Goal: Task Accomplishment & Management: Use online tool/utility

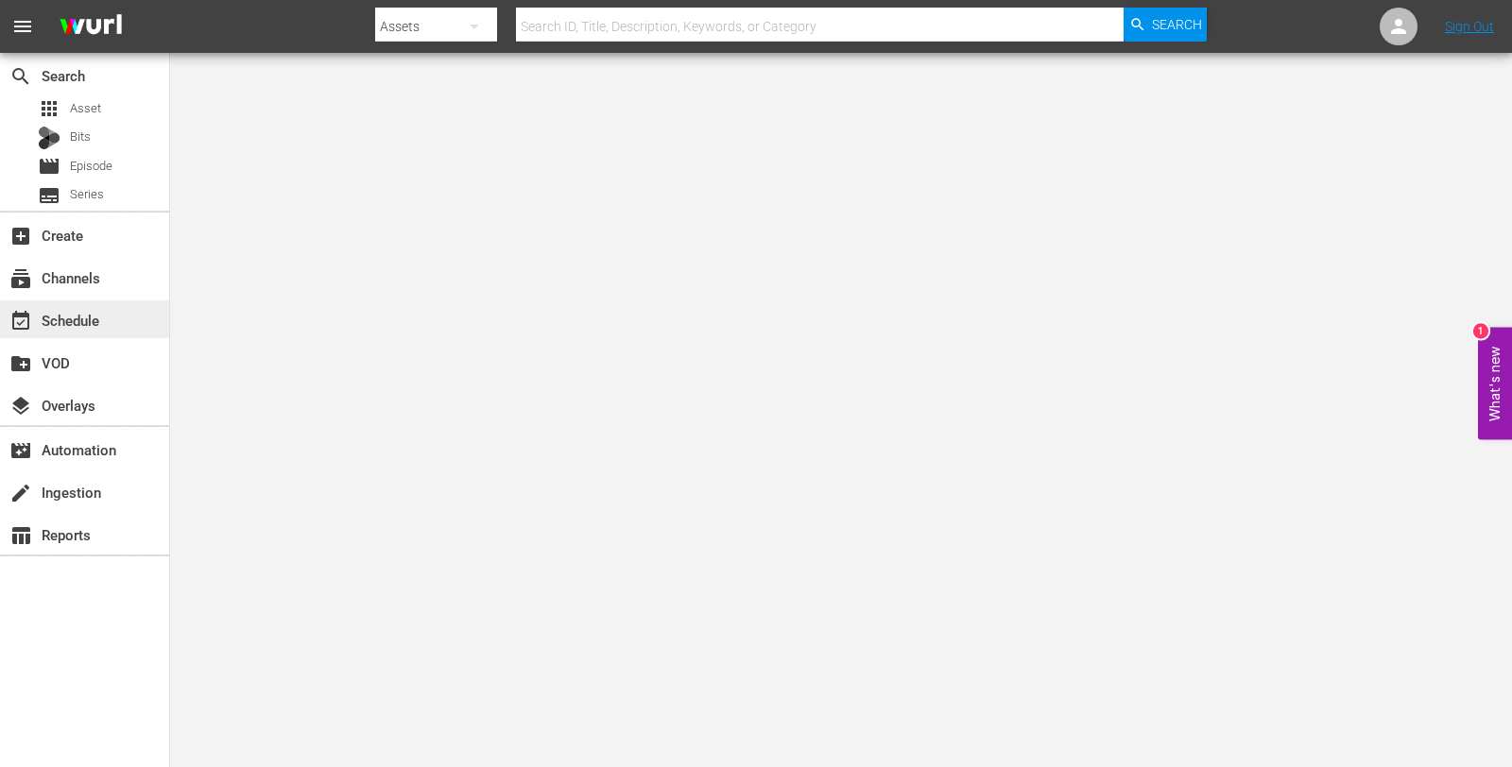
click at [86, 324] on div "event_available Schedule" at bounding box center [53, 317] width 106 height 17
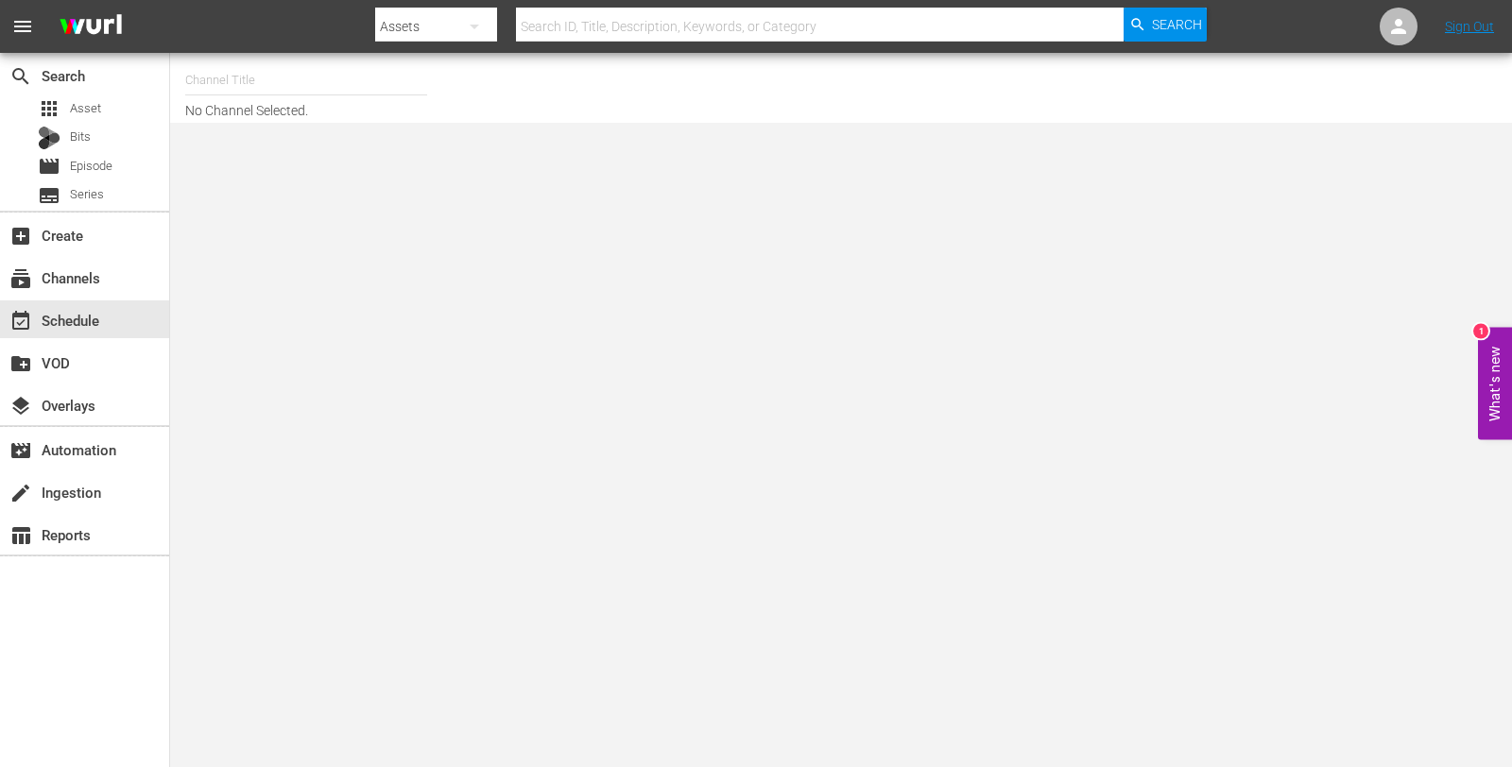
click at [224, 90] on input "text" at bounding box center [306, 80] width 242 height 45
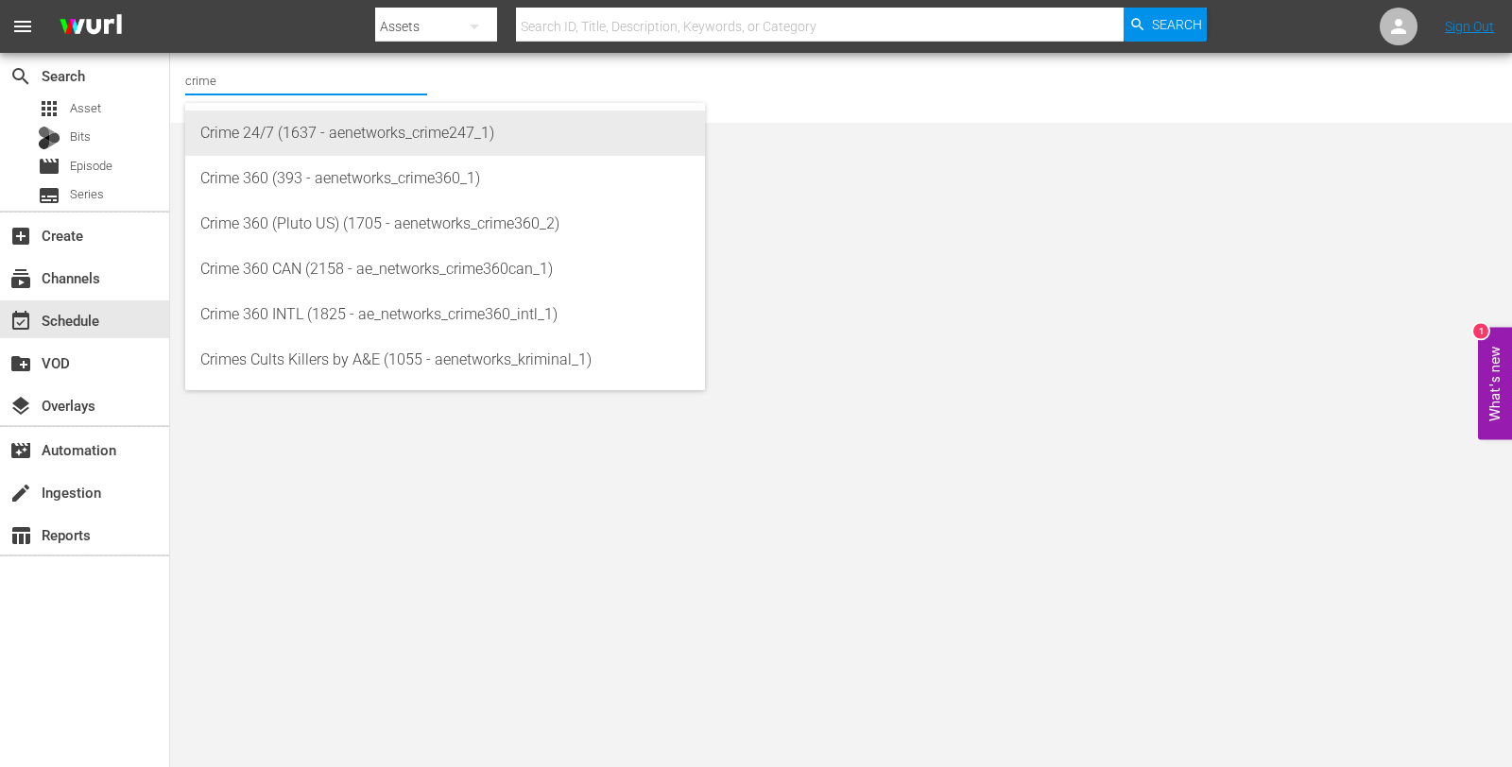
click at [262, 134] on div "Crime 24/7 (1637 - aenetworks_crime247_1)" at bounding box center [444, 133] width 489 height 45
type input "Crime 24/7 (1637 - aenetworks_crime247_1)"
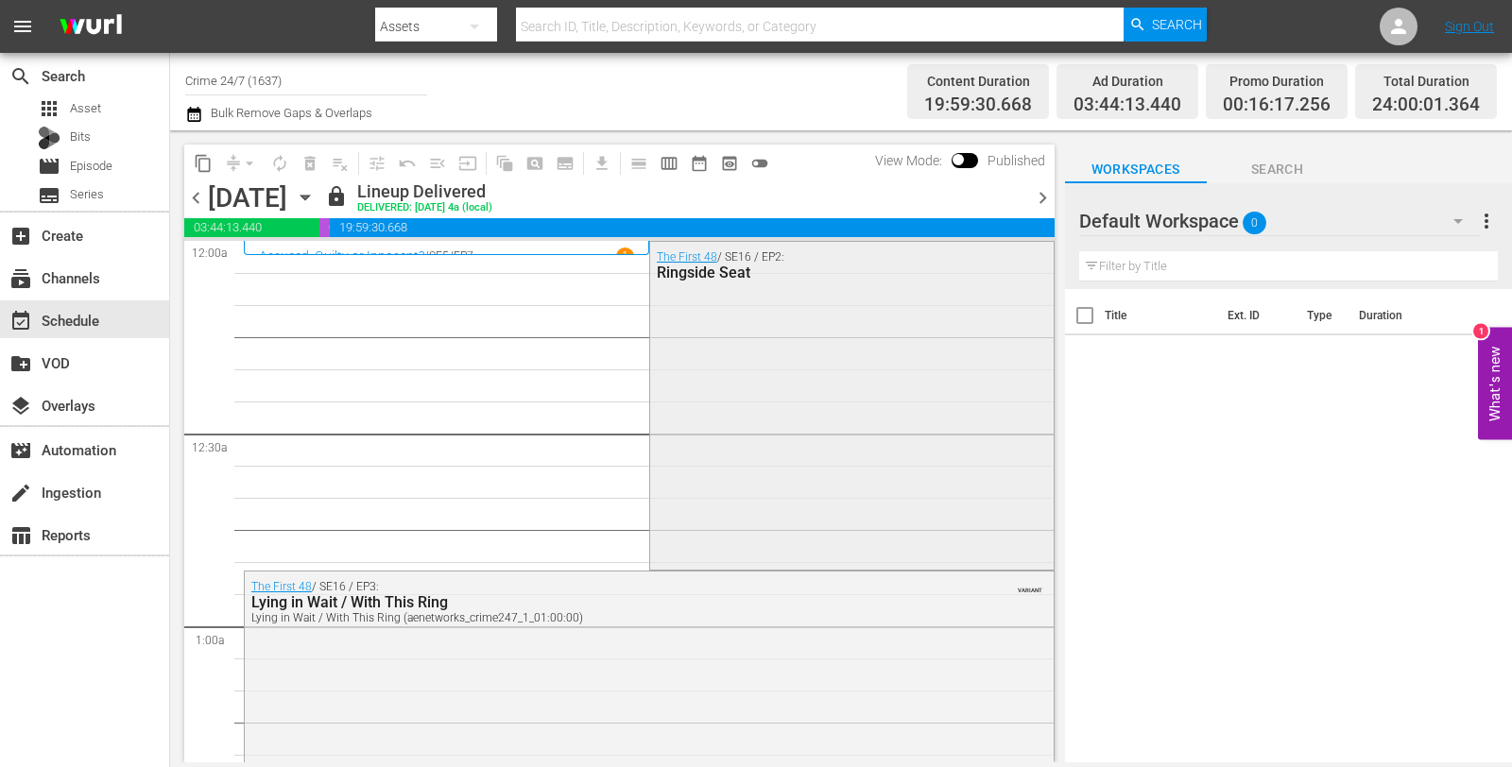
click at [808, 294] on div "The First 48 / SE16 / EP2: Ringside Seat" at bounding box center [852, 404] width 404 height 325
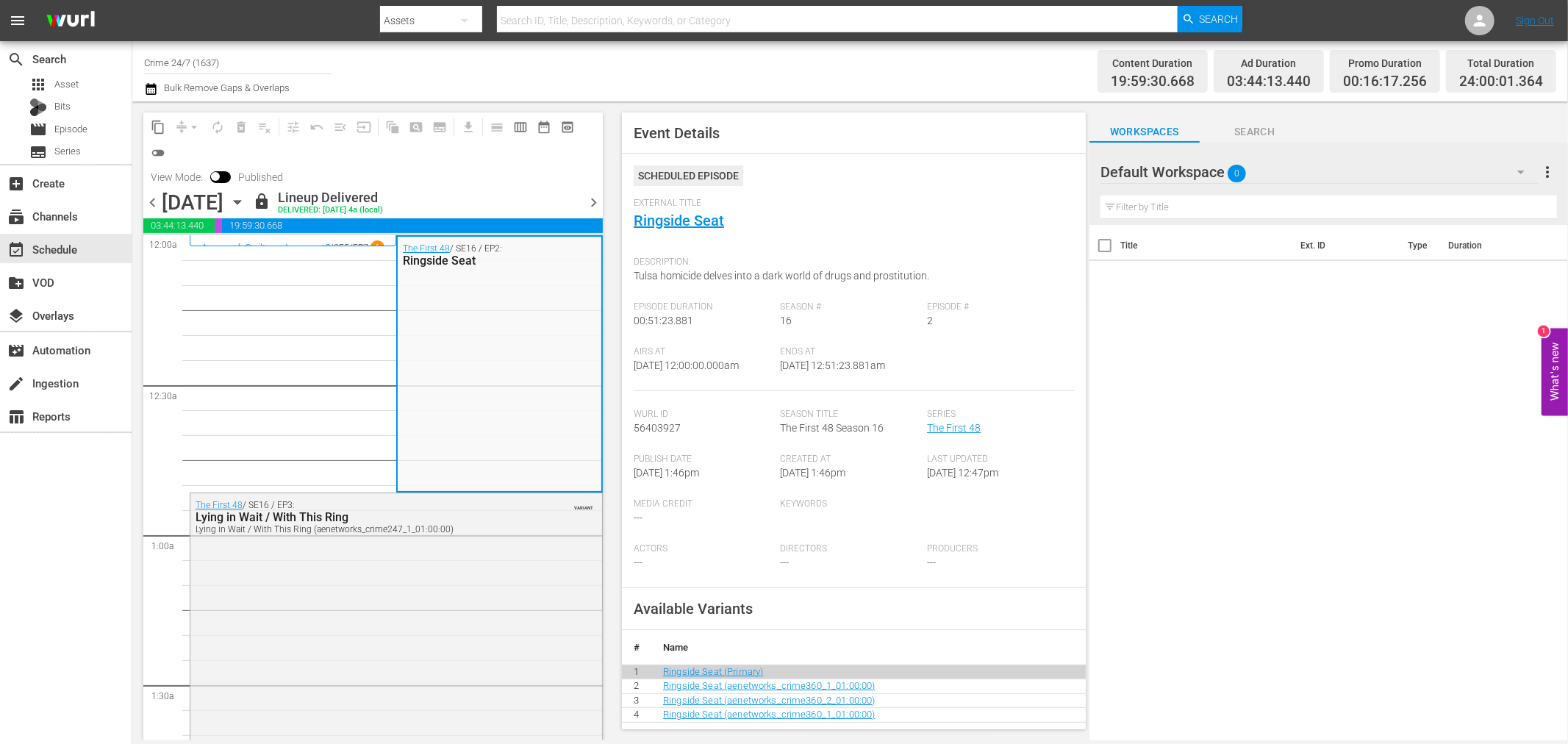
click at [591, 201] on span "chevron_right" at bounding box center [593, 203] width 19 height 19
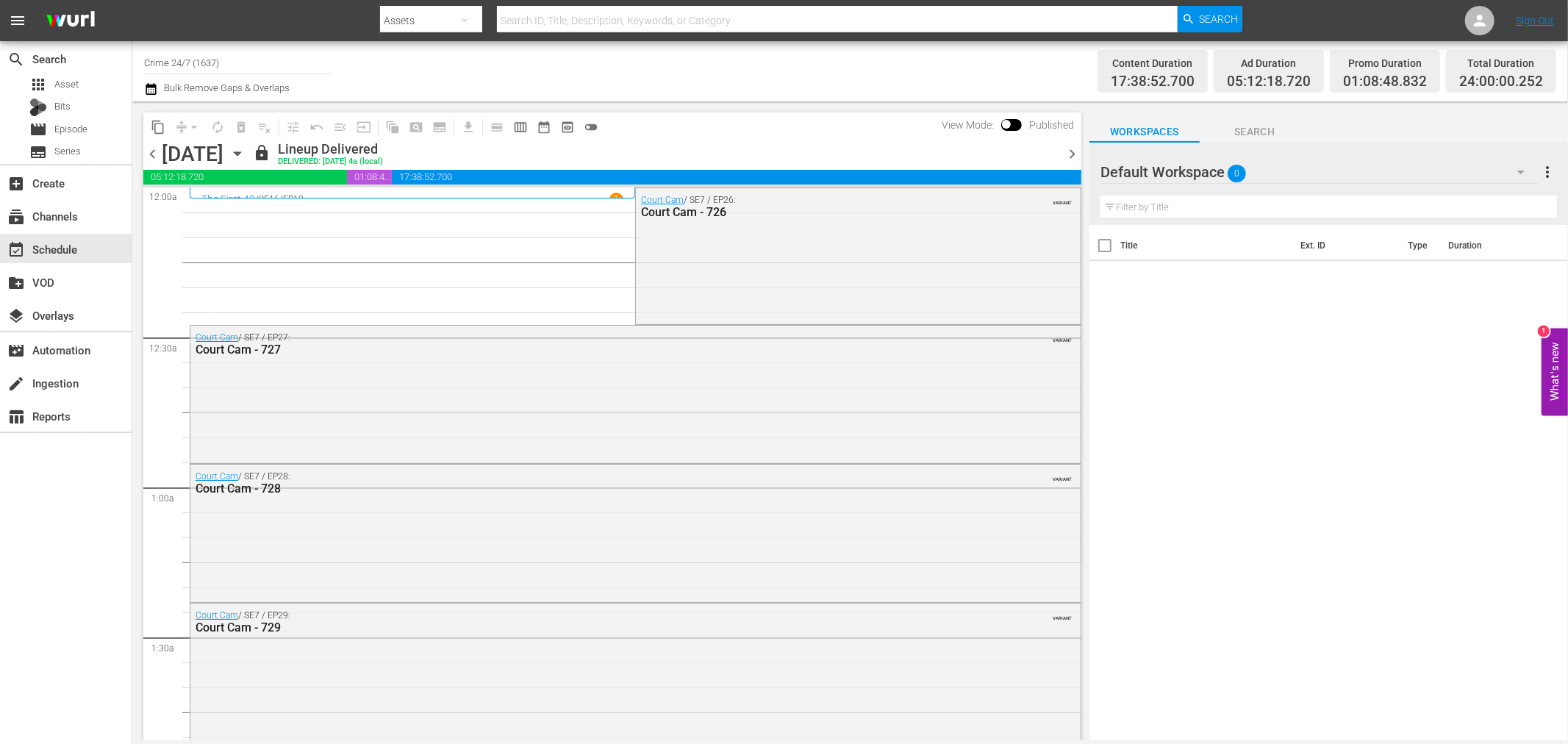
click at [1078, 152] on span "chevron_right" at bounding box center [1072, 154] width 19 height 19
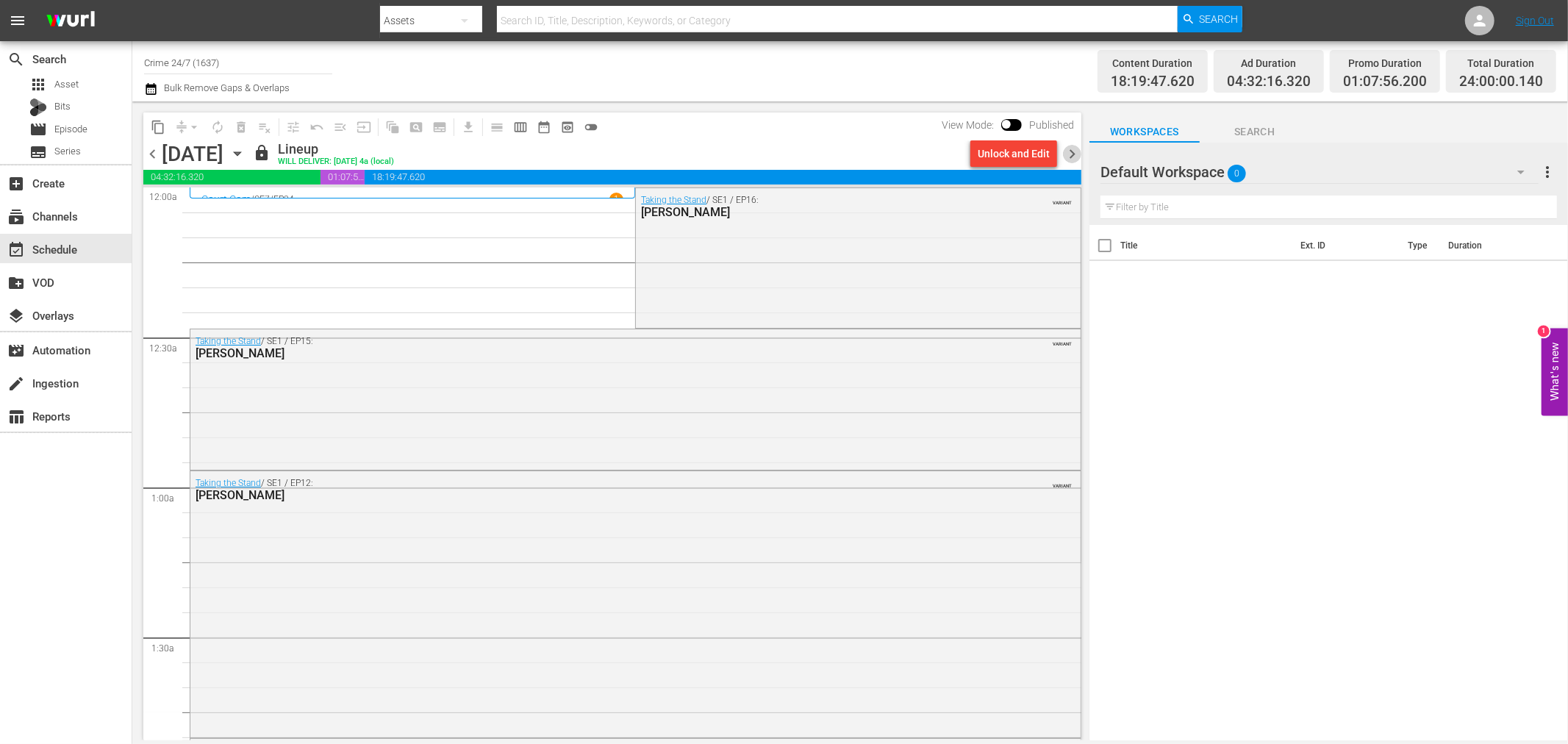
click at [1072, 155] on span "chevron_right" at bounding box center [1072, 154] width 19 height 19
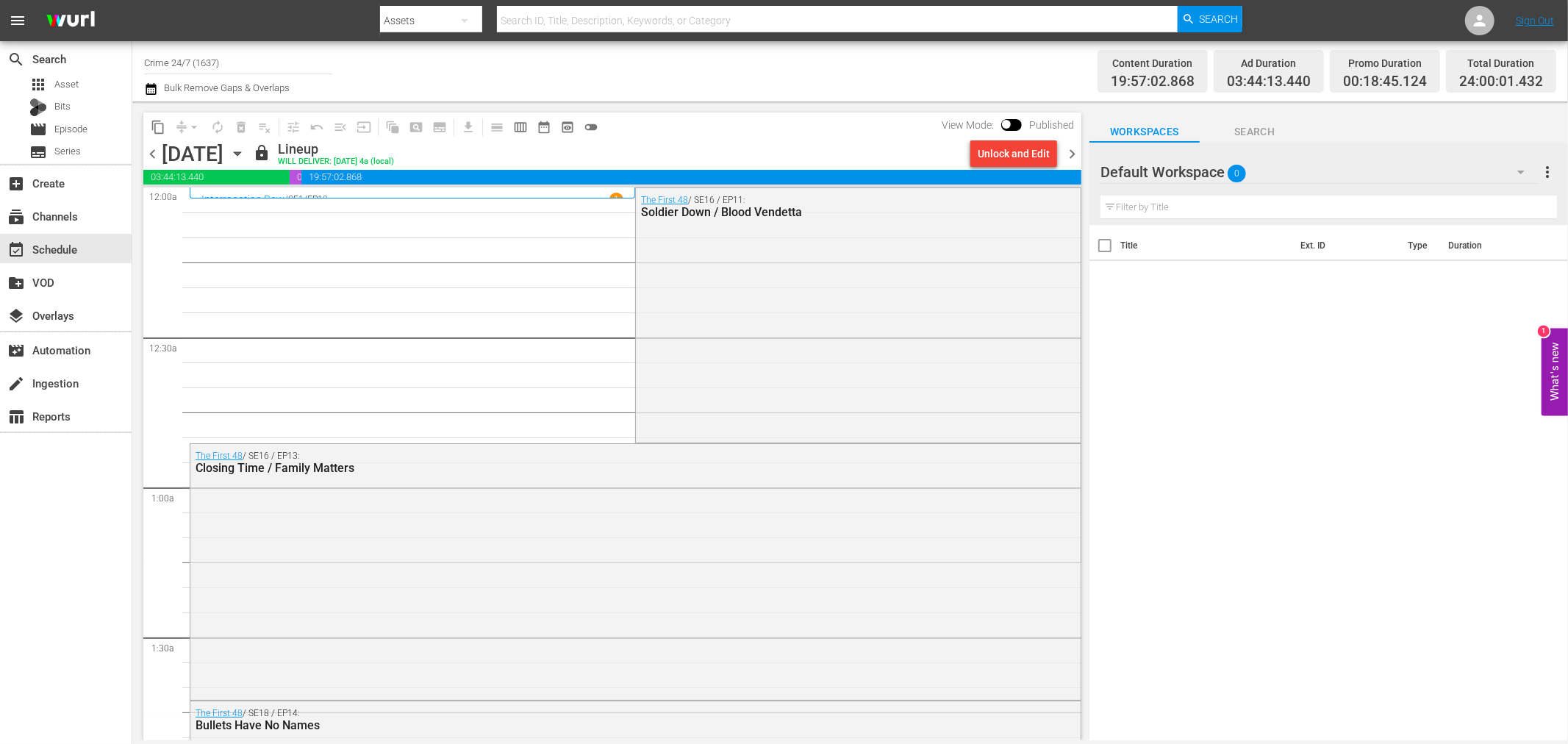
click at [1072, 155] on span "chevron_right" at bounding box center [1072, 154] width 19 height 19
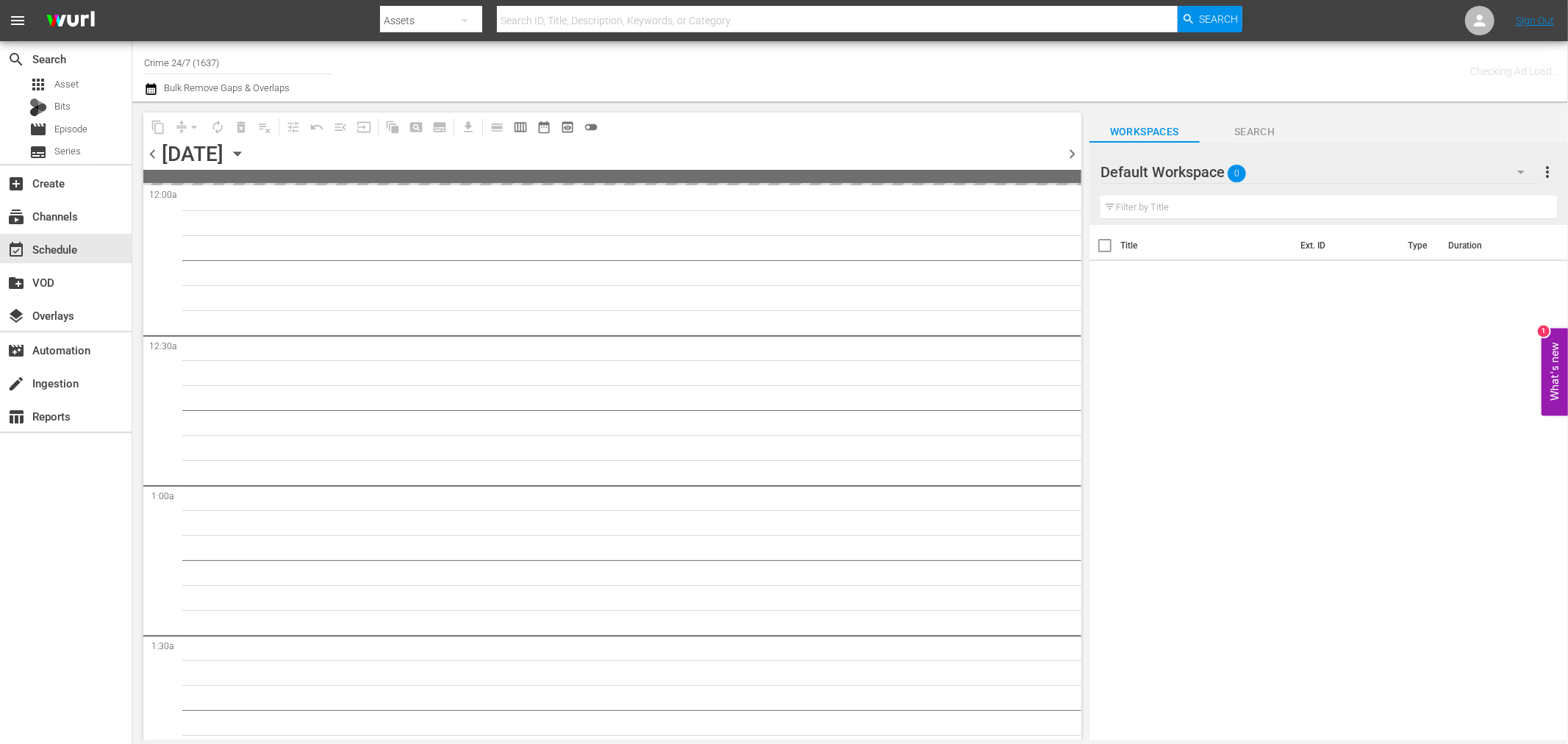
click at [246, 155] on icon "button" at bounding box center [237, 153] width 16 height 16
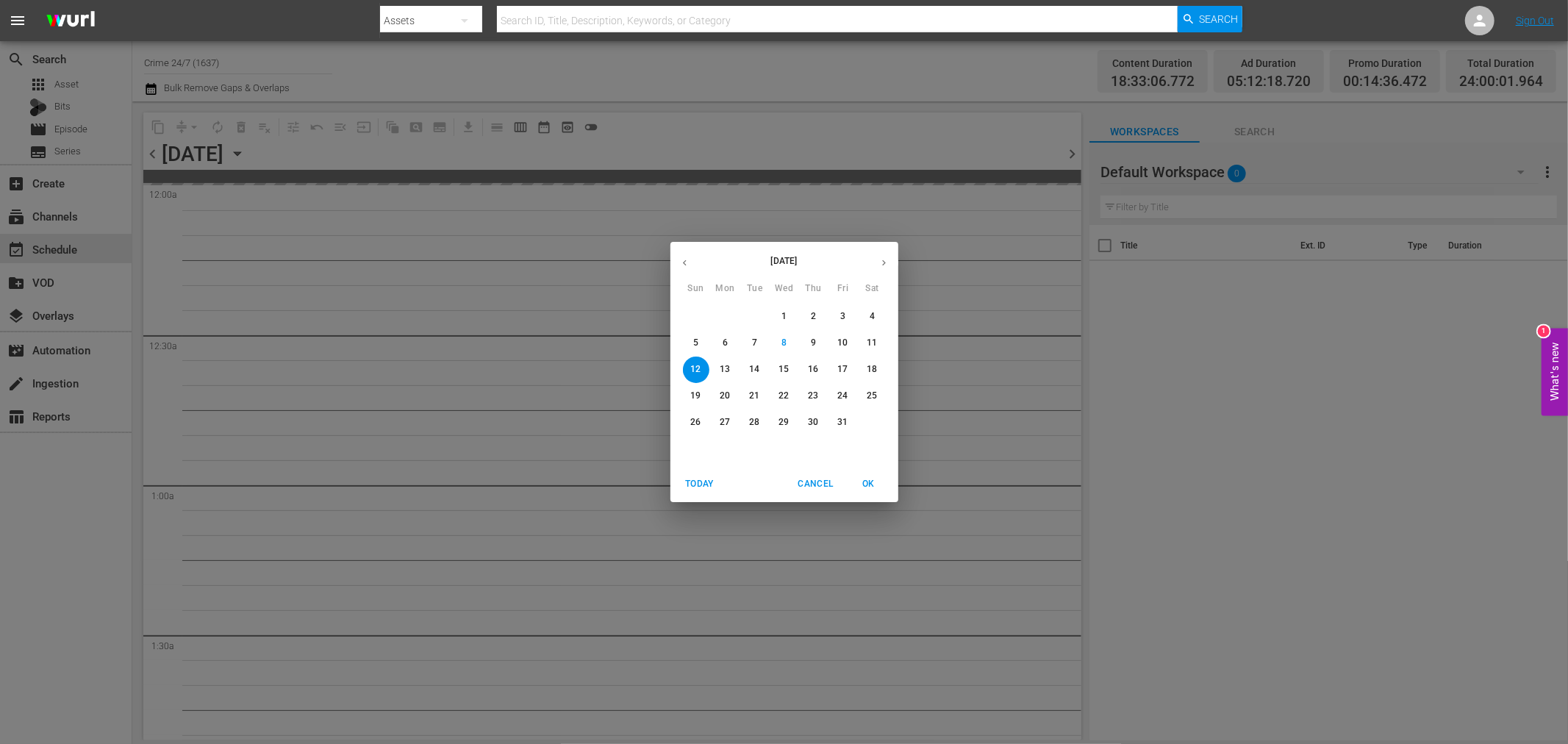
click at [726, 391] on p "20" at bounding box center [724, 396] width 10 height 12
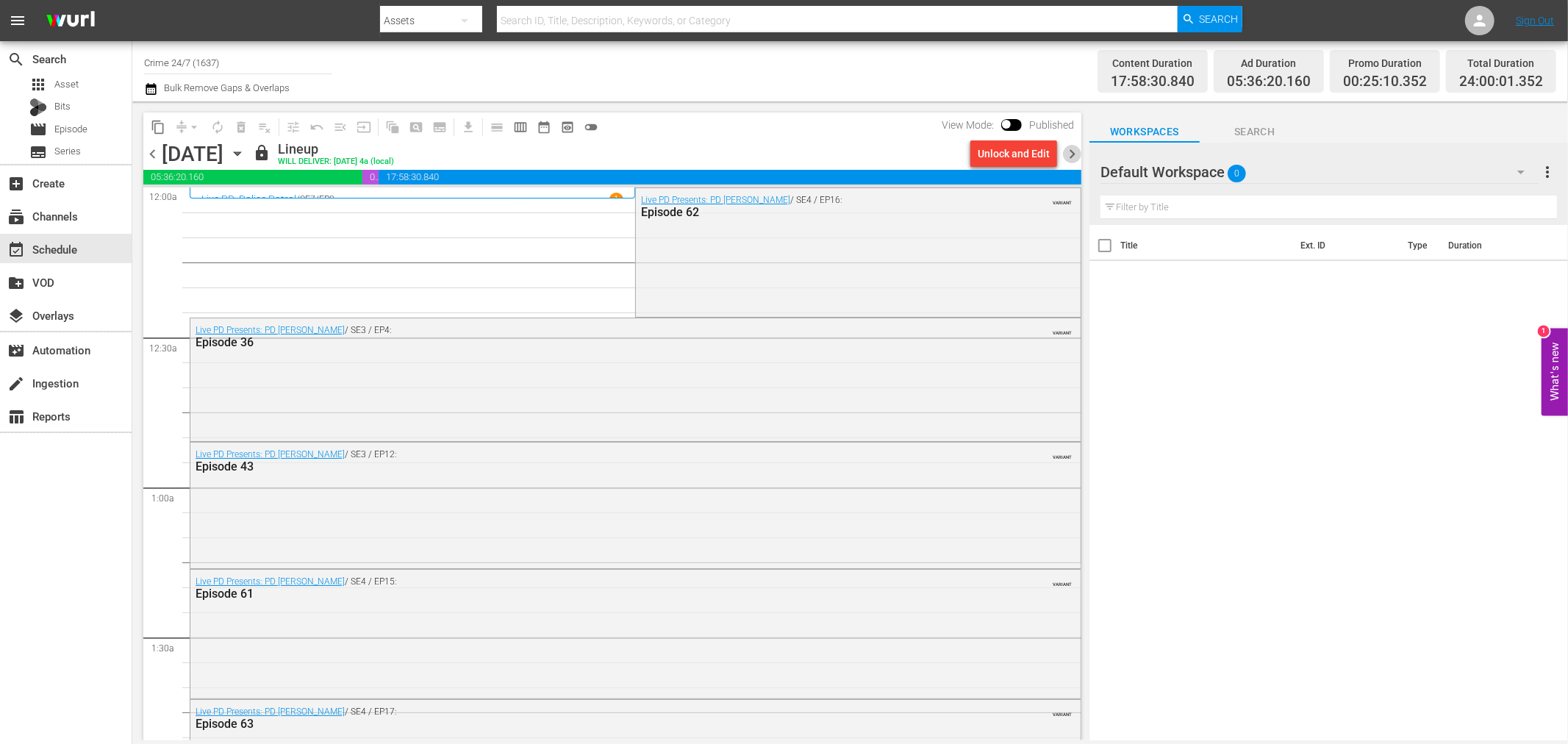
click at [1069, 148] on span "chevron_right" at bounding box center [1072, 154] width 19 height 19
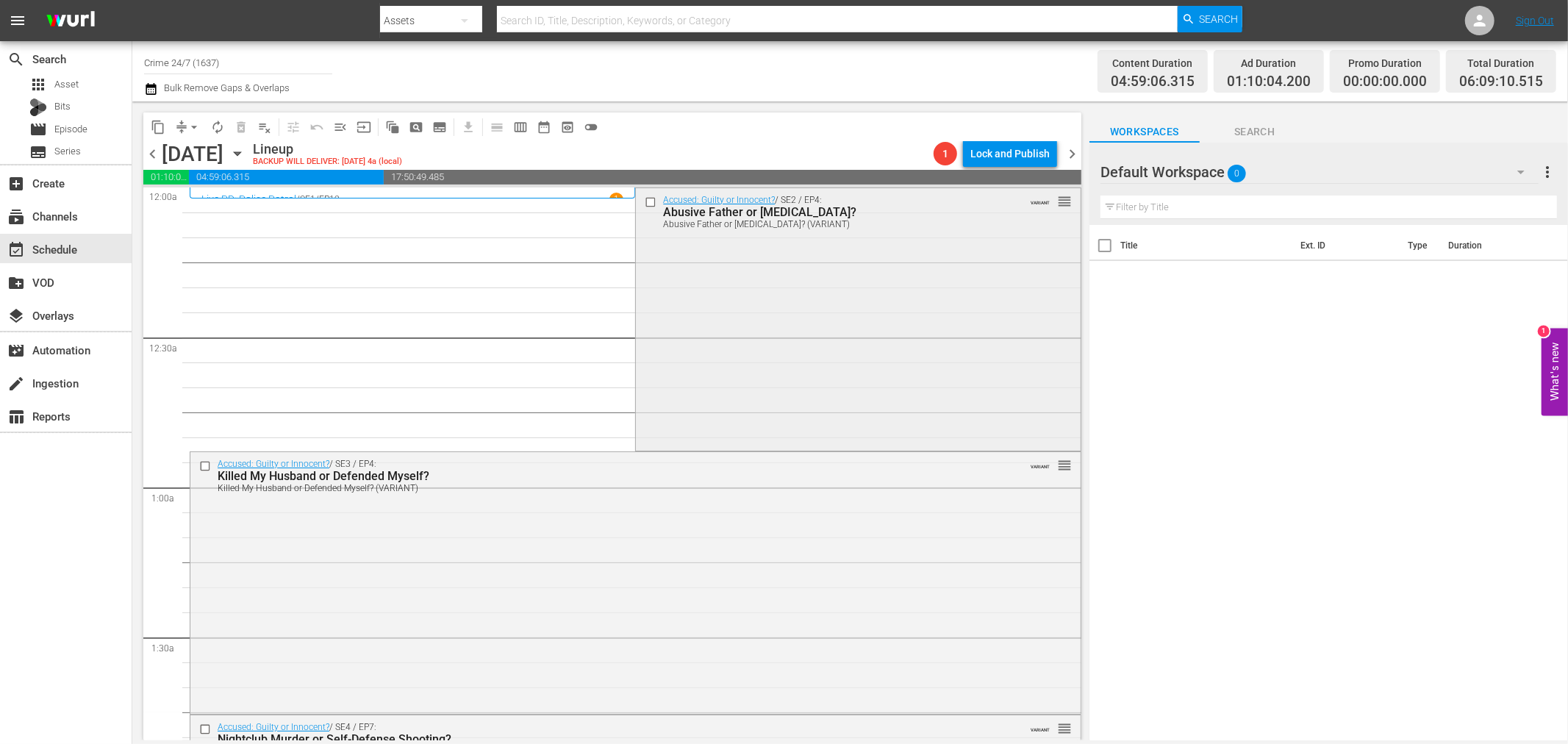
click at [669, 247] on div "Accused: Guilty or Innocent? / SE2 / EP4: Abusive Father or Birth Trauma? Abusi…" at bounding box center [857, 318] width 444 height 260
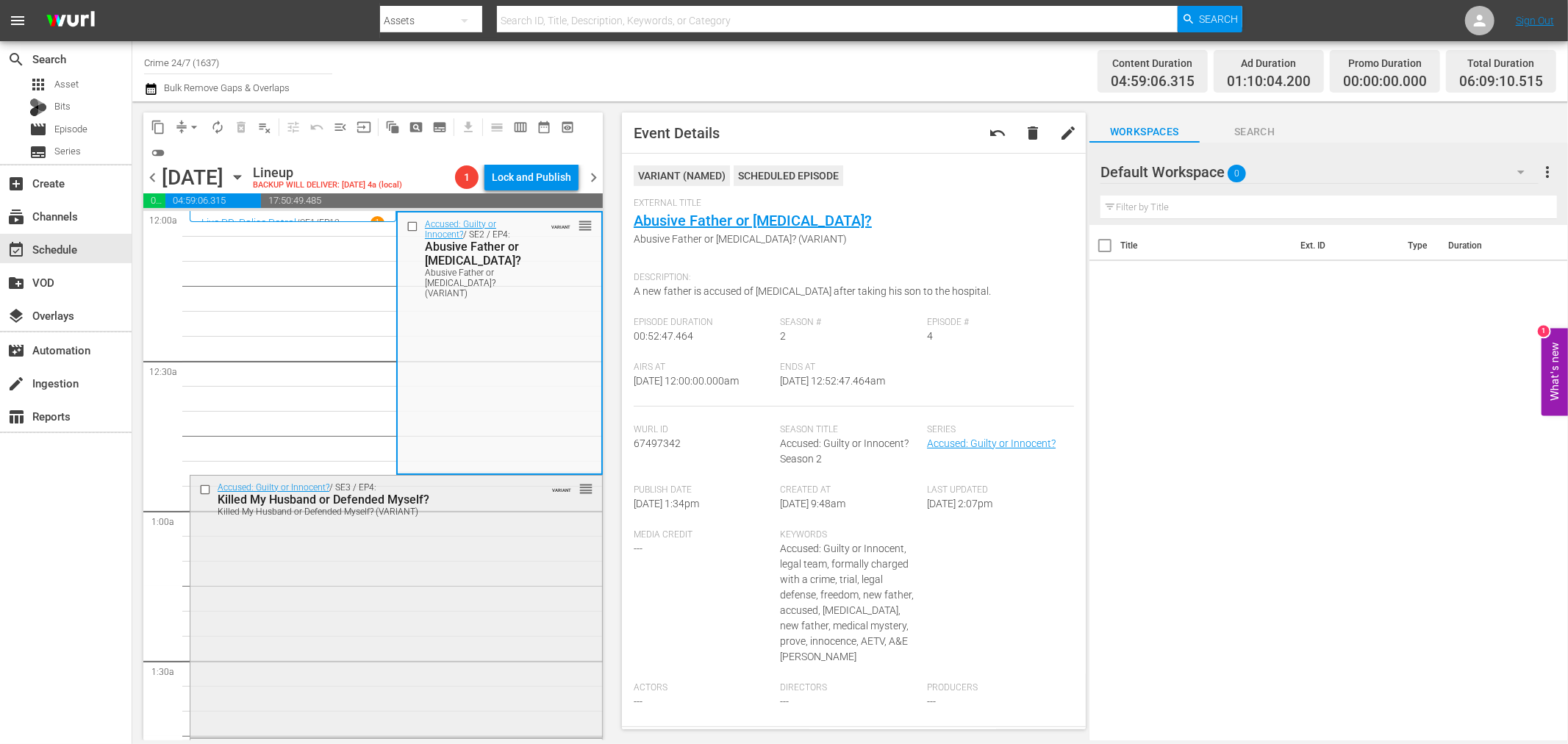
click at [422, 557] on div "Accused: Guilty or Innocent? / SE3 / EP4: Killed My Husband or Defended Myself?…" at bounding box center [396, 605] width 411 height 260
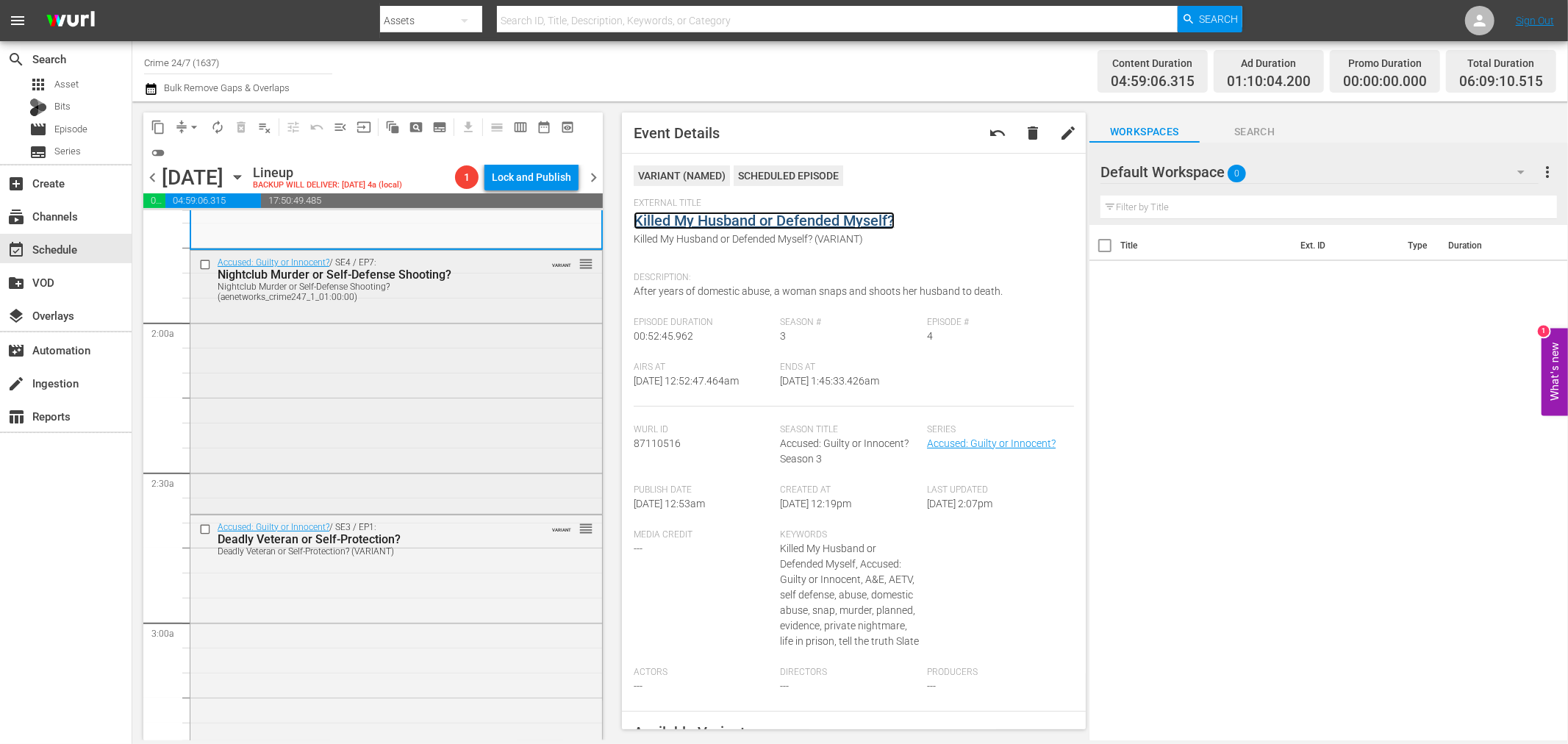
scroll to position [490, 0]
click at [427, 400] on div "Accused: Guilty or Innocent? / SE4 / EP7: Nightclub Murder or Self-Defense Shoo…" at bounding box center [396, 379] width 411 height 260
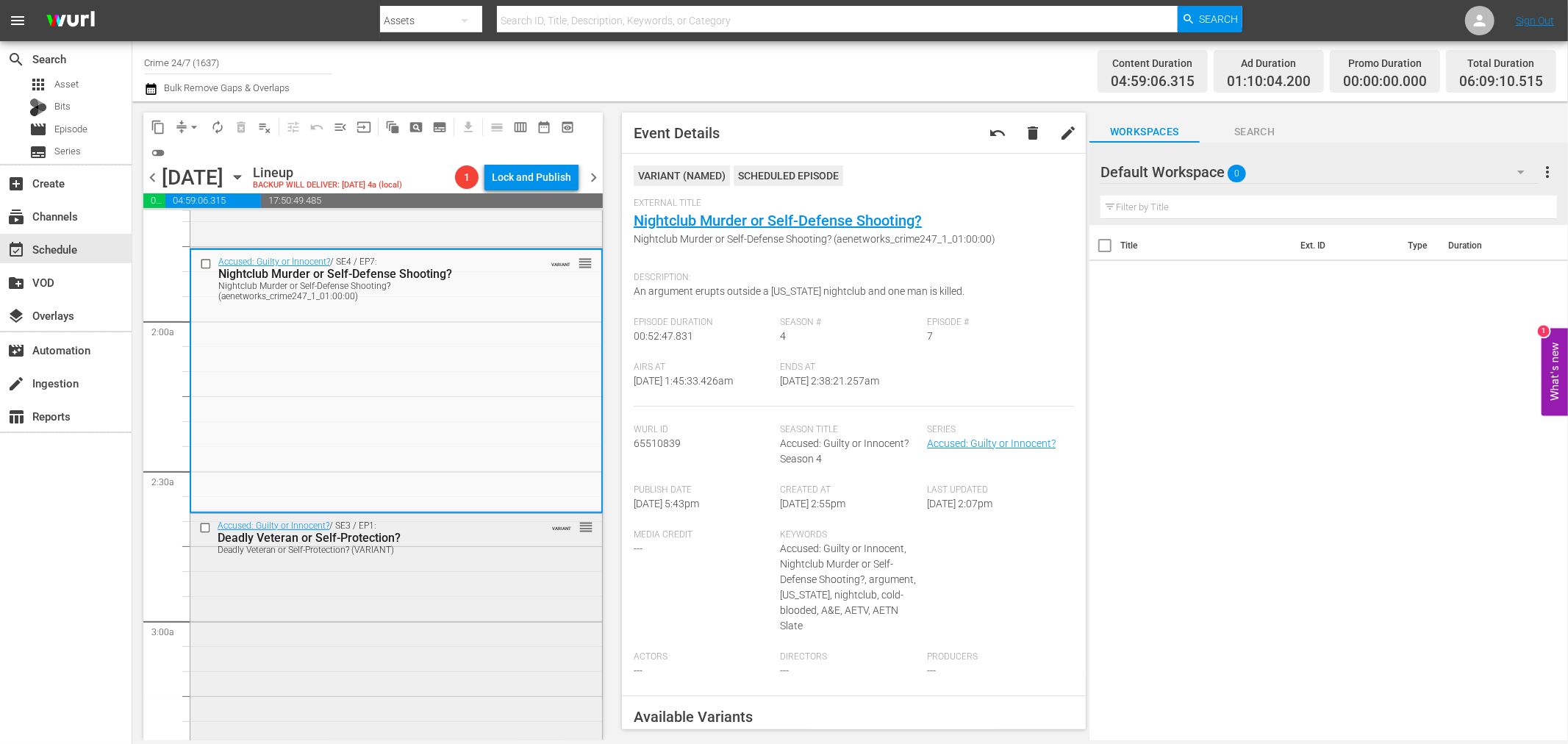
click at [482, 595] on div "Accused: Guilty or Innocent? / SE3 / EP1: Deadly Veteran or Self-Protection? De…" at bounding box center [396, 644] width 411 height 259
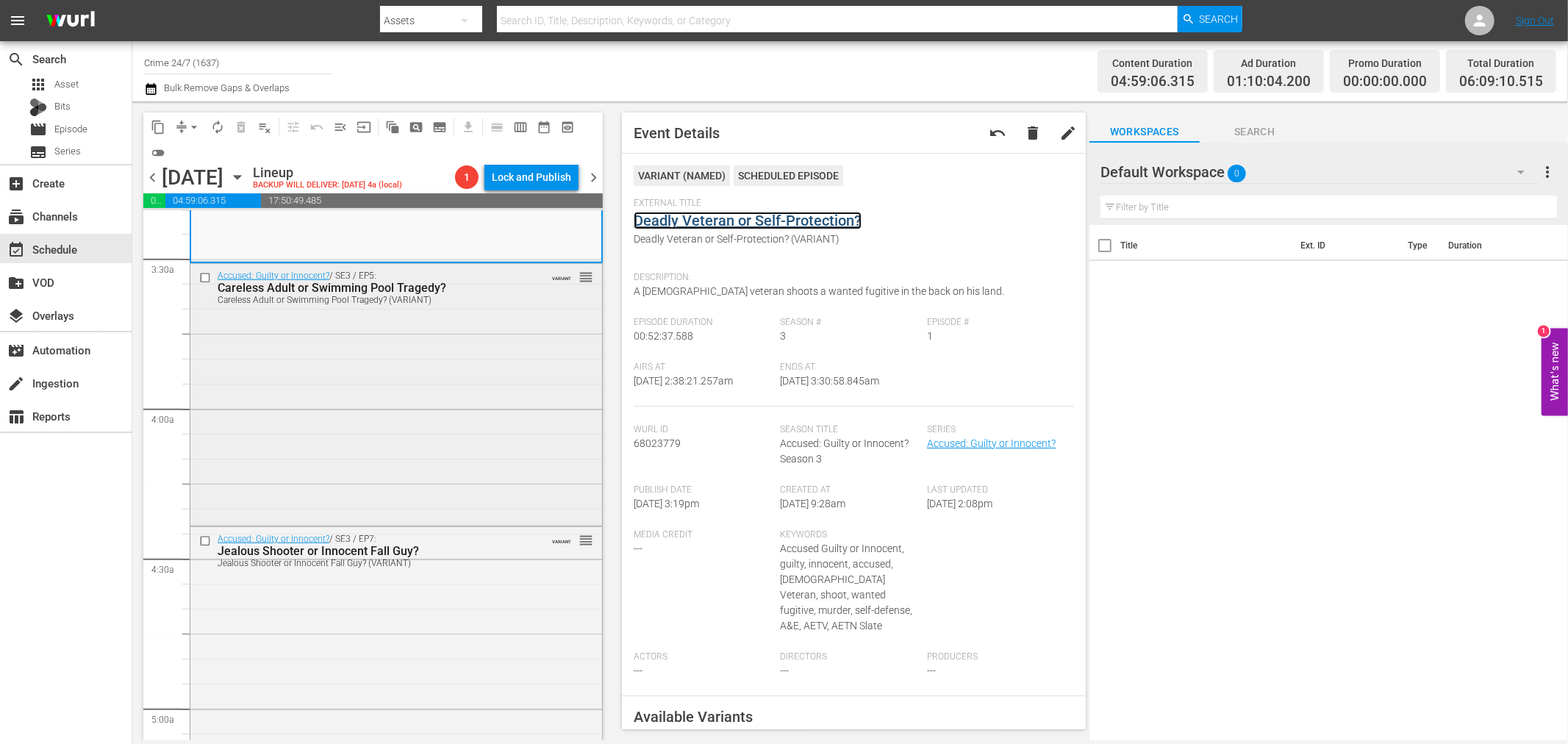
scroll to position [1062, 0]
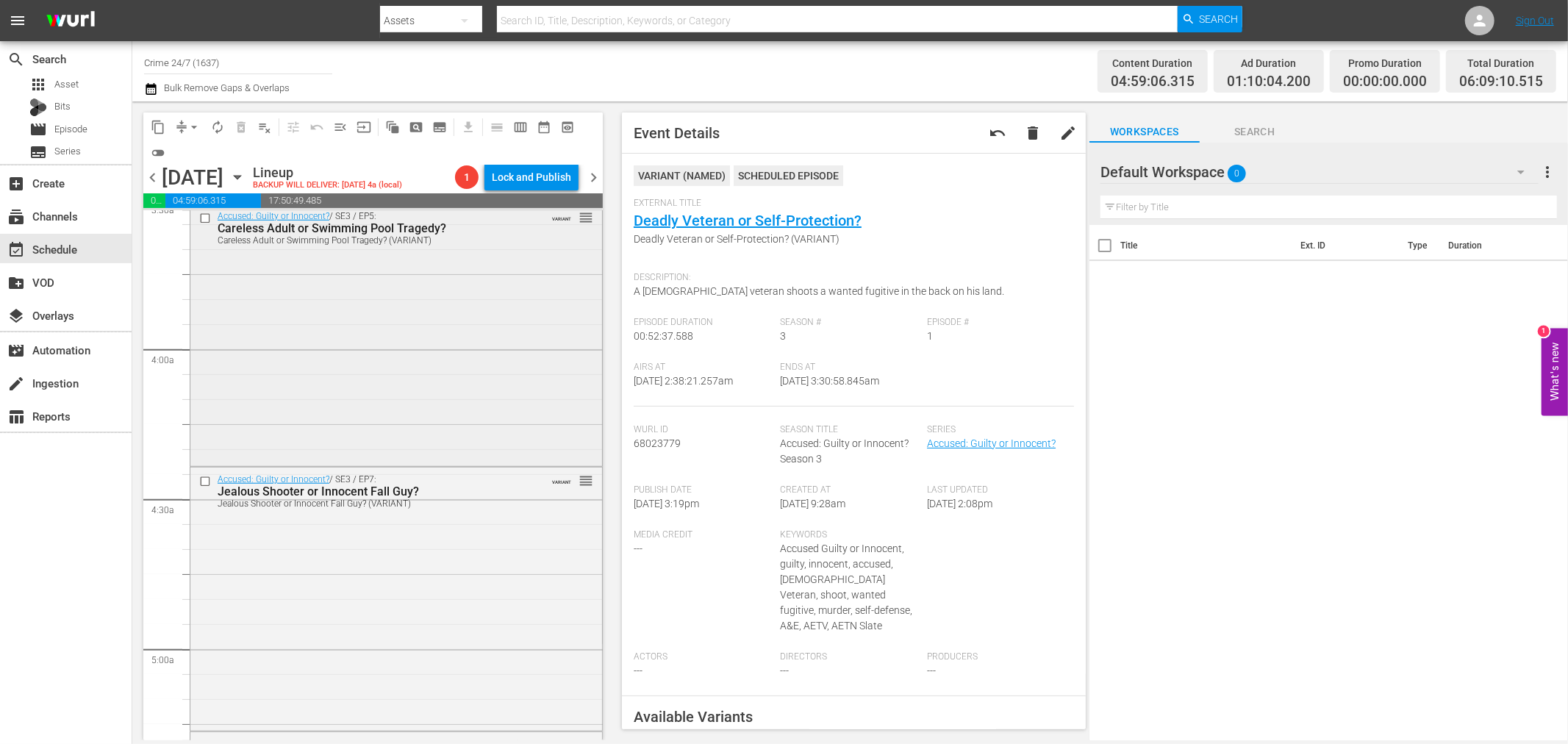
click at [444, 354] on div "Accused: Guilty or Innocent? / SE3 / EP5: Careless Adult or Swimming Pool Trage…" at bounding box center [396, 335] width 411 height 260
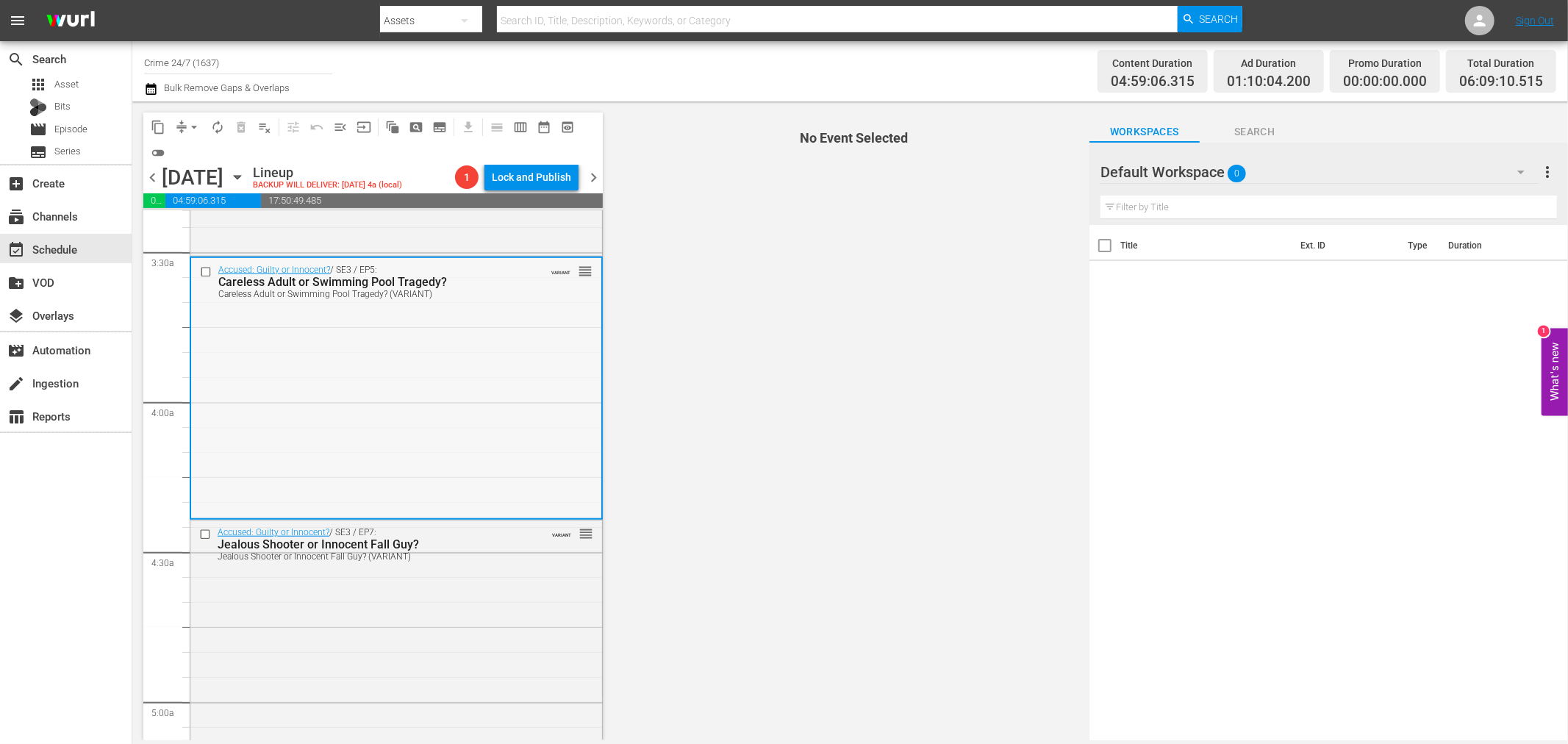
scroll to position [981, 0]
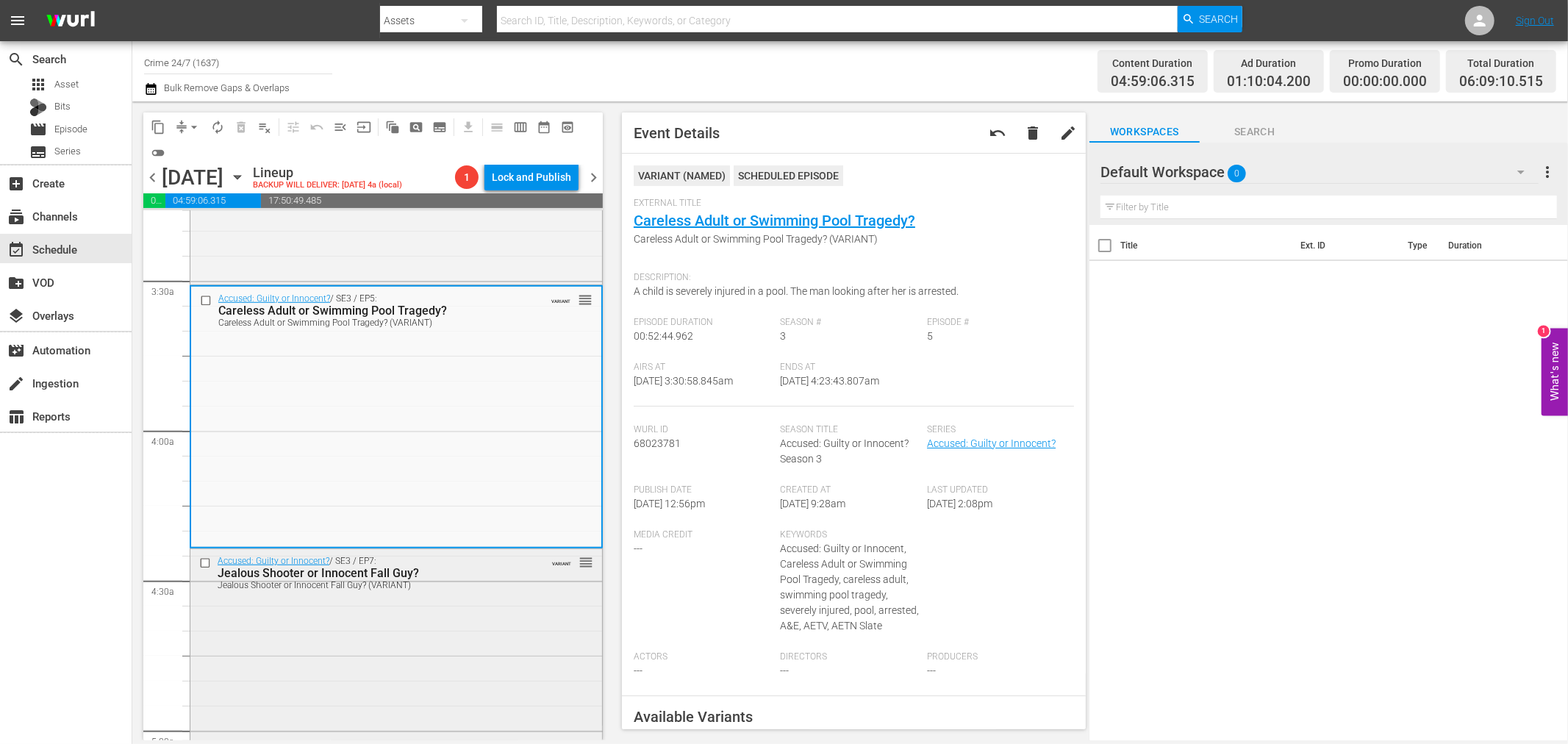
click at [489, 596] on div "Accused: Guilty or Innocent? / SE3 / EP7: Jealous Shooter or Innocent Fall Guy?…" at bounding box center [396, 679] width 411 height 260
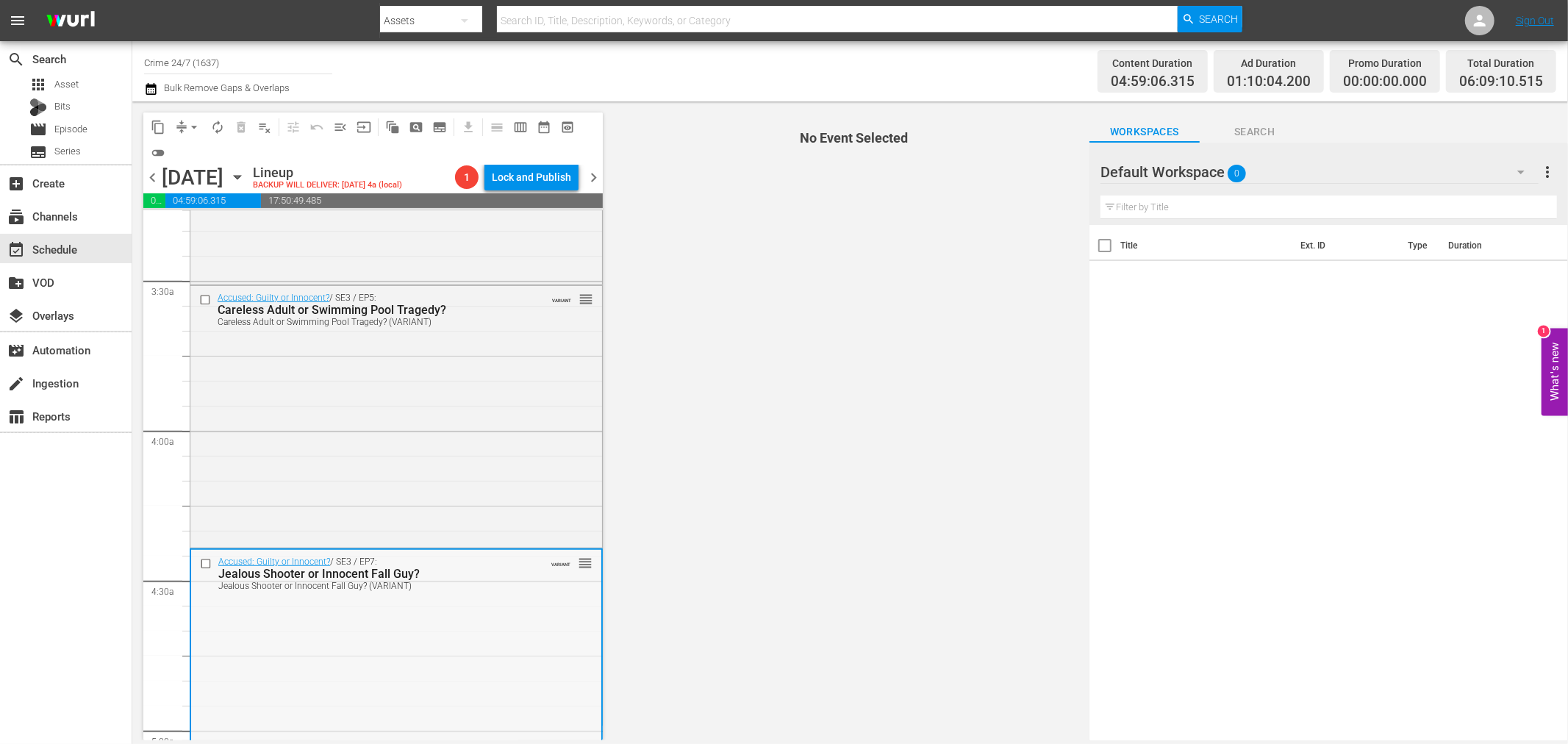
click at [483, 596] on div "Accused: Guilty or Innocent? / SE3 / EP7: Jealous Shooter or Innocent Fall Guy?…" at bounding box center [396, 680] width 410 height 260
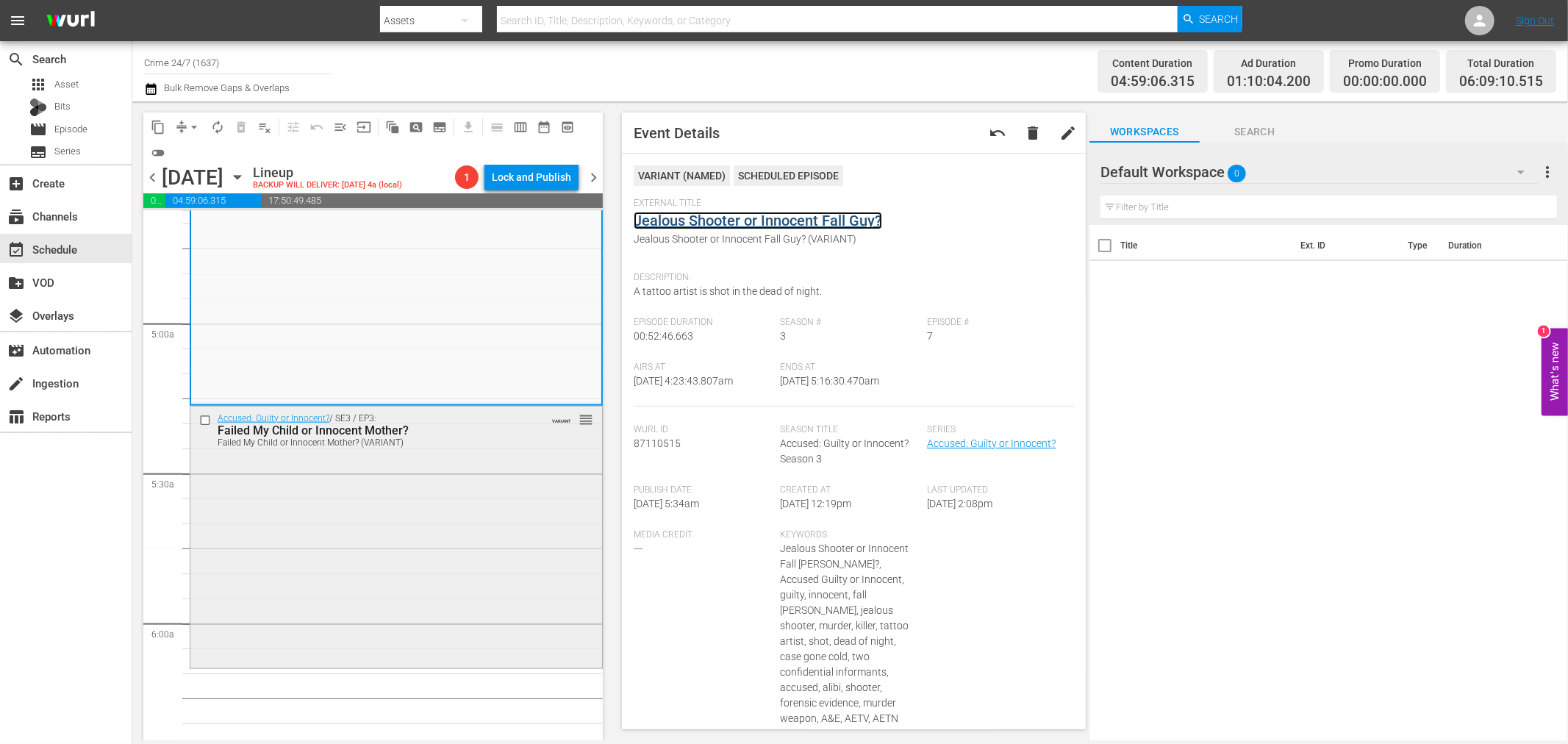
scroll to position [1388, 0]
click at [479, 499] on div "Accused: Guilty or Innocent? / SE3 / EP3: Failed My Child or Innocent Mother? F…" at bounding box center [396, 535] width 411 height 259
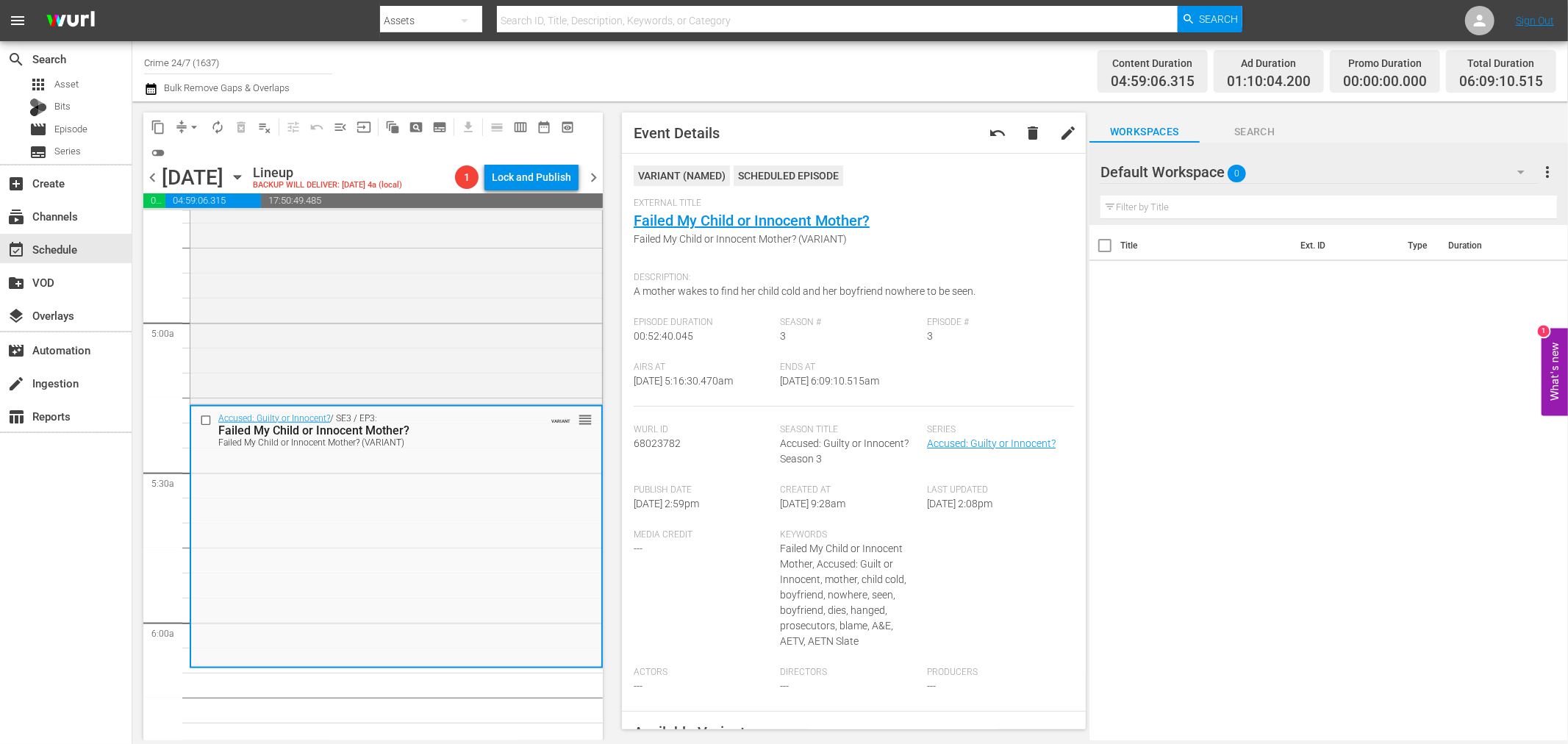
click at [184, 126] on button "arrow_drop_down" at bounding box center [194, 127] width 23 height 23
click at [196, 151] on li "Align to Midnight" at bounding box center [194, 156] width 154 height 24
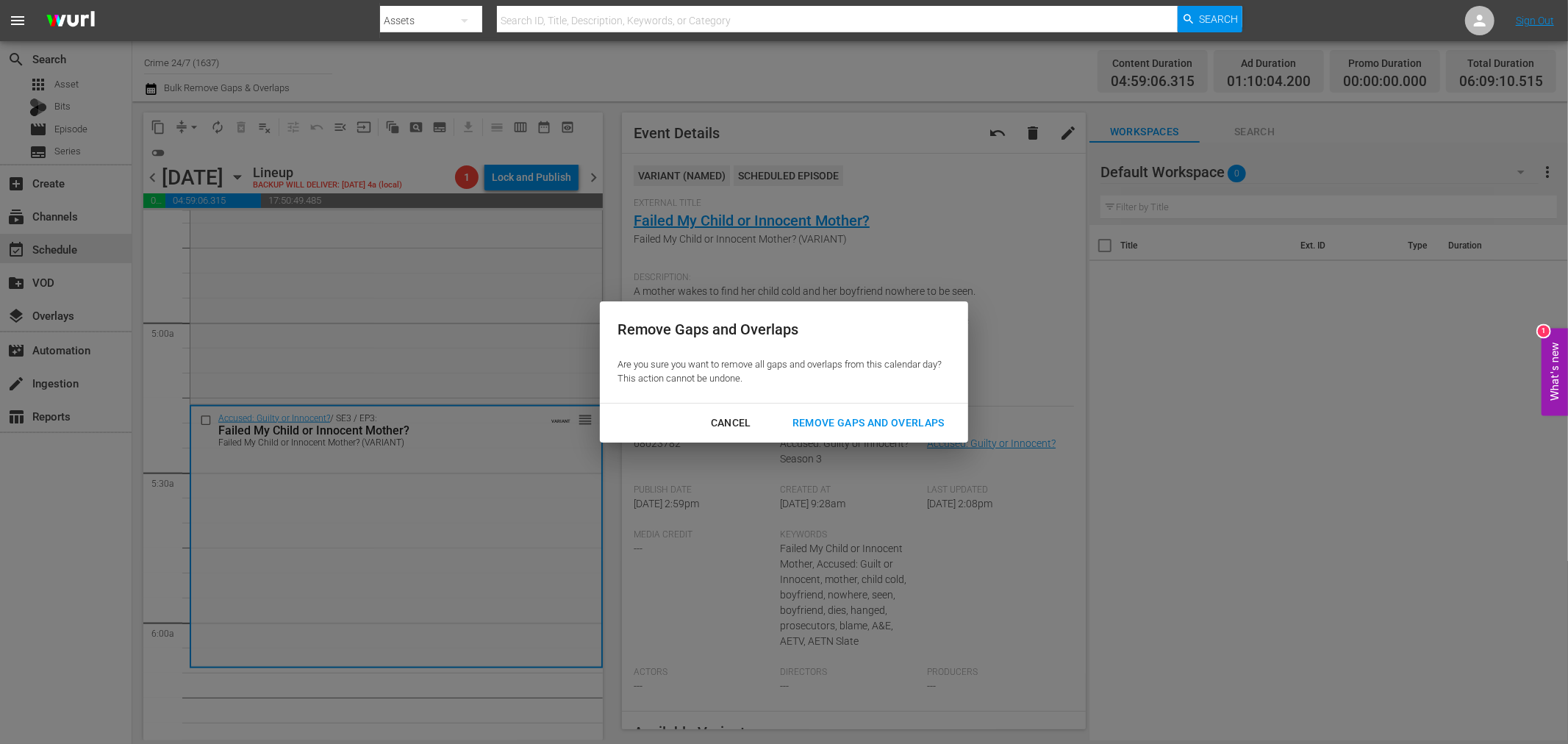
click at [929, 409] on button "Remove Gaps and Overlaps" at bounding box center [868, 423] width 187 height 27
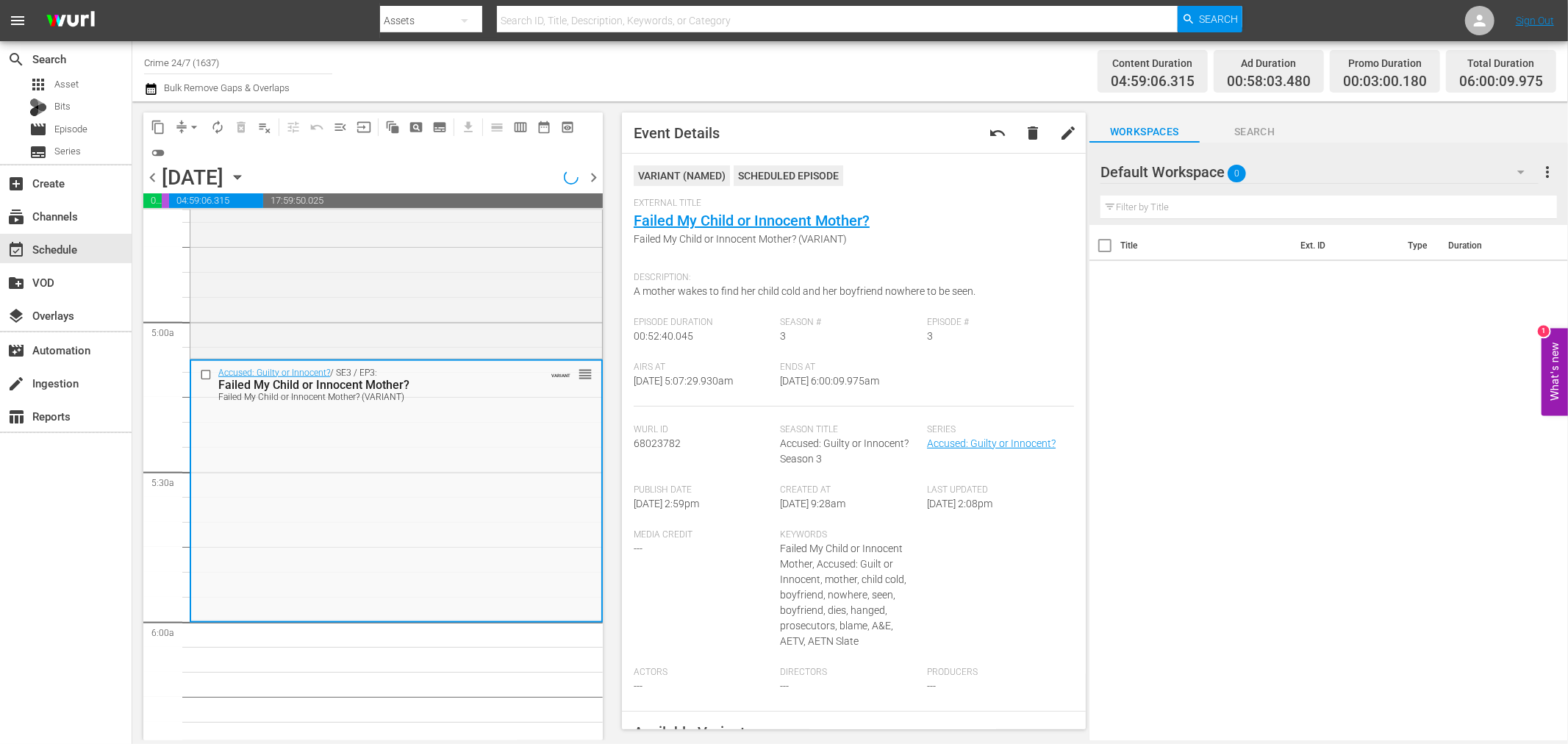
scroll to position [1363, 0]
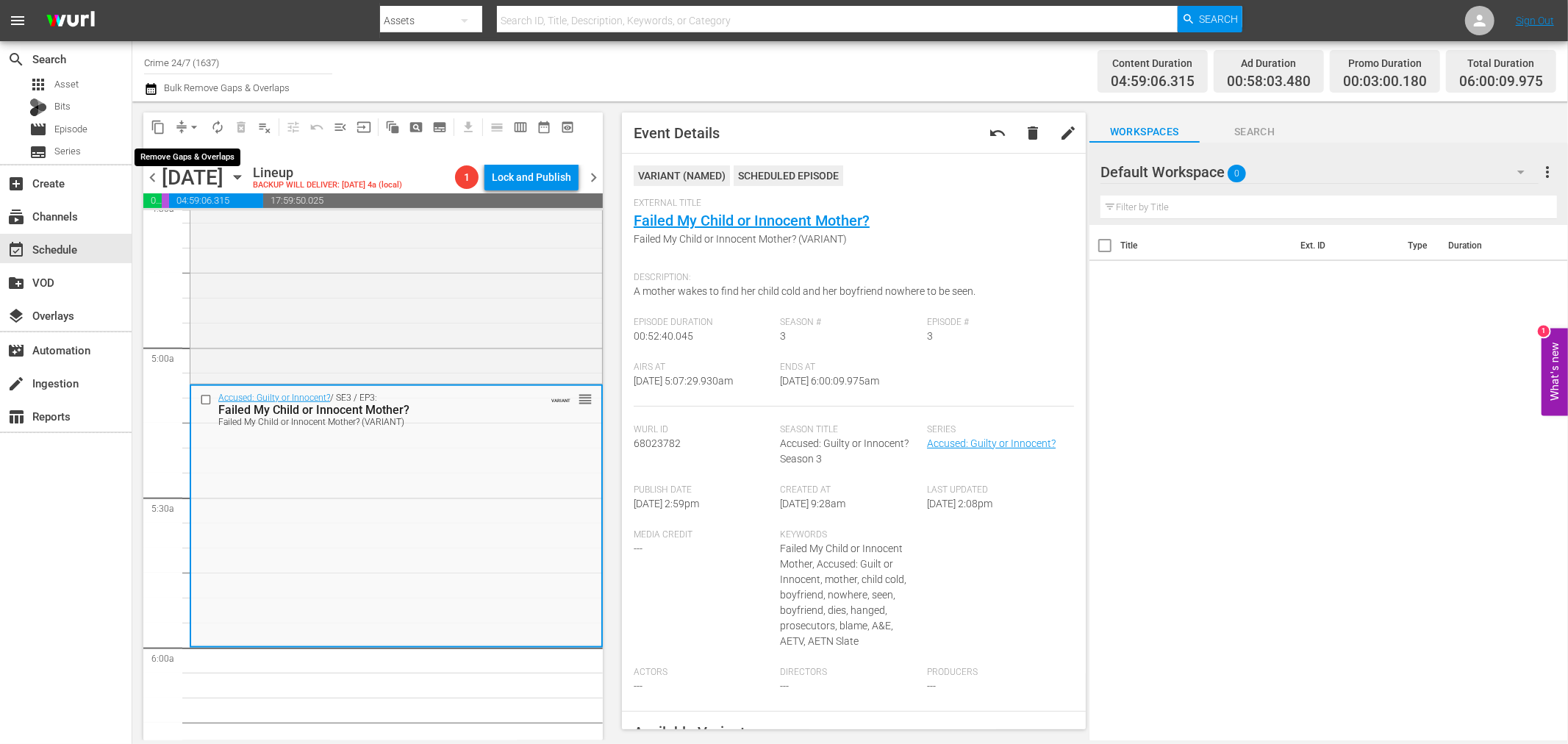
click at [197, 127] on span "arrow_drop_down" at bounding box center [194, 127] width 15 height 15
click at [214, 151] on li "Align to Midnight" at bounding box center [194, 156] width 154 height 24
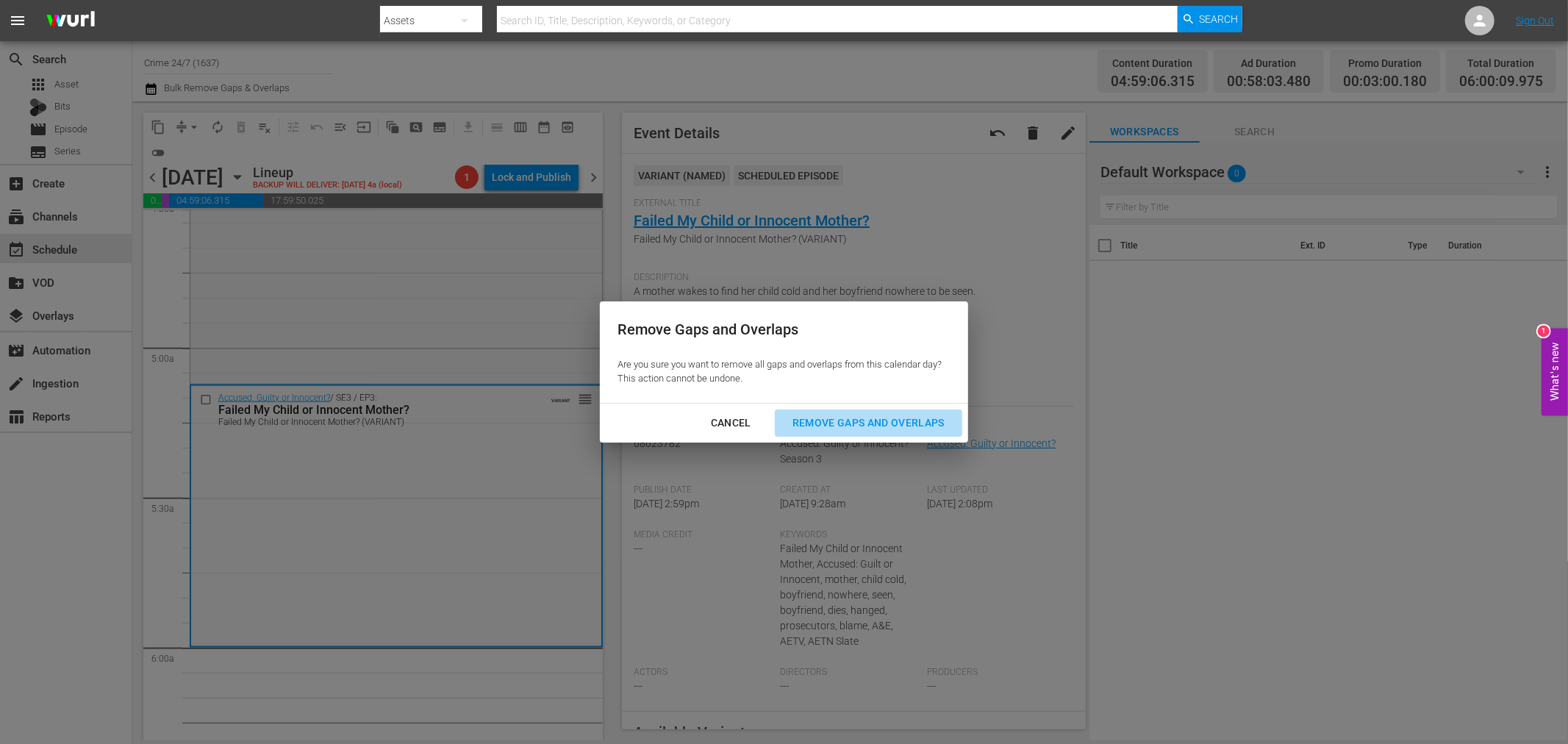
click at [865, 433] on button "Remove Gaps and Overlaps" at bounding box center [868, 423] width 187 height 27
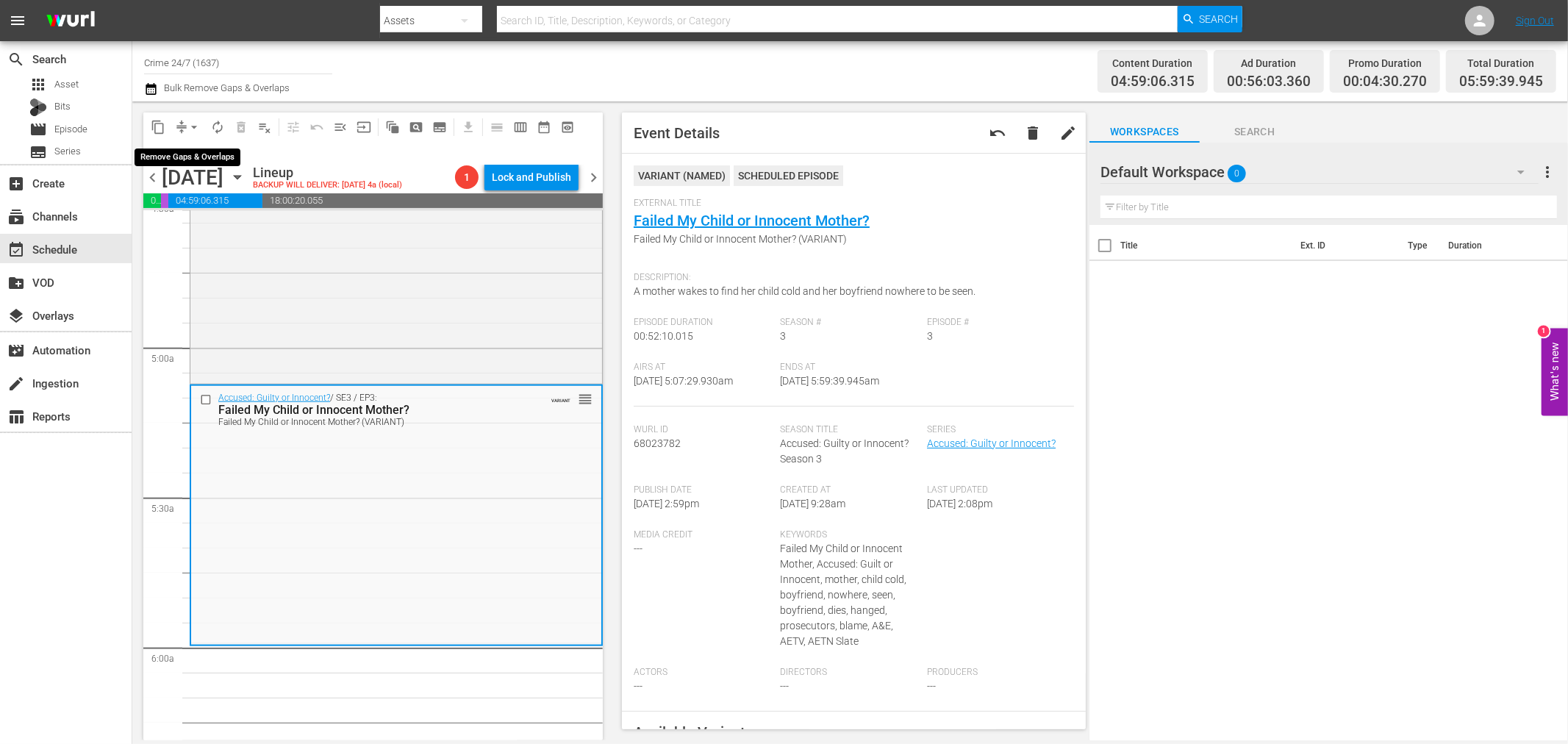
click at [187, 124] on span "arrow_drop_down" at bounding box center [194, 127] width 15 height 15
click at [244, 162] on li "Align to Midnight" at bounding box center [194, 156] width 154 height 24
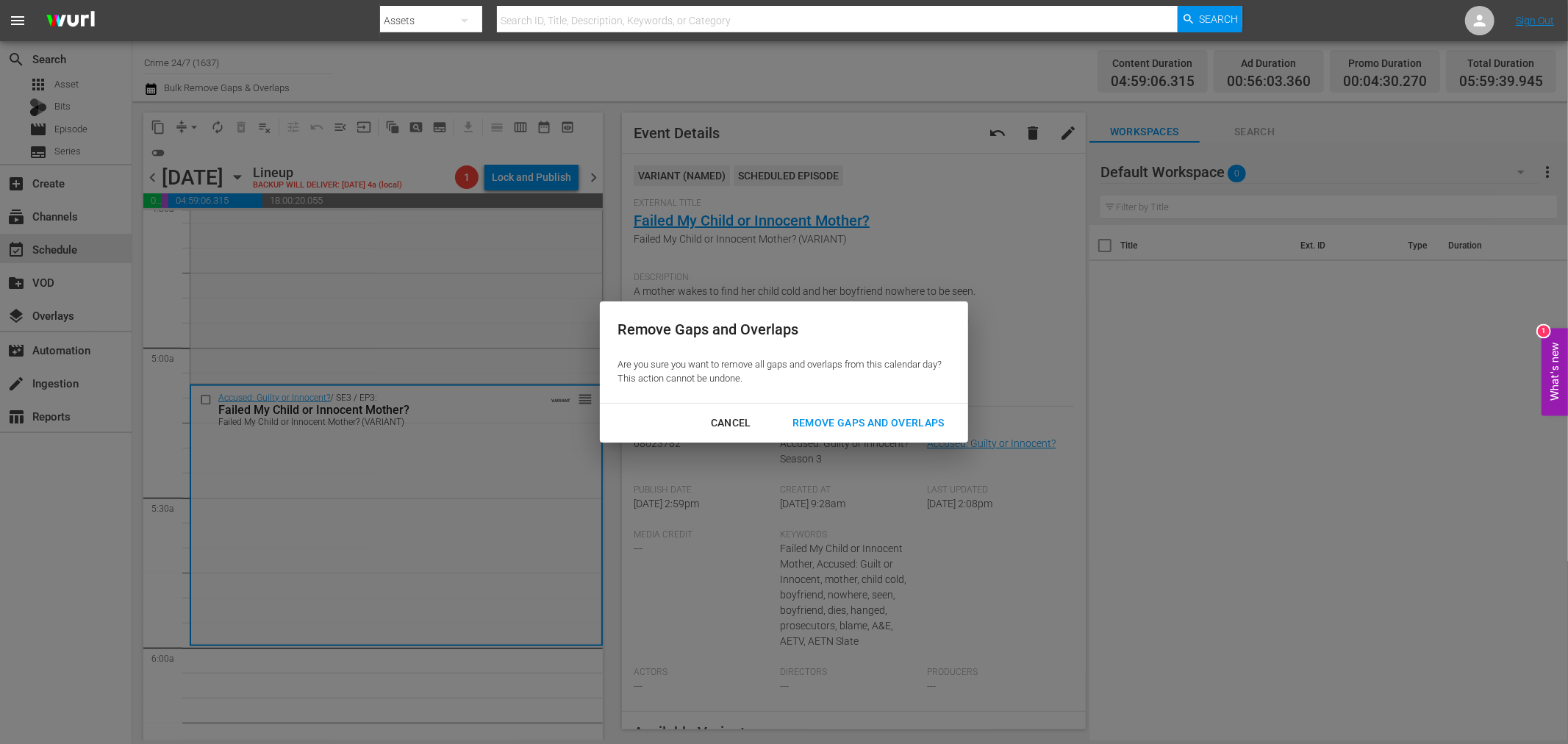
click at [932, 426] on div "Remove Gaps and Overlaps" at bounding box center [869, 423] width 176 height 19
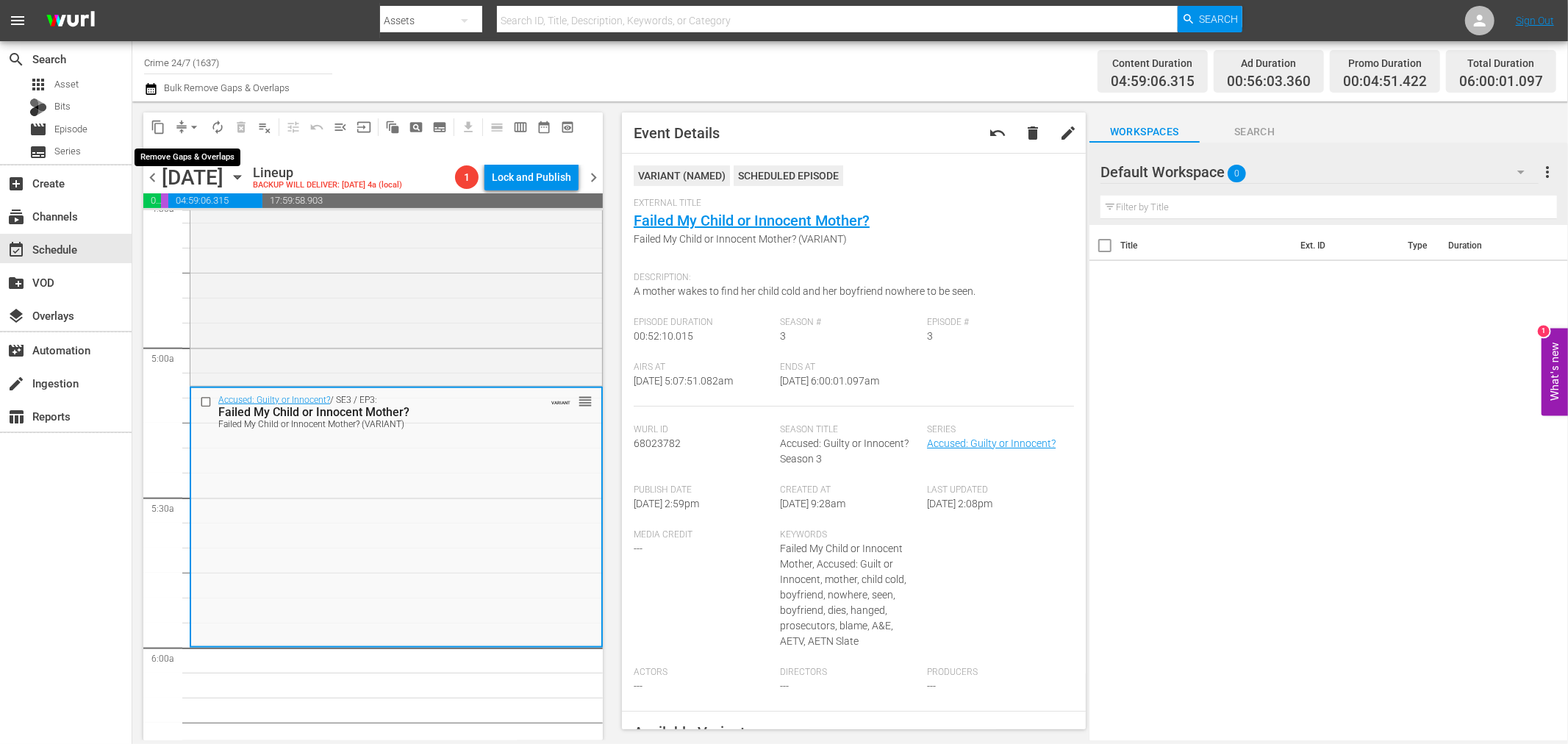
click at [194, 127] on span "arrow_drop_down" at bounding box center [194, 127] width 15 height 15
click at [206, 153] on li "Align to Midnight" at bounding box center [194, 156] width 154 height 24
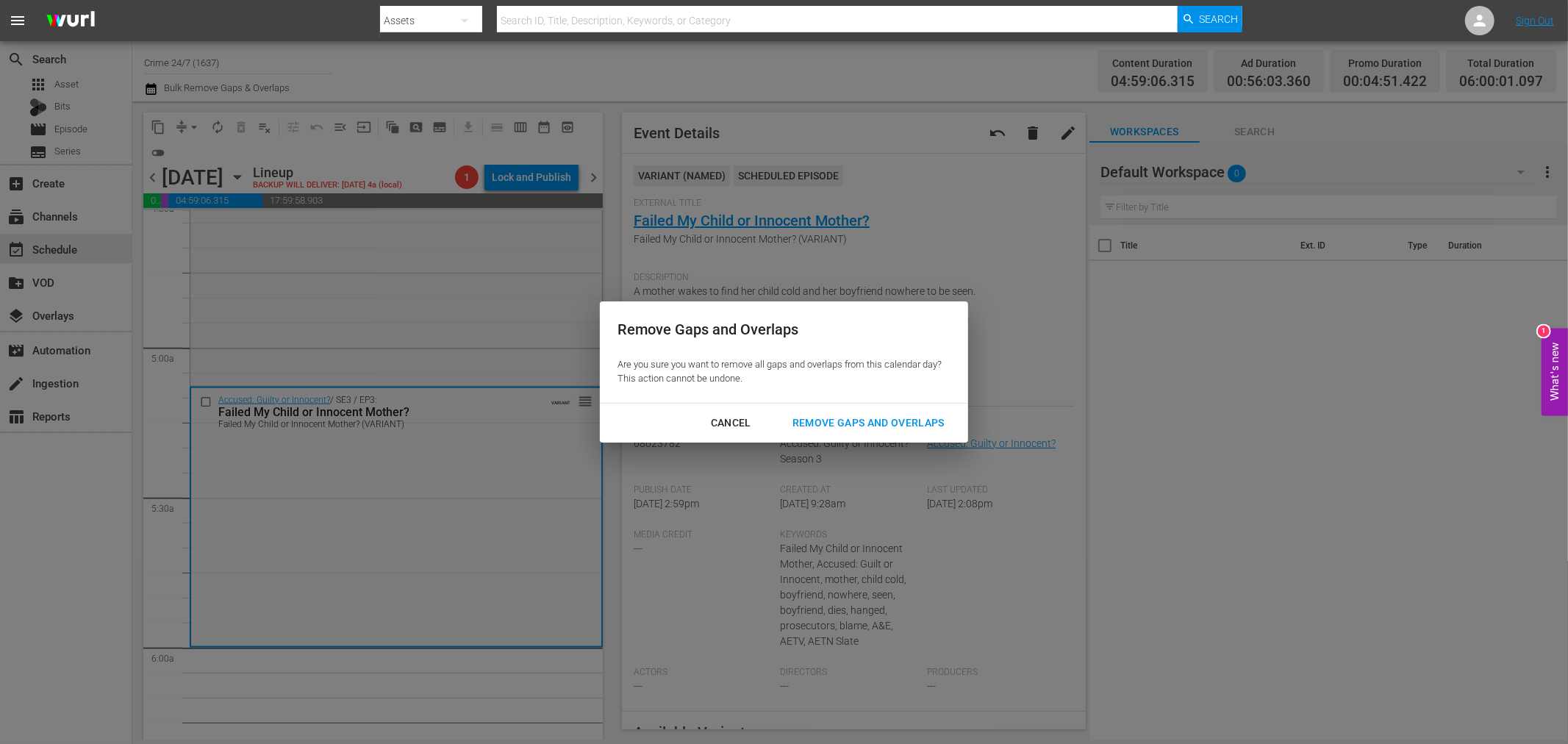
click at [849, 415] on div "Remove Gaps and Overlaps" at bounding box center [869, 423] width 176 height 19
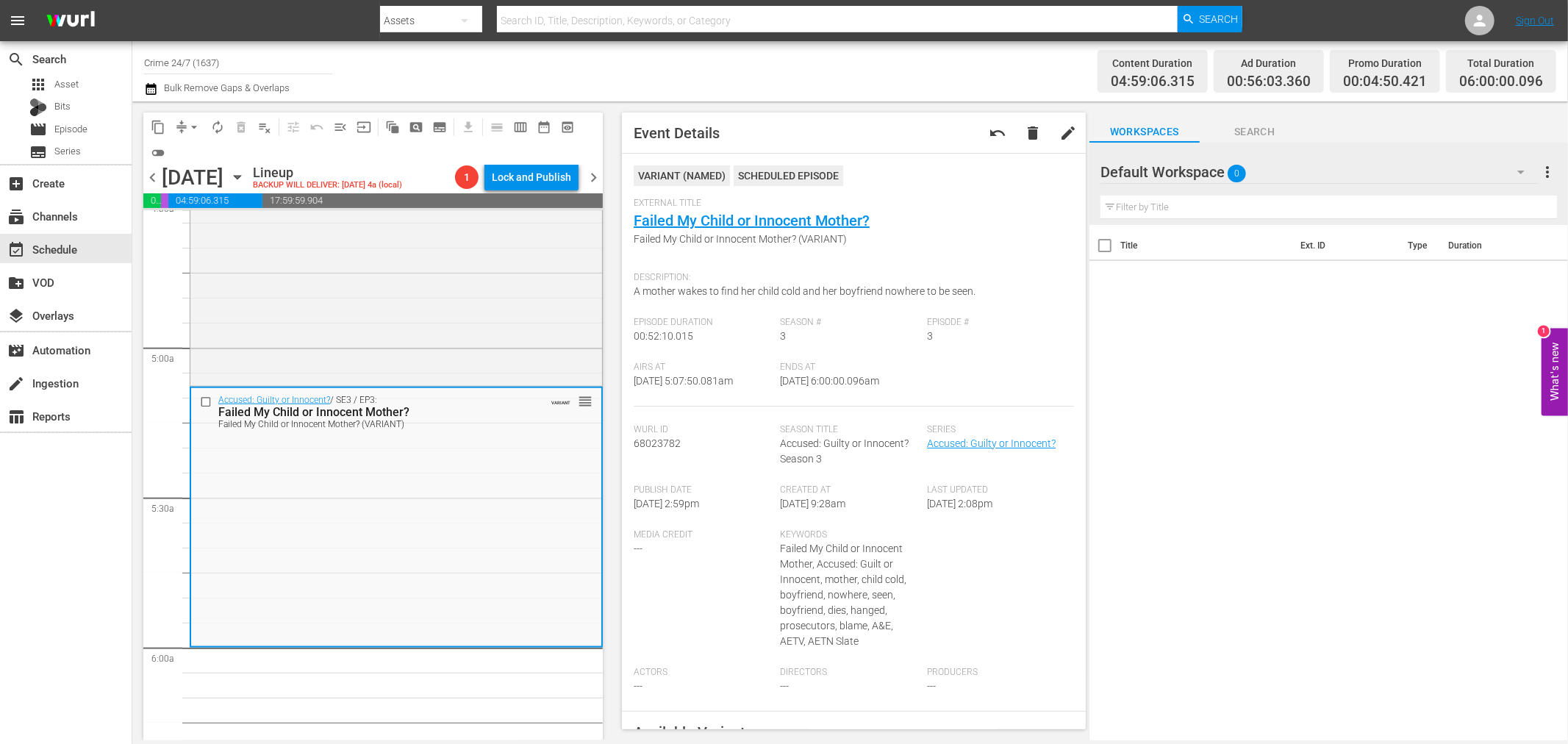
click at [219, 121] on span "autorenew_outlined" at bounding box center [217, 127] width 15 height 15
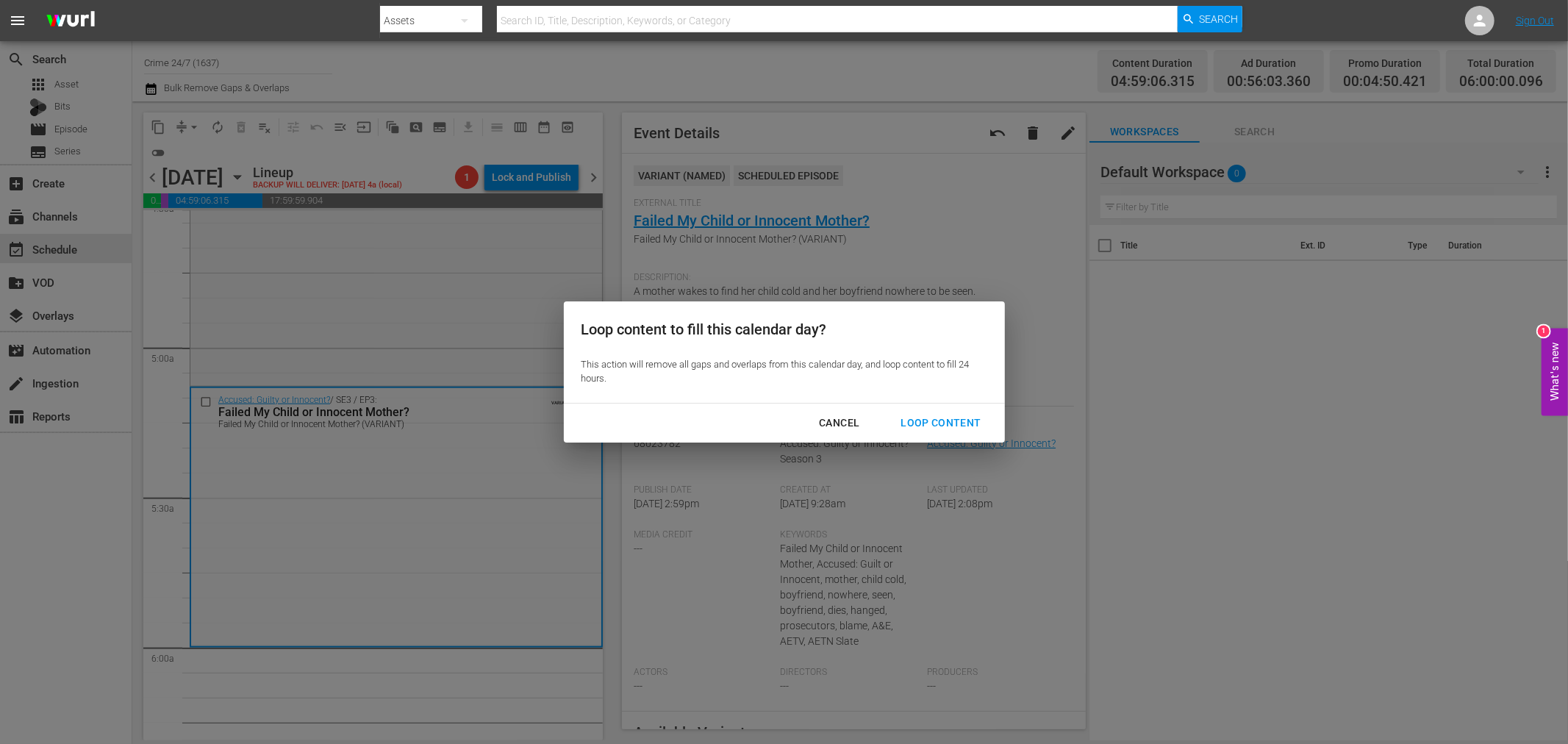
click at [975, 427] on div "Loop Content" at bounding box center [940, 423] width 103 height 19
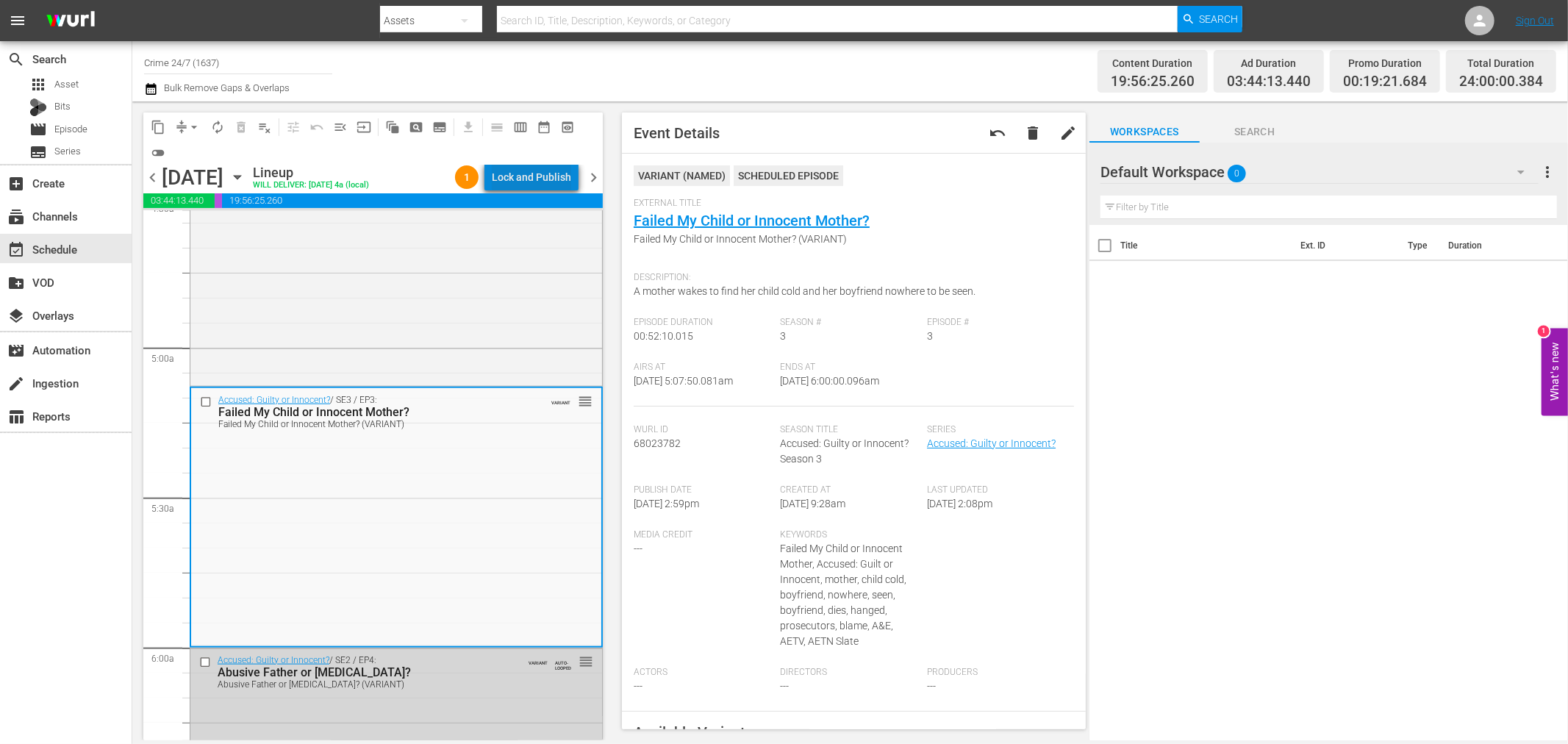
click at [556, 175] on div "Lock and Publish" at bounding box center [531, 177] width 79 height 26
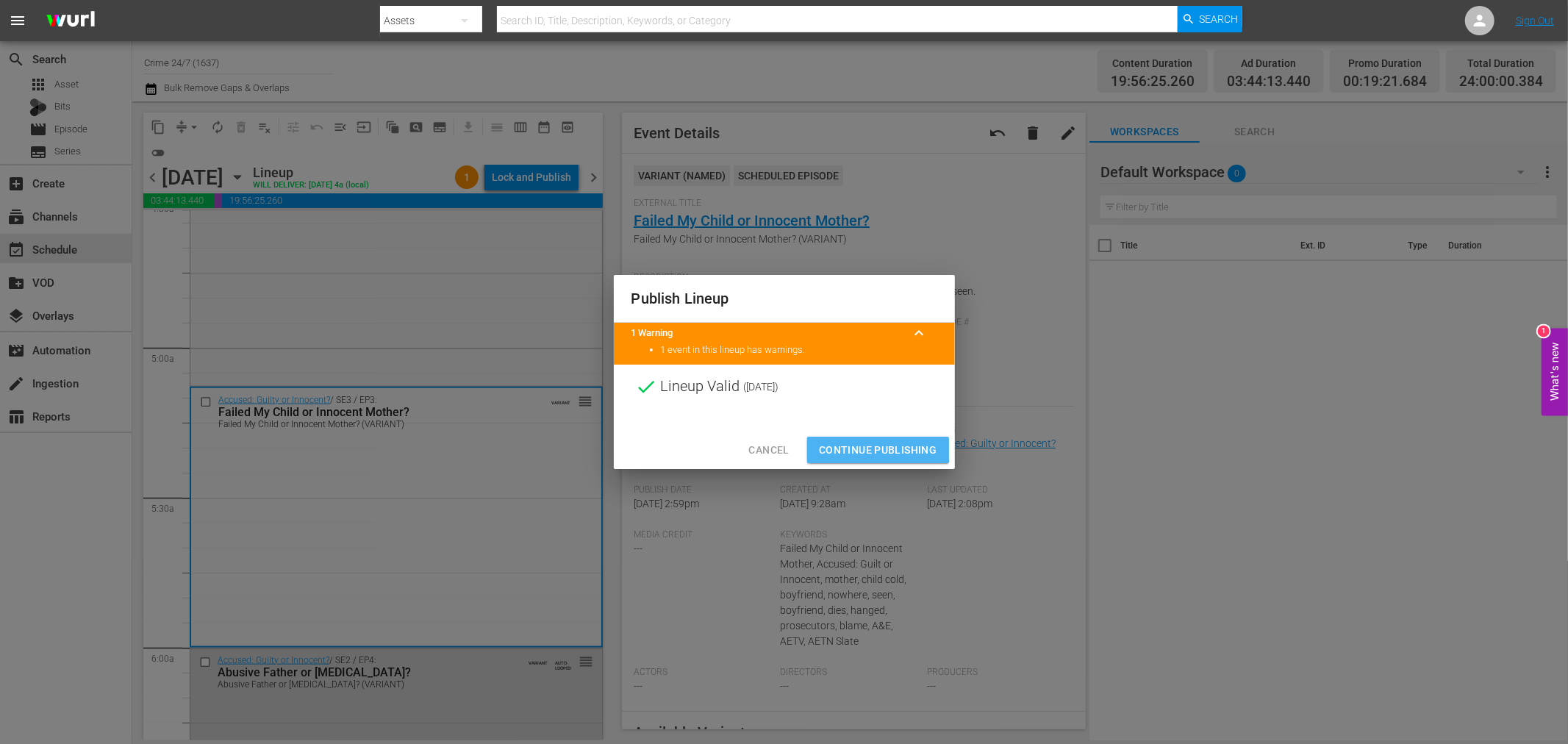
click at [855, 444] on span "Continue Publishing" at bounding box center [878, 451] width 118 height 19
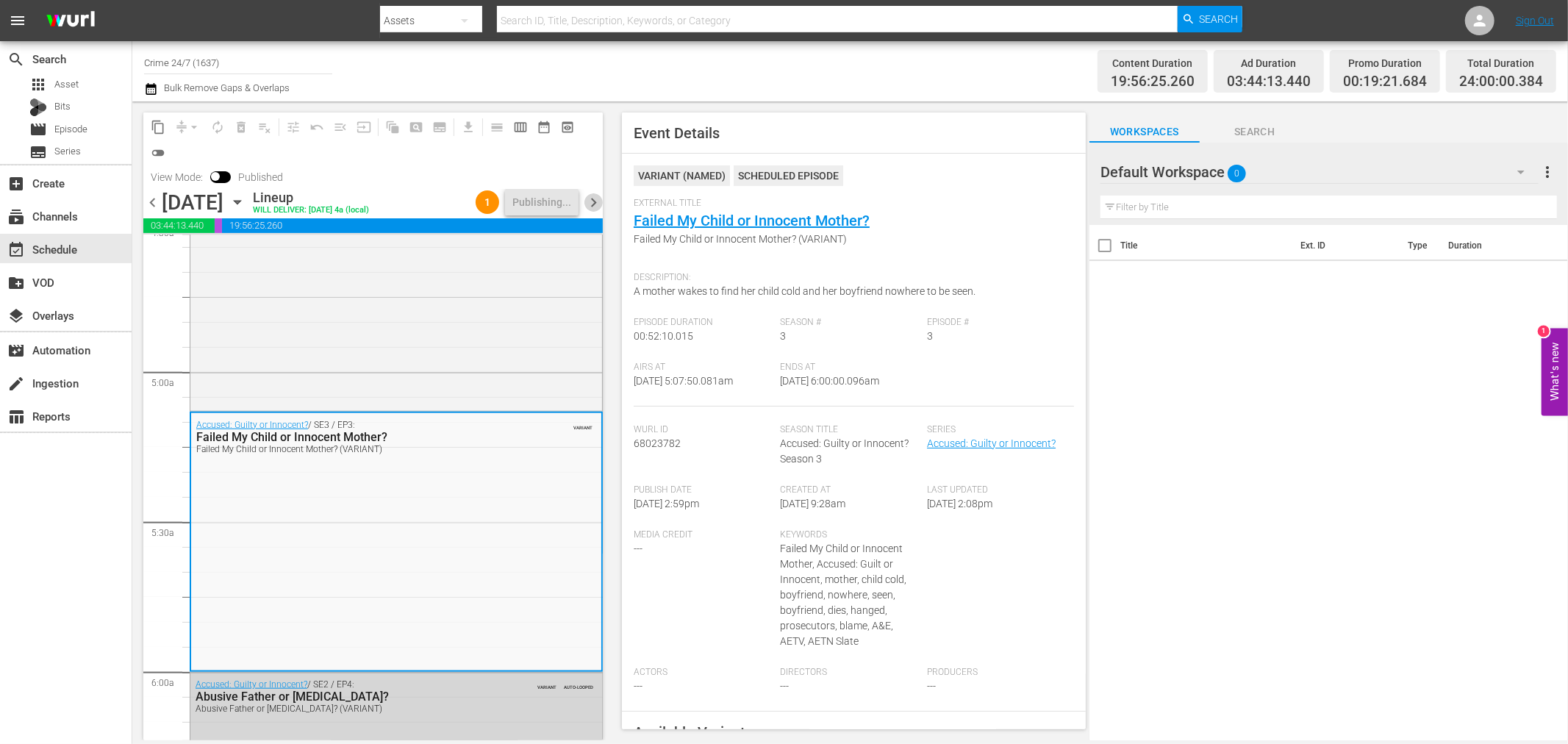
click at [593, 205] on span "chevron_right" at bounding box center [593, 203] width 19 height 19
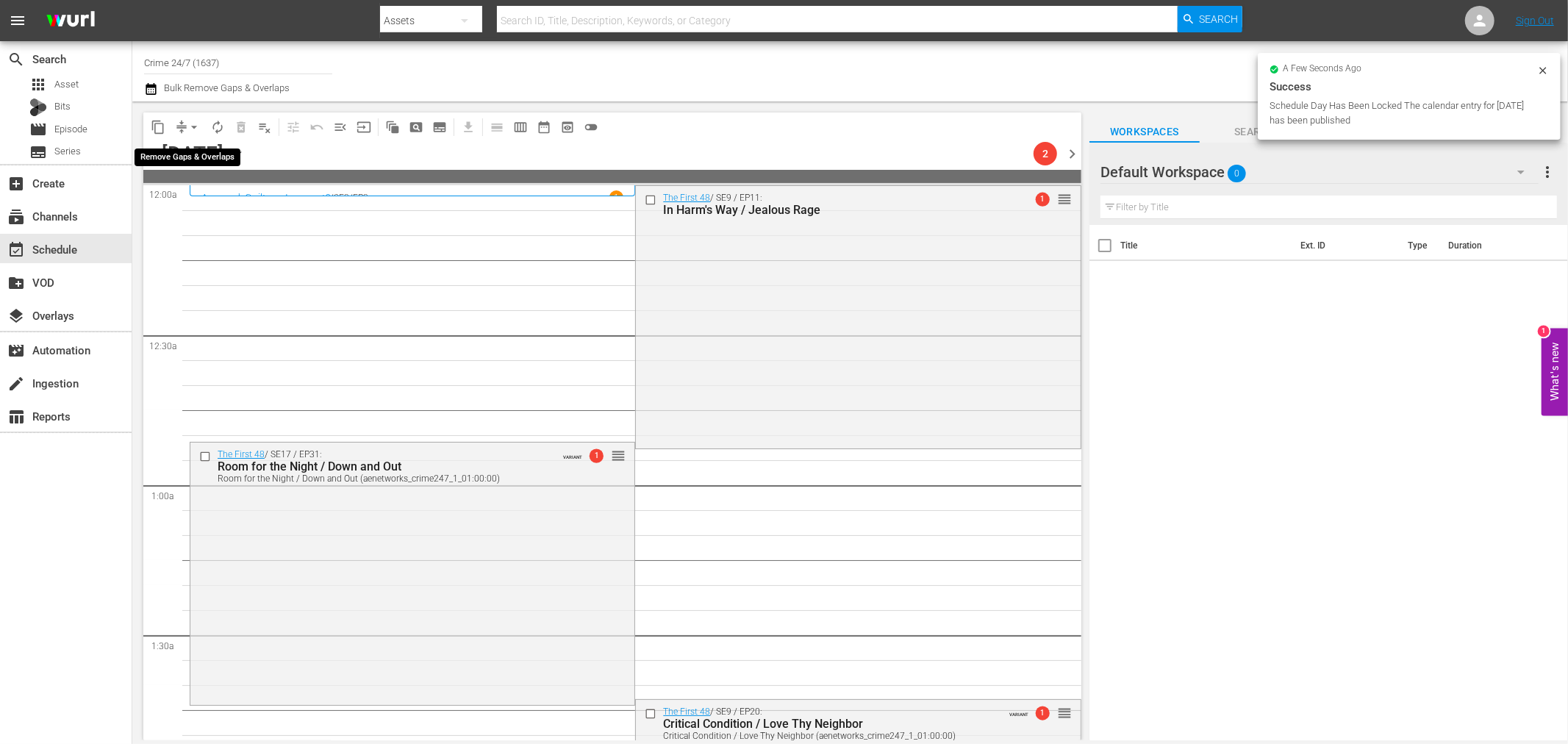
click at [194, 131] on span "arrow_drop_down" at bounding box center [194, 127] width 15 height 15
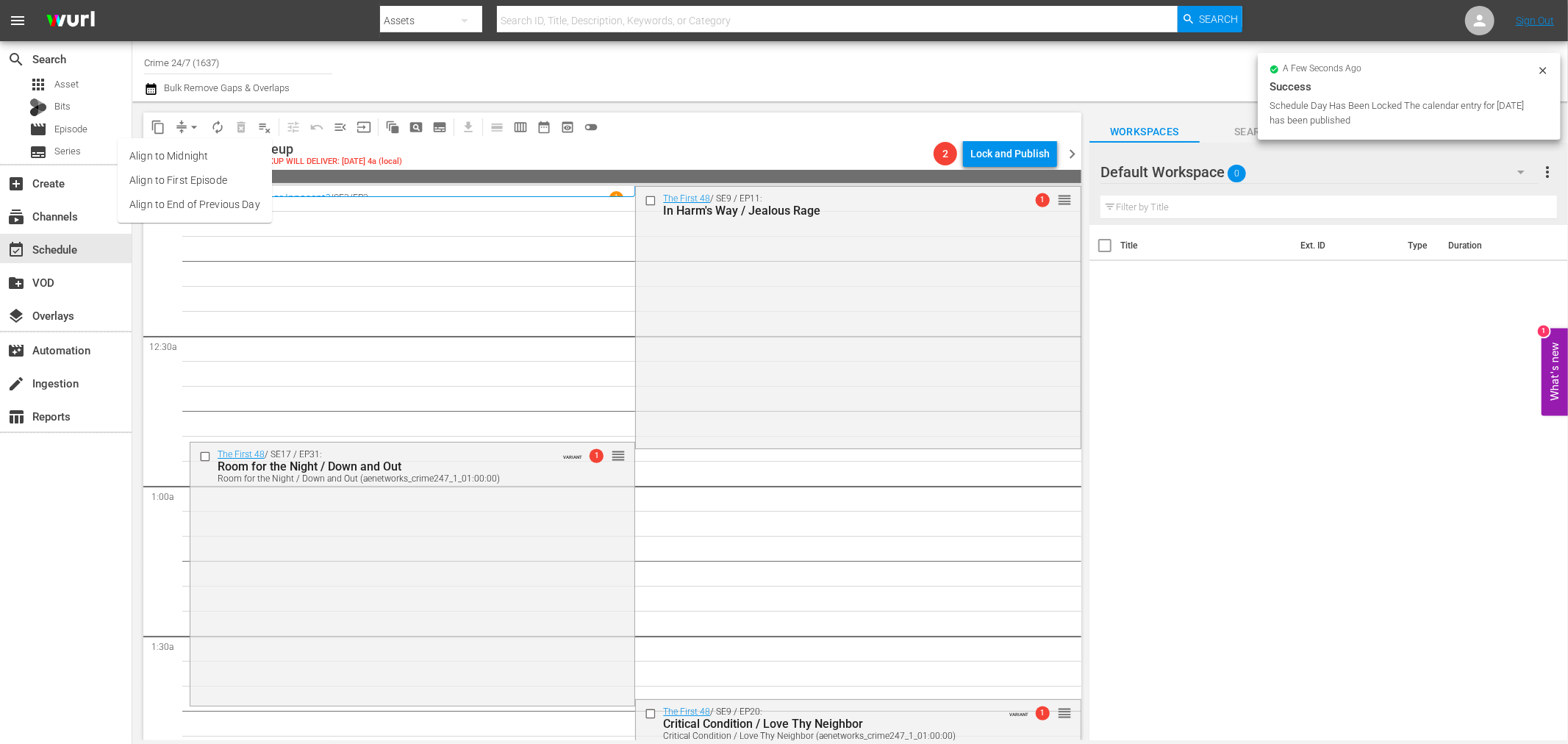
click at [174, 153] on li "Align to Midnight" at bounding box center [194, 156] width 154 height 24
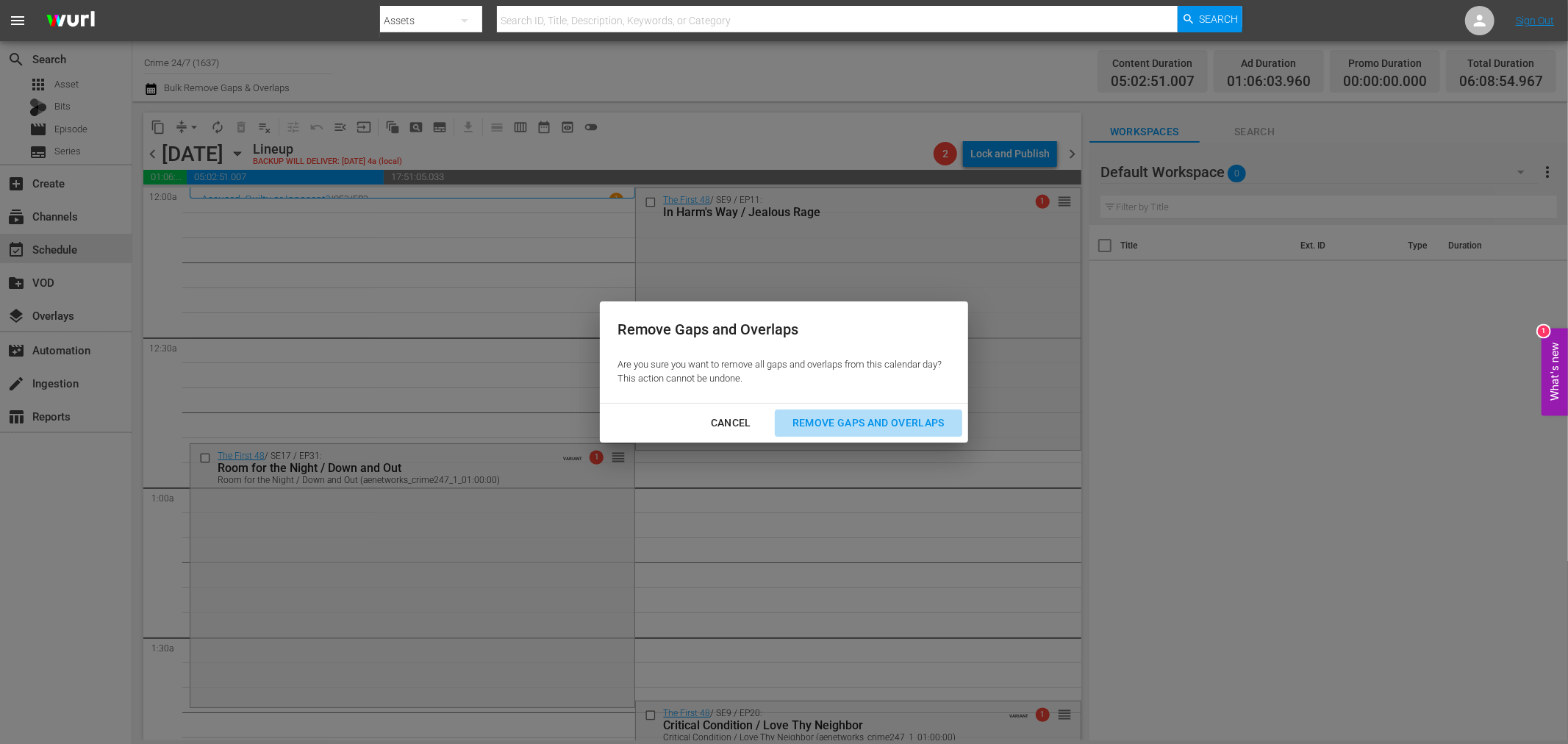
click at [817, 418] on div "Remove Gaps and Overlaps" at bounding box center [869, 423] width 176 height 19
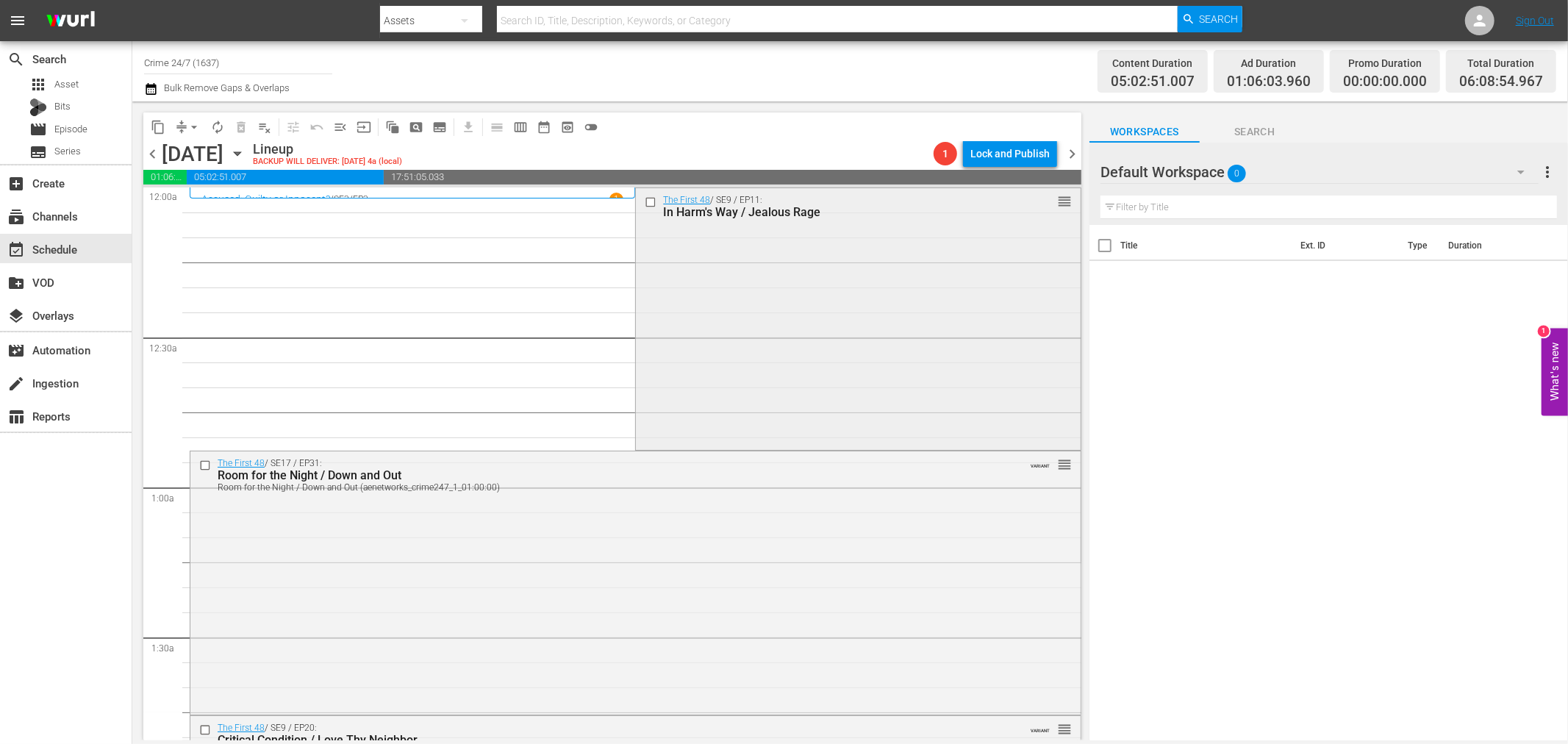
click at [824, 391] on div "The First 48 / SE9 / EP11: In Harm's Way / Jealous Rage reorder" at bounding box center [857, 318] width 444 height 260
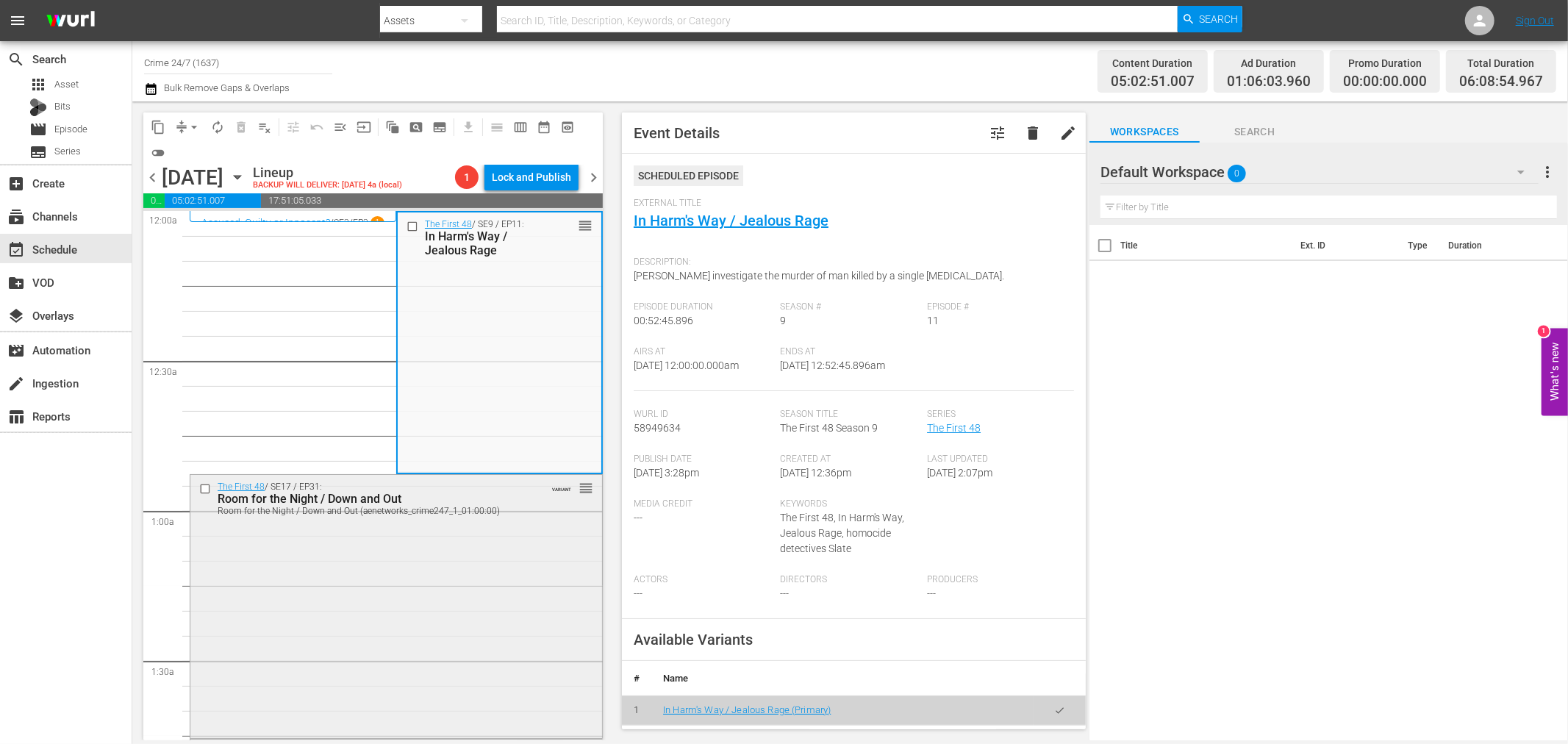
click at [476, 596] on div "The First 48 / SE17 / EP31: Room for the Night / Down and Out Room for the Nigh…" at bounding box center [396, 605] width 411 height 261
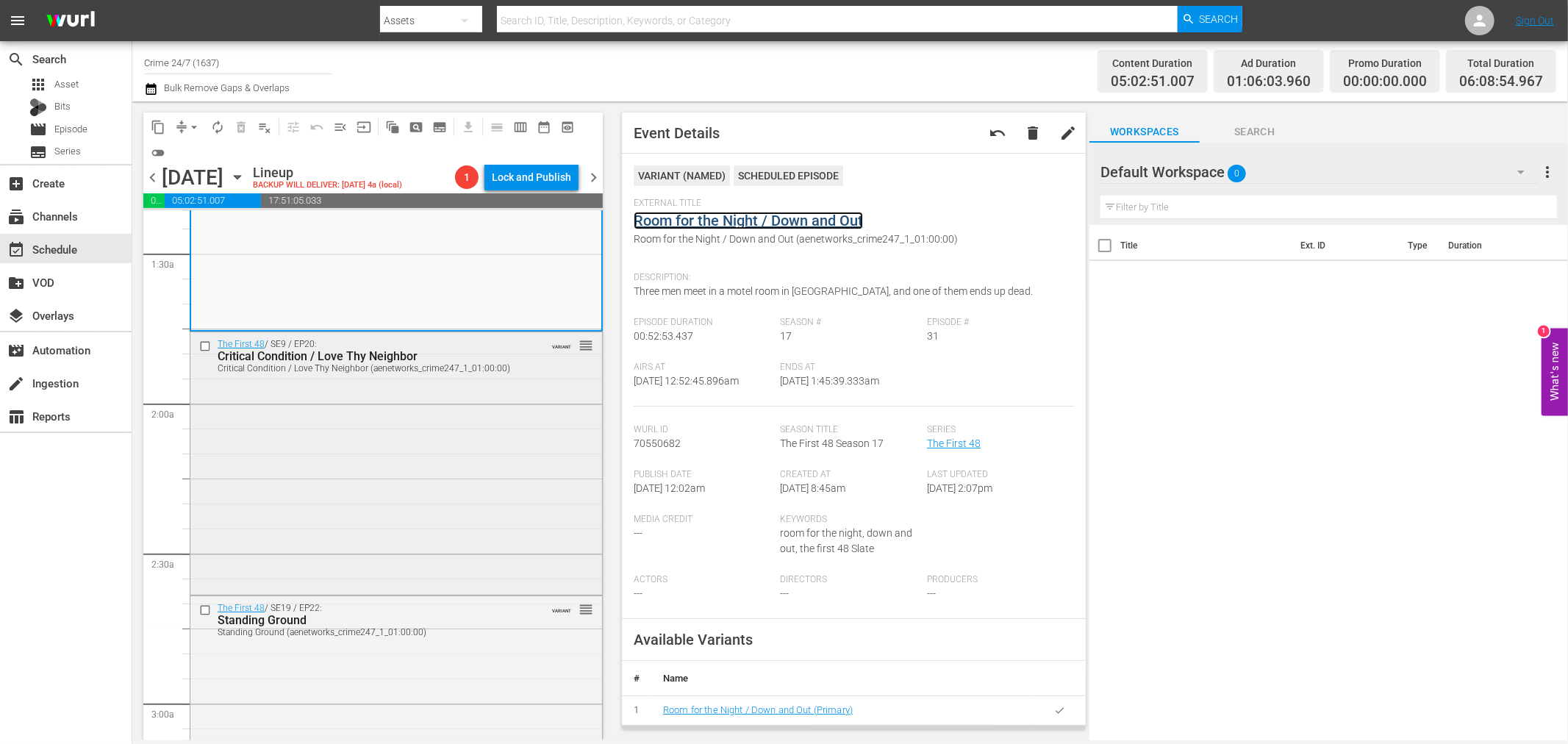
scroll to position [408, 0]
click at [453, 408] on div "The First 48 / SE9 / EP20: Critical Condition / Love Thy Neighbor Critical Cond…" at bounding box center [396, 461] width 411 height 260
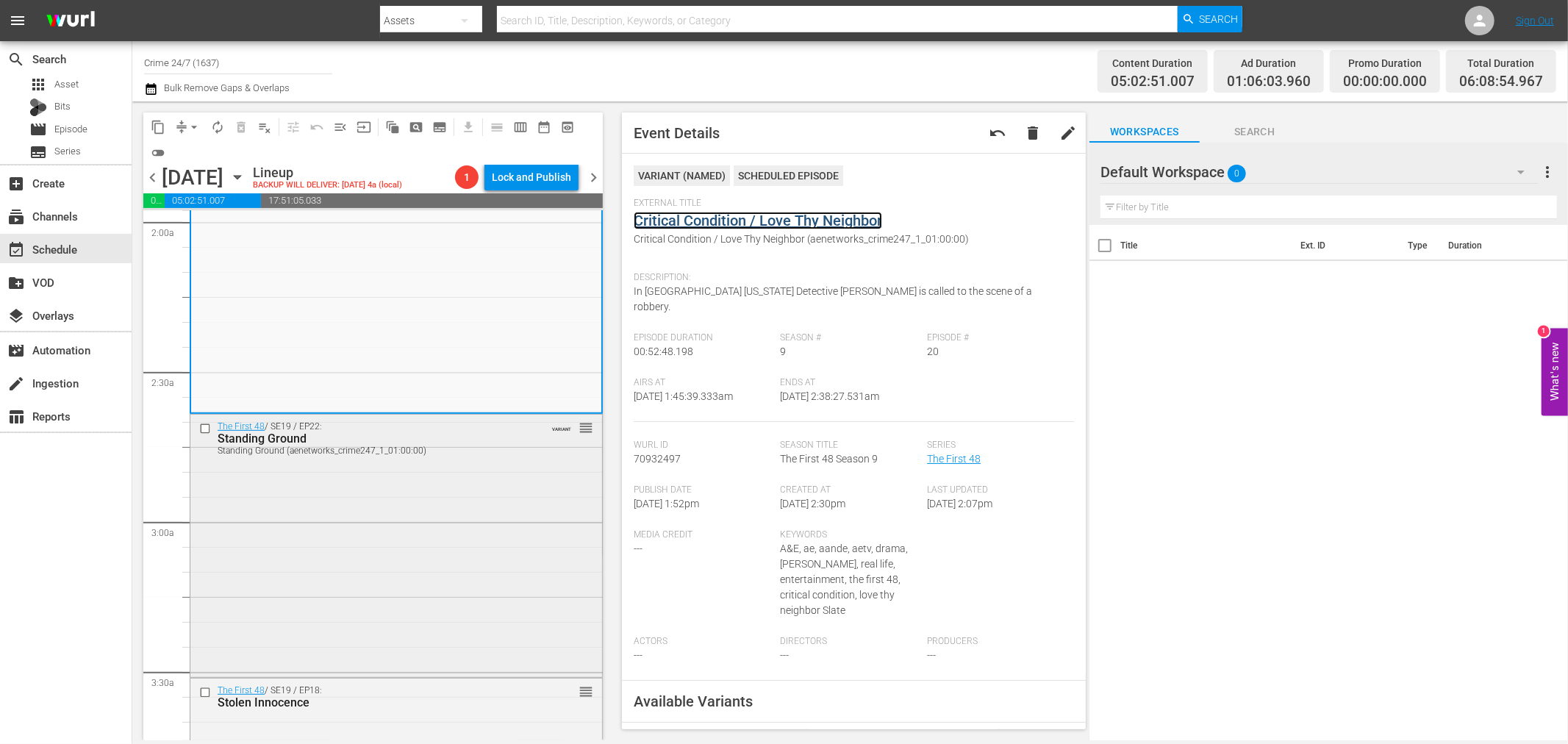
scroll to position [653, 0]
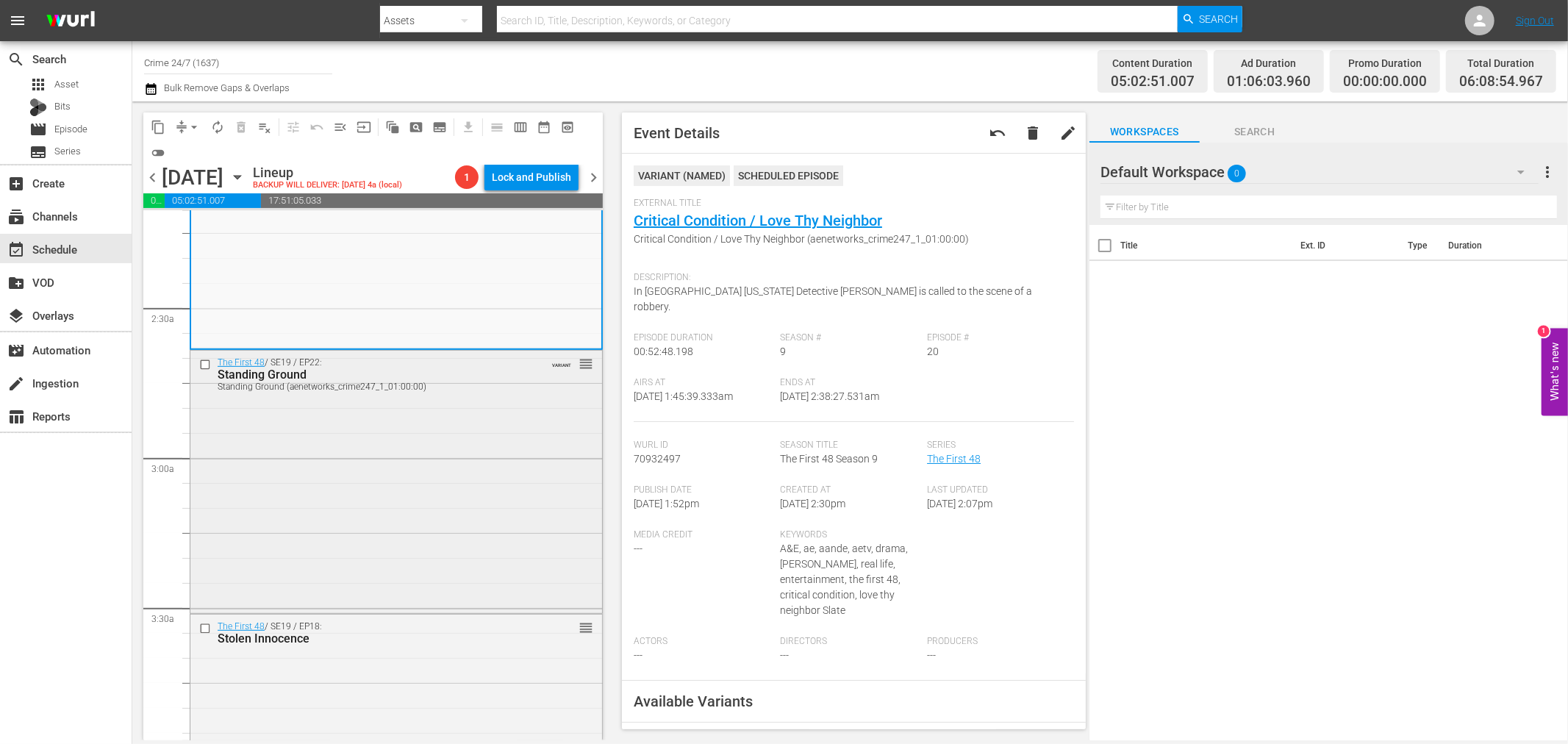
click at [387, 472] on div "The First 48 / SE19 / EP22: Standing Ground Standing Ground (aenetworks_crime24…" at bounding box center [396, 481] width 411 height 260
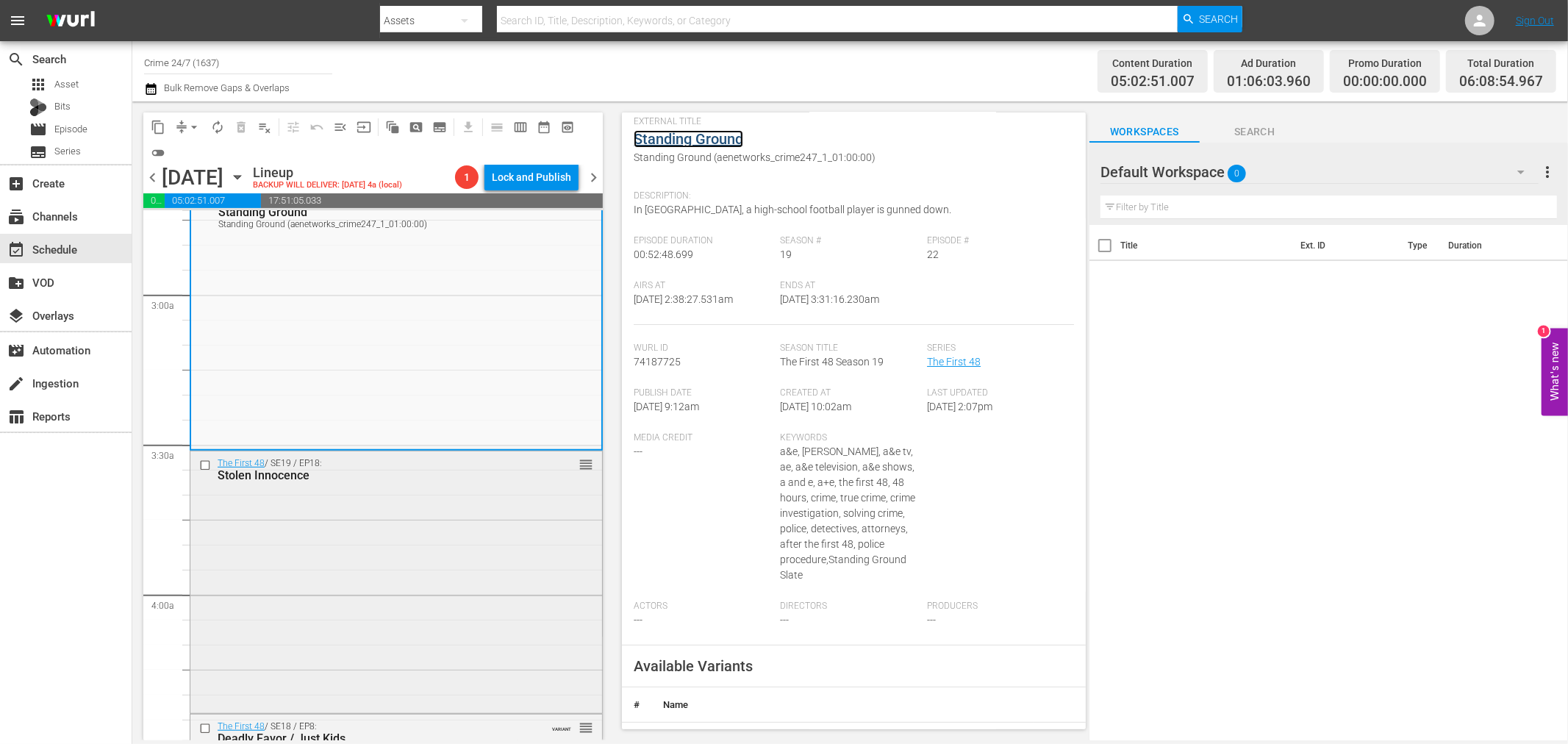
scroll to position [817, 0]
click at [376, 577] on div "The First 48 / SE19 / EP18: Stolen Innocence reorder" at bounding box center [396, 581] width 411 height 260
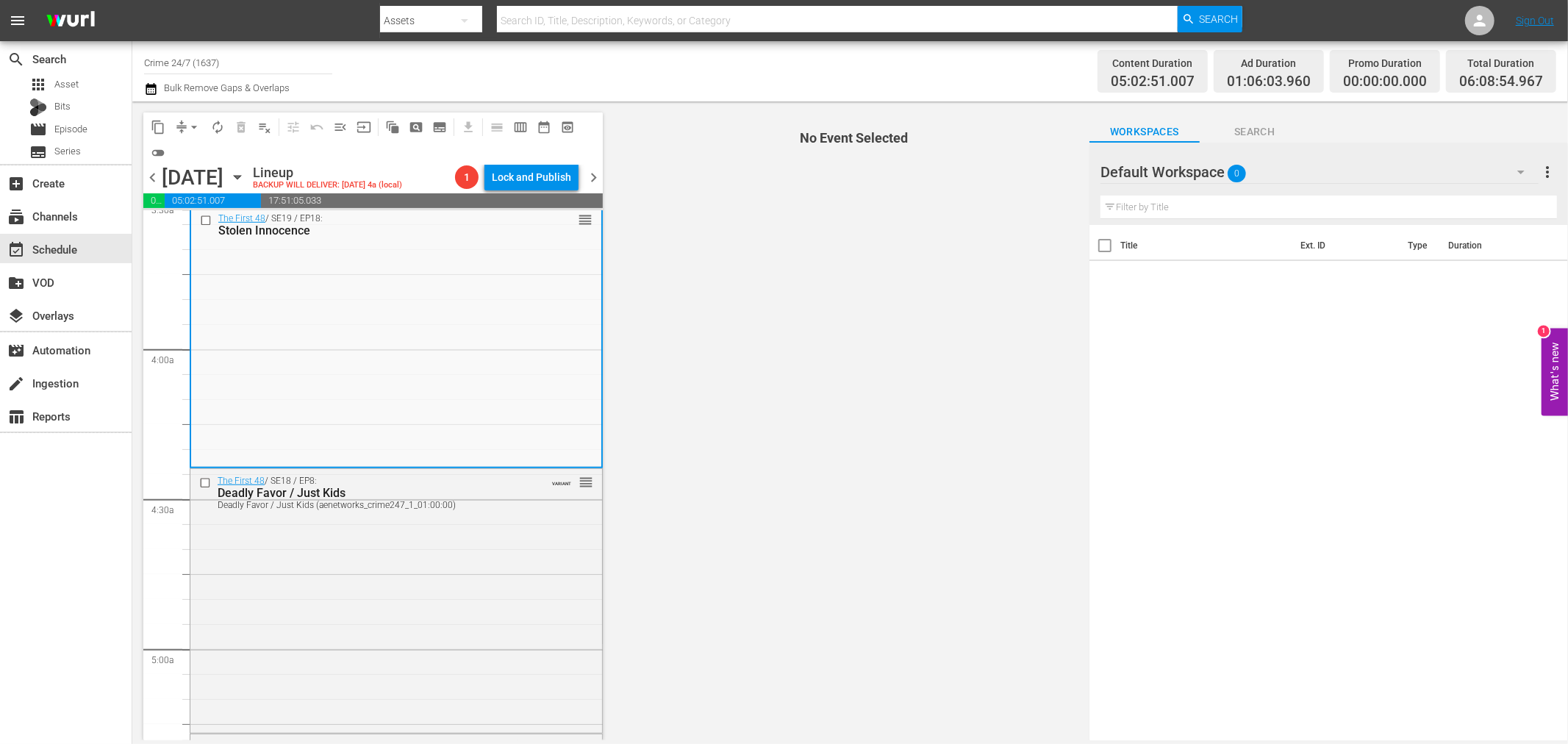
scroll to position [981, 0]
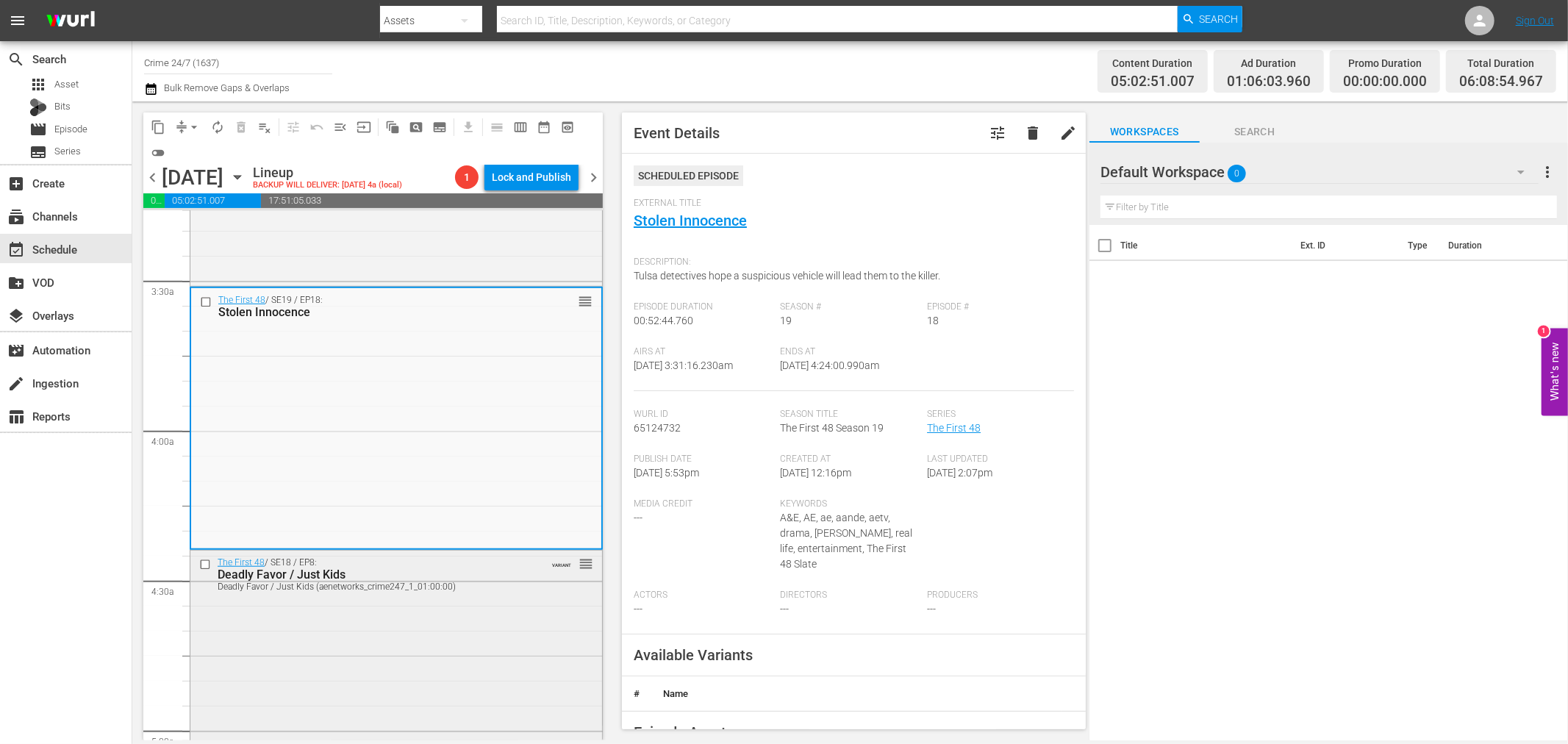
click at [406, 596] on div "The First 48 / SE18 / EP8: Deadly Favor / Just Kids Deadly Favor / Just Kids (a…" at bounding box center [396, 681] width 411 height 261
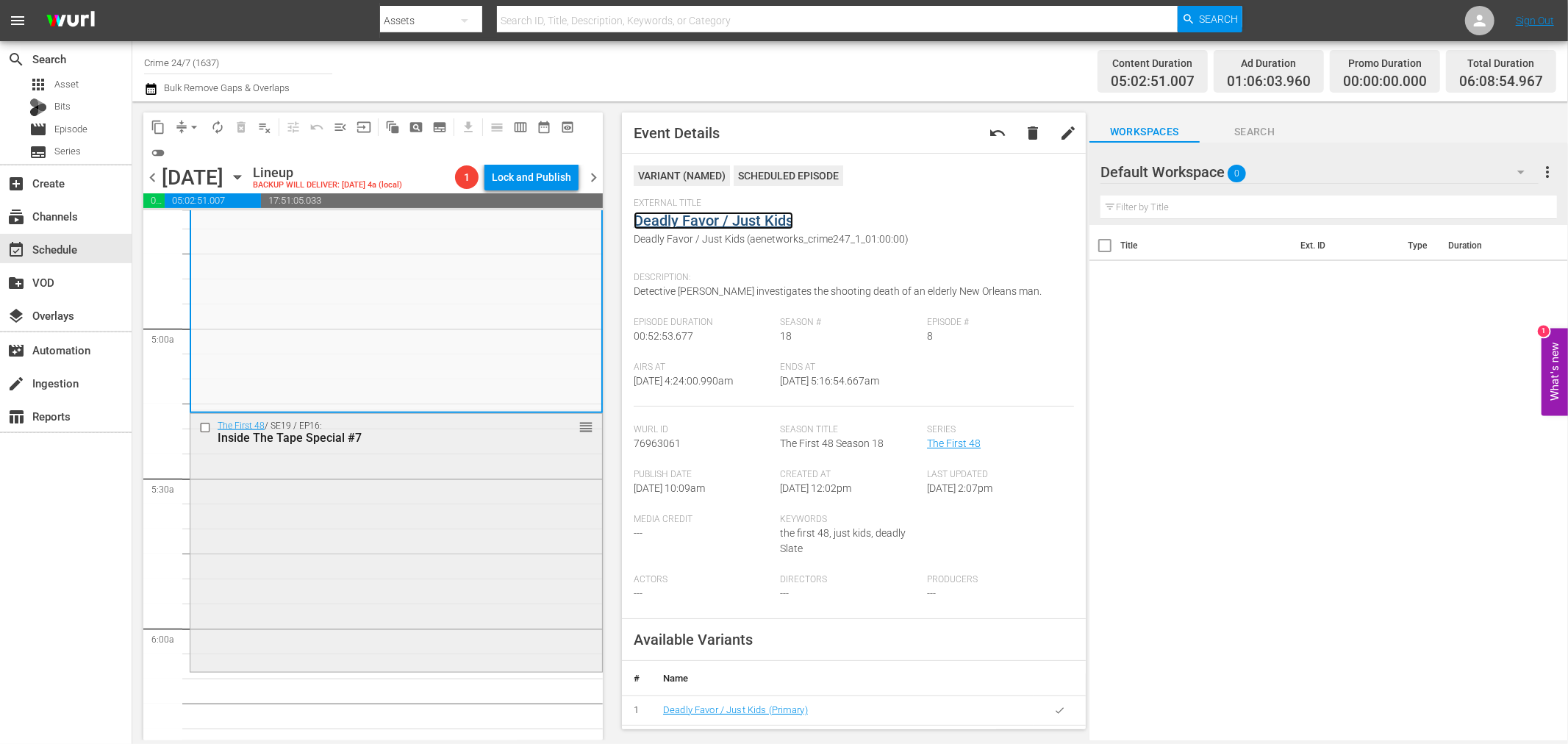
scroll to position [1388, 0]
click at [359, 438] on div "Inside The Tape Special #7" at bounding box center [372, 432] width 309 height 14
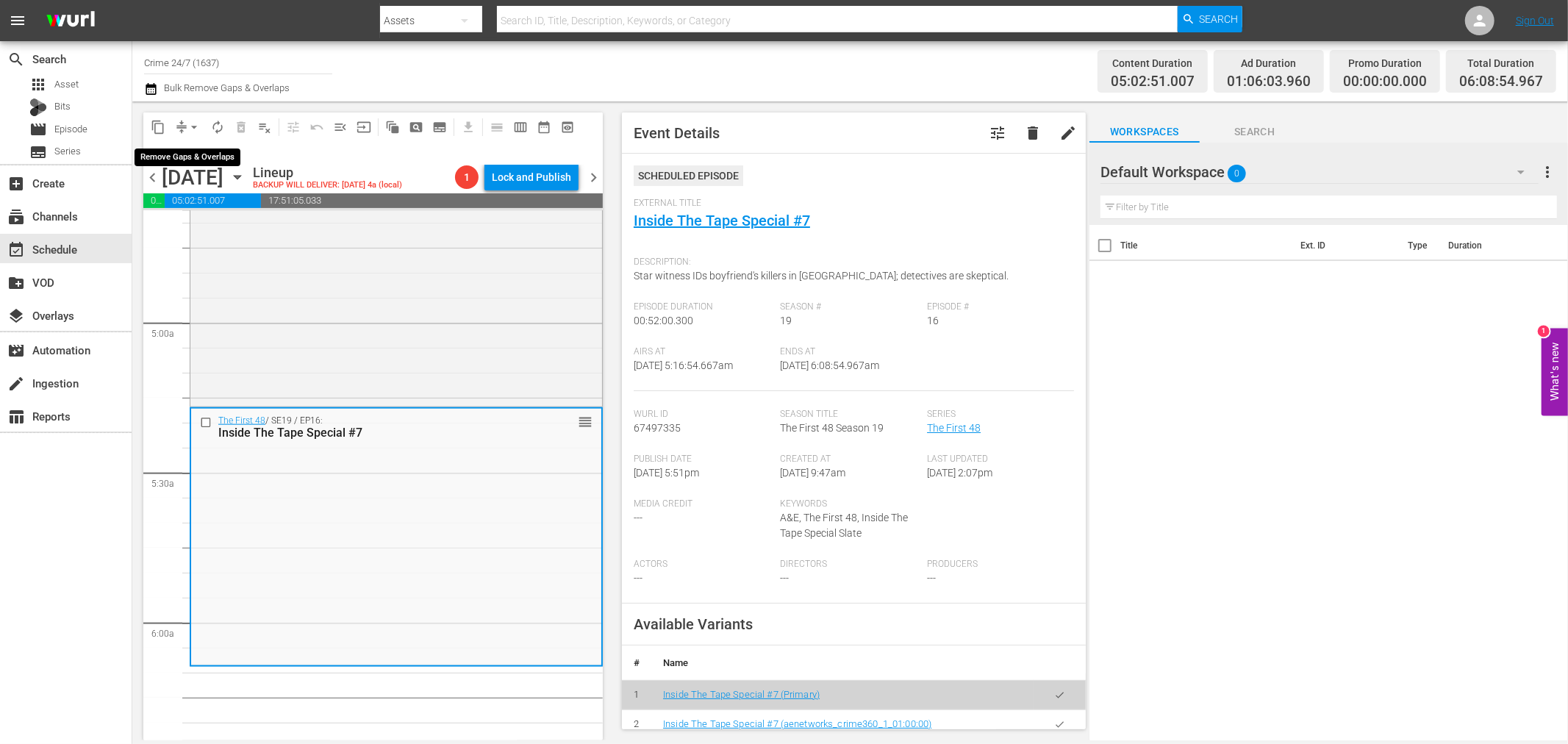
click at [194, 128] on span "arrow_drop_down" at bounding box center [194, 127] width 15 height 15
click at [207, 158] on li "Align to Midnight" at bounding box center [194, 156] width 154 height 24
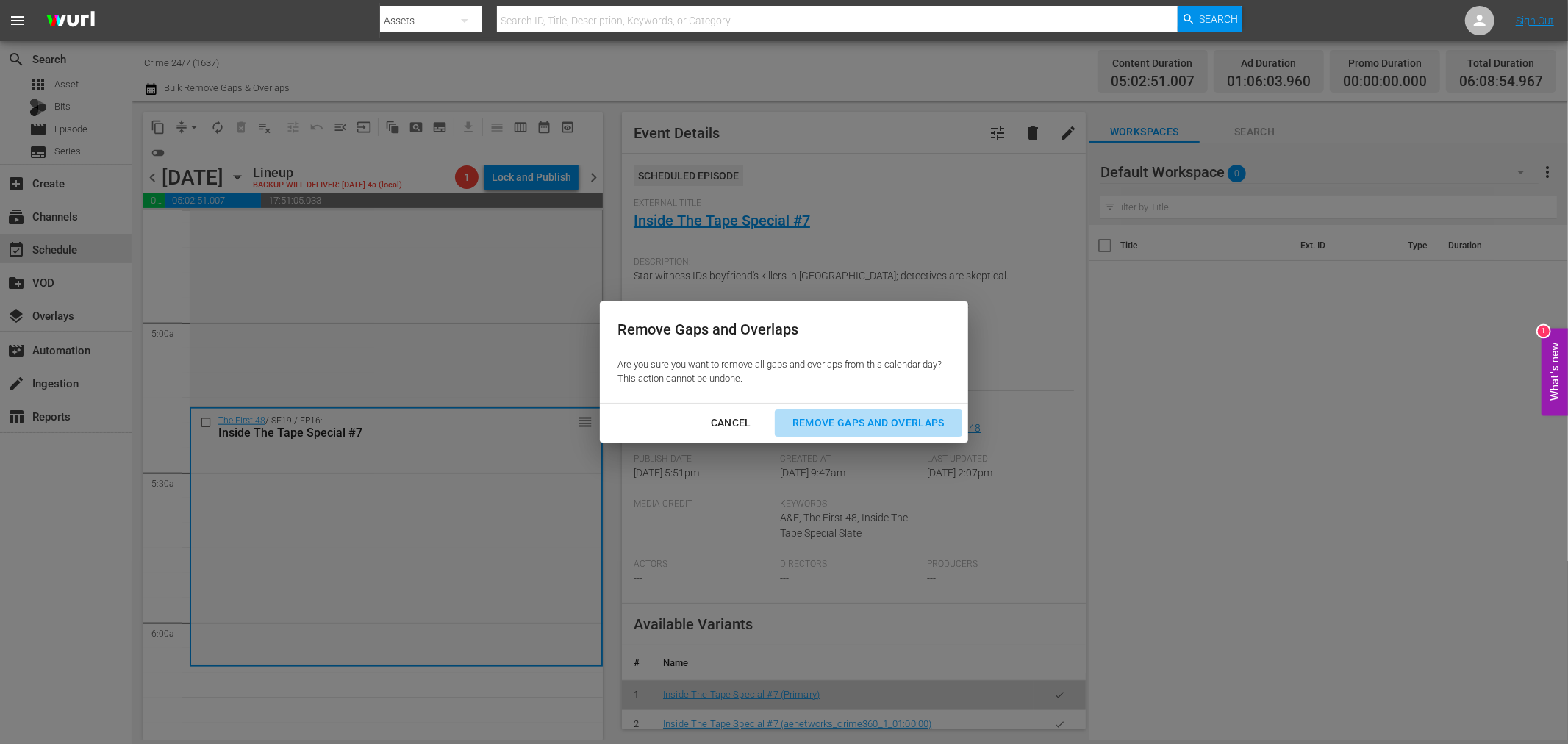
click at [912, 416] on div "Remove Gaps and Overlaps" at bounding box center [869, 423] width 176 height 19
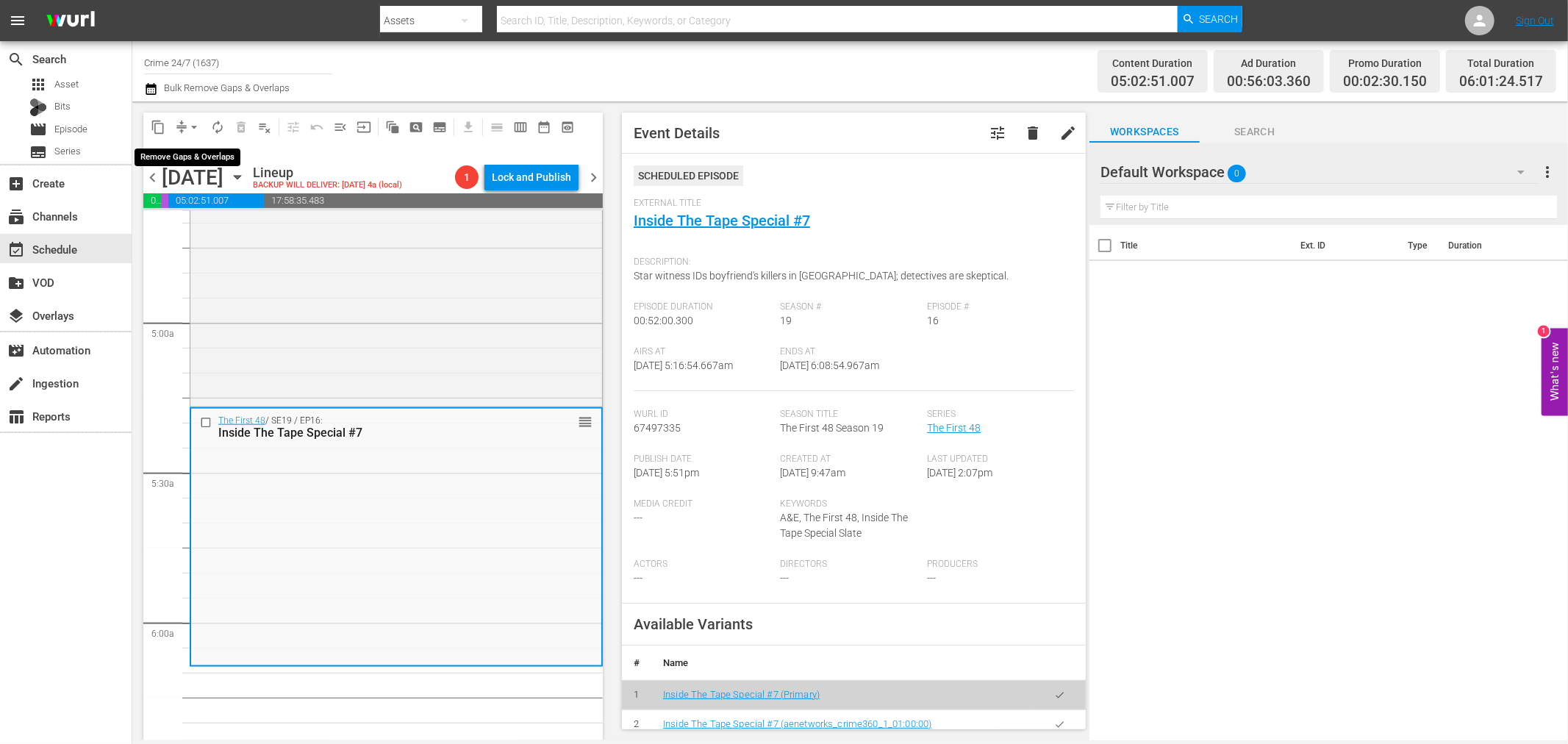
click at [189, 128] on span "arrow_drop_down" at bounding box center [194, 127] width 15 height 15
click at [197, 156] on li "Align to Midnight" at bounding box center [194, 156] width 154 height 24
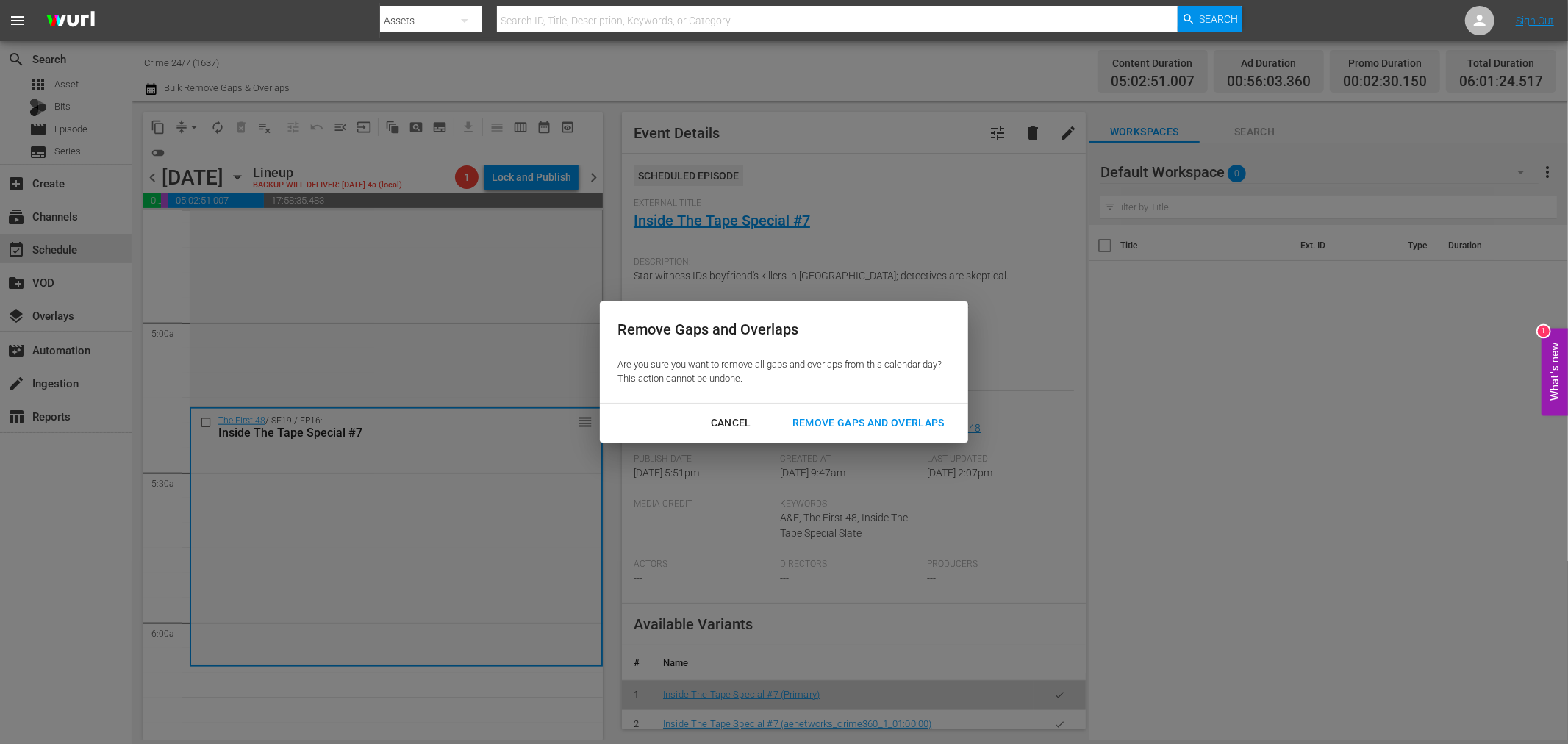
click at [856, 417] on div "Remove Gaps and Overlaps" at bounding box center [869, 423] width 176 height 19
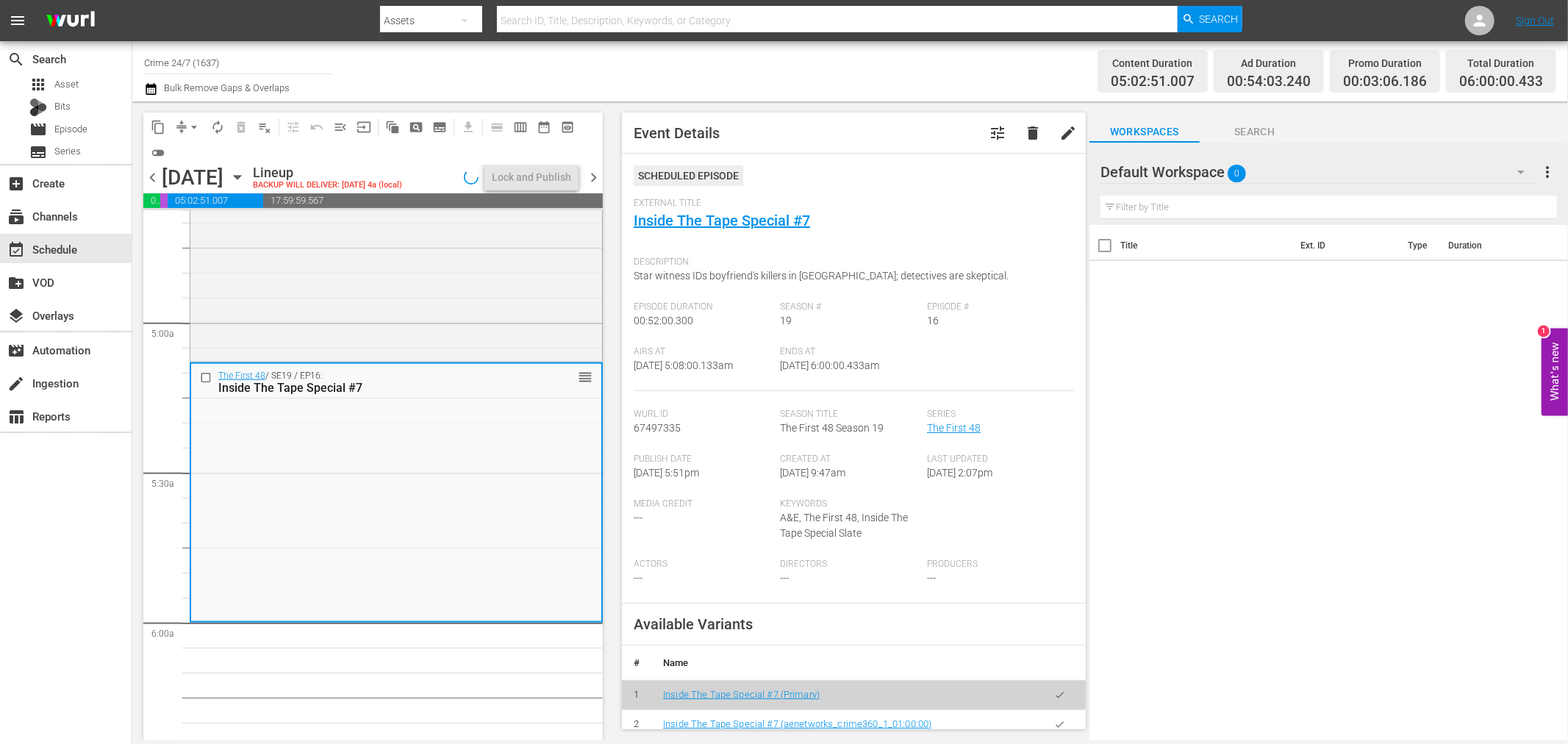
scroll to position [1363, 0]
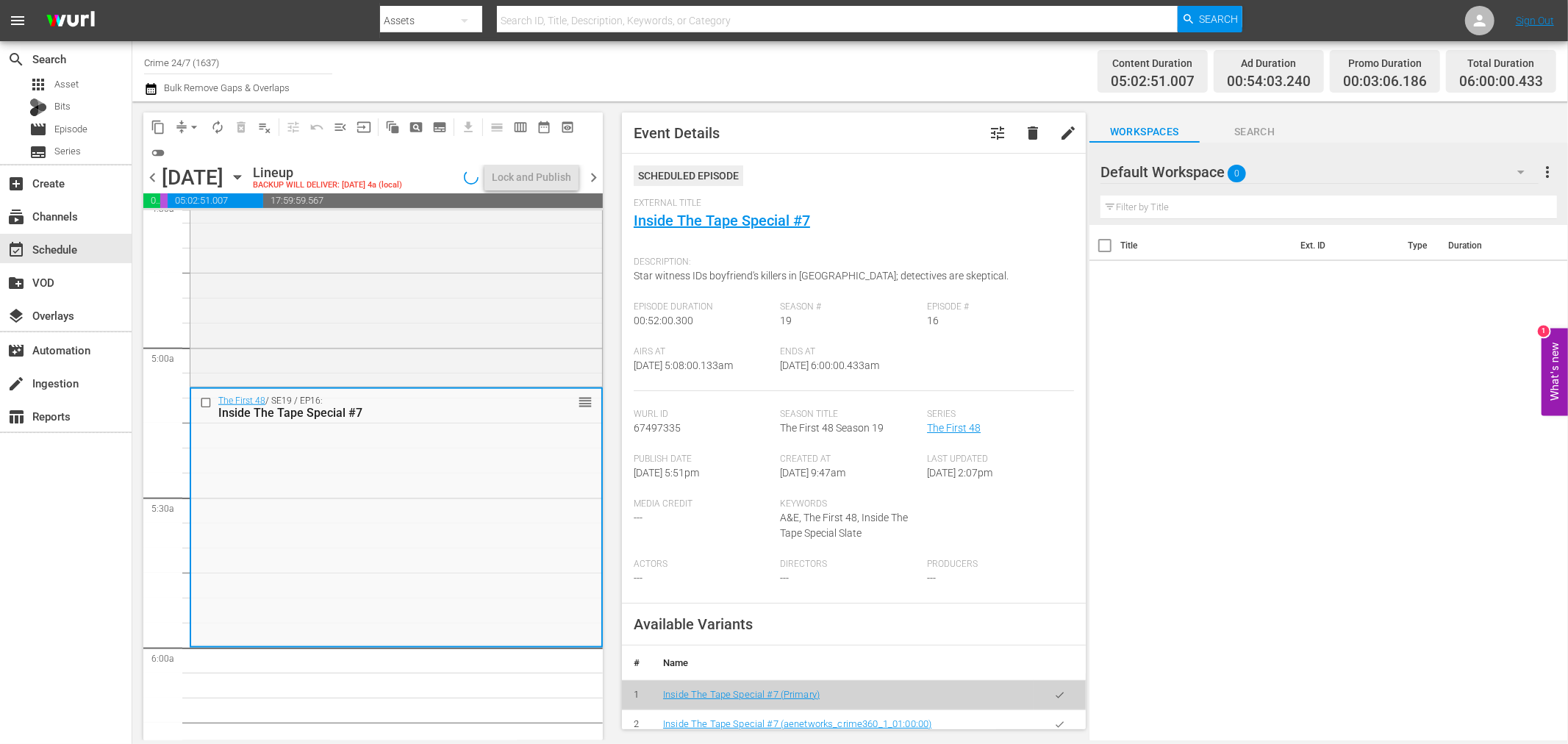
click at [208, 121] on button "autorenew_outlined" at bounding box center [218, 127] width 23 height 23
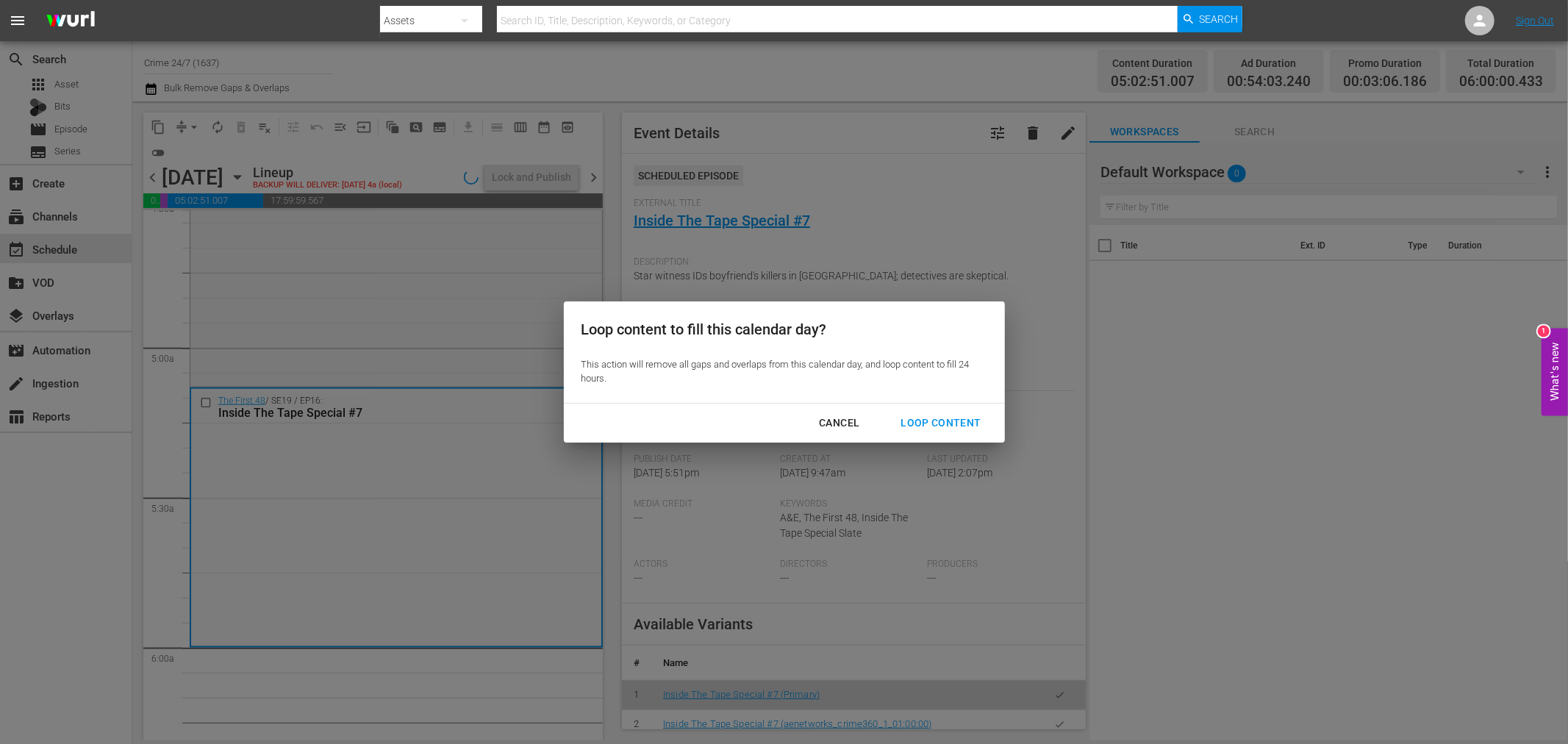
click at [929, 435] on button "Loop Content" at bounding box center [940, 423] width 115 height 27
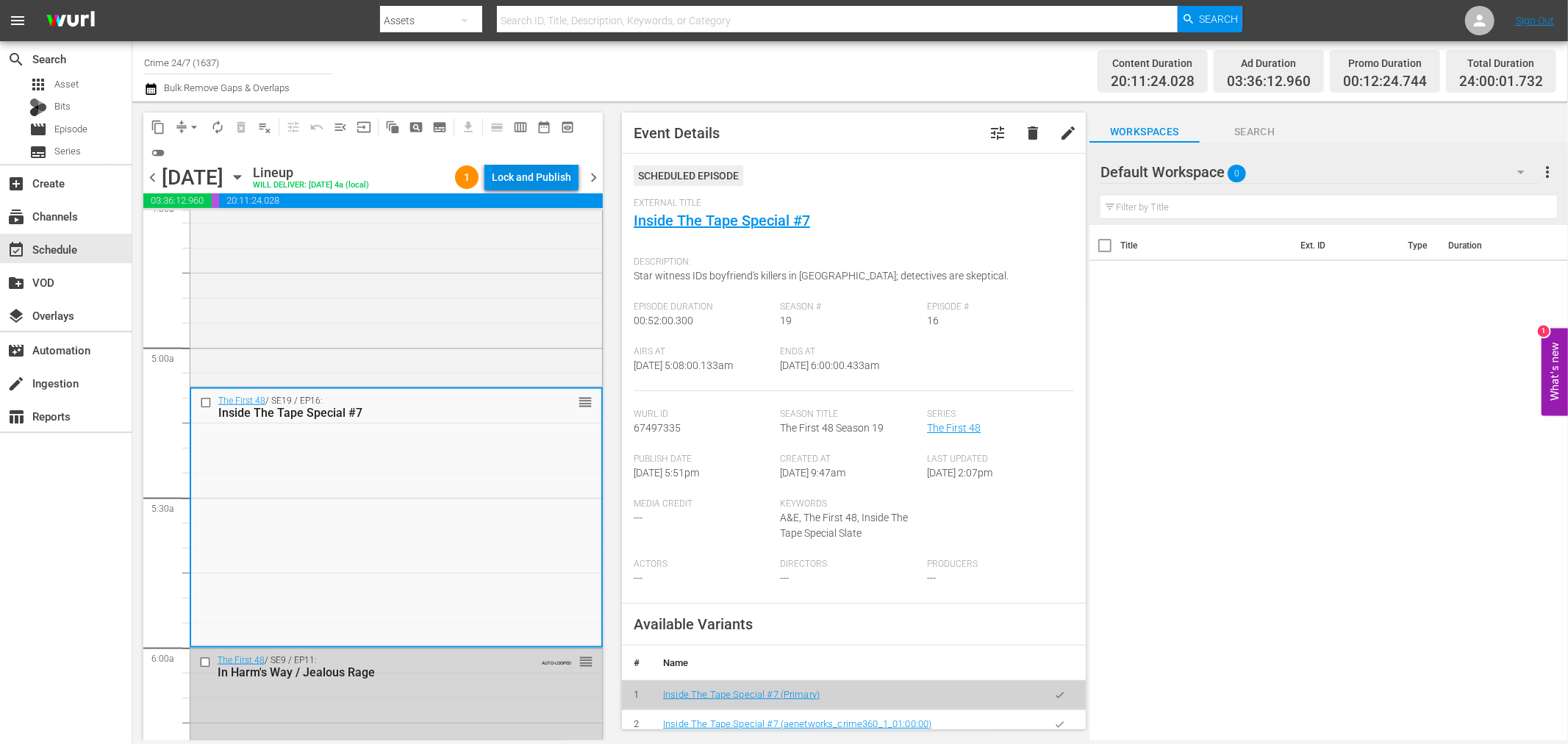
click at [499, 181] on div "Lock and Publish" at bounding box center [531, 177] width 79 height 26
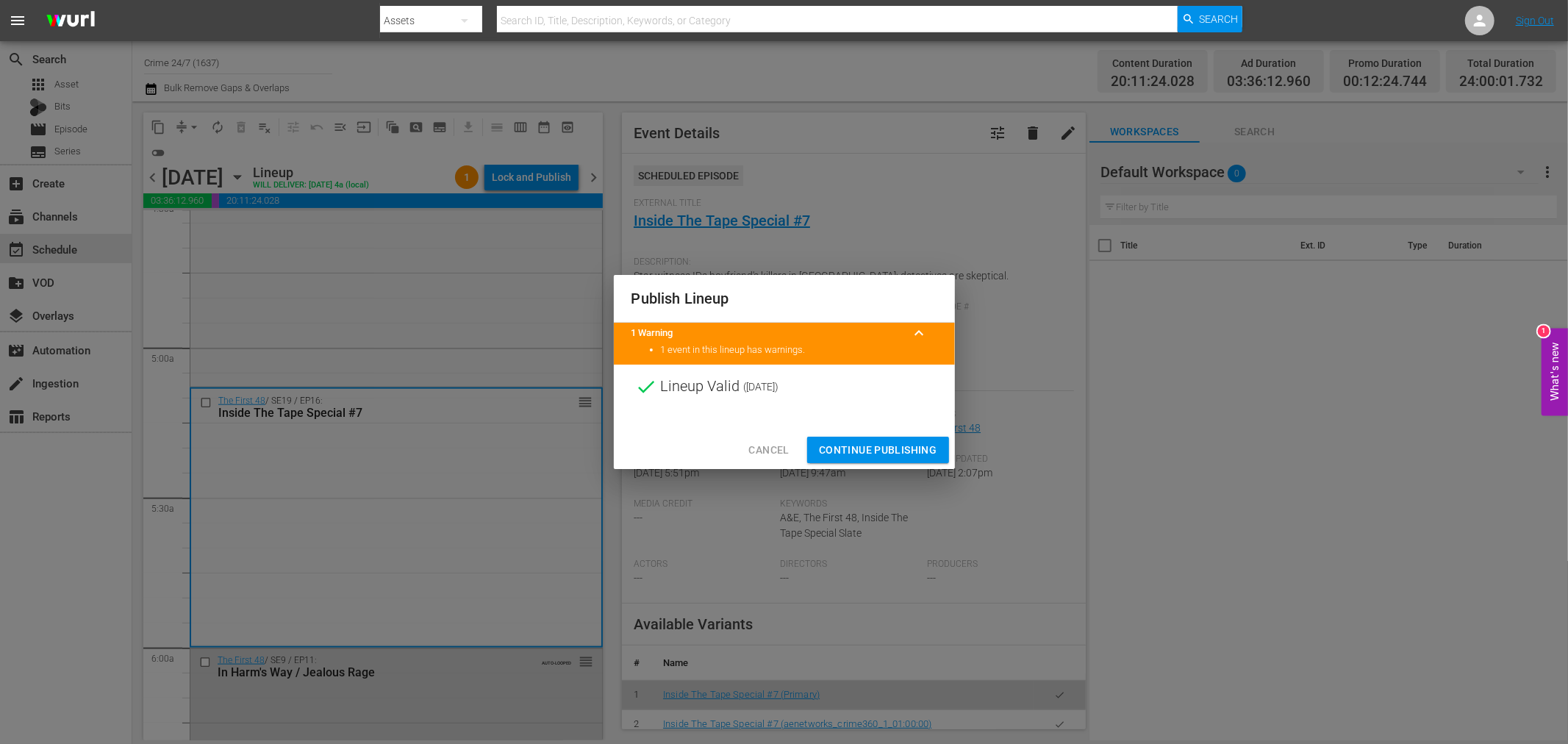
click at [908, 453] on span "Continue Publishing" at bounding box center [878, 451] width 118 height 19
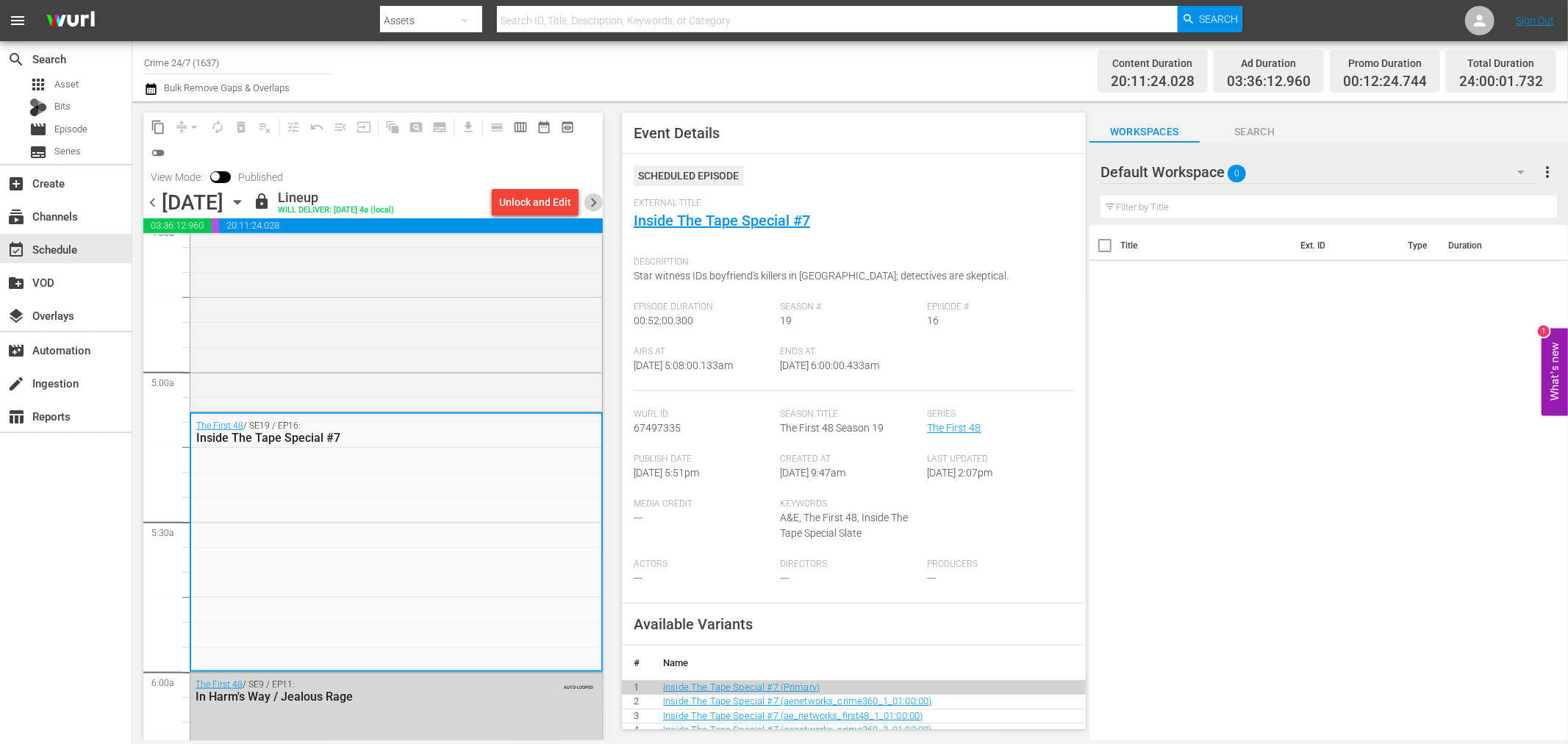
click at [590, 203] on span "chevron_right" at bounding box center [593, 203] width 19 height 19
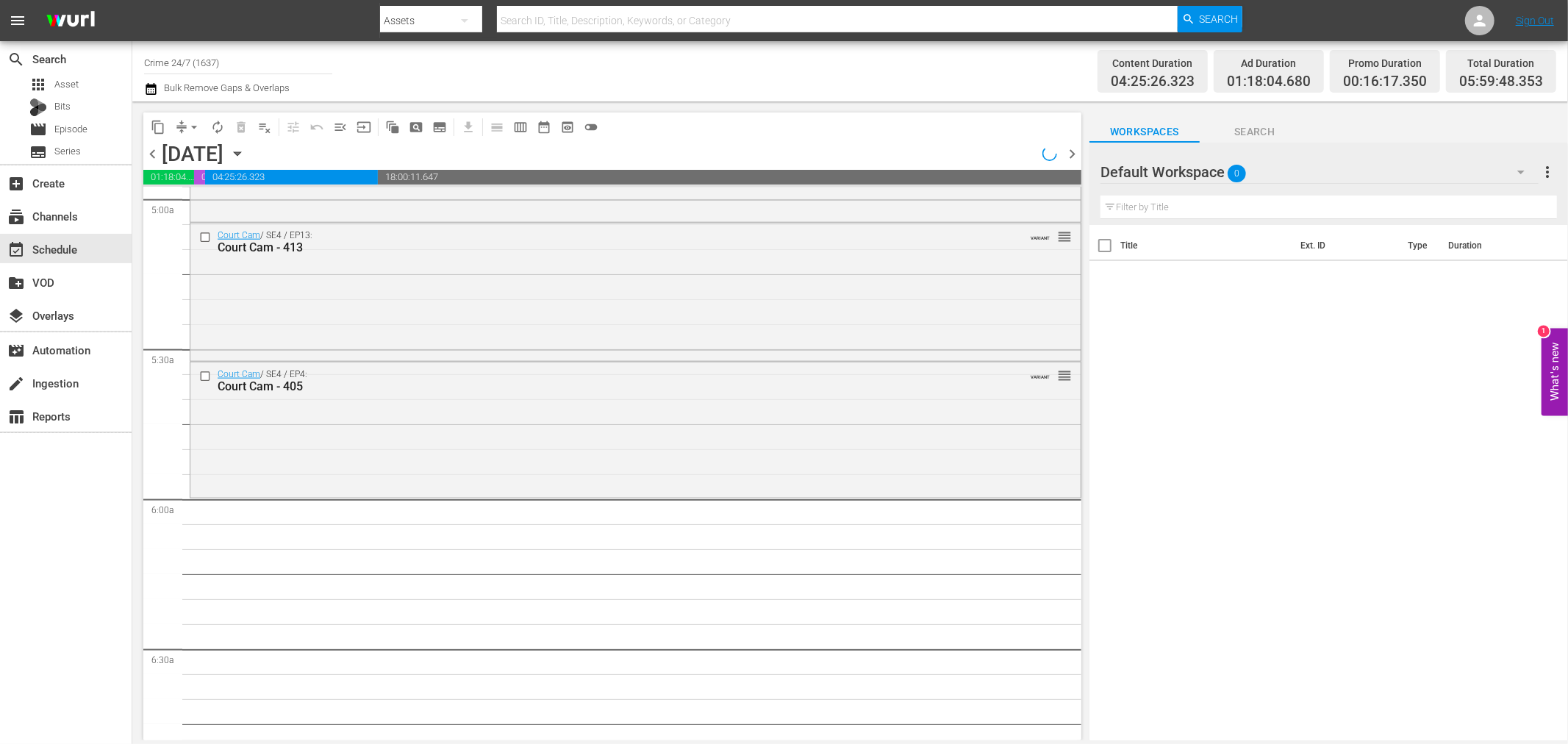
scroll to position [1289, 0]
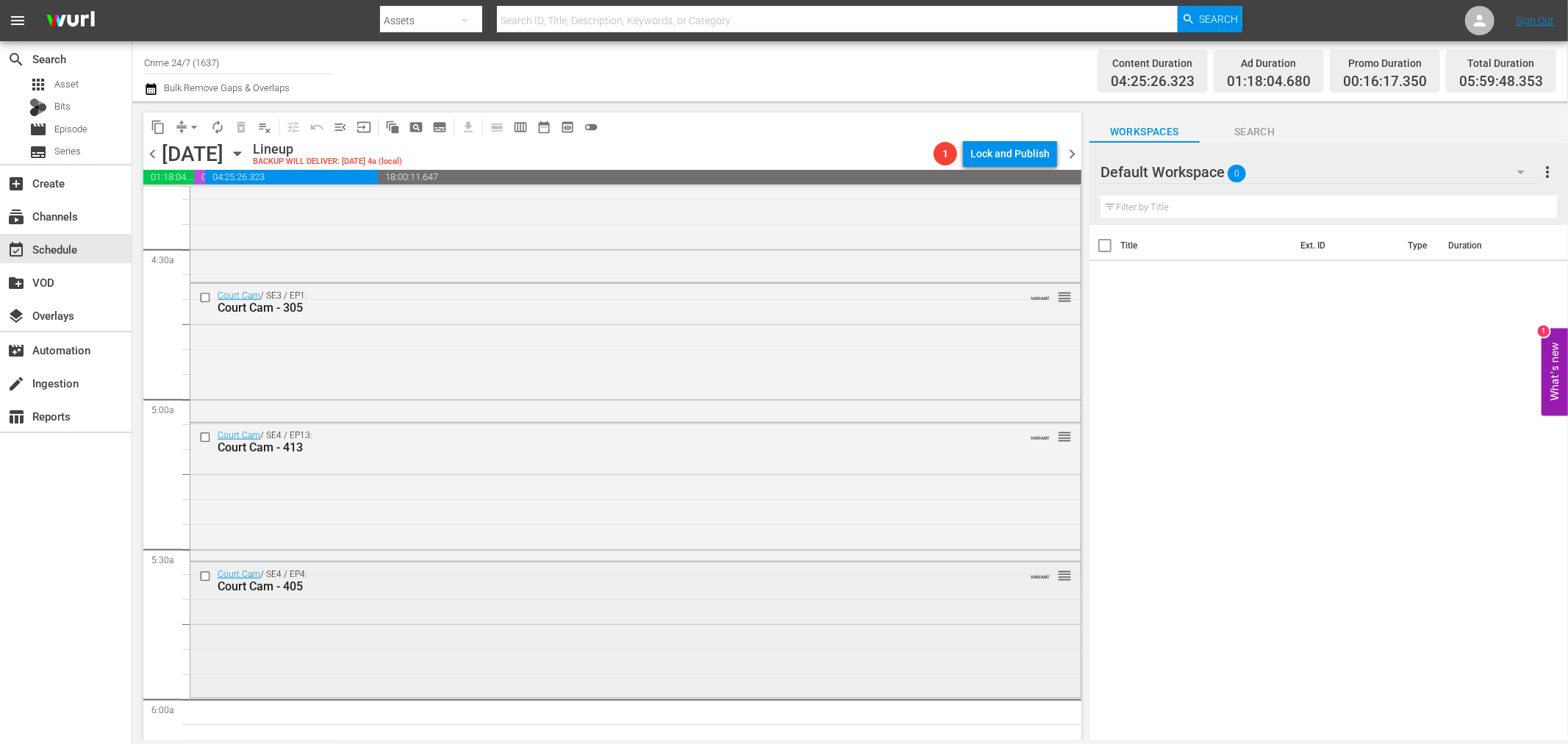
click at [584, 596] on div "Court Cam / SE4 / EP4: Court Cam - 405 VARIANT reorder" at bounding box center [635, 629] width 890 height 132
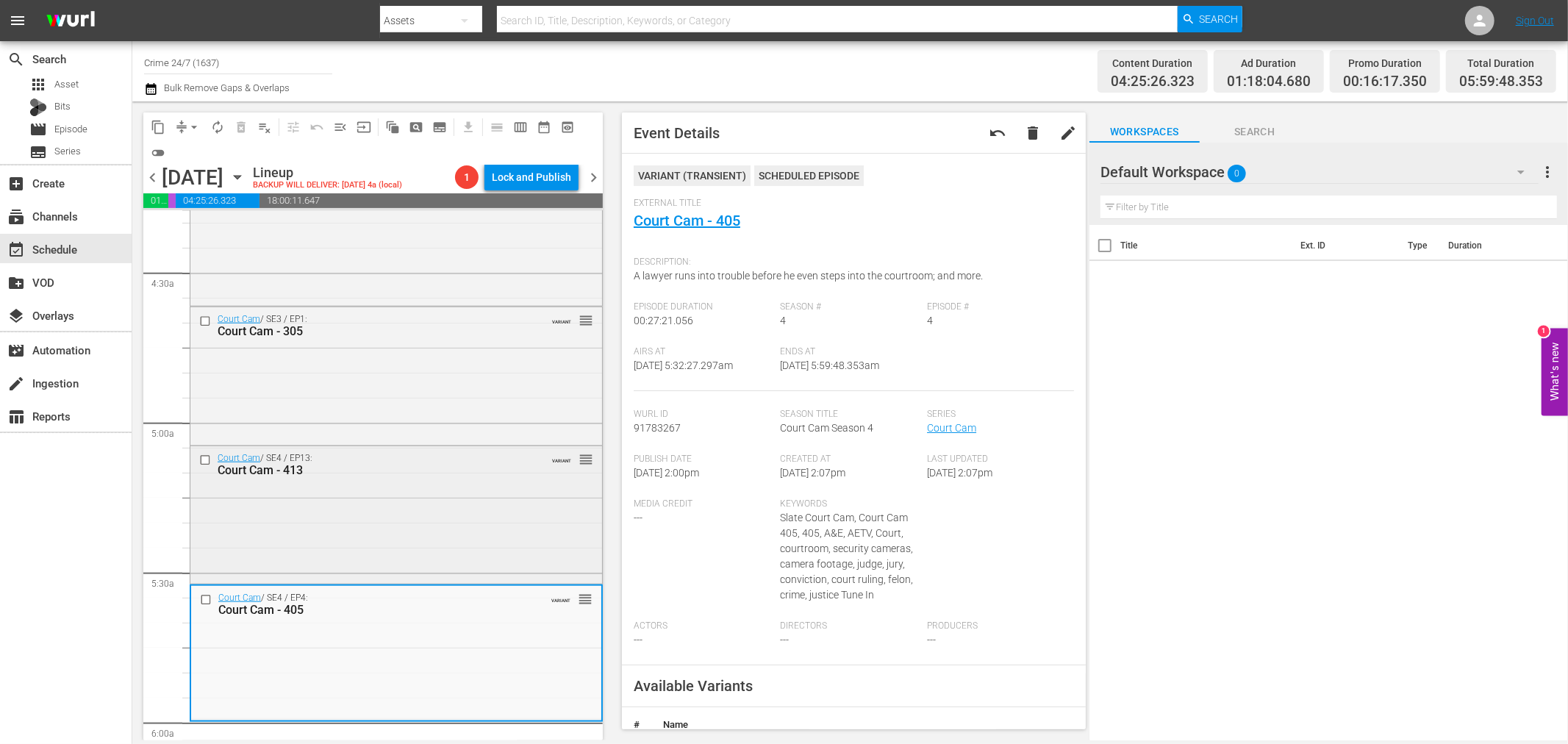
click at [485, 535] on div "Court Cam / SE4 / EP13: Court Cam - 413 VARIANT reorder" at bounding box center [396, 514] width 411 height 135
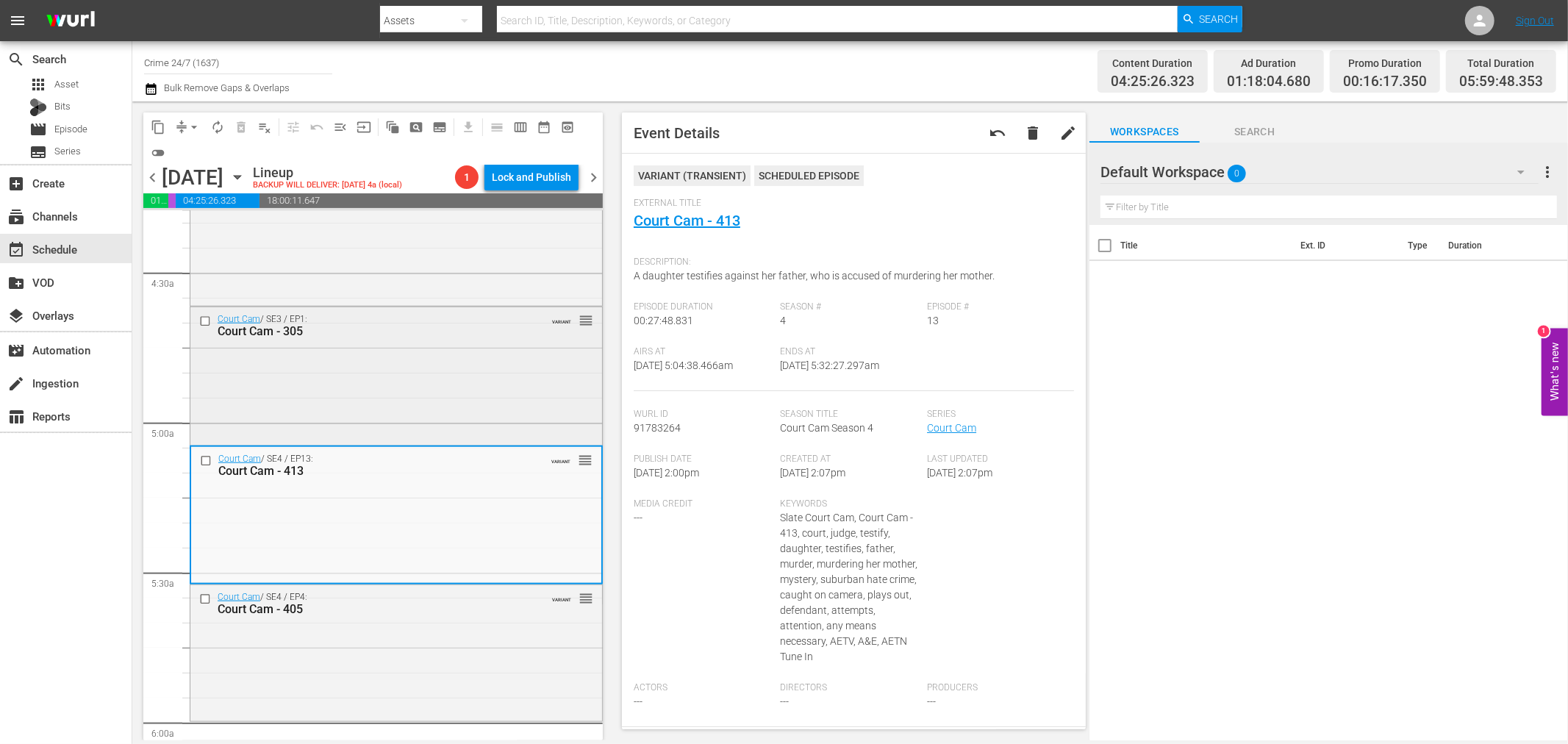
click at [478, 360] on div "Court Cam / SE3 / EP1: Court Cam - 305 VARIANT reorder" at bounding box center [396, 375] width 411 height 135
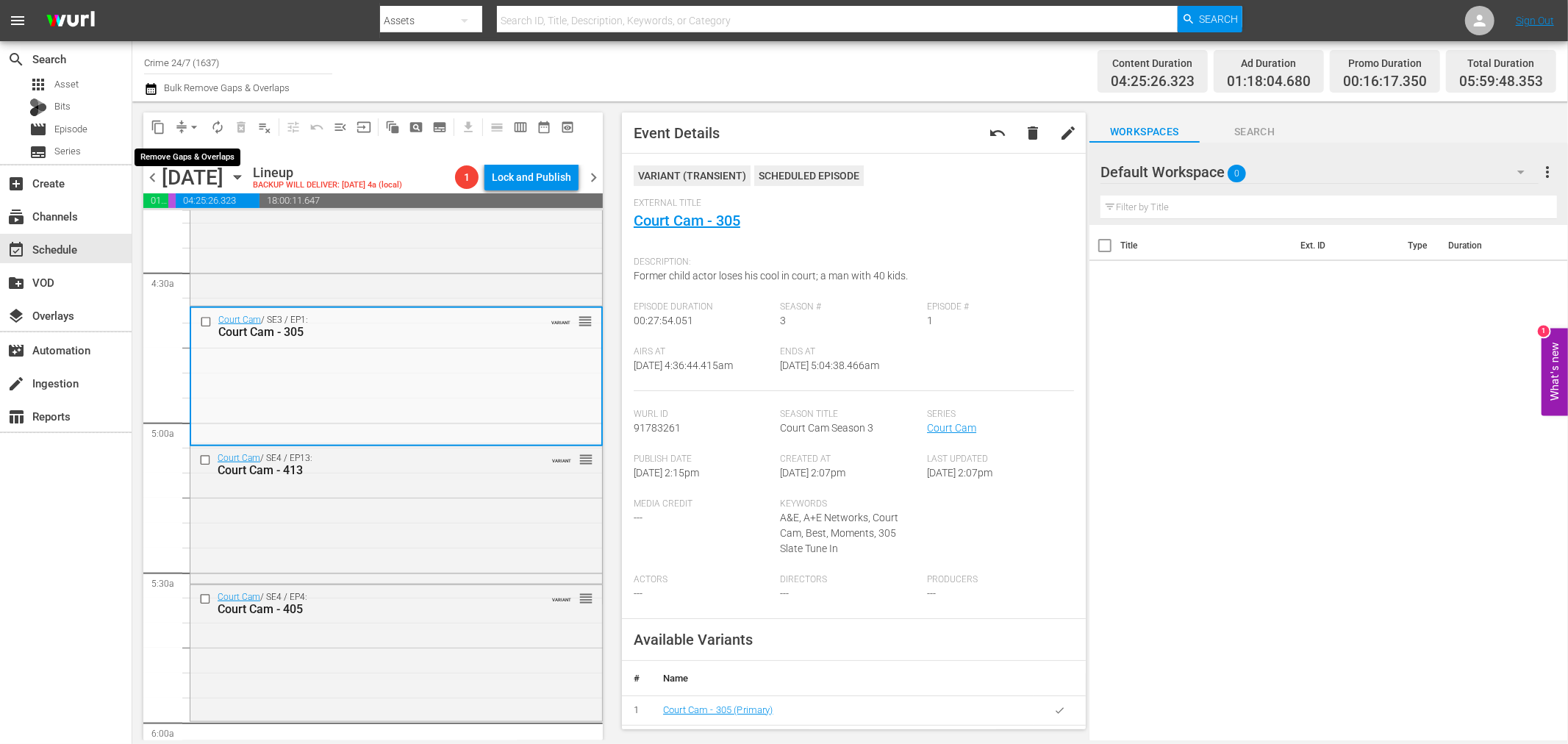
click at [201, 128] on span "arrow_drop_down" at bounding box center [194, 127] width 15 height 15
click at [202, 150] on li "Align to Midnight" at bounding box center [194, 156] width 154 height 24
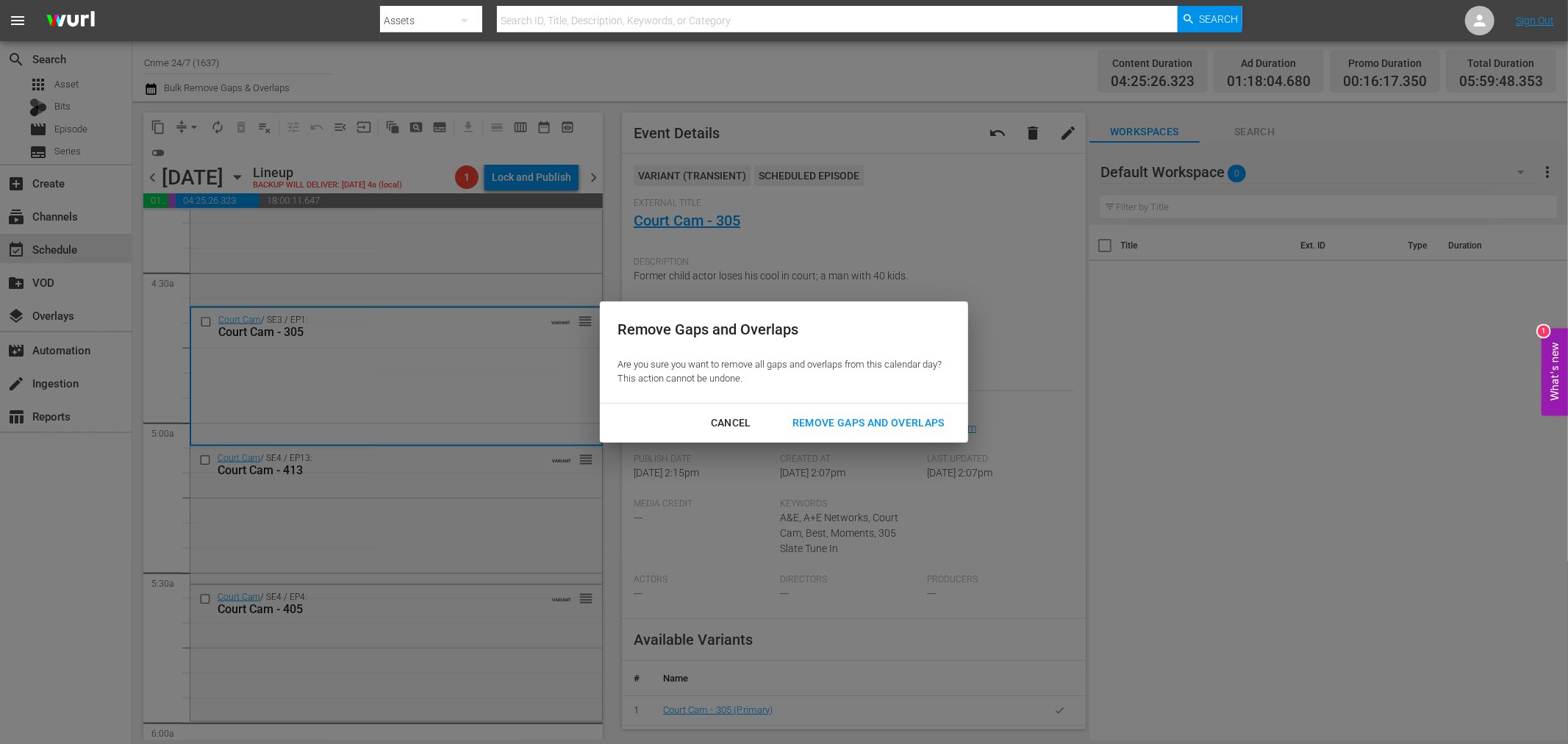
click at [873, 416] on div "Remove Gaps and Overlaps" at bounding box center [869, 423] width 176 height 19
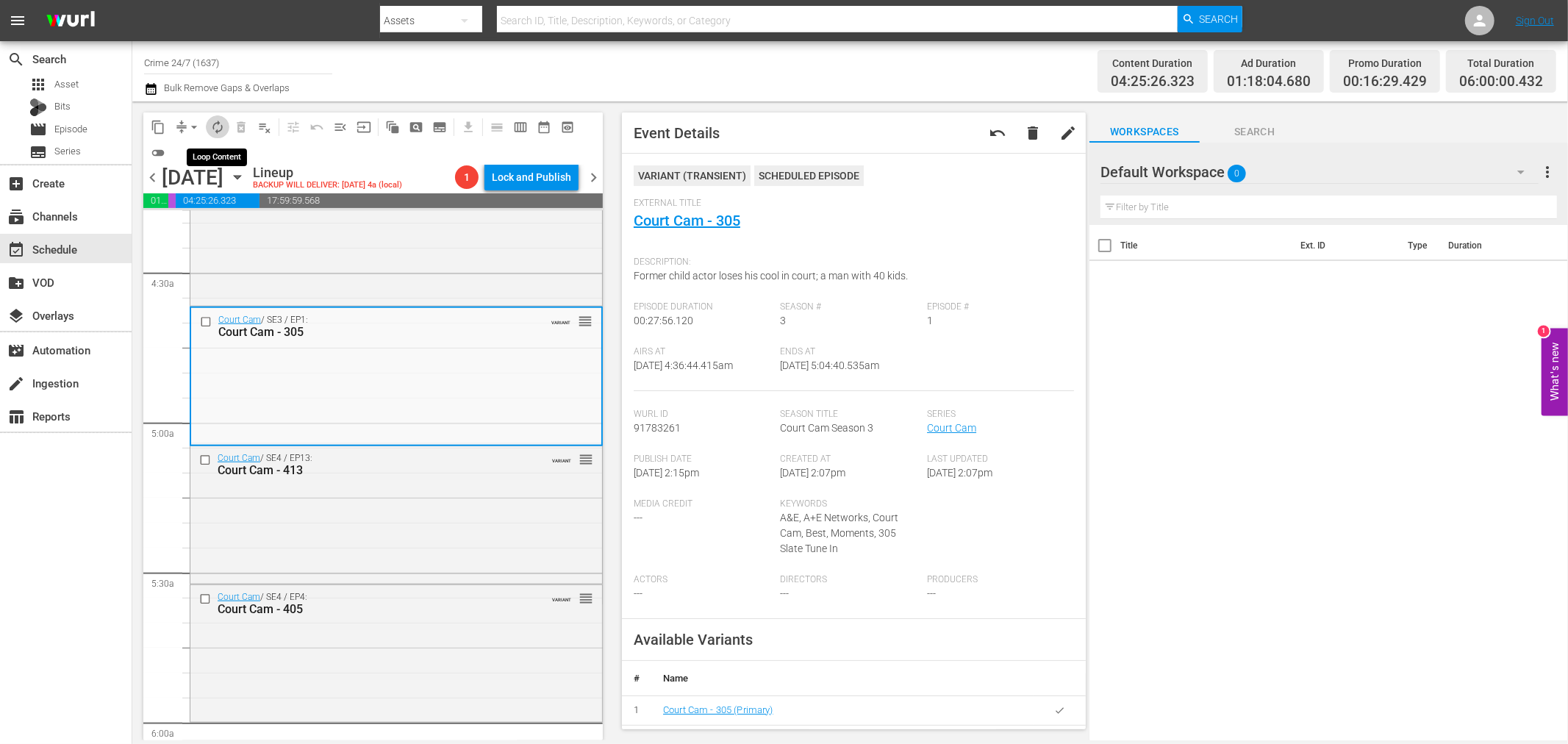
click at [215, 123] on span "autorenew_outlined" at bounding box center [217, 127] width 15 height 15
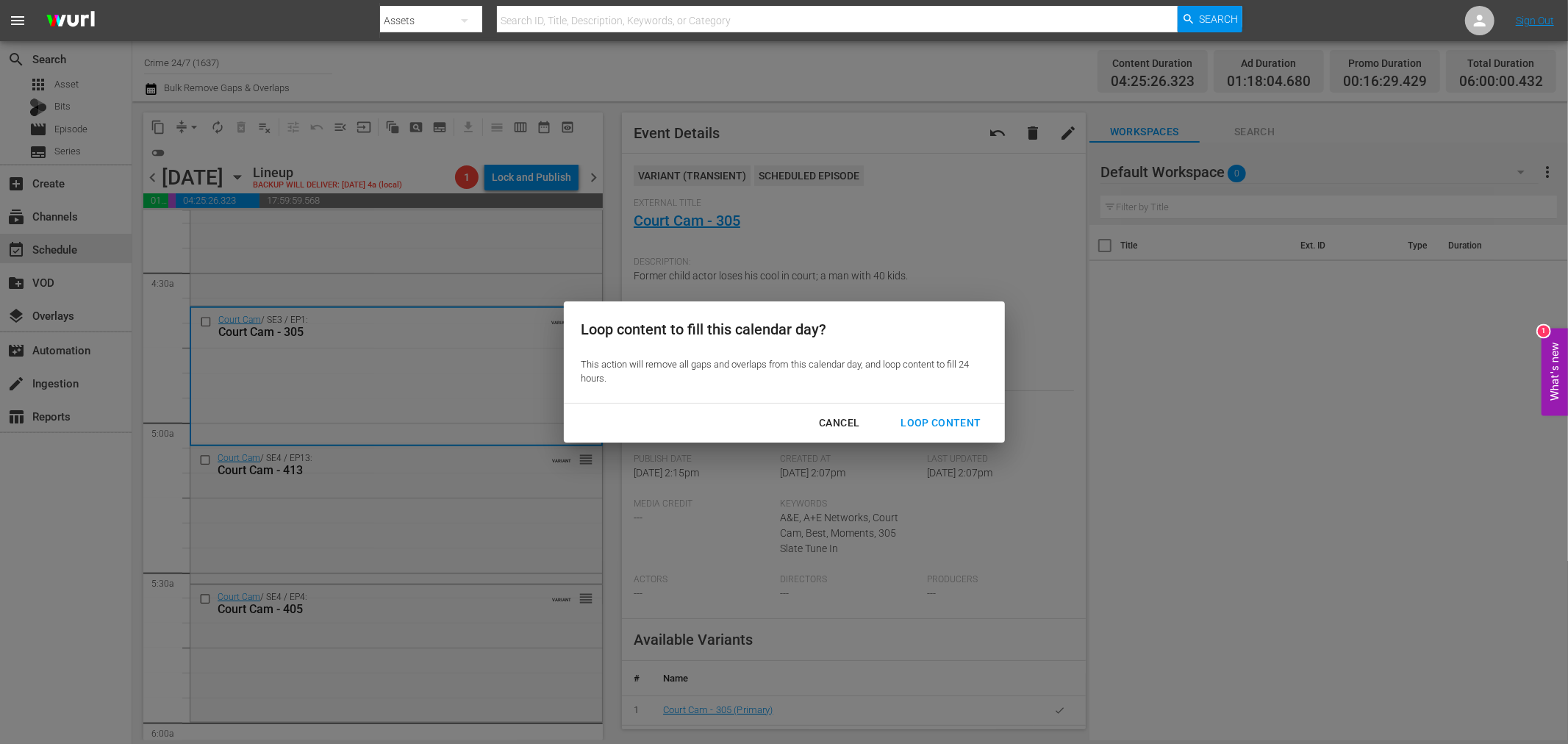
click at [950, 430] on div "Loop Content" at bounding box center [940, 423] width 103 height 19
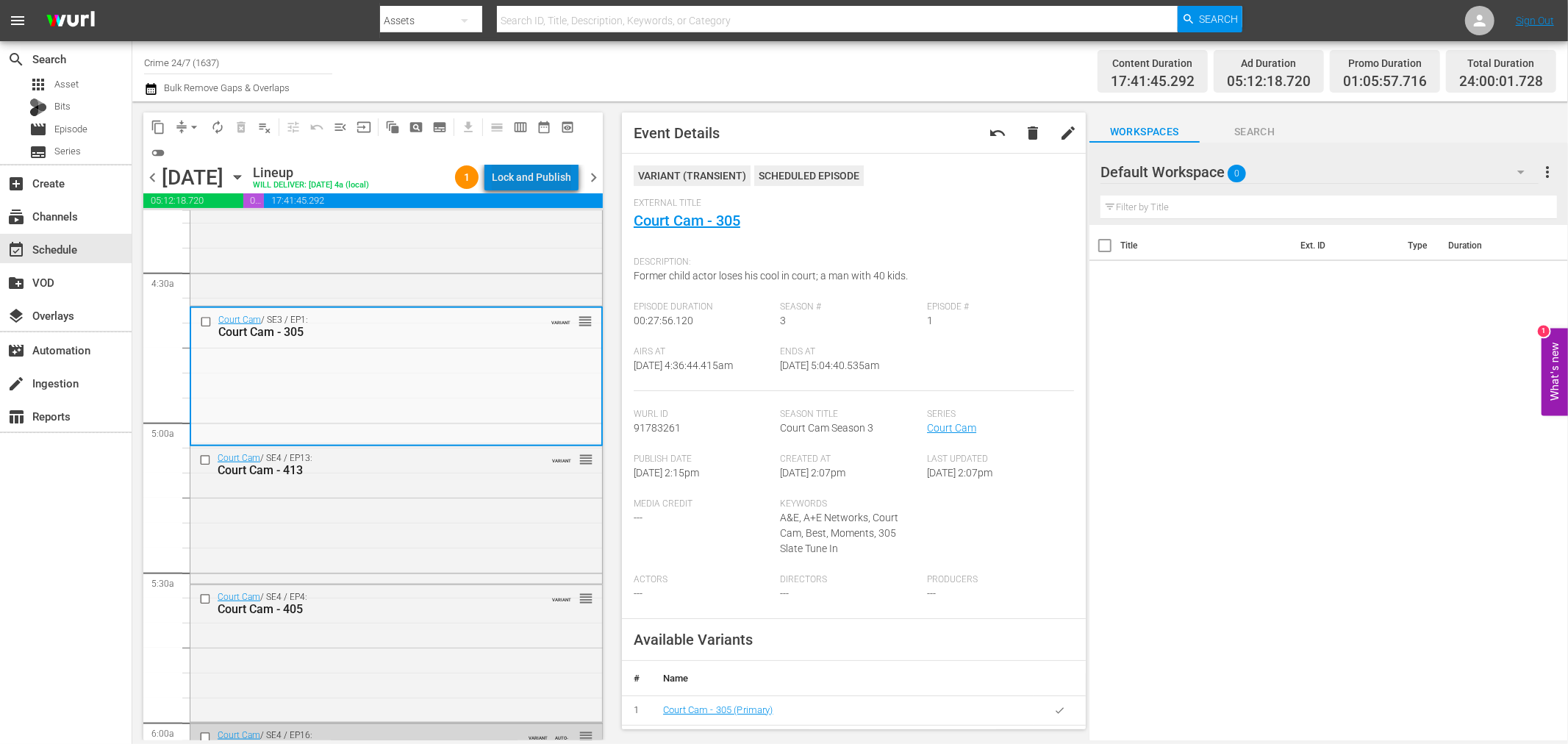
click at [559, 182] on div "Lock and Publish" at bounding box center [531, 177] width 79 height 26
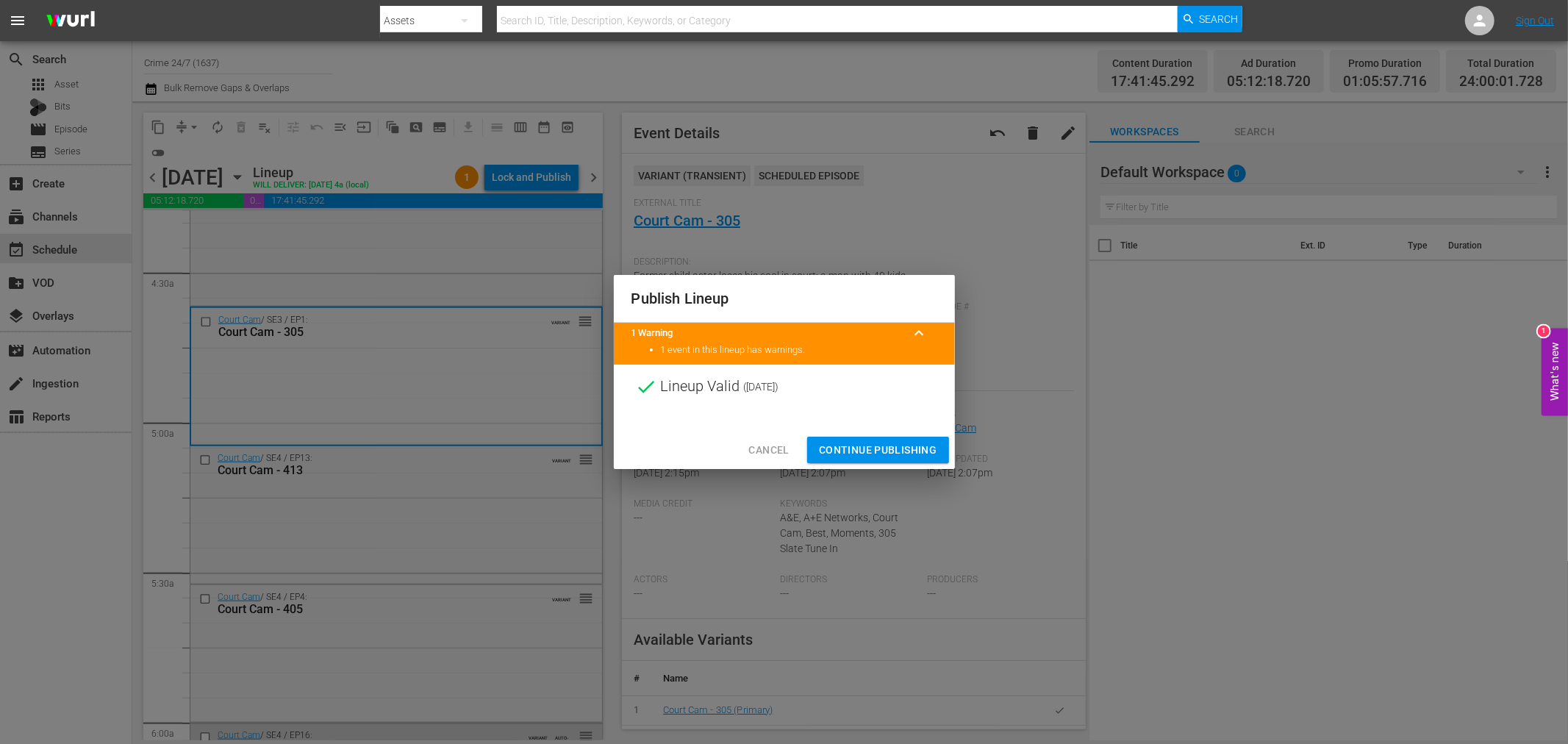
click at [895, 441] on span "Continue Publishing" at bounding box center [878, 451] width 118 height 19
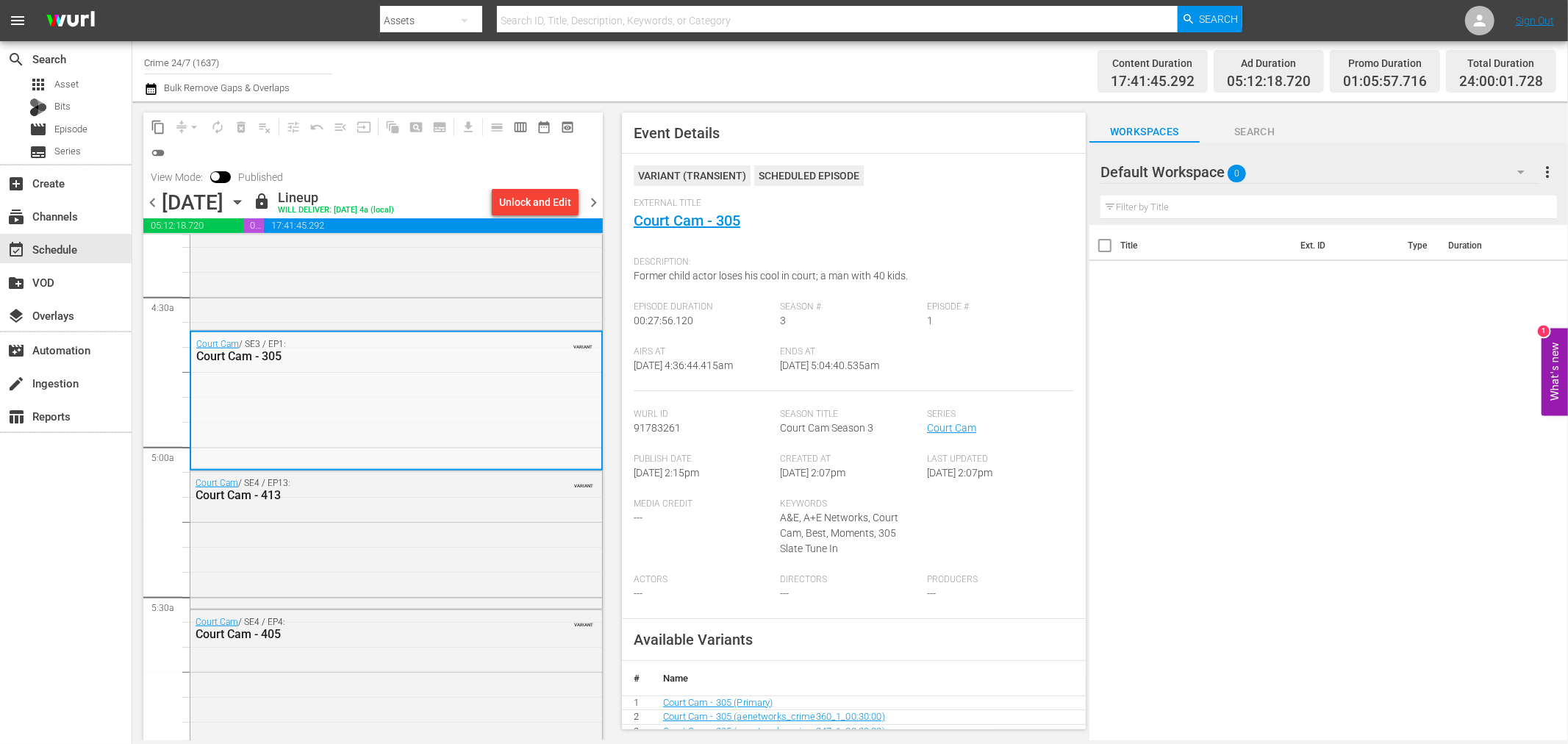
click at [598, 205] on span "chevron_right" at bounding box center [593, 203] width 19 height 19
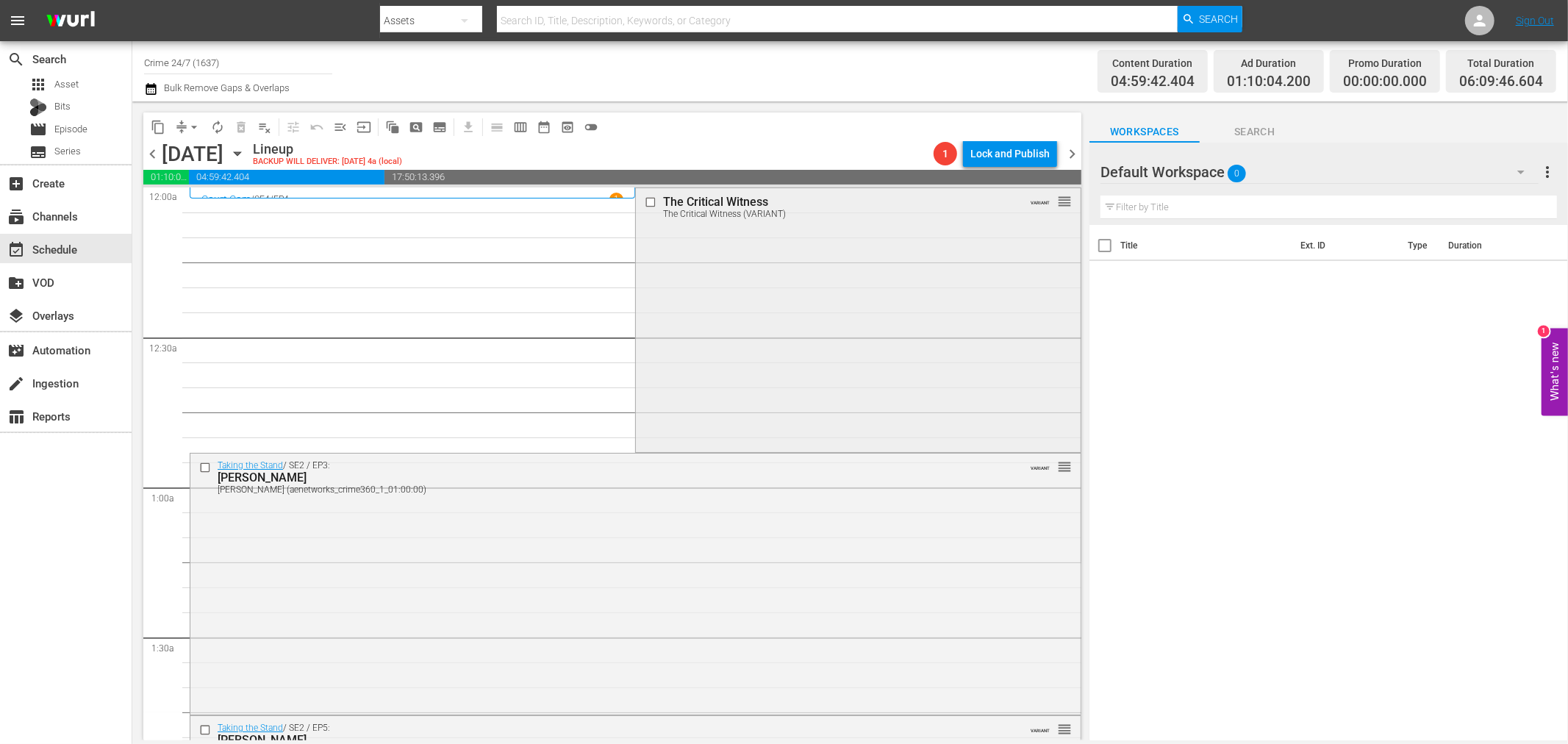
click at [811, 261] on div "The Critical Witness The Critical Witness (VARIANT) VARIANT reorder" at bounding box center [857, 318] width 444 height 261
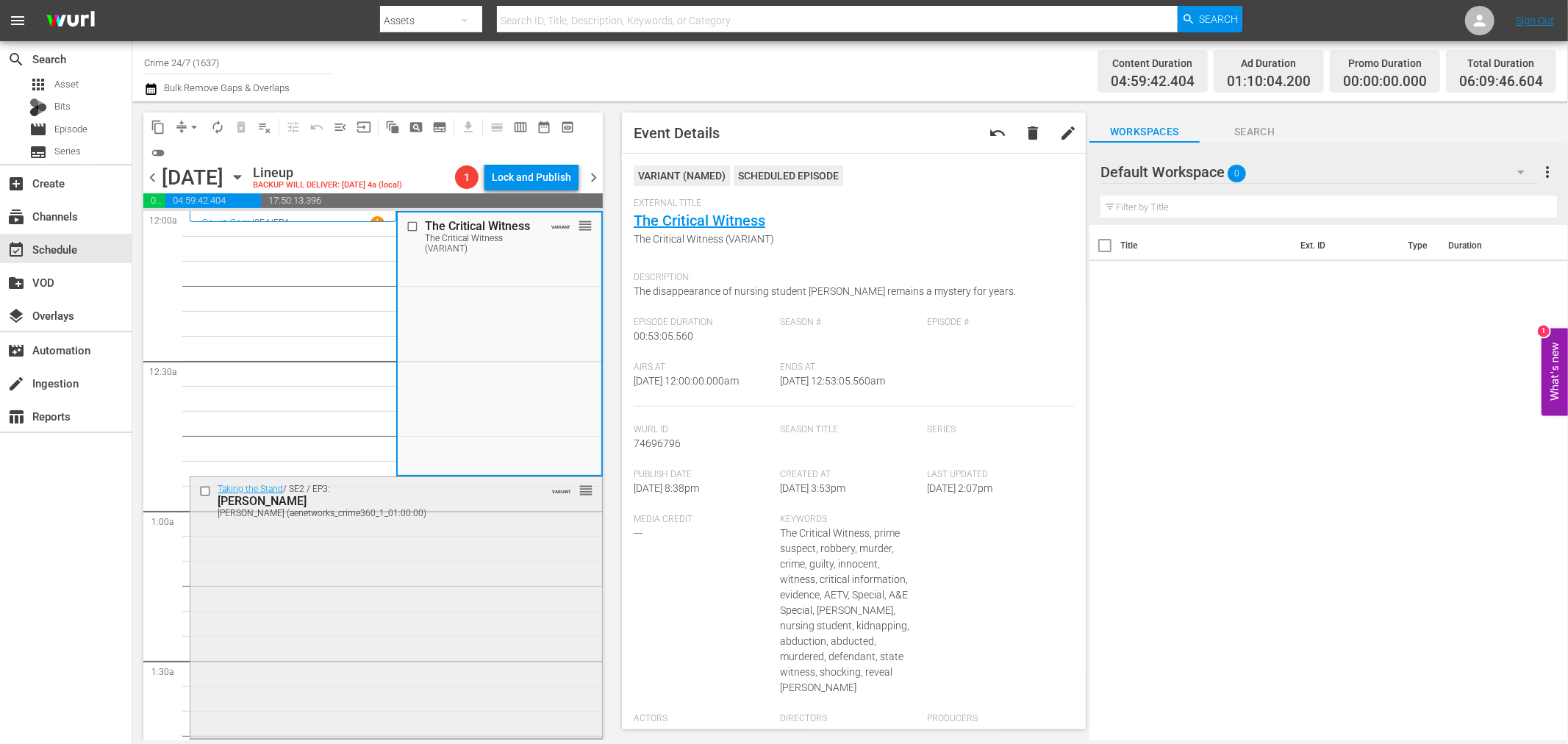
click at [393, 524] on div "Taking the Stand / SE2 / EP3: Nancy Brophy Nancy Brophy (aenetworks_crime360_1_…" at bounding box center [396, 500] width 411 height 47
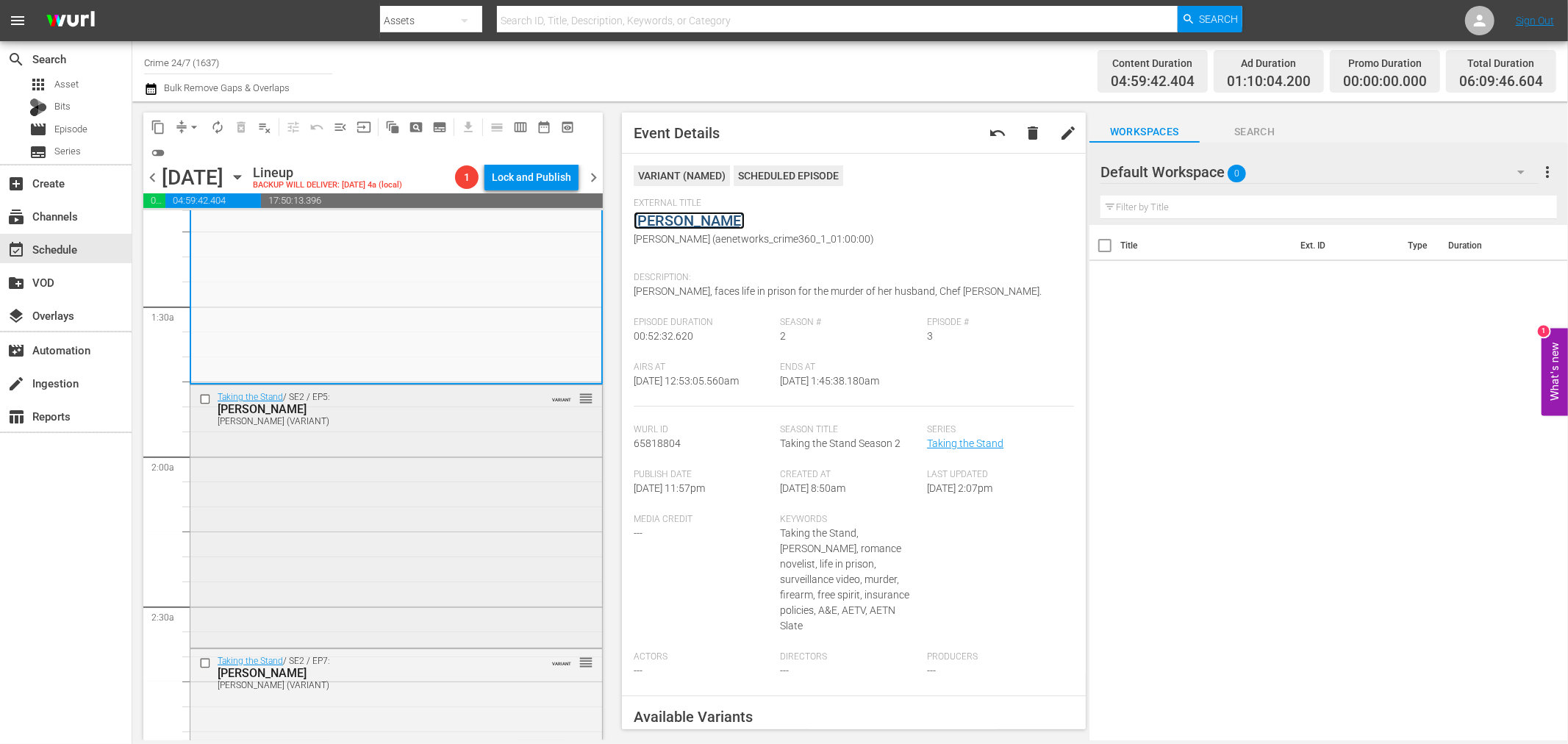
scroll to position [408, 0]
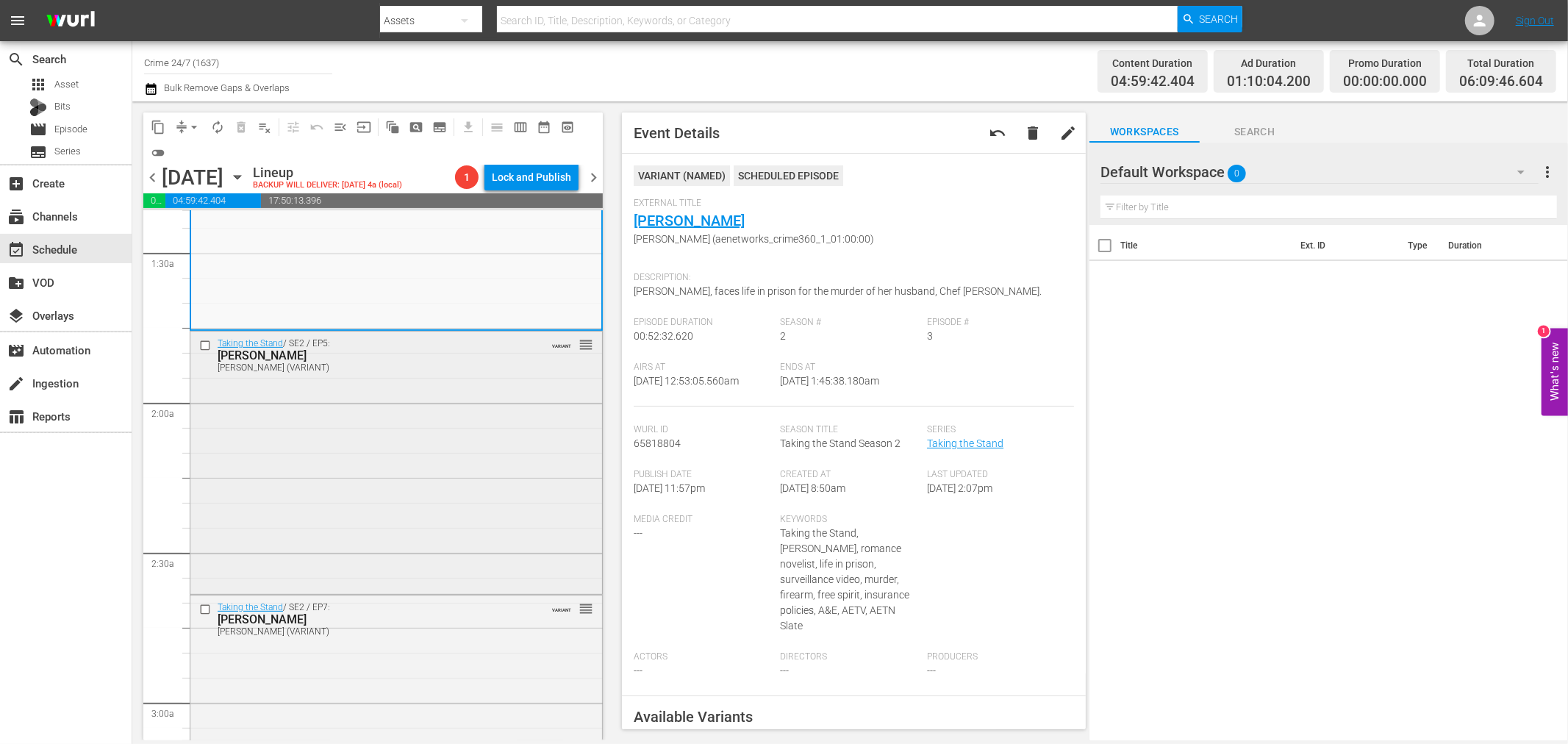
click at [410, 473] on div "Taking the Stand / SE2 / EP5: Lynlee Renick Lynlee Renick (VARIANT) VARIANT reo…" at bounding box center [396, 461] width 411 height 260
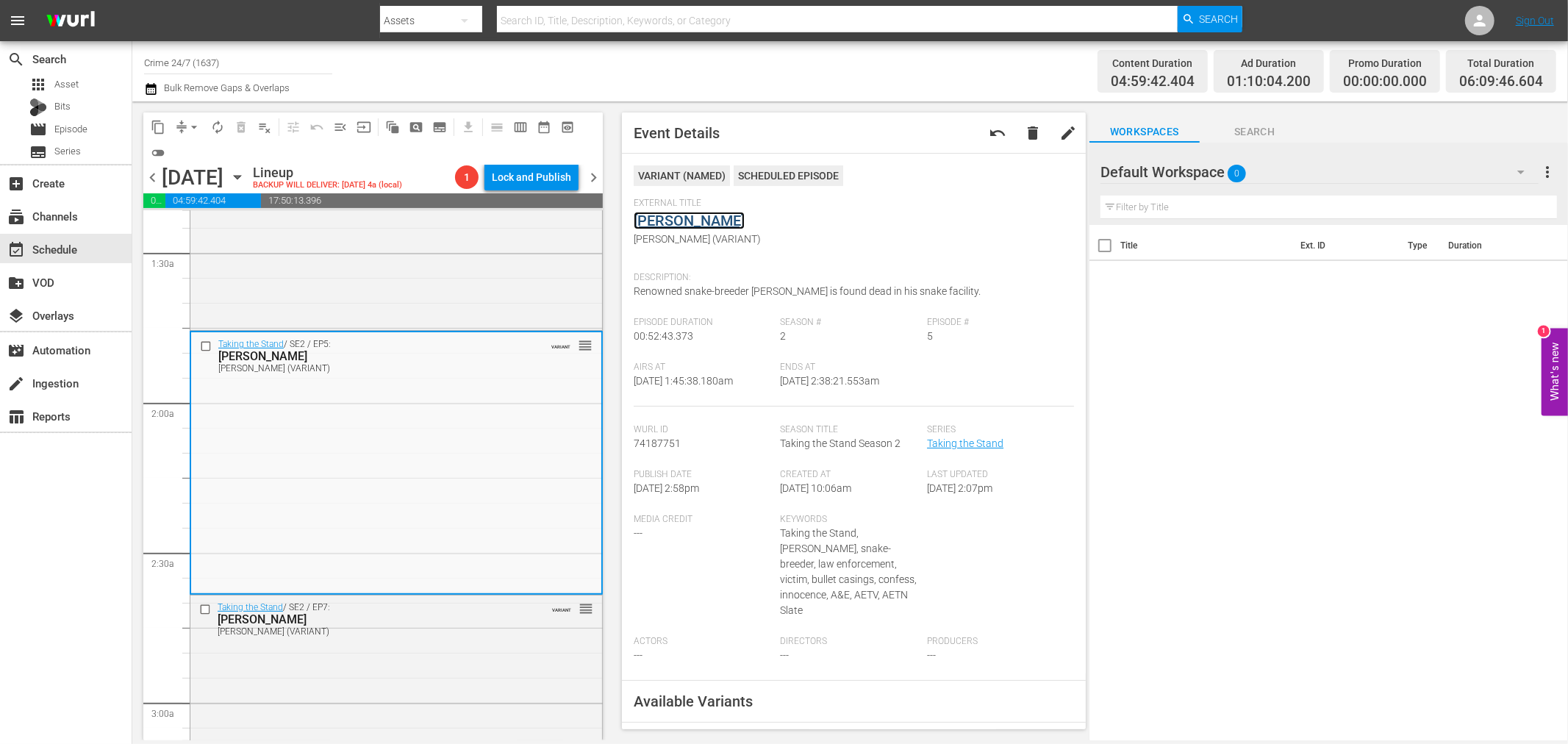
drag, startPoint x: 673, startPoint y: 230, endPoint x: 677, endPoint y: 219, distance: 11.7
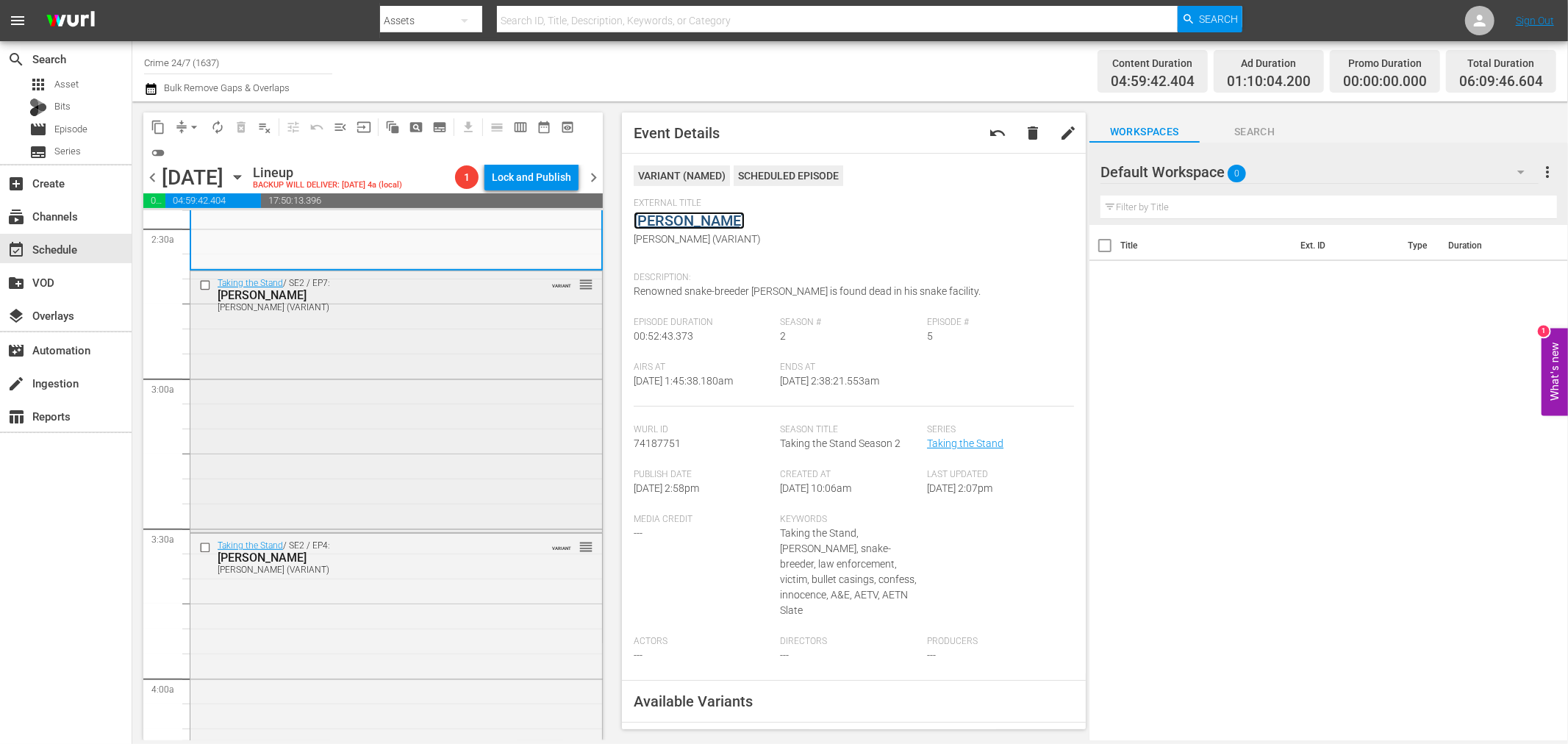
scroll to position [735, 0]
click at [437, 391] on div "Taking the Stand / SE2 / EP7: Joshua Aide Joshua Aide (VARIANT) VARIANT reorder" at bounding box center [396, 398] width 411 height 259
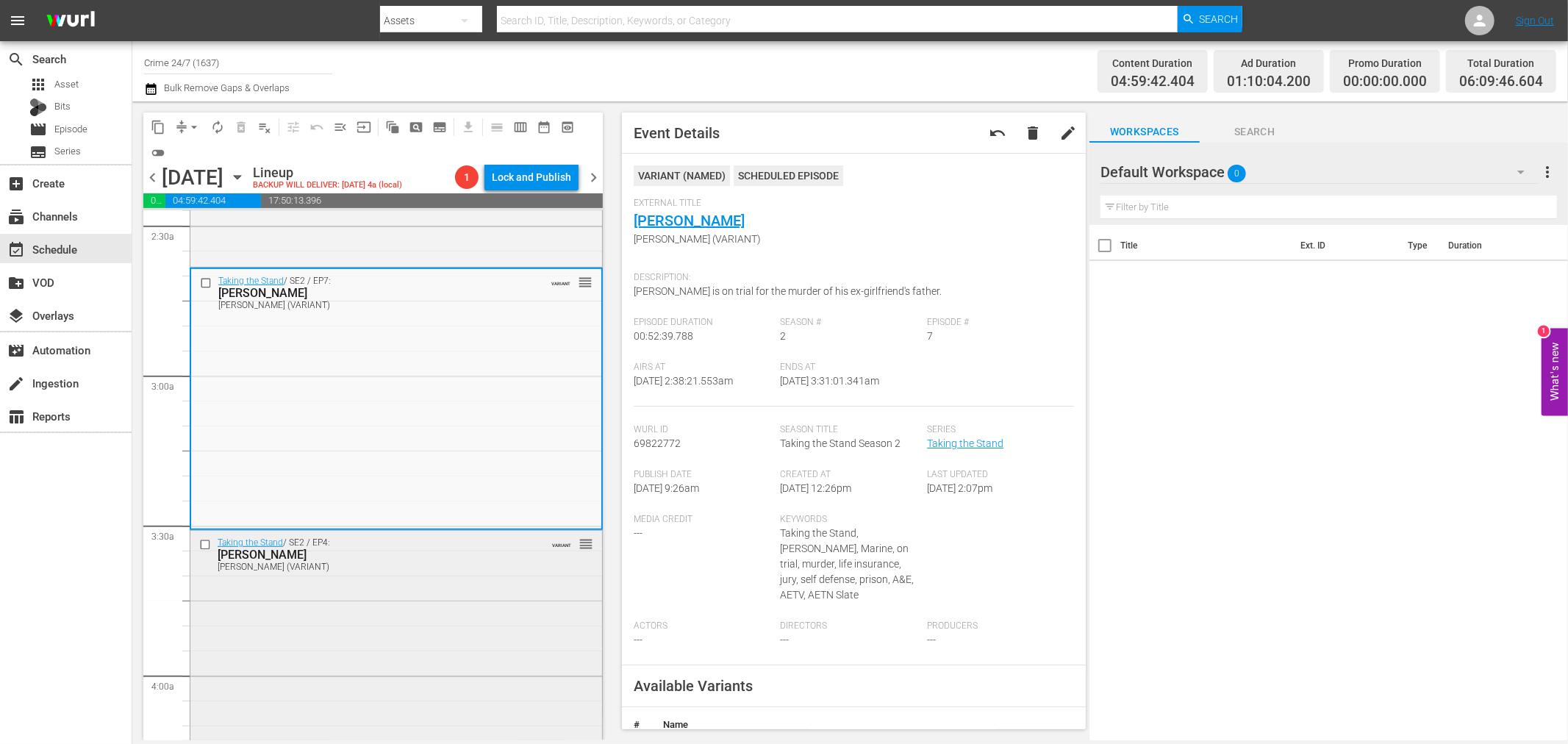
click at [482, 596] on div "Taking the Stand / SE2 / EP4: Curtis Reeves Curtis Reeves (VARIANT) VARIANT reo…" at bounding box center [396, 661] width 411 height 260
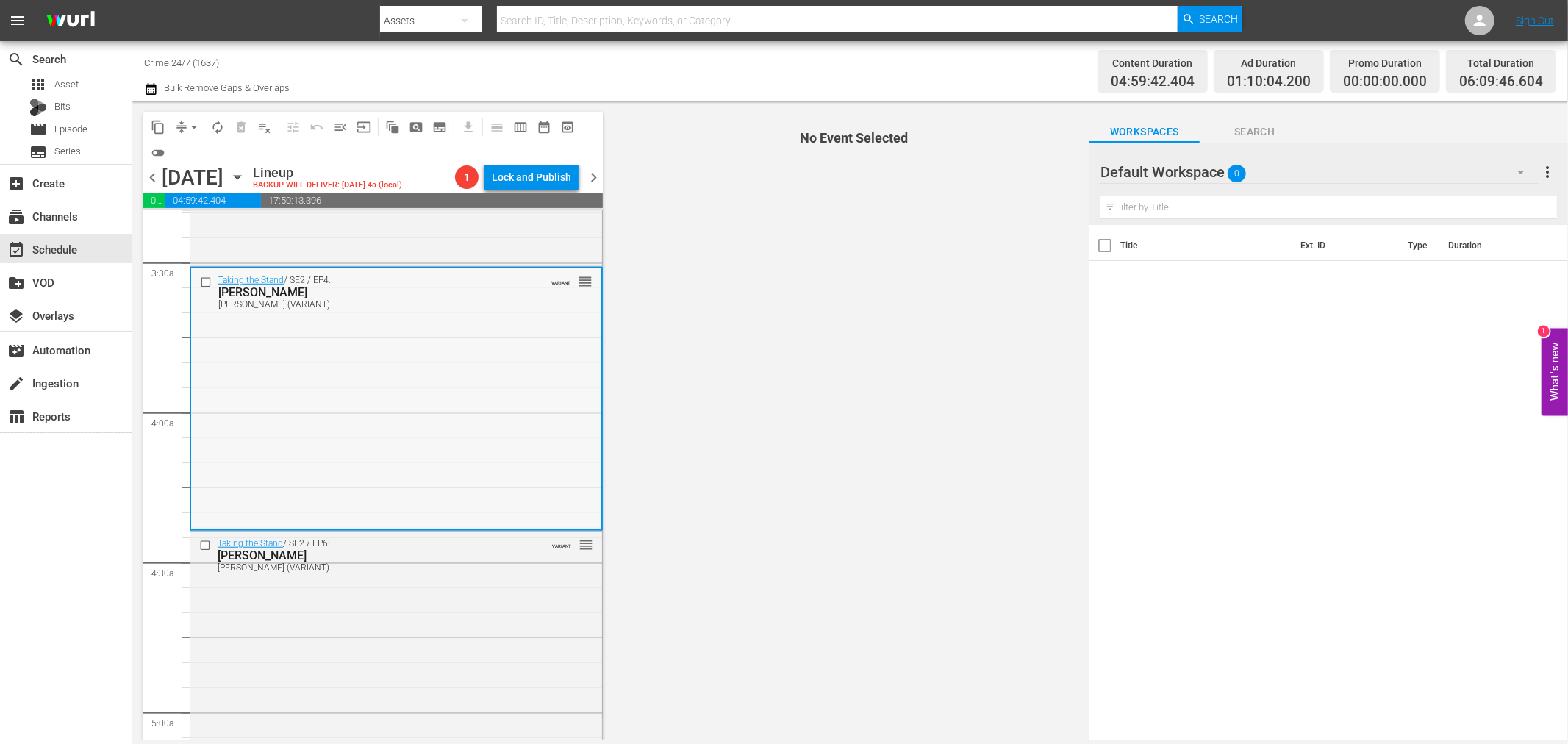
scroll to position [1062, 0]
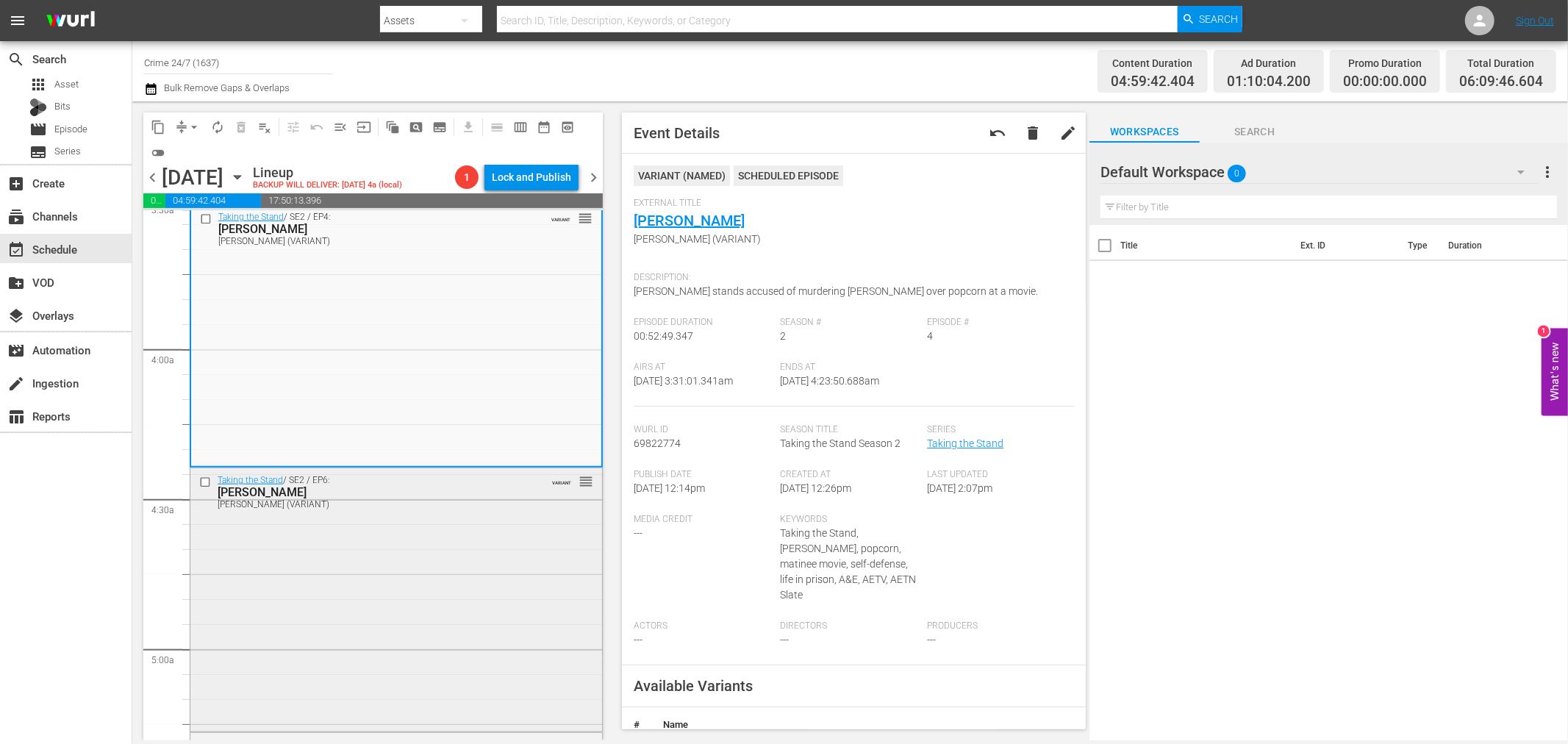
click at [474, 506] on div "Cristhian Bahena Rivera (VARIANT)" at bounding box center [372, 504] width 309 height 10
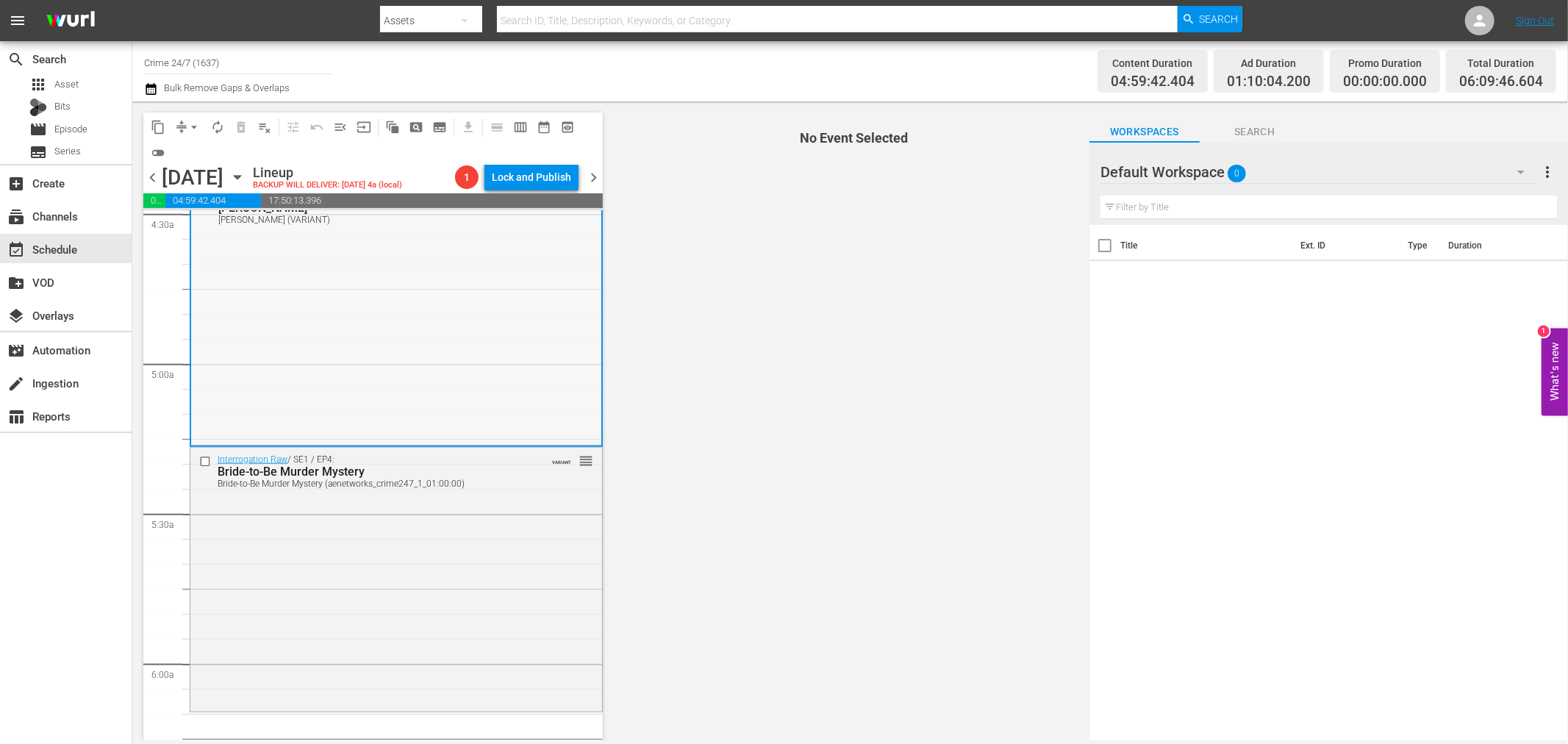
scroll to position [1388, 0]
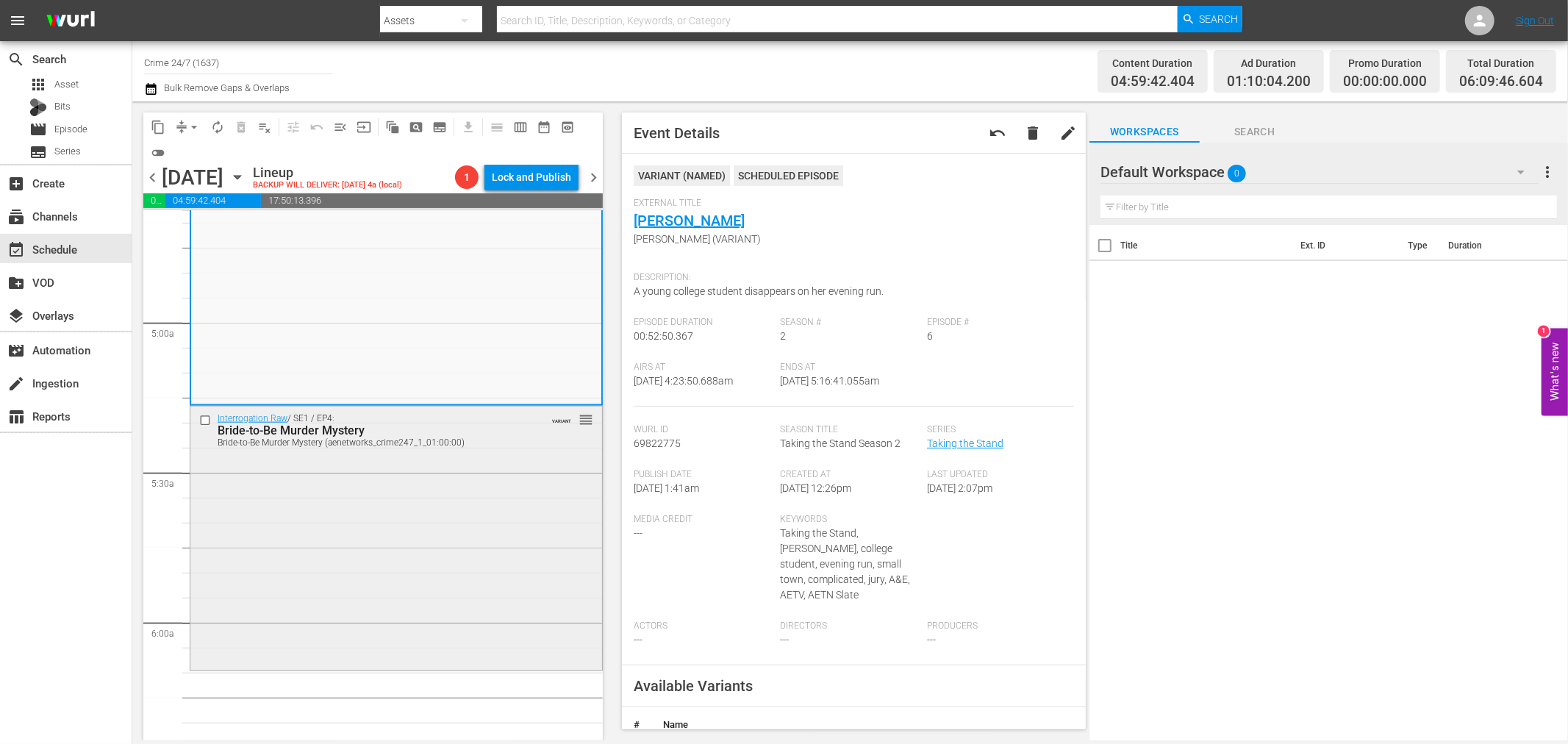
click at [525, 596] on div "Interrogation Raw / SE1 / EP4: Bride-to-Be Murder Mystery Bride-to-Be Murder My…" at bounding box center [396, 537] width 411 height 261
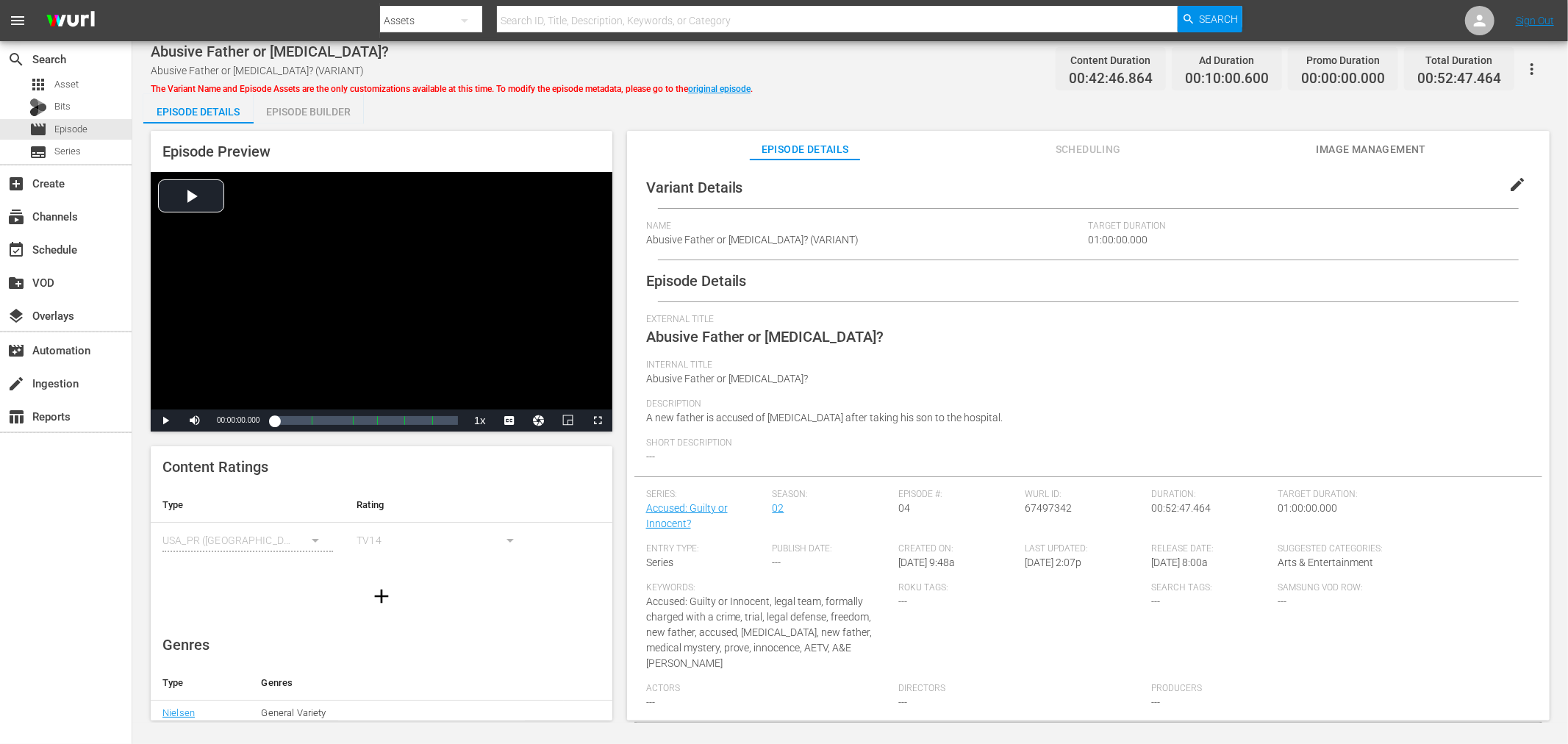
click at [333, 114] on div "Episode Builder" at bounding box center [309, 111] width 110 height 35
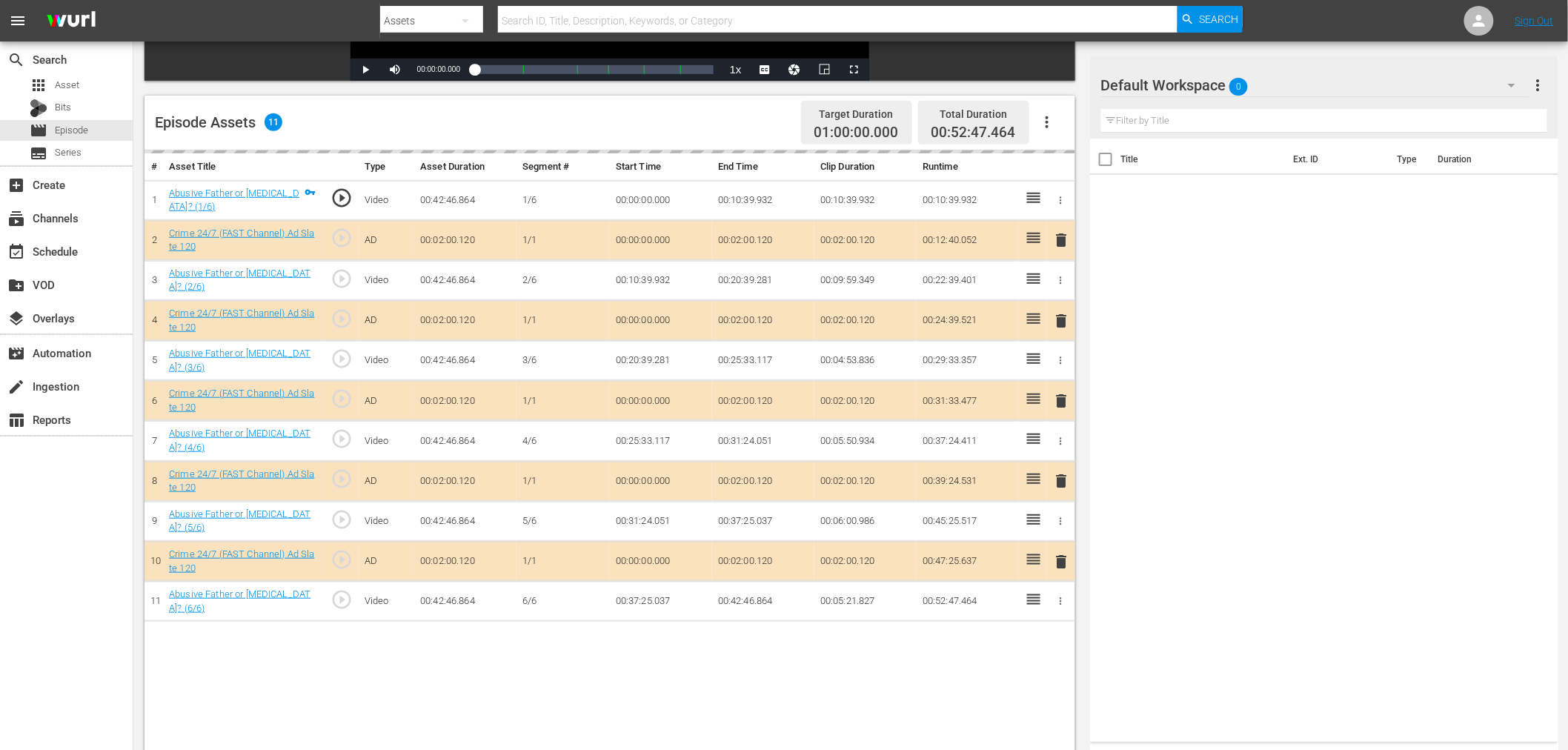
scroll to position [385, 0]
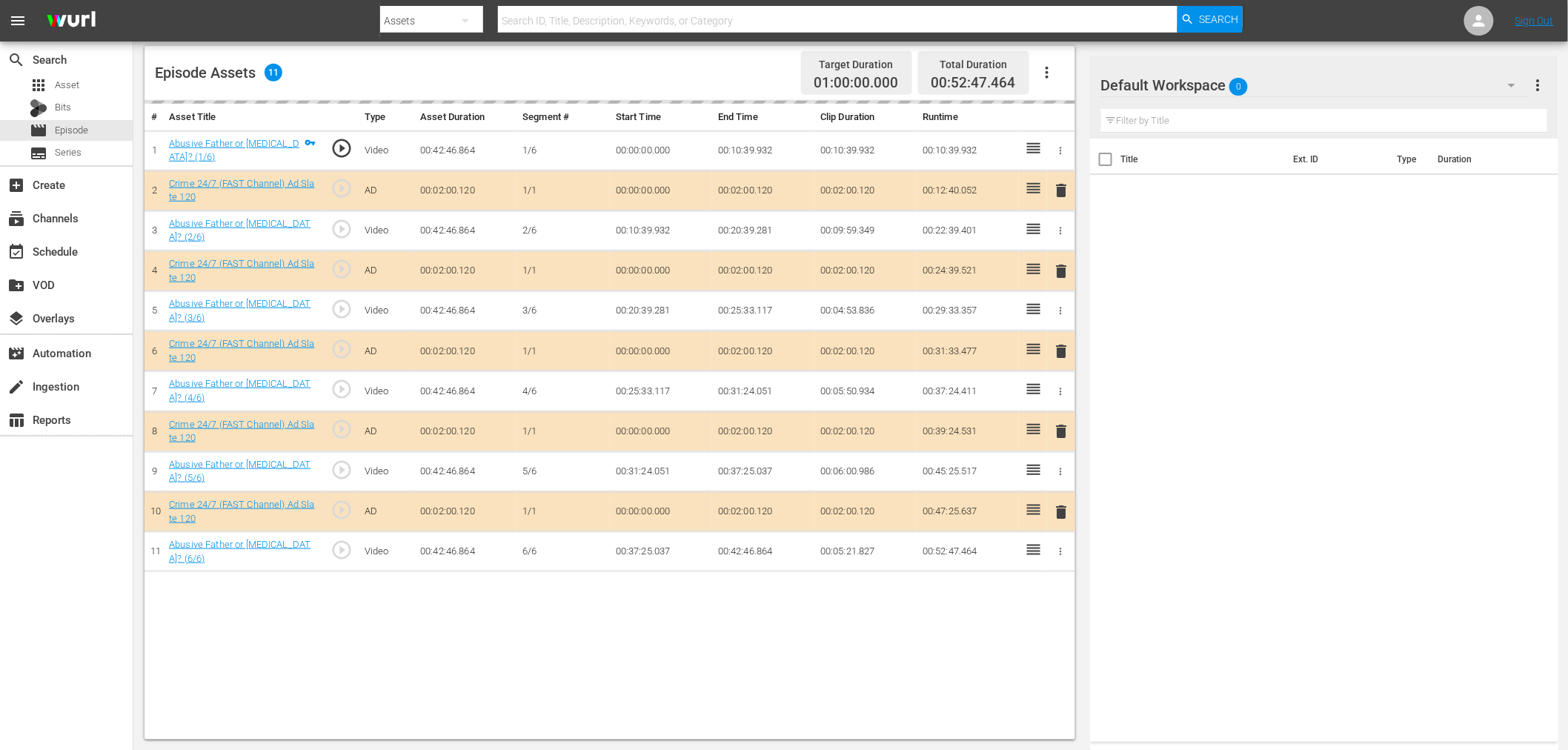
click at [1323, 75] on div "Default Workspace 0" at bounding box center [1315, 85] width 428 height 42
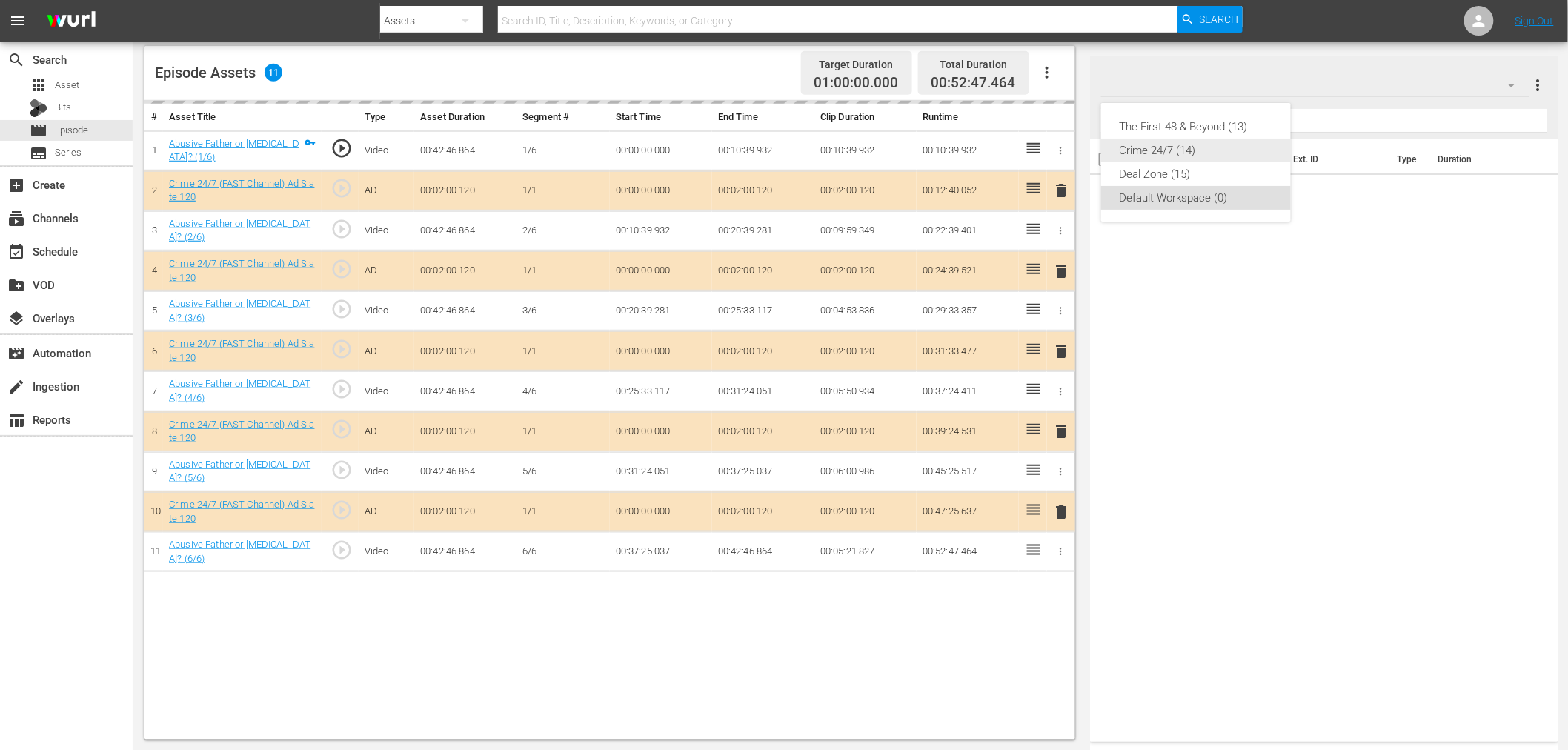
click at [1178, 155] on div "Crime 24/7 (14)" at bounding box center [1196, 151] width 154 height 24
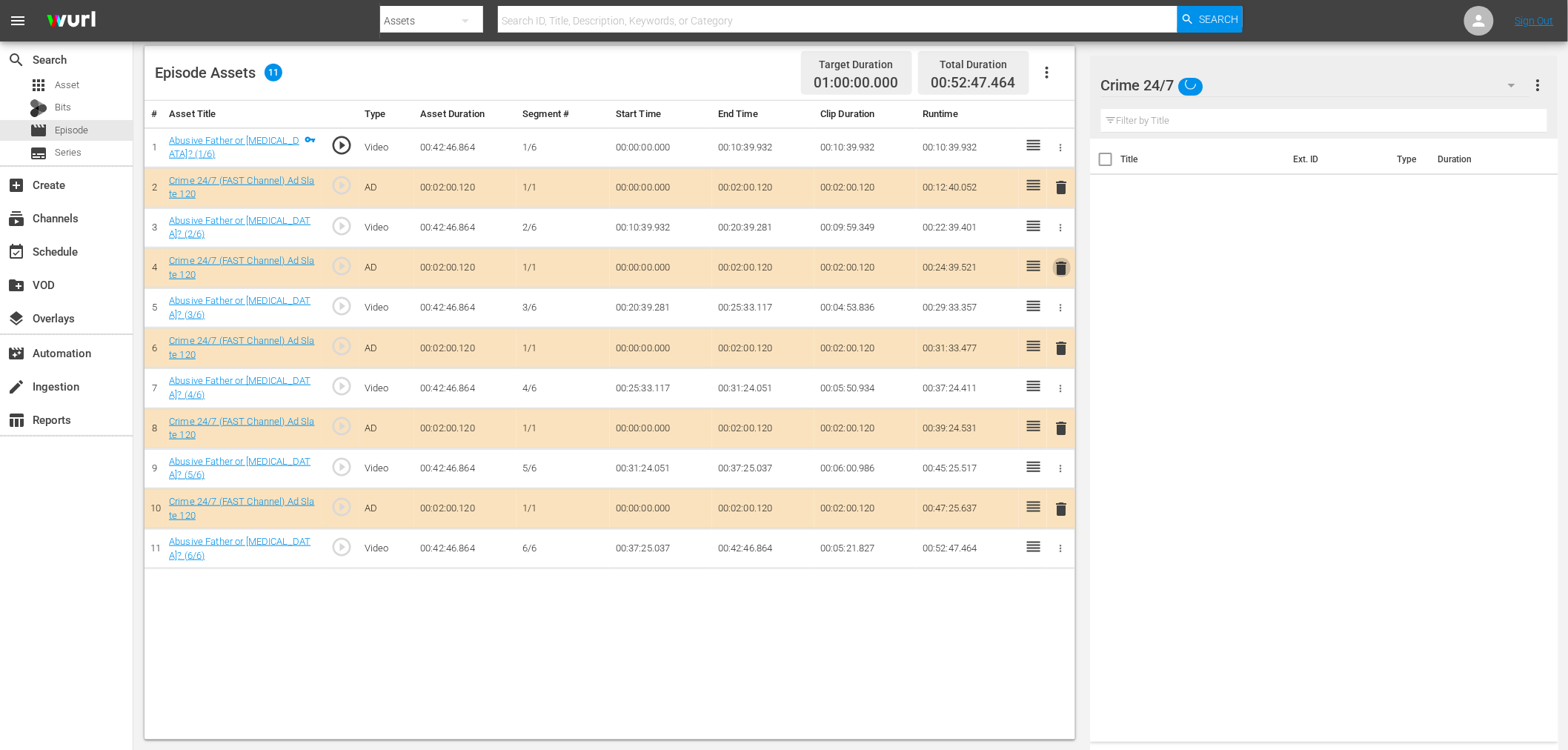
click at [1062, 270] on span "delete" at bounding box center [1062, 268] width 18 height 18
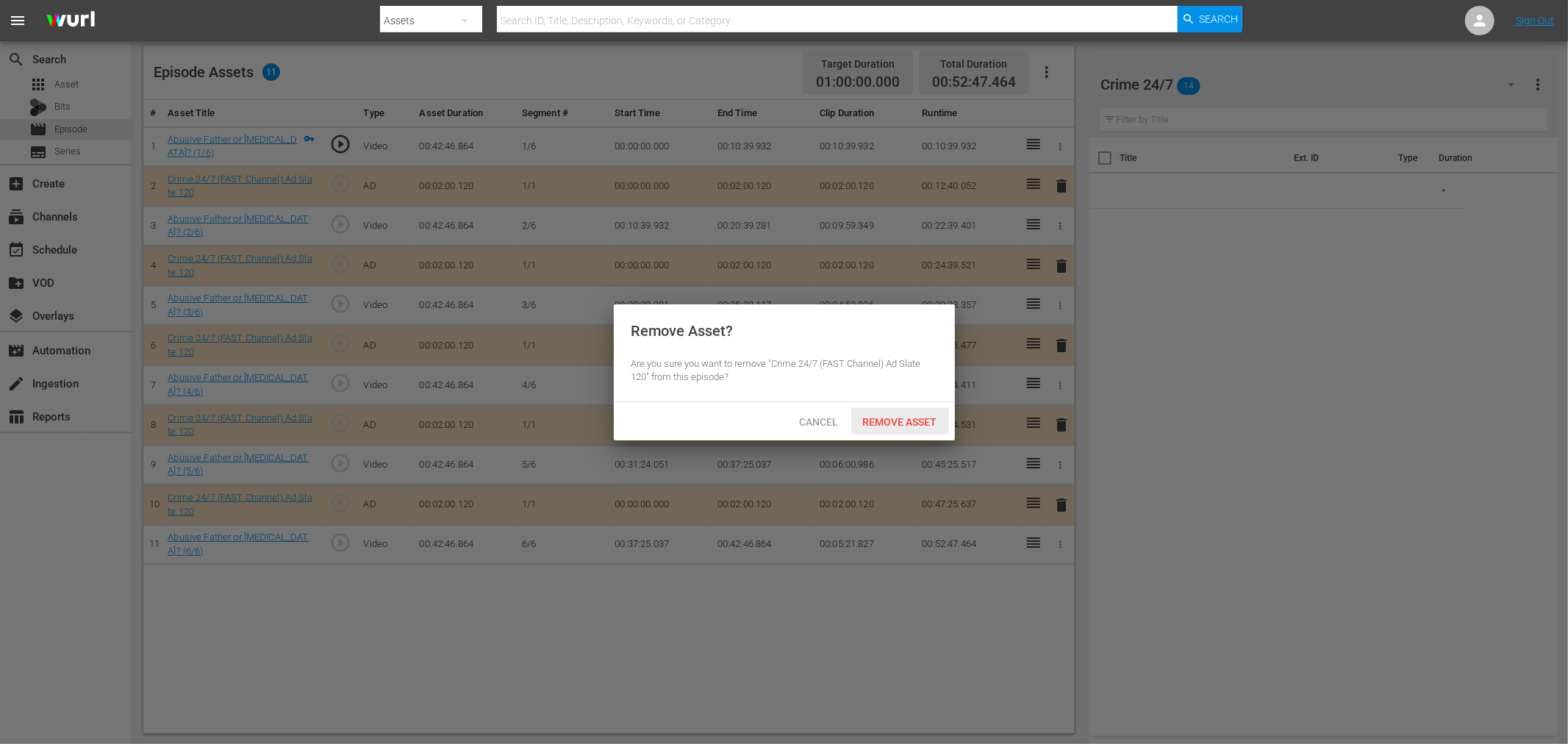
click at [892, 428] on div "Remove Asset" at bounding box center [900, 421] width 98 height 27
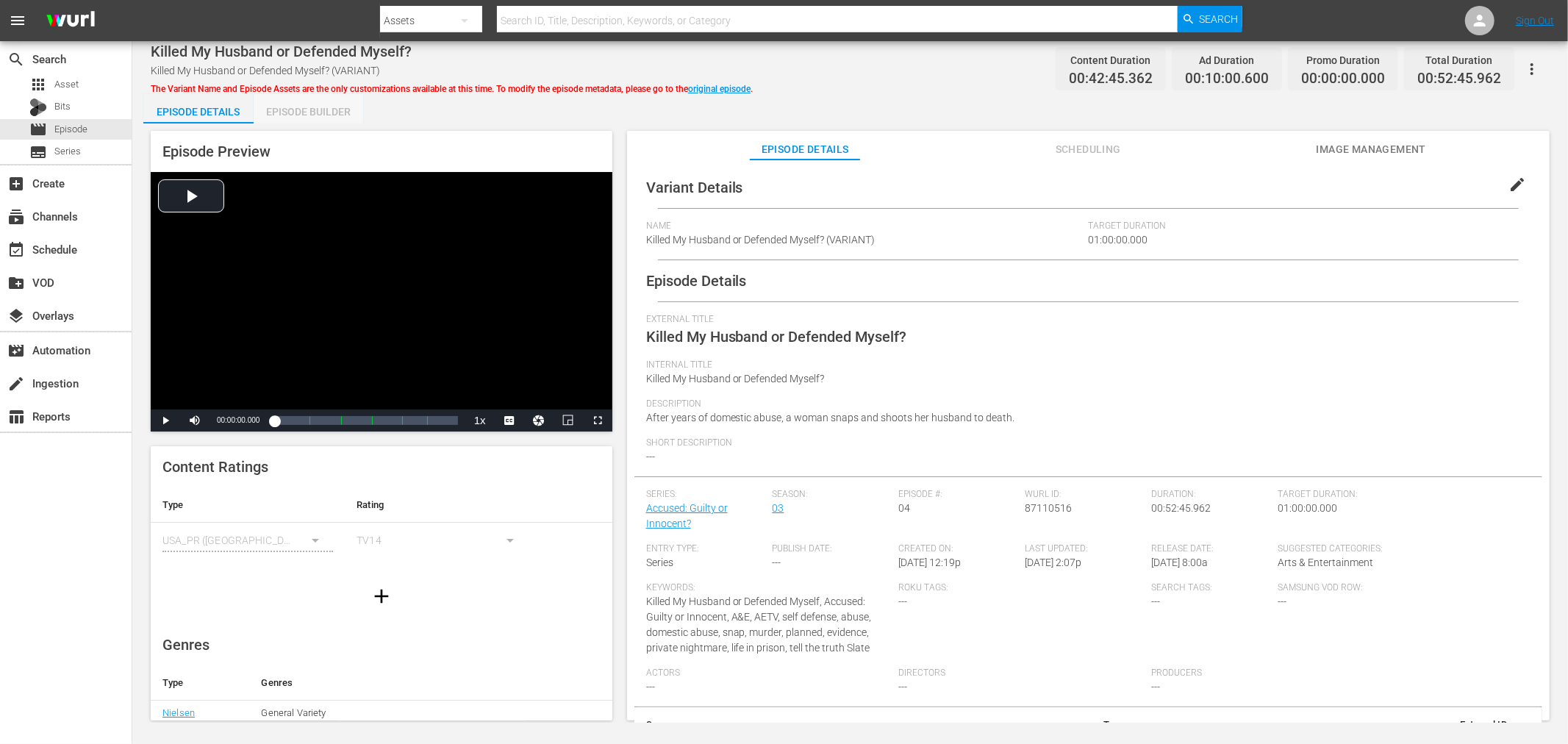
click at [327, 119] on div "Episode Builder" at bounding box center [309, 111] width 110 height 35
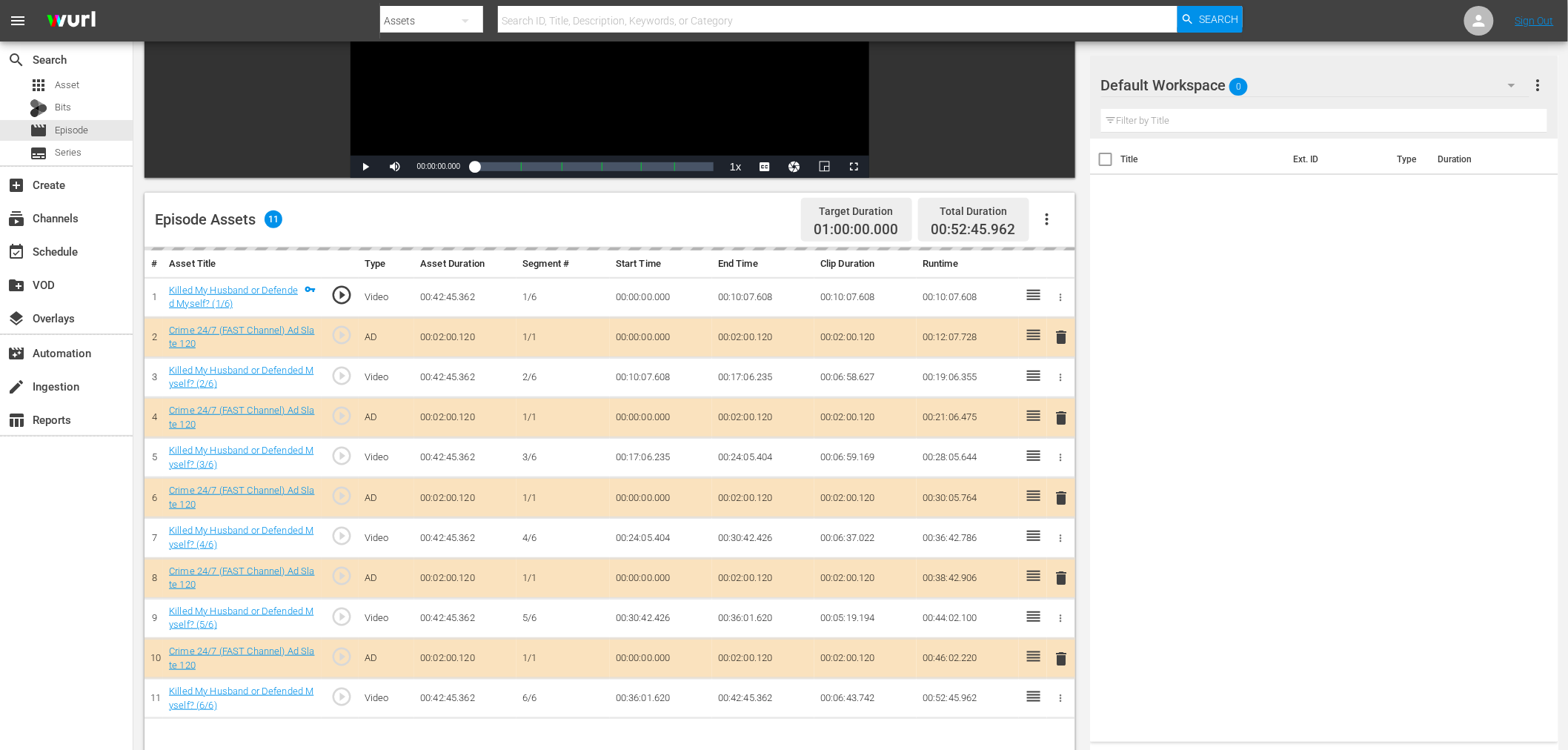
scroll to position [247, 0]
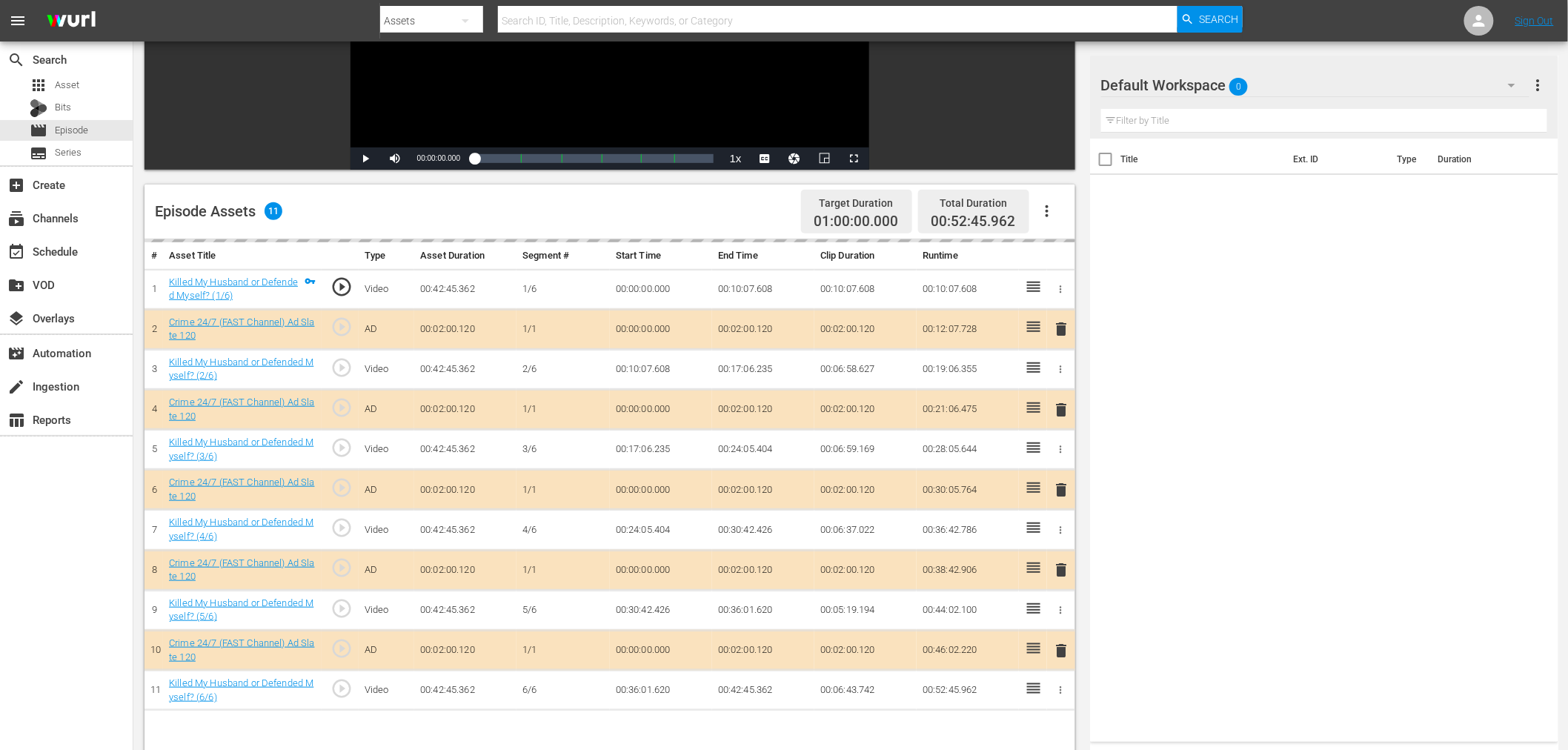
click at [1339, 77] on div "Default Workspace 0" at bounding box center [1315, 85] width 428 height 42
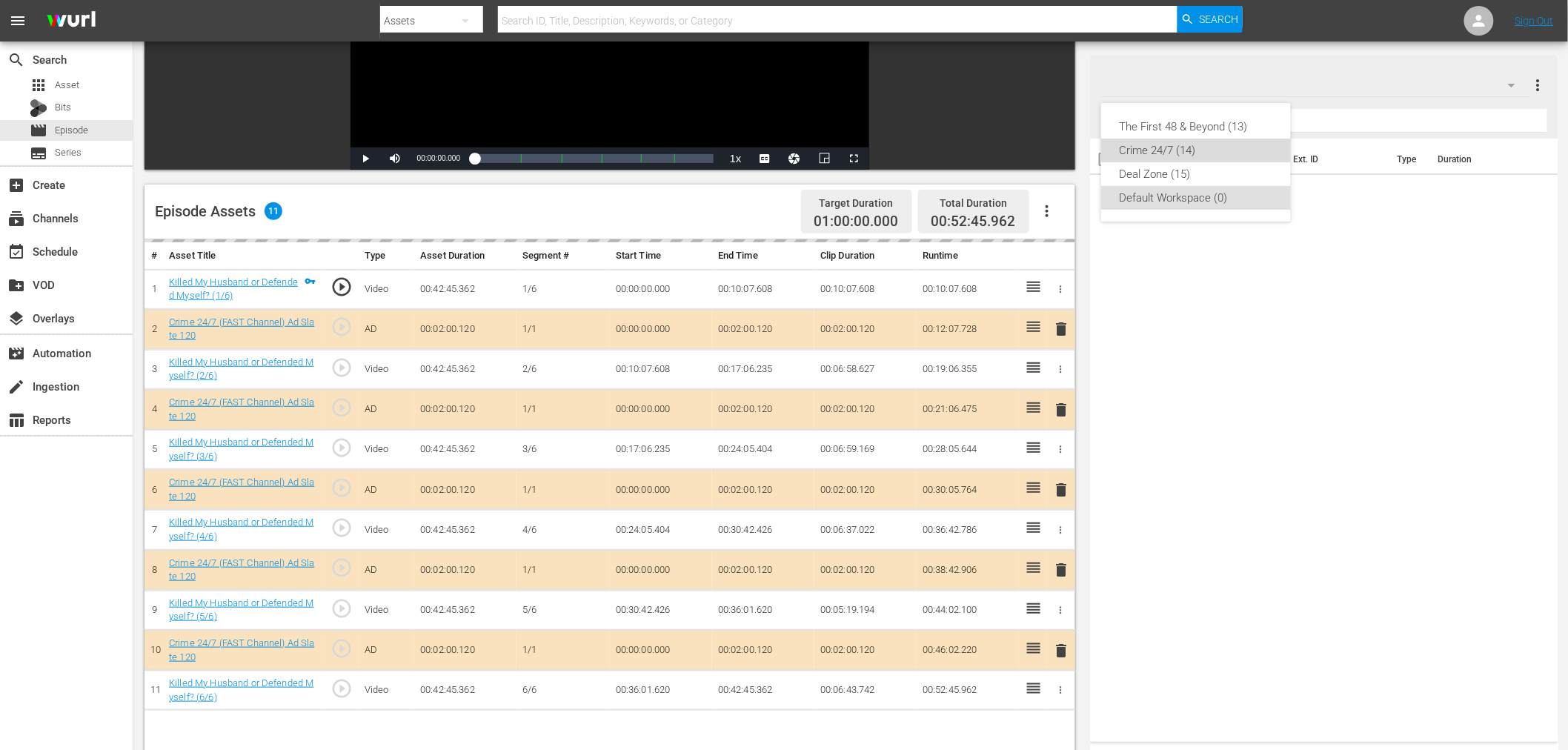
click at [1147, 152] on div "Crime 24/7 (14)" at bounding box center [1196, 151] width 154 height 24
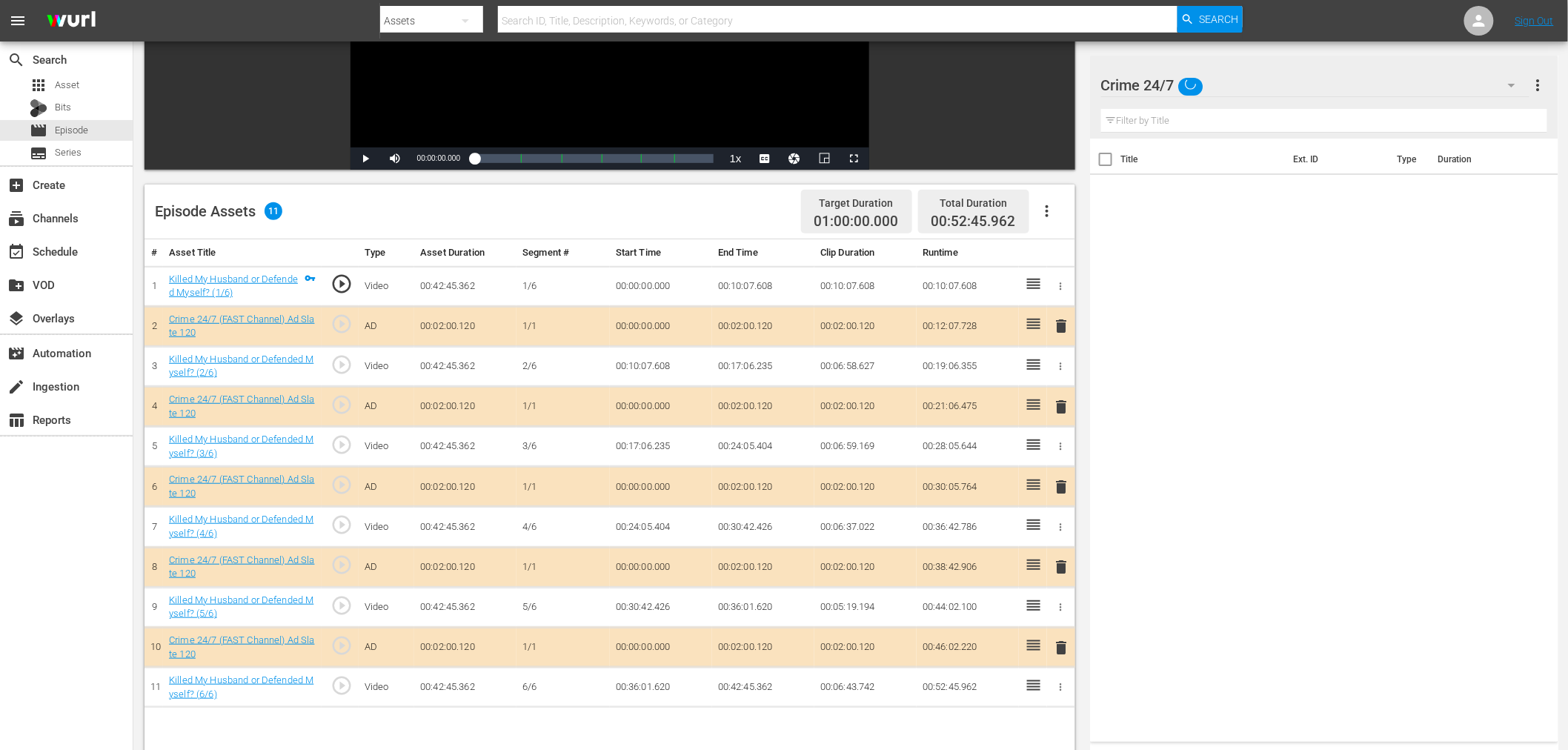
click at [1061, 410] on span "delete" at bounding box center [1062, 406] width 18 height 18
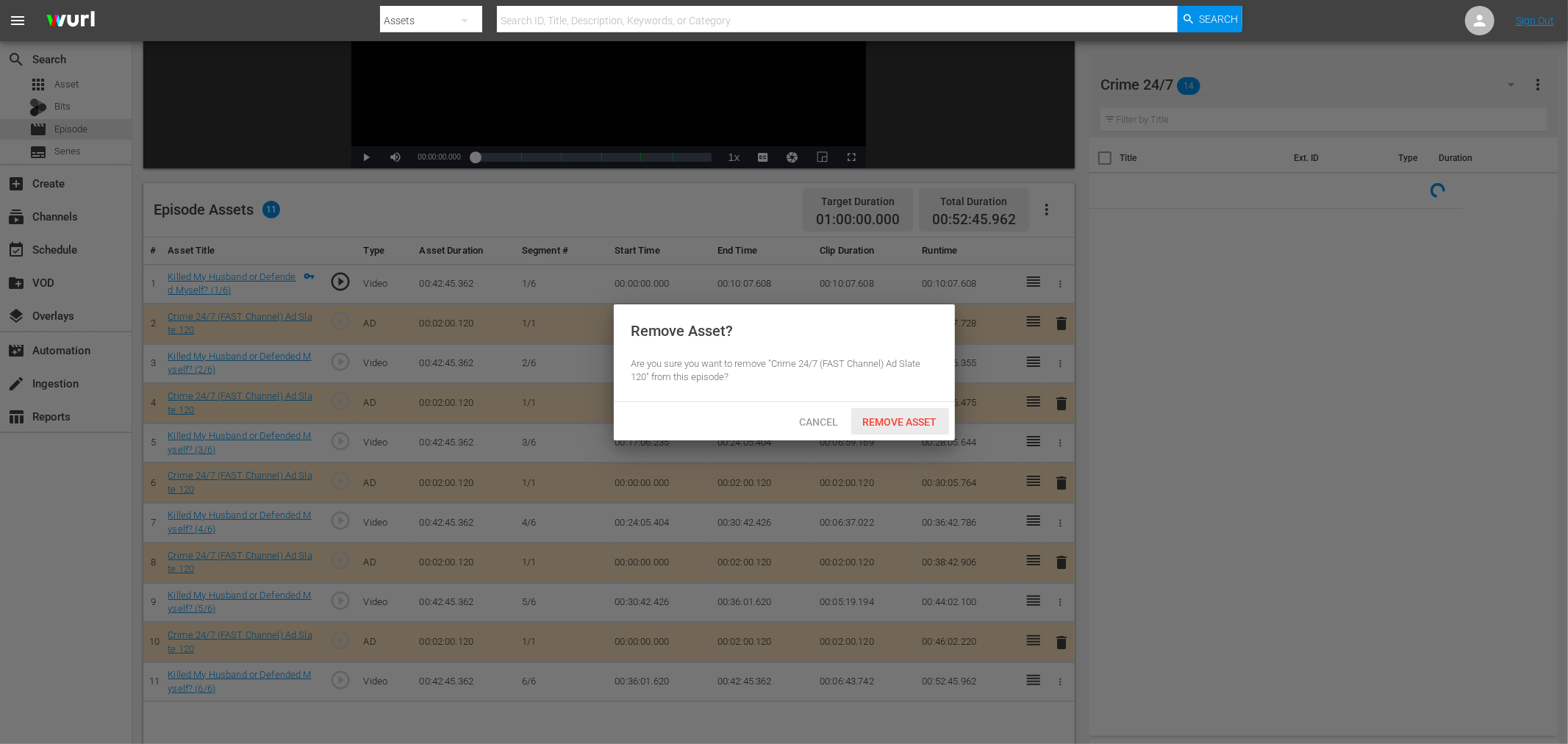
click at [898, 427] on div "Remove Asset" at bounding box center [900, 421] width 98 height 27
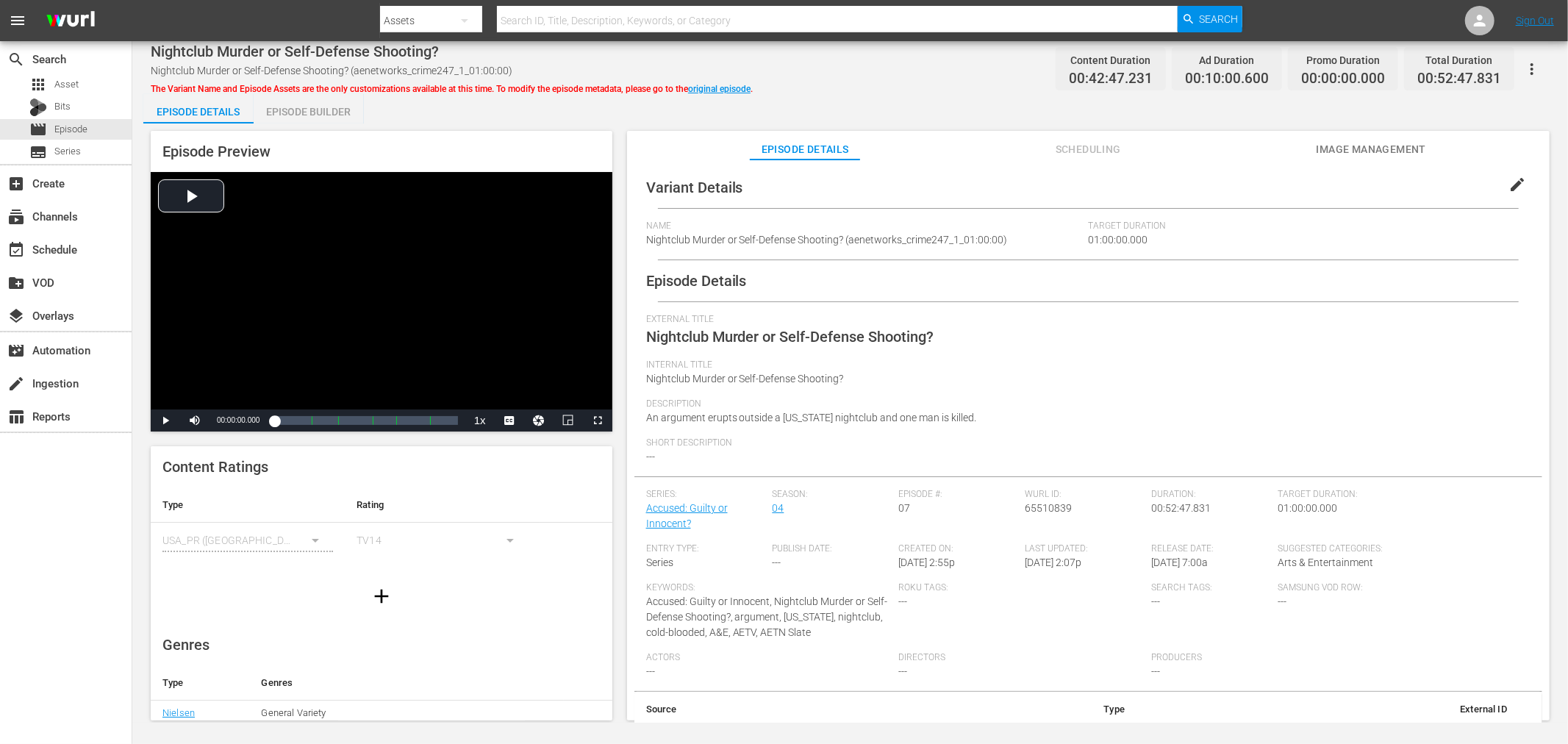
click at [306, 115] on div "Episode Builder" at bounding box center [309, 111] width 110 height 35
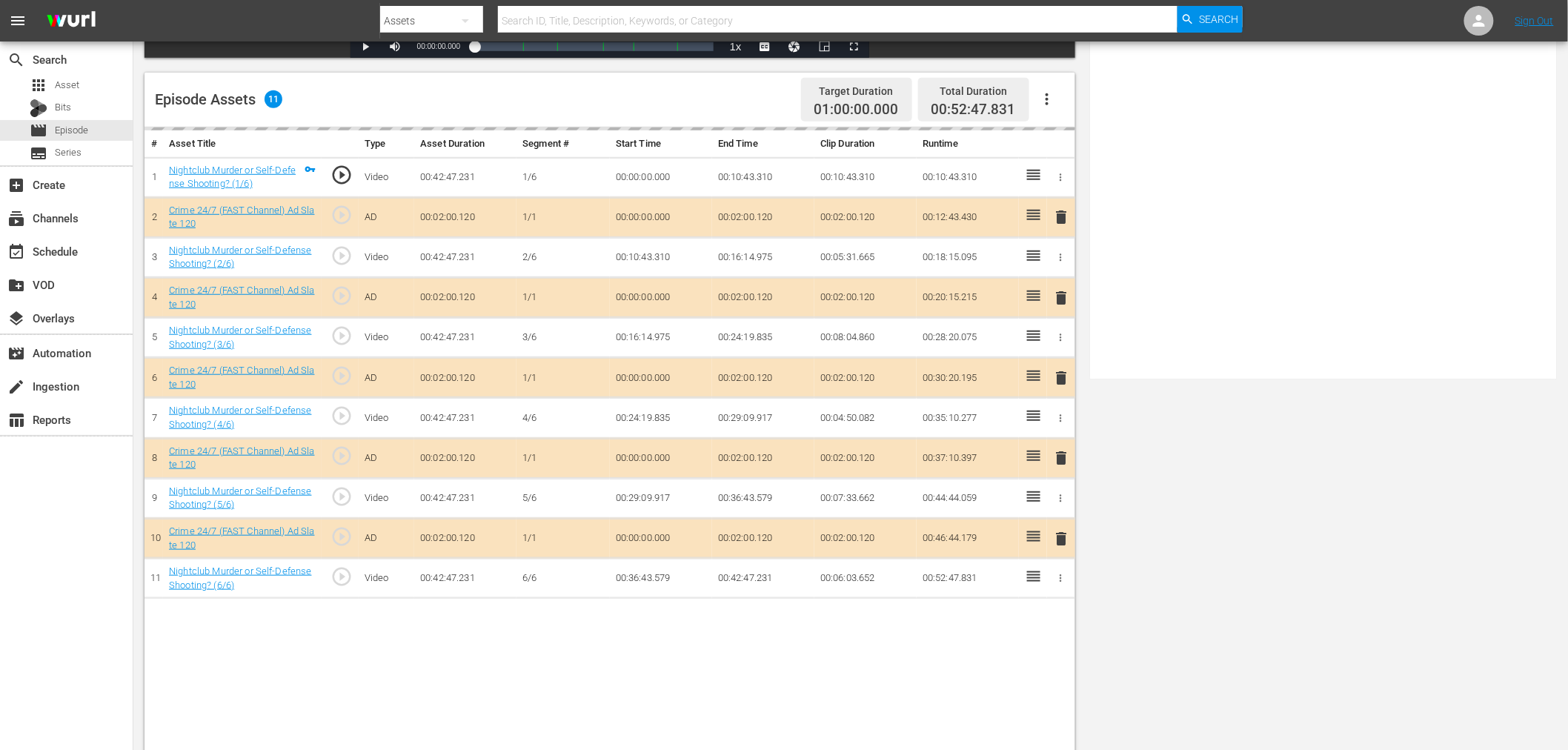
scroll to position [385, 0]
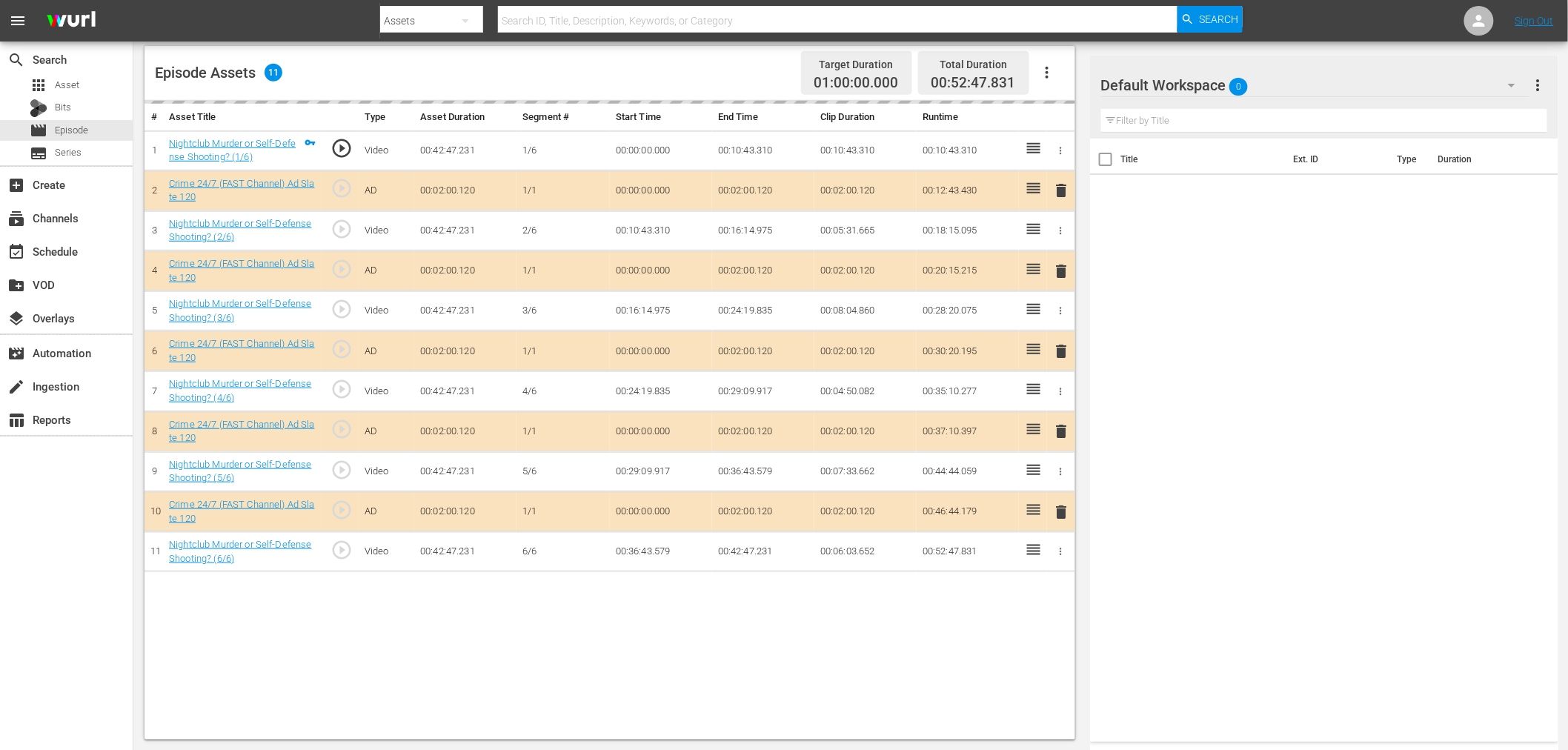
click at [1421, 74] on div "Default Workspace 0" at bounding box center [1315, 85] width 428 height 42
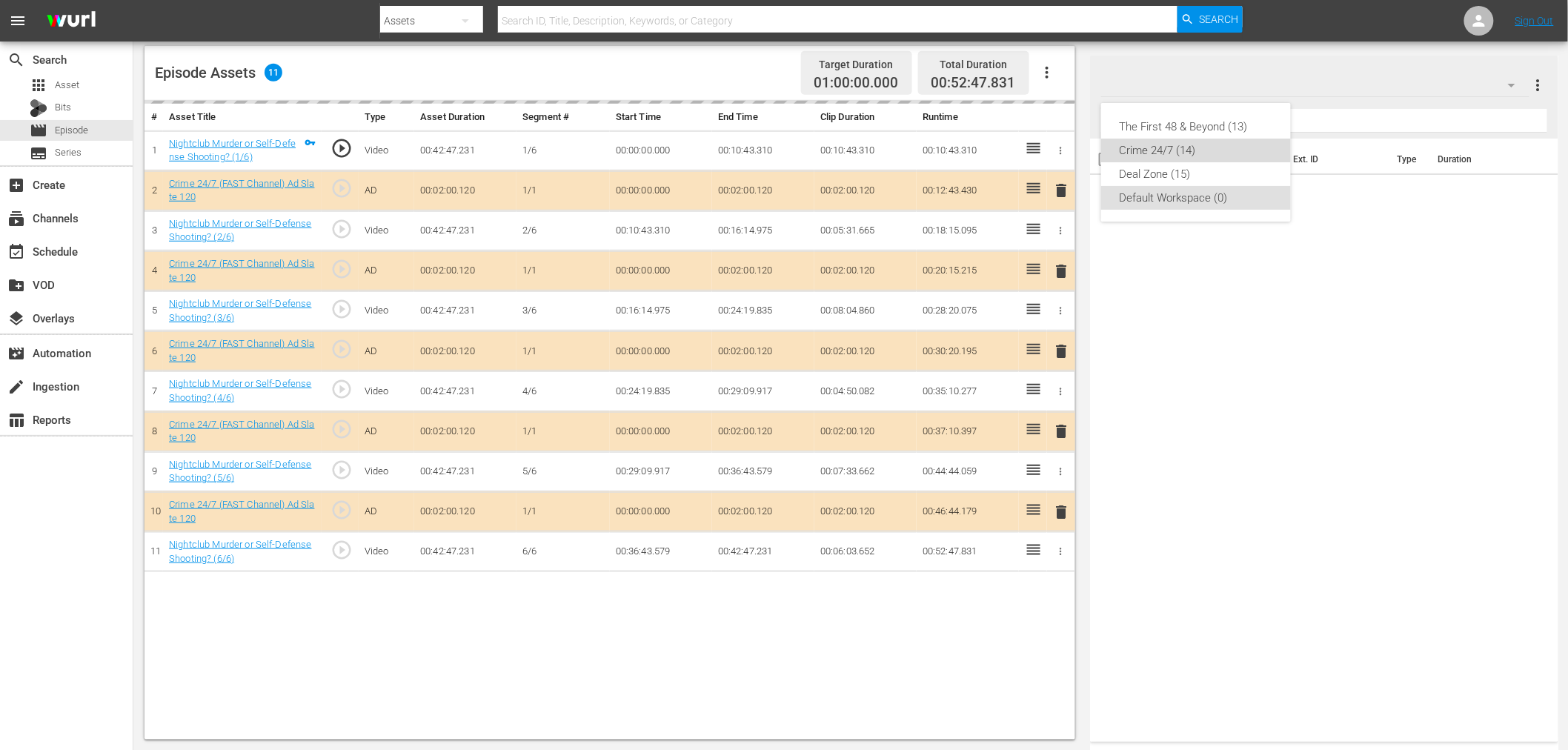
click at [1207, 155] on div "Crime 24/7 (14)" at bounding box center [1196, 151] width 154 height 24
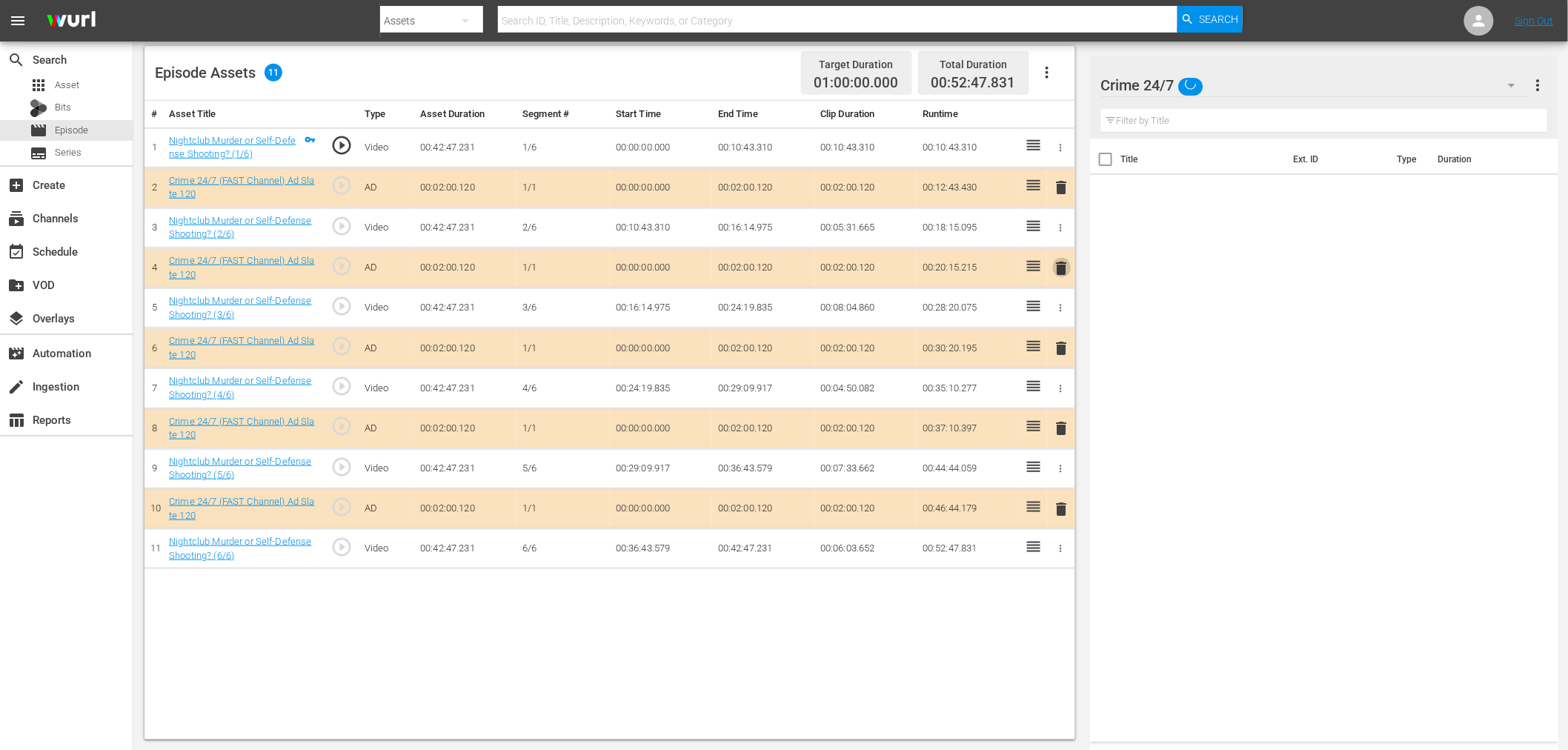
click at [1061, 269] on span "delete" at bounding box center [1062, 268] width 18 height 18
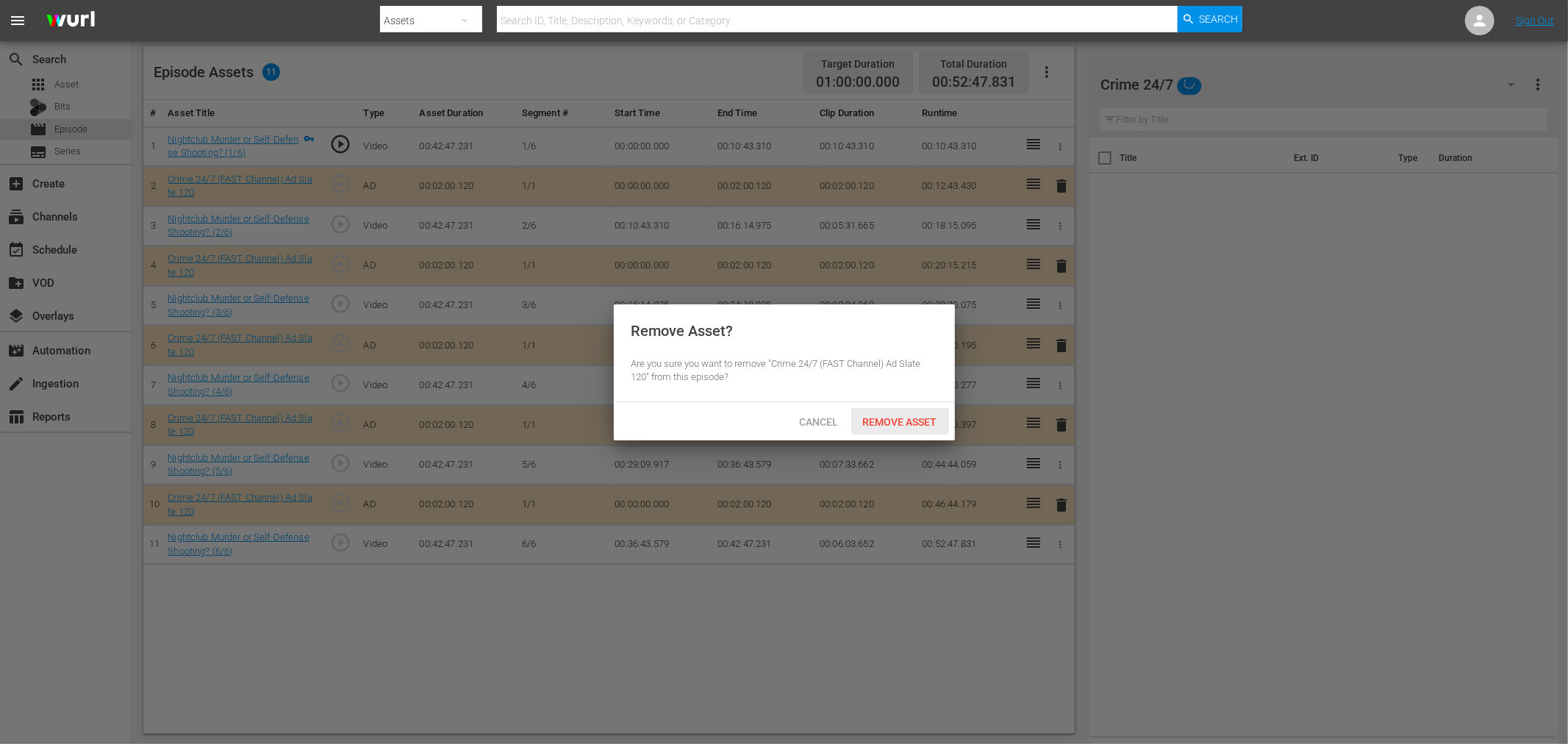
click at [880, 418] on span "Remove Asset" at bounding box center [900, 422] width 98 height 12
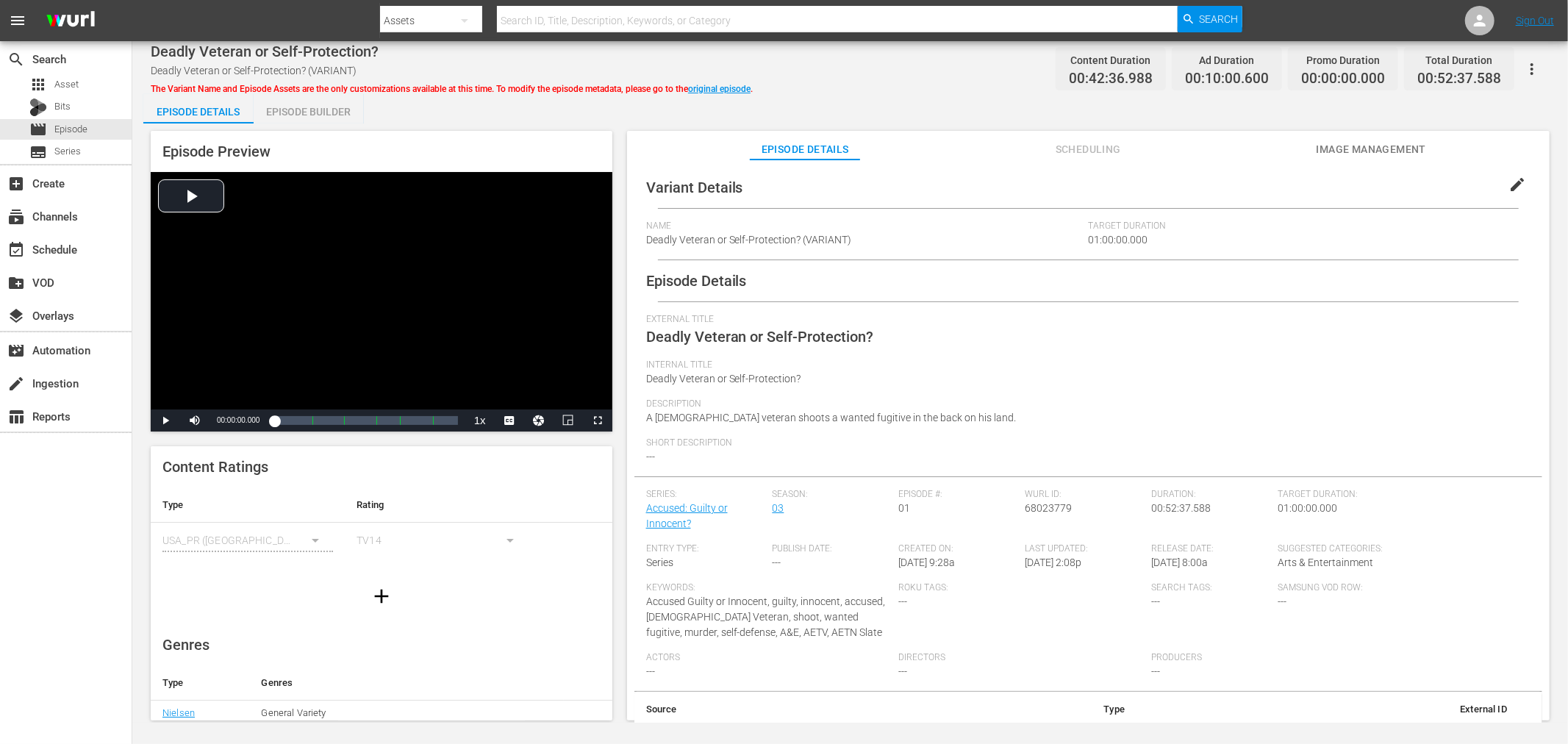
click at [348, 114] on div "Episode Builder" at bounding box center [309, 111] width 110 height 35
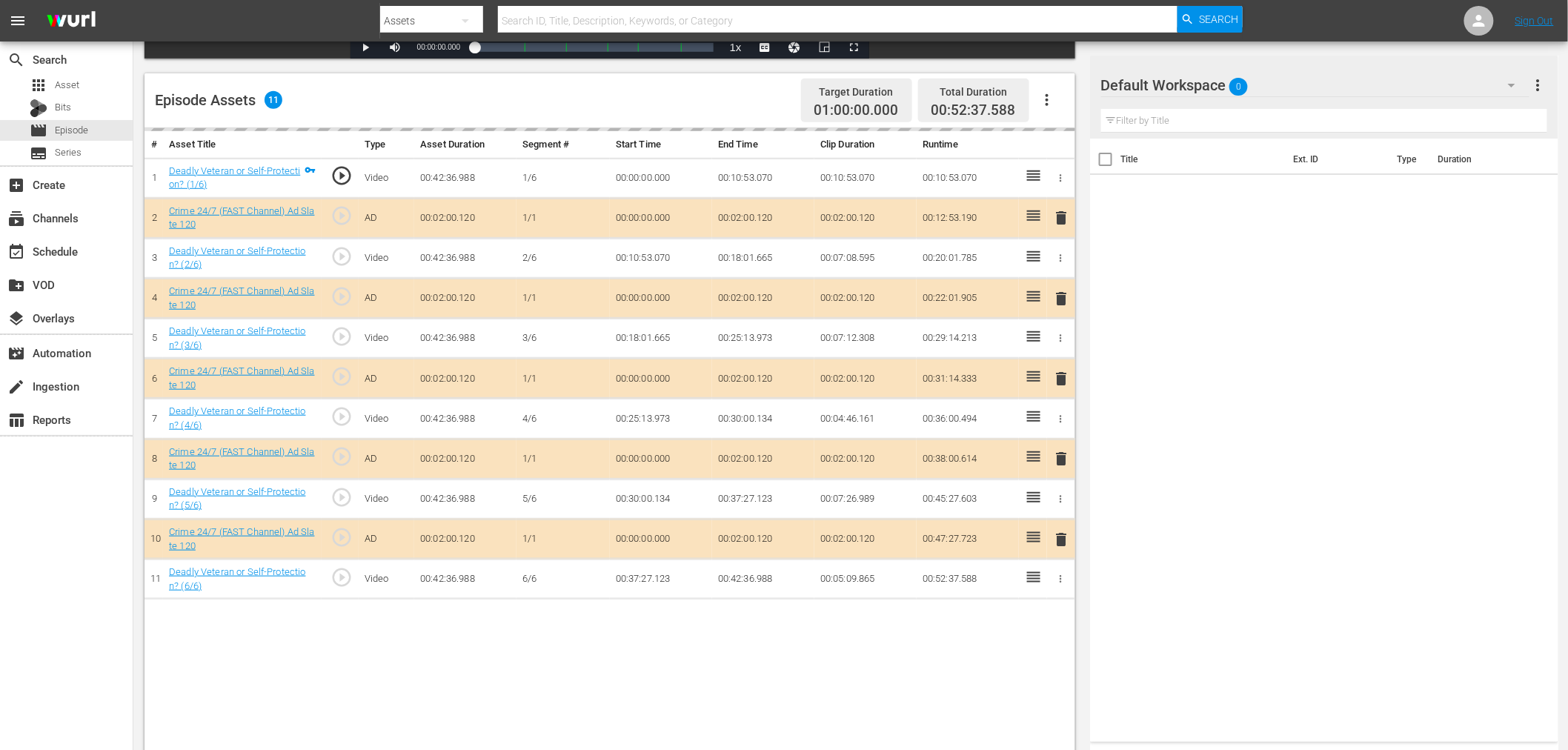
scroll to position [385, 0]
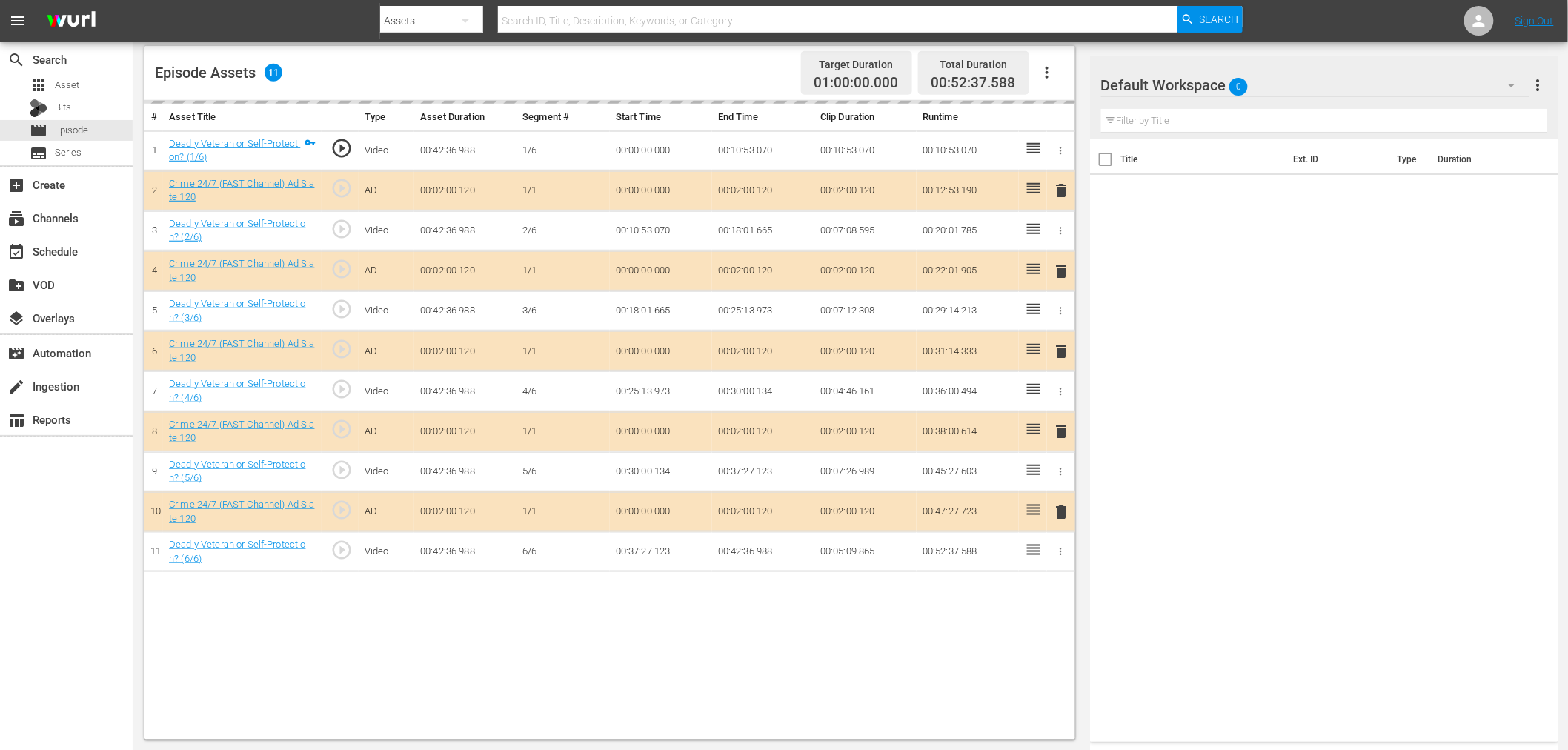
click at [1306, 68] on div "Default Workspace 0" at bounding box center [1315, 85] width 428 height 42
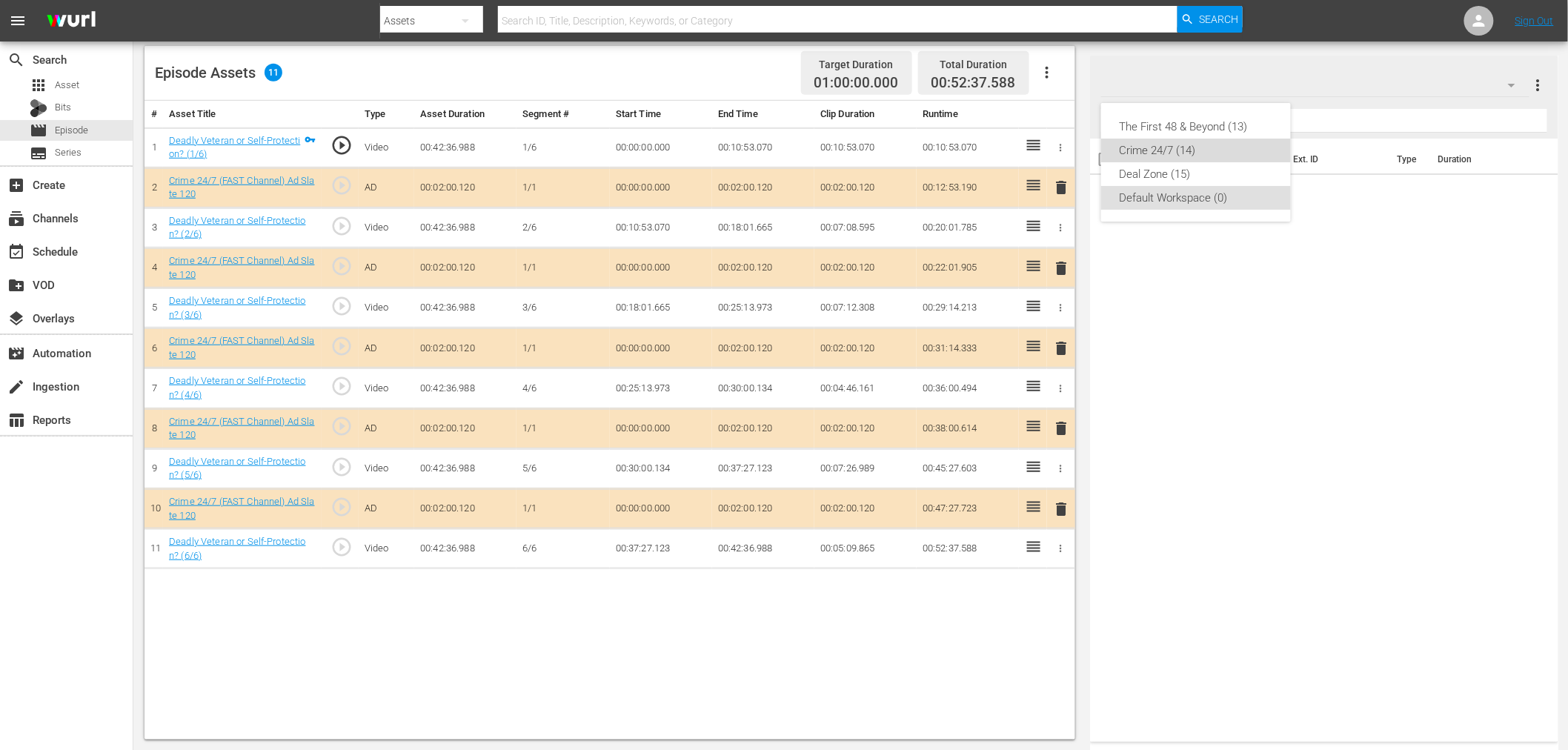
click at [1151, 149] on div "Crime 24/7 (14)" at bounding box center [1196, 151] width 154 height 24
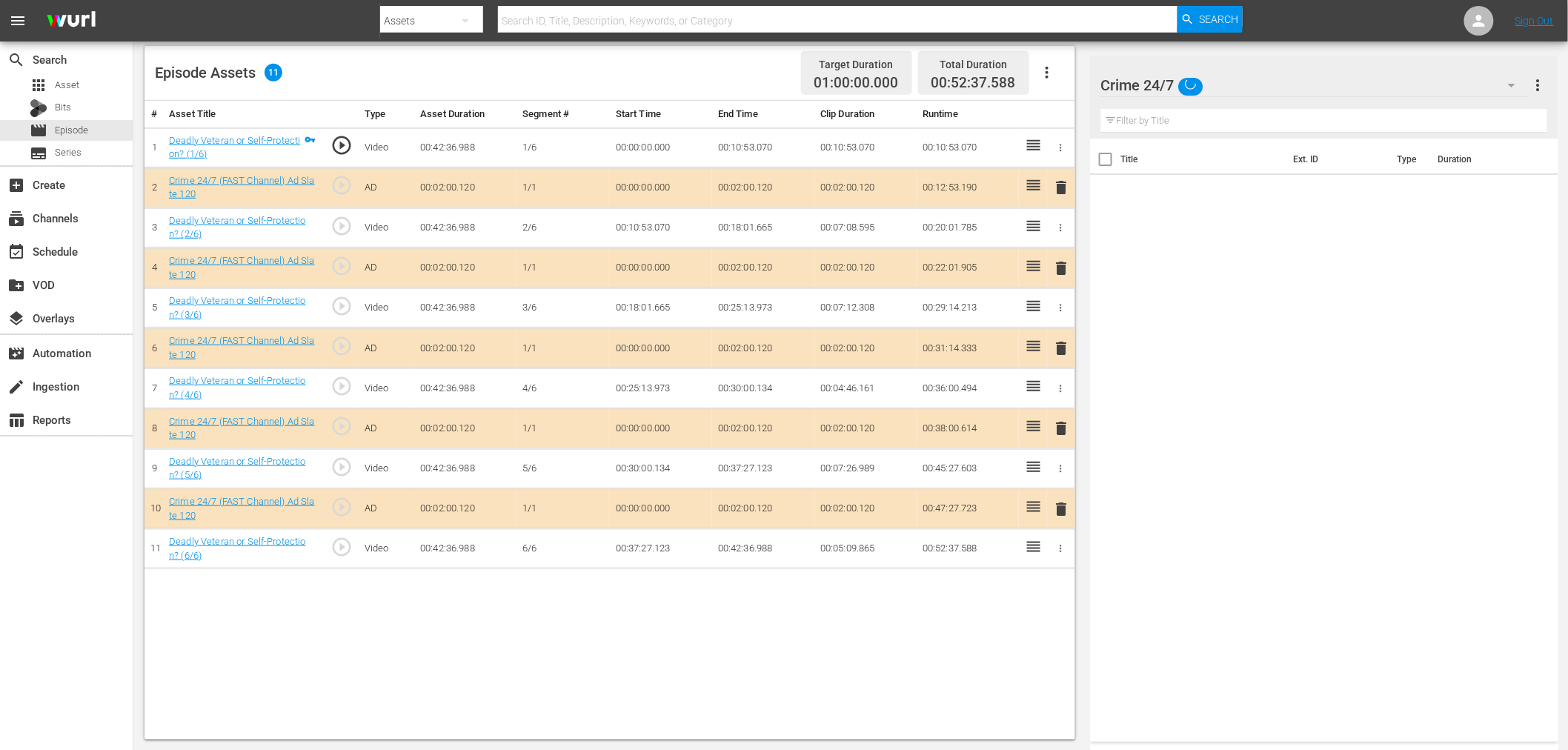
click at [1062, 264] on span "delete" at bounding box center [1062, 268] width 18 height 18
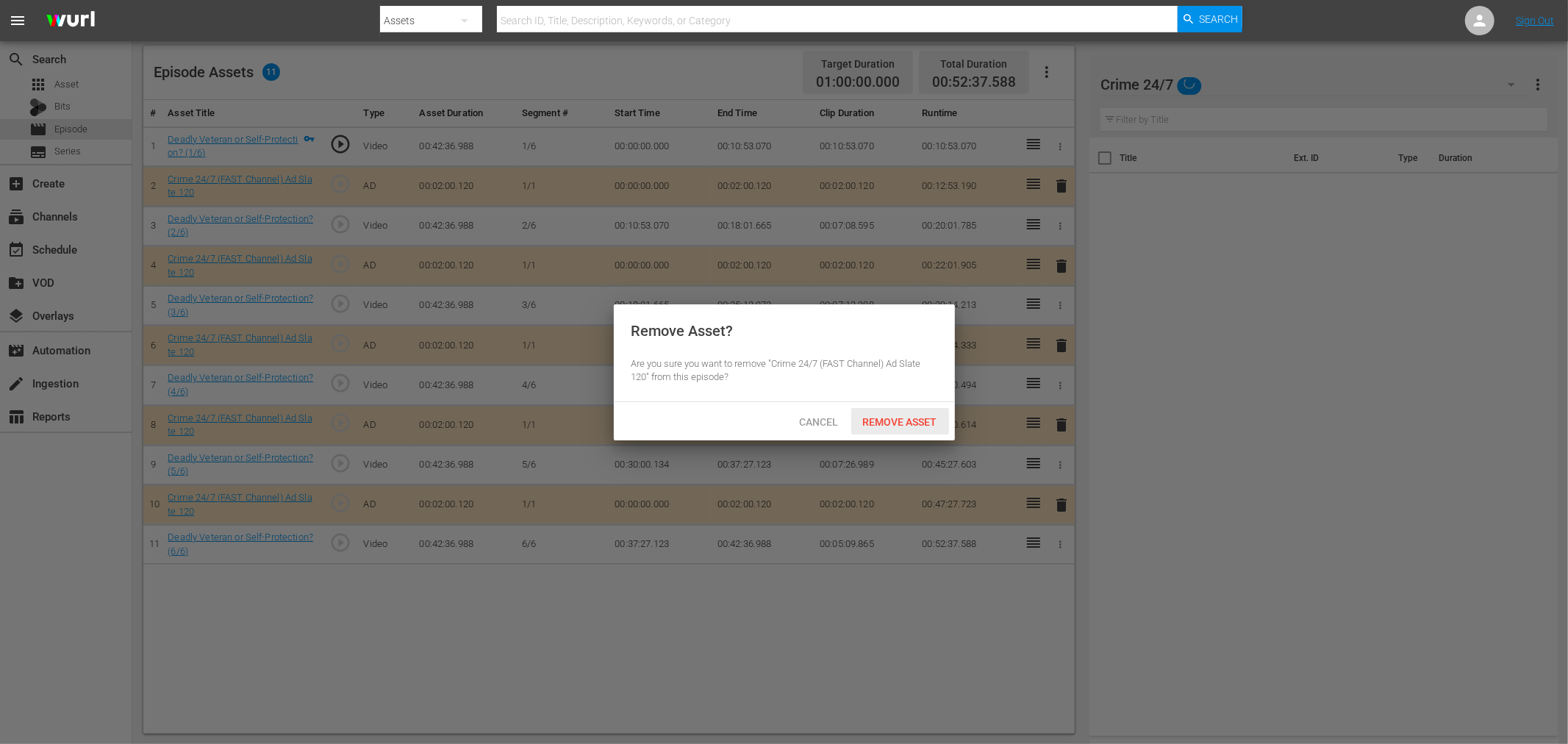
click at [898, 412] on div "Remove Asset" at bounding box center [900, 421] width 98 height 27
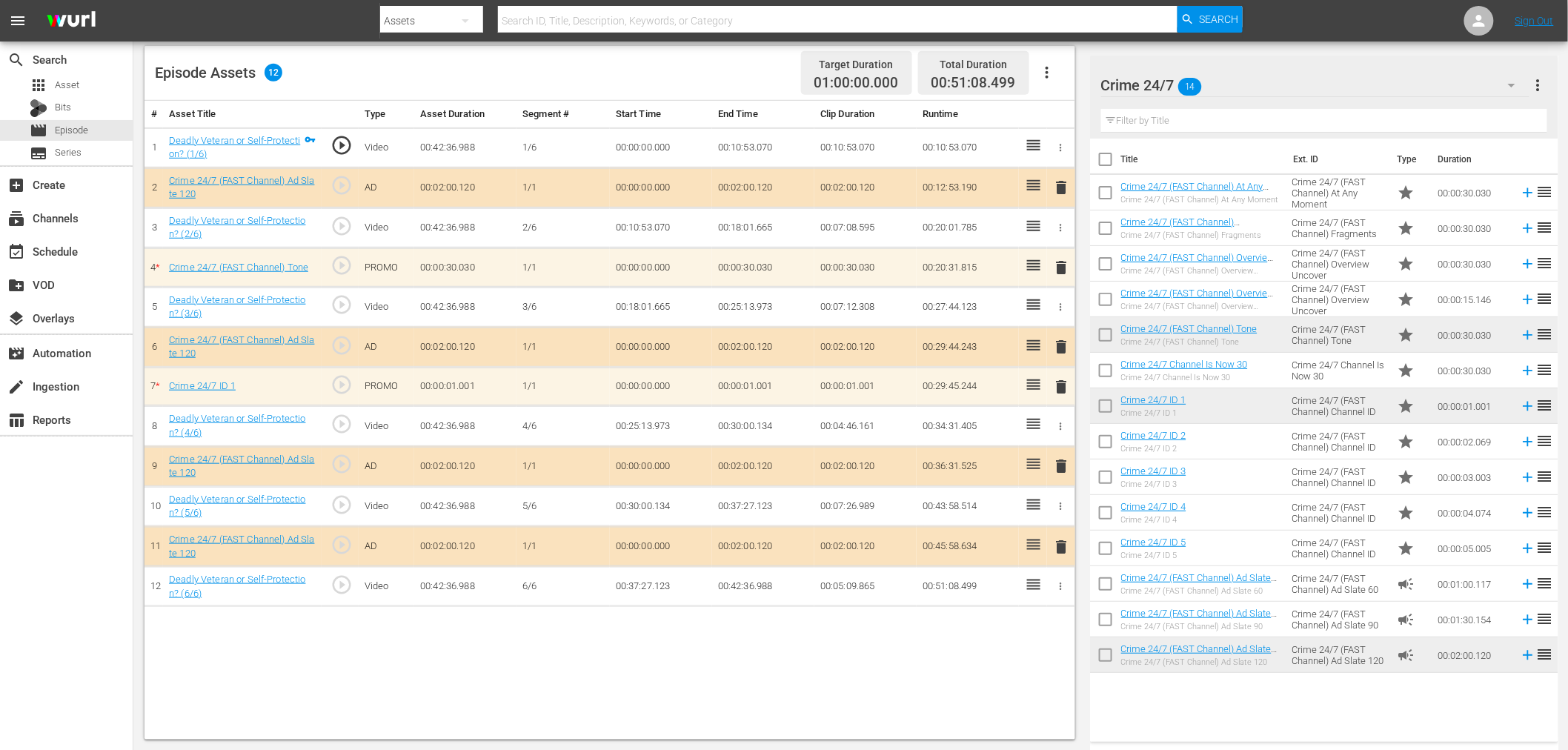
click at [1057, 386] on span "delete" at bounding box center [1062, 387] width 18 height 18
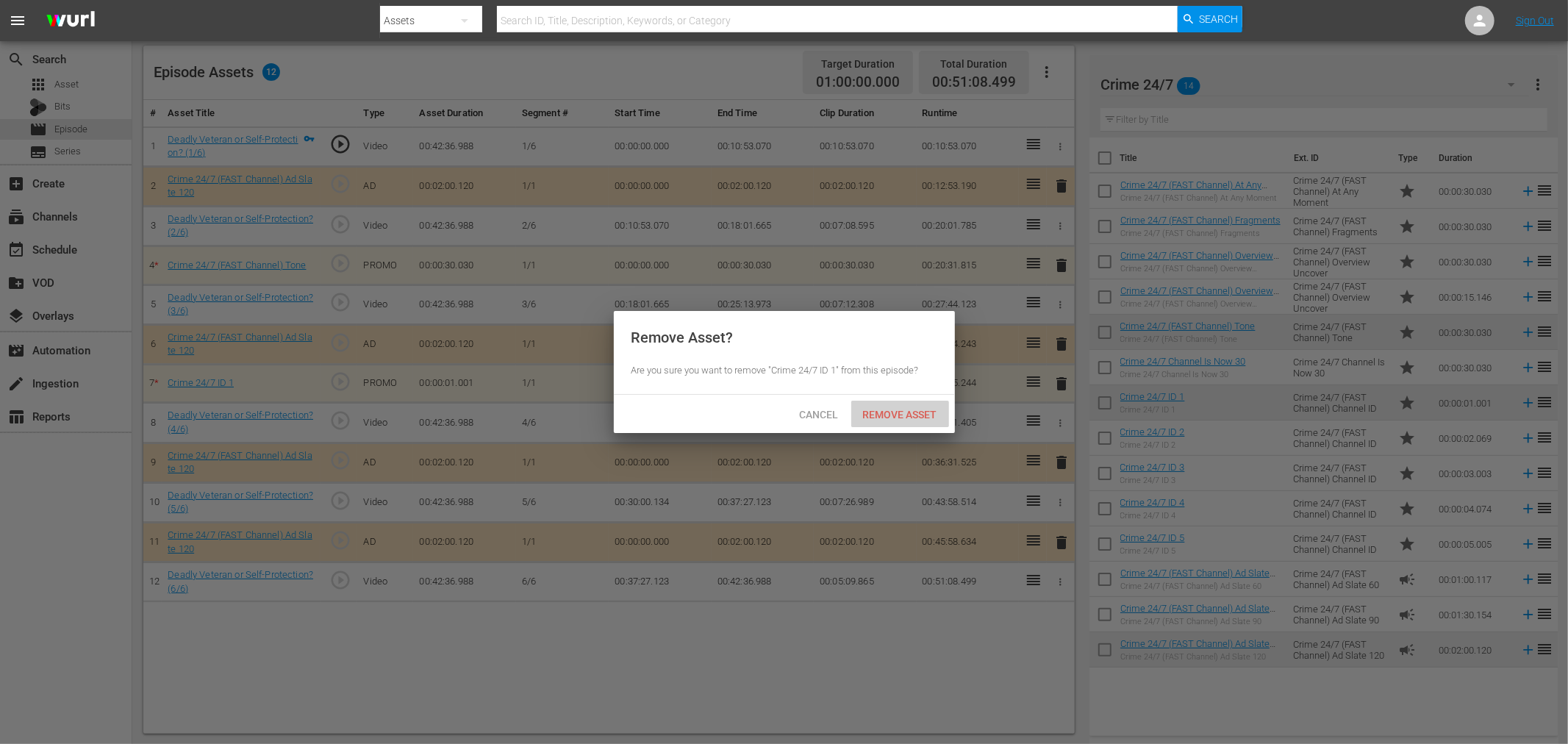
click at [915, 415] on span "Remove Asset" at bounding box center [900, 414] width 98 height 12
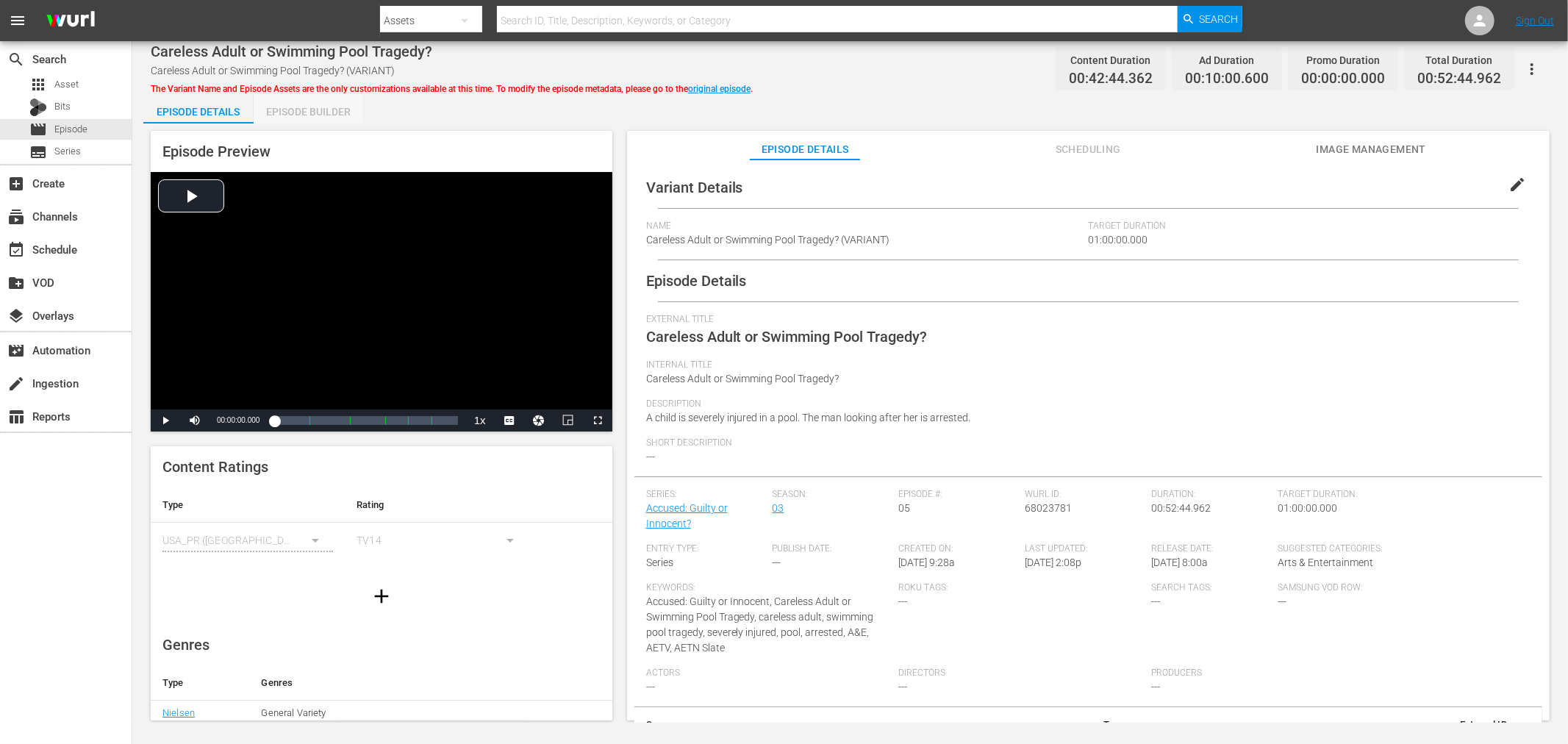
click at [331, 97] on div "Episode Builder" at bounding box center [309, 111] width 110 height 35
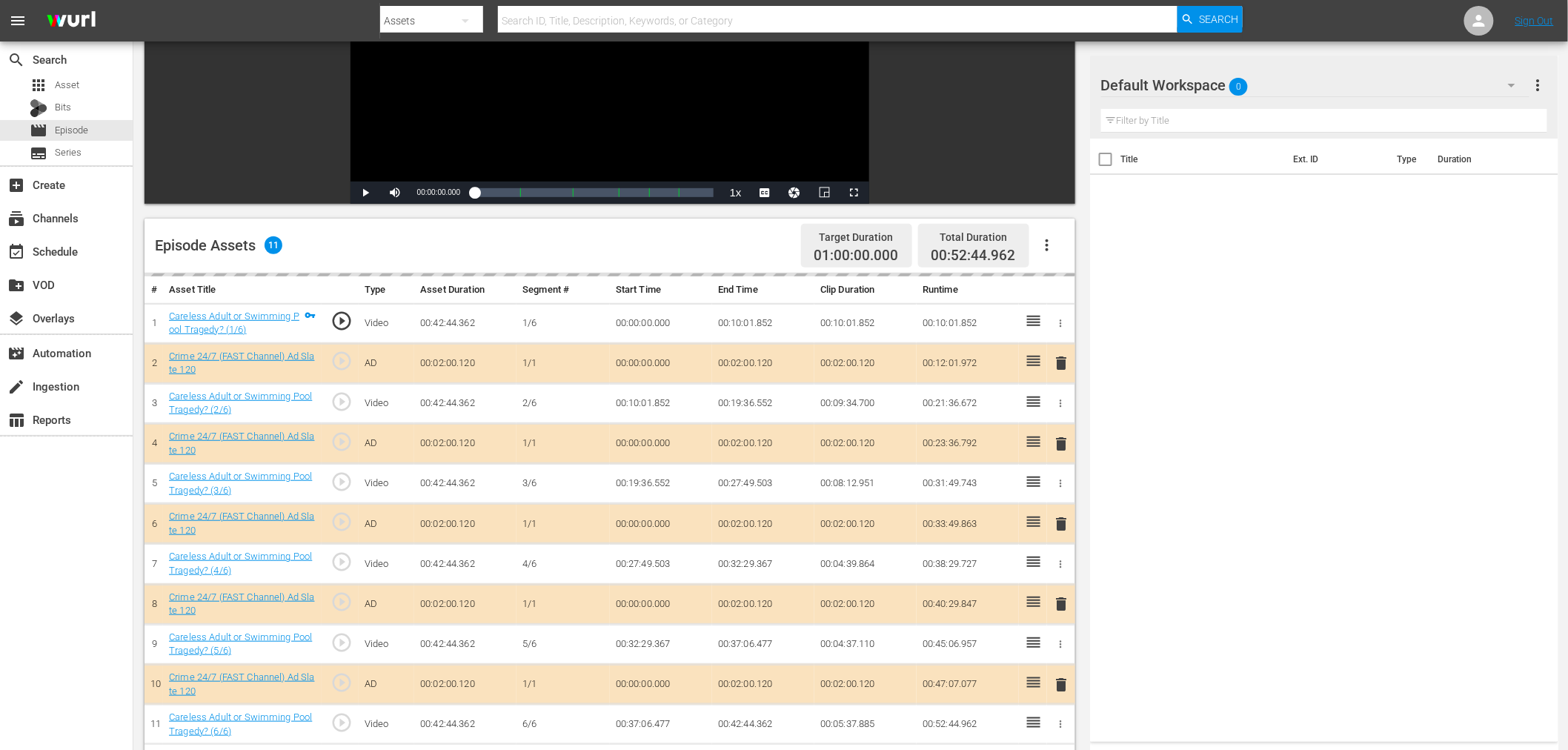
scroll to position [329, 0]
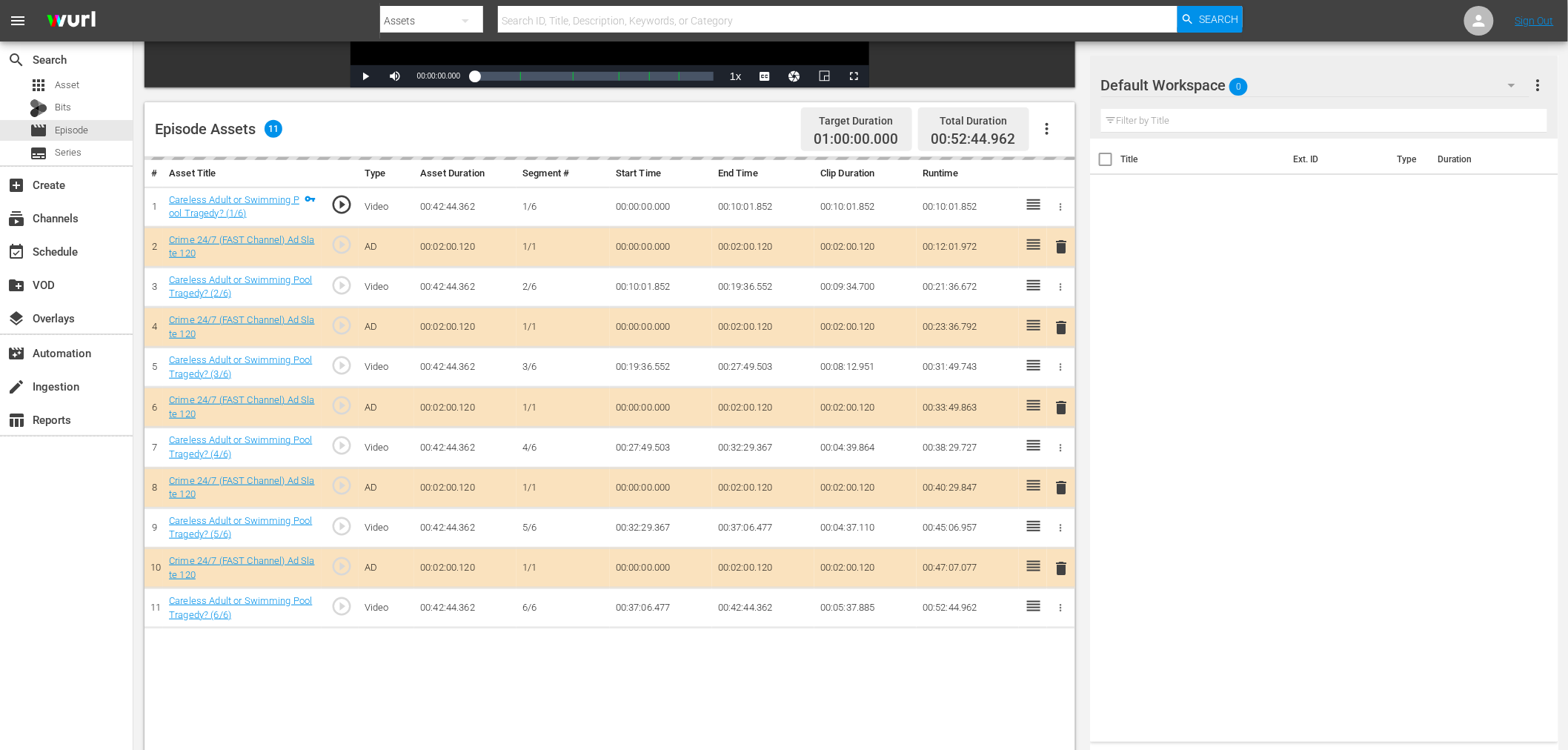
click at [1312, 79] on div "Default Workspace 0" at bounding box center [1315, 85] width 428 height 42
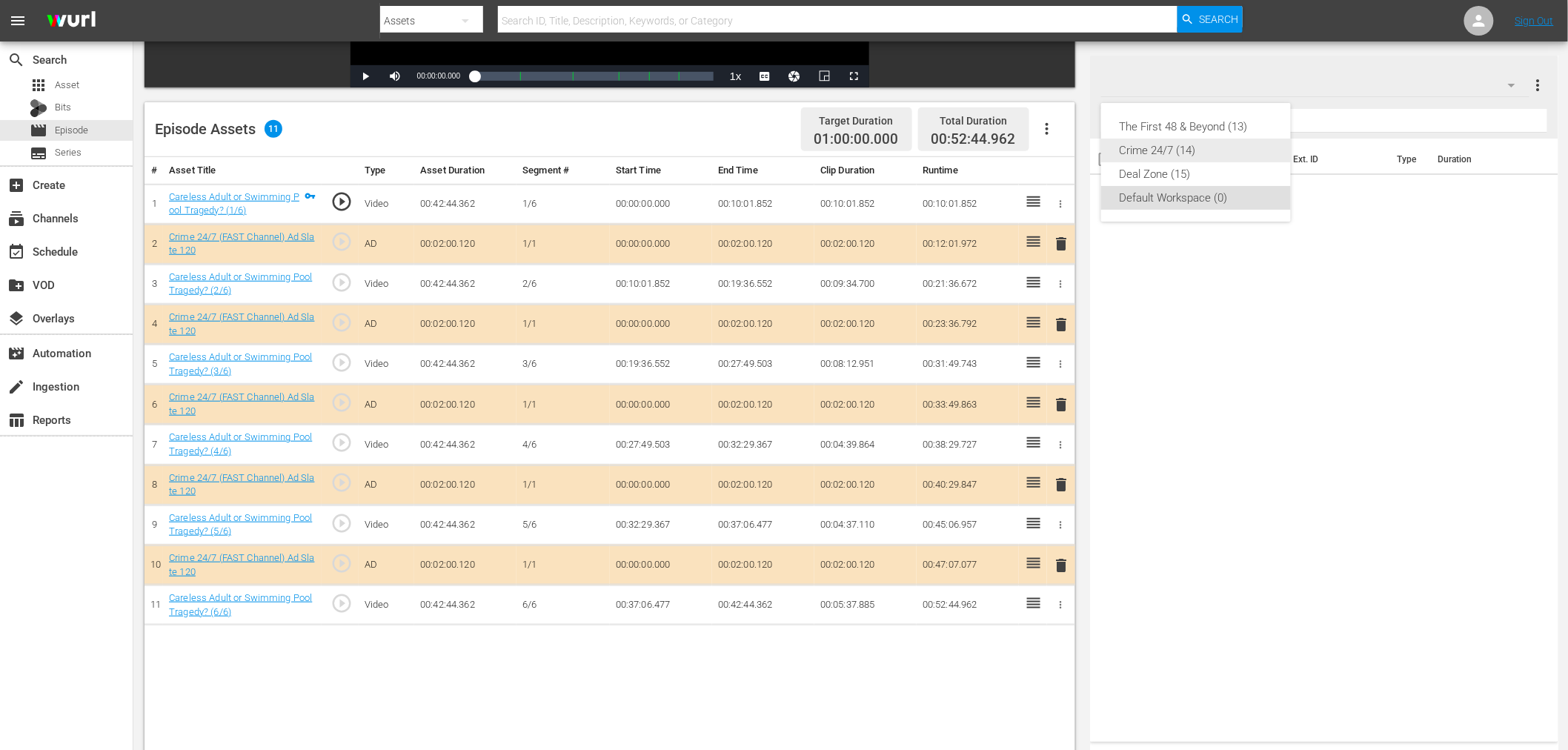
click at [1190, 144] on div "Crime 24/7 (14)" at bounding box center [1196, 151] width 154 height 24
click at [1067, 339] on td "delete" at bounding box center [1061, 324] width 28 height 40
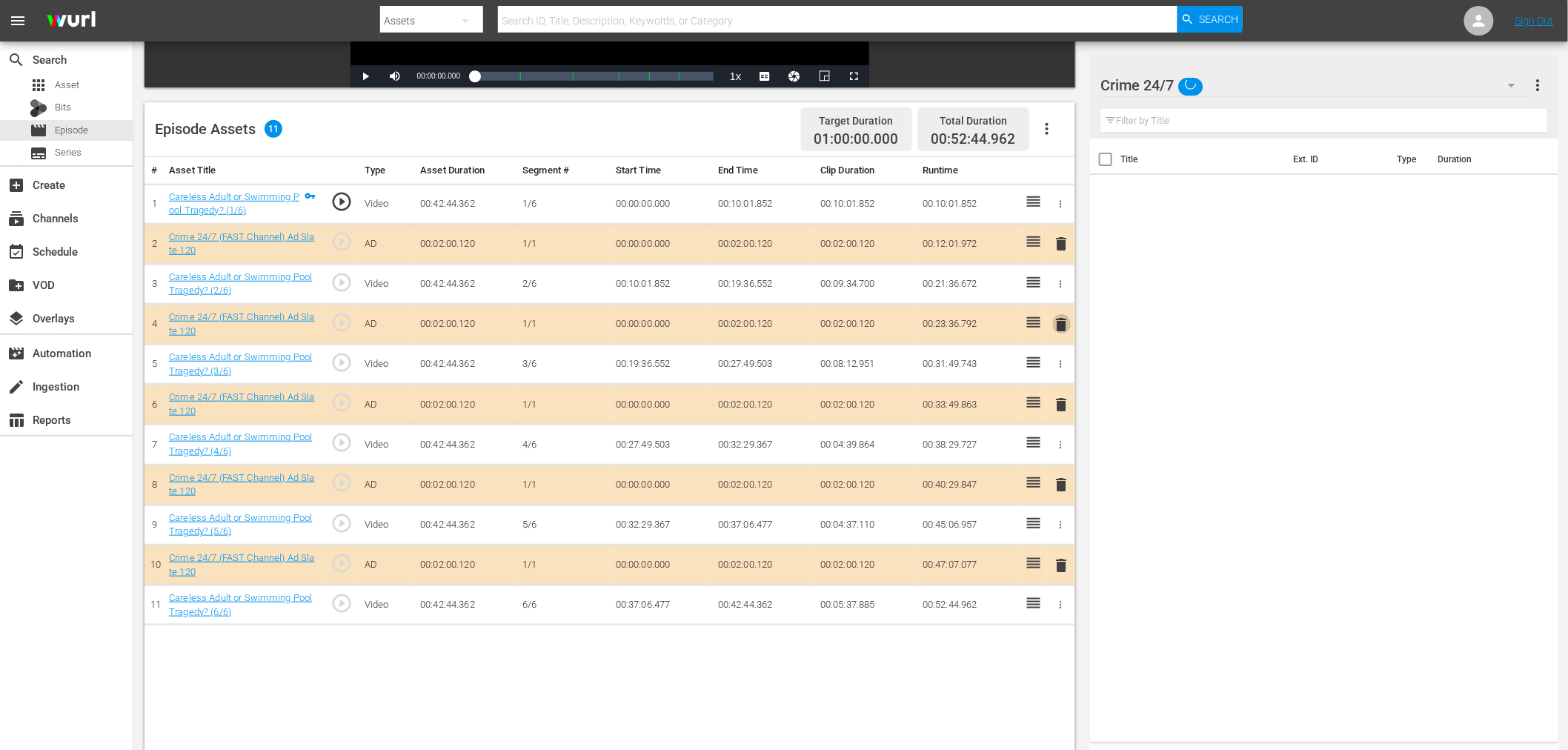
click at [1065, 330] on span "delete" at bounding box center [1062, 325] width 18 height 18
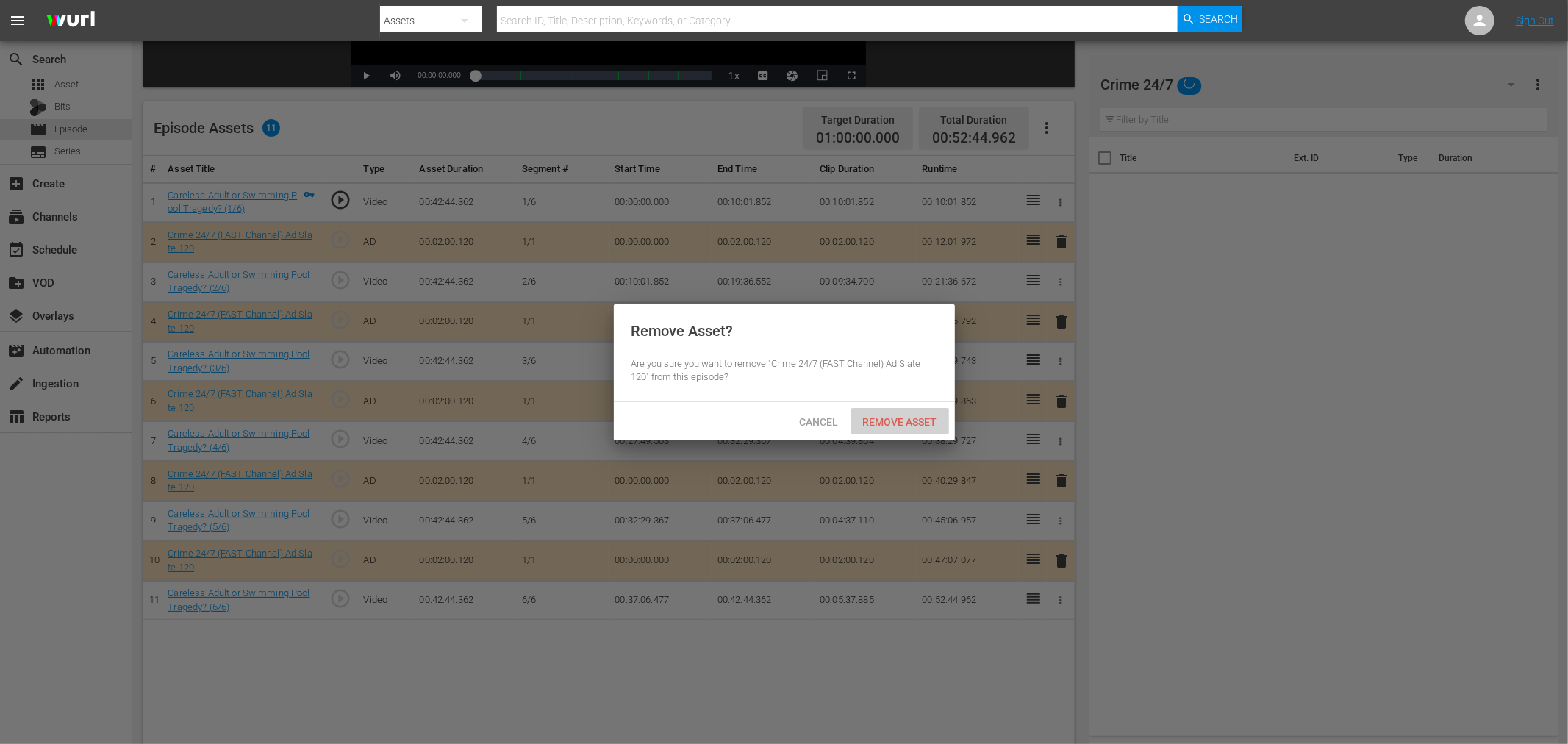
click at [915, 416] on span "Remove Asset" at bounding box center [900, 422] width 98 height 12
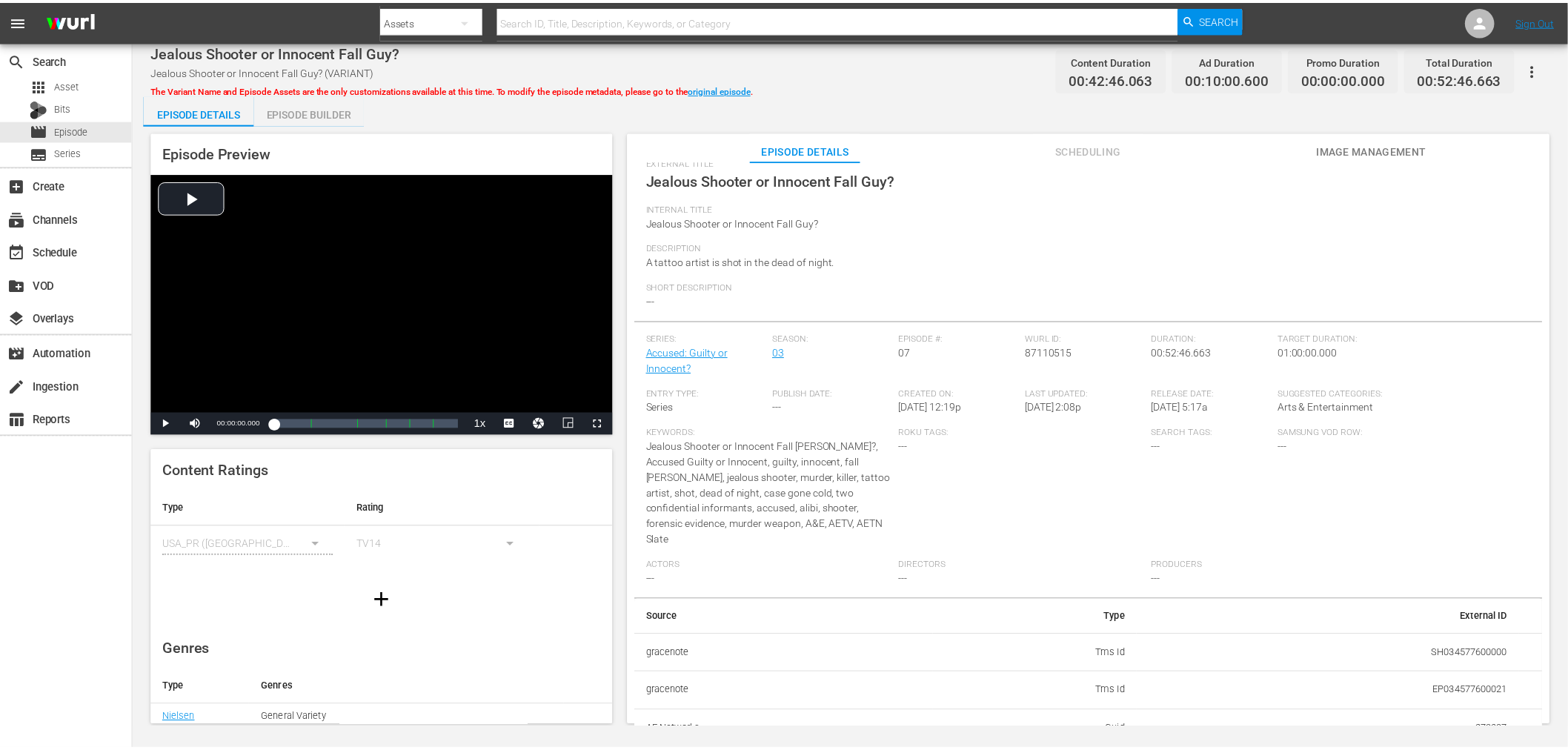
scroll to position [160, 0]
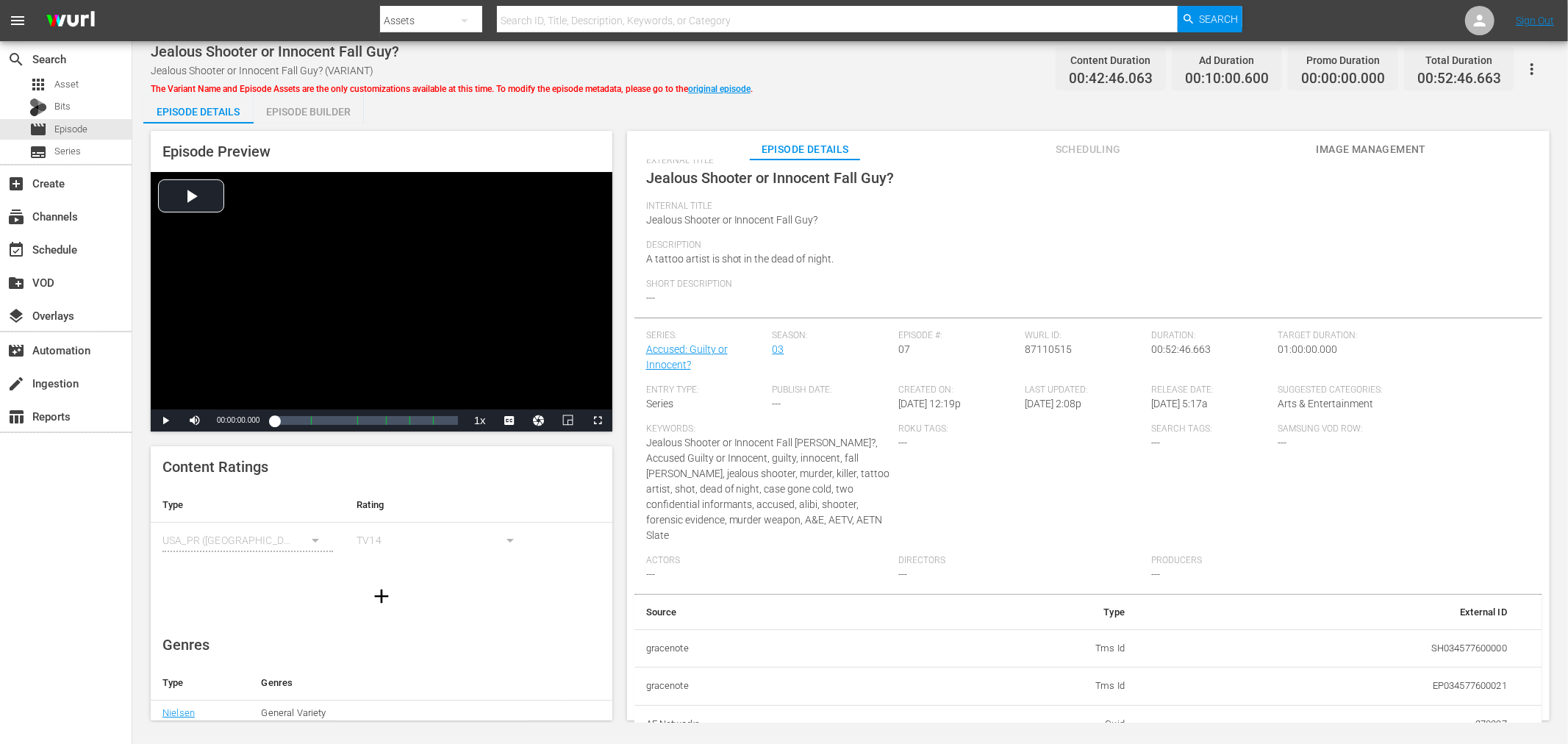
click at [314, 97] on div "Episode Builder" at bounding box center [309, 111] width 110 height 35
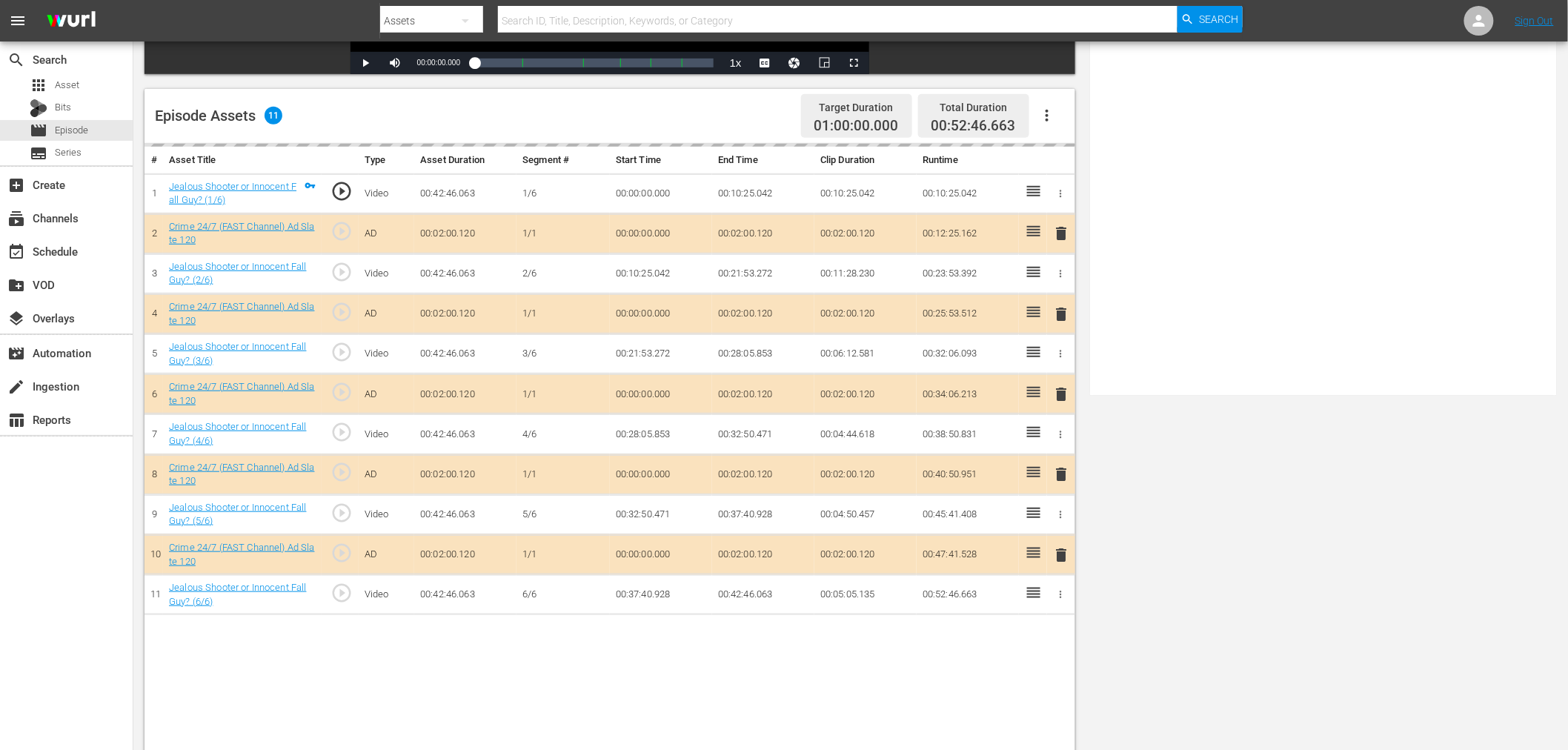
scroll to position [385, 0]
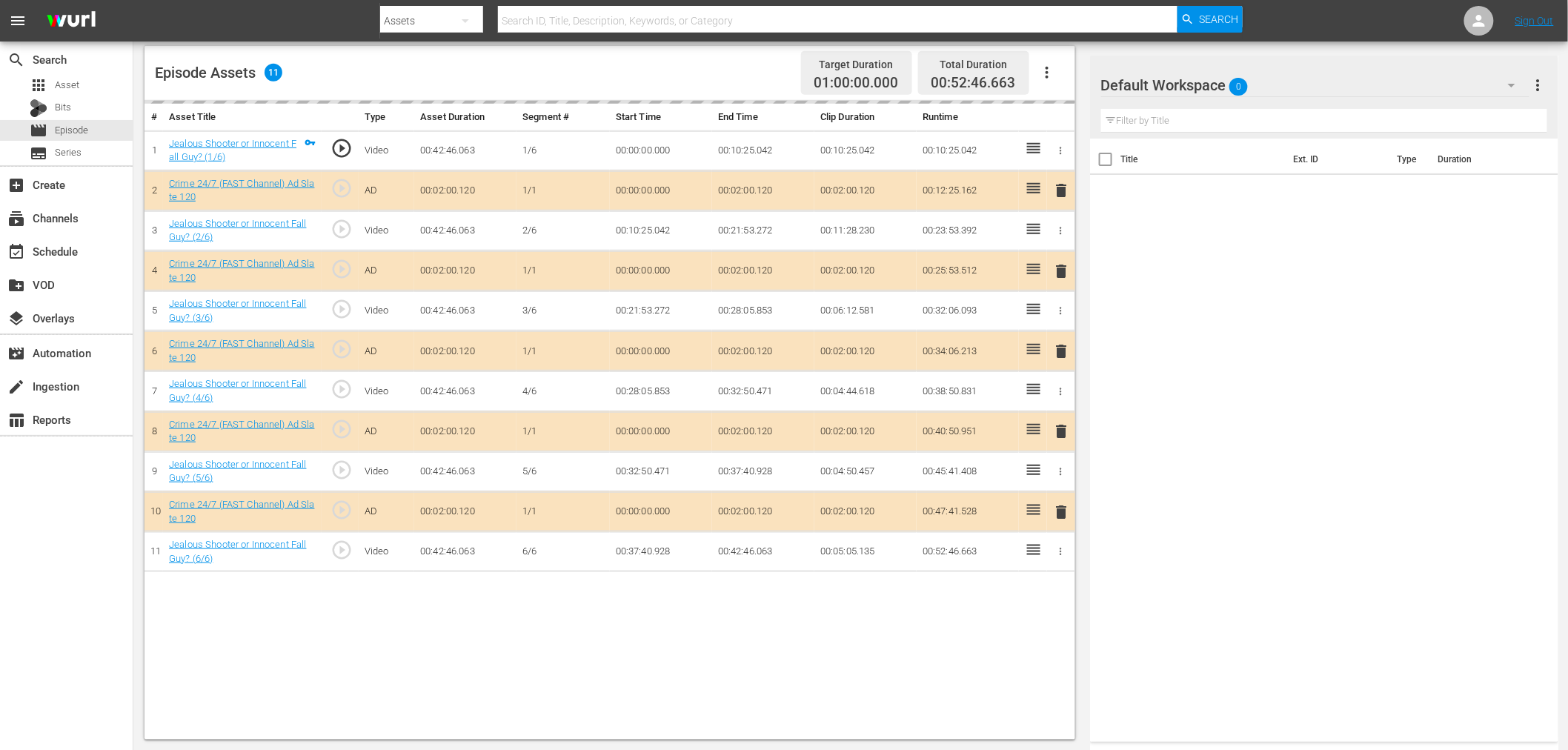
click at [1294, 93] on div "Default Workspace 0" at bounding box center [1315, 85] width 428 height 42
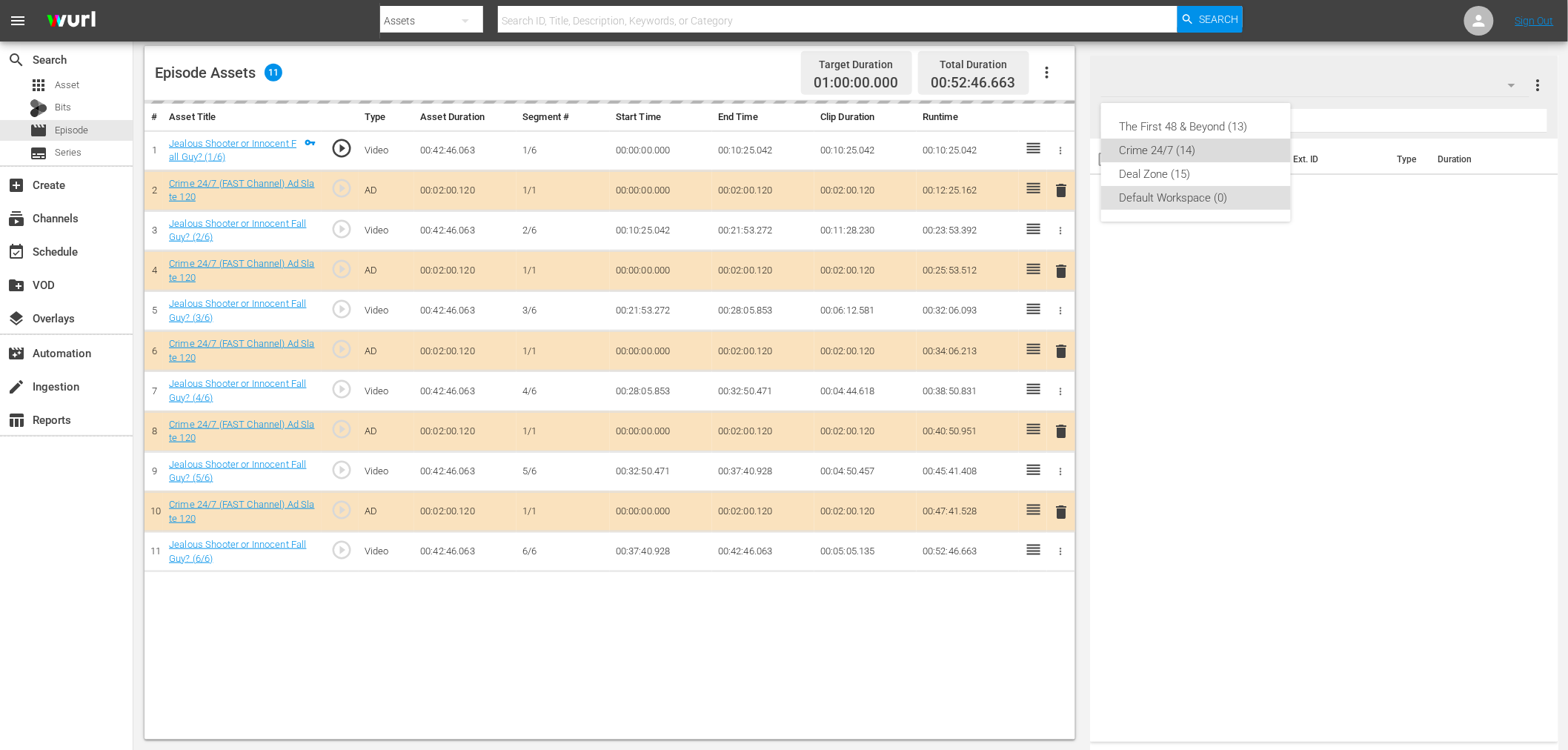
click at [1177, 154] on div "Crime 24/7 (14)" at bounding box center [1196, 151] width 154 height 24
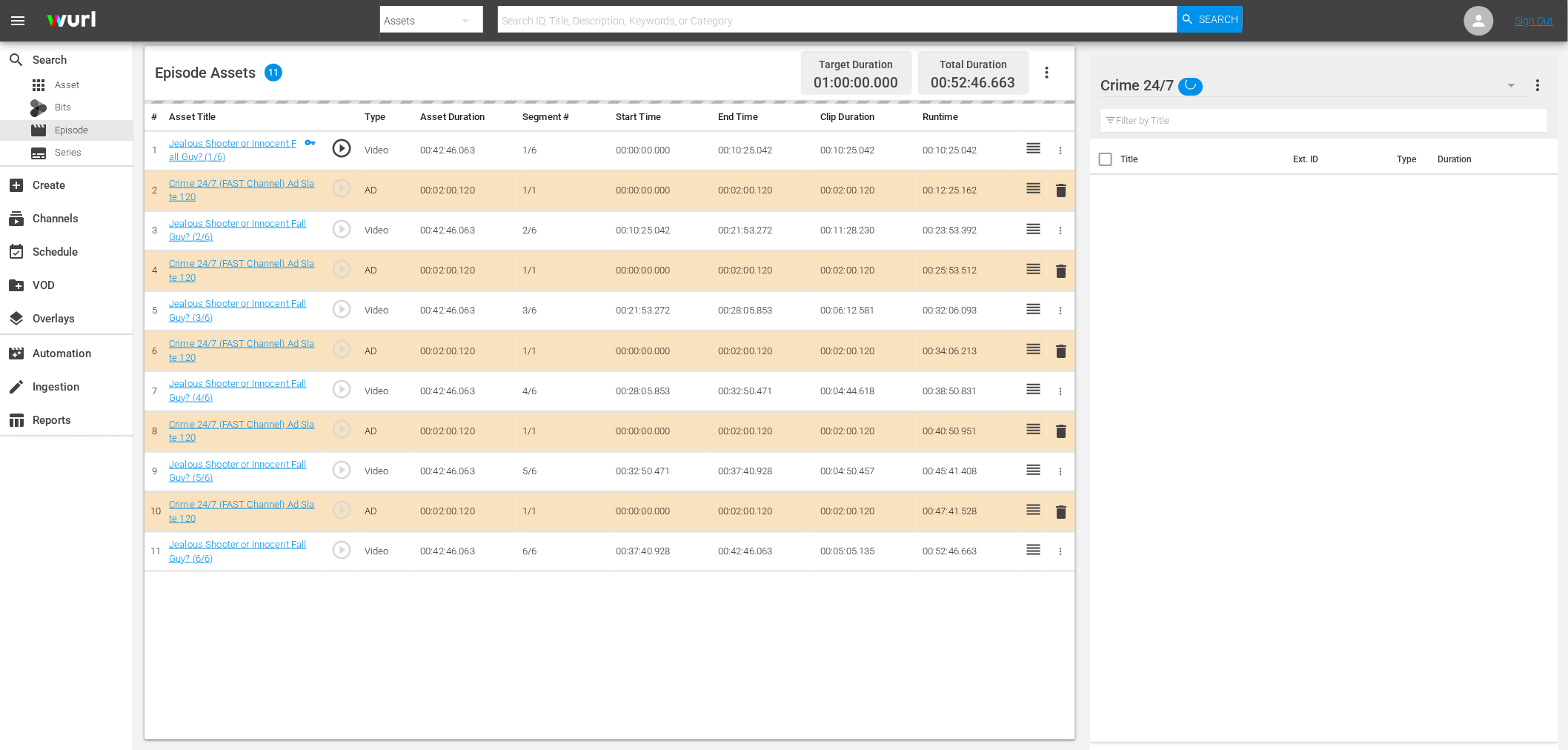
click at [1061, 276] on div "delete" at bounding box center [1061, 271] width 16 height 21
click at [1061, 267] on div "delete" at bounding box center [1061, 271] width 16 height 21
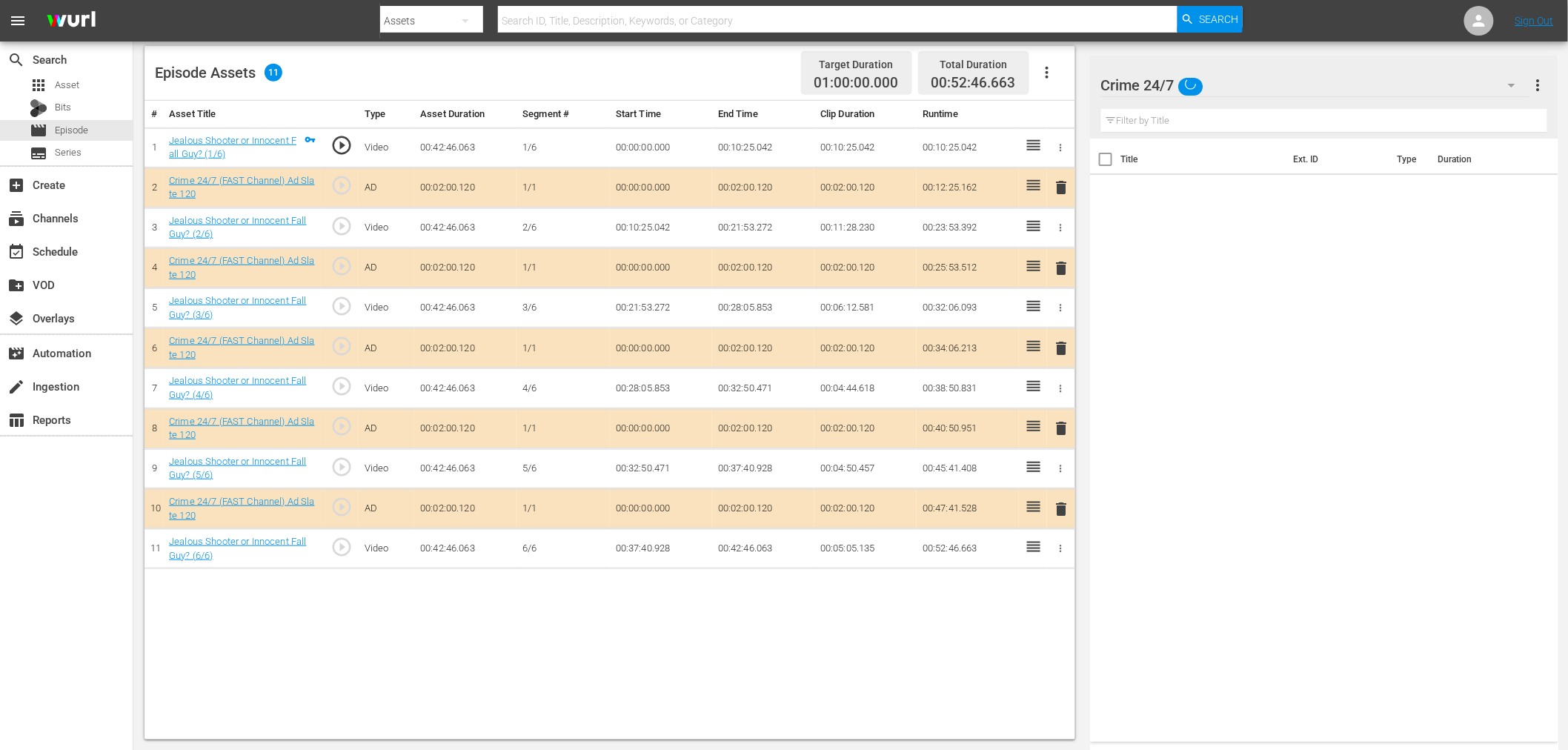
click at [1061, 267] on span "delete" at bounding box center [1062, 268] width 18 height 18
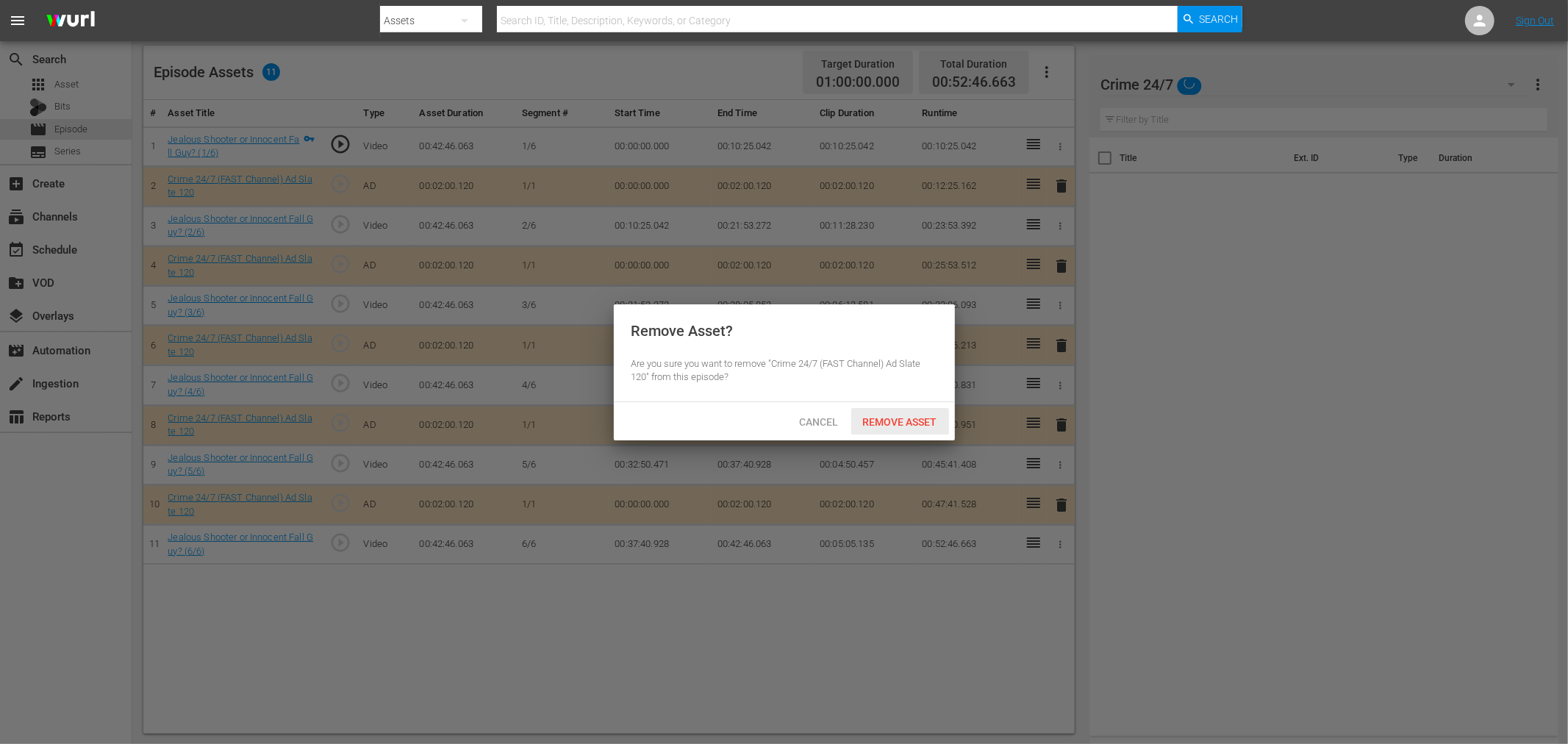
click at [912, 430] on div "Remove Asset" at bounding box center [900, 421] width 98 height 27
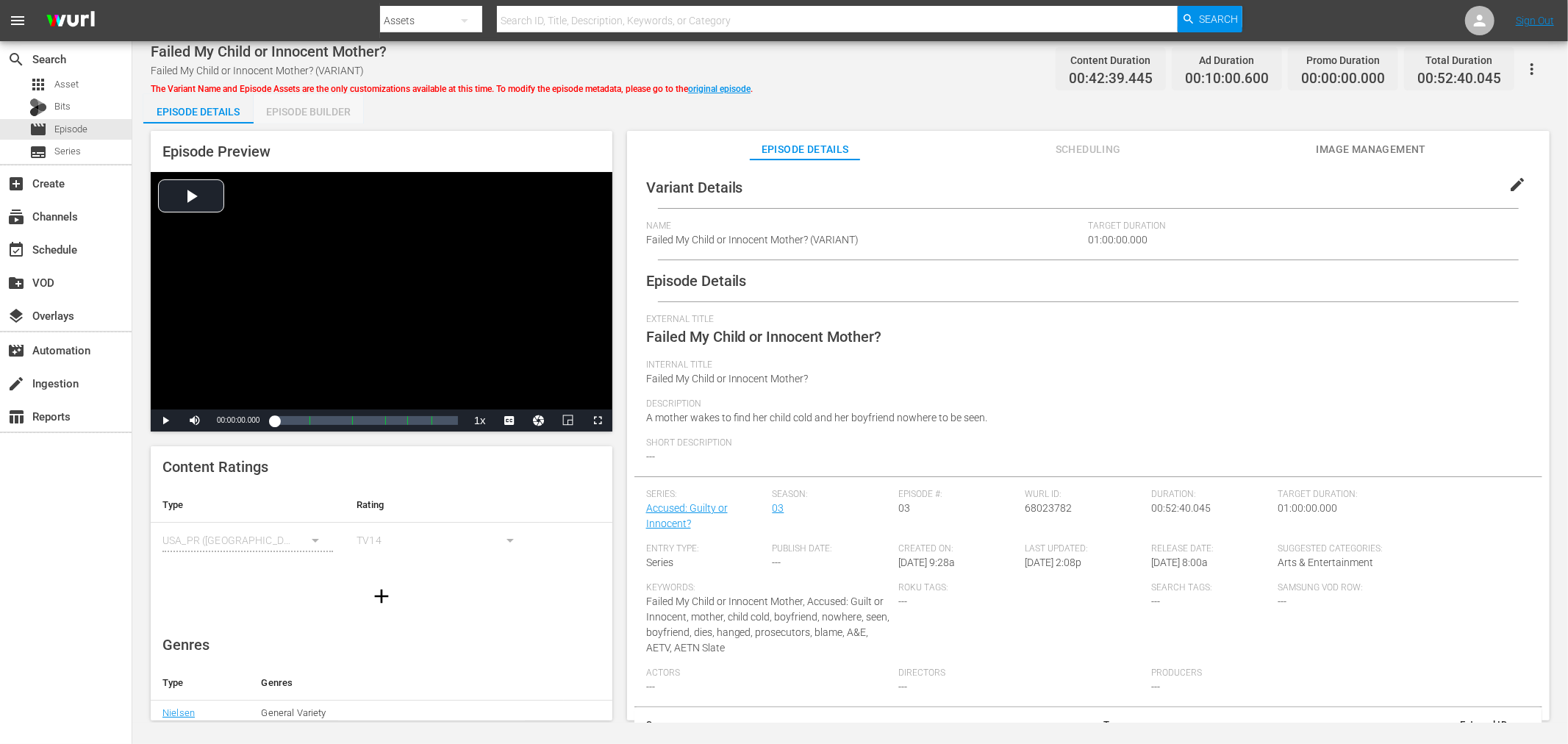
click at [327, 111] on div "Episode Builder" at bounding box center [309, 111] width 110 height 35
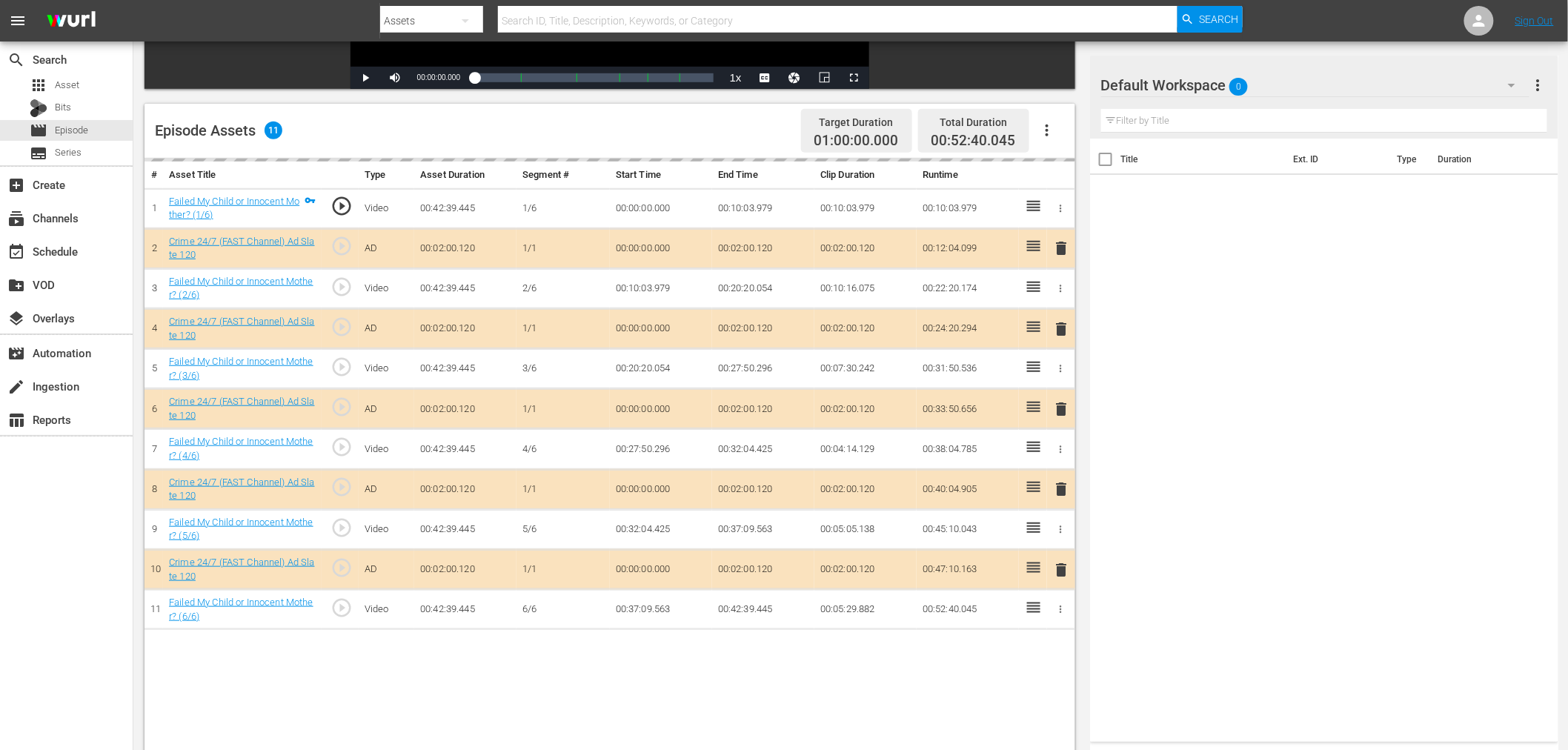
scroll to position [329, 0]
click at [1308, 75] on div "Default Workspace 0" at bounding box center [1315, 85] width 428 height 42
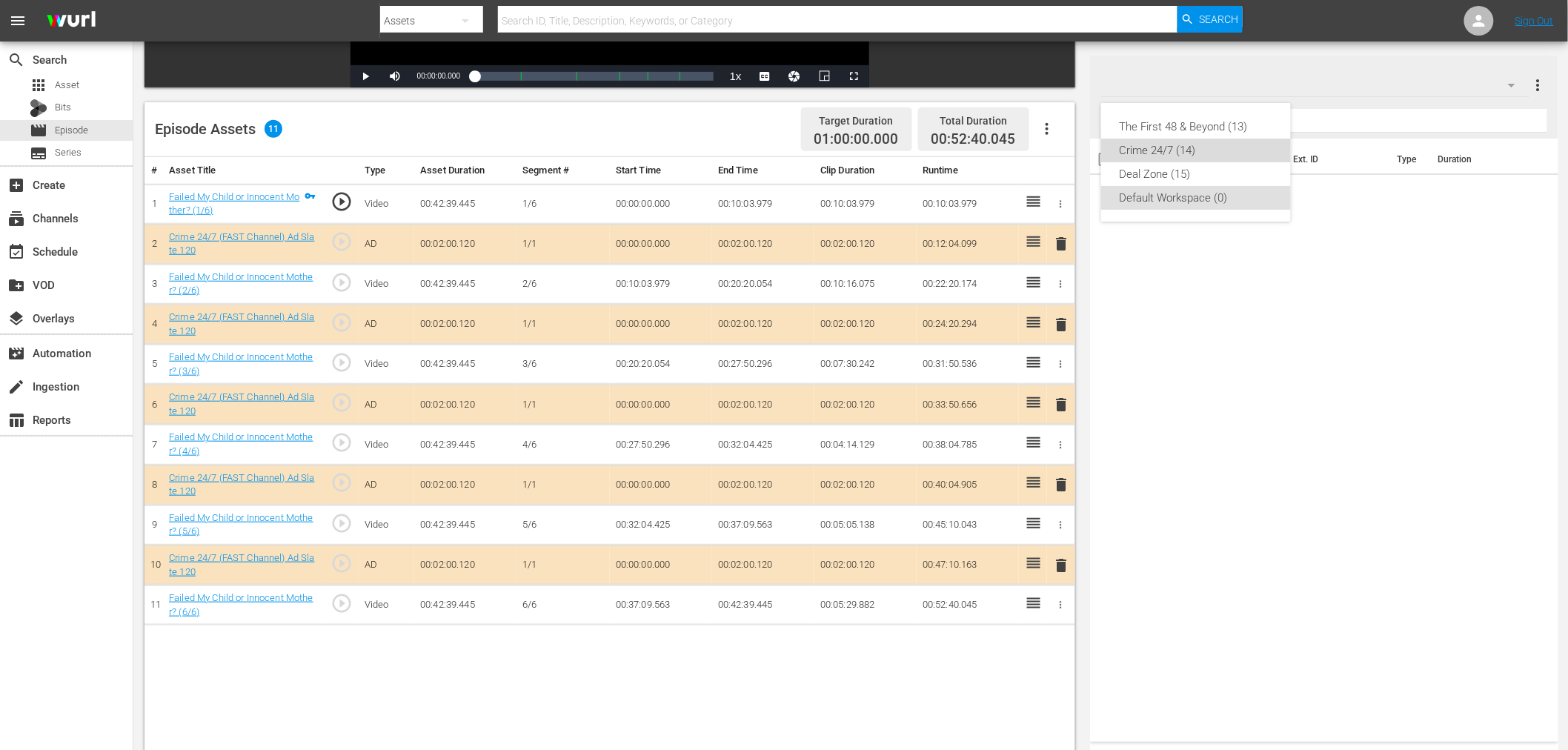
click at [1174, 158] on div "Crime 24/7 (14)" at bounding box center [1196, 151] width 154 height 24
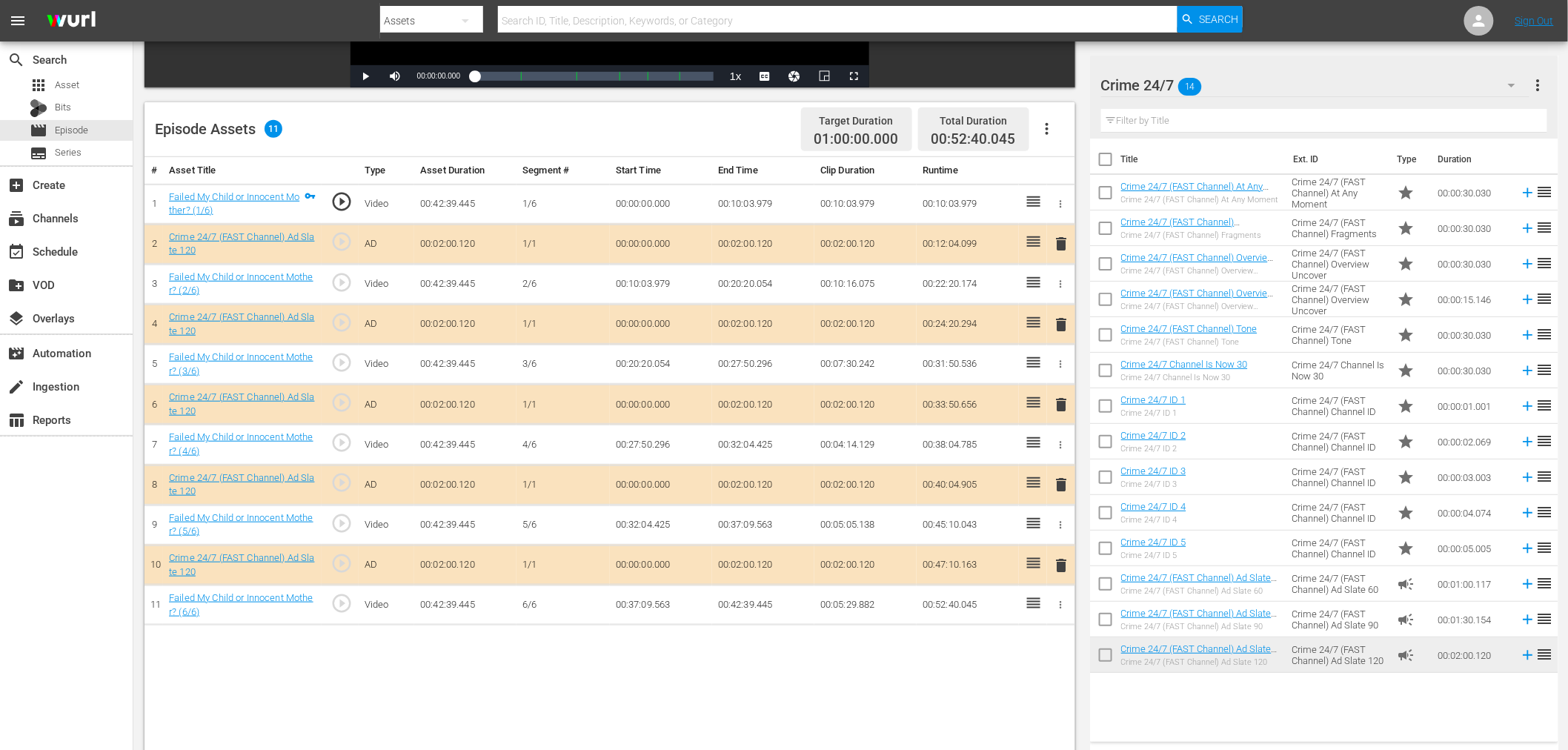
click at [1062, 324] on span "delete" at bounding box center [1062, 325] width 18 height 18
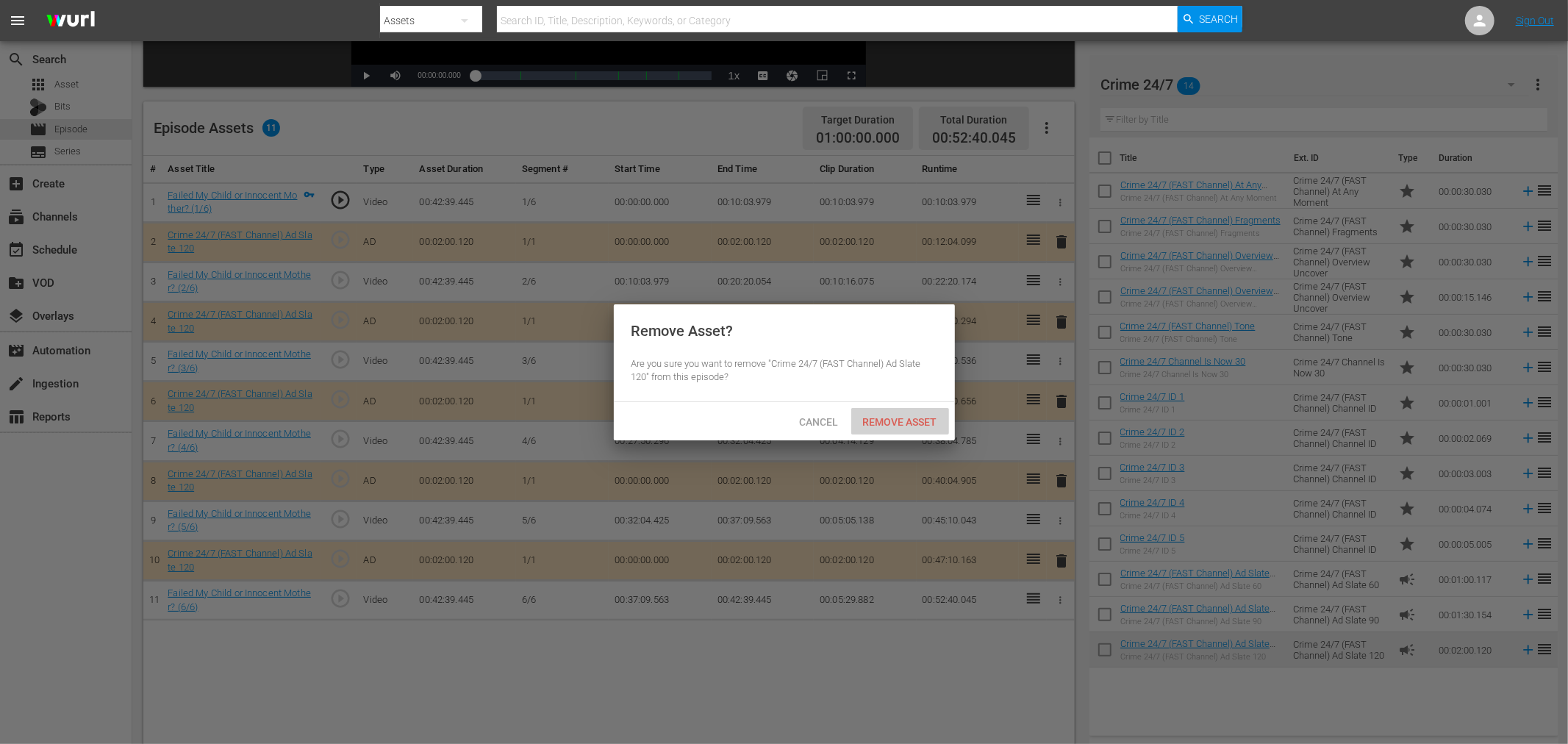
click at [914, 413] on div "Remove Asset" at bounding box center [900, 421] width 98 height 27
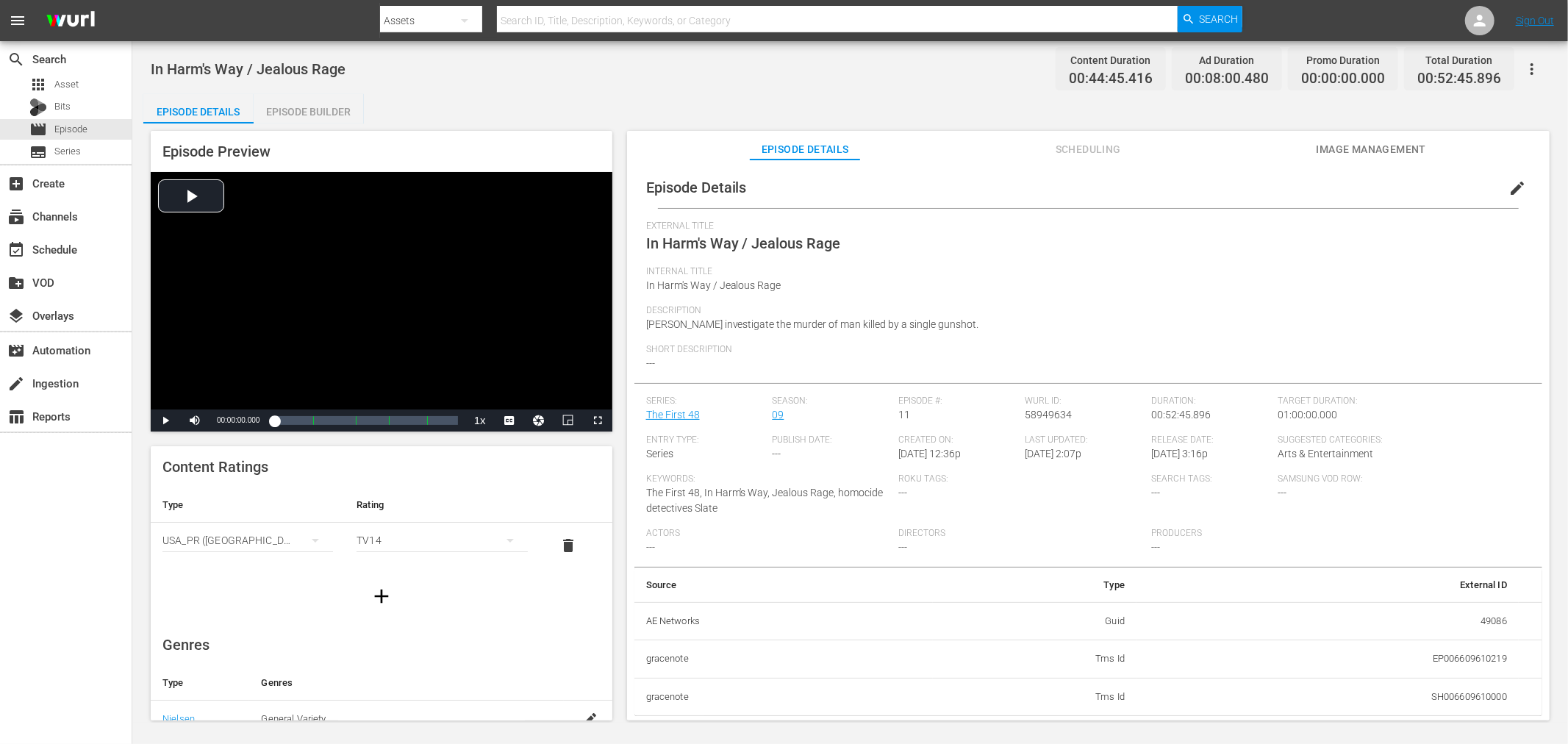
click at [296, 100] on div "Episode Builder" at bounding box center [309, 111] width 110 height 35
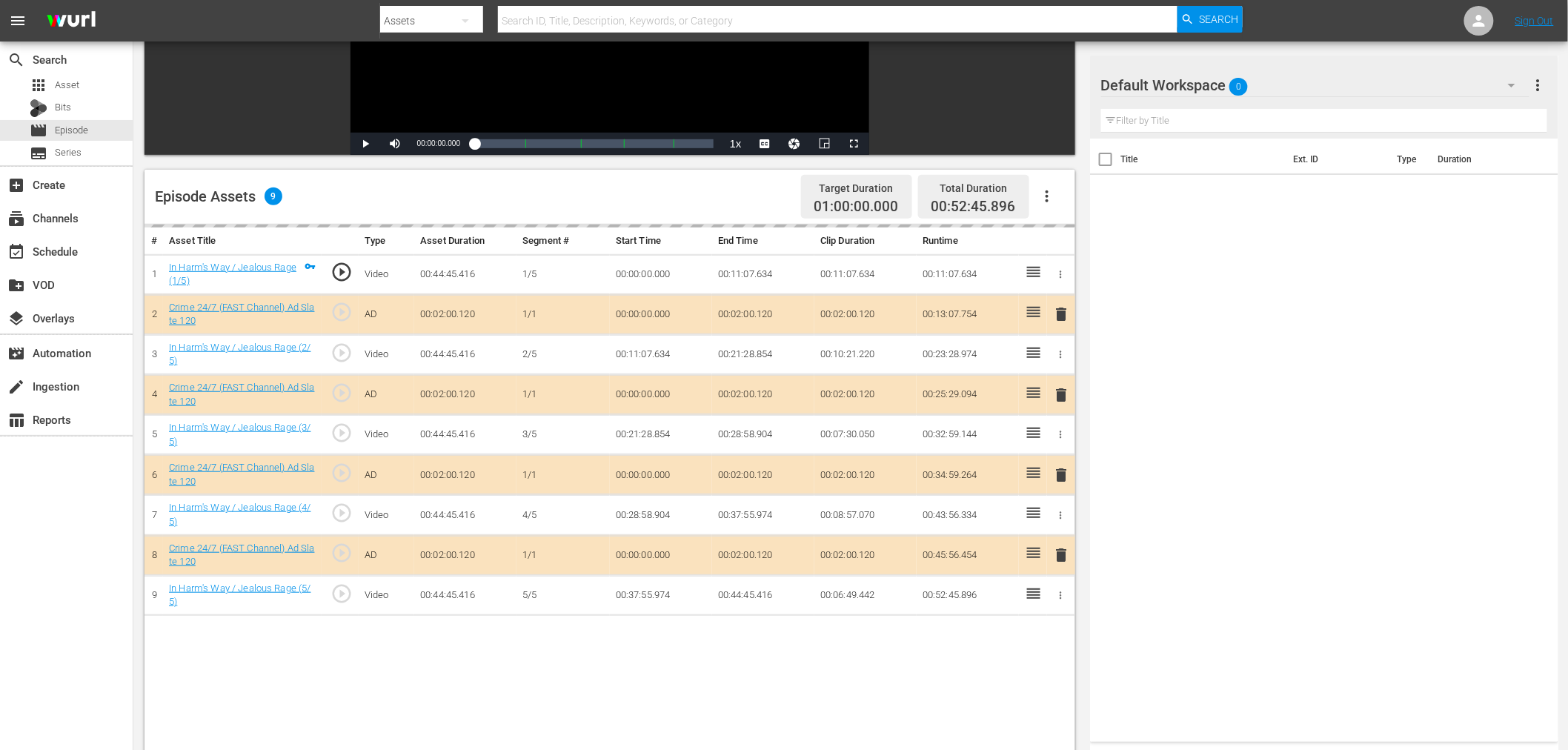
scroll to position [329, 0]
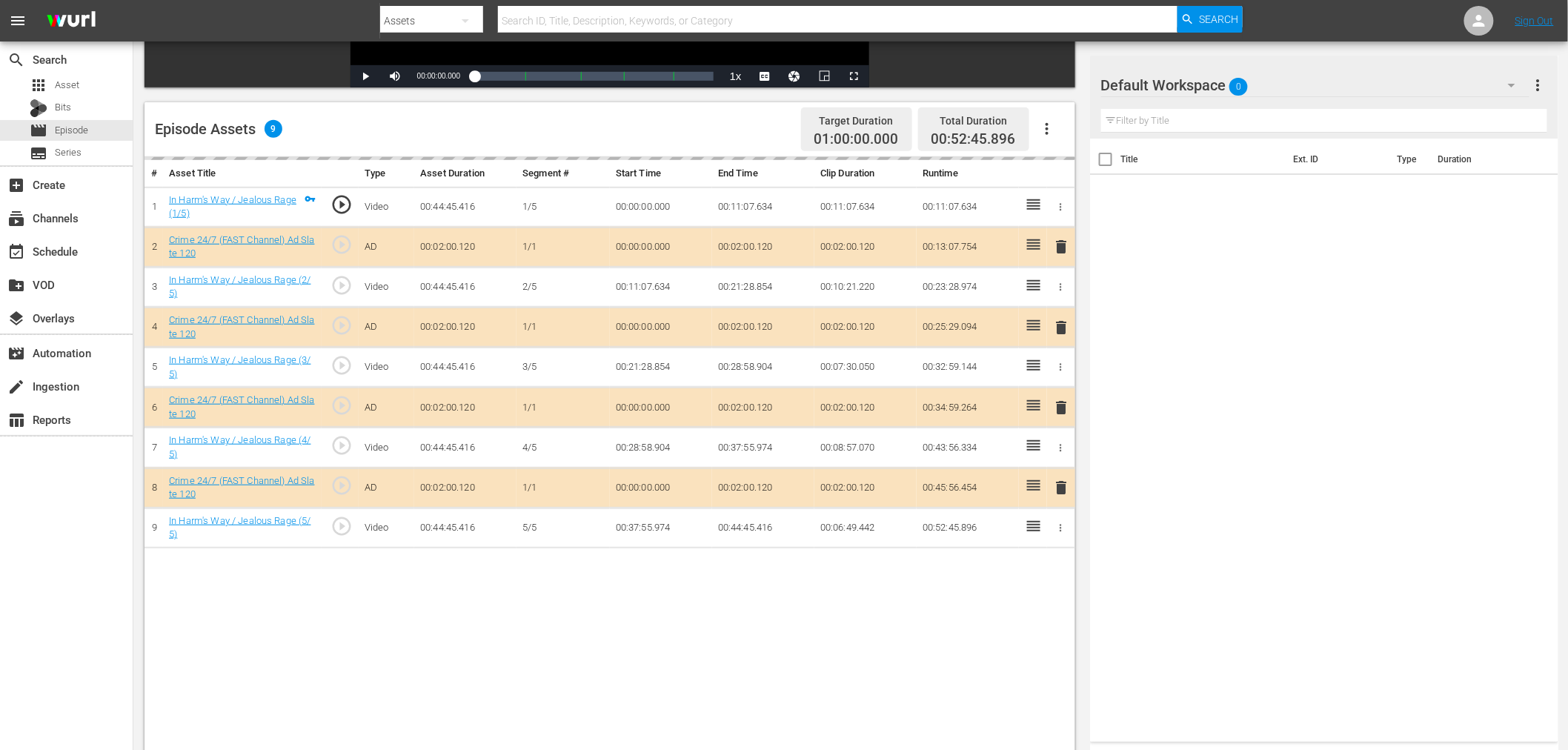
click at [1283, 75] on div "Default Workspace 0" at bounding box center [1315, 85] width 428 height 42
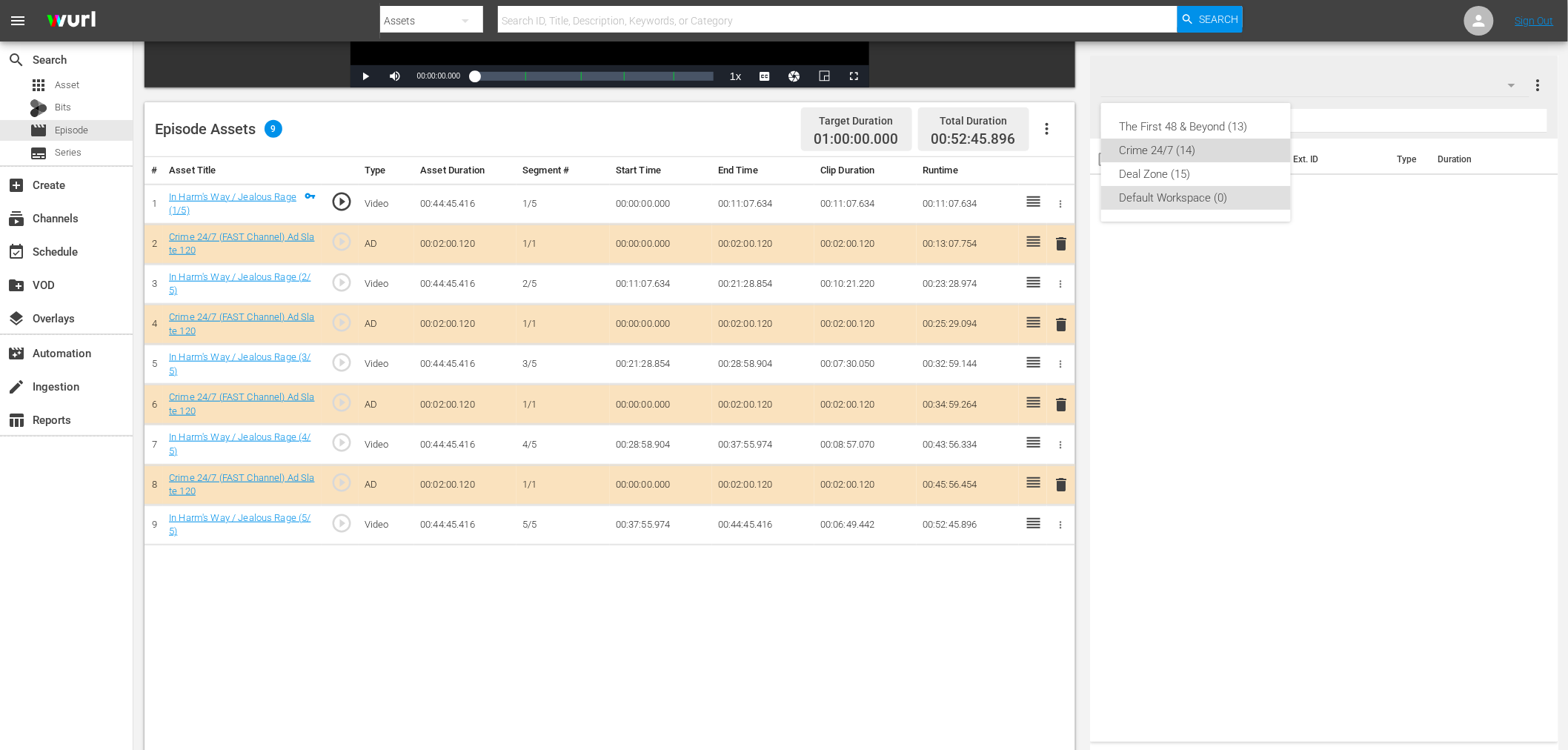
click at [1182, 158] on div "Crime 24/7 (14)" at bounding box center [1196, 151] width 154 height 24
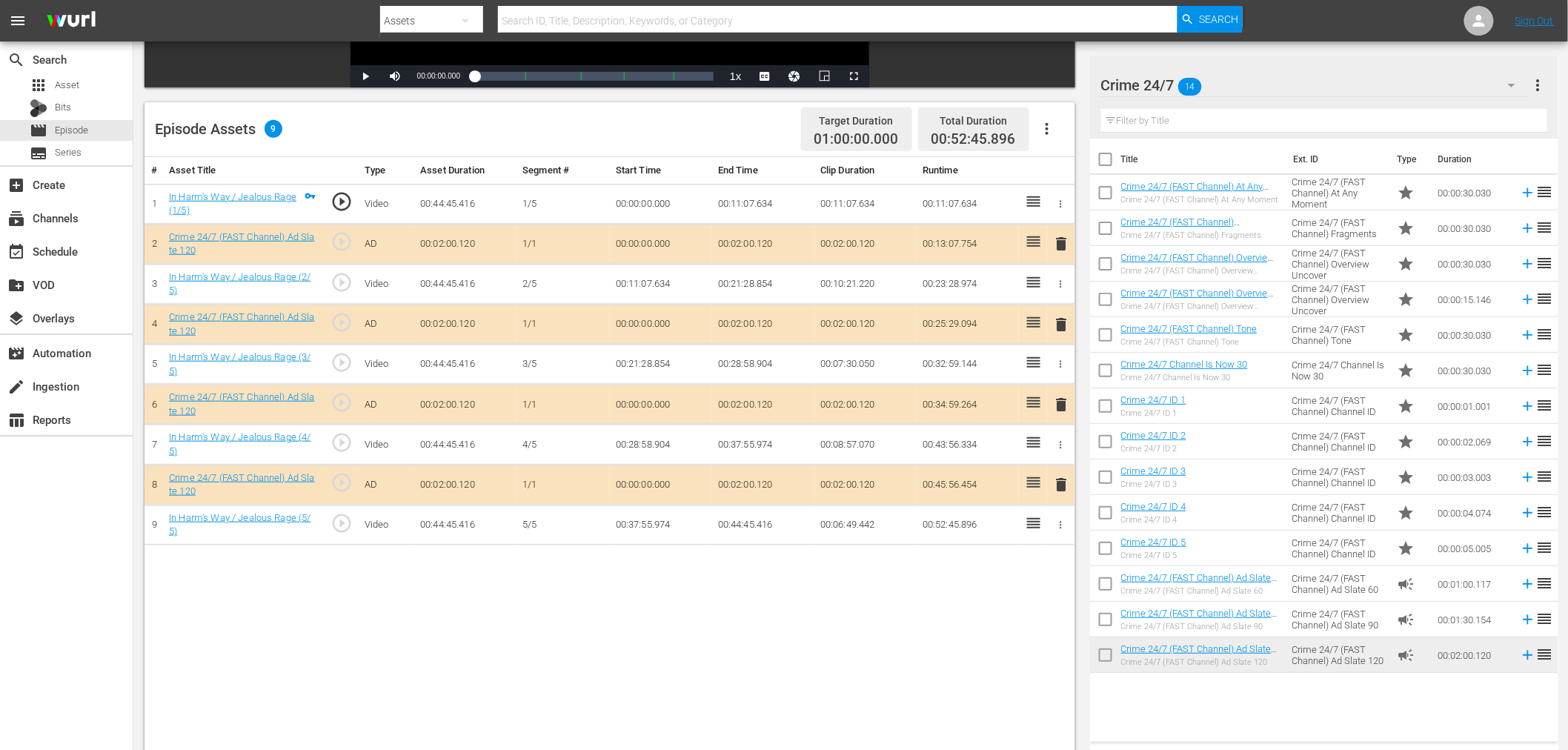
click at [1062, 317] on span "delete" at bounding box center [1062, 325] width 18 height 18
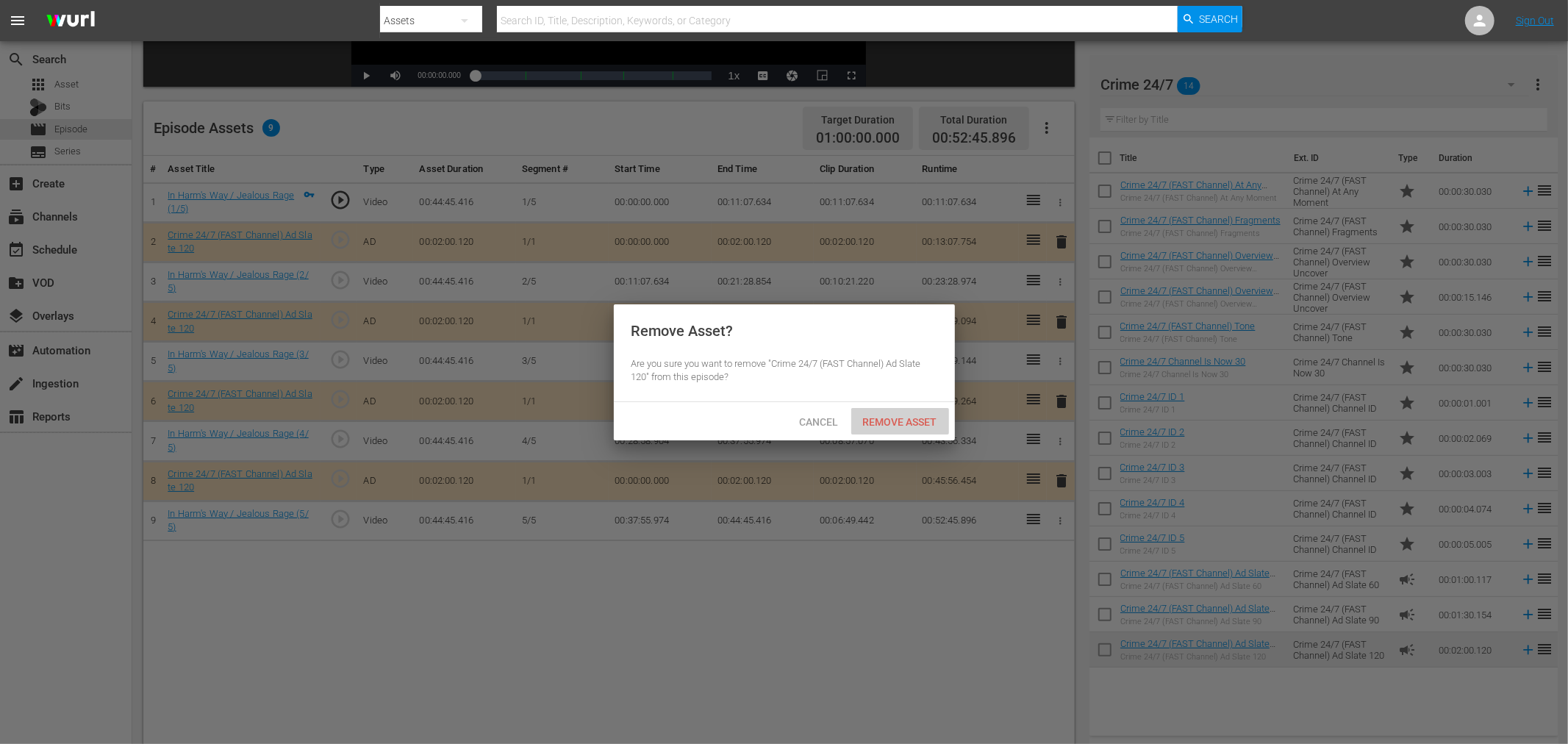
click at [893, 416] on span "Remove Asset" at bounding box center [900, 422] width 98 height 12
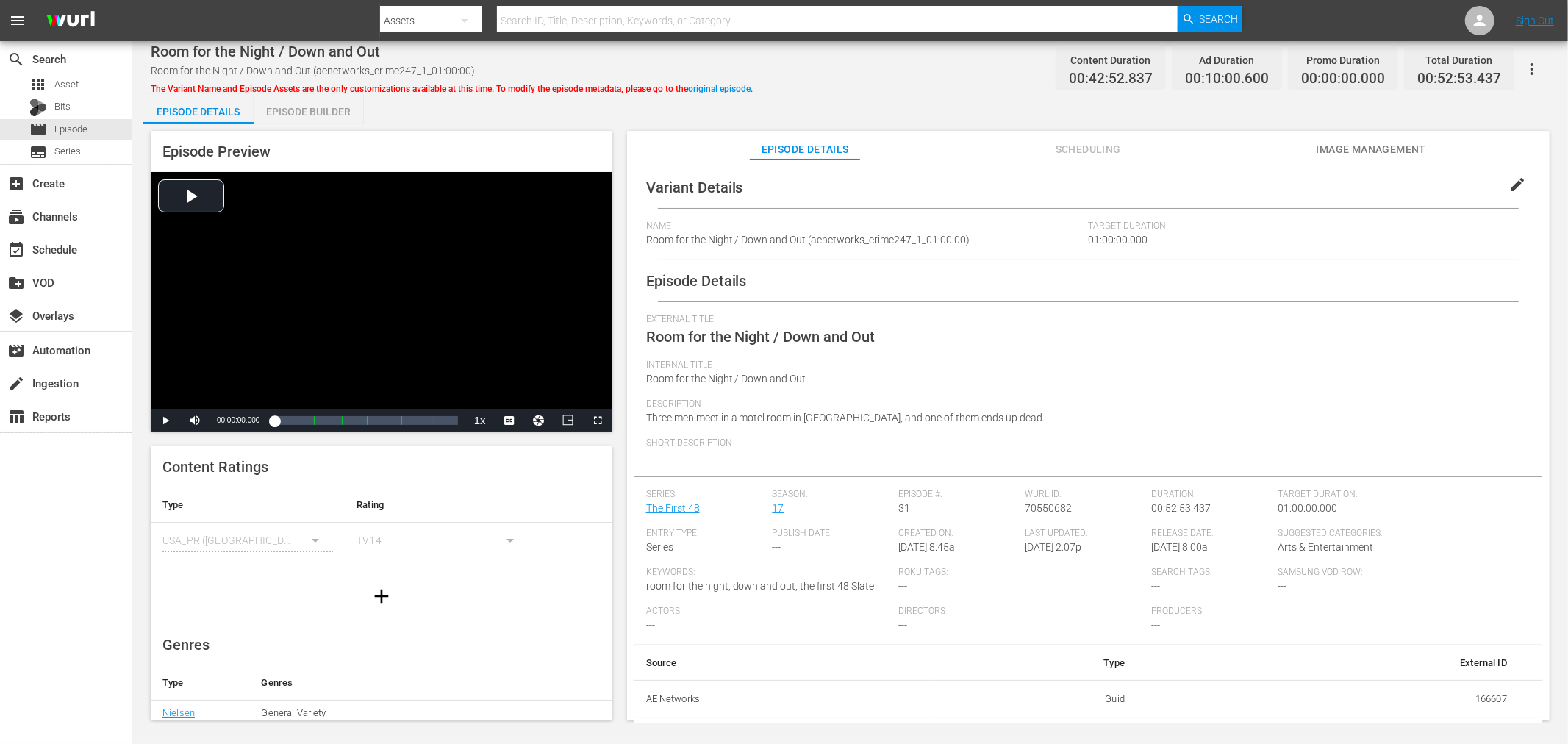
click at [348, 100] on div "Episode Builder" at bounding box center [309, 111] width 110 height 35
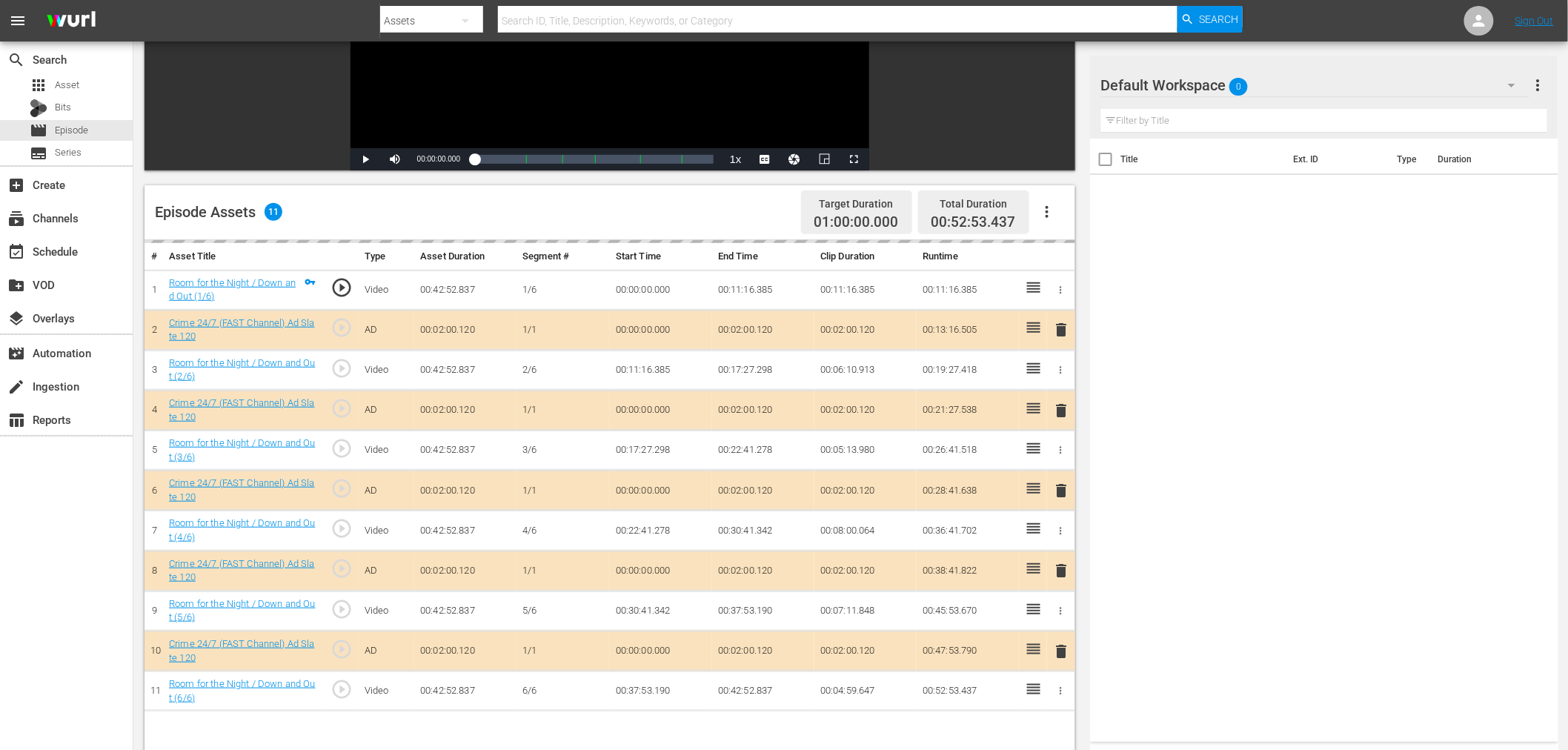
scroll to position [247, 0]
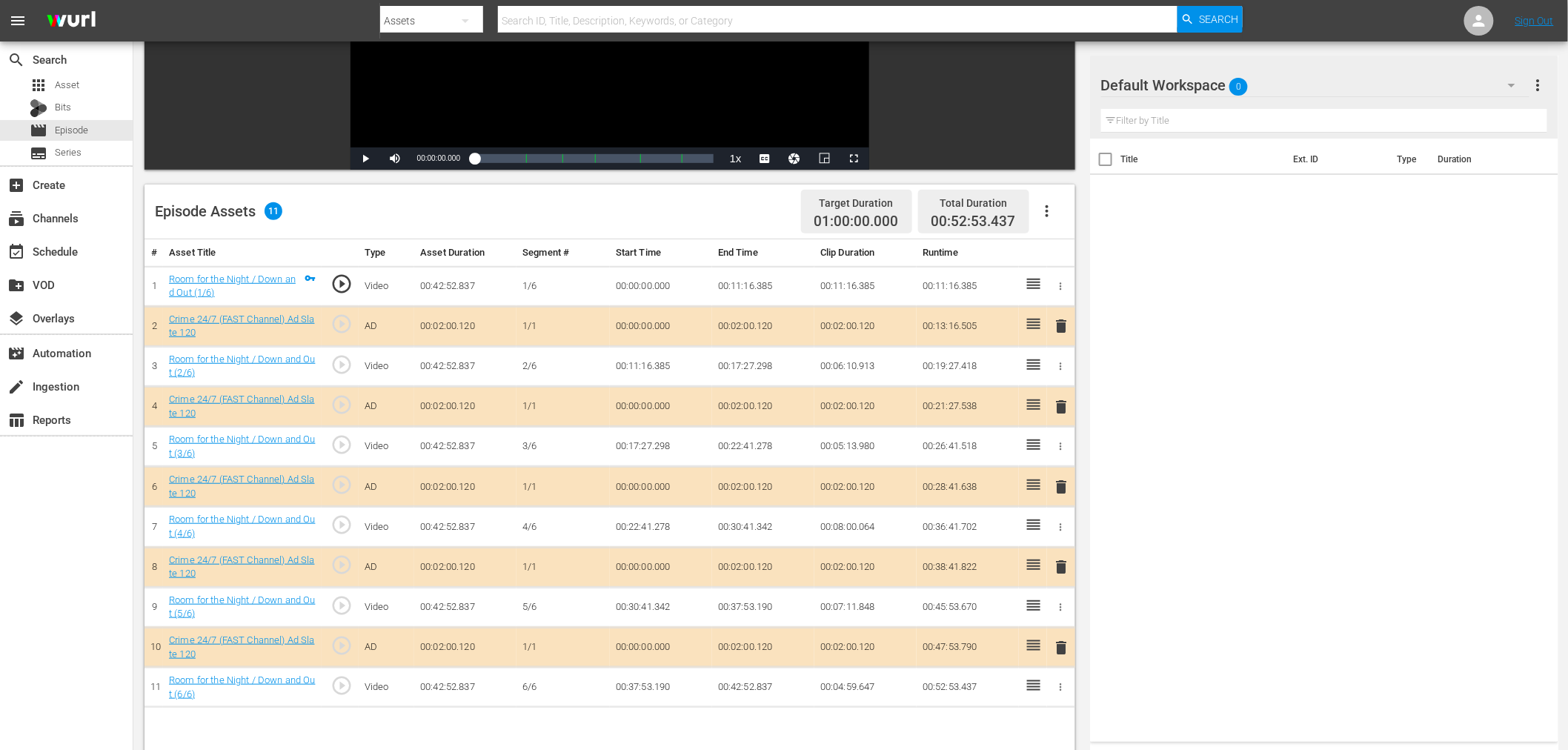
click at [1063, 405] on span "delete" at bounding box center [1062, 406] width 18 height 18
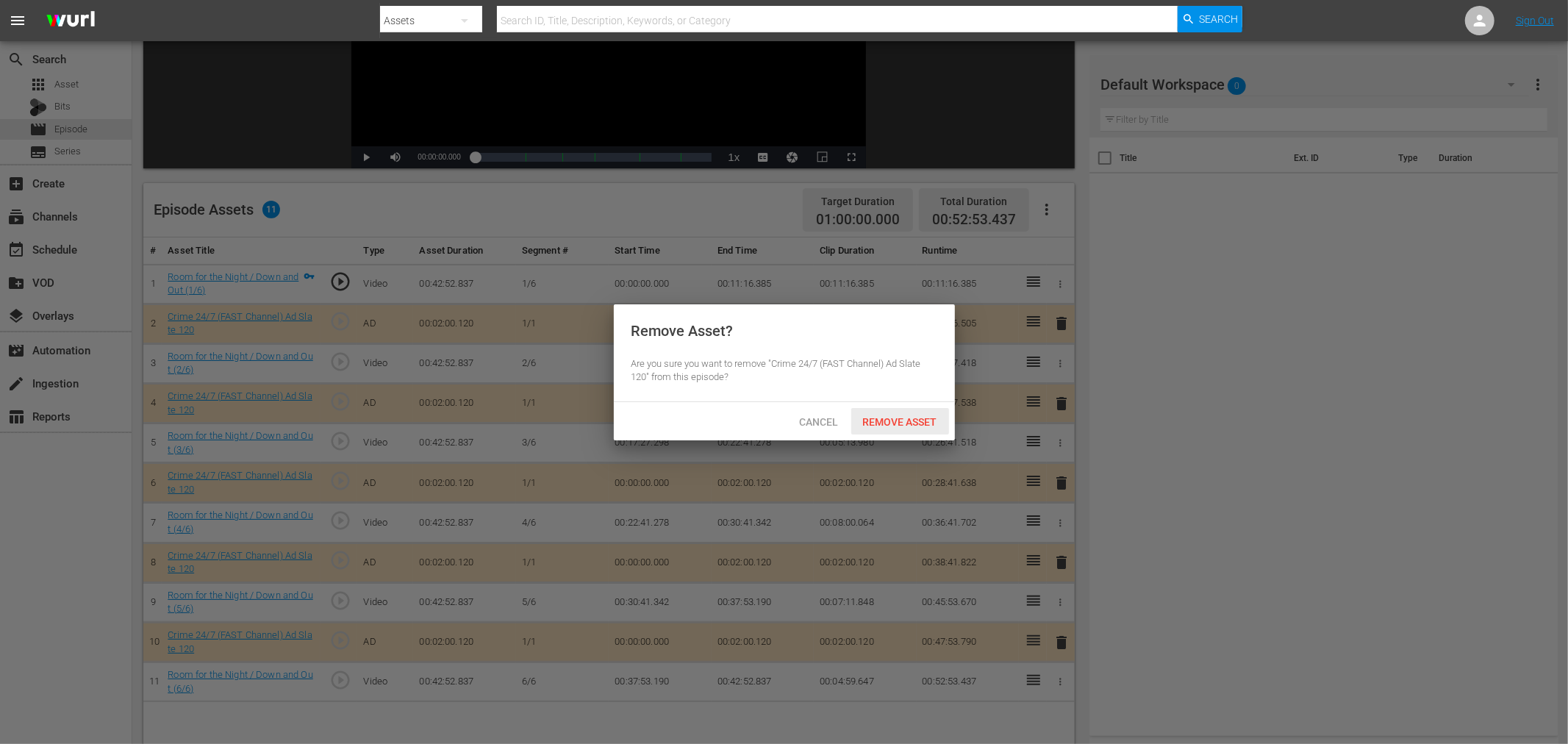
click at [890, 418] on span "Remove Asset" at bounding box center [900, 422] width 98 height 12
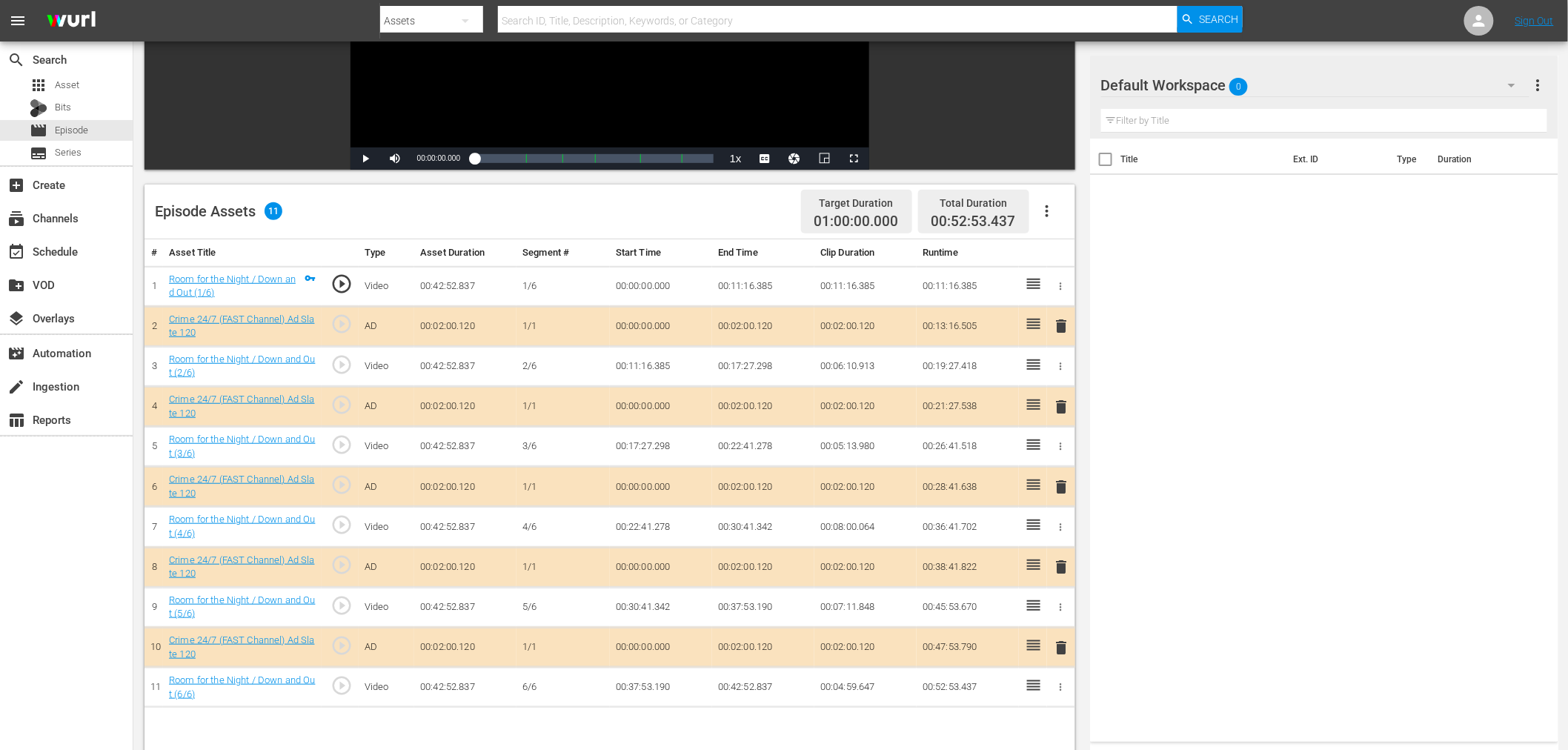
click at [1299, 80] on div "Default Workspace 0" at bounding box center [1315, 85] width 428 height 42
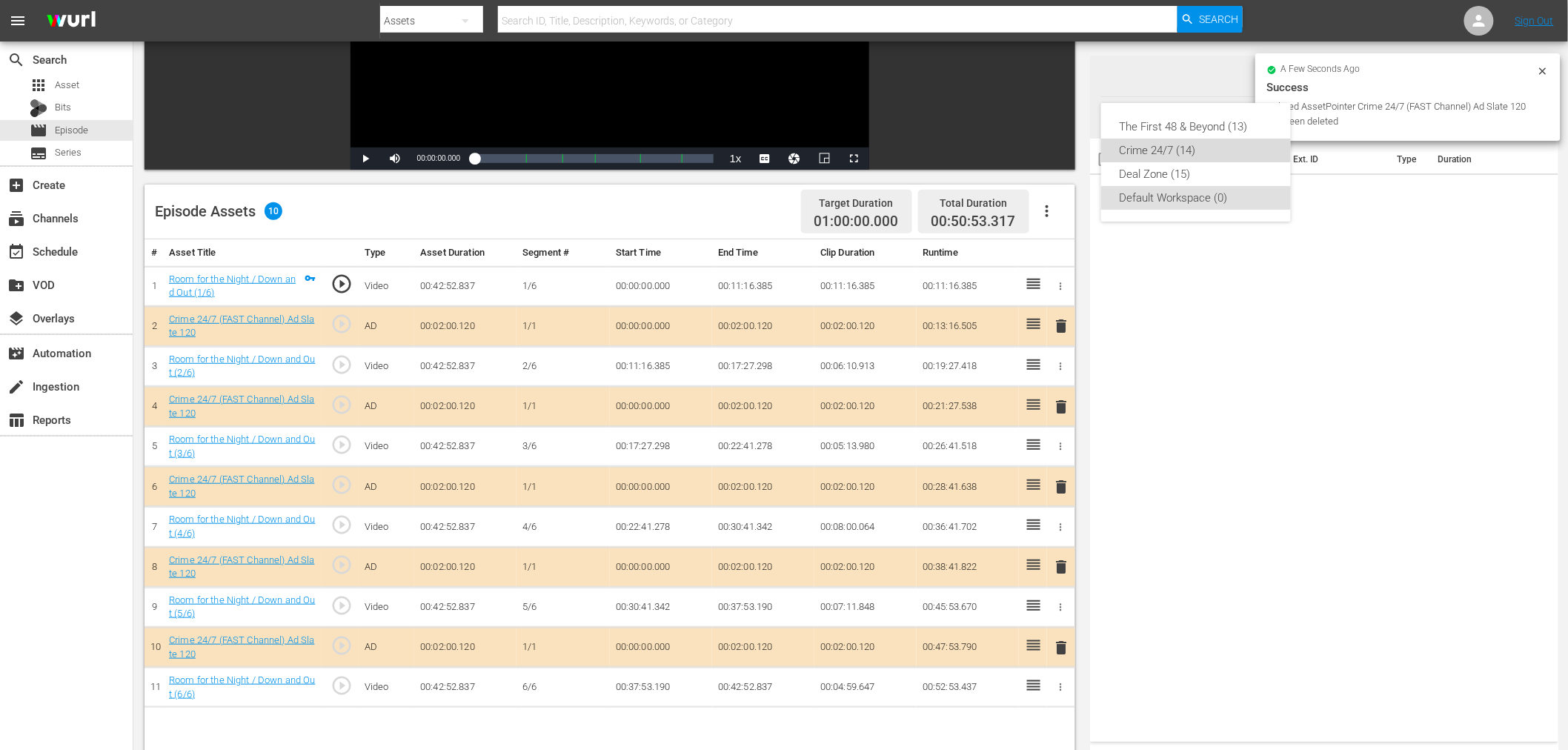
click at [1178, 150] on div "Crime 24/7 (14)" at bounding box center [1196, 151] width 154 height 24
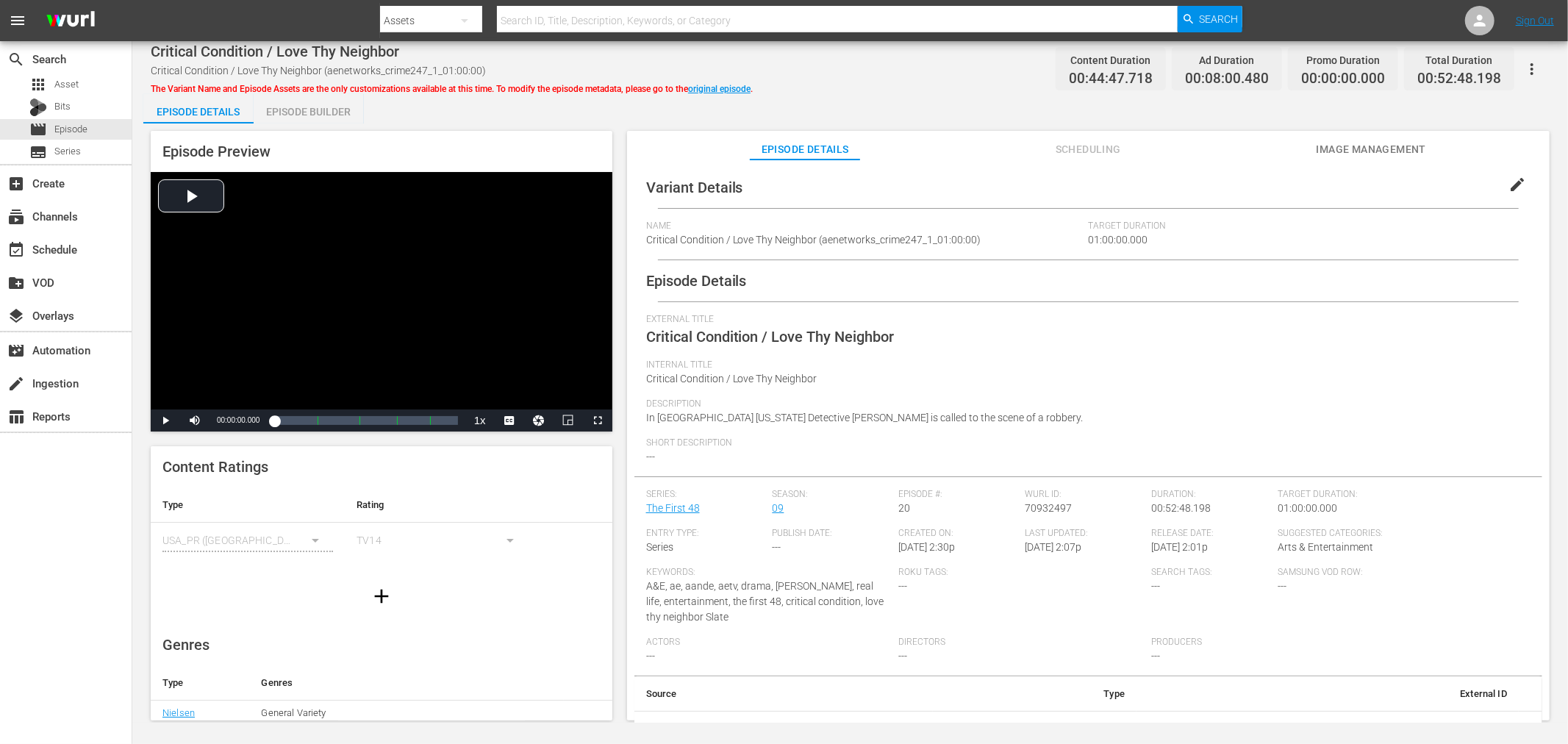
click at [325, 118] on div "Episode Builder" at bounding box center [309, 111] width 110 height 35
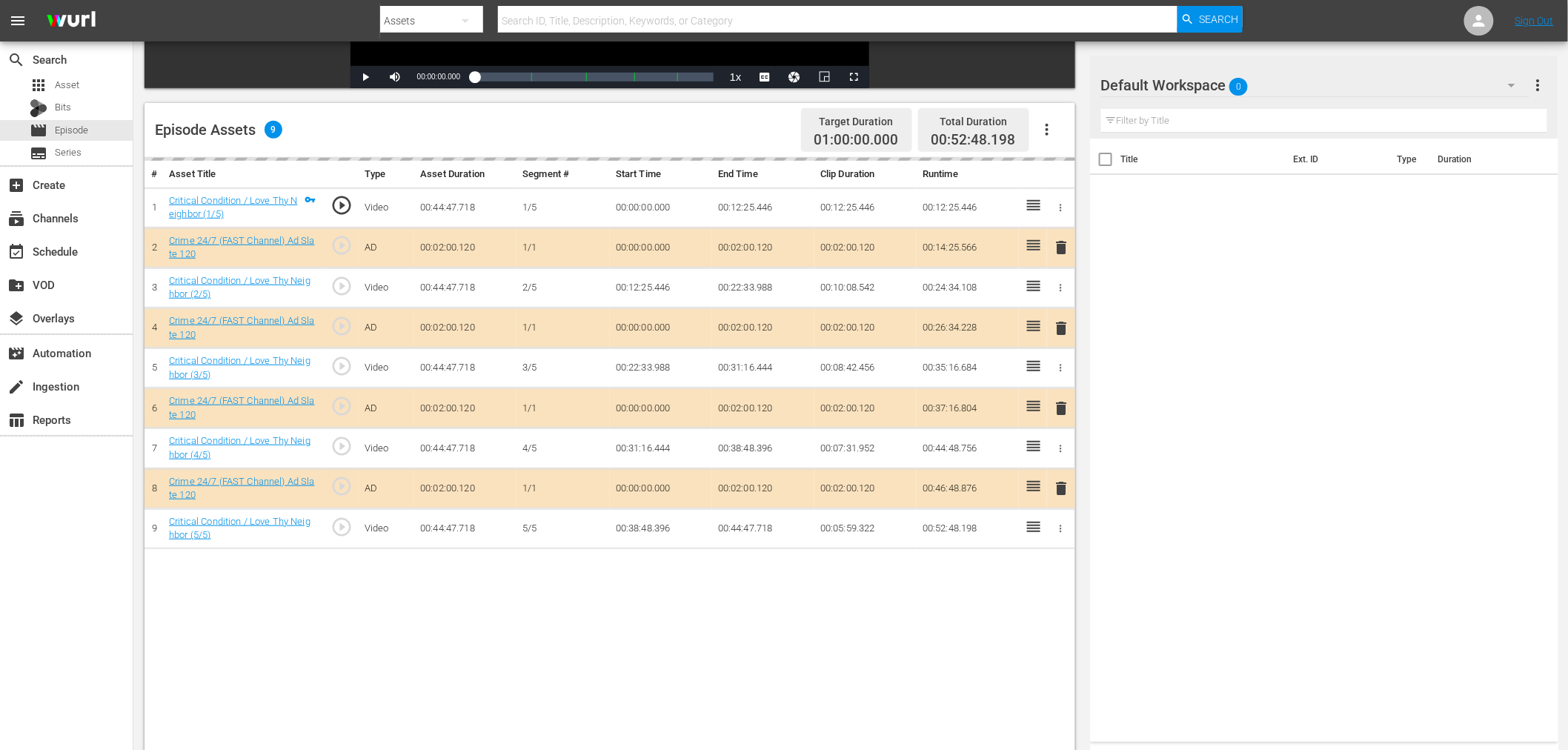
scroll to position [329, 0]
click at [1309, 64] on div "Default Workspace 0" at bounding box center [1315, 85] width 428 height 42
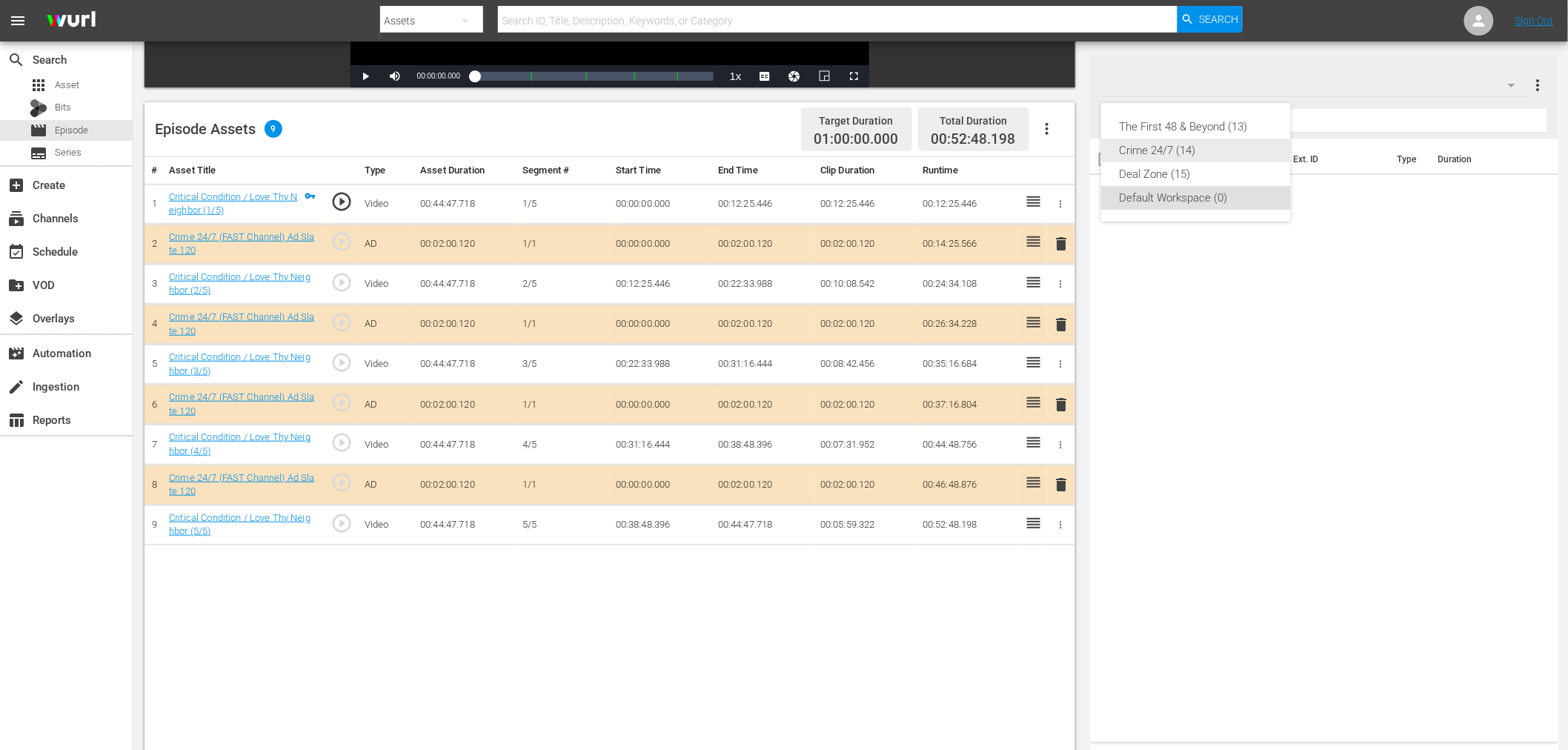
click at [1167, 147] on div "Crime 24/7 (14)" at bounding box center [1196, 151] width 154 height 24
click at [1057, 324] on span "delete" at bounding box center [1062, 325] width 18 height 18
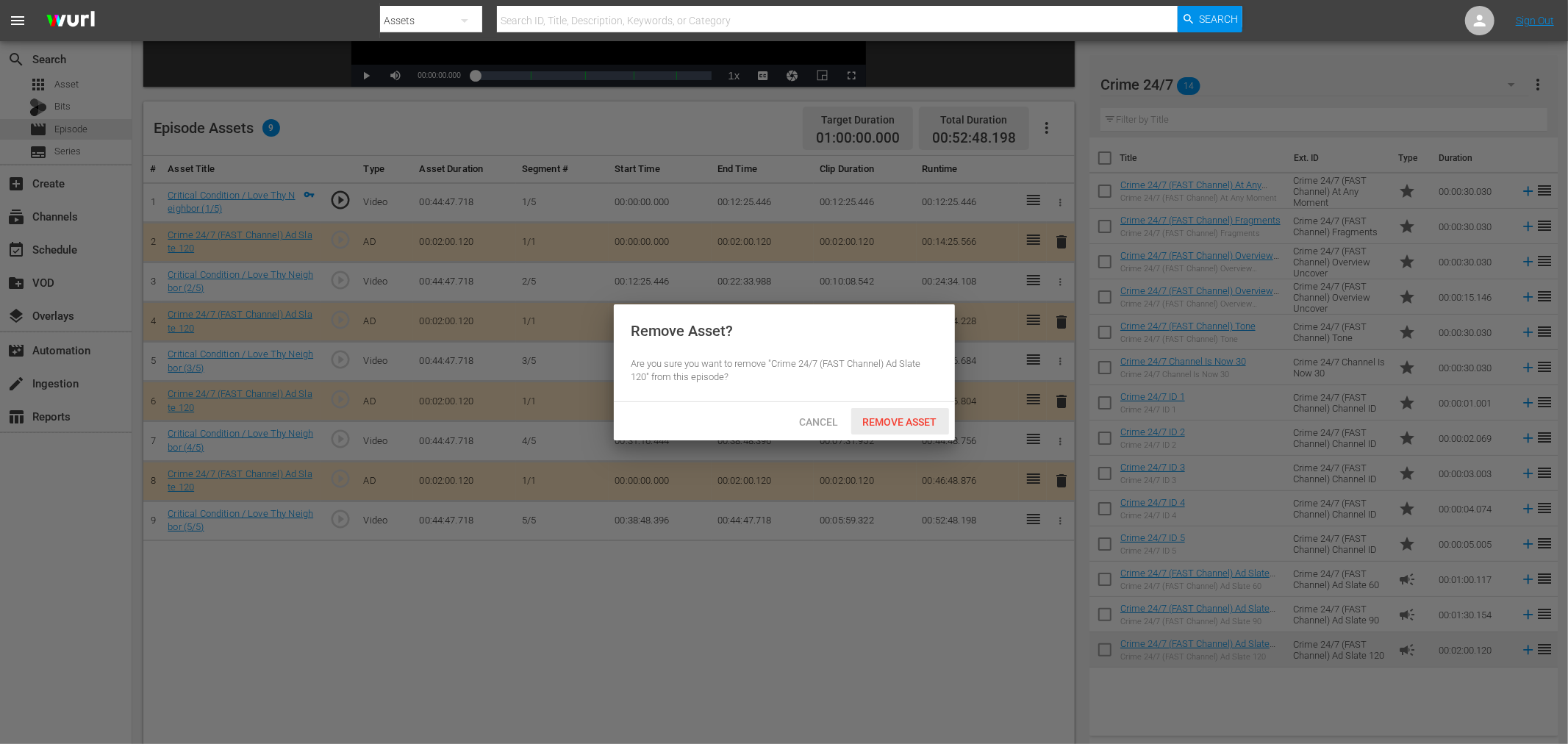
click at [875, 413] on div "Remove Asset" at bounding box center [900, 421] width 98 height 27
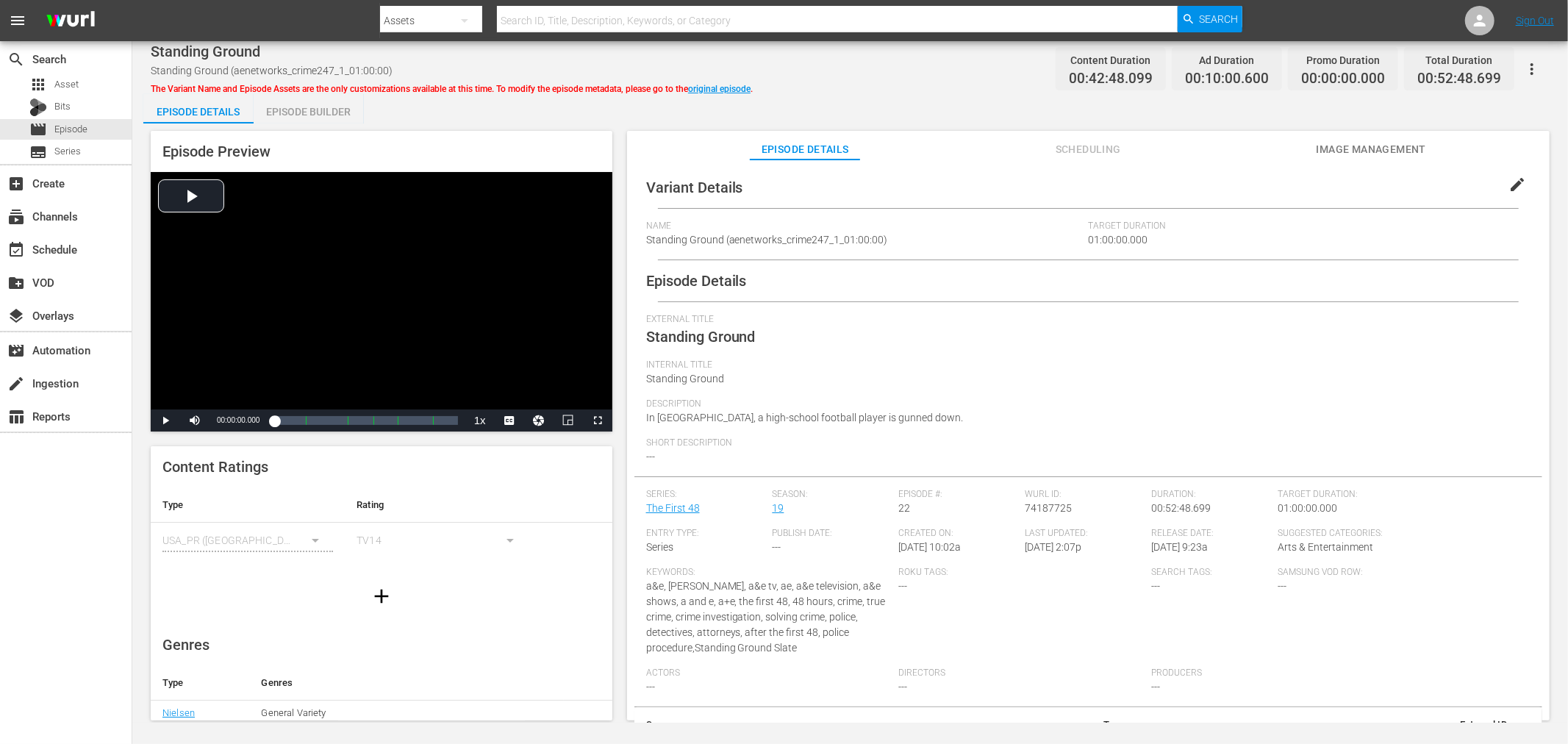
drag, startPoint x: 278, startPoint y: 82, endPoint x: 296, endPoint y: 104, distance: 28.4
click at [282, 85] on div "The Variant Name and Episode Assets are the only customizations available at th…" at bounding box center [452, 86] width 602 height 18
click at [296, 104] on div "Episode Builder" at bounding box center [309, 111] width 110 height 35
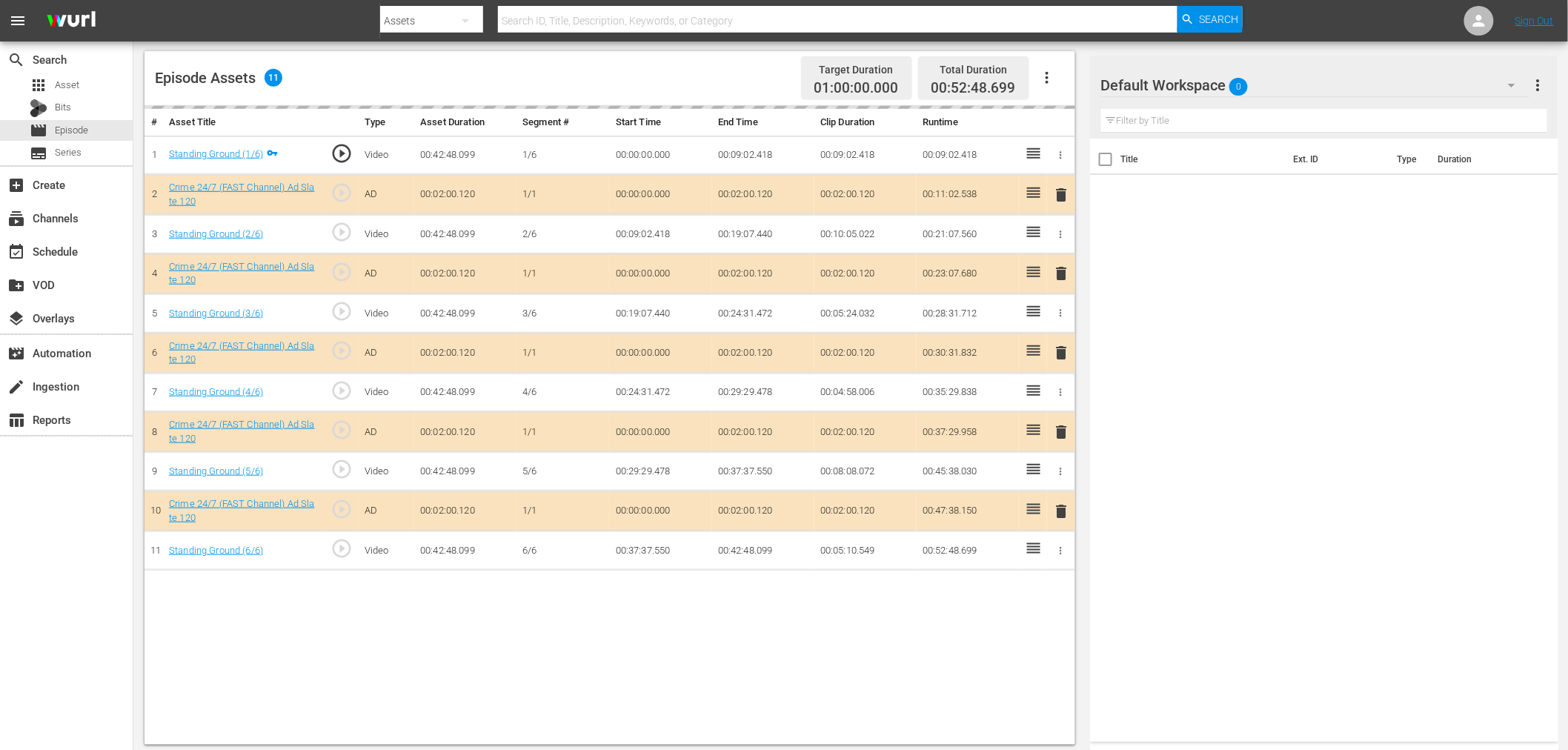
scroll to position [385, 0]
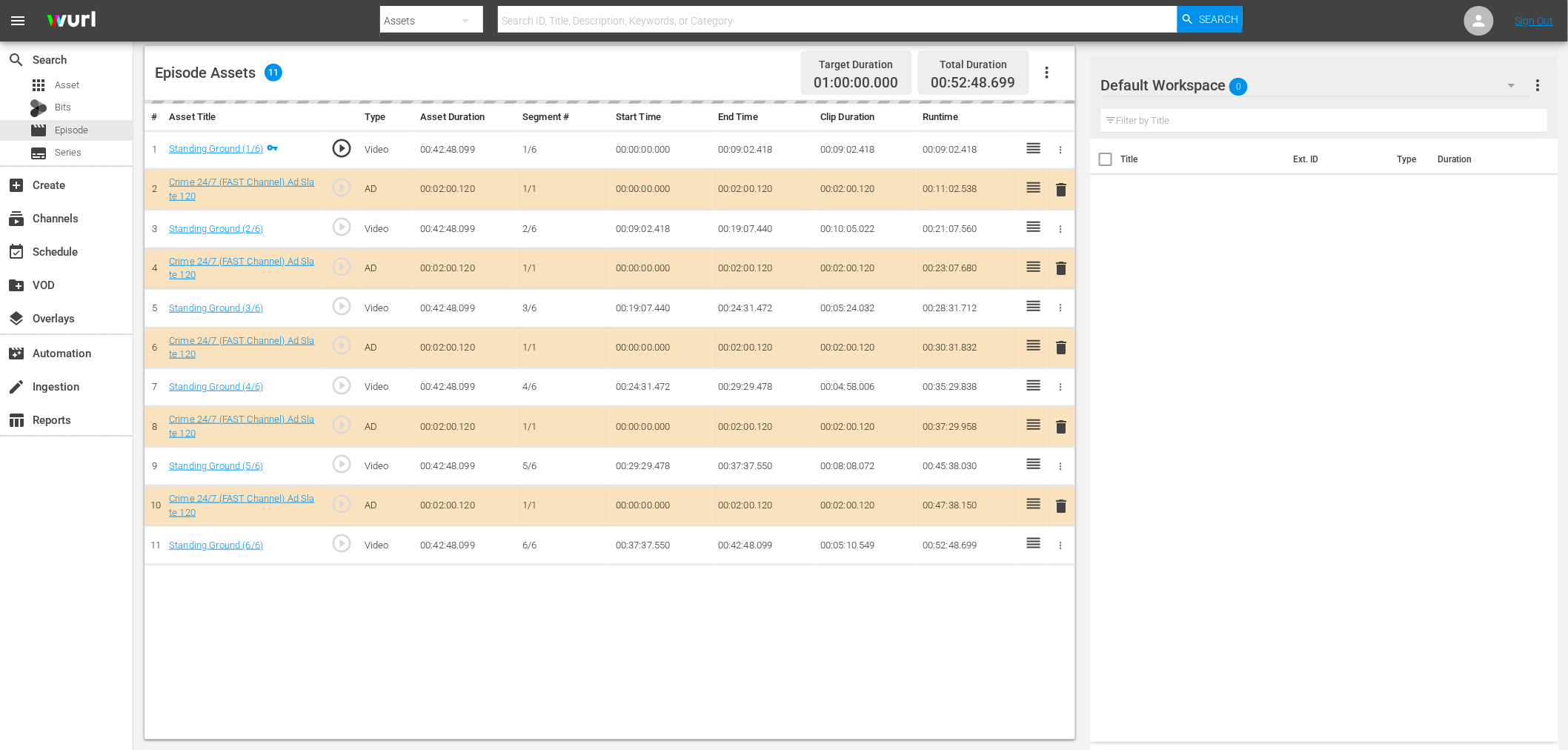
click at [1323, 84] on div "Default Workspace 0" at bounding box center [1315, 85] width 428 height 42
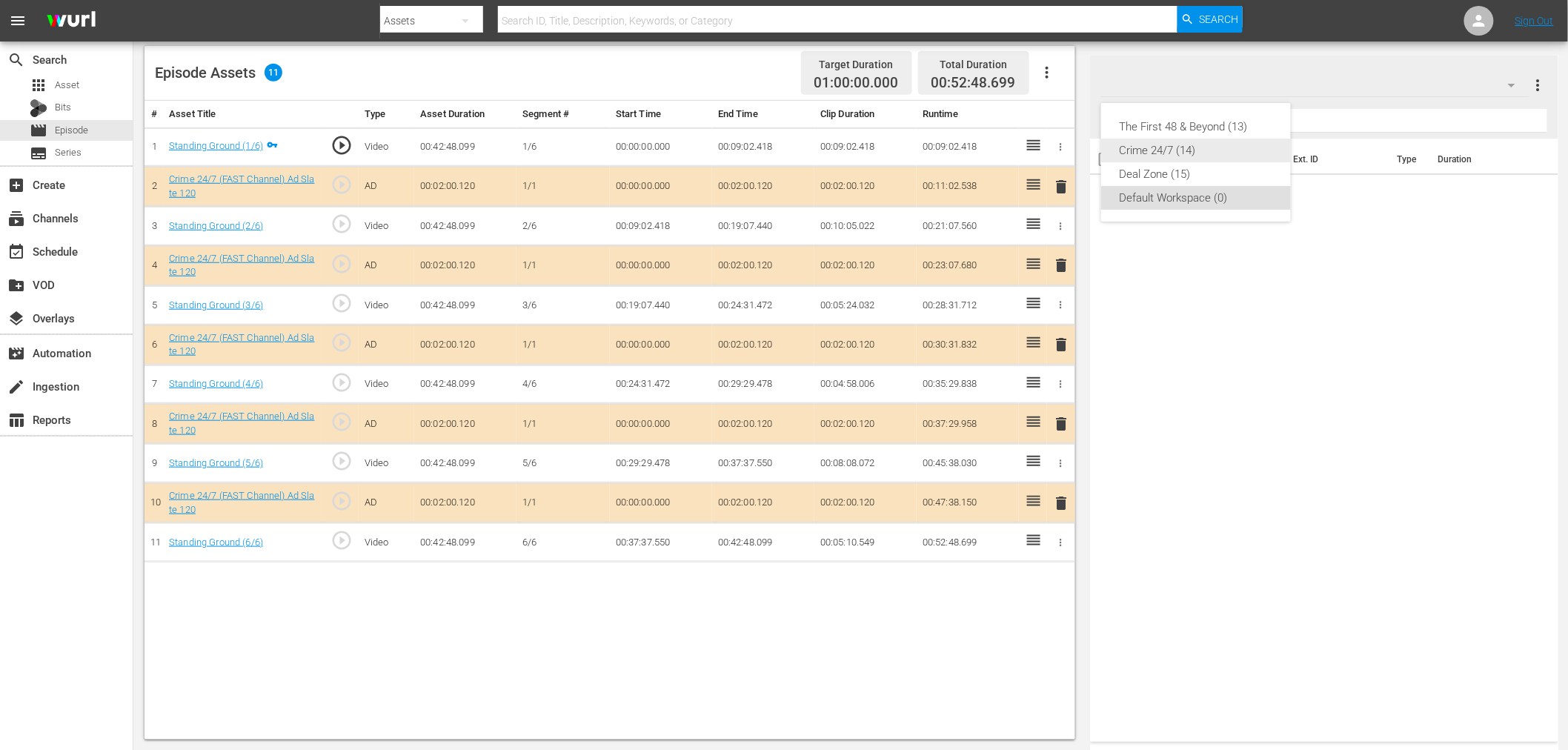
click at [1191, 152] on div "Crime 24/7 (14)" at bounding box center [1196, 151] width 154 height 24
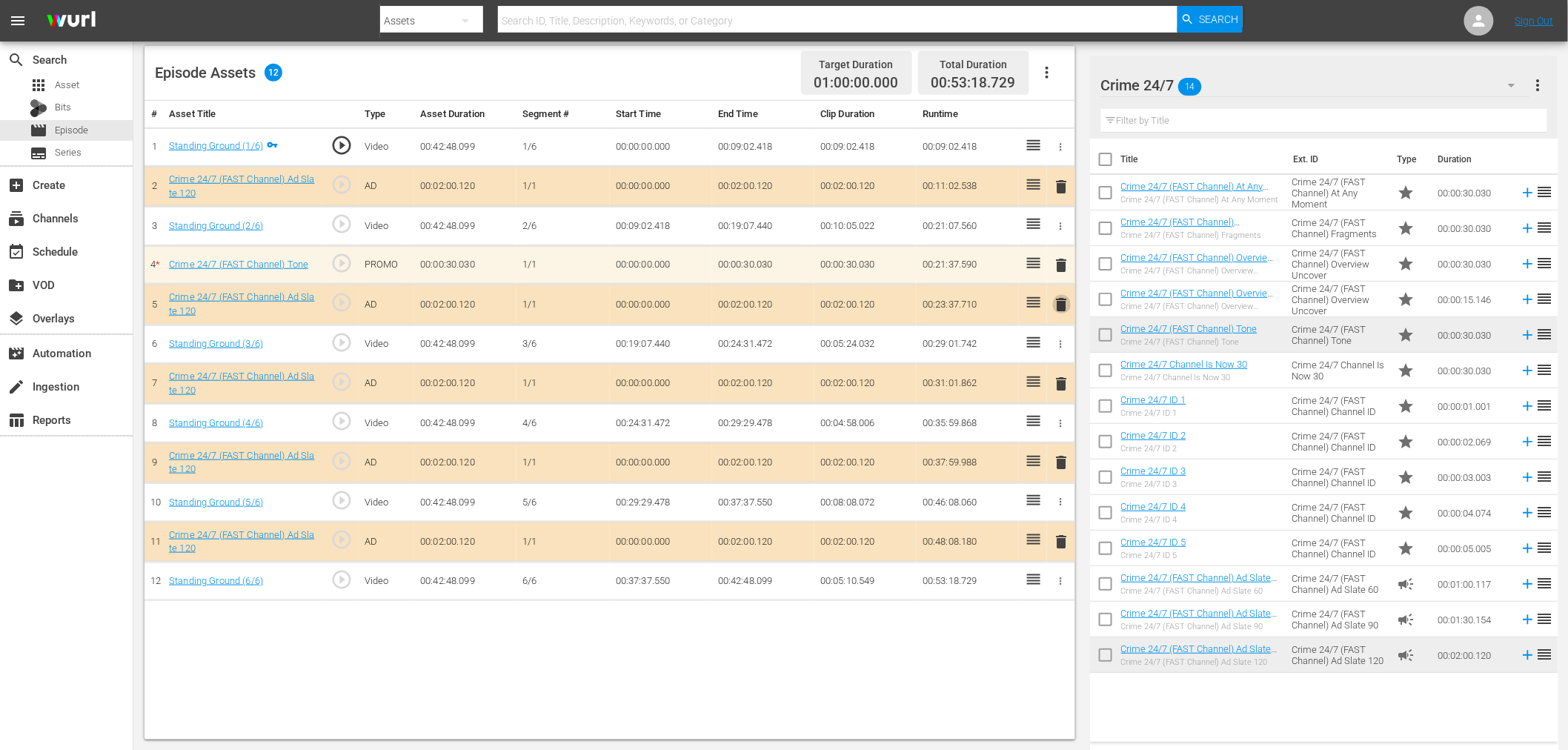
click at [1061, 297] on span "delete" at bounding box center [1062, 304] width 18 height 18
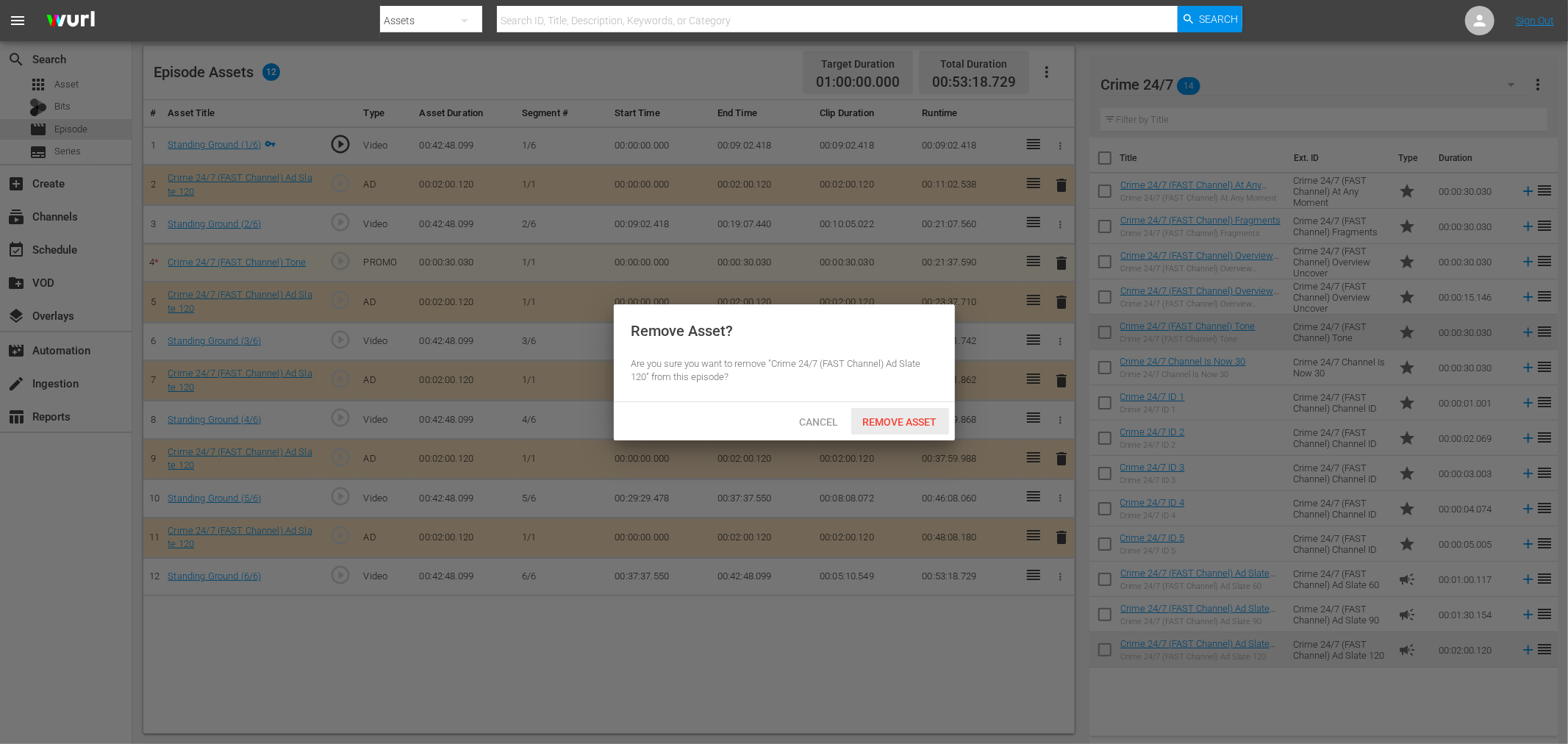
click at [880, 421] on span "Remove Asset" at bounding box center [900, 422] width 98 height 12
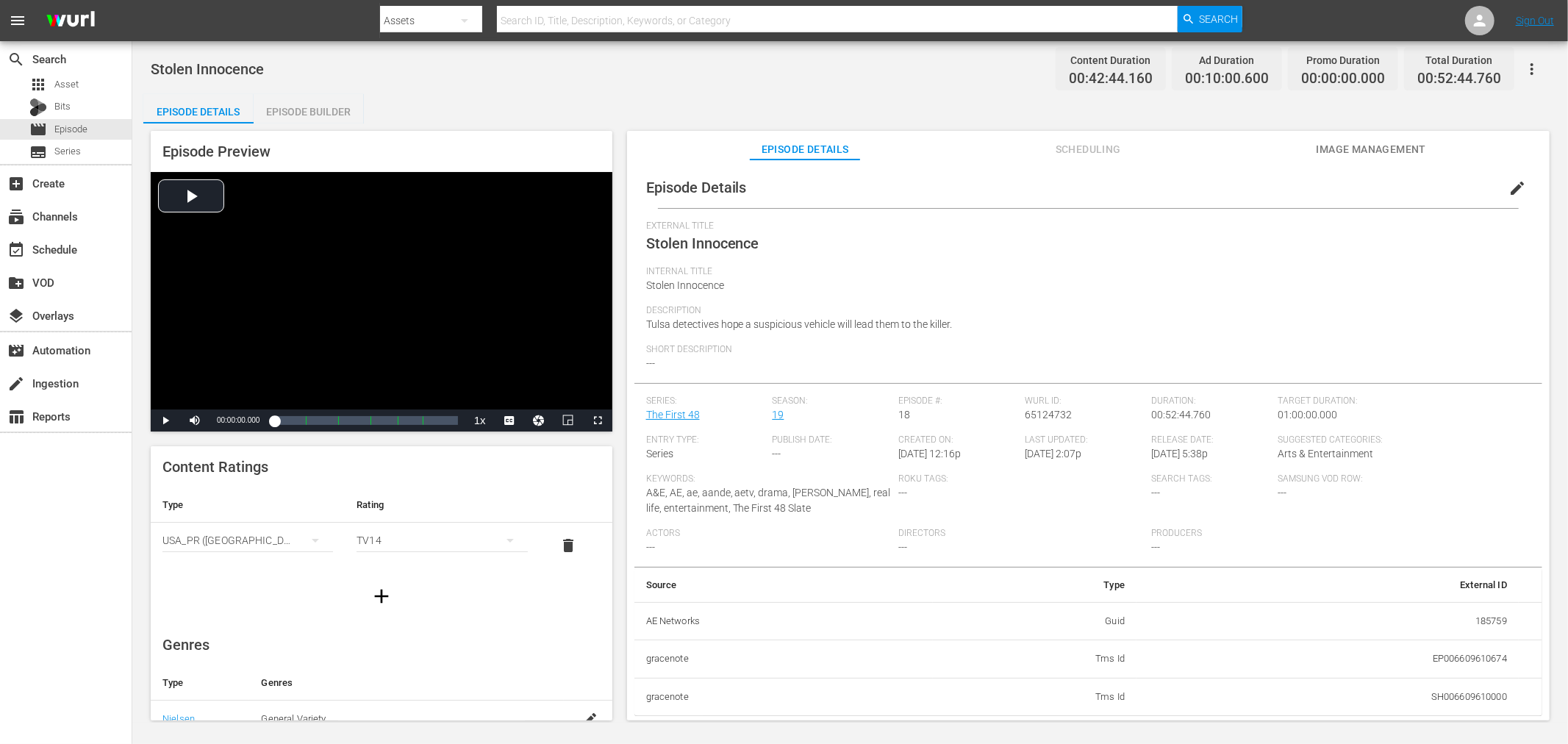
click at [303, 104] on div "Episode Builder" at bounding box center [309, 111] width 110 height 35
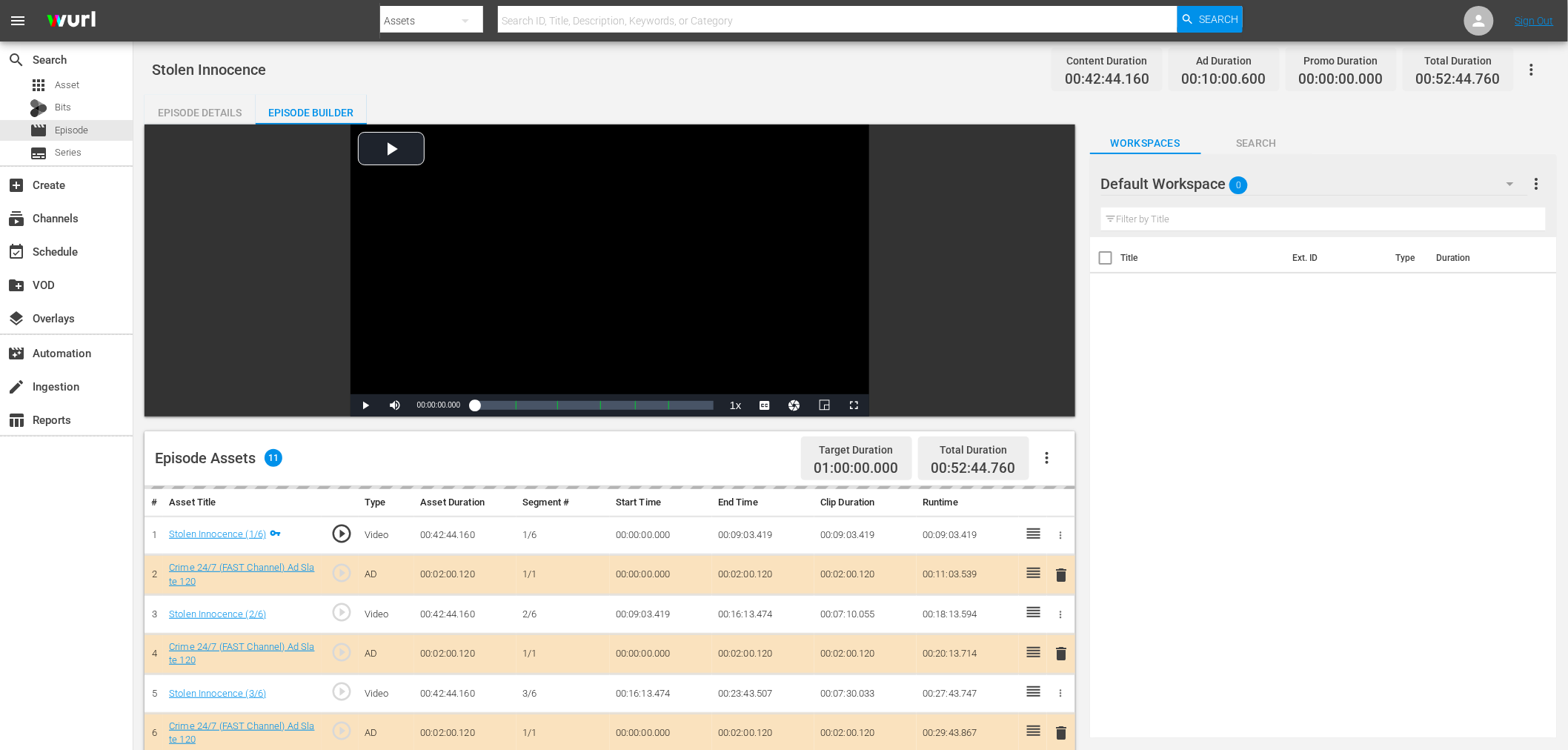
click at [1062, 655] on div "delete" at bounding box center [1061, 654] width 16 height 21
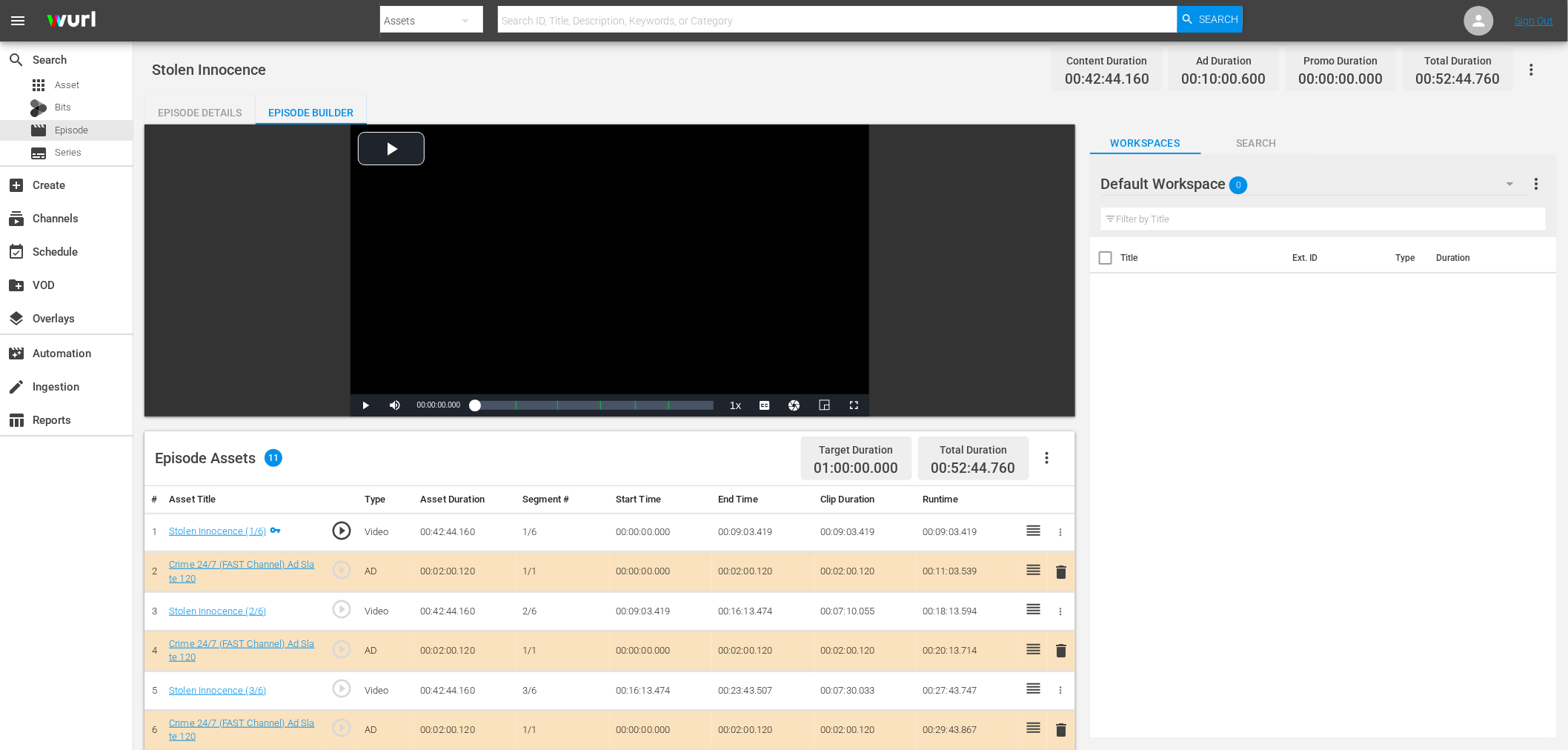
click at [1065, 651] on span "delete" at bounding box center [1062, 650] width 18 height 18
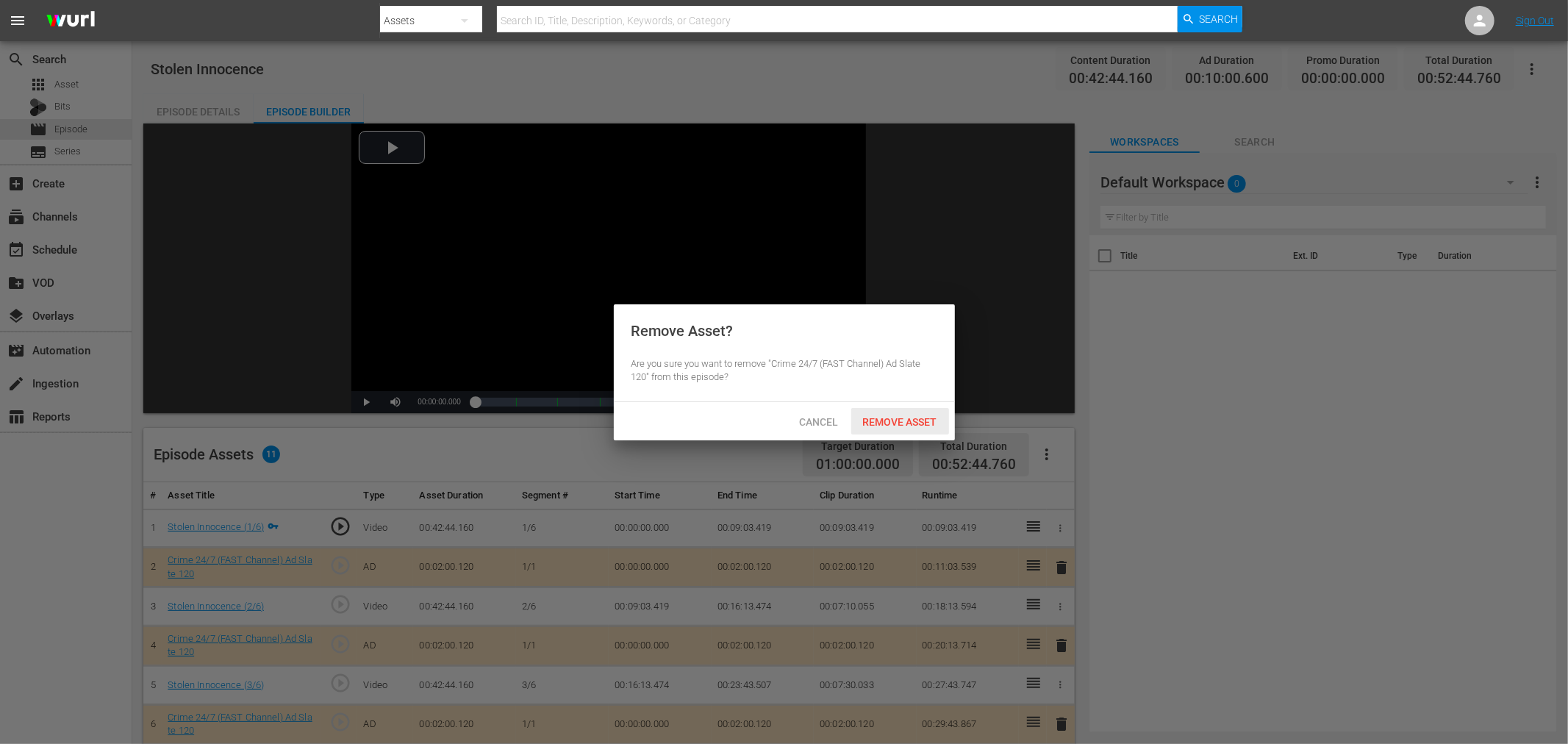
click at [891, 421] on span "Remove Asset" at bounding box center [900, 422] width 98 height 12
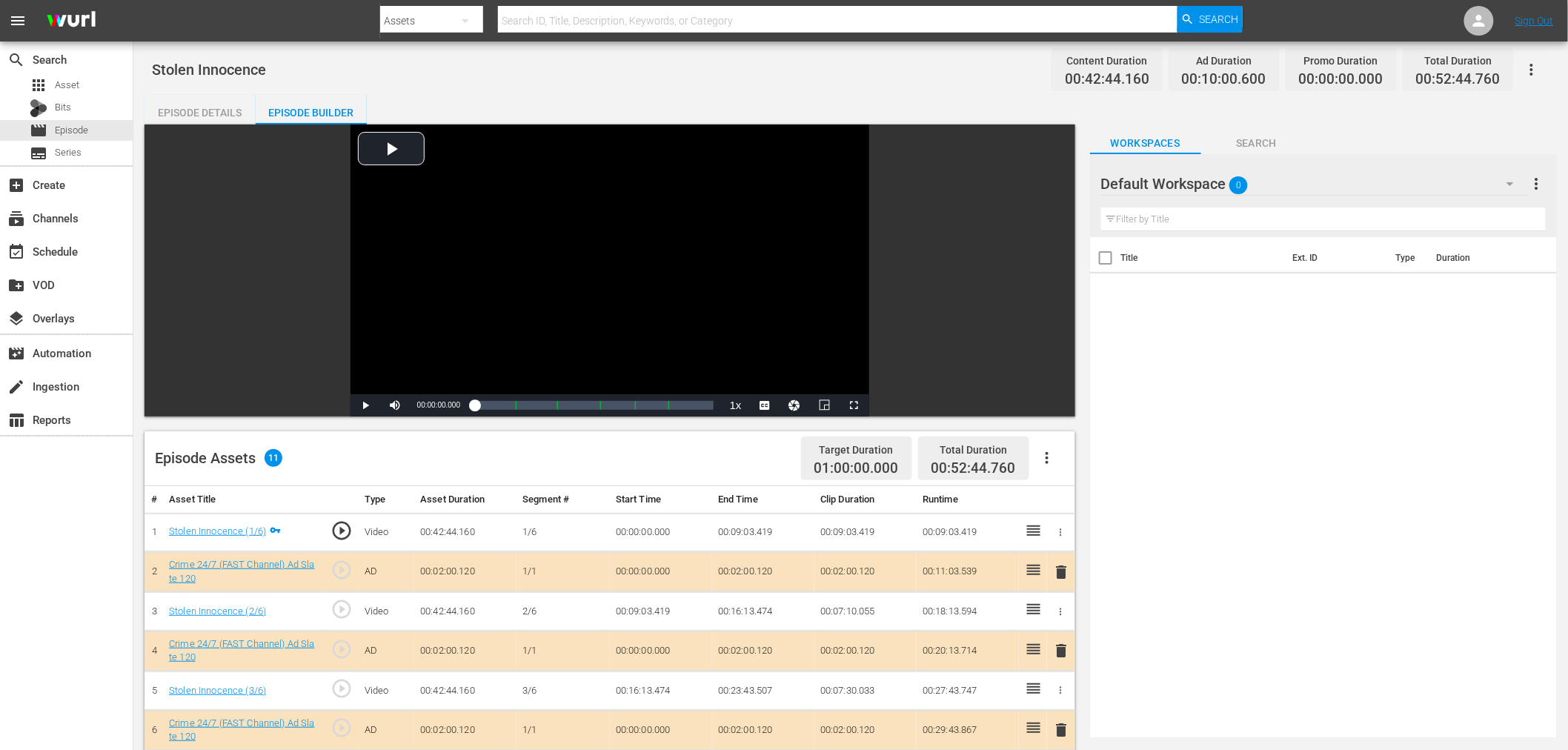
click at [1395, 170] on div "Default Workspace 0" at bounding box center [1314, 184] width 426 height 42
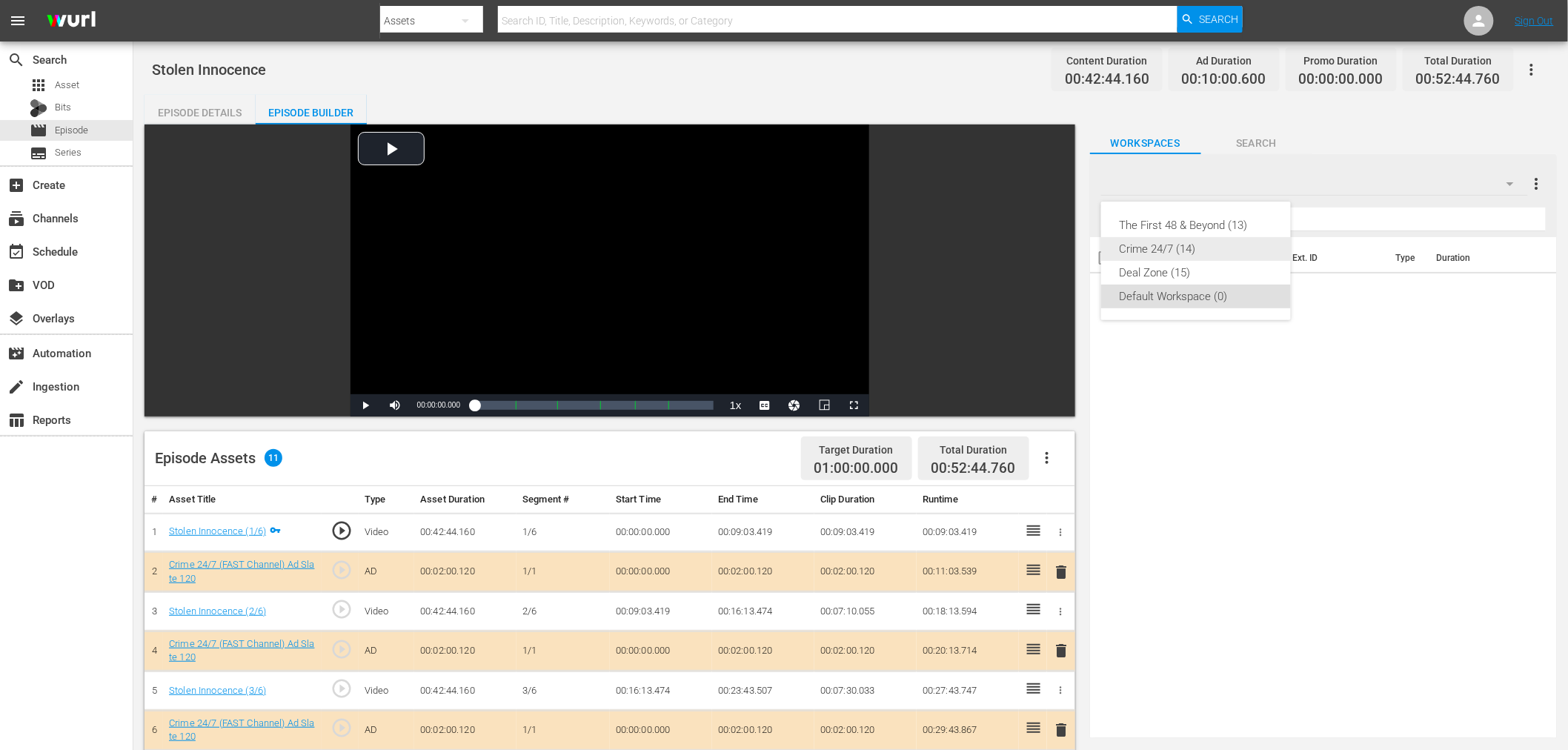
click at [1189, 260] on div "Crime 24/7 (14)" at bounding box center [1196, 249] width 154 height 24
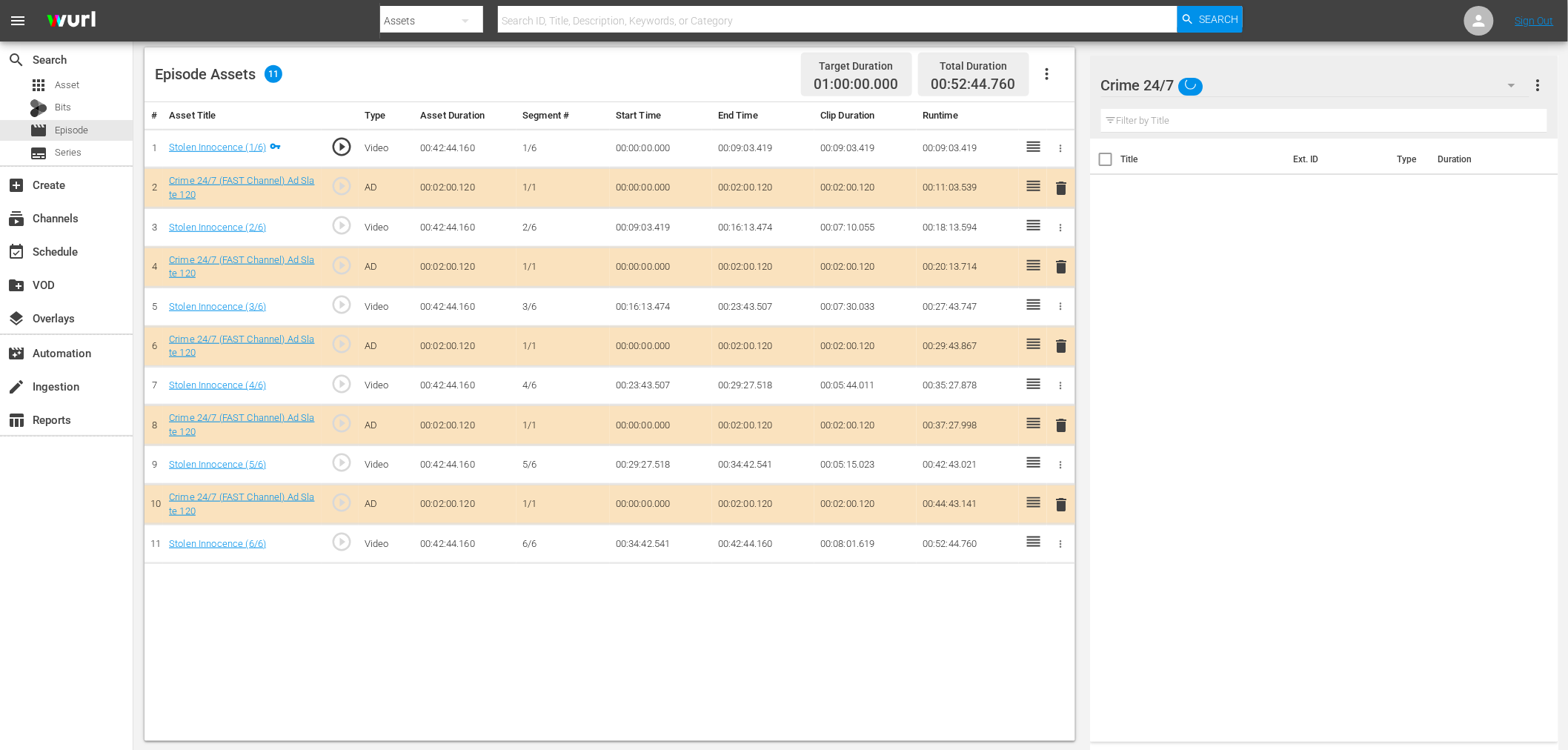
scroll to position [385, 0]
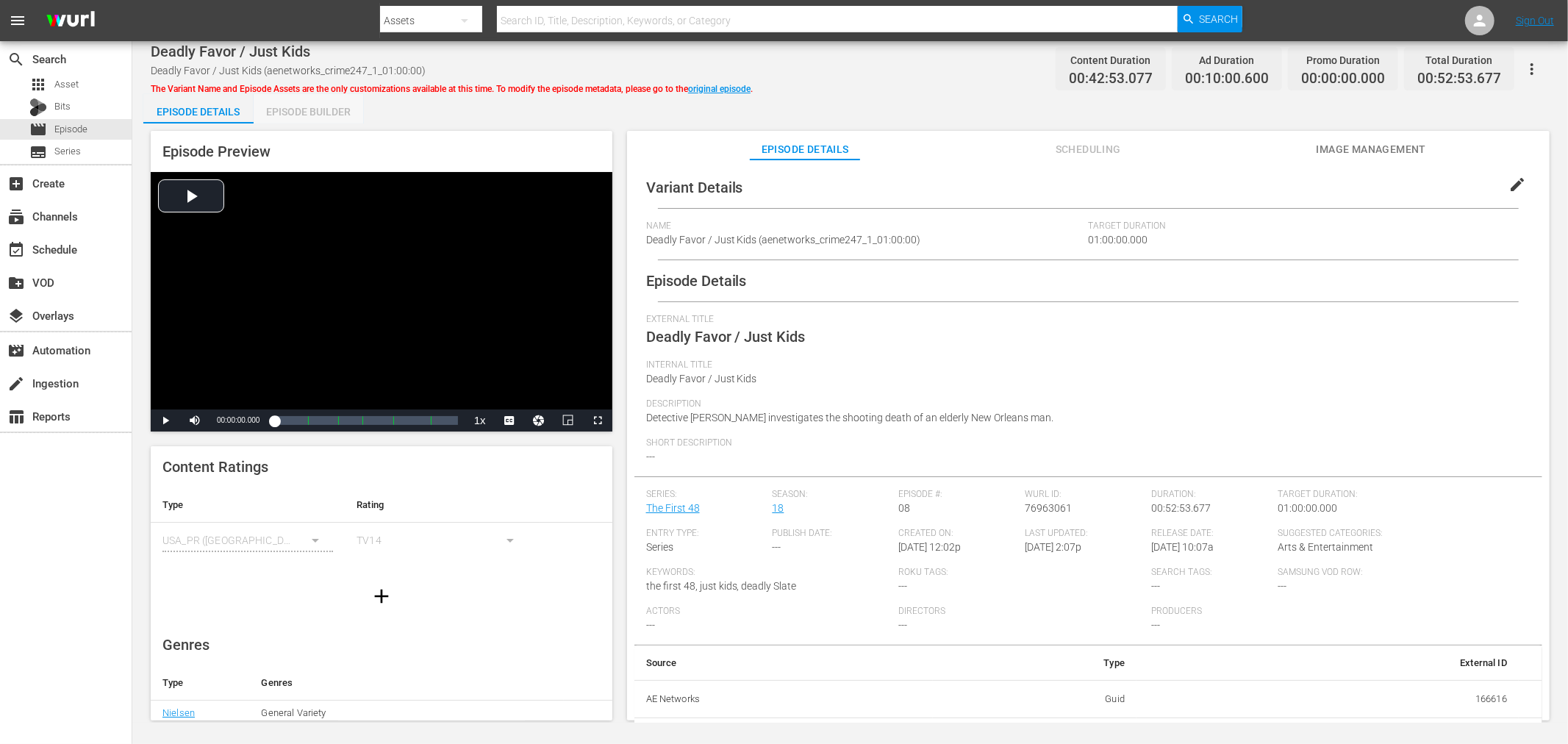
click at [344, 116] on div "Episode Builder" at bounding box center [309, 111] width 110 height 35
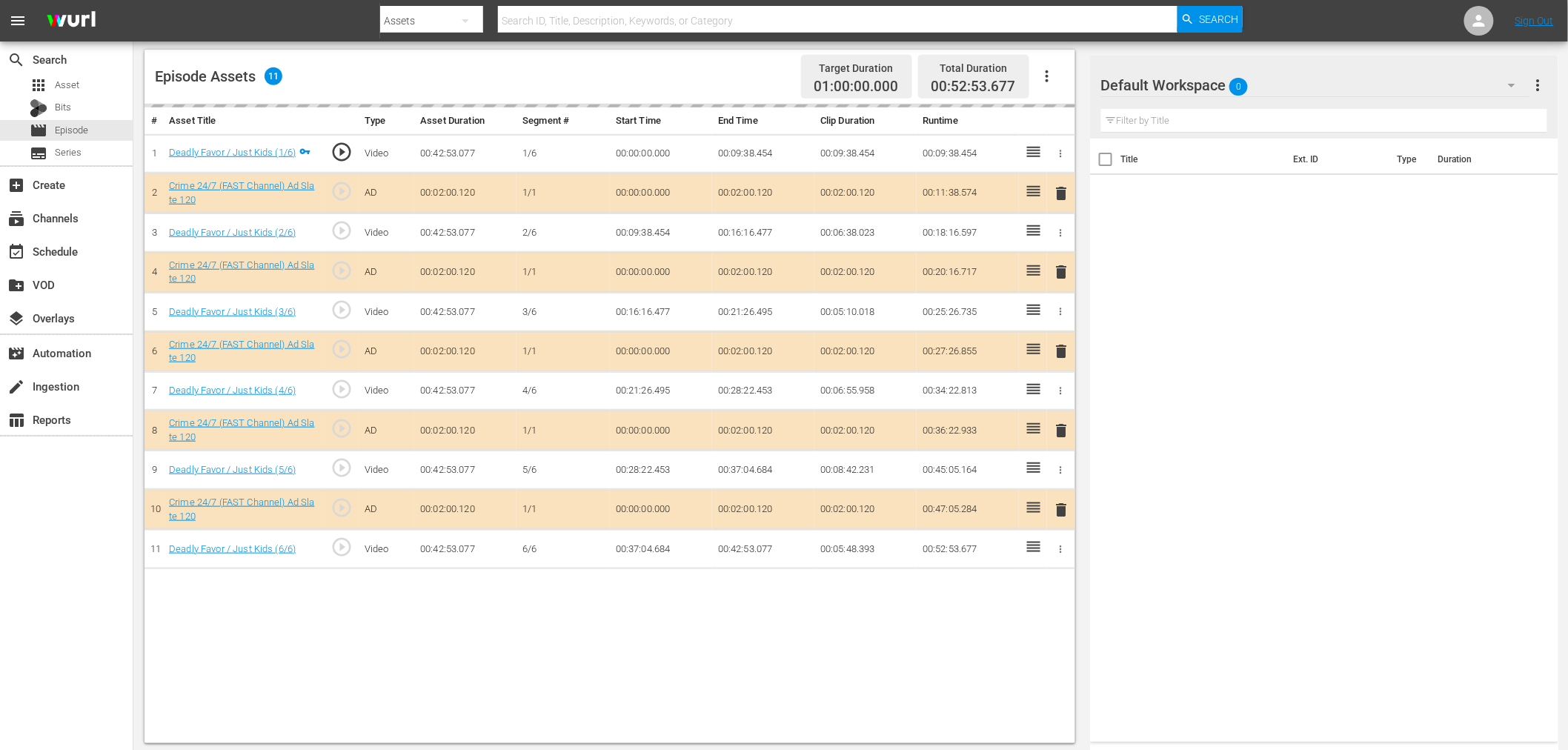
scroll to position [385, 0]
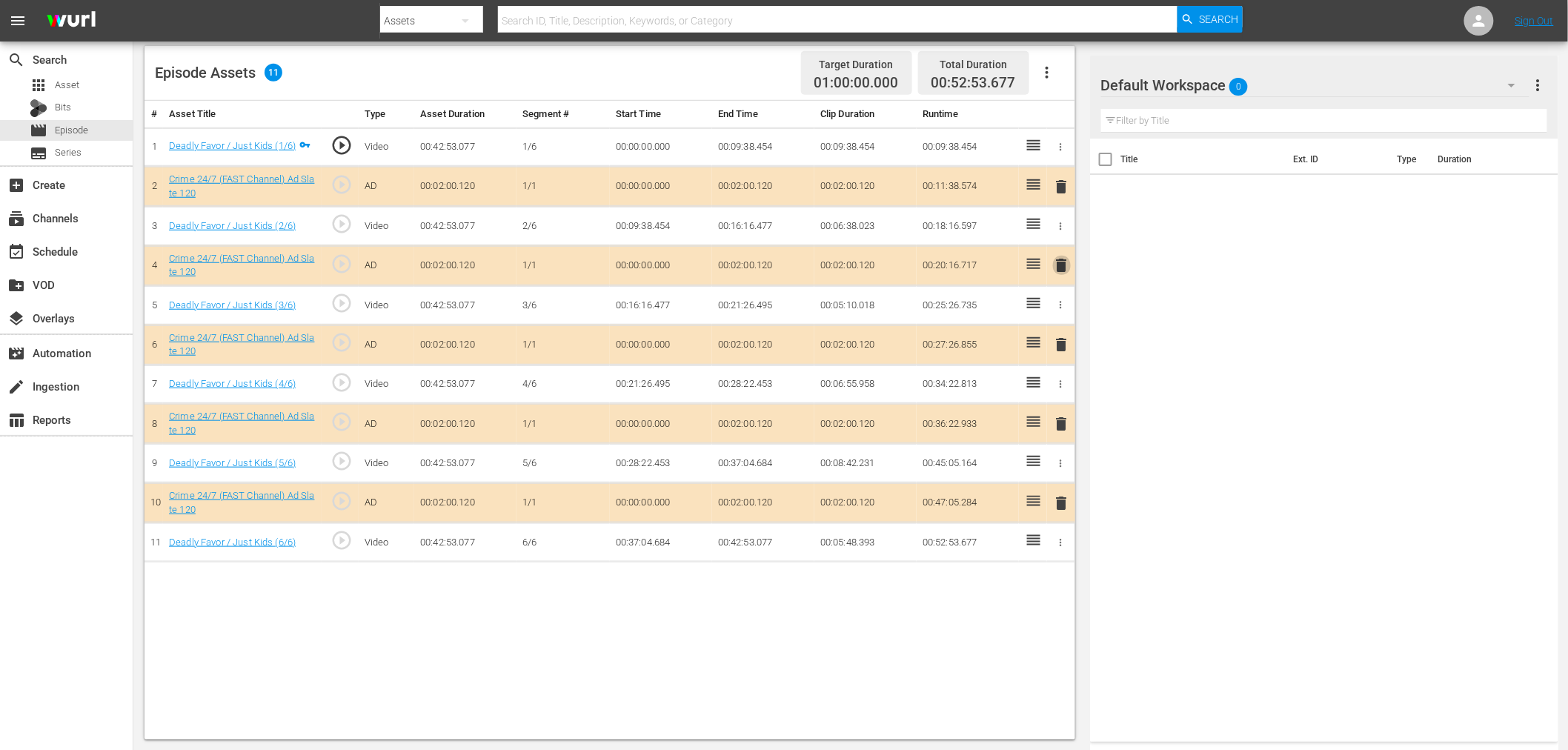
click at [1065, 264] on span "delete" at bounding box center [1062, 265] width 18 height 18
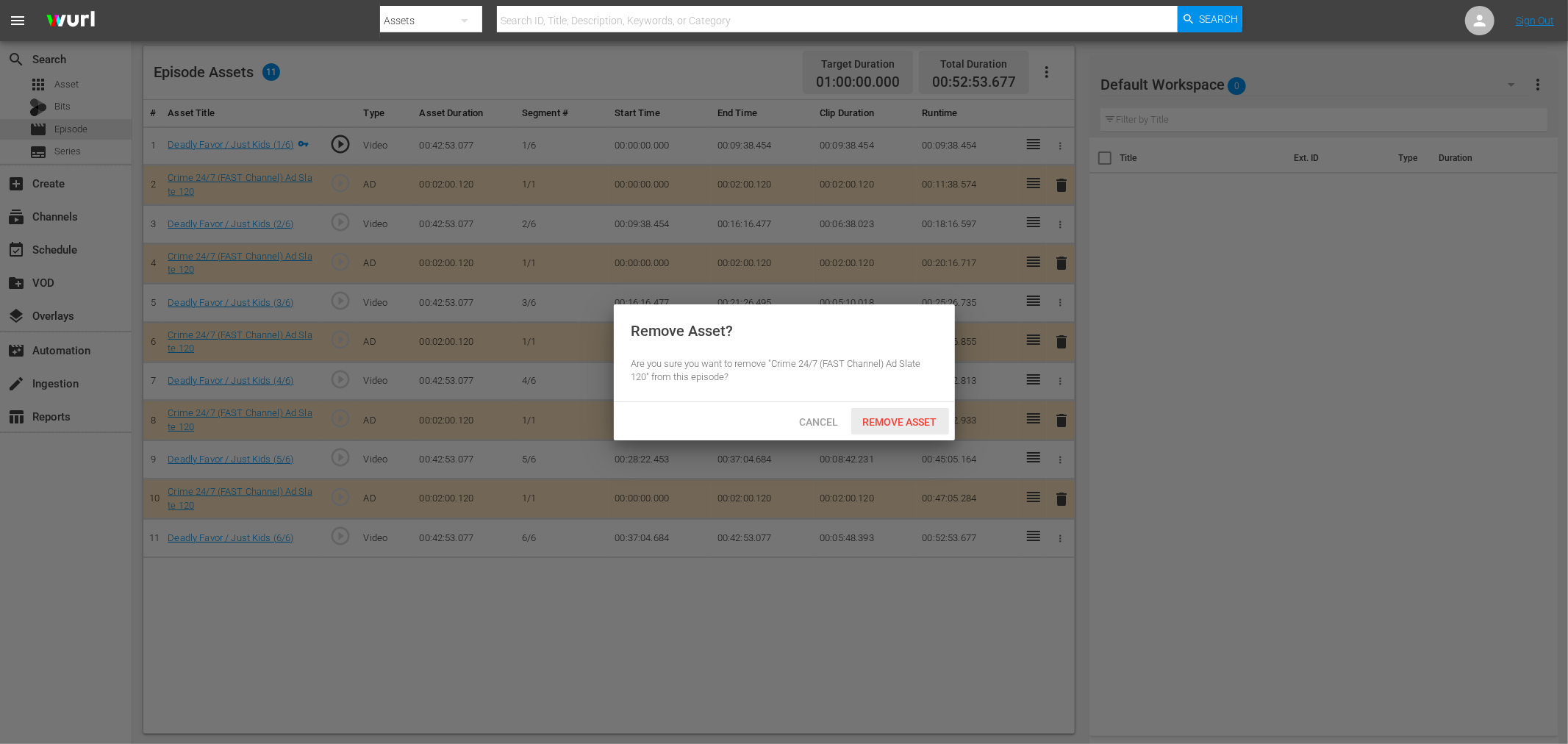
click at [892, 416] on span "Remove Asset" at bounding box center [900, 422] width 98 height 12
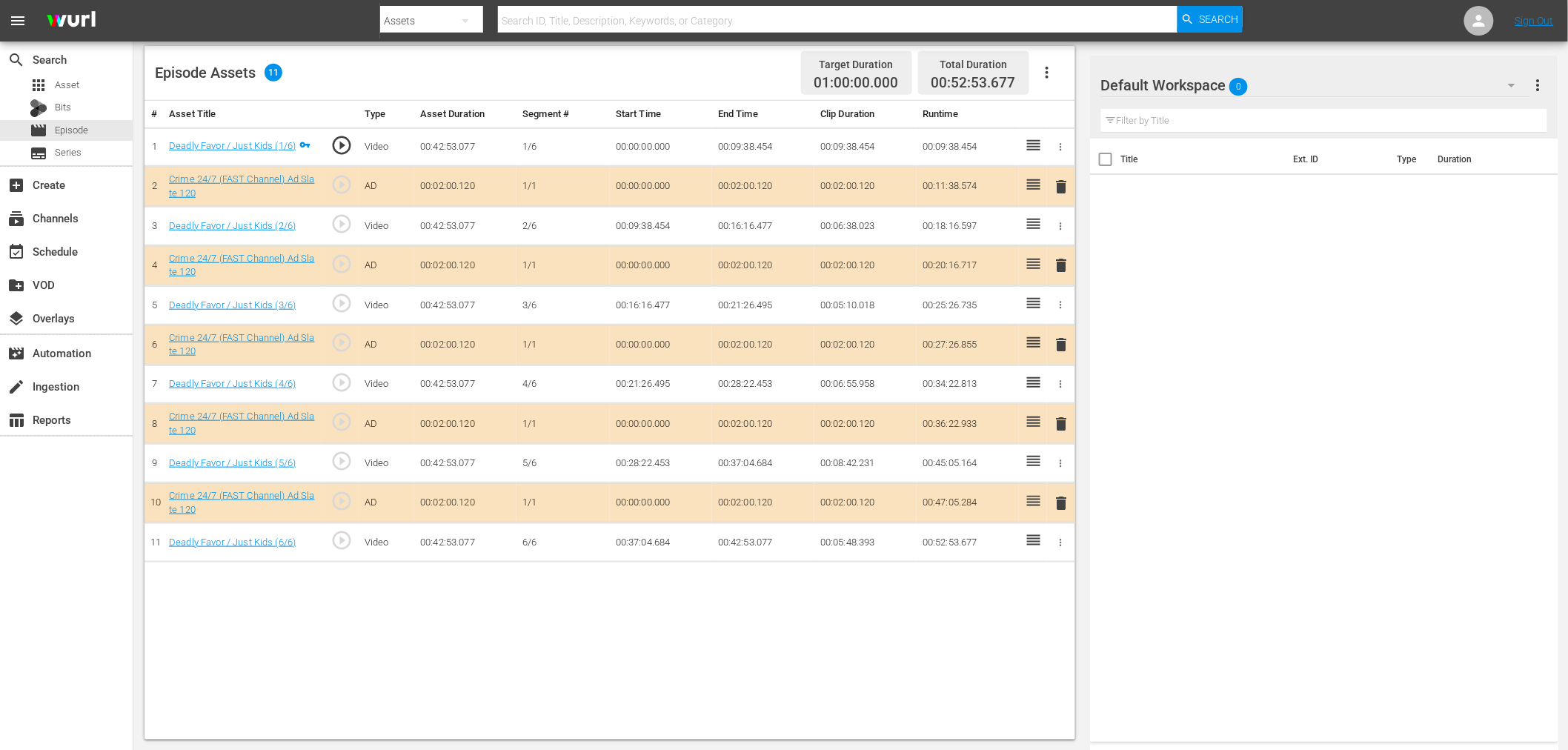
click at [1301, 75] on div "Default Workspace 0" at bounding box center [1315, 85] width 428 height 42
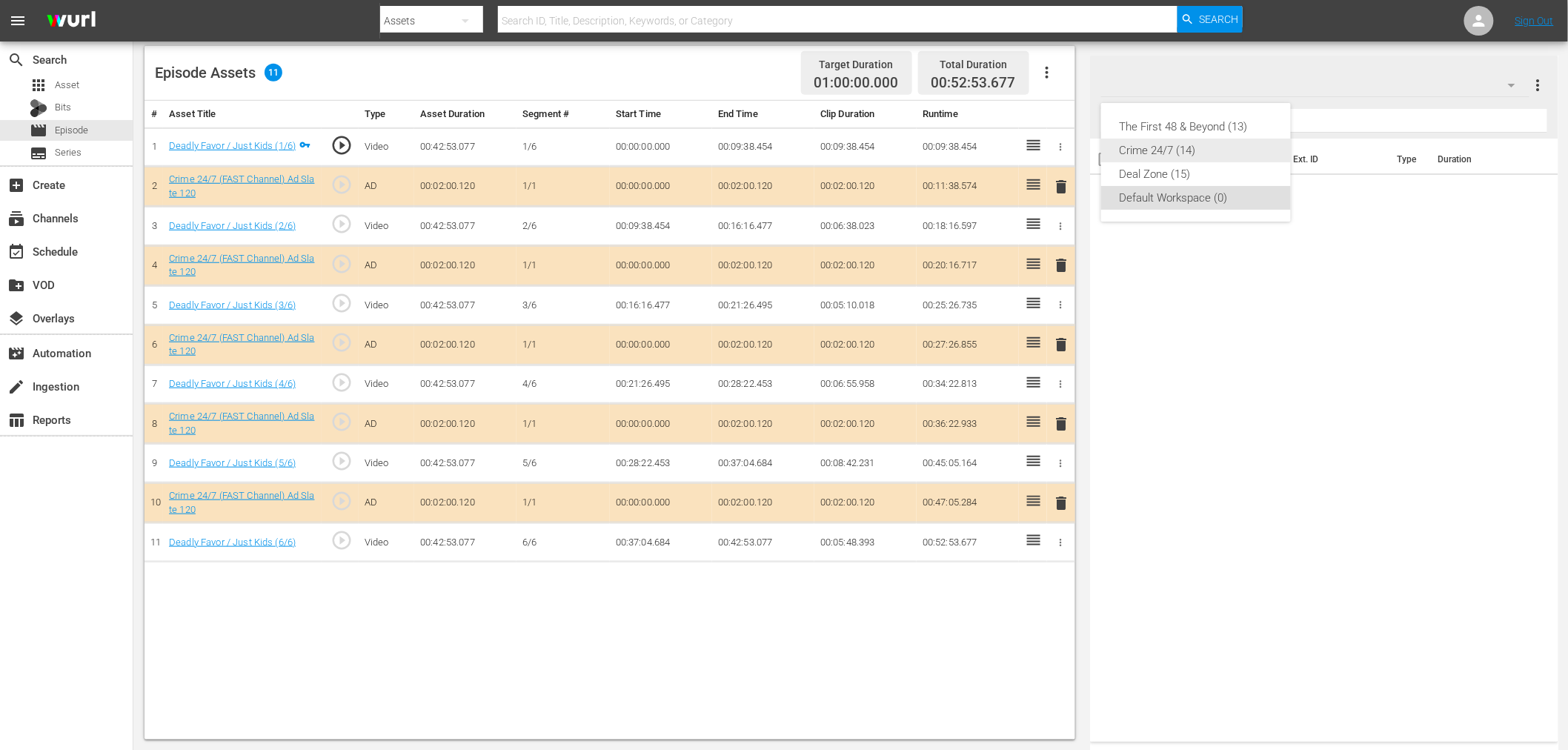
click at [1196, 148] on div "Crime 24/7 (14)" at bounding box center [1196, 151] width 154 height 24
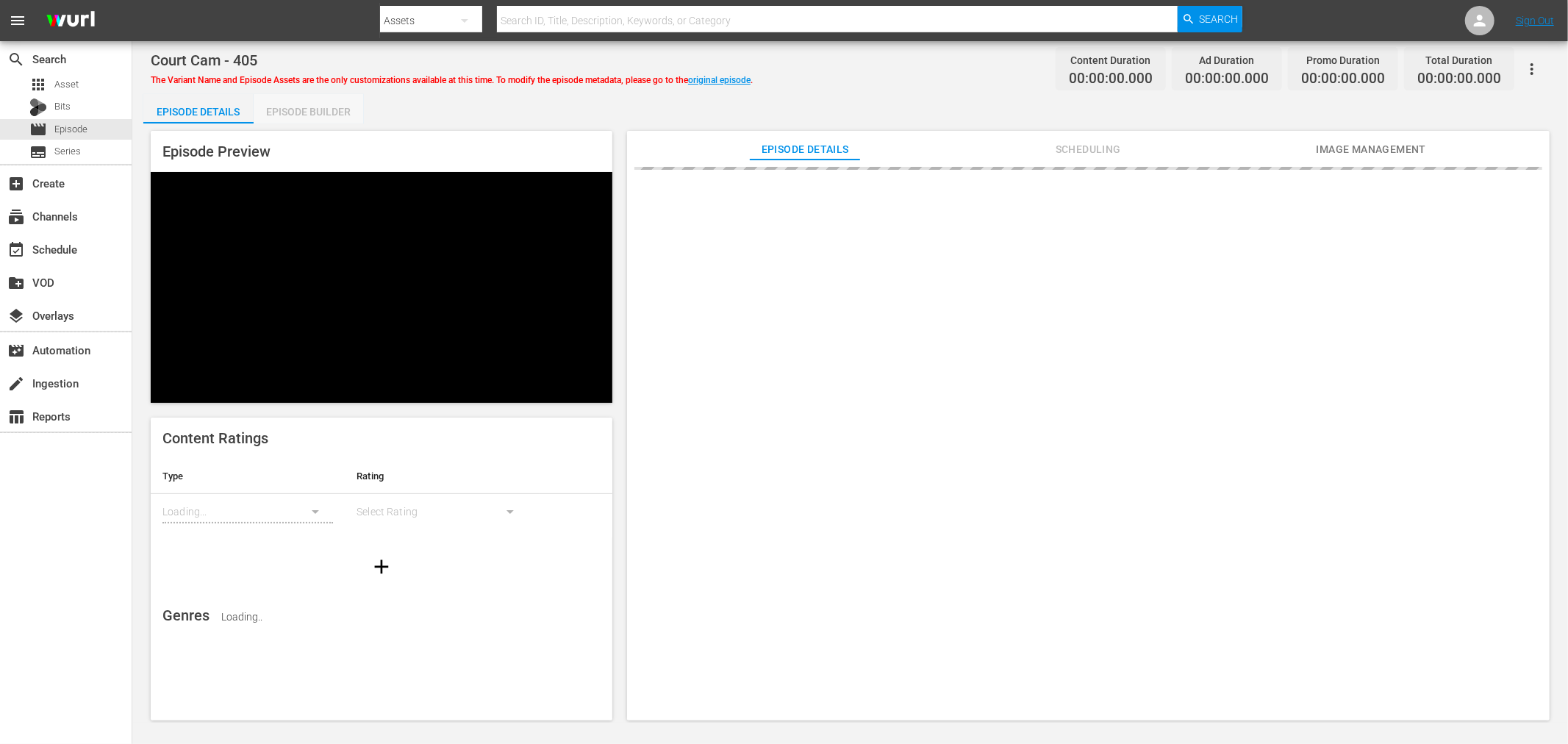
click at [310, 111] on div "Episode Builder" at bounding box center [309, 111] width 110 height 35
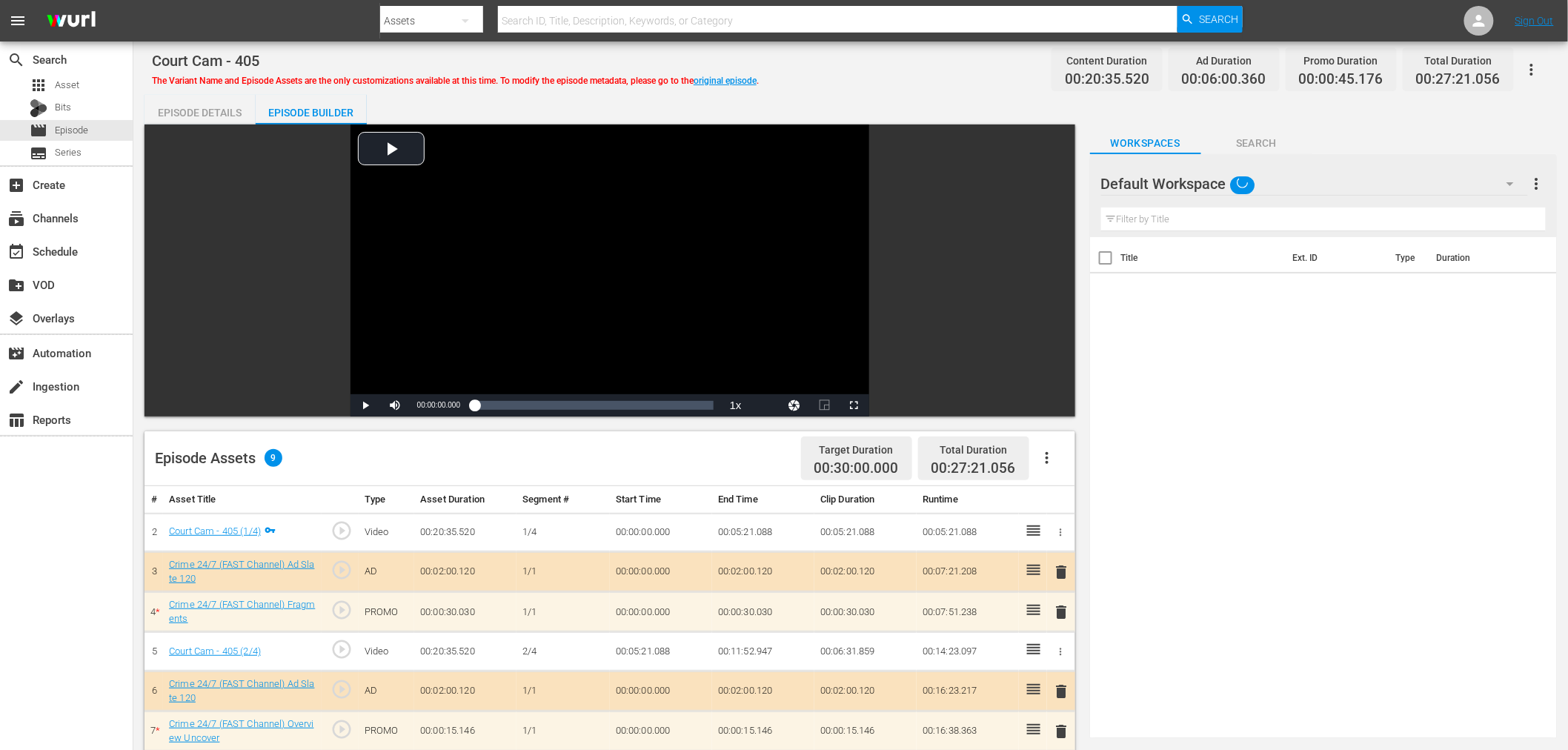
click at [1279, 165] on div "Default Workspace" at bounding box center [1314, 184] width 426 height 42
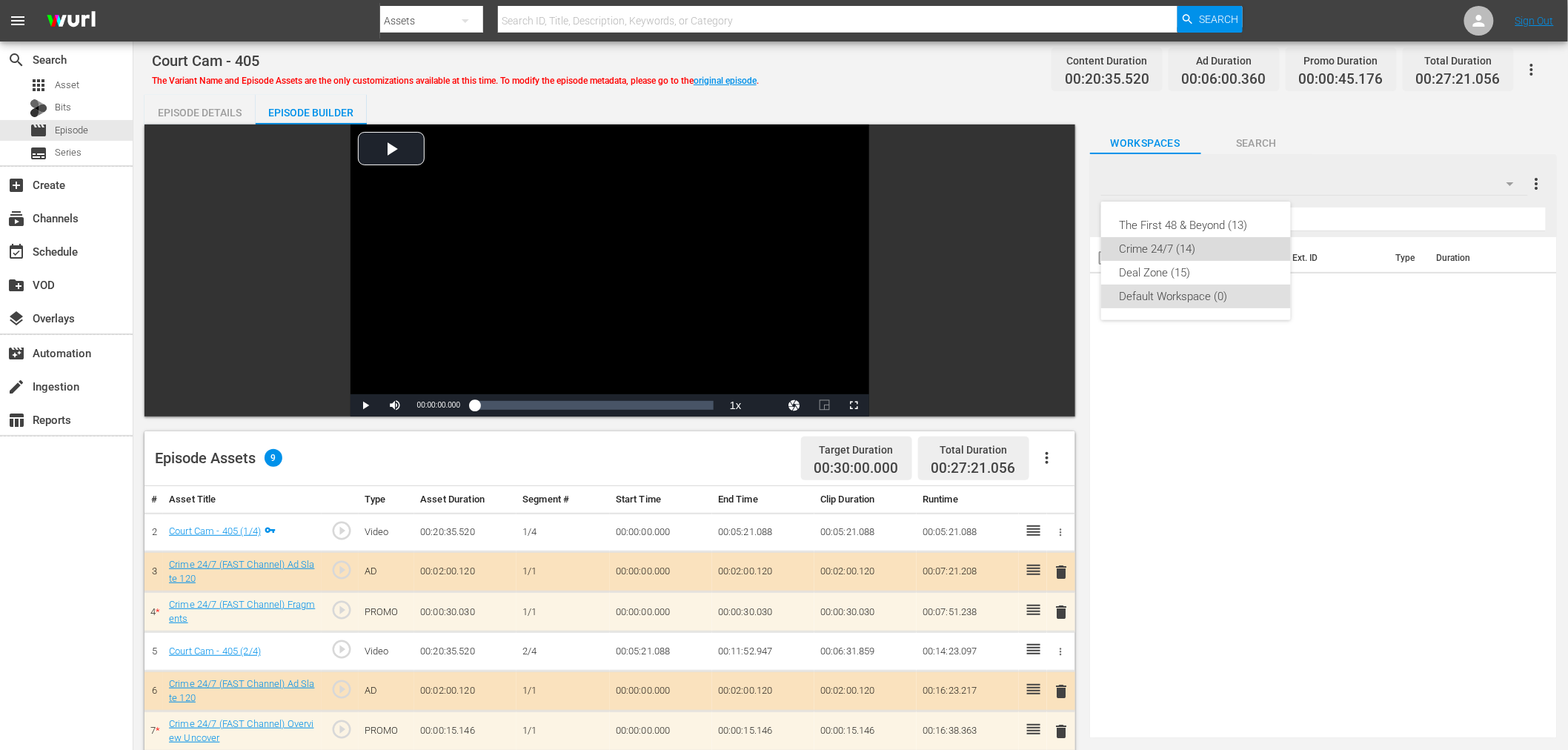
click at [1132, 250] on div "Crime 24/7 (14)" at bounding box center [1196, 249] width 154 height 24
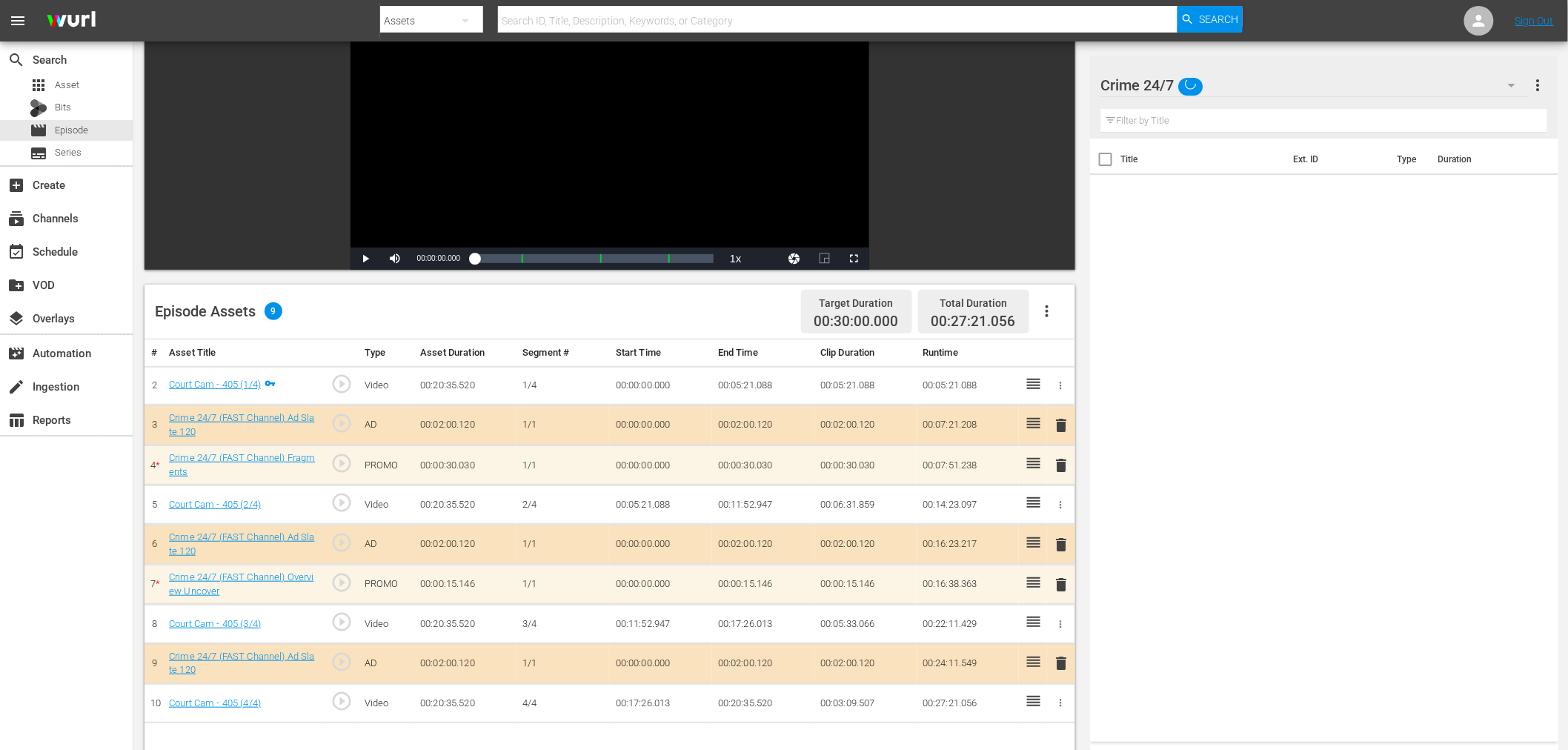
scroll to position [385, 0]
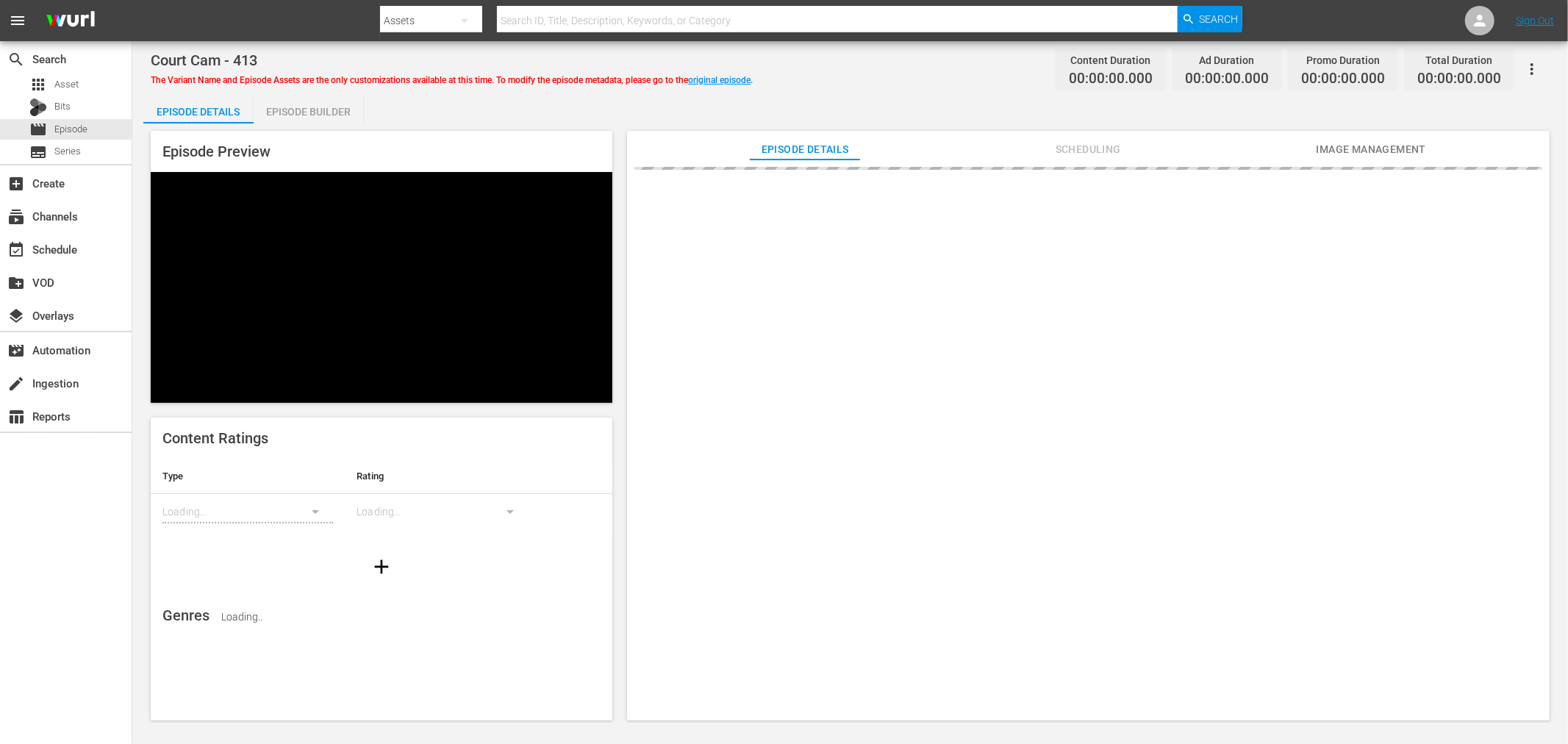
click at [294, 107] on div "Episode Builder" at bounding box center [309, 111] width 110 height 35
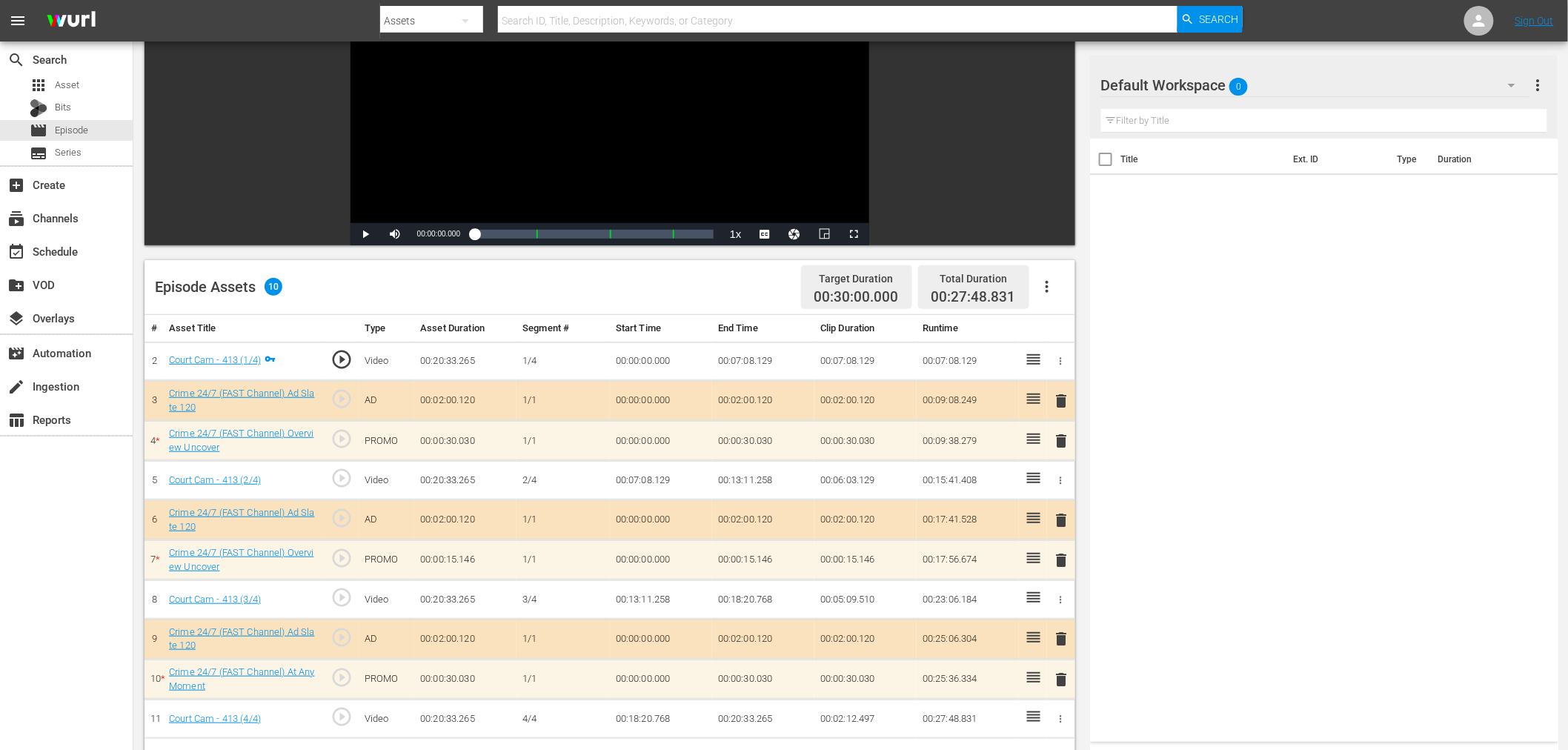
scroll to position [385, 0]
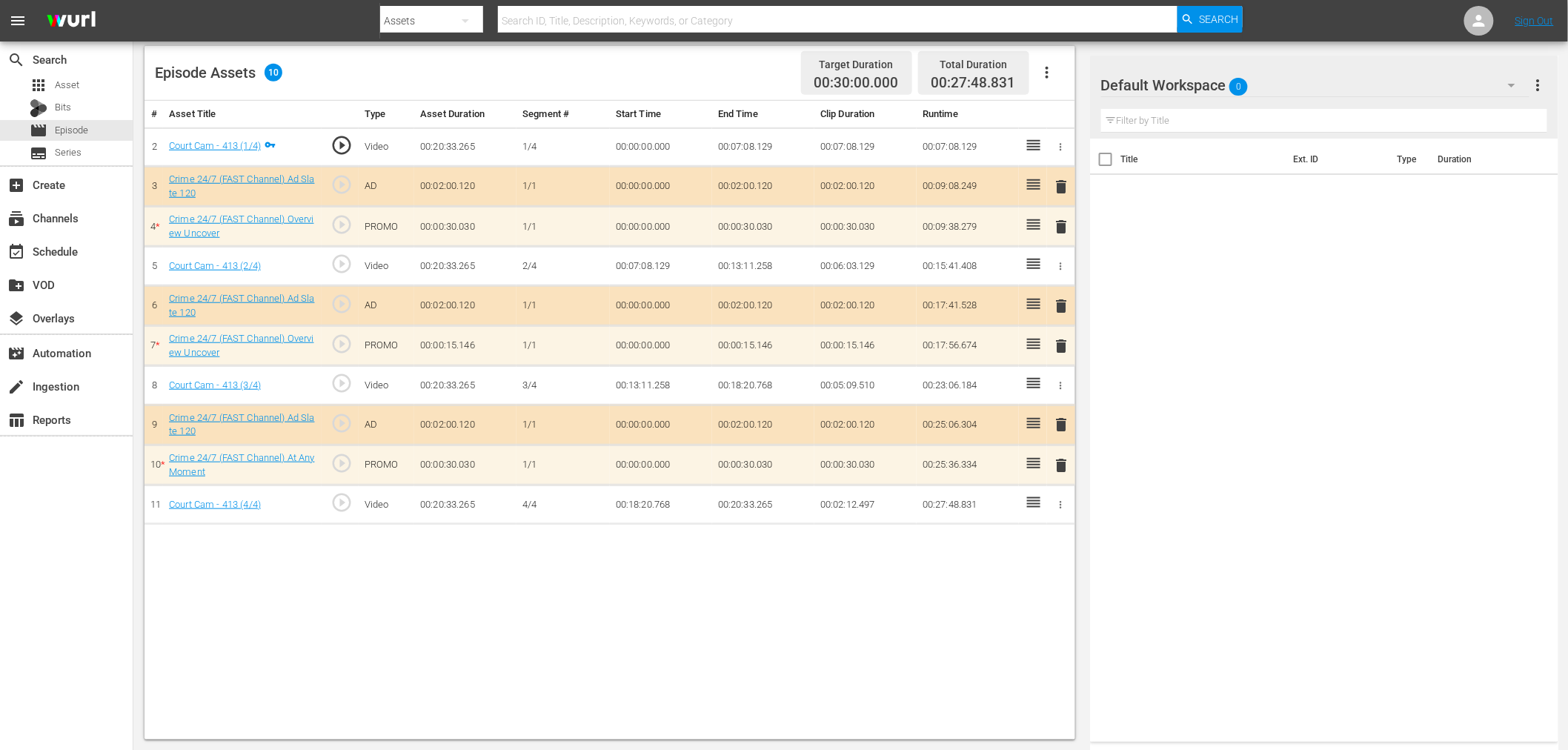
click at [1239, 62] on div "Default Workspace 0 Default more_vert" at bounding box center [1323, 79] width 446 height 47
click at [1248, 72] on div "Default Workspace 0" at bounding box center [1315, 85] width 428 height 42
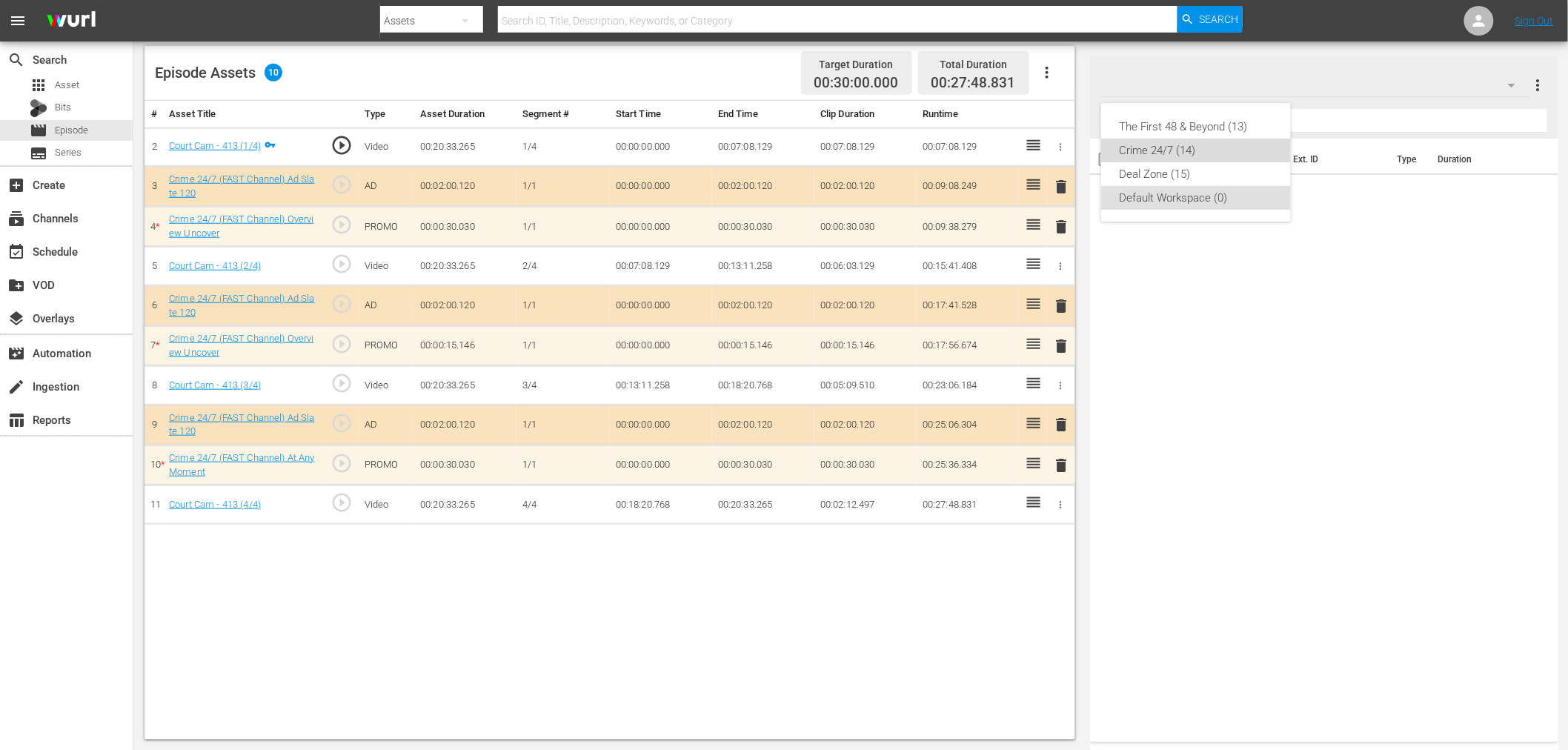
click at [1179, 154] on div "Crime 24/7 (14)" at bounding box center [1196, 151] width 154 height 24
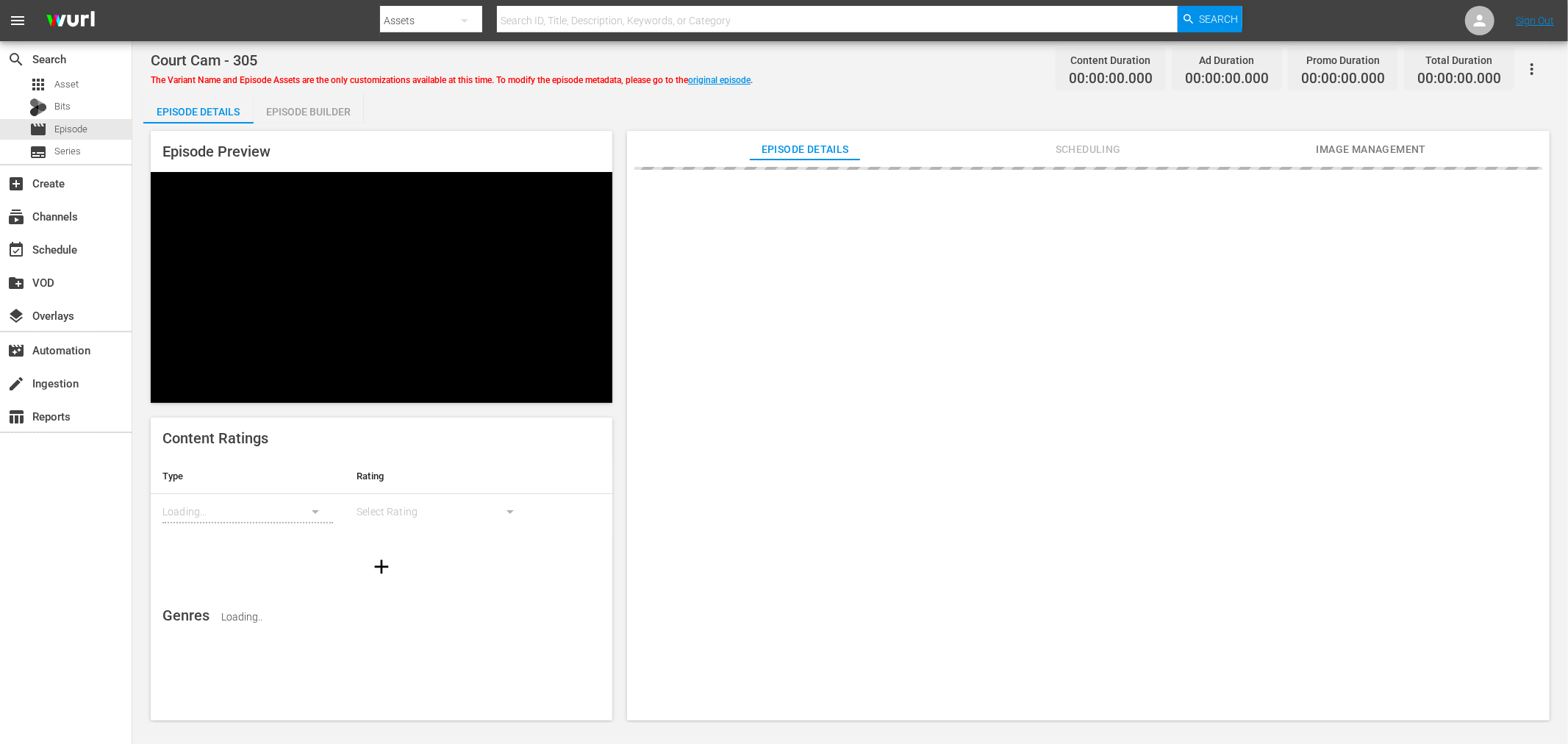
click at [324, 107] on div "Episode Builder" at bounding box center [309, 111] width 110 height 35
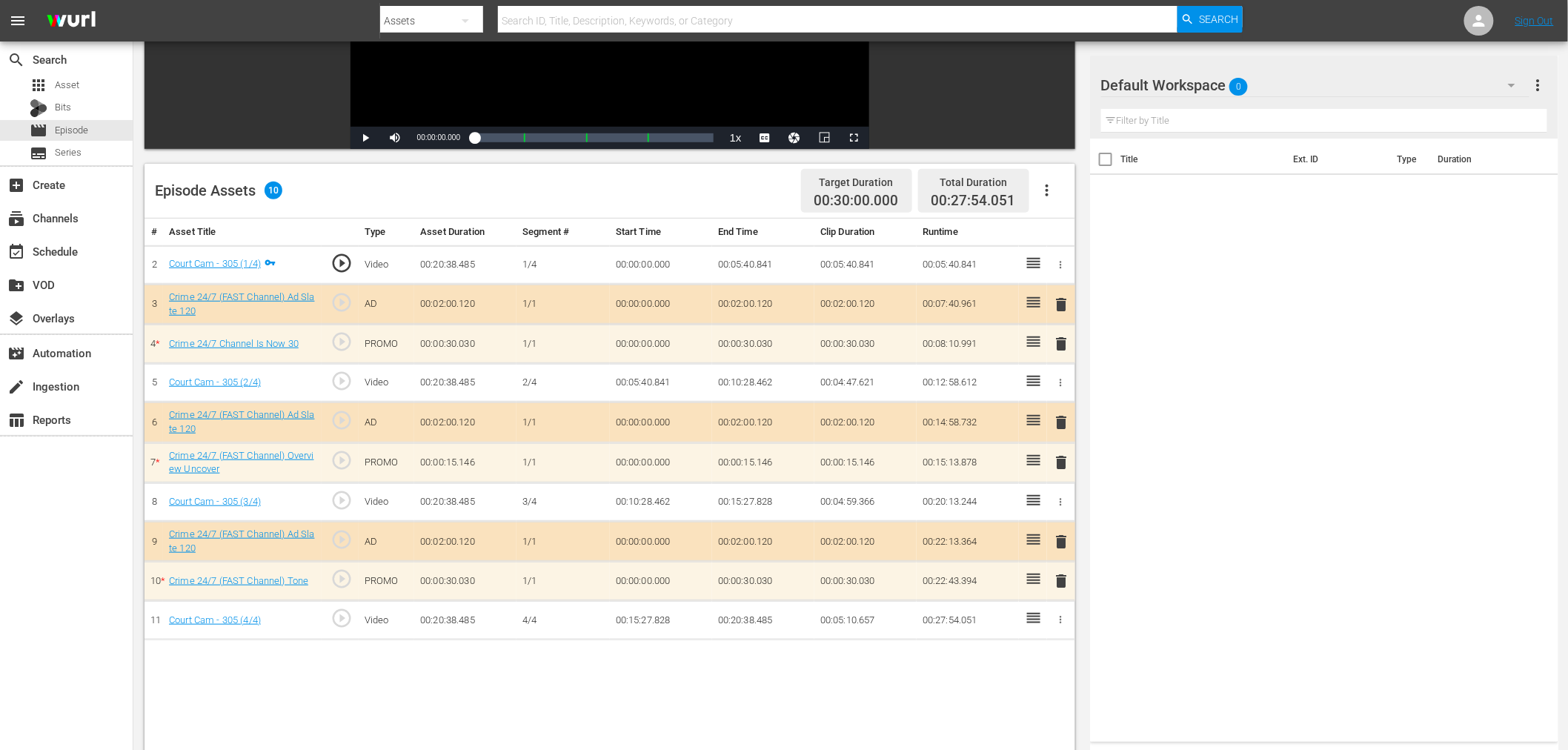
scroll to position [385, 0]
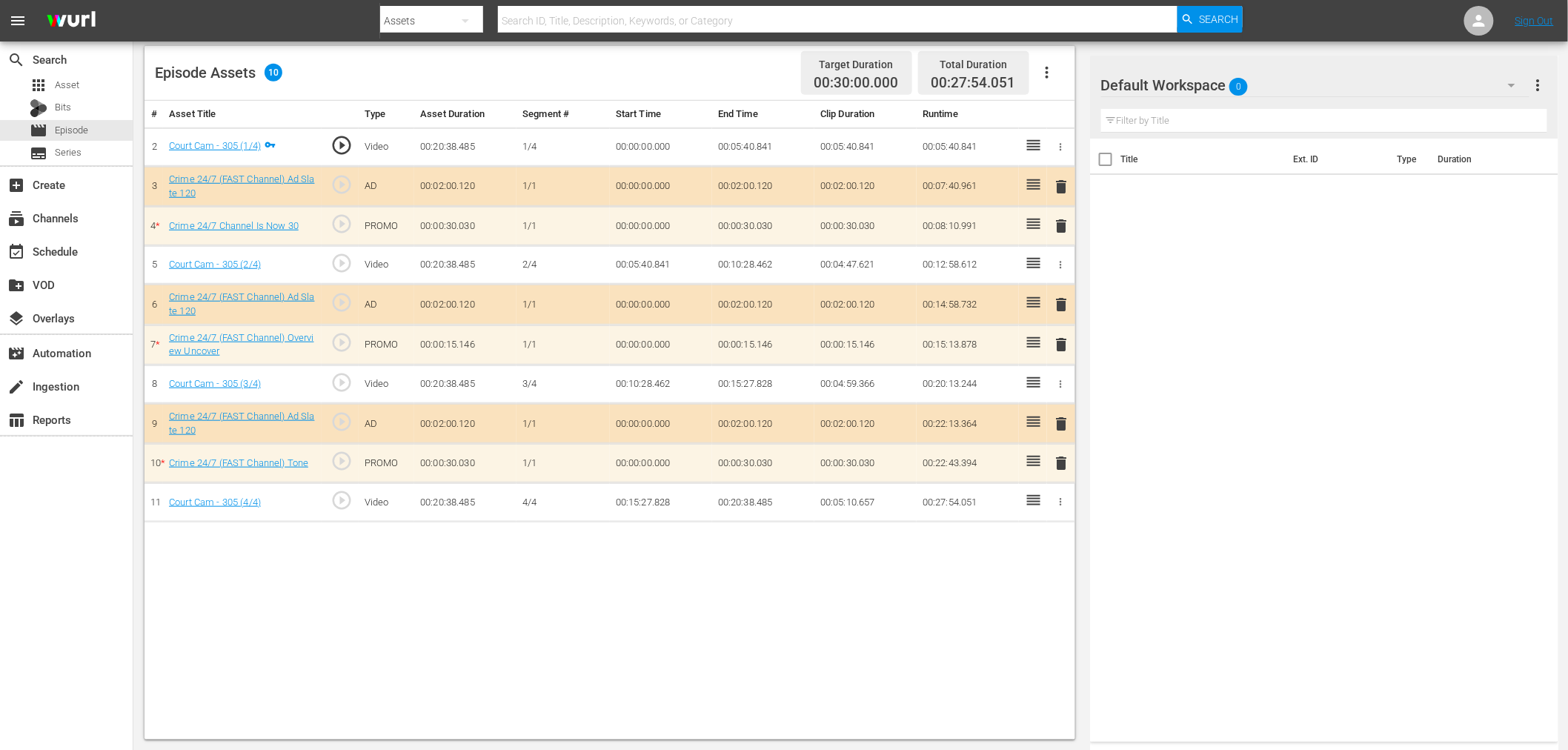
click at [1298, 86] on div "Default Workspace 0" at bounding box center [1315, 85] width 428 height 42
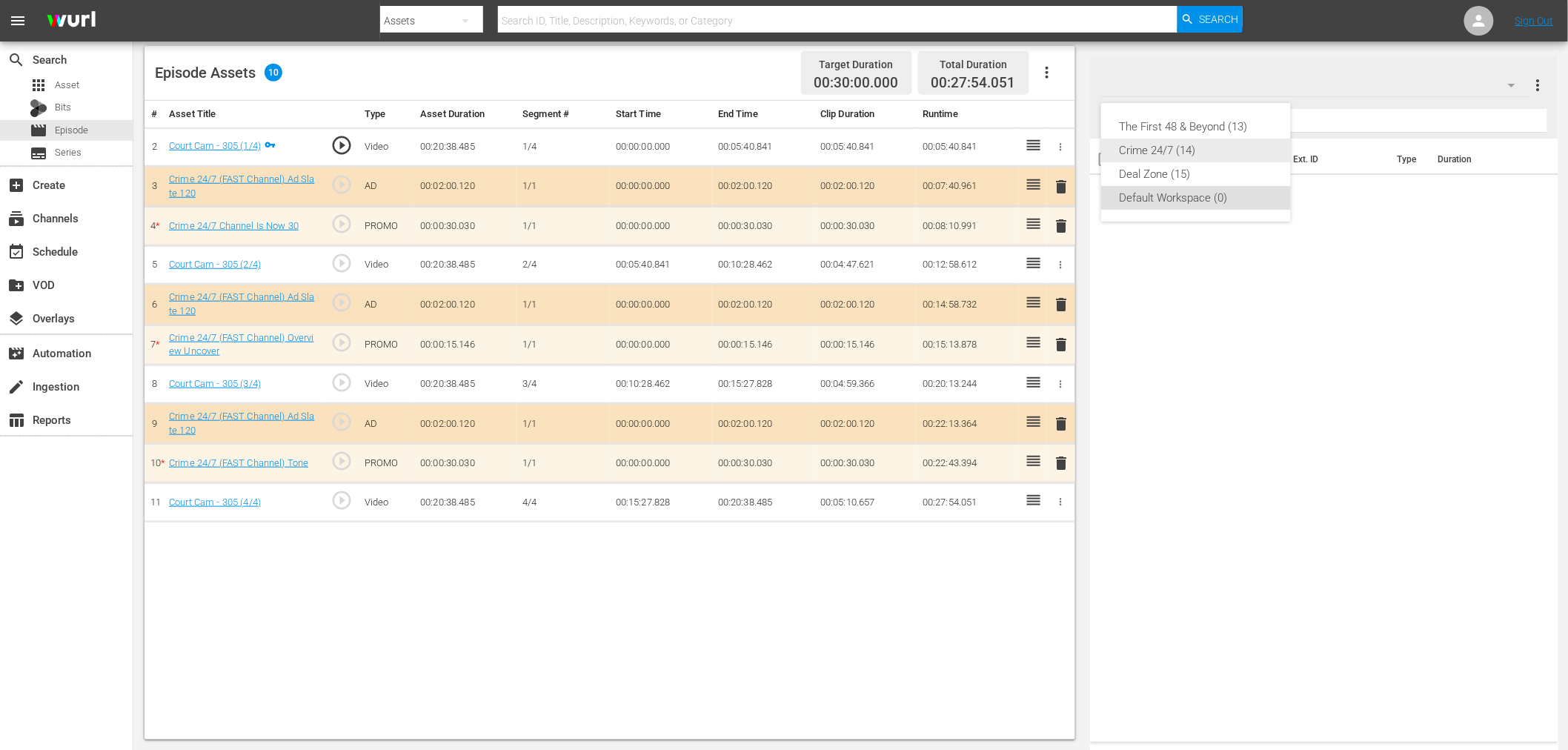
click at [1149, 152] on div "Crime 24/7 (14)" at bounding box center [1196, 151] width 154 height 24
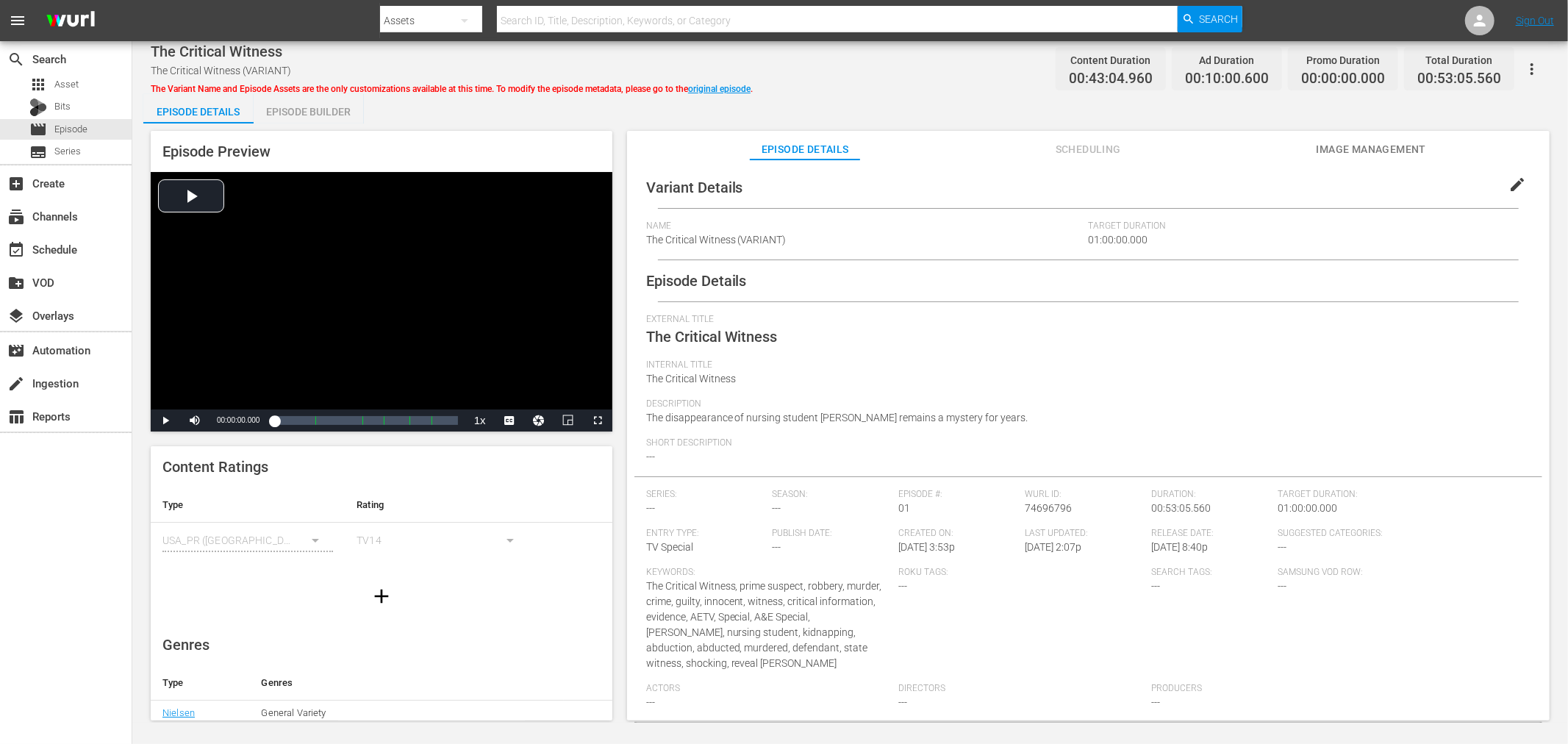
click at [282, 128] on div "Episode Preview Video Player is loading. Play Video Play Mute Current Time 00:0…" at bounding box center [849, 428] width 1413 height 609
click at [285, 120] on div "Episode Builder" at bounding box center [309, 111] width 110 height 35
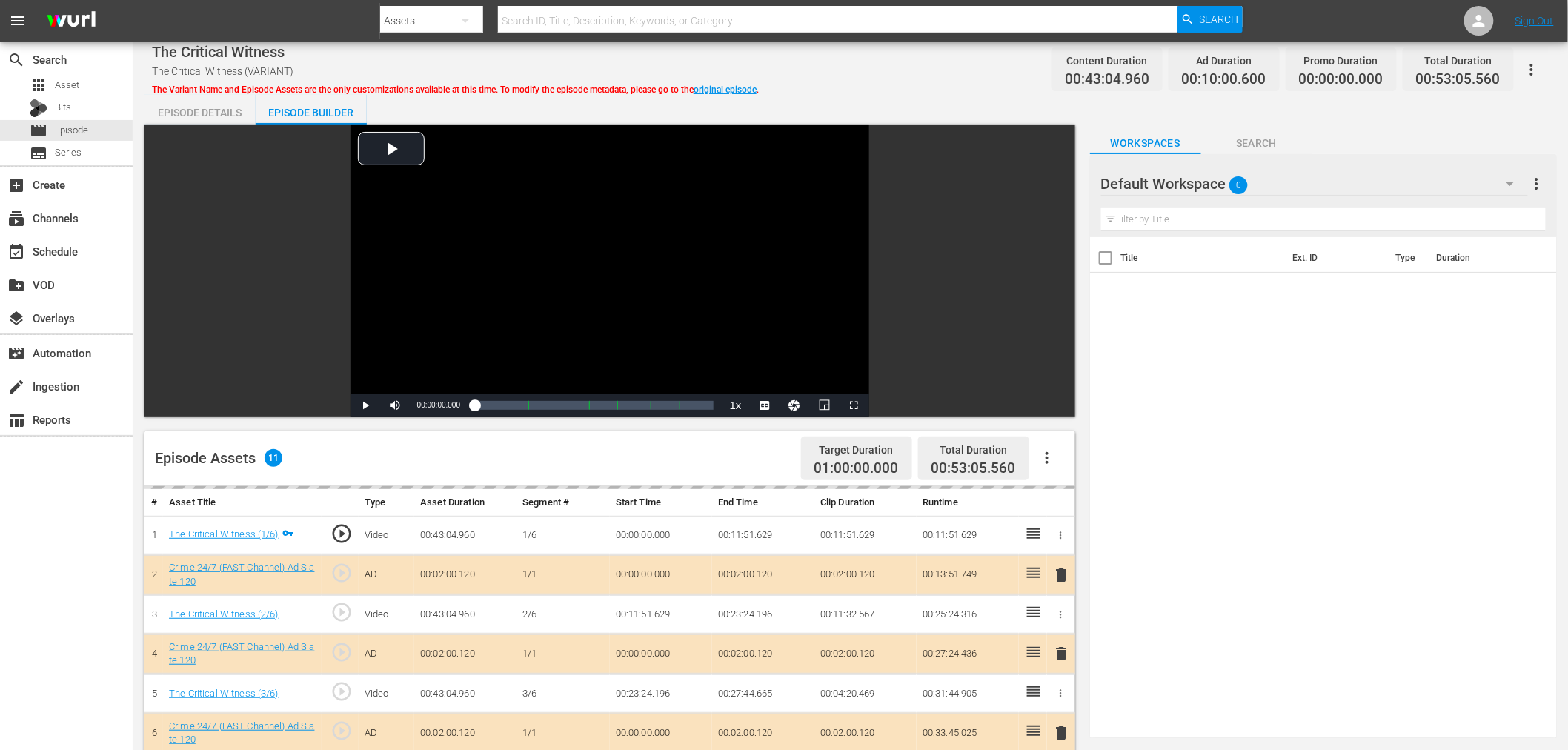
click at [1344, 170] on div "Default Workspace 0" at bounding box center [1314, 184] width 426 height 42
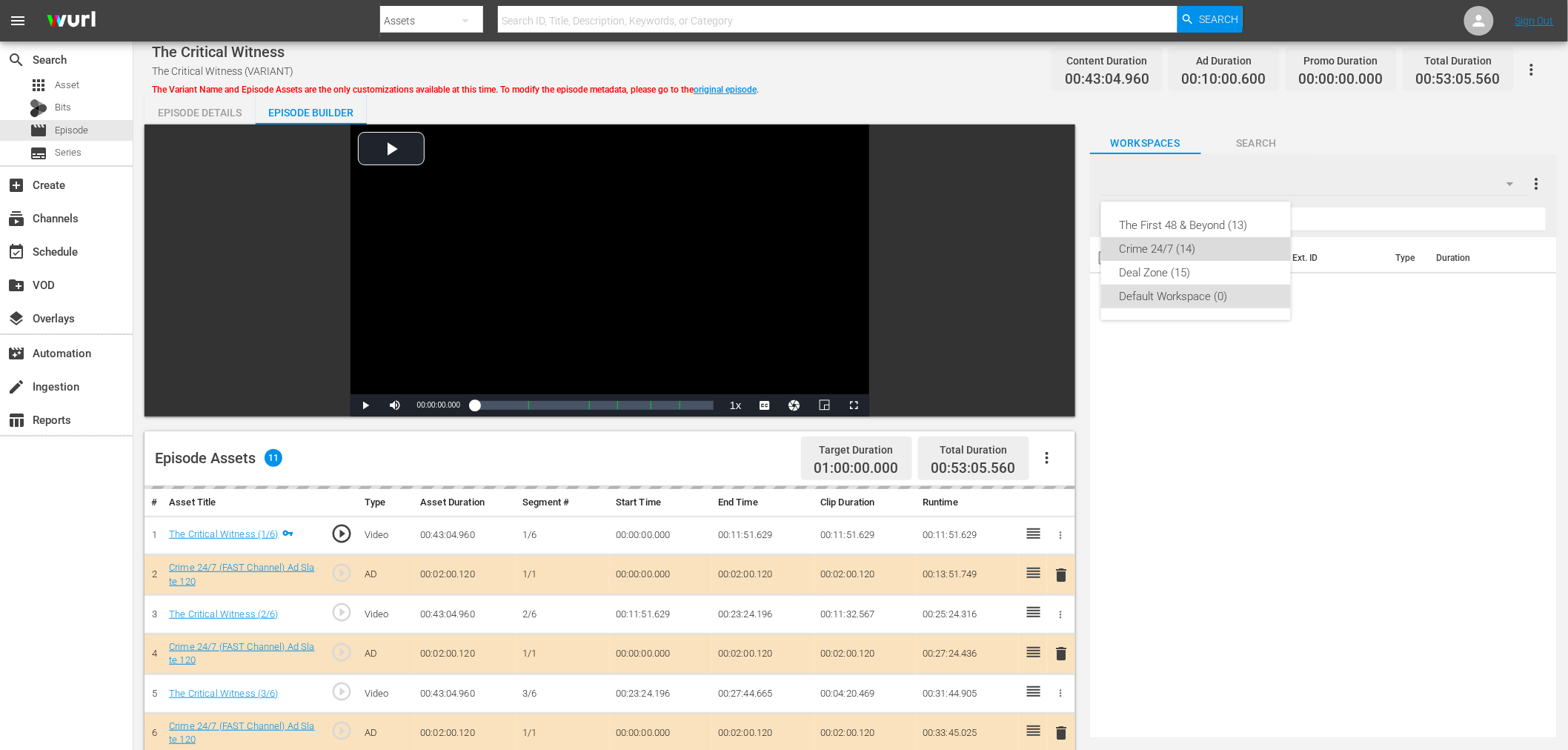
click at [1143, 249] on div "Crime 24/7 (14)" at bounding box center [1196, 249] width 154 height 24
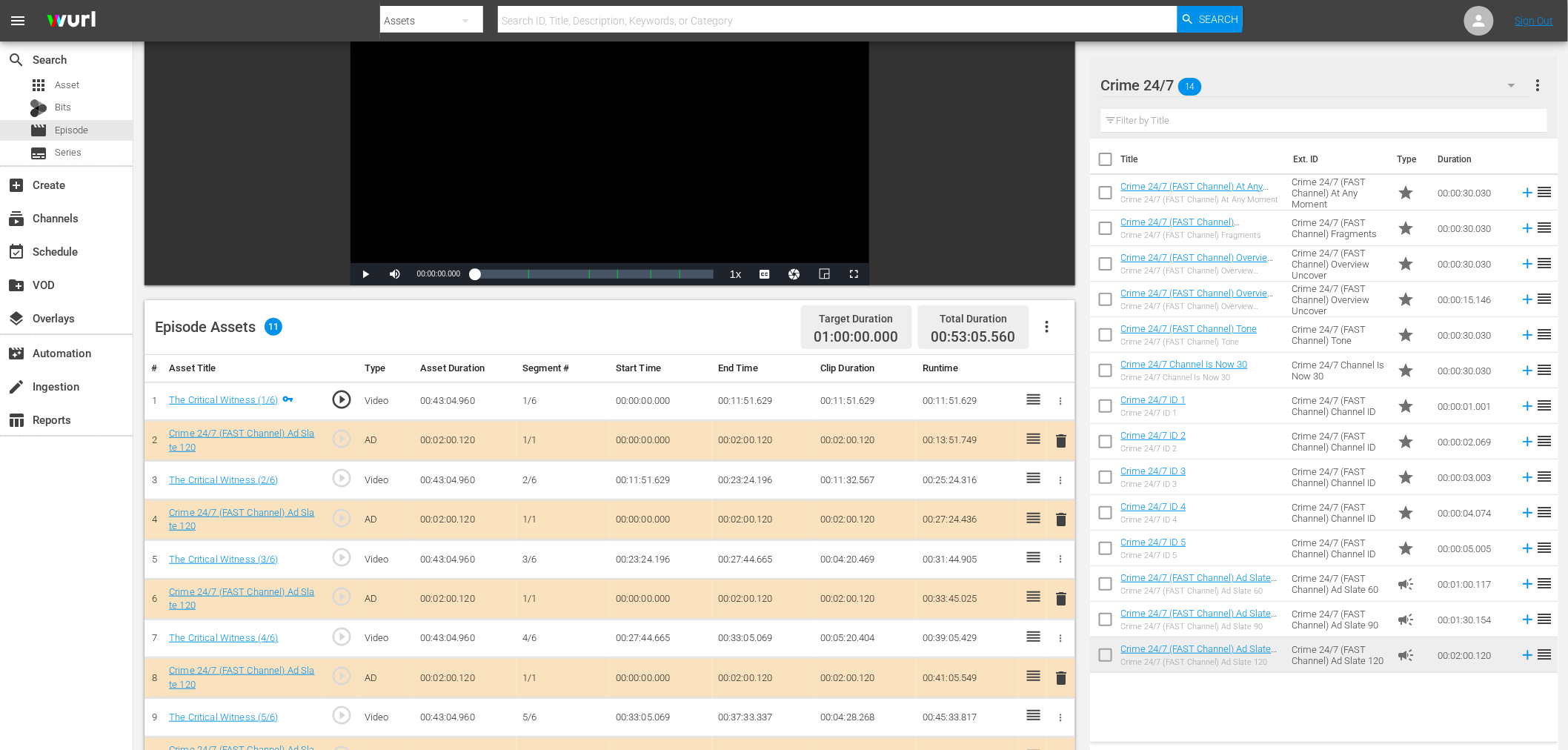
scroll to position [329, 0]
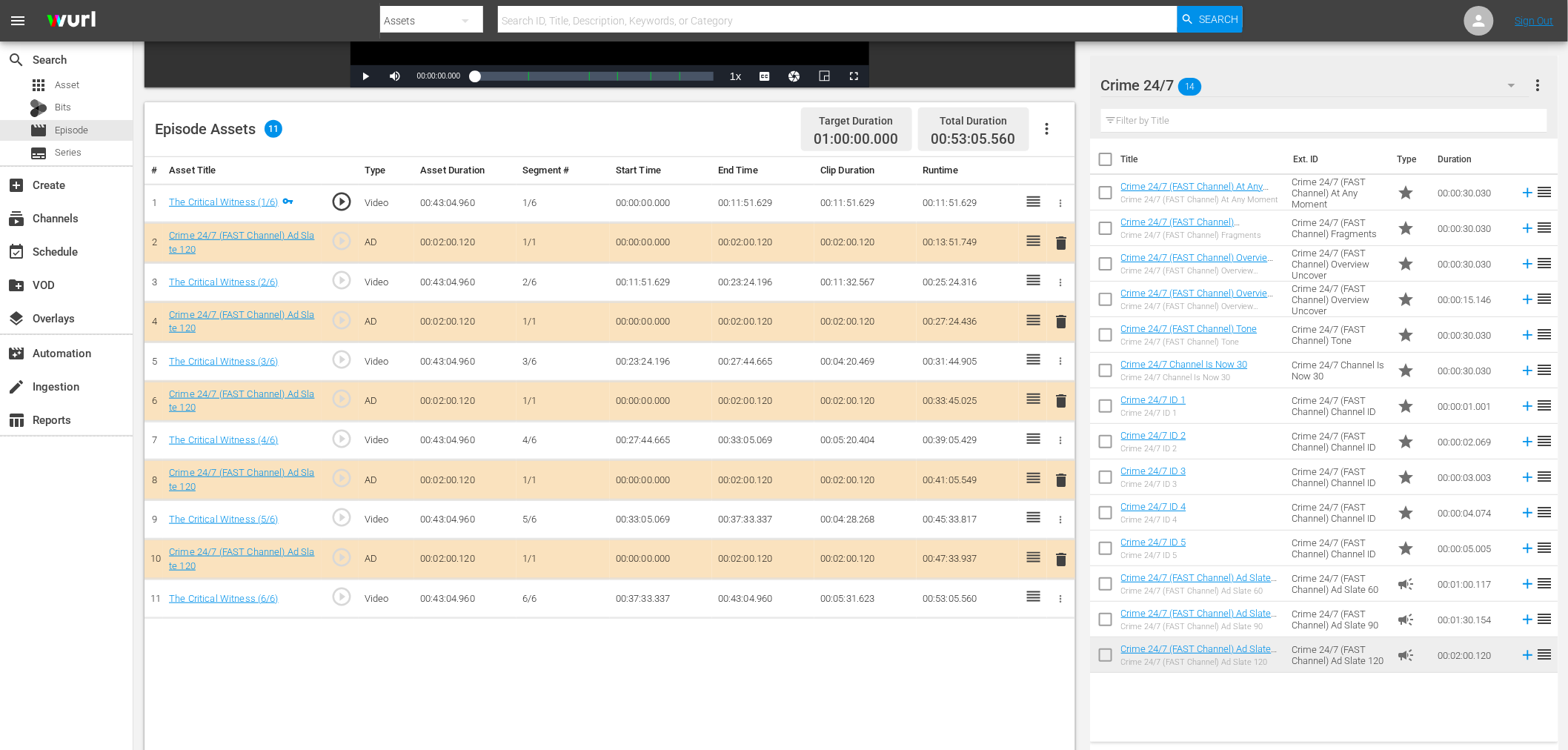
click at [1065, 317] on span "delete" at bounding box center [1062, 322] width 18 height 18
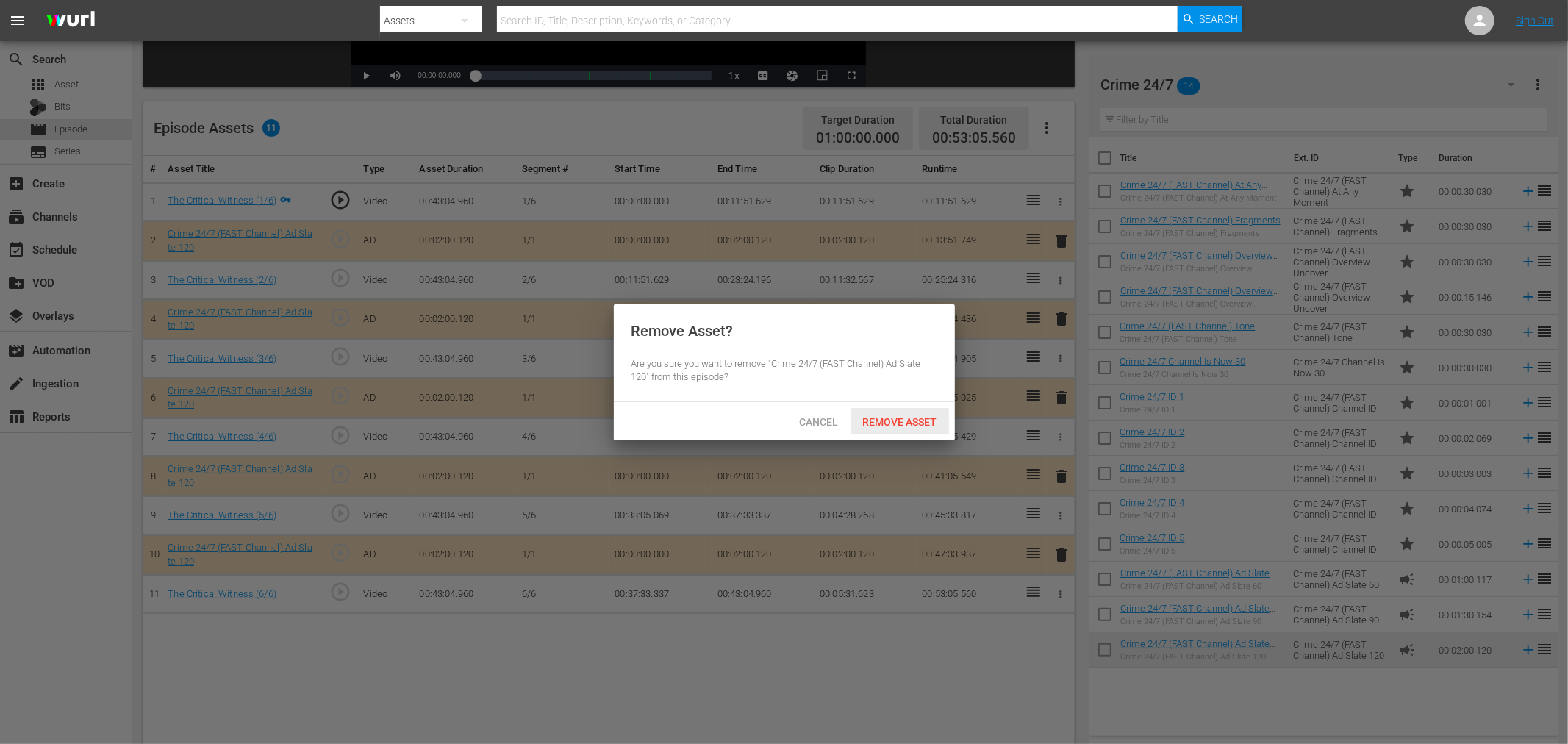
click at [882, 422] on span "Remove Asset" at bounding box center [900, 422] width 98 height 12
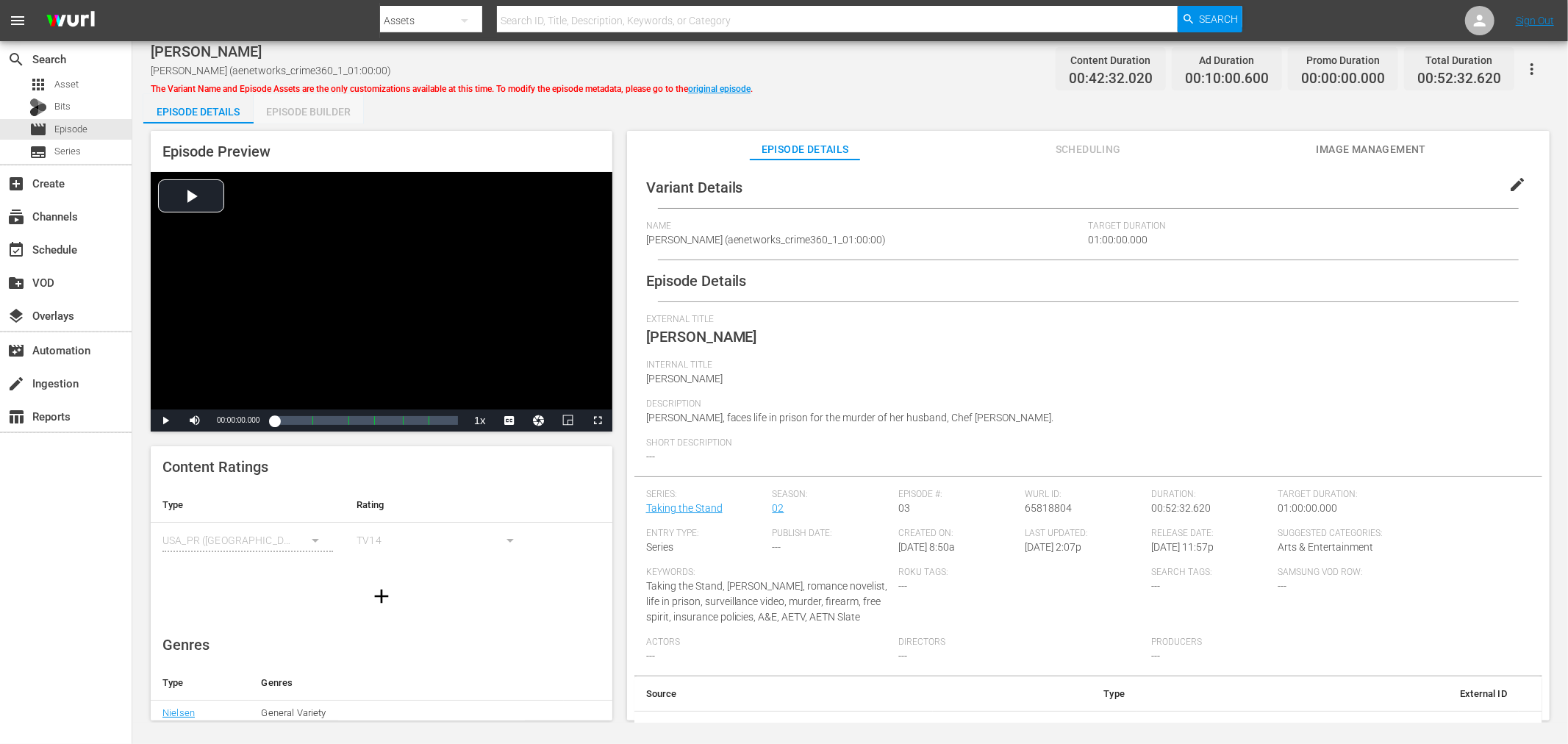
click at [311, 100] on div "Episode Builder" at bounding box center [309, 111] width 110 height 35
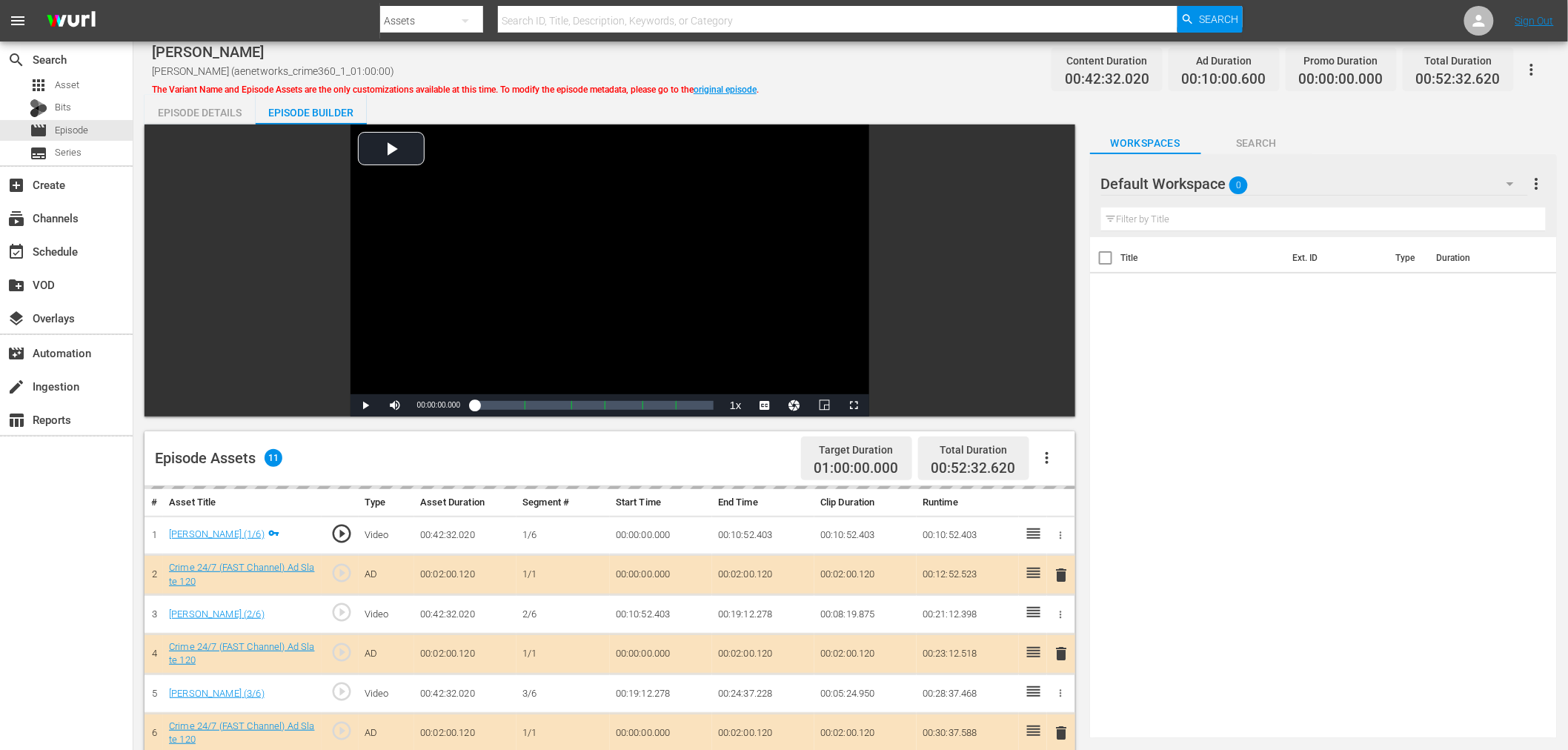
click at [1312, 195] on div "Default Workspace 0" at bounding box center [1314, 184] width 426 height 42
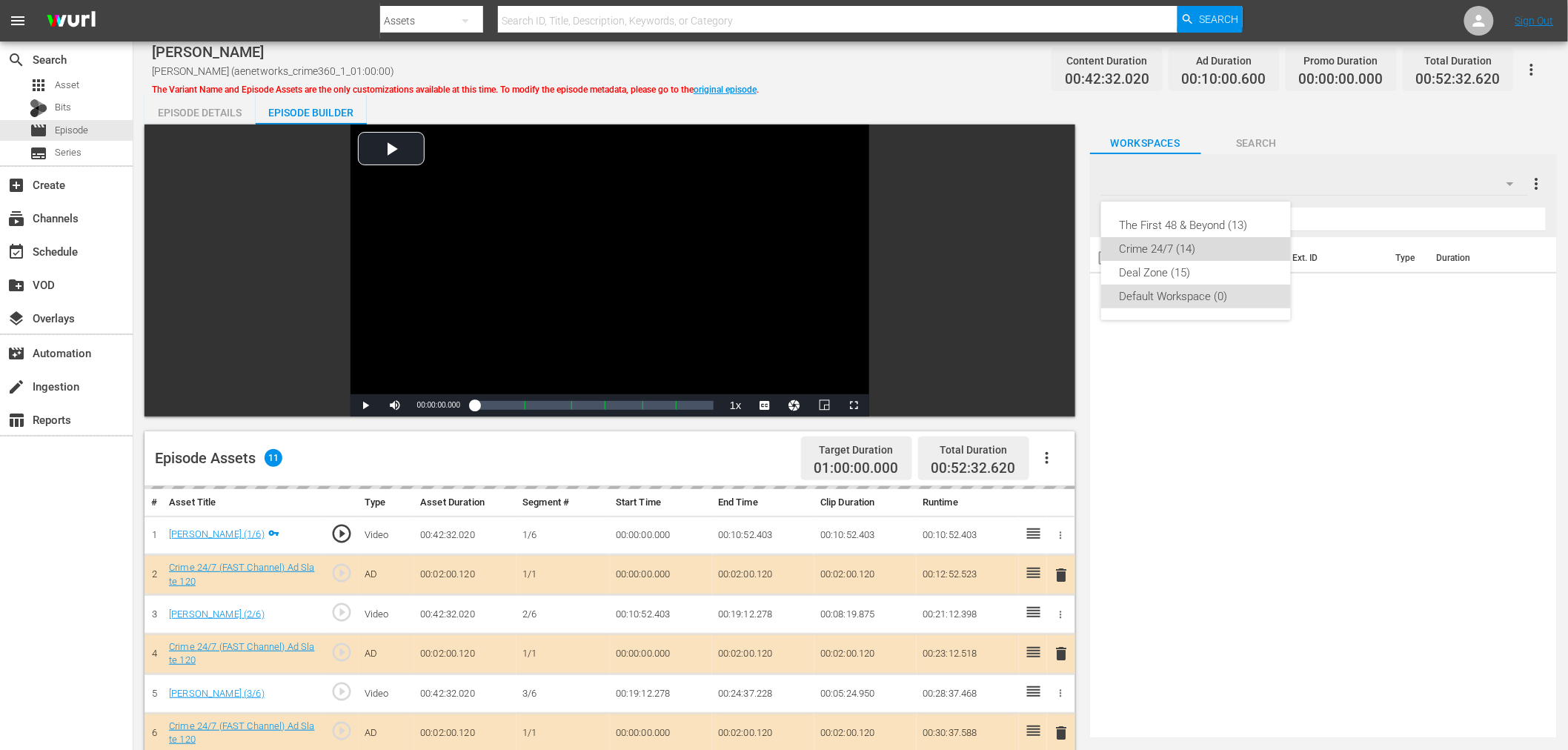
click at [1180, 245] on div "Crime 24/7 (14)" at bounding box center [1196, 249] width 154 height 24
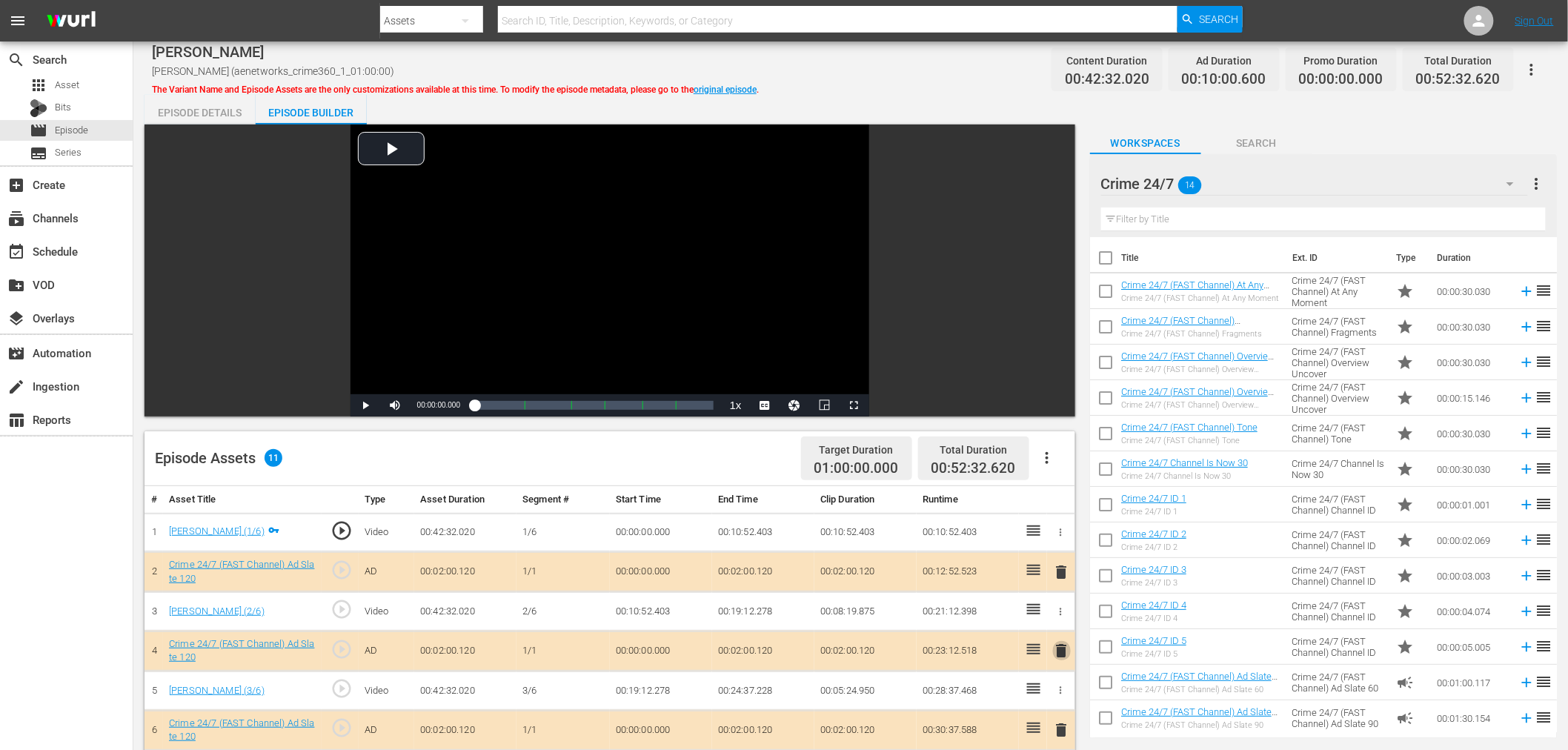
click at [1065, 651] on span "delete" at bounding box center [1062, 650] width 18 height 18
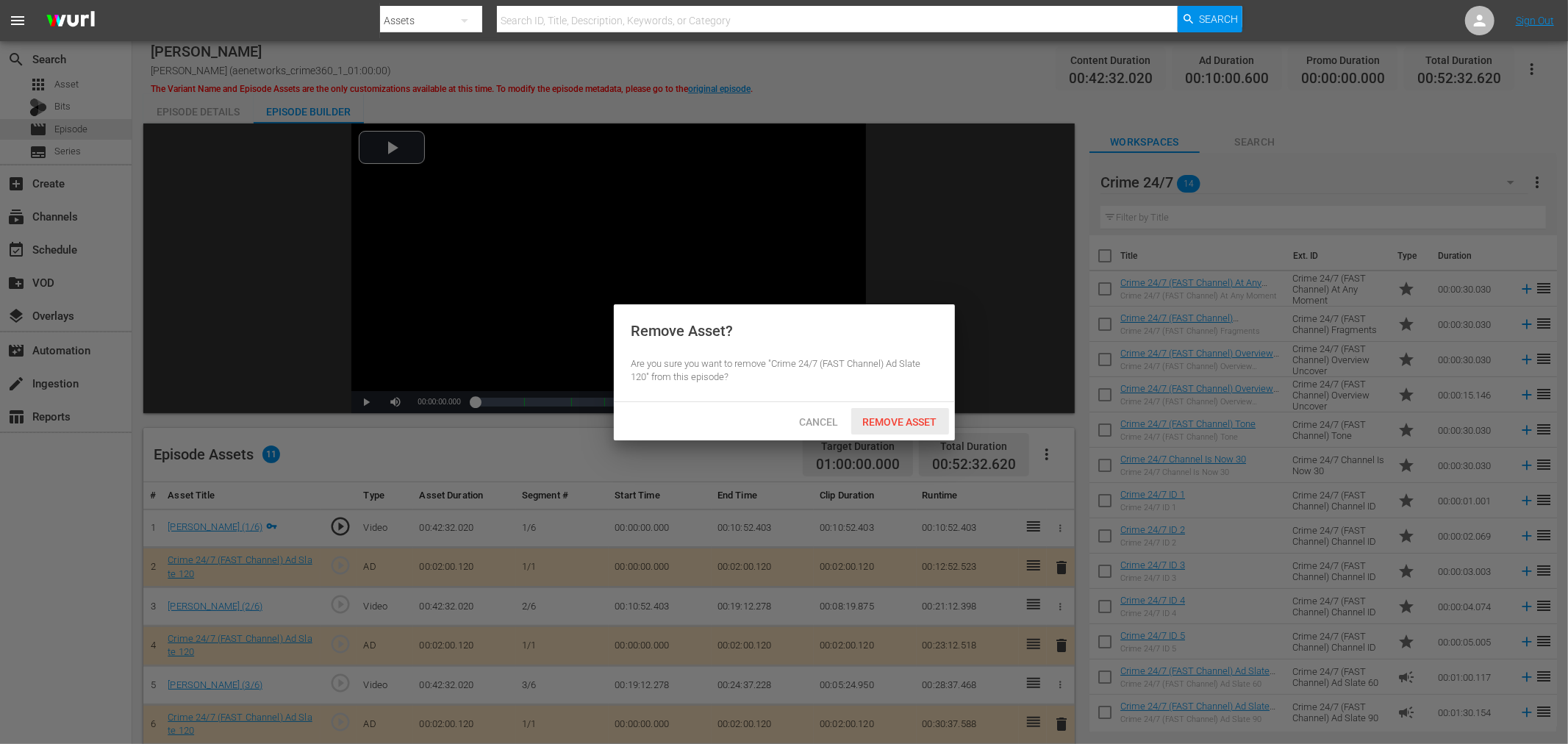
click at [927, 424] on span "Remove Asset" at bounding box center [900, 422] width 98 height 12
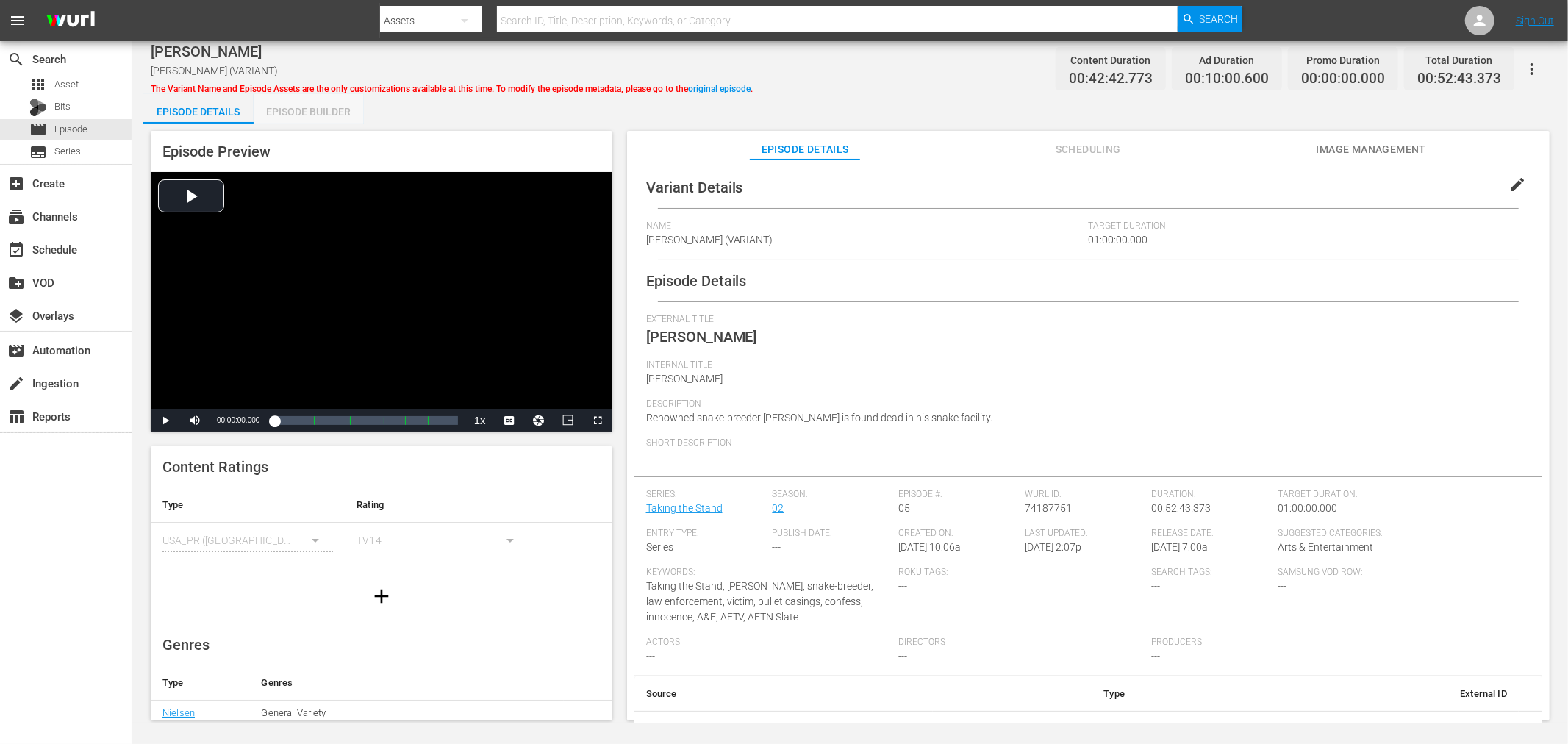
click at [327, 113] on div "Episode Builder" at bounding box center [309, 111] width 110 height 35
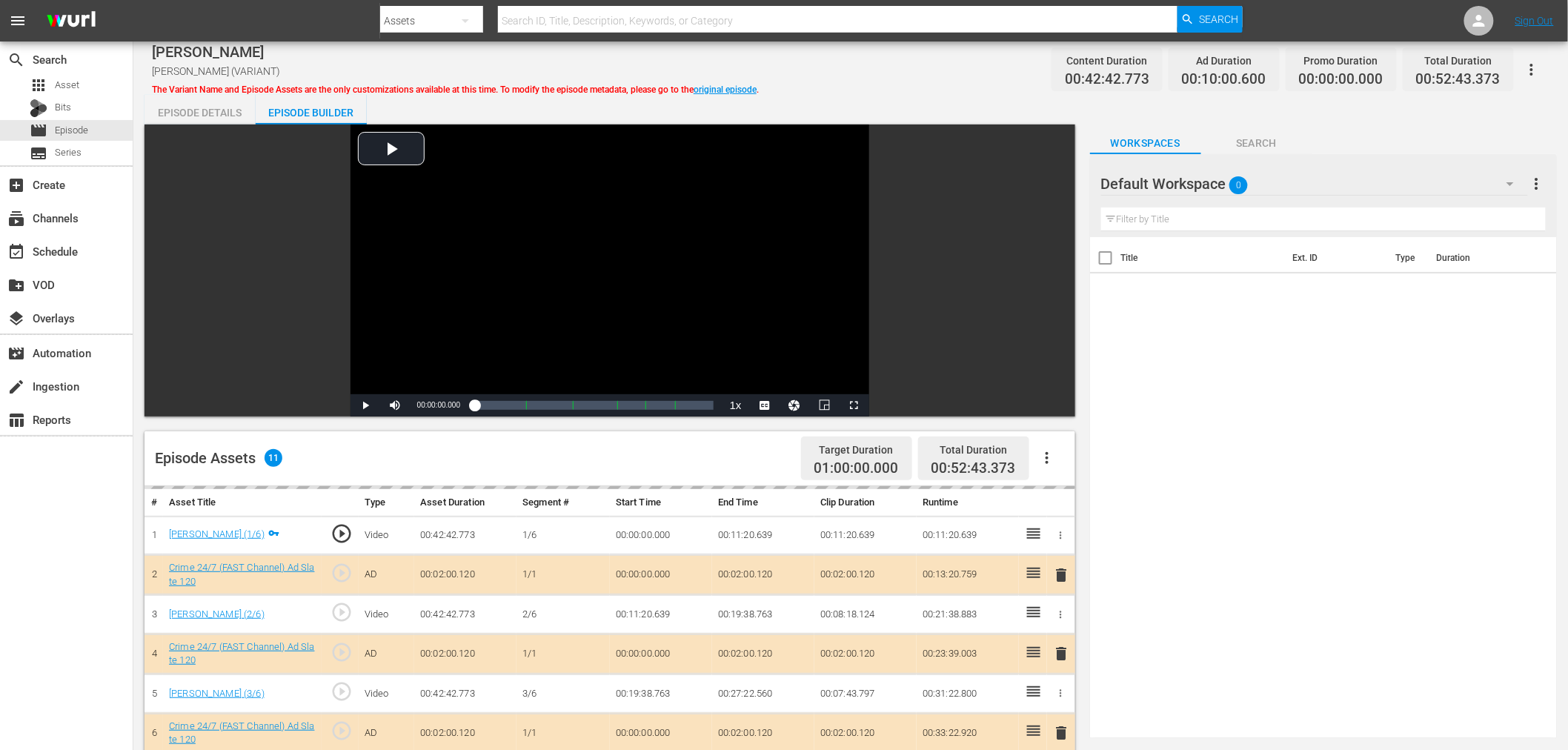
click at [1297, 179] on div "Default Workspace 0" at bounding box center [1314, 184] width 426 height 42
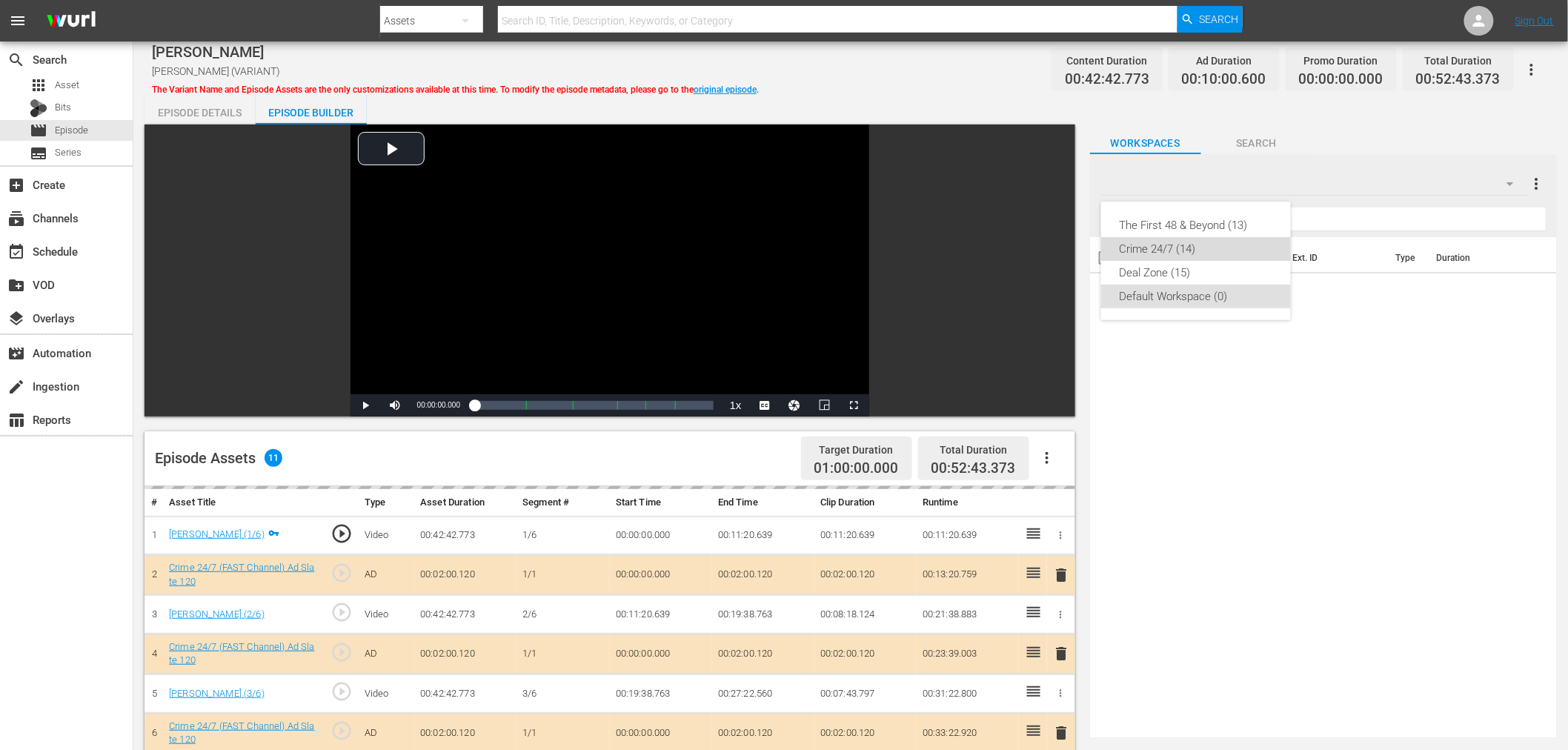
click at [1175, 239] on div "Crime 24/7 (14)" at bounding box center [1196, 249] width 154 height 24
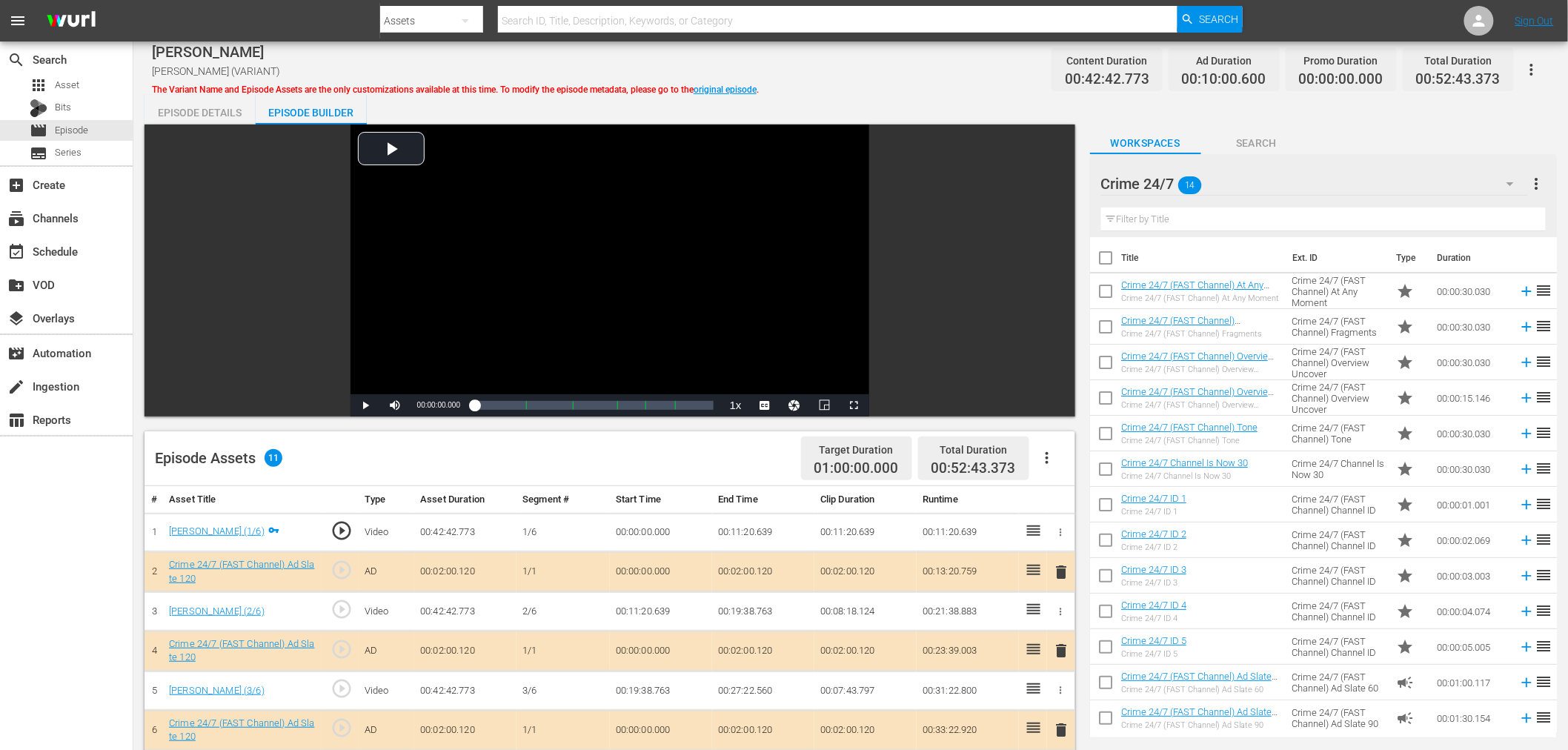
click at [1065, 661] on button "delete" at bounding box center [1062, 650] width 18 height 21
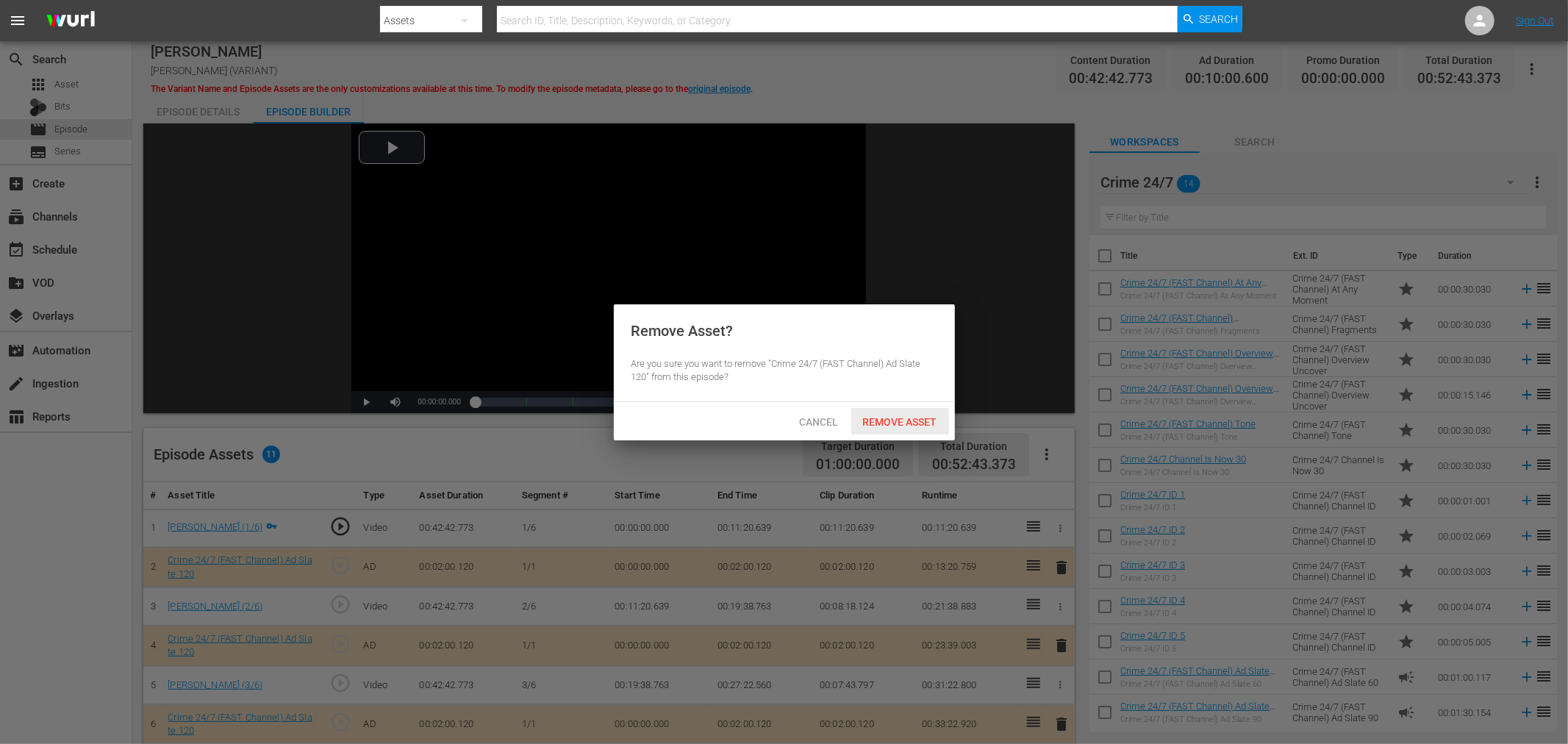
click at [919, 426] on span "Remove Asset" at bounding box center [900, 422] width 98 height 12
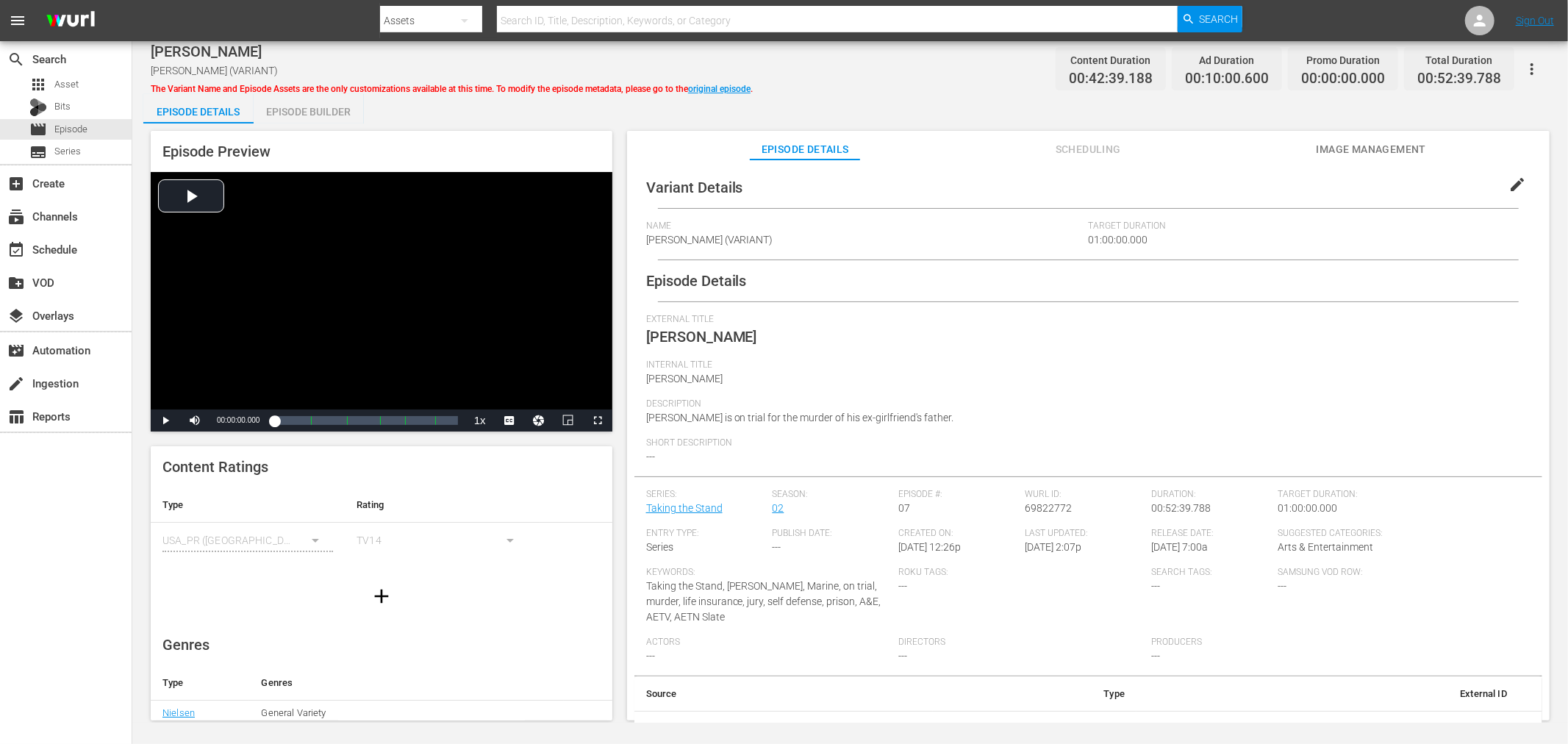
click at [350, 111] on div "Episode Builder" at bounding box center [309, 111] width 110 height 35
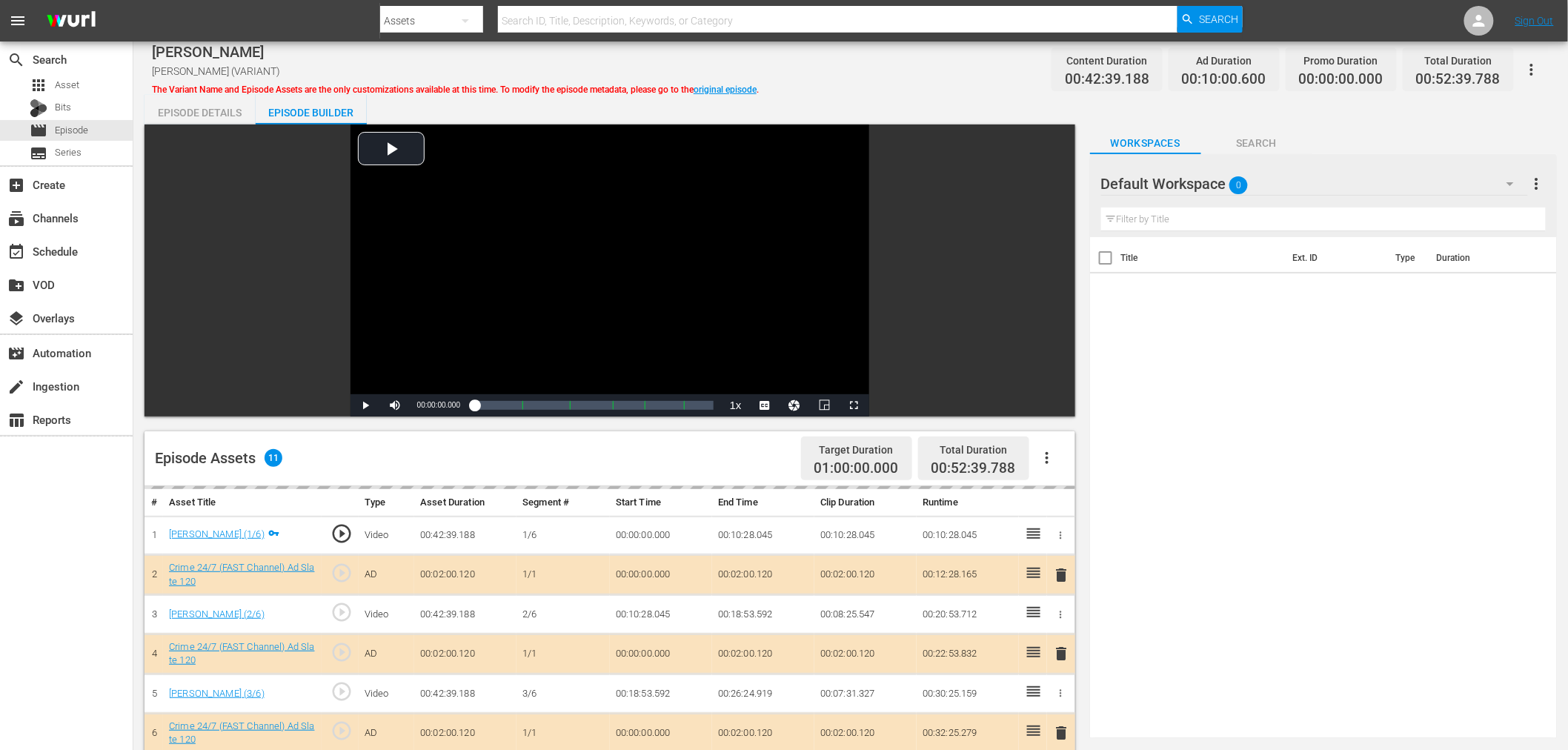
click at [1306, 169] on div "Default Workspace 0" at bounding box center [1314, 184] width 426 height 42
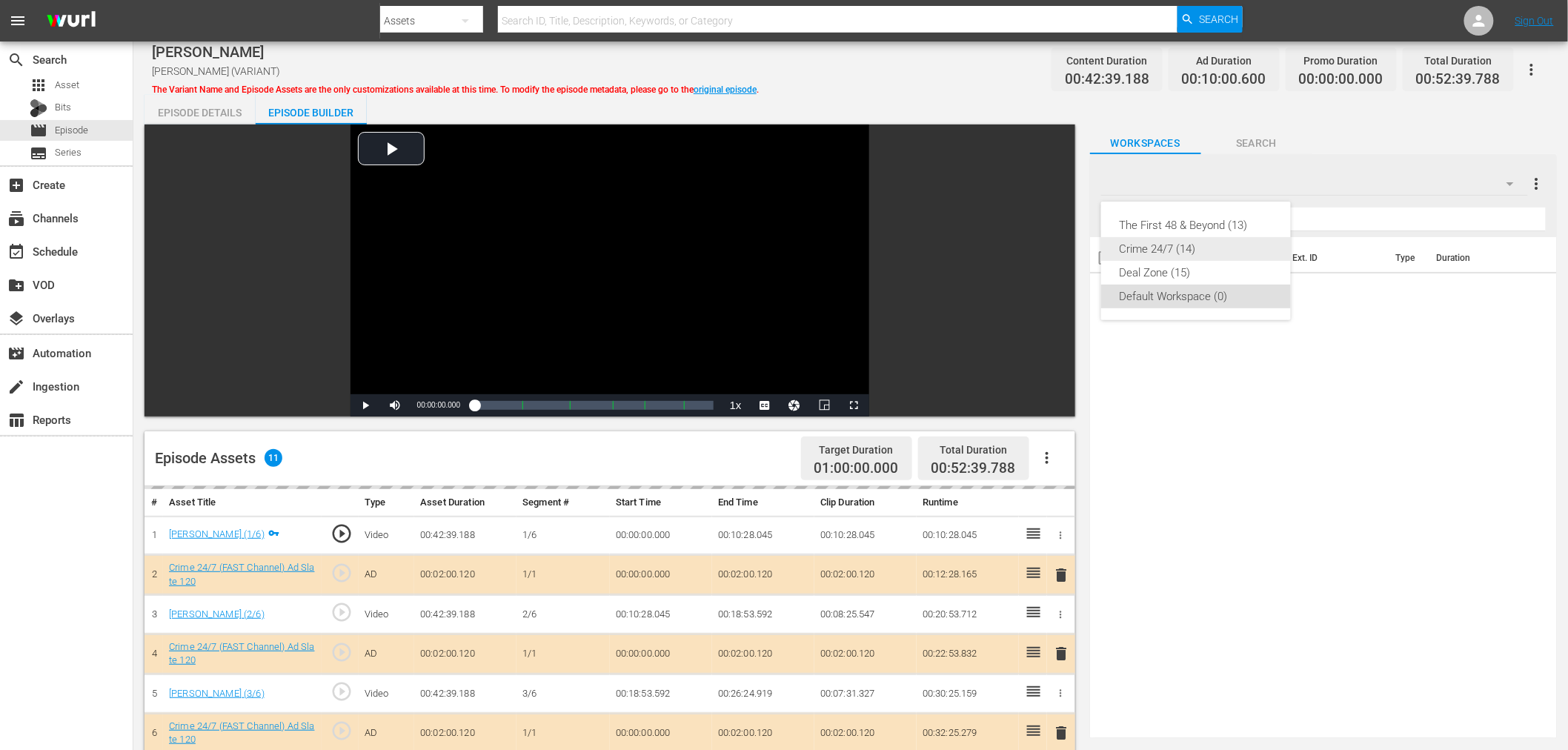
click at [1227, 247] on div "Crime 24/7 (14)" at bounding box center [1196, 249] width 154 height 24
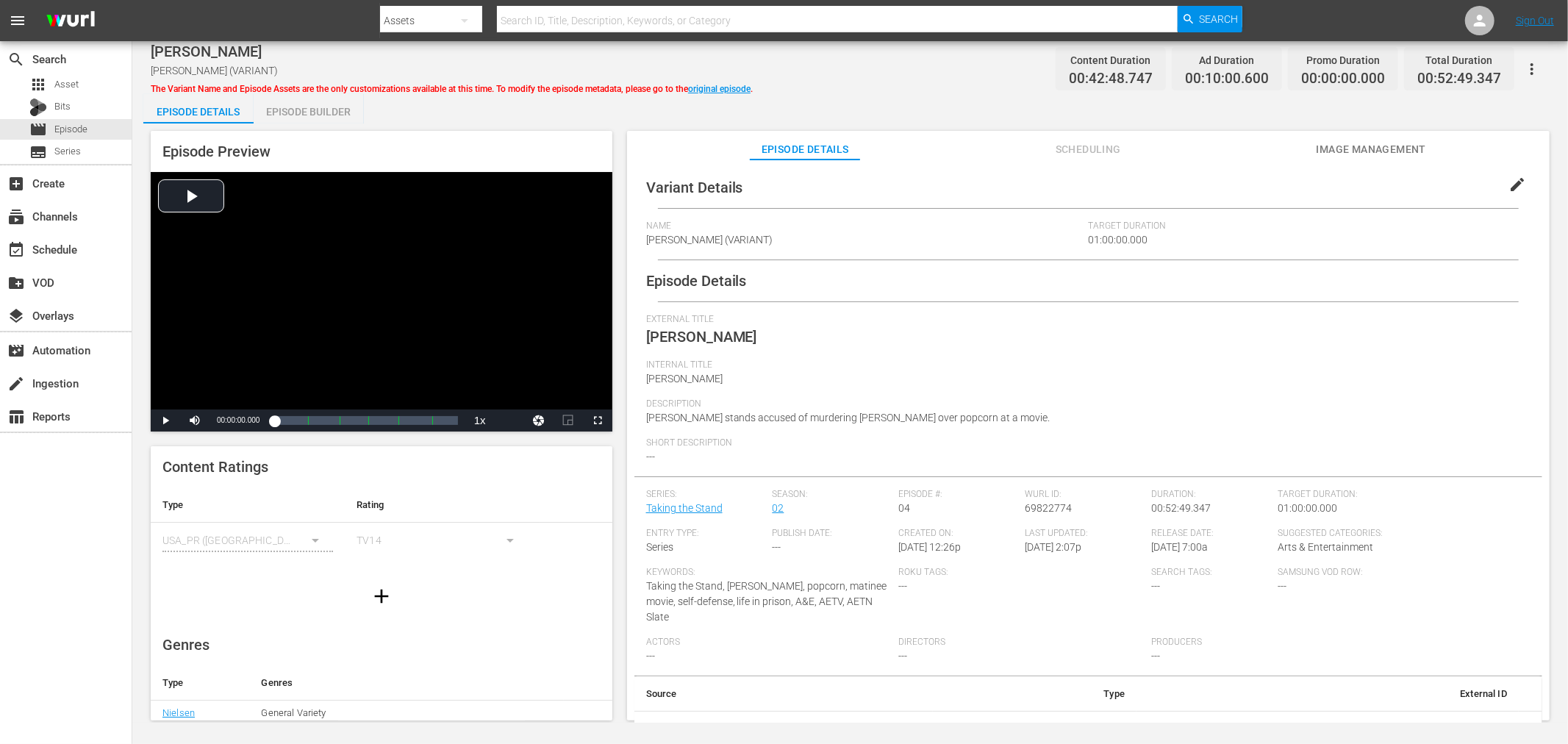
click at [303, 105] on div "Episode Builder" at bounding box center [309, 111] width 110 height 35
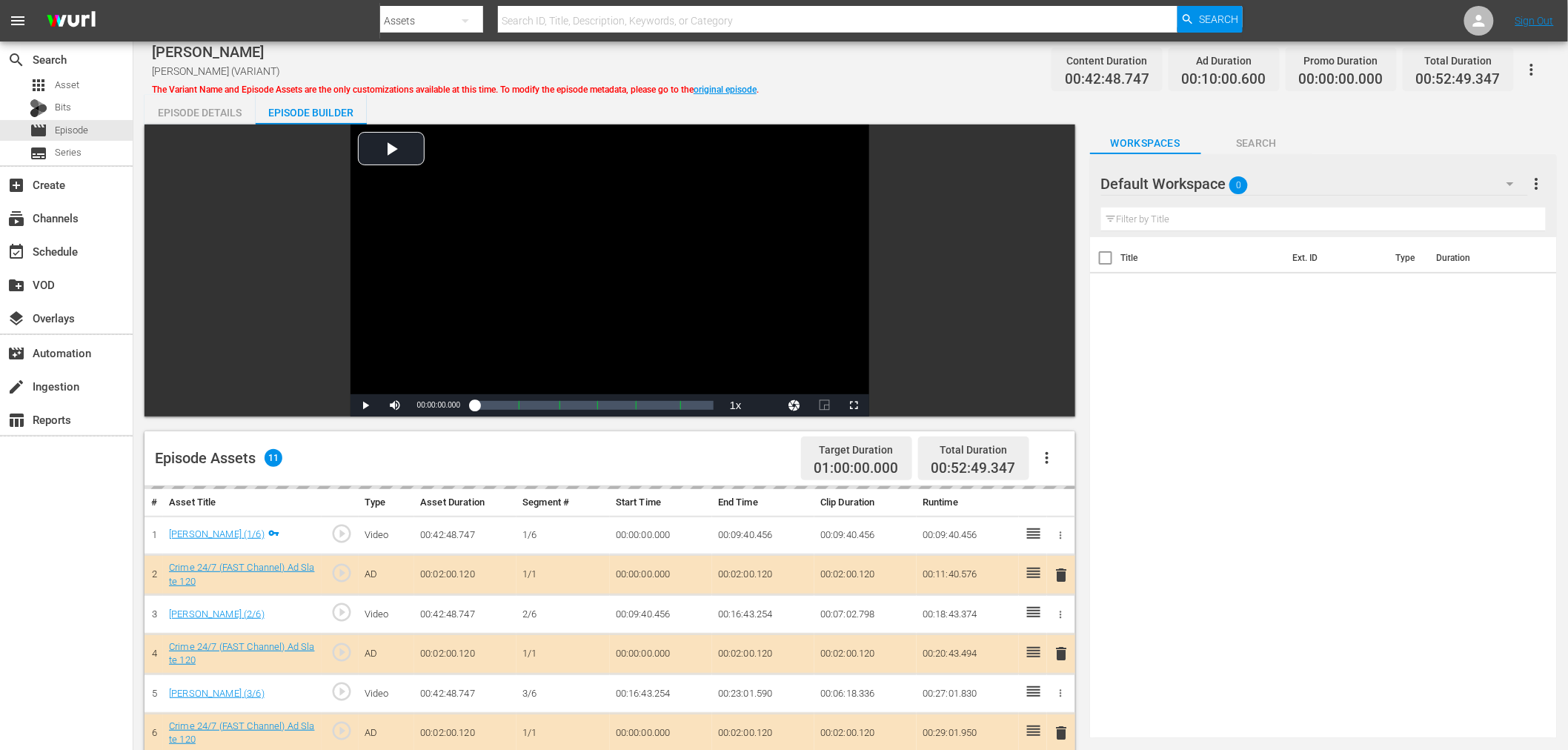
click at [1331, 189] on div "Default Workspace 0" at bounding box center [1314, 184] width 426 height 42
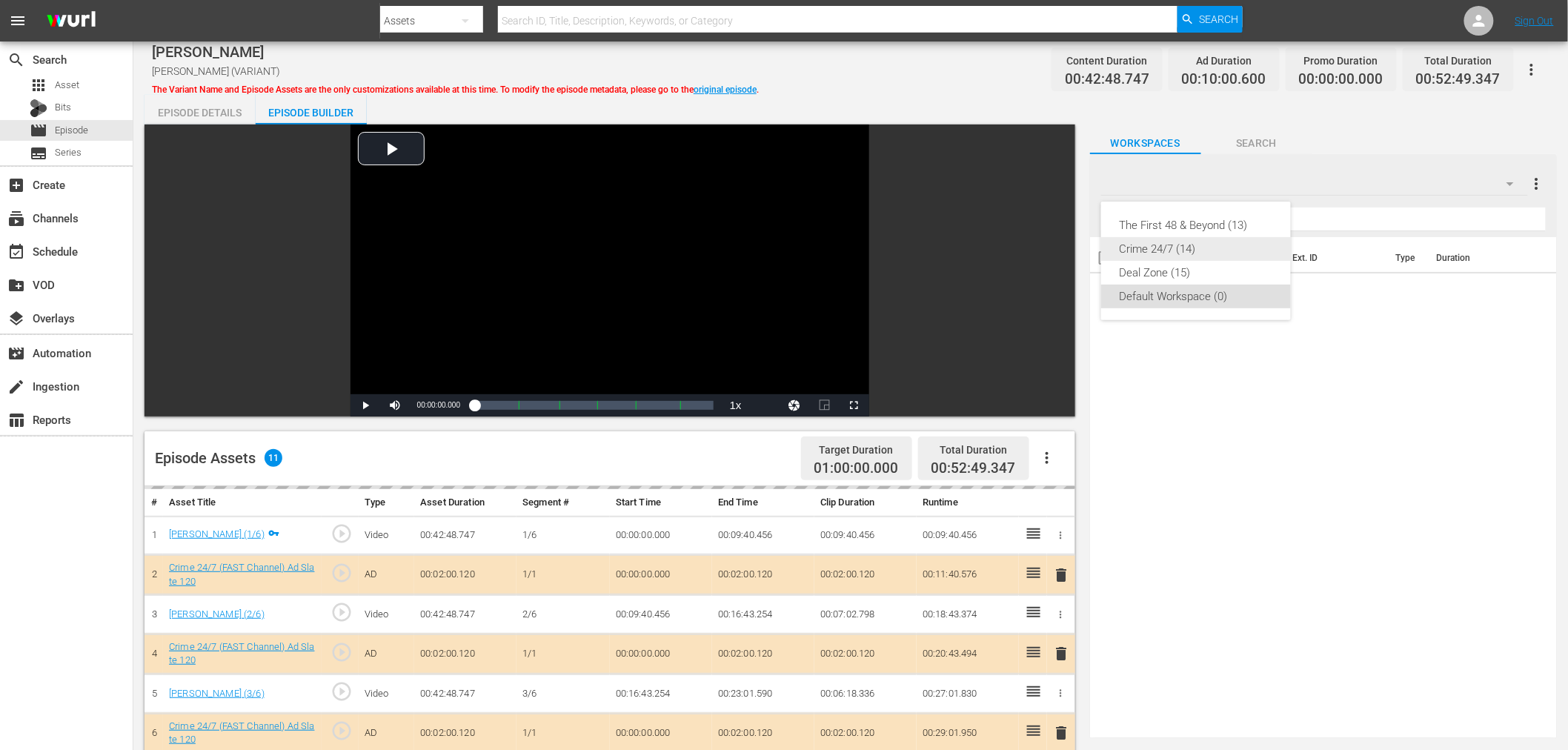
click at [1162, 253] on div "Crime 24/7 (14)" at bounding box center [1196, 249] width 154 height 24
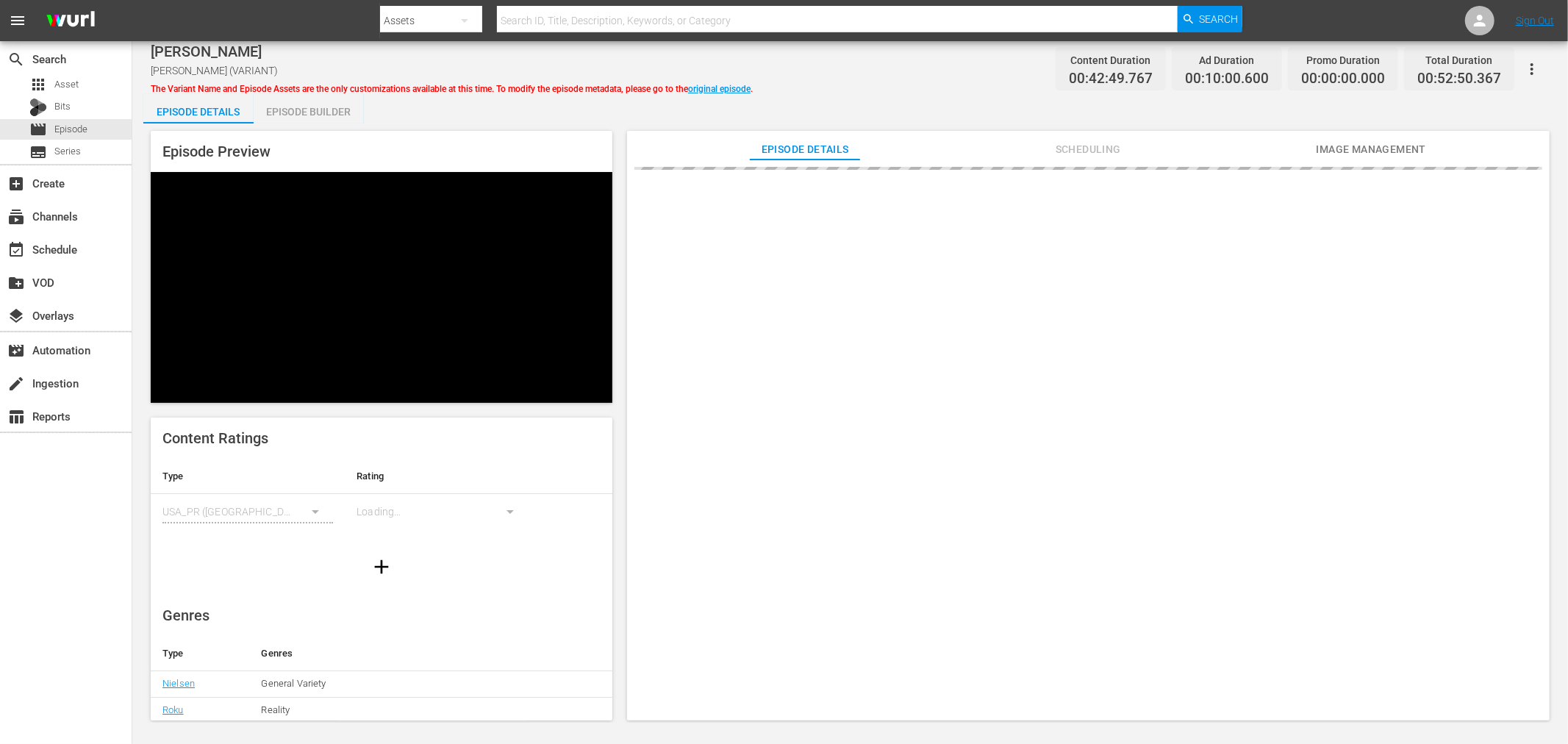
click at [270, 115] on div "Episode Builder" at bounding box center [309, 111] width 110 height 35
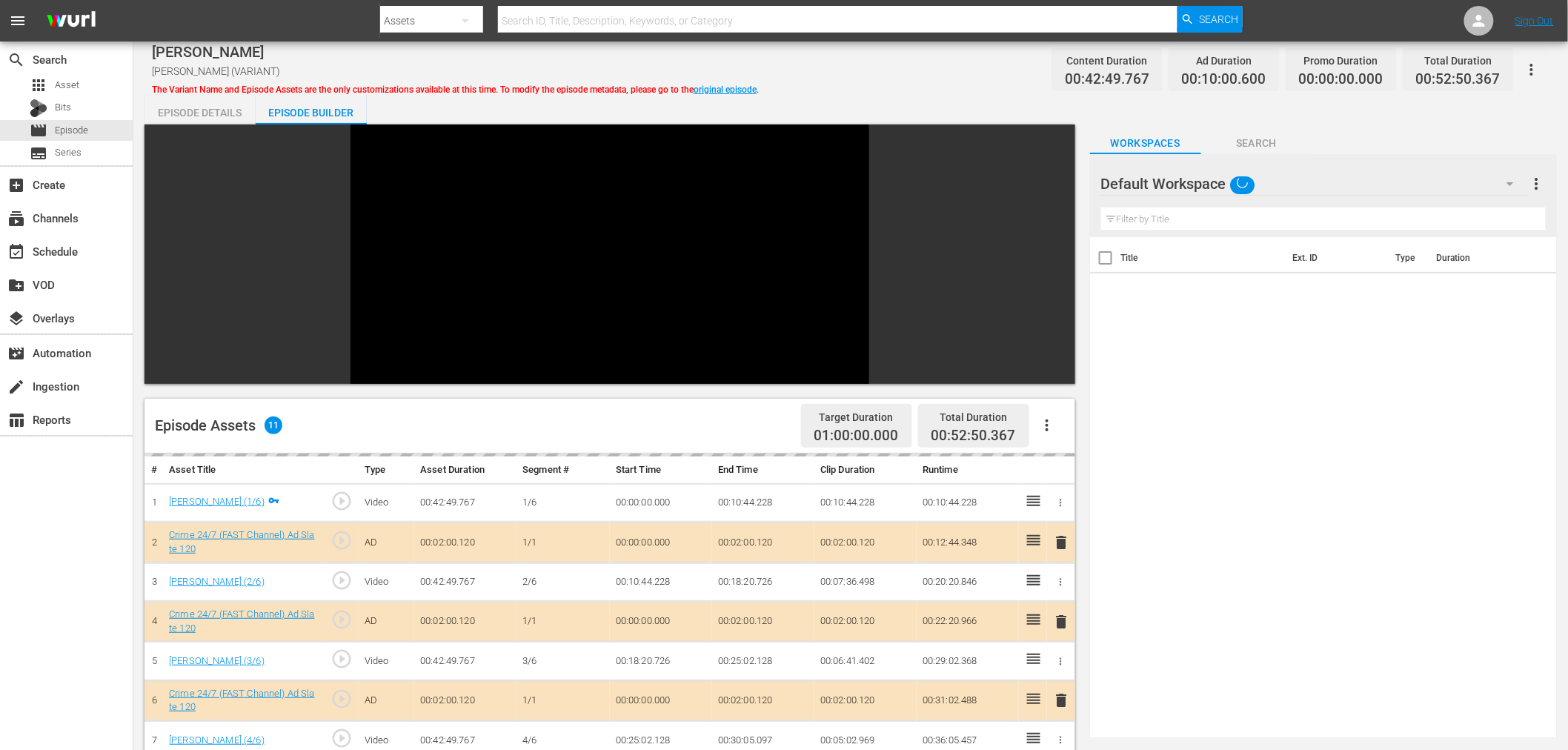
click at [1308, 187] on div "Default Workspace" at bounding box center [1314, 184] width 426 height 42
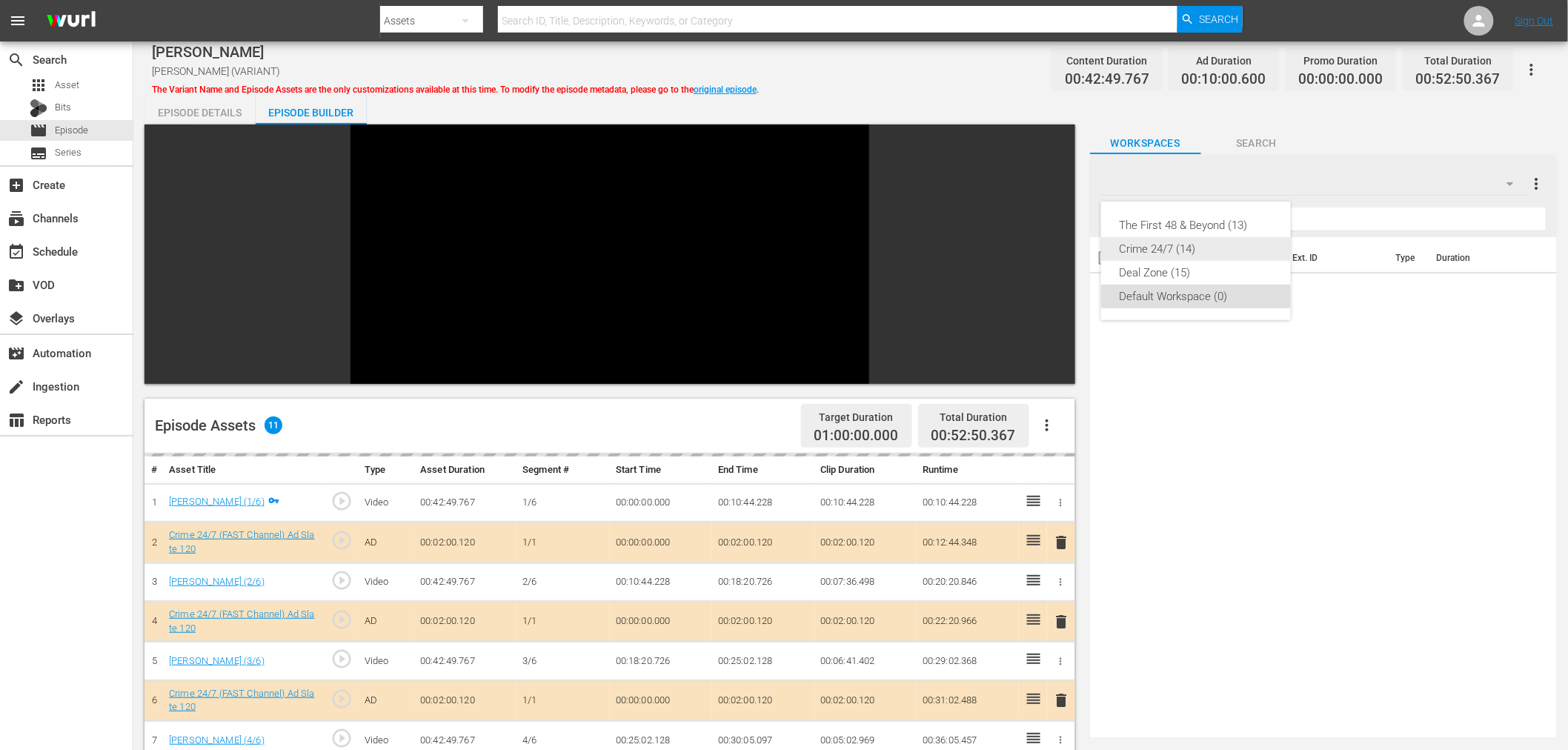
click at [1202, 242] on div "Crime 24/7 (14)" at bounding box center [1196, 249] width 154 height 24
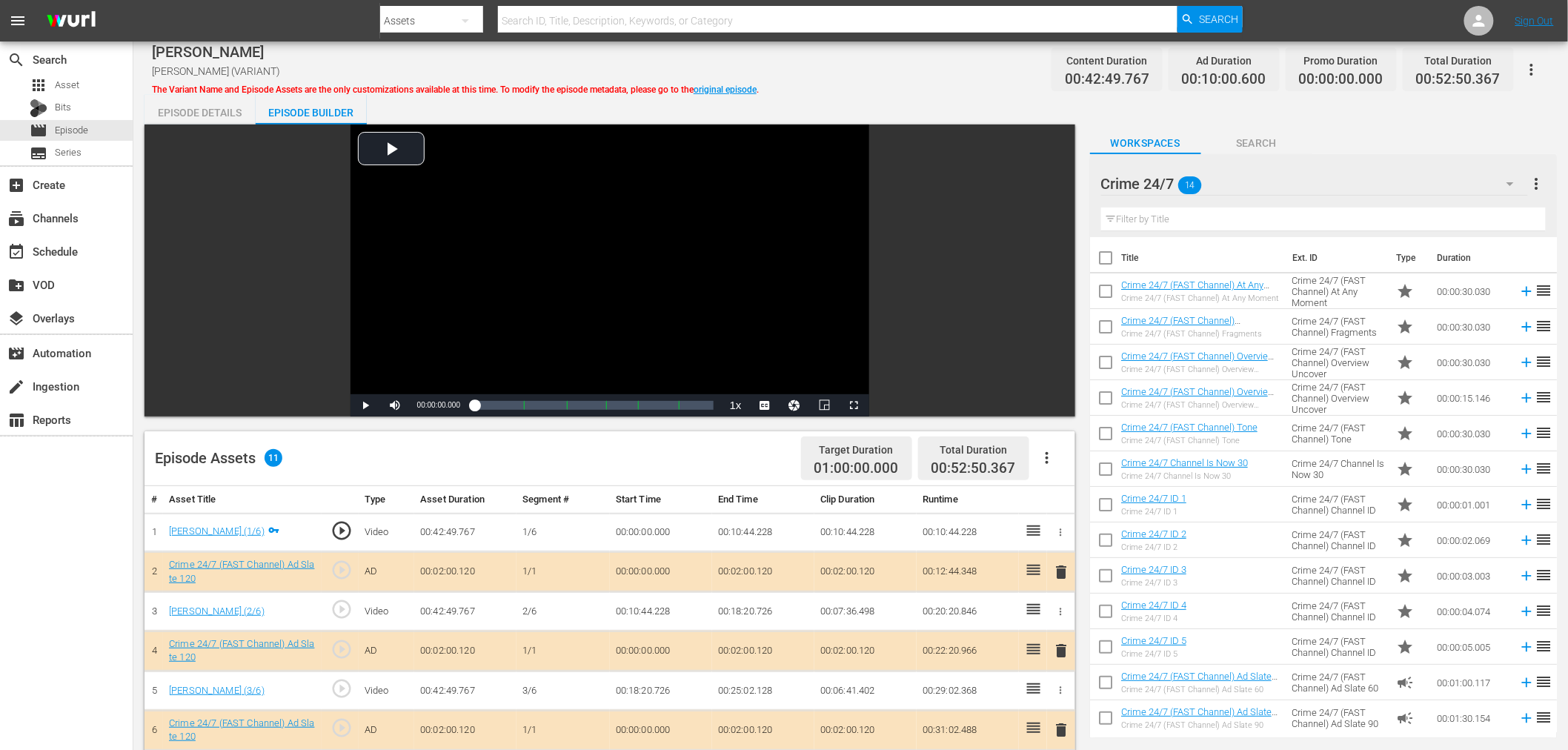
click at [1059, 647] on span "delete" at bounding box center [1062, 650] width 18 height 18
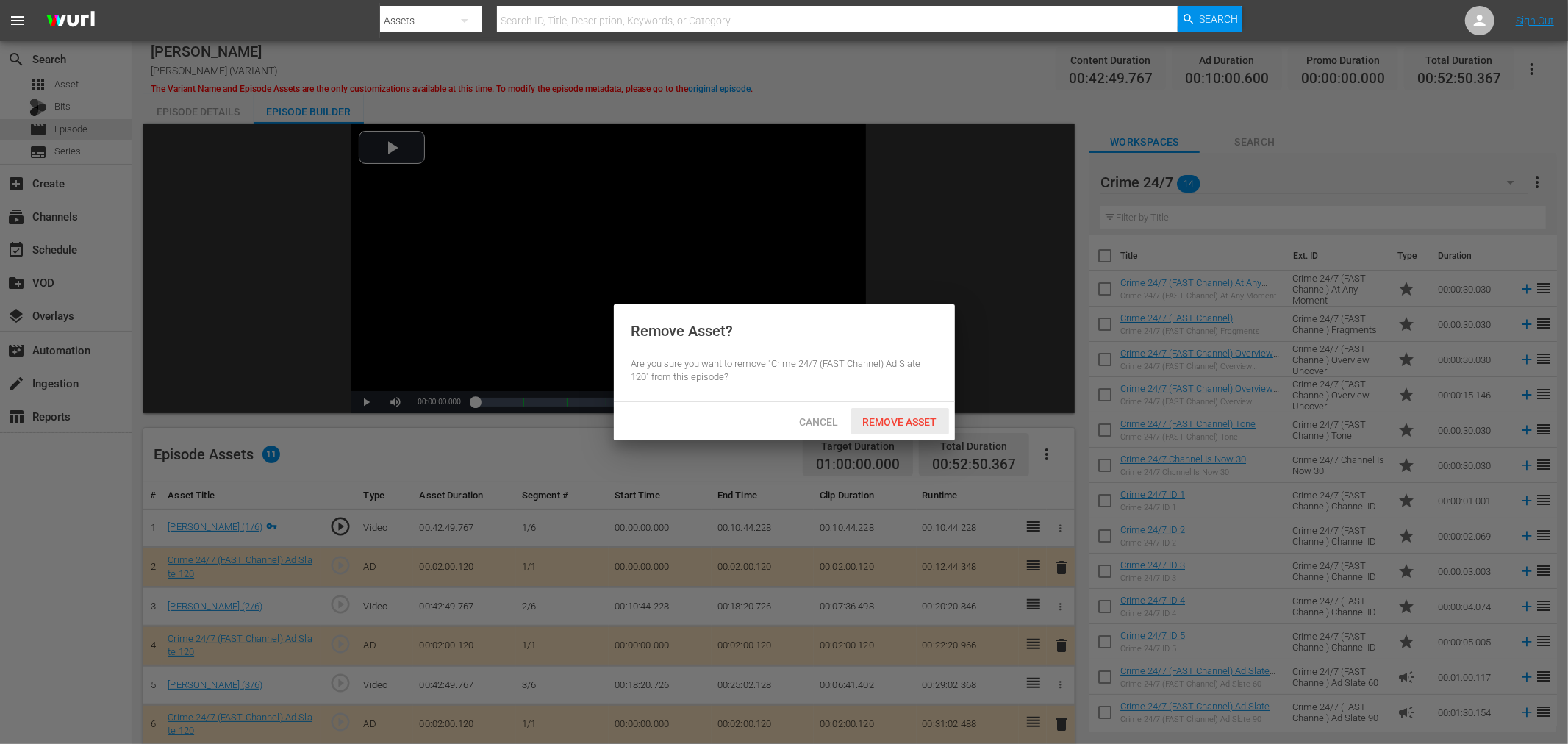
click at [900, 416] on span "Remove Asset" at bounding box center [900, 422] width 98 height 12
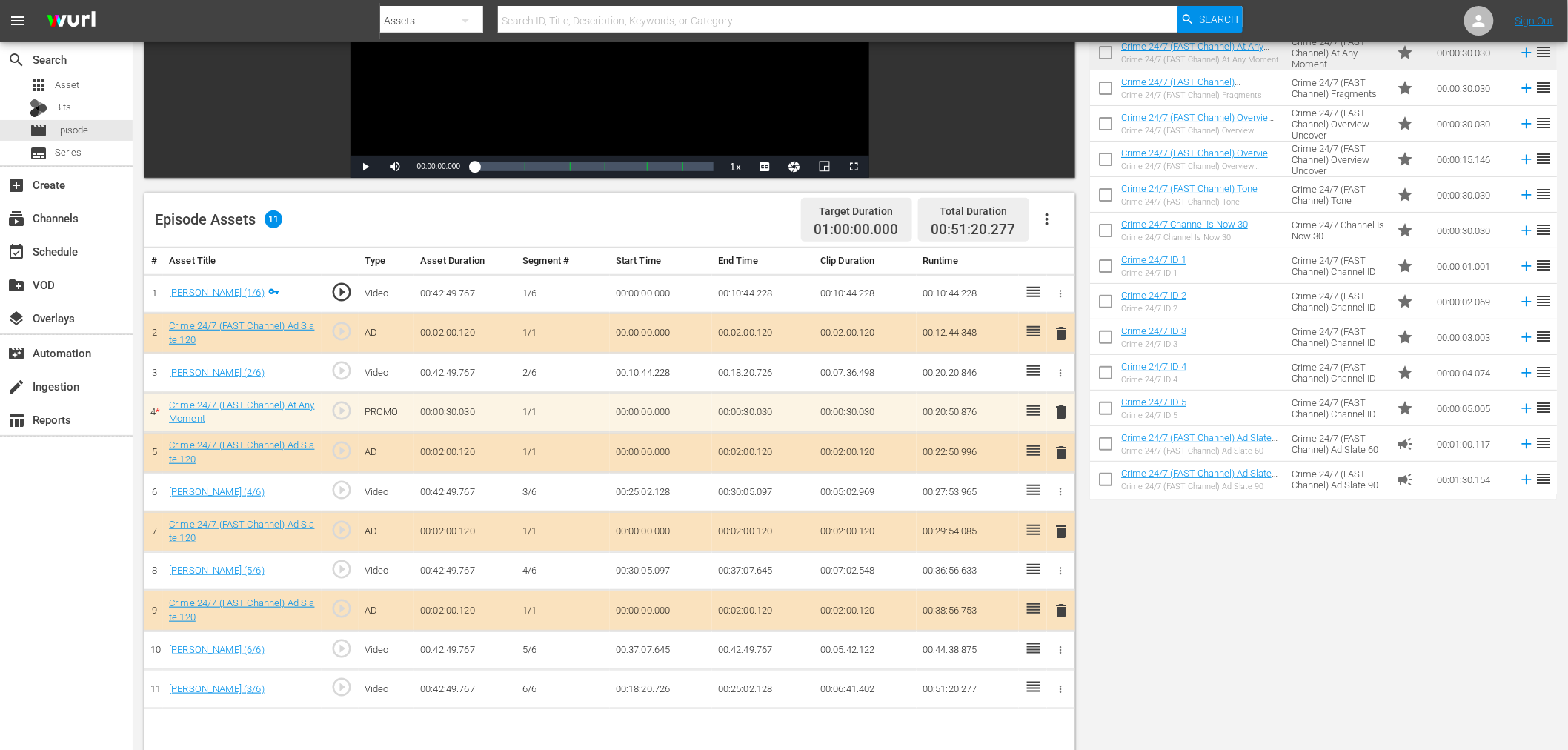
scroll to position [247, 0]
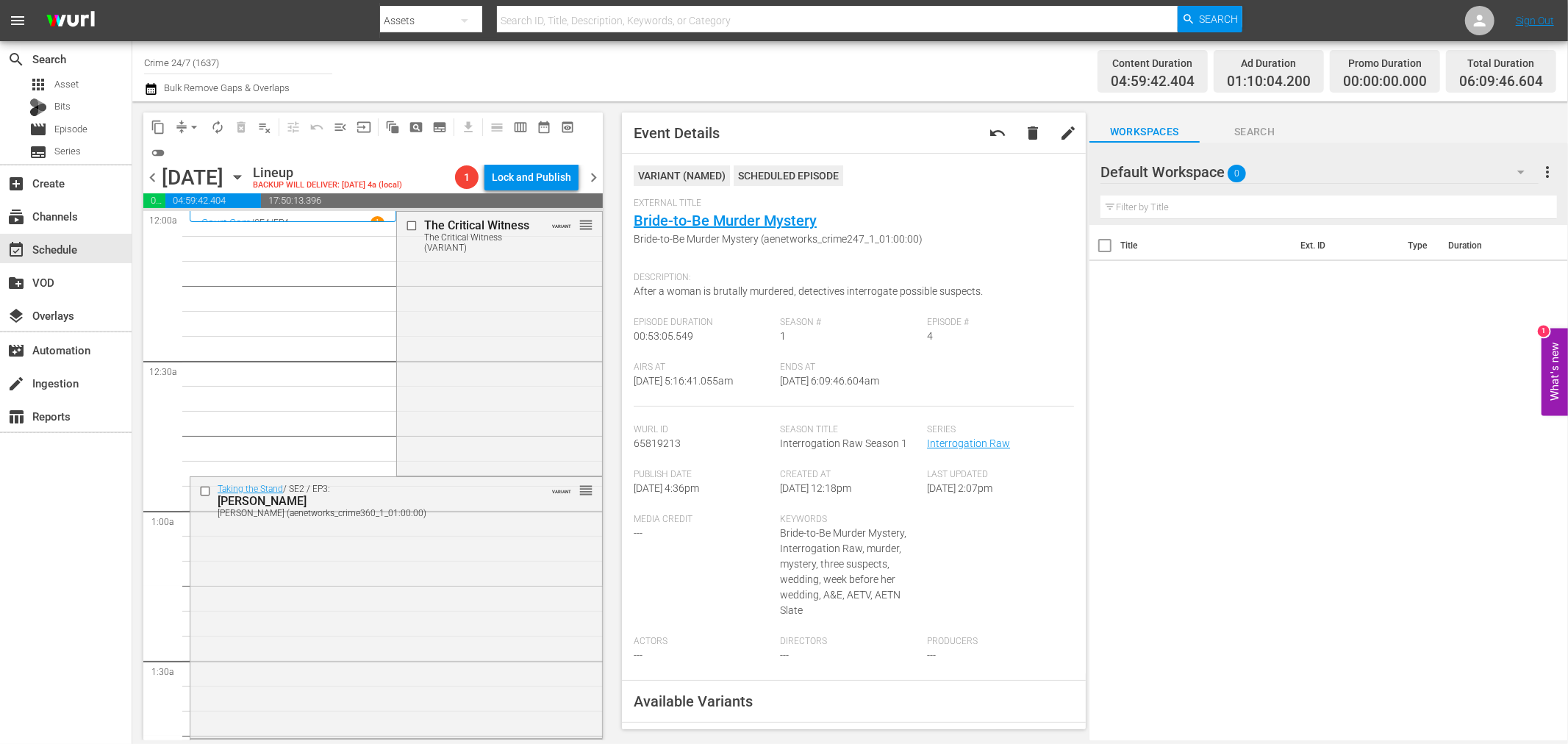
scroll to position [1388, 0]
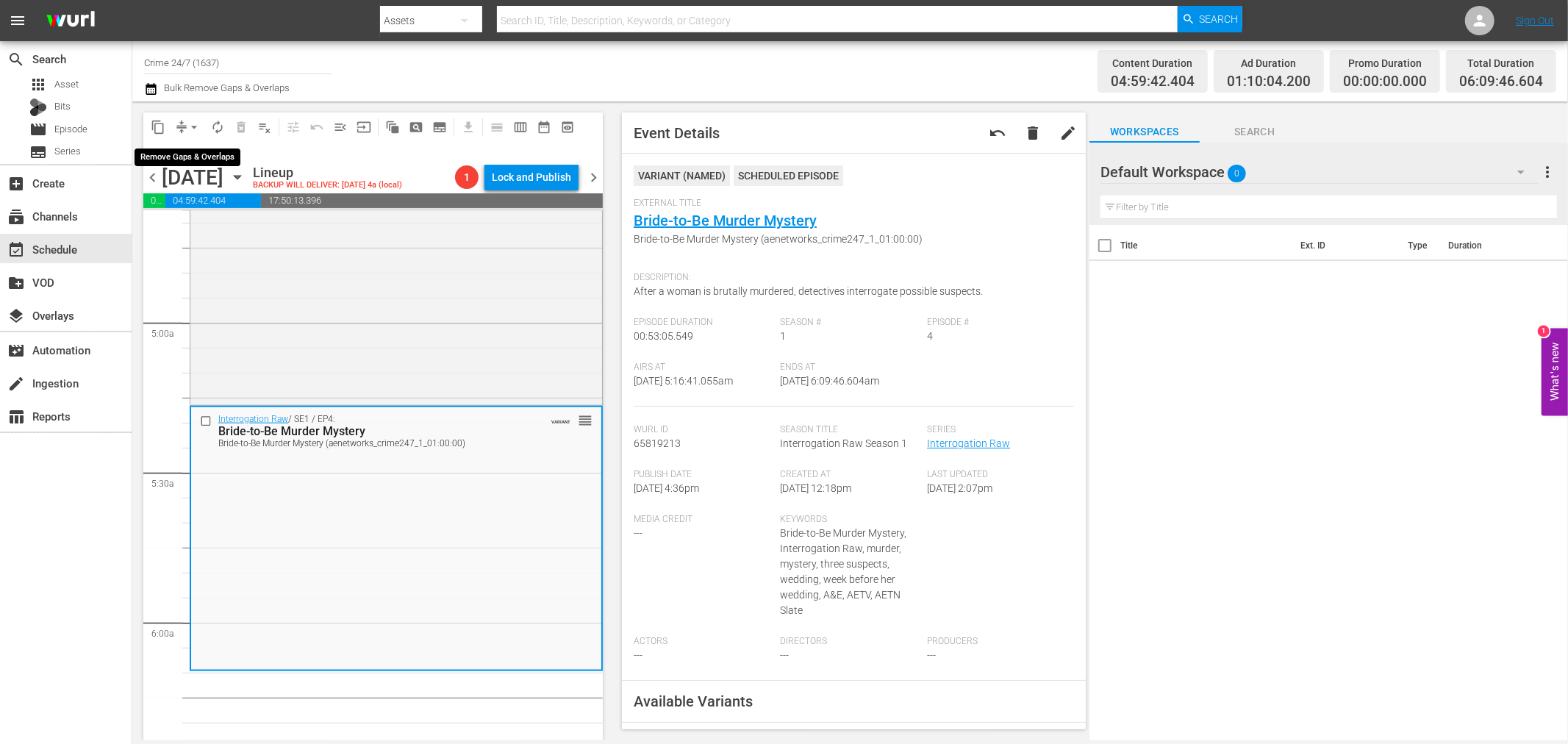
click at [193, 125] on span "arrow_drop_down" at bounding box center [194, 127] width 15 height 15
click at [189, 156] on li "Align to Midnight" at bounding box center [194, 156] width 154 height 24
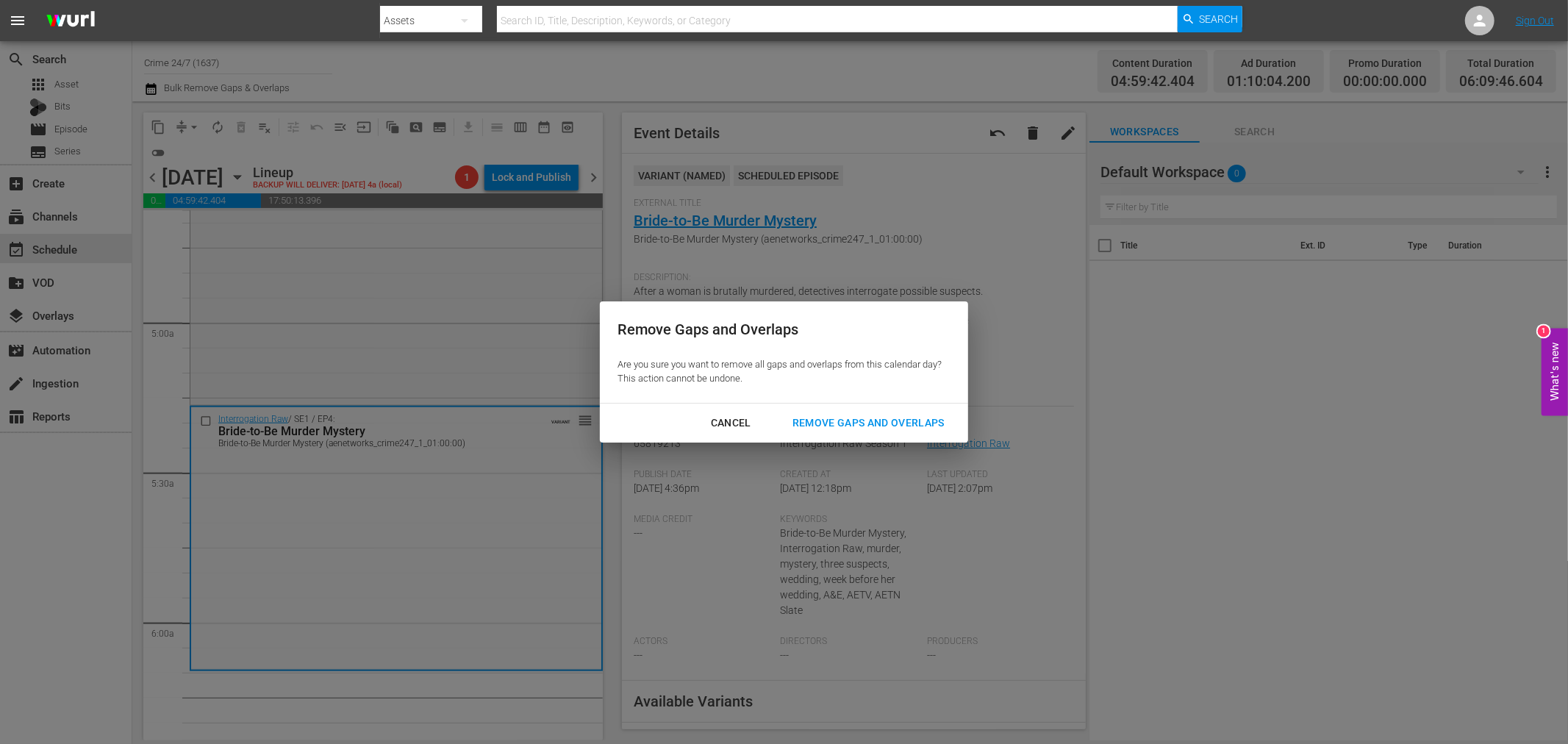
click at [855, 418] on div "Remove Gaps and Overlaps" at bounding box center [869, 423] width 176 height 19
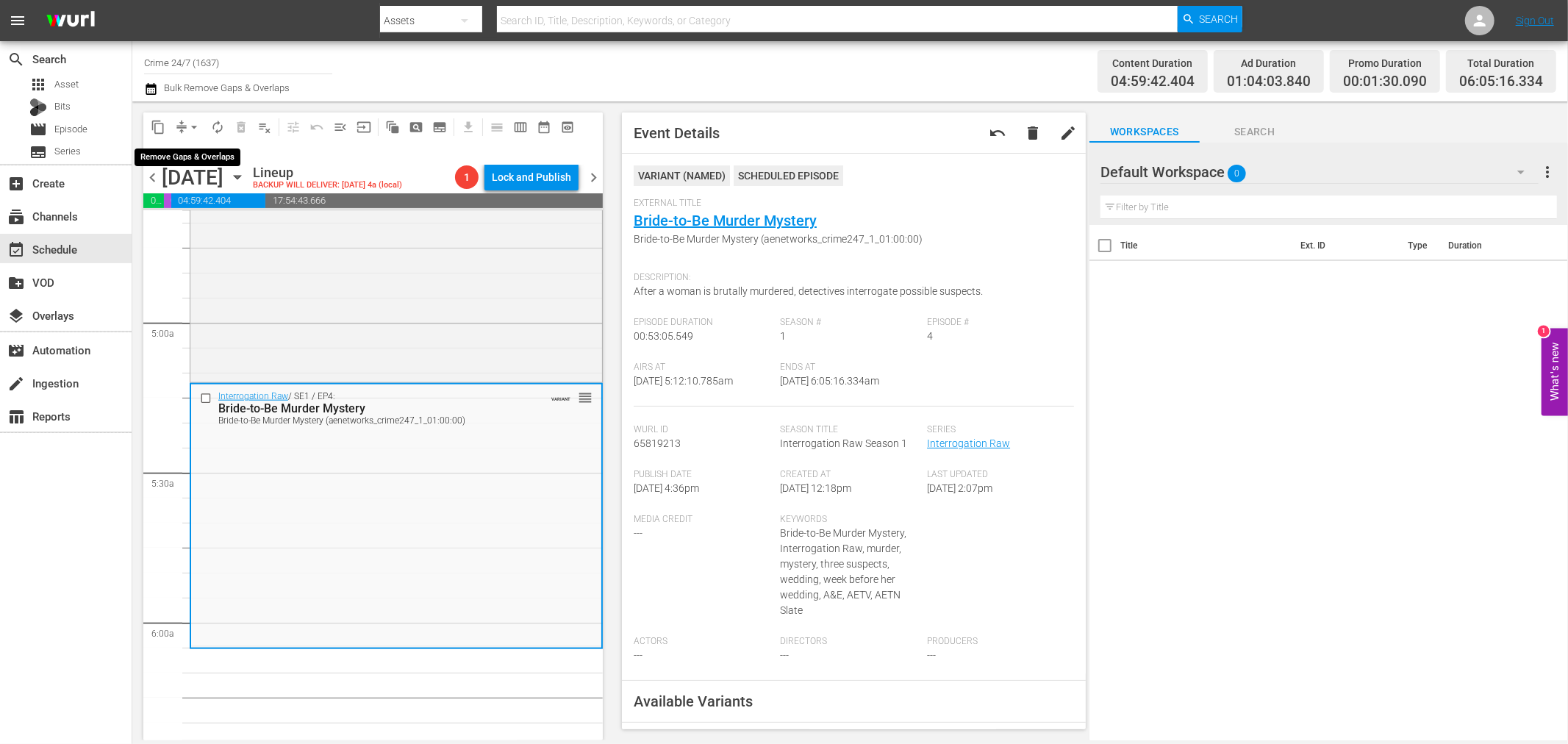
click at [187, 123] on span "arrow_drop_down" at bounding box center [194, 127] width 15 height 15
click at [207, 159] on li "Align to Midnight" at bounding box center [194, 156] width 154 height 24
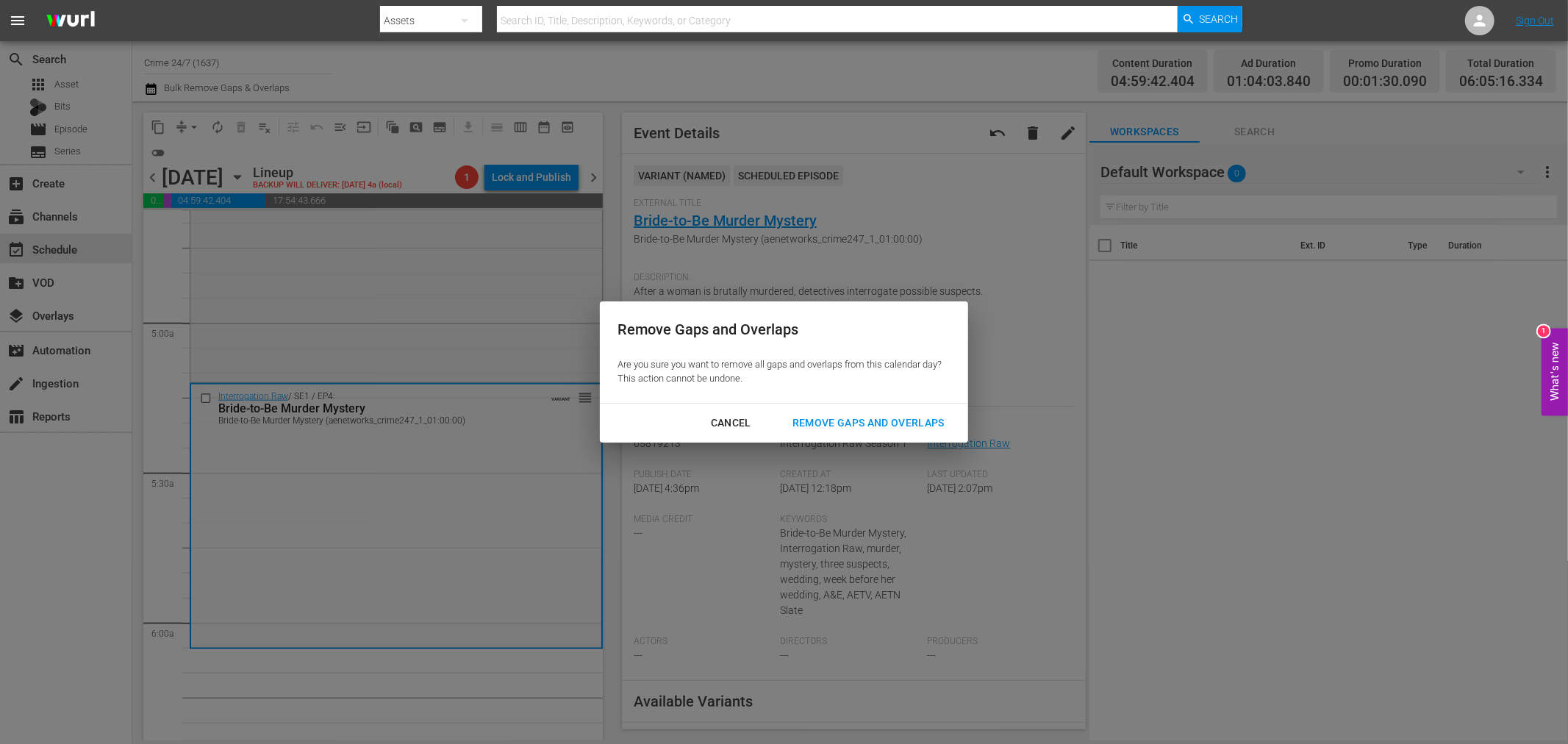
click at [910, 436] on button "Remove Gaps and Overlaps" at bounding box center [868, 423] width 187 height 27
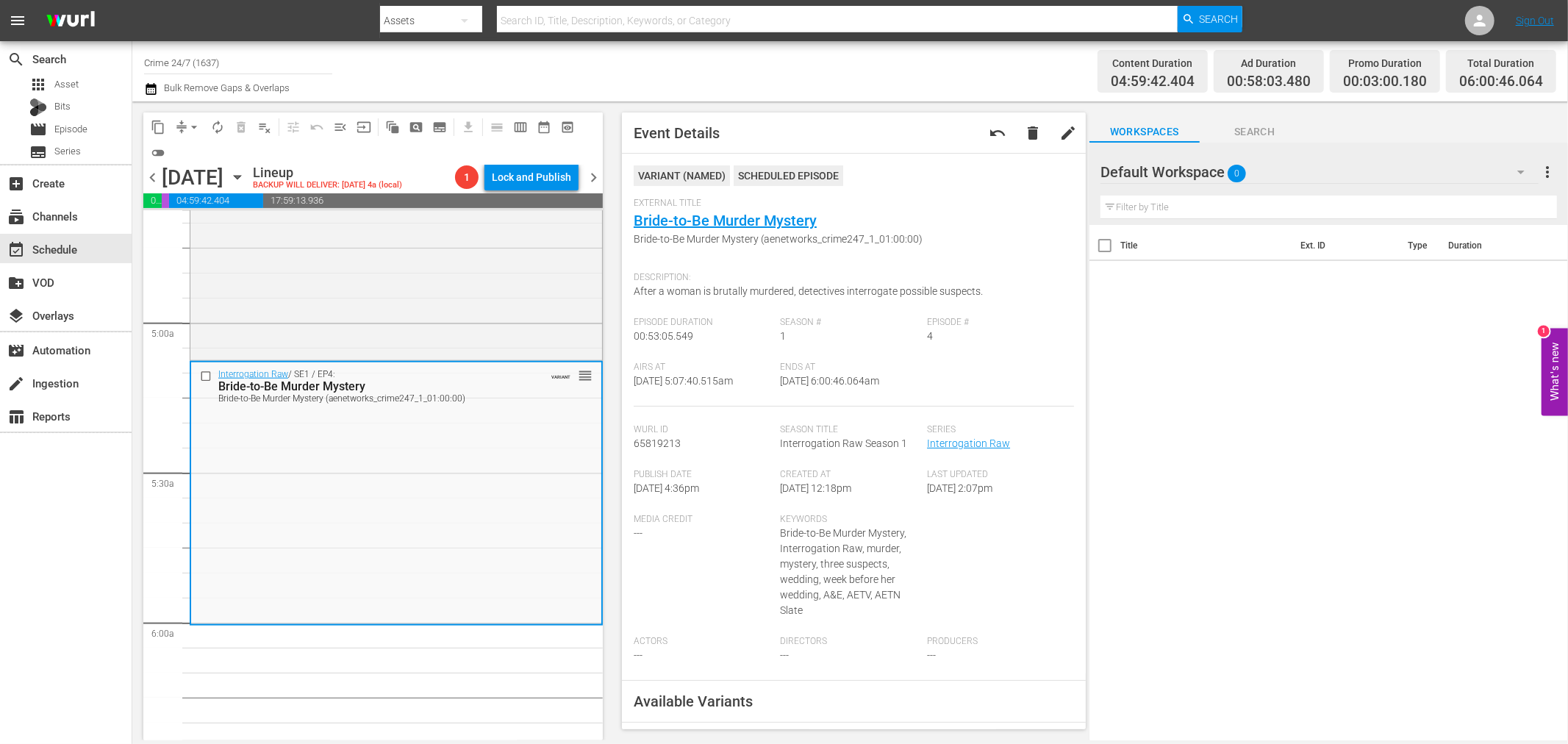
click at [190, 128] on span "arrow_drop_down" at bounding box center [194, 127] width 15 height 15
click at [187, 149] on li "Align to Midnight" at bounding box center [194, 156] width 154 height 24
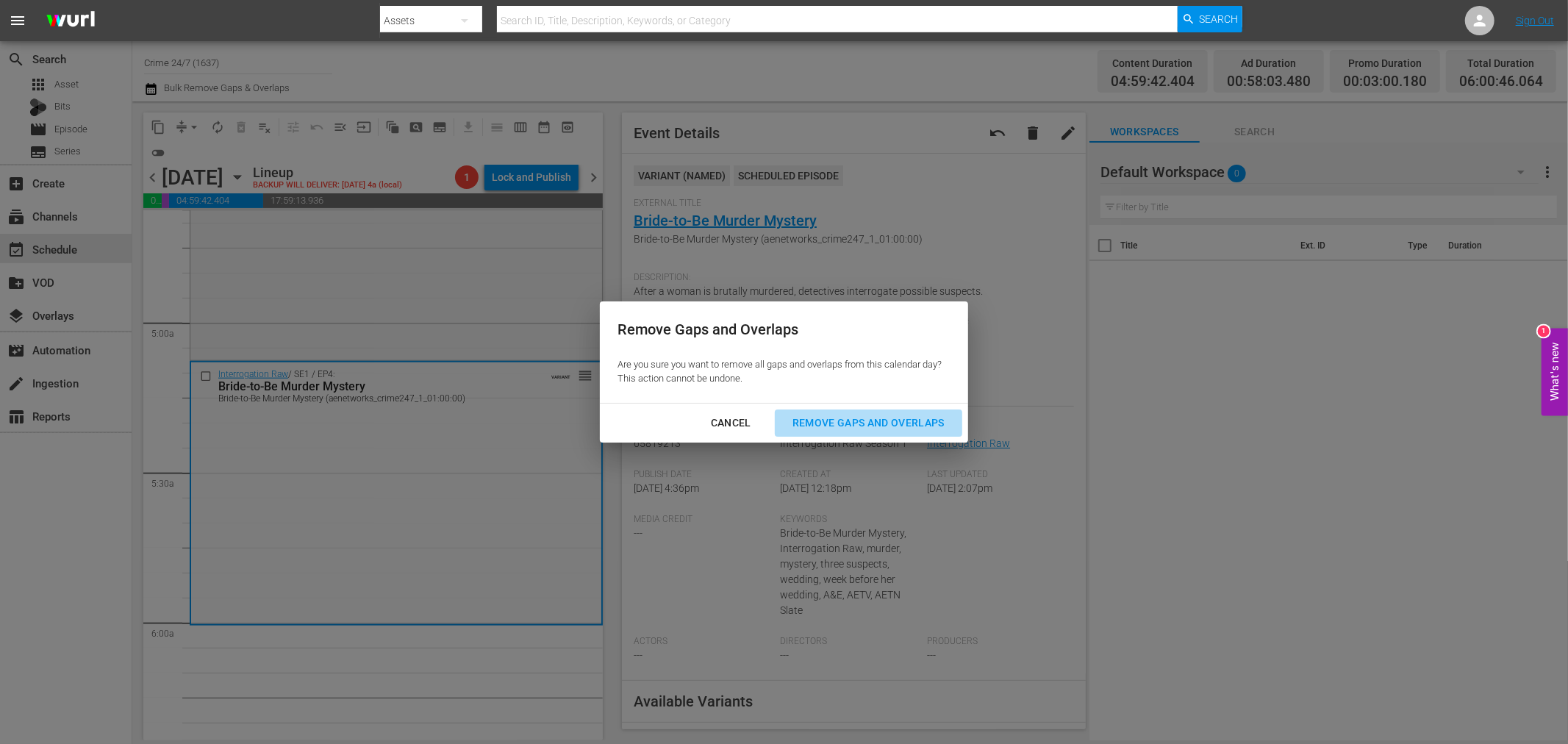
click at [907, 418] on div "Remove Gaps and Overlaps" at bounding box center [869, 423] width 176 height 19
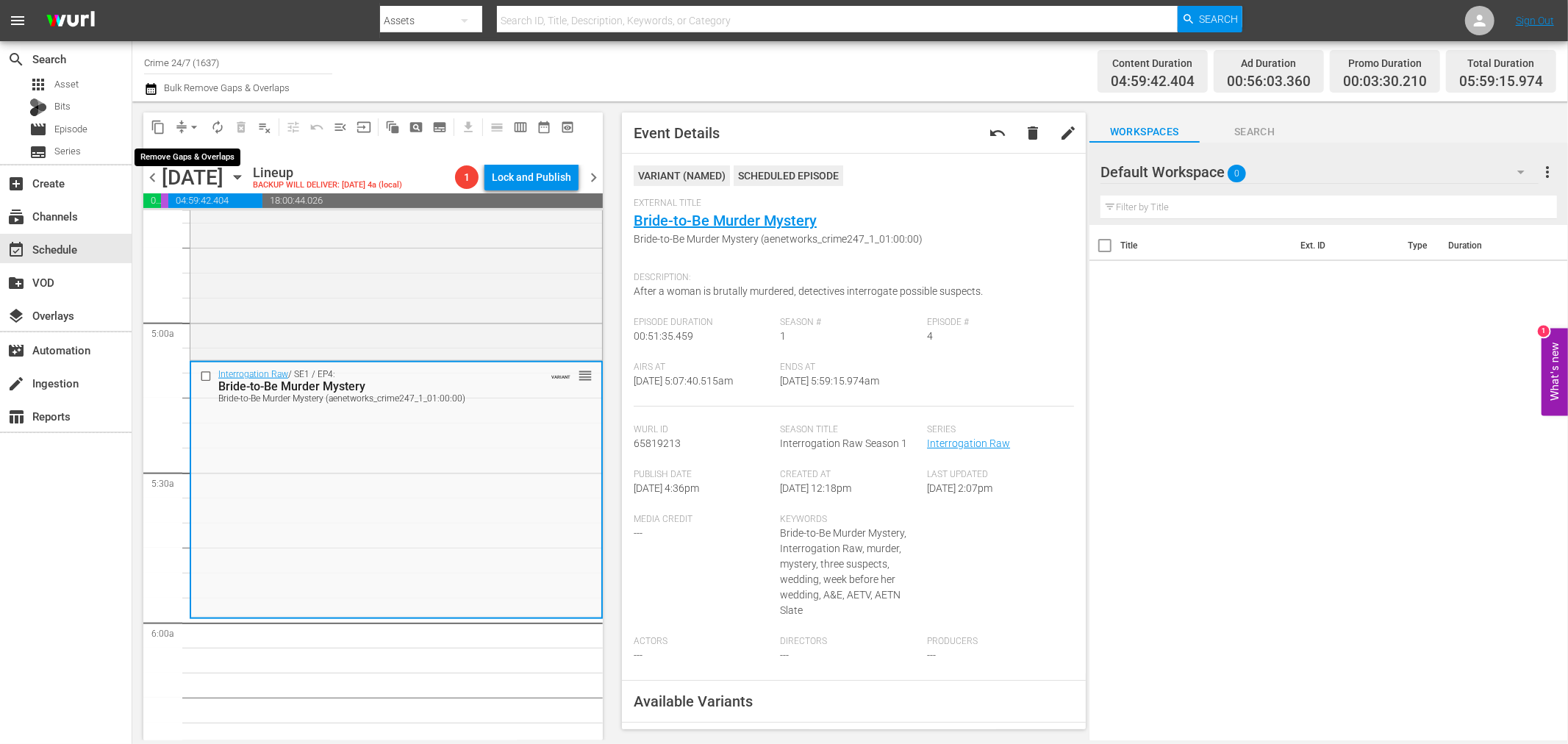
click at [189, 135] on button "arrow_drop_down" at bounding box center [194, 127] width 23 height 23
click at [186, 167] on li "Align to Midnight" at bounding box center [194, 156] width 154 height 24
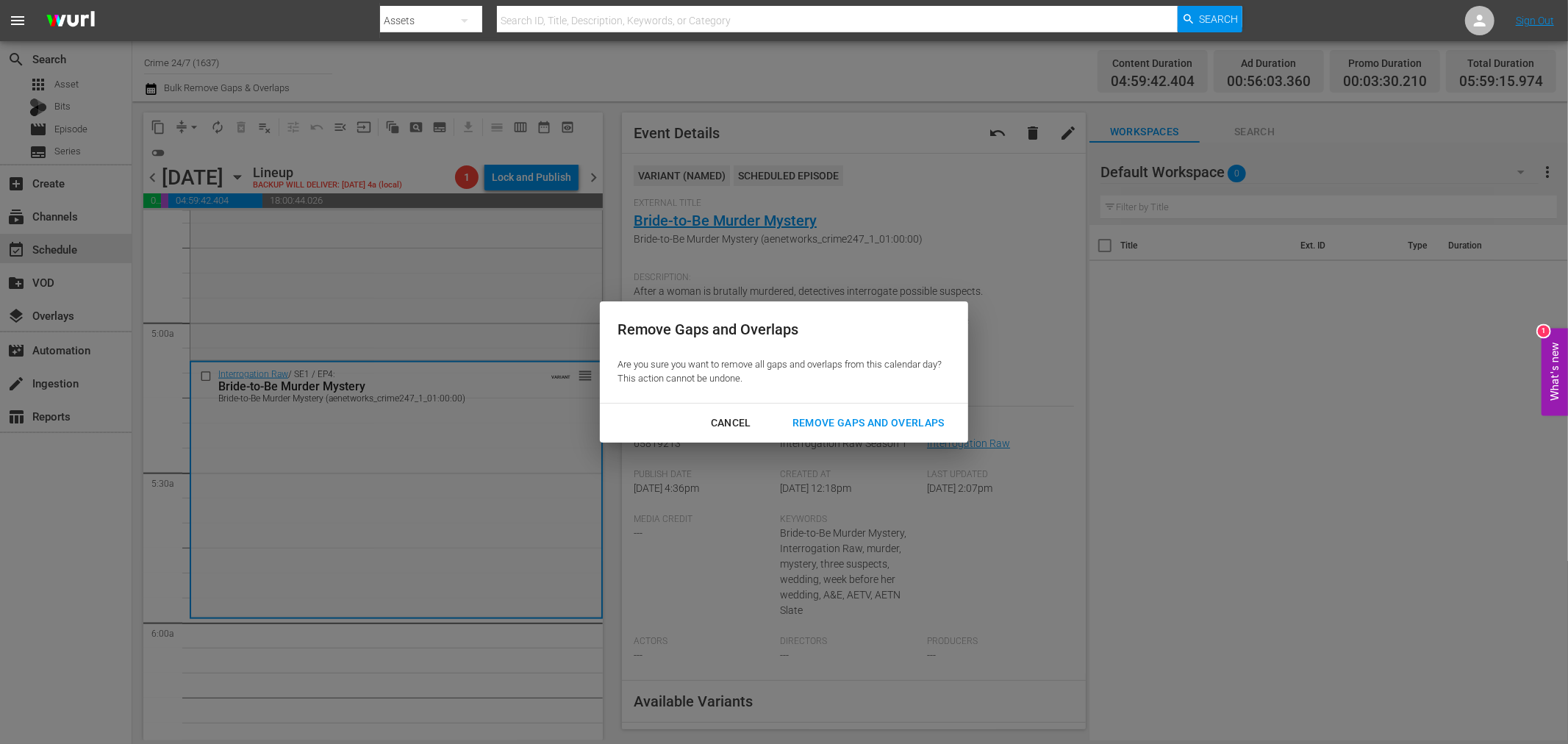
click at [869, 433] on button "Remove Gaps and Overlaps" at bounding box center [868, 423] width 187 height 27
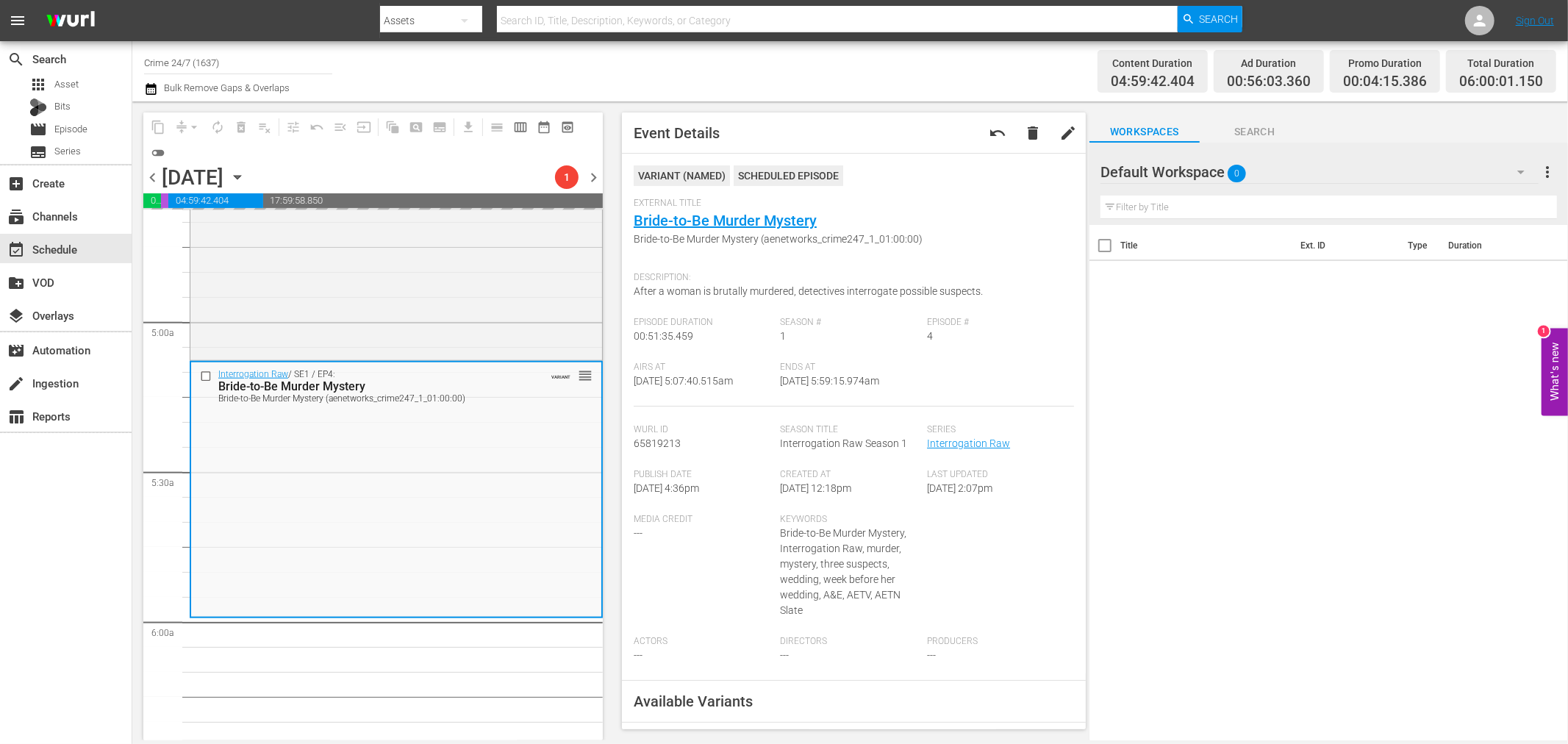
click at [1542, 66] on div "Total Duration" at bounding box center [1501, 63] width 84 height 20
click at [200, 125] on span "arrow_drop_down" at bounding box center [194, 127] width 15 height 15
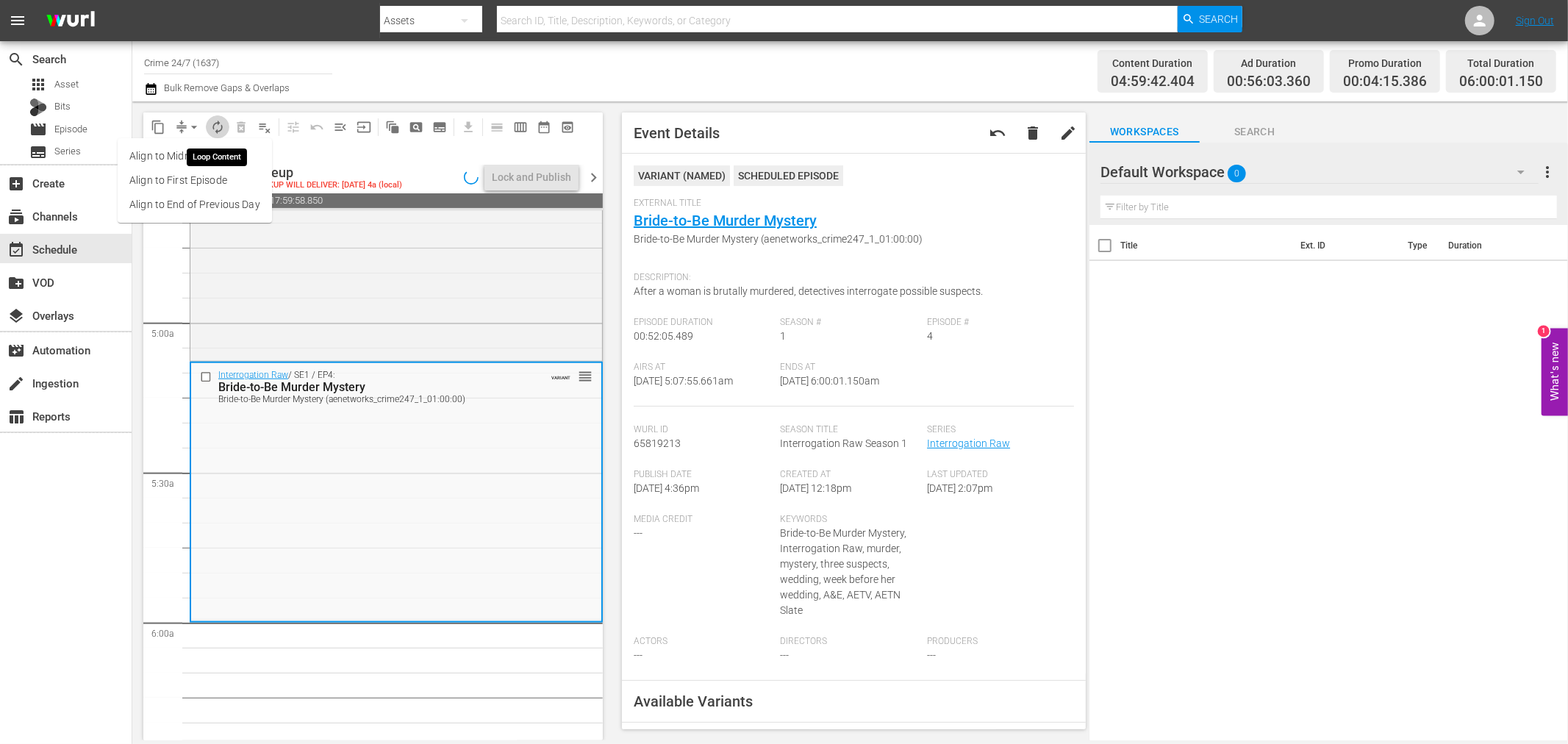
click at [212, 123] on span "autorenew_outlined" at bounding box center [217, 127] width 15 height 15
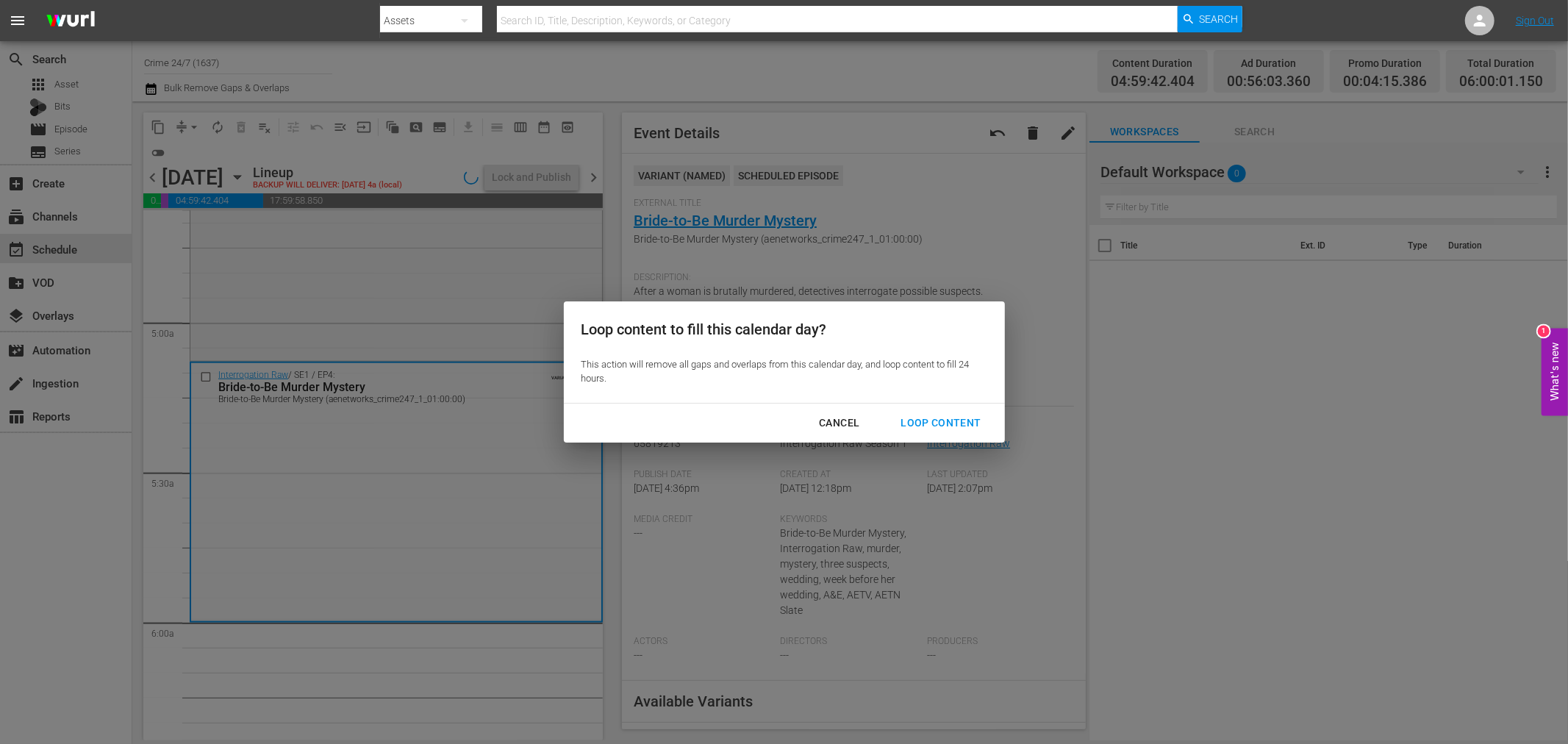
click at [975, 428] on div "Loop Content" at bounding box center [940, 423] width 103 height 19
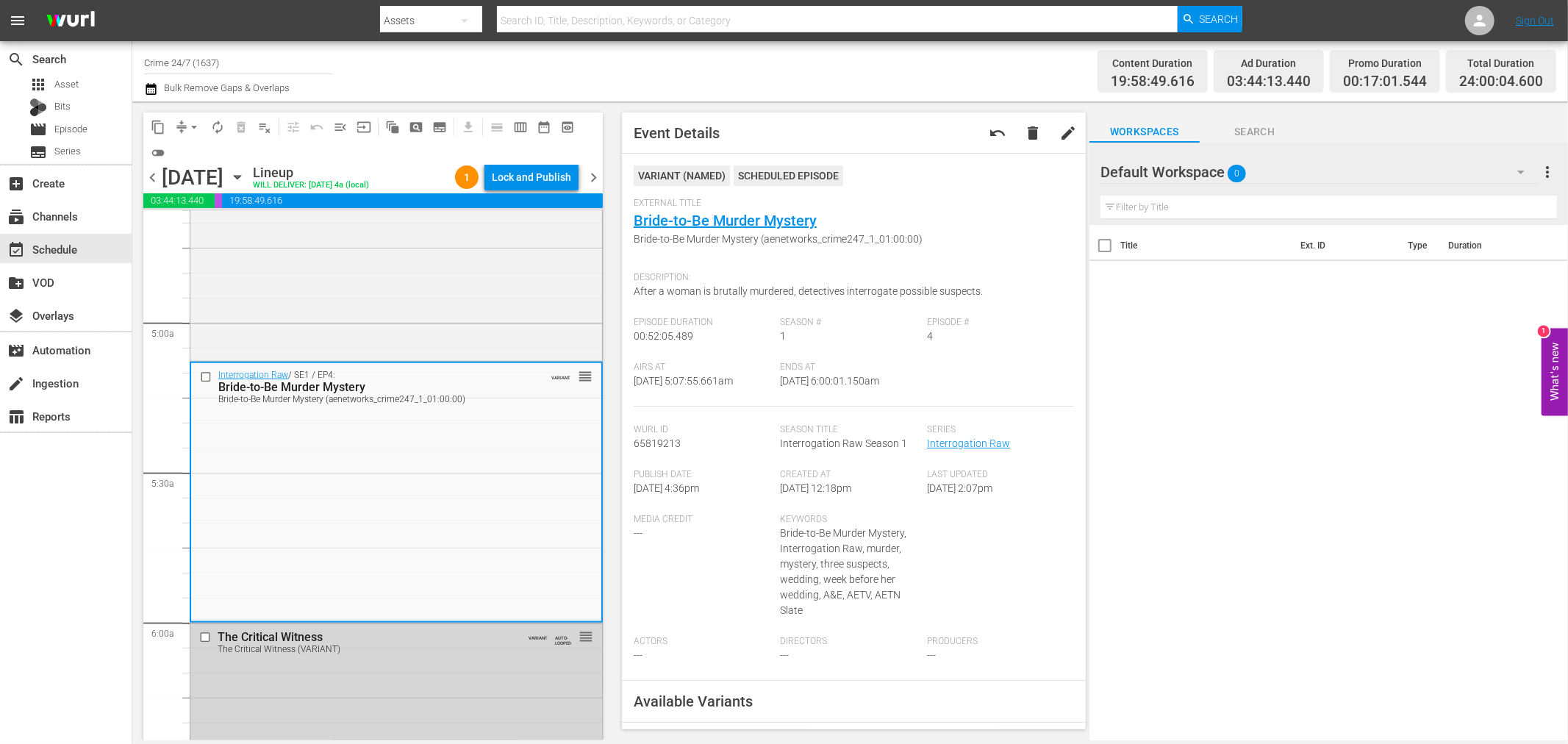
click at [539, 188] on div "Lock and Publish" at bounding box center [531, 177] width 79 height 26
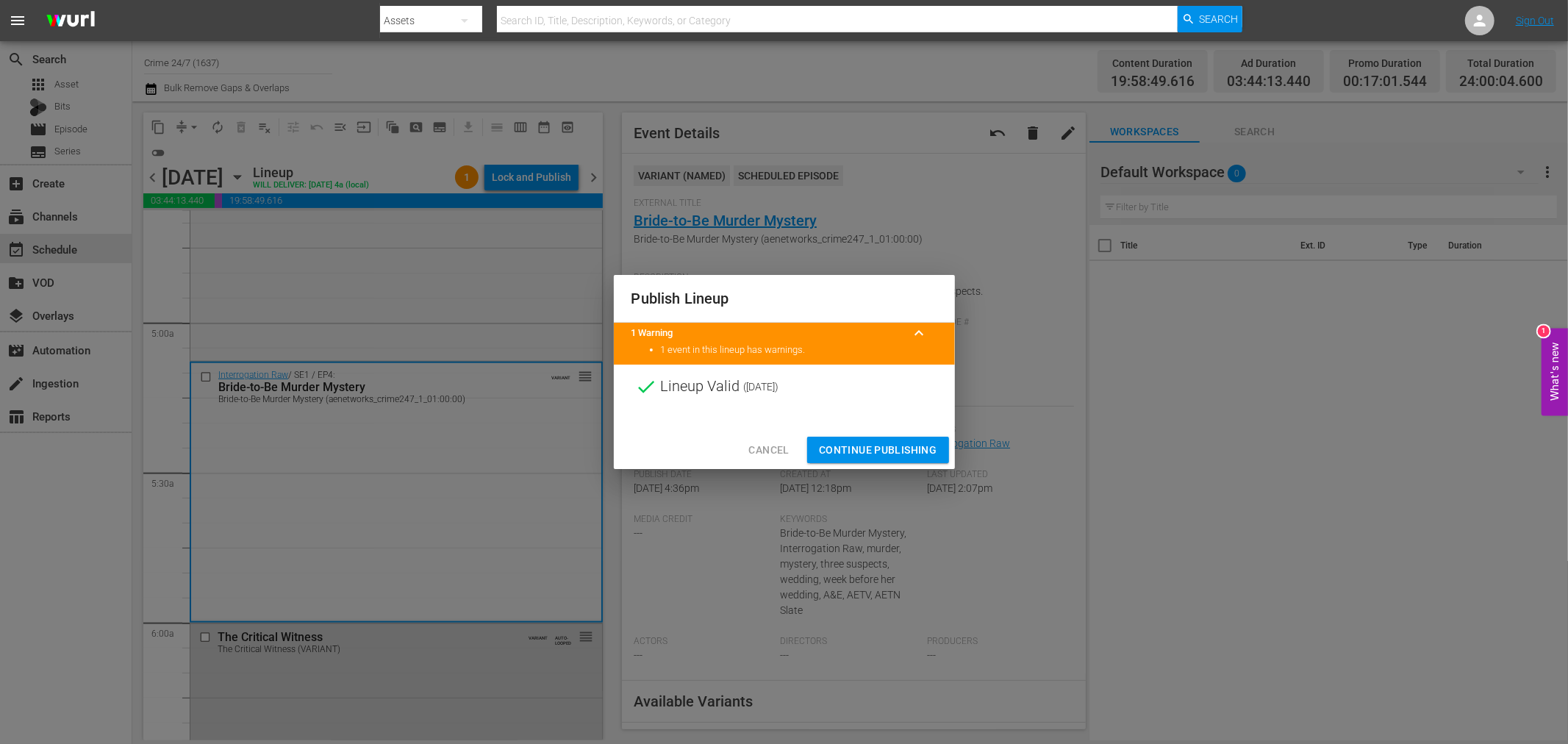
click at [847, 441] on span "Continue Publishing" at bounding box center [878, 451] width 118 height 19
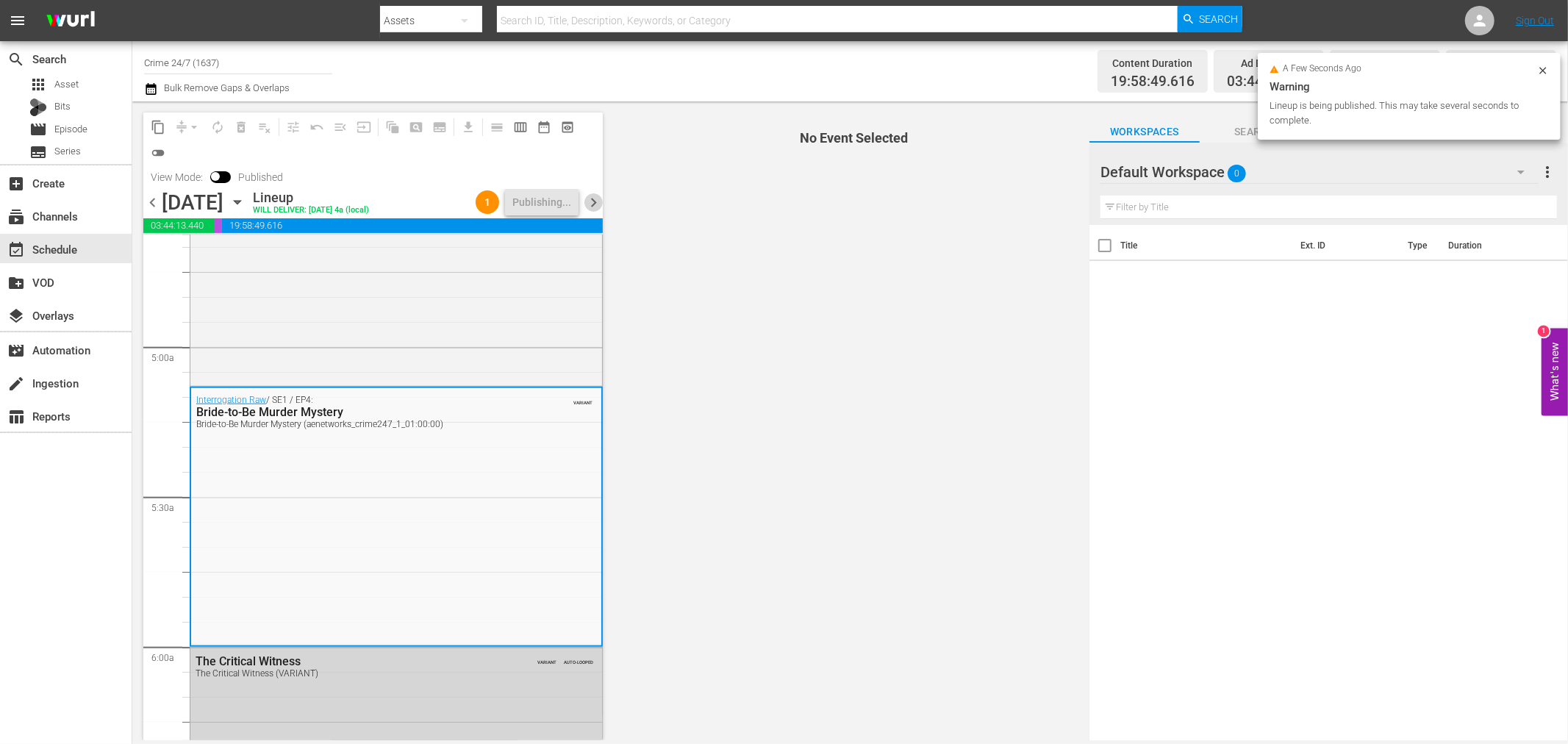
click at [597, 202] on span "chevron_right" at bounding box center [593, 203] width 19 height 19
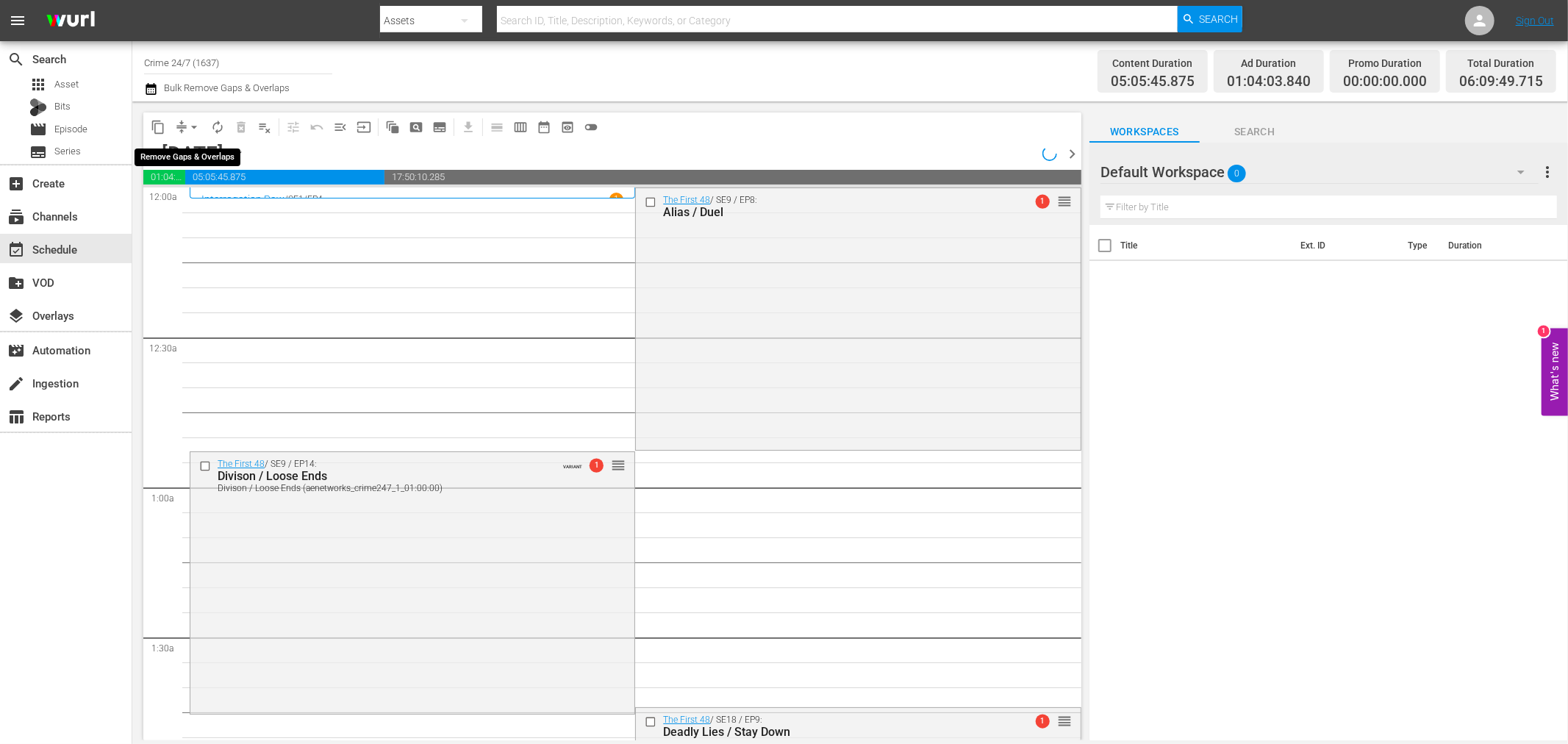
click at [188, 127] on span "arrow_drop_down" at bounding box center [194, 127] width 15 height 15
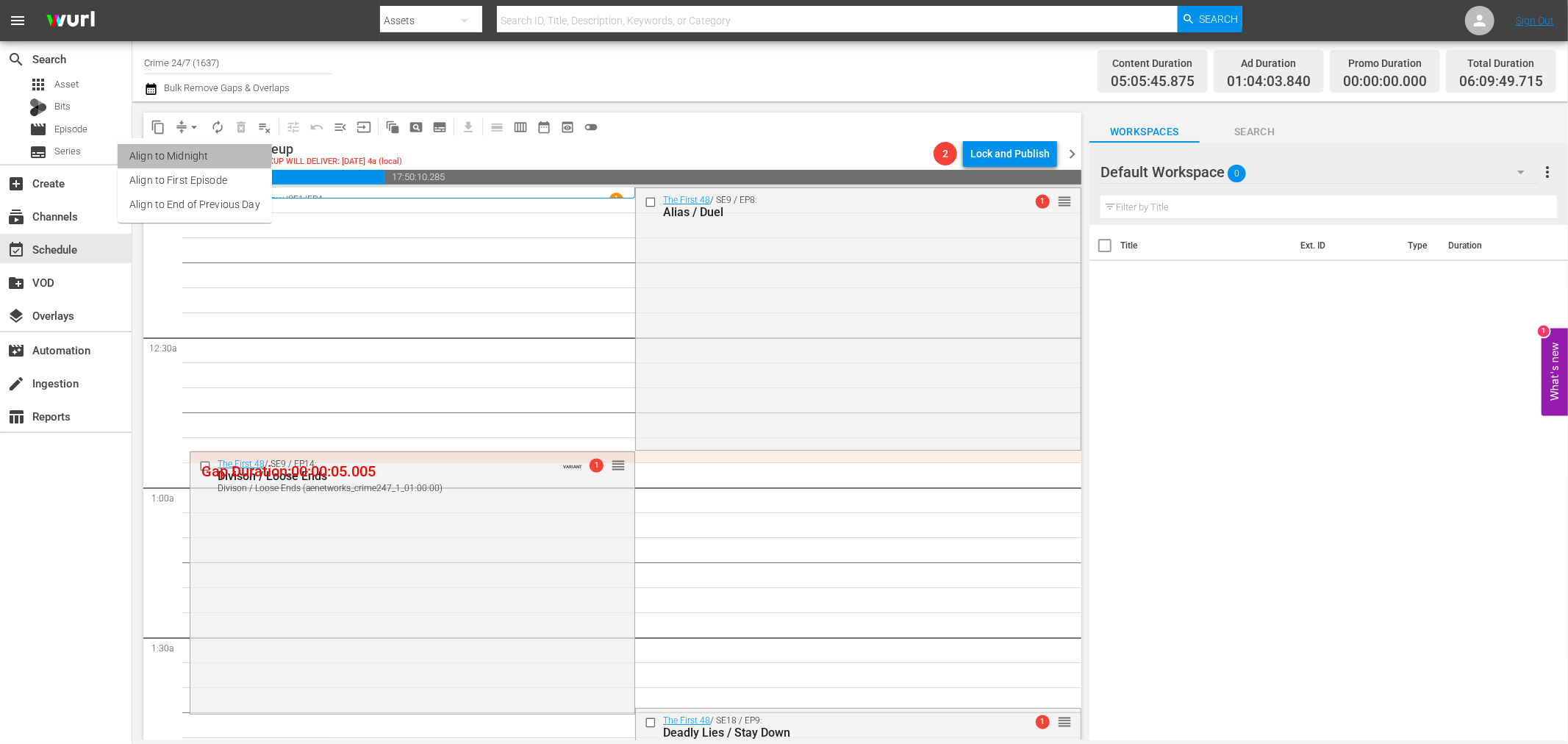
click at [187, 150] on li "Align to Midnight" at bounding box center [194, 156] width 154 height 24
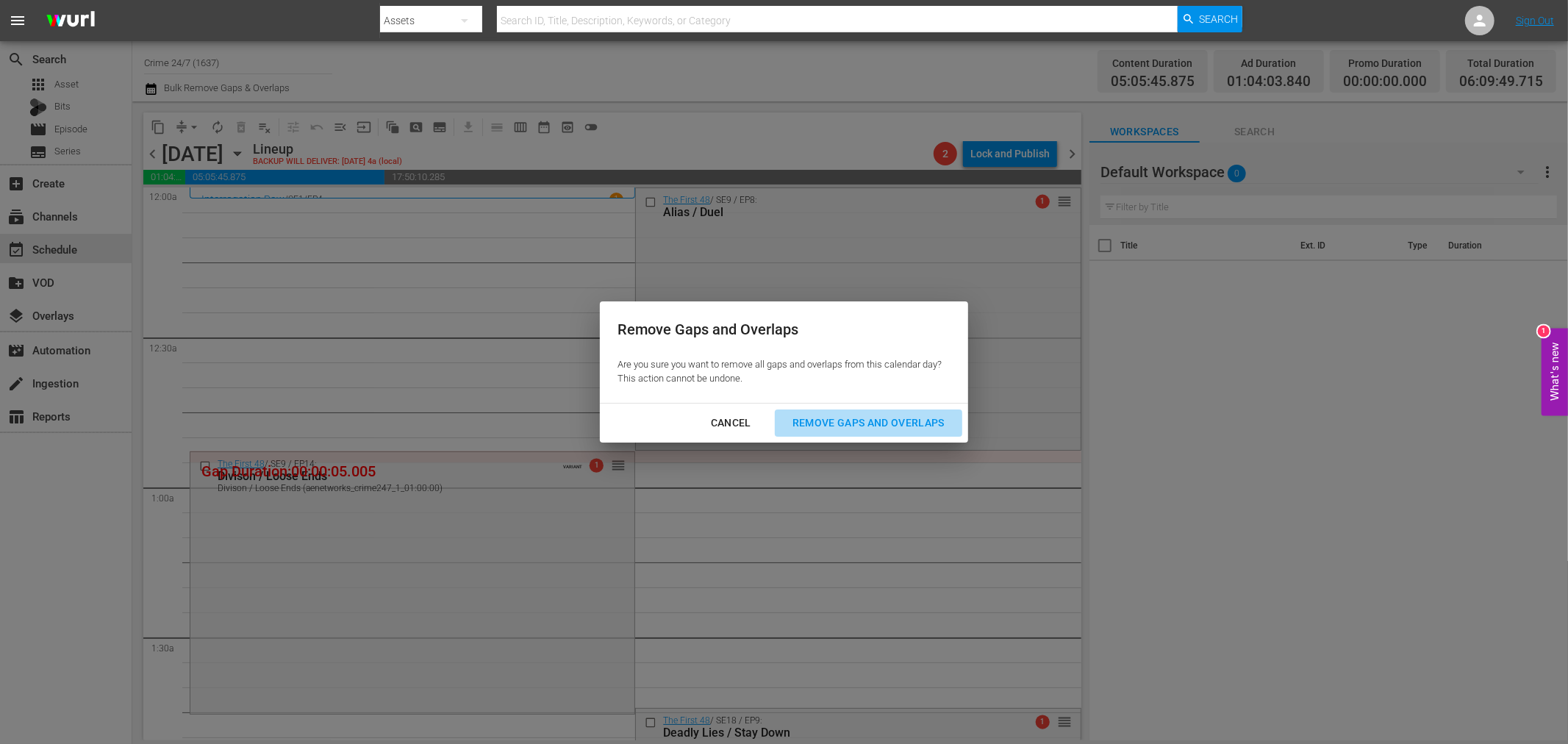
click at [919, 420] on div "Remove Gaps and Overlaps" at bounding box center [869, 423] width 176 height 19
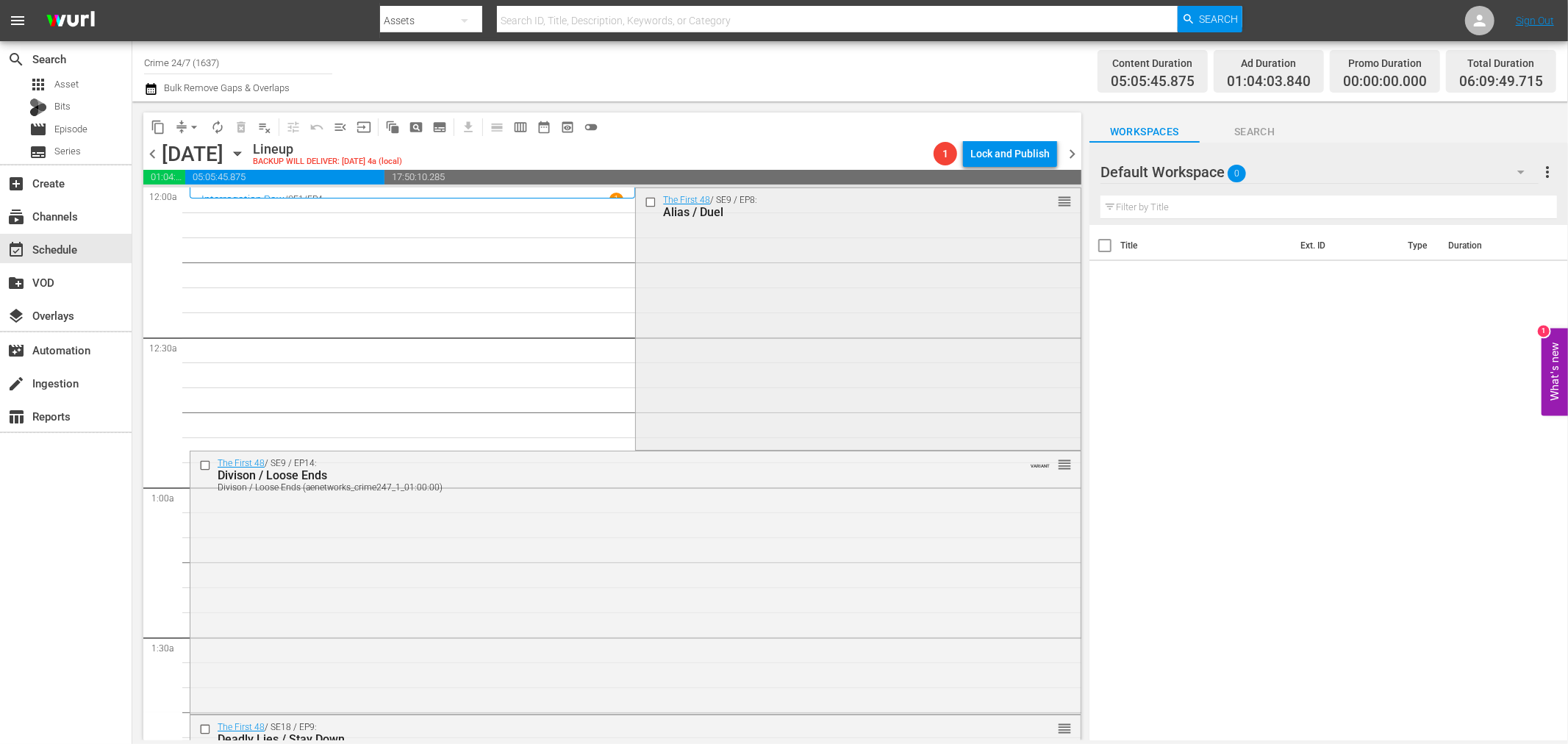
click at [919, 251] on div "The First 48 / SE9 / EP8: Alias / Duel reorder" at bounding box center [857, 318] width 444 height 260
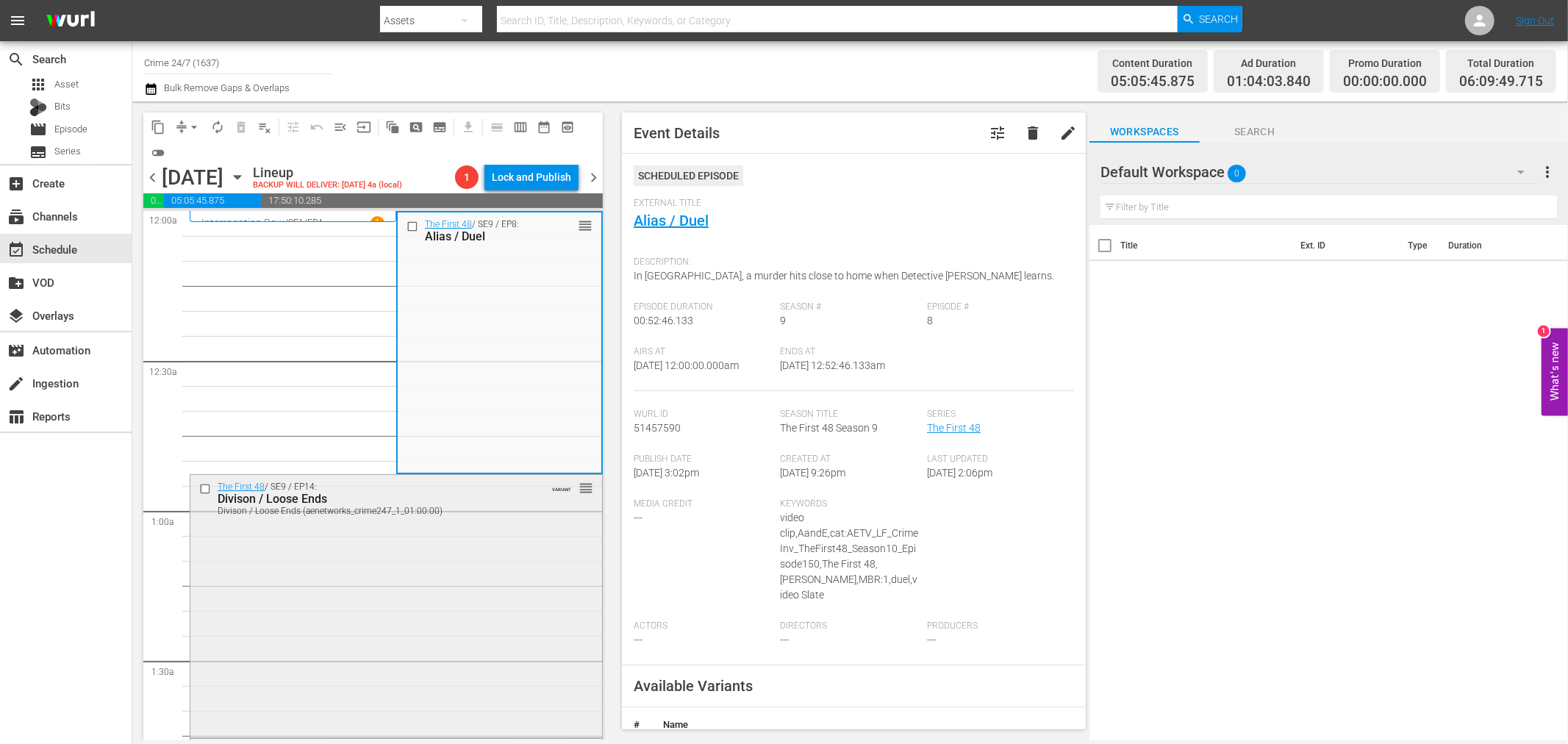
click at [532, 524] on div "The First 48 / SE9 / EP14: Divison / Loose Ends Divison / Loose Ends (aenetwork…" at bounding box center [396, 605] width 411 height 260
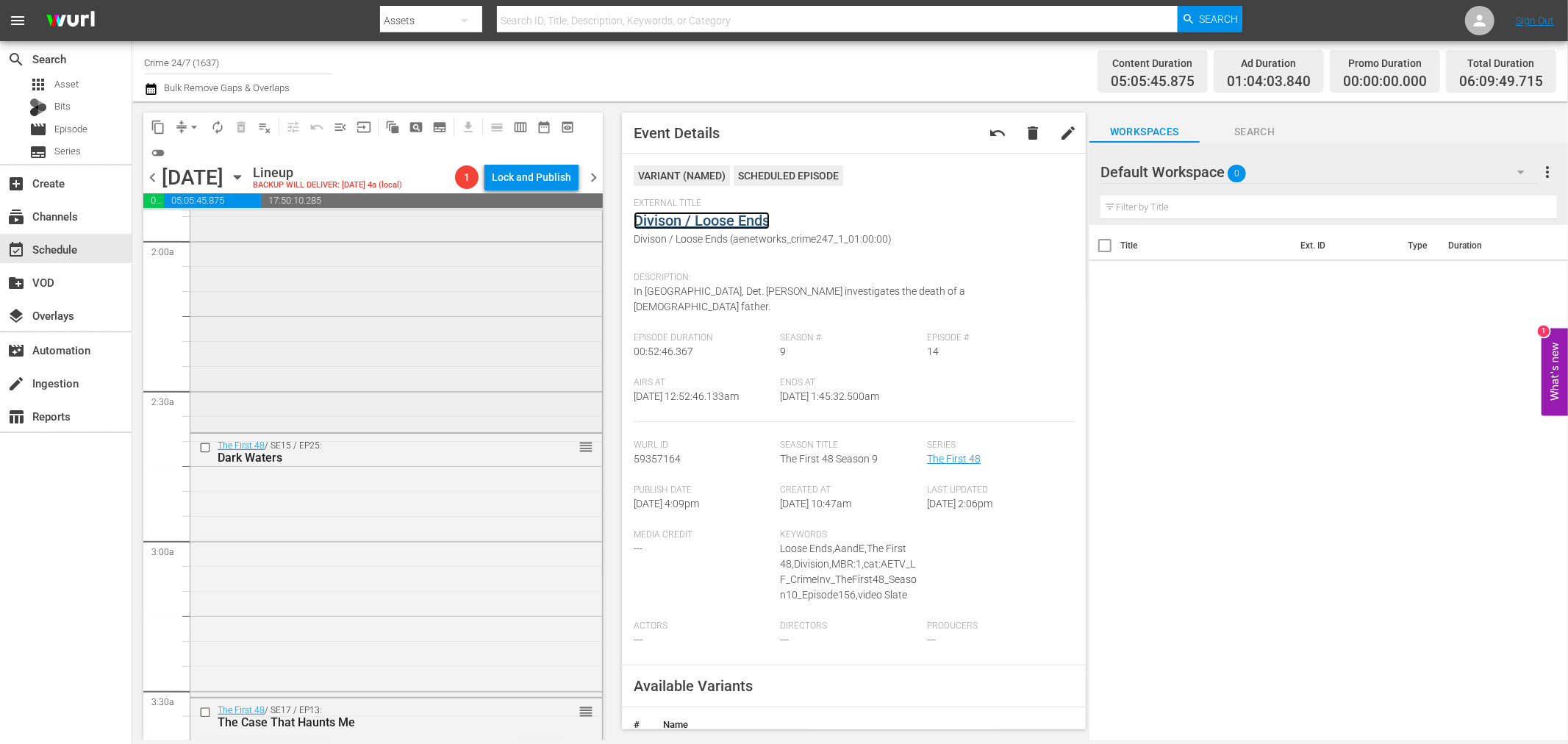
scroll to position [571, 0]
click at [419, 328] on div "The First 48 / SE18 / EP9: Deadly Lies / Stay Down reorder" at bounding box center [396, 297] width 411 height 260
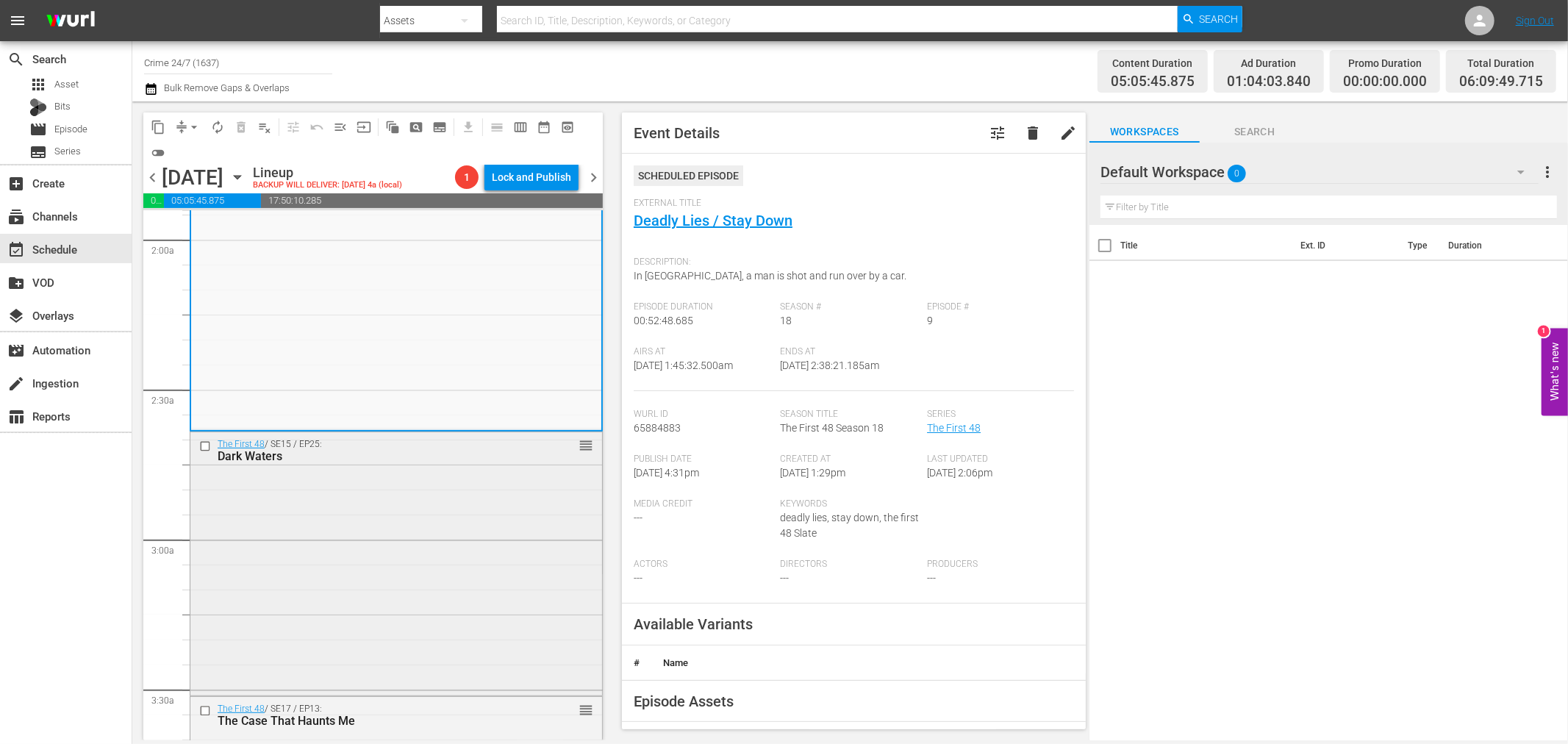
click at [537, 480] on div "The First 48 / SE15 / EP25: Dark Waters reorder" at bounding box center [396, 563] width 411 height 261
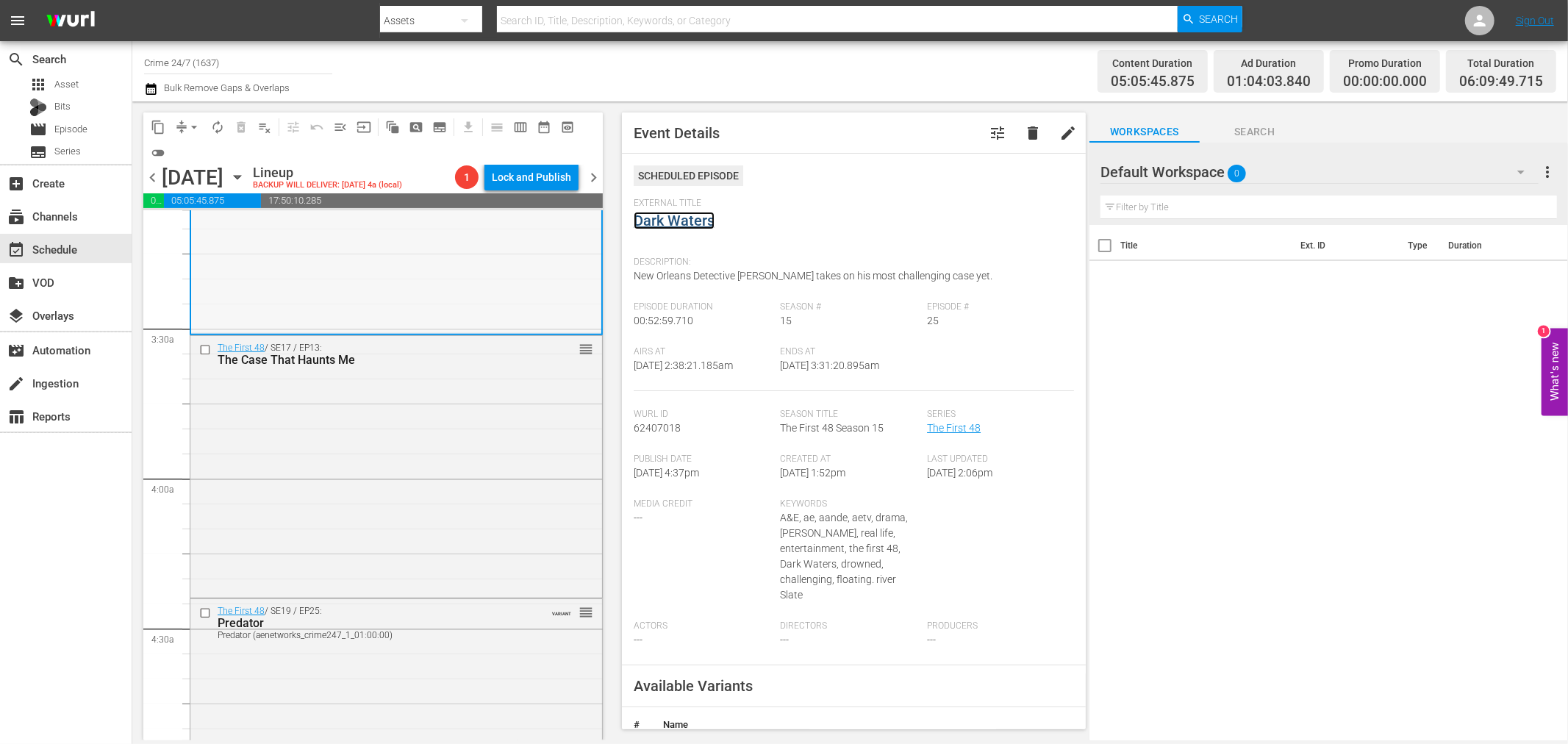
scroll to position [981, 0]
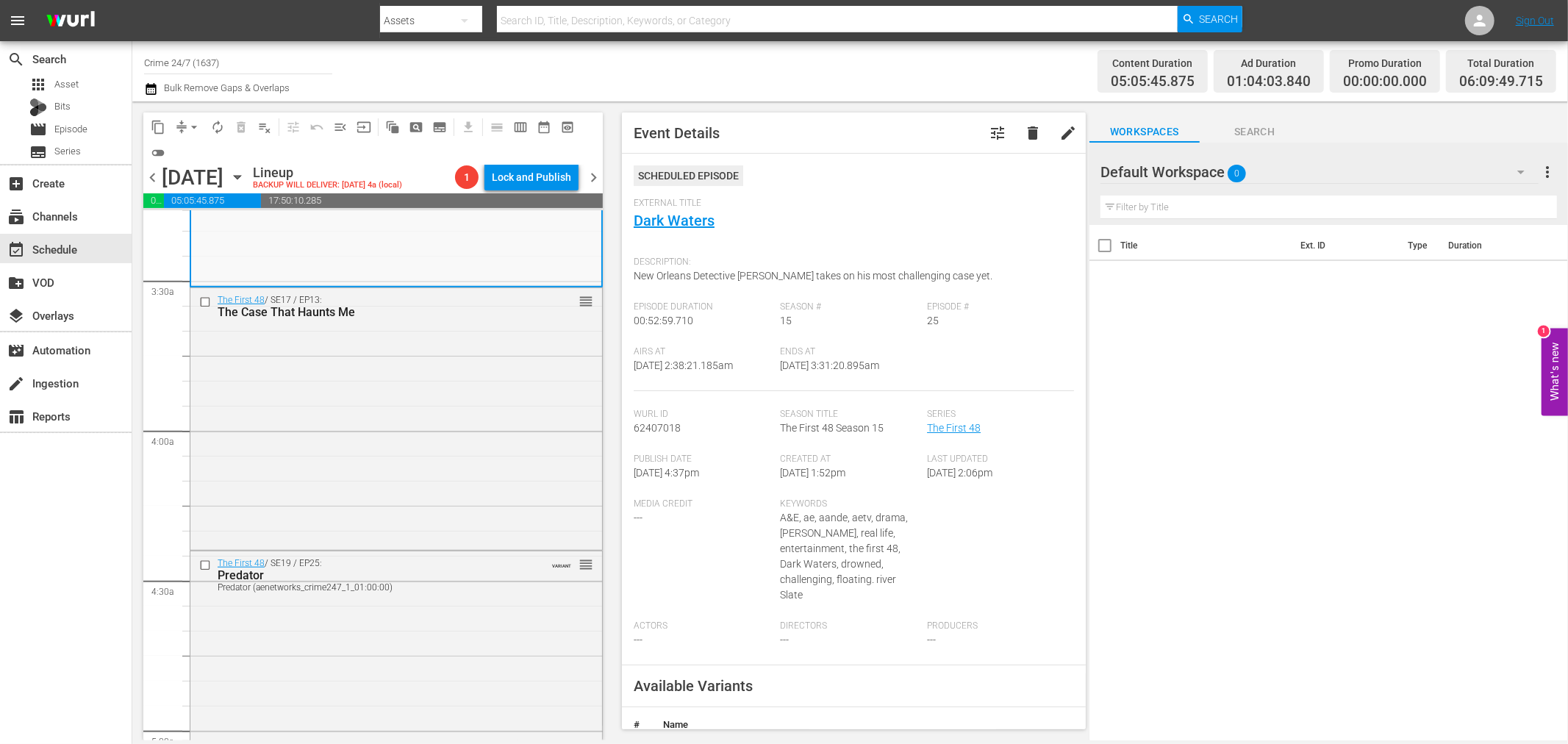
click at [426, 469] on div "The First 48 / SE17 / EP13: The Case That Haunts Me reorder" at bounding box center [396, 418] width 411 height 260
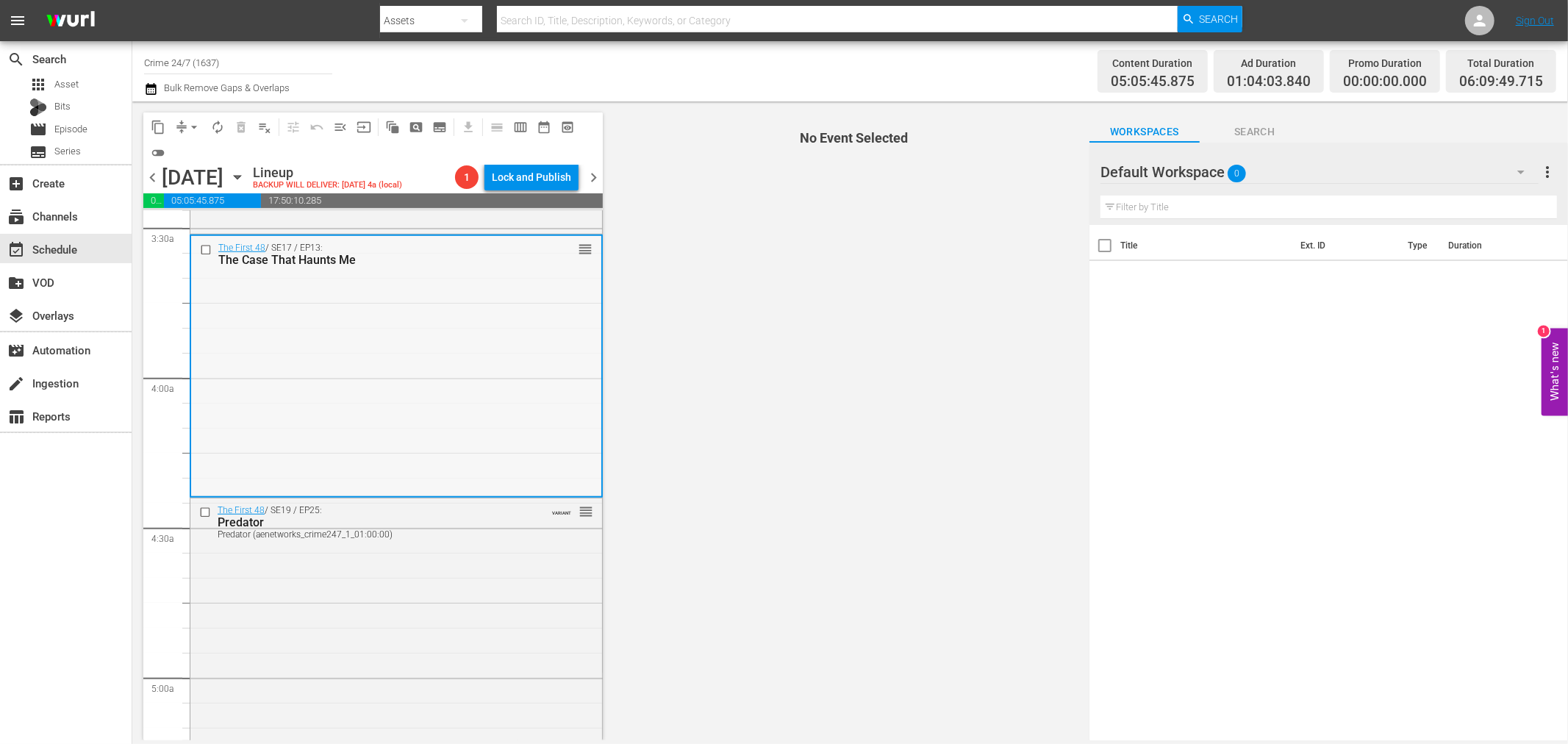
scroll to position [1062, 0]
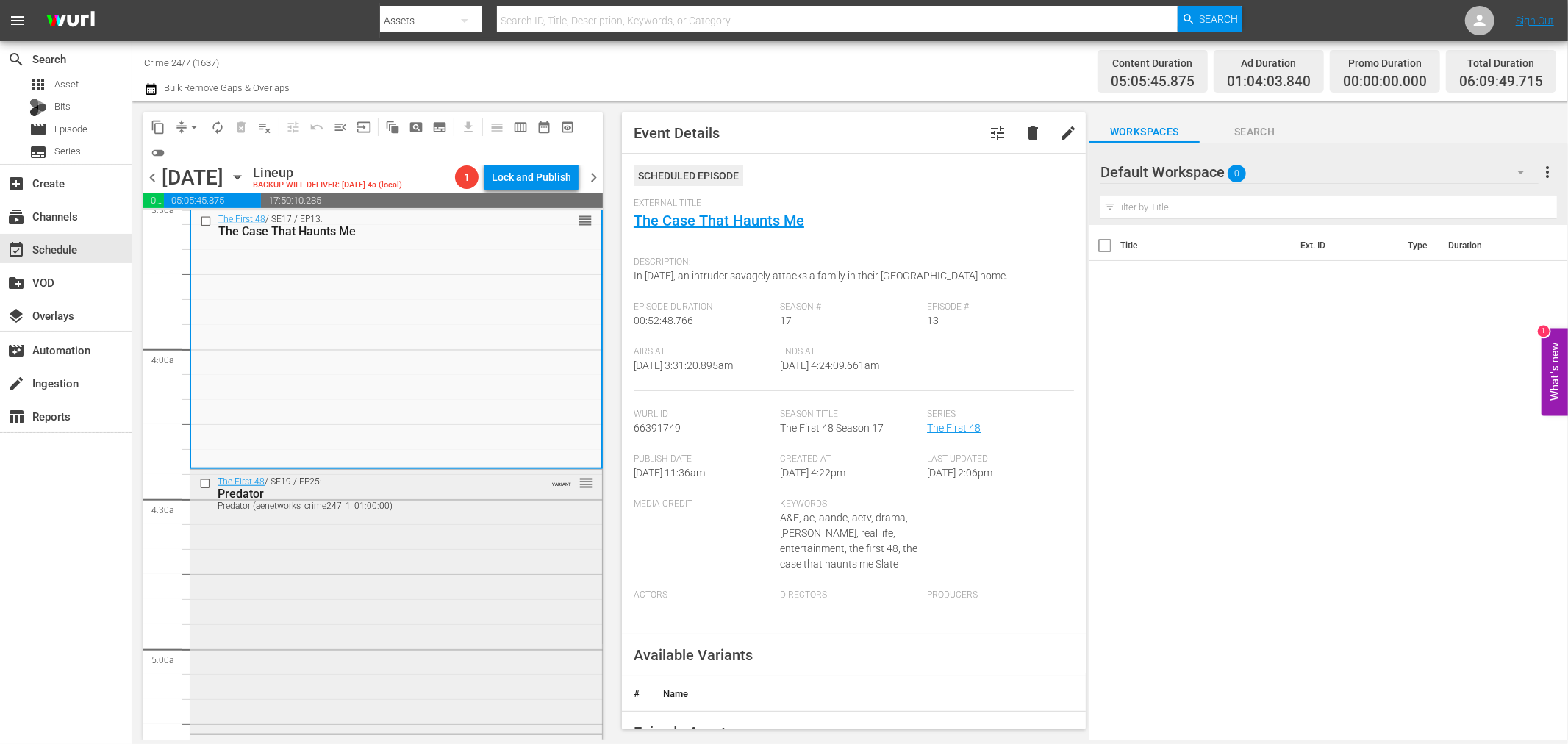
click at [492, 609] on div "The First 48 / SE19 / EP25: Predator Predator (aenetworks_crime247_1_01:00:00) …" at bounding box center [396, 600] width 411 height 261
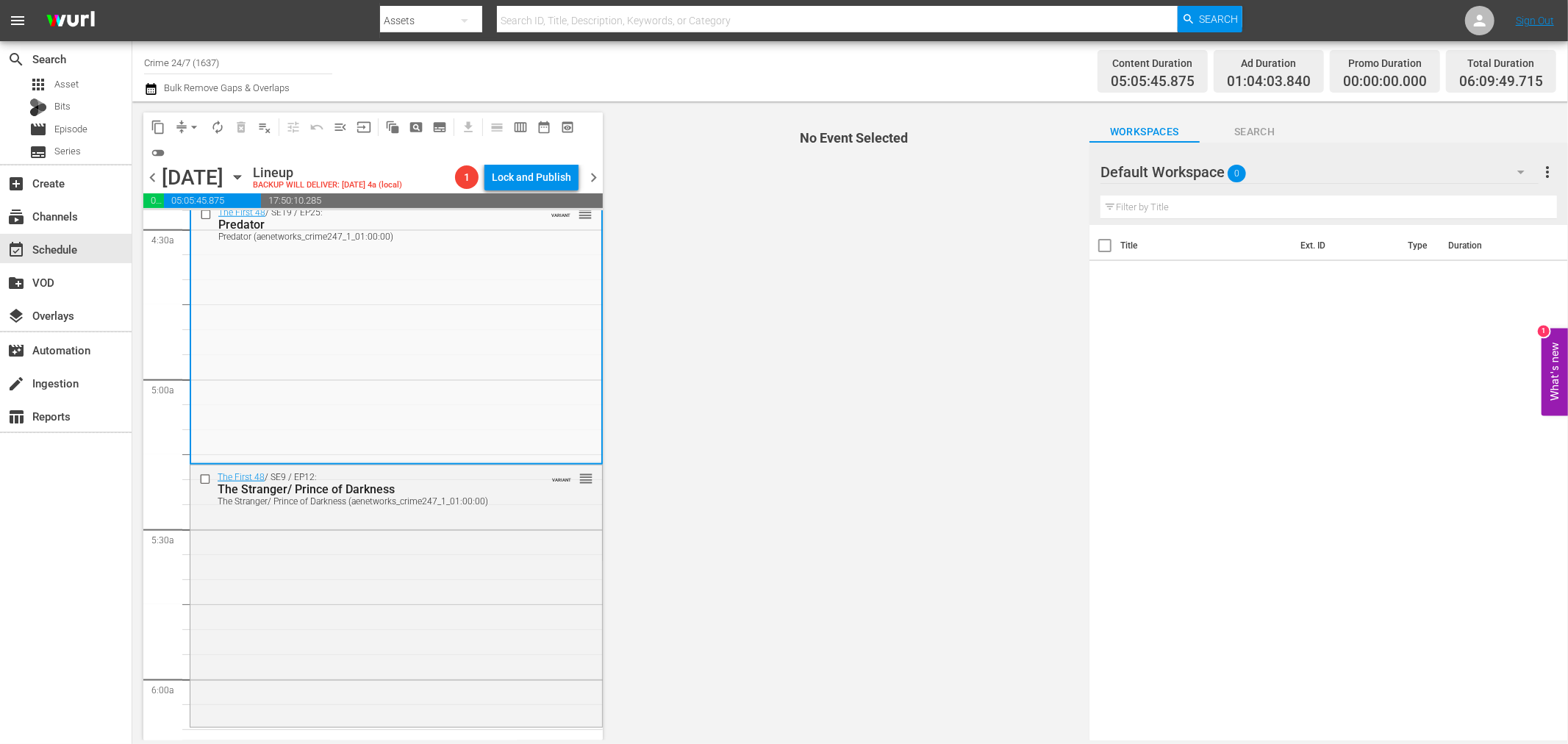
scroll to position [1388, 0]
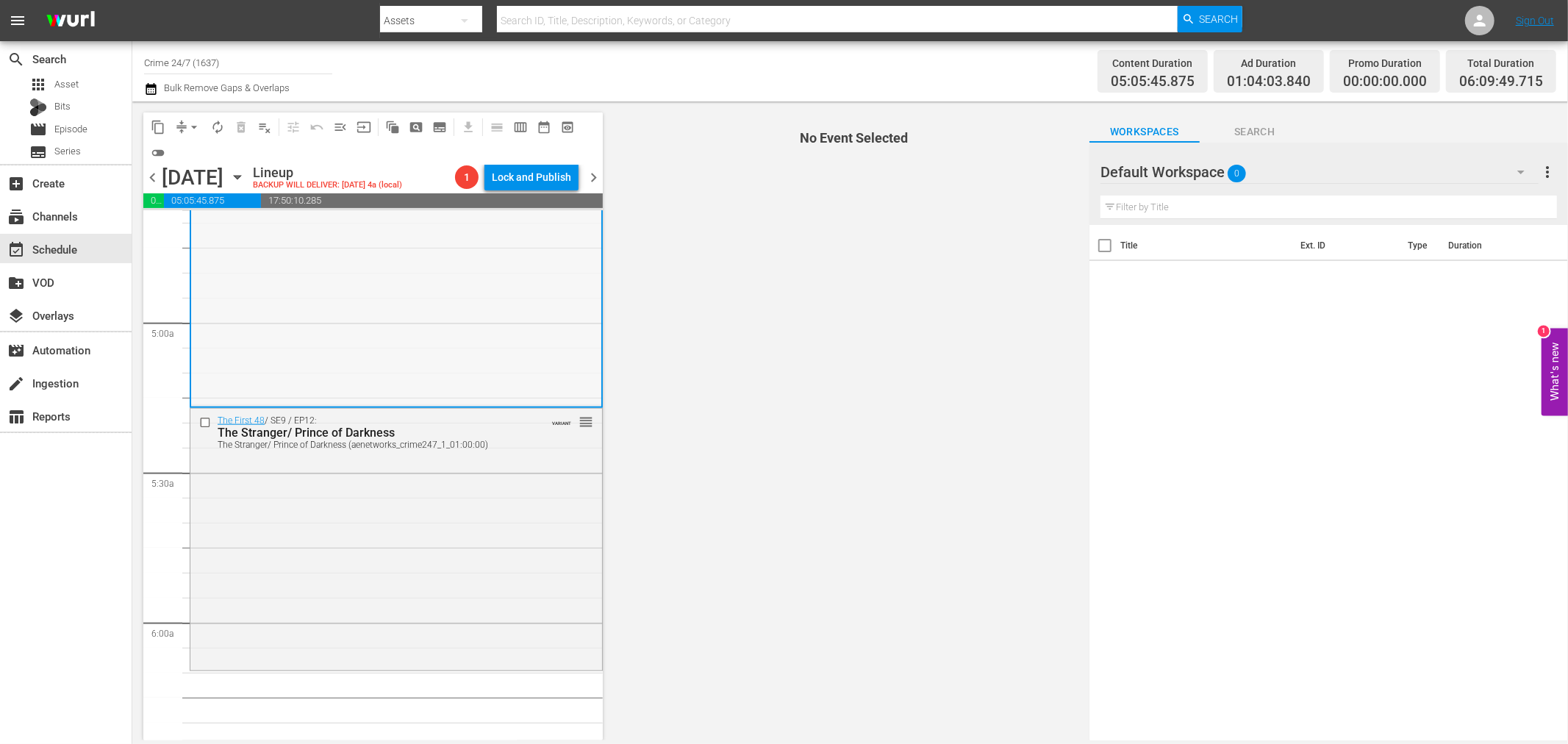
click at [504, 307] on div "The First 48 / SE19 / EP25: Predator Predator (aenetworks_crime247_1_01:00:00) …" at bounding box center [396, 274] width 410 height 261
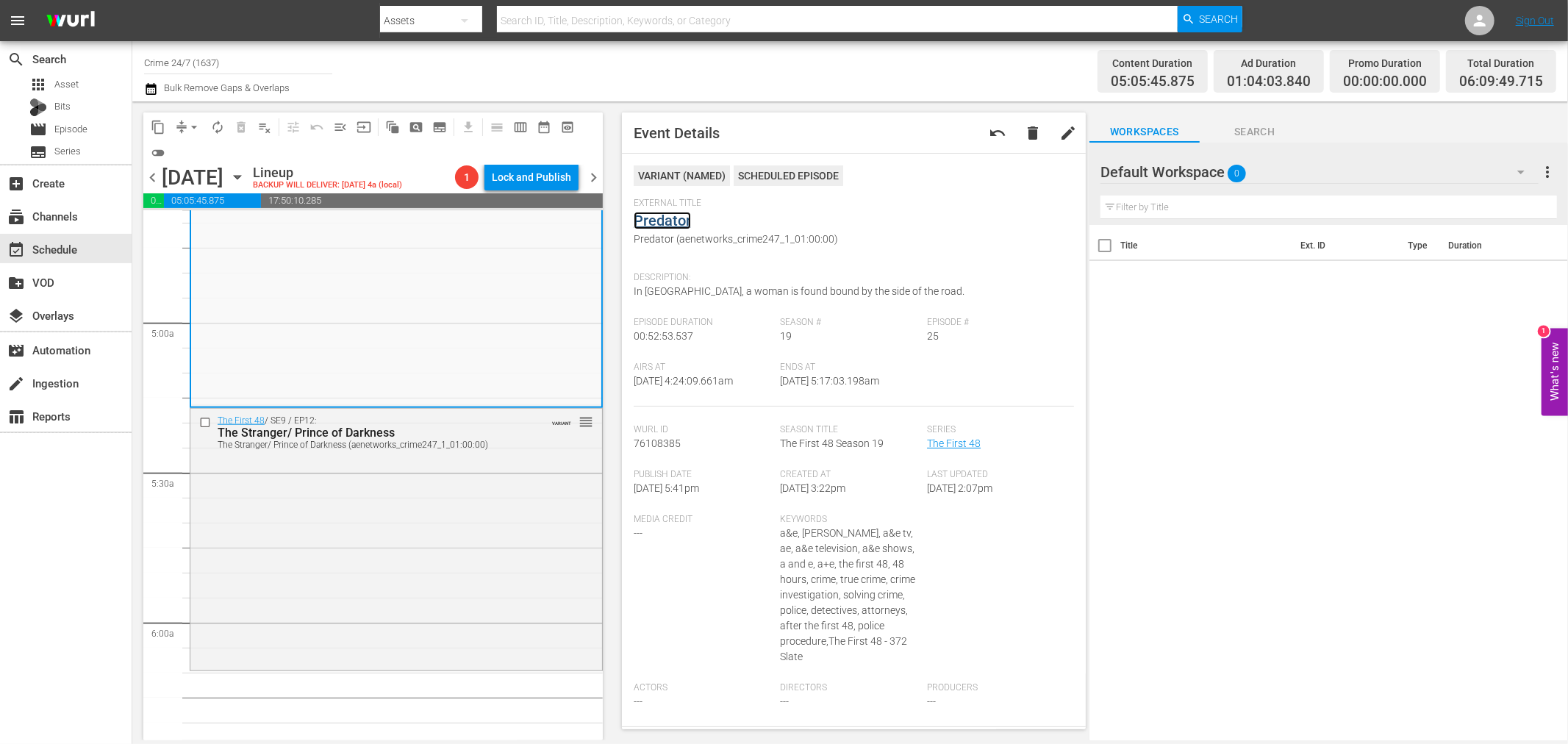
drag, startPoint x: 663, startPoint y: 205, endPoint x: 652, endPoint y: 215, distance: 14.9
click at [481, 574] on div "The First 48 / SE9 / EP12: The Stranger/ Prince of Darkness The Stranger/ Princ…" at bounding box center [396, 539] width 411 height 260
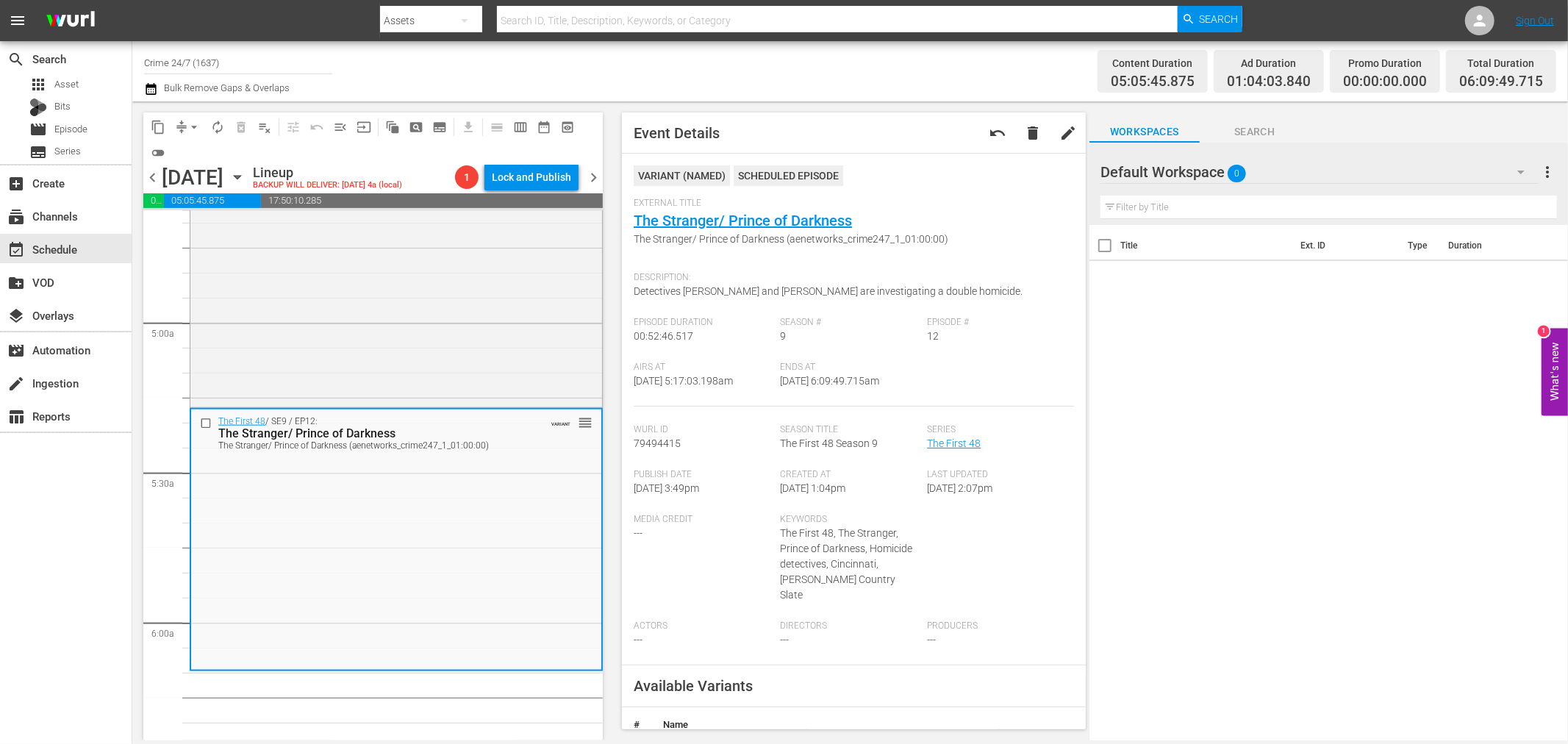
click at [187, 123] on span "arrow_drop_down" at bounding box center [194, 127] width 15 height 15
click at [187, 154] on li "Align to Midnight" at bounding box center [194, 156] width 154 height 24
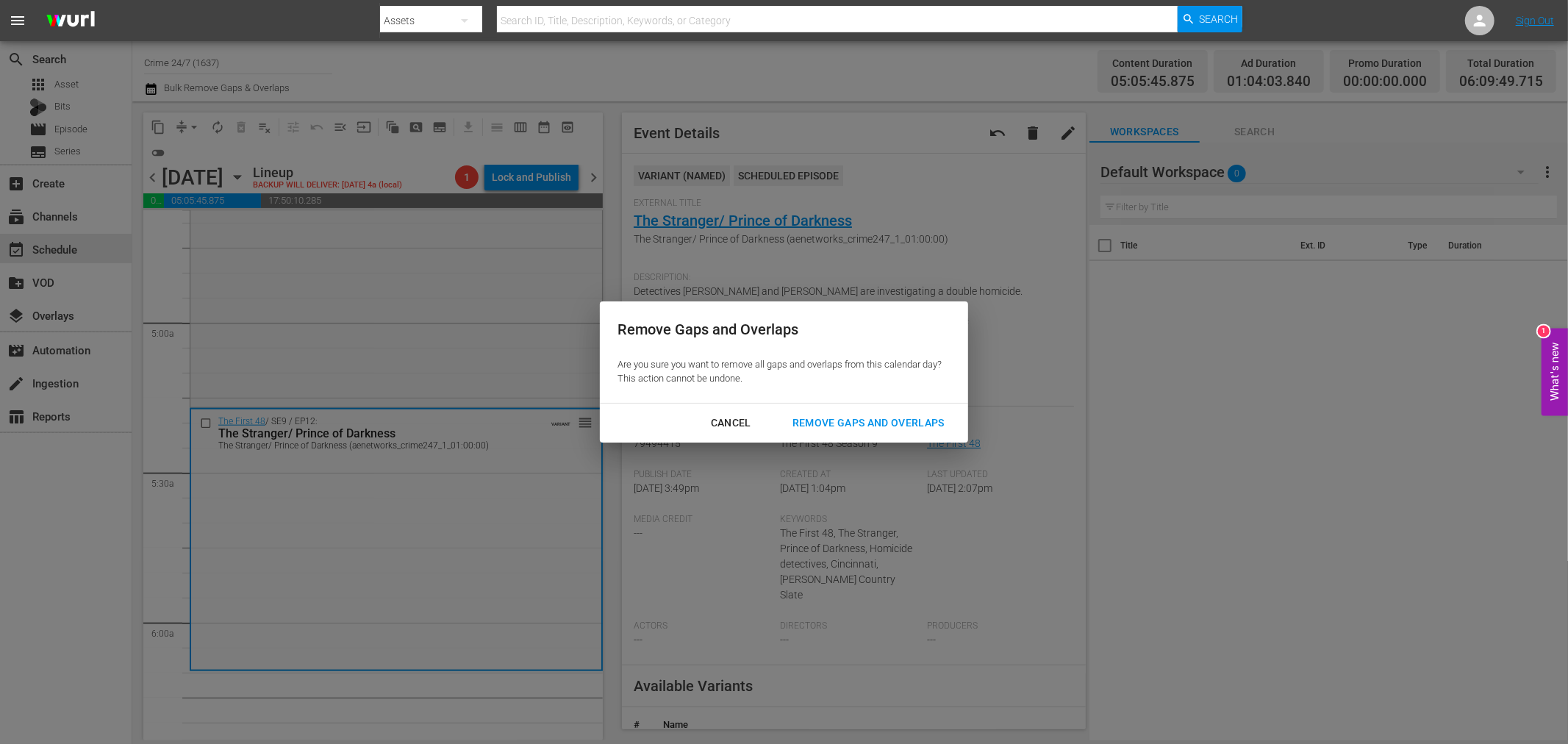
click at [831, 423] on div "Remove Gaps and Overlaps" at bounding box center [869, 423] width 176 height 19
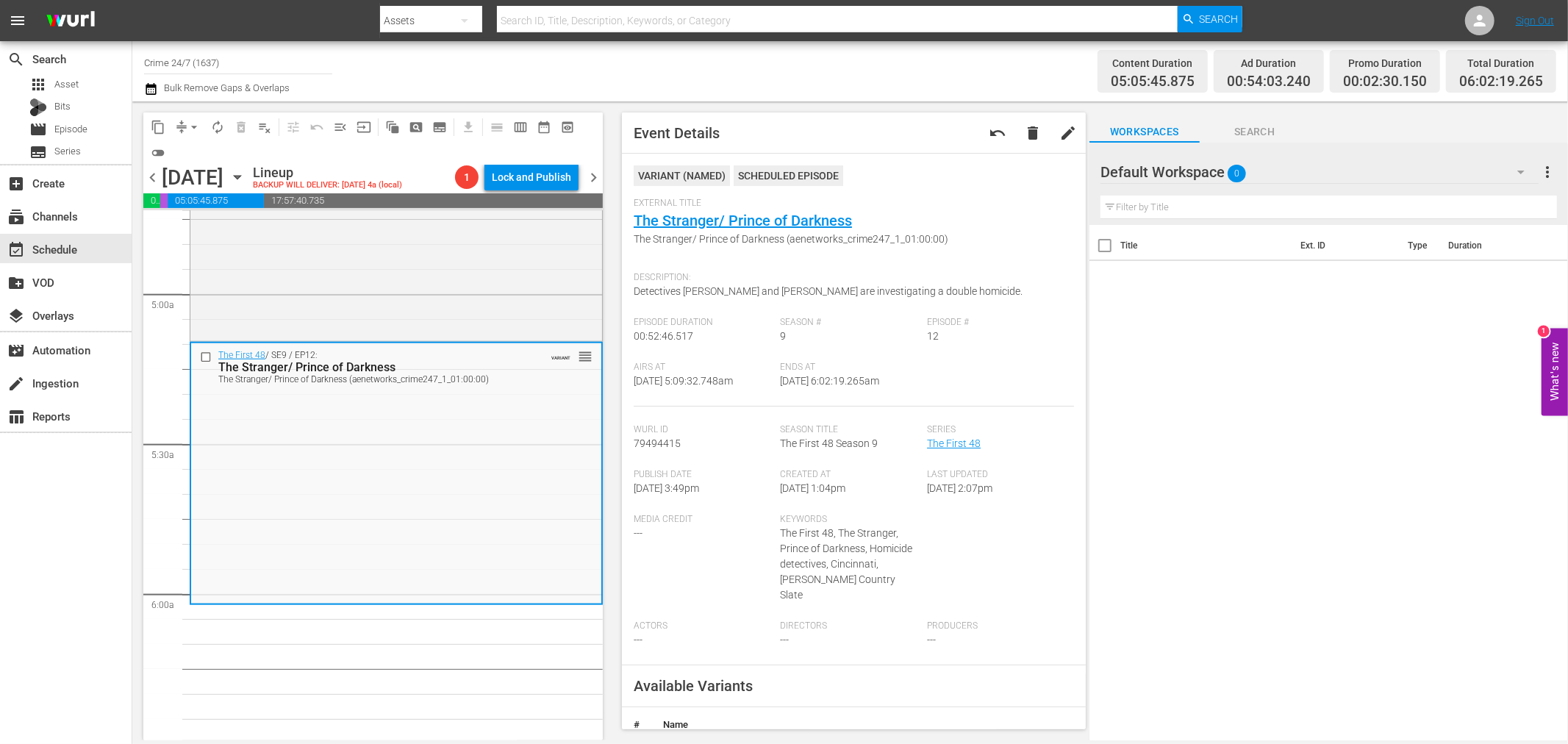
scroll to position [1445, 0]
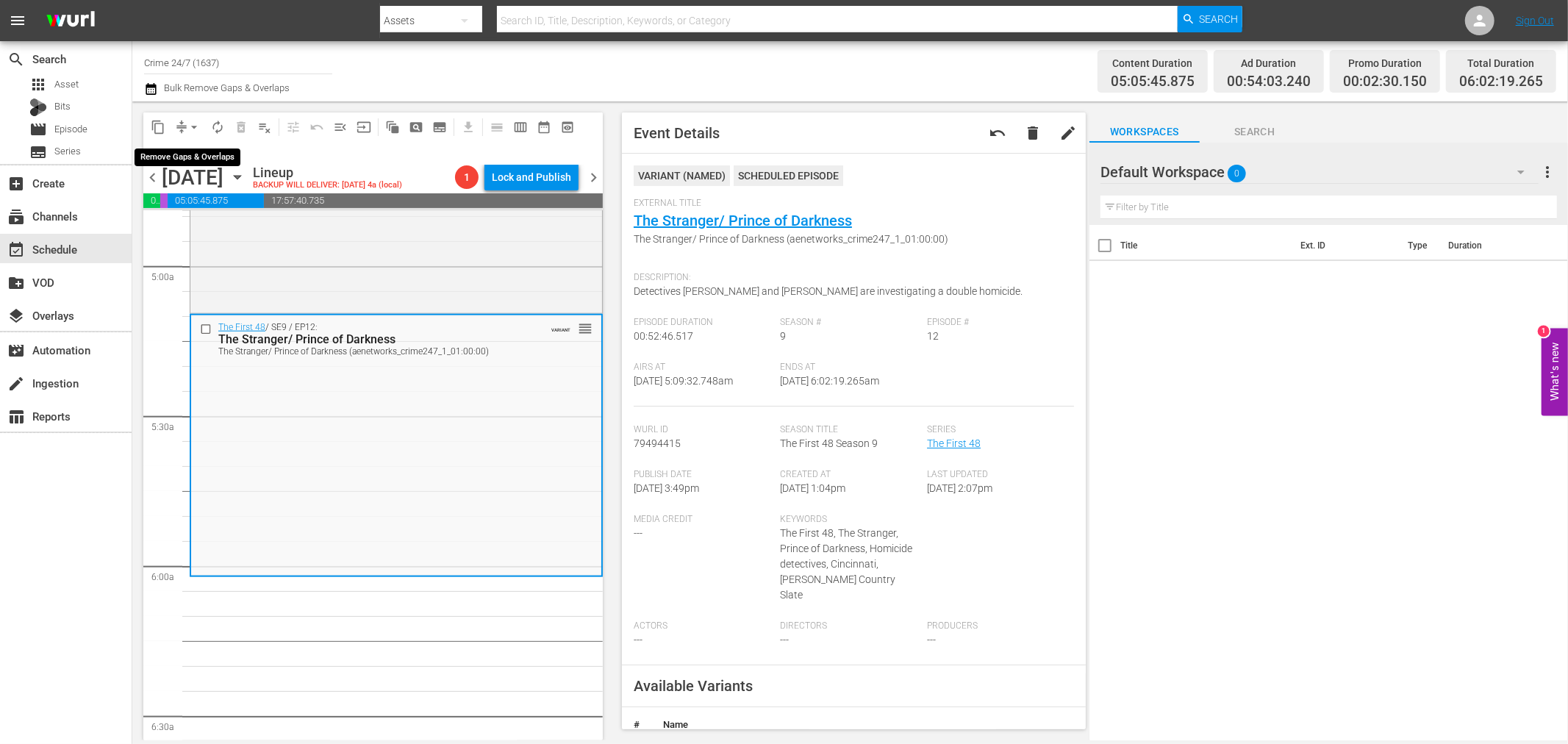
click at [190, 127] on span "arrow_drop_down" at bounding box center [194, 127] width 15 height 15
click at [180, 152] on li "Align to Midnight" at bounding box center [194, 156] width 154 height 24
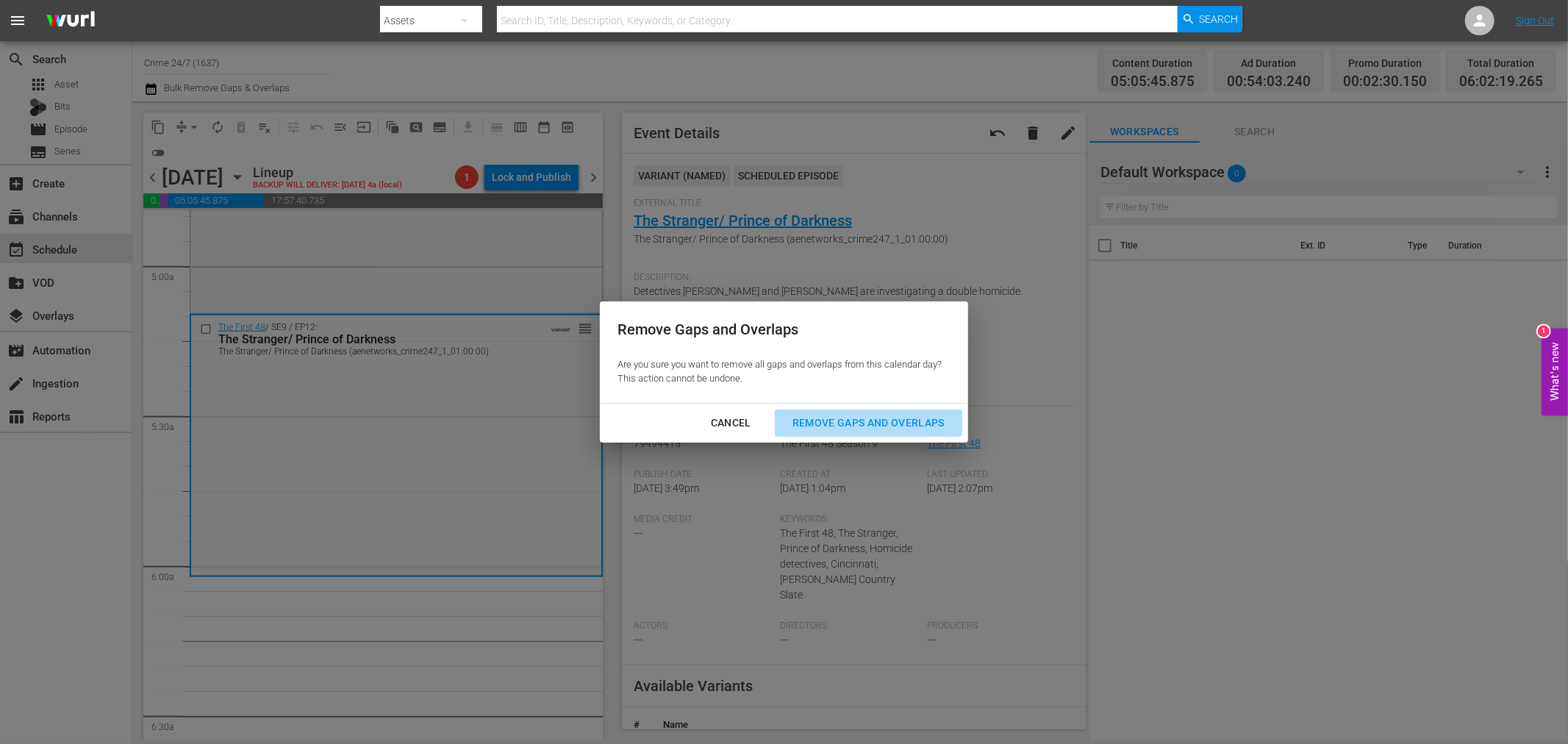
click at [869, 415] on div "Remove Gaps and Overlaps" at bounding box center [869, 423] width 176 height 19
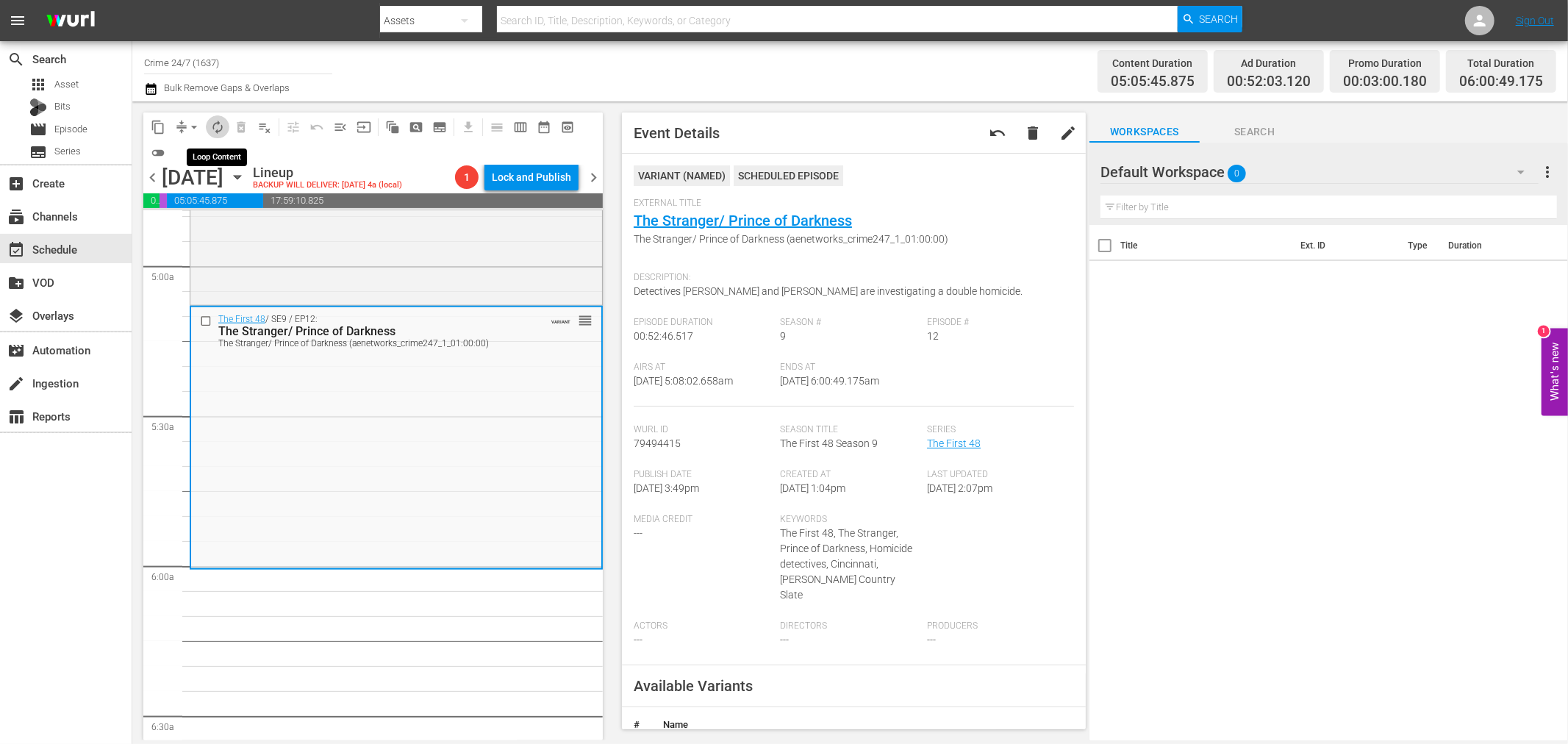
click at [200, 128] on div "content_copy compress arrow_drop_down autorenew_outlined delete_forever_outline…" at bounding box center [373, 139] width 460 height 52
click at [200, 128] on span "arrow_drop_down" at bounding box center [194, 127] width 15 height 15
click at [198, 128] on span "arrow_drop_down" at bounding box center [194, 127] width 15 height 15
click at [201, 137] on div "arrow_drop_down" at bounding box center [194, 127] width 23 height 23
click at [194, 125] on span "arrow_drop_down" at bounding box center [194, 127] width 15 height 15
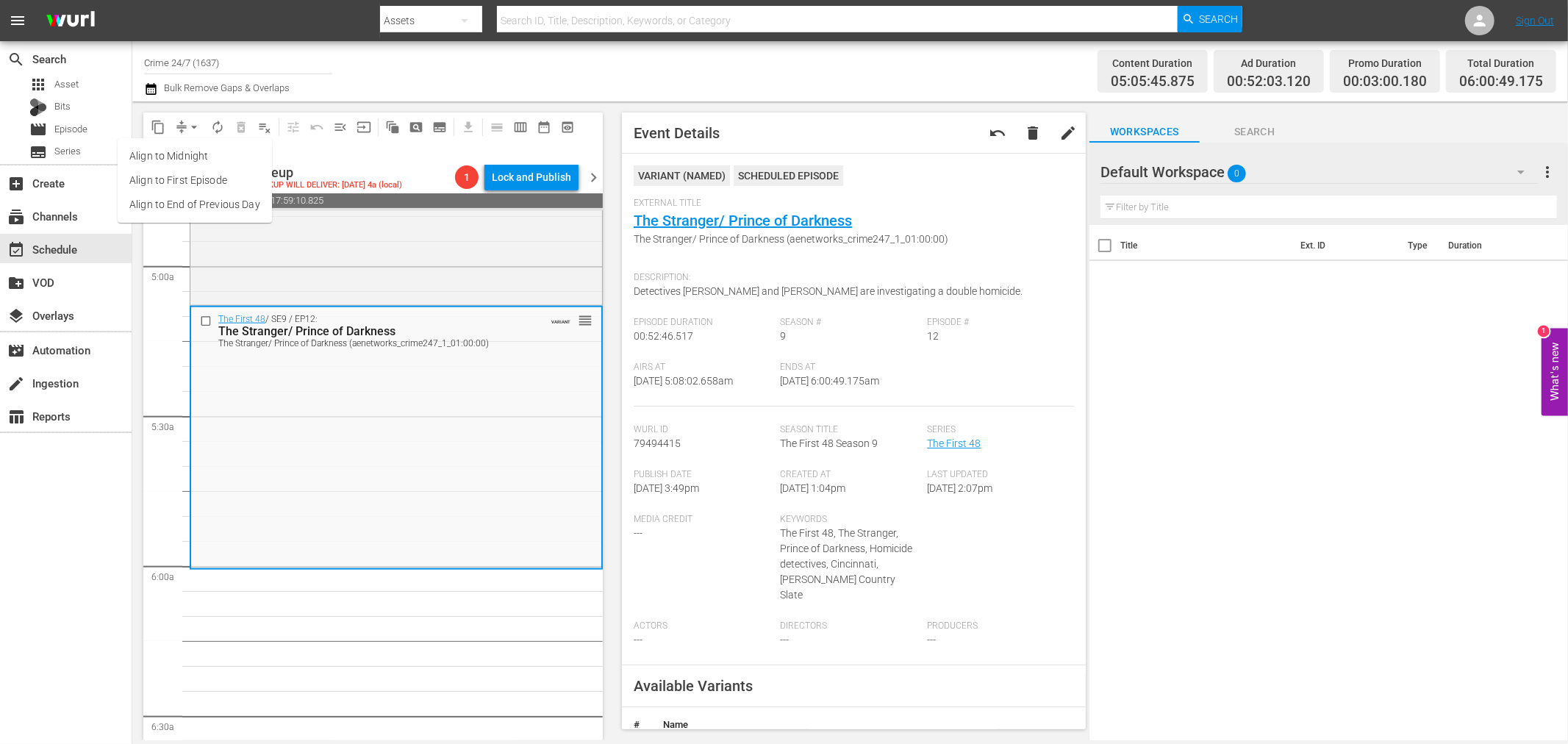
click at [187, 160] on li "Align to Midnight" at bounding box center [194, 156] width 154 height 24
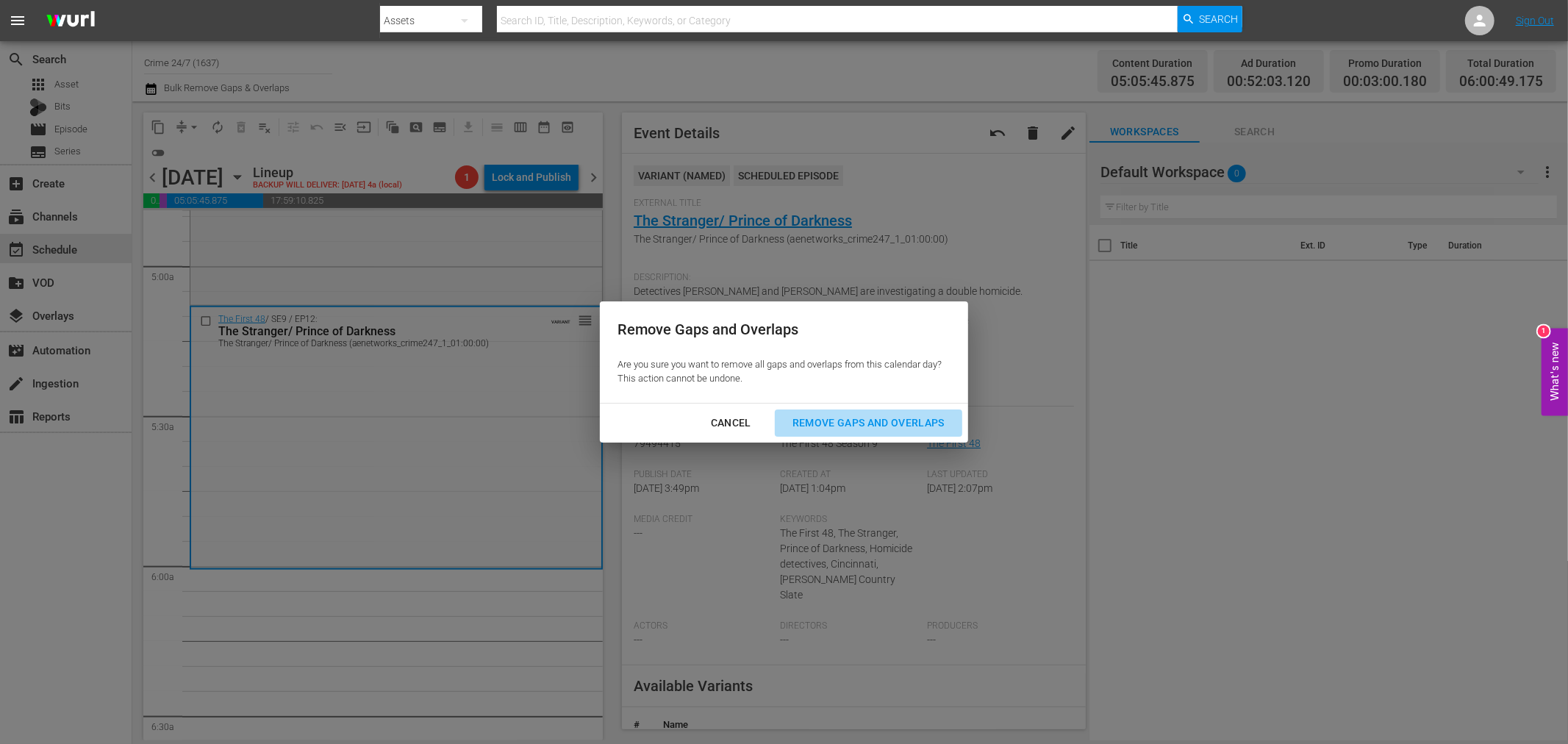
click at [878, 422] on div "Remove Gaps and Overlaps" at bounding box center [869, 423] width 176 height 19
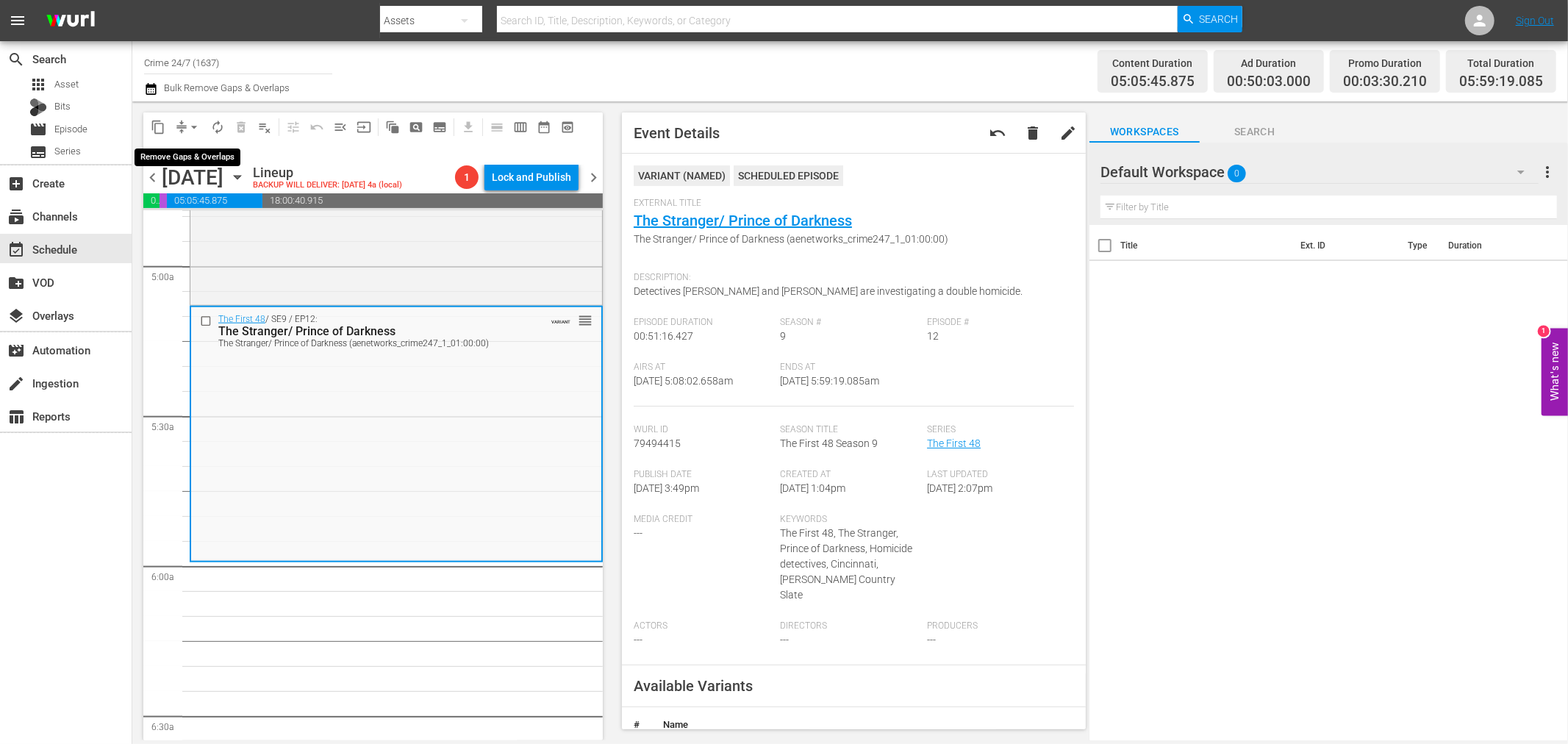
click at [187, 122] on span "arrow_drop_down" at bounding box center [194, 127] width 15 height 15
click at [182, 160] on li "Align to Midnight" at bounding box center [194, 156] width 154 height 24
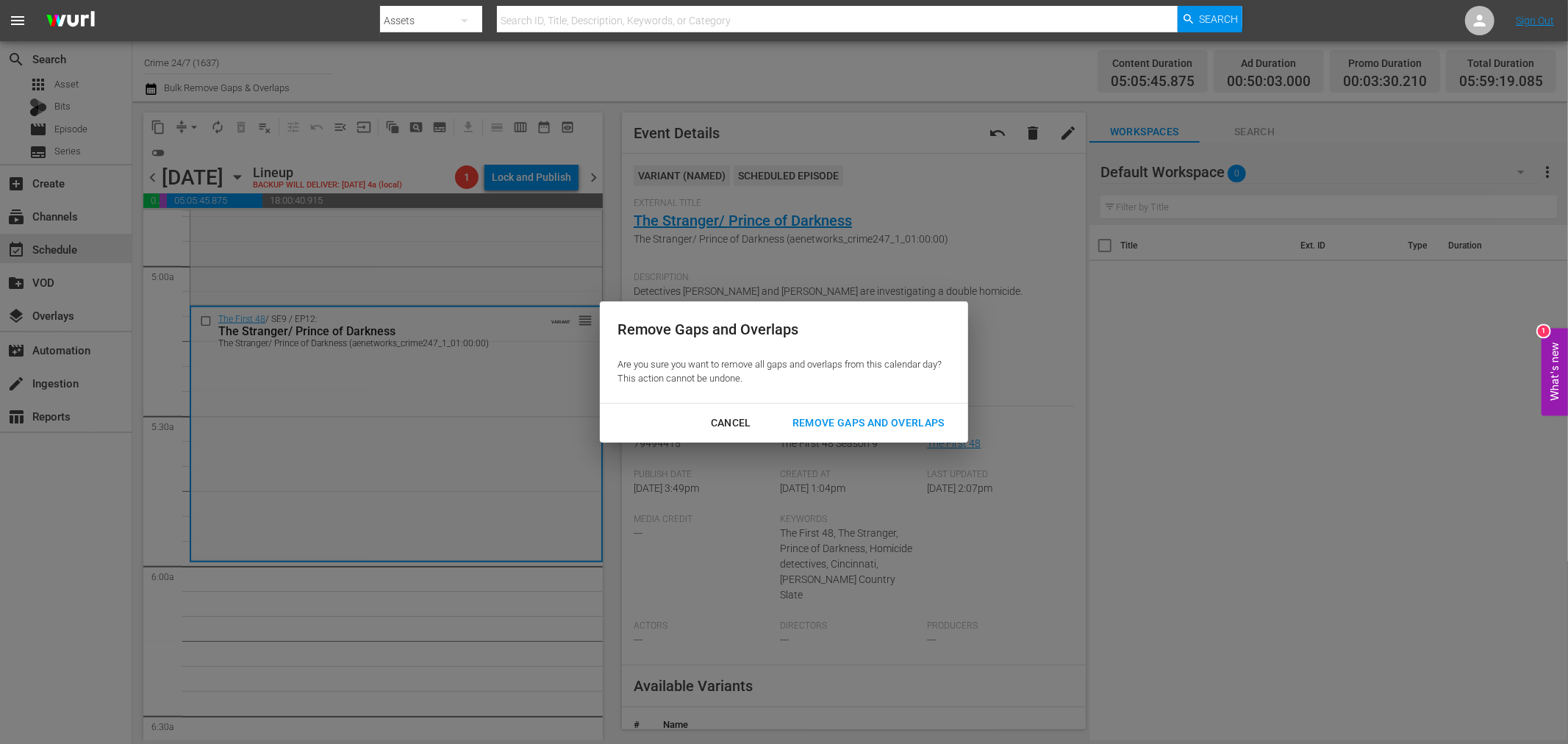
click at [849, 428] on div "Remove Gaps and Overlaps" at bounding box center [869, 423] width 176 height 19
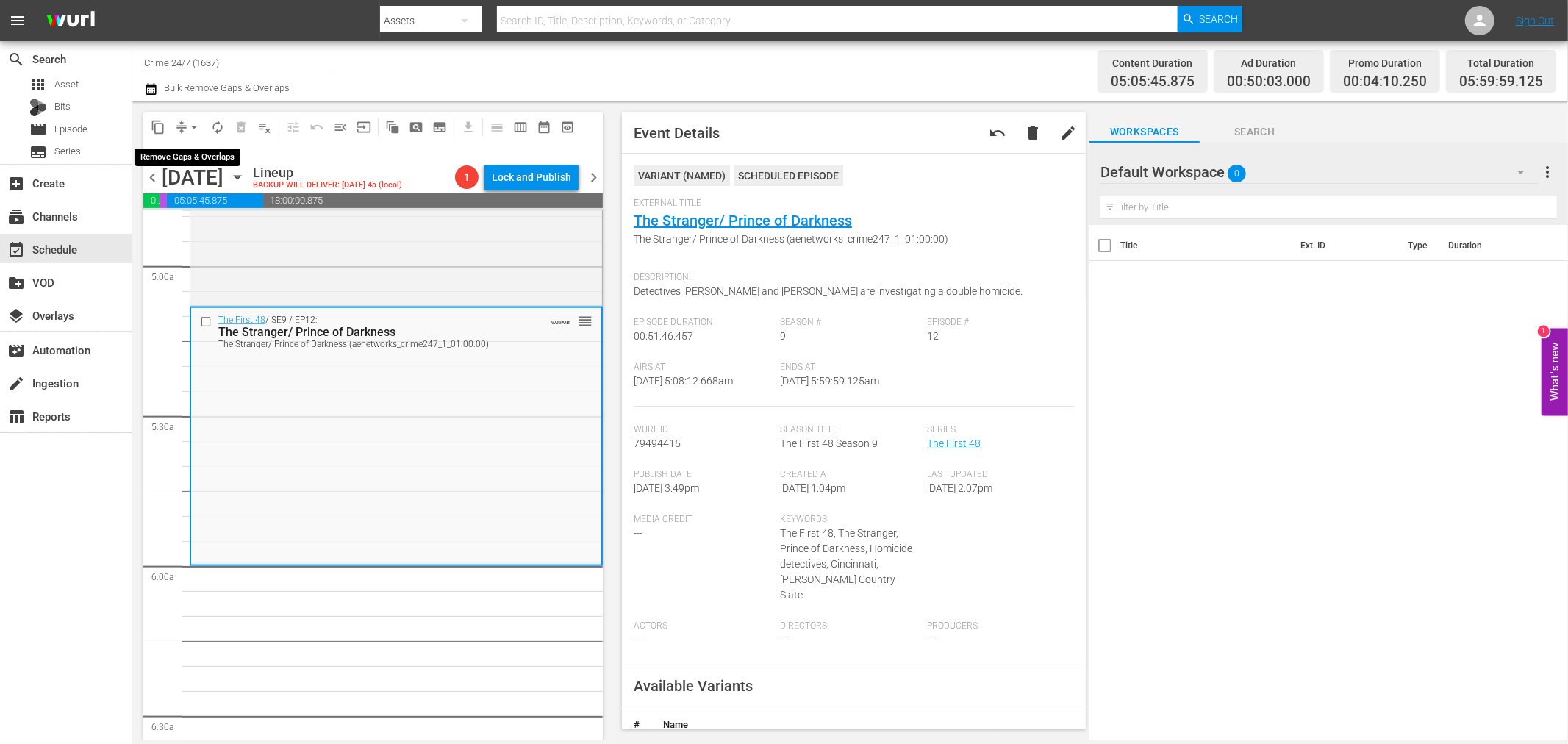
click at [182, 128] on button "arrow_drop_down" at bounding box center [194, 127] width 23 height 23
click at [184, 147] on li "Align to Midnight" at bounding box center [194, 156] width 154 height 24
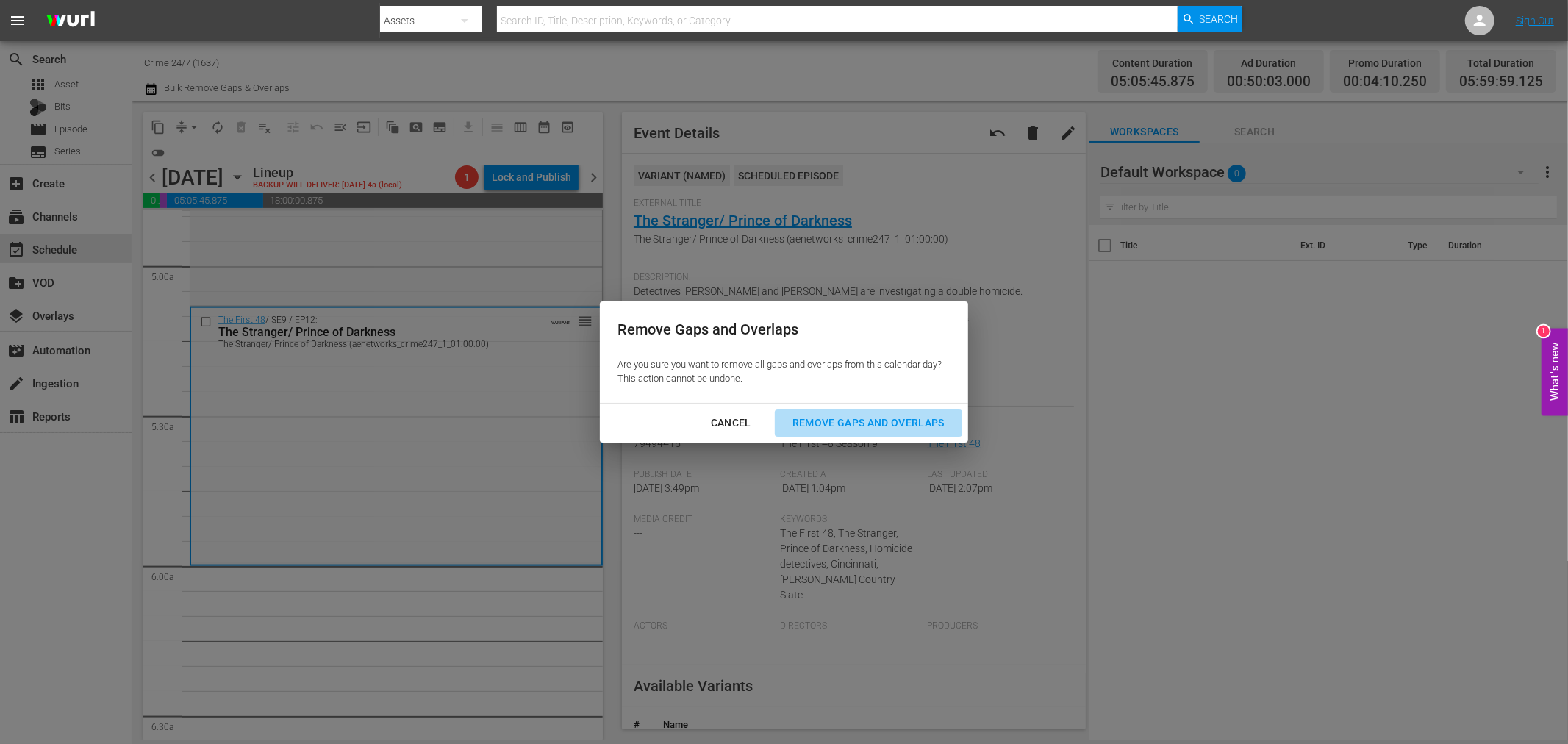
click at [875, 418] on div "Remove Gaps and Overlaps" at bounding box center [869, 423] width 176 height 19
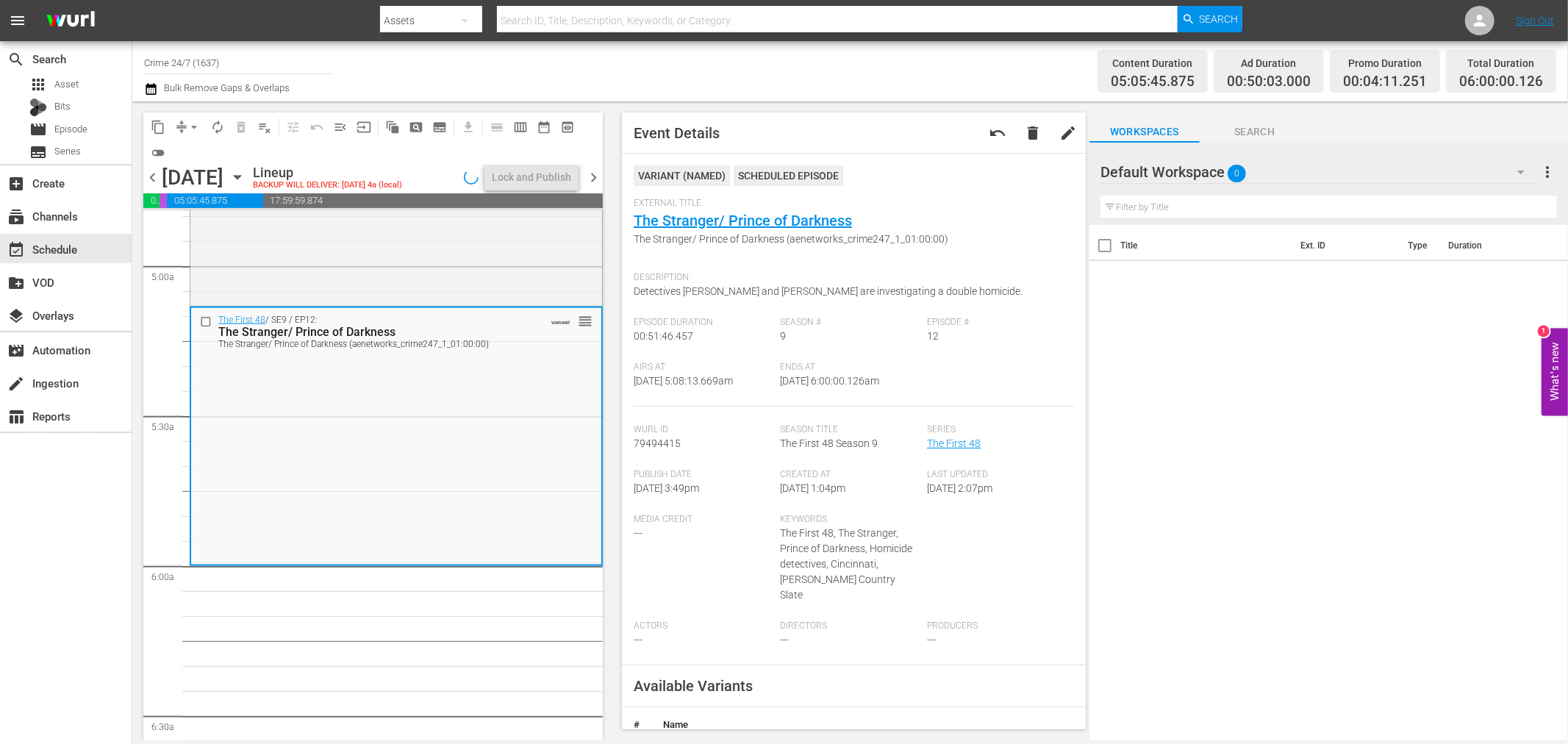
click at [219, 126] on span "autorenew_outlined" at bounding box center [217, 127] width 15 height 15
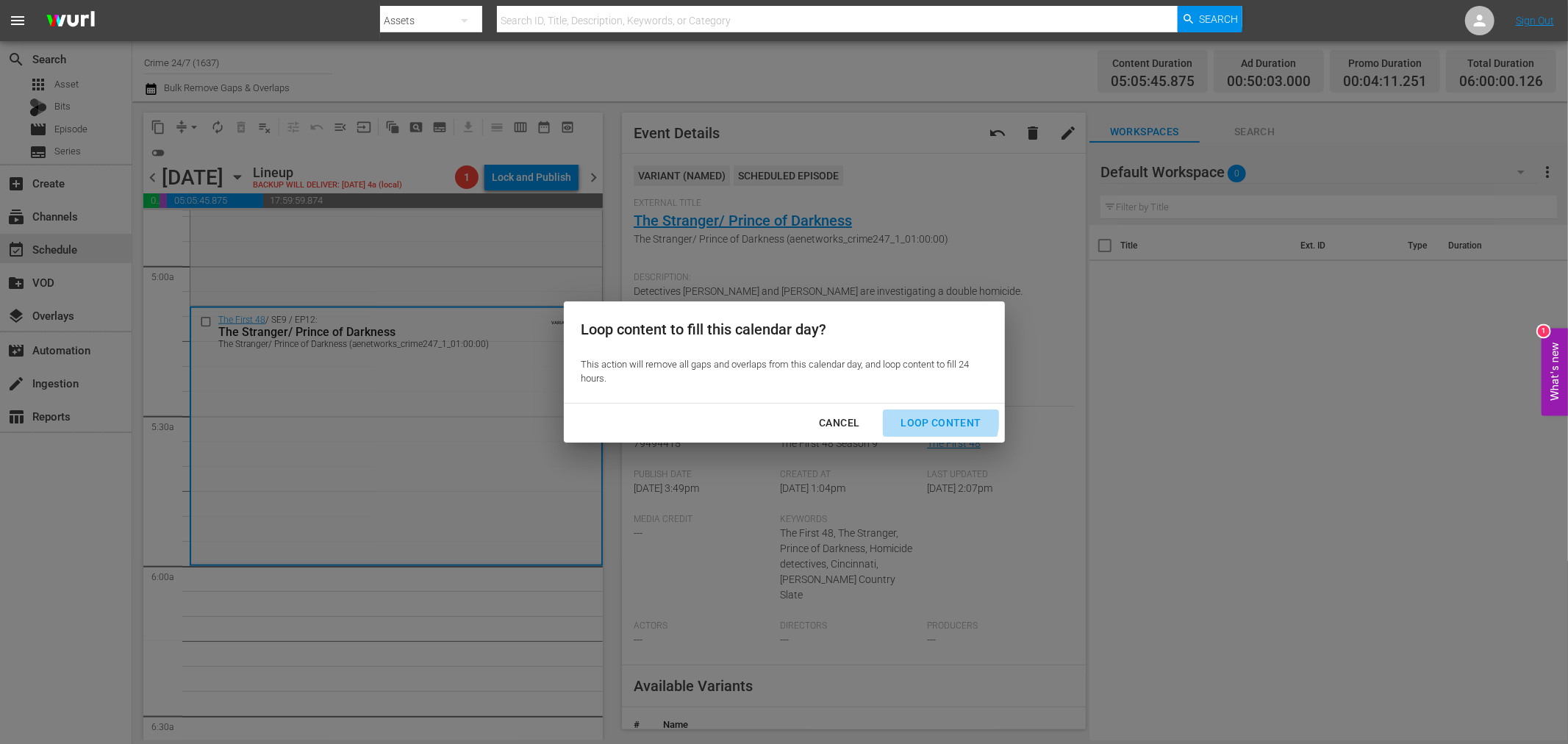
drag, startPoint x: 929, startPoint y: 417, endPoint x: 889, endPoint y: 402, distance: 42.7
click at [929, 417] on div "Loop Content" at bounding box center [940, 423] width 103 height 19
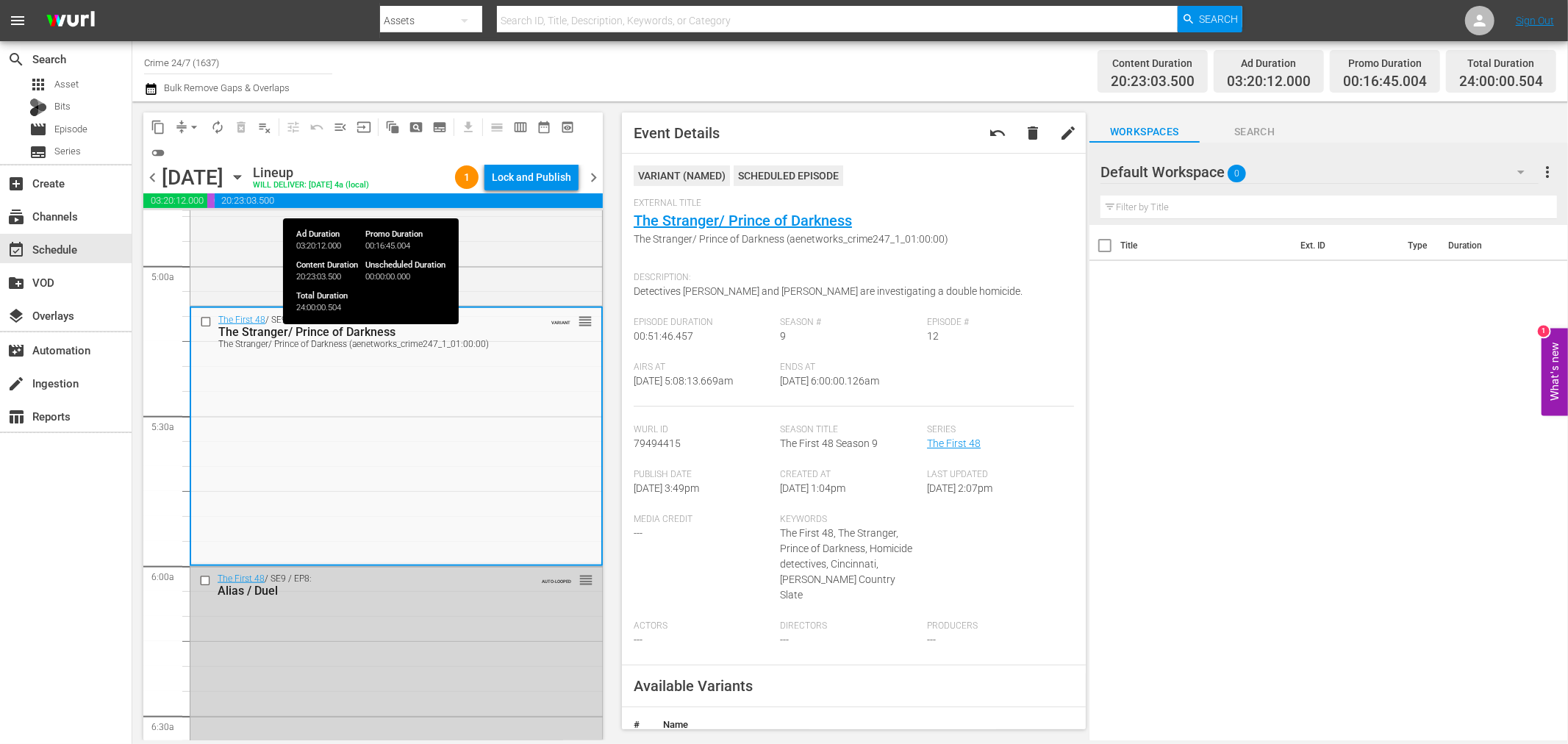
click at [542, 174] on div "Lock and Publish" at bounding box center [531, 177] width 79 height 26
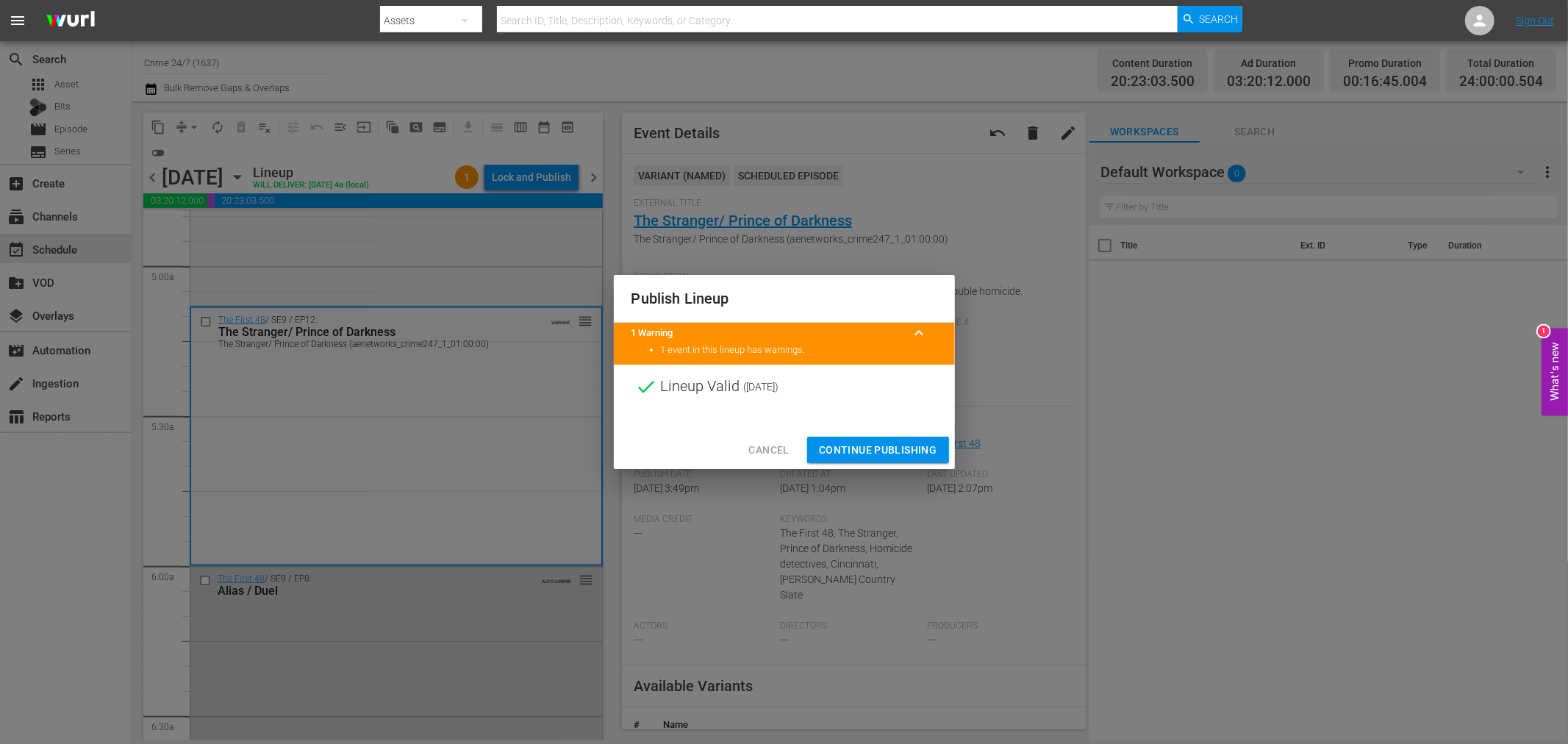
click at [877, 452] on span "Continue Publishing" at bounding box center [878, 451] width 118 height 19
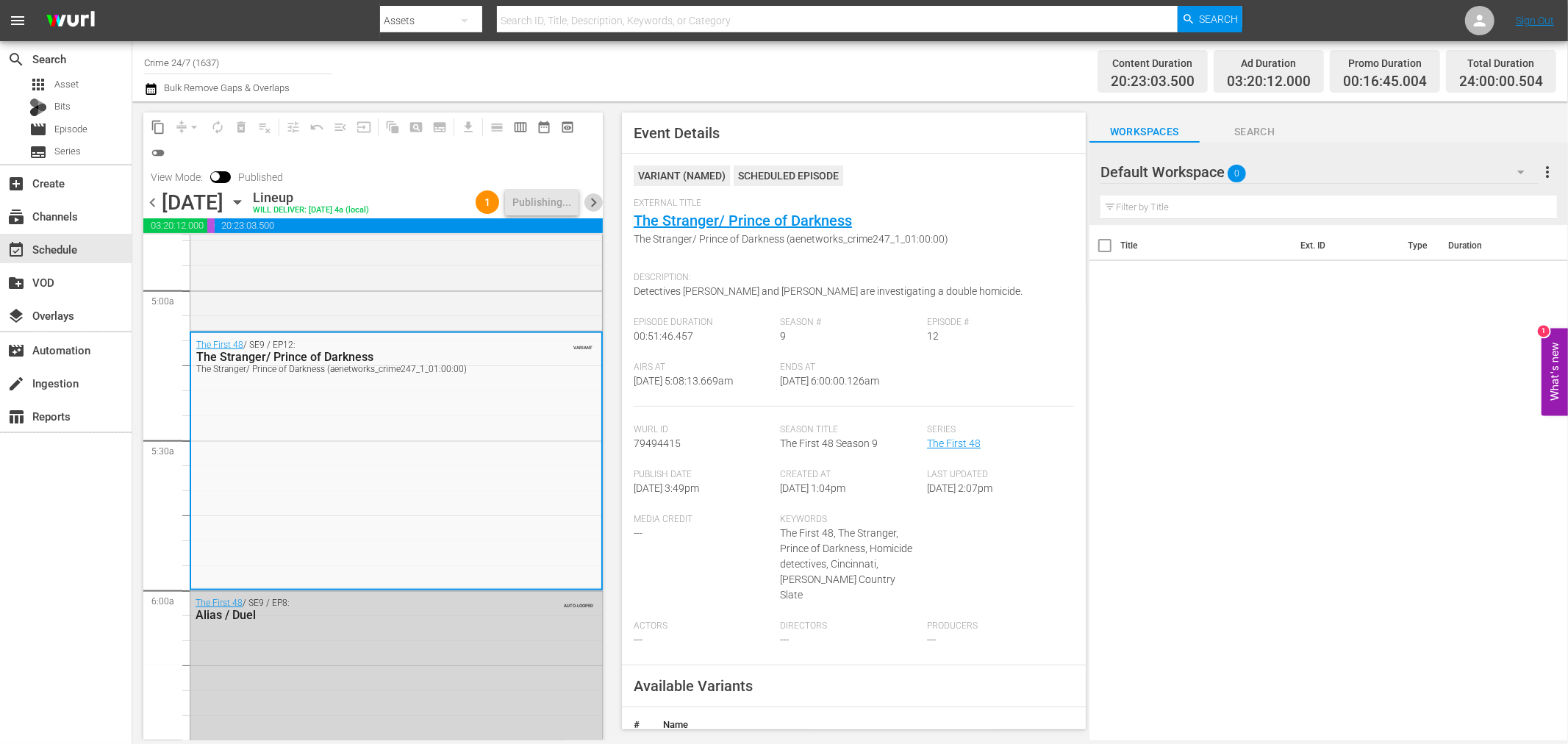
click at [594, 200] on span "chevron_right" at bounding box center [593, 203] width 19 height 19
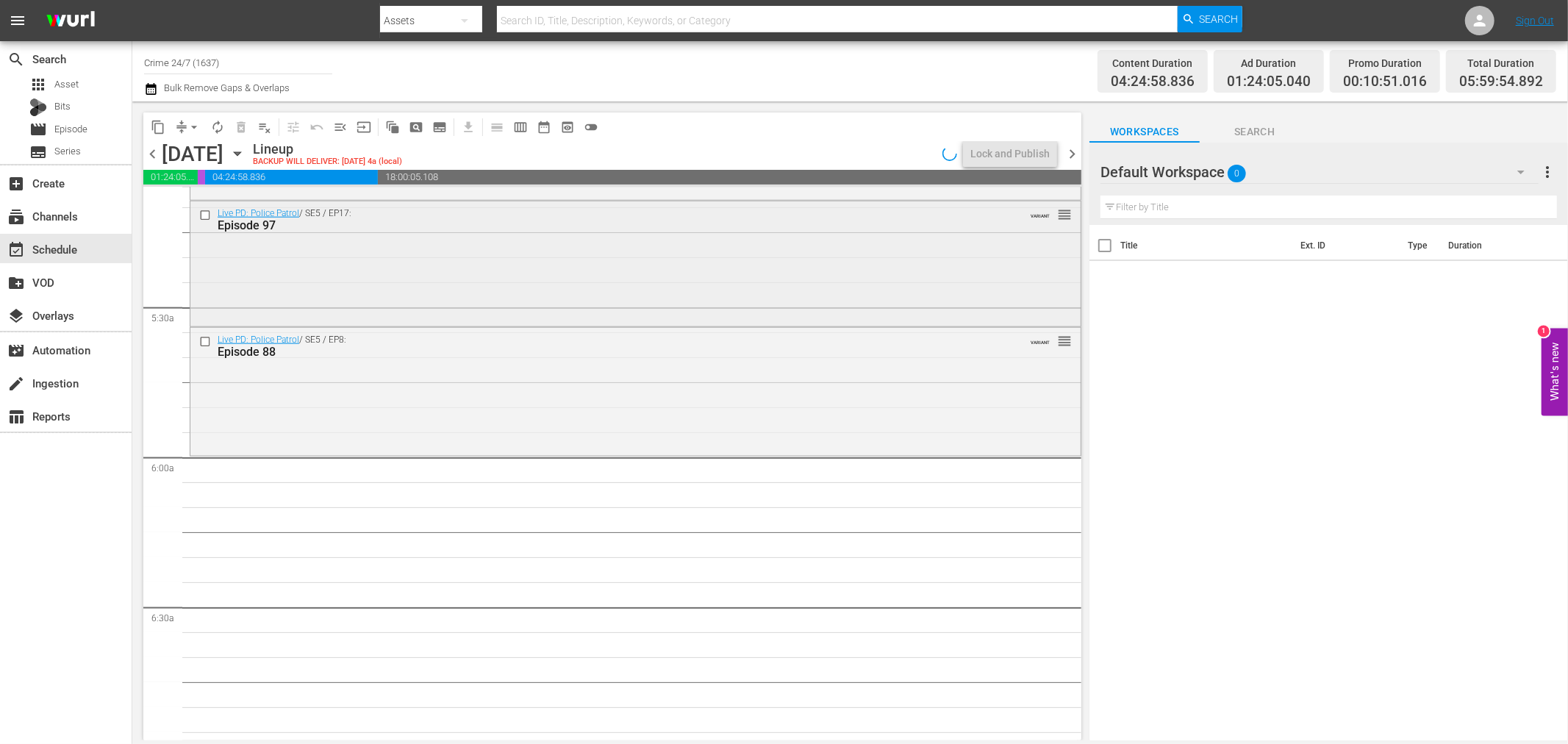
scroll to position [1451, 0]
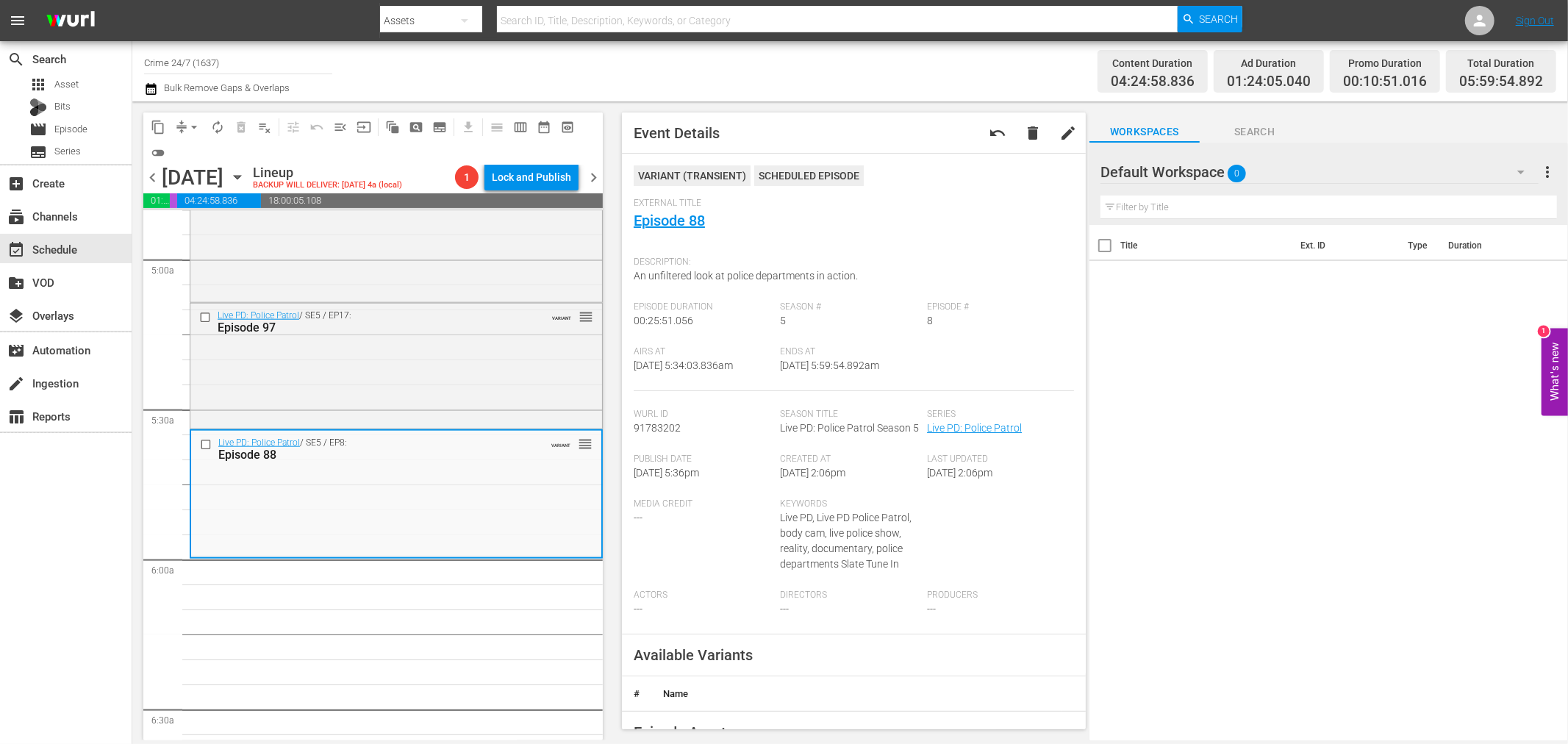
drag, startPoint x: 681, startPoint y: 223, endPoint x: 702, endPoint y: 247, distance: 31.9
click at [702, 247] on div "External Title Episode 88" at bounding box center [854, 223] width 440 height 51
drag, startPoint x: 680, startPoint y: 207, endPoint x: 676, endPoint y: 216, distance: 9.8
click at [511, 347] on div "Live PD: Police Patrol / SE5 / EP17: Episode 97 VARIANT reorder" at bounding box center [396, 364] width 411 height 122
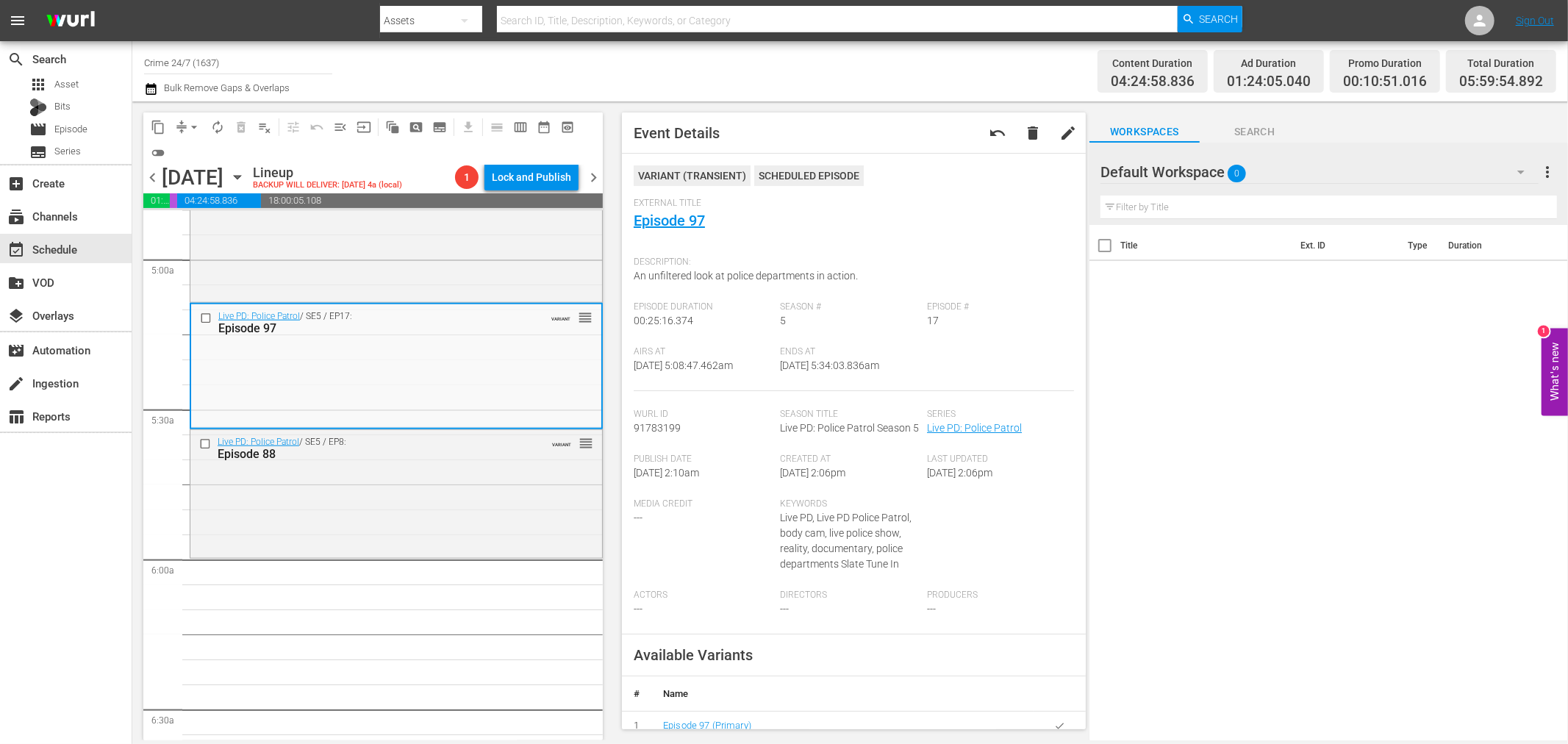
click at [187, 130] on span "arrow_drop_down" at bounding box center [194, 127] width 15 height 15
click at [192, 152] on li "Align to Midnight" at bounding box center [194, 156] width 154 height 24
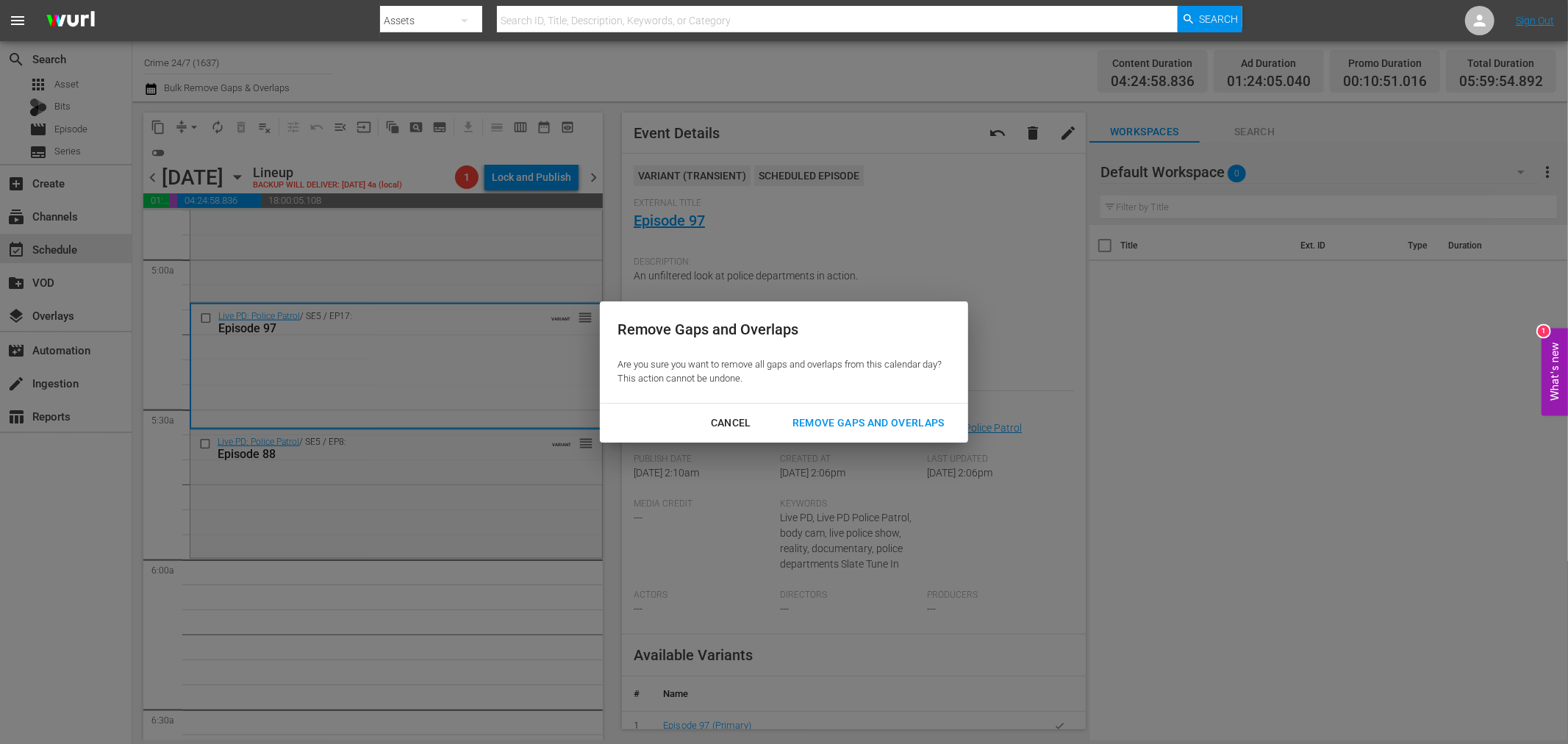
click at [887, 428] on div "Remove Gaps and Overlaps" at bounding box center [869, 423] width 176 height 19
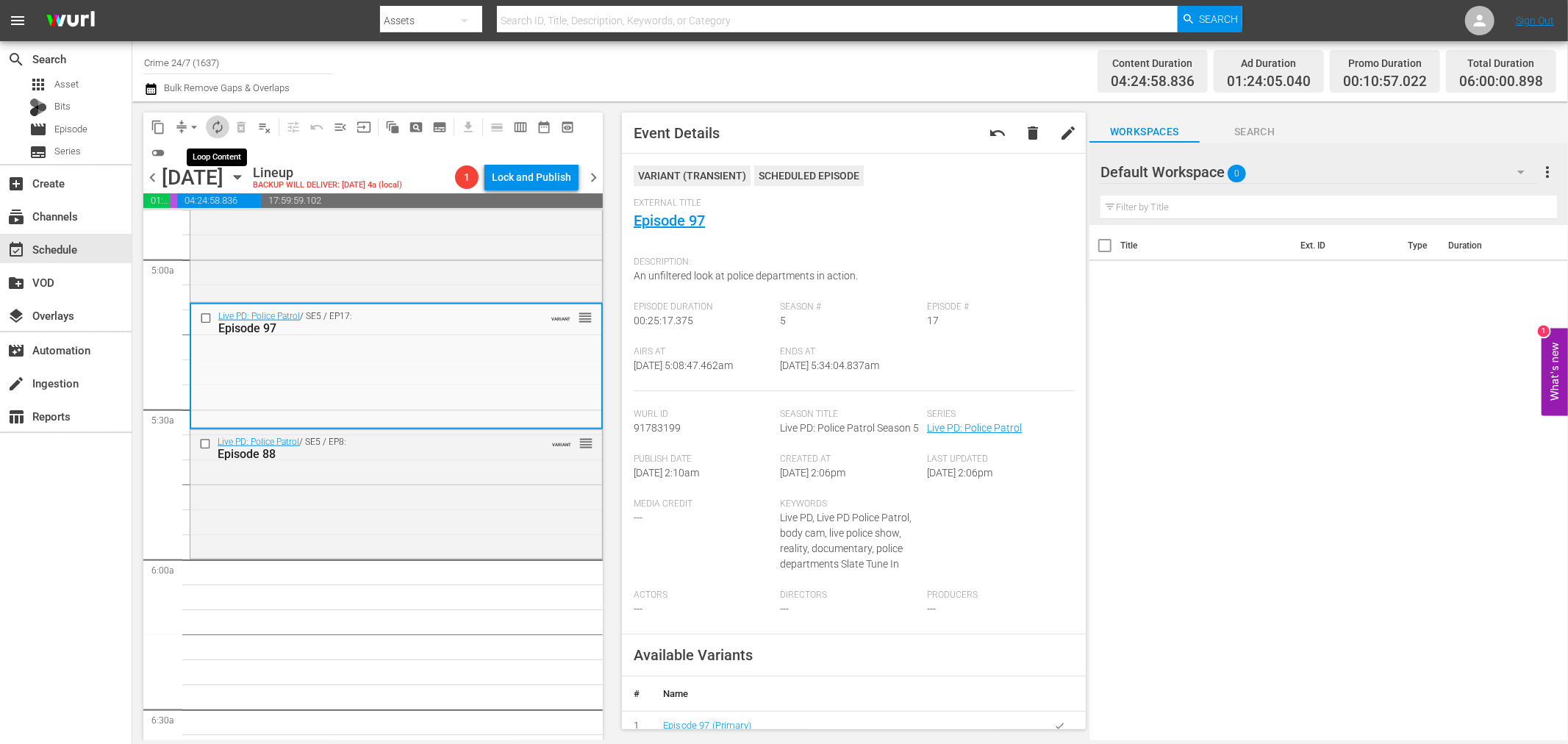
click at [225, 124] on button "autorenew_outlined" at bounding box center [218, 127] width 23 height 23
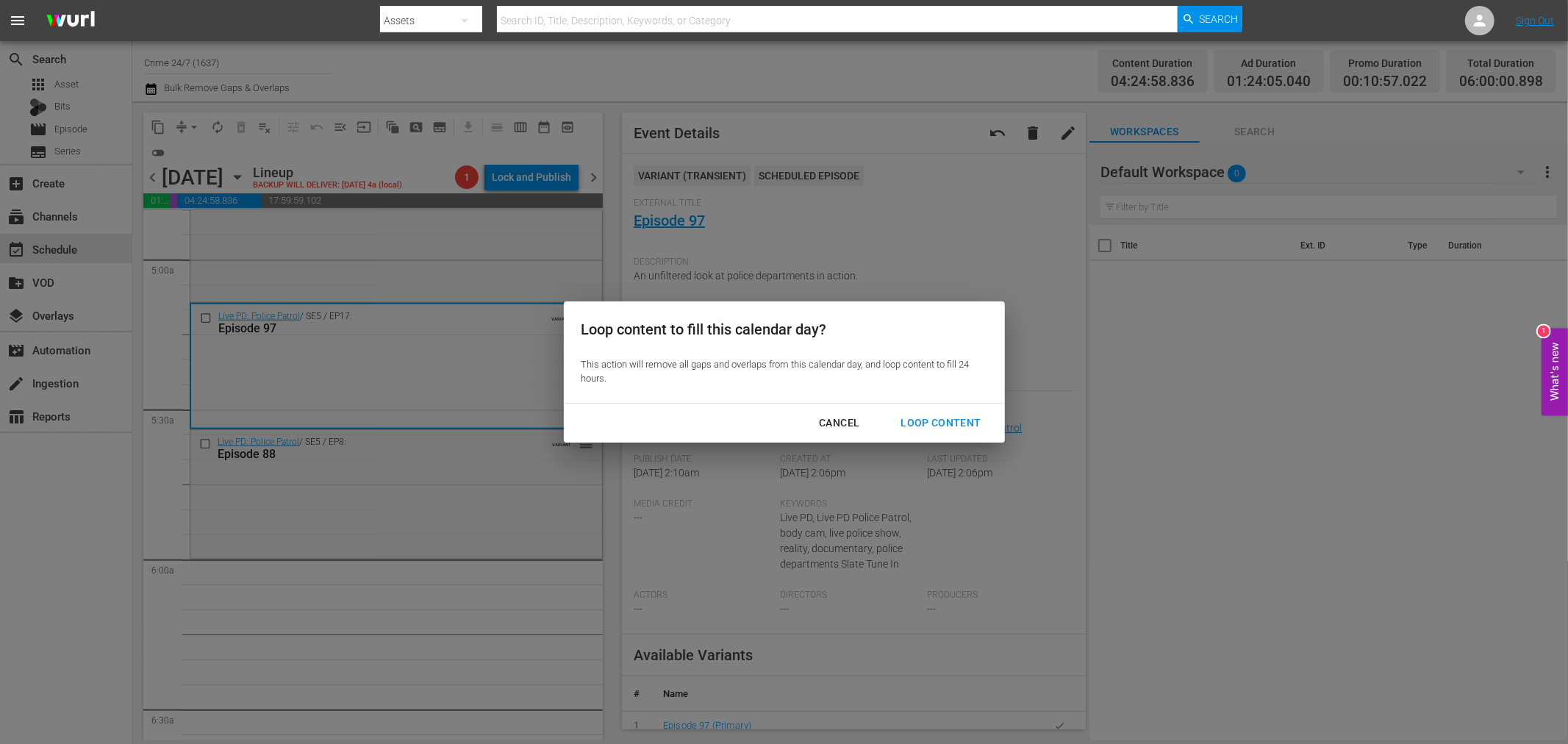
click at [976, 422] on div "Loop Content" at bounding box center [940, 423] width 103 height 19
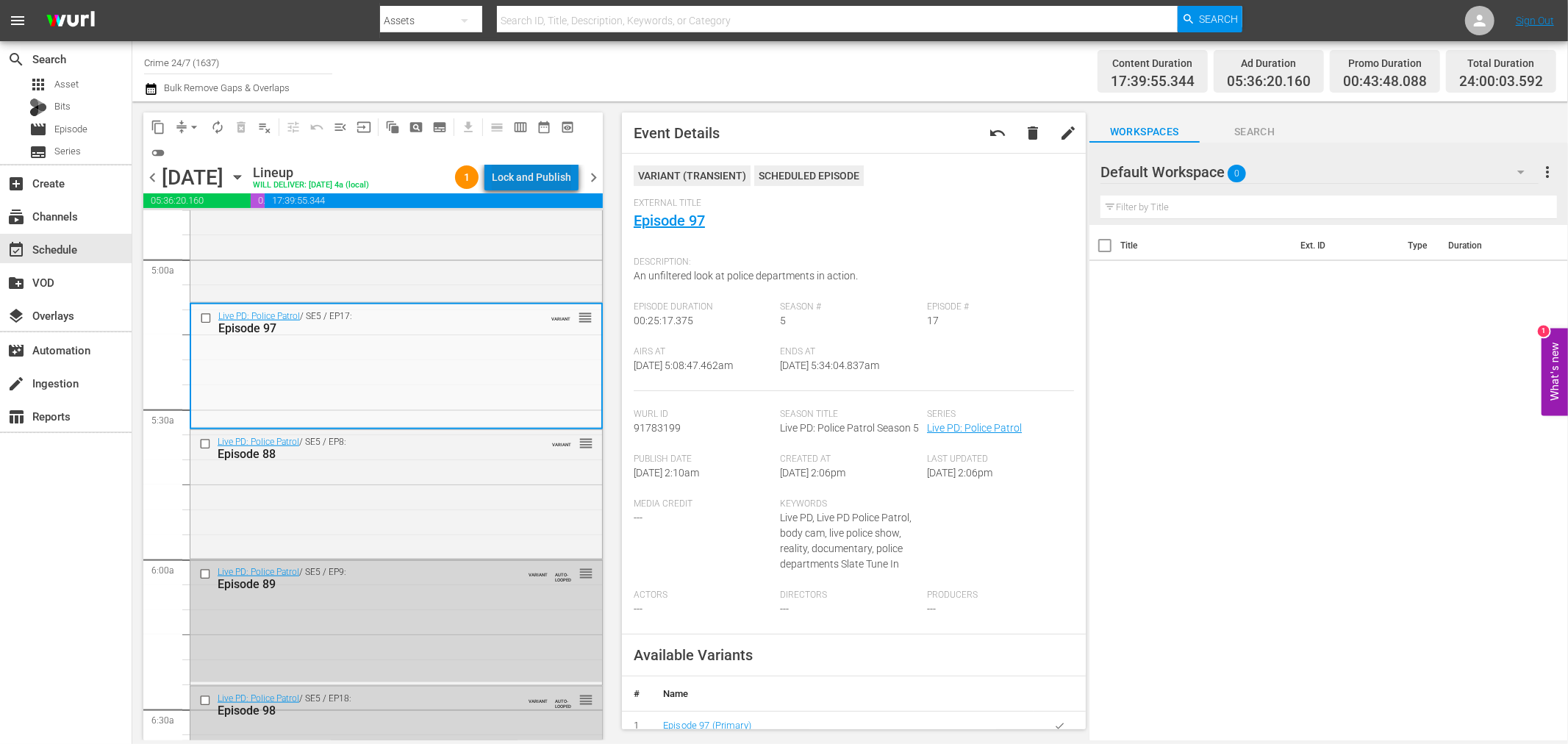
click at [545, 175] on div "Lock and Publish" at bounding box center [531, 177] width 79 height 26
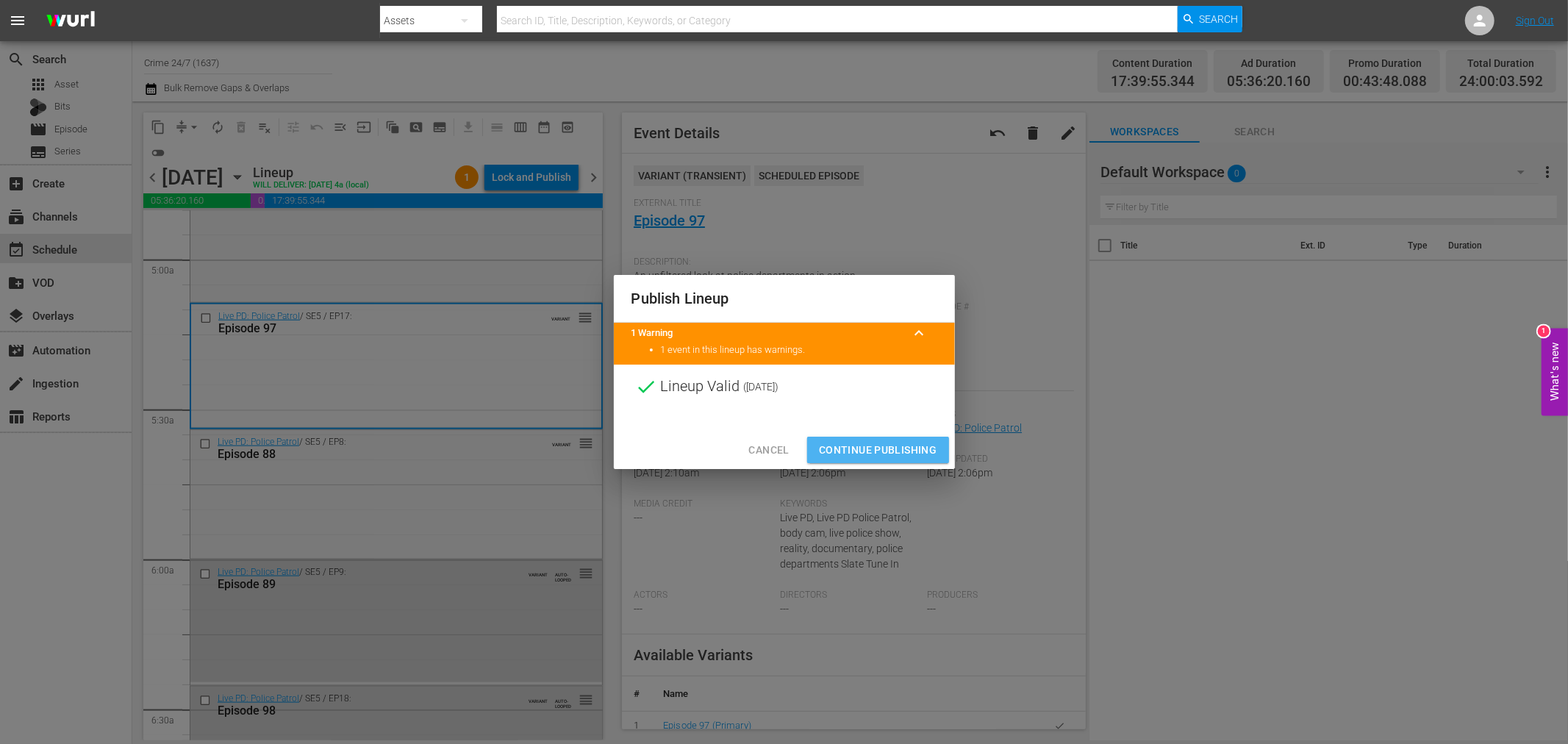
click at [883, 442] on span "Continue Publishing" at bounding box center [878, 451] width 118 height 19
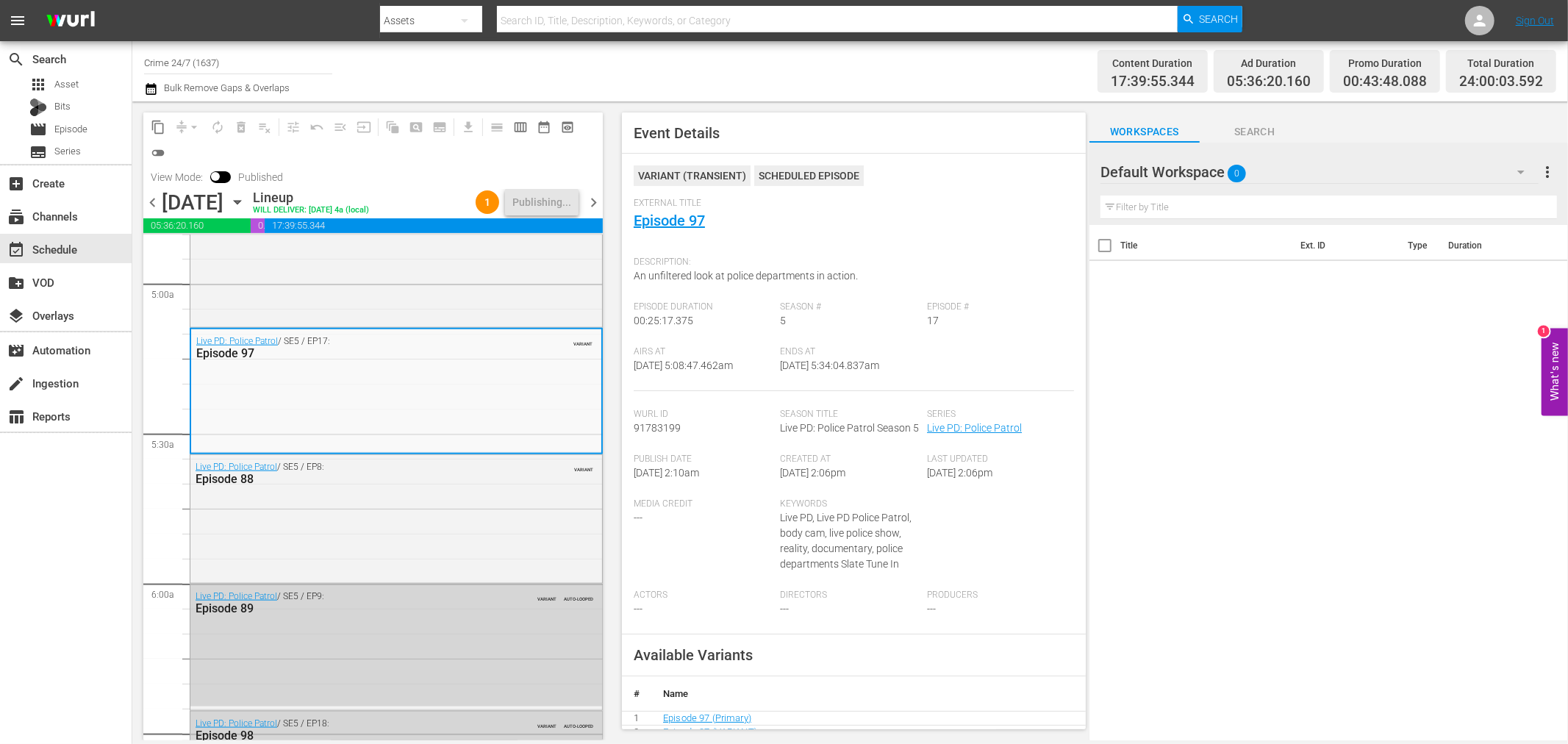
drag, startPoint x: 357, startPoint y: 202, endPoint x: 366, endPoint y: 203, distance: 9.1
click at [249, 203] on div "Sunday, October 26th October 26th" at bounding box center [205, 202] width 87 height 24
click at [246, 203] on icon "button" at bounding box center [237, 202] width 16 height 16
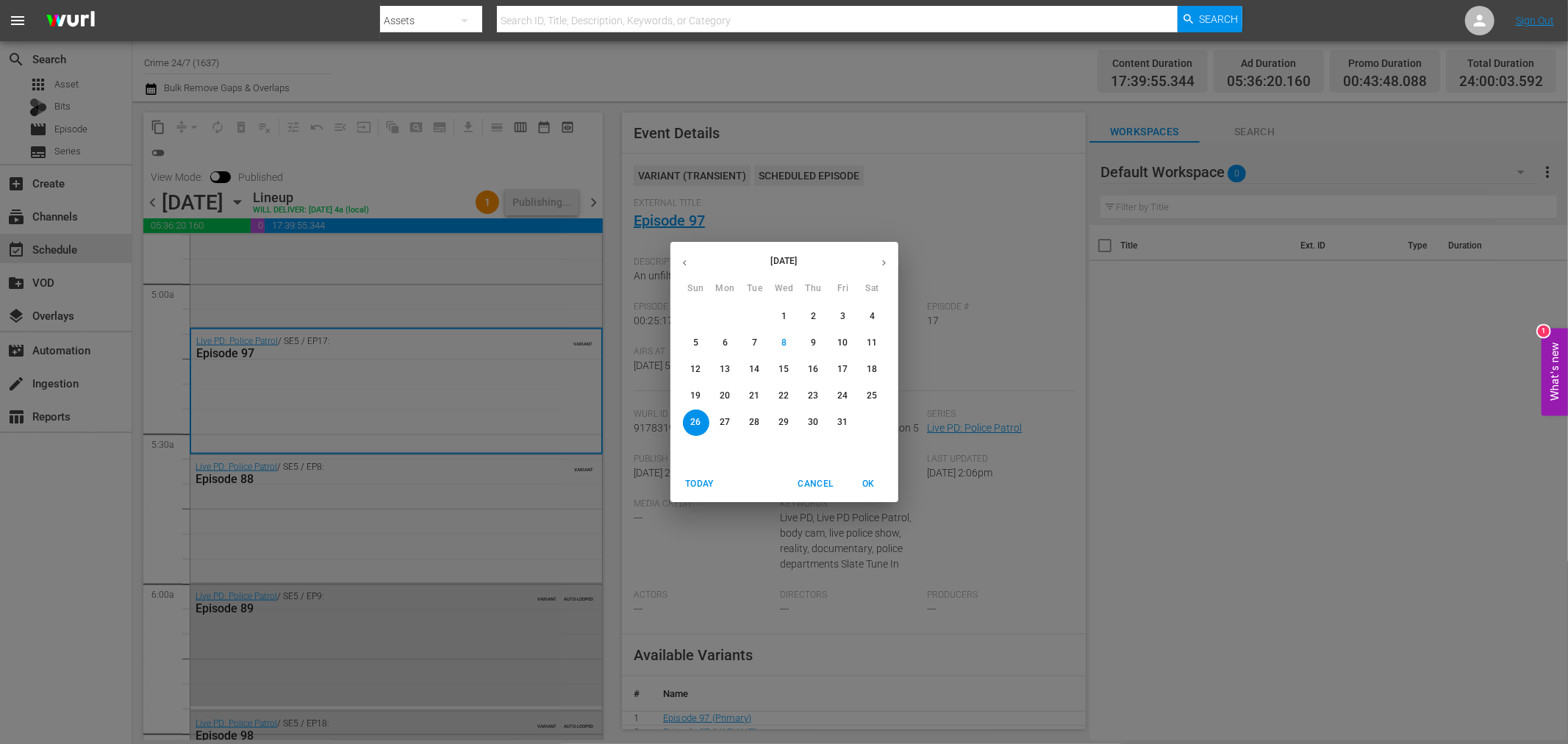
click at [732, 395] on span "20" at bounding box center [726, 396] width 26 height 12
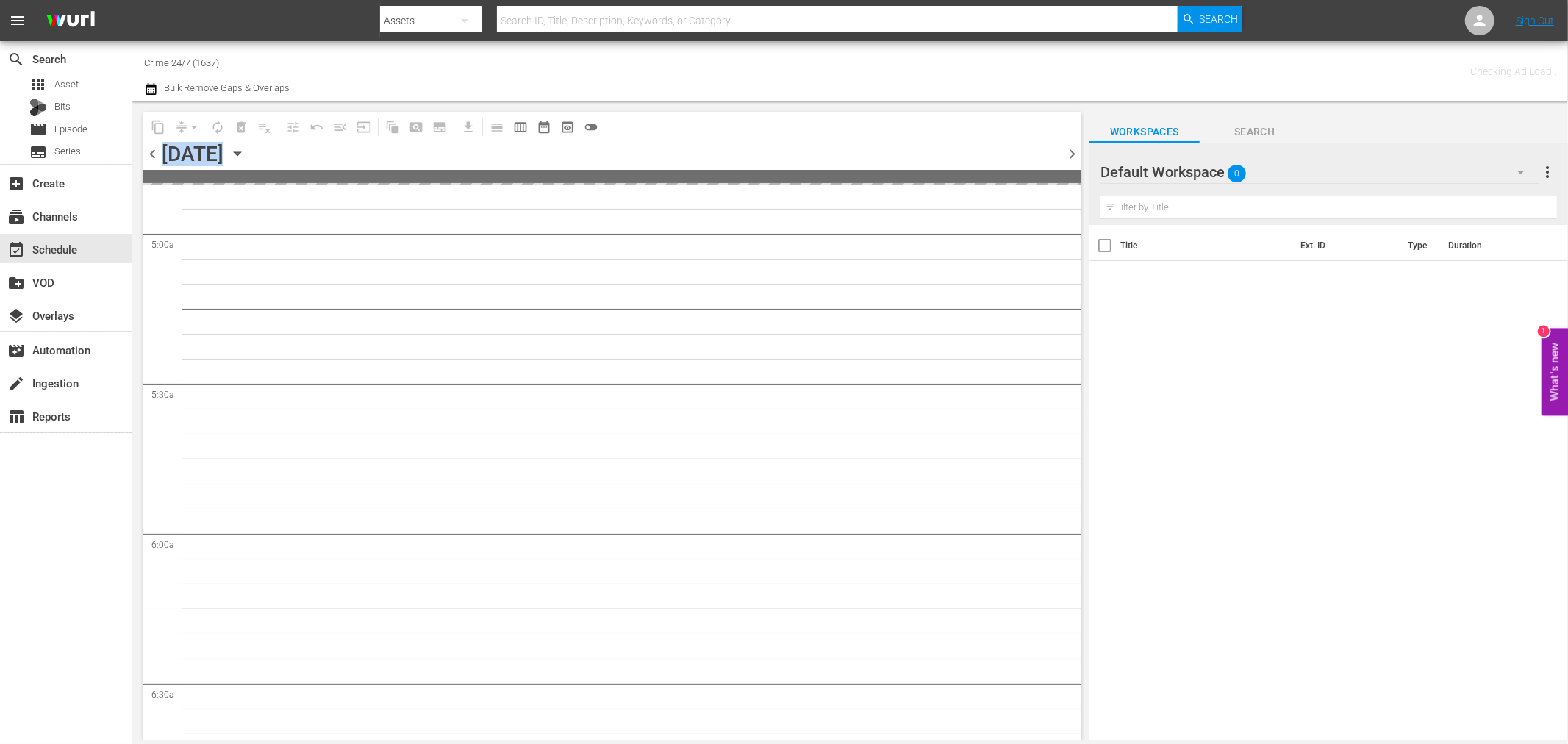
scroll to position [1677, 0]
click at [235, 61] on input "Crime 24/7 (1637)" at bounding box center [238, 62] width 188 height 35
drag, startPoint x: 235, startPoint y: 61, endPoint x: 47, endPoint y: 33, distance: 190.1
click at [47, 33] on div "menu Search By Assets Search ID, Title, Description, Keywords, or Category Sear…" at bounding box center [784, 370] width 1568 height 741
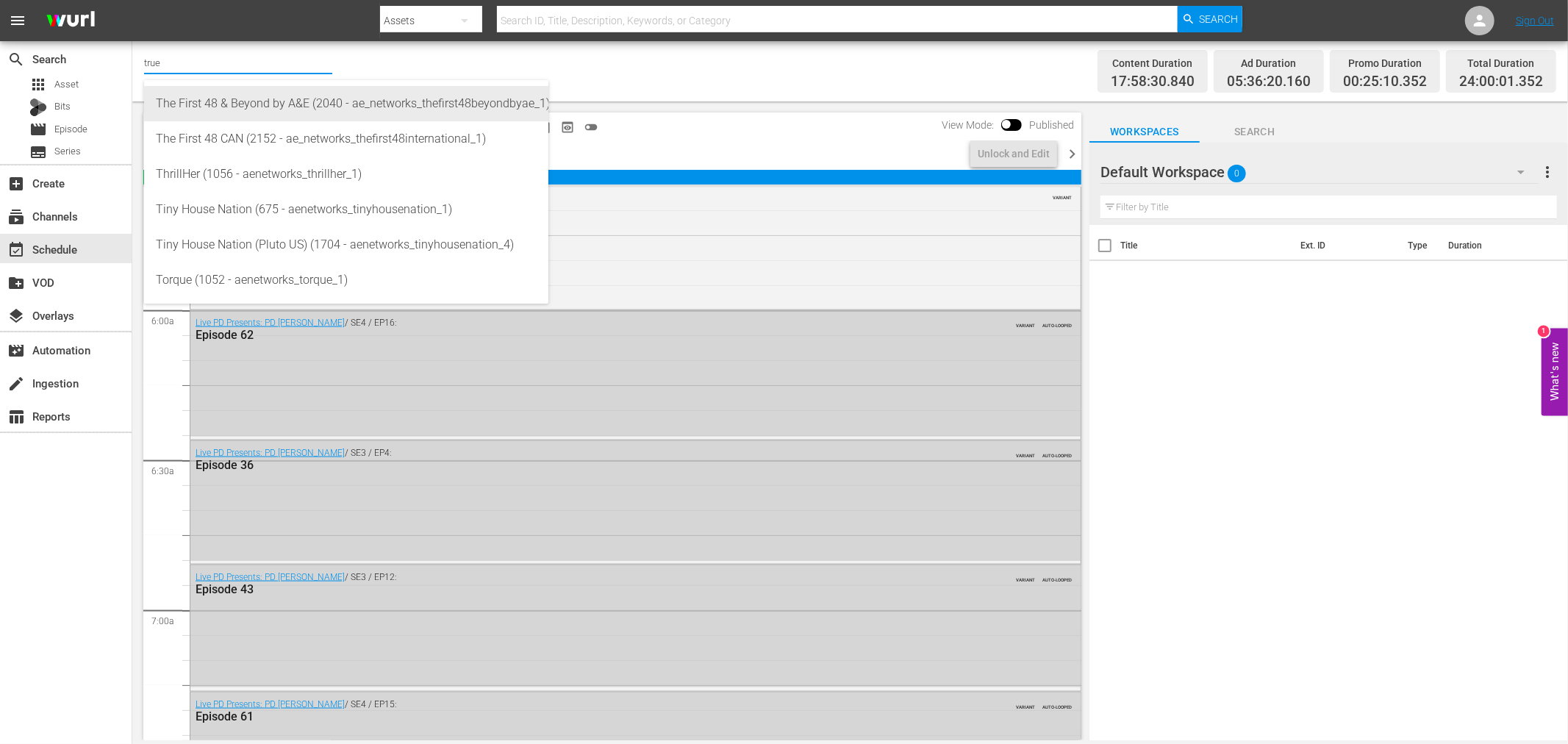
scroll to position [1451, 0]
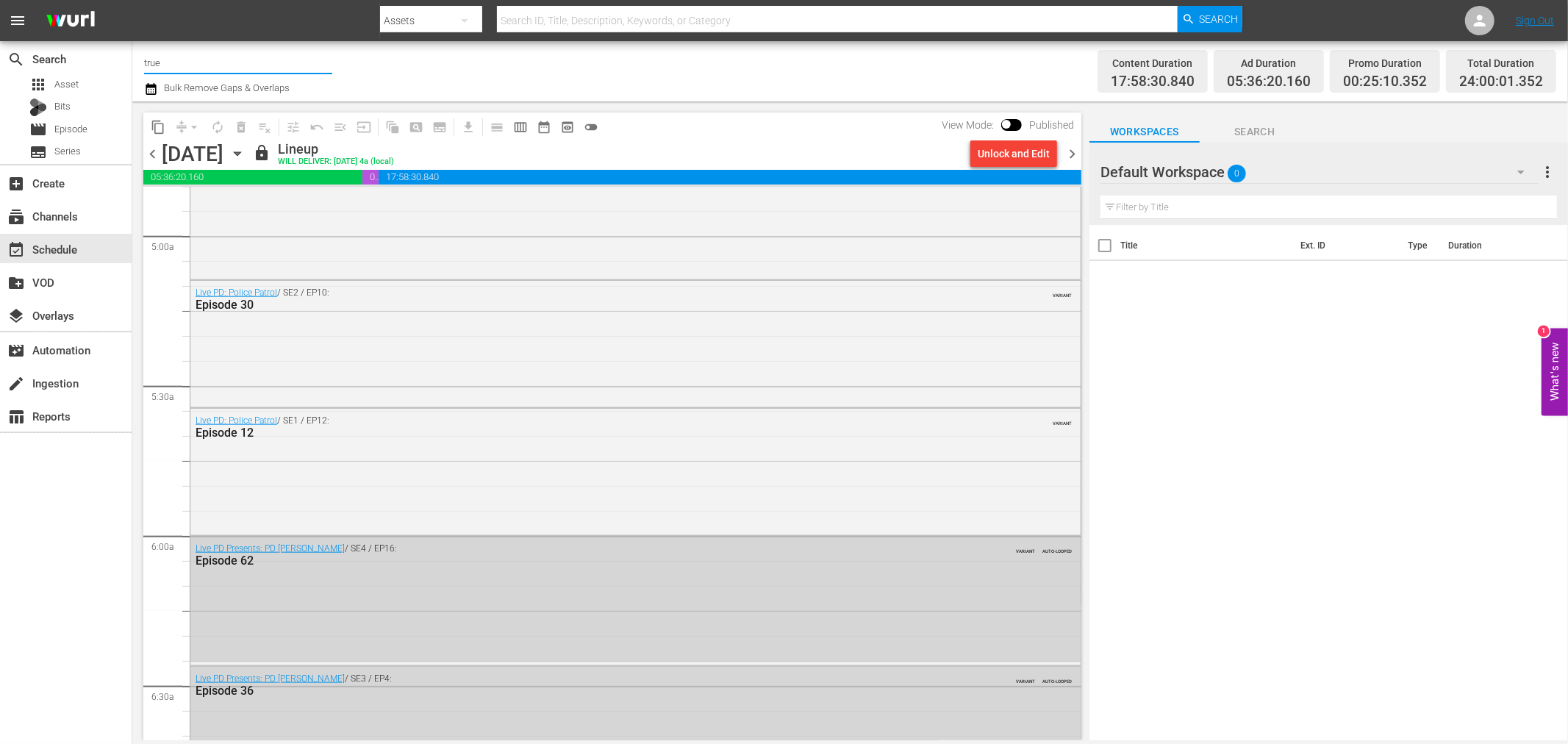
drag, startPoint x: 209, startPoint y: 76, endPoint x: 0, endPoint y: 12, distance: 218.6
click at [0, 12] on div "menu Search By Assets Search ID, Title, Description, Keywords, or Category Sear…" at bounding box center [784, 370] width 1568 height 741
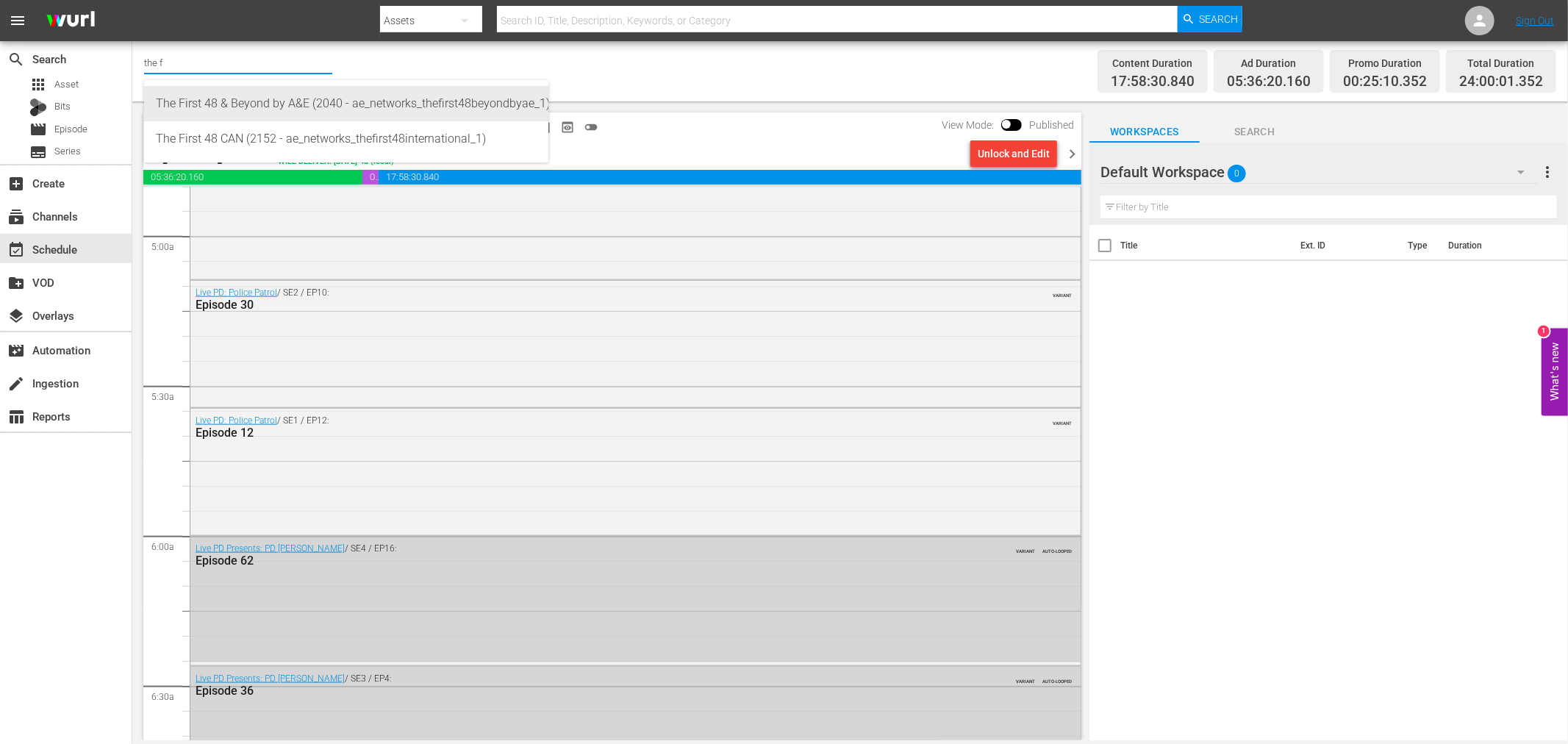
click at [309, 100] on div "The First 48 & Beyond by A&E (2040 - ae_networks_thefirst48beyondbyae_1)" at bounding box center [345, 104] width 380 height 35
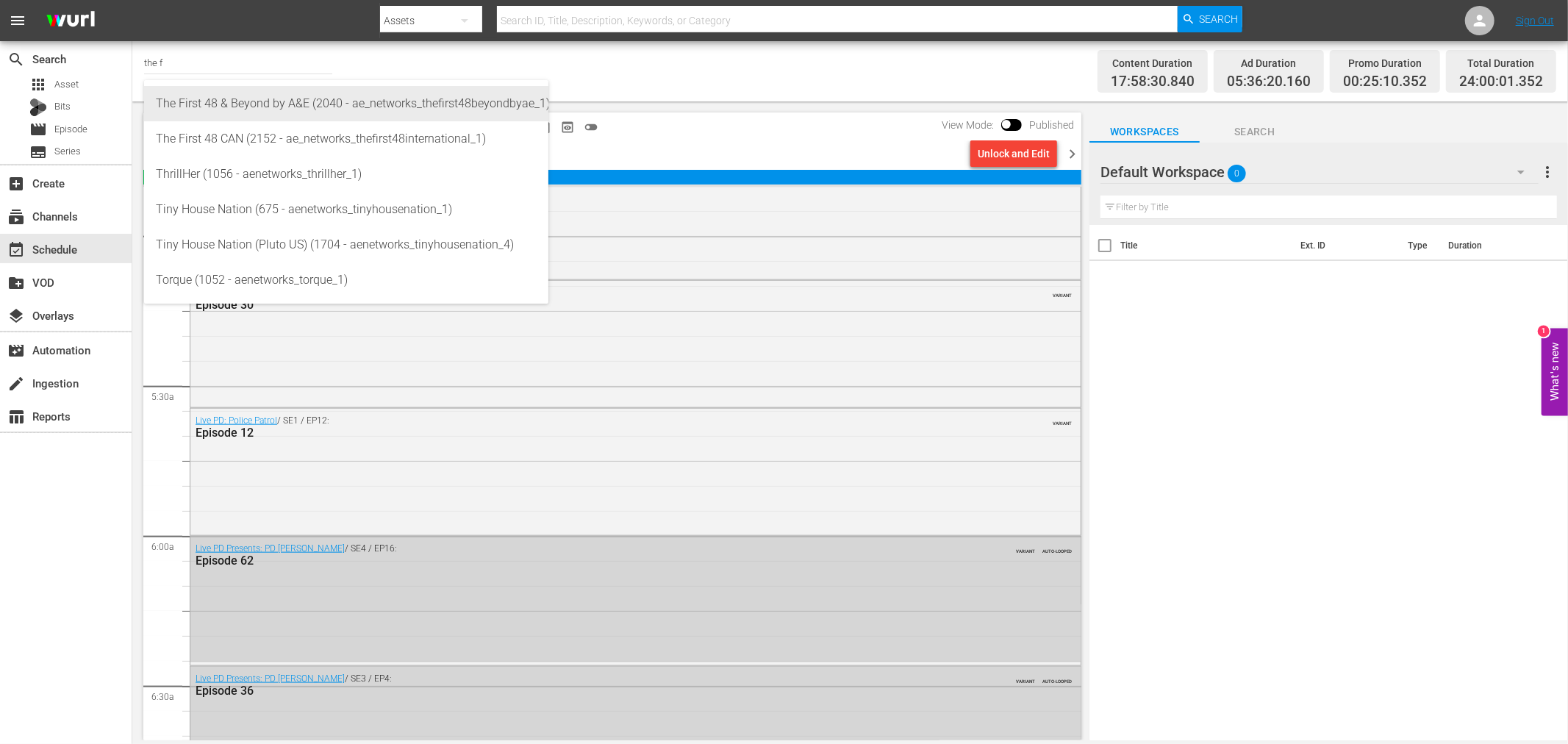
type input "The First 48 & Beyond by A&E (2040 - ae_networks_thefirst48beyondbyae_1)"
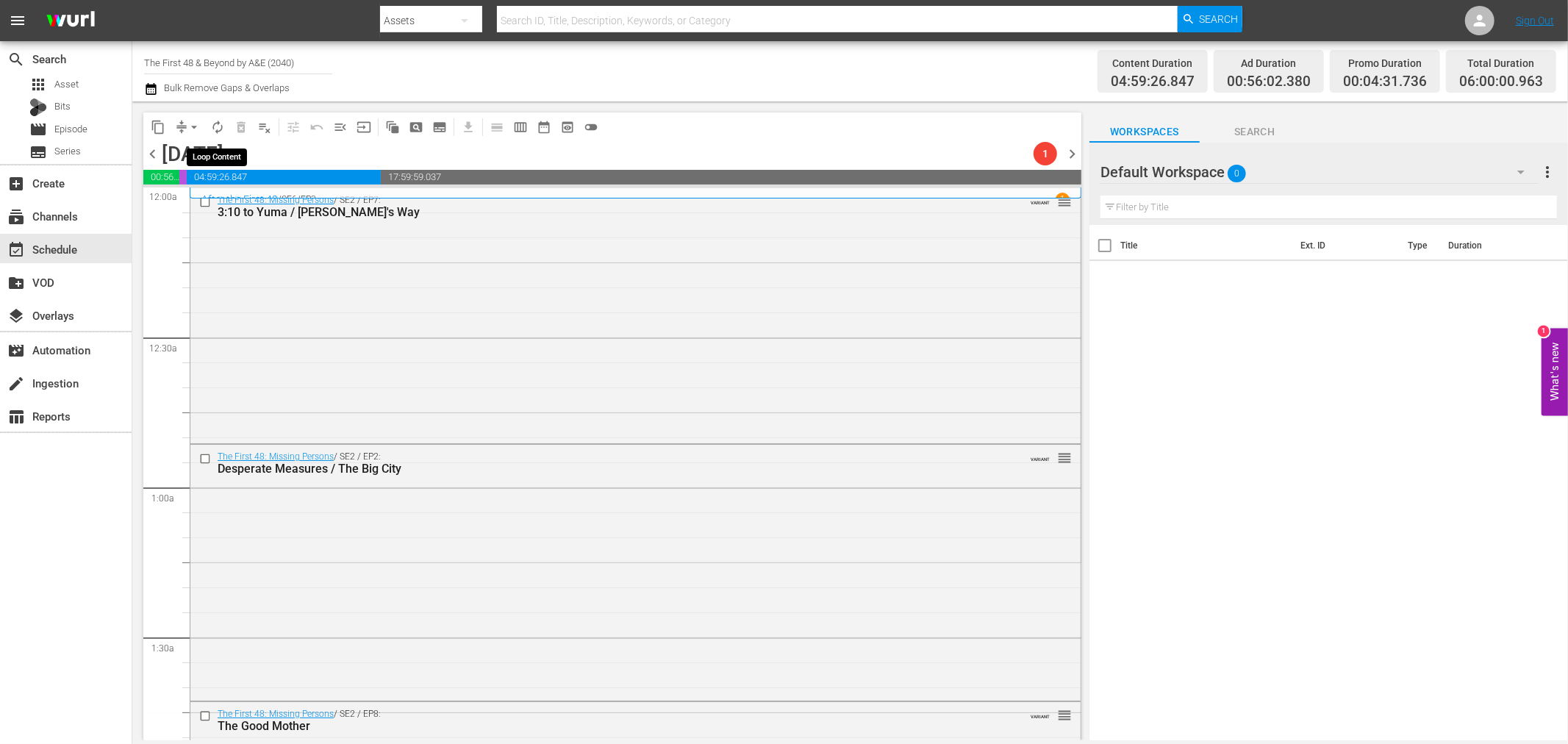
click at [219, 124] on span "autorenew_outlined" at bounding box center [217, 127] width 15 height 15
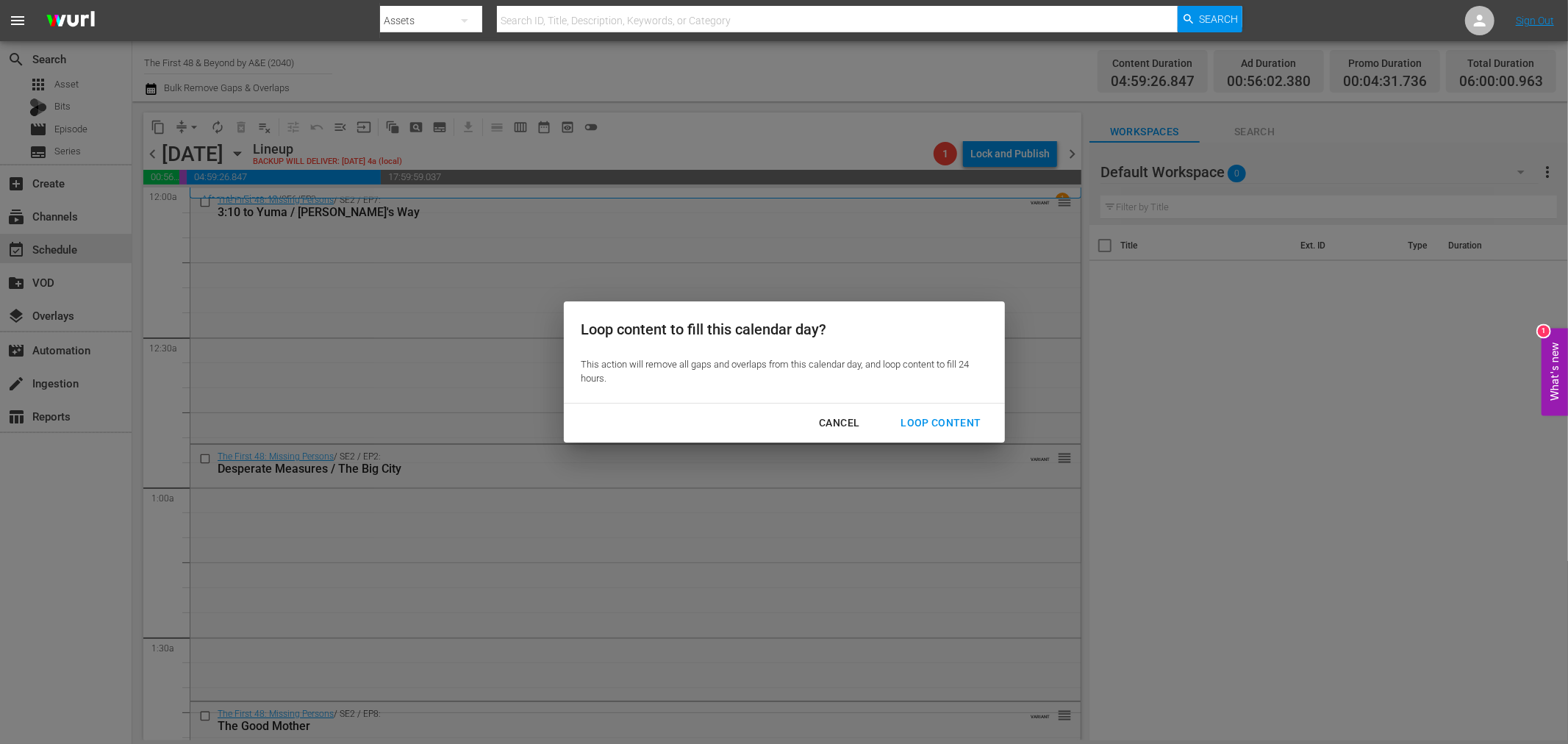
click at [919, 429] on div "Loop Content" at bounding box center [940, 423] width 103 height 19
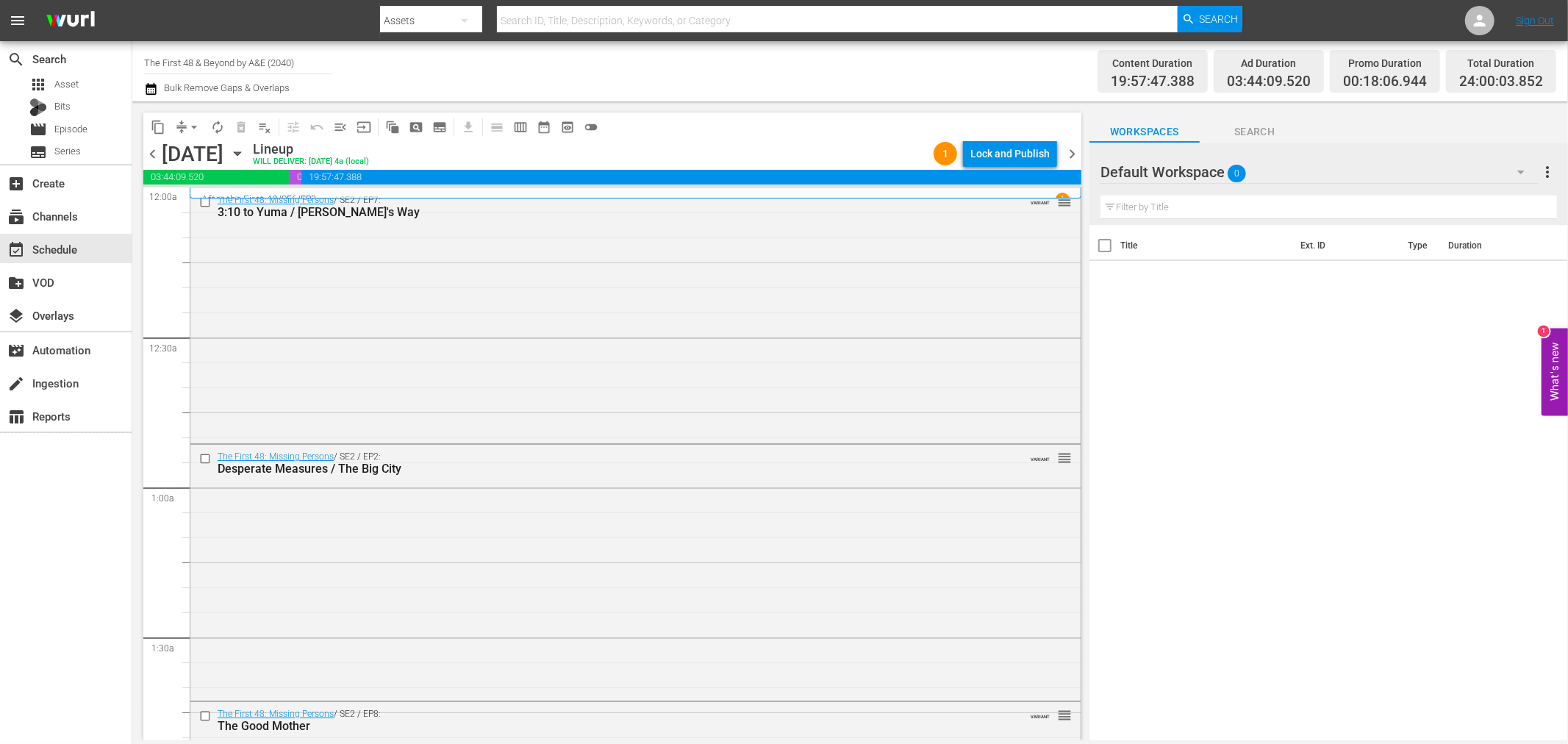
click at [996, 151] on div "Lock and Publish" at bounding box center [1010, 153] width 79 height 26
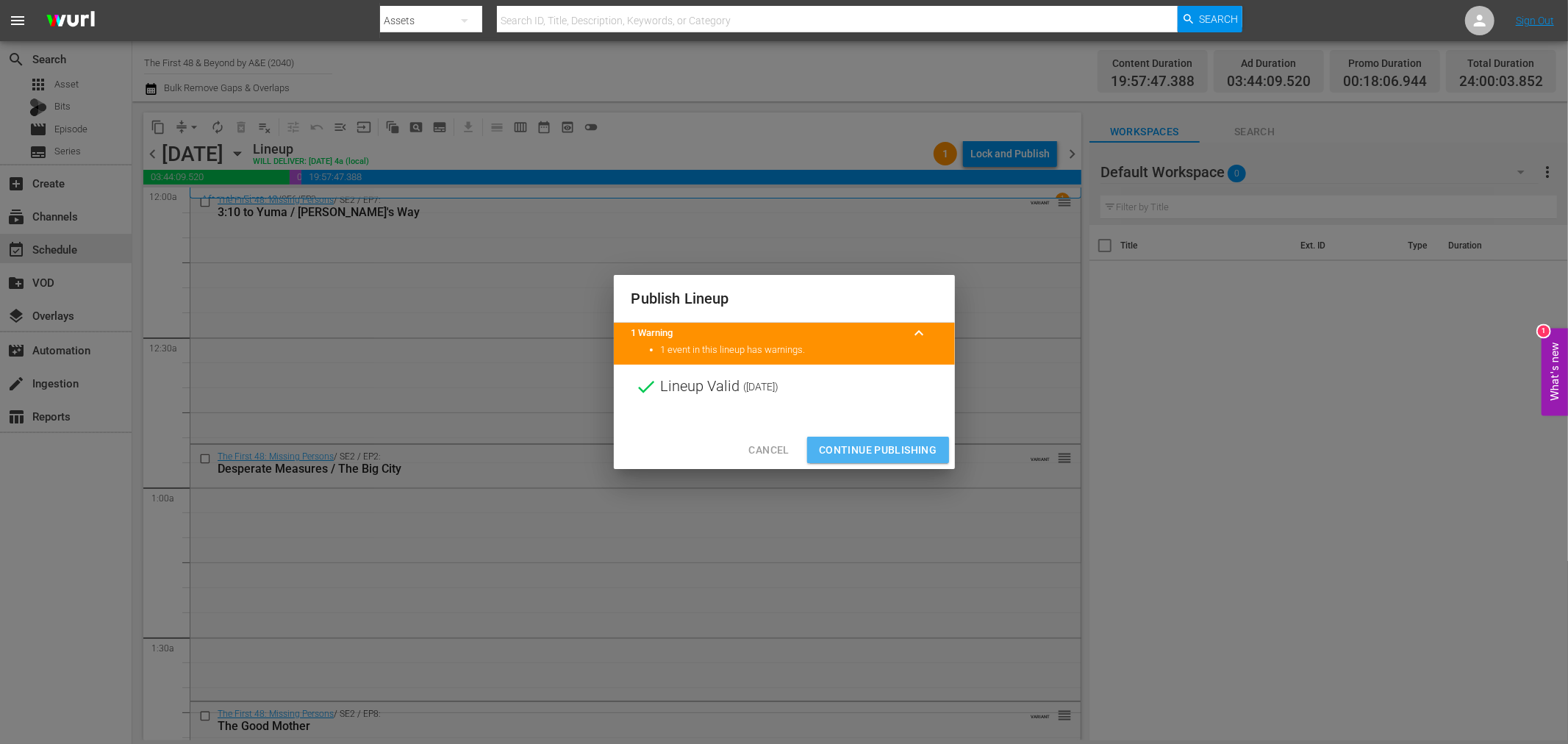
click at [882, 444] on span "Continue Publishing" at bounding box center [878, 451] width 118 height 19
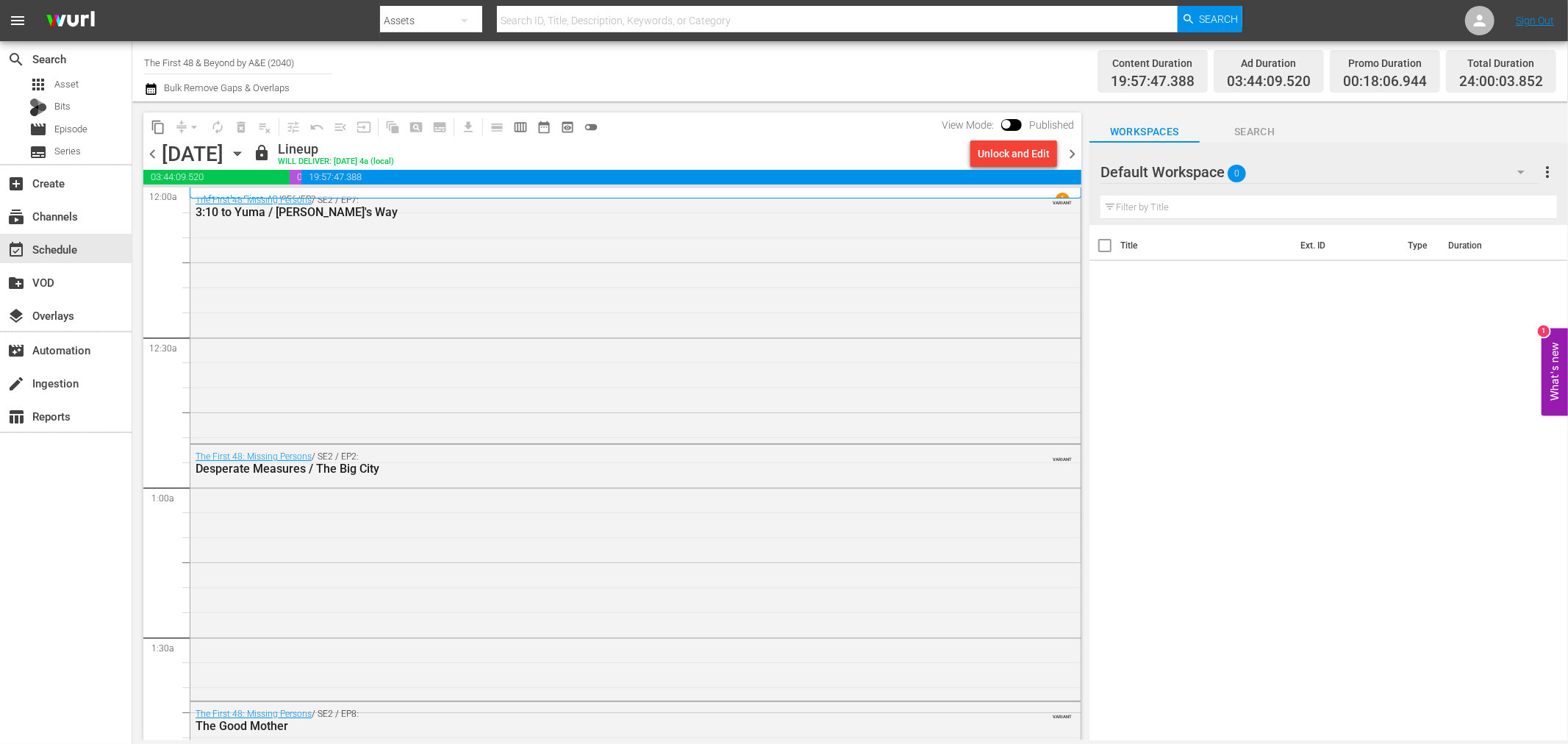
click at [1070, 146] on span "chevron_right" at bounding box center [1072, 154] width 19 height 19
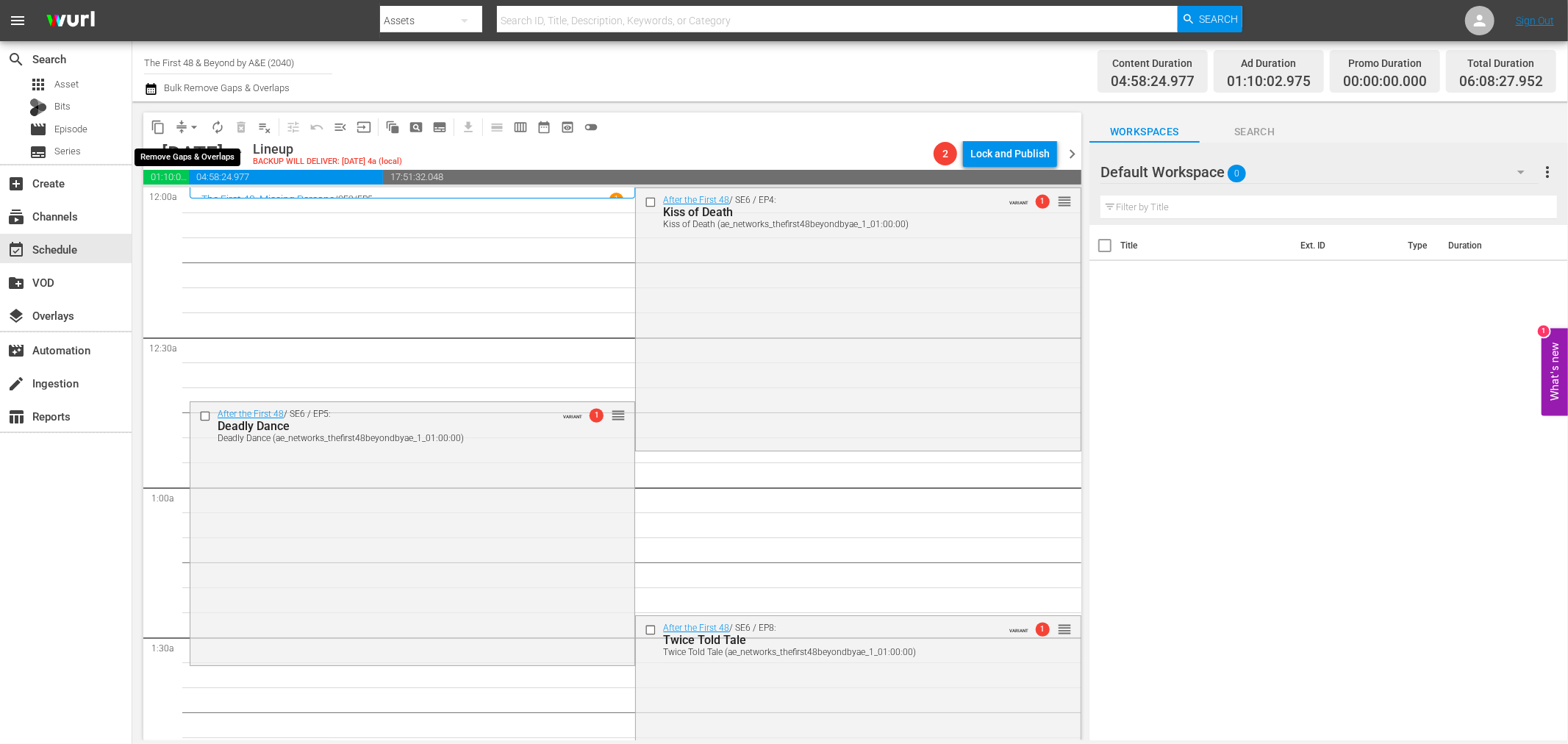
click at [194, 129] on span "arrow_drop_down" at bounding box center [194, 127] width 15 height 15
click at [194, 157] on li "Align to Midnight" at bounding box center [194, 156] width 154 height 24
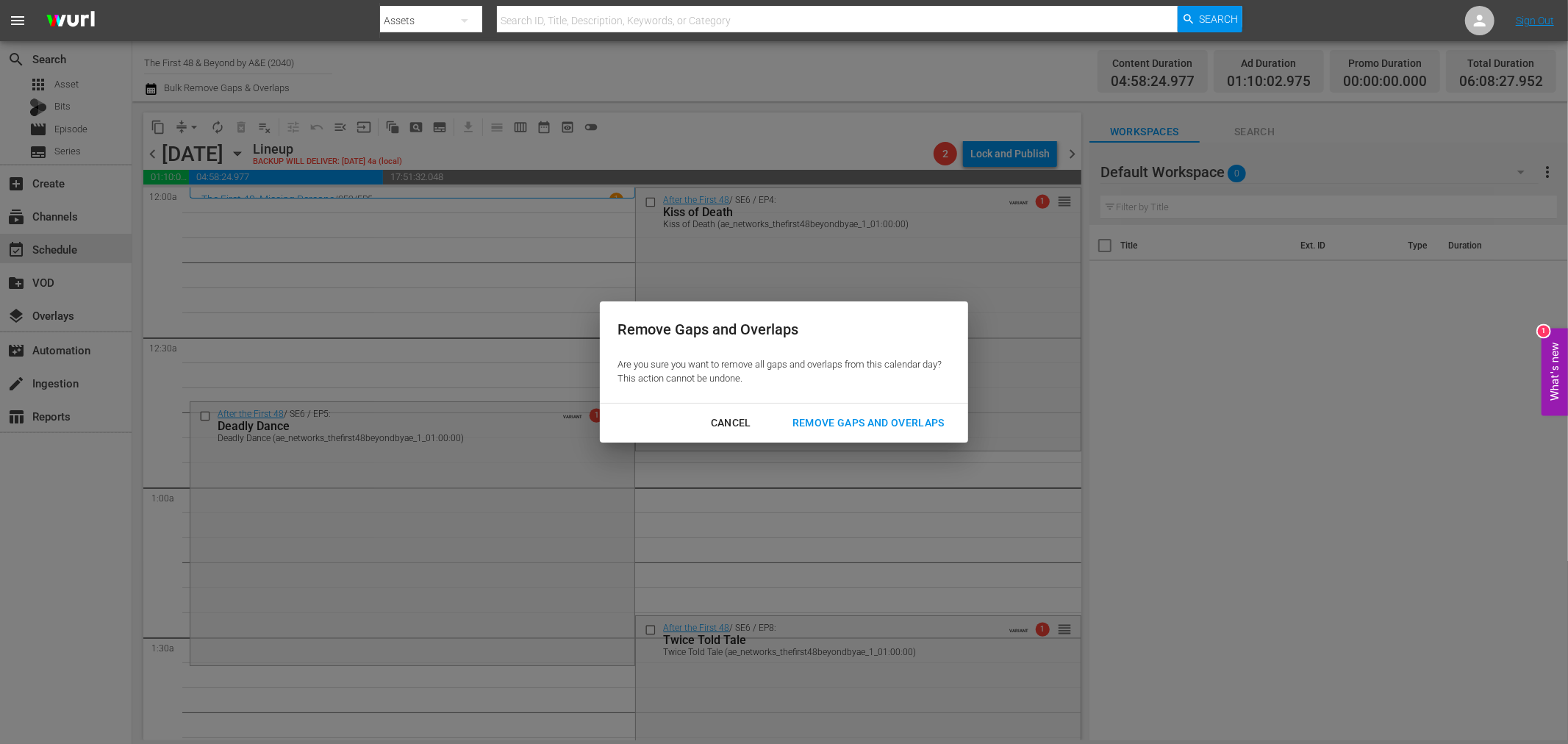
click at [901, 416] on div "Remove Gaps and Overlaps" at bounding box center [869, 423] width 176 height 19
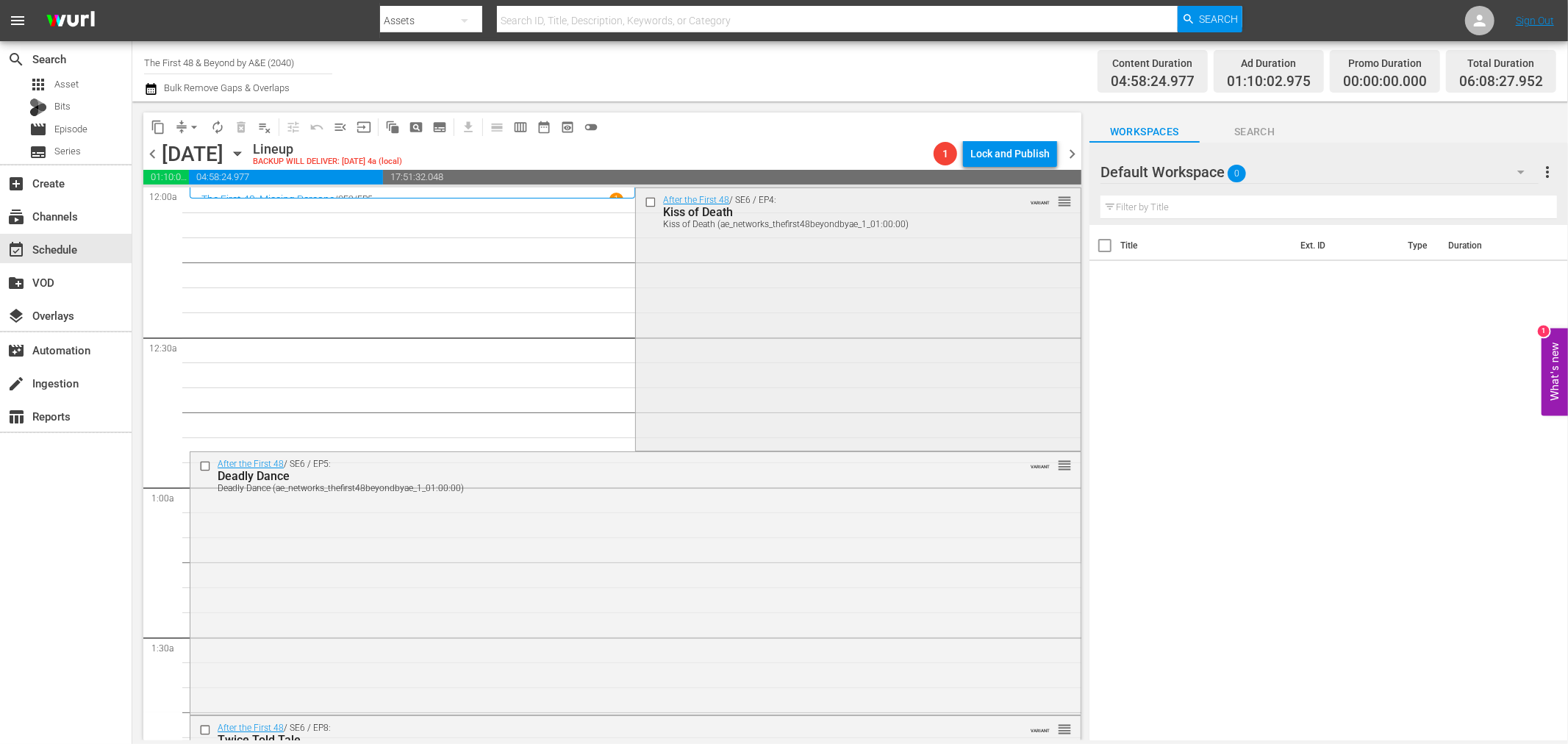
click at [931, 342] on div "After the First 48 / SE6 / EP4: Kiss of Death Kiss of Death (ae_networks_thefir…" at bounding box center [857, 318] width 444 height 261
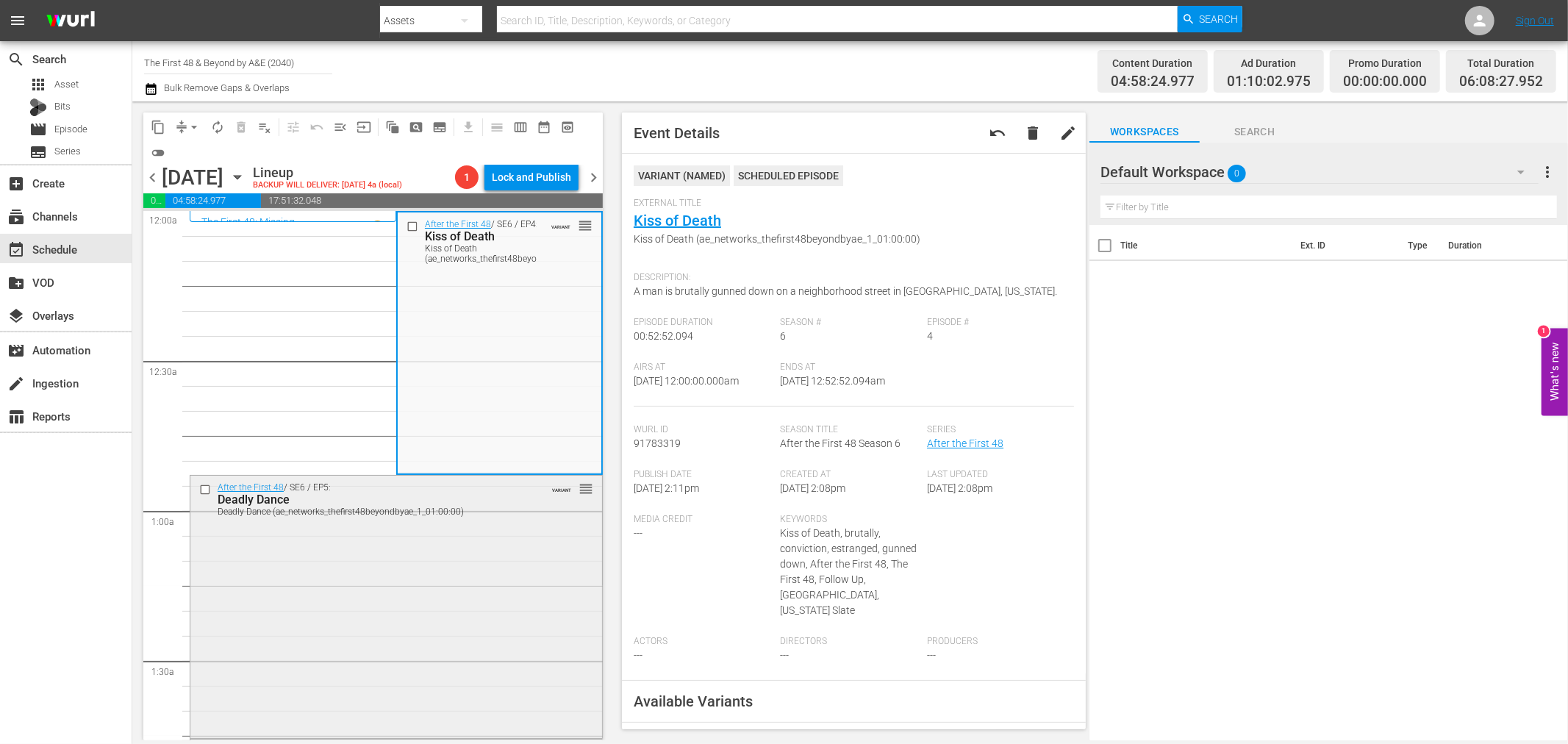
click at [544, 561] on div "After the First 48 / SE6 / EP5: Deadly Dance Deadly Dance (ae_networks_thefirst…" at bounding box center [396, 605] width 411 height 260
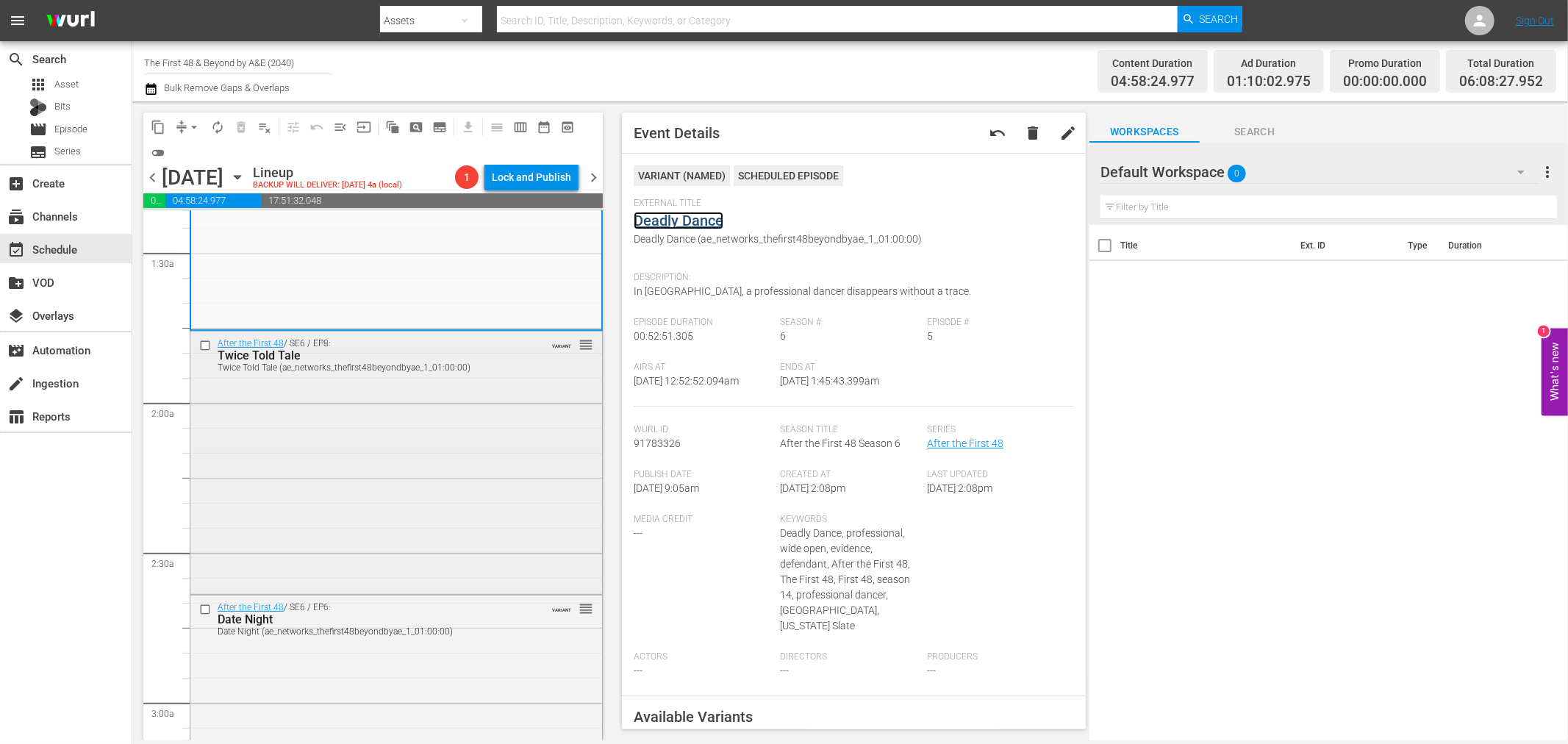
scroll to position [490, 0]
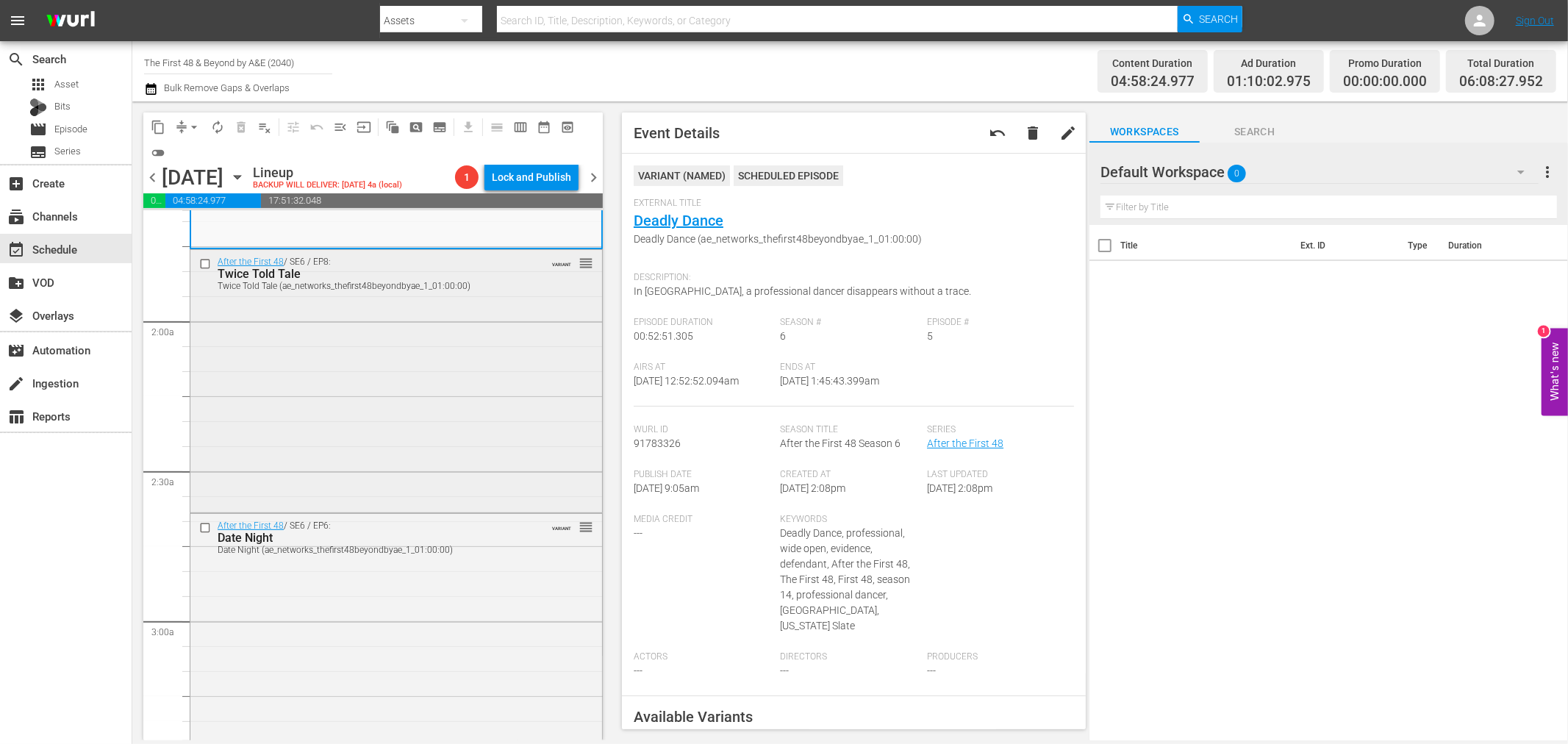
click at [338, 402] on div "After the First 48 / SE6 / EP8: Twice Told Tale Twice Told Tale (ae_networks_th…" at bounding box center [396, 380] width 411 height 260
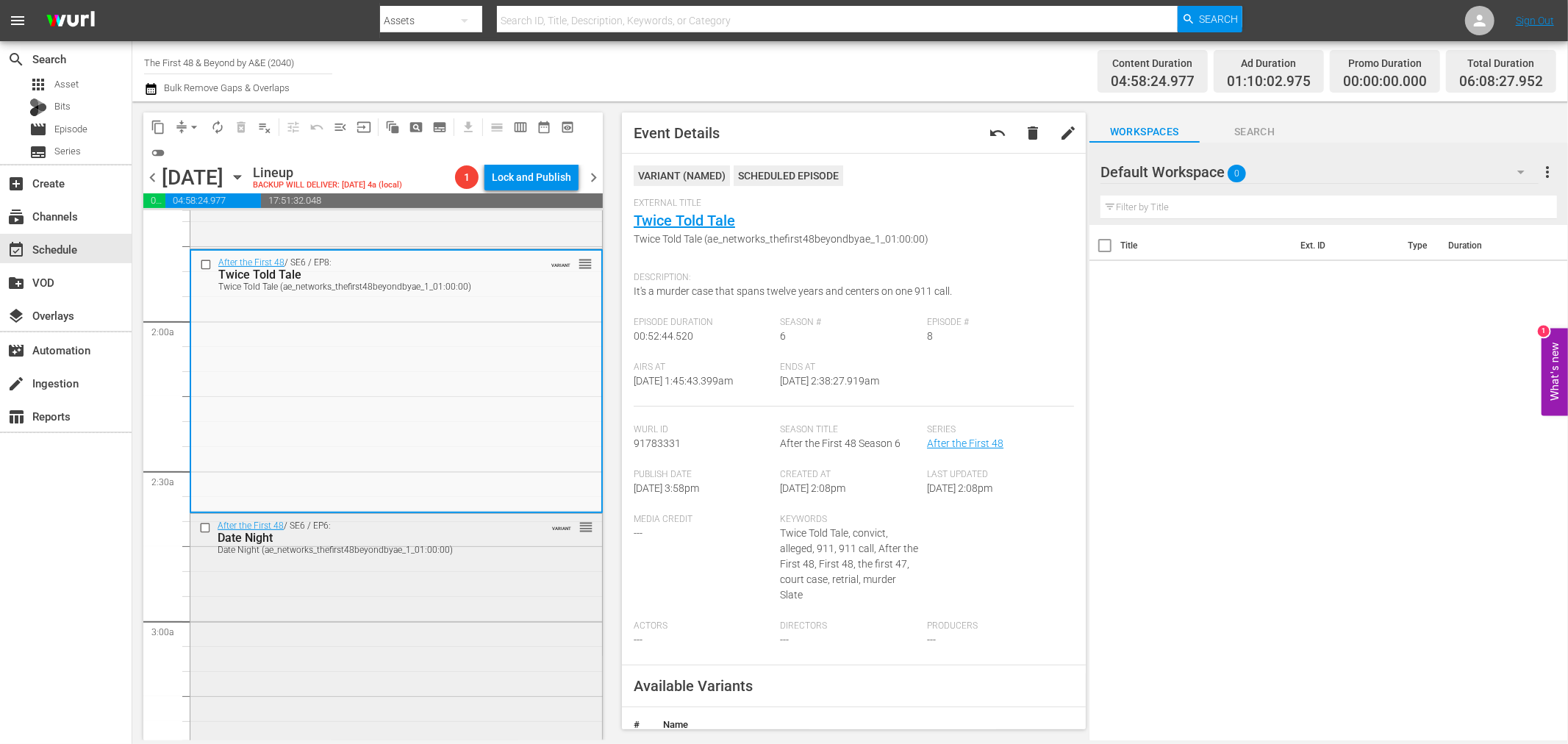
click at [490, 616] on div "After the First 48 / SE6 / EP6: Date Night Date Night (ae_networks_thefirst48be…" at bounding box center [396, 644] width 411 height 260
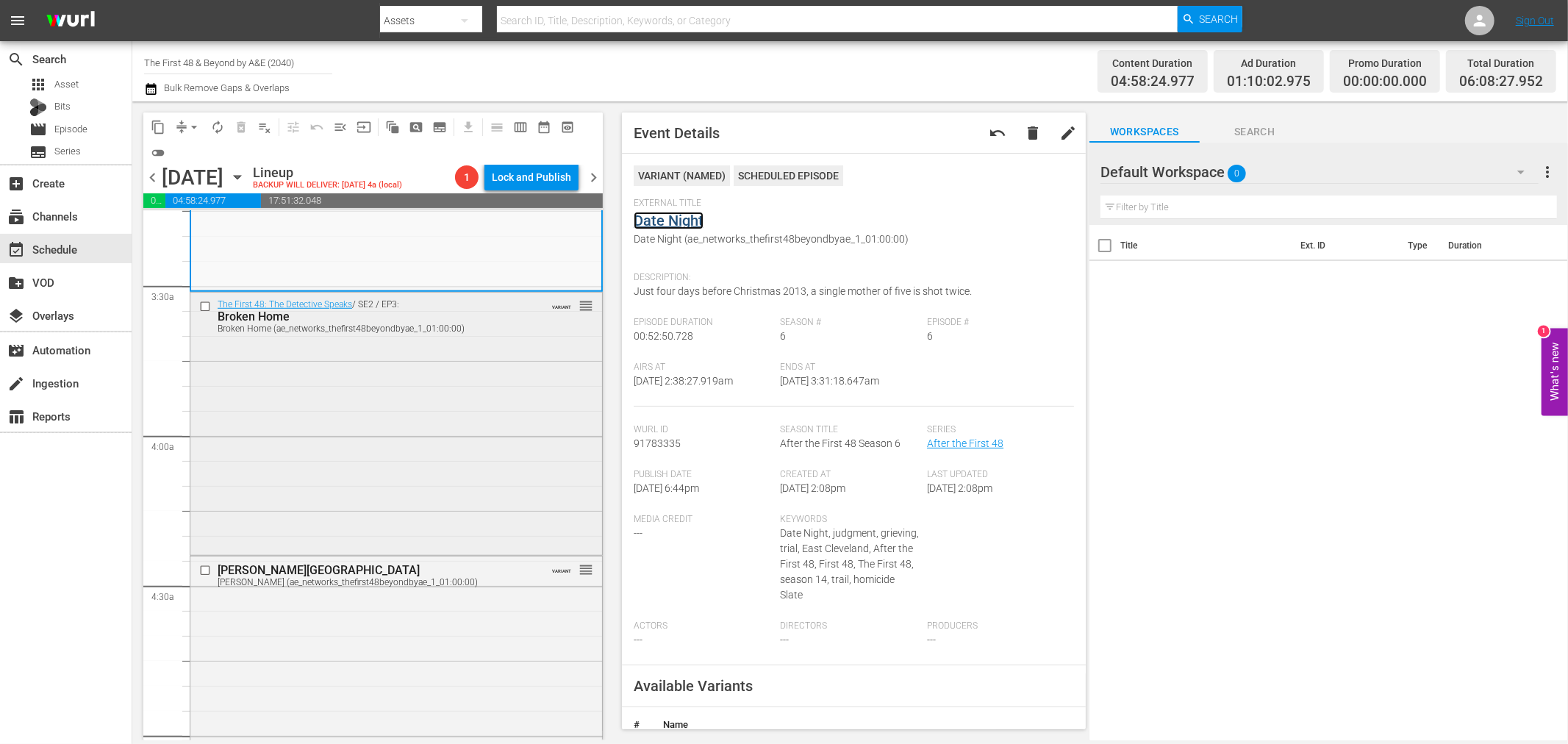
scroll to position [981, 0]
click at [428, 400] on div "The First 48: The Detective Speaks / SE2 / EP3: Broken Home Broken Home (ae_net…" at bounding box center [396, 417] width 411 height 260
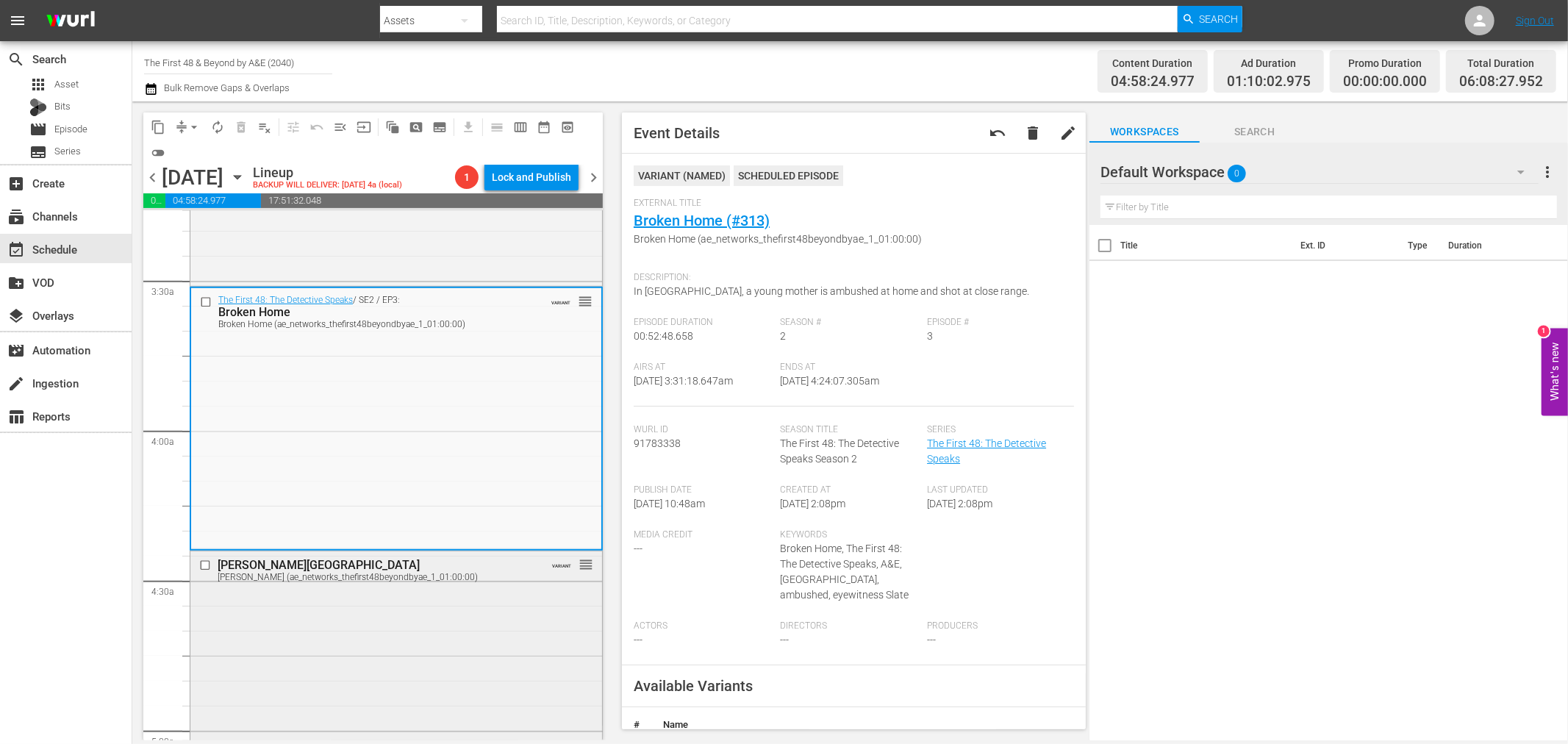
click at [438, 664] on div "Lester Street Lester Street (ae_networks_thefirst48beyondbyae_1_01:00:00) VARIA…" at bounding box center [396, 681] width 411 height 258
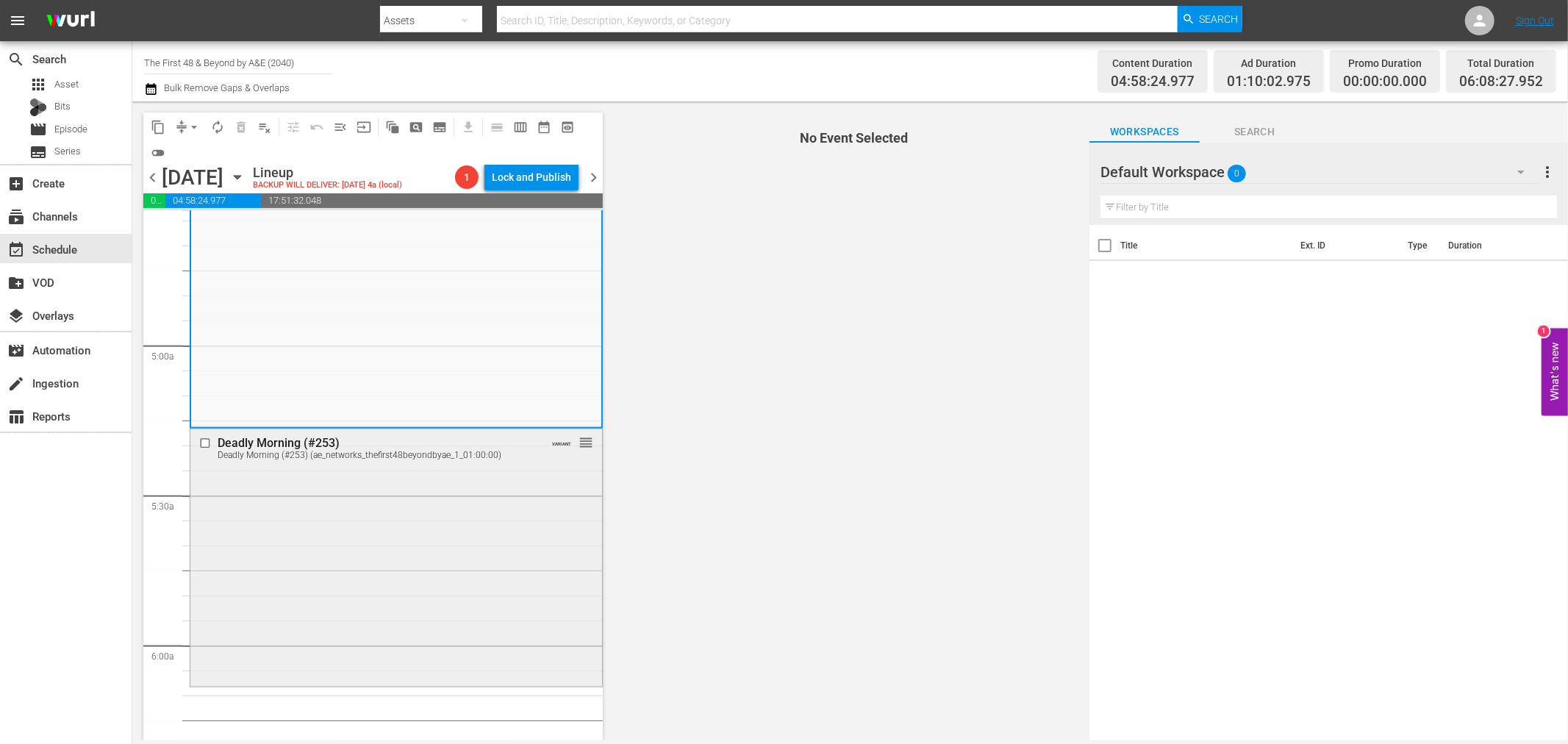
scroll to position [1388, 0]
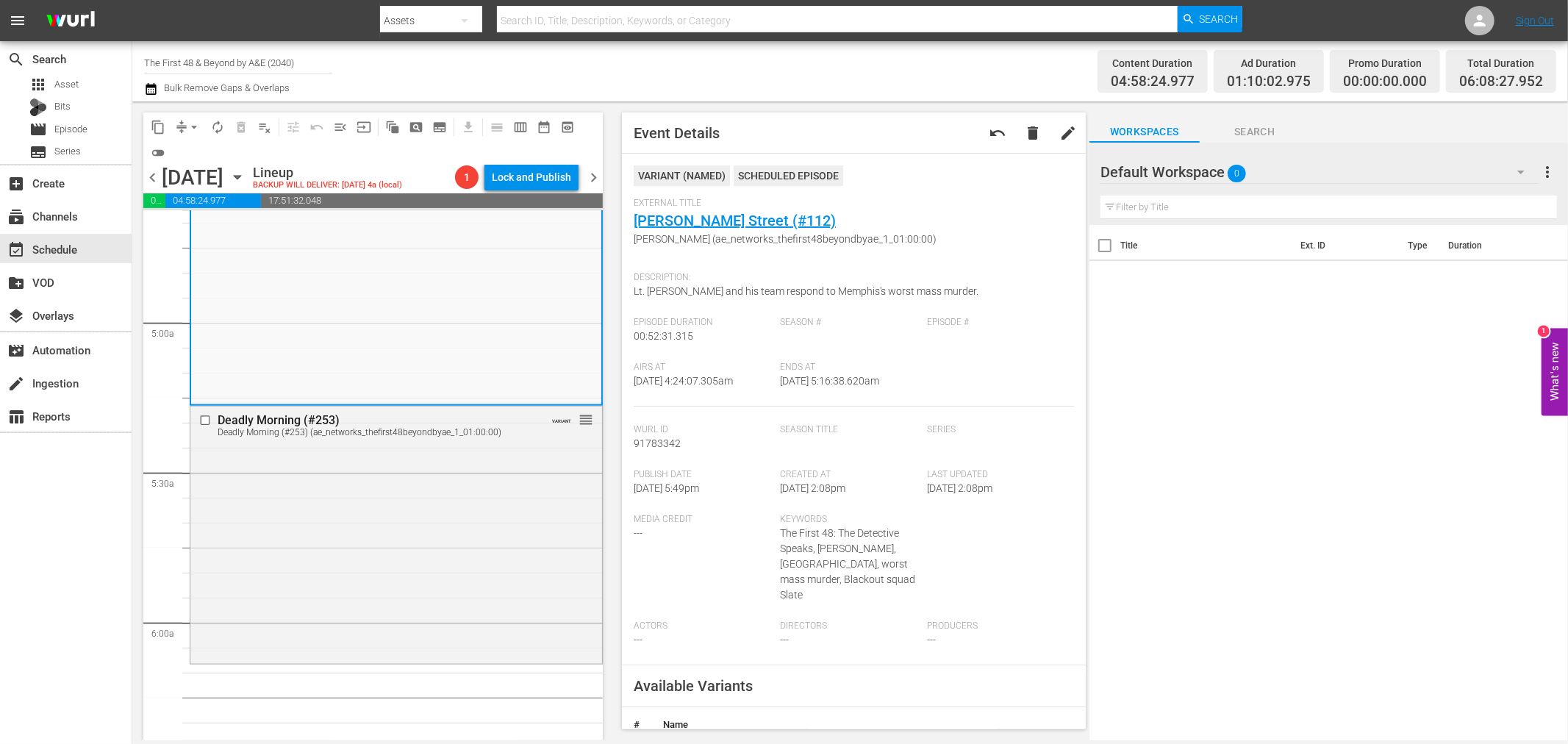
click at [500, 489] on div "Deadly Morning (#253) Deadly Morning (#253) (ae_networks_thefirst48beyondbyae_1…" at bounding box center [396, 534] width 411 height 254
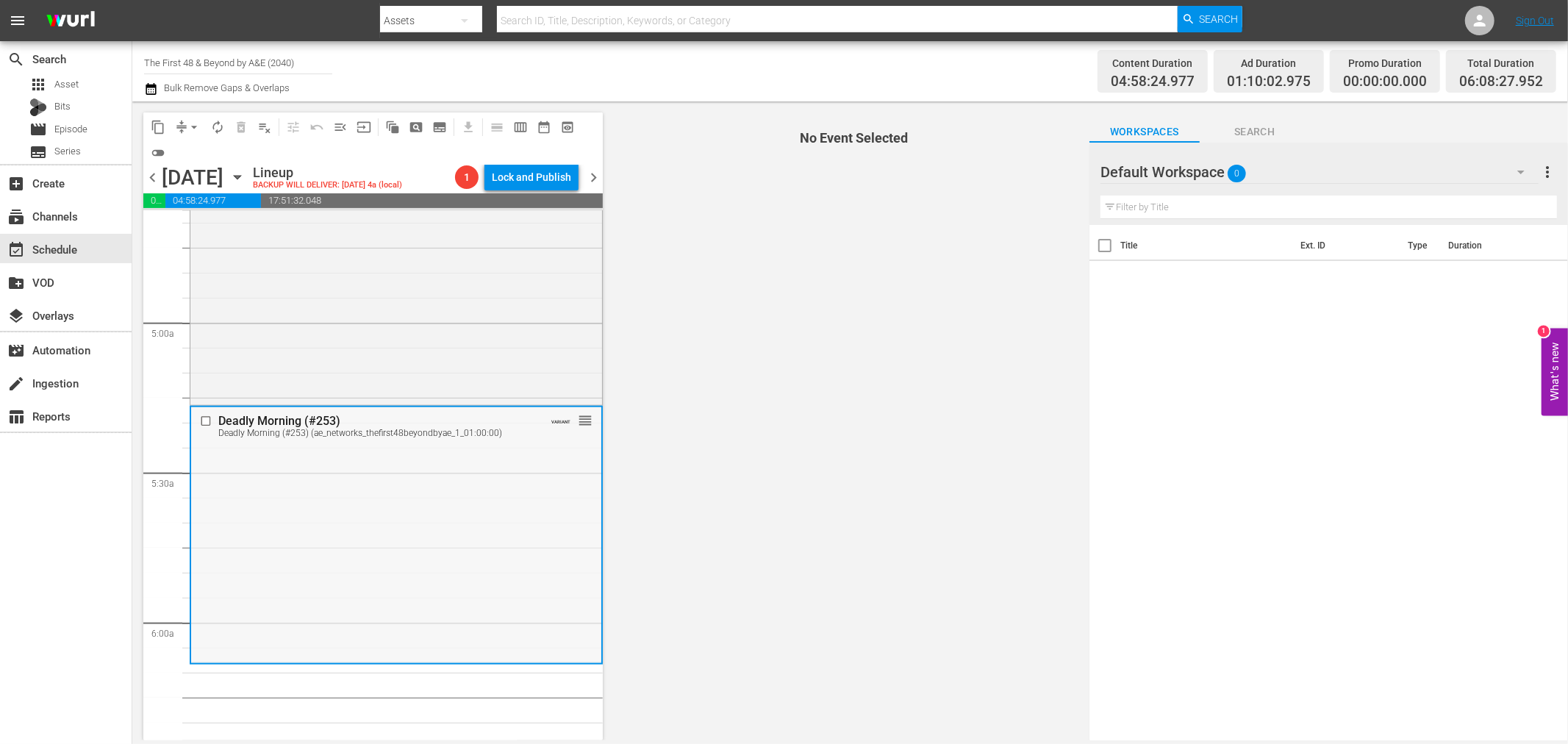
click at [525, 504] on div "Deadly Morning (#253) Deadly Morning (#253) (ae_networks_thefirst48beyondbyae_1…" at bounding box center [396, 535] width 410 height 254
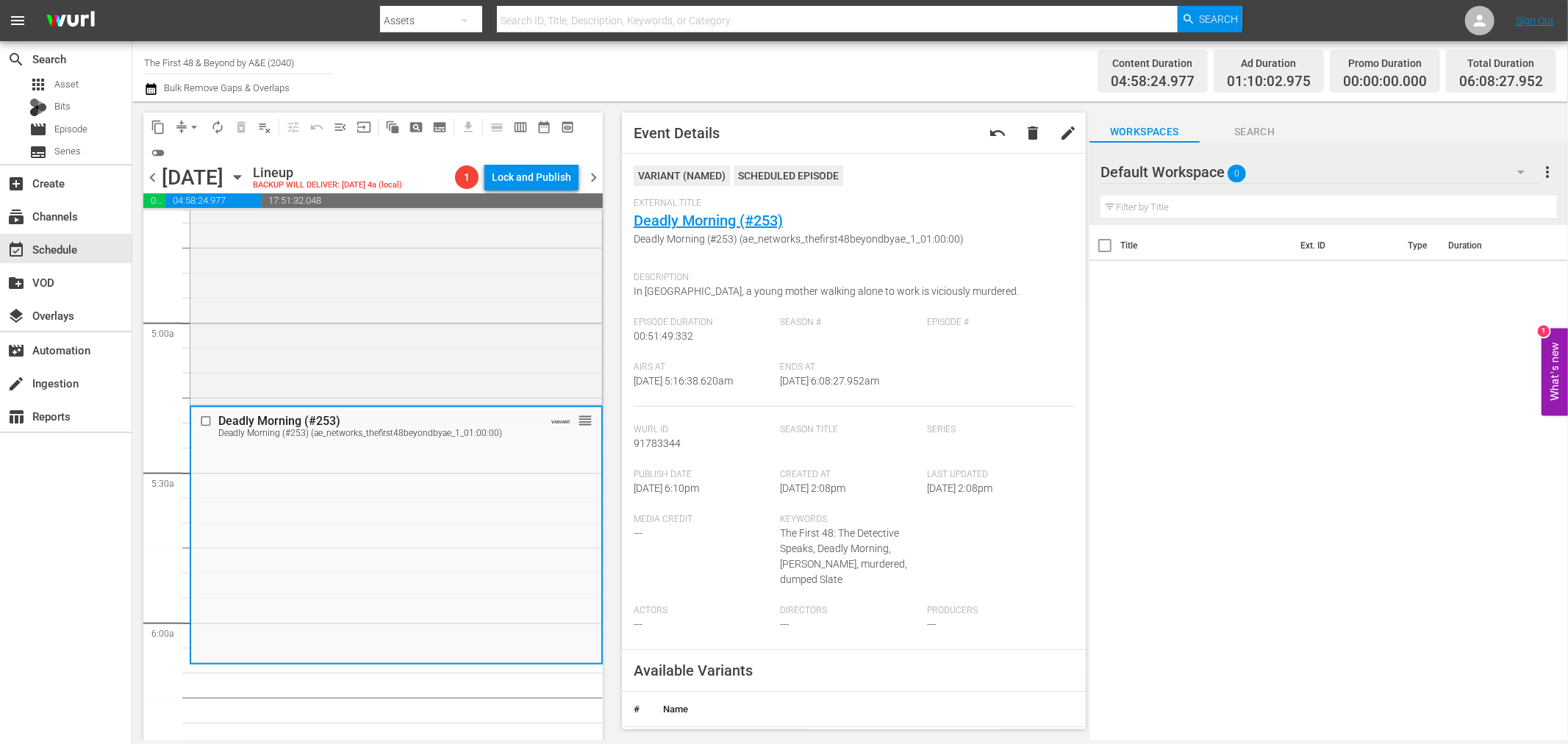
click at [196, 124] on span "arrow_drop_down" at bounding box center [194, 127] width 15 height 15
click at [191, 155] on li "Align to Midnight" at bounding box center [194, 156] width 154 height 24
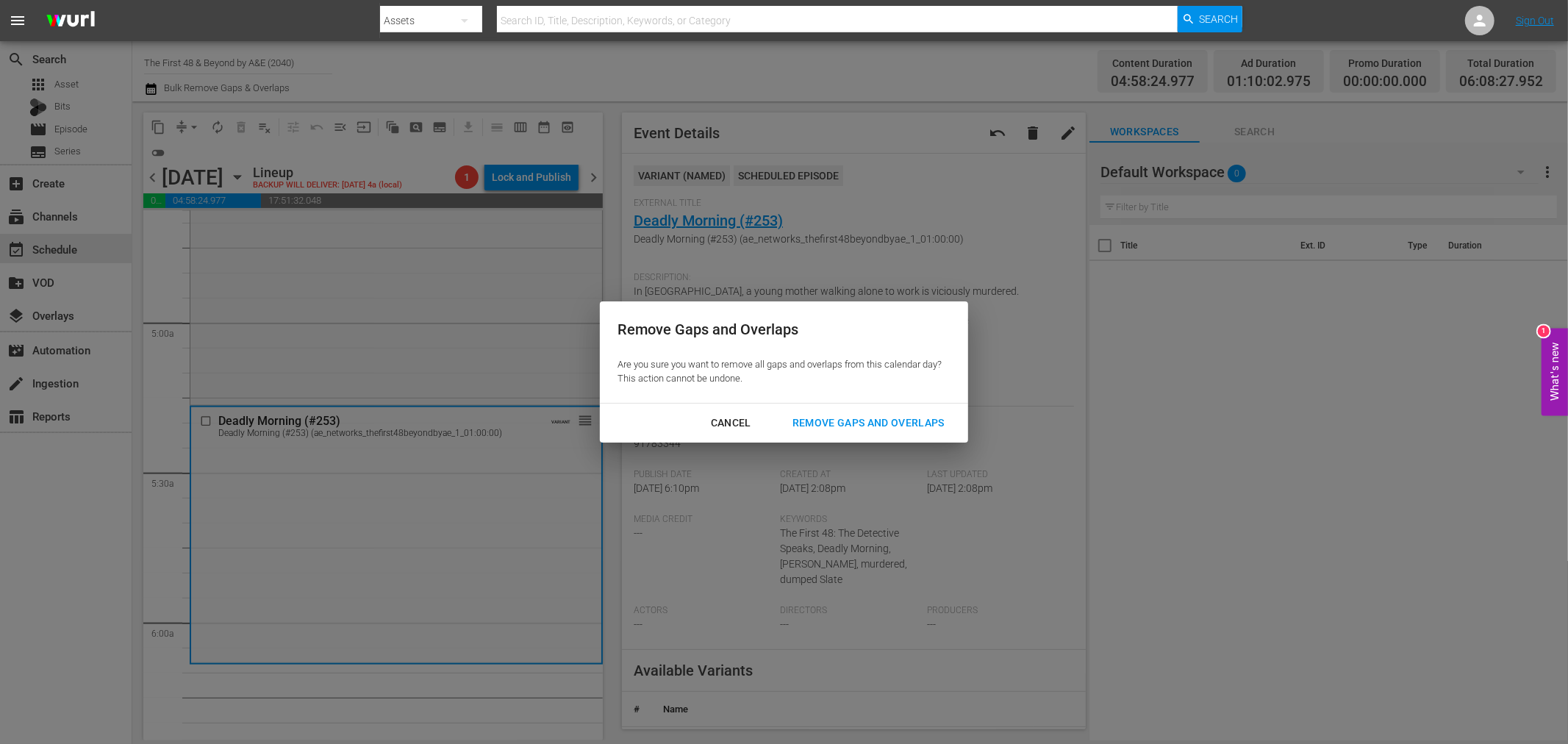
click at [846, 408] on div "Cancel Remove Gaps and Overlaps" at bounding box center [783, 423] width 368 height 39
click at [846, 422] on div "Remove Gaps and Overlaps" at bounding box center [869, 423] width 176 height 19
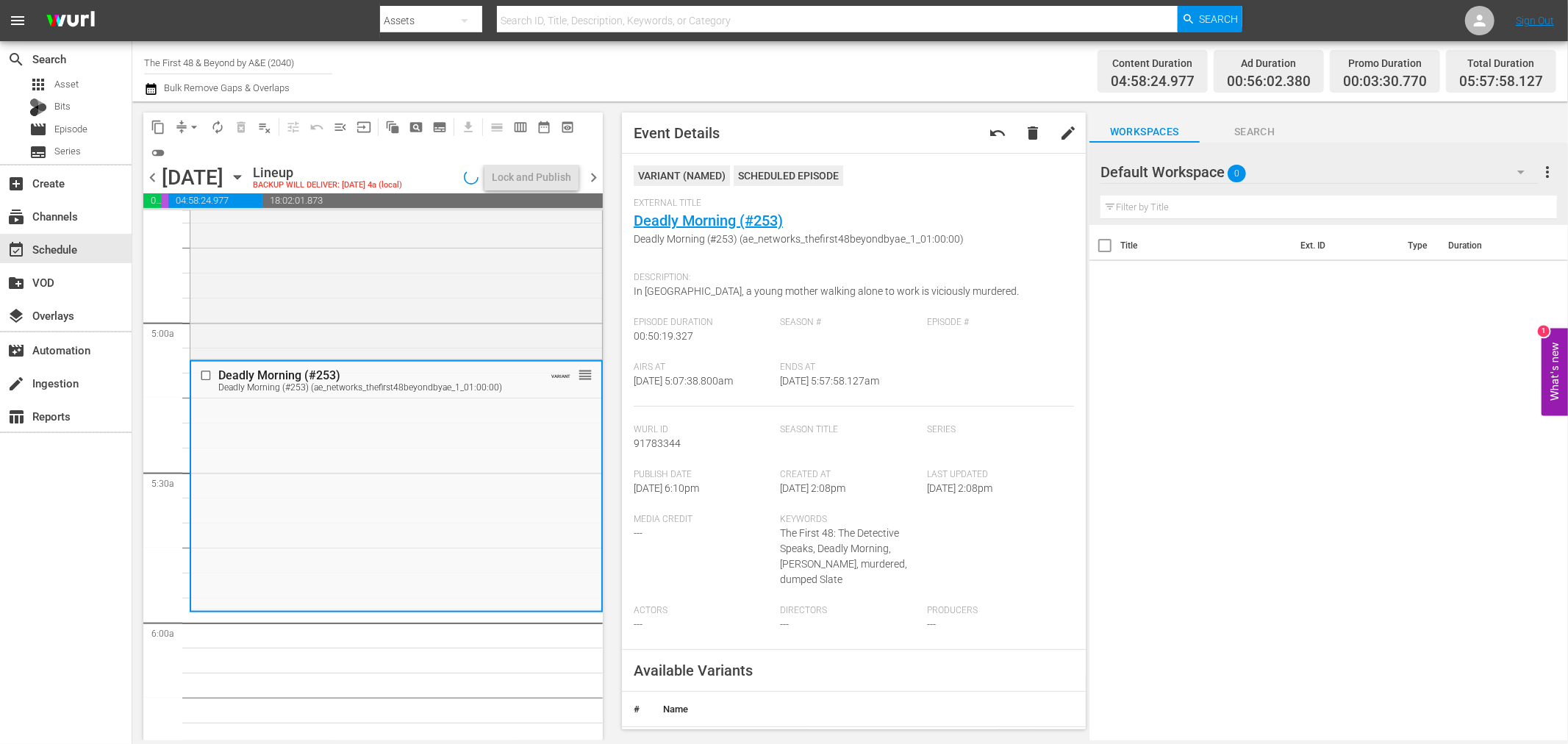
scroll to position [1363, 0]
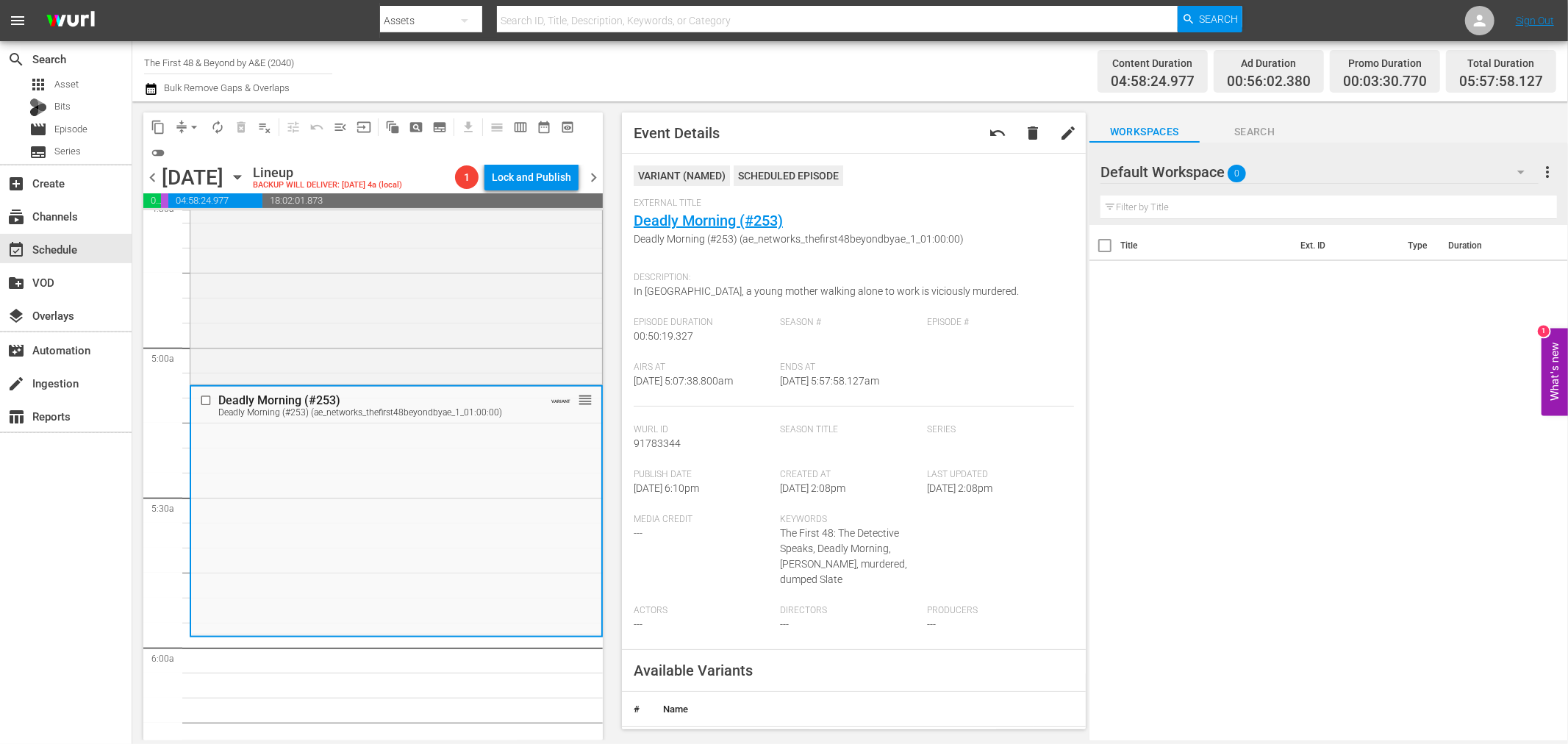
click at [191, 128] on span "arrow_drop_down" at bounding box center [194, 127] width 15 height 15
click at [182, 146] on li "Align to Midnight" at bounding box center [194, 156] width 154 height 24
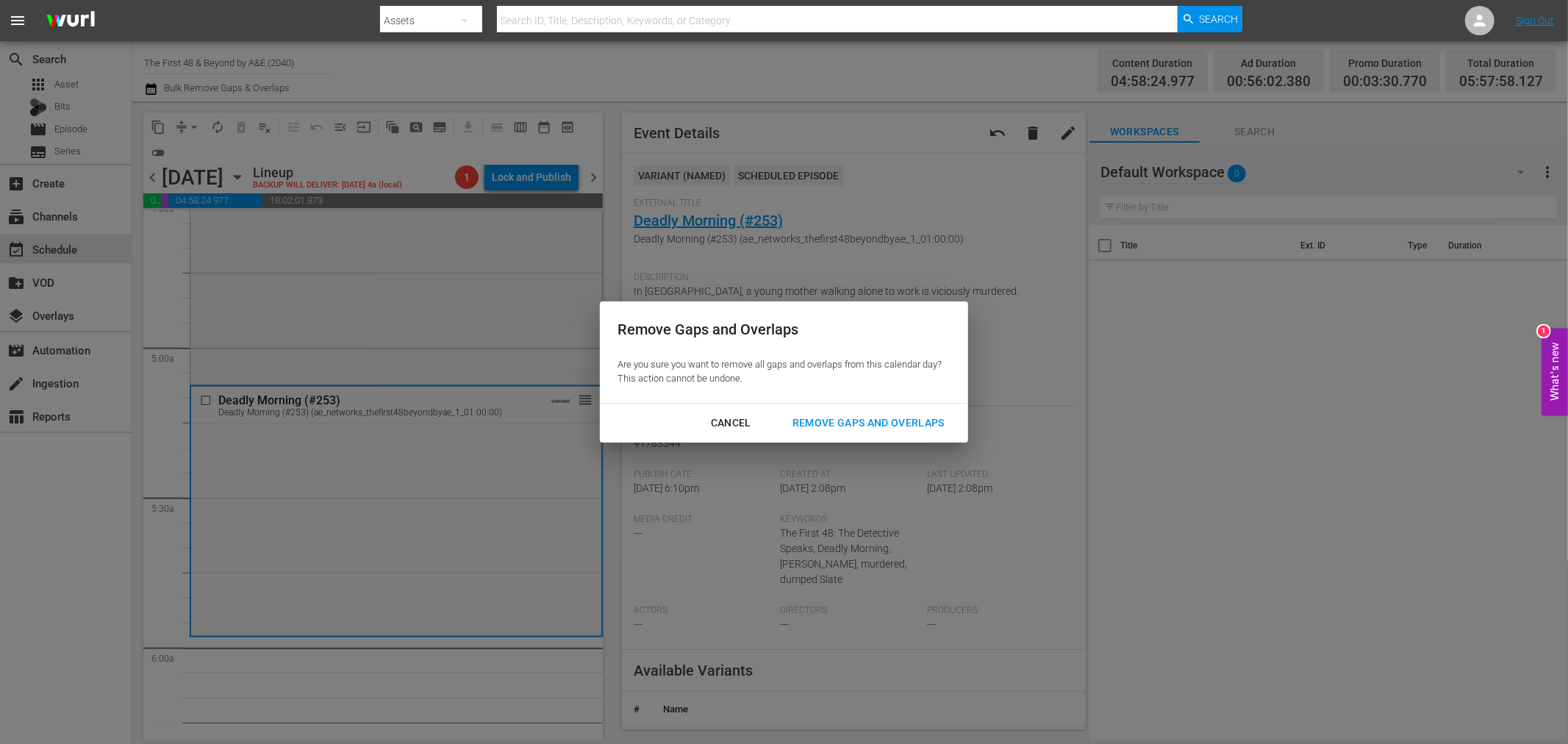
click at [923, 421] on div "Remove Gaps and Overlaps" at bounding box center [869, 423] width 176 height 19
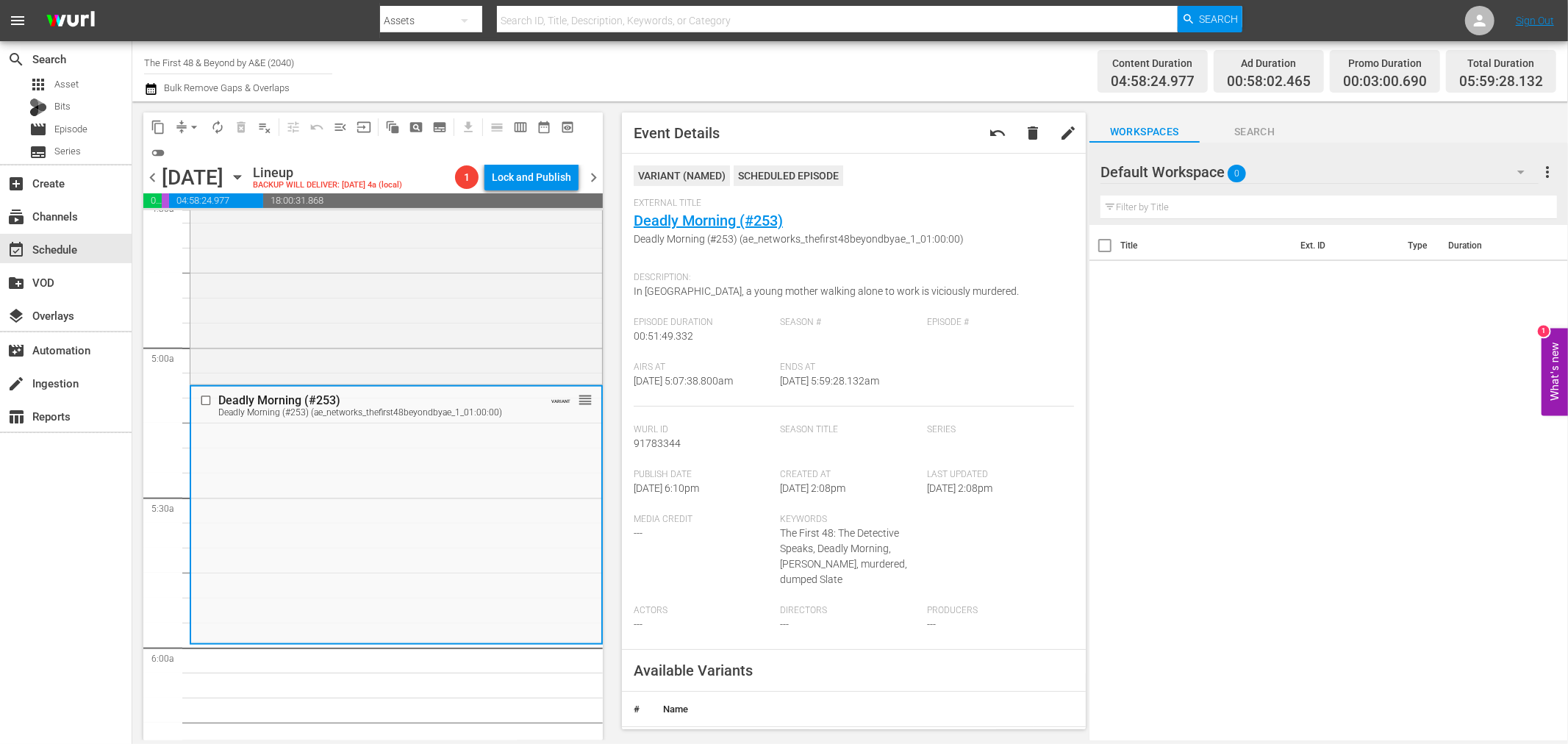
click at [196, 128] on span "arrow_drop_down" at bounding box center [194, 127] width 15 height 15
click at [193, 150] on li "Align to Midnight" at bounding box center [194, 156] width 154 height 24
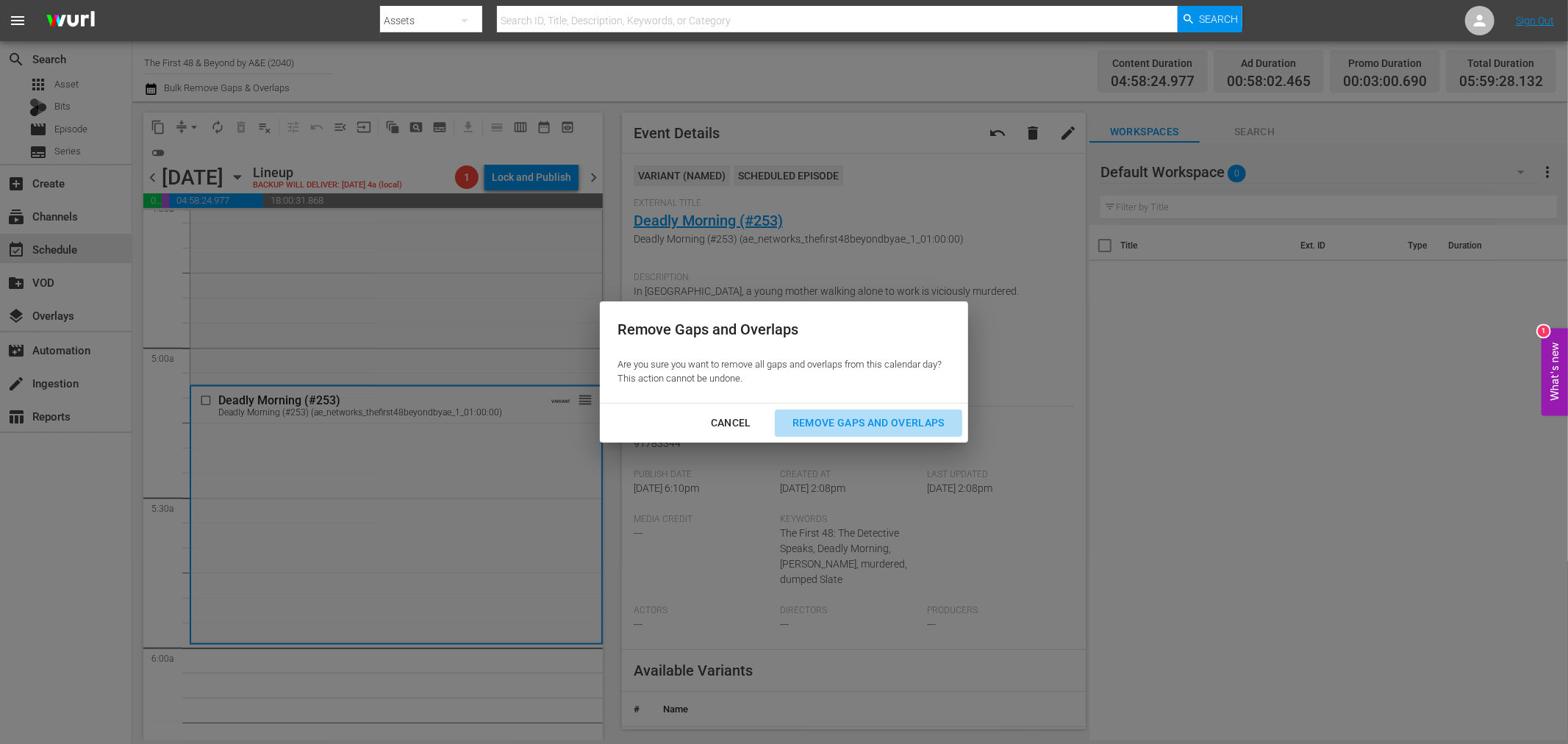
click at [834, 424] on div "Remove Gaps and Overlaps" at bounding box center [869, 423] width 176 height 19
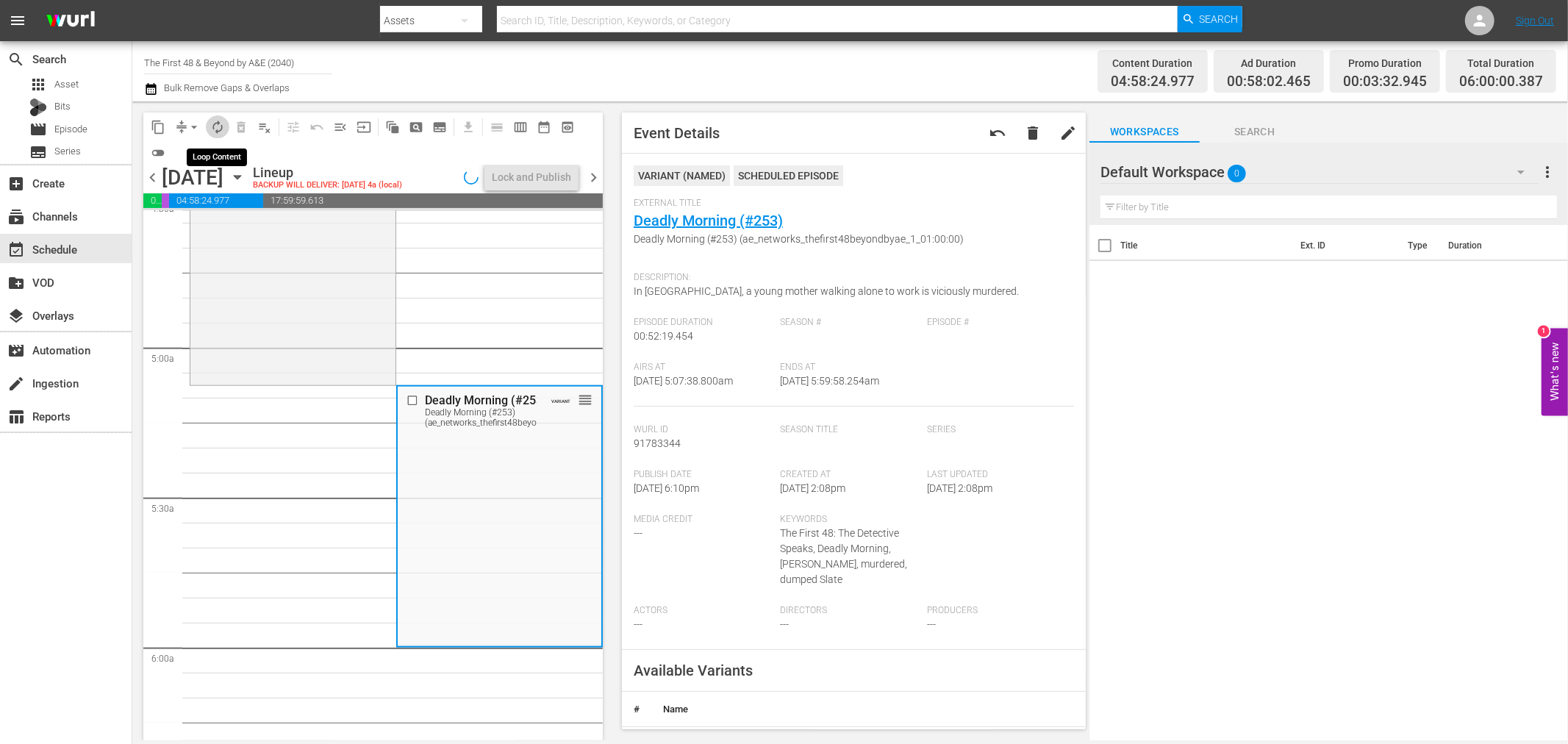
click at [216, 127] on span "autorenew_outlined" at bounding box center [217, 127] width 15 height 15
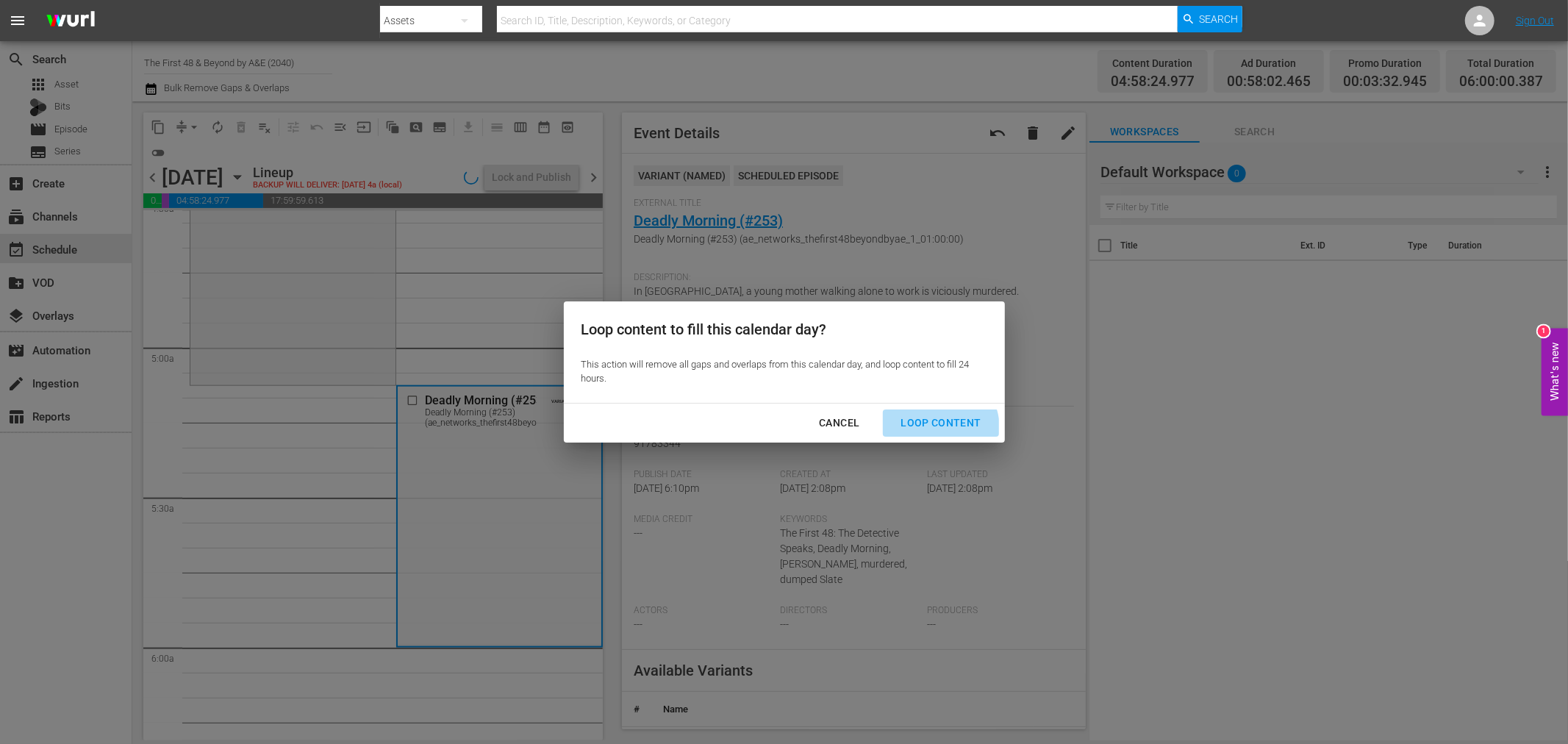
click at [912, 434] on button "Loop Content" at bounding box center [940, 423] width 115 height 27
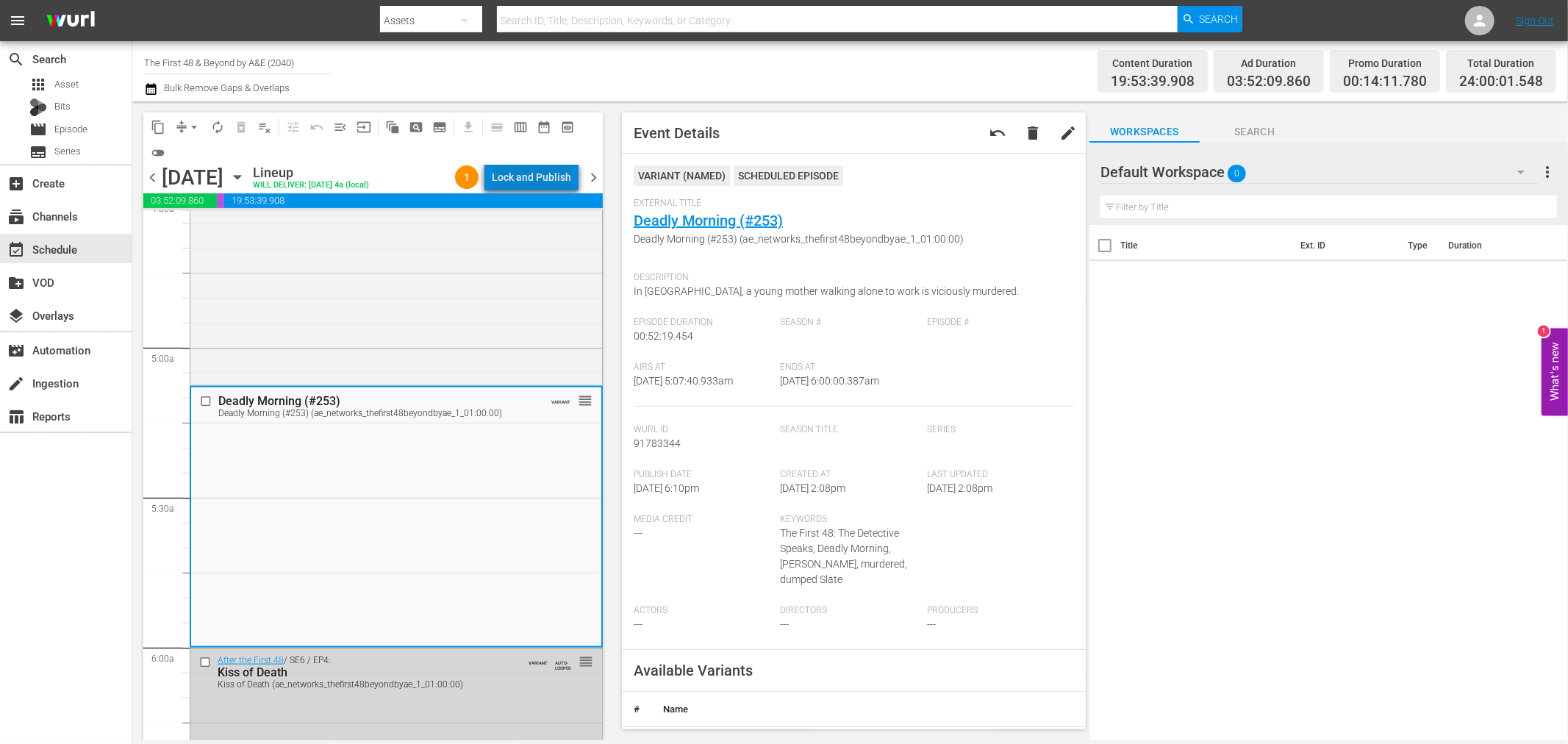
click at [549, 184] on div "Lock and Publish" at bounding box center [531, 177] width 79 height 26
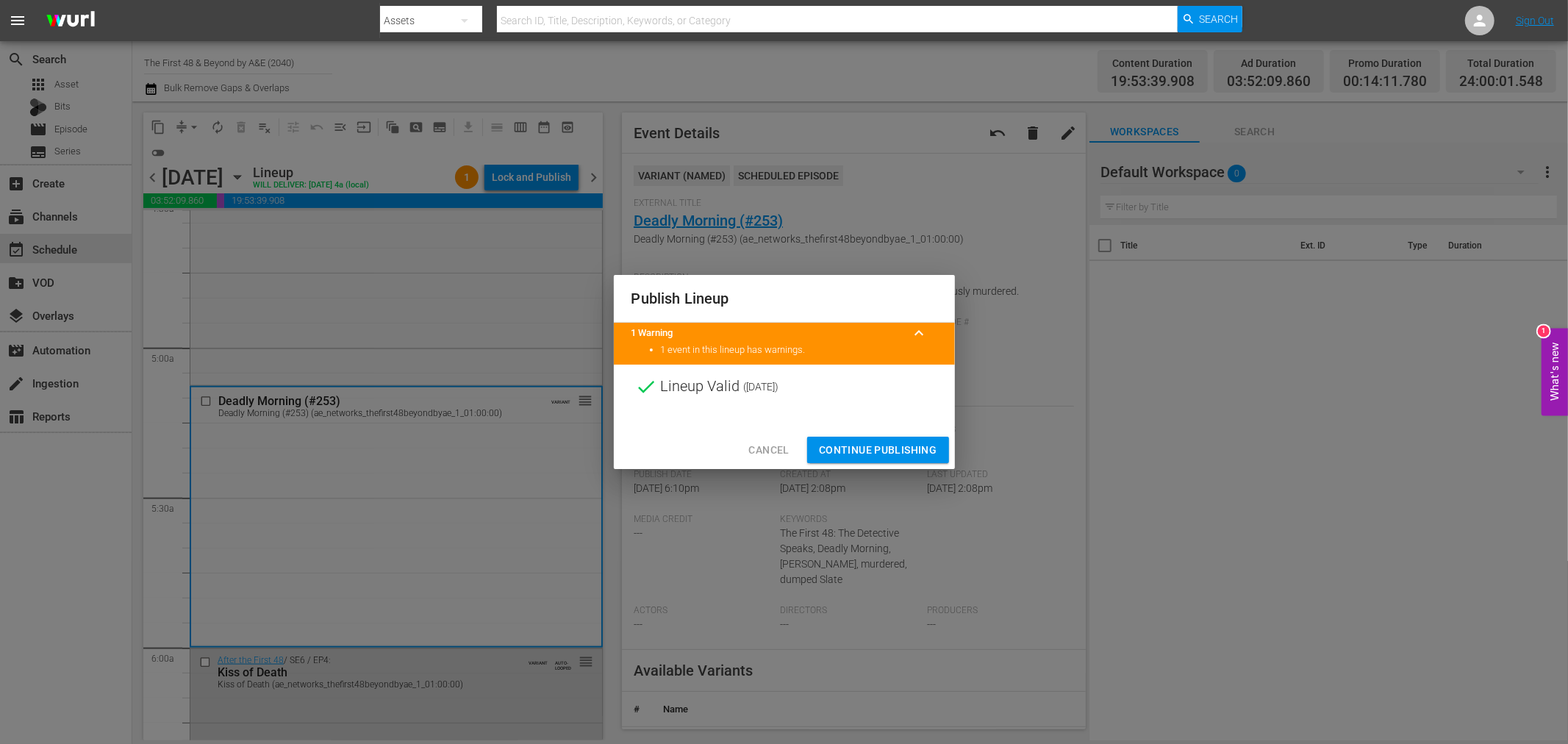
click at [884, 433] on div "Cancel Continue Publishing" at bounding box center [784, 451] width 341 height 39
click at [884, 448] on span "Continue Publishing" at bounding box center [878, 451] width 118 height 19
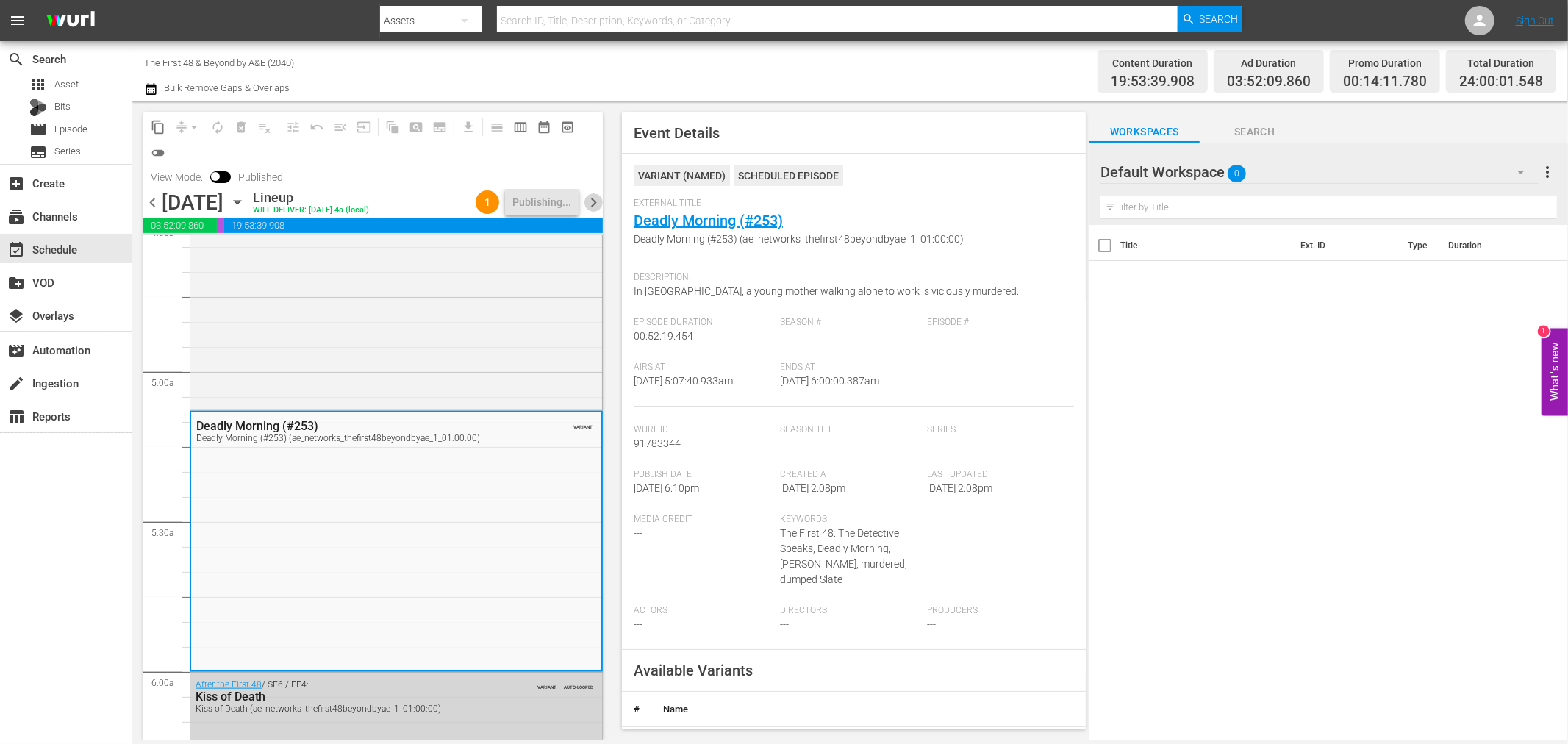
click at [599, 207] on span "chevron_right" at bounding box center [593, 203] width 19 height 19
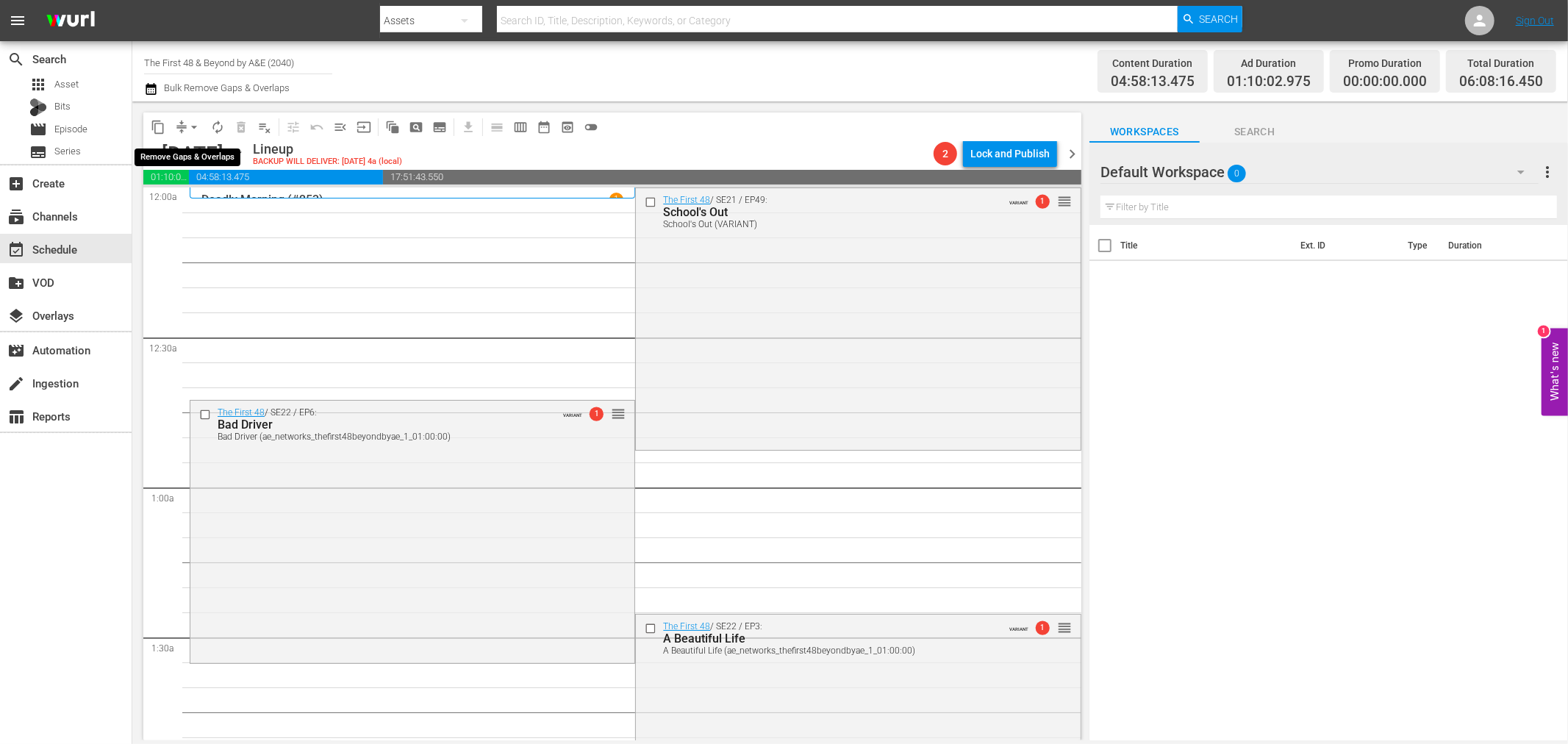
click at [197, 115] on button "arrow_drop_down" at bounding box center [194, 127] width 23 height 23
click at [195, 137] on button "arrow_drop_down" at bounding box center [194, 127] width 23 height 23
click at [193, 128] on span "arrow_drop_down" at bounding box center [194, 127] width 15 height 15
click at [192, 151] on li "Align to Midnight" at bounding box center [194, 156] width 154 height 24
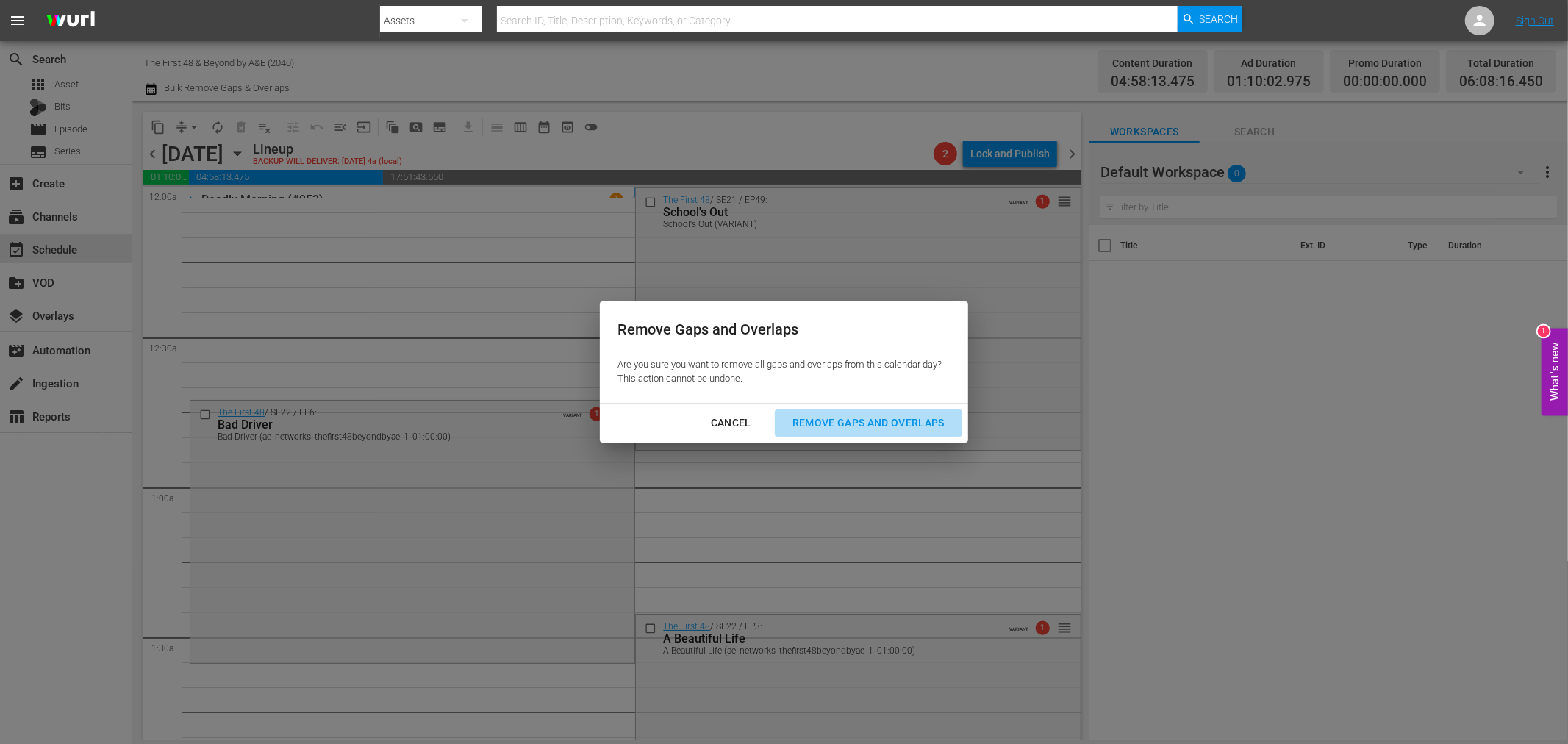
click at [863, 431] on div "Remove Gaps and Overlaps" at bounding box center [869, 423] width 176 height 19
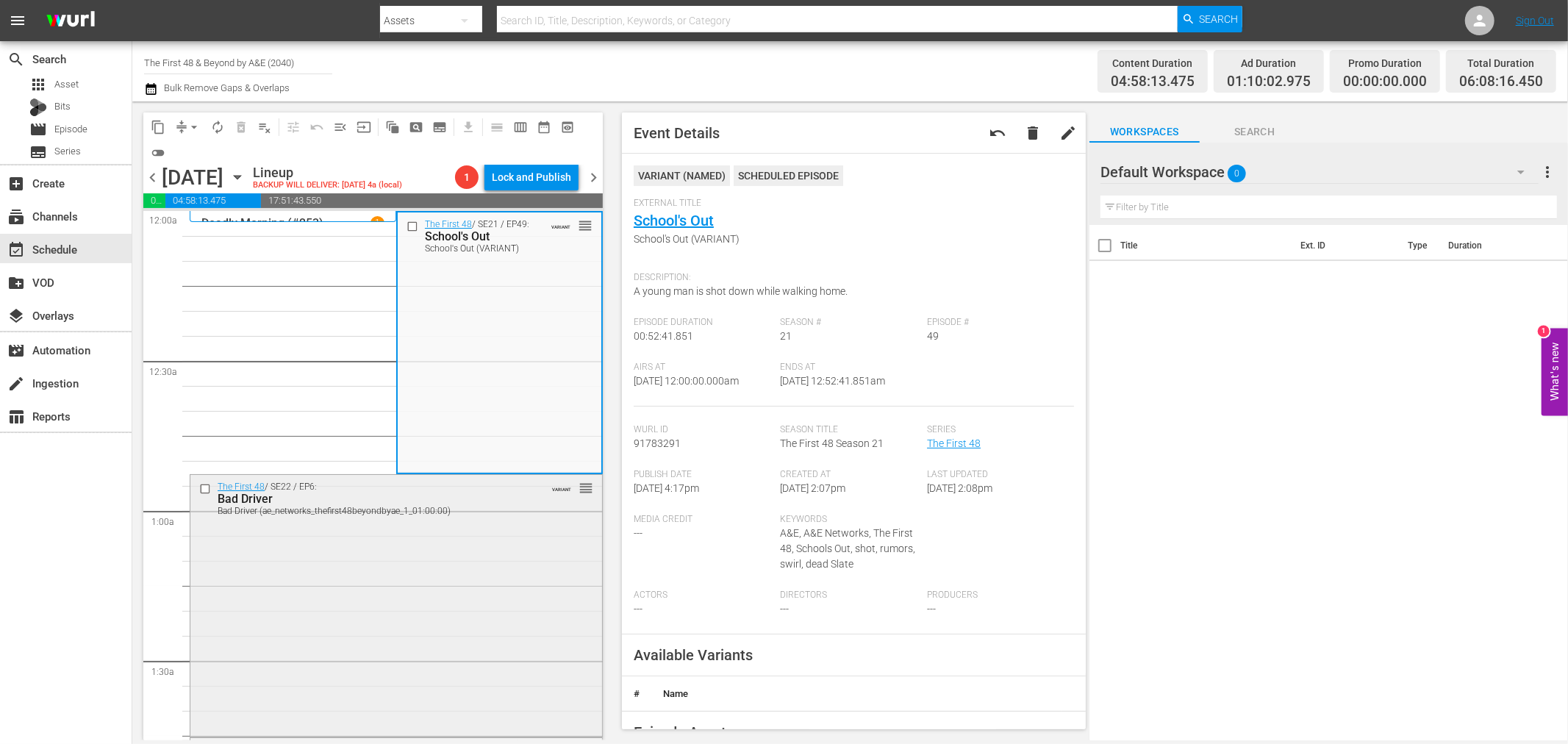
click at [529, 549] on div "The First 48 / SE22 / EP6: Bad Driver Bad Driver (ae_networks_thefirst48beyondb…" at bounding box center [396, 604] width 411 height 259
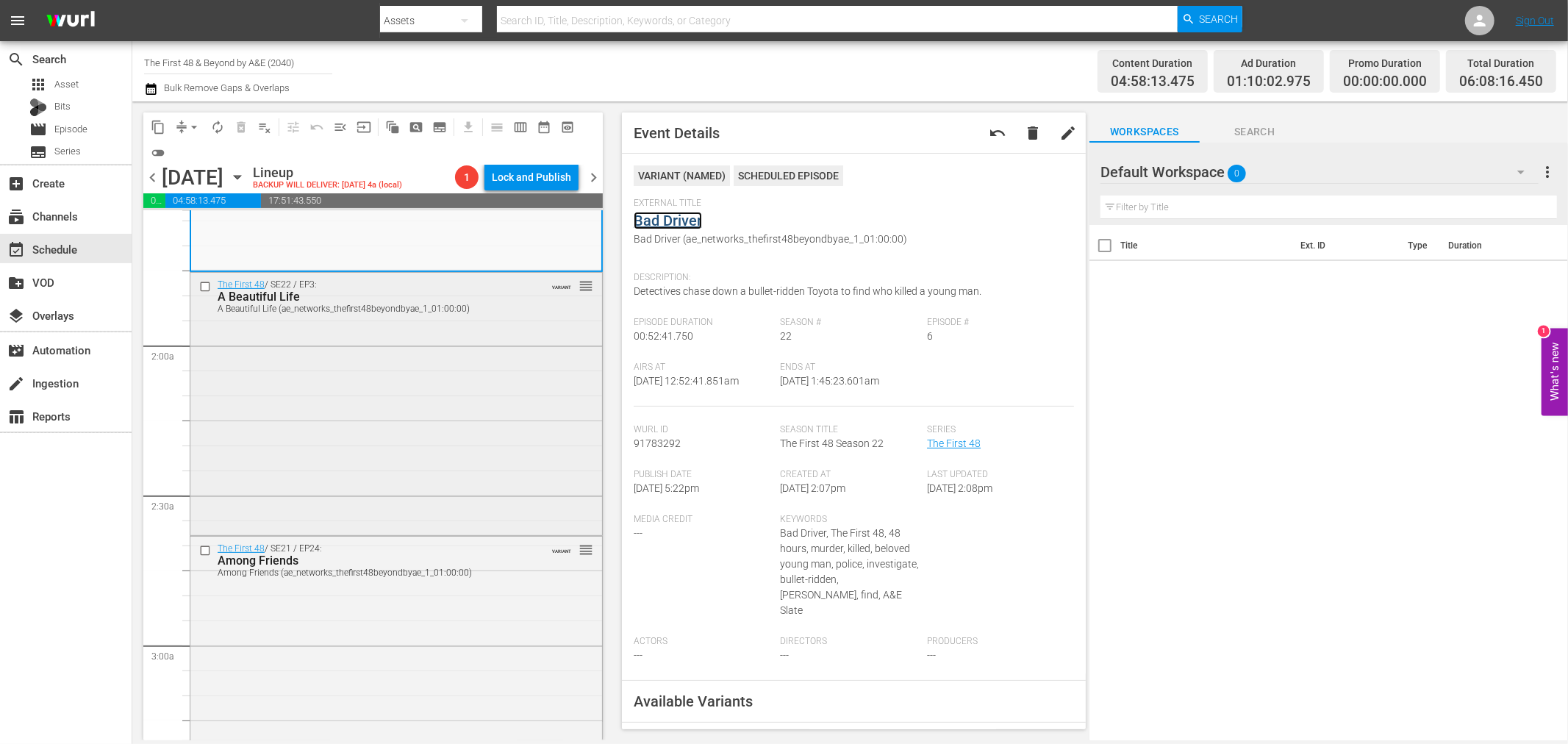
scroll to position [490, 0]
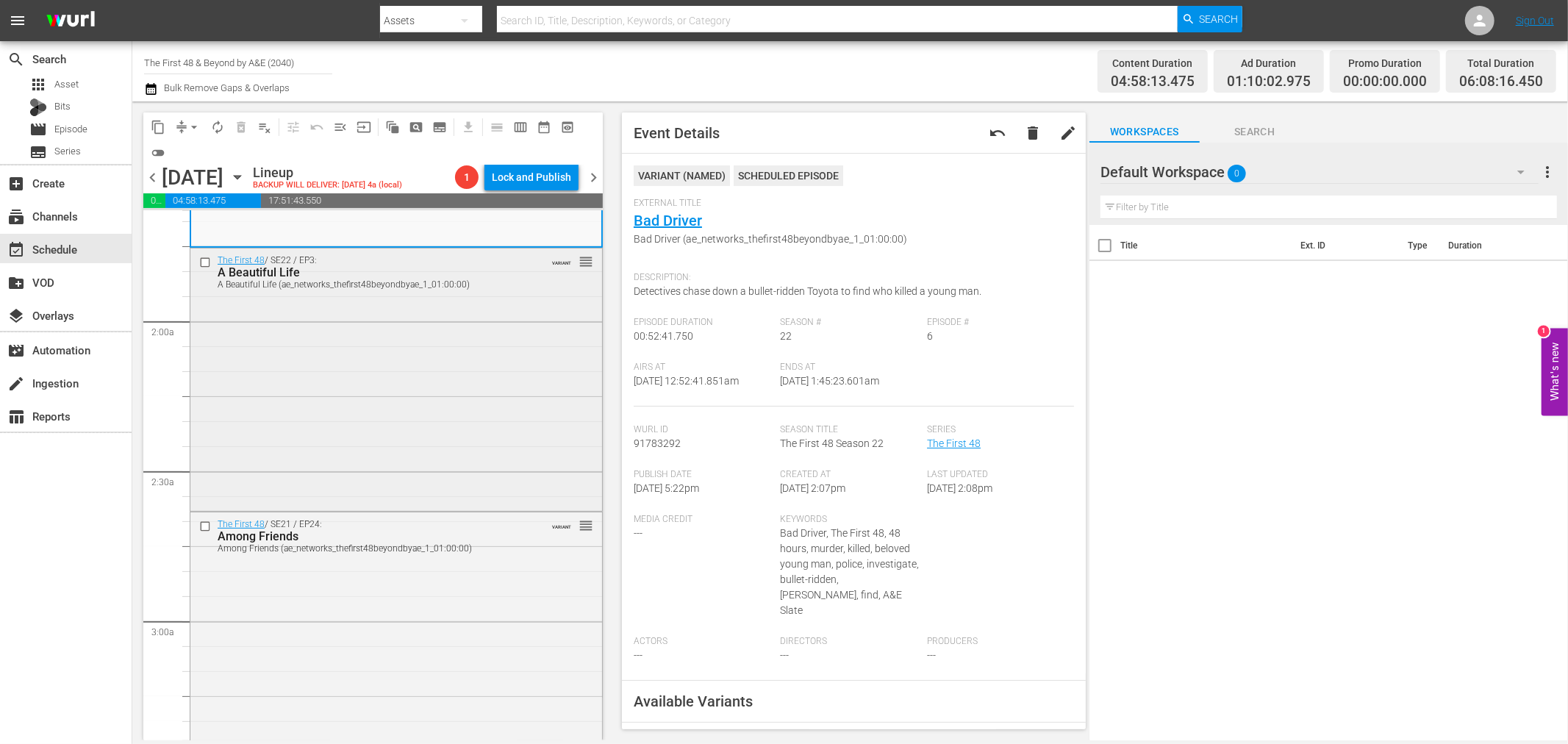
click at [500, 366] on div "The First 48 / SE22 / EP3: A Beautiful Life A Beautiful Life (ae_networks_thefi…" at bounding box center [396, 377] width 411 height 259
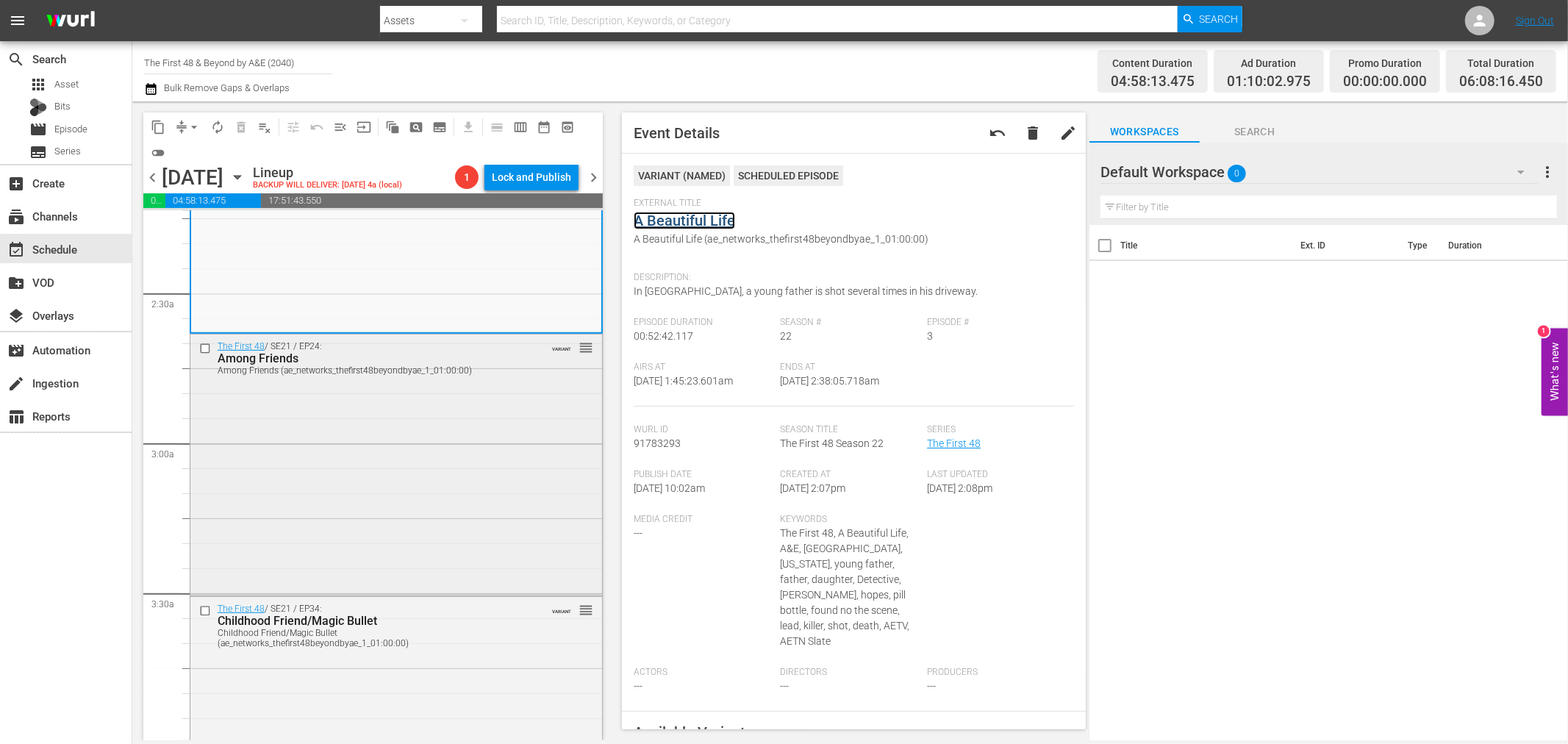
scroll to position [735, 0]
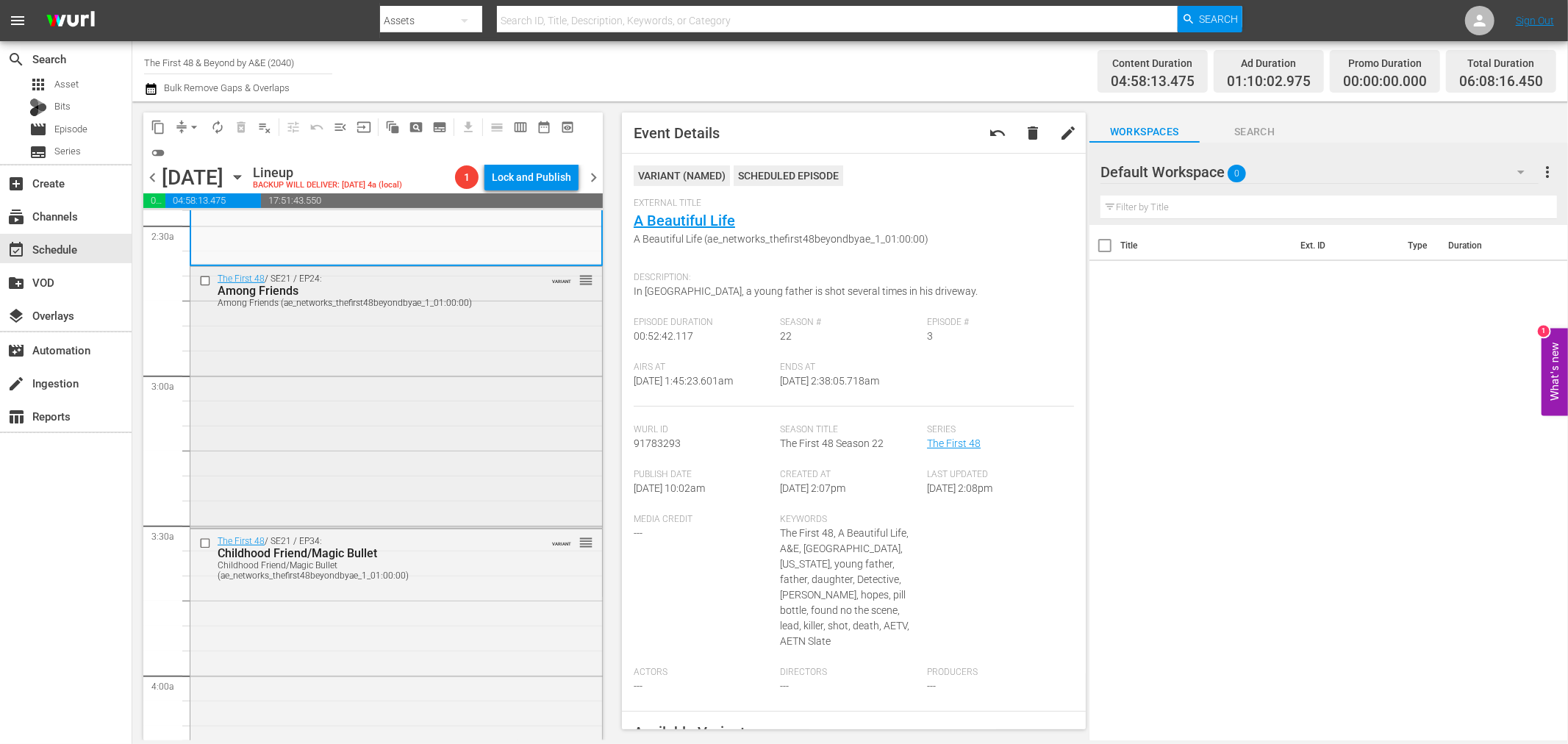
click at [498, 415] on div "The First 48 / SE21 / EP24: Among Friends Among Friends (ae_networks_thefirst48…" at bounding box center [396, 396] width 411 height 258
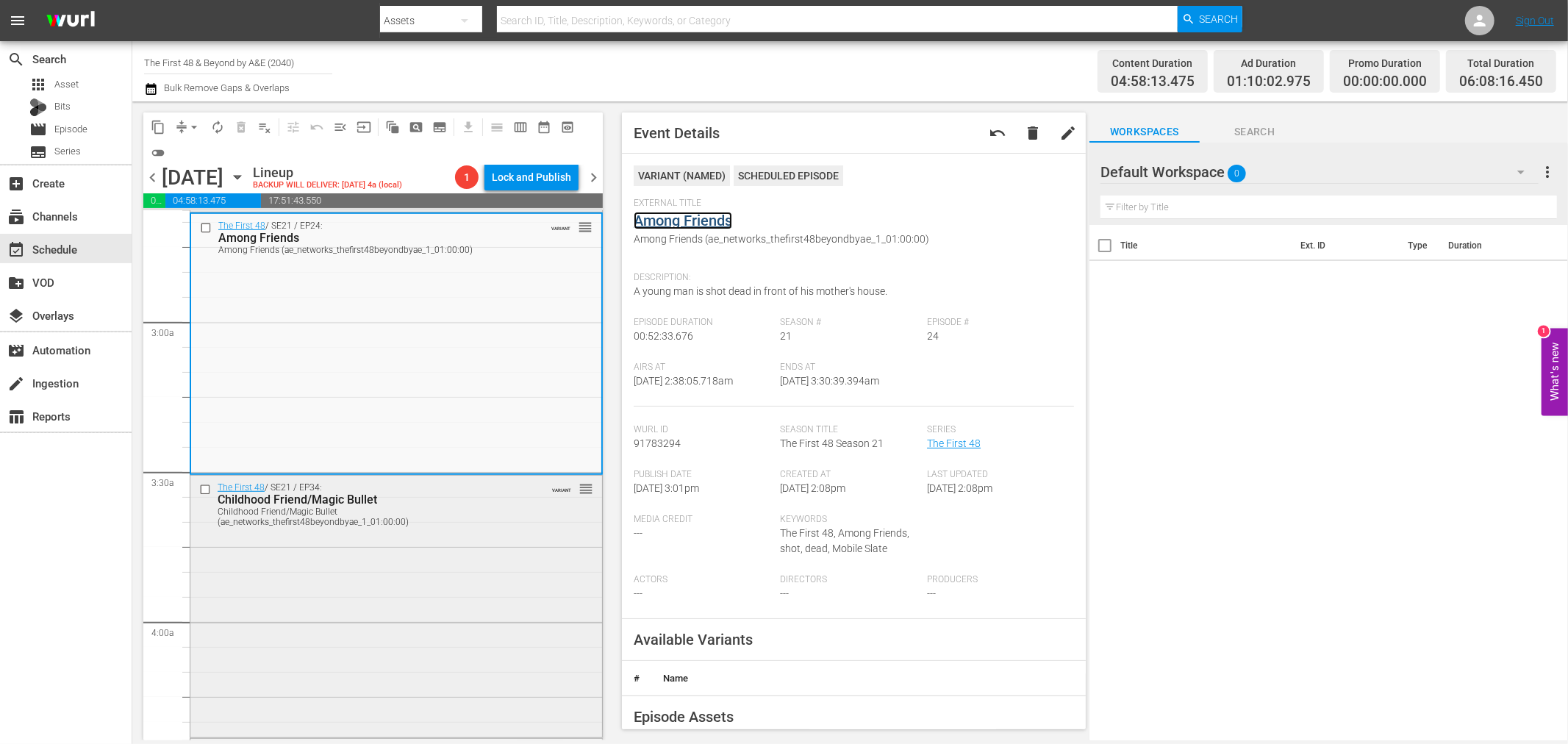
scroll to position [817, 0]
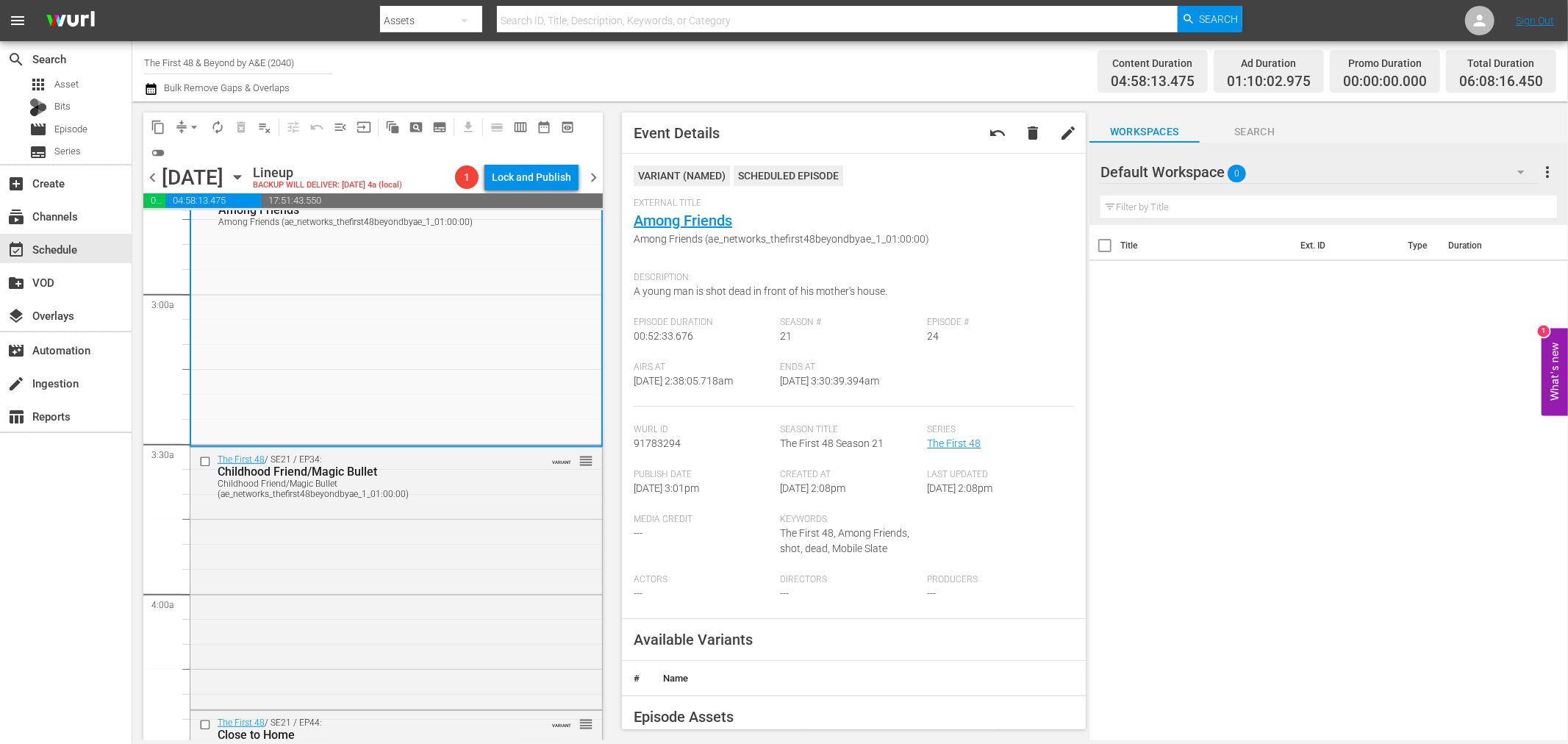
click at [474, 574] on div "The First 48 / SE21 / EP34: Childhood Friend/Magic Bullet Childhood Friend/Magi…" at bounding box center [396, 577] width 411 height 259
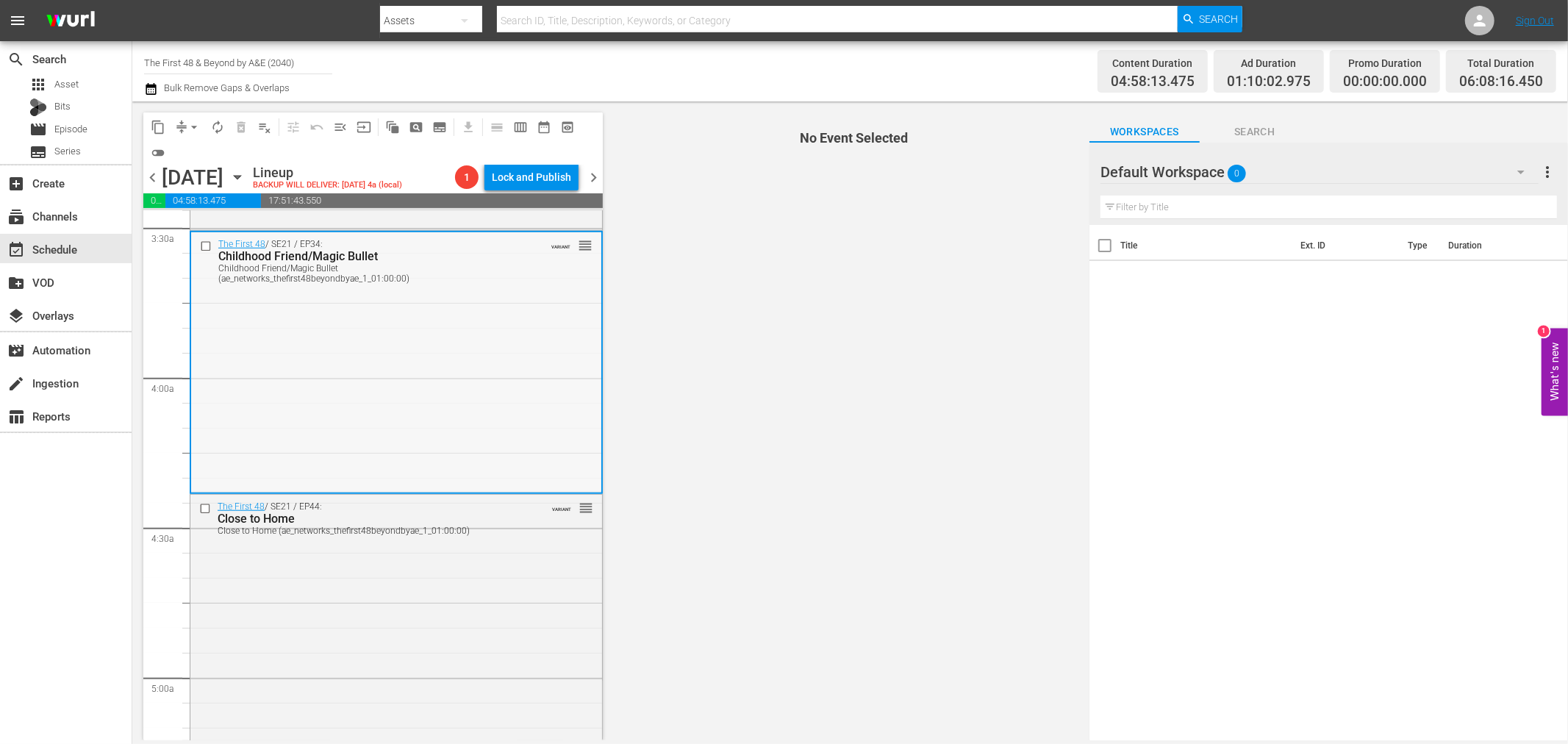
scroll to position [1062, 0]
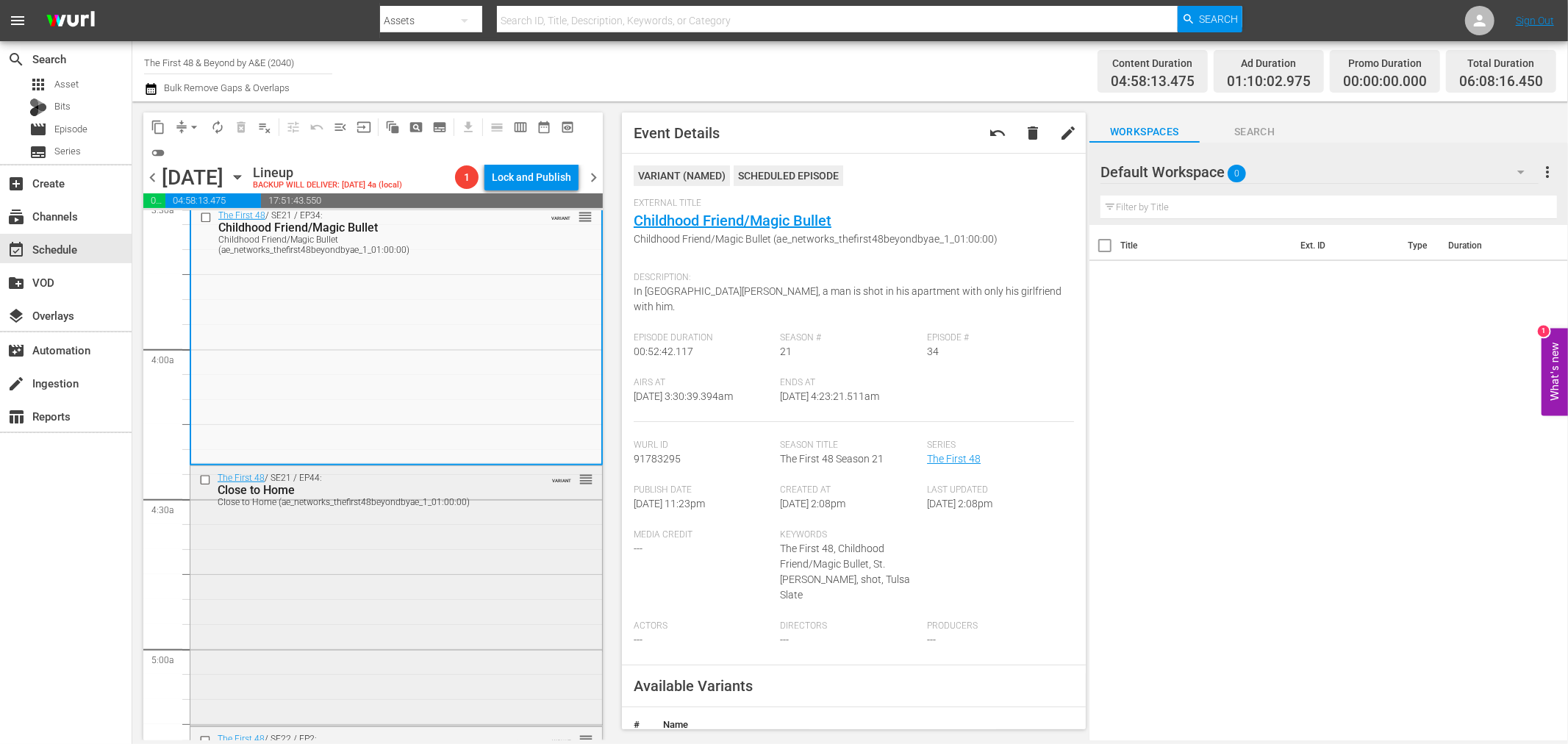
click at [522, 521] on div "The First 48 / SE21 / EP44: Close to Home Close to Home (ae_networks_thefirst48…" at bounding box center [396, 595] width 411 height 257
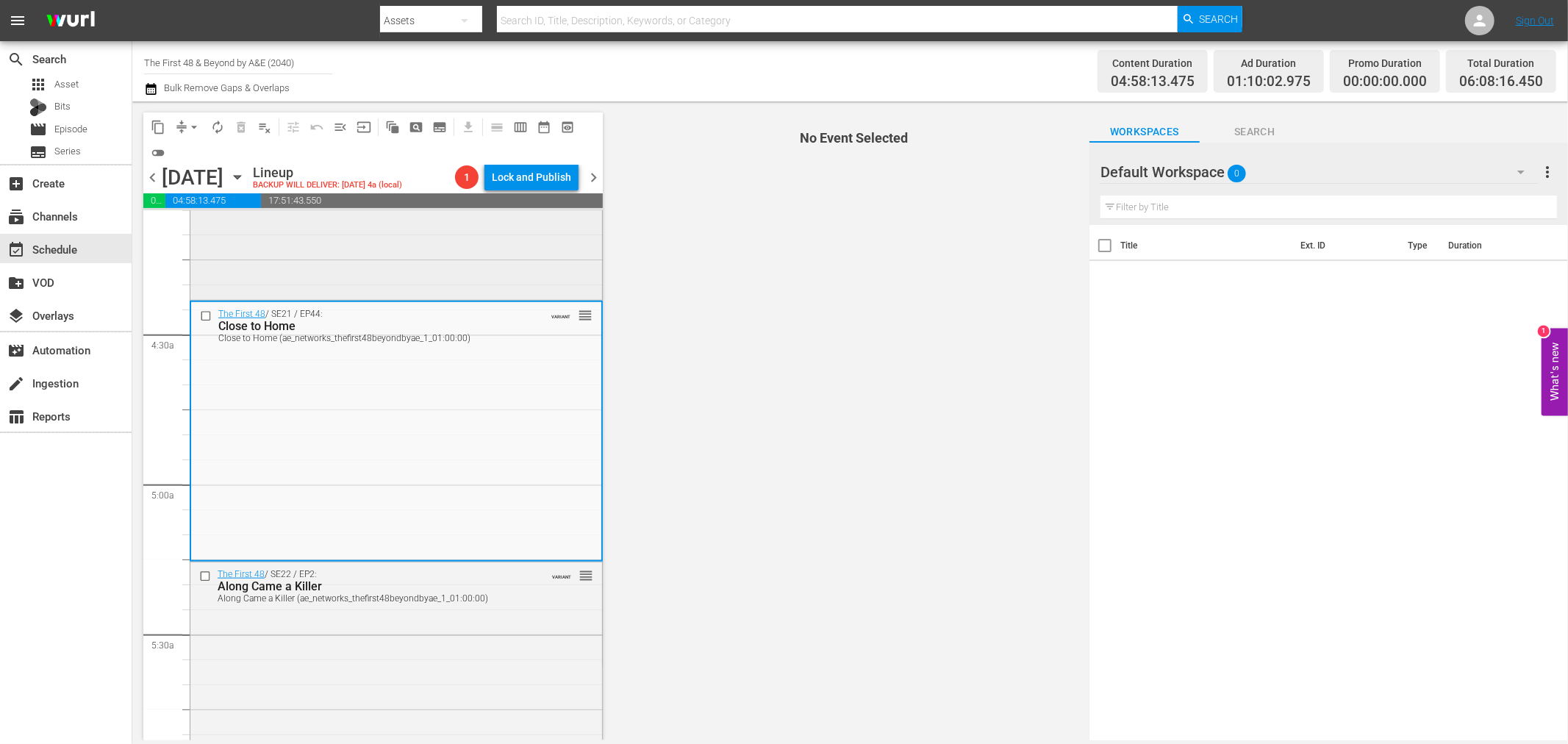
scroll to position [1307, 0]
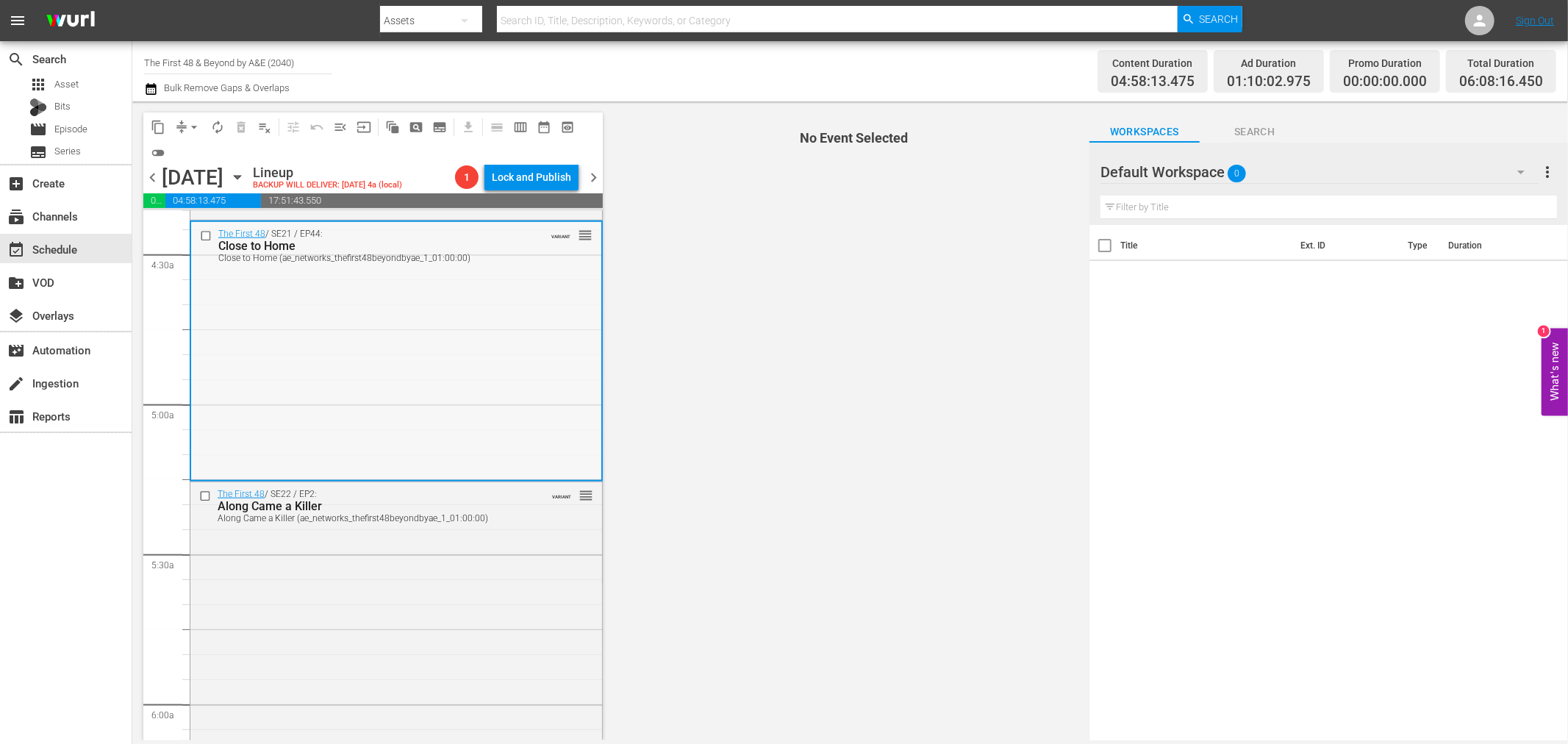
click at [442, 378] on div "The First 48 / SE21 / EP44: Close to Home Close to Home (ae_networks_thefirst48…" at bounding box center [396, 350] width 410 height 257
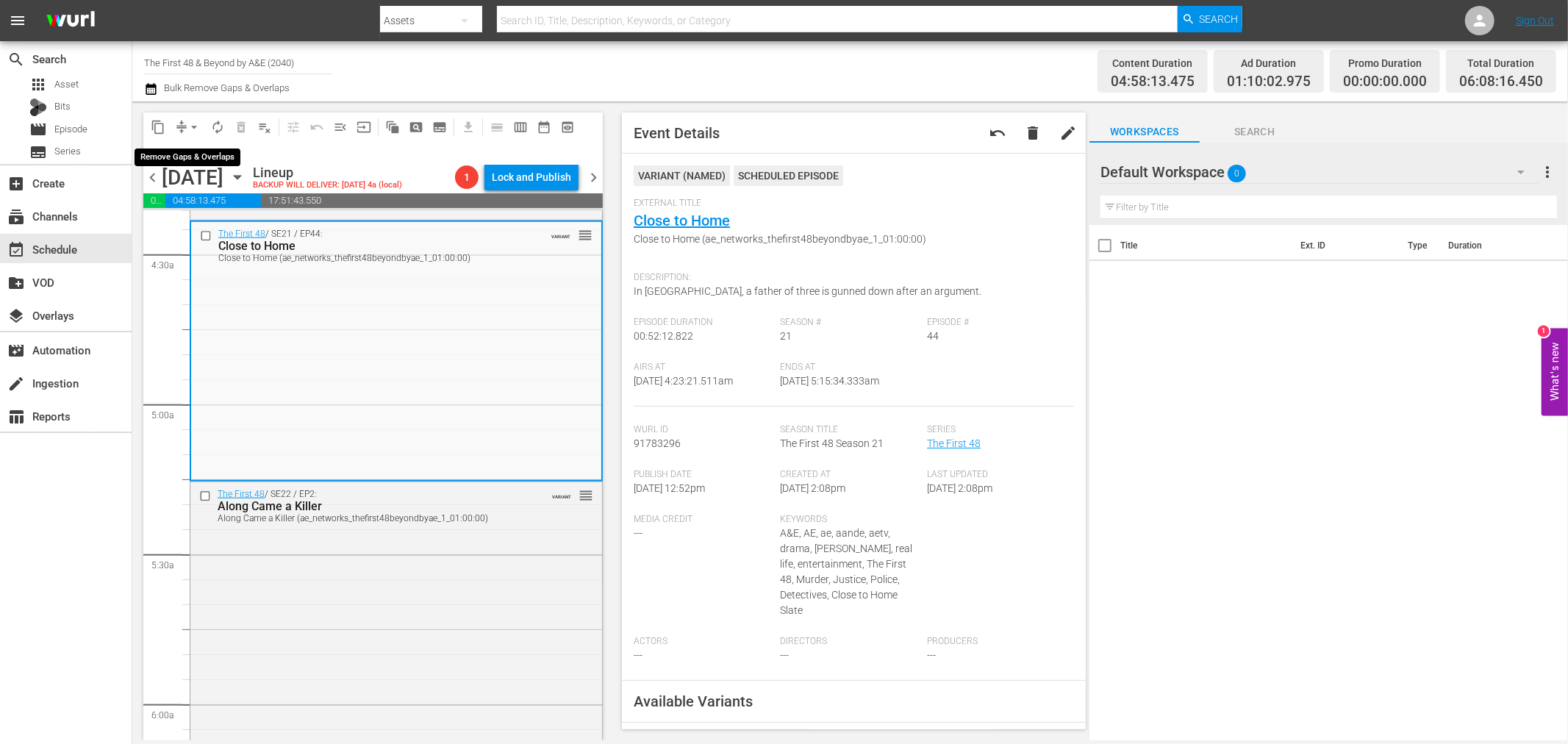
click at [195, 120] on span "arrow_drop_down" at bounding box center [194, 127] width 15 height 15
click at [192, 150] on li "Align to Midnight" at bounding box center [194, 156] width 154 height 24
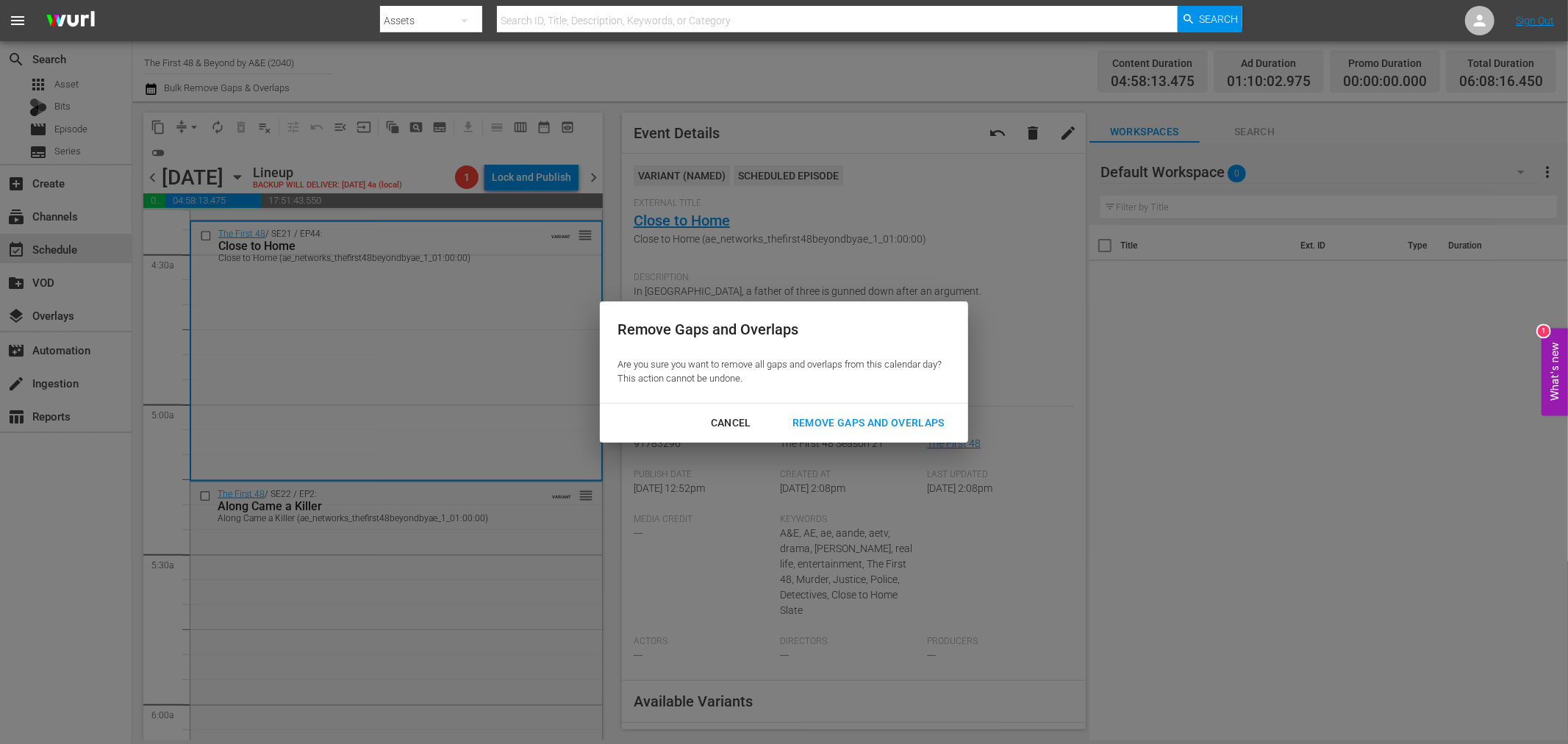
click at [867, 416] on div "Remove Gaps and Overlaps" at bounding box center [869, 423] width 176 height 19
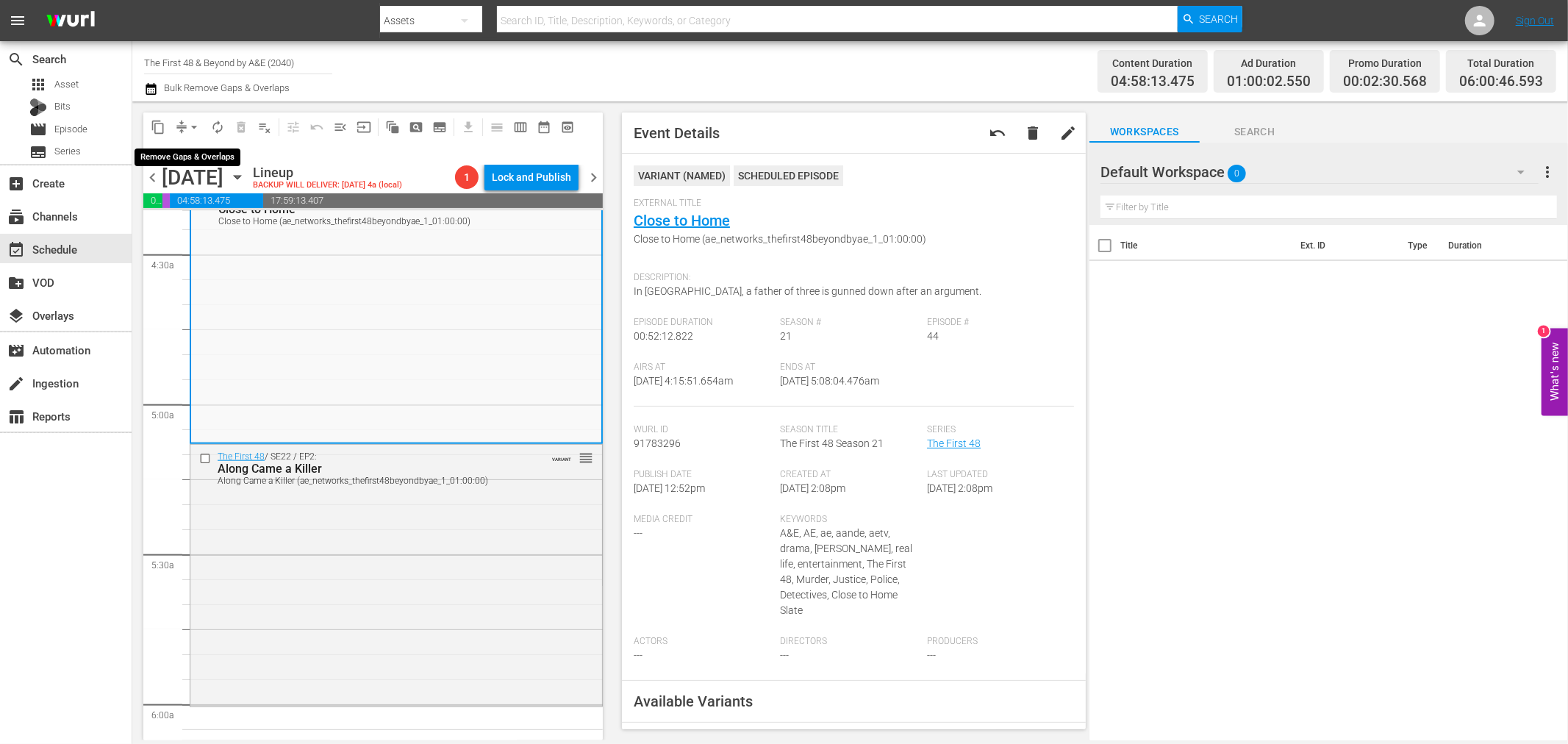
click at [191, 121] on span "arrow_drop_down" at bounding box center [194, 127] width 15 height 15
click at [182, 155] on li "Align to Midnight" at bounding box center [194, 156] width 154 height 24
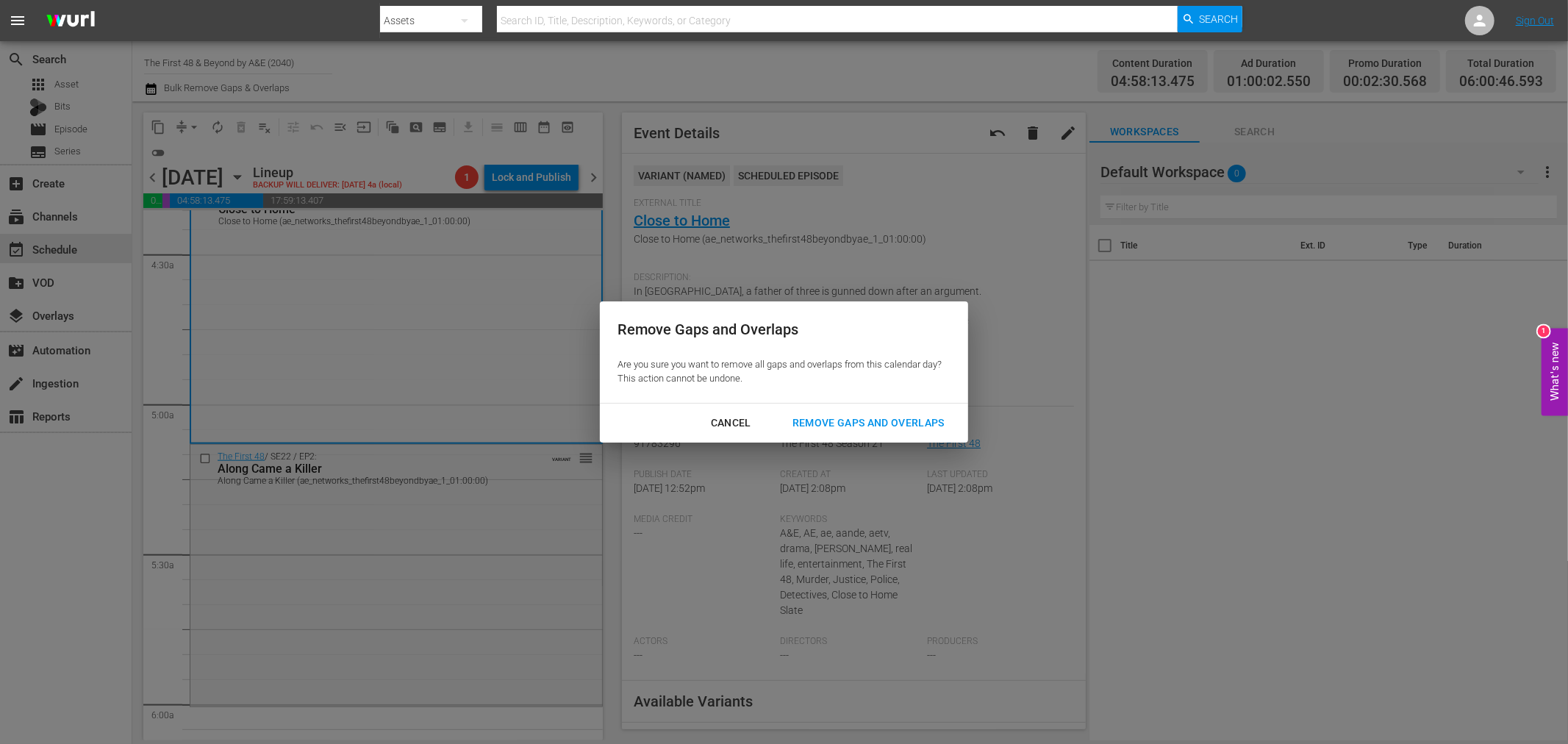
click at [892, 423] on div "Remove Gaps and Overlaps" at bounding box center [869, 423] width 176 height 19
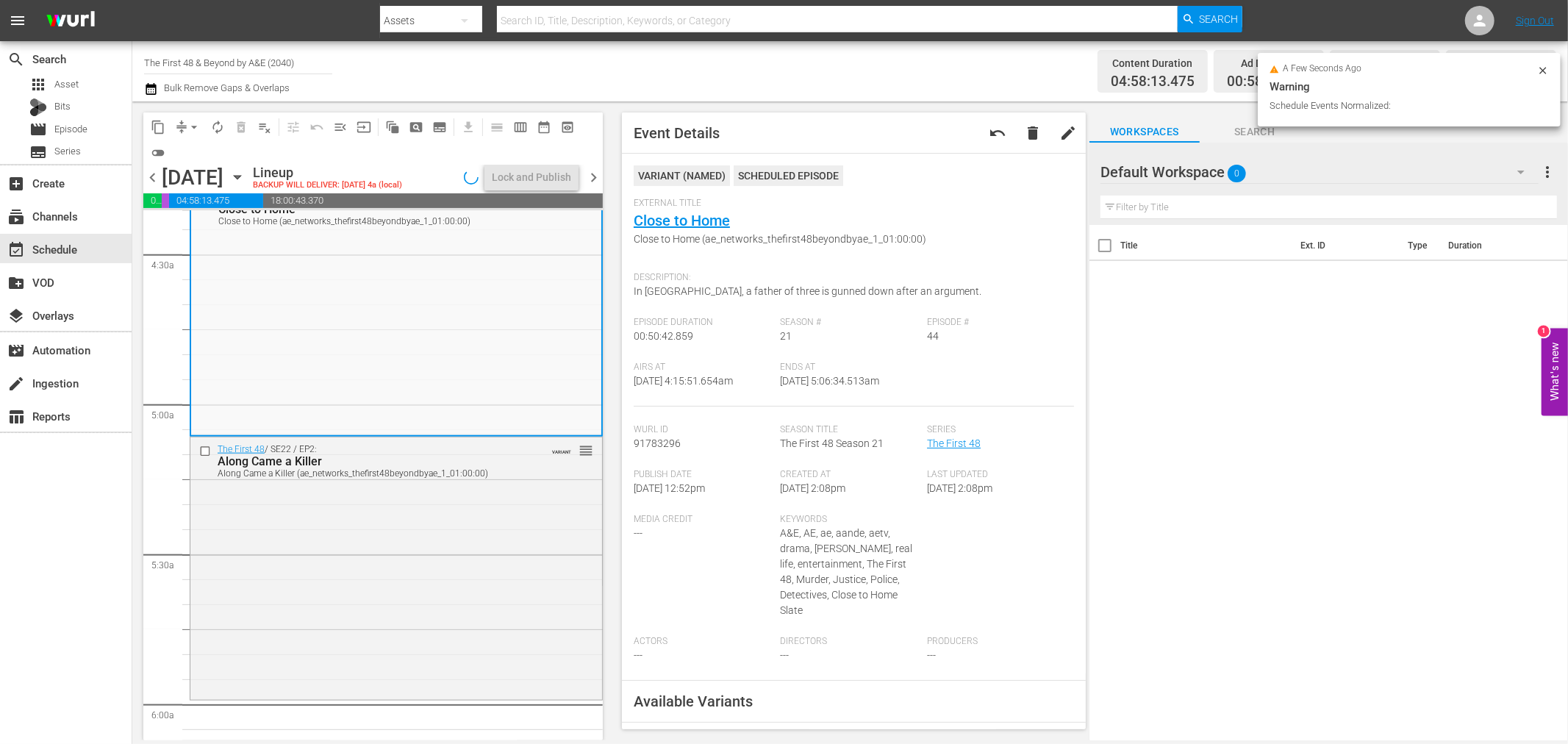
click at [1552, 71] on div "a few seconds ago Warning Schedule Events Normalized:" at bounding box center [1409, 89] width 303 height 73
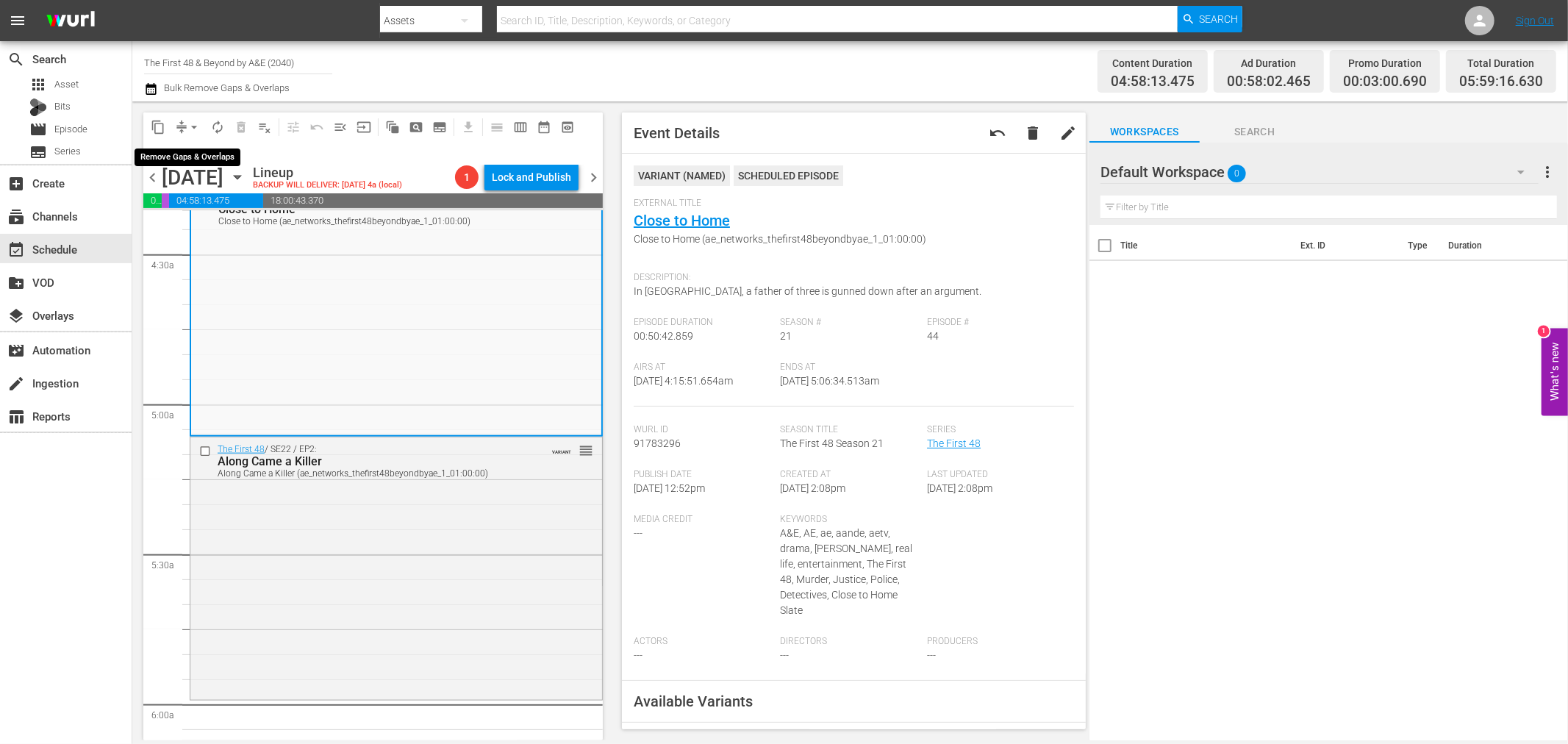
click at [198, 123] on span "arrow_drop_down" at bounding box center [194, 127] width 15 height 15
click at [211, 166] on li "Align to Midnight" at bounding box center [194, 156] width 154 height 24
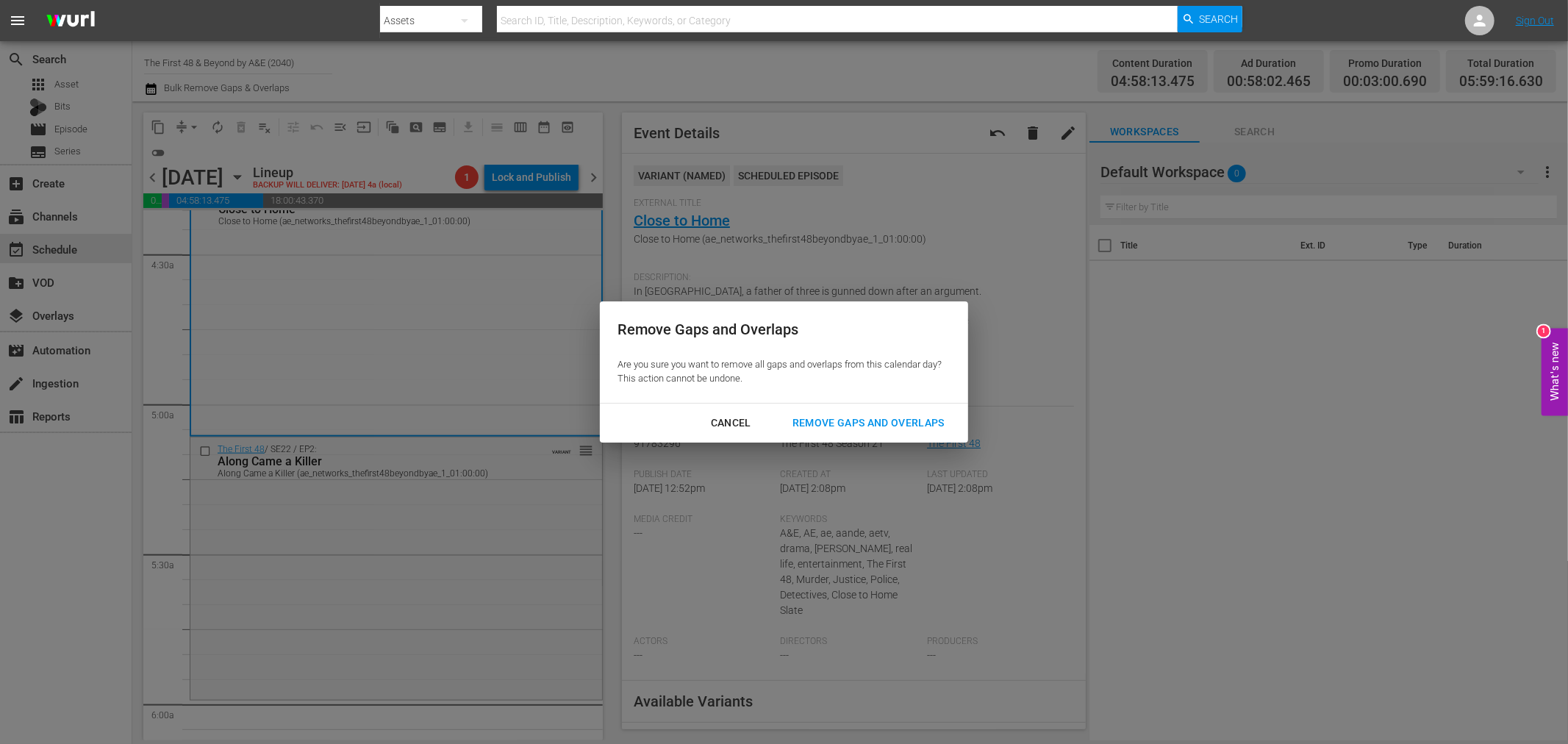
click at [780, 414] on button "Remove Gaps and Overlaps" at bounding box center [868, 423] width 187 height 27
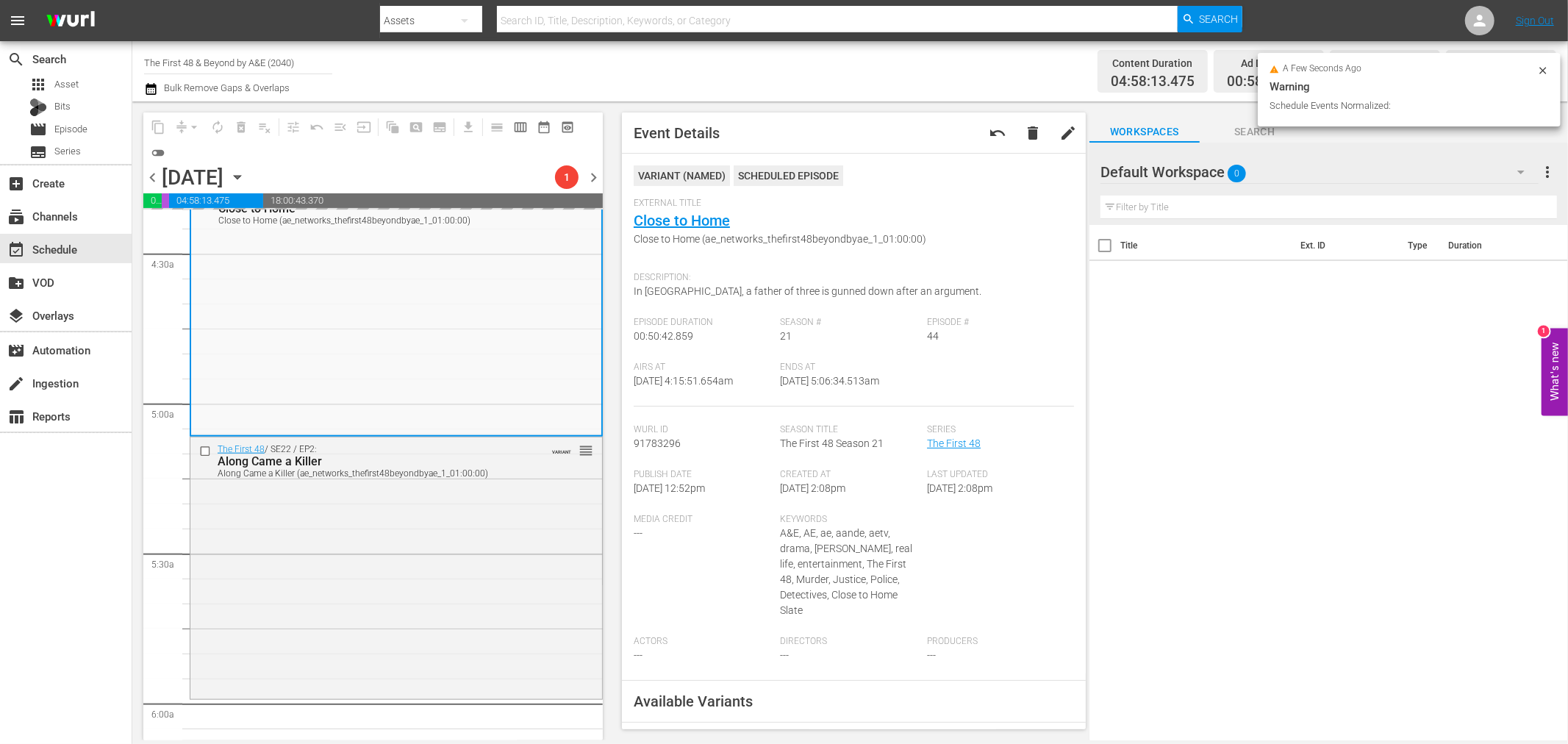
click at [1540, 66] on icon at bounding box center [1542, 70] width 12 height 12
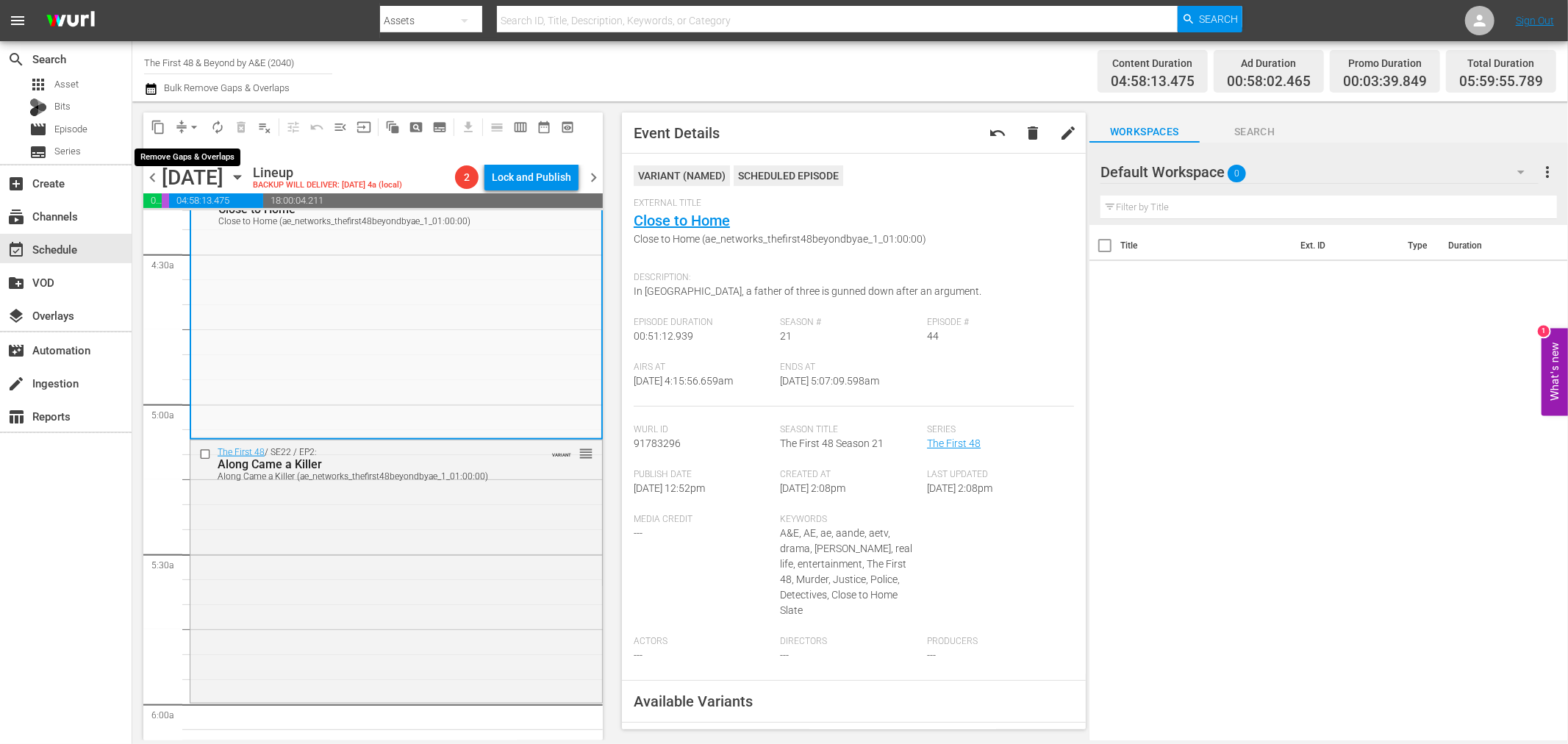
click at [192, 121] on button "arrow_drop_down" at bounding box center [194, 127] width 23 height 23
click at [184, 160] on li "Align to Midnight" at bounding box center [194, 156] width 154 height 24
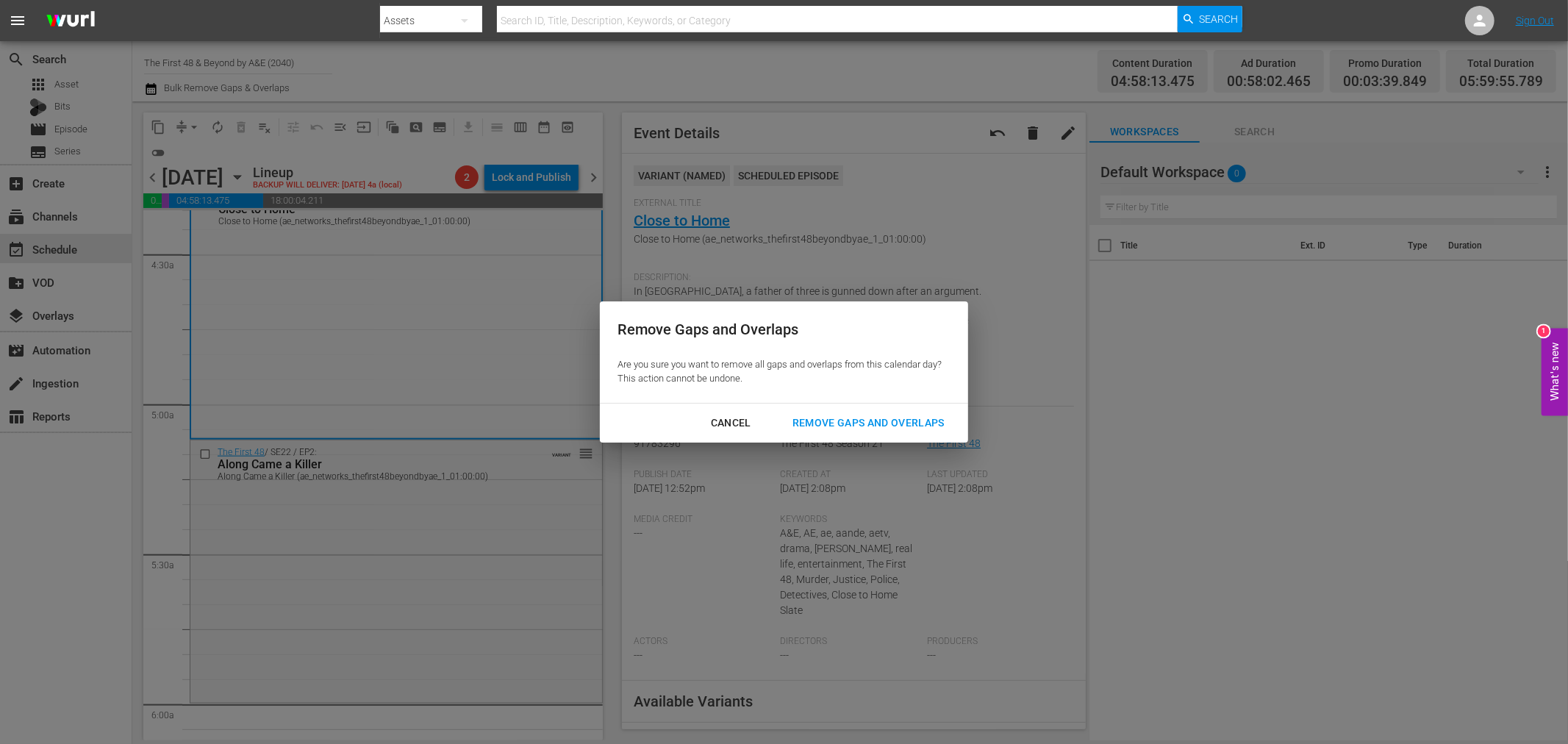
click at [902, 425] on div "Remove Gaps and Overlaps" at bounding box center [869, 423] width 176 height 19
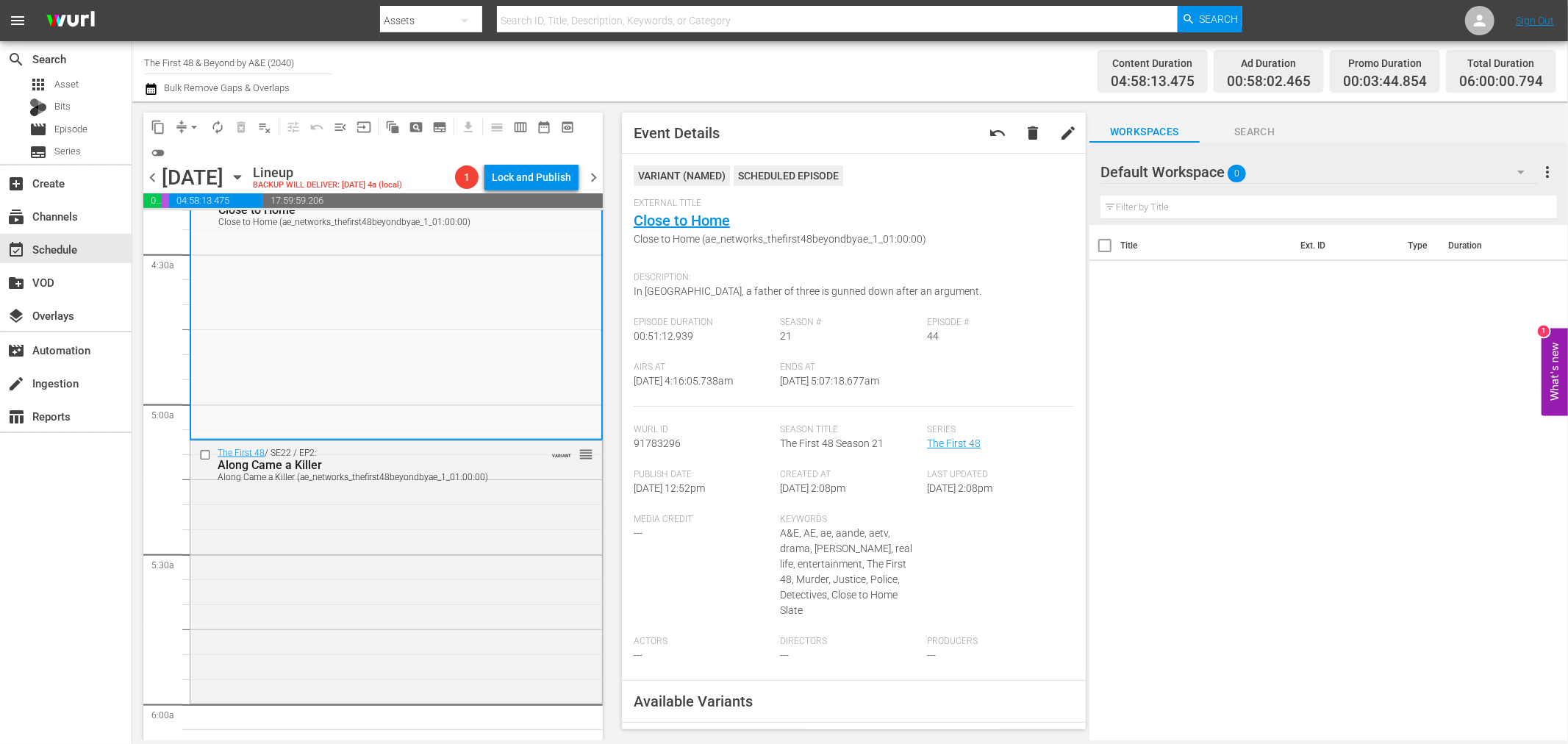
click at [222, 128] on span "autorenew_outlined" at bounding box center [217, 127] width 15 height 15
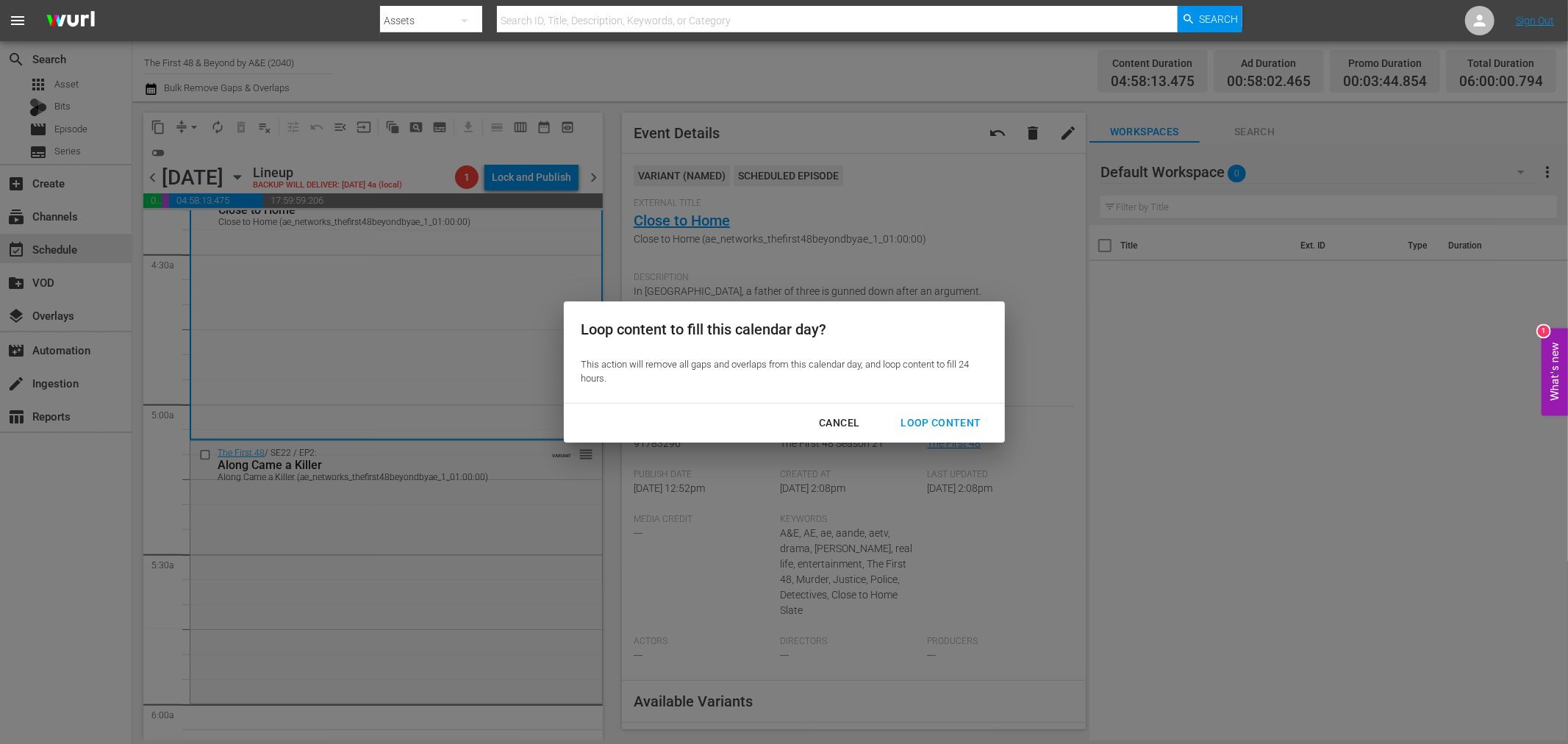
click at [971, 430] on div "Loop Content" at bounding box center [940, 423] width 103 height 19
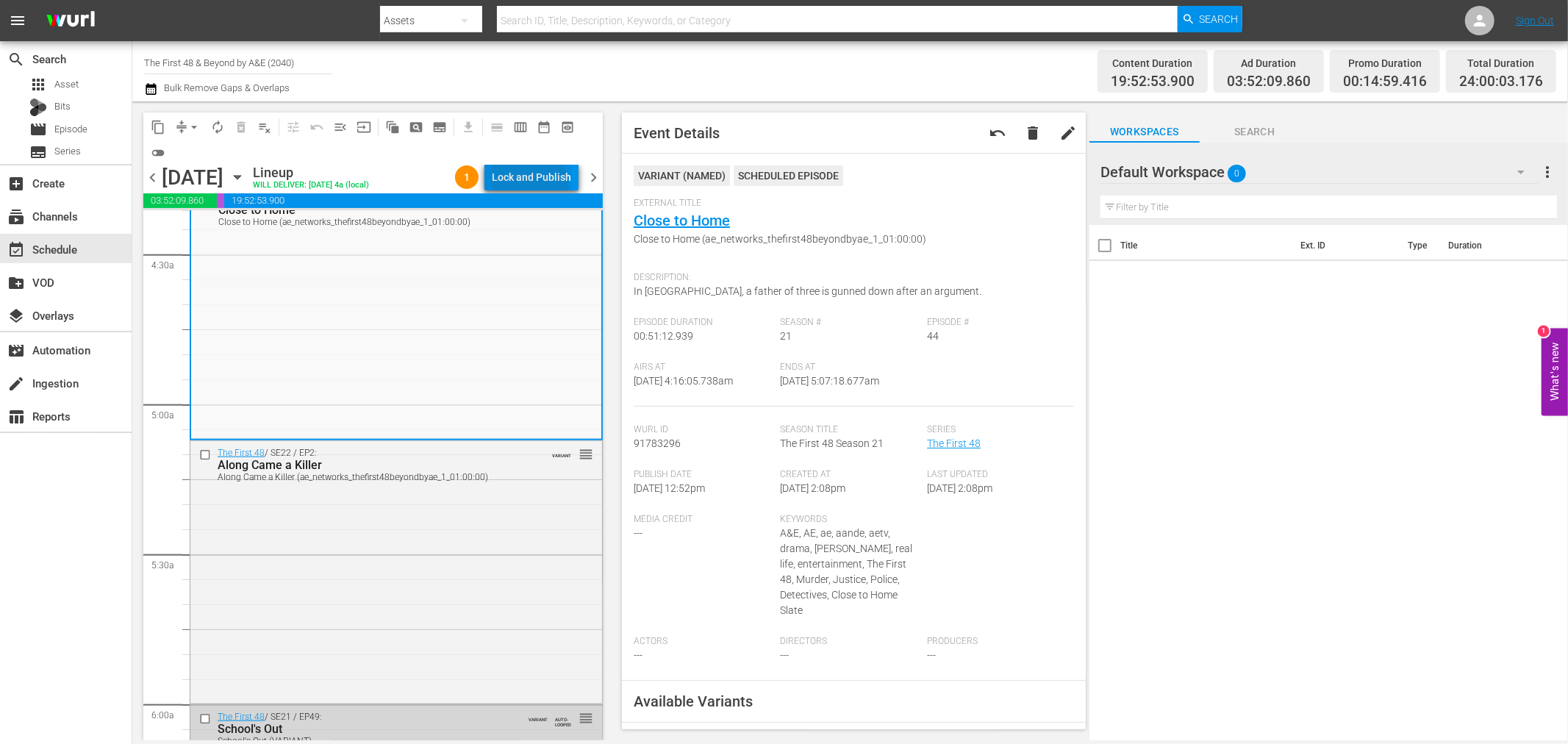
click at [523, 187] on div "Lock and Publish" at bounding box center [531, 177] width 79 height 26
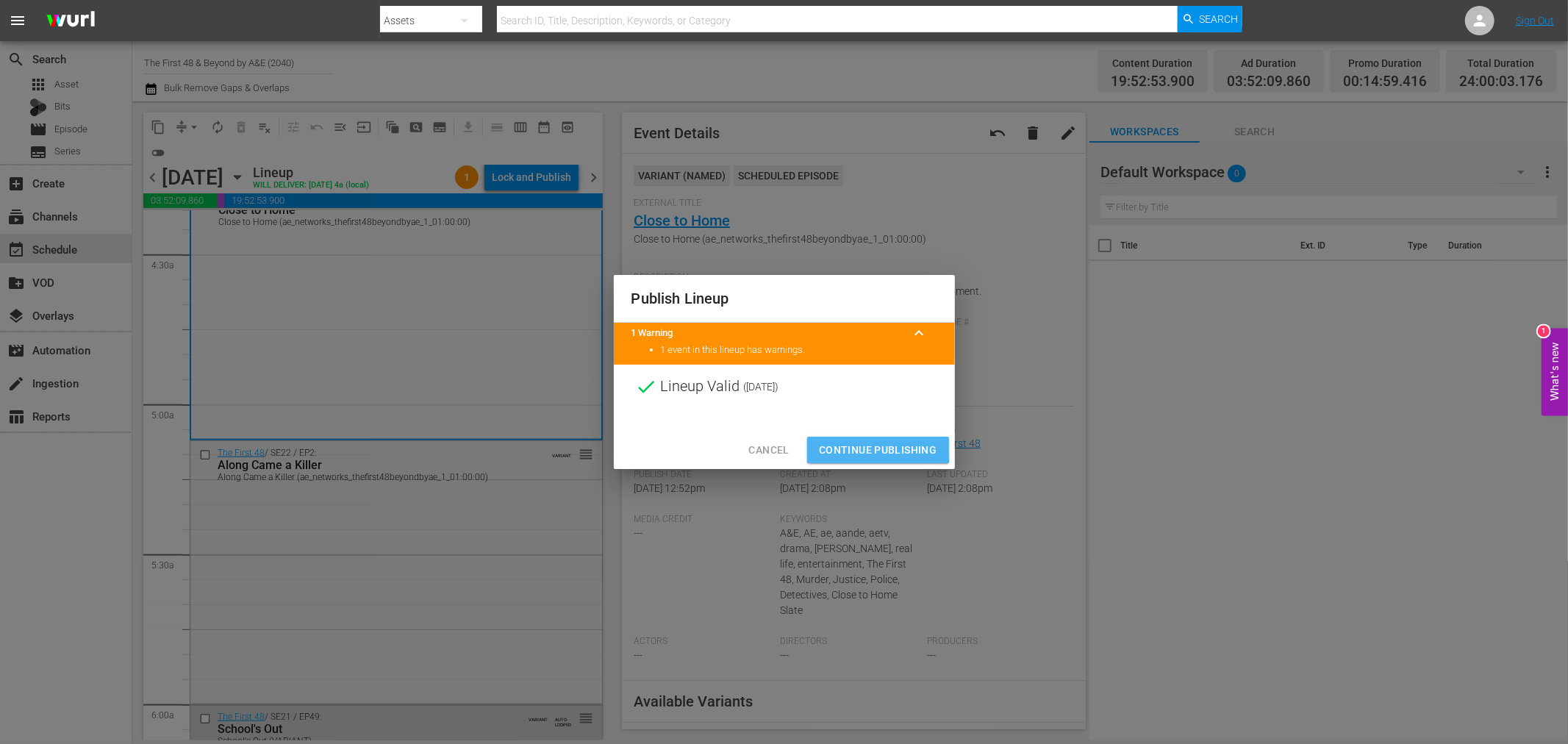
click at [856, 442] on span "Continue Publishing" at bounding box center [878, 451] width 118 height 19
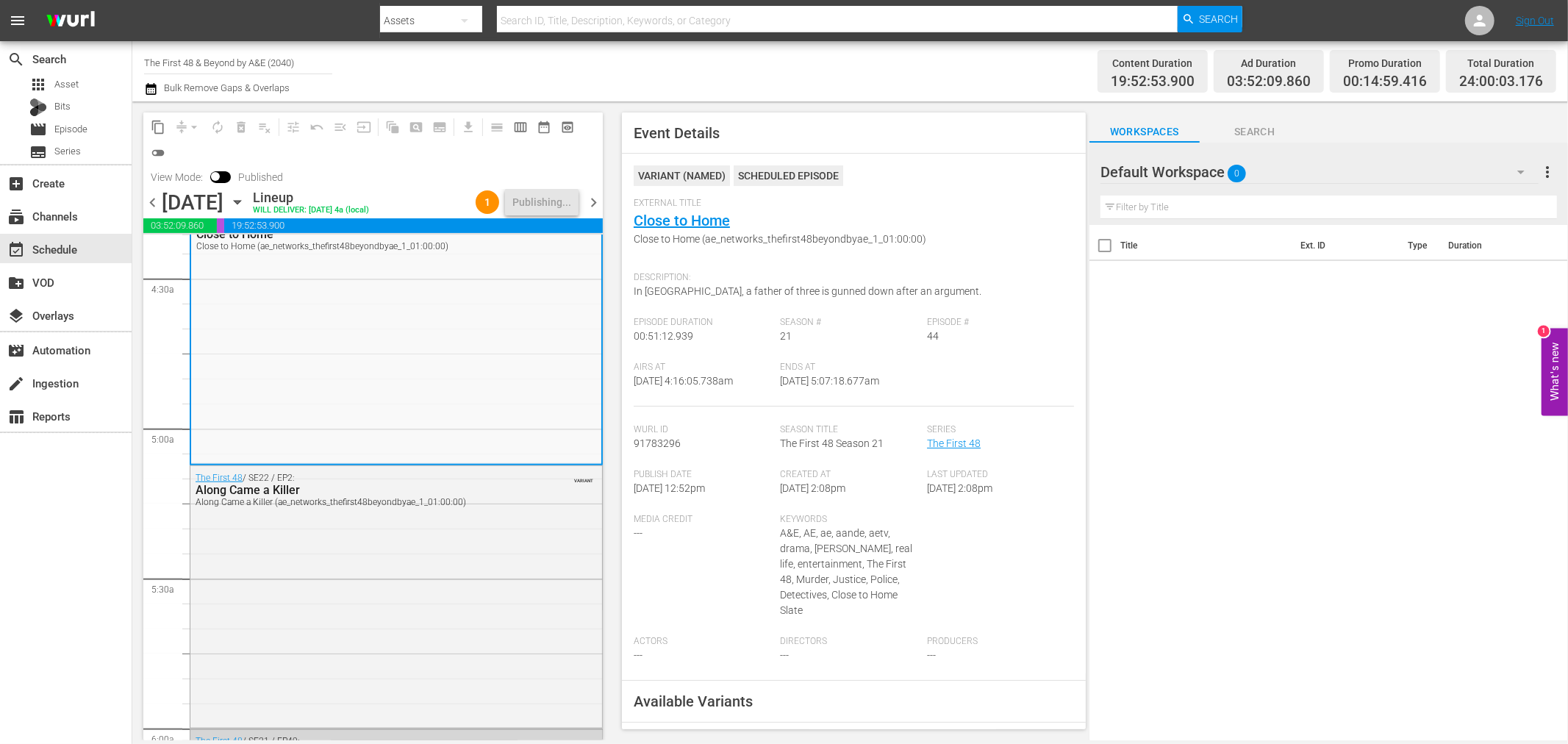
click at [593, 203] on span "chevron_right" at bounding box center [593, 203] width 19 height 19
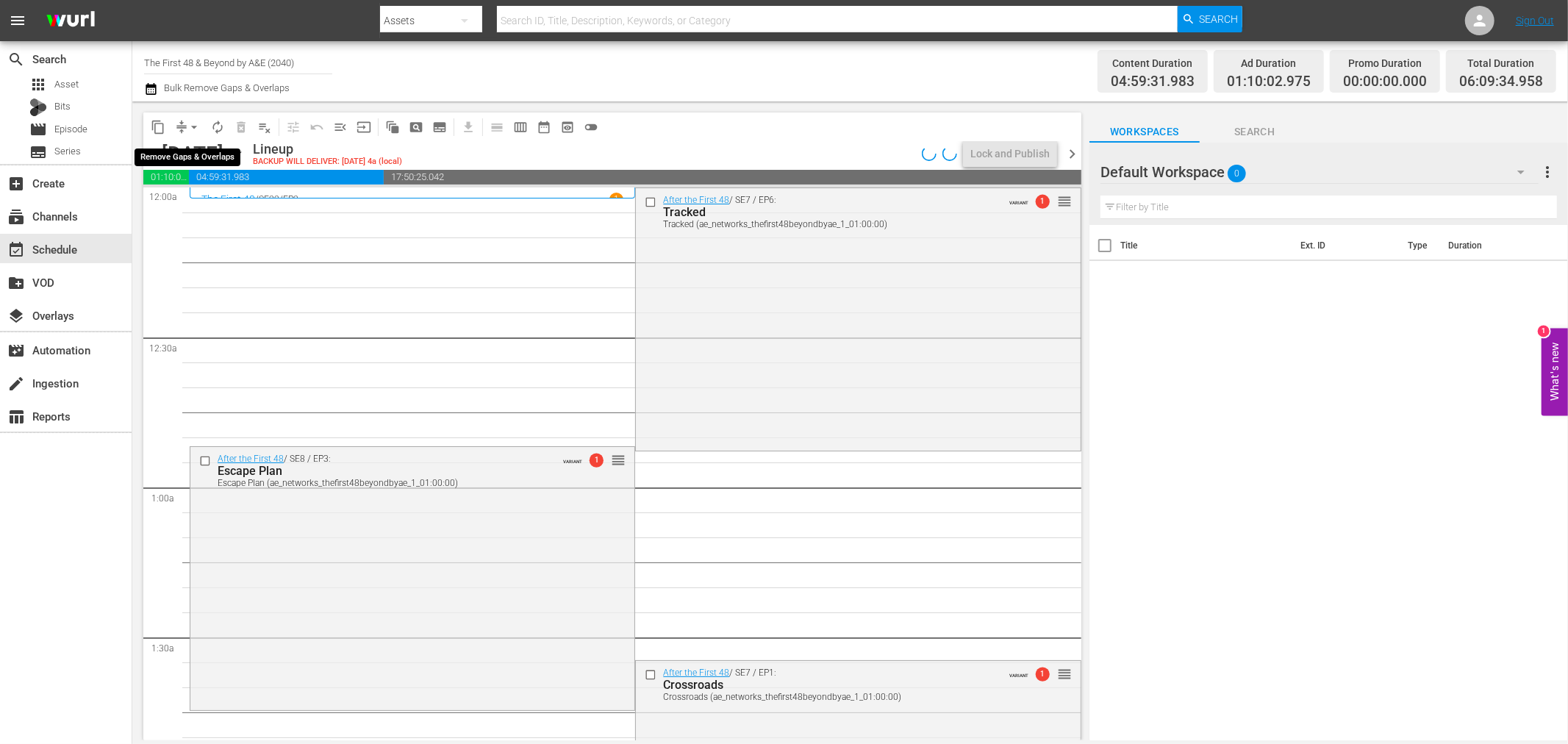
click at [194, 129] on span "arrow_drop_down" at bounding box center [194, 127] width 15 height 15
click at [177, 151] on li "Align to Midnight" at bounding box center [194, 156] width 154 height 24
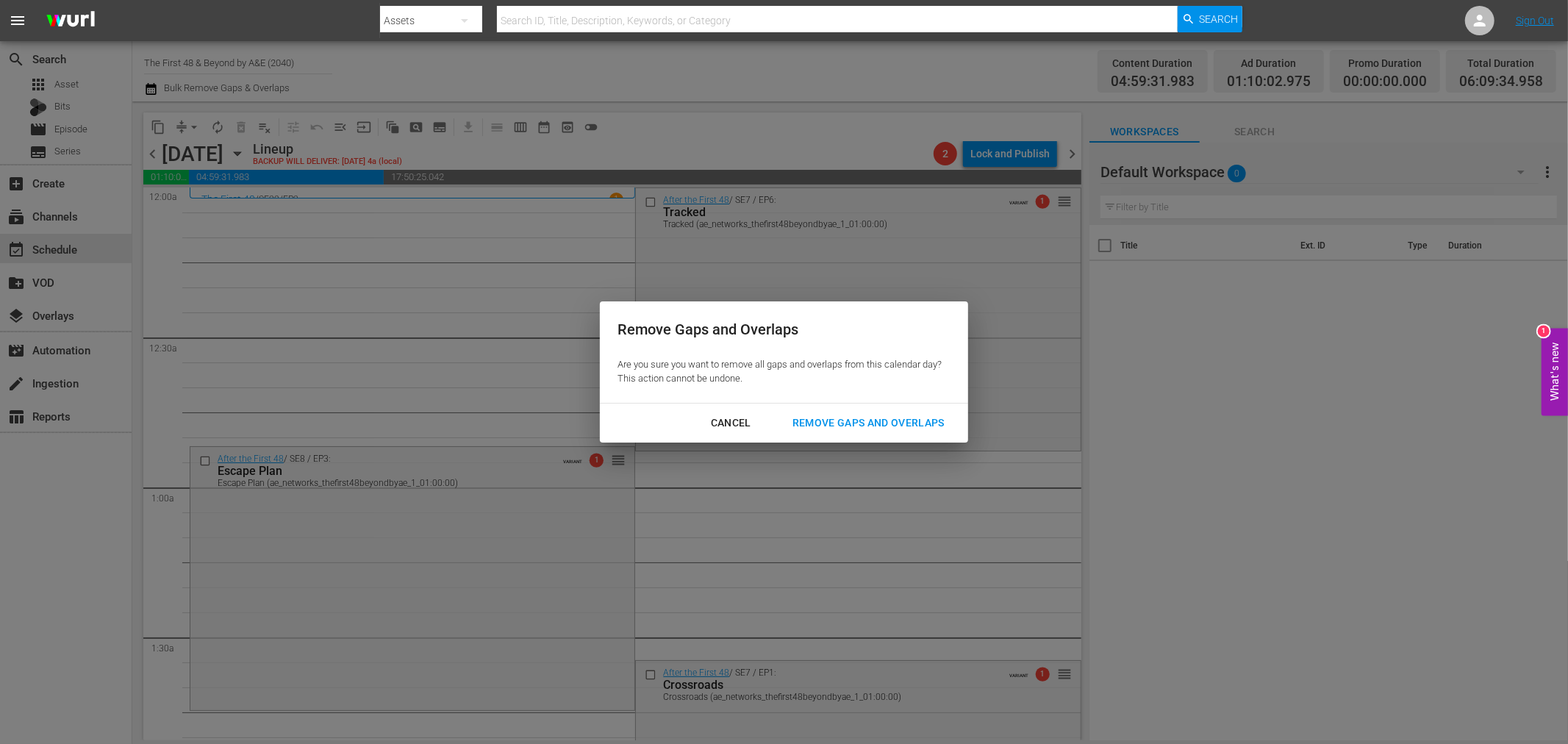
click at [849, 429] on div "Remove Gaps and Overlaps" at bounding box center [869, 423] width 176 height 19
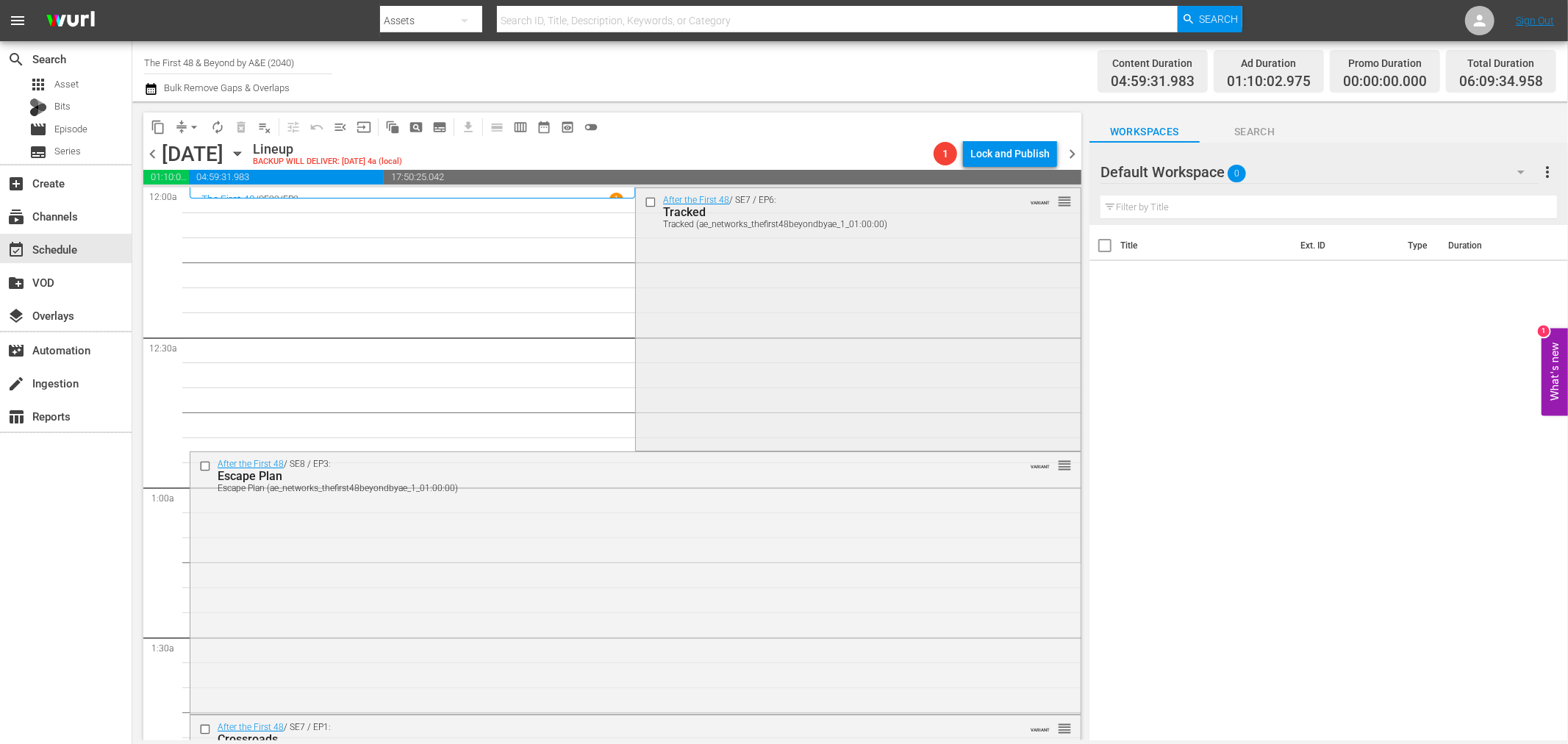
click at [760, 398] on div "After the First 48 / SE7 / EP6: Tracked Tracked (ae_networks_thefirst48beyondby…" at bounding box center [857, 318] width 444 height 260
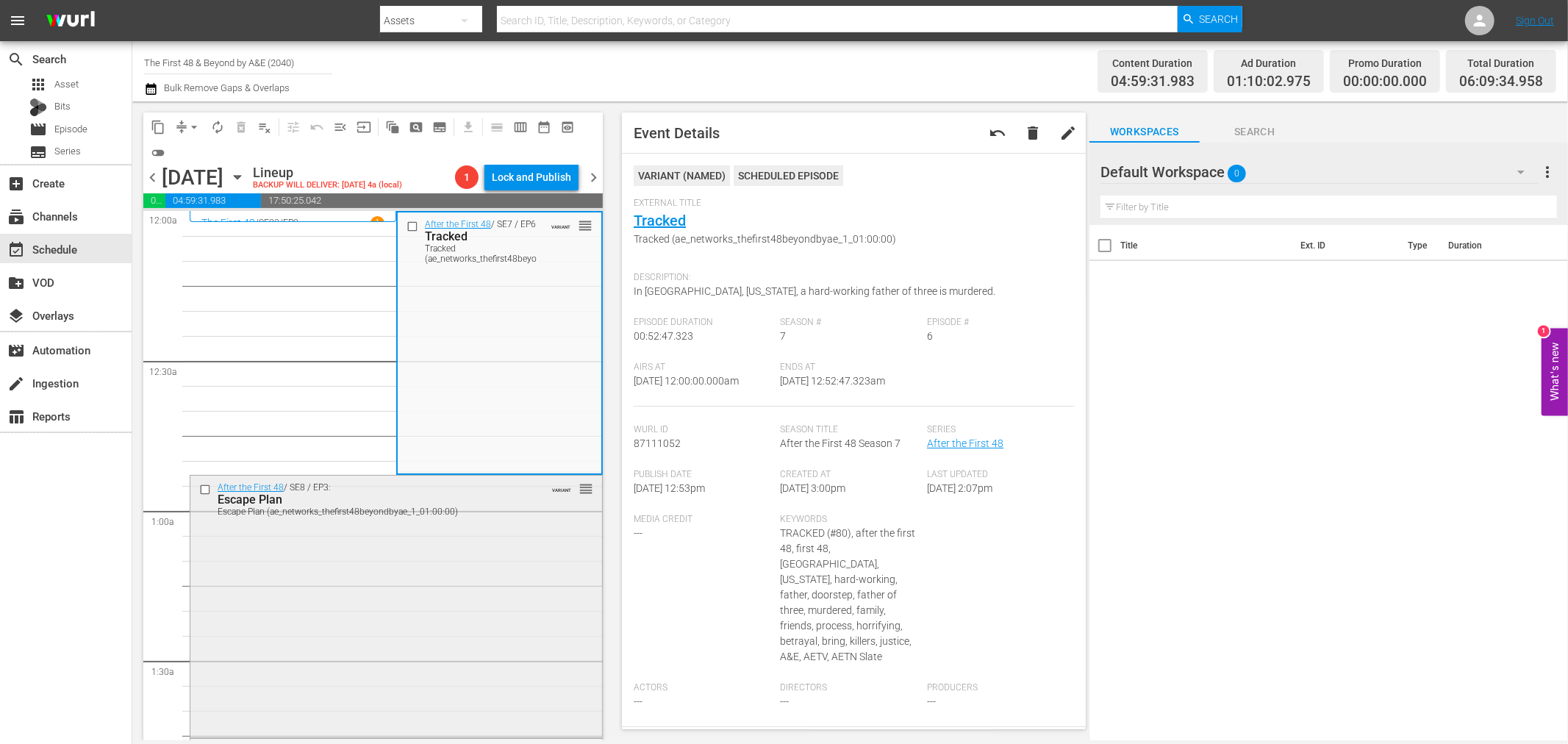
click at [489, 637] on div "After the First 48 / SE8 / EP3: Escape Plan Escape Plan (ae_networks_thefirst48…" at bounding box center [396, 605] width 411 height 260
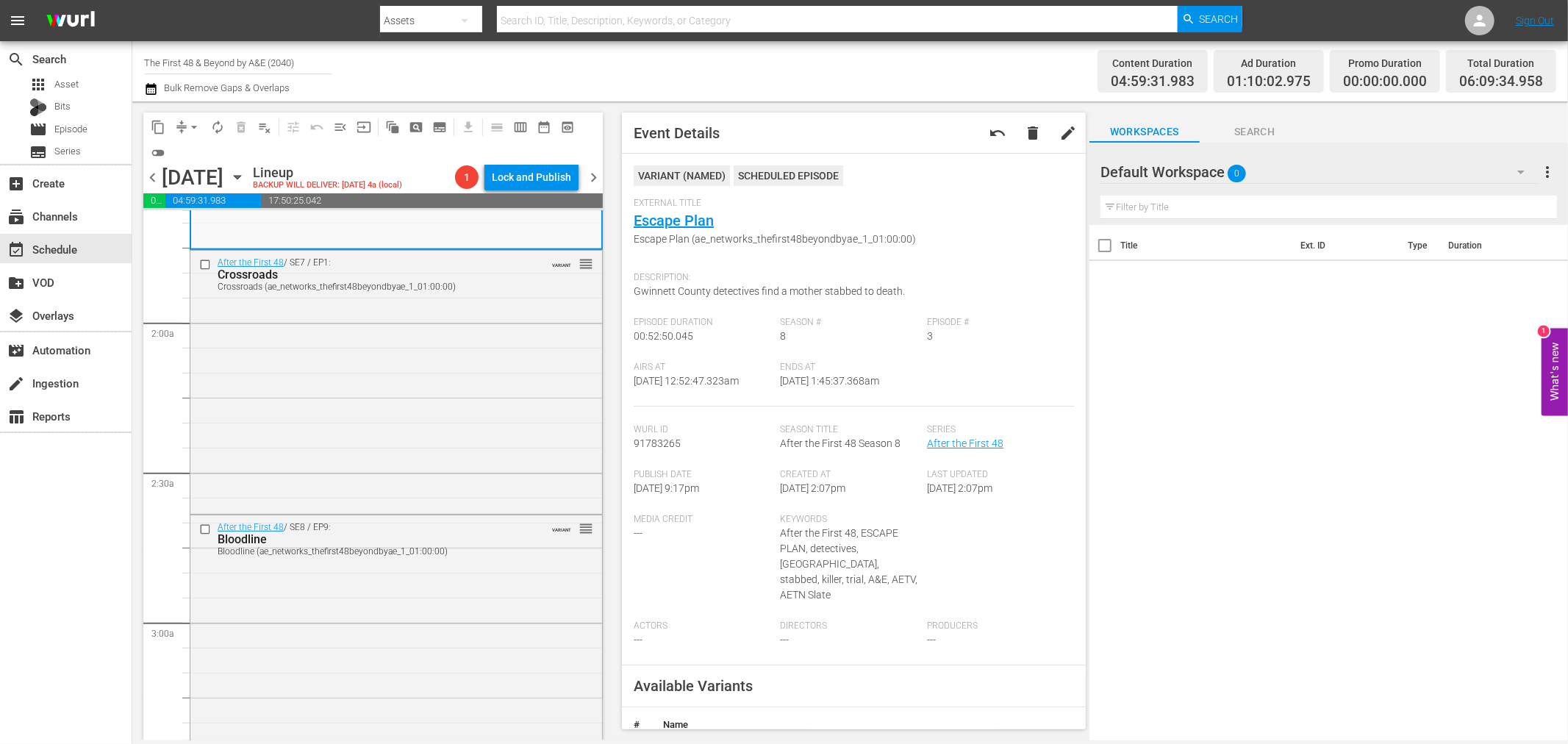
scroll to position [490, 0]
click at [467, 367] on div "After the First 48 / SE7 / EP1: Crossroads Crossroads (ae_networks_thefirst48be…" at bounding box center [396, 379] width 411 height 260
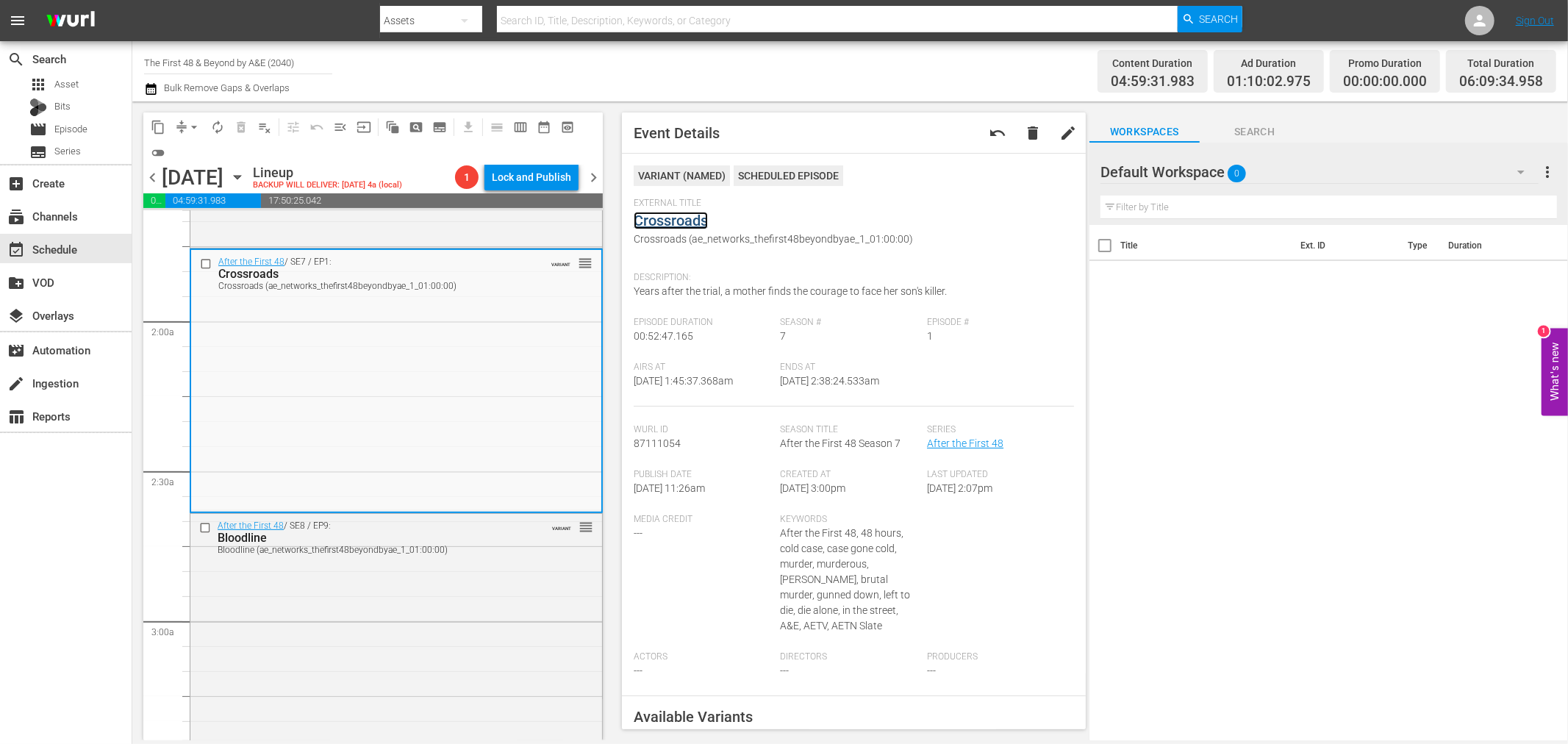
drag, startPoint x: 653, startPoint y: 209, endPoint x: 642, endPoint y: 224, distance: 18.6
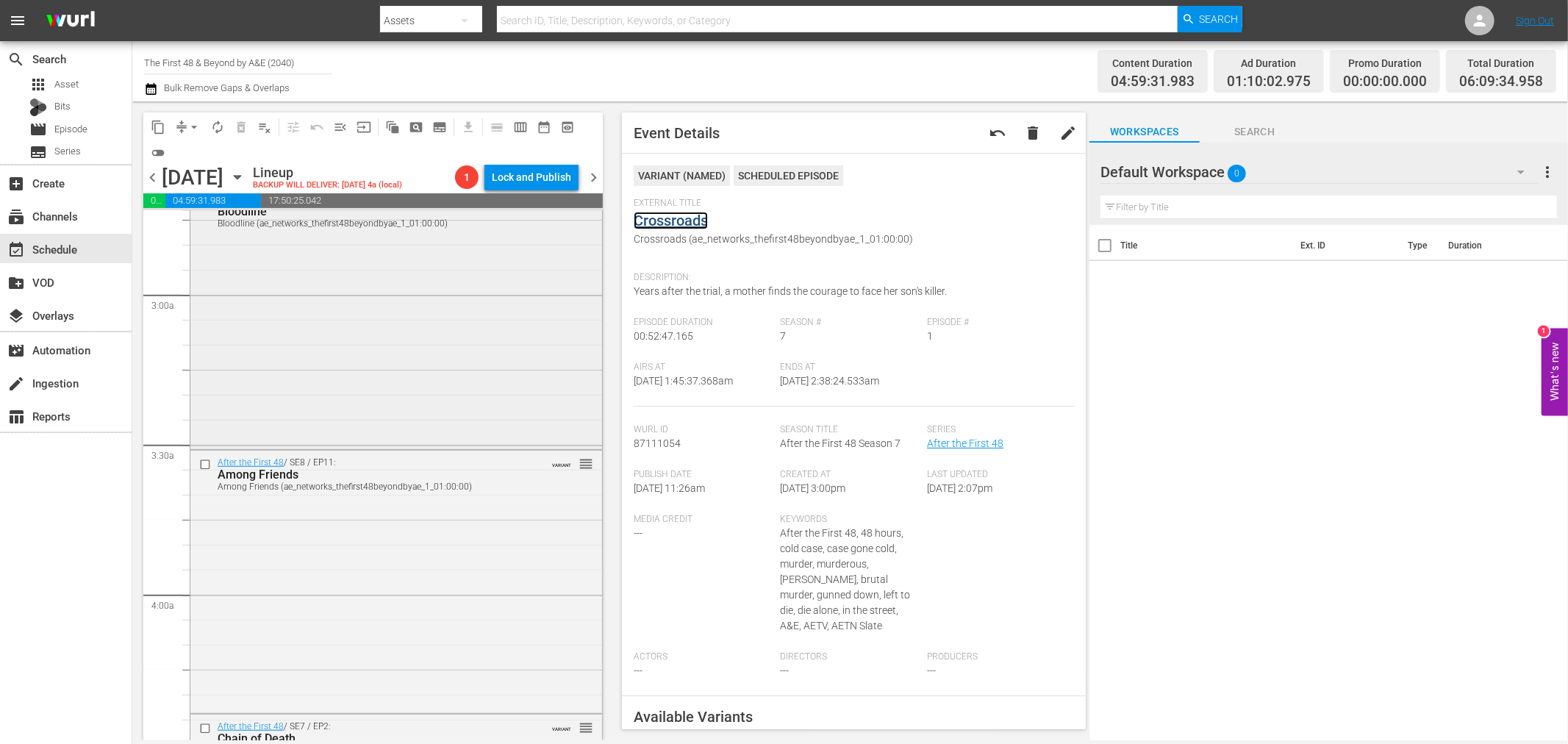
scroll to position [817, 0]
click at [439, 359] on div "After the First 48 / SE8 / EP9: Bloodline Bloodline (ae_networks_thefirst48beyo…" at bounding box center [396, 317] width 411 height 260
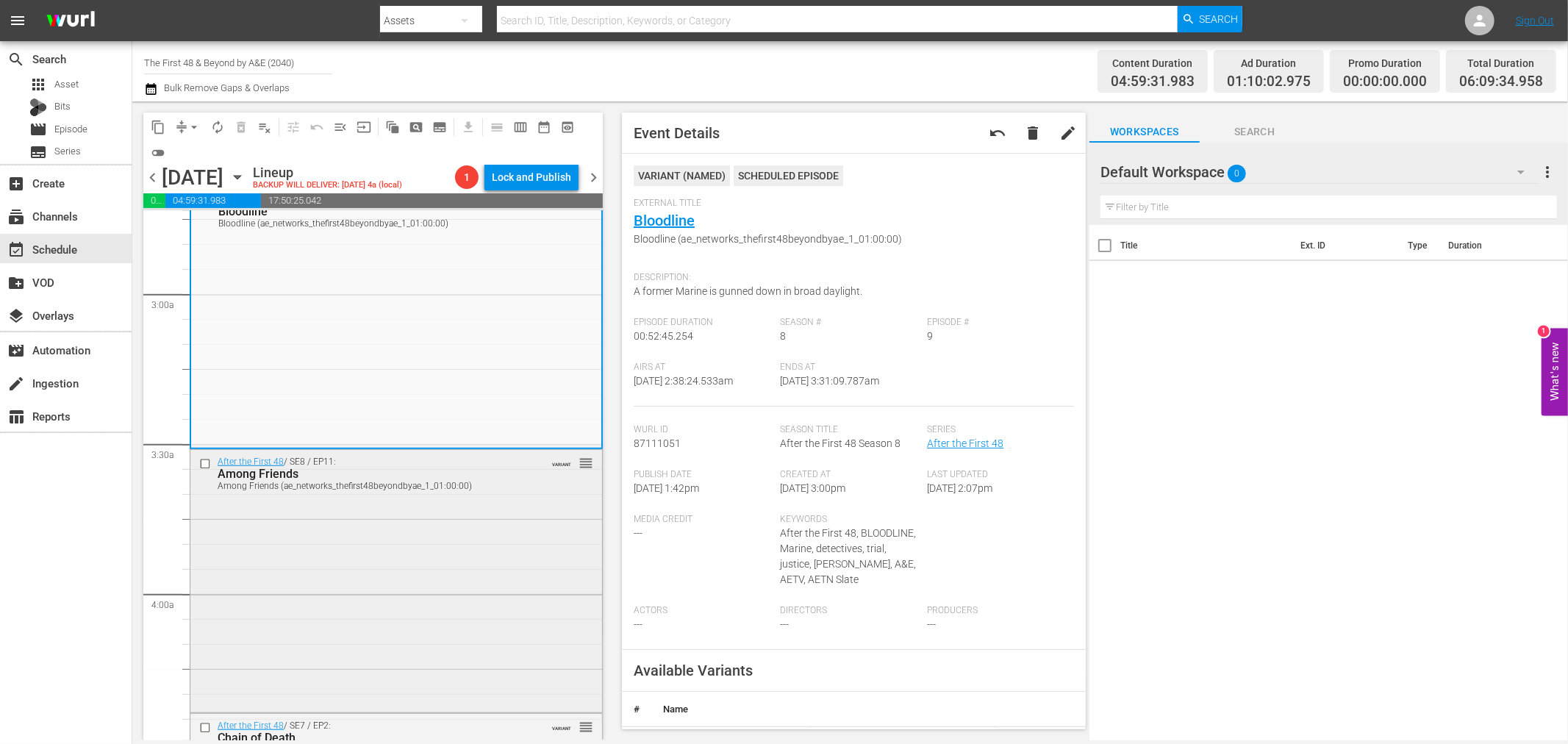
click at [358, 560] on div "After the First 48 / SE8 / EP11: Among Friends Among Friends (ae_networks_thefi…" at bounding box center [396, 580] width 411 height 260
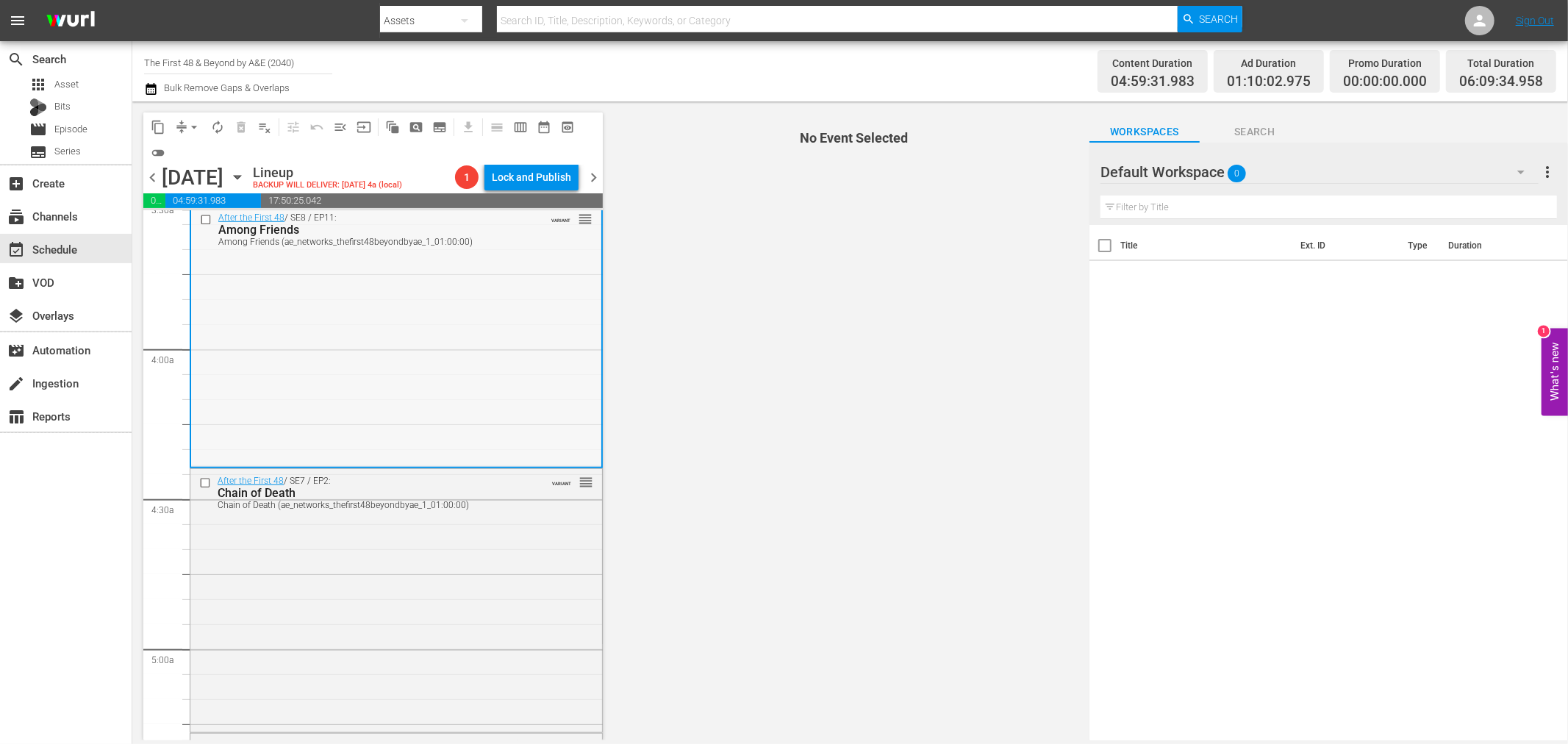
scroll to position [981, 0]
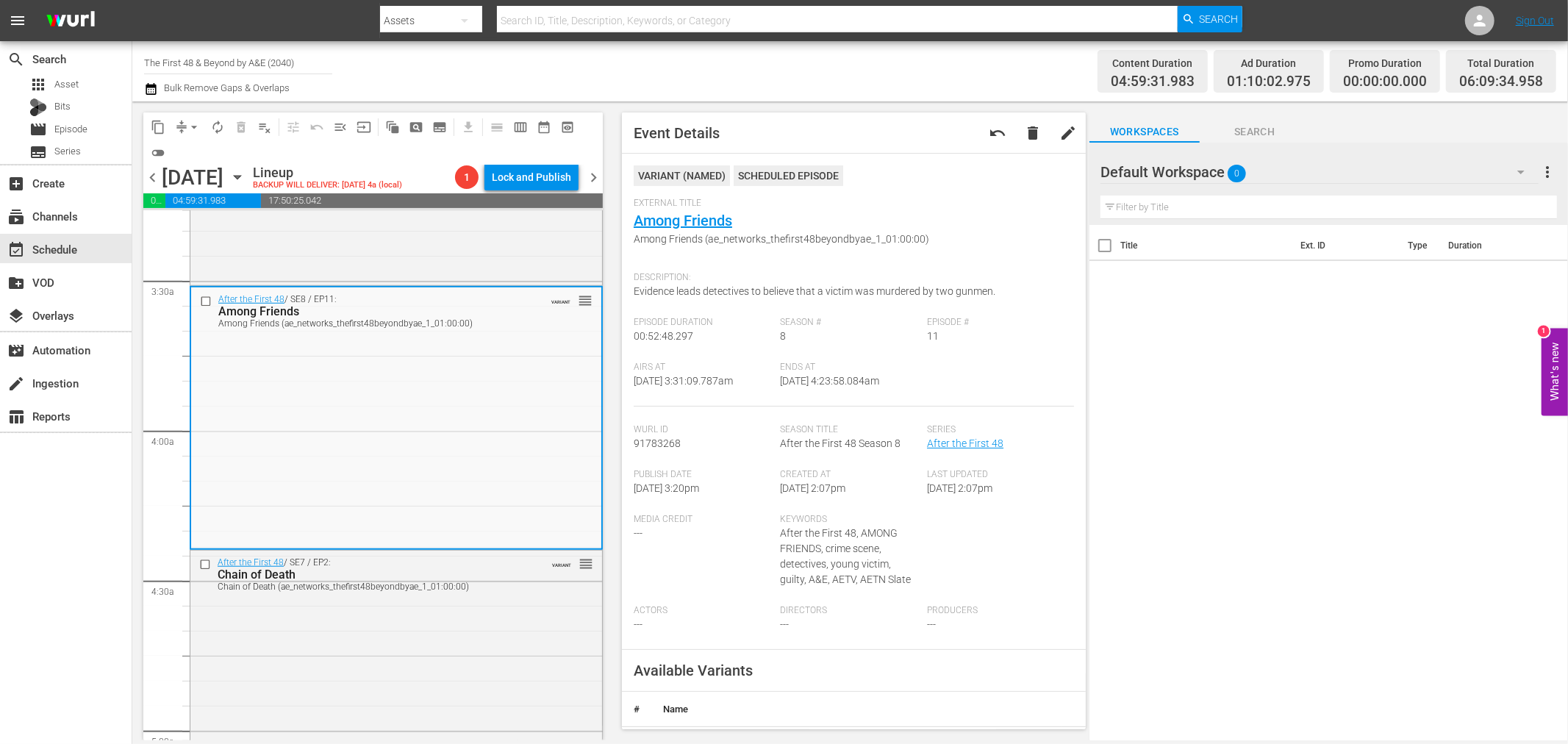
click at [482, 623] on div "After the First 48 / SE7 / EP2: Chain of Death Chain of Death (ae_networks_thef…" at bounding box center [396, 681] width 411 height 260
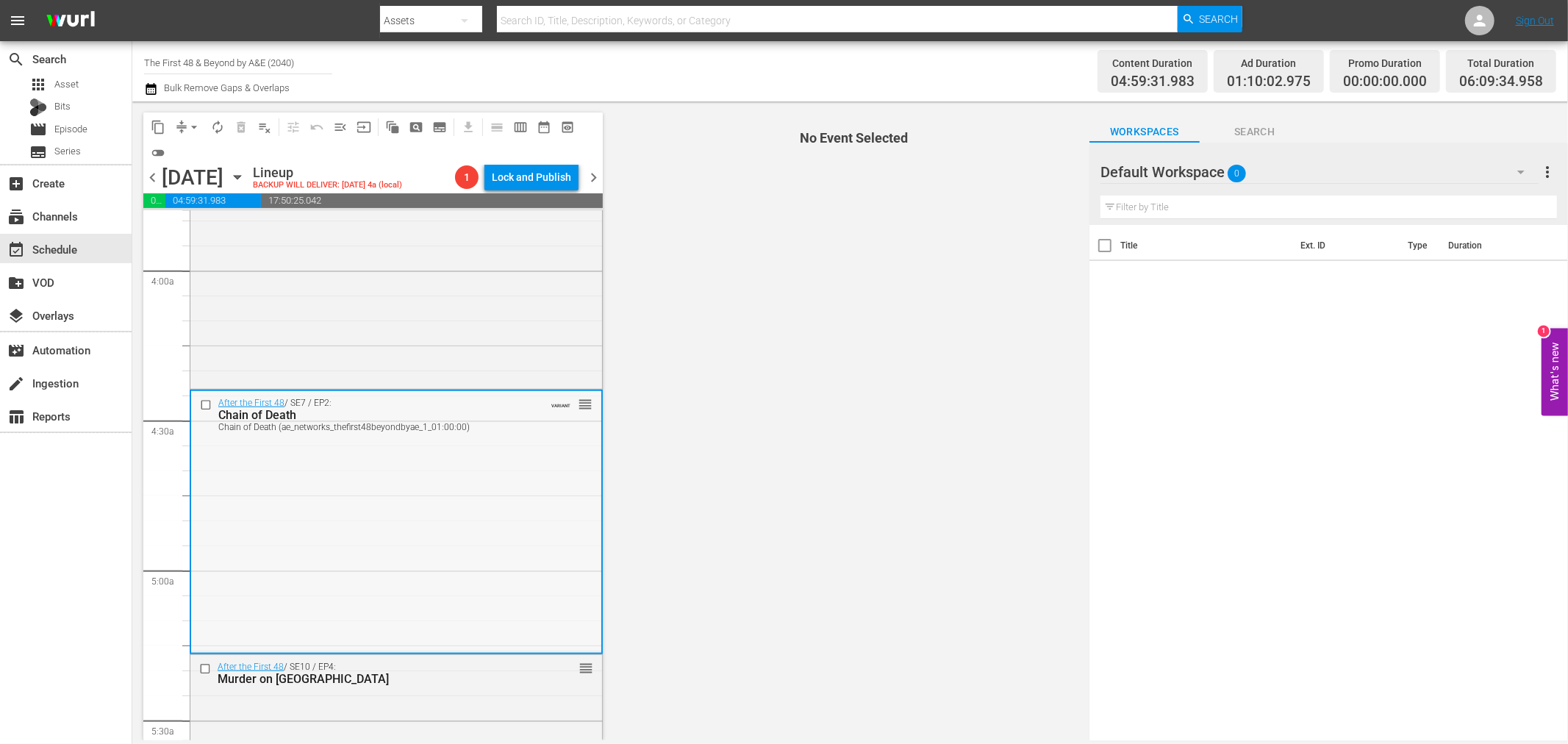
scroll to position [1143, 0]
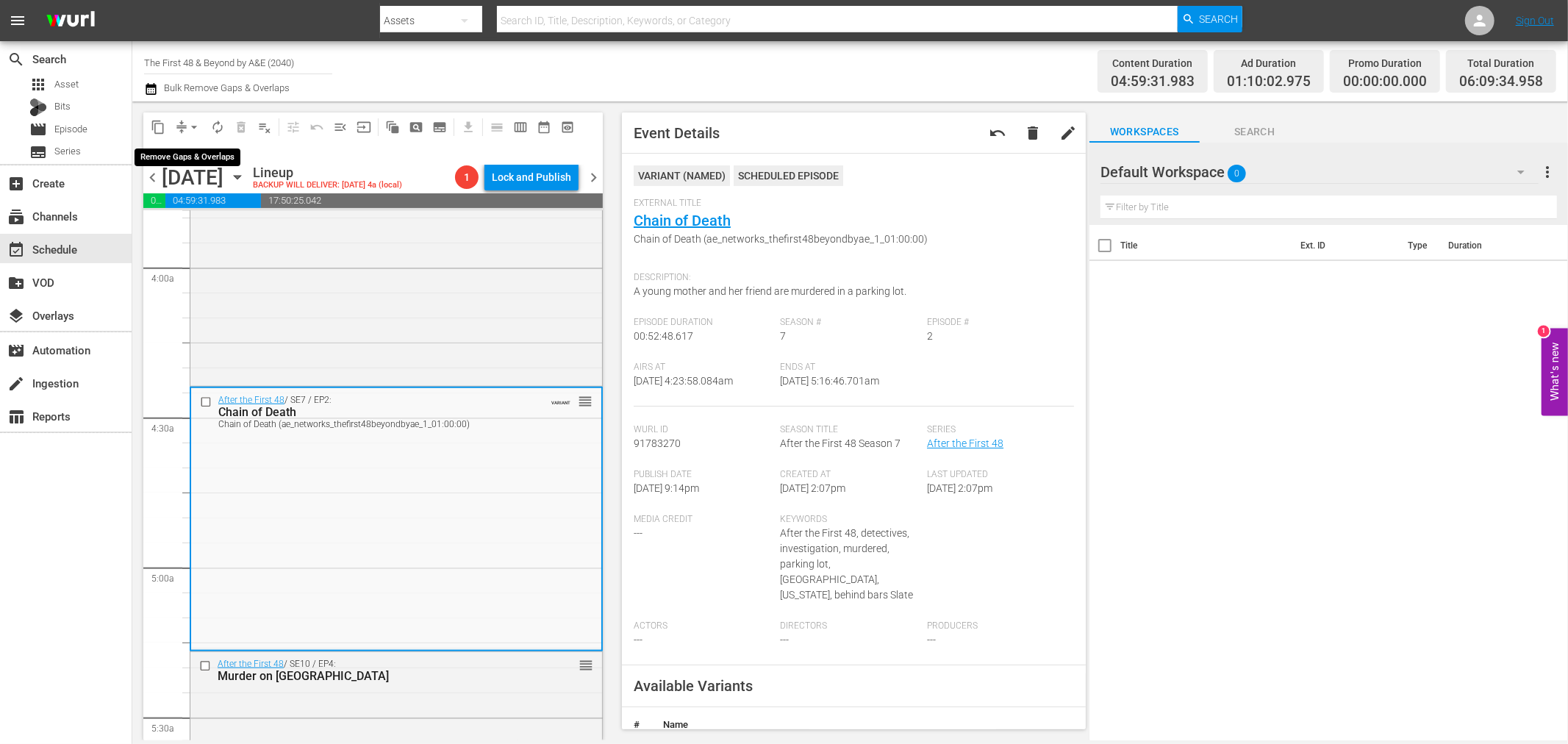
click at [188, 128] on span "arrow_drop_down" at bounding box center [194, 127] width 15 height 15
click at [201, 145] on li "Align to Midnight" at bounding box center [194, 156] width 154 height 24
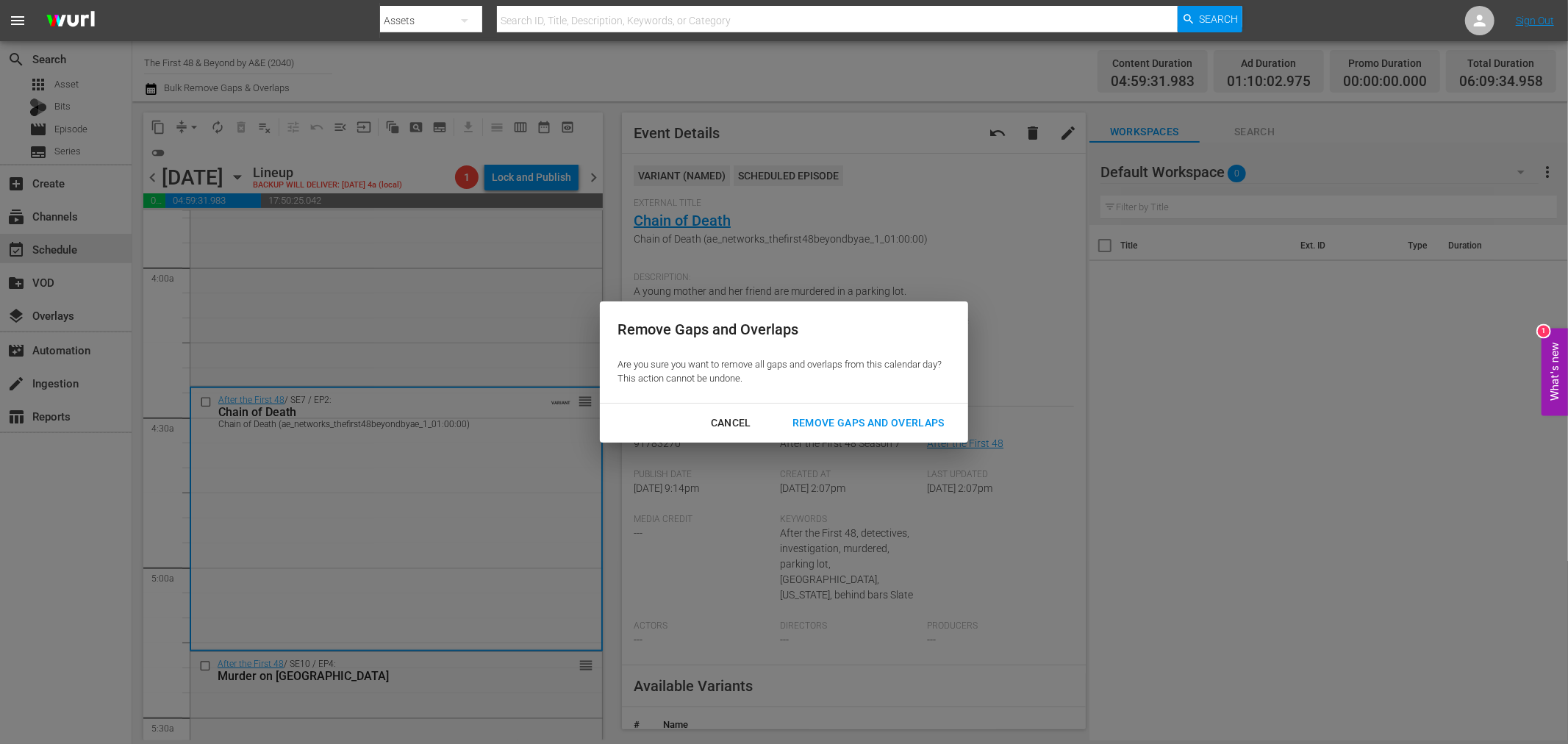
click at [931, 414] on div "Remove Gaps and Overlaps" at bounding box center [869, 423] width 176 height 19
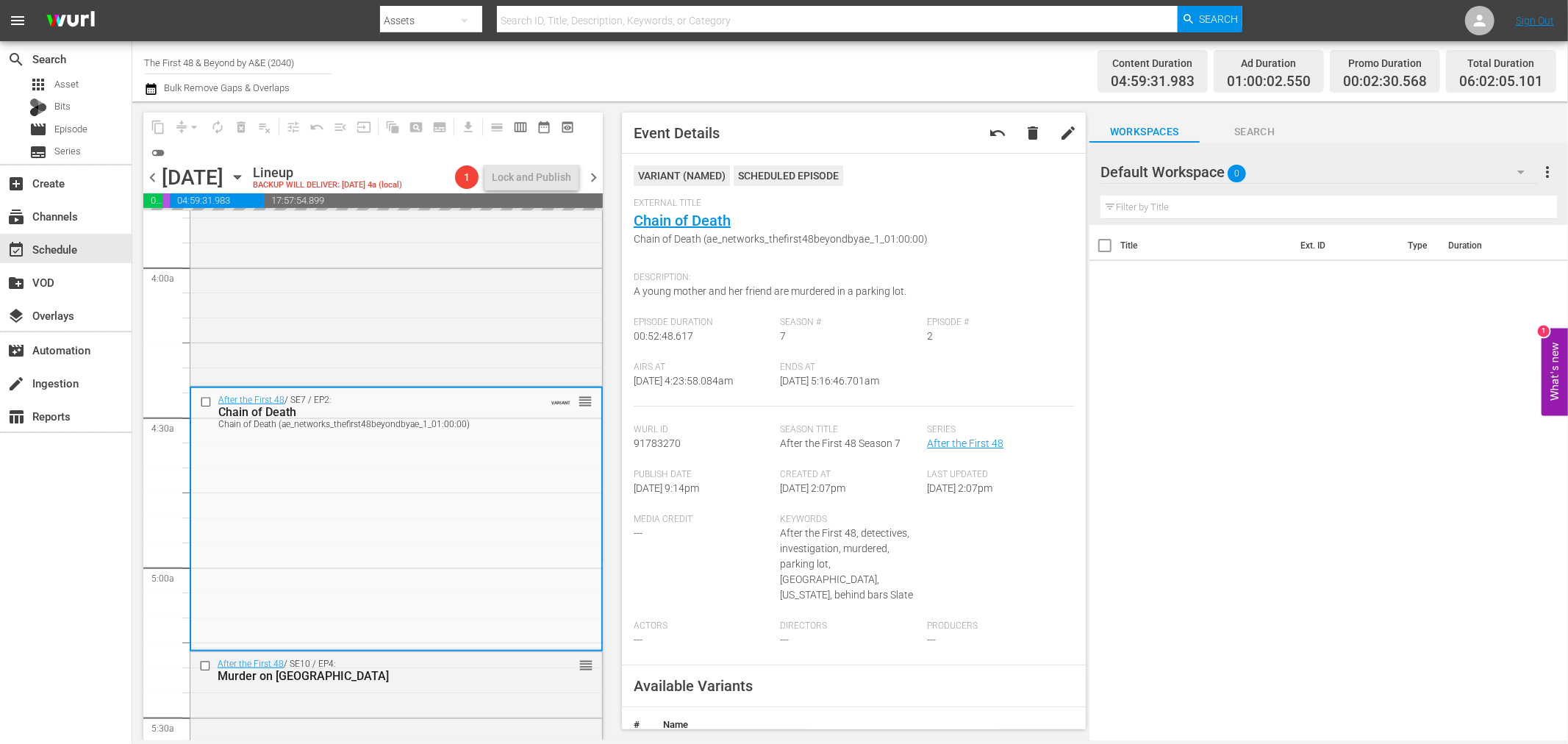
click at [1398, 461] on div "Title Ext. ID Type Duration" at bounding box center [1328, 483] width 478 height 518
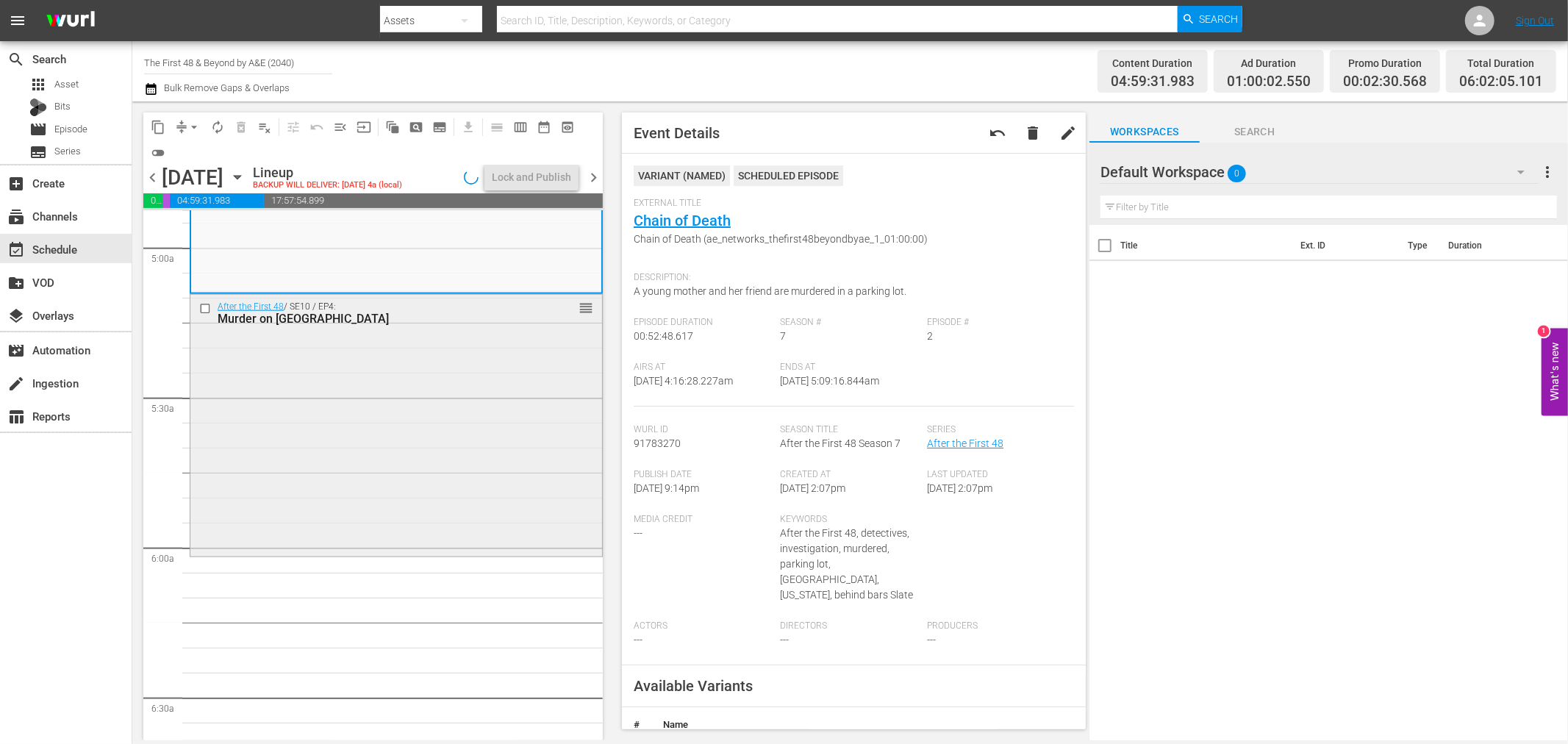
scroll to position [1471, 0]
click at [448, 425] on div "After the First 48 / SE10 / EP4: Murder on Maiden Lane reorder" at bounding box center [396, 417] width 411 height 260
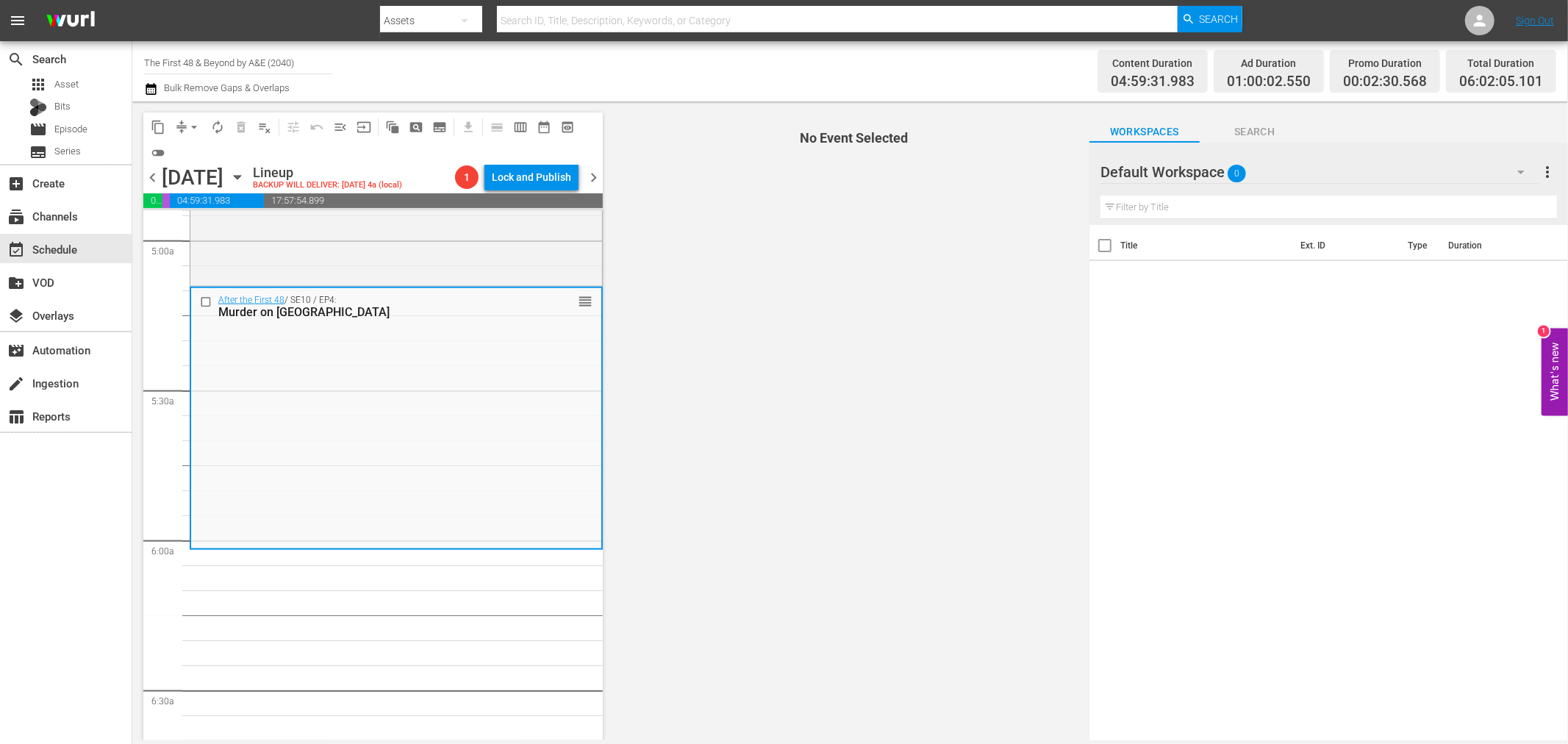
click at [504, 367] on div "After the First 48 / SE10 / EP4: Murder on Maiden Lane reorder" at bounding box center [396, 418] width 410 height 260
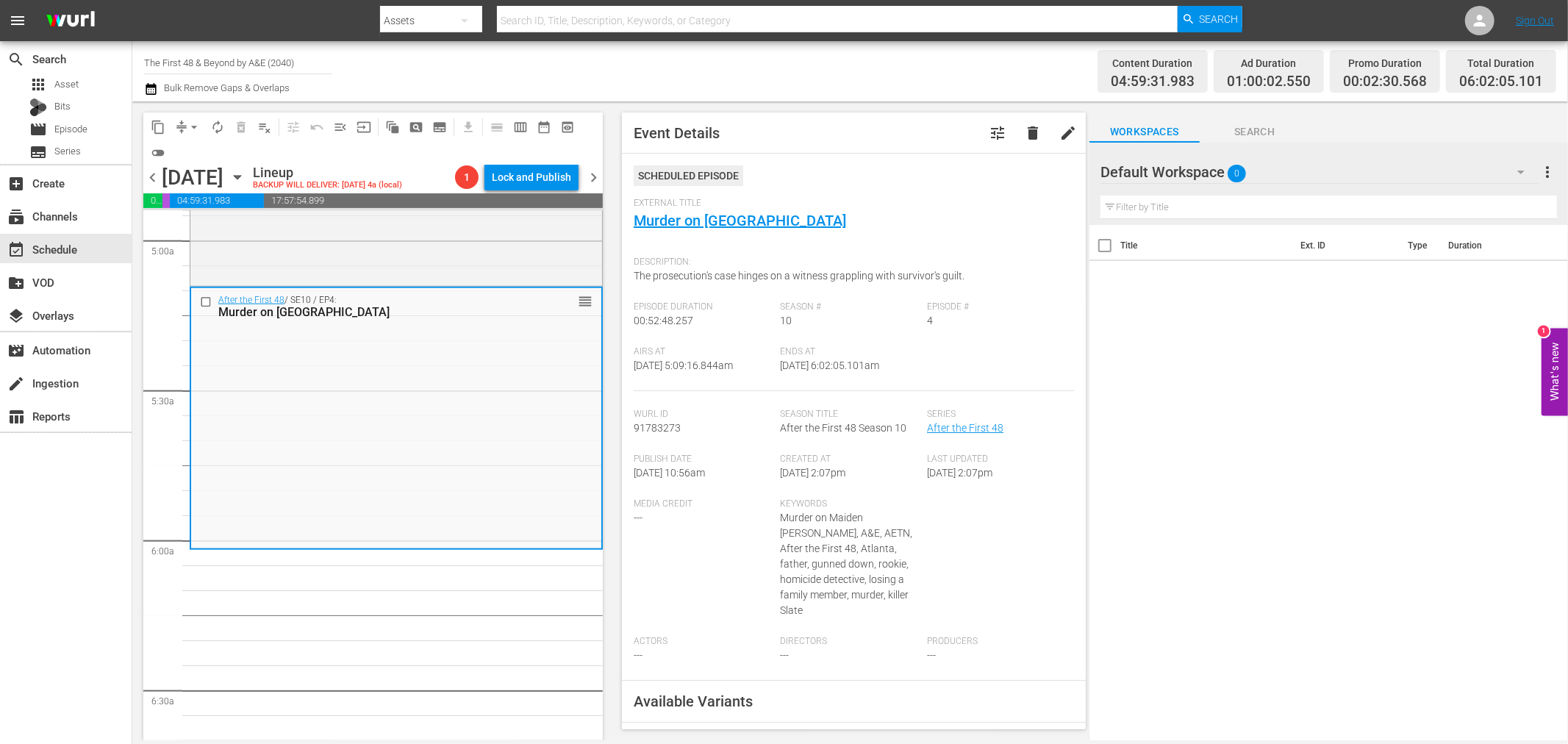
click at [191, 127] on span "arrow_drop_down" at bounding box center [194, 127] width 15 height 15
click at [175, 150] on li "Align to Midnight" at bounding box center [194, 156] width 154 height 24
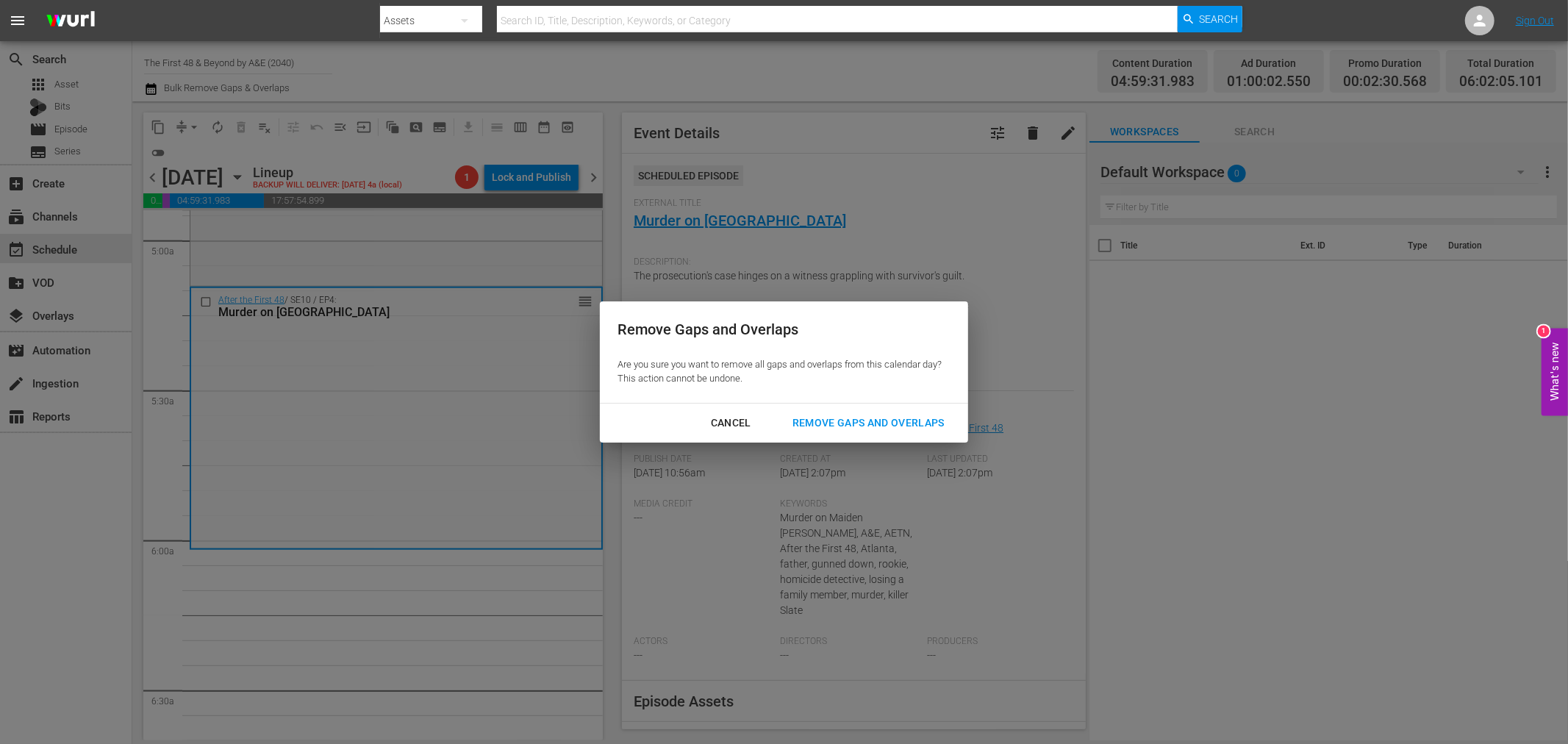
click at [871, 412] on button "Remove Gaps and Overlaps" at bounding box center [868, 423] width 187 height 27
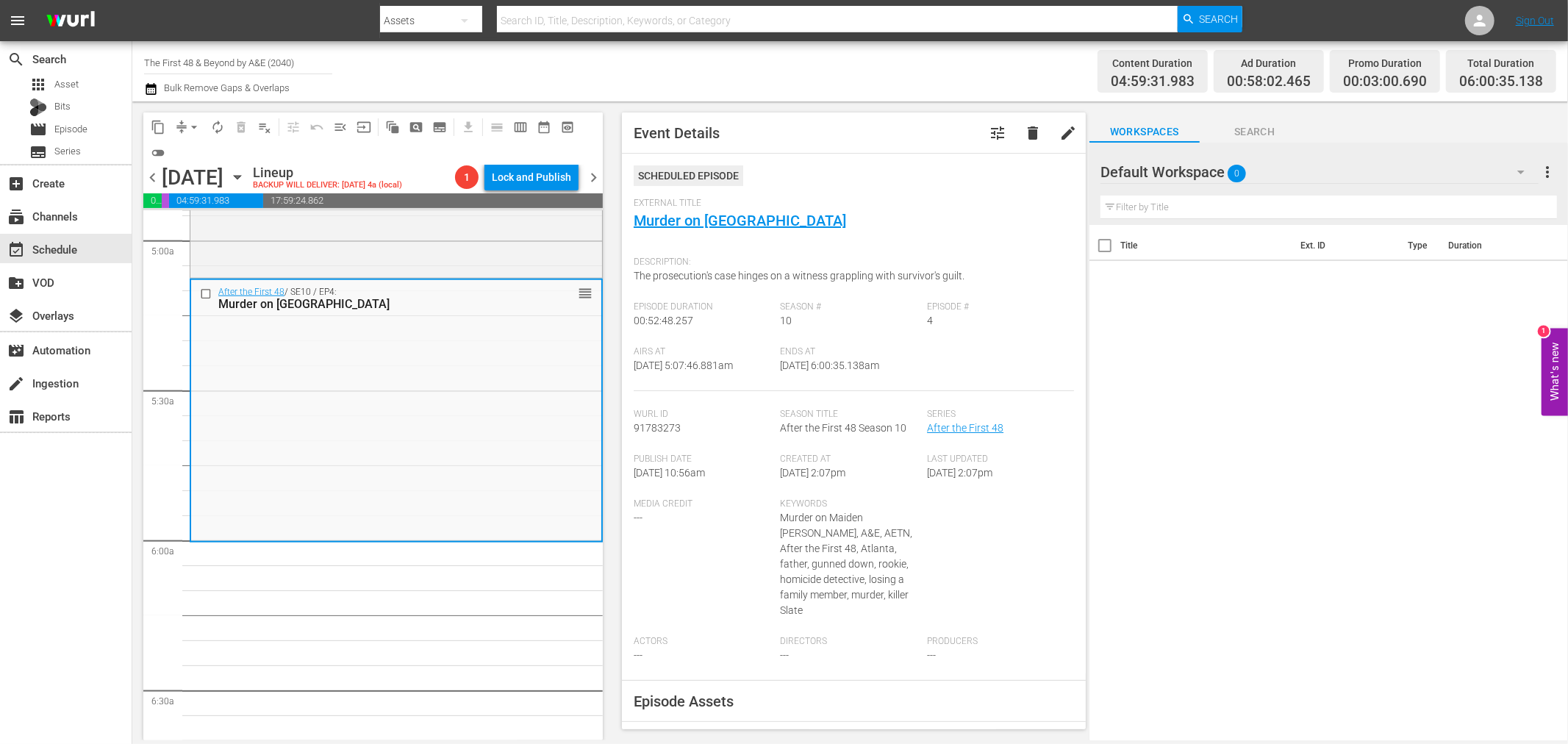
click at [191, 127] on span "arrow_drop_down" at bounding box center [194, 127] width 15 height 15
click at [189, 155] on li "Align to Midnight" at bounding box center [194, 156] width 154 height 24
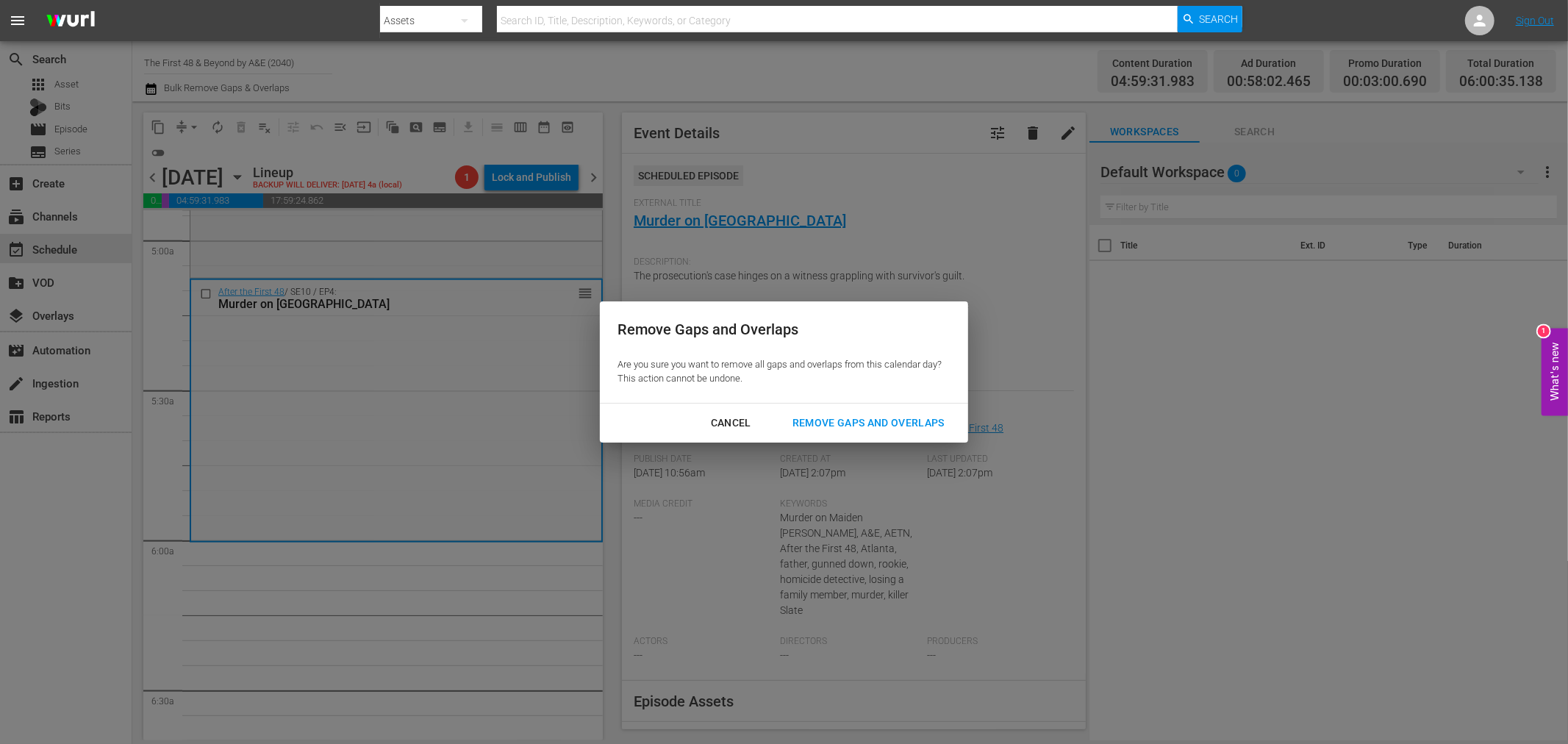
click at [931, 423] on div "Remove Gaps and Overlaps" at bounding box center [869, 423] width 176 height 19
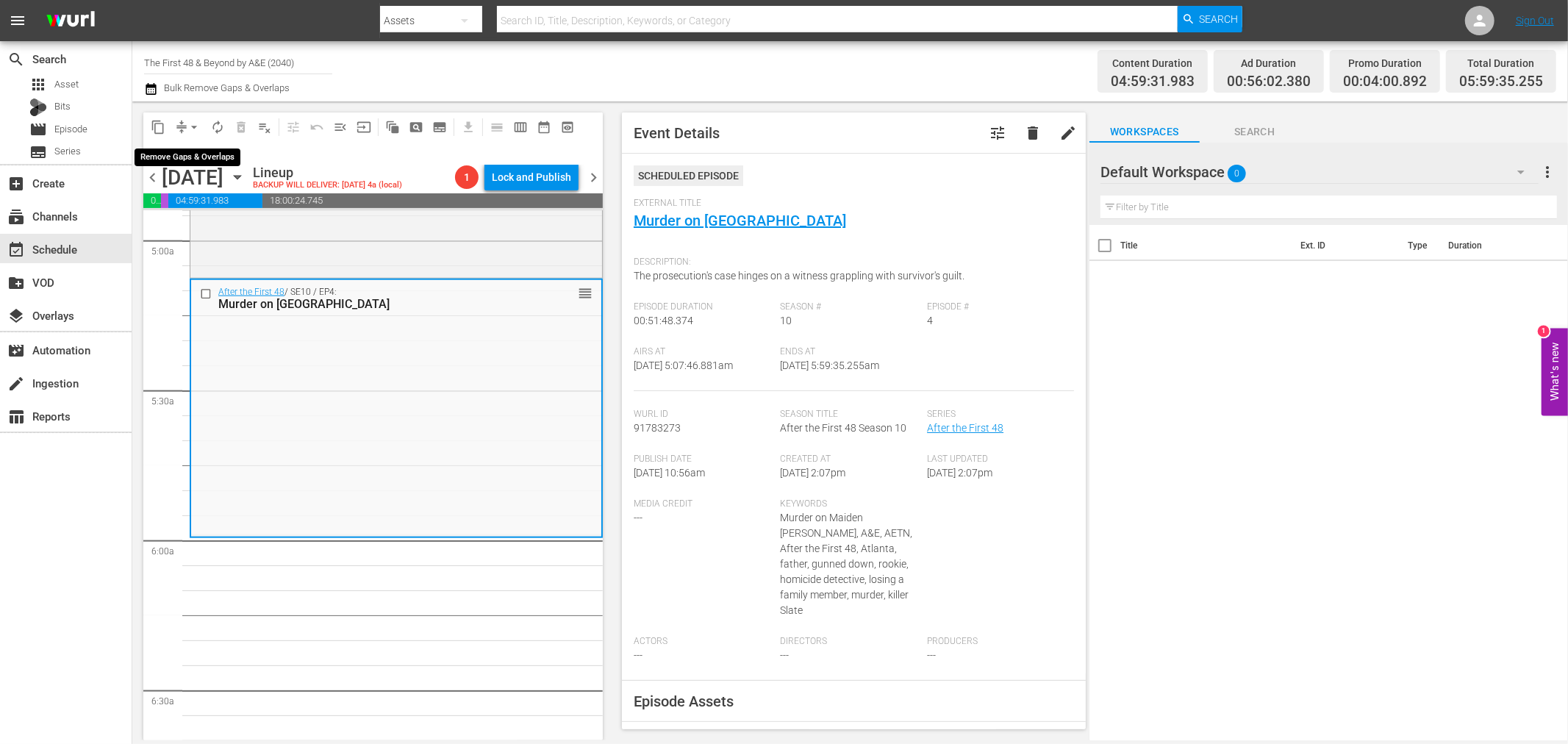
click at [196, 128] on span "arrow_drop_down" at bounding box center [194, 127] width 15 height 15
click at [187, 158] on li "Align to Midnight" at bounding box center [194, 156] width 154 height 24
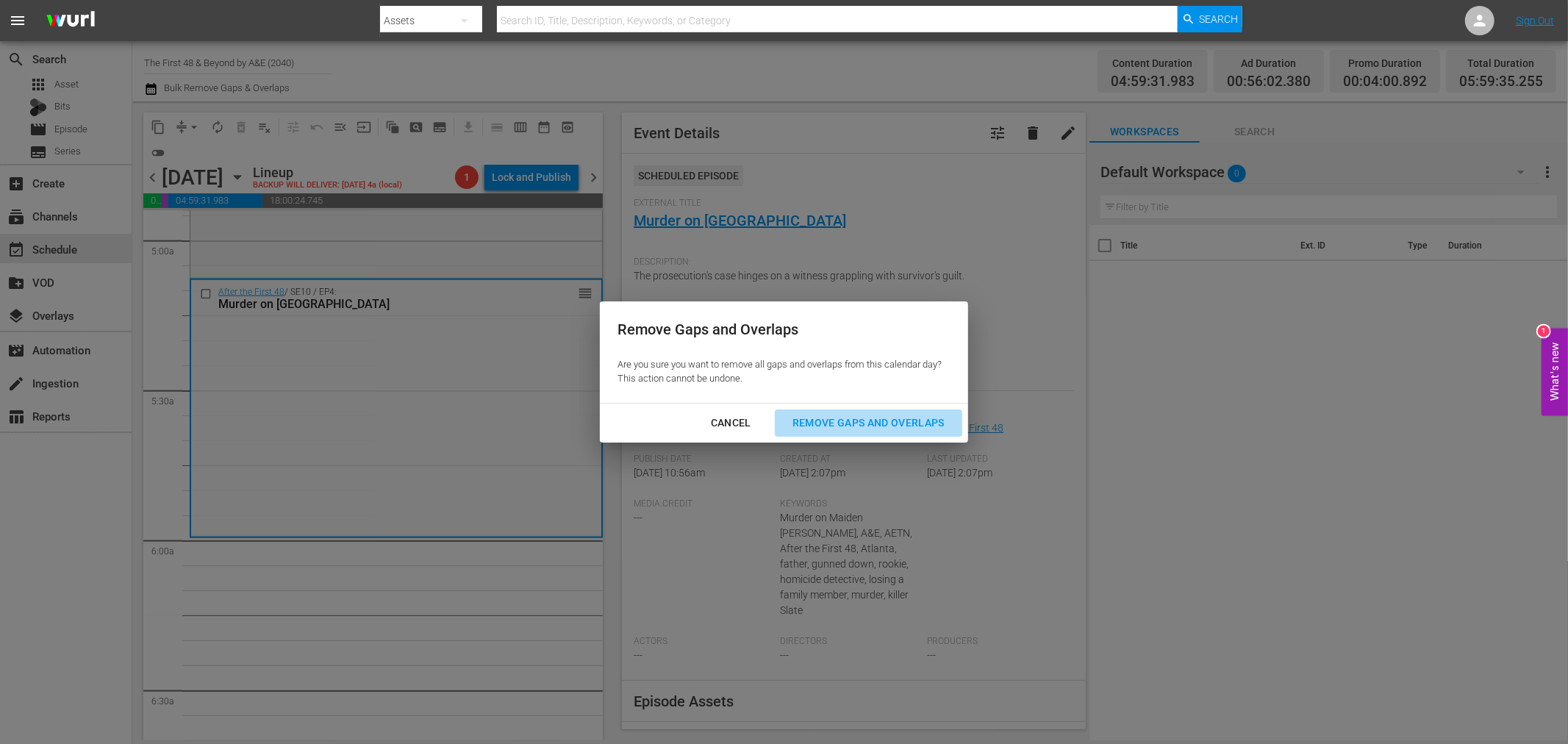
click at [849, 423] on div "Remove Gaps and Overlaps" at bounding box center [869, 423] width 176 height 19
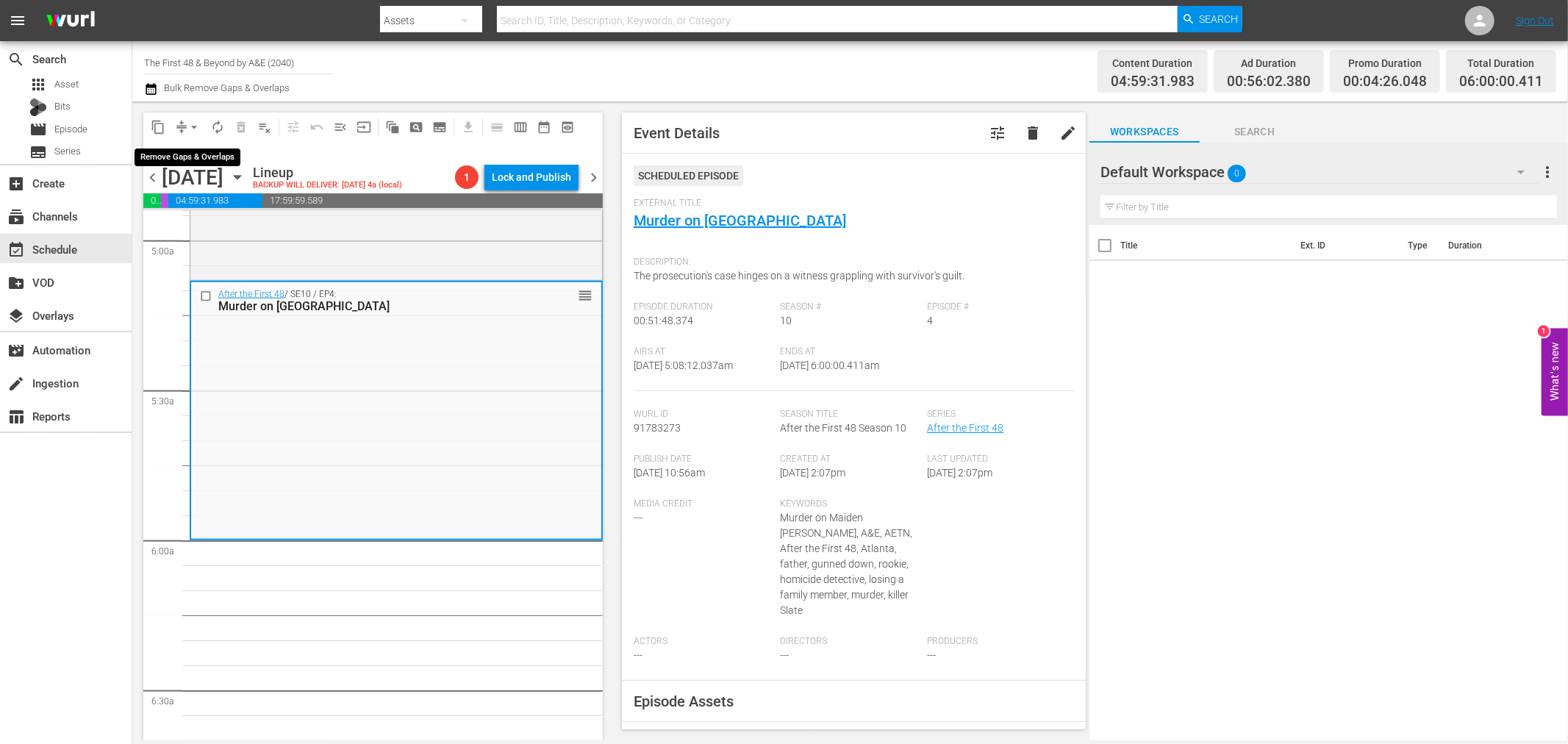
click at [192, 130] on span "arrow_drop_down" at bounding box center [194, 127] width 15 height 15
click at [210, 159] on li "Align to Midnight" at bounding box center [194, 156] width 154 height 24
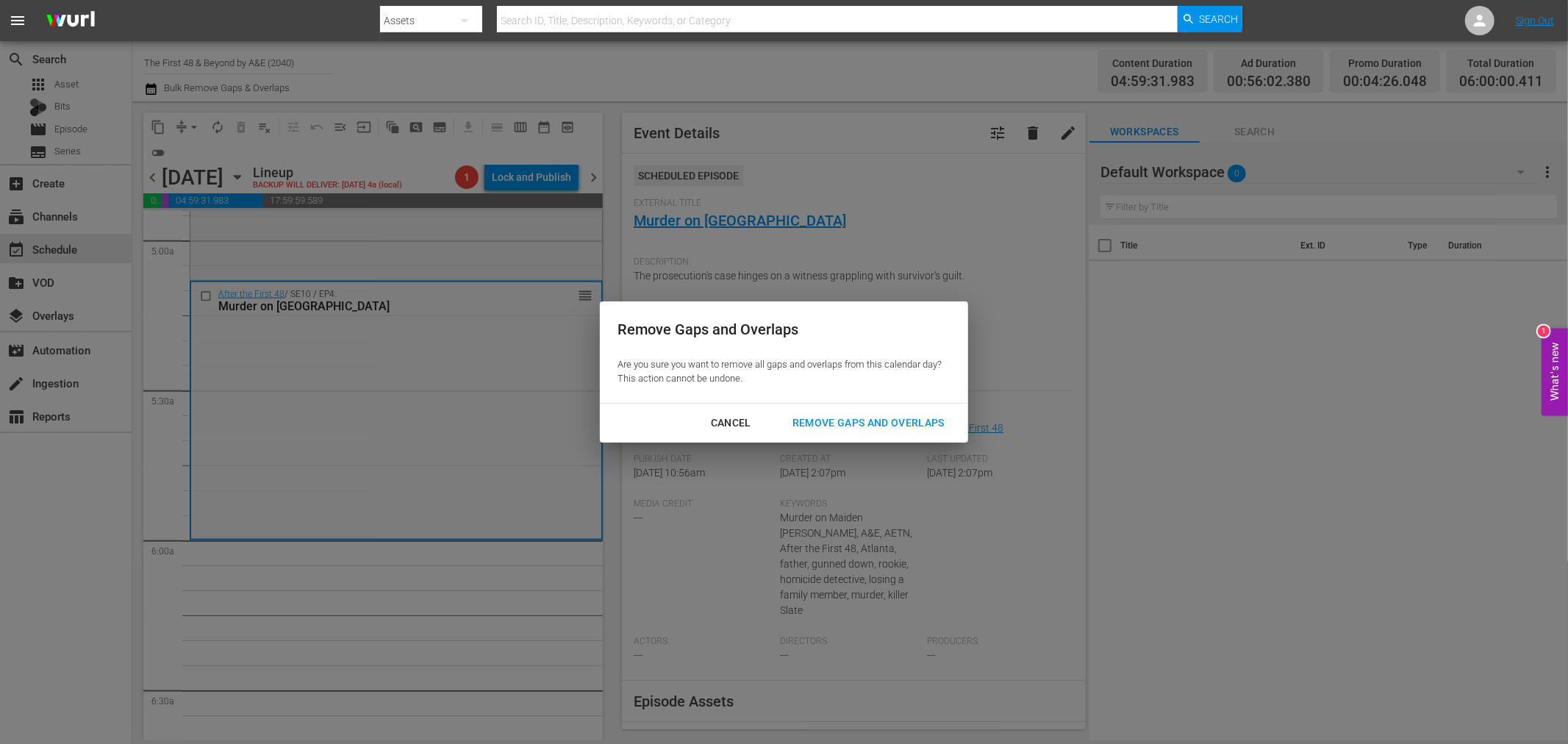
click at [855, 434] on button "Remove Gaps and Overlaps" at bounding box center [868, 423] width 187 height 27
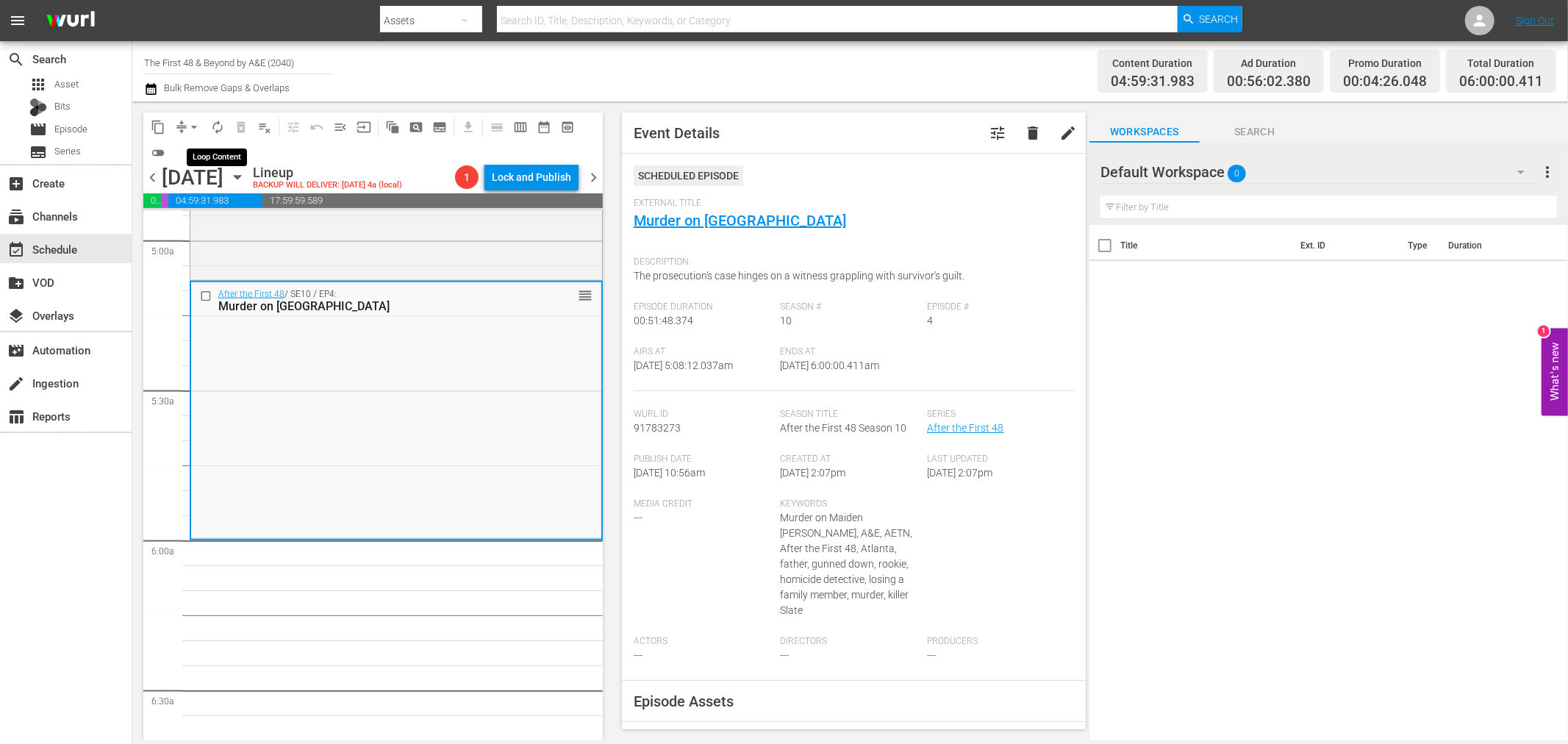
click at [219, 126] on span "autorenew_outlined" at bounding box center [217, 127] width 15 height 15
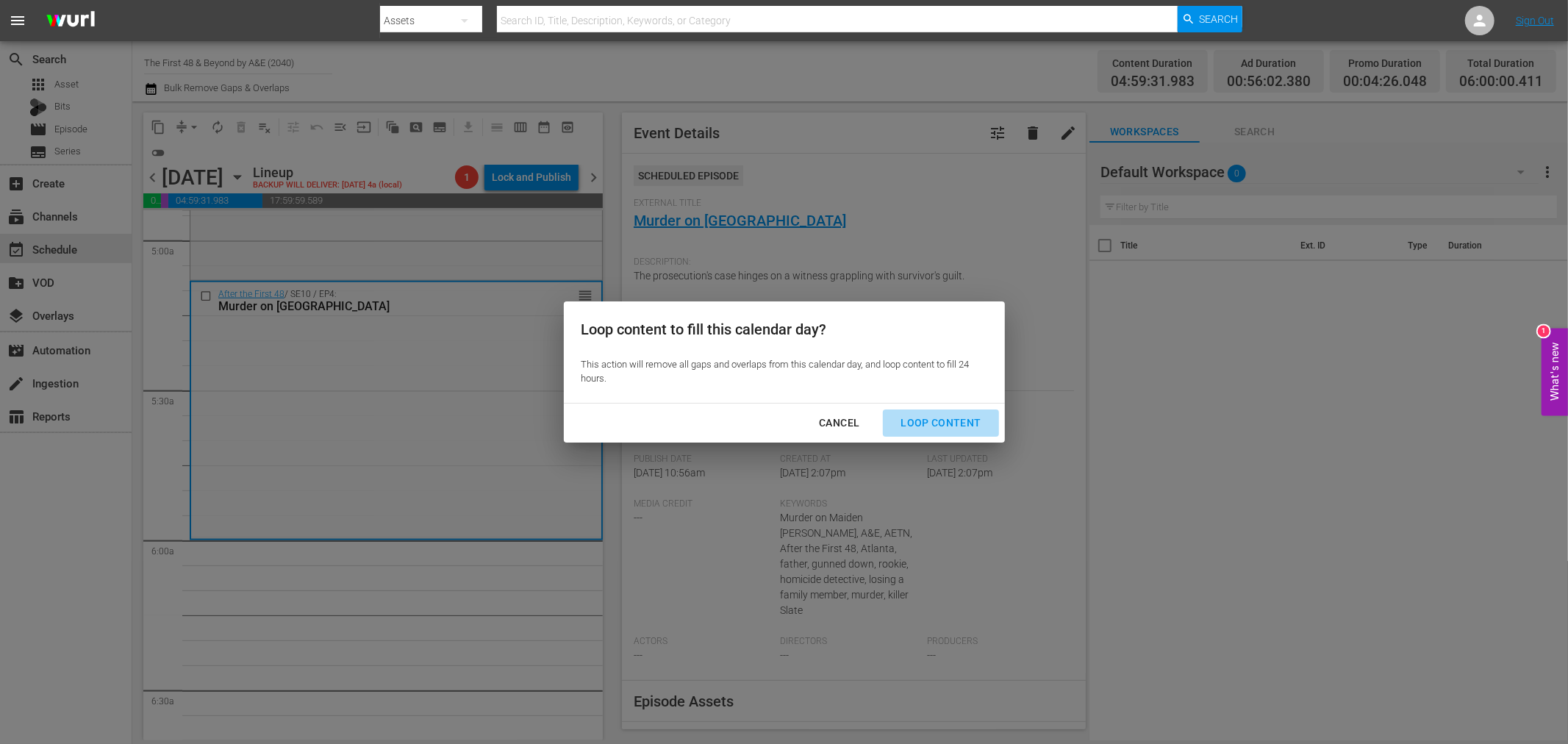
click at [955, 409] on button "Loop Content" at bounding box center [940, 423] width 115 height 27
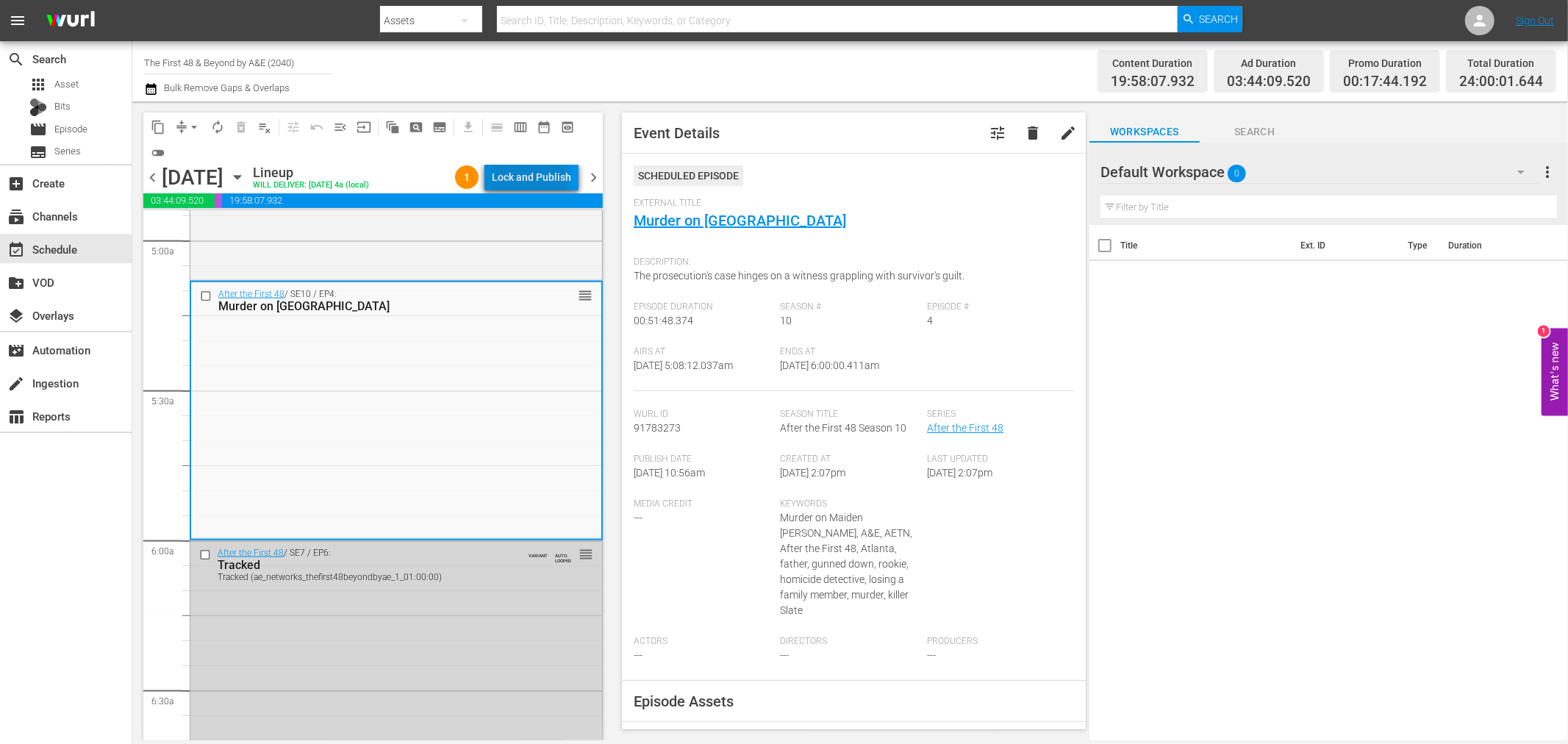
click at [516, 186] on div "Lock and Publish" at bounding box center [531, 177] width 79 height 26
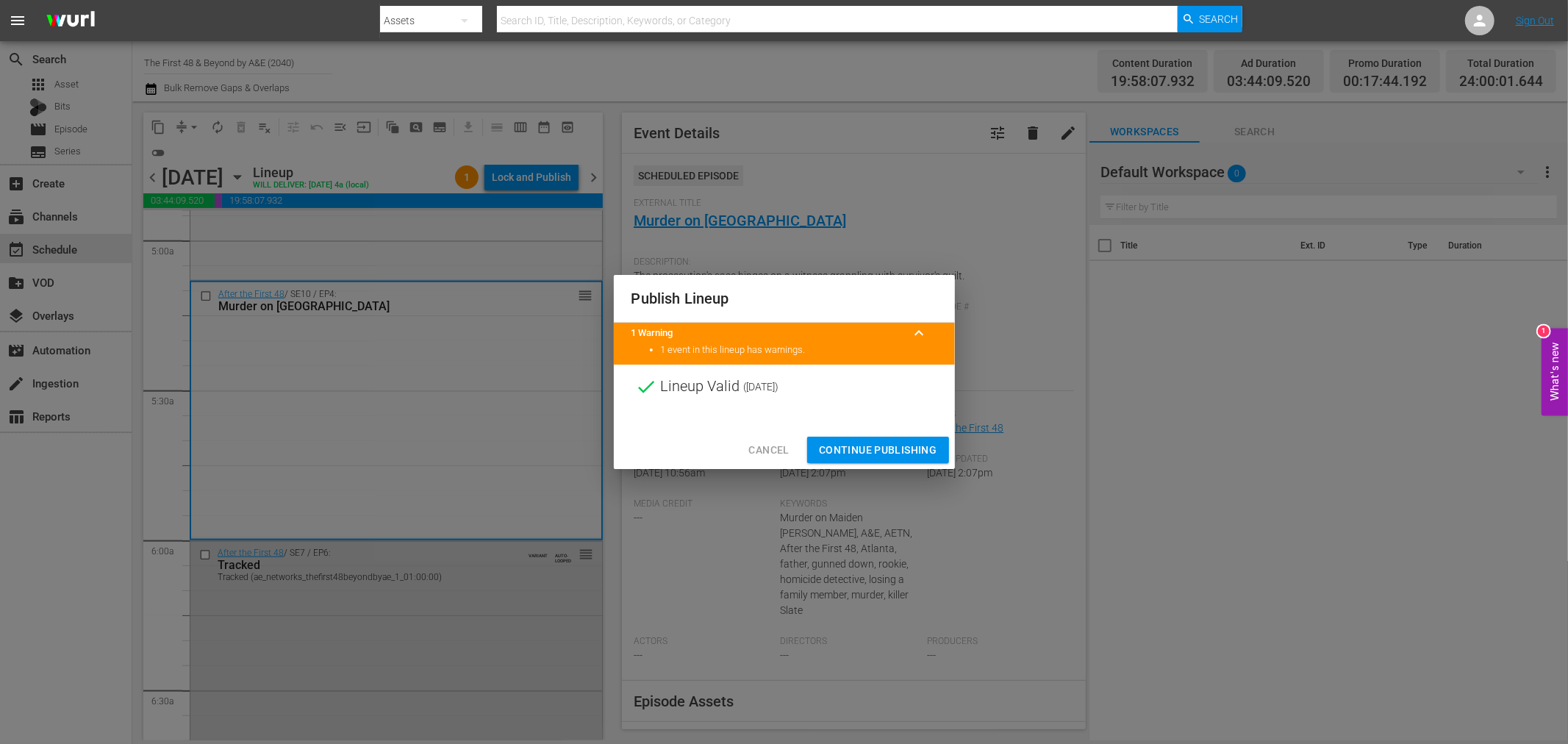
click at [908, 449] on span "Continue Publishing" at bounding box center [878, 451] width 118 height 19
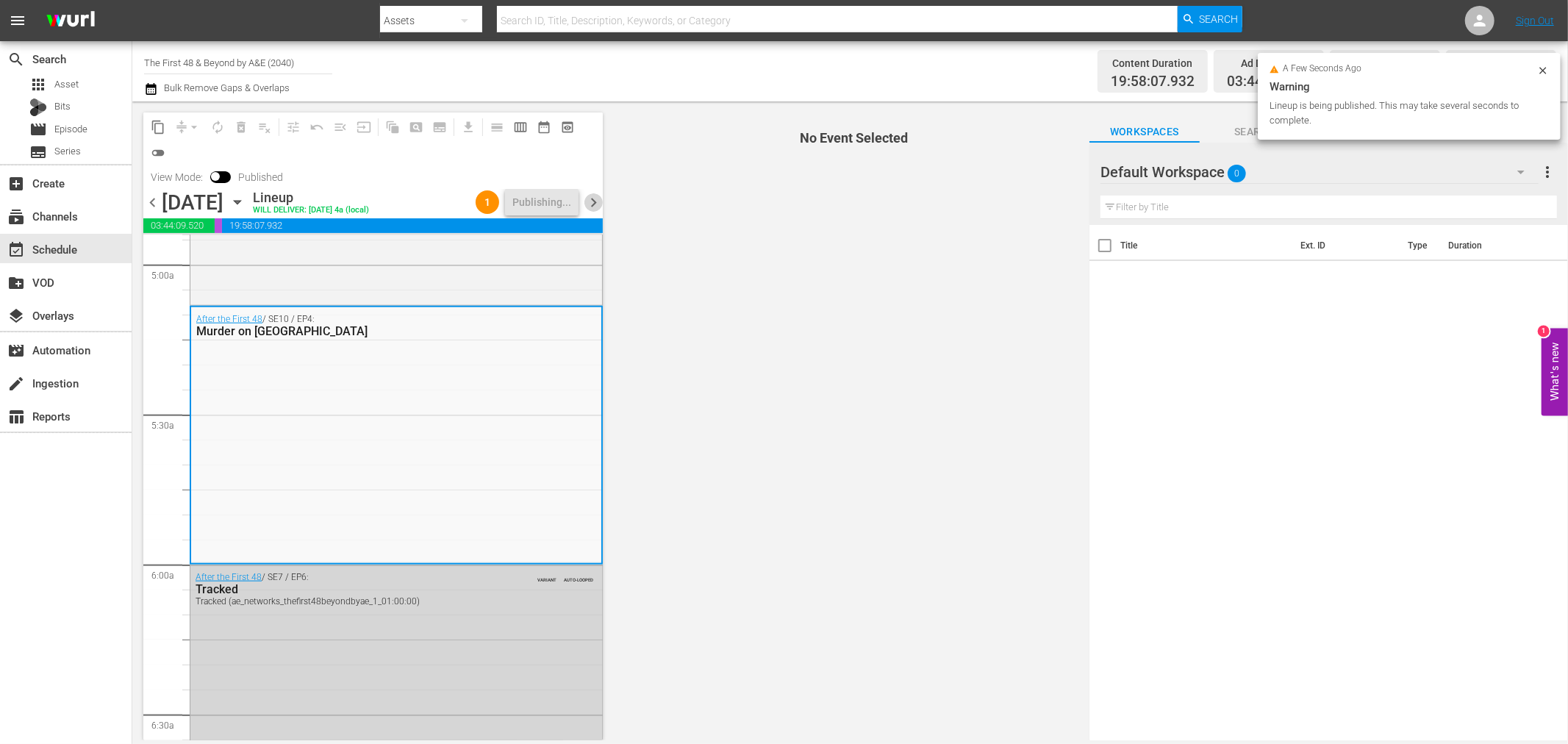
click at [596, 202] on span "chevron_right" at bounding box center [593, 203] width 19 height 19
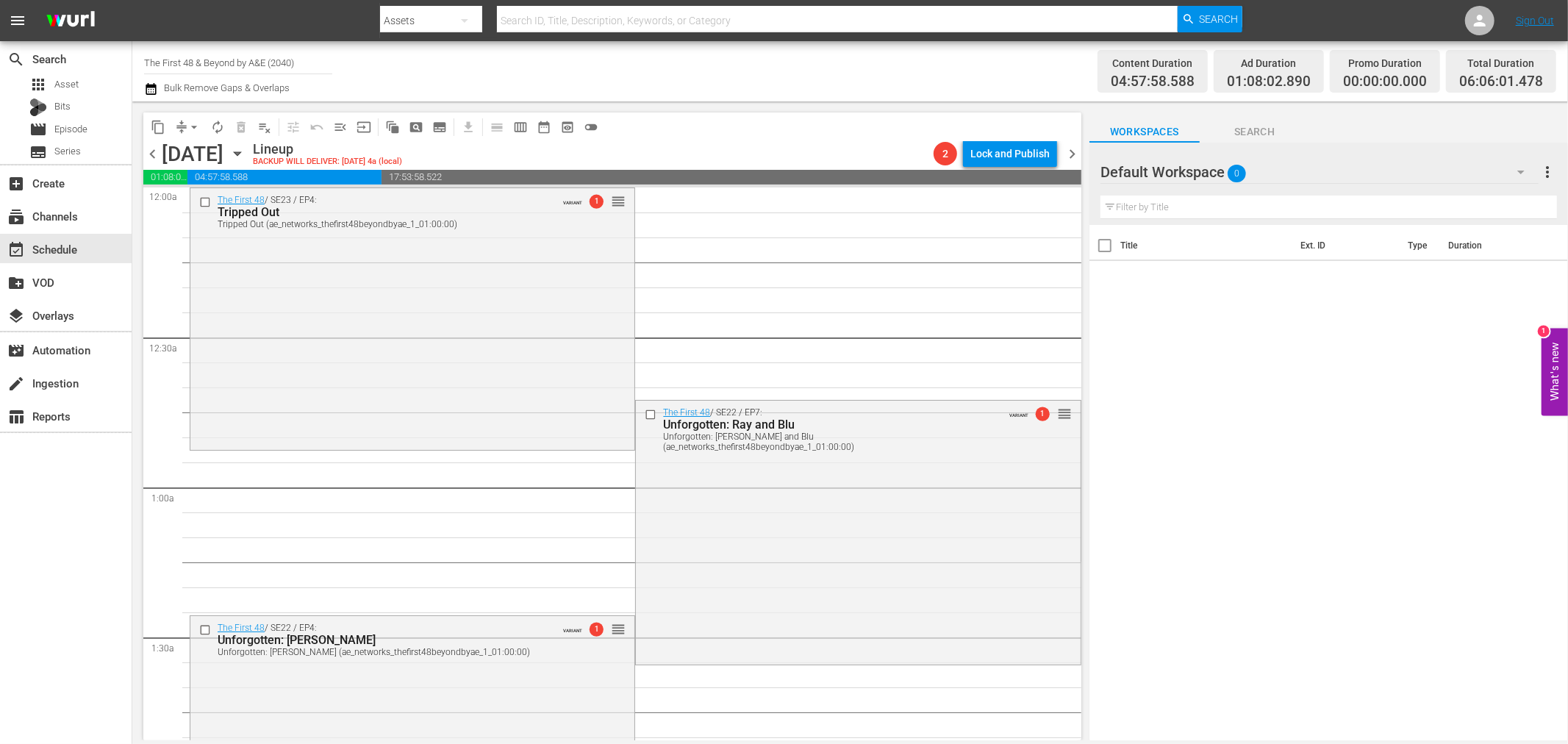
click at [194, 128] on span "arrow_drop_down" at bounding box center [194, 127] width 15 height 15
click at [201, 153] on li "Align to Midnight" at bounding box center [194, 156] width 121 height 24
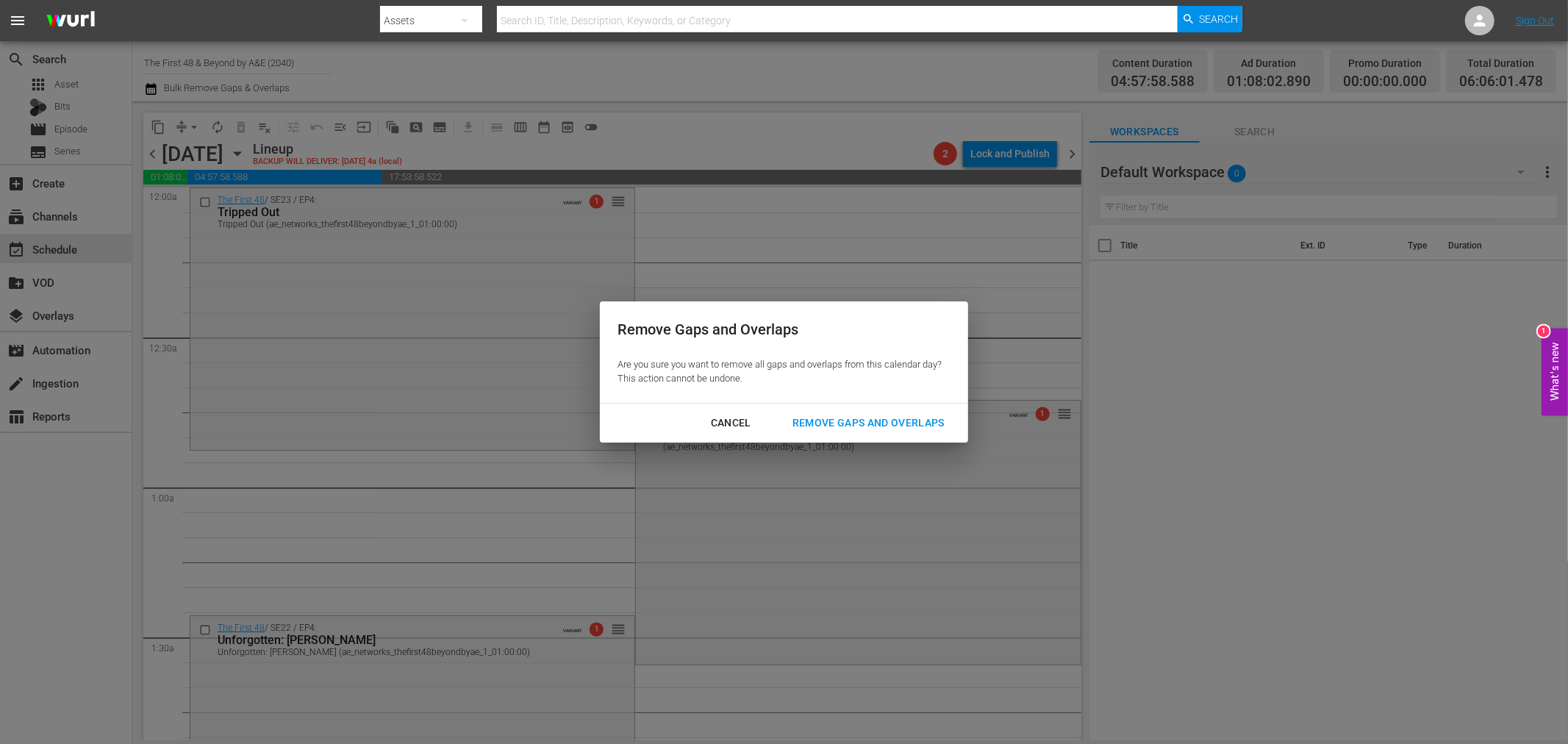
click at [849, 421] on div "Remove Gaps and Overlaps" at bounding box center [869, 423] width 176 height 19
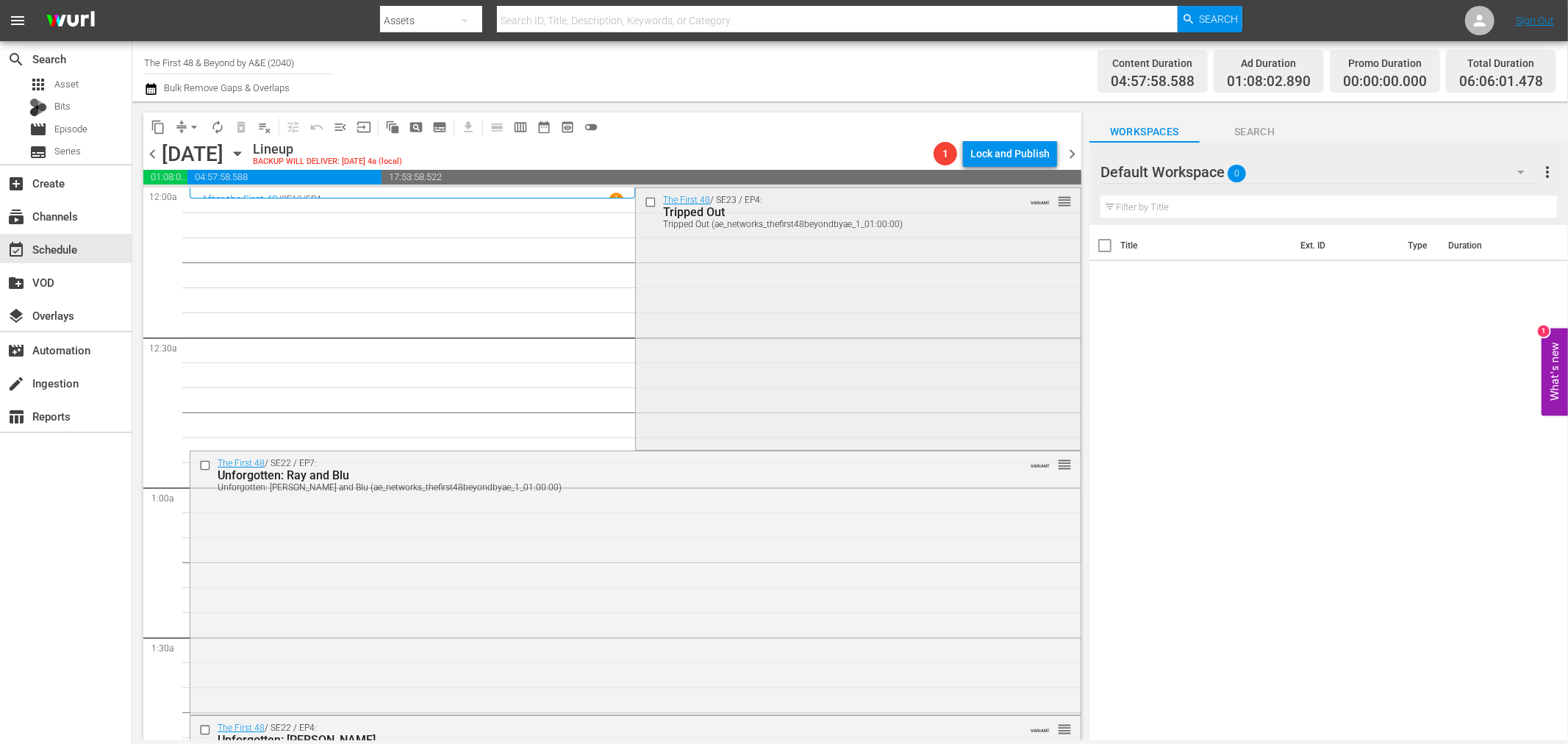
click at [796, 267] on div "The First 48 / SE23 / EP4: Tripped Out Tripped Out (ae_networks_thefirst48beyon…" at bounding box center [857, 318] width 444 height 259
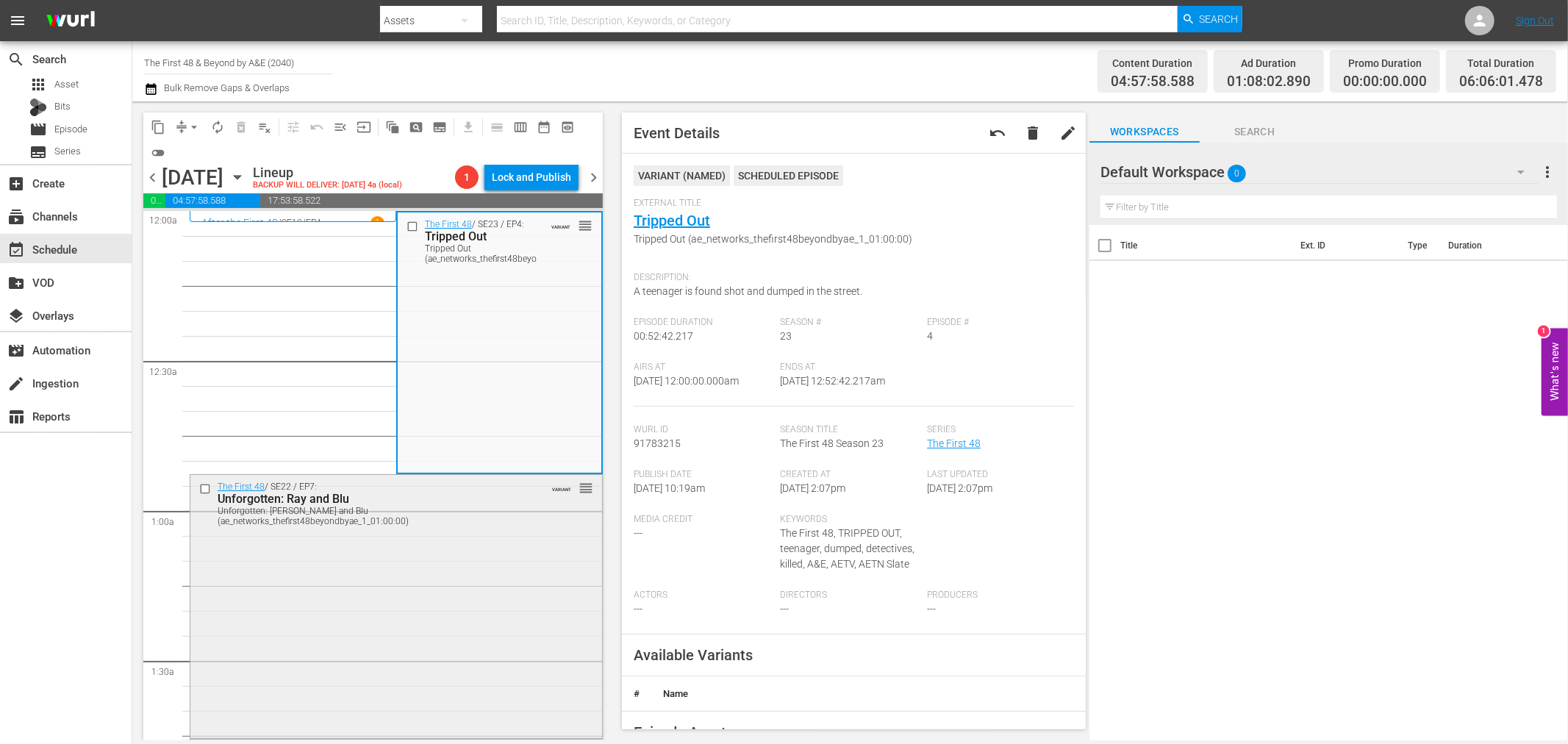
click at [464, 607] on div "The First 48 / SE22 / EP7: Unforgotten: Ray and Blu Unforgotten: Ray and Blu (a…" at bounding box center [396, 605] width 411 height 261
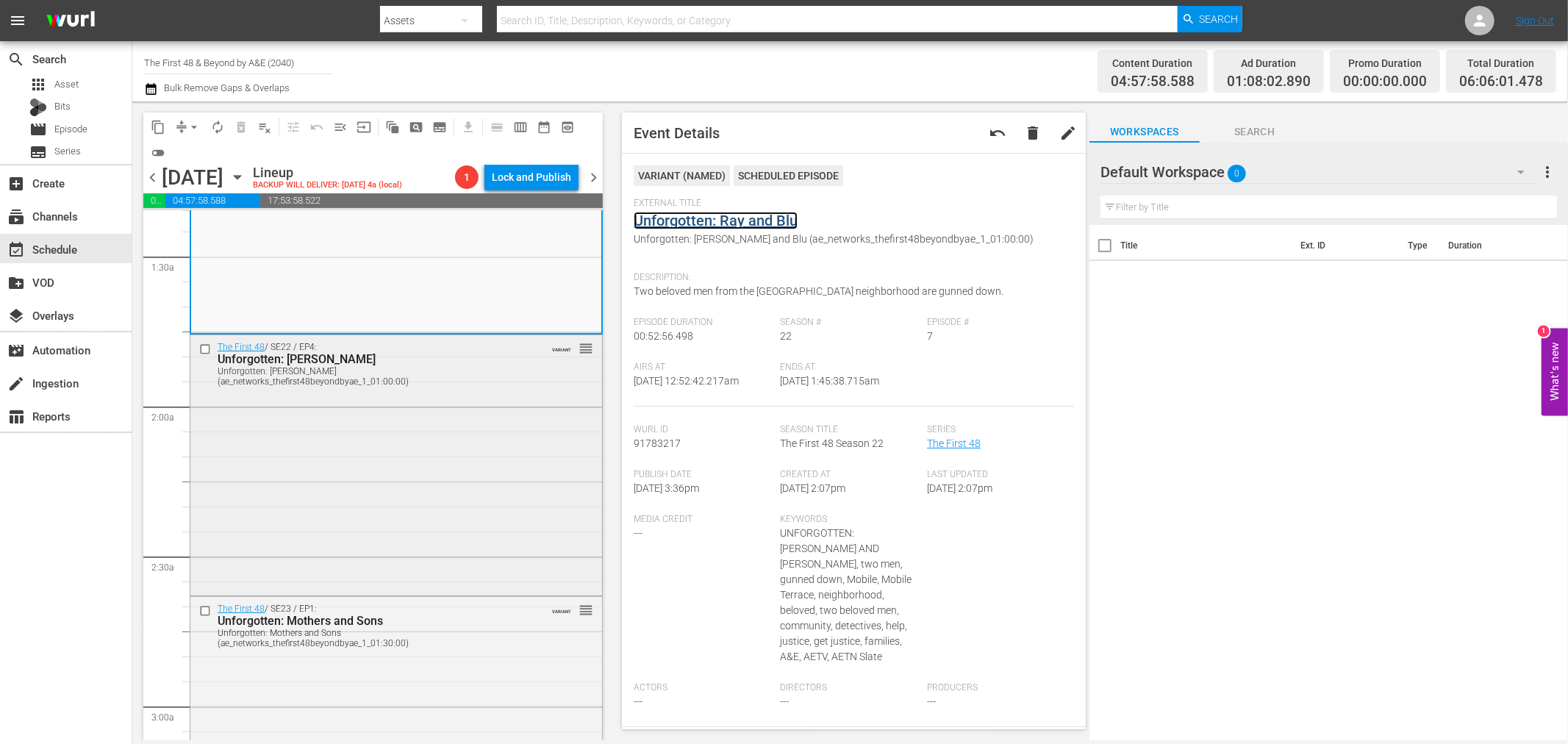
scroll to position [408, 0]
click at [339, 444] on div "The First 48 / SE22 / EP4: Unforgotten: Darrin Unforgotten: Darrin (ae_networks…" at bounding box center [396, 460] width 411 height 258
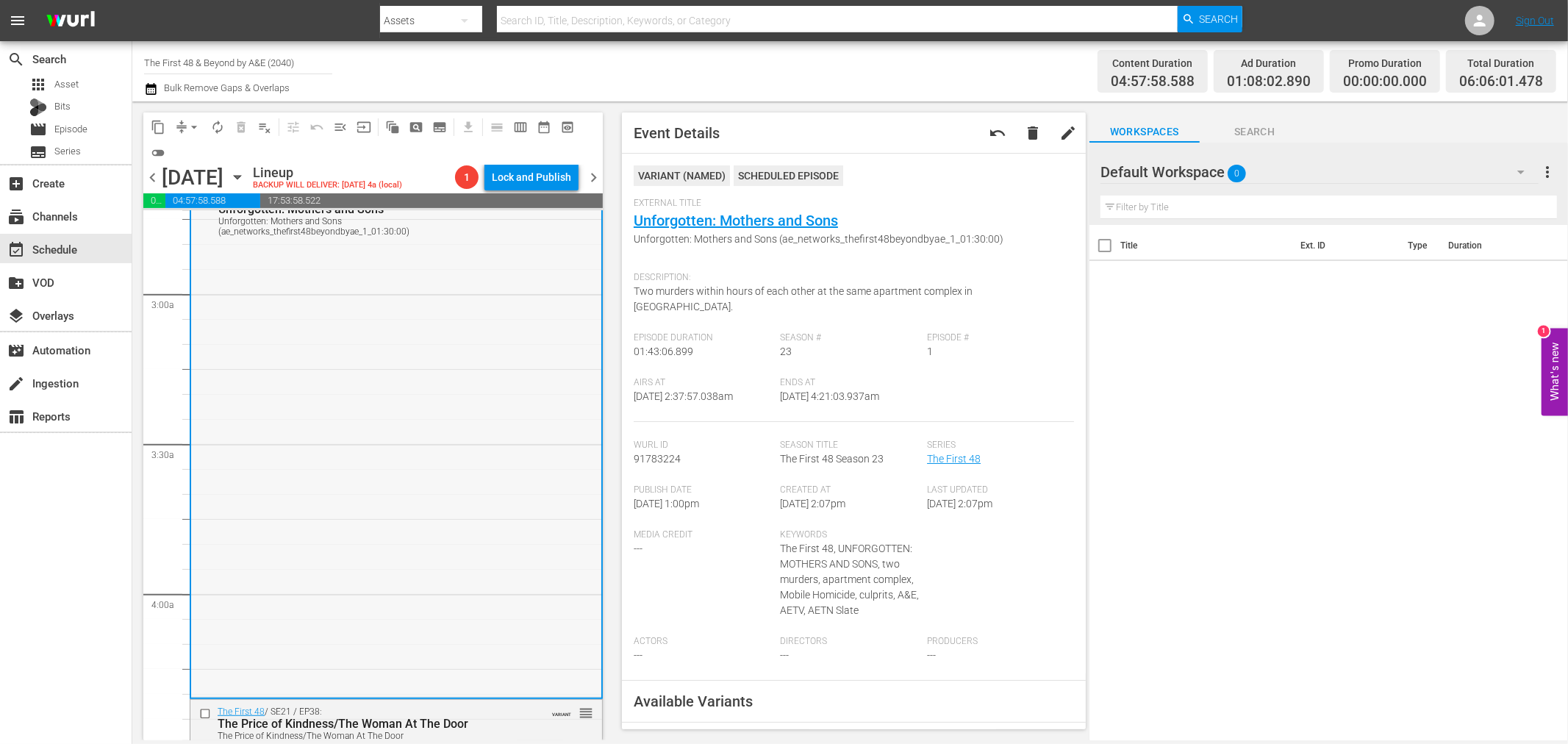
scroll to position [899, 0]
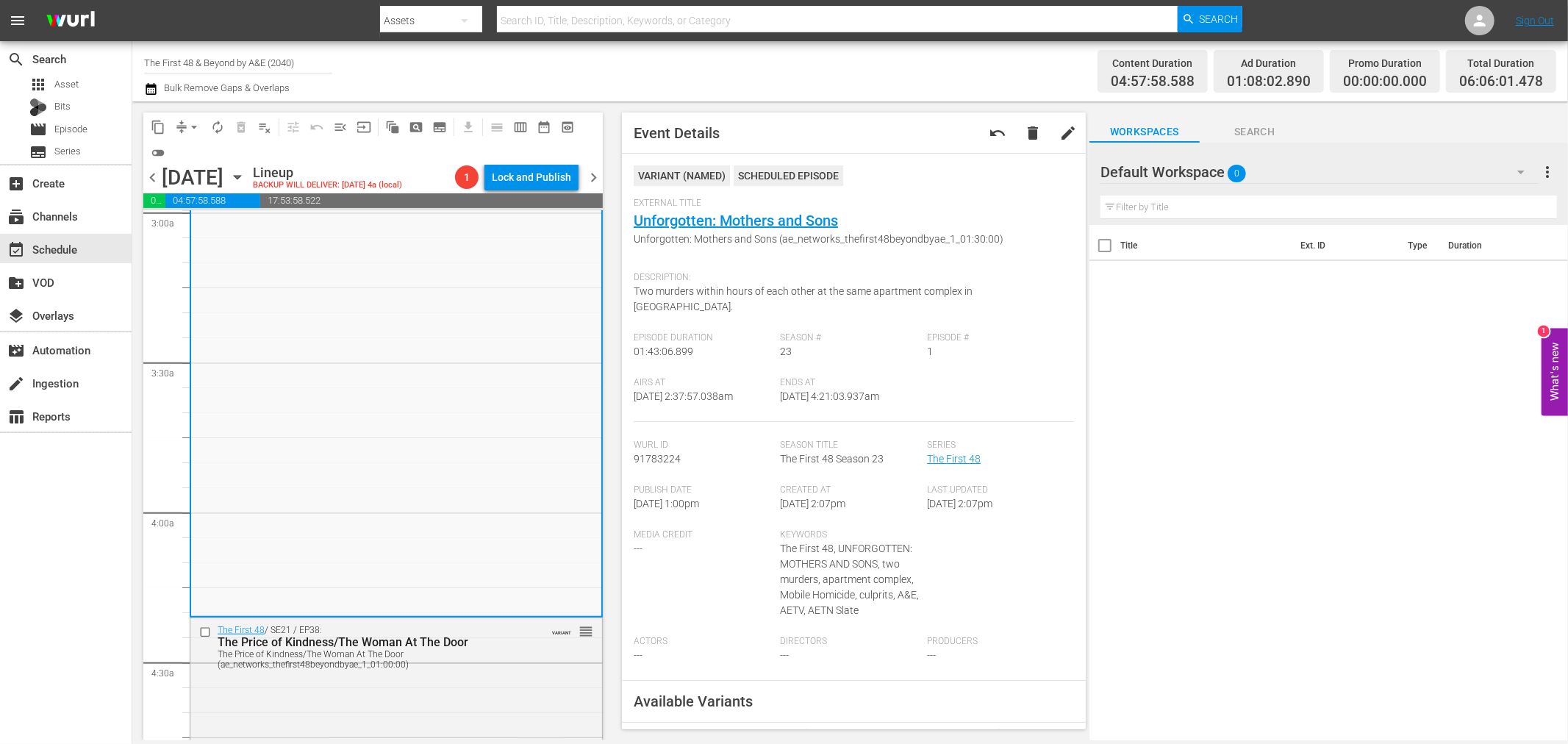
click at [197, 127] on span "arrow_drop_down" at bounding box center [194, 127] width 15 height 15
click at [184, 148] on li "Align to Midnight" at bounding box center [194, 156] width 154 height 24
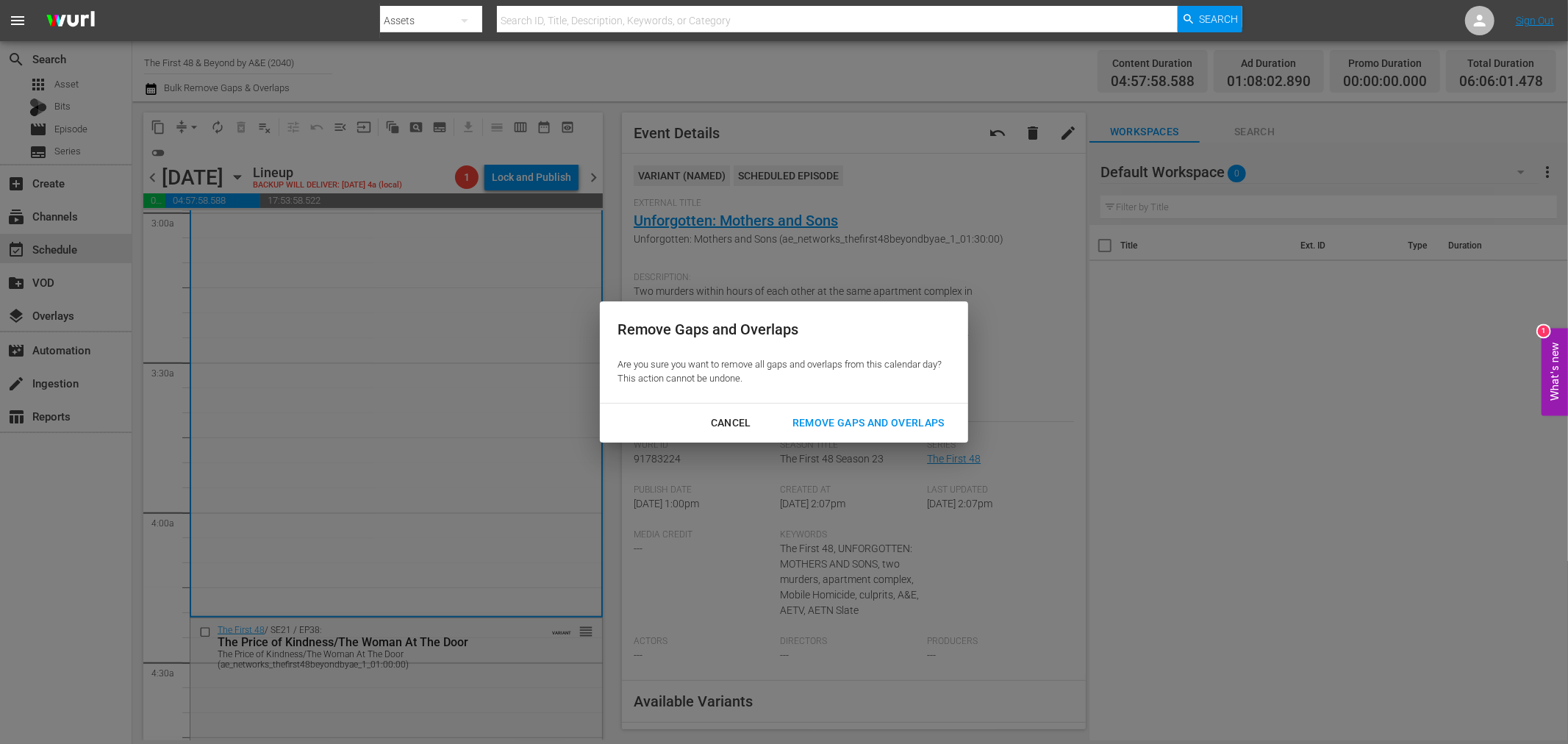
click at [859, 410] on button "Remove Gaps and Overlaps" at bounding box center [868, 423] width 187 height 27
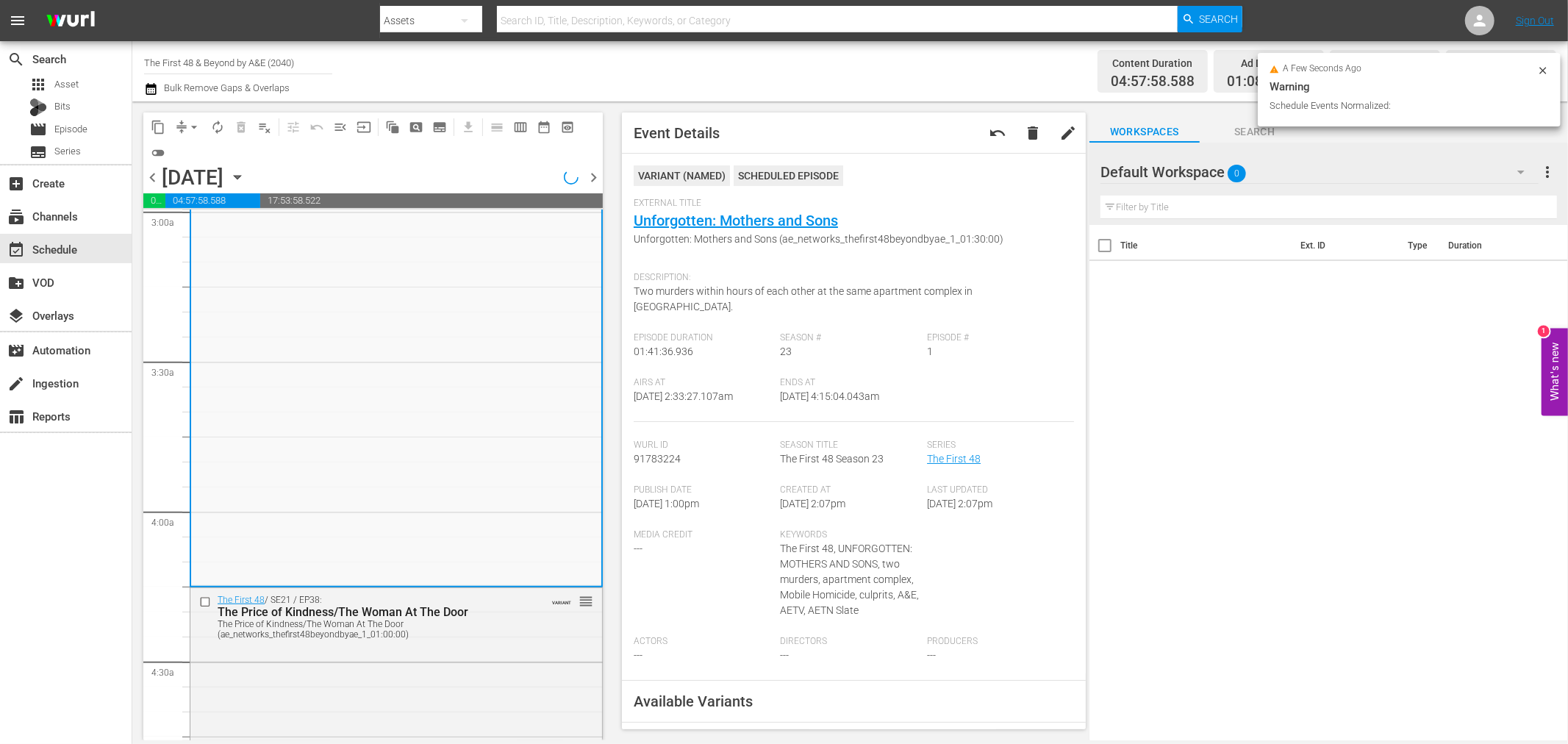
scroll to position [873, 0]
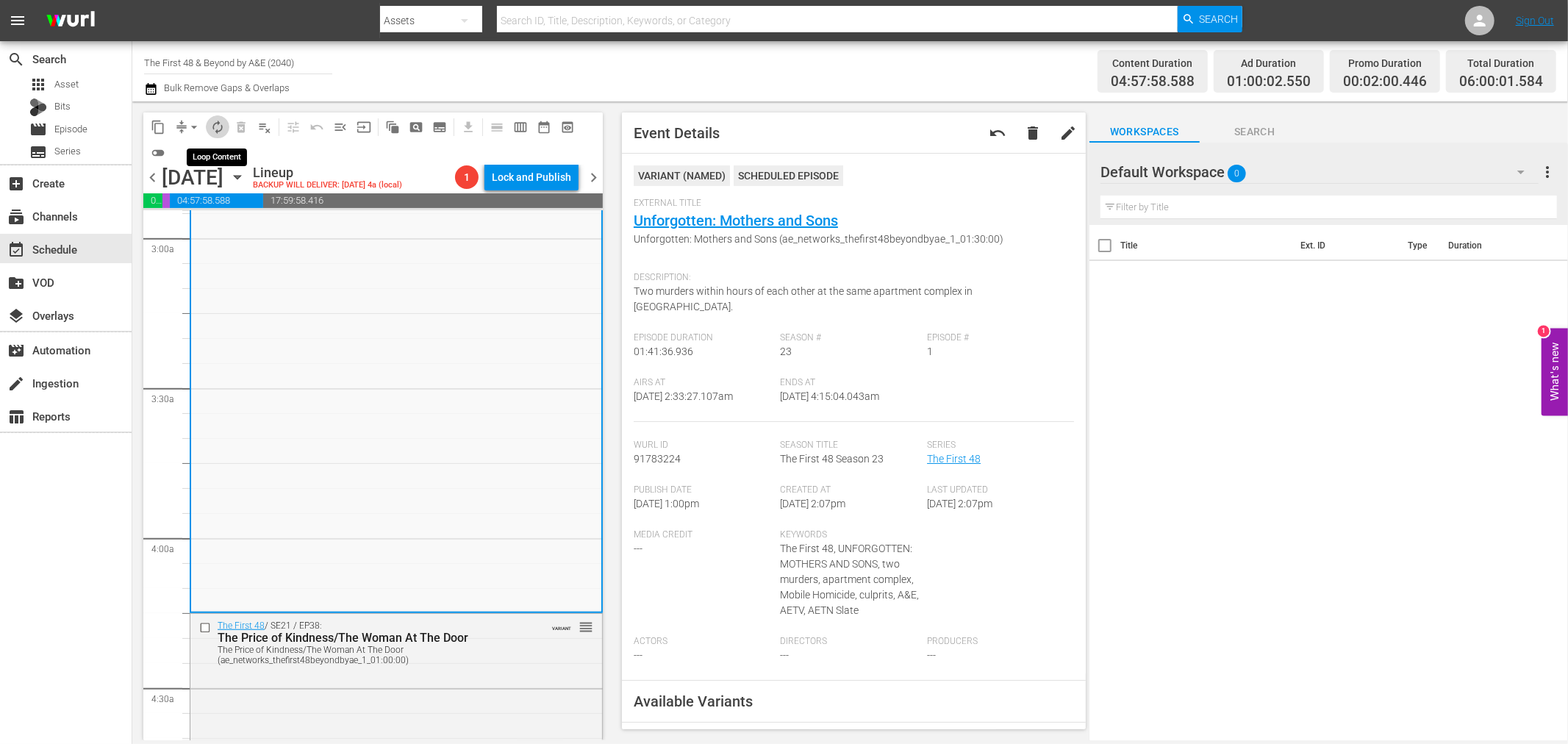
click at [216, 126] on span "autorenew_outlined" at bounding box center [217, 127] width 15 height 15
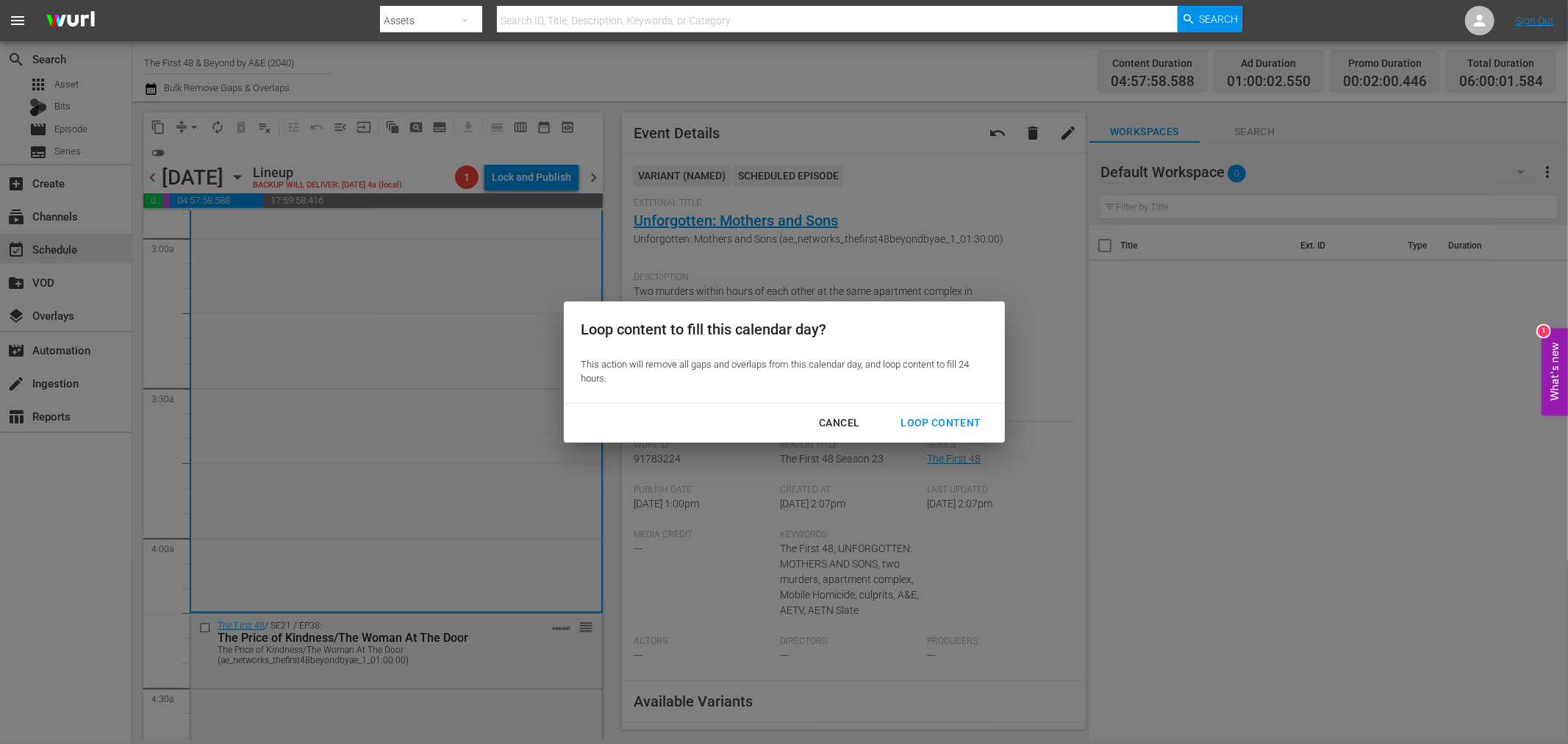
click at [954, 427] on div "Loop Content" at bounding box center [940, 423] width 103 height 19
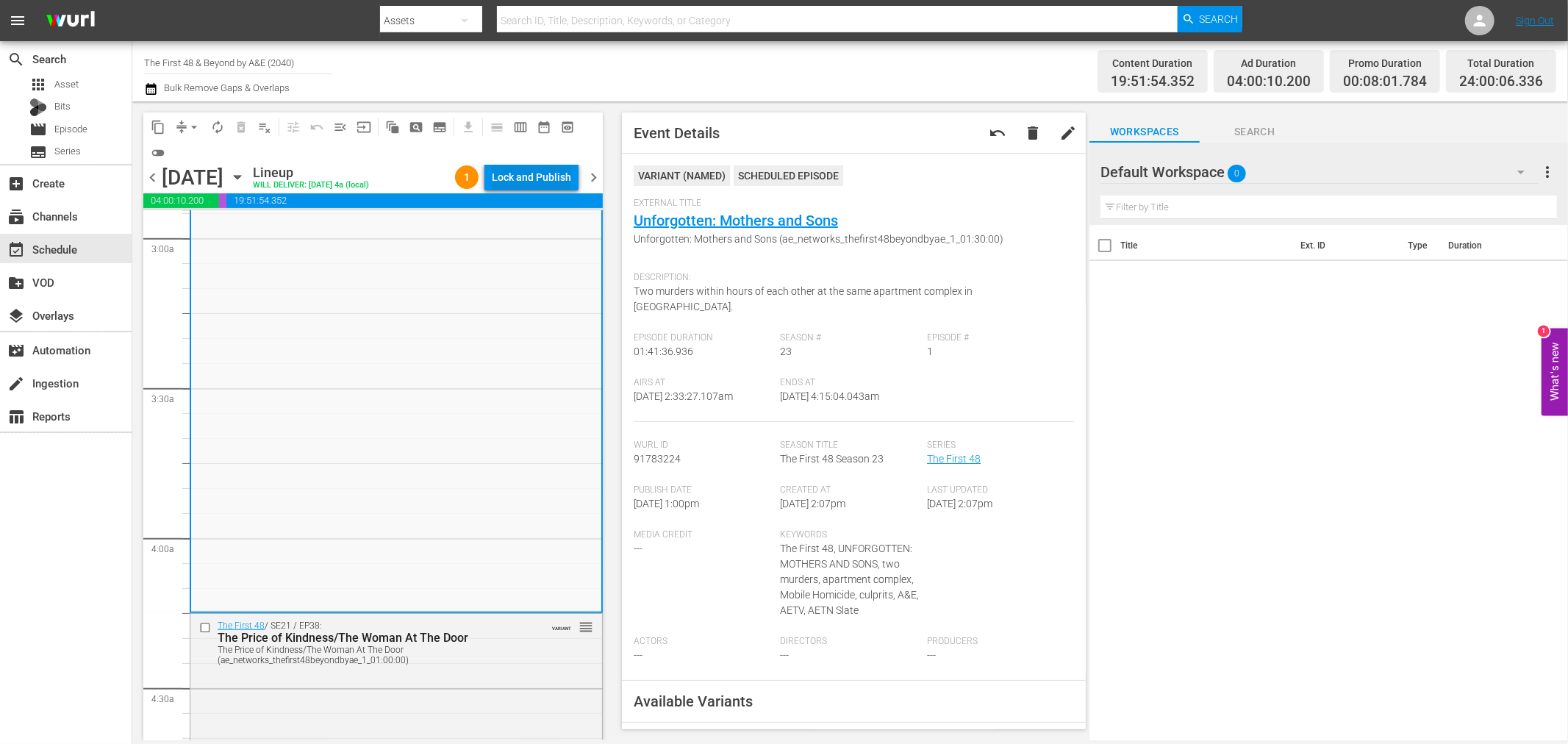
click at [566, 179] on div "Lock and Publish" at bounding box center [531, 177] width 79 height 26
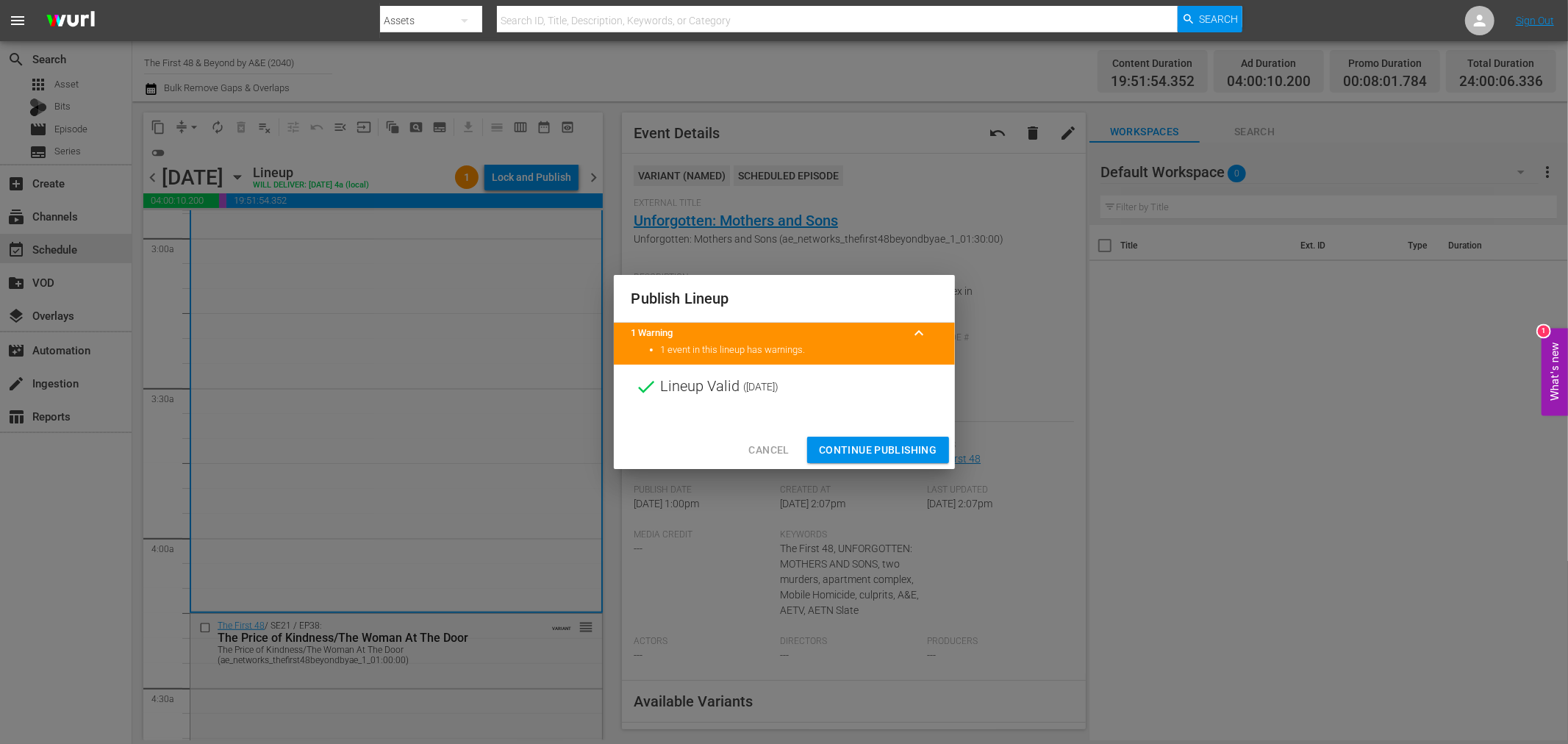
click at [898, 448] on span "Continue Publishing" at bounding box center [878, 451] width 118 height 19
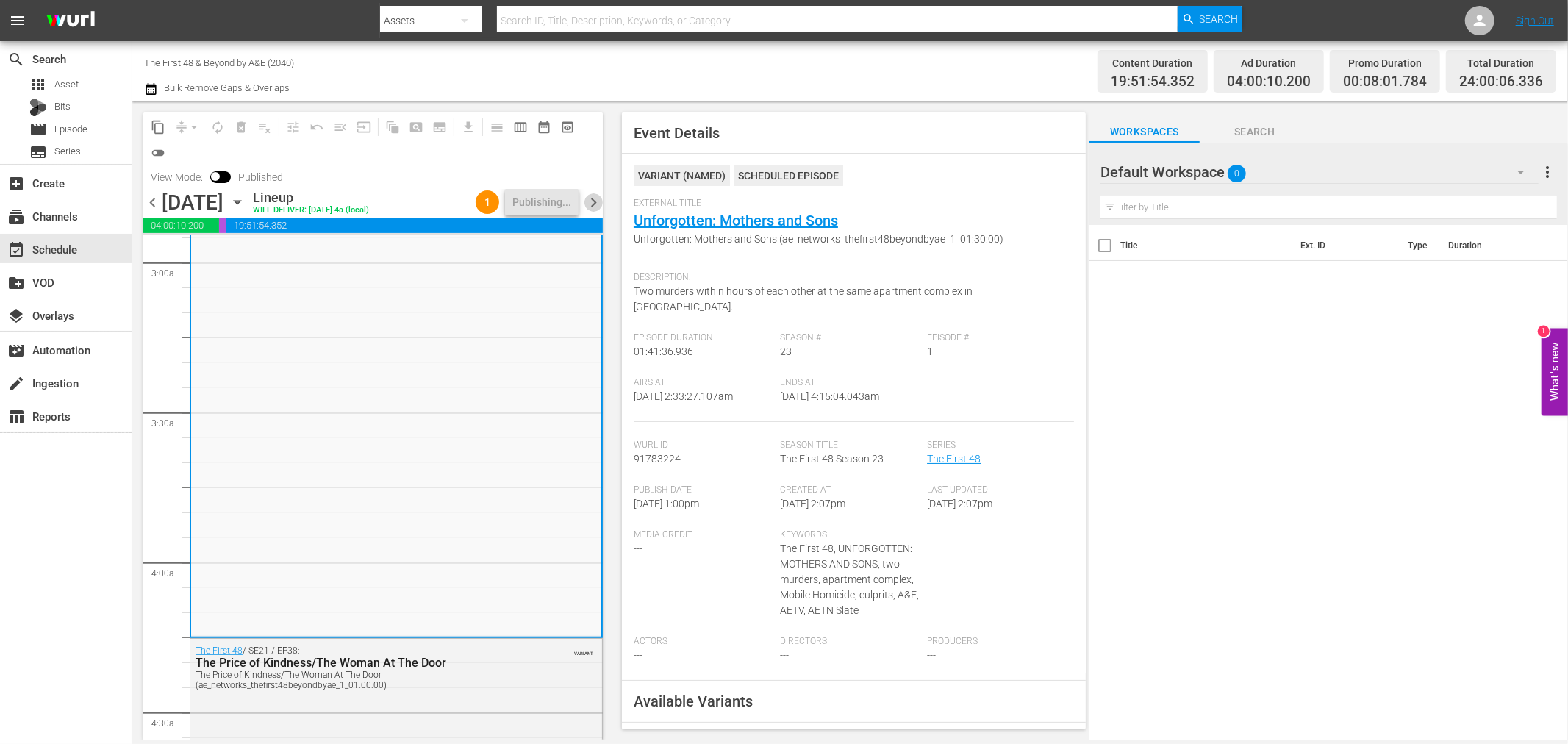
click at [594, 206] on span "chevron_right" at bounding box center [593, 203] width 19 height 19
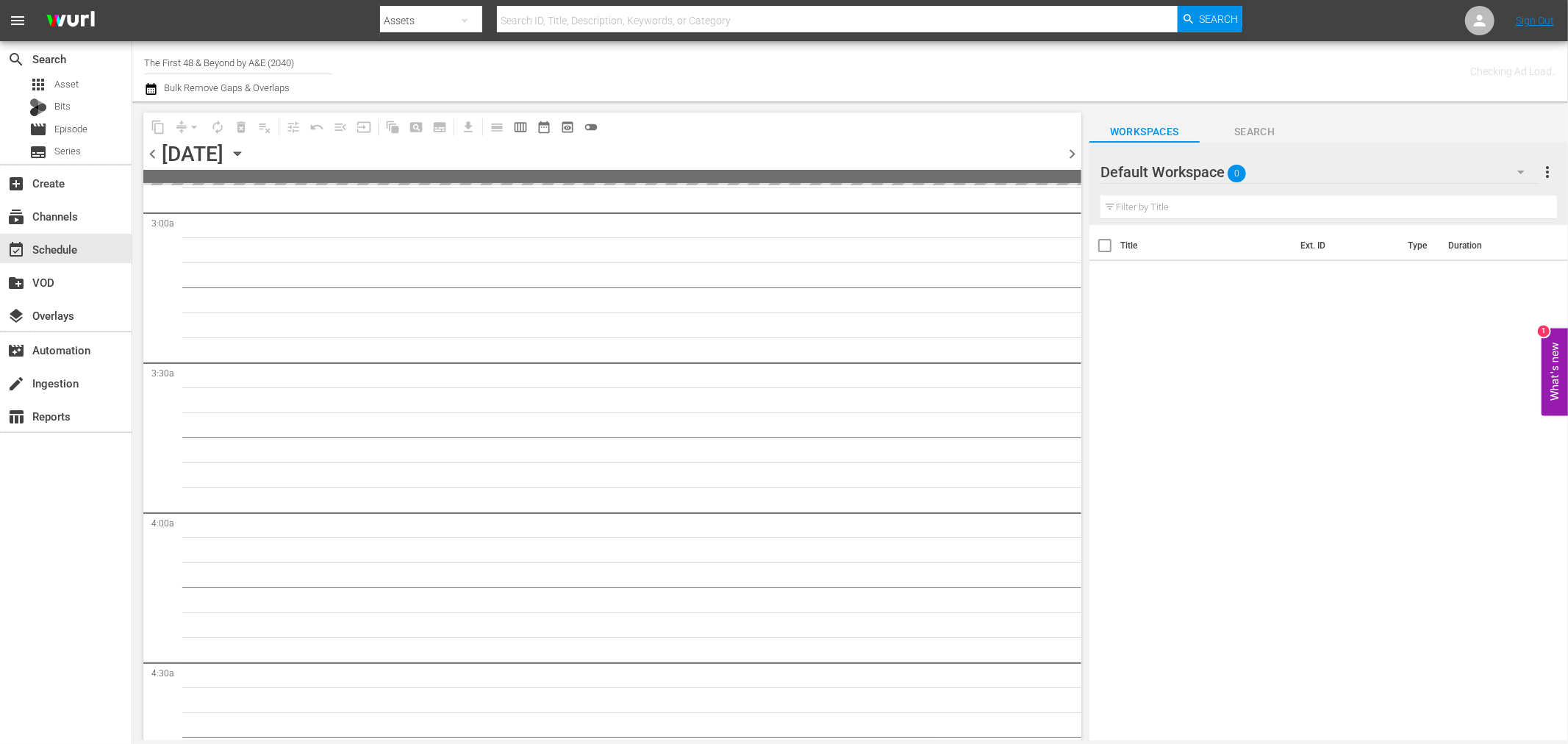
scroll to position [974, 0]
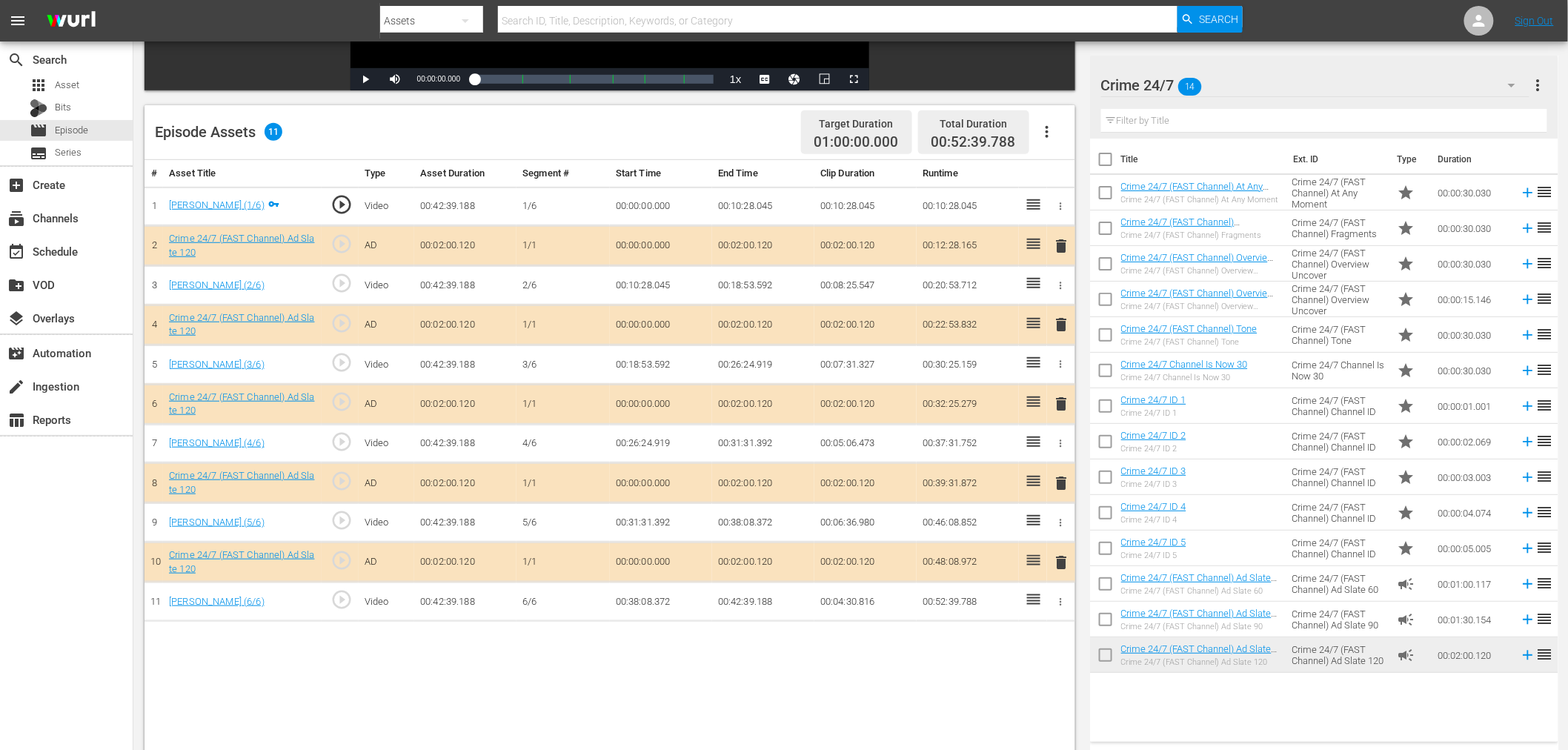
scroll to position [329, 0]
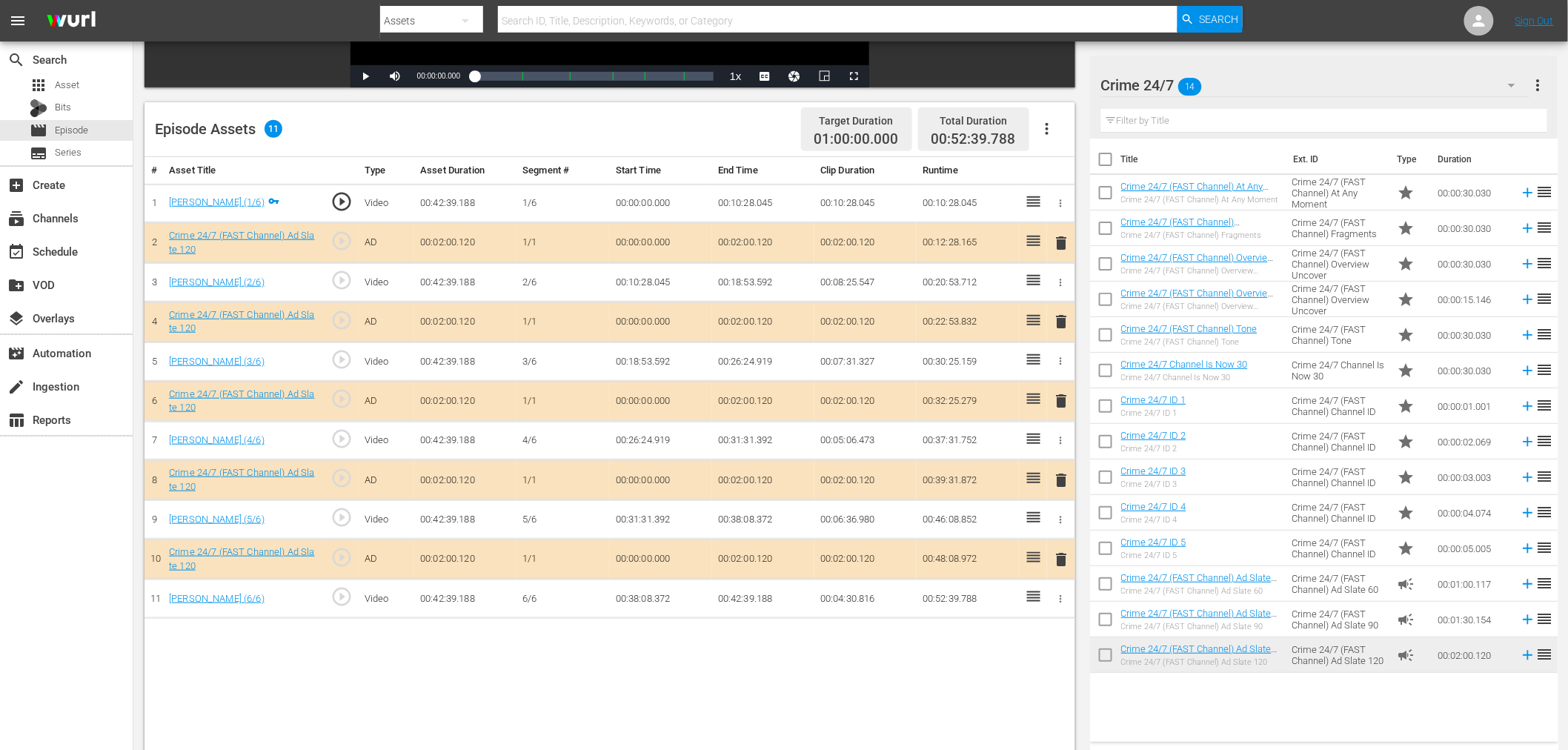
click at [1062, 311] on button "delete" at bounding box center [1062, 322] width 18 height 21
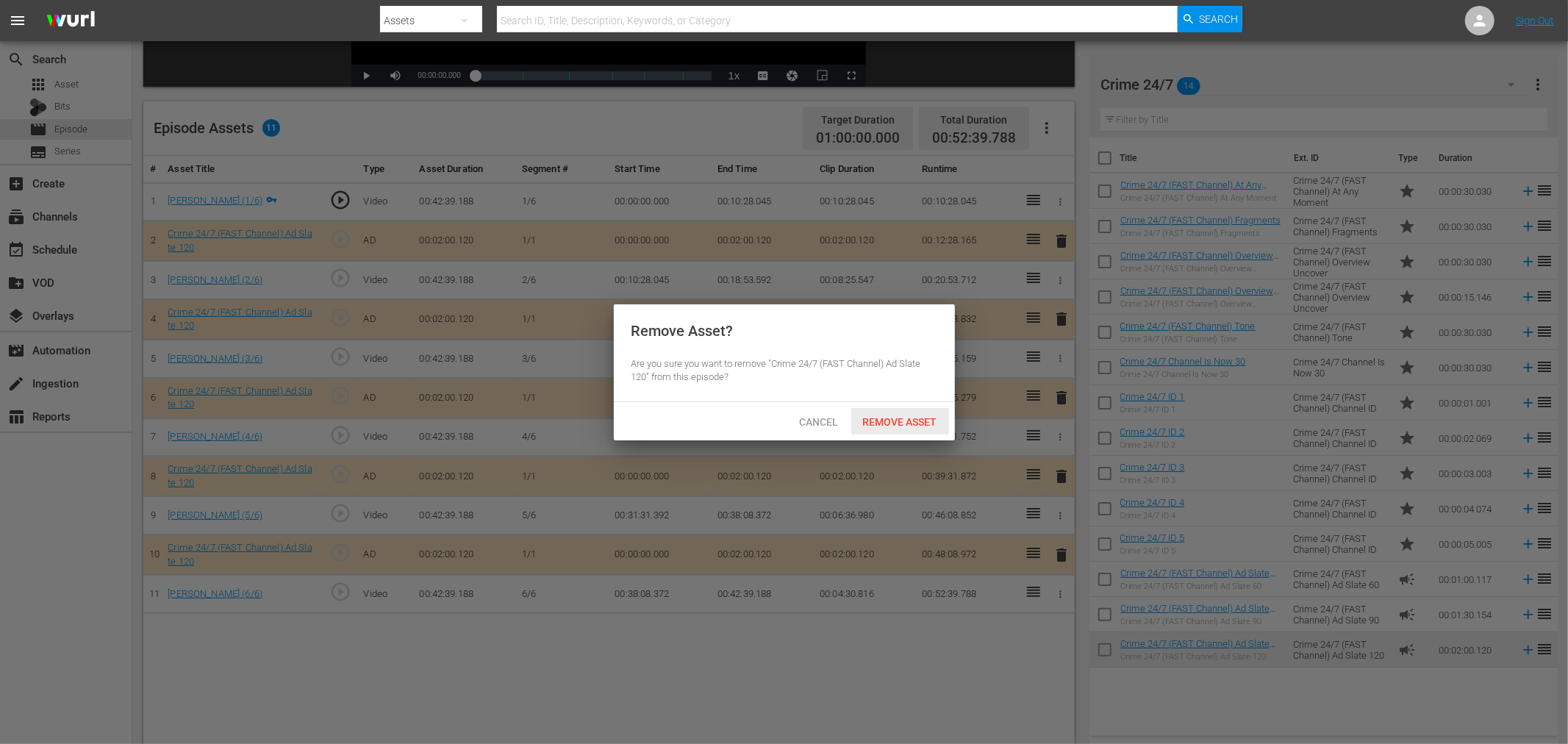
click at [915, 412] on div "Remove Asset" at bounding box center [900, 421] width 98 height 27
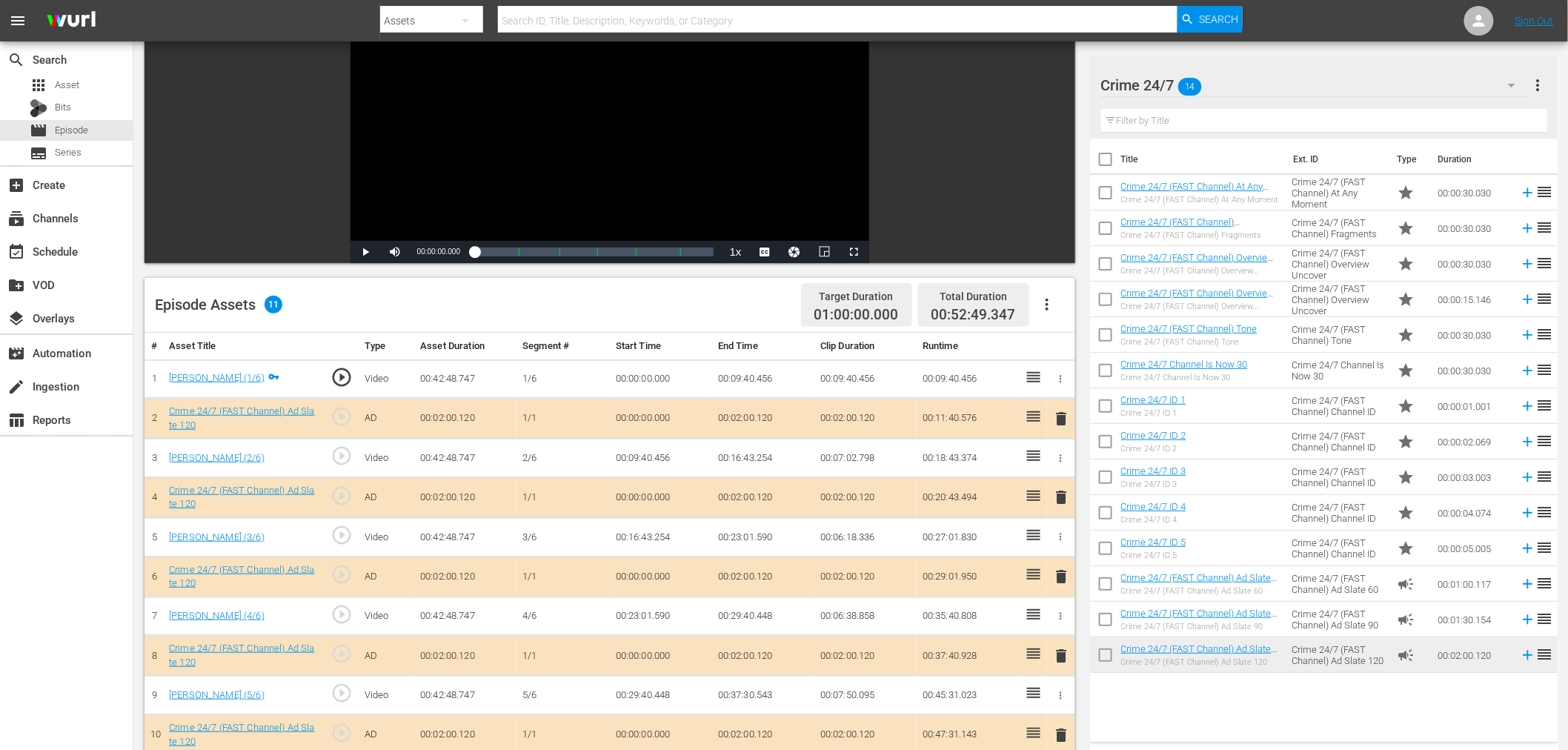
scroll to position [165, 0]
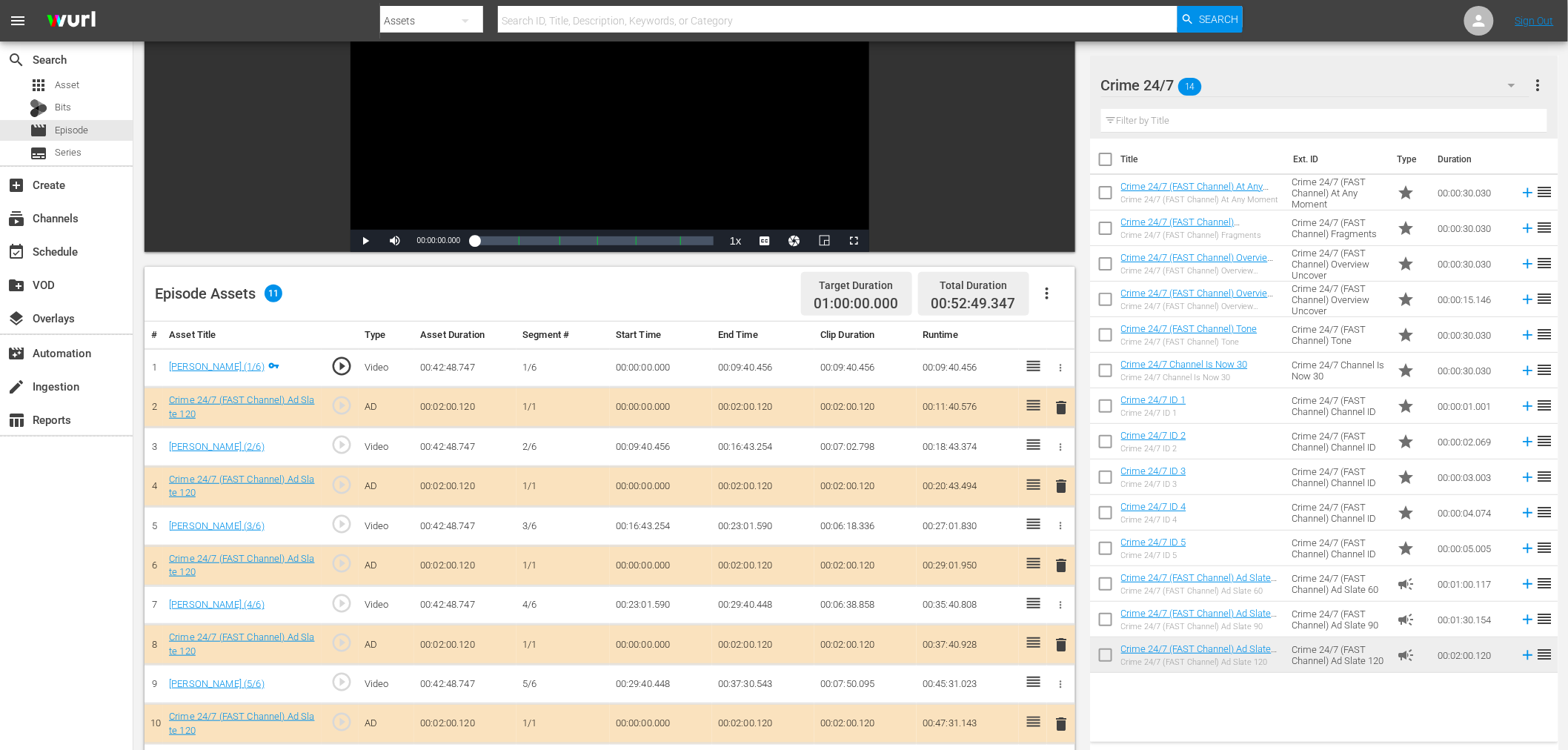
click at [1067, 485] on span "delete" at bounding box center [1062, 486] width 18 height 18
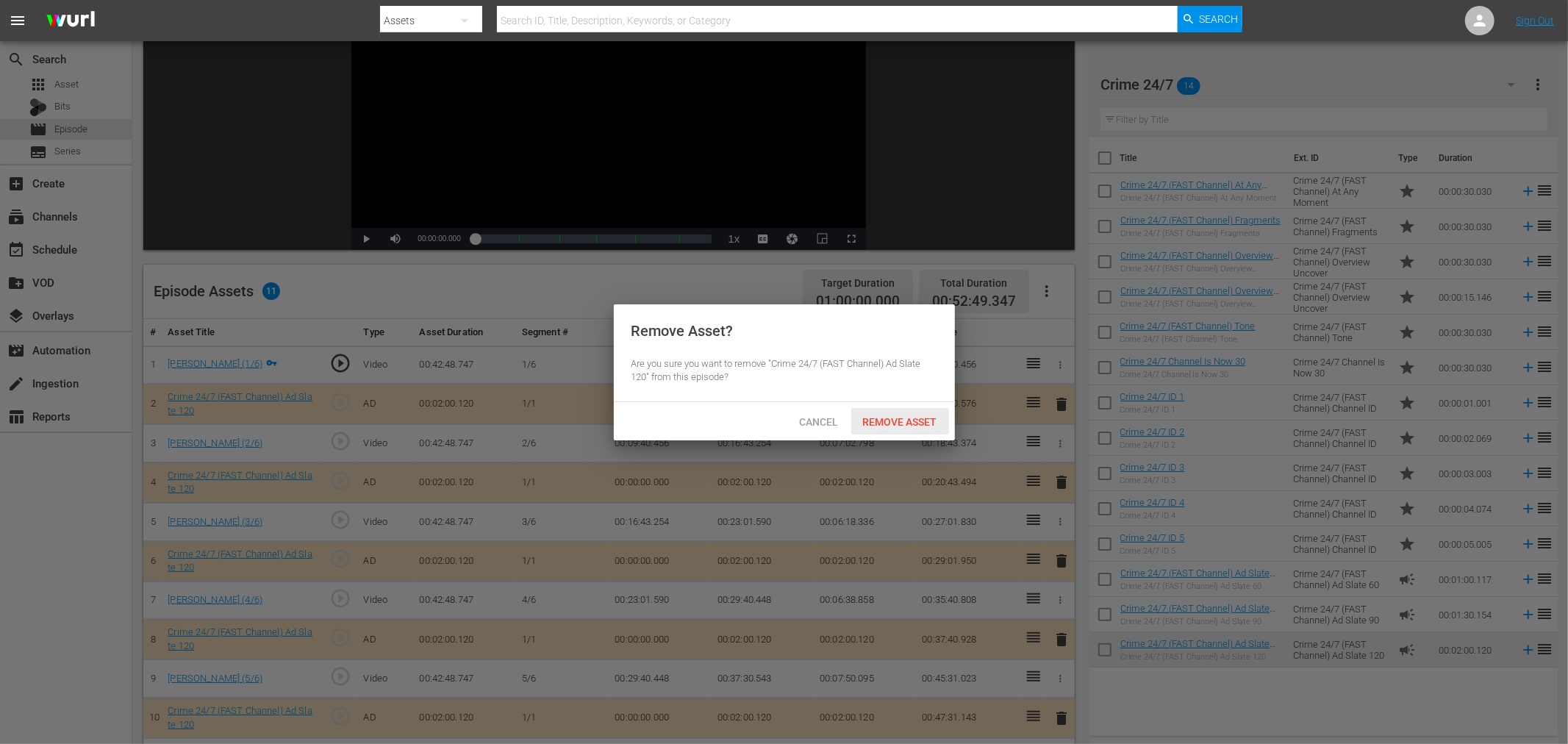
click at [909, 427] on div "Remove Asset" at bounding box center [900, 421] width 98 height 27
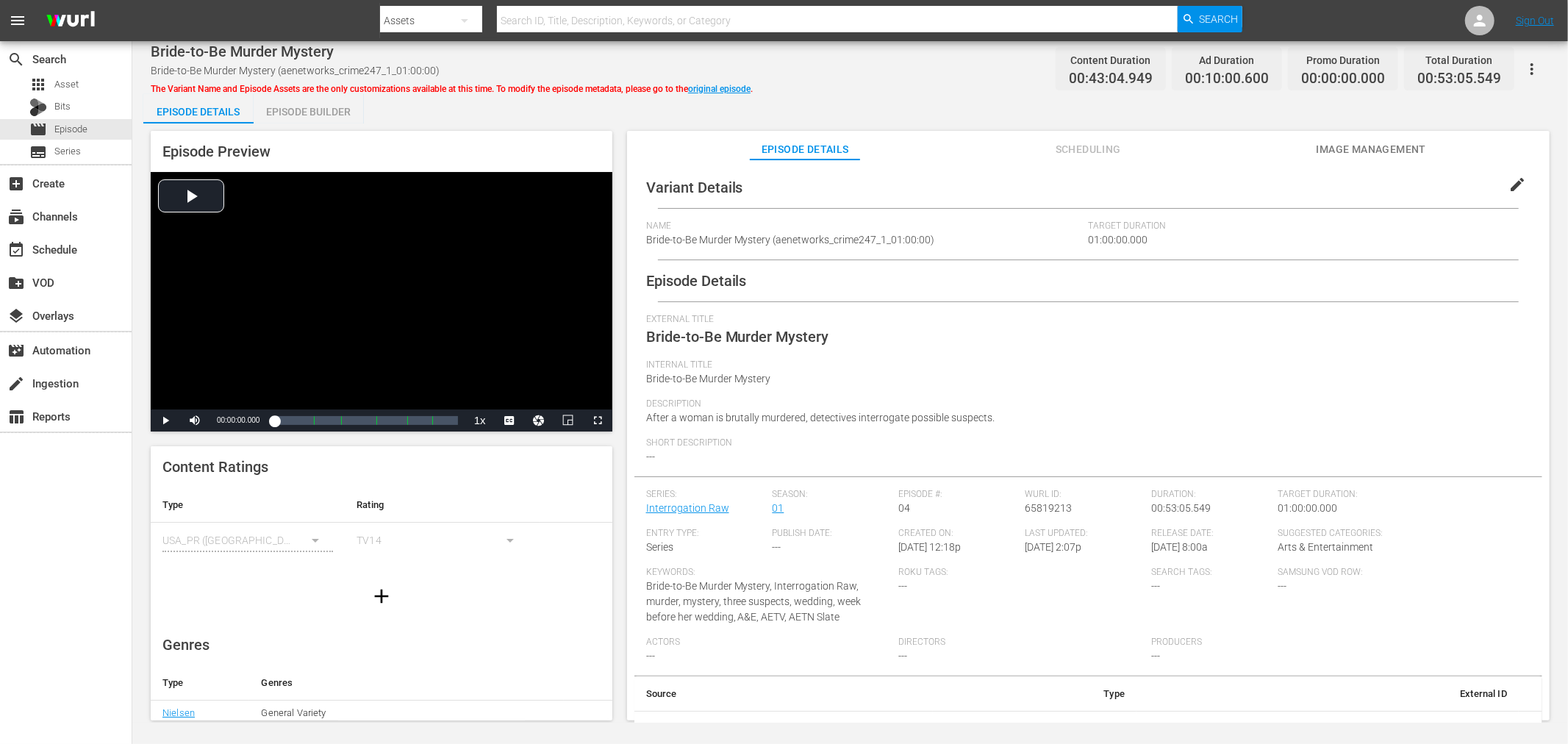
click at [350, 114] on div "Episode Builder" at bounding box center [309, 111] width 110 height 35
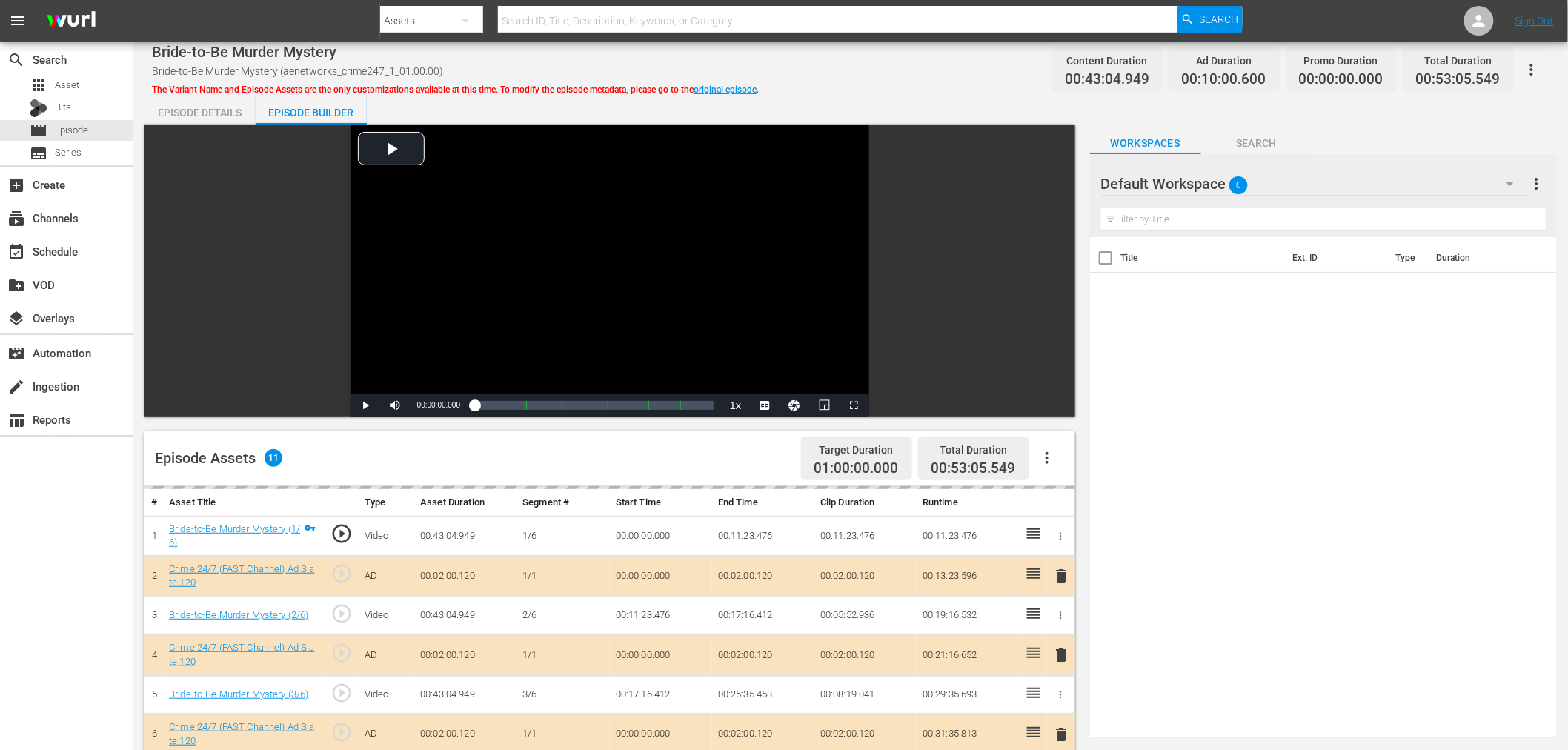
click at [1360, 179] on div "Default Workspace 0" at bounding box center [1314, 184] width 426 height 42
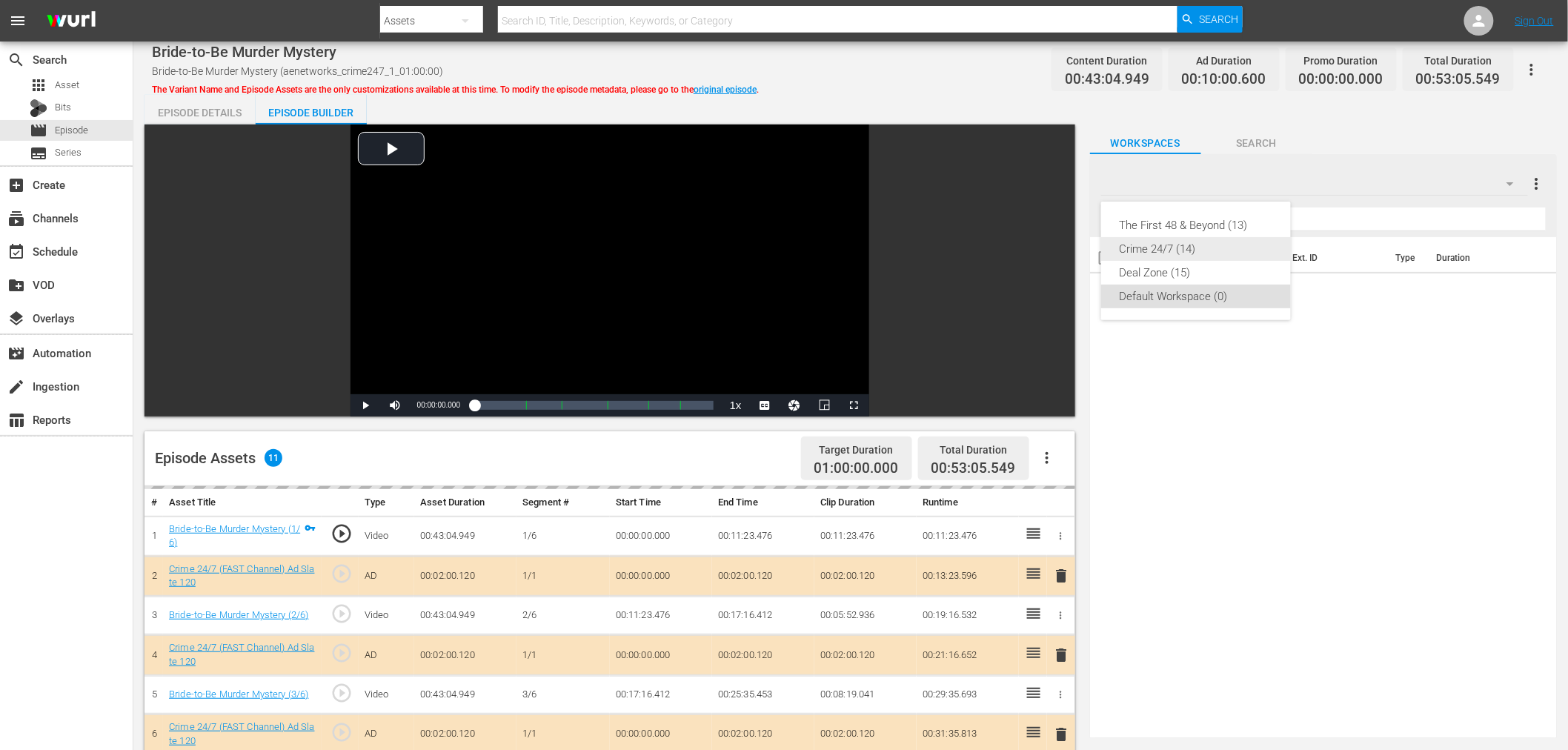
click at [1213, 255] on div "Crime 24/7 (14)" at bounding box center [1196, 249] width 154 height 24
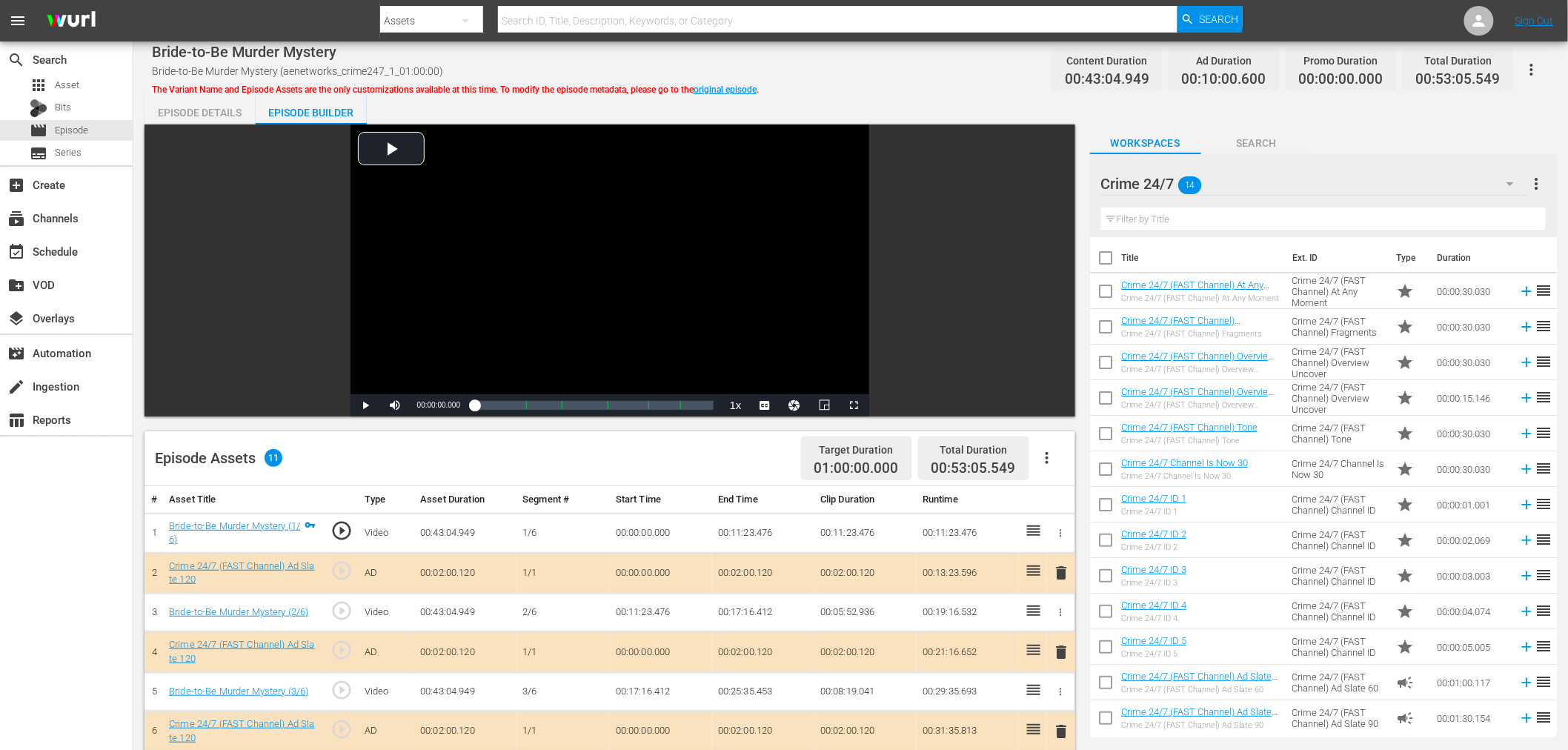
click at [1058, 646] on span "delete" at bounding box center [1062, 652] width 18 height 18
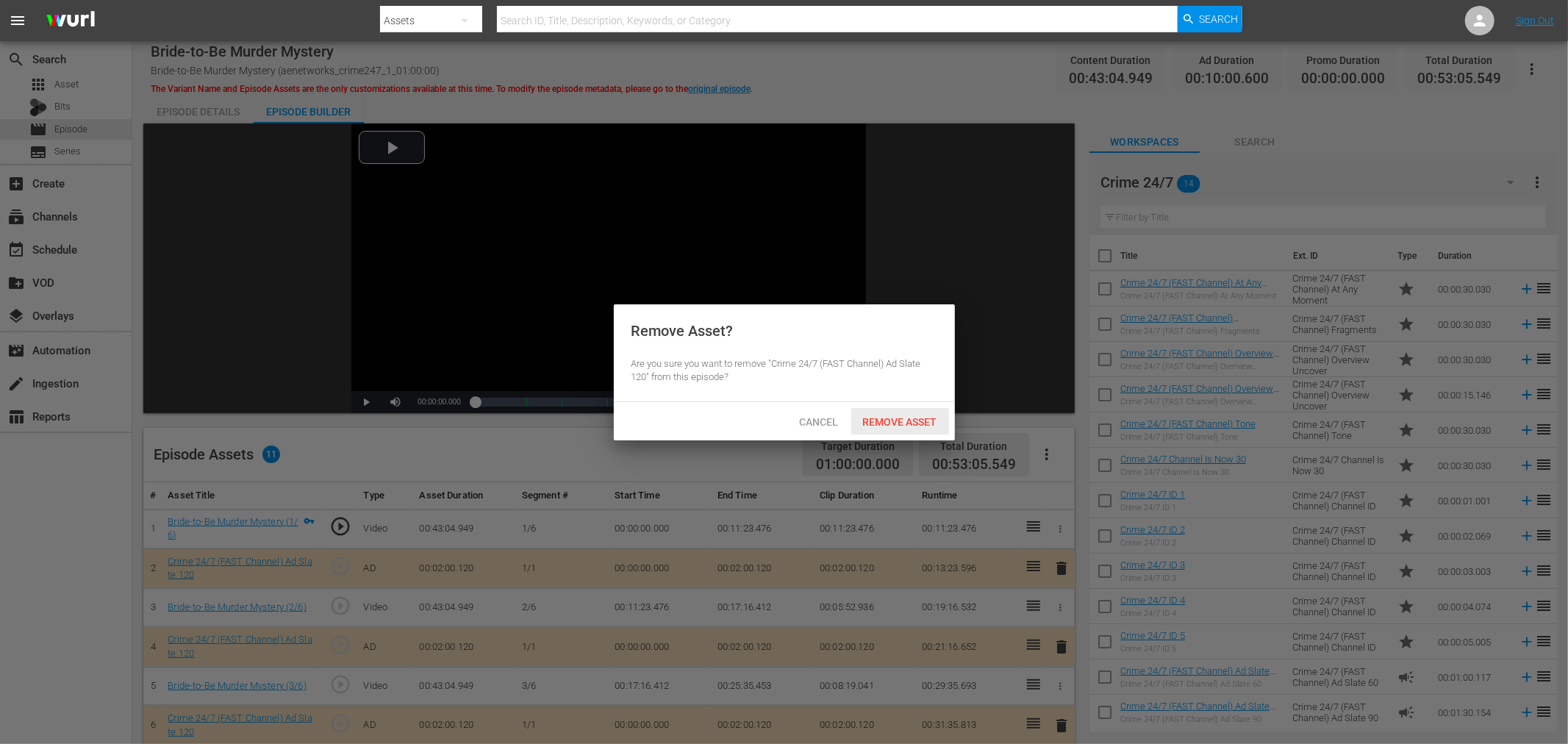
click at [922, 422] on span "Remove Asset" at bounding box center [900, 422] width 98 height 12
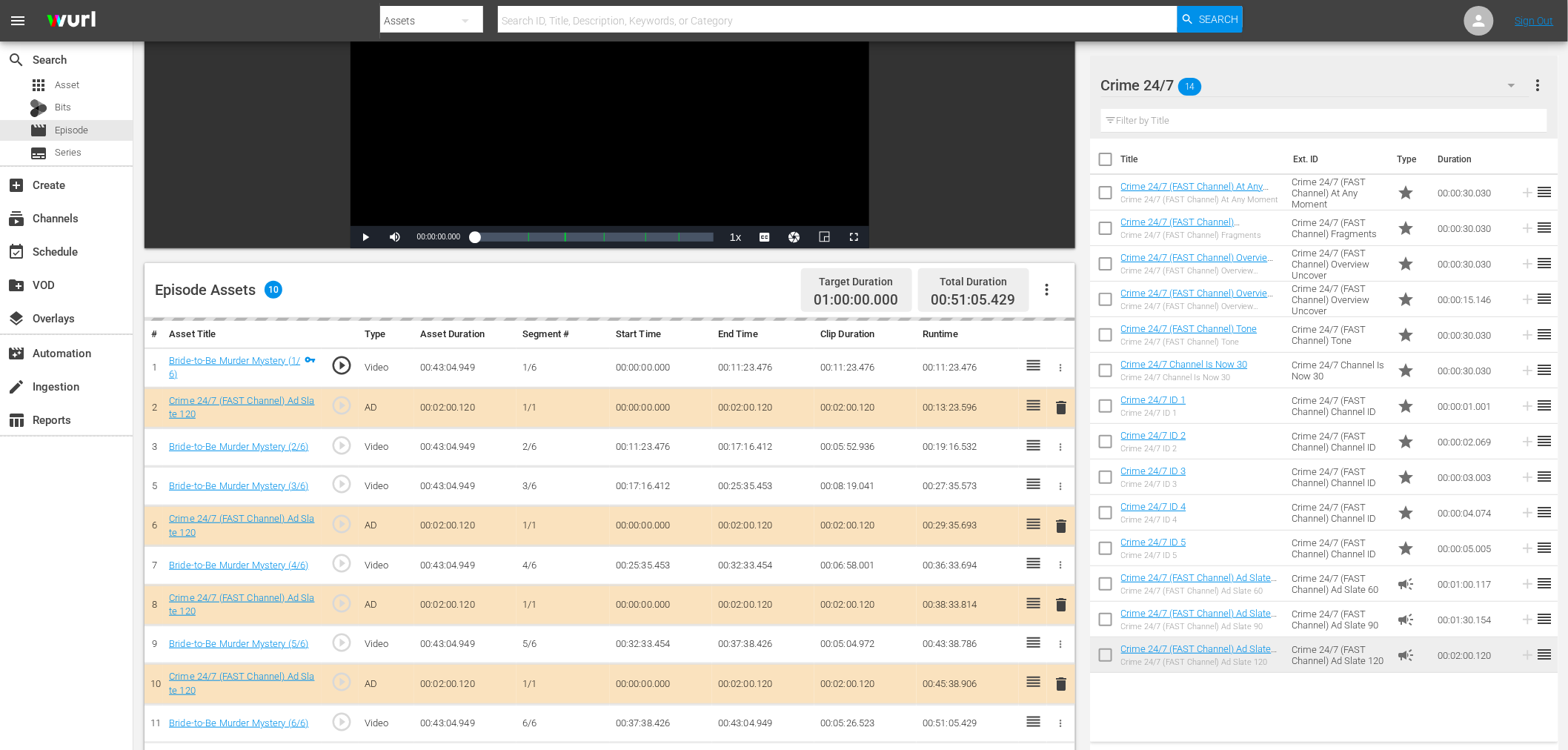
scroll to position [247, 0]
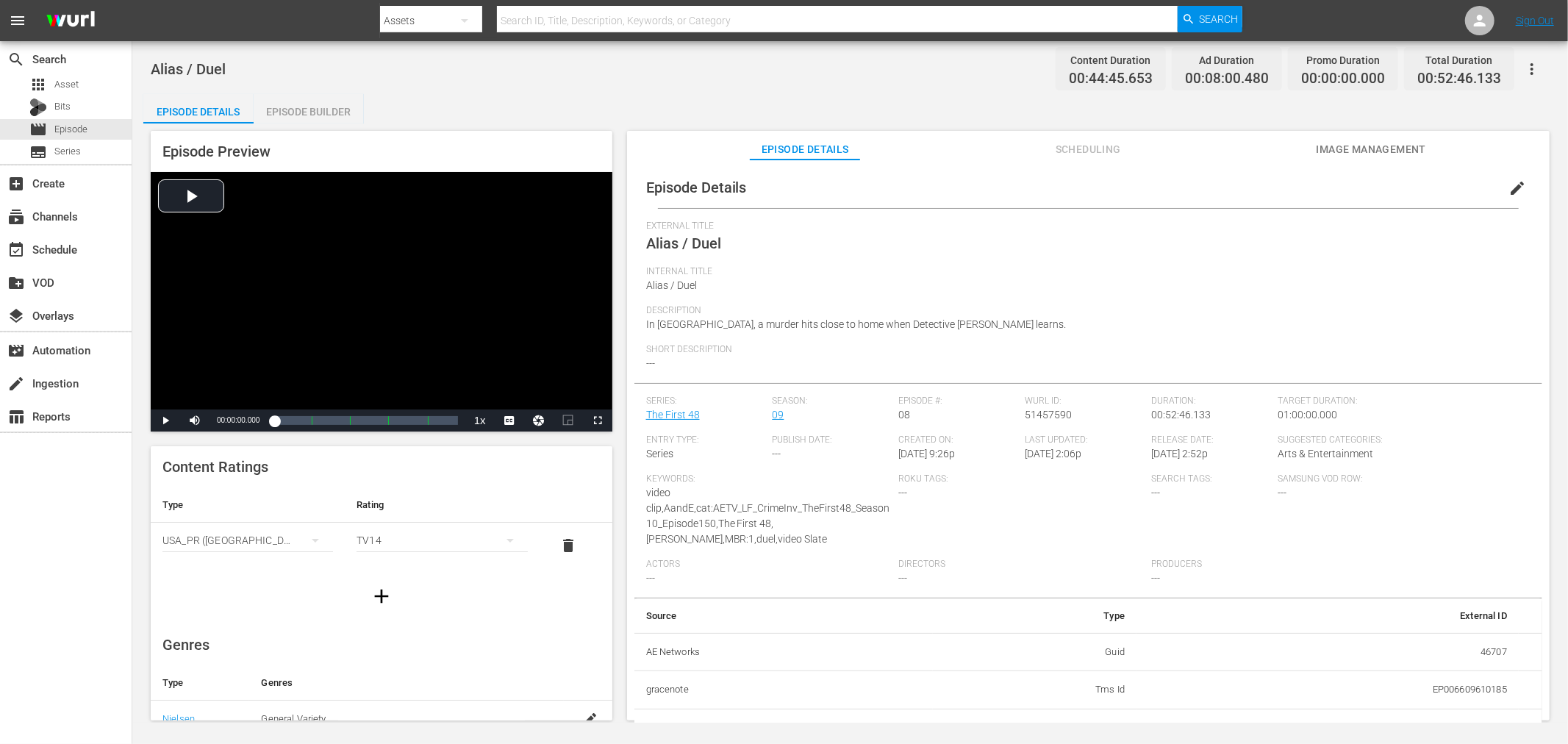
click at [284, 122] on div "Episode Builder" at bounding box center [309, 111] width 110 height 35
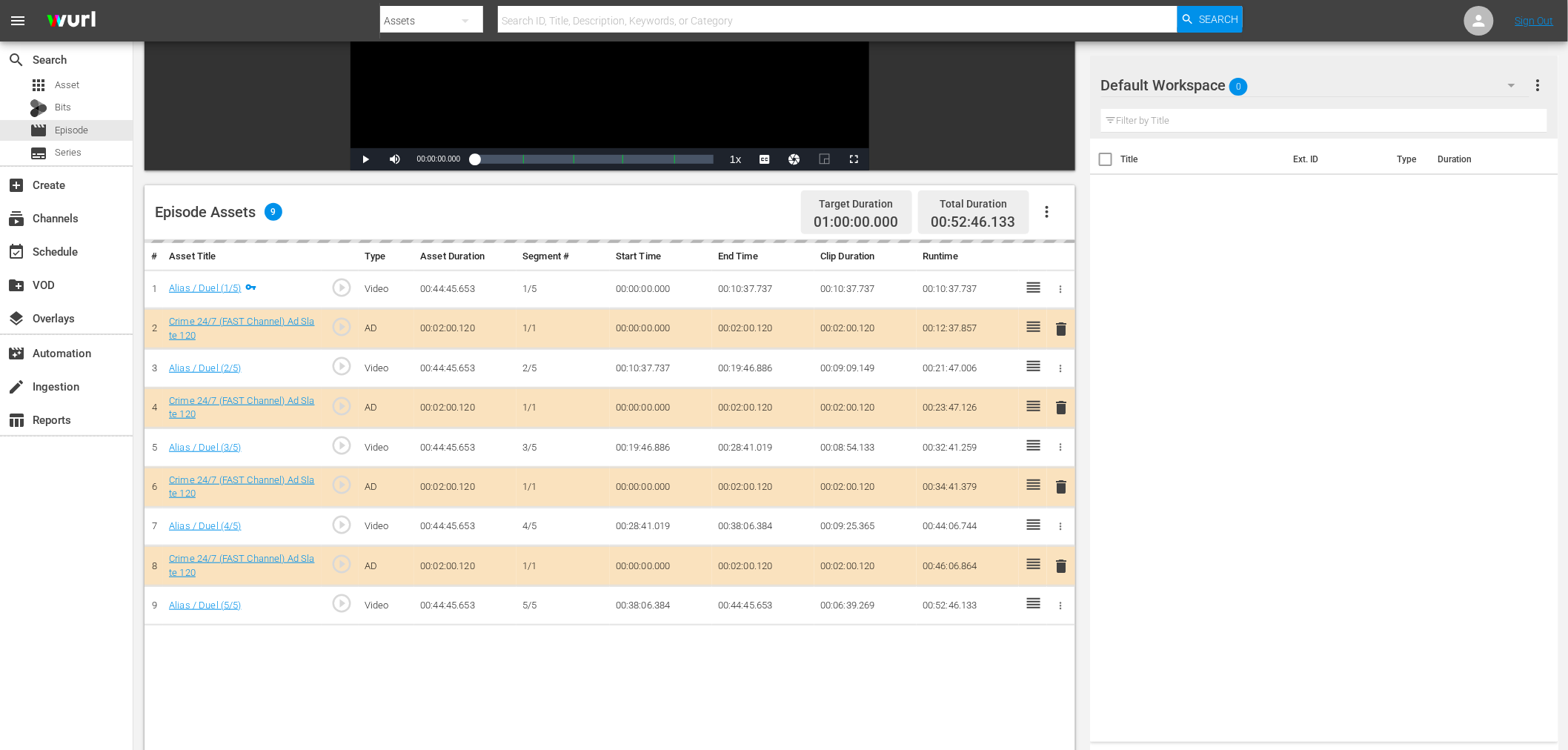
scroll to position [247, 0]
click at [1272, 78] on div "Default Workspace 0" at bounding box center [1315, 85] width 428 height 42
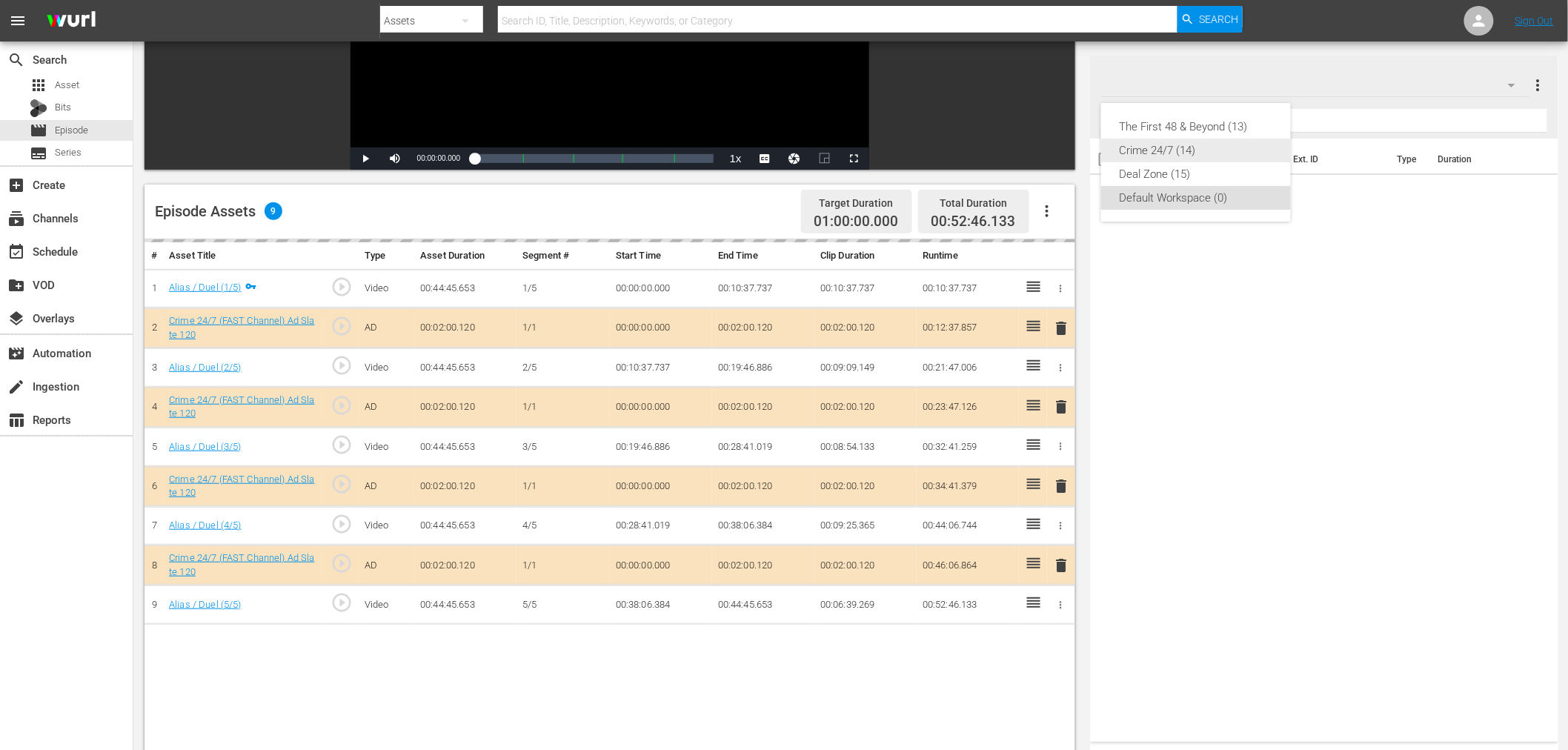
click at [1154, 154] on div "Crime 24/7 (14)" at bounding box center [1196, 151] width 154 height 24
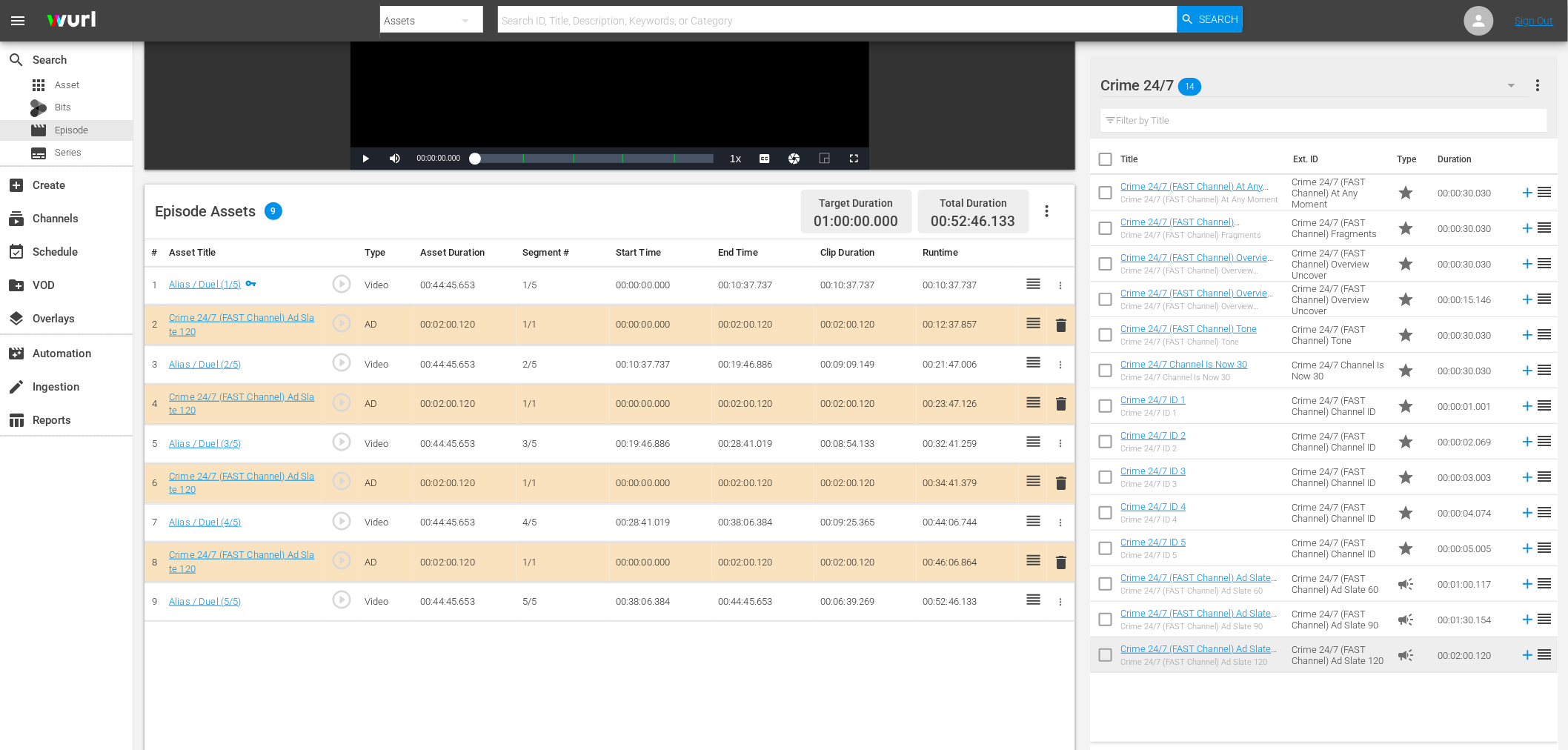
click at [1059, 396] on span "delete" at bounding box center [1062, 404] width 18 height 18
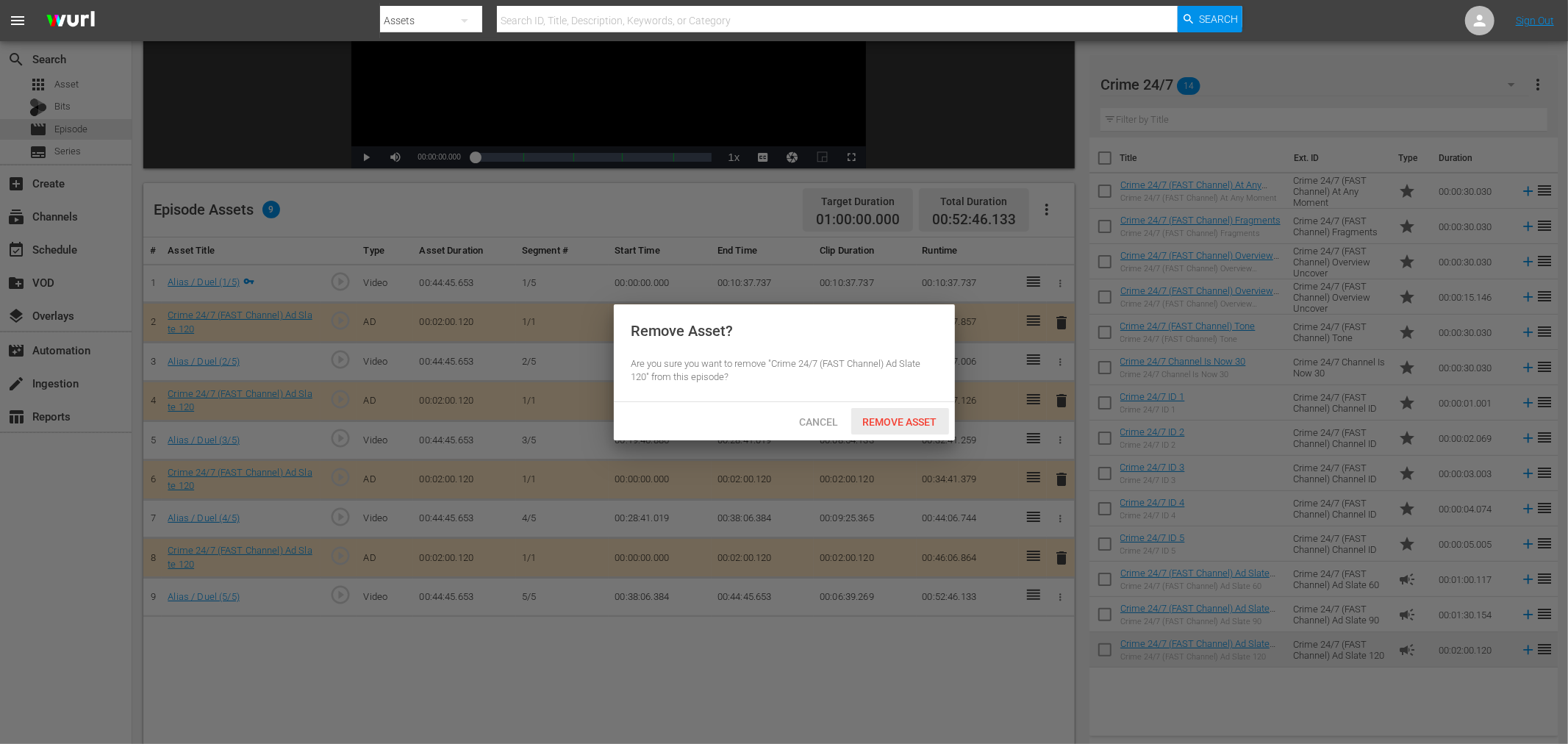
click at [920, 418] on span "Remove Asset" at bounding box center [900, 422] width 98 height 12
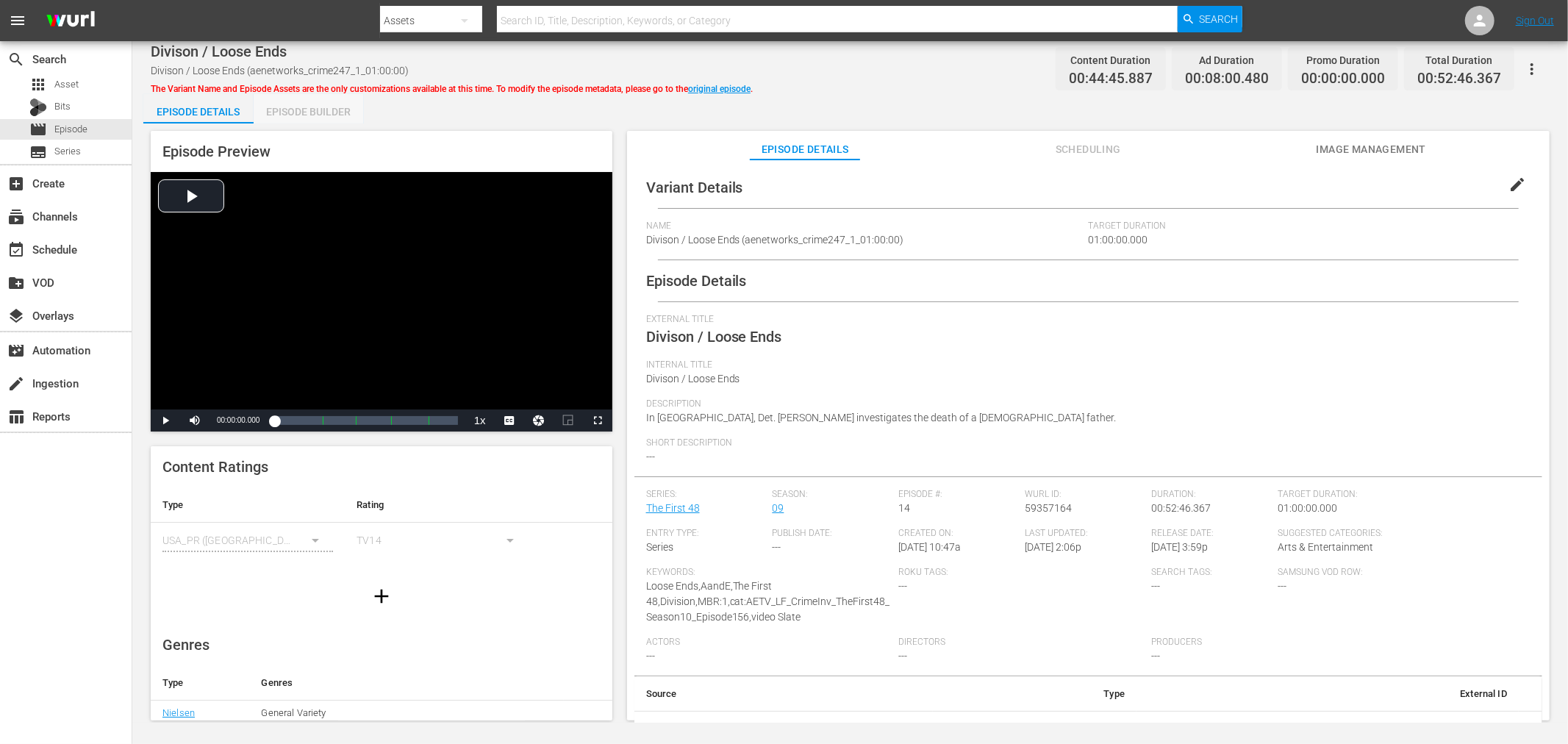
click at [355, 108] on div "Episode Builder" at bounding box center [309, 111] width 110 height 35
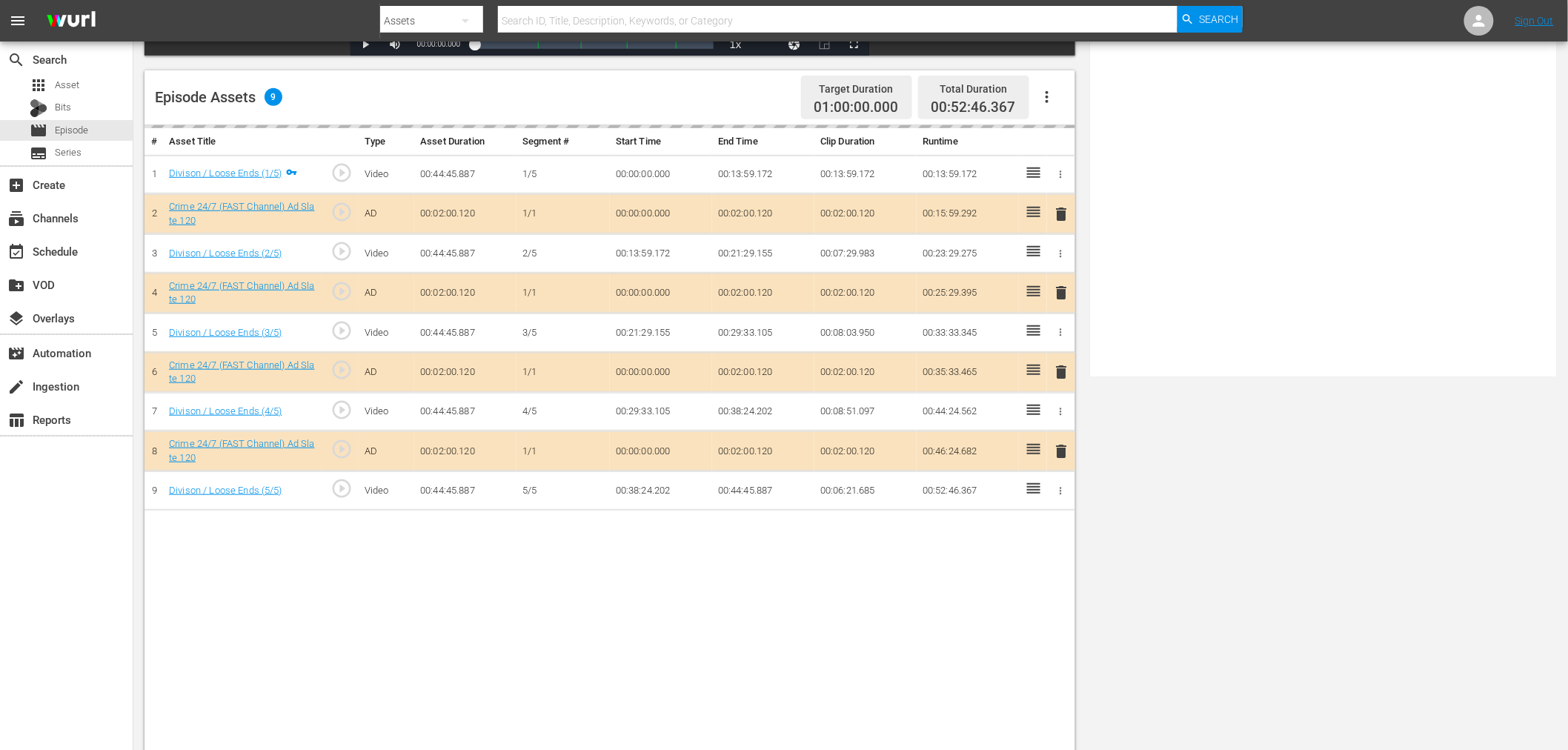
scroll to position [385, 0]
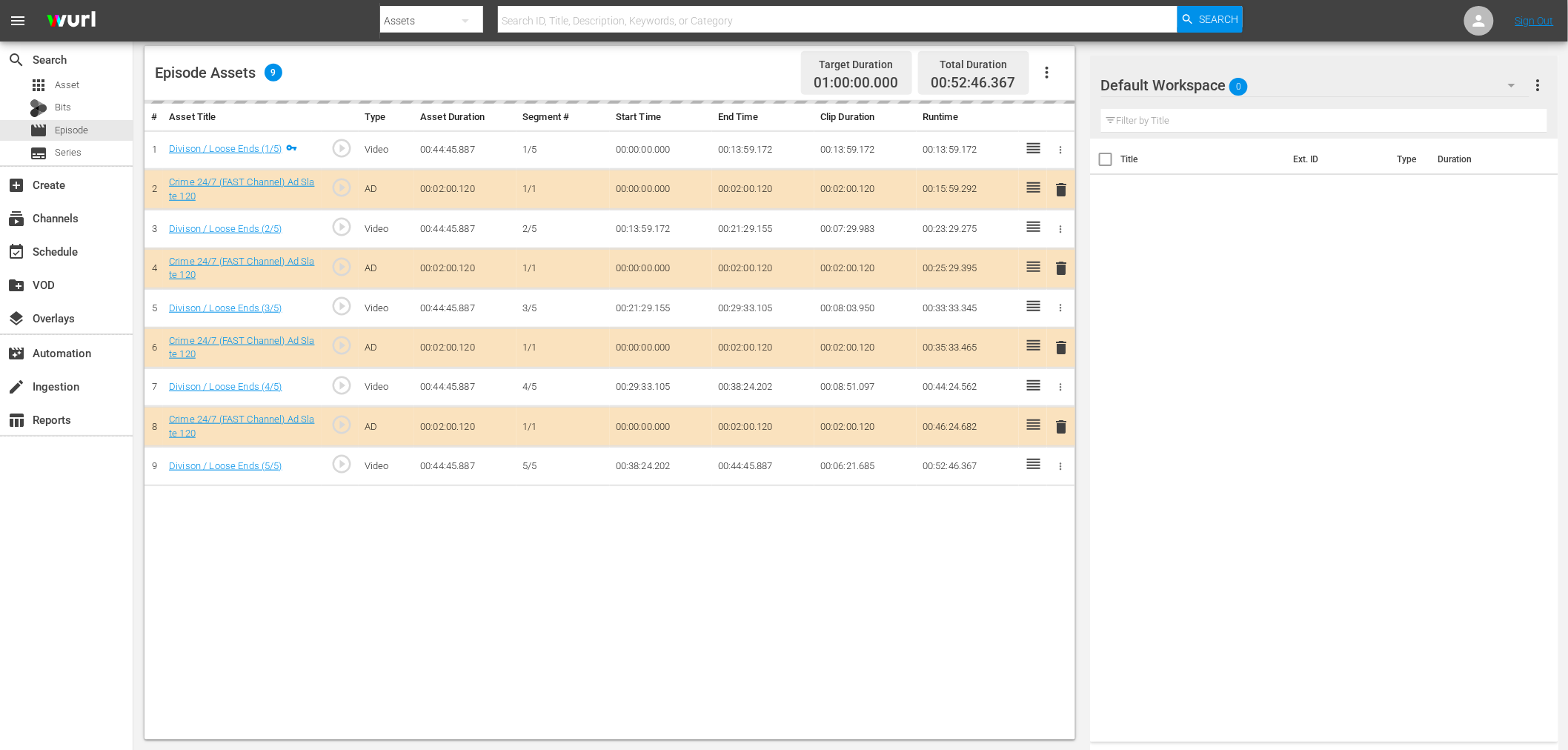
click at [1363, 79] on div "Default Workspace 0" at bounding box center [1315, 85] width 428 height 42
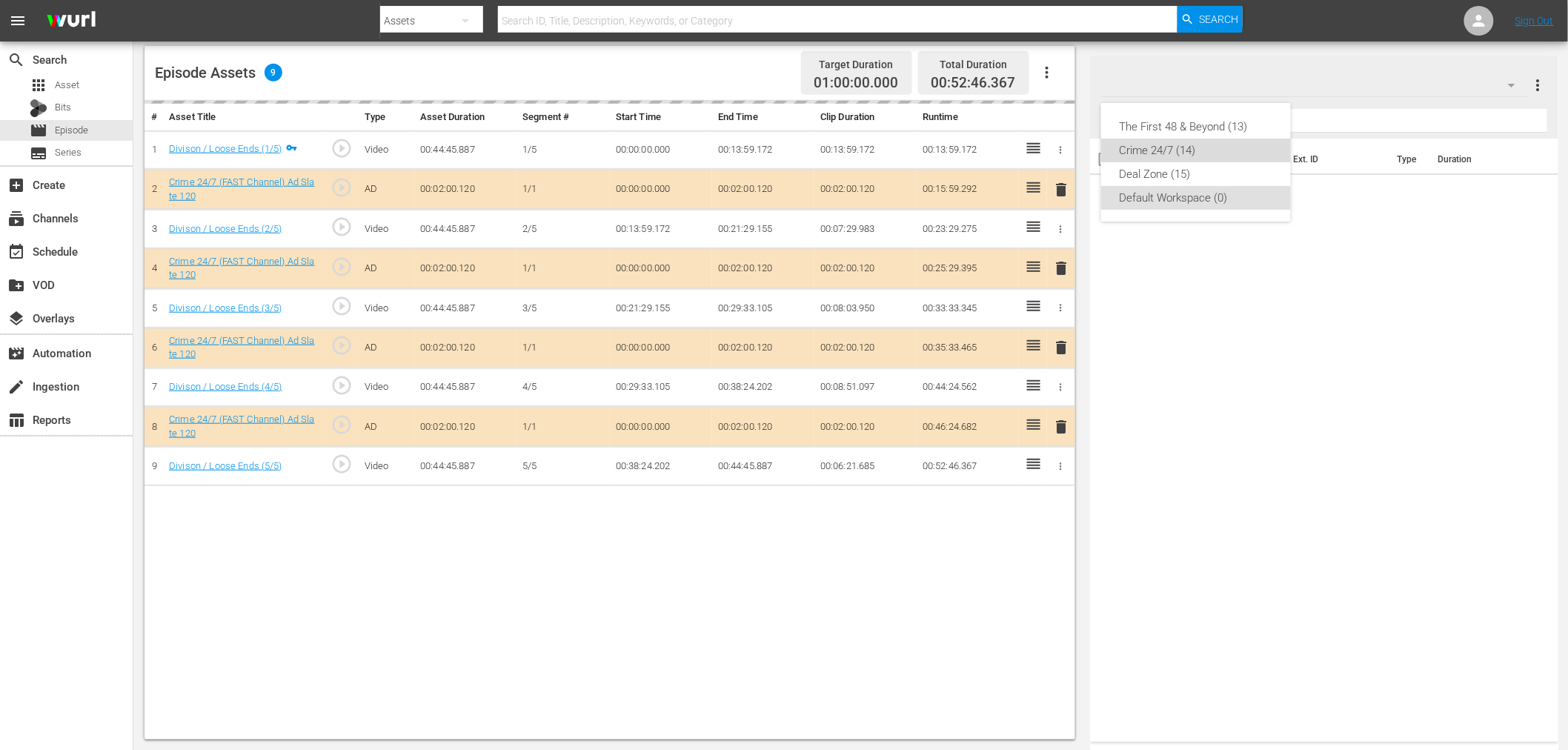
click at [1157, 151] on div "Crime 24/7 (14)" at bounding box center [1196, 151] width 154 height 24
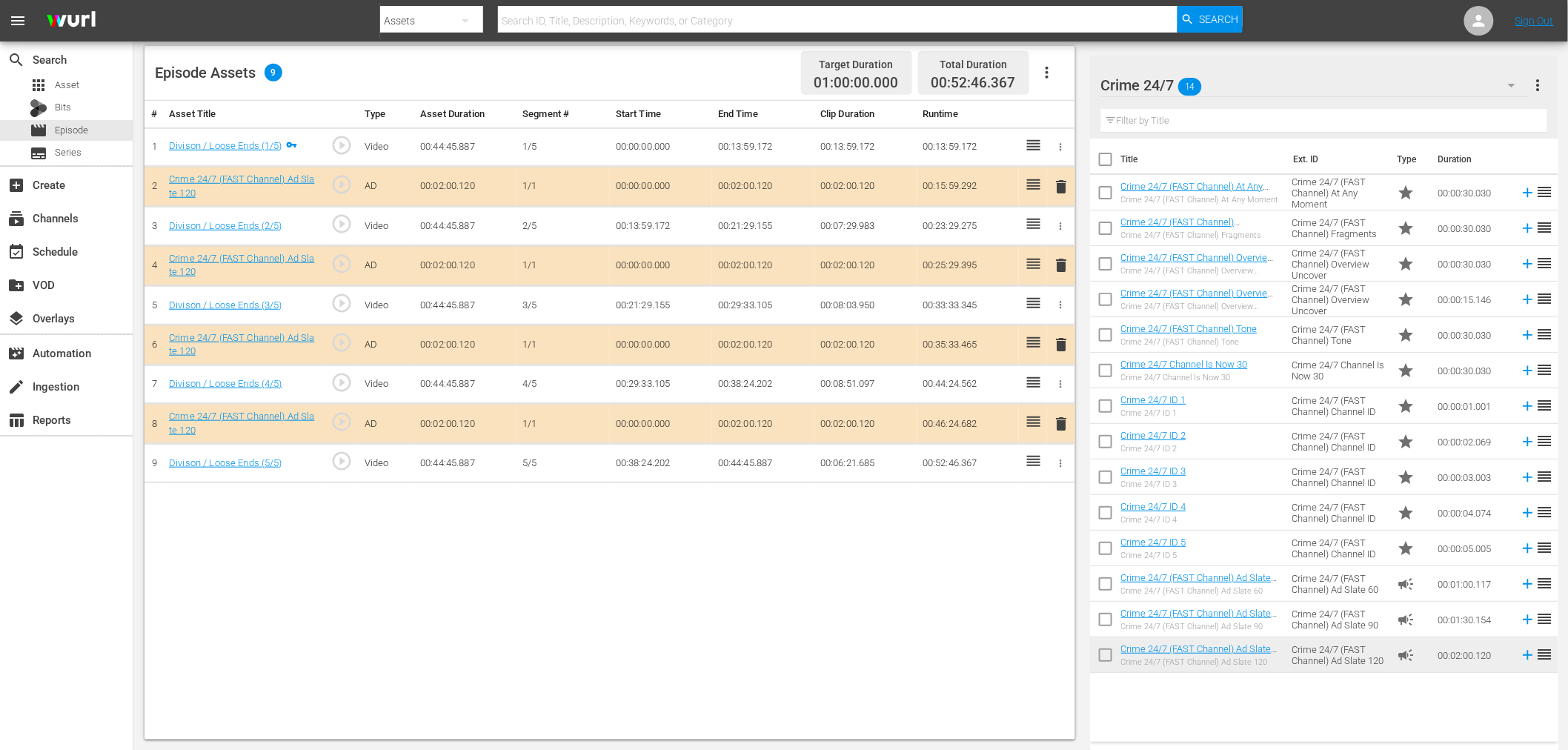
click at [1057, 264] on span "delete" at bounding box center [1062, 265] width 18 height 18
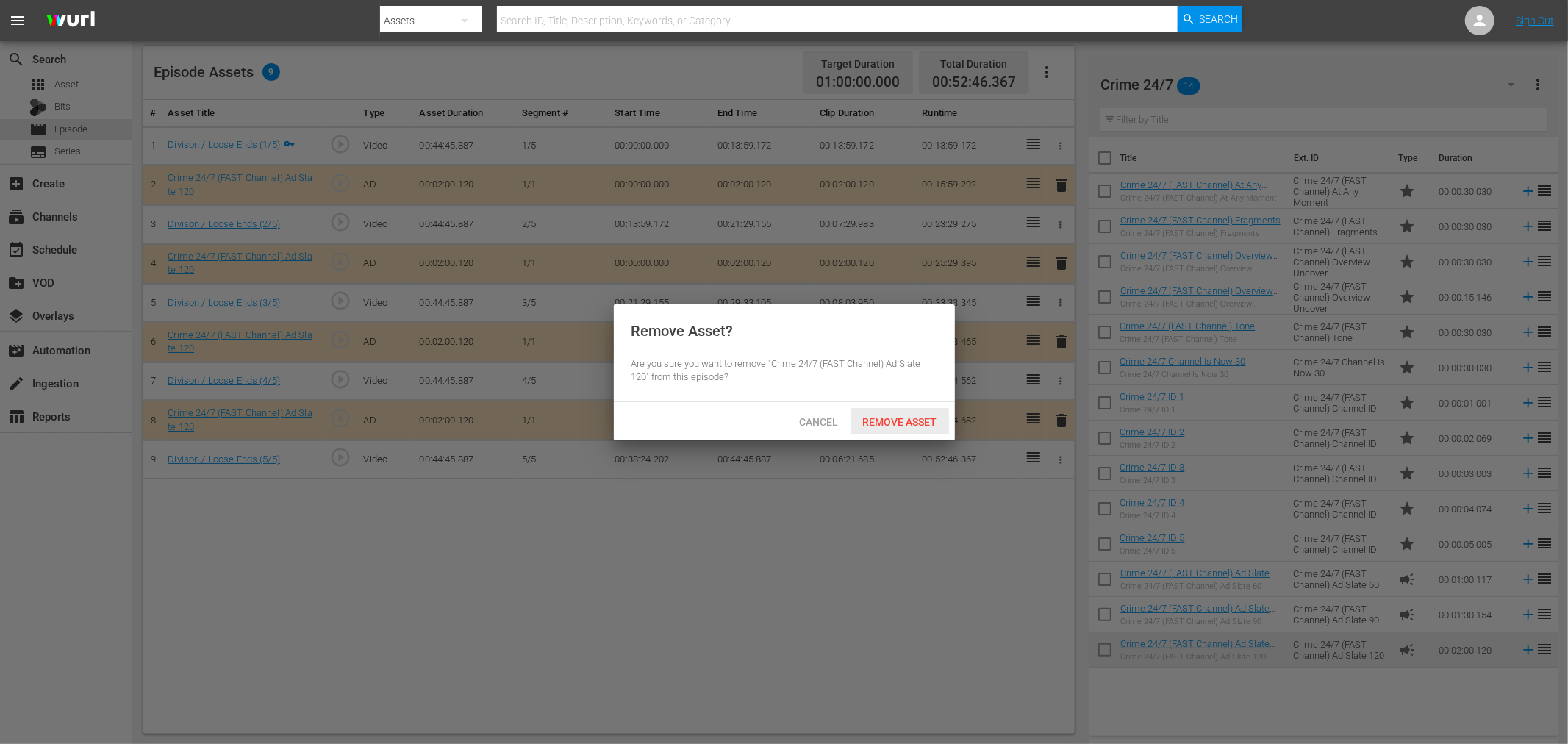
click at [893, 423] on span "Remove Asset" at bounding box center [900, 422] width 98 height 12
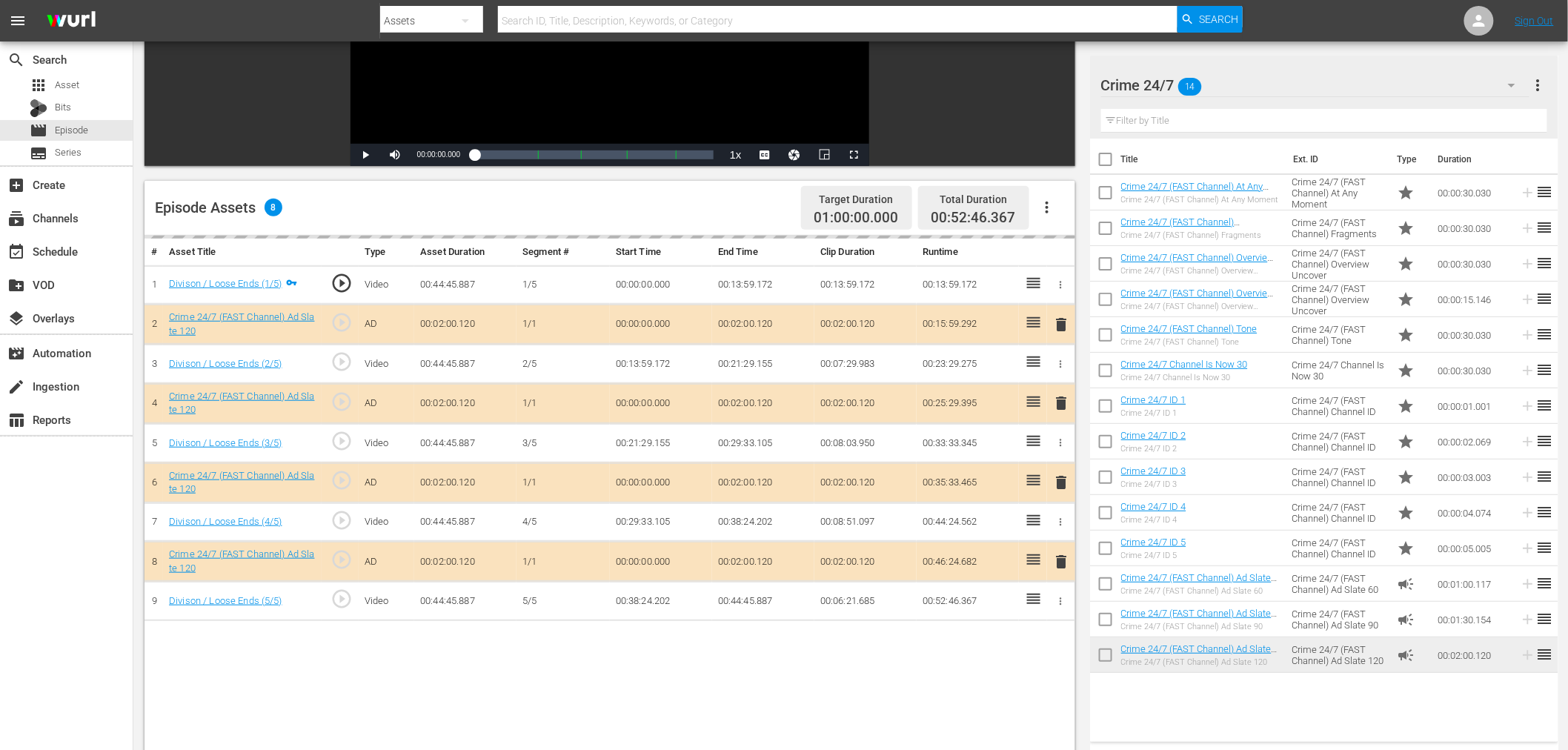
scroll to position [303, 0]
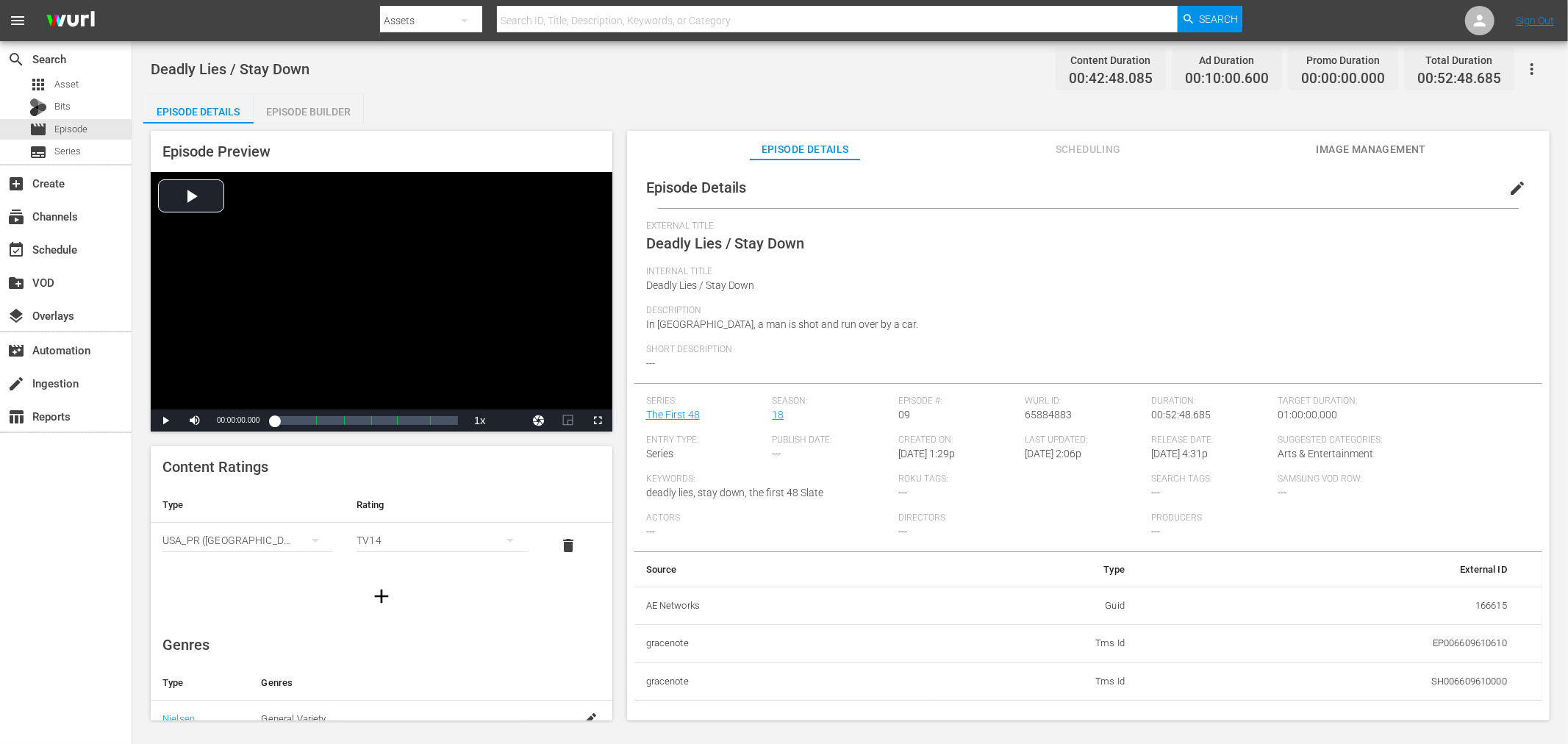
click at [313, 118] on div "Episode Builder" at bounding box center [309, 111] width 110 height 35
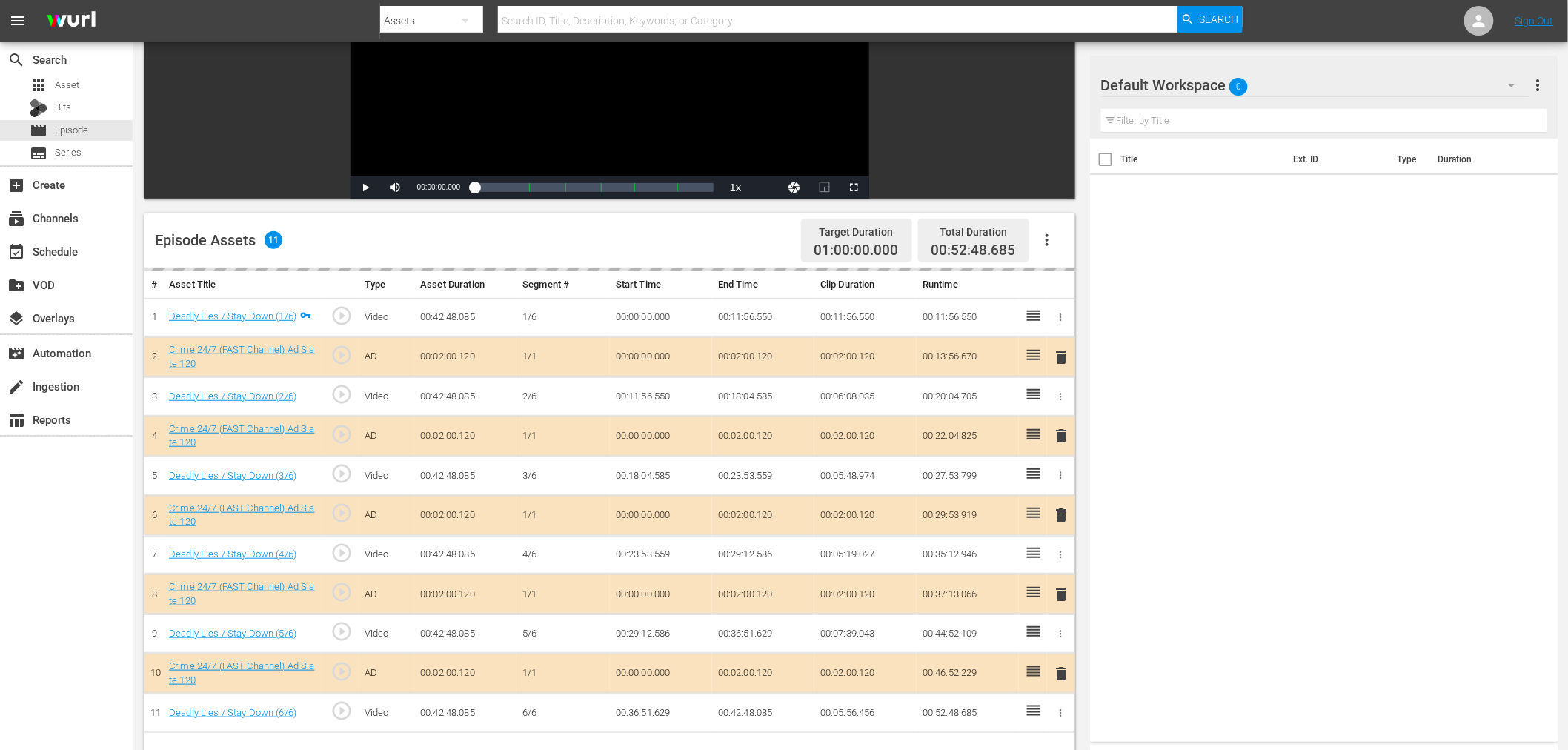
scroll to position [329, 0]
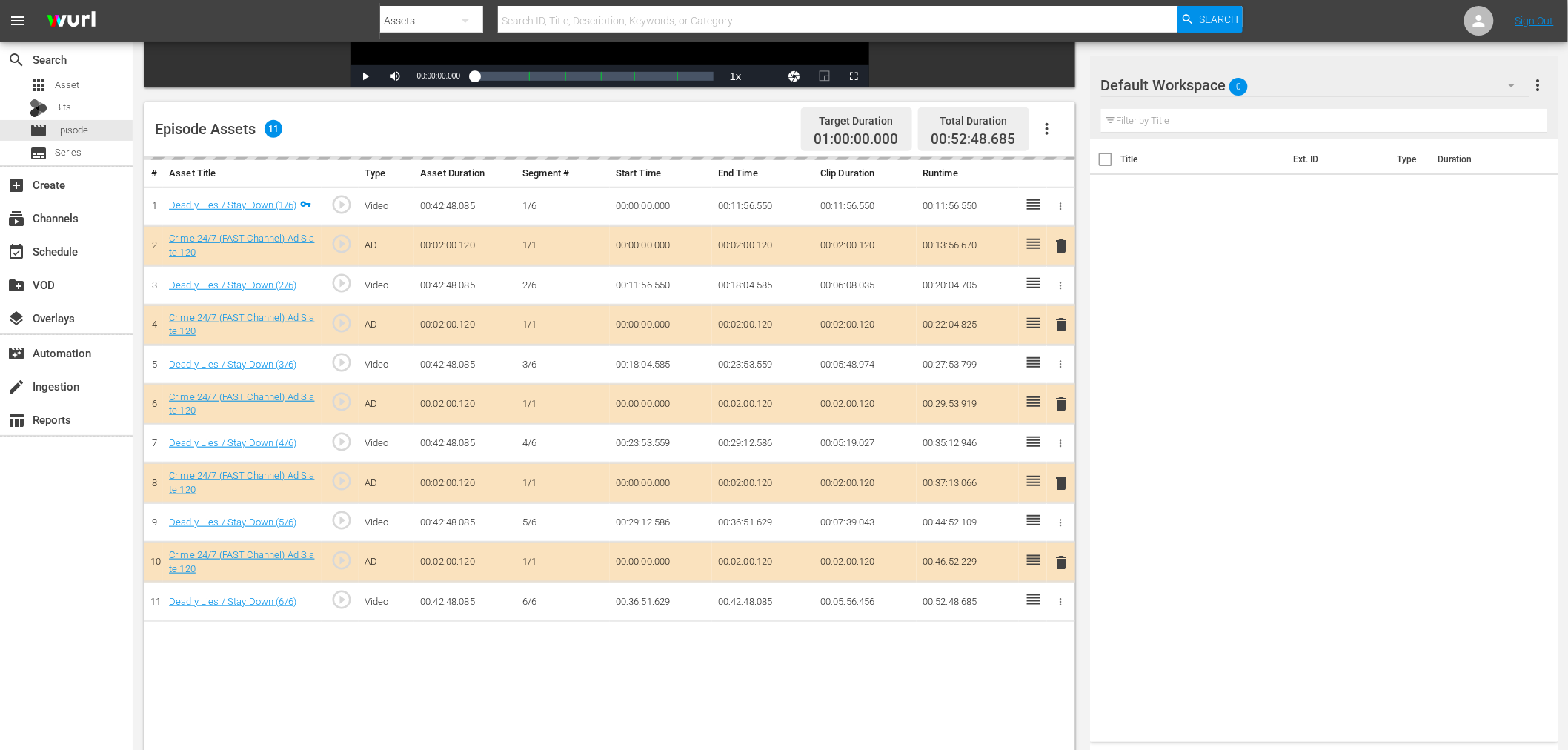
click at [1277, 75] on div "Default Workspace 0" at bounding box center [1315, 85] width 428 height 42
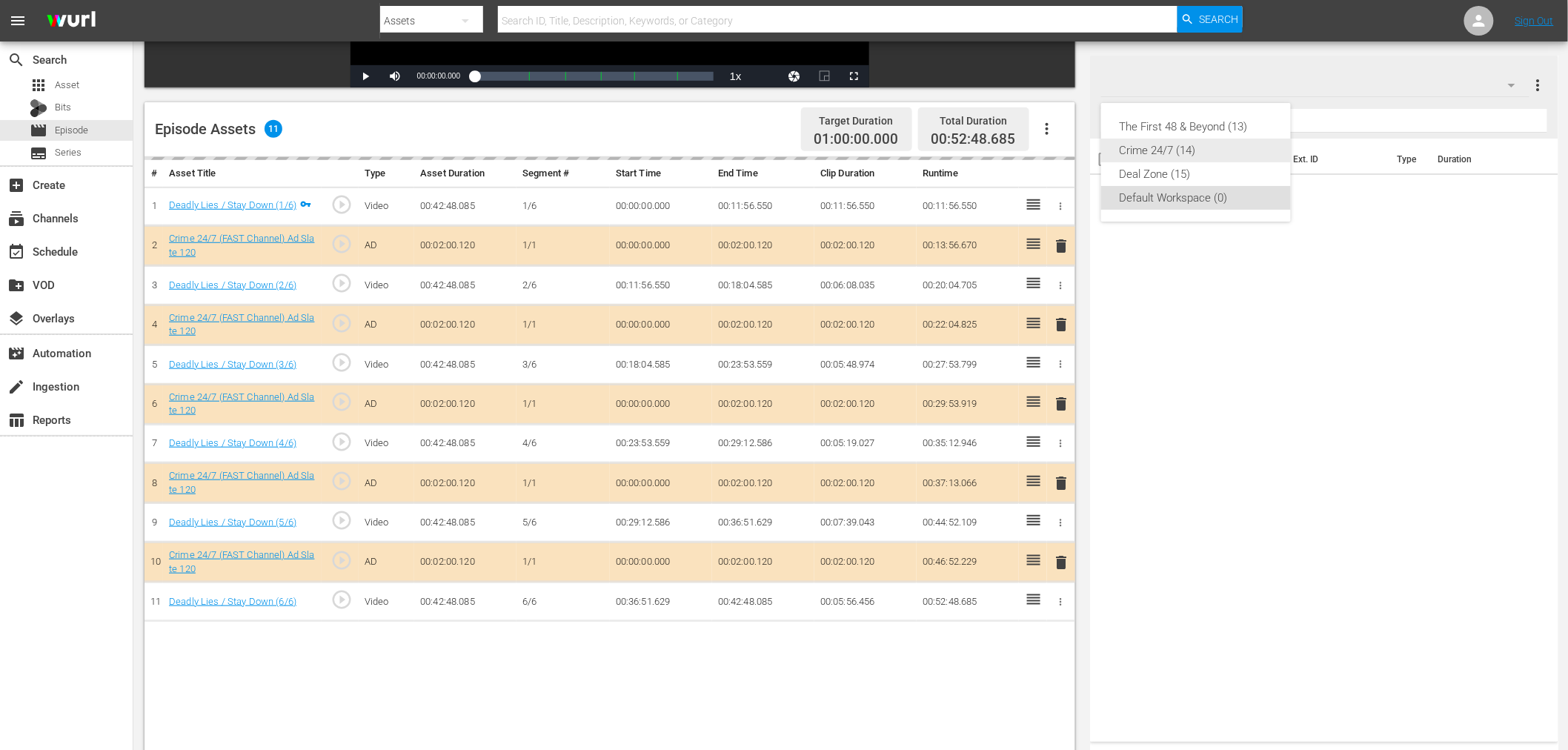
click at [1205, 154] on div "Crime 24/7 (14)" at bounding box center [1196, 151] width 154 height 24
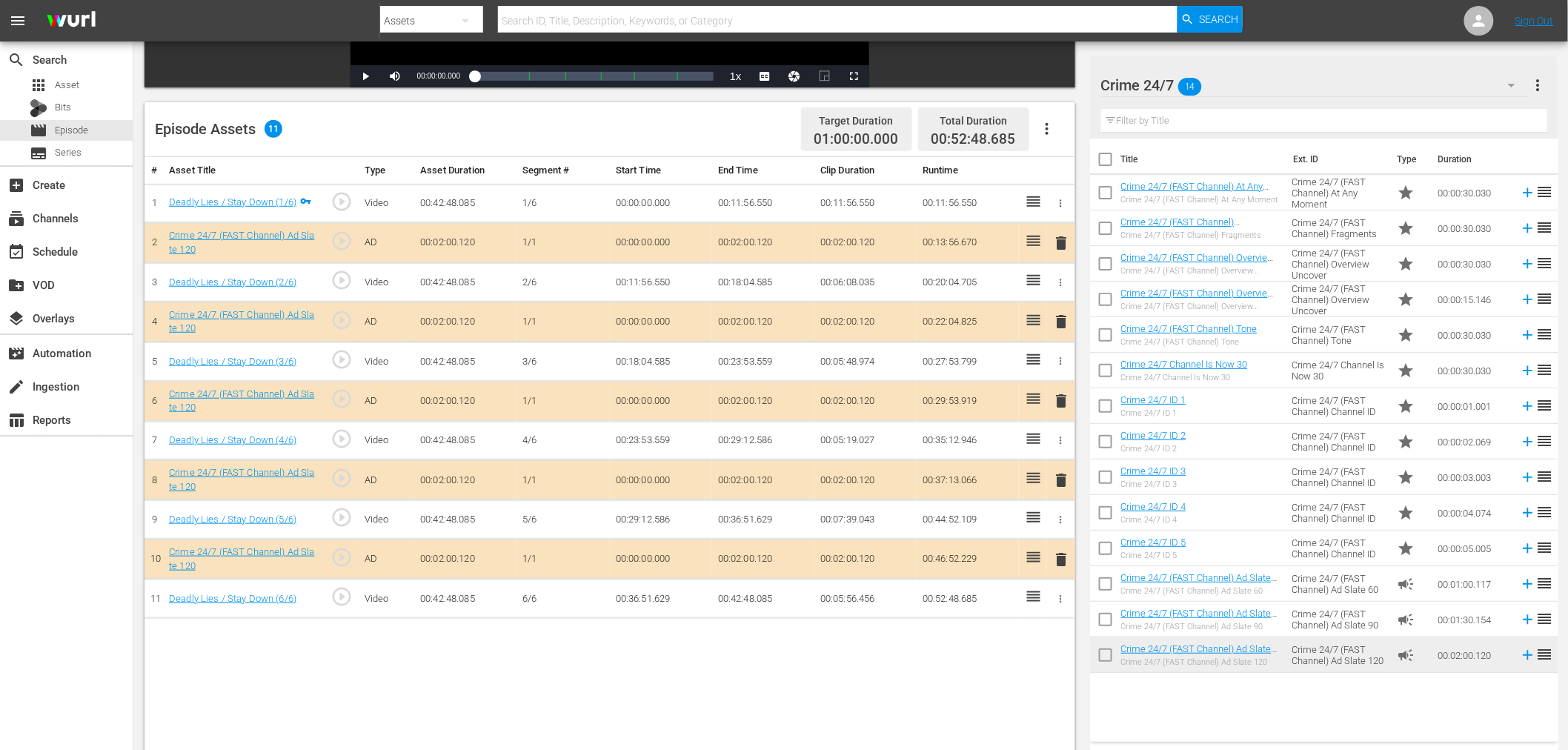
click at [1061, 315] on span "delete" at bounding box center [1062, 322] width 18 height 18
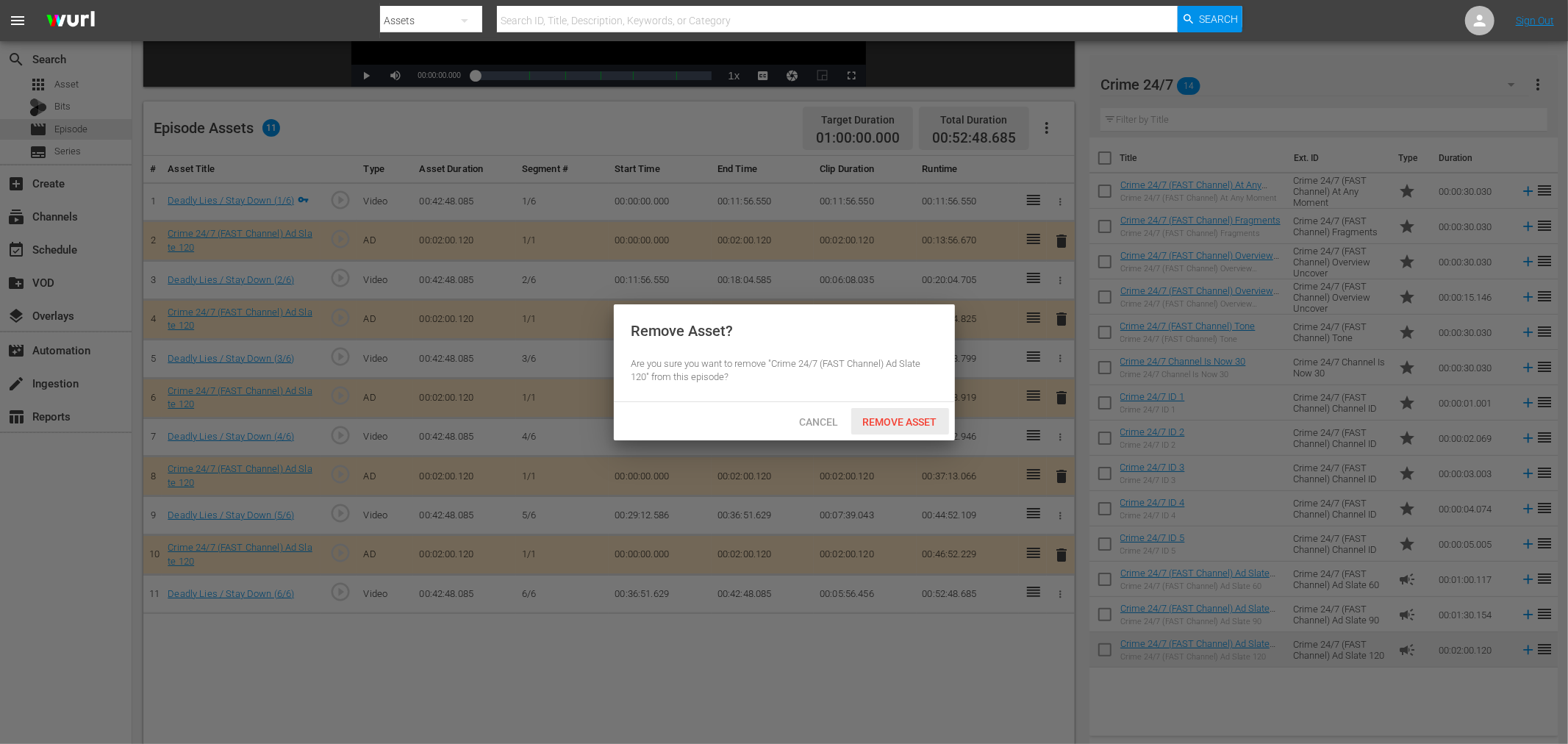
click at [887, 423] on span "Remove Asset" at bounding box center [900, 422] width 98 height 12
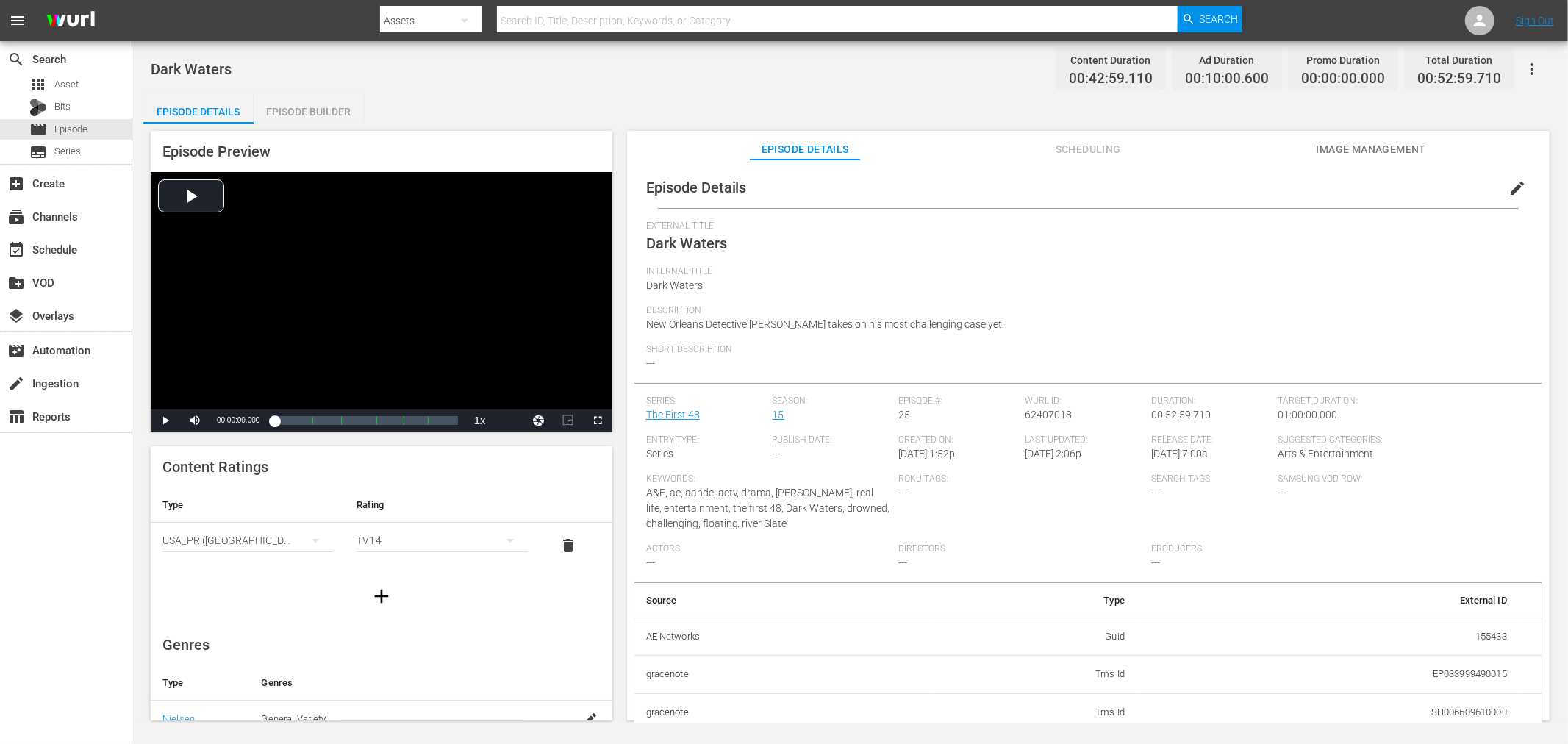
click at [318, 109] on div "Episode Builder" at bounding box center [309, 111] width 110 height 35
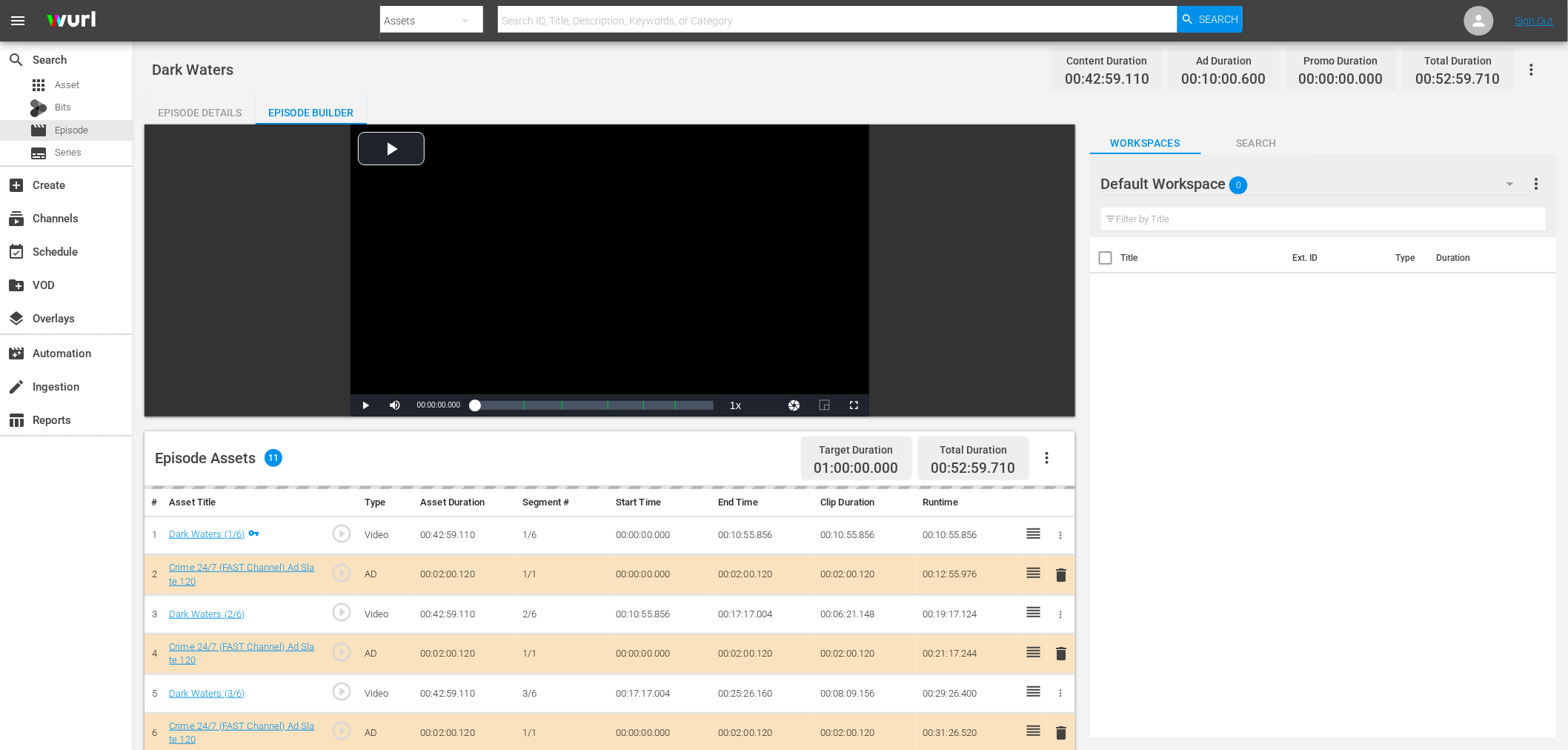
click at [1395, 186] on div "Default Workspace 0" at bounding box center [1314, 184] width 426 height 42
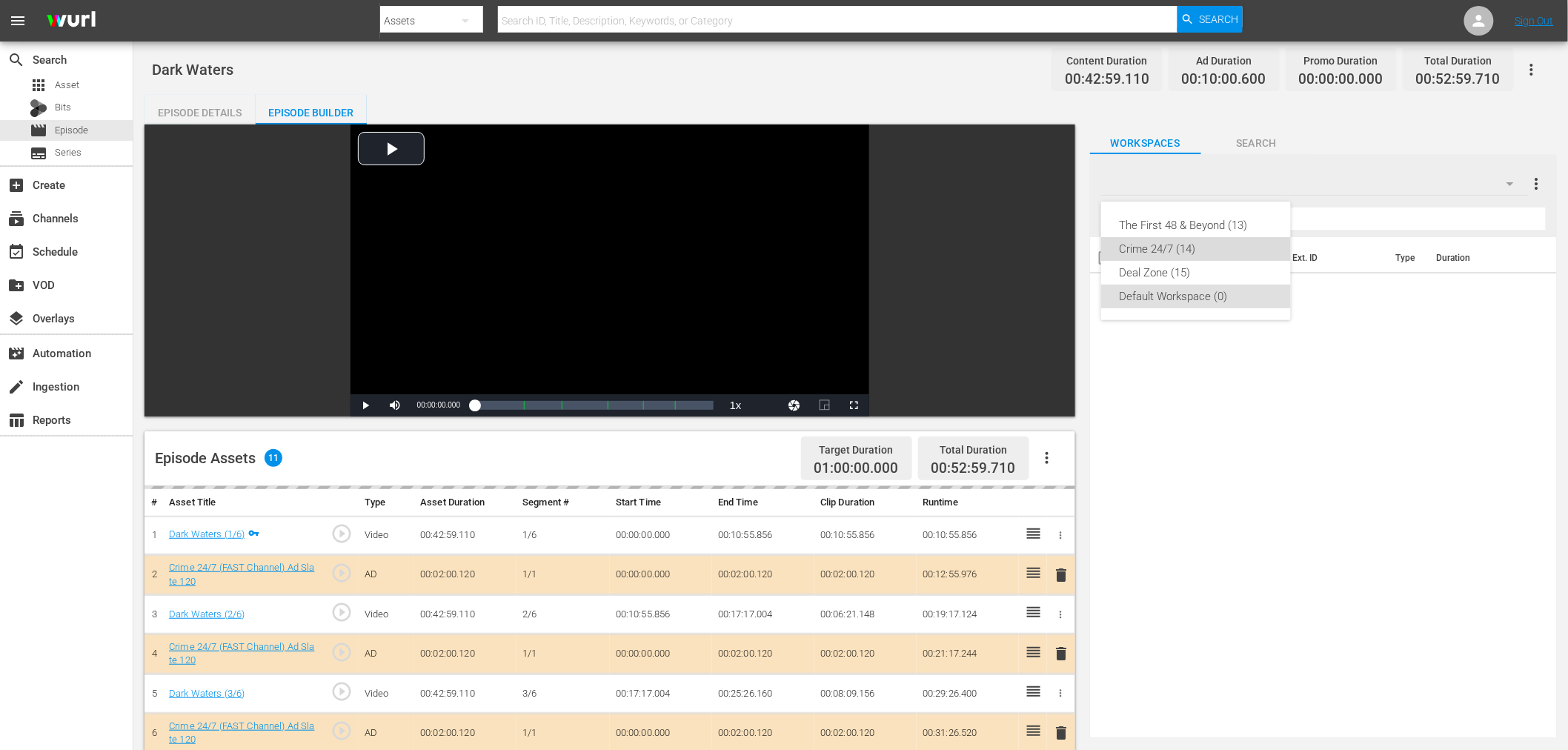
click at [1183, 249] on div "Crime 24/7 (14)" at bounding box center [1196, 249] width 154 height 24
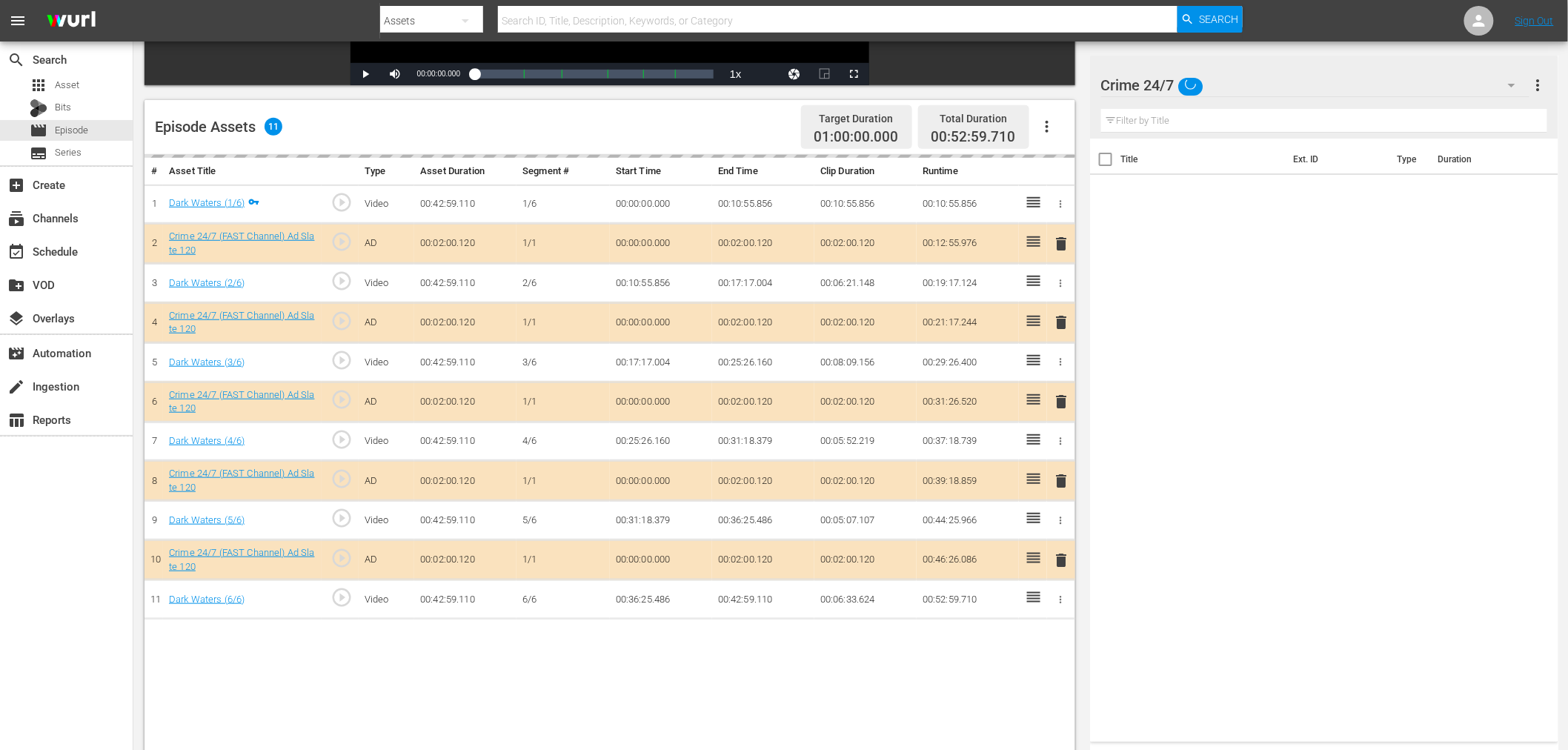
scroll to position [303, 0]
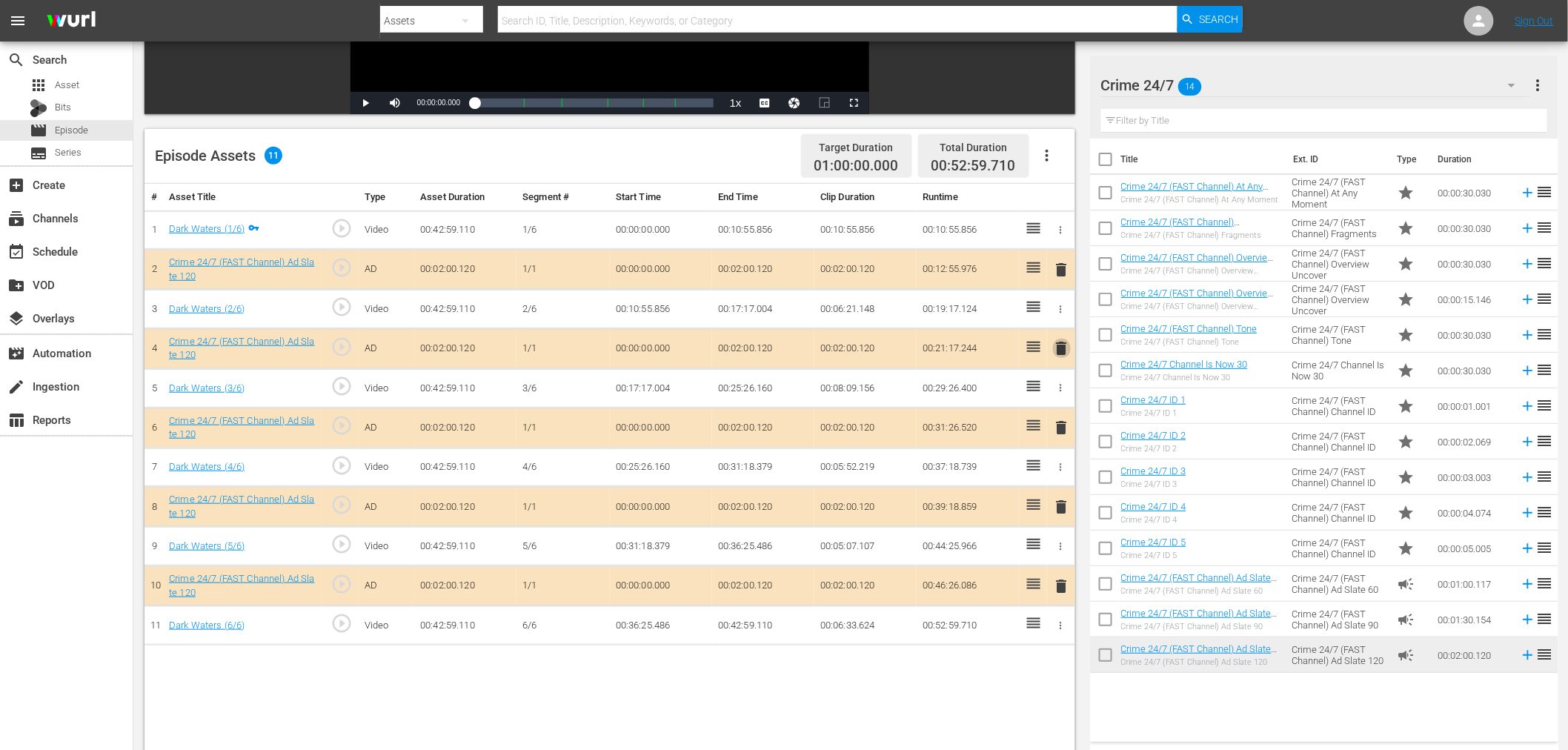
click at [1065, 346] on span "delete" at bounding box center [1062, 348] width 18 height 18
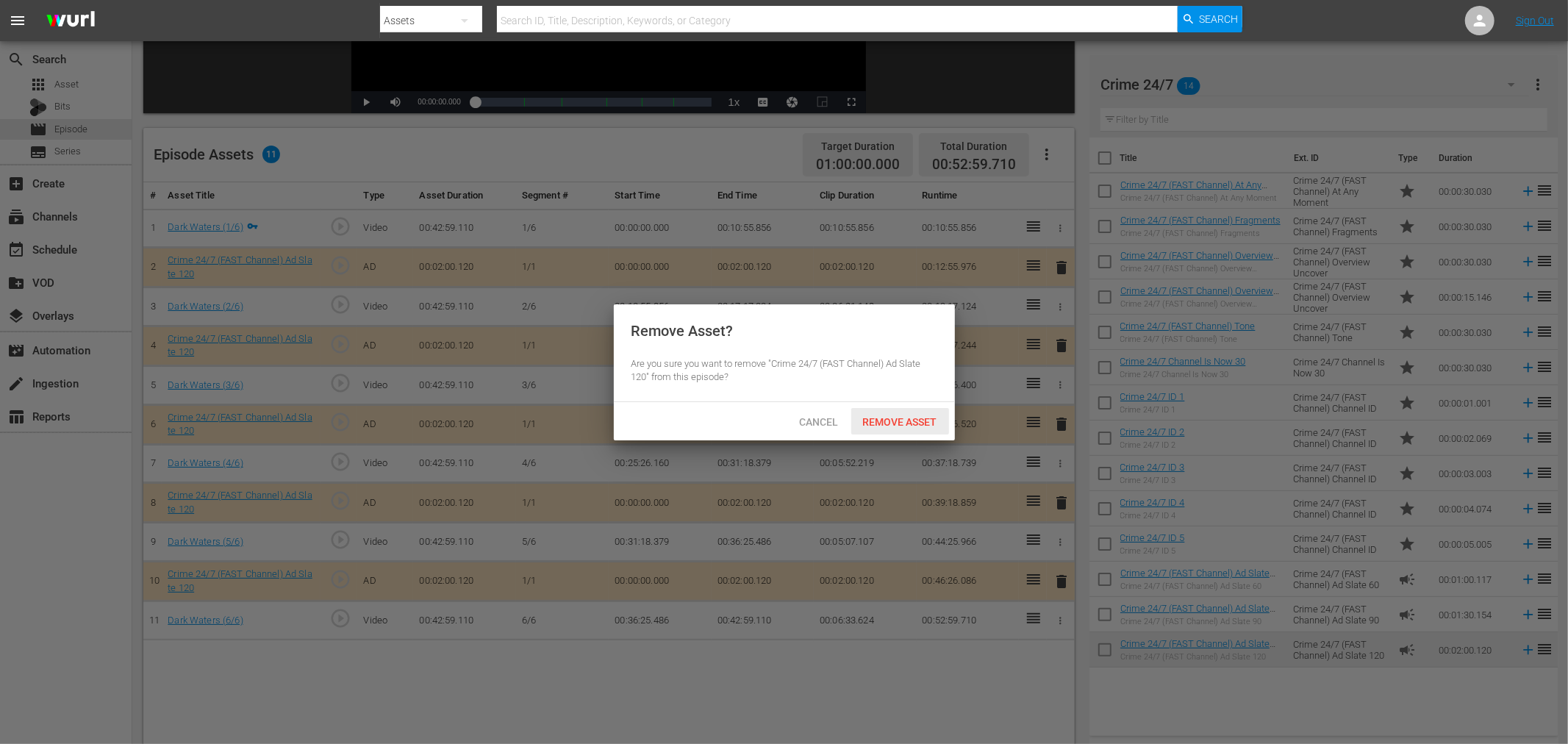
click at [898, 418] on span "Remove Asset" at bounding box center [900, 422] width 98 height 12
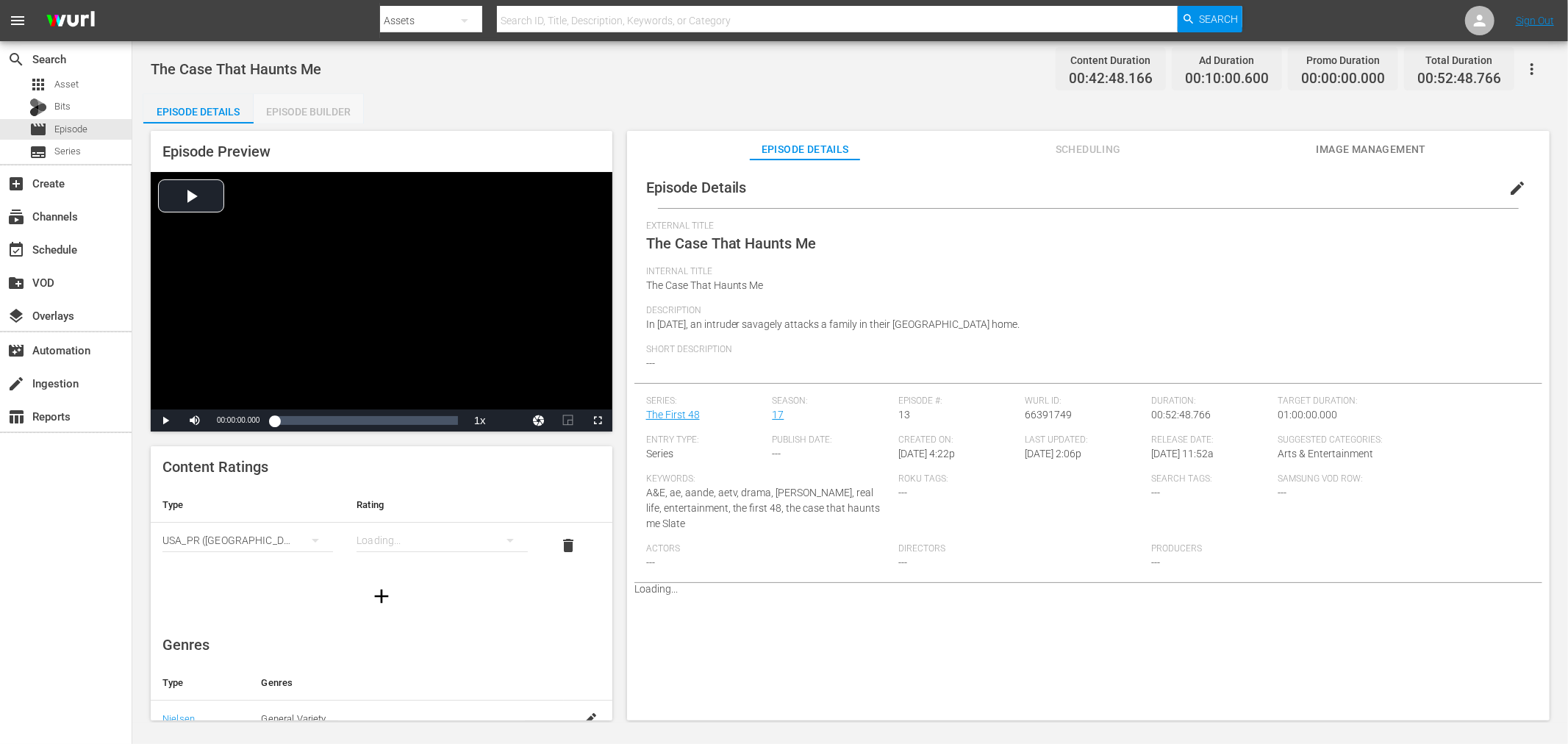
click at [272, 108] on div "Episode Builder" at bounding box center [309, 111] width 110 height 35
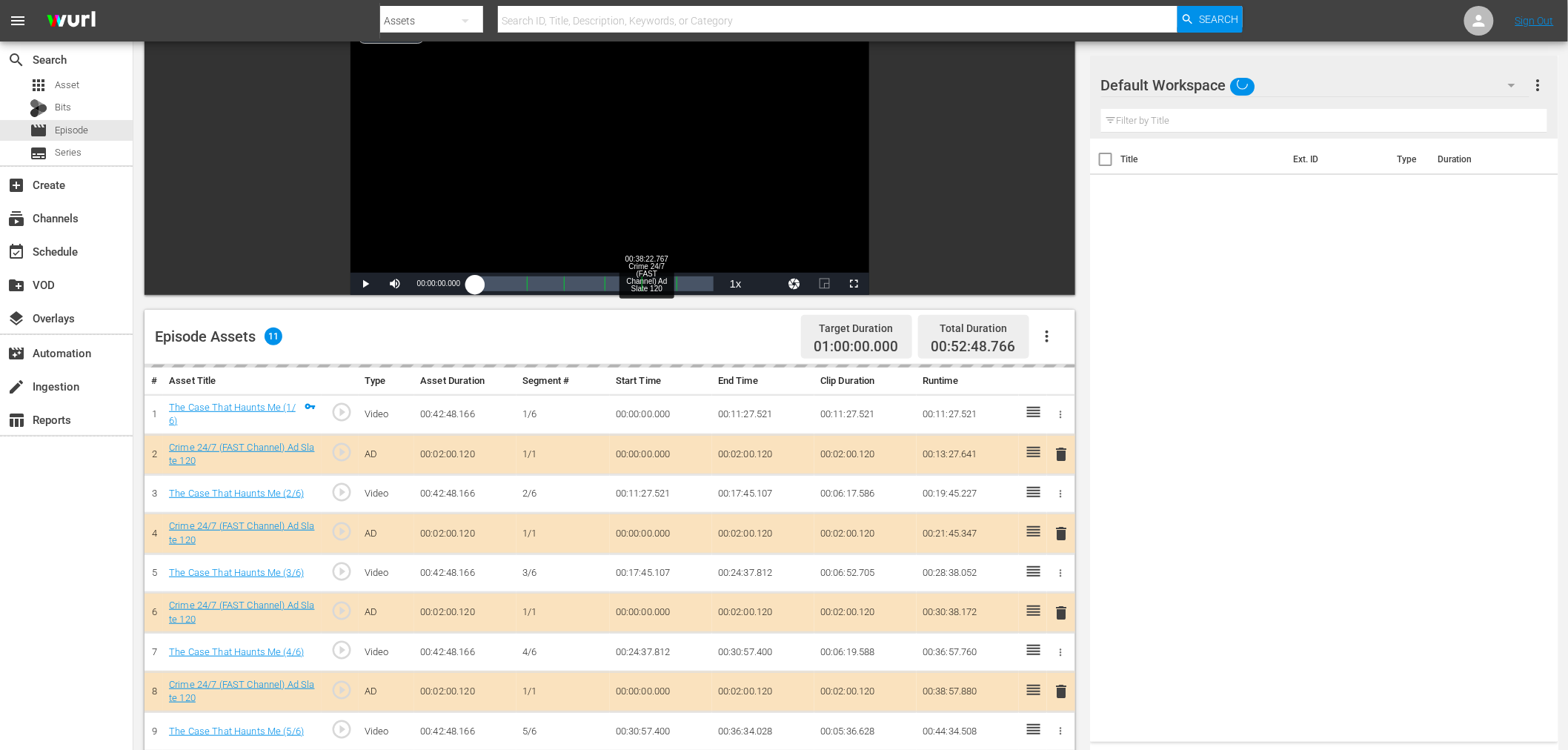
scroll to position [329, 0]
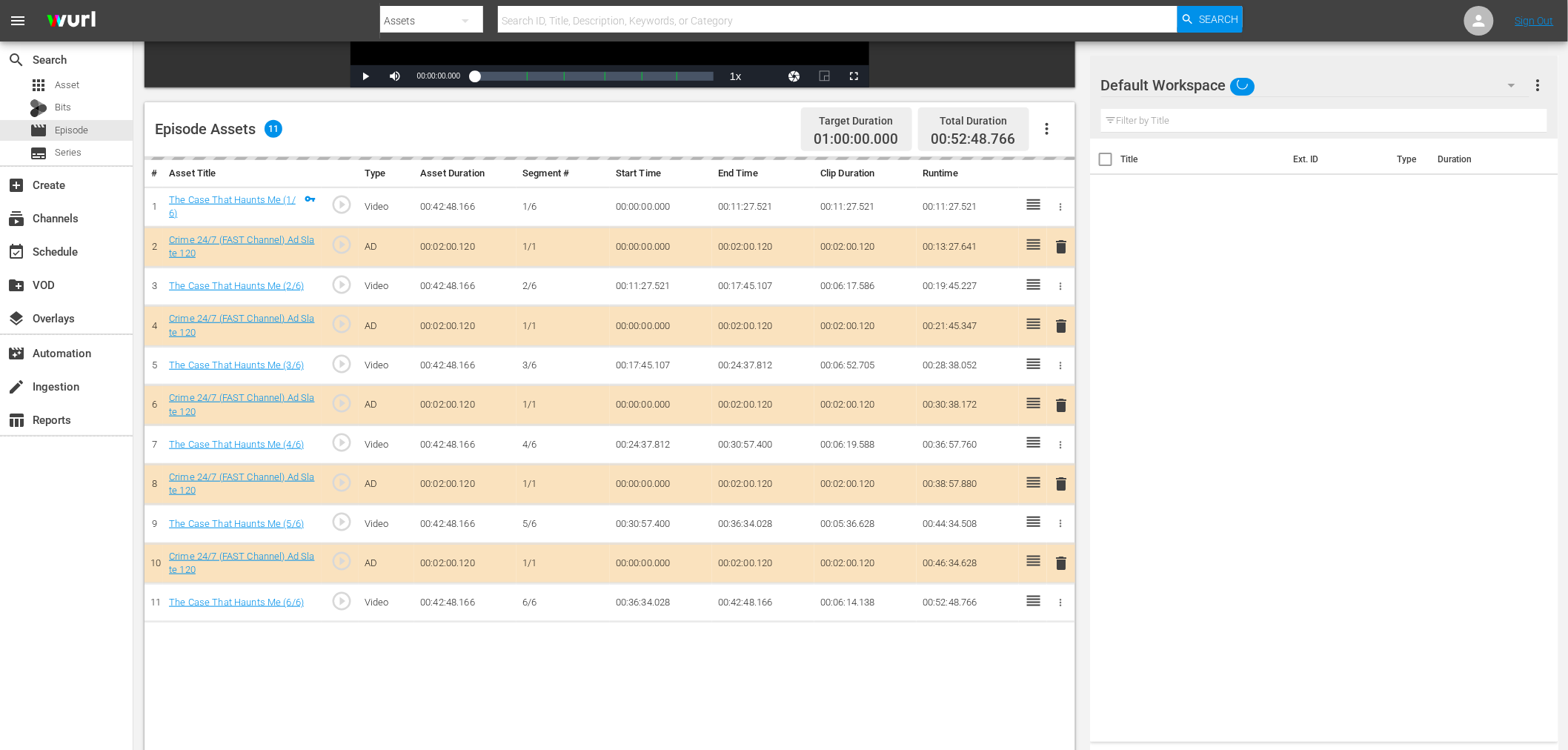
click at [1368, 99] on div "Default Workspace" at bounding box center [1315, 85] width 428 height 42
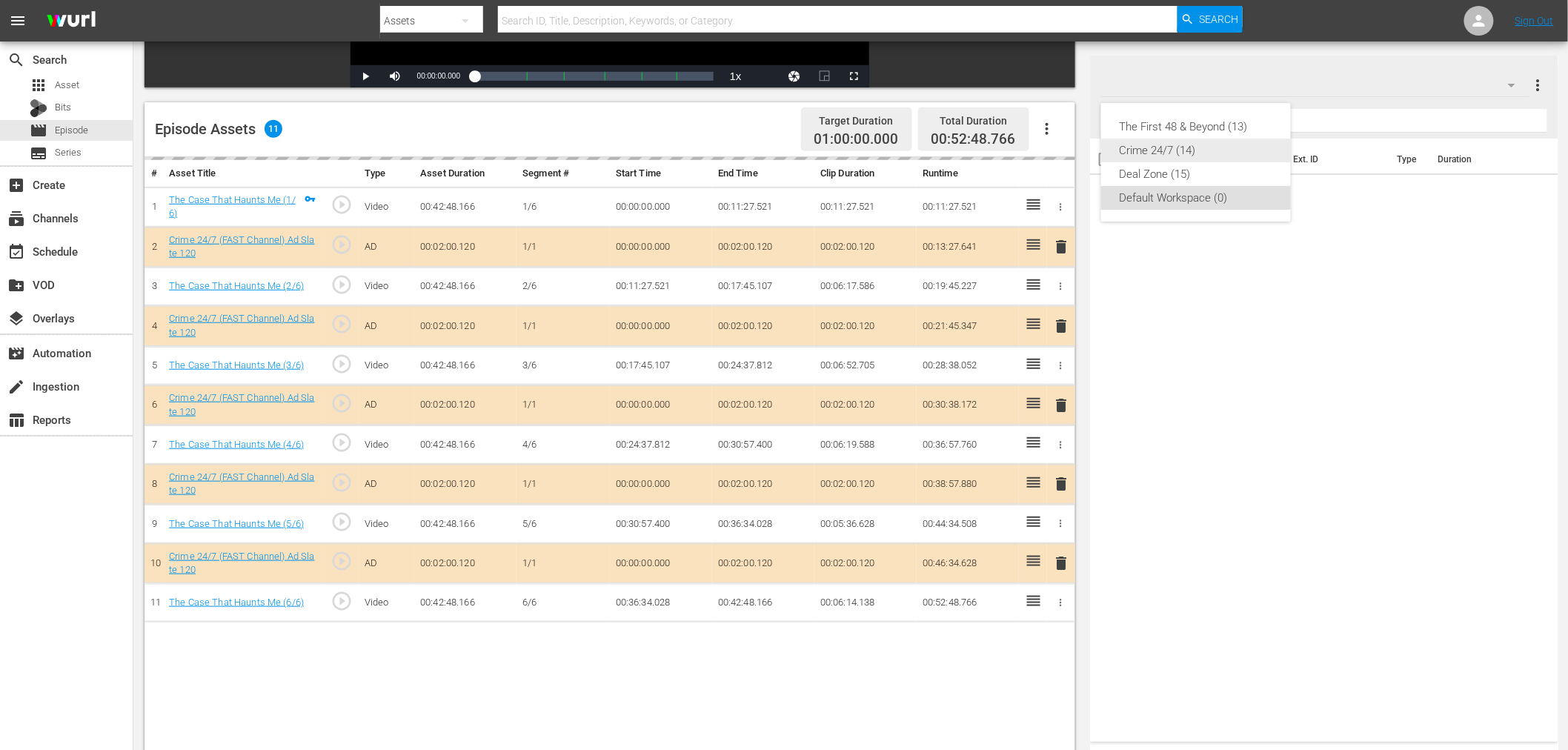
click at [1218, 154] on div "Crime 24/7 (14)" at bounding box center [1196, 151] width 154 height 24
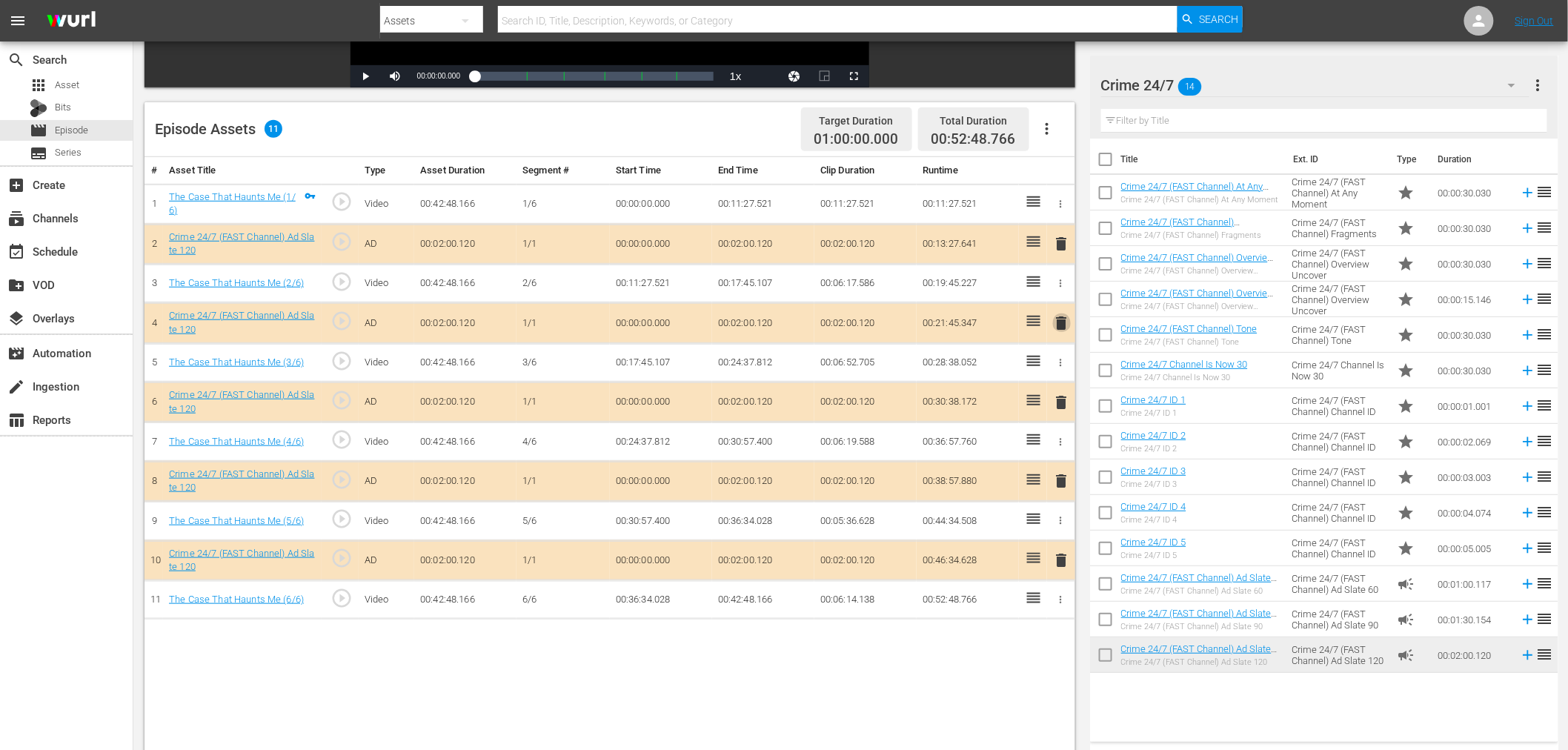
click at [1065, 319] on span "delete" at bounding box center [1062, 323] width 18 height 18
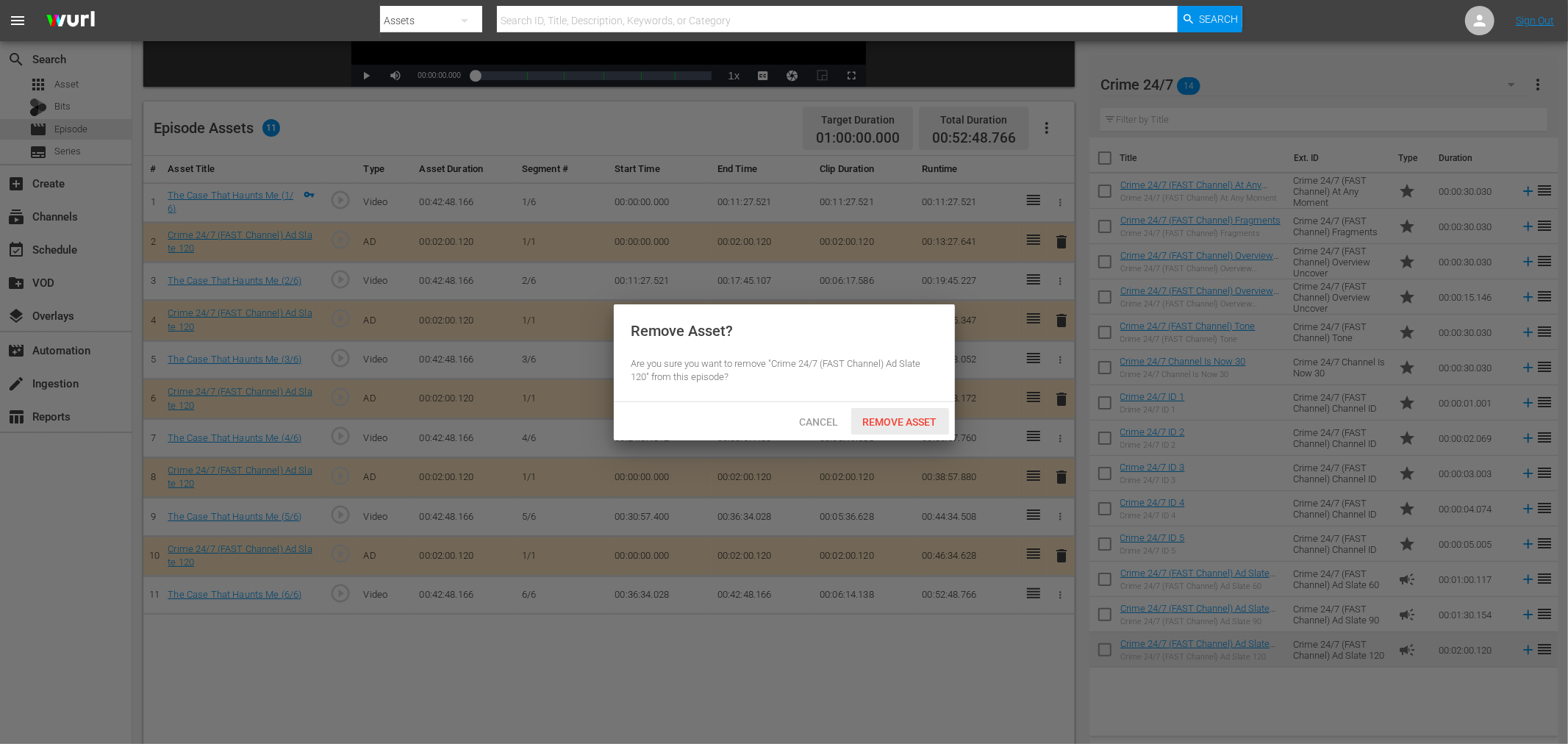
click at [892, 416] on span "Remove Asset" at bounding box center [900, 422] width 98 height 12
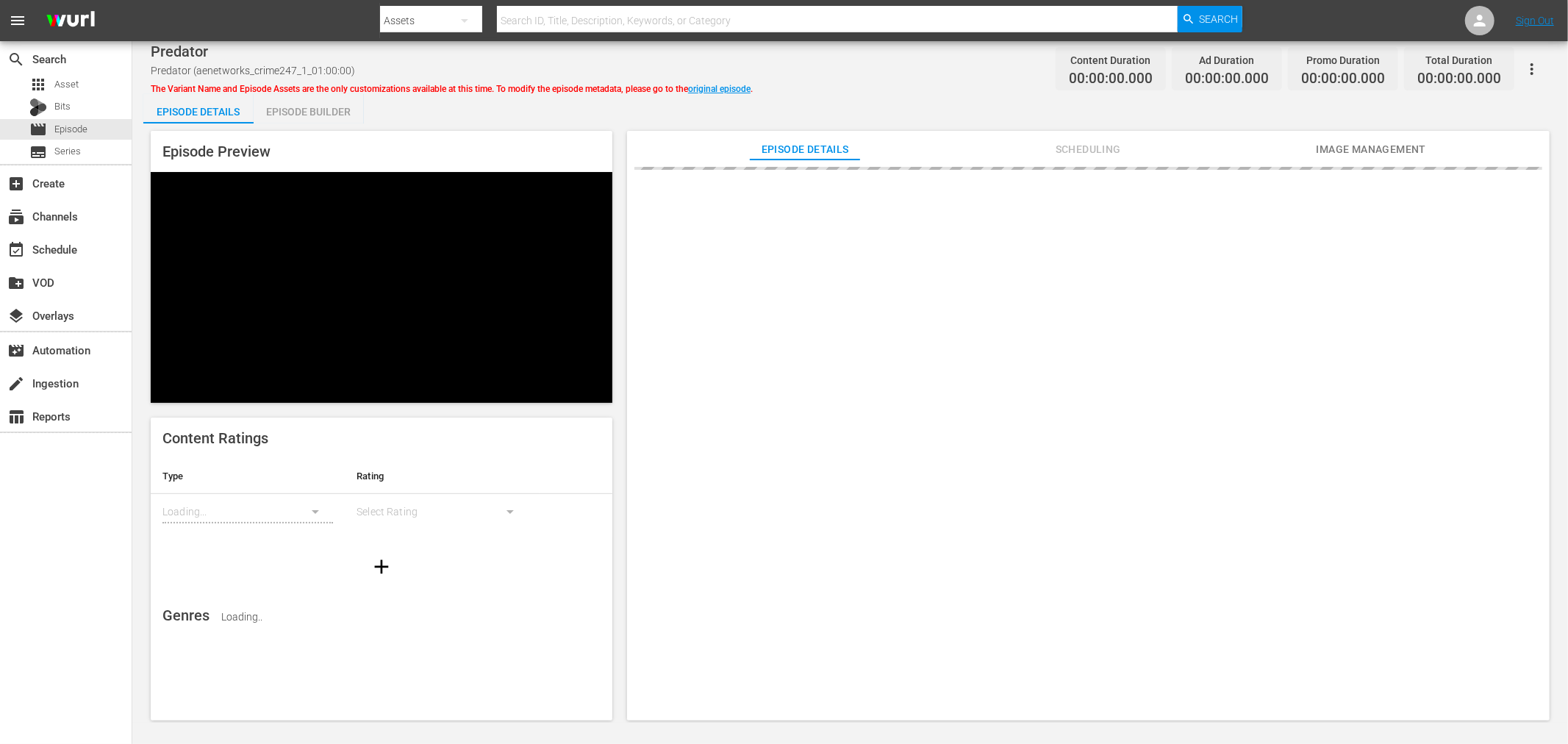
click at [334, 101] on div "Episode Builder" at bounding box center [309, 111] width 110 height 35
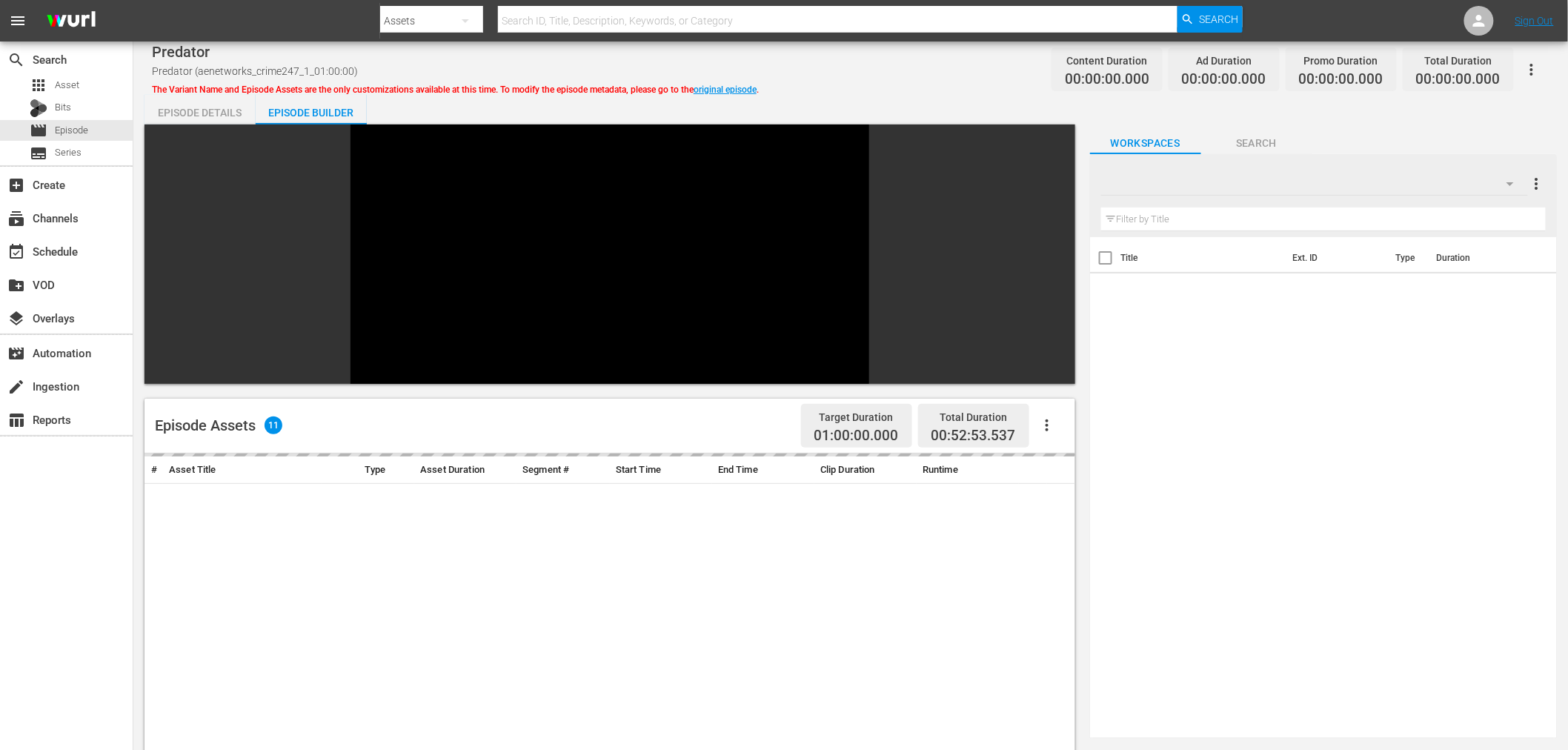
click at [1353, 128] on div "Workspaces Search" at bounding box center [1323, 140] width 466 height 30
click at [1312, 158] on div "Default more_vert" at bounding box center [1323, 178] width 445 height 47
click at [1272, 179] on div at bounding box center [1314, 184] width 426 height 42
click at [1258, 168] on div at bounding box center [784, 375] width 1568 height 750
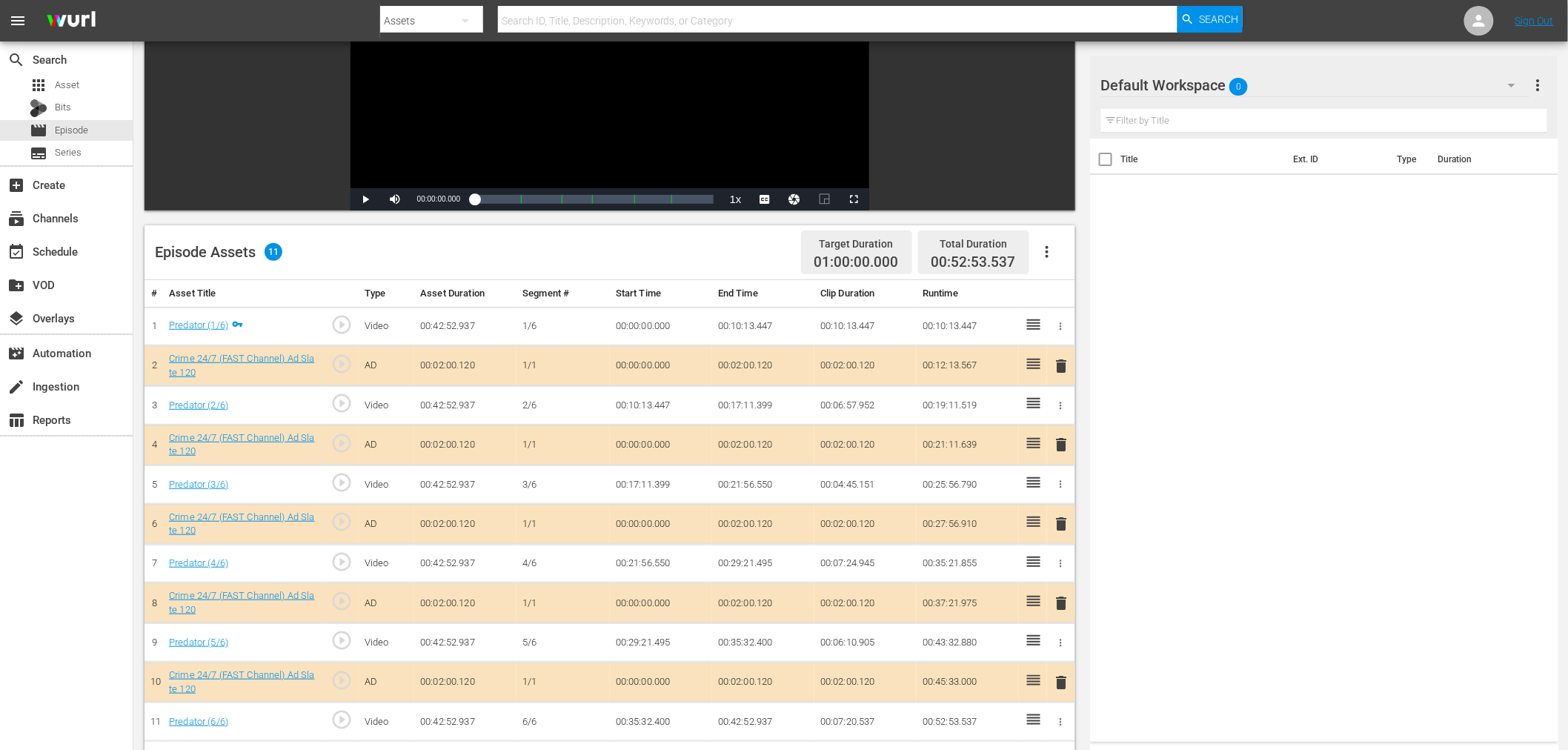
scroll to position [247, 0]
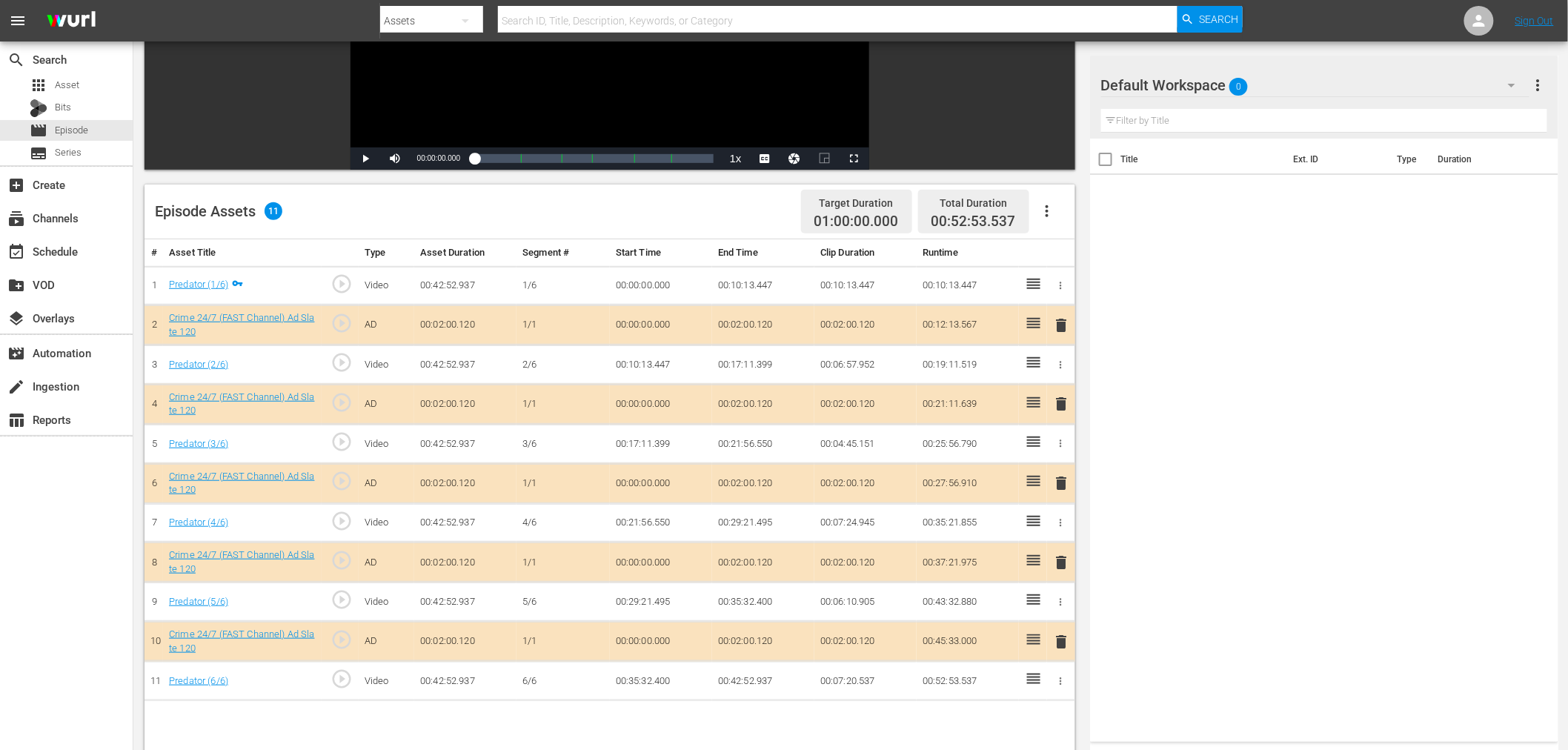
click at [1301, 78] on div "Default Workspace 0" at bounding box center [1315, 85] width 428 height 42
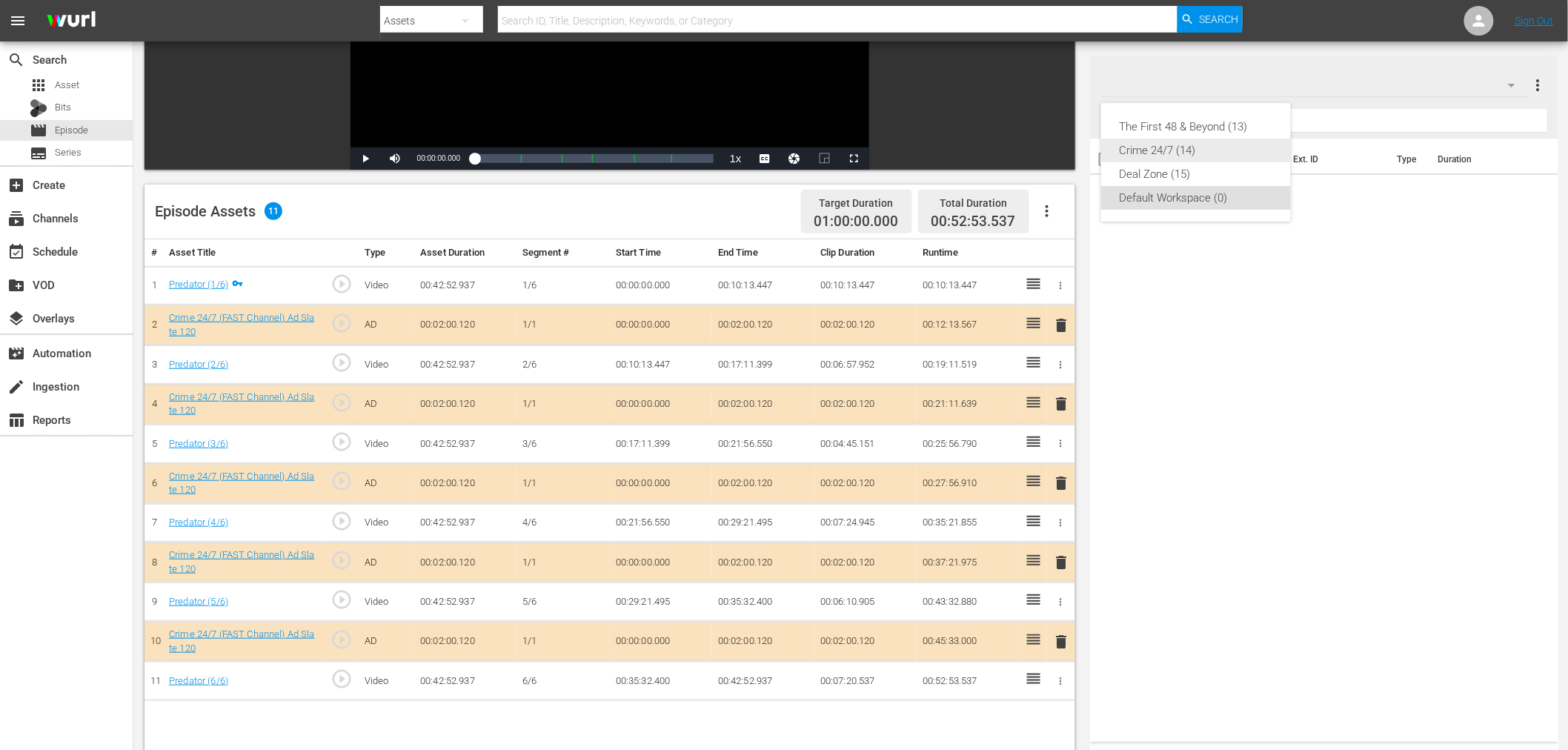
click at [1141, 143] on div "Crime 24/7 (14)" at bounding box center [1196, 151] width 154 height 24
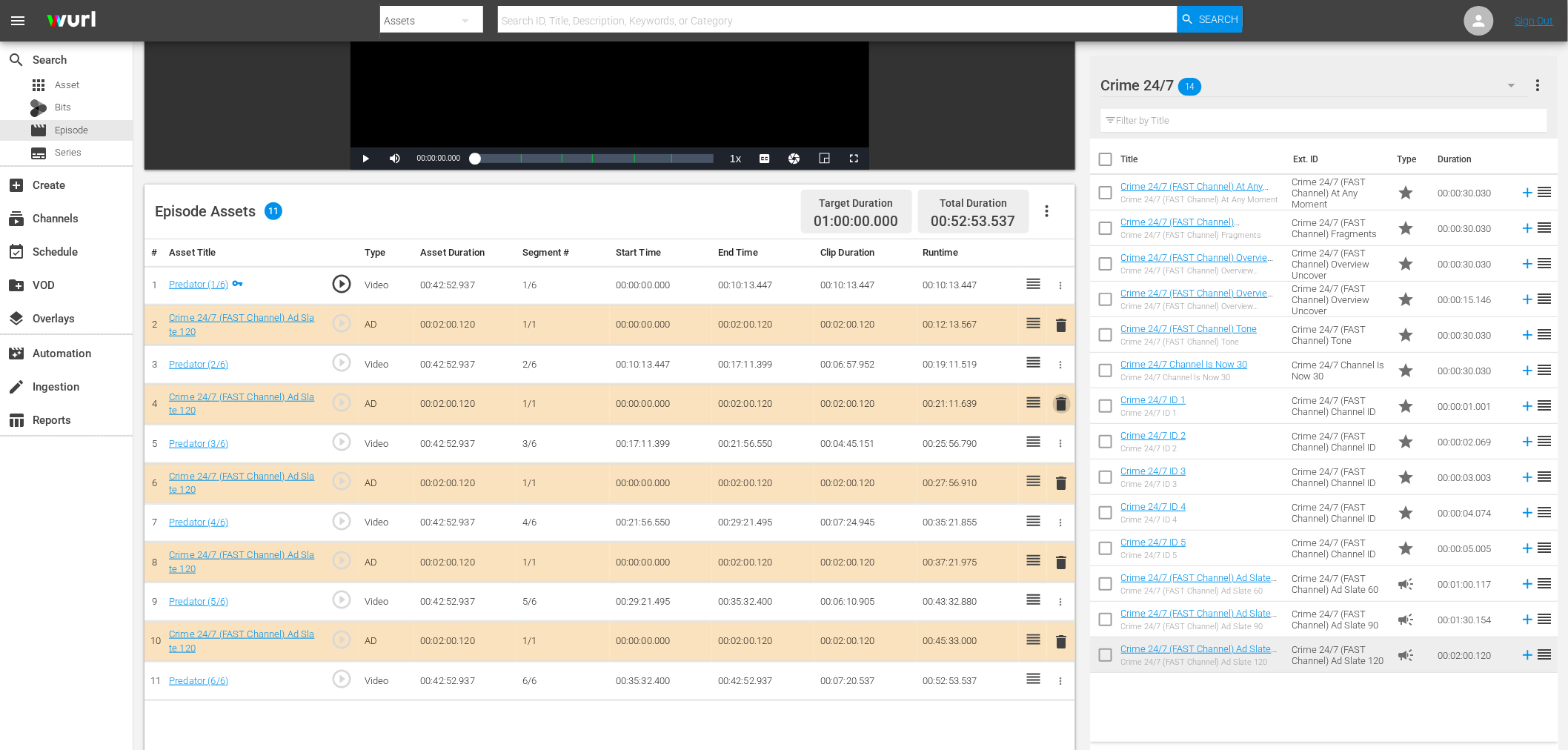
click at [1062, 404] on span "delete" at bounding box center [1062, 404] width 18 height 18
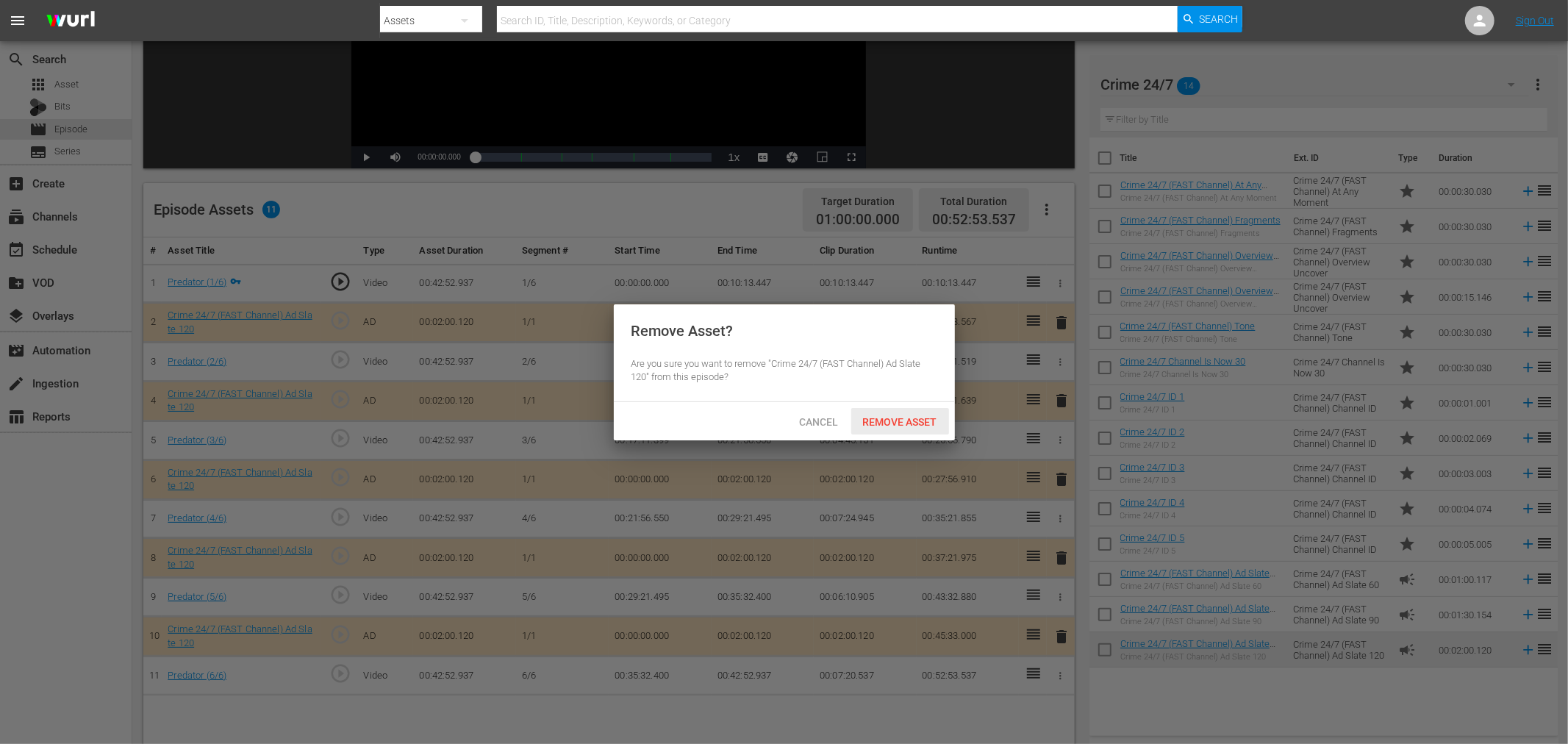
click at [938, 417] on span "Remove Asset" at bounding box center [900, 422] width 98 height 12
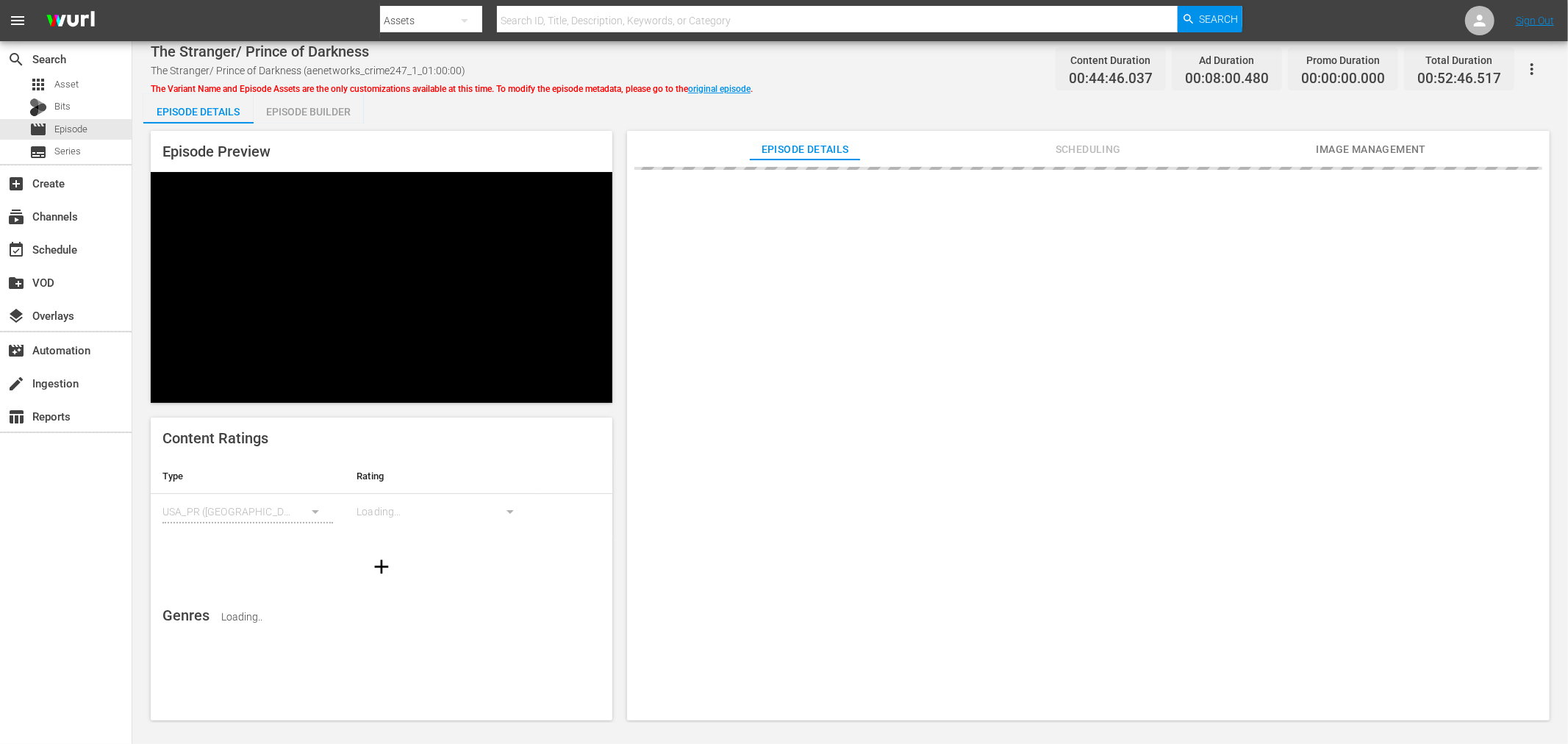
click at [320, 109] on div "Episode Builder" at bounding box center [309, 111] width 110 height 35
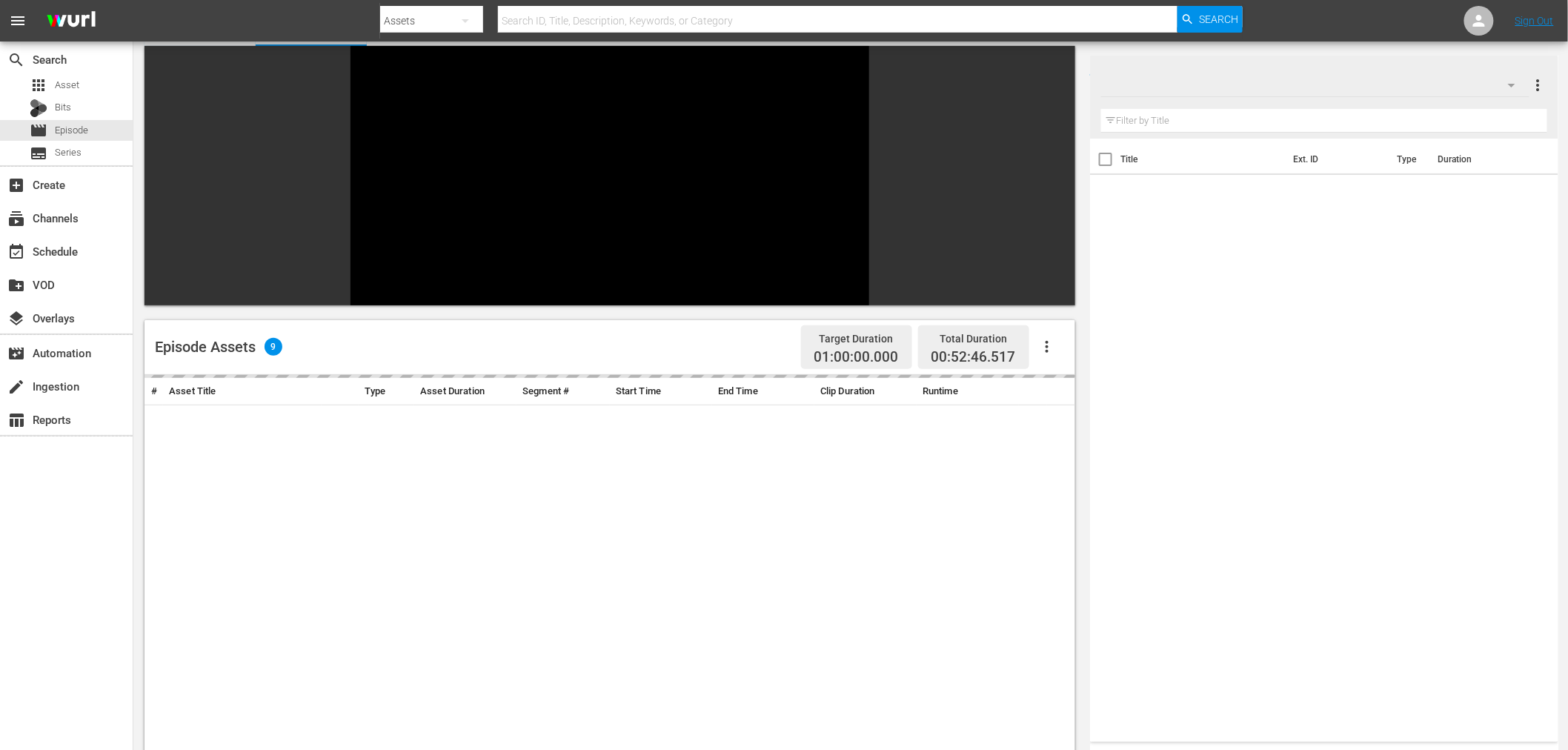
scroll to position [205, 0]
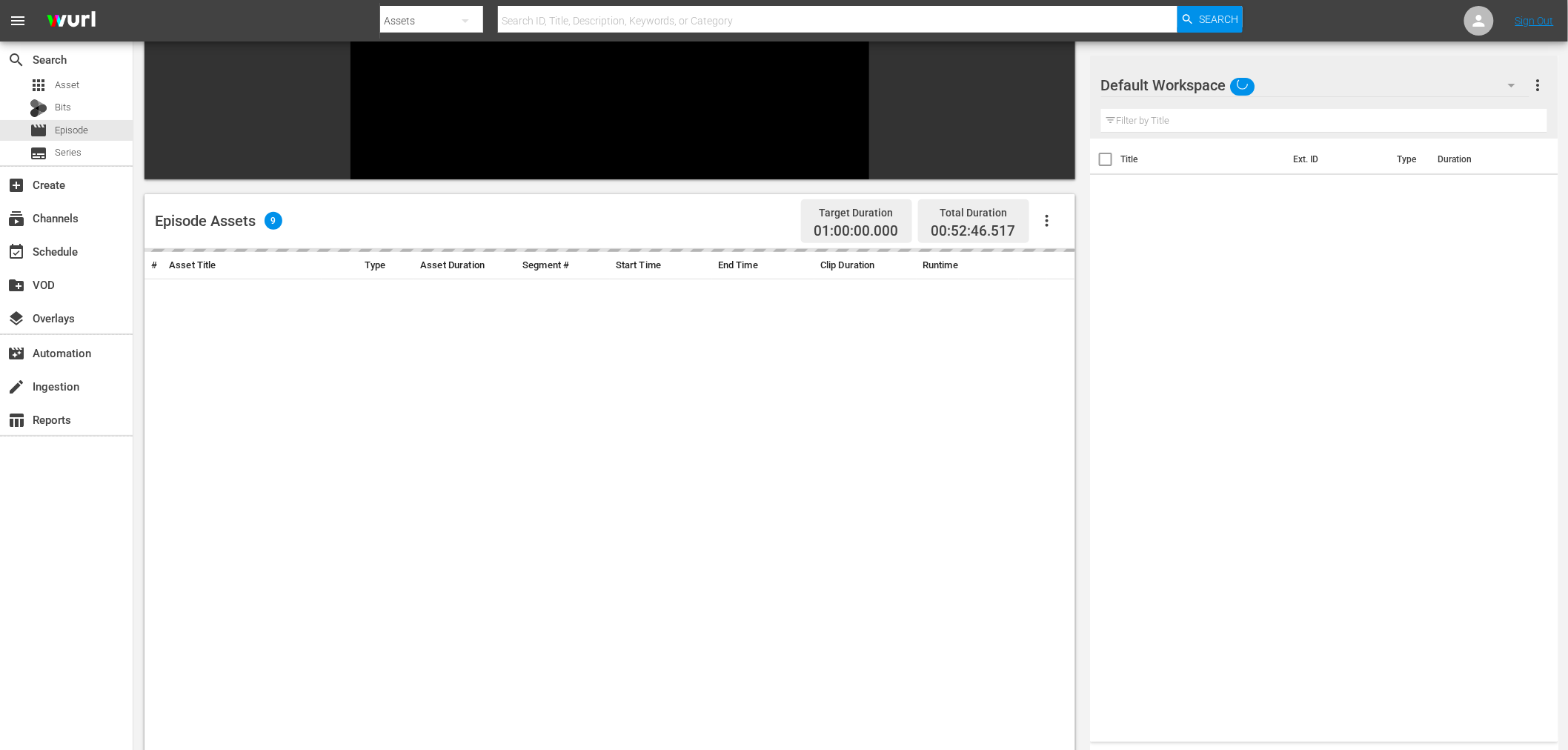
click at [1290, 84] on div "Default Workspace" at bounding box center [1315, 85] width 428 height 42
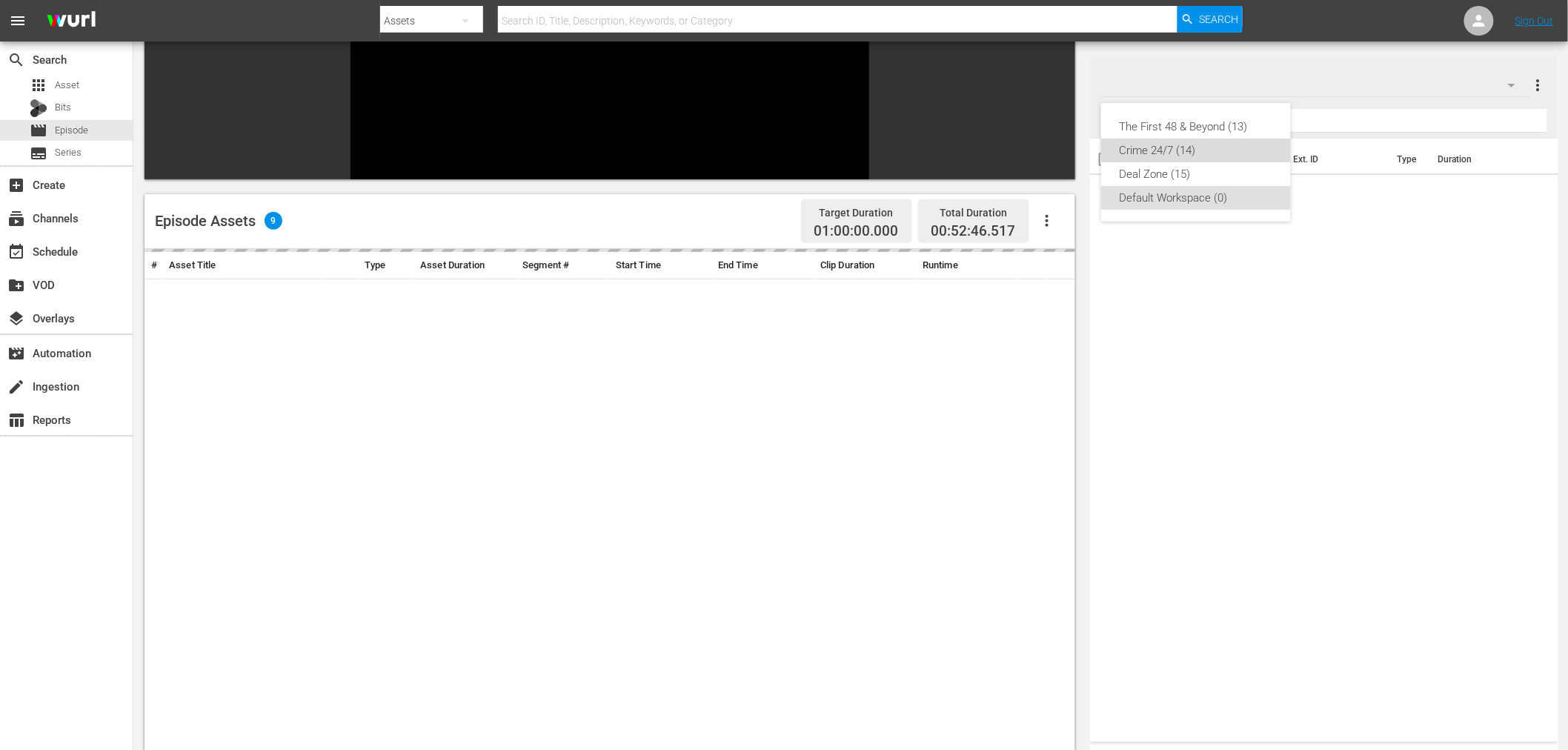
click at [1152, 151] on div "Crime 24/7 (14)" at bounding box center [1196, 151] width 154 height 24
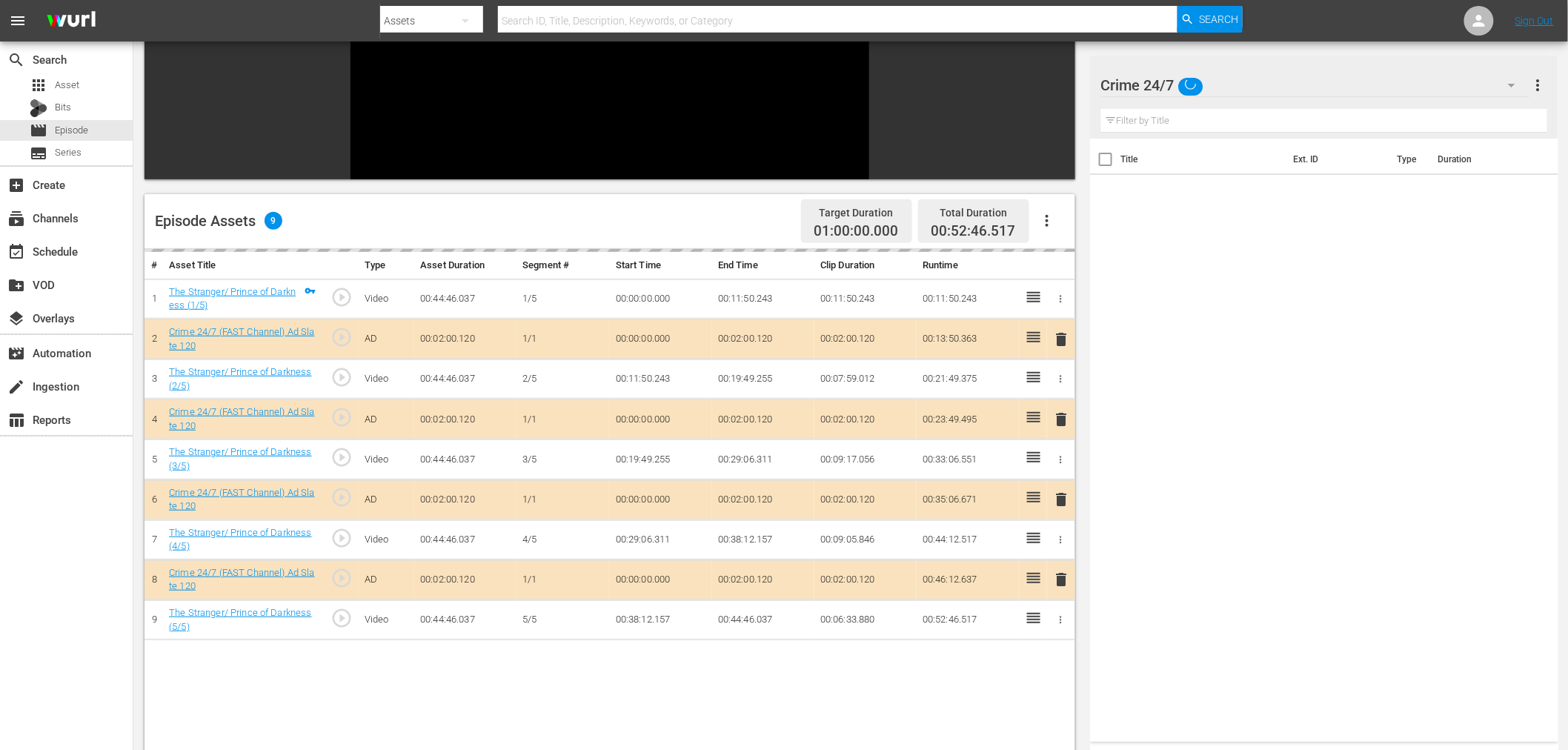
click at [1062, 409] on div "delete" at bounding box center [1061, 419] width 16 height 21
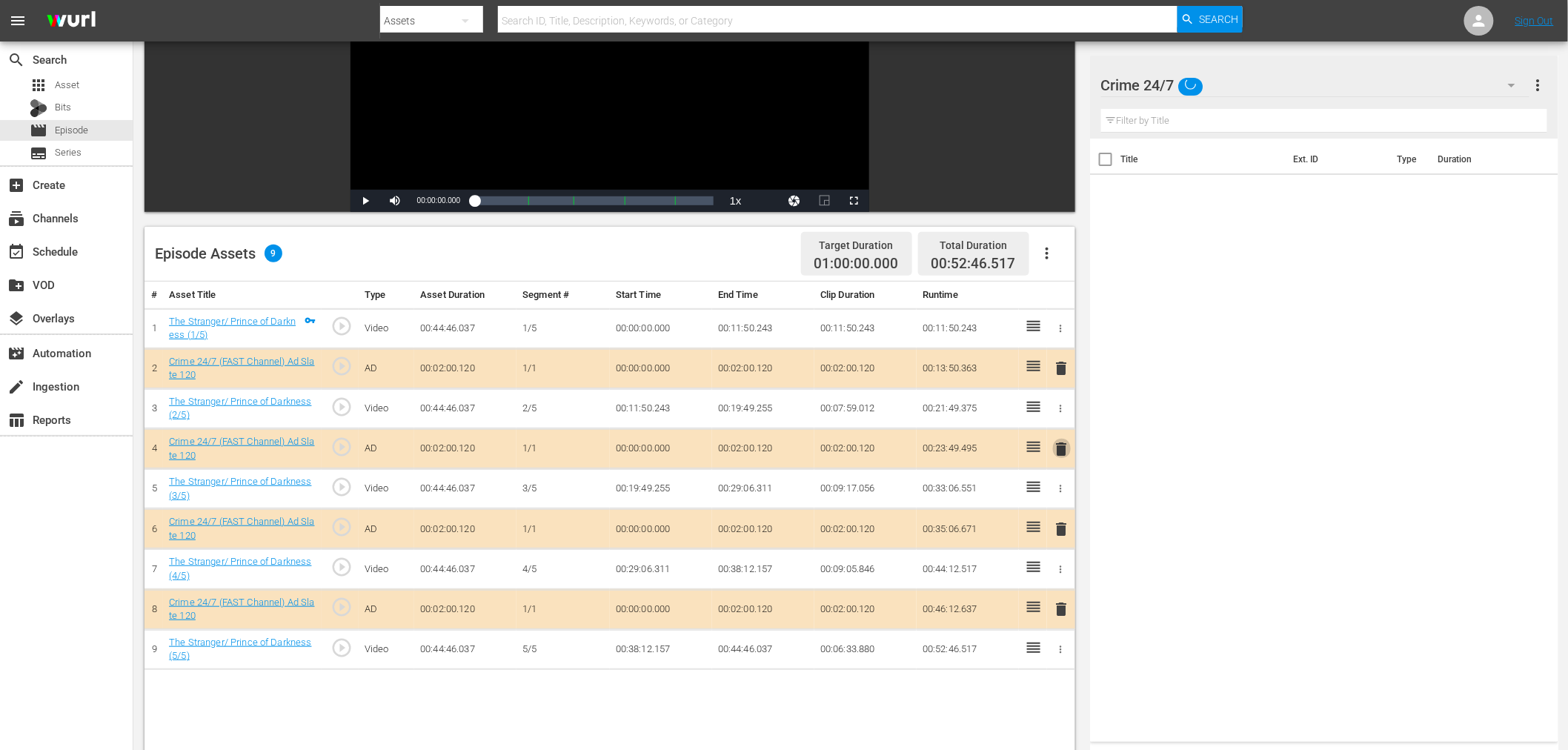
click at [1064, 451] on span "delete" at bounding box center [1062, 449] width 18 height 18
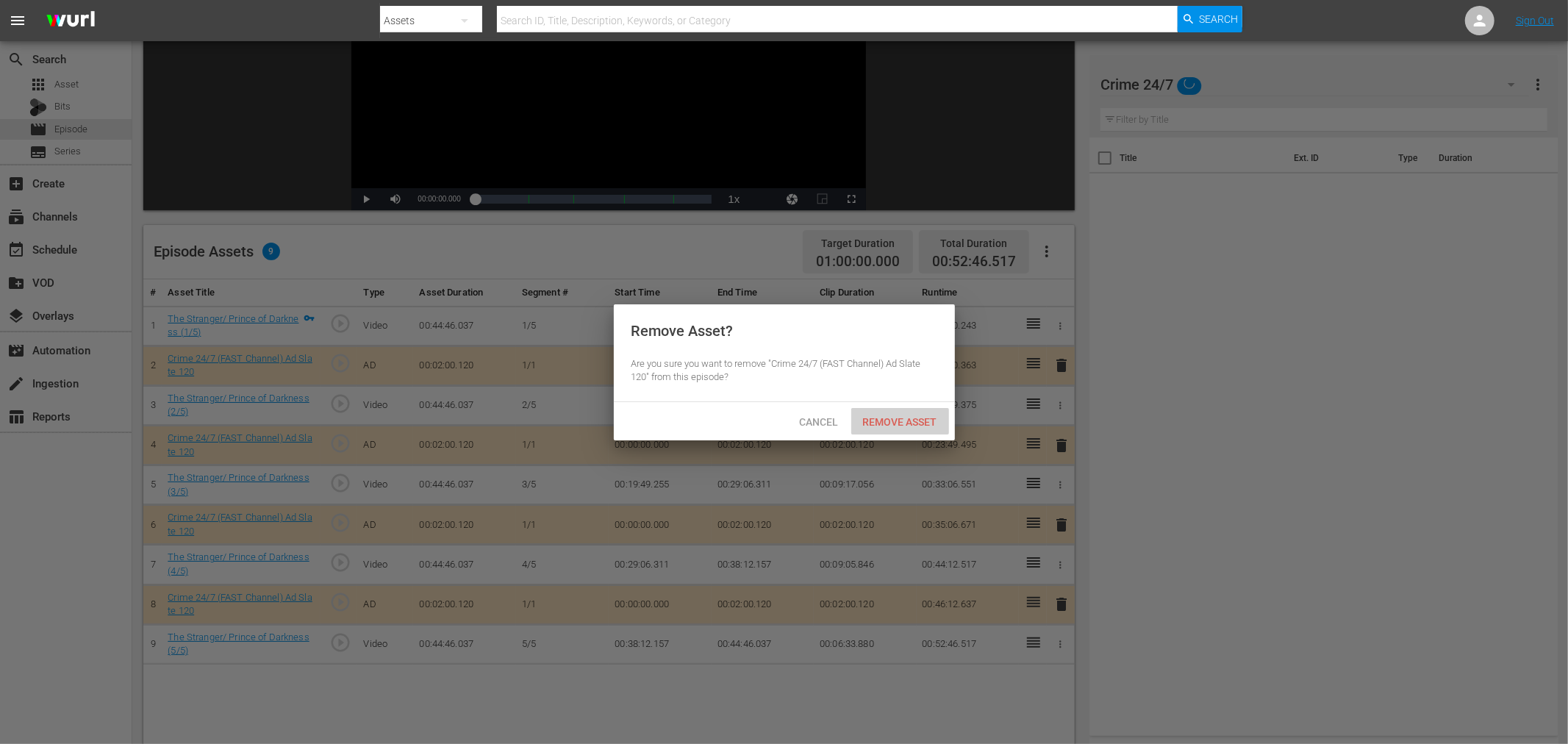
click at [902, 431] on div "Remove Asset" at bounding box center [900, 421] width 98 height 27
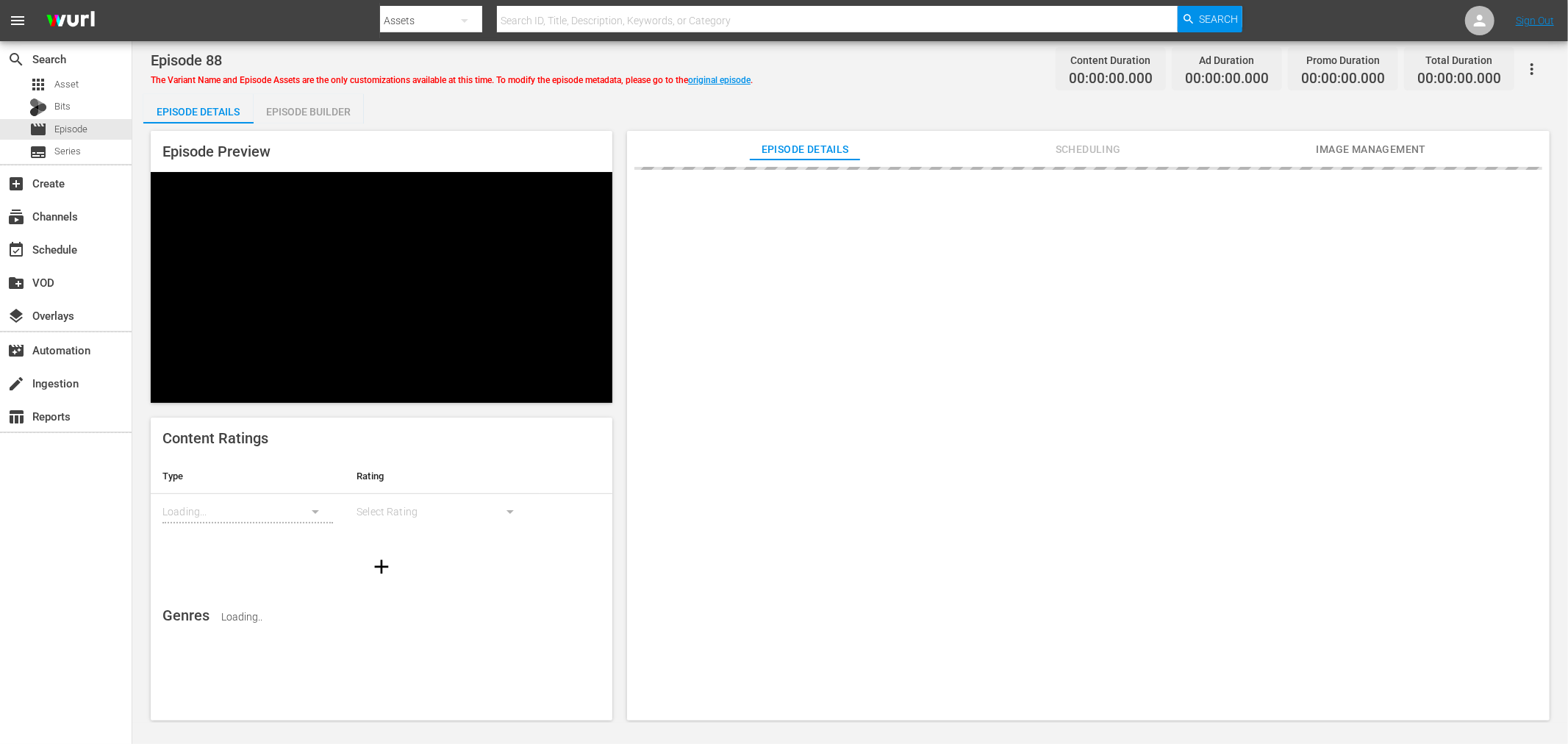
click at [328, 118] on div "Episode Builder" at bounding box center [309, 111] width 110 height 35
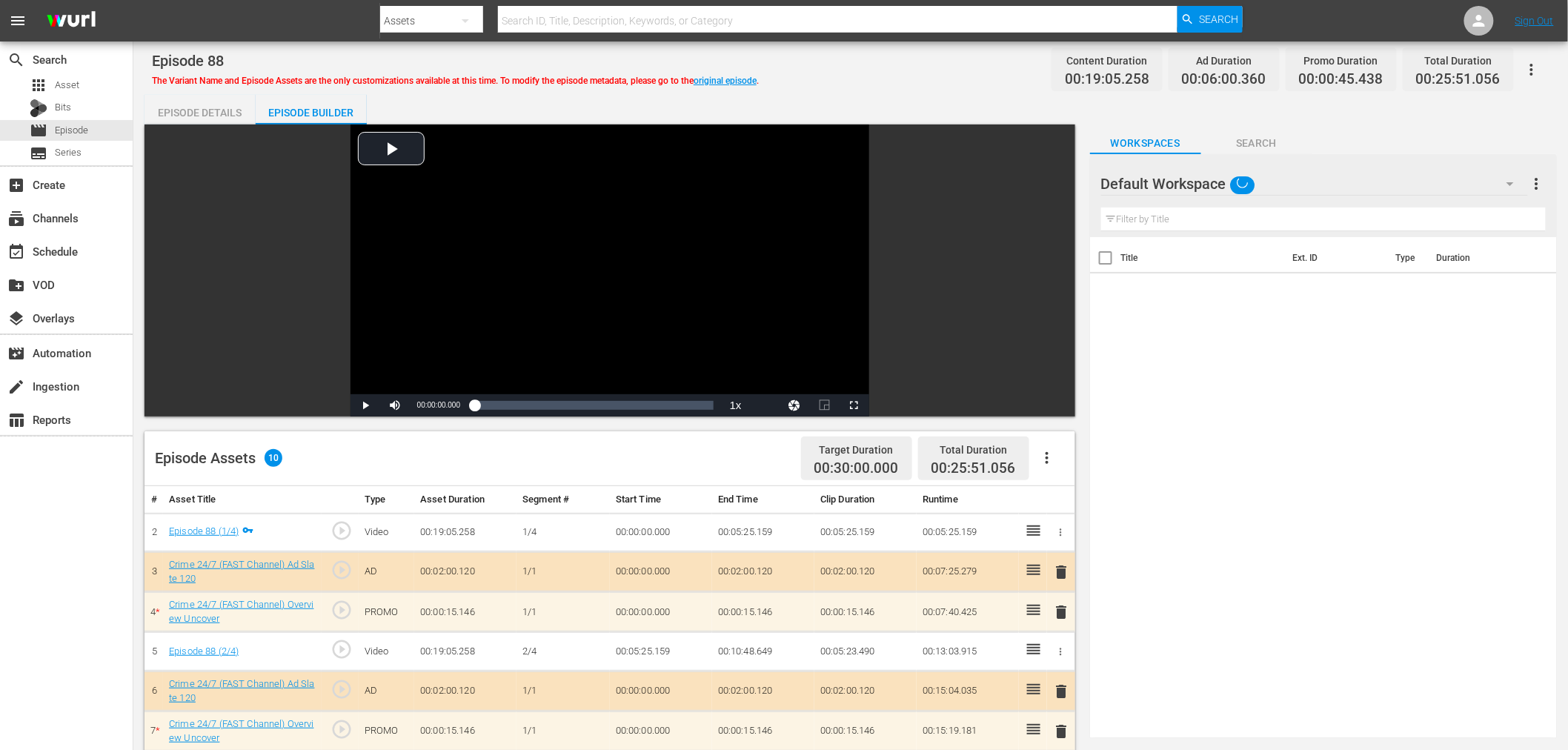
click at [1280, 176] on div "Default Workspace" at bounding box center [1314, 184] width 426 height 42
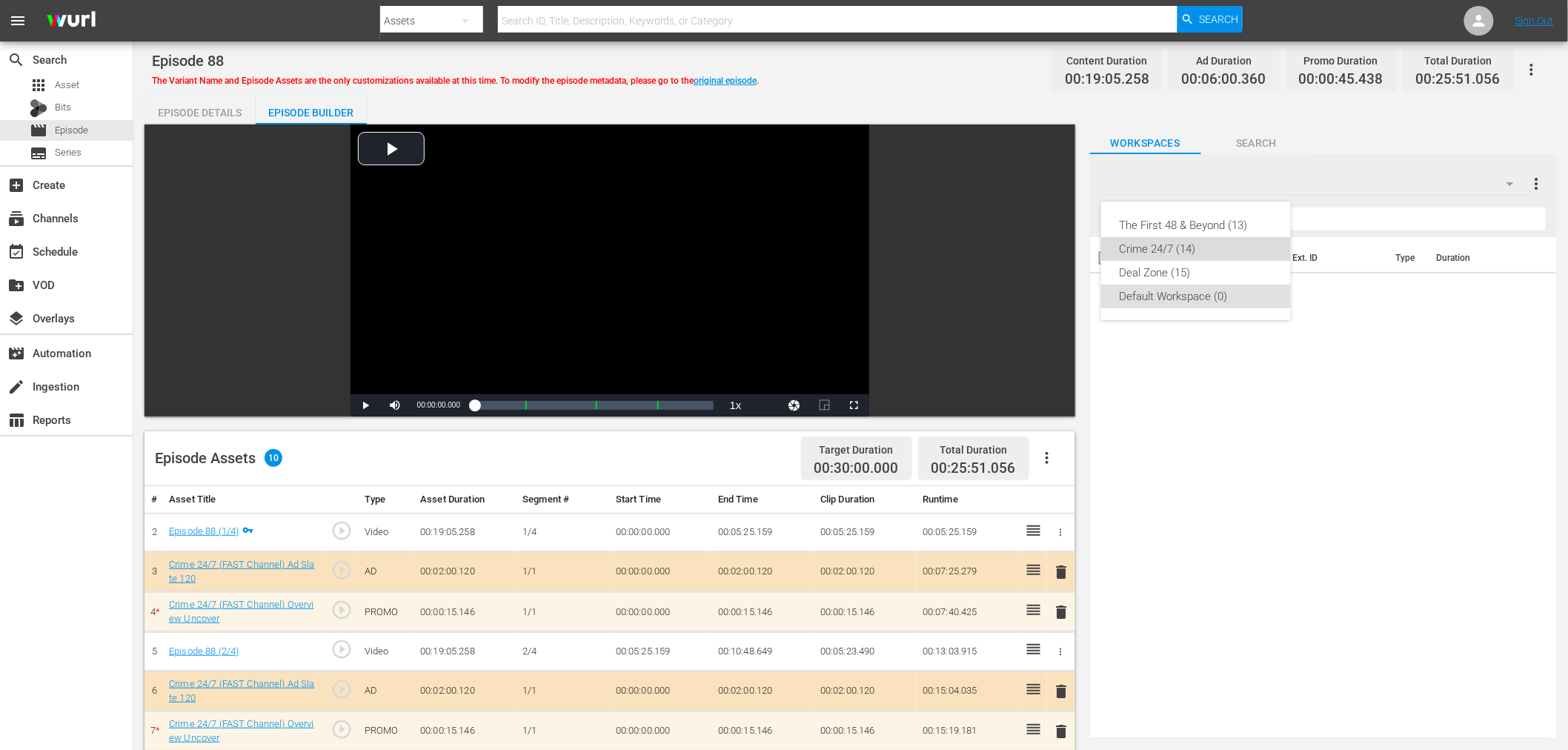
click at [1193, 241] on div "Crime 24/7 (14)" at bounding box center [1196, 249] width 154 height 24
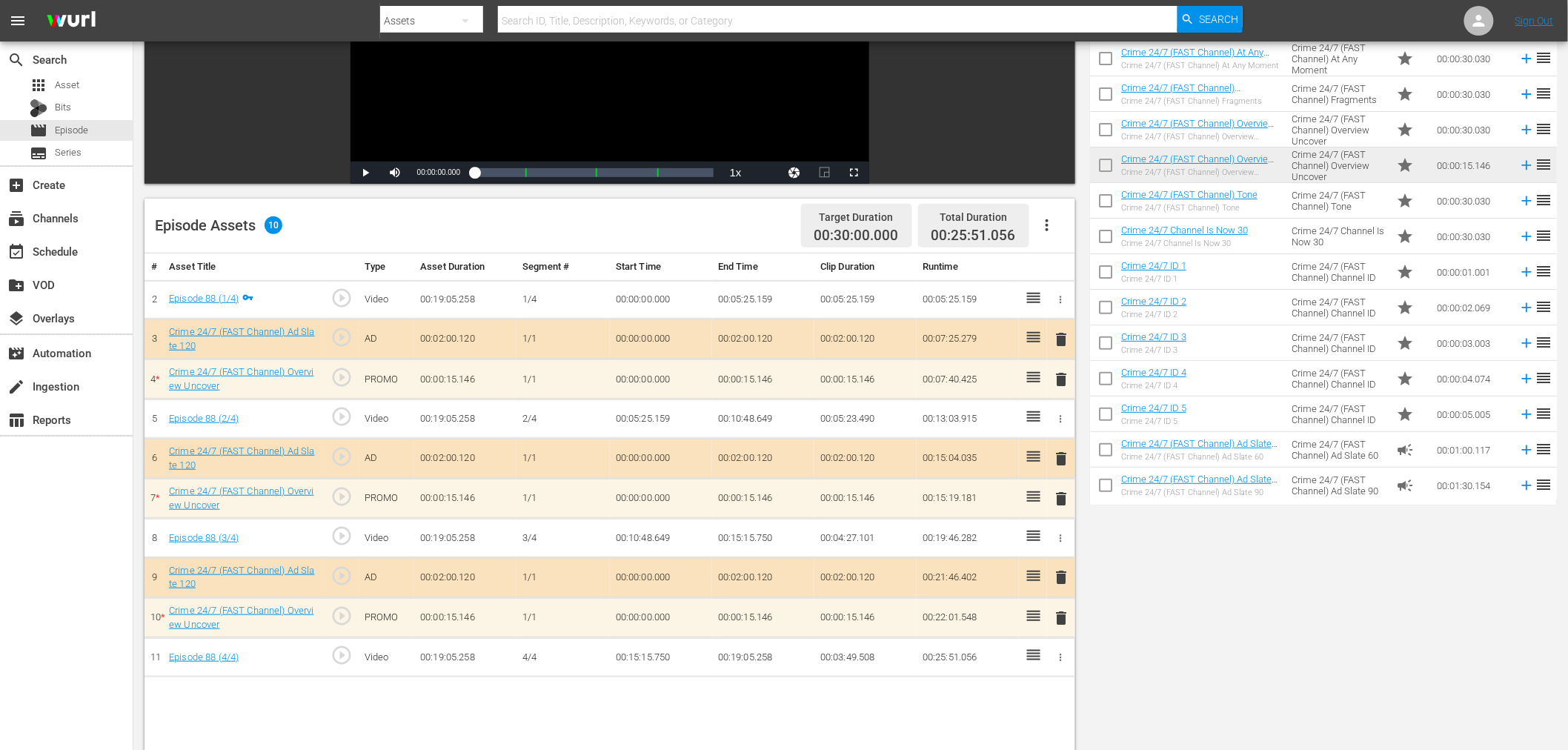
scroll to position [247, 0]
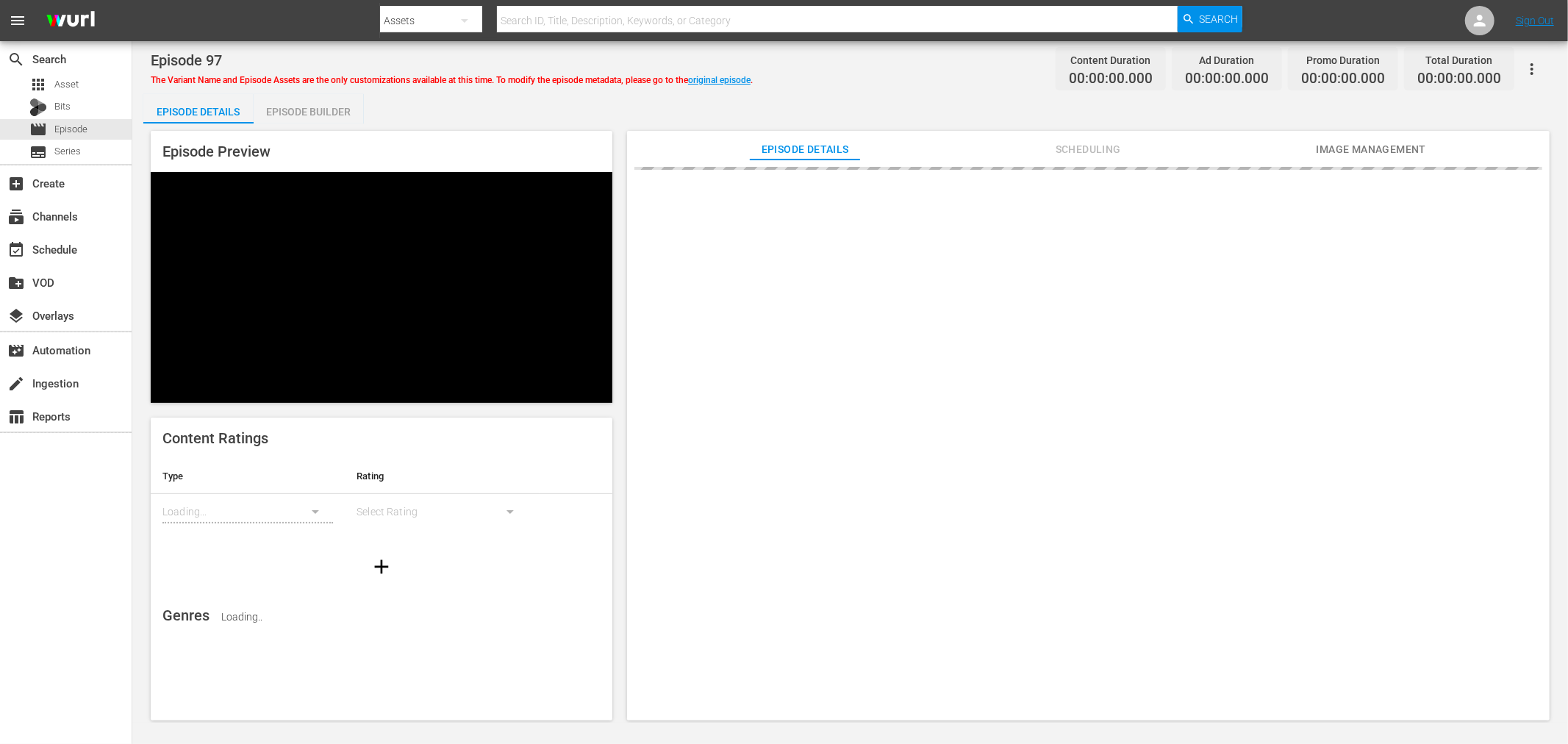
click at [327, 115] on div "Episode Builder" at bounding box center [309, 111] width 110 height 35
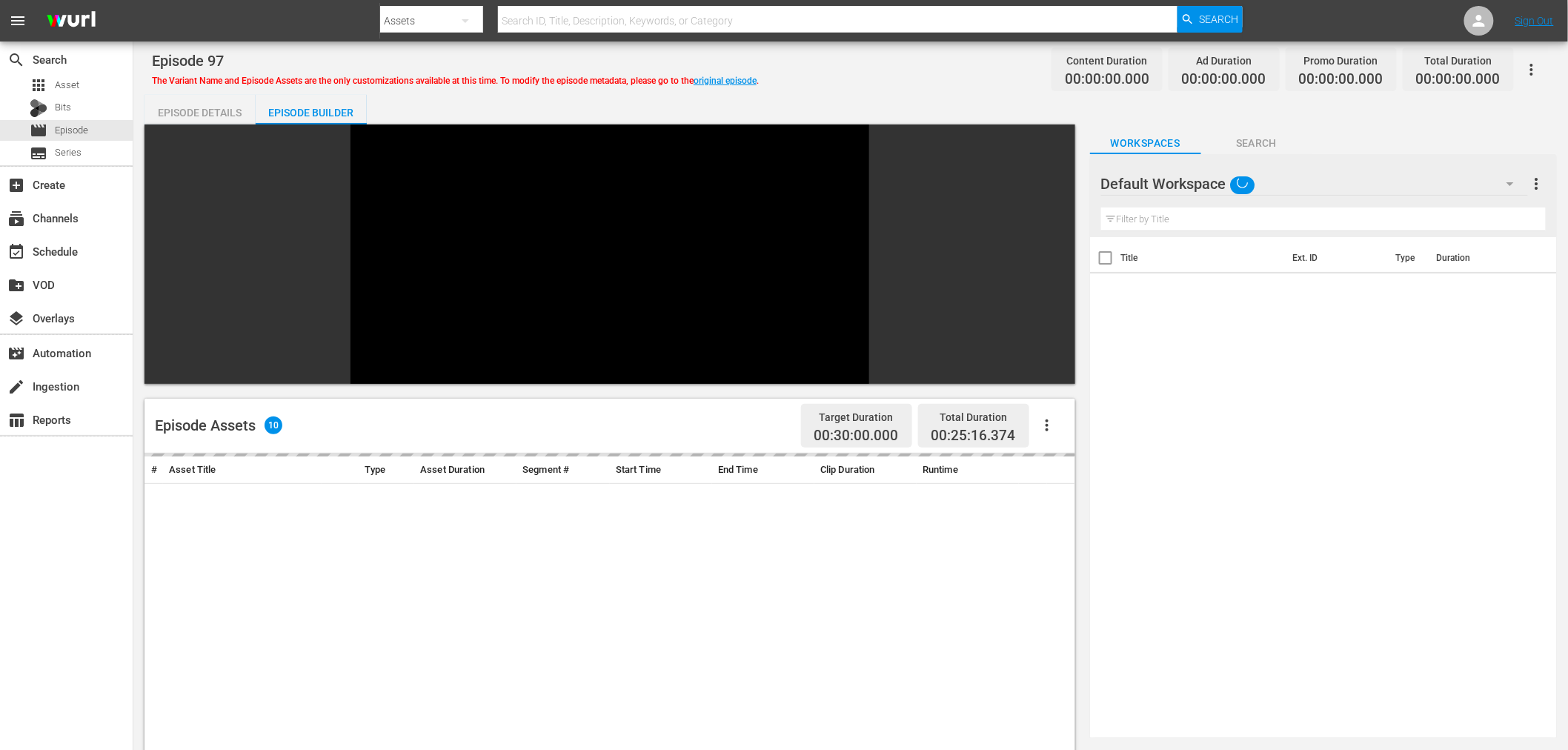
click at [1307, 169] on div "Default Workspace" at bounding box center [1314, 184] width 426 height 42
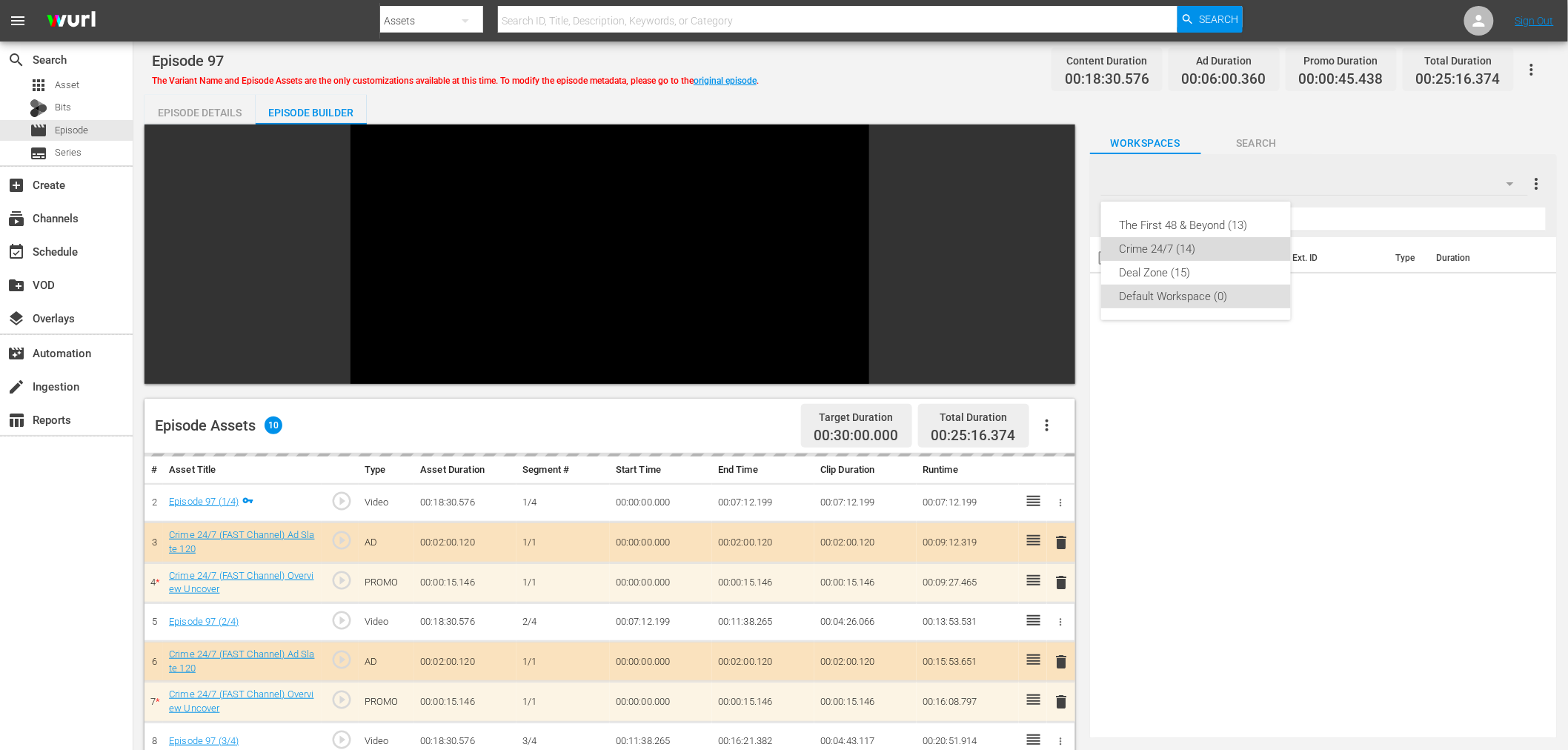
click at [1142, 254] on div "Crime 24/7 (14)" at bounding box center [1196, 249] width 154 height 24
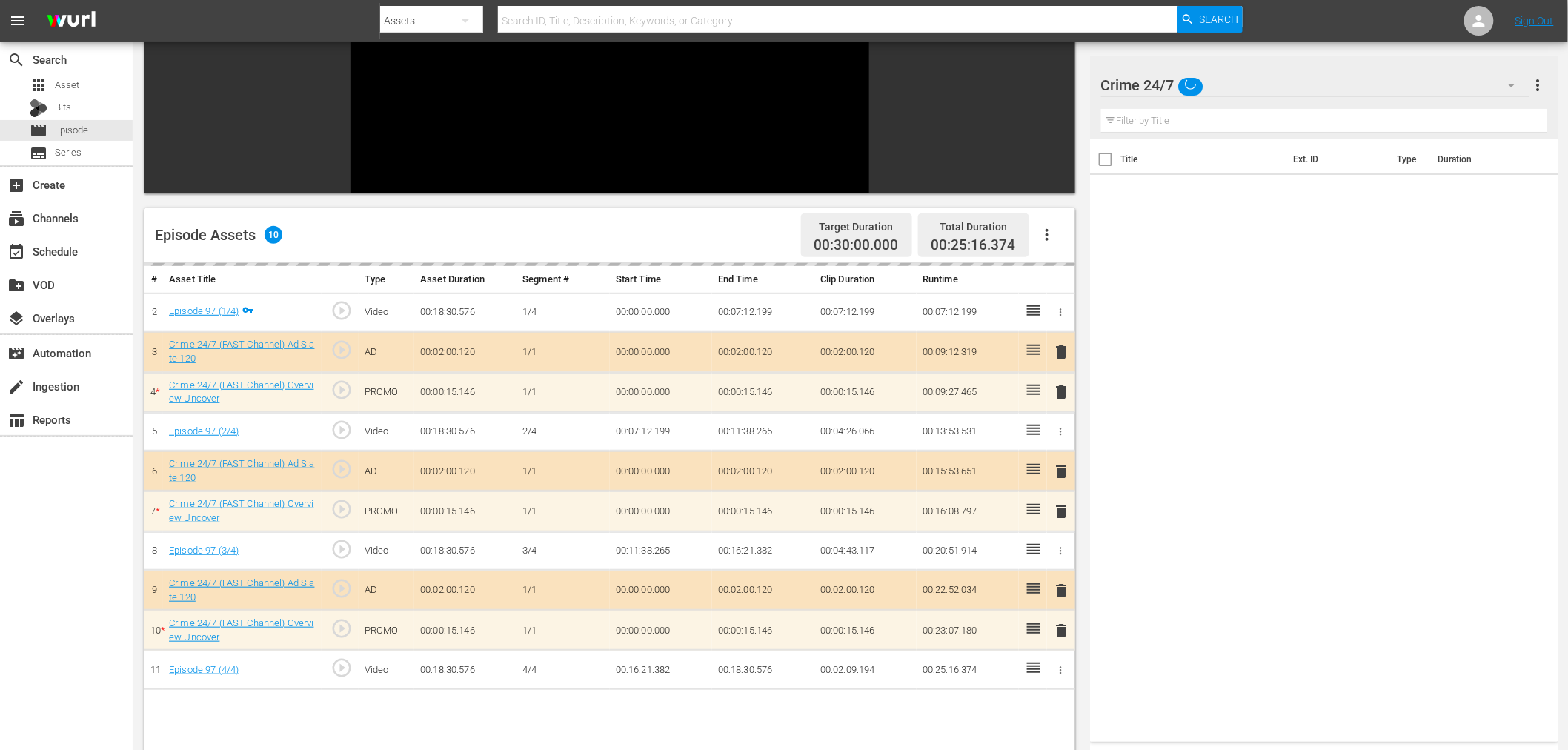
scroll to position [205, 0]
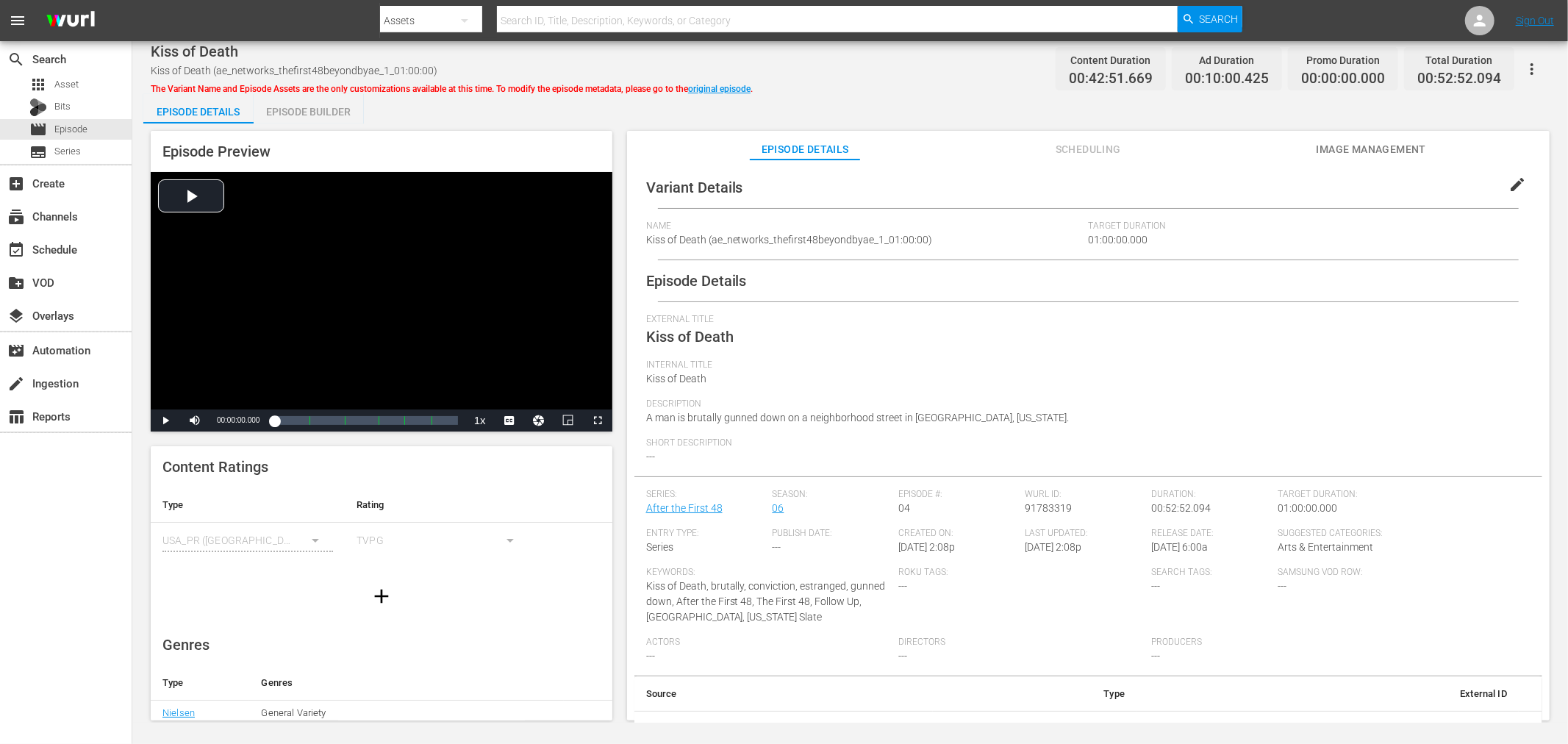
click at [285, 104] on div "Episode Builder" at bounding box center [309, 111] width 110 height 35
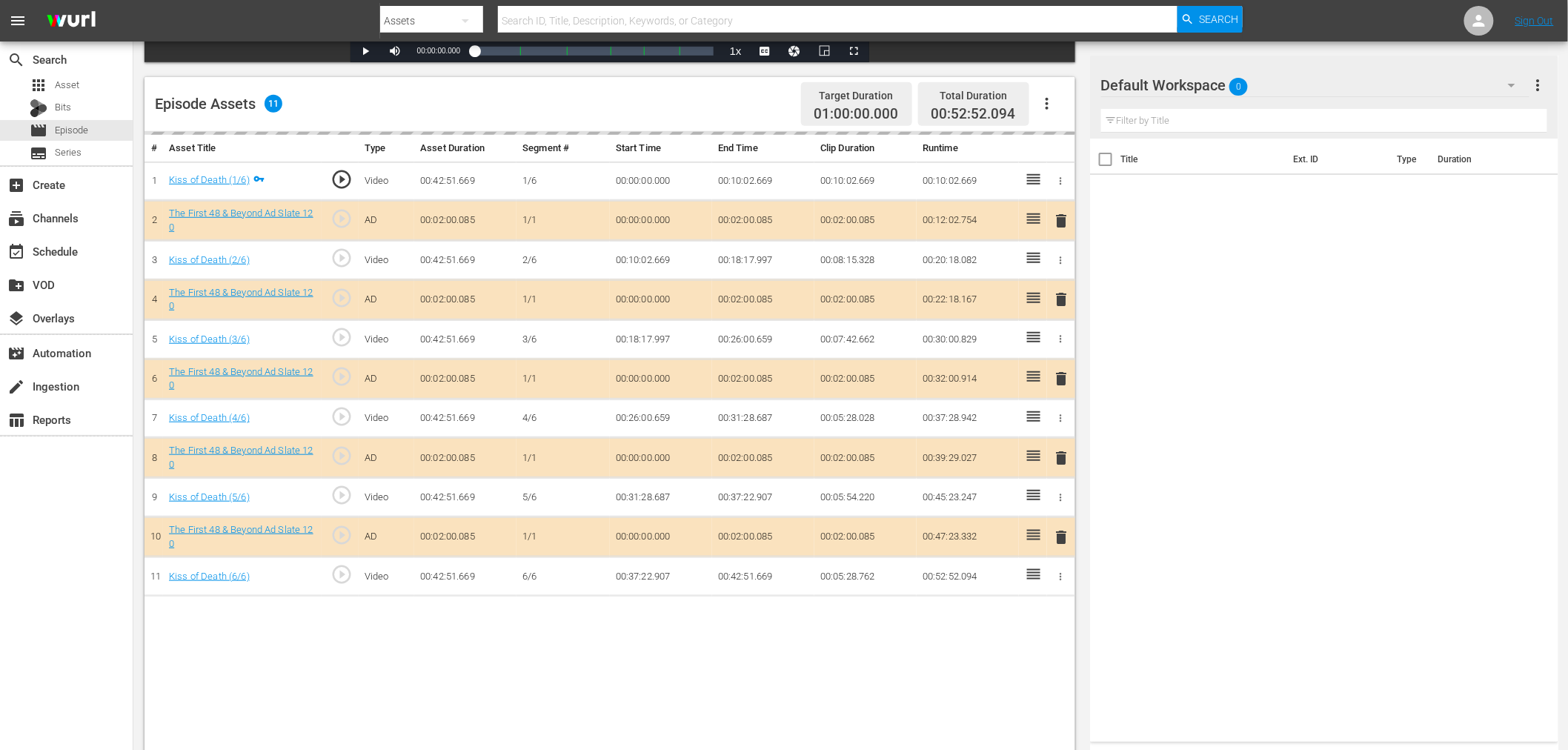
scroll to position [385, 0]
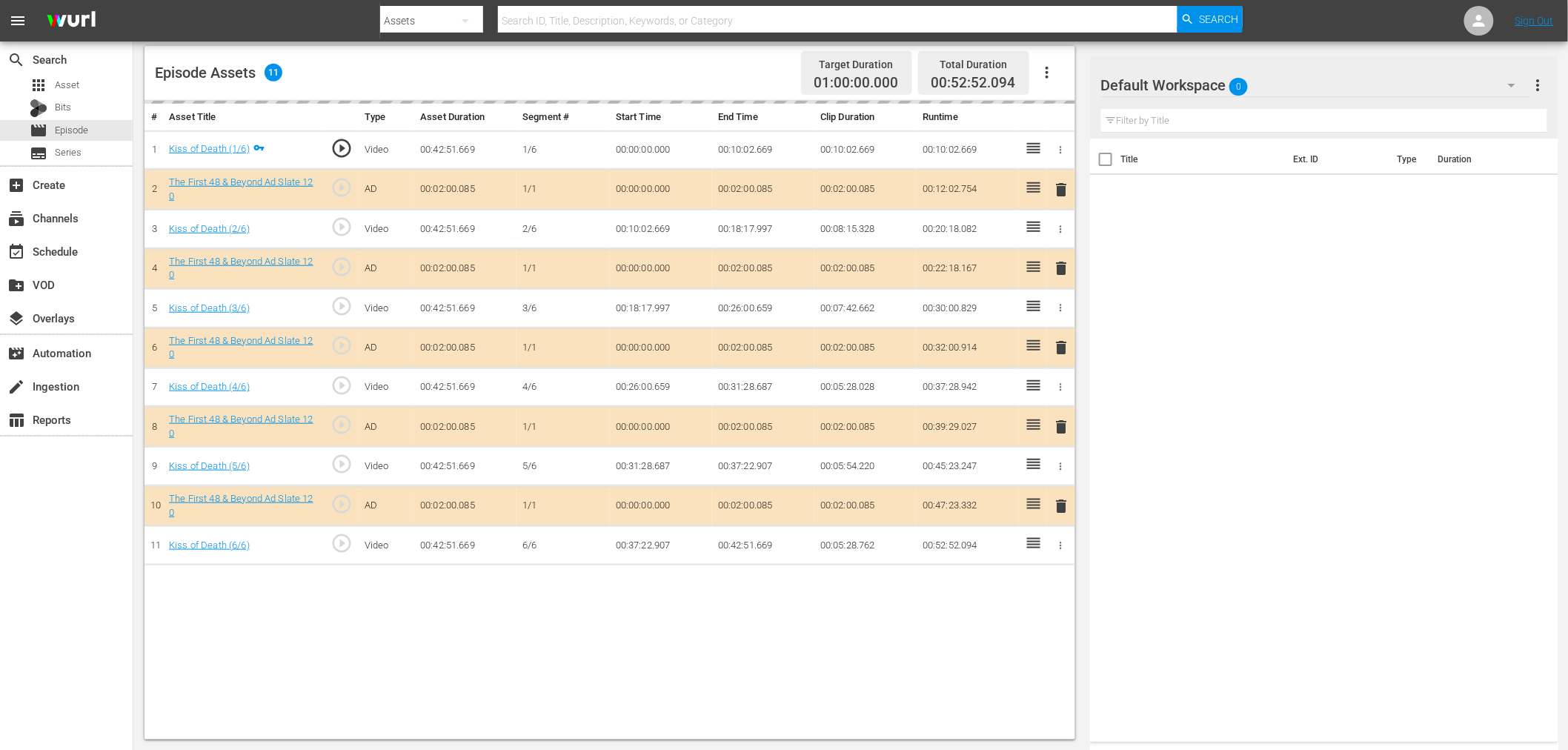
click at [1064, 264] on div "delete" at bounding box center [1061, 268] width 16 height 21
click at [1376, 76] on div "Default Workspace 0" at bounding box center [1315, 85] width 428 height 42
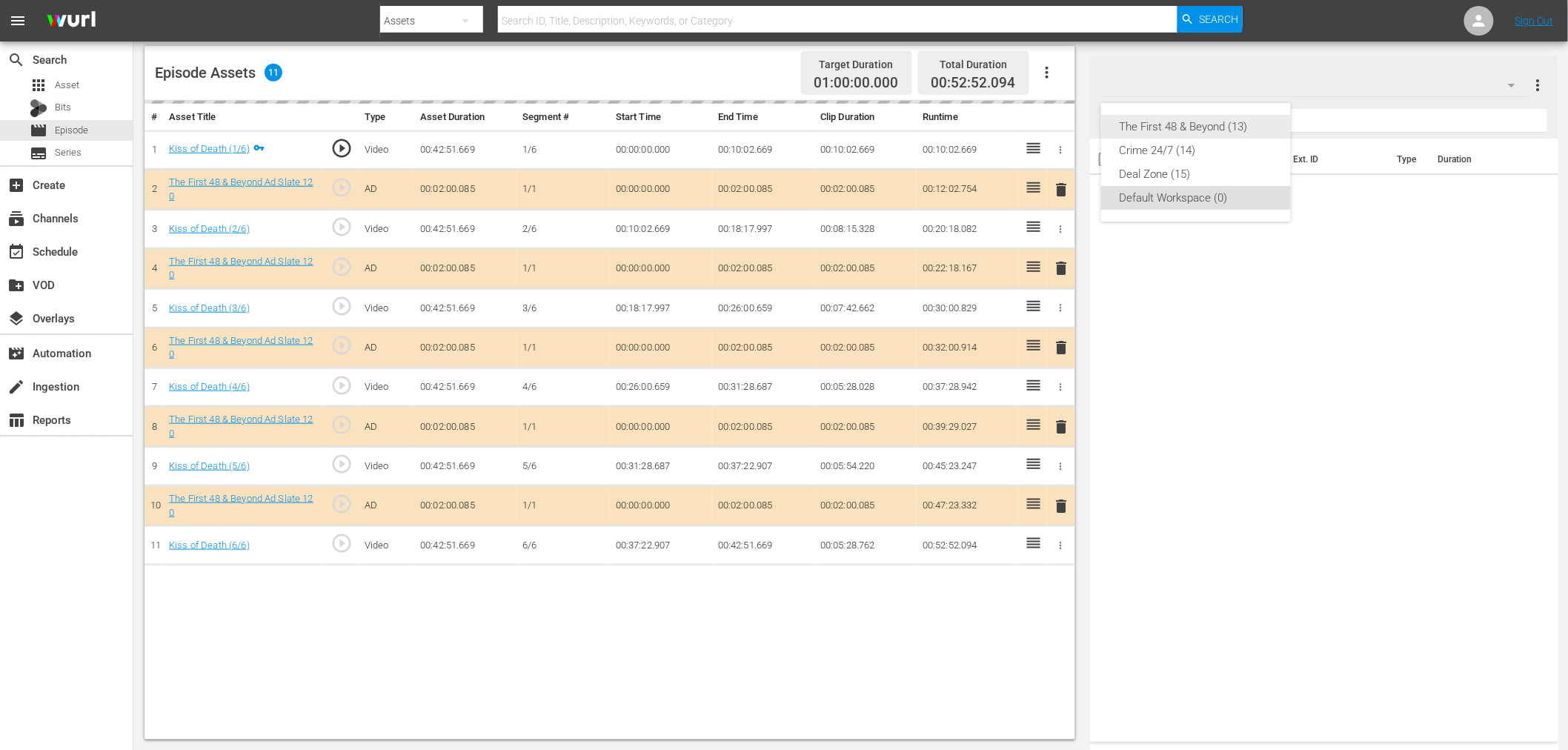
click at [1236, 119] on div "The First 48 & Beyond (13)" at bounding box center [1196, 126] width 154 height 24
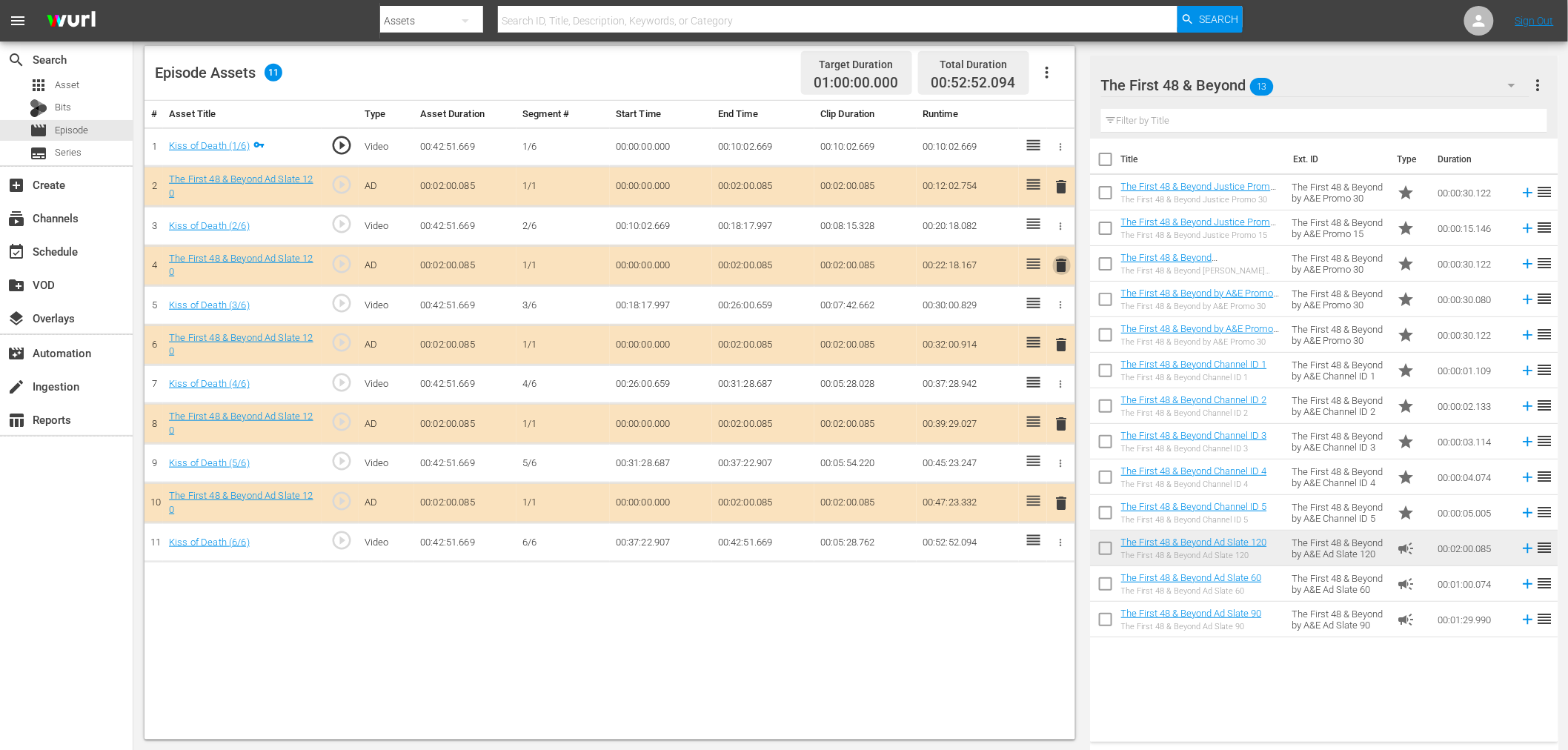
click at [1053, 265] on span "delete" at bounding box center [1062, 265] width 18 height 18
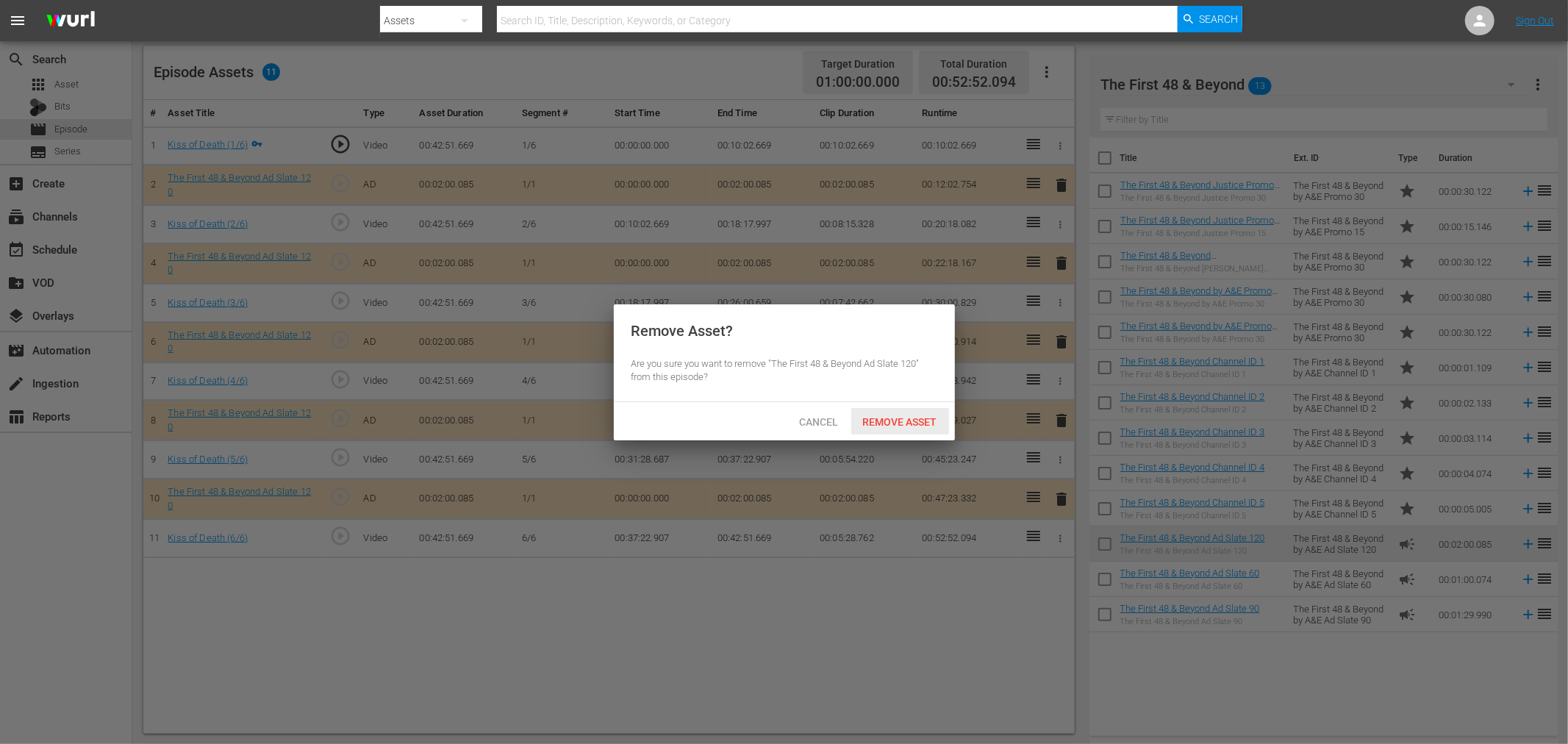
click at [924, 416] on span "Remove Asset" at bounding box center [900, 422] width 98 height 12
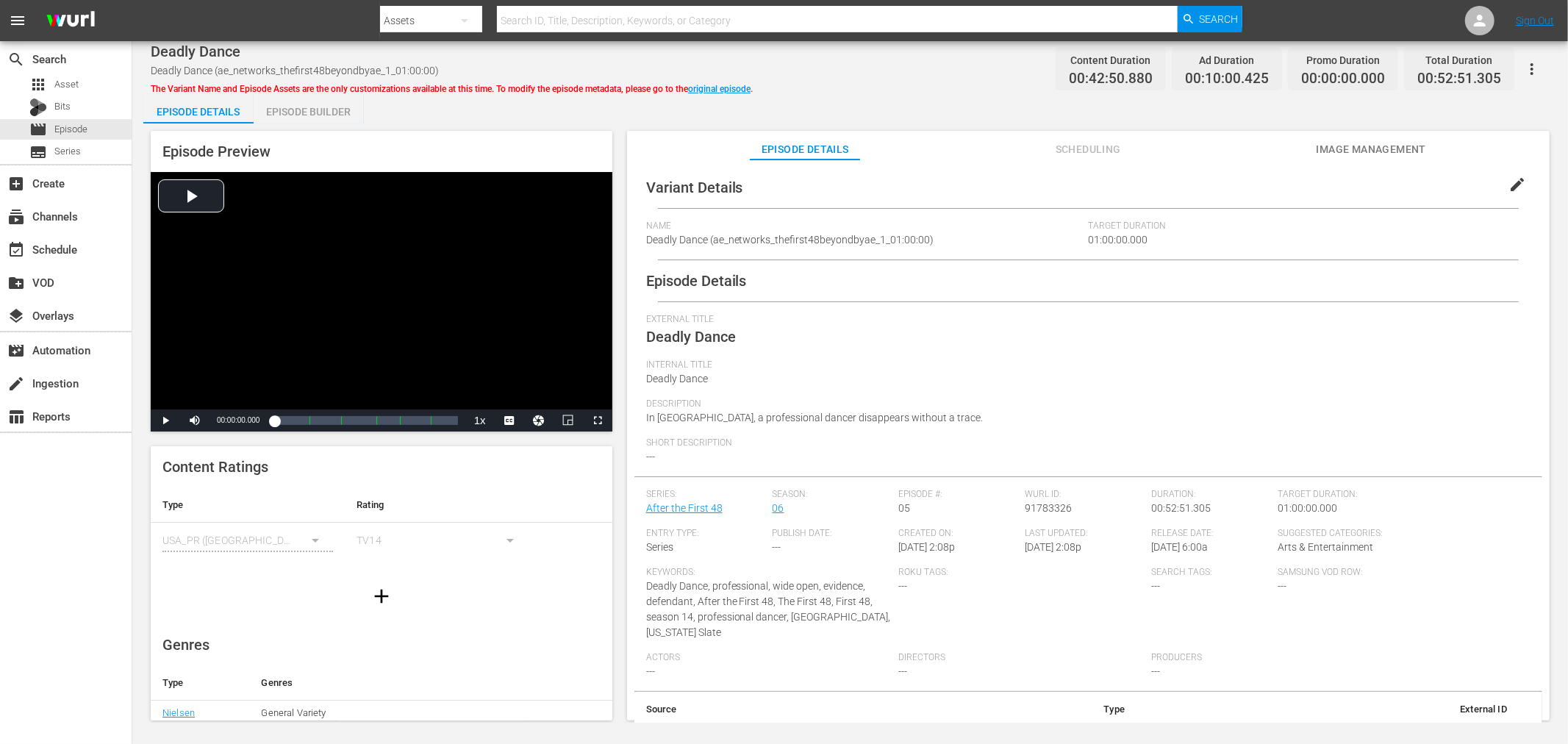
click at [299, 106] on div "Episode Builder" at bounding box center [309, 111] width 110 height 35
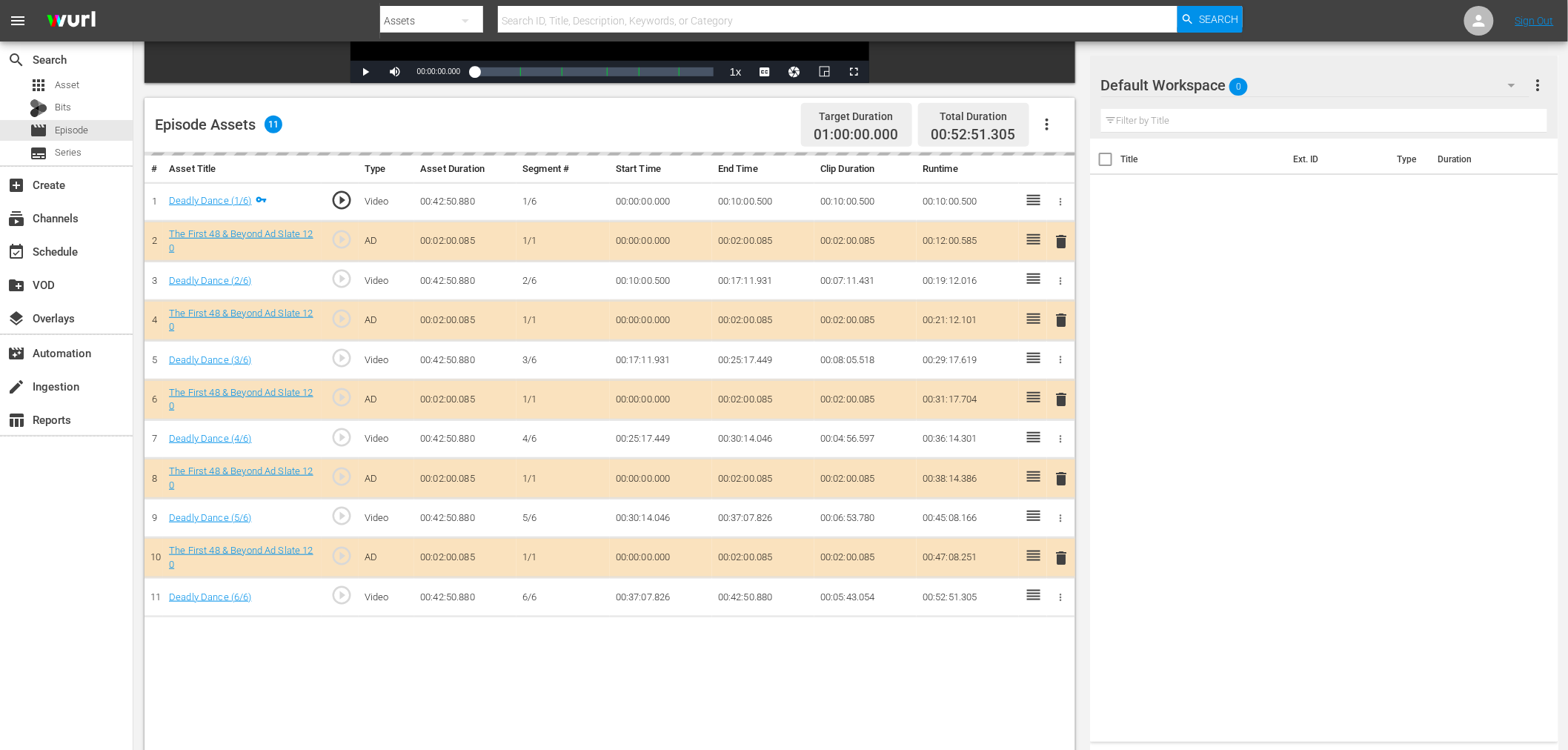
scroll to position [385, 0]
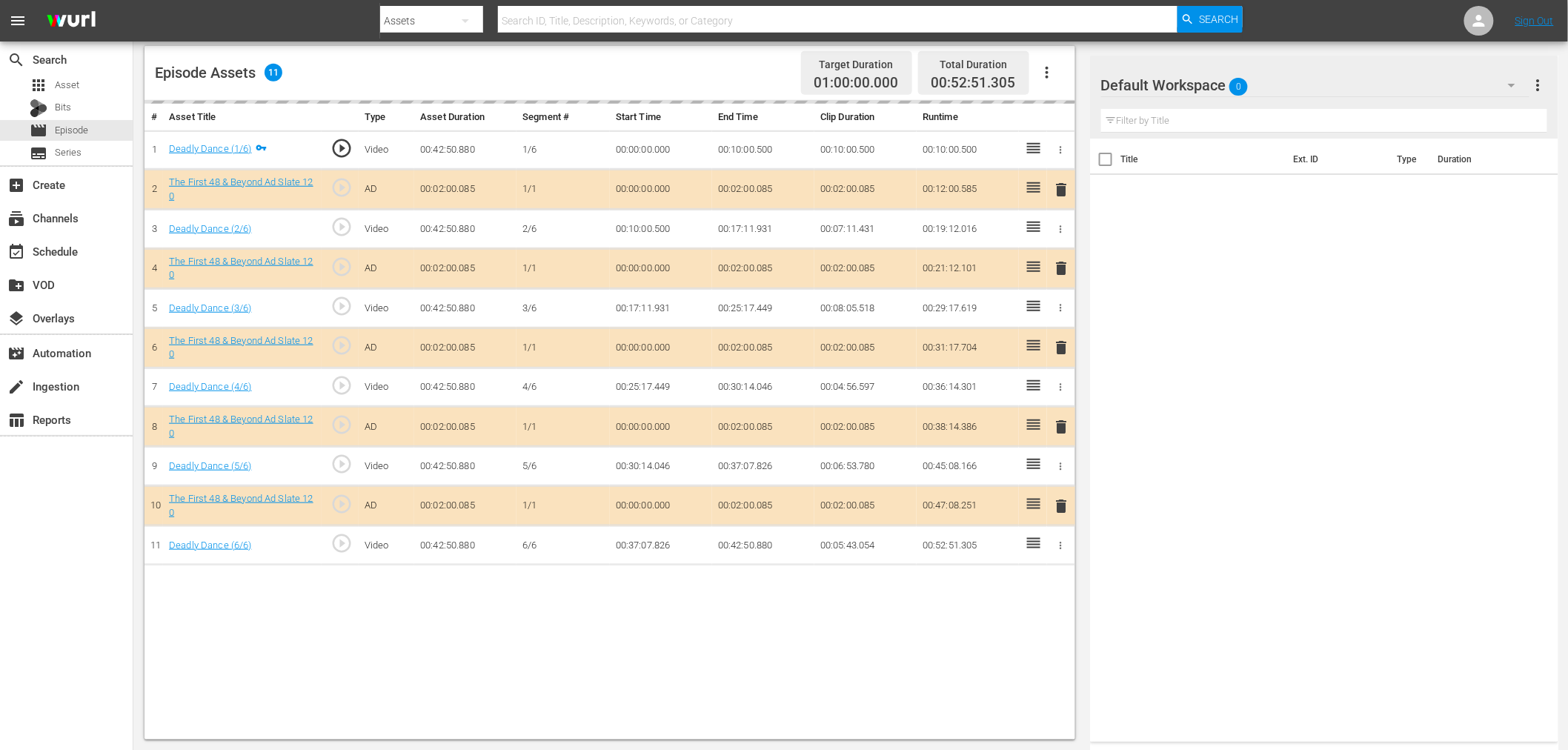
click at [1312, 93] on div "Default Workspace 0" at bounding box center [1315, 85] width 428 height 42
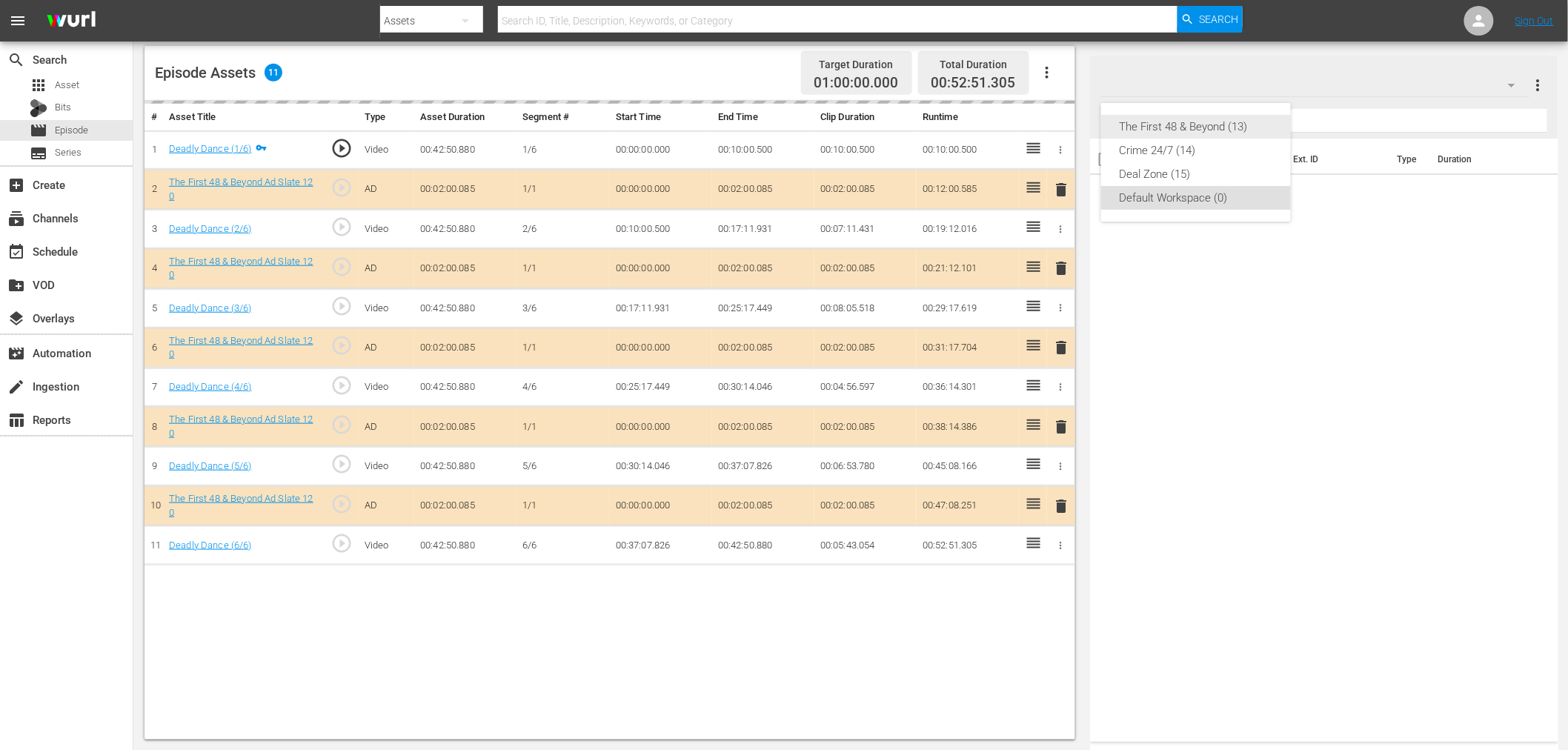
click at [1229, 122] on div "The First 48 & Beyond (13)" at bounding box center [1196, 126] width 154 height 24
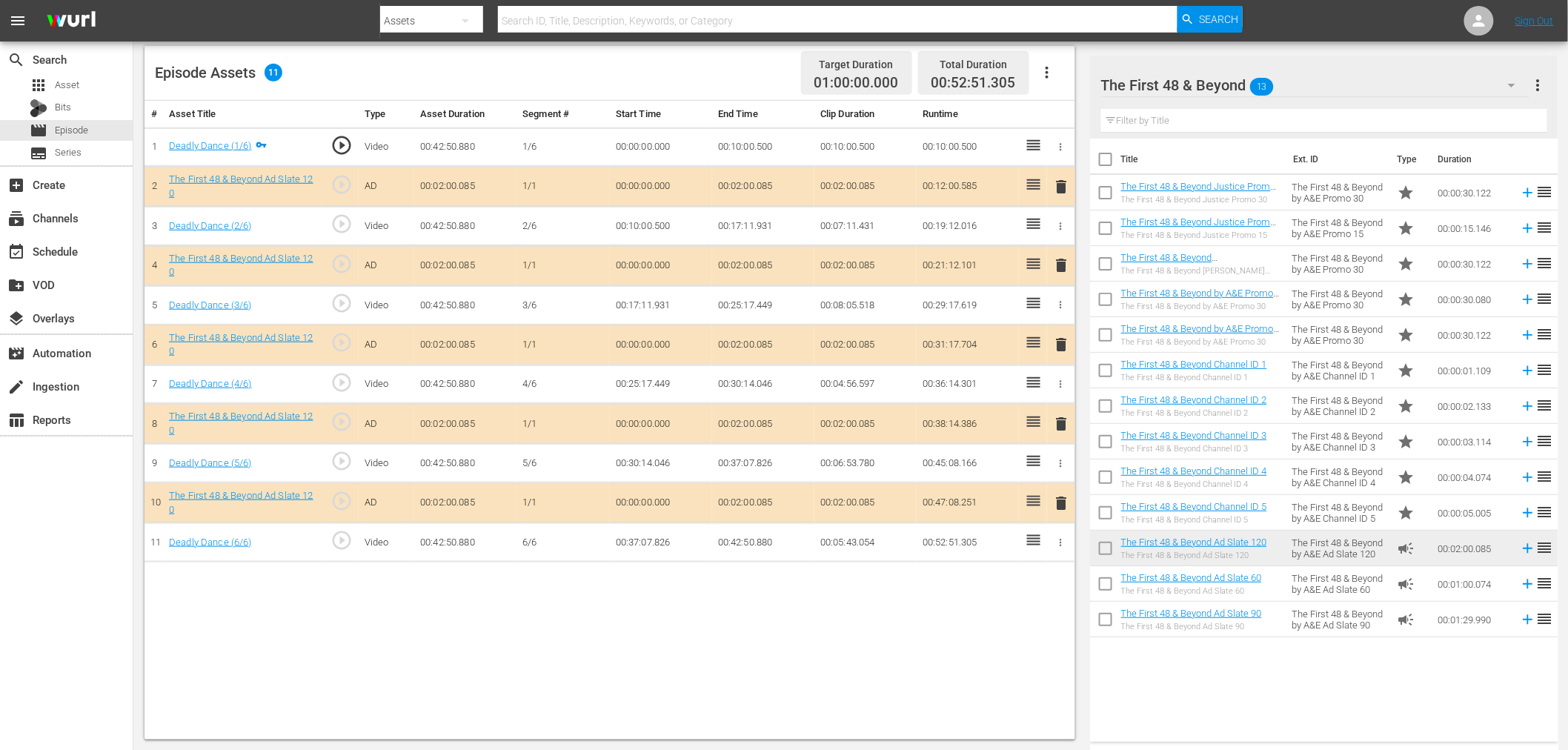
click at [1070, 262] on td "delete" at bounding box center [1061, 265] width 28 height 40
click at [1065, 262] on span "delete" at bounding box center [1062, 265] width 18 height 18
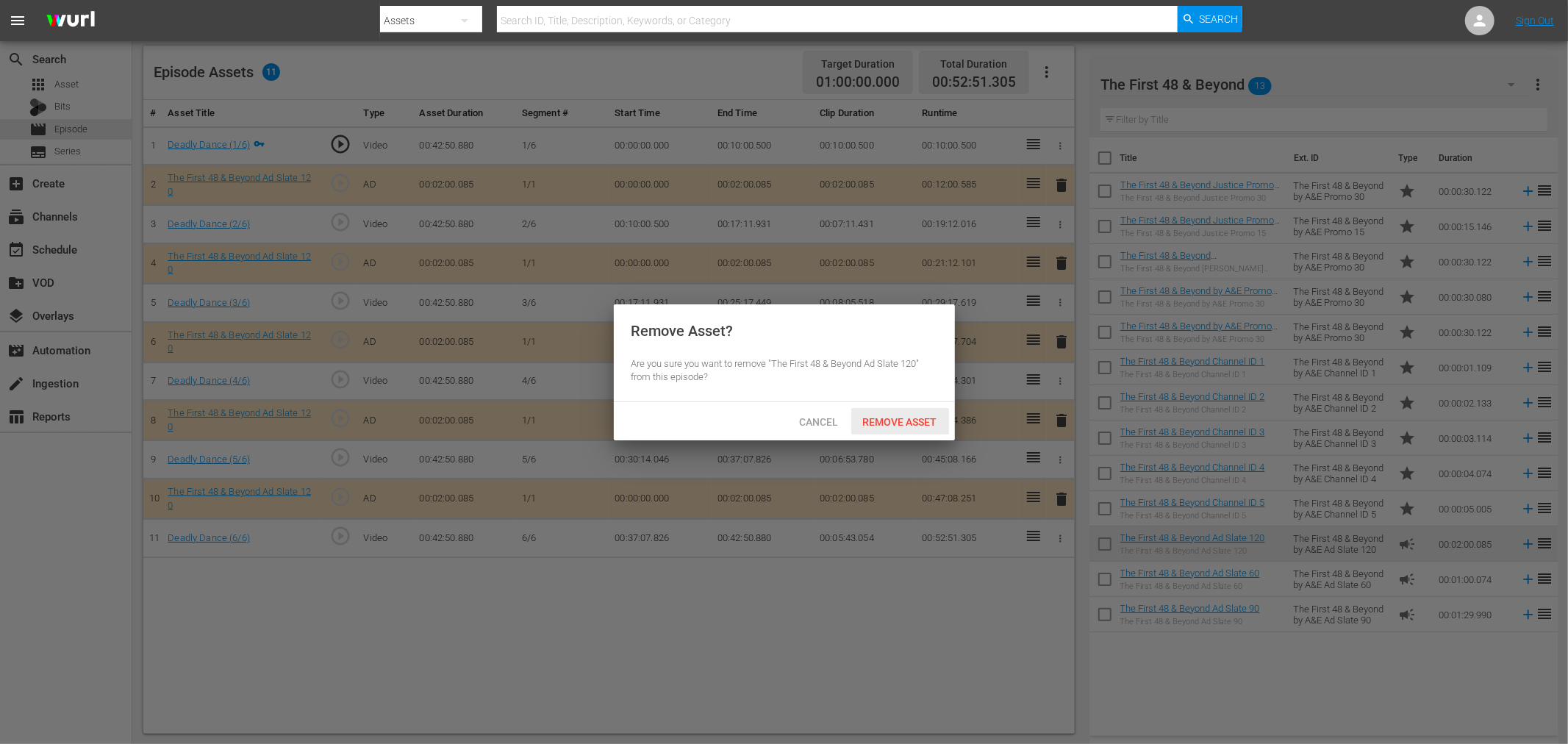
click at [912, 416] on span "Remove Asset" at bounding box center [900, 422] width 98 height 12
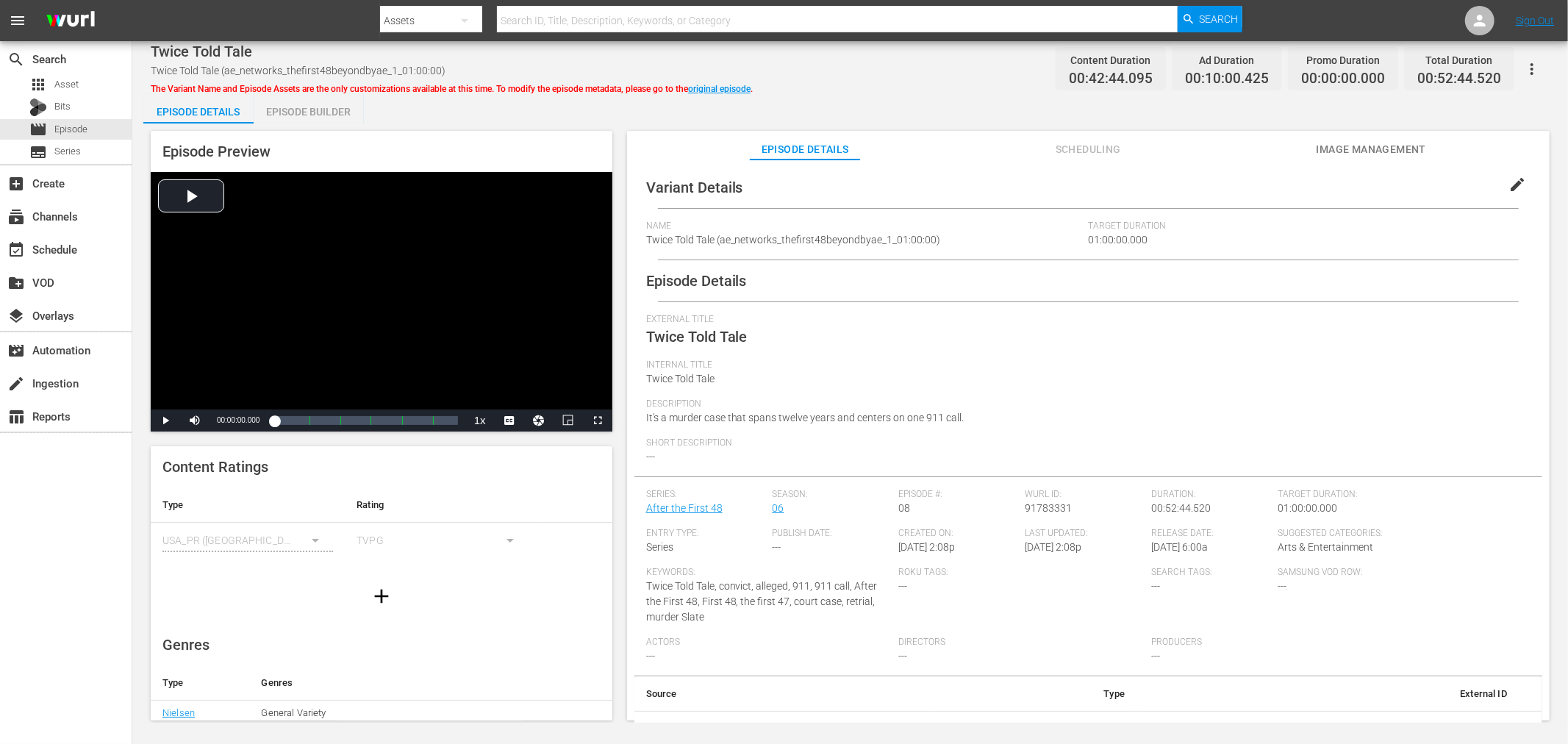
click at [310, 104] on div "Episode Builder" at bounding box center [309, 111] width 110 height 35
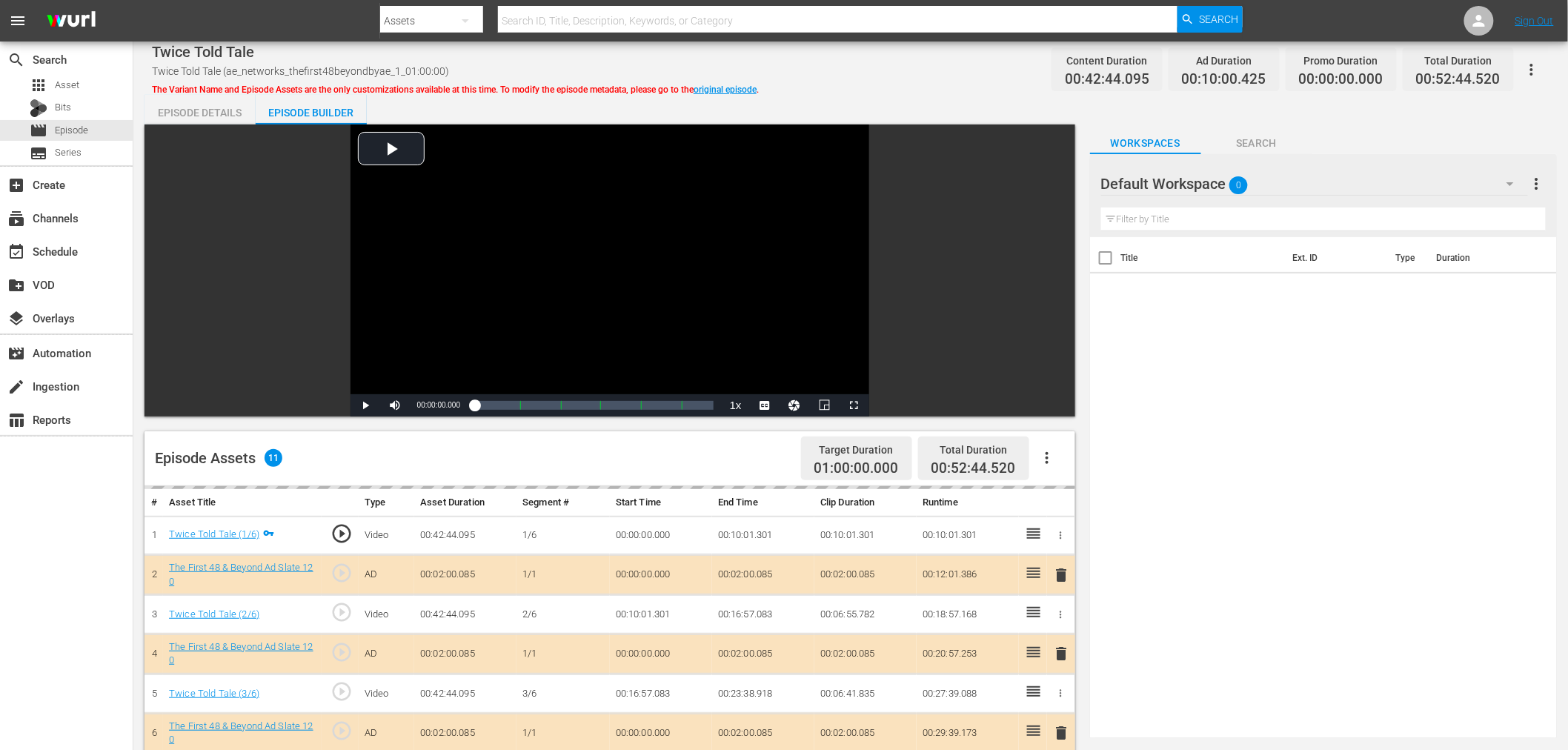
click at [1344, 170] on div "Default Workspace 0" at bounding box center [1314, 184] width 426 height 42
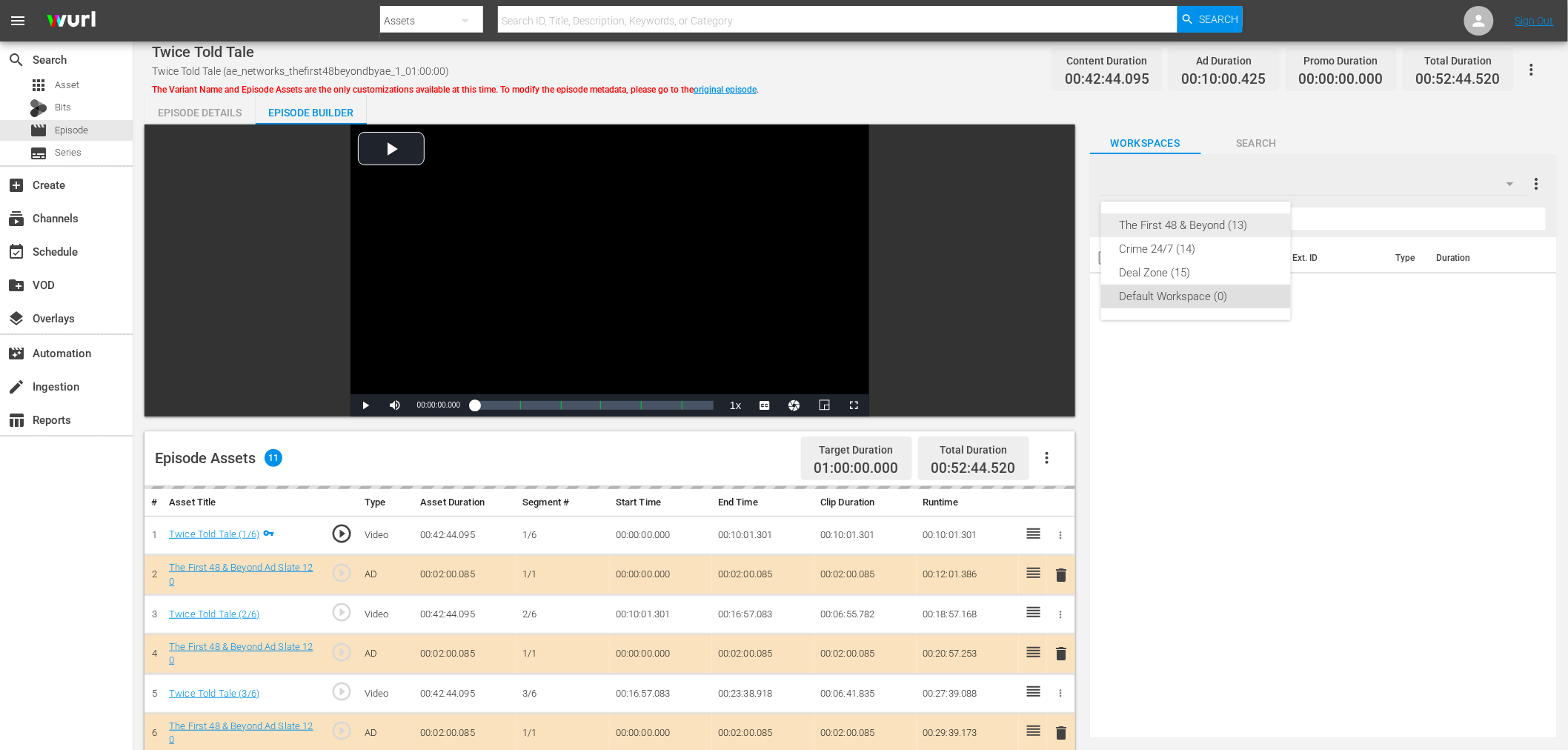
click at [1220, 224] on div "The First 48 & Beyond (13)" at bounding box center [1196, 225] width 154 height 24
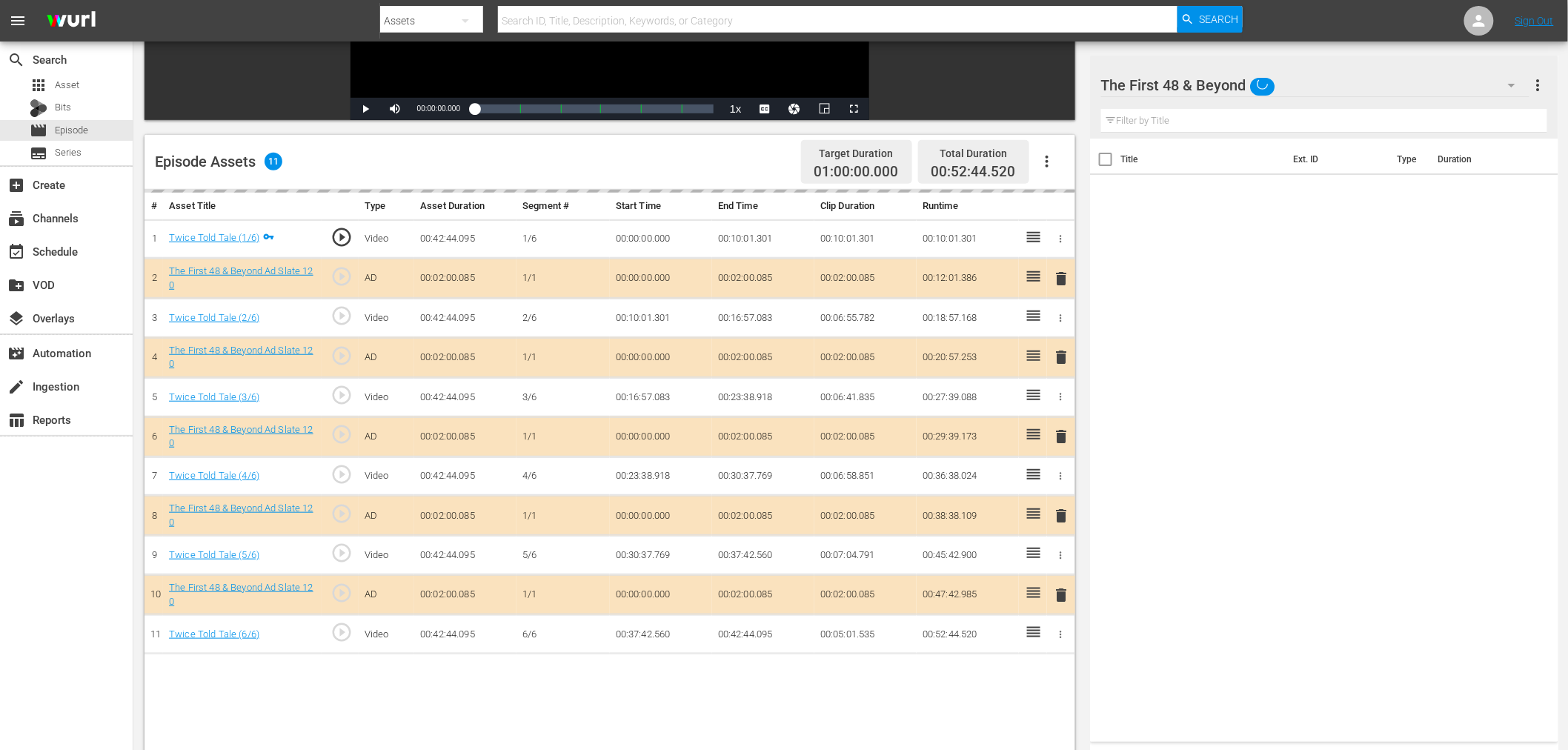
scroll to position [385, 0]
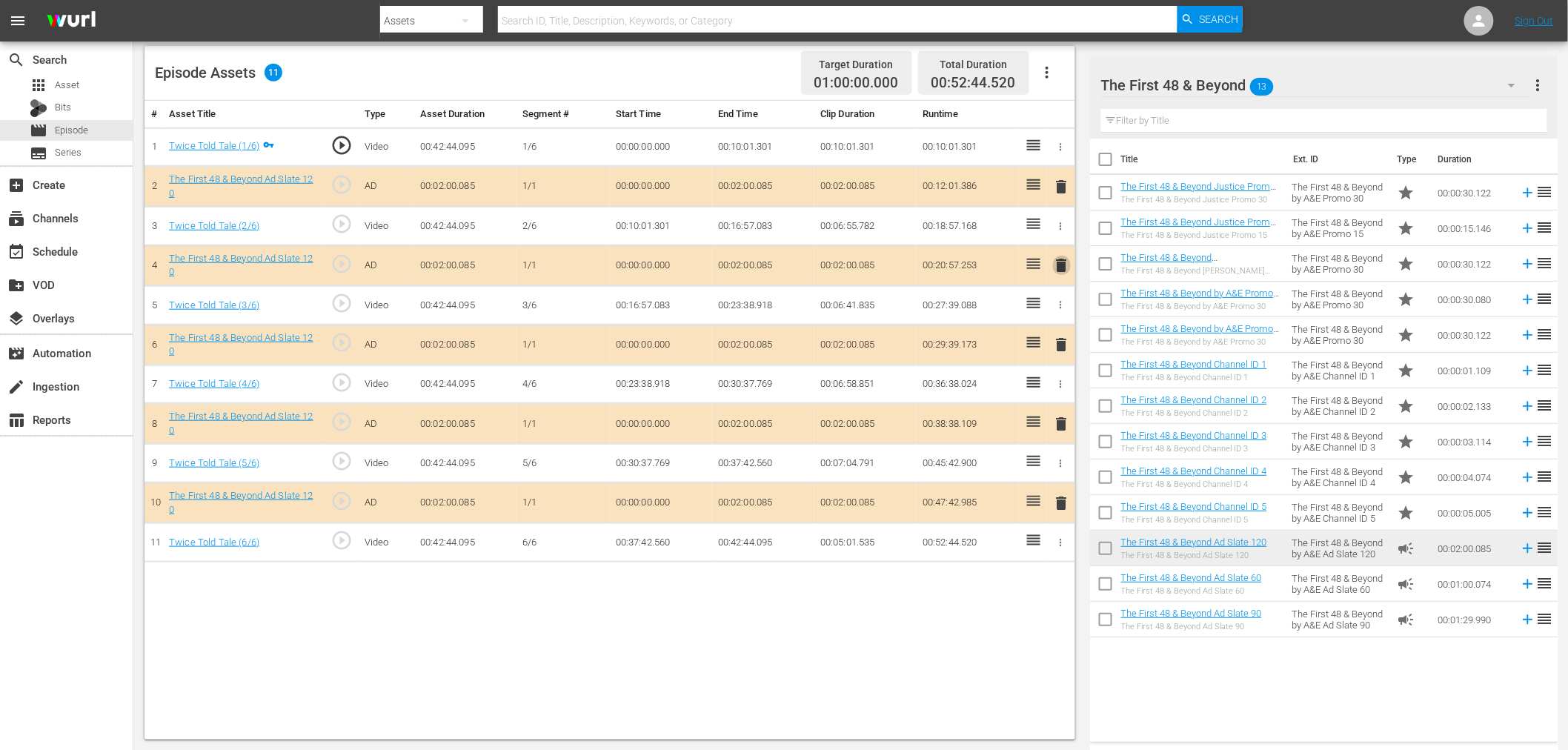
click at [1062, 268] on span "delete" at bounding box center [1062, 265] width 18 height 18
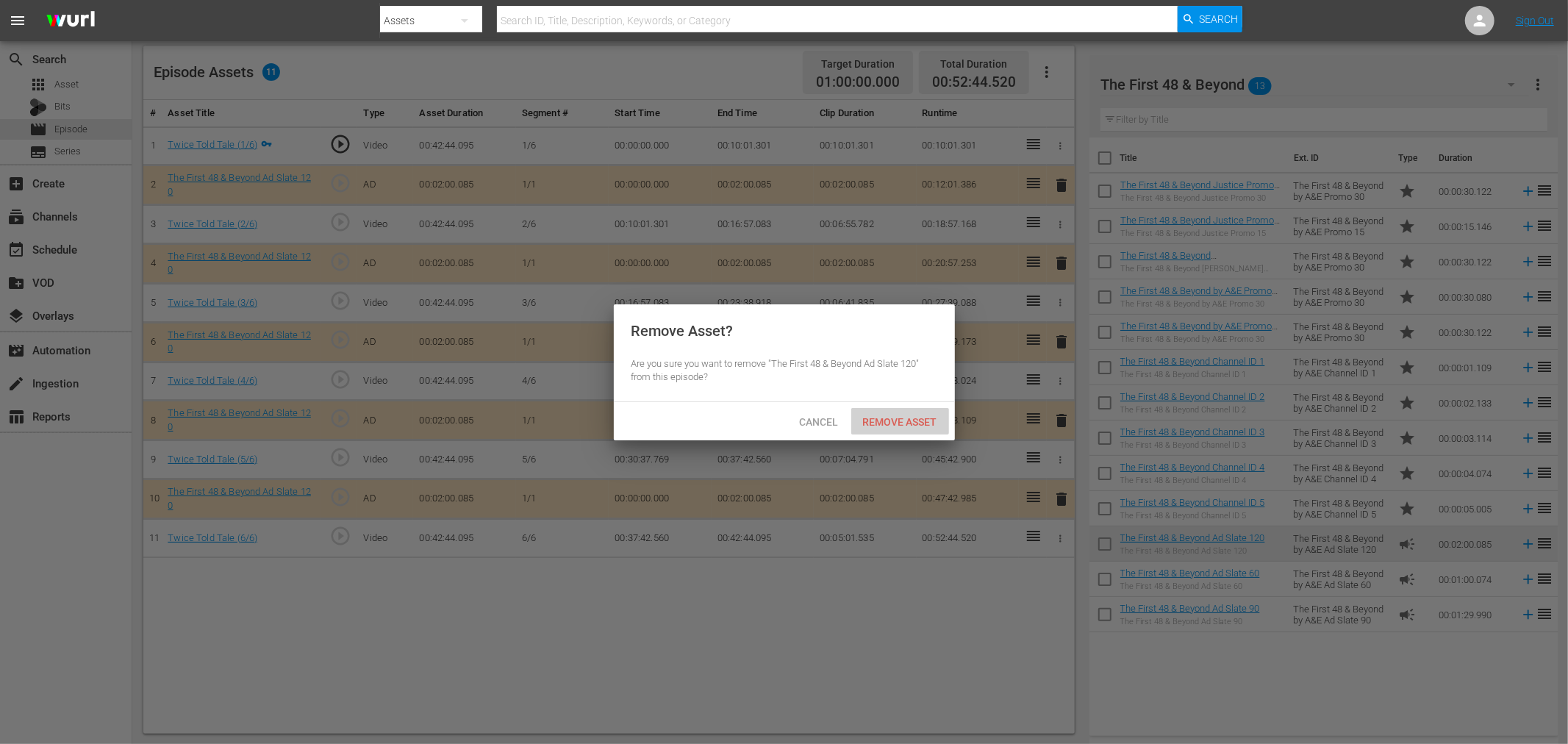
click at [921, 416] on span "Remove Asset" at bounding box center [900, 422] width 98 height 12
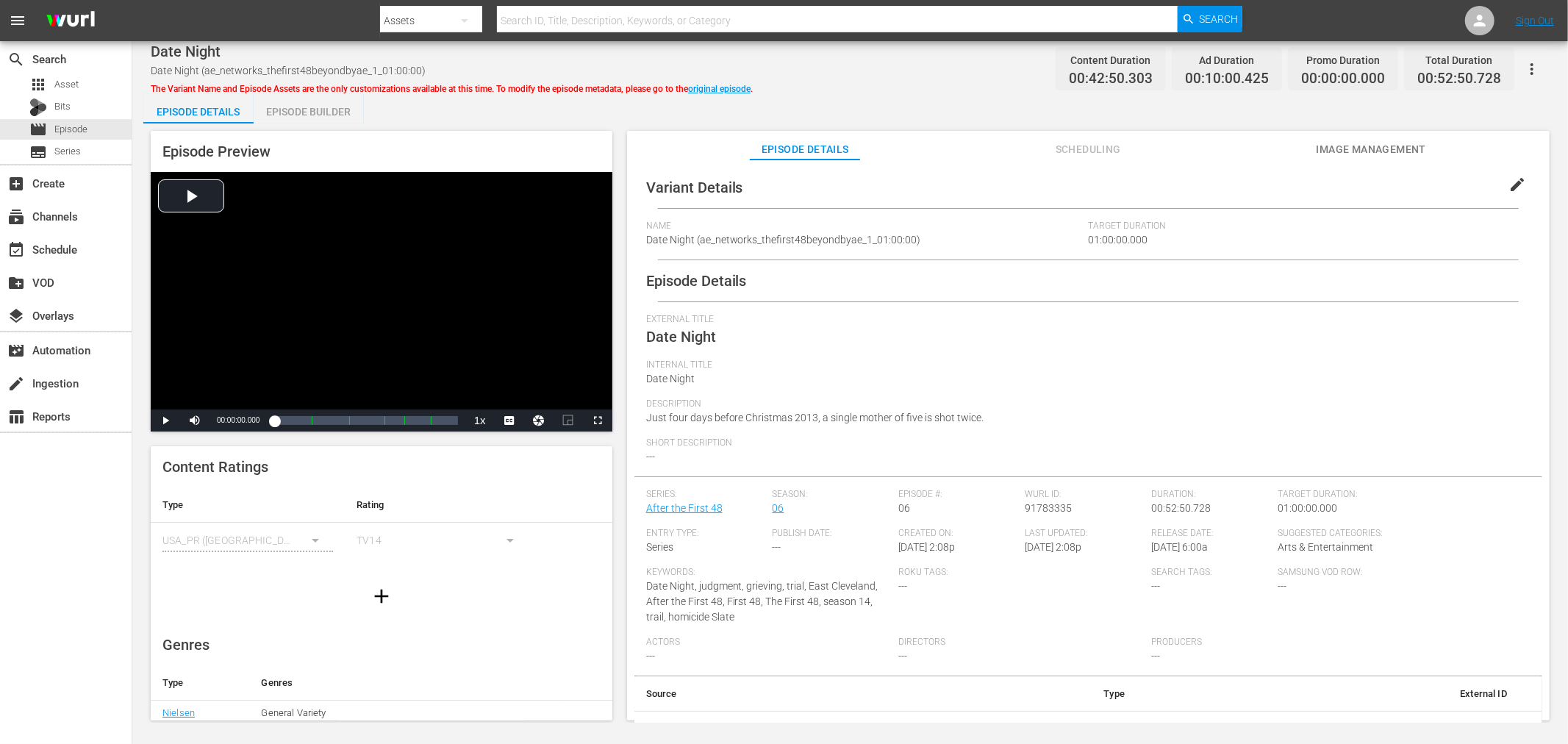
click at [331, 108] on div "Episode Builder" at bounding box center [309, 111] width 110 height 35
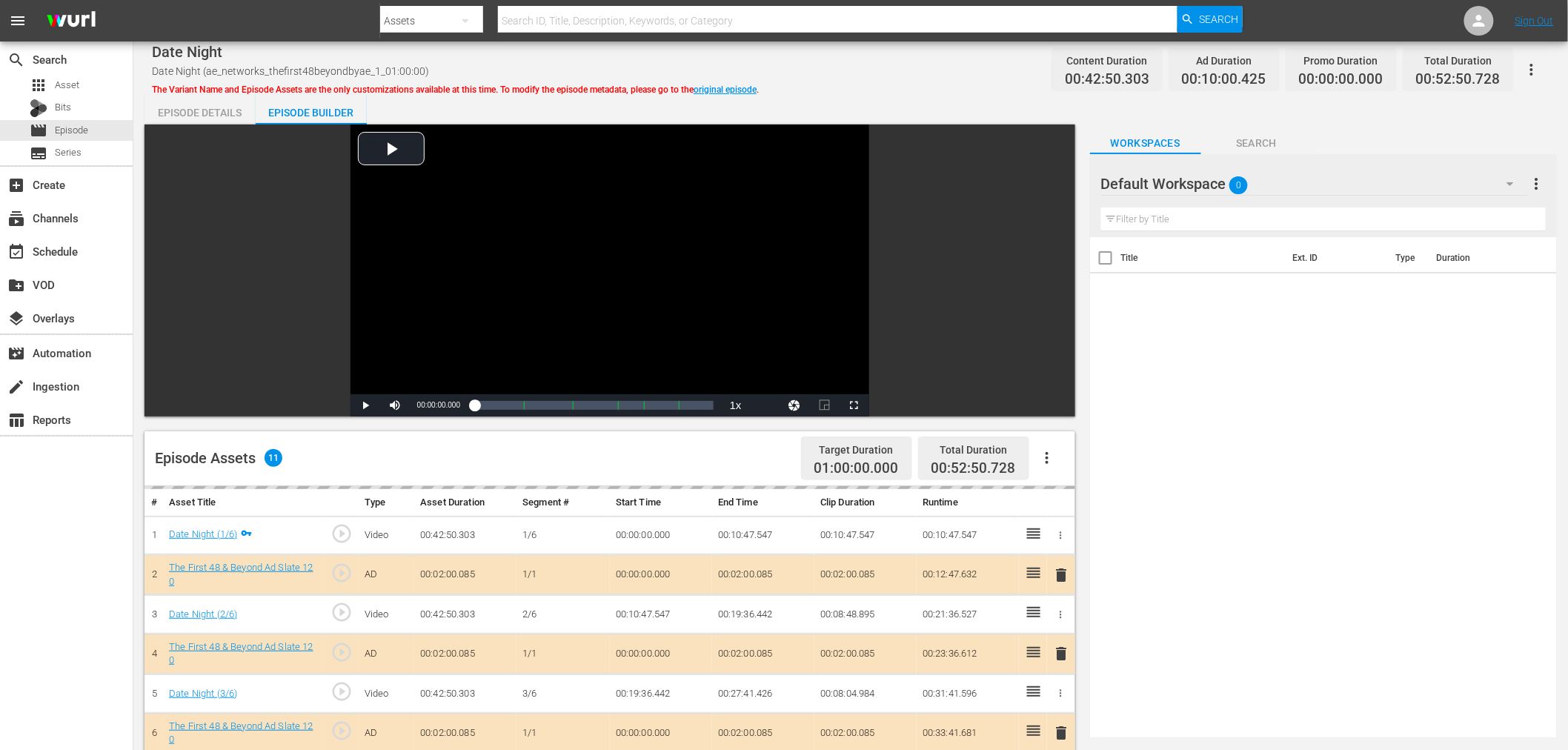
click at [1305, 189] on div "Default Workspace 0" at bounding box center [1314, 184] width 426 height 42
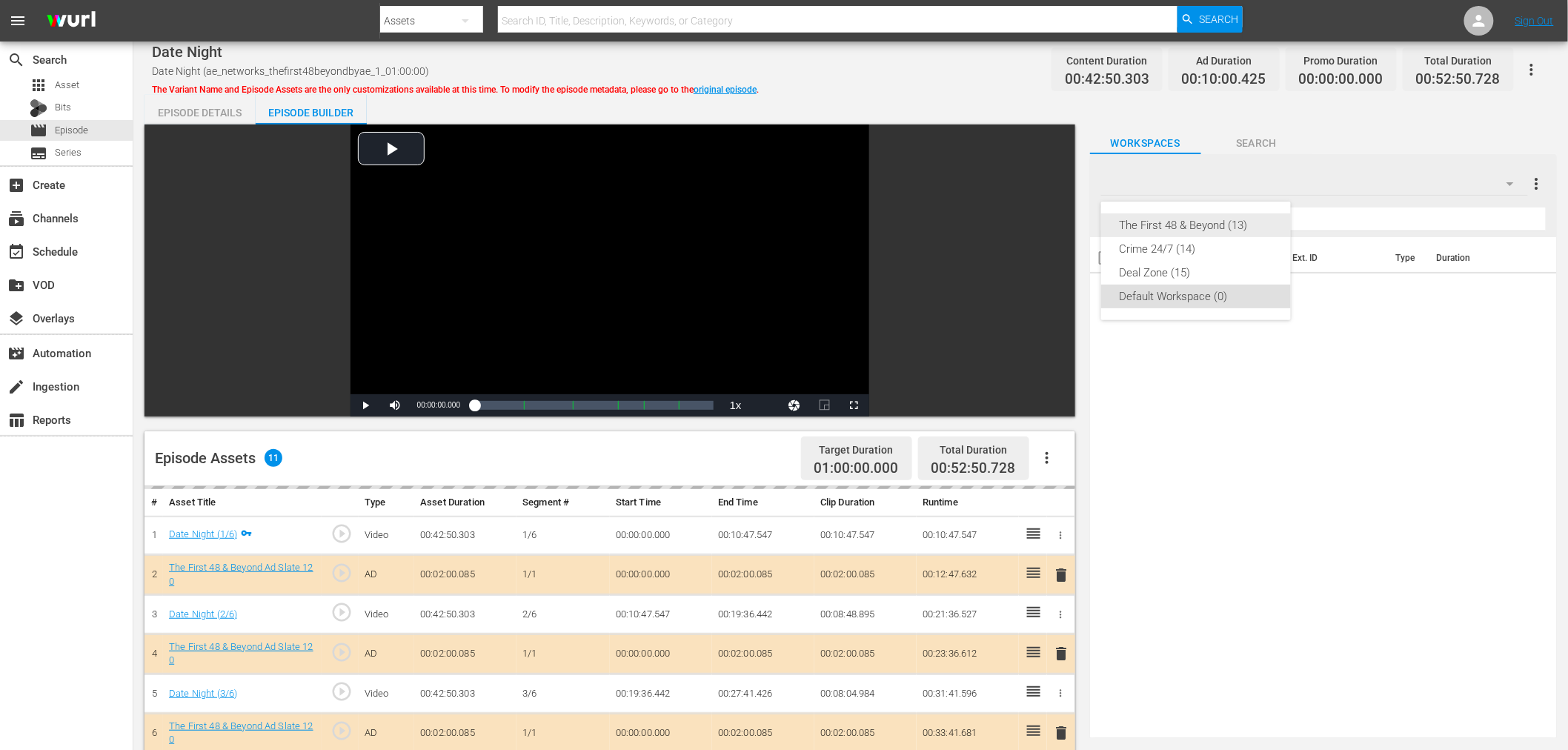
click at [1231, 225] on div "The First 48 & Beyond (13)" at bounding box center [1196, 225] width 154 height 24
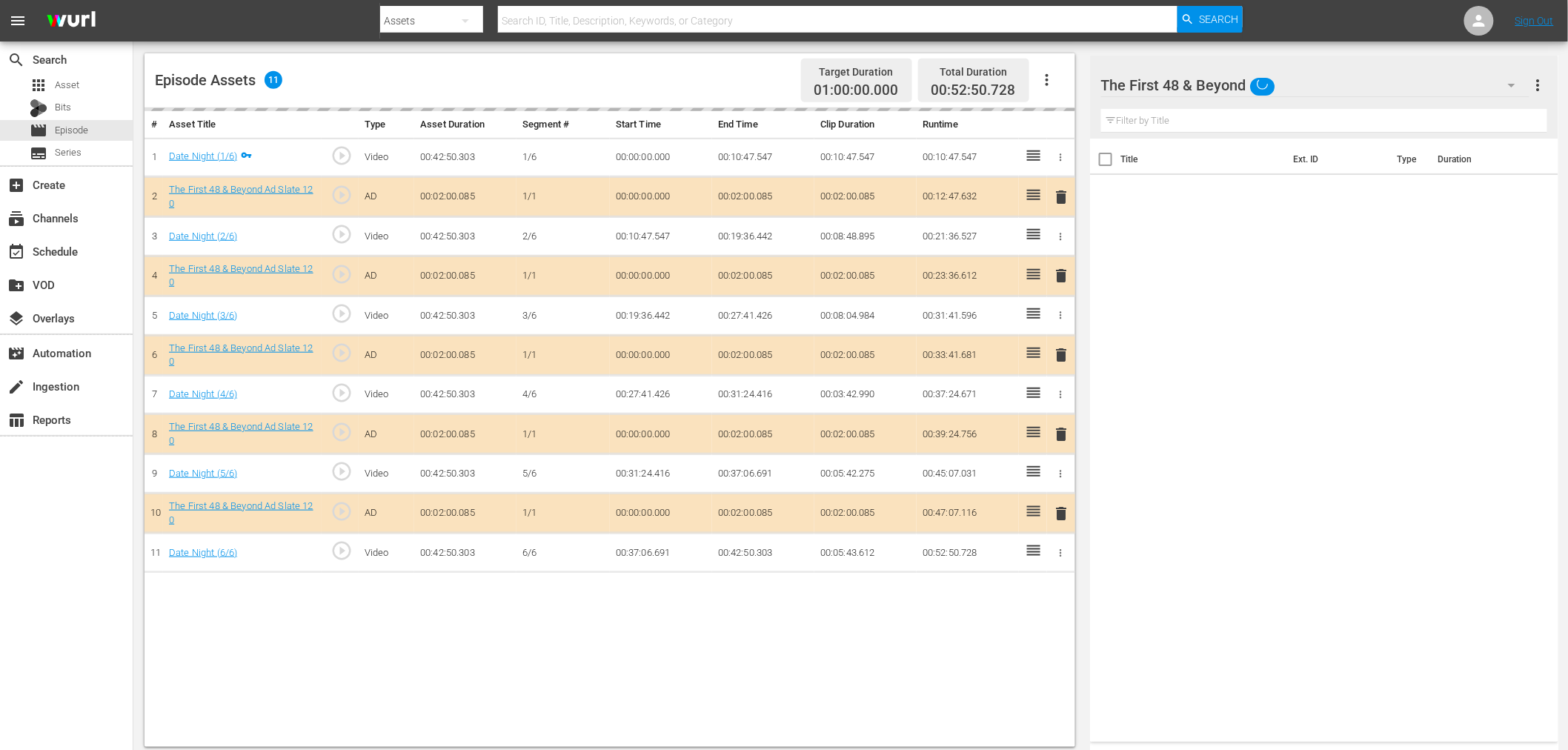
scroll to position [385, 0]
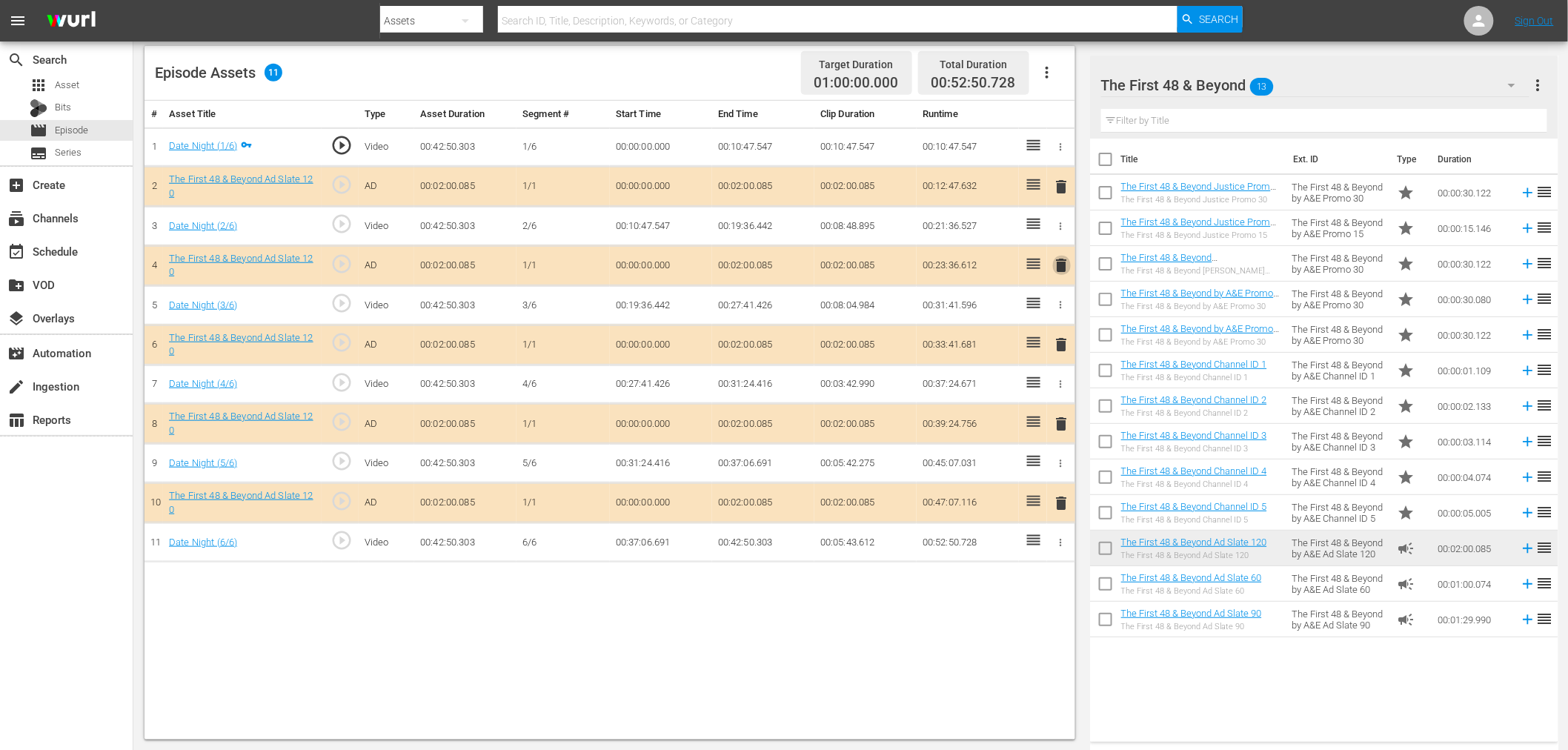
click at [1065, 268] on span "delete" at bounding box center [1062, 265] width 18 height 18
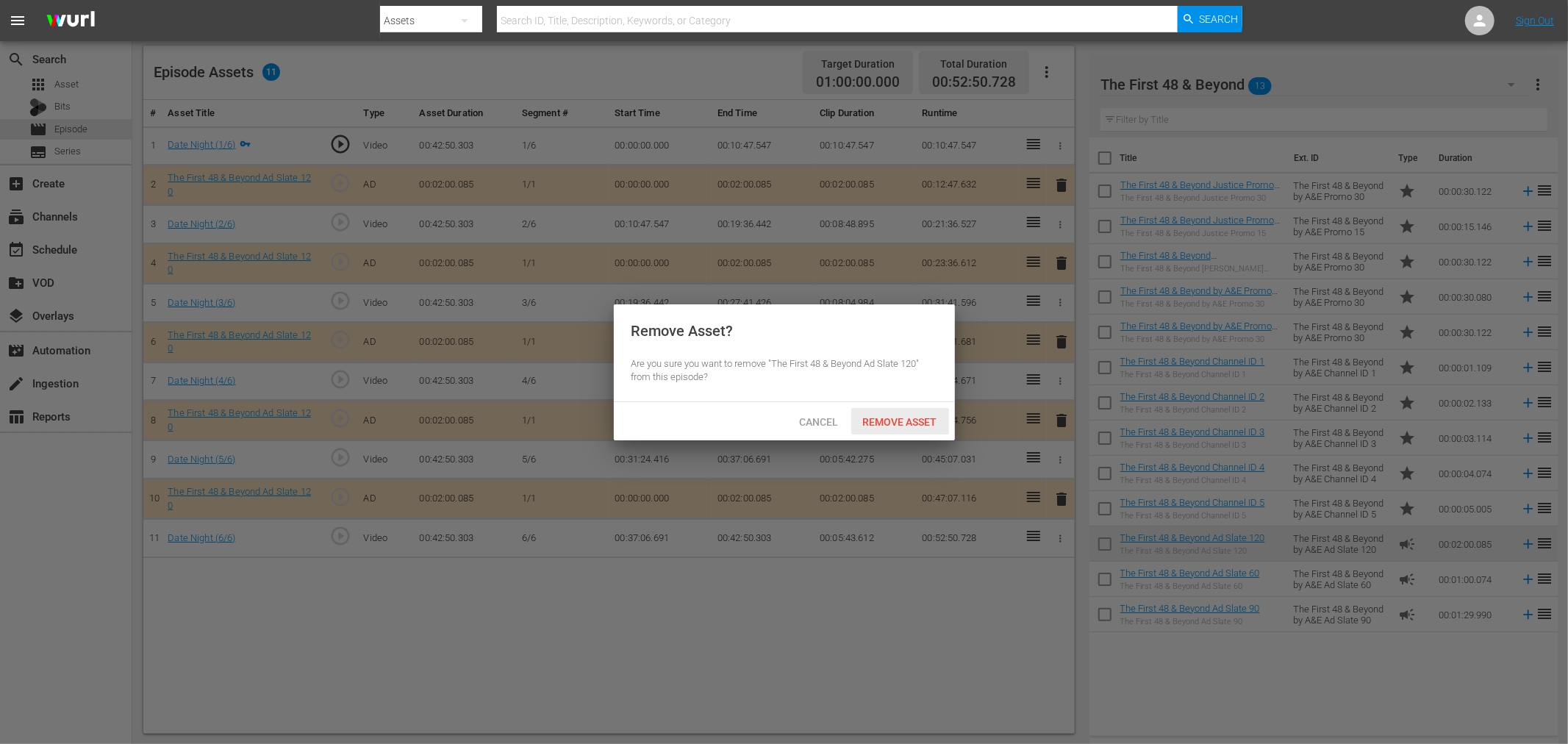
click at [925, 421] on span "Remove Asset" at bounding box center [900, 422] width 98 height 12
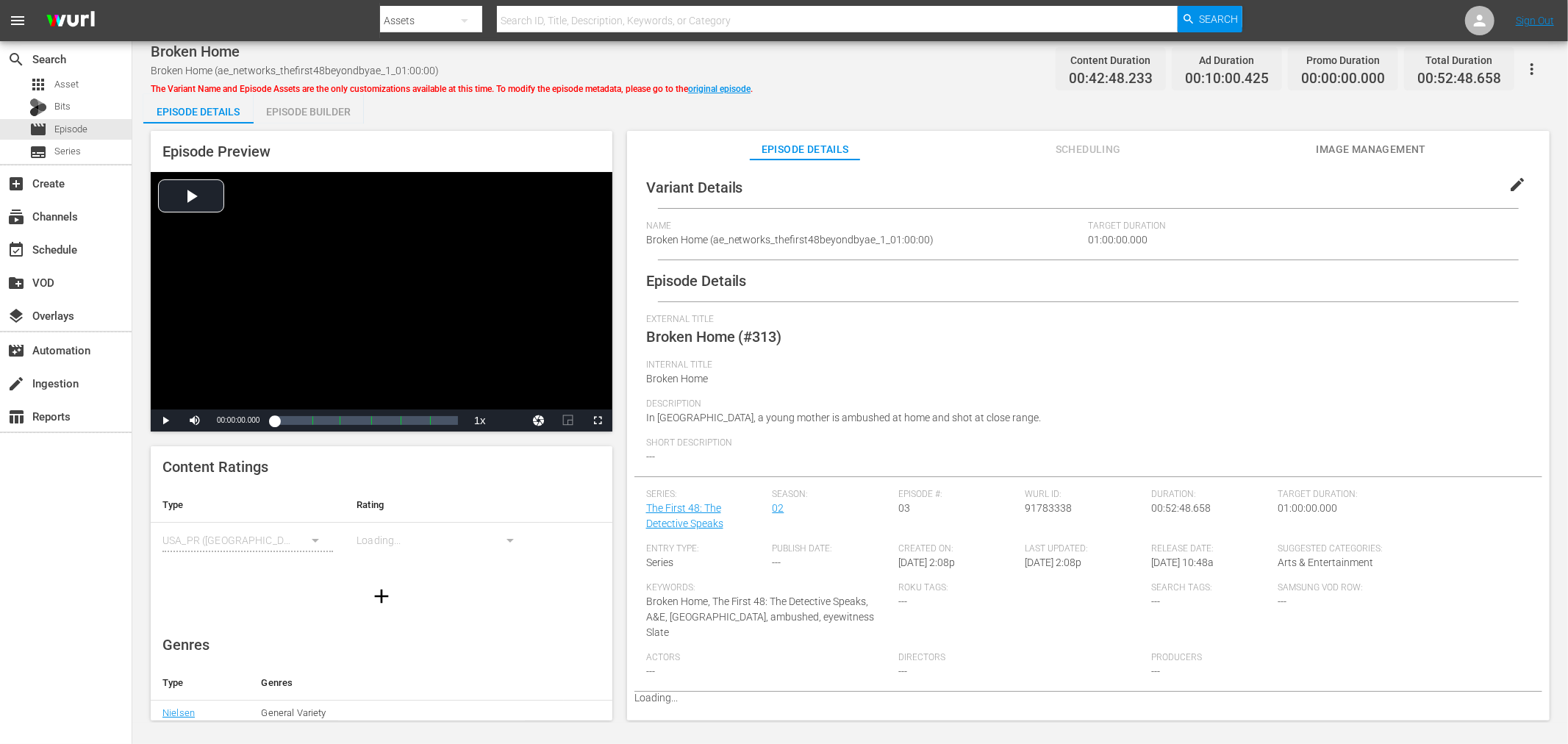
click at [334, 109] on div "Episode Builder" at bounding box center [309, 111] width 110 height 35
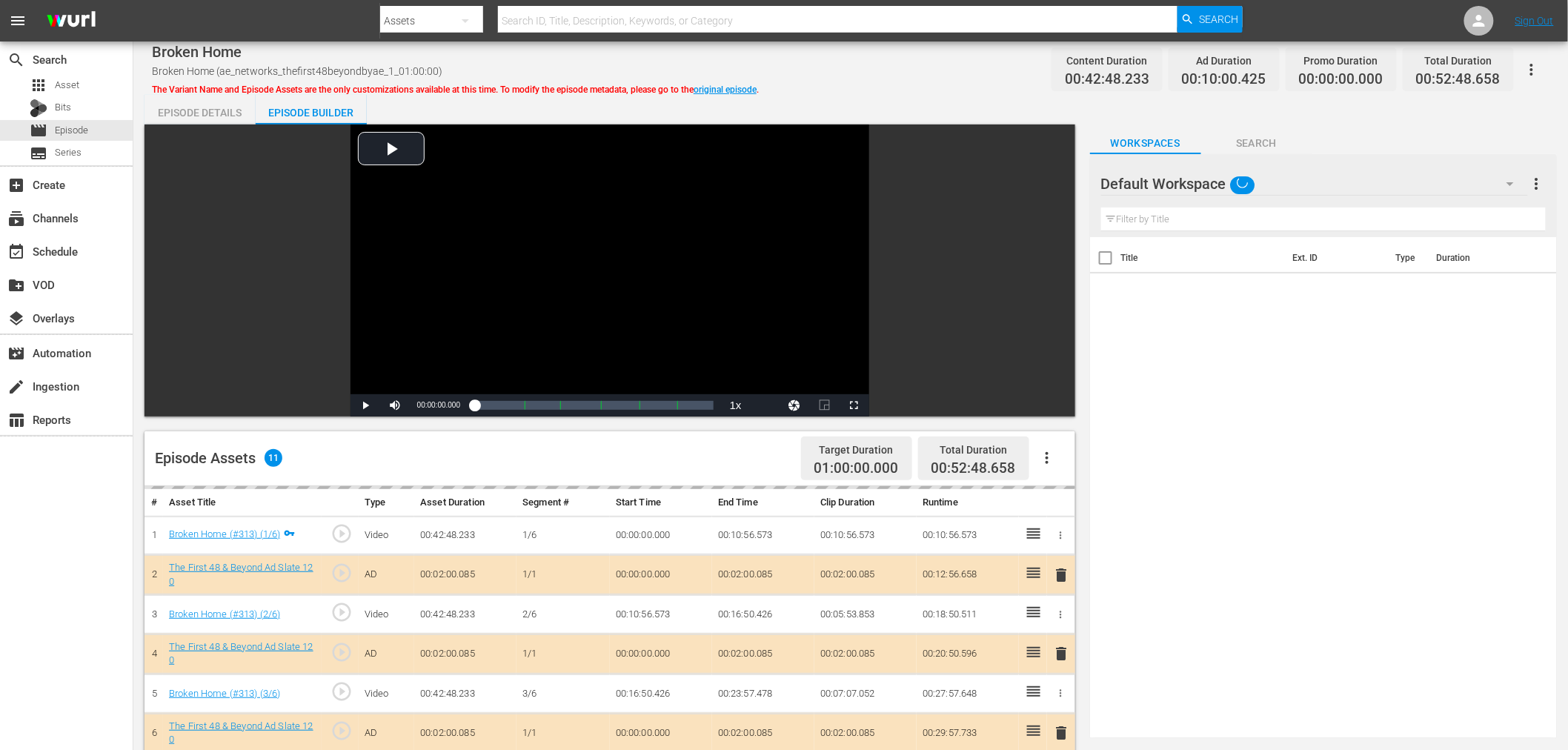
click at [1289, 173] on div "Default Workspace" at bounding box center [1314, 184] width 426 height 42
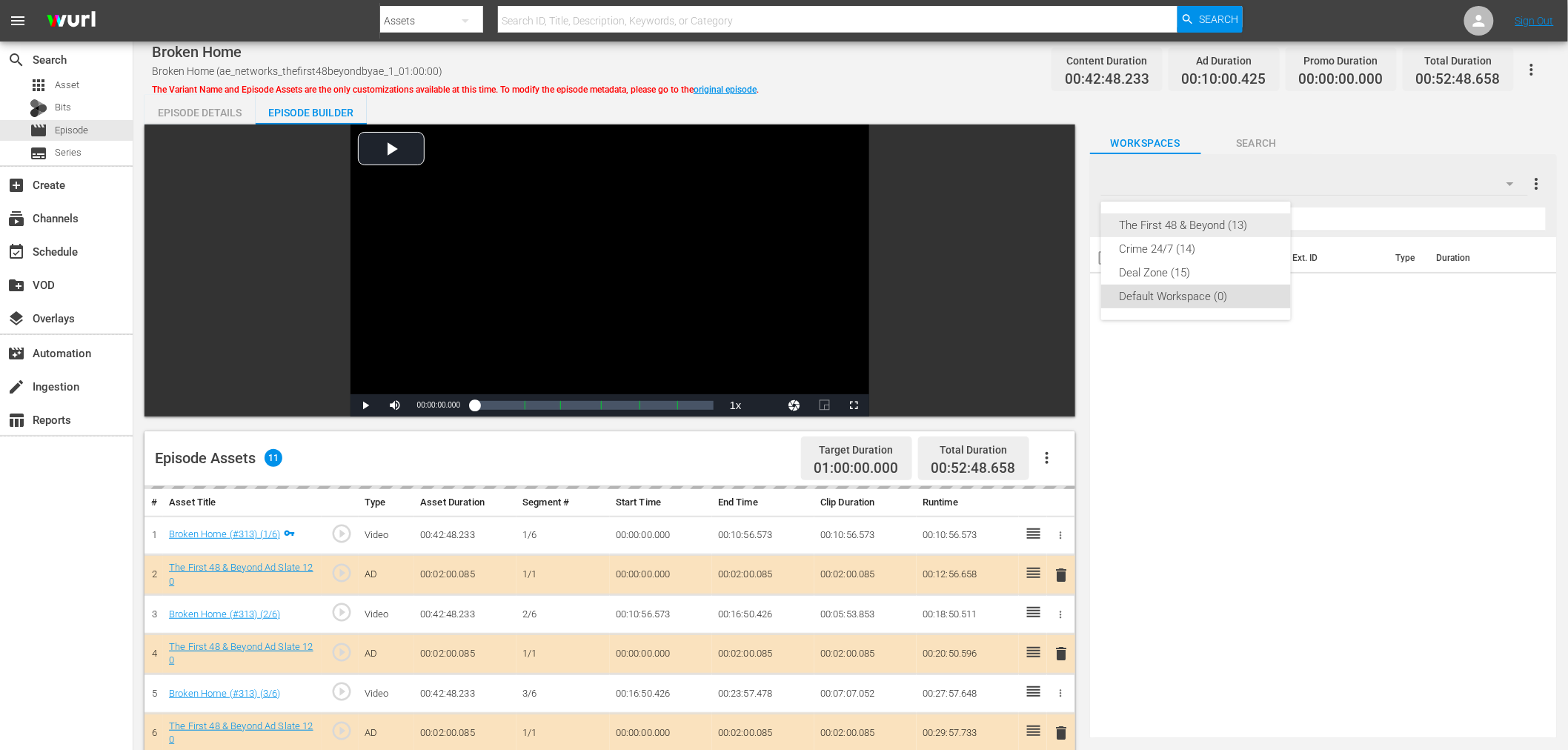
click at [1204, 227] on div "The First 48 & Beyond (13)" at bounding box center [1196, 225] width 154 height 24
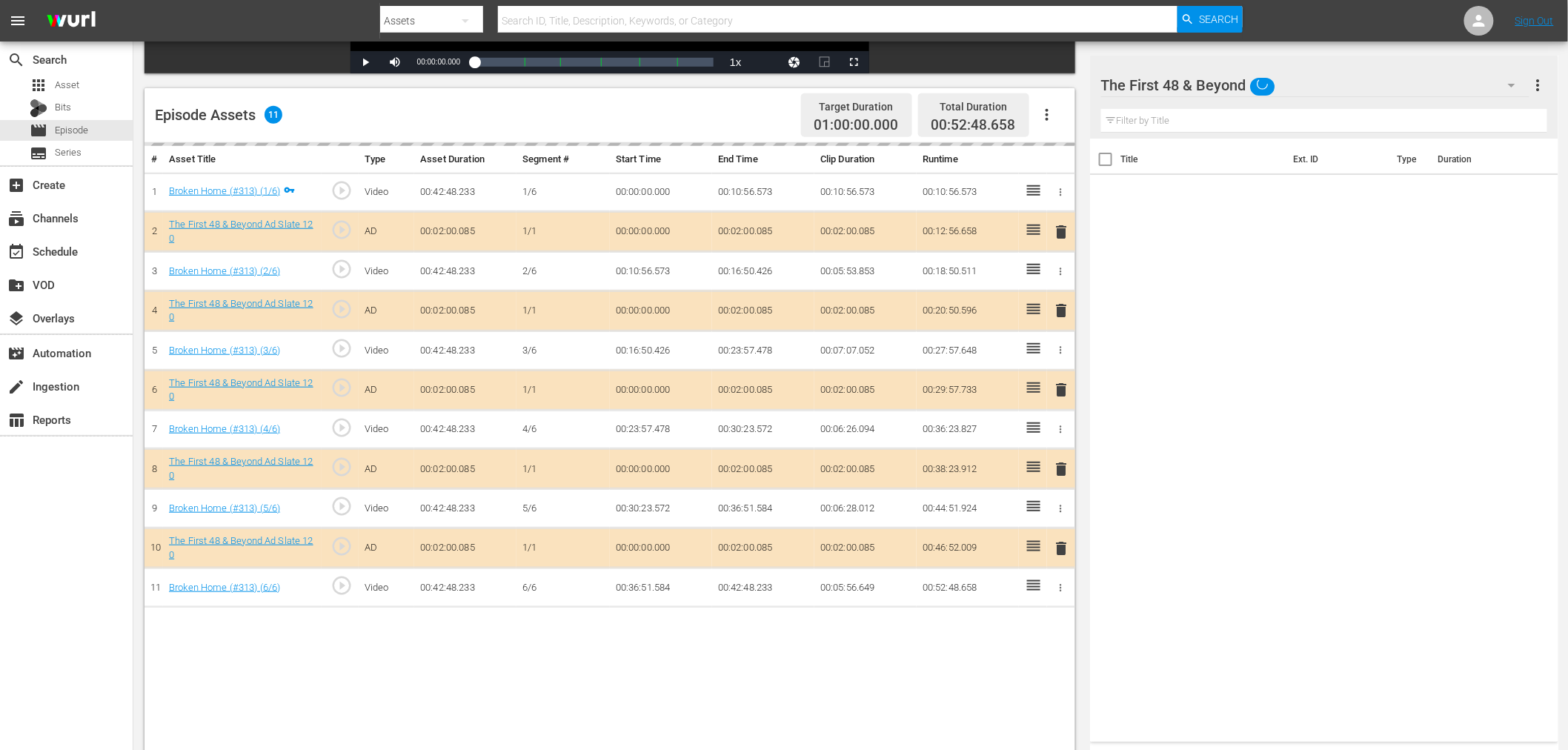
scroll to position [385, 0]
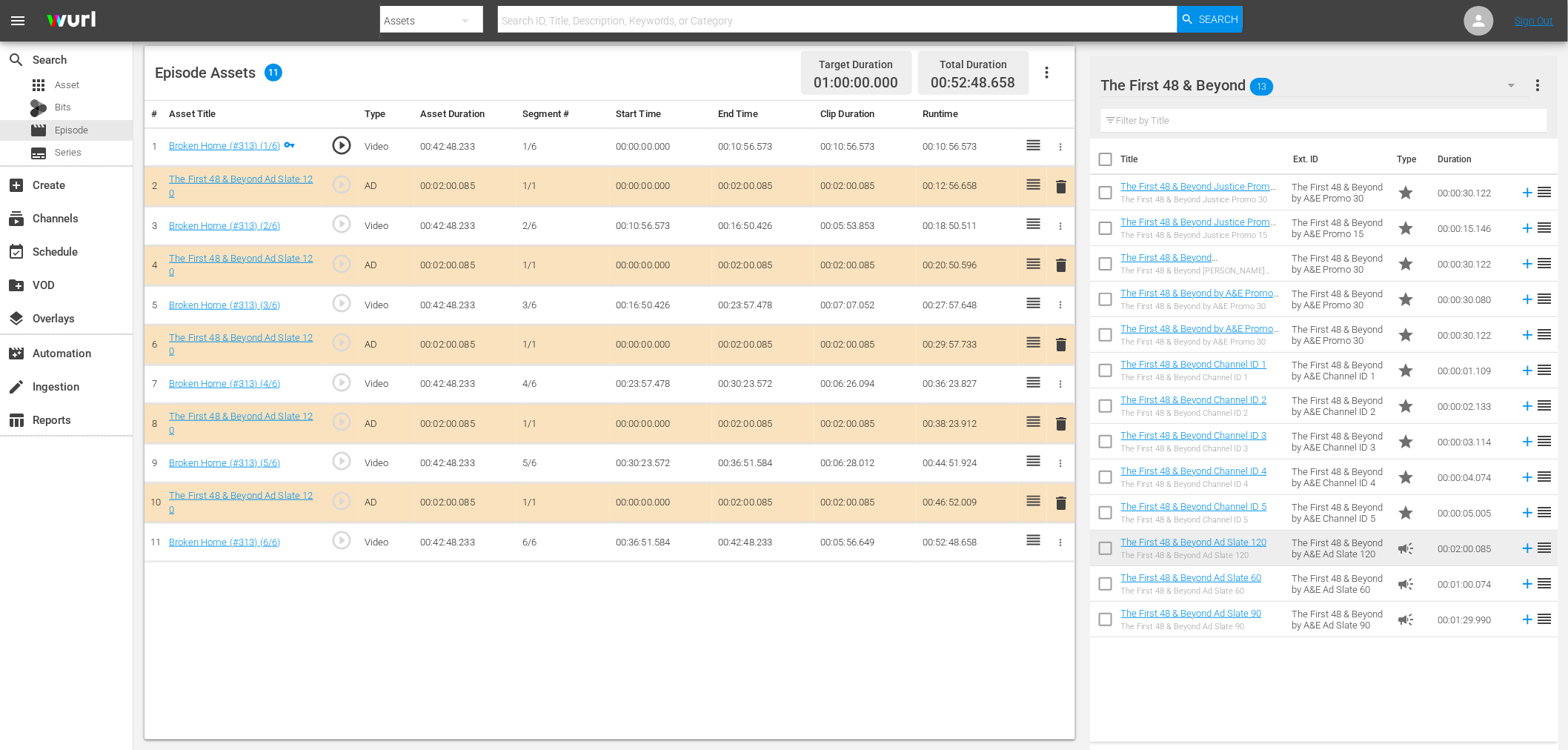
click at [1054, 267] on span "delete" at bounding box center [1062, 265] width 18 height 18
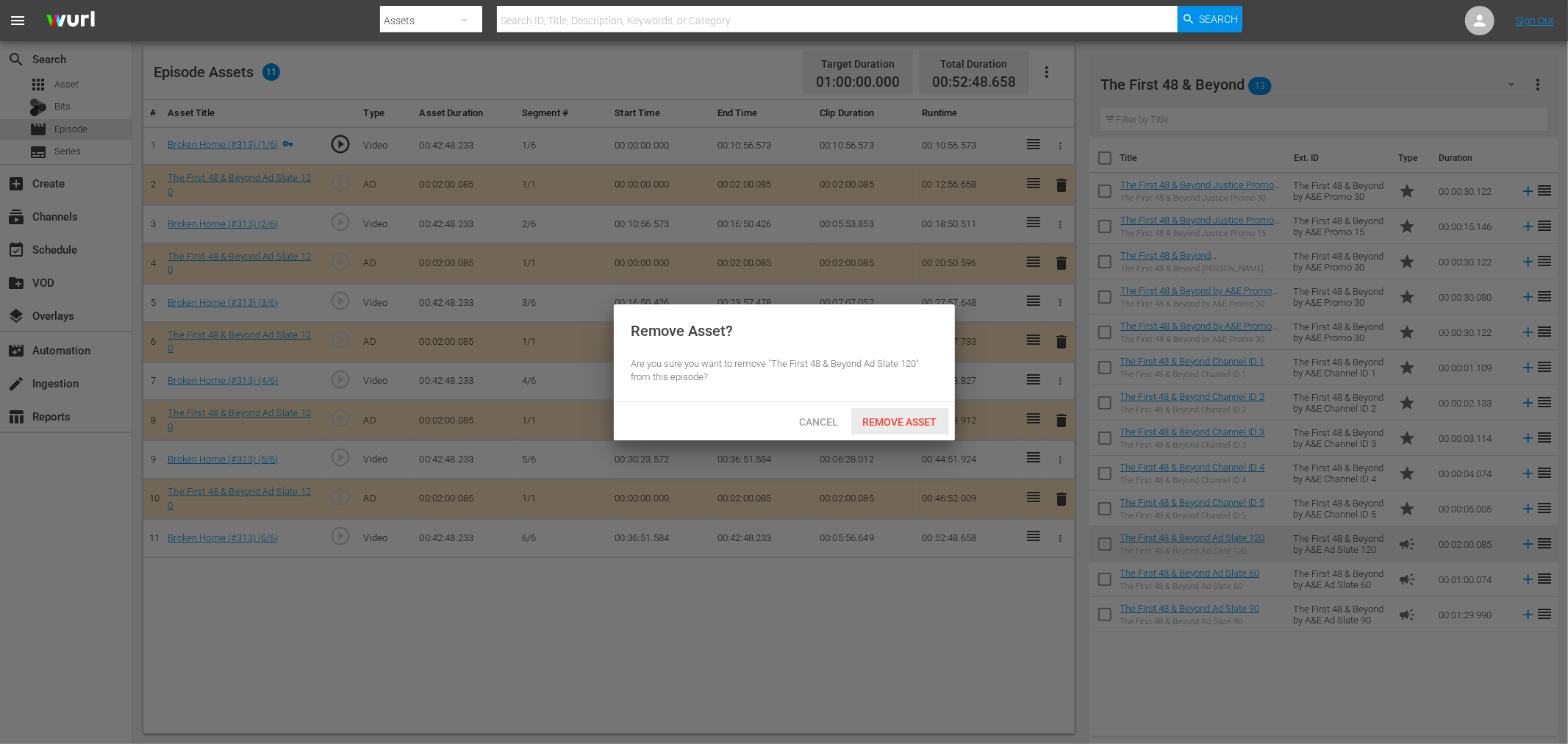
click at [913, 431] on div "Remove Asset" at bounding box center [900, 421] width 98 height 27
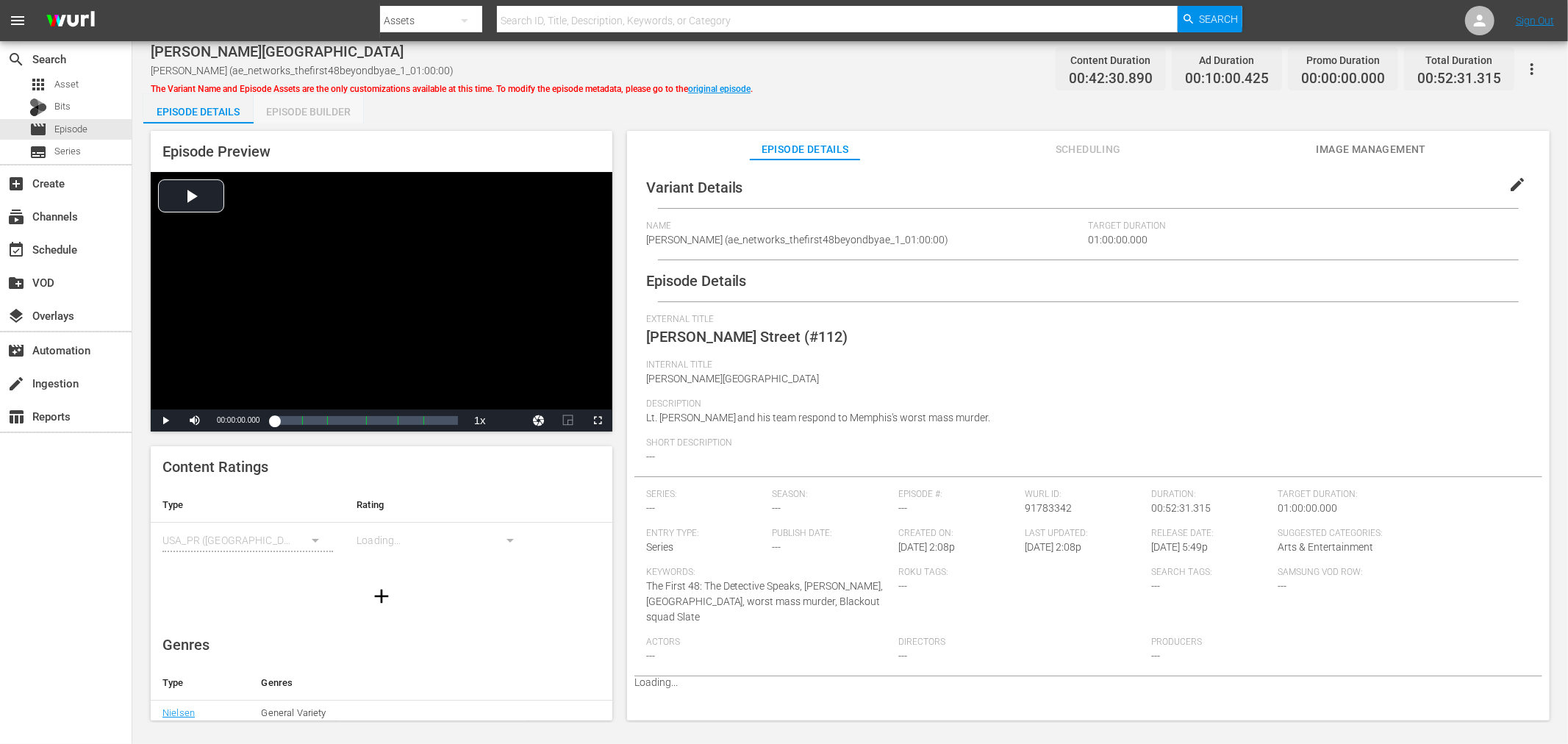
click at [327, 112] on div "Episode Builder" at bounding box center [309, 111] width 110 height 35
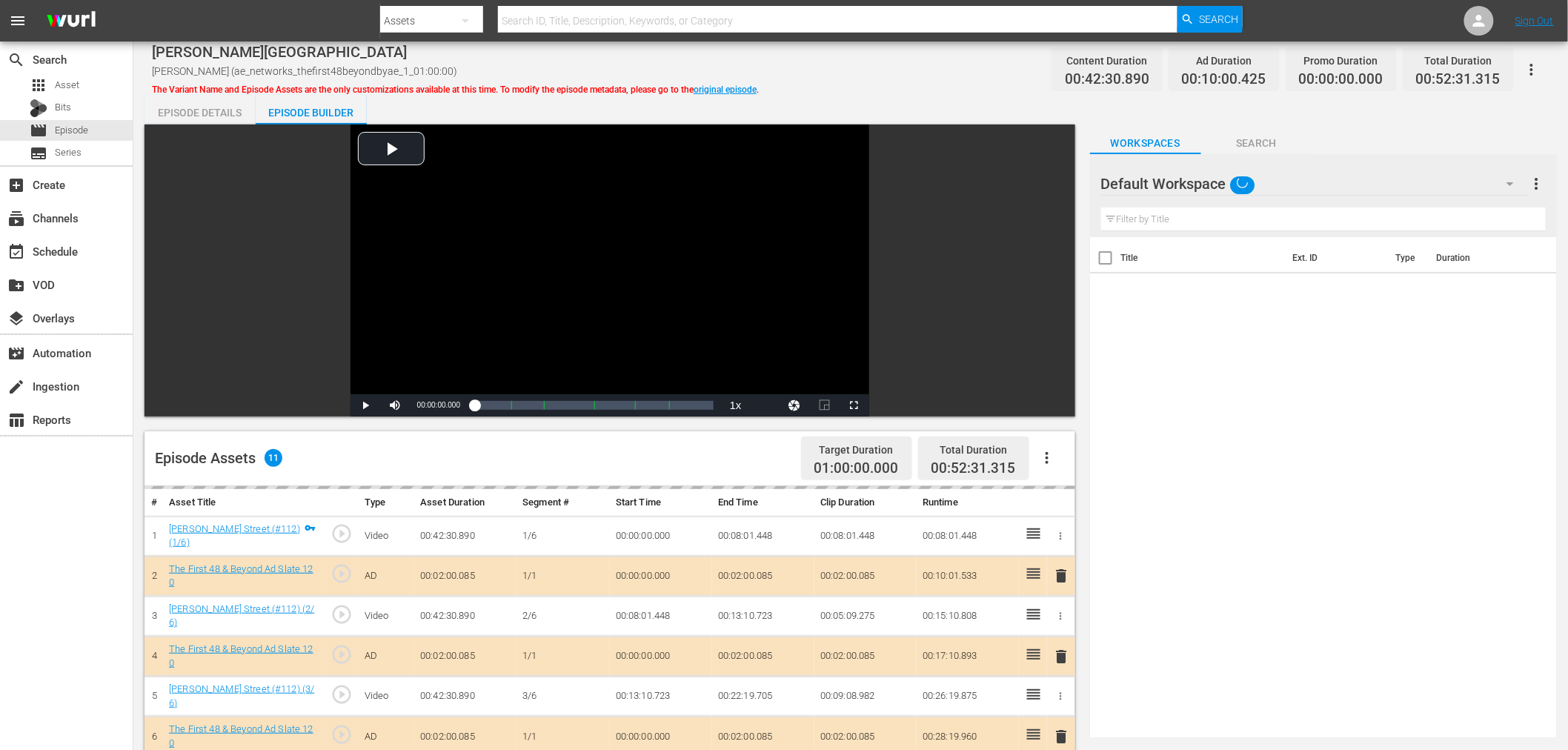
click at [1325, 182] on div "Default Workspace" at bounding box center [1314, 184] width 426 height 42
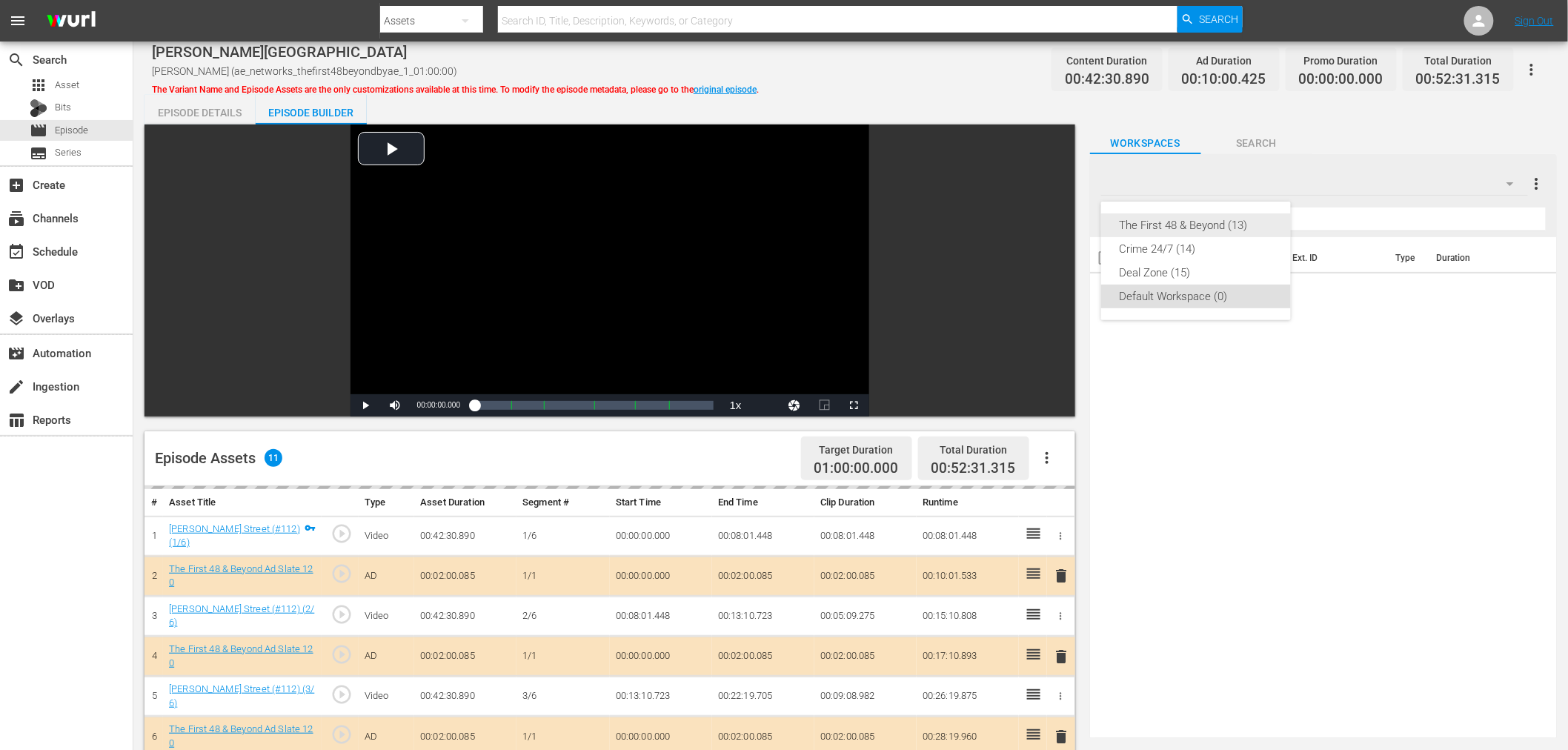
click at [1121, 230] on div "The First 48 & Beyond (13)" at bounding box center [1196, 225] width 154 height 24
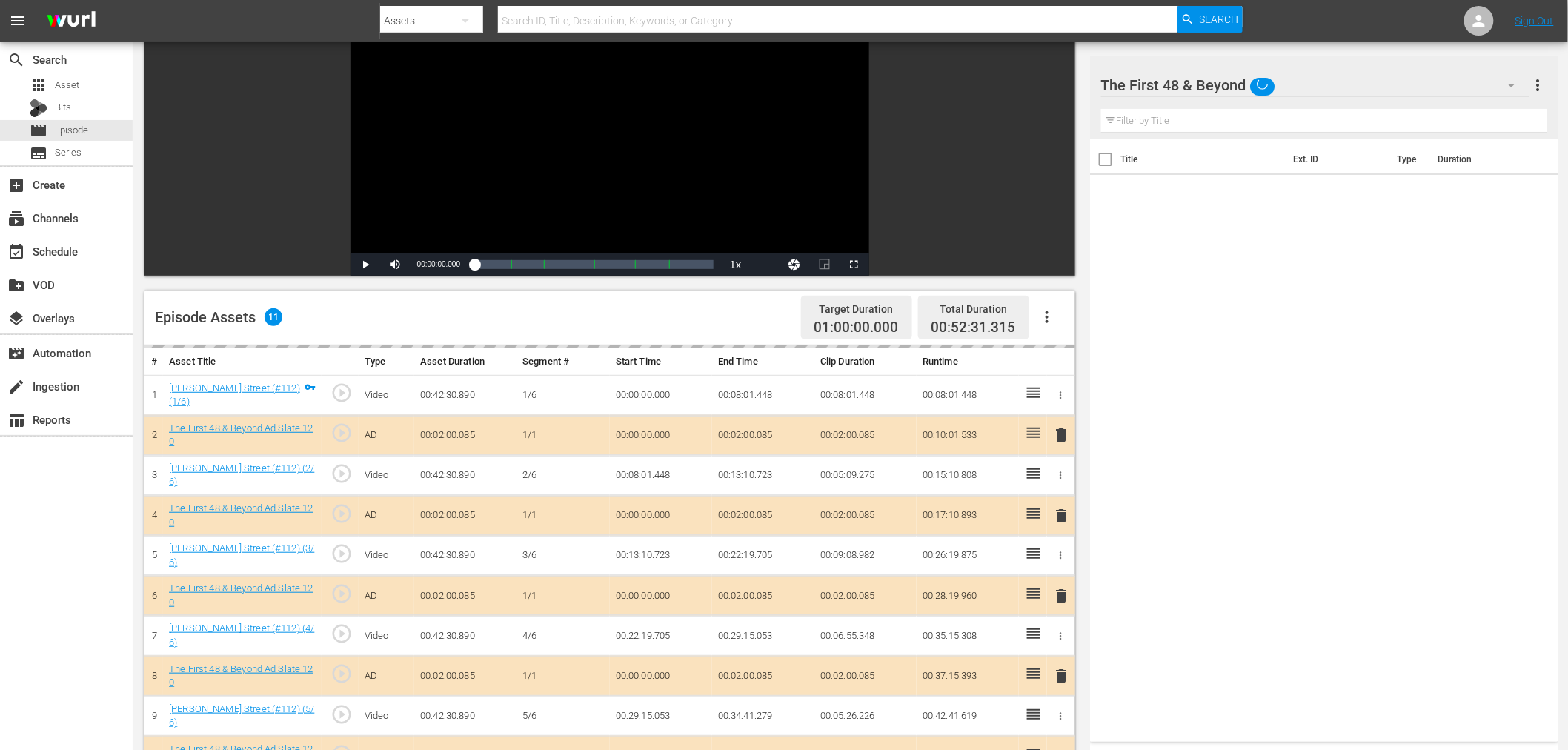
scroll to position [385, 0]
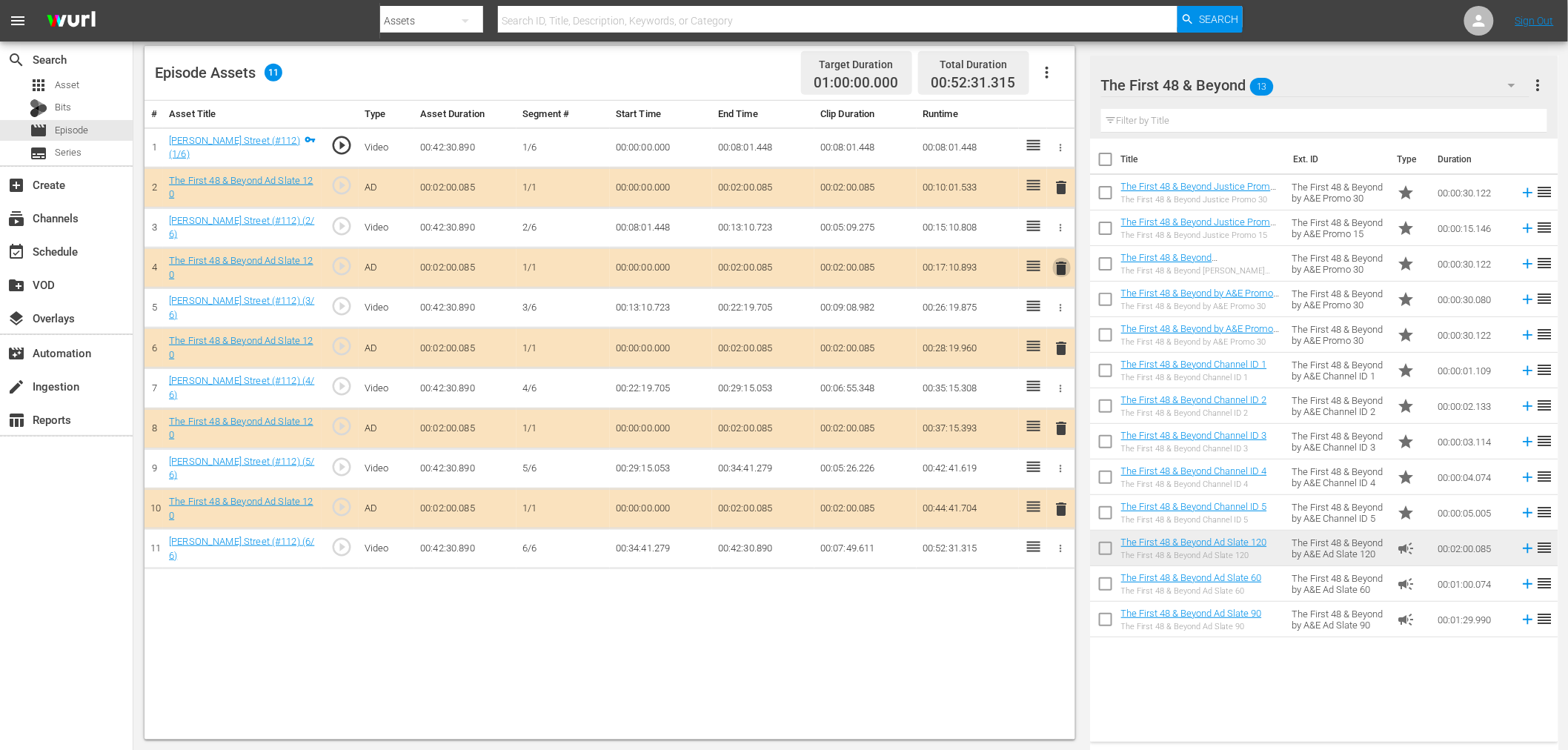
click at [1059, 268] on span "delete" at bounding box center [1062, 268] width 18 height 18
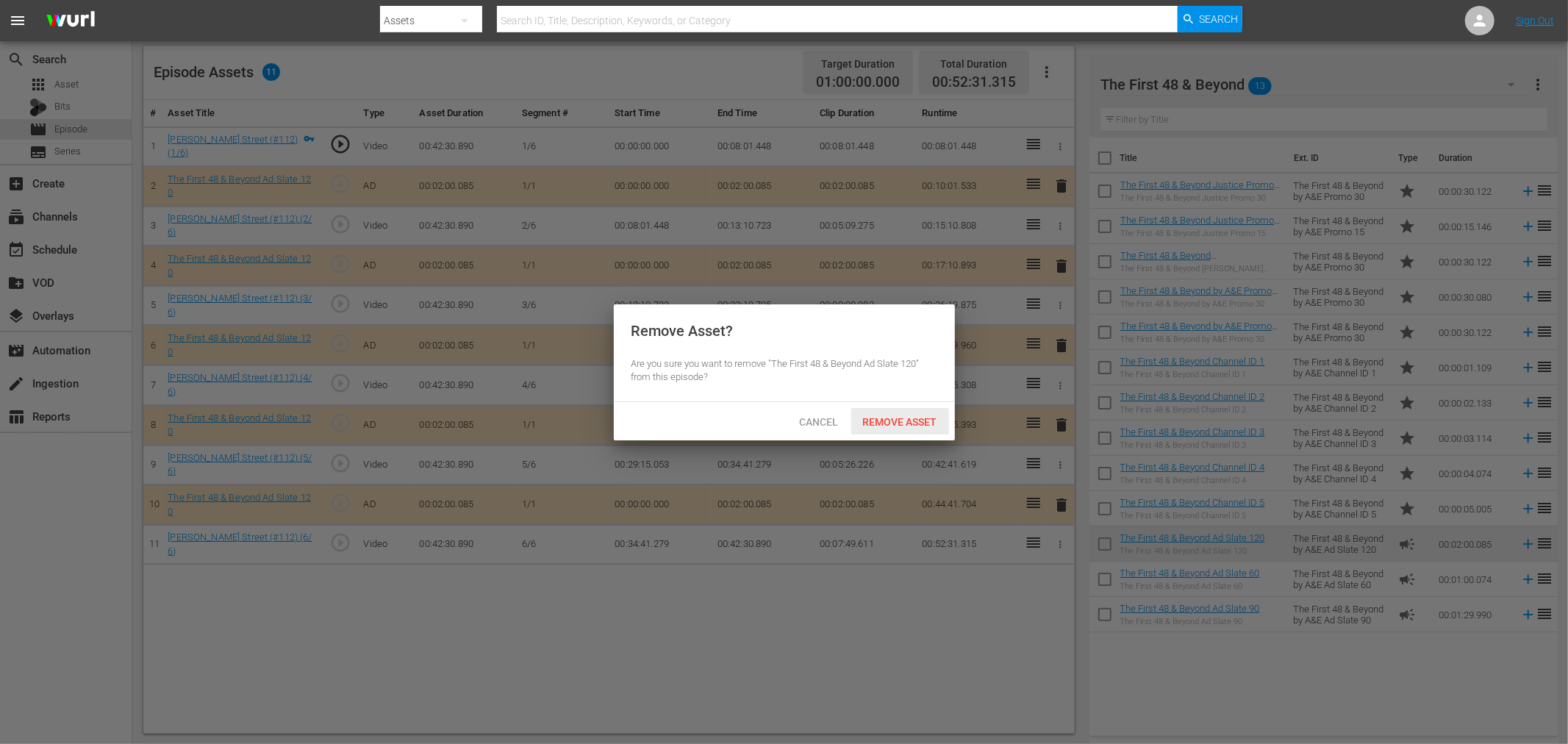
click at [910, 421] on span "Remove Asset" at bounding box center [900, 422] width 98 height 12
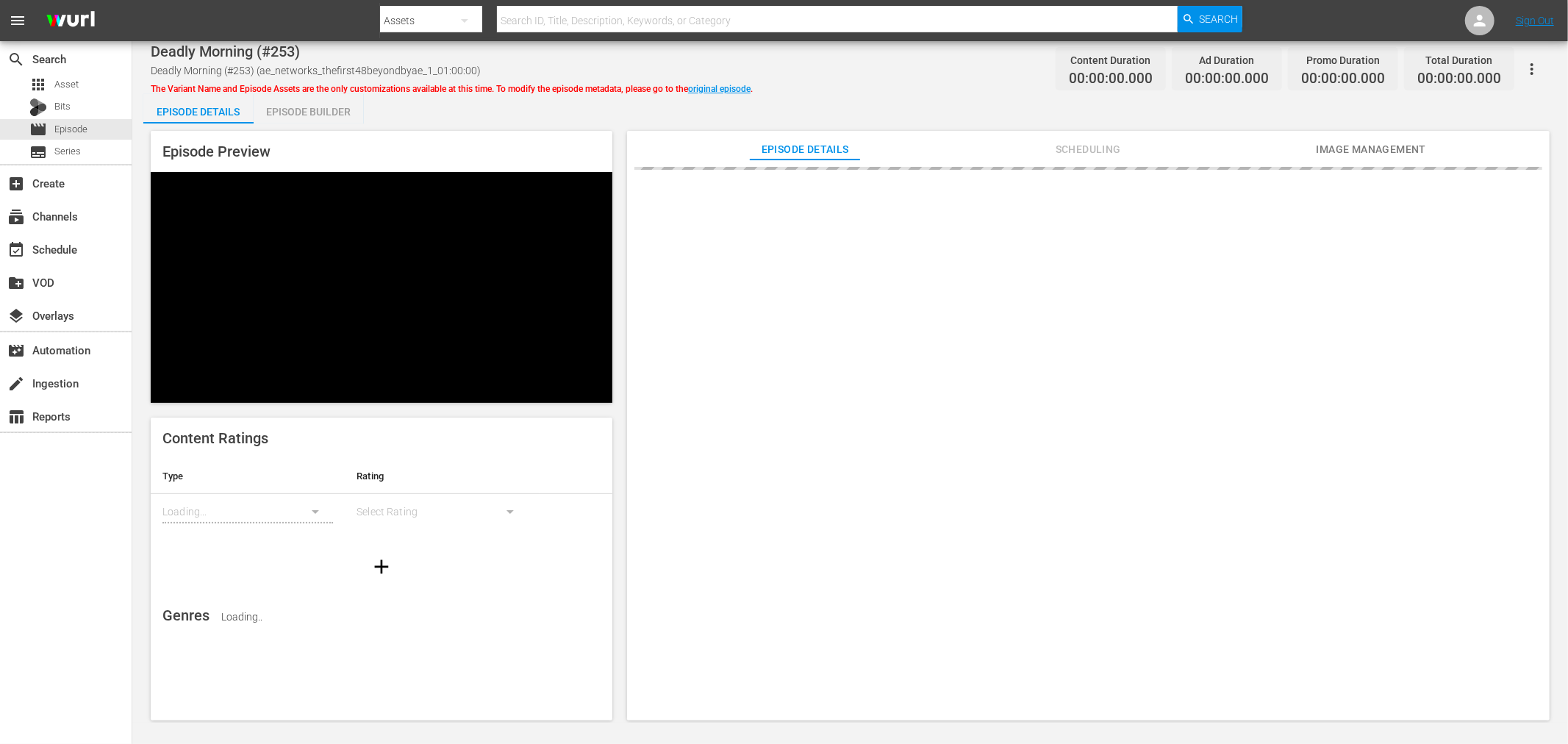
click at [314, 107] on div "Episode Builder" at bounding box center [309, 111] width 110 height 35
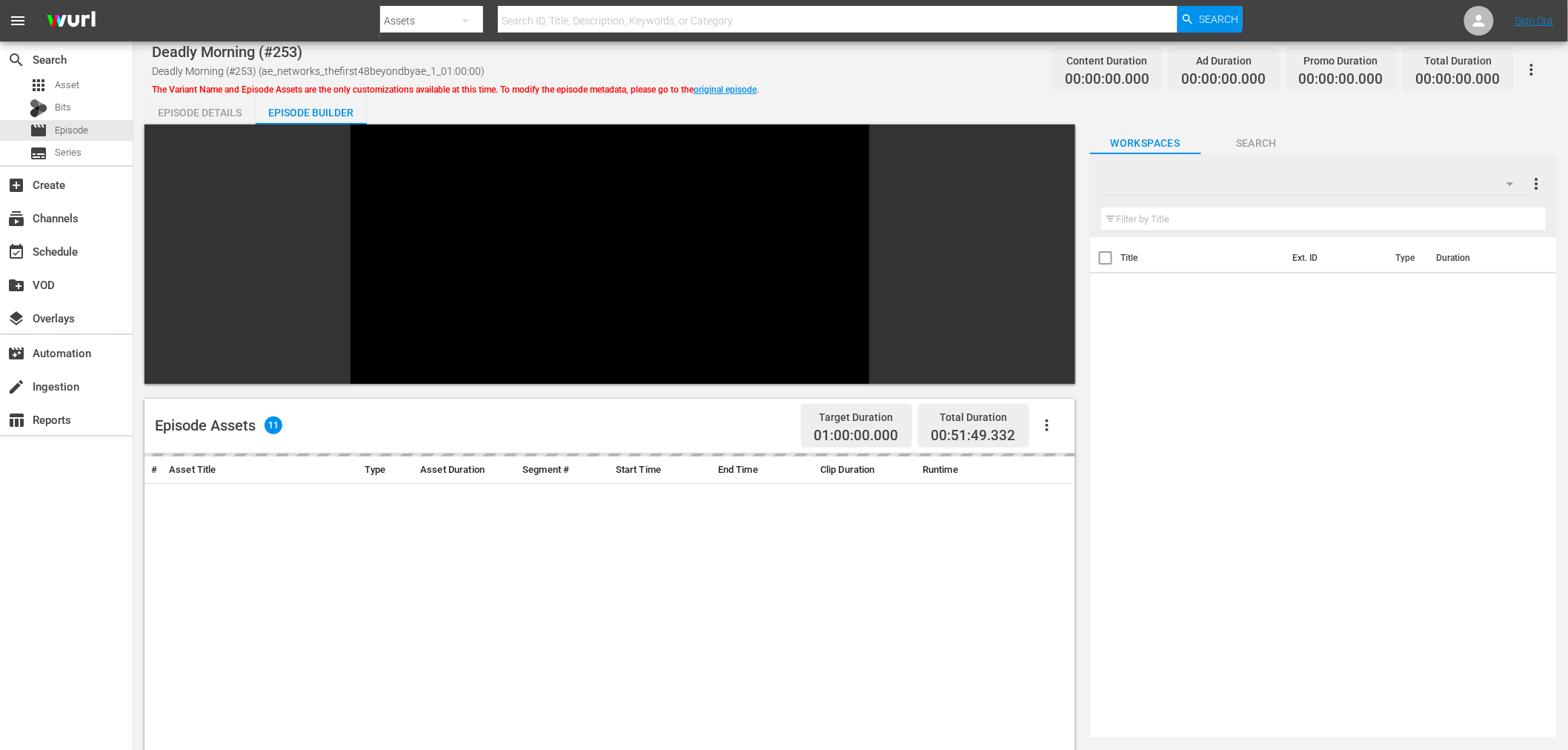
click at [1227, 191] on div at bounding box center [1314, 184] width 426 height 42
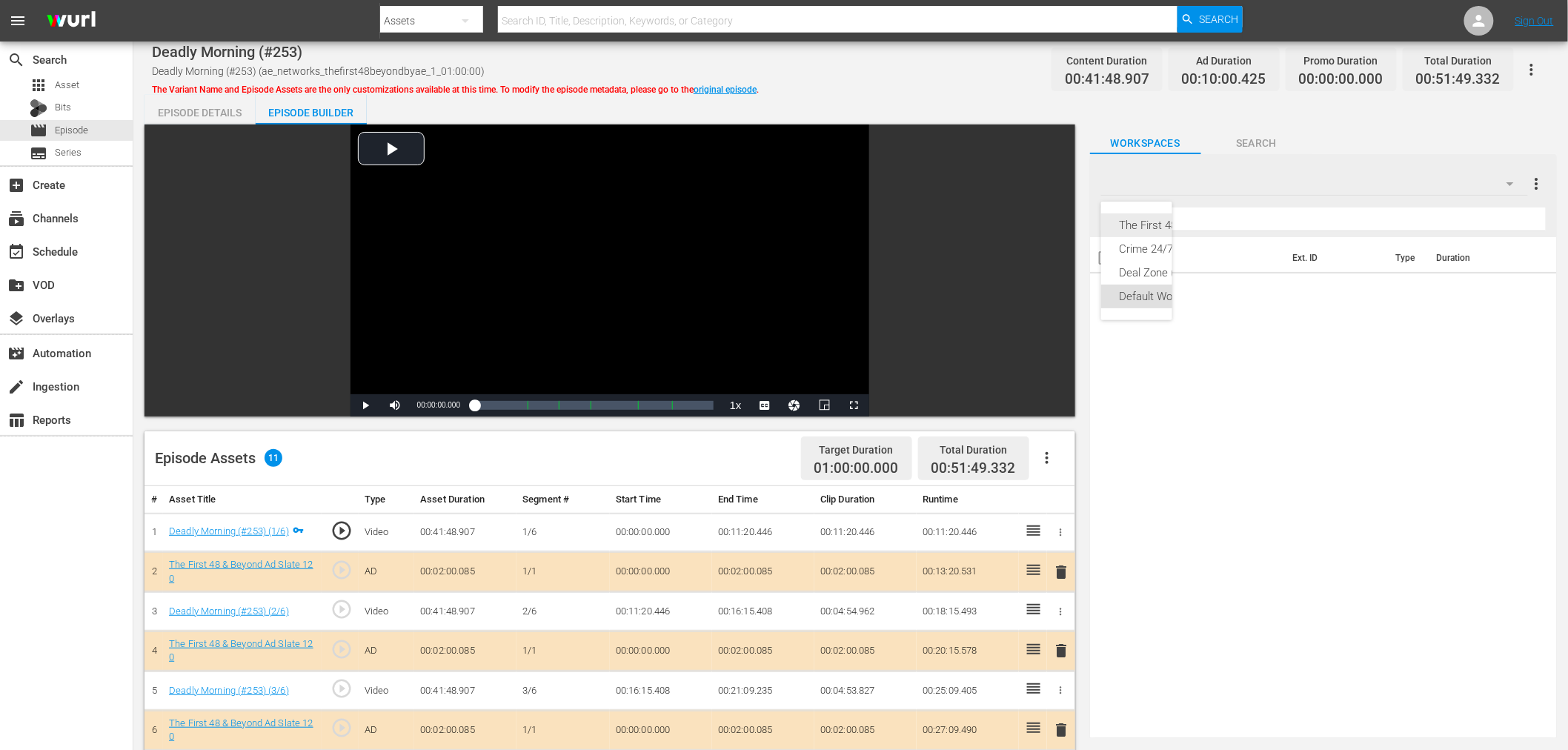
click at [1166, 223] on div "The First 48 & Beyond (13)" at bounding box center [1182, 225] width 128 height 24
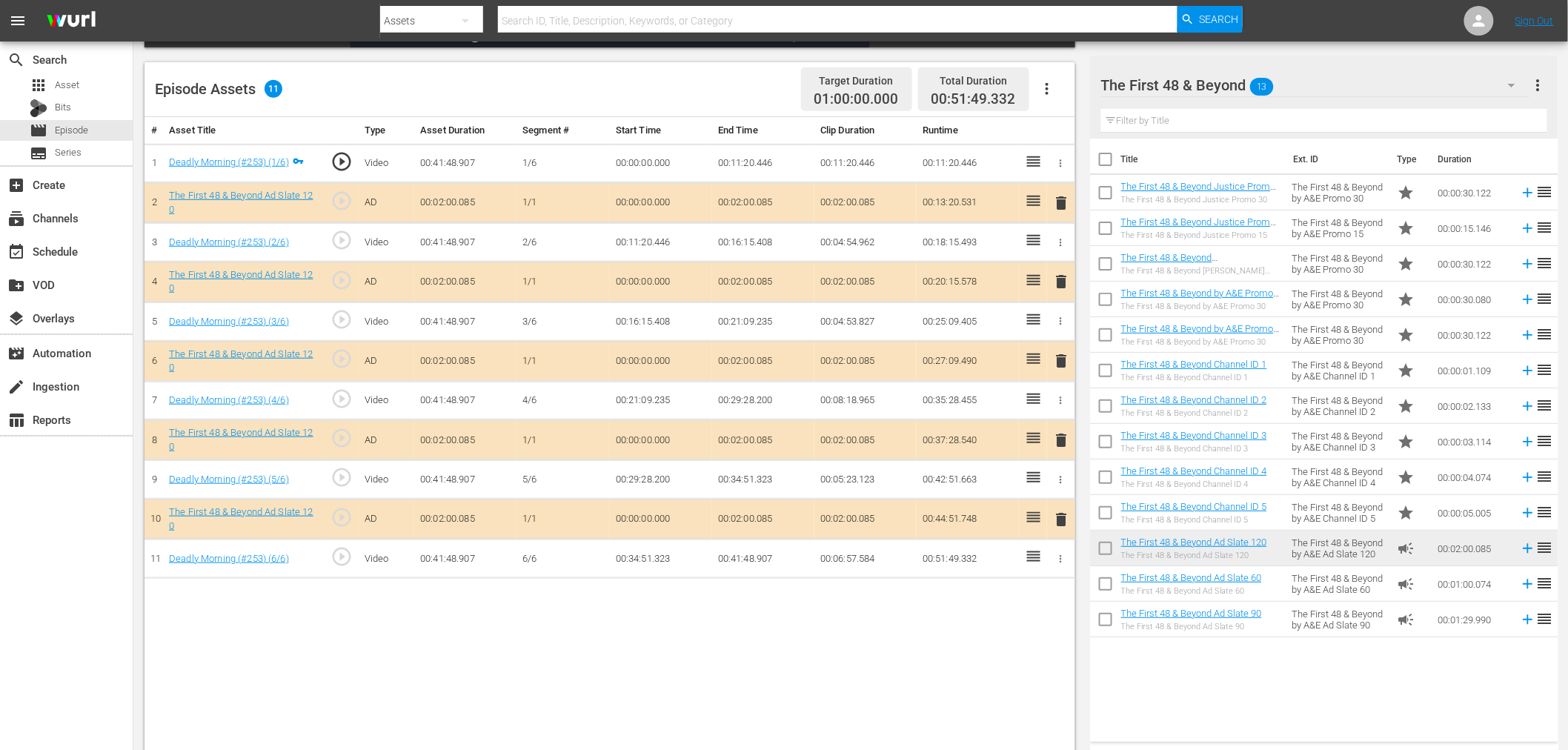
scroll to position [385, 0]
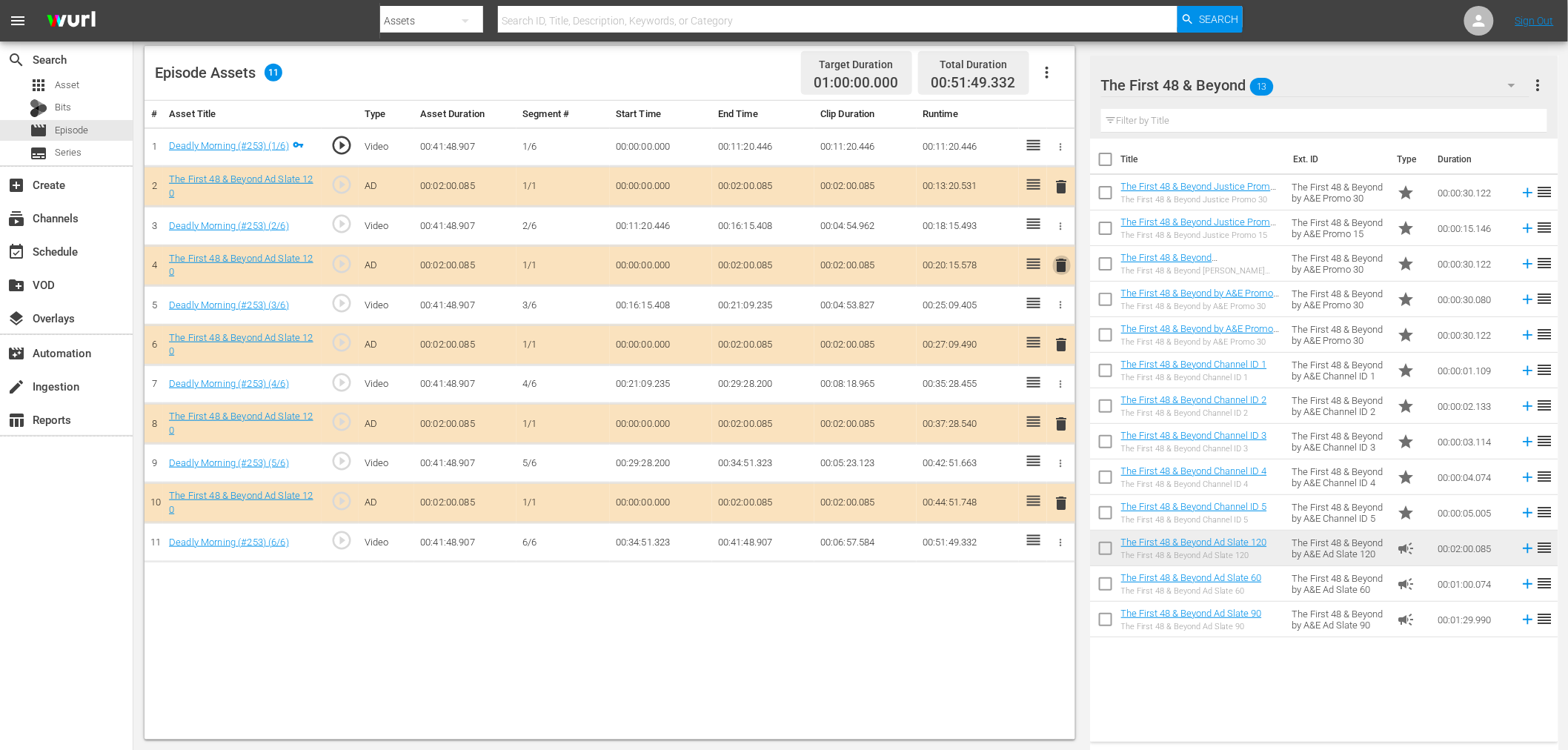
click at [1070, 262] on span "delete" at bounding box center [1062, 265] width 18 height 18
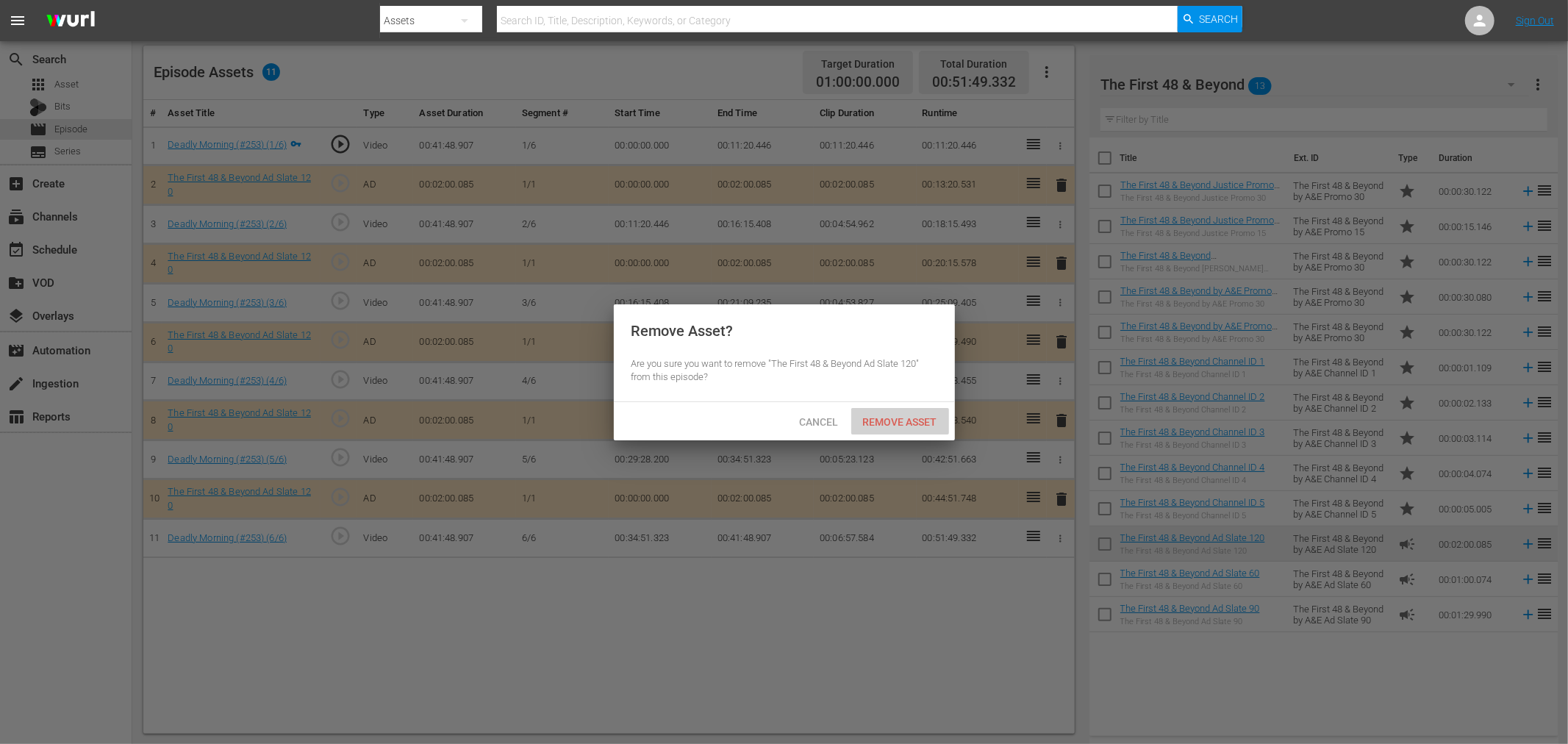
click at [936, 413] on div "Remove Asset" at bounding box center [900, 421] width 98 height 27
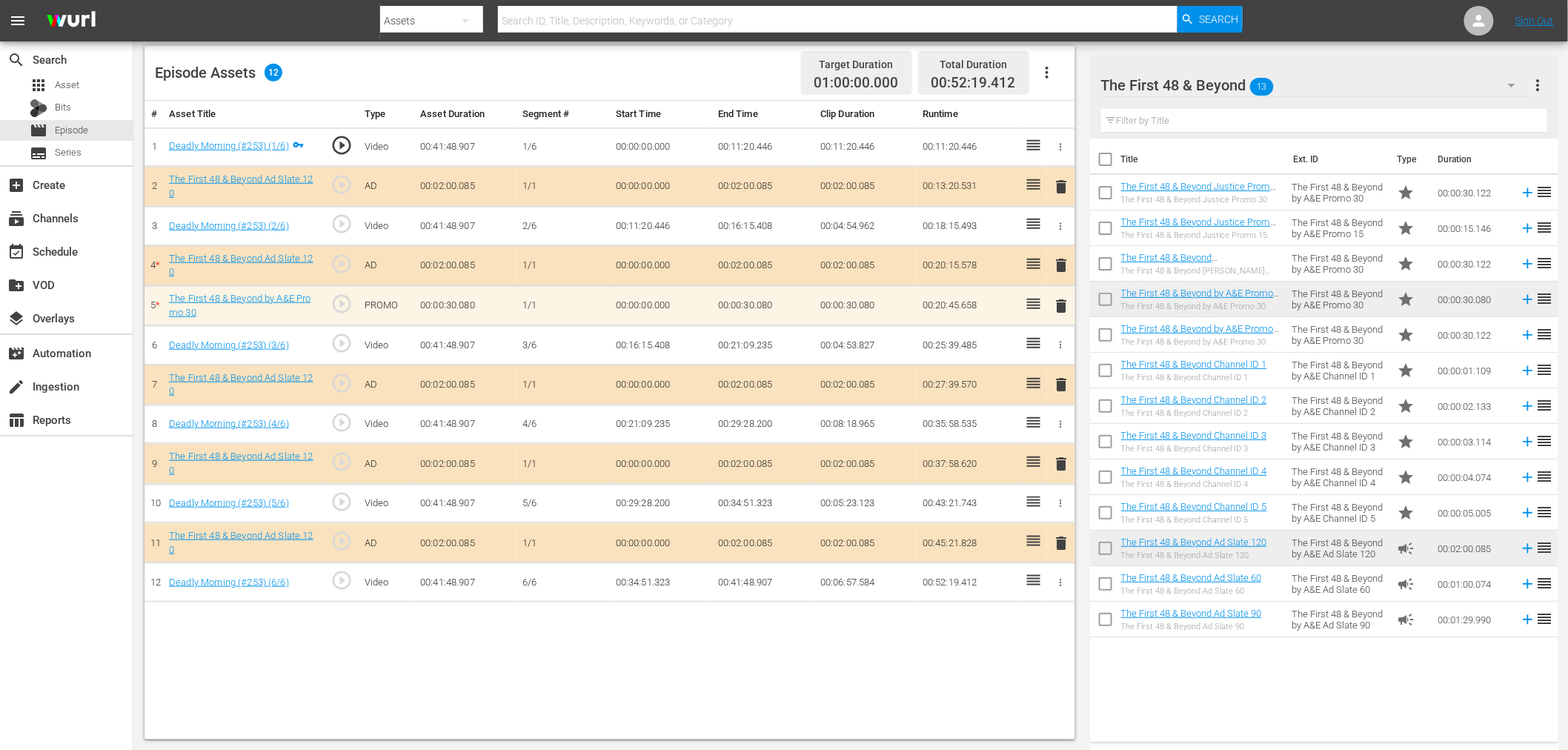
click at [1070, 300] on span "delete" at bounding box center [1062, 306] width 18 height 18
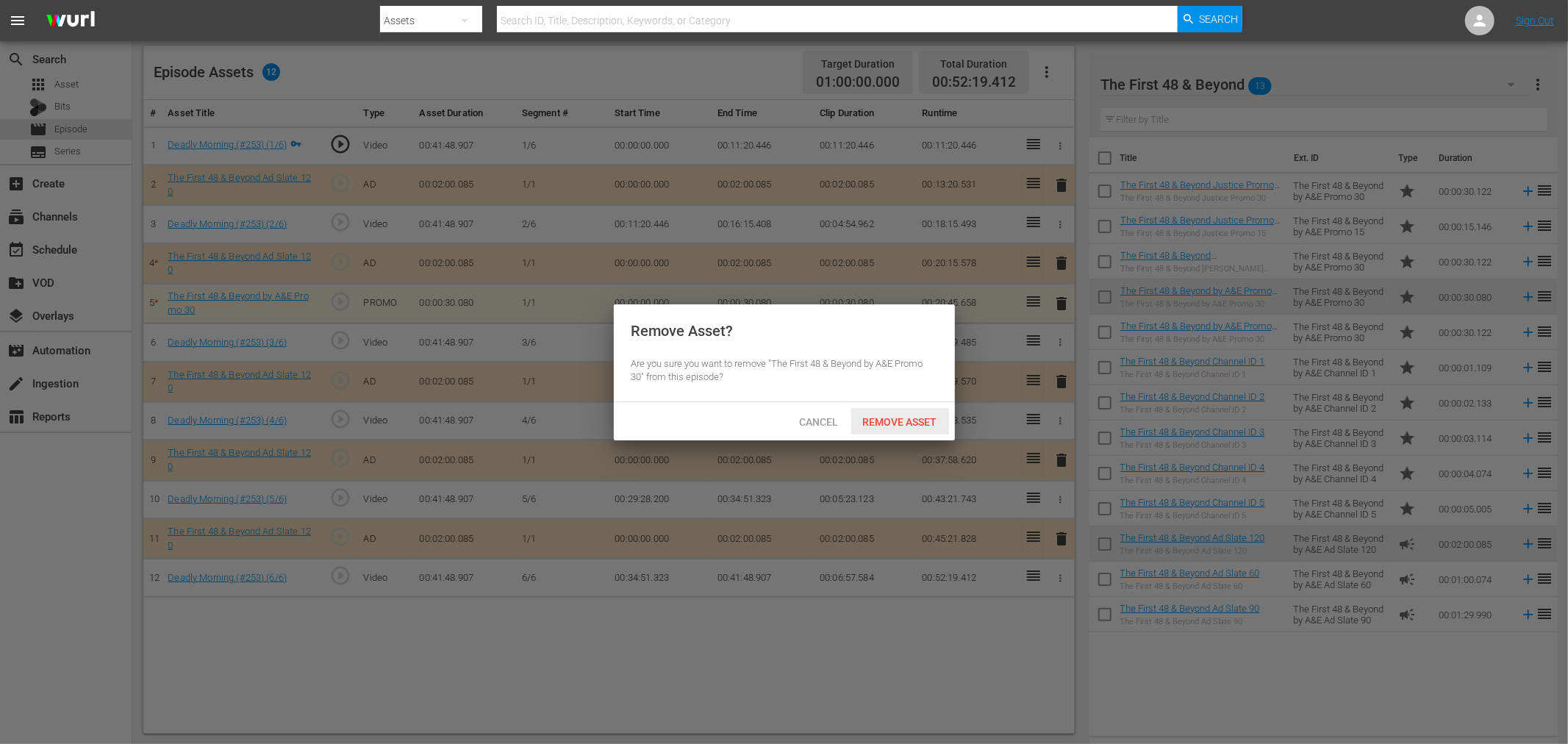
click at [912, 409] on div "Remove Asset" at bounding box center [900, 421] width 98 height 27
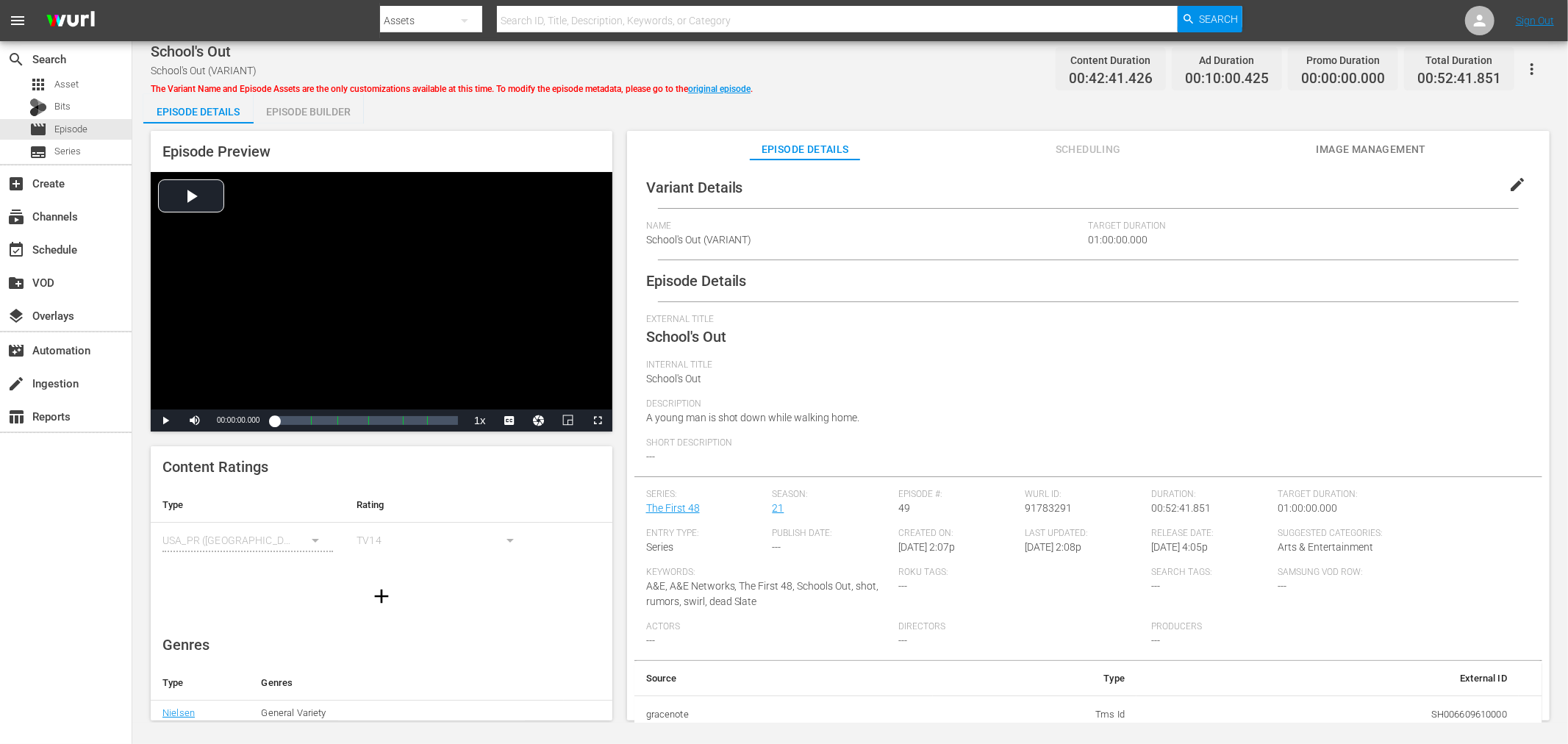
click at [313, 118] on div "Episode Builder" at bounding box center [309, 111] width 110 height 35
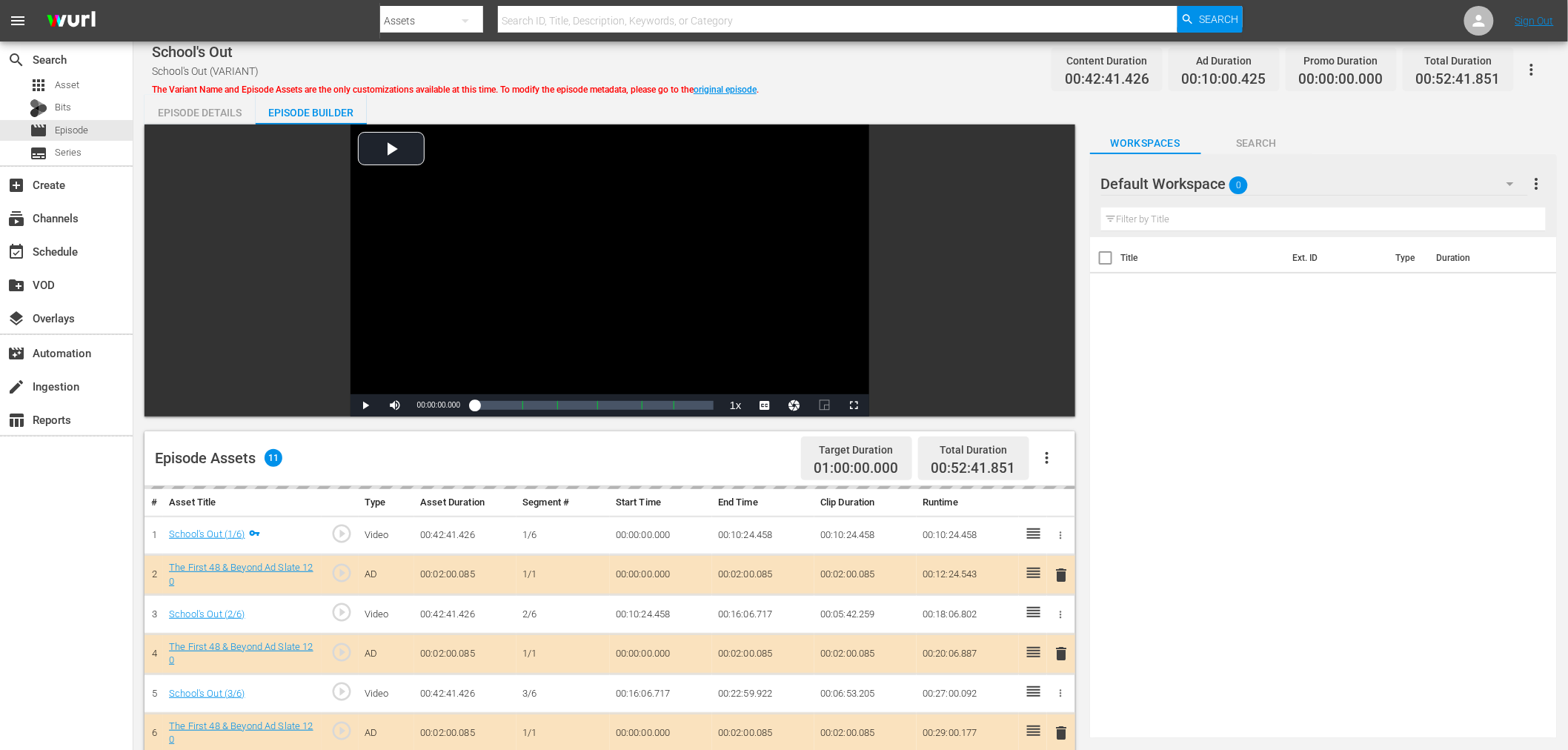
click at [1375, 165] on div "Default Workspace 0" at bounding box center [1314, 184] width 426 height 42
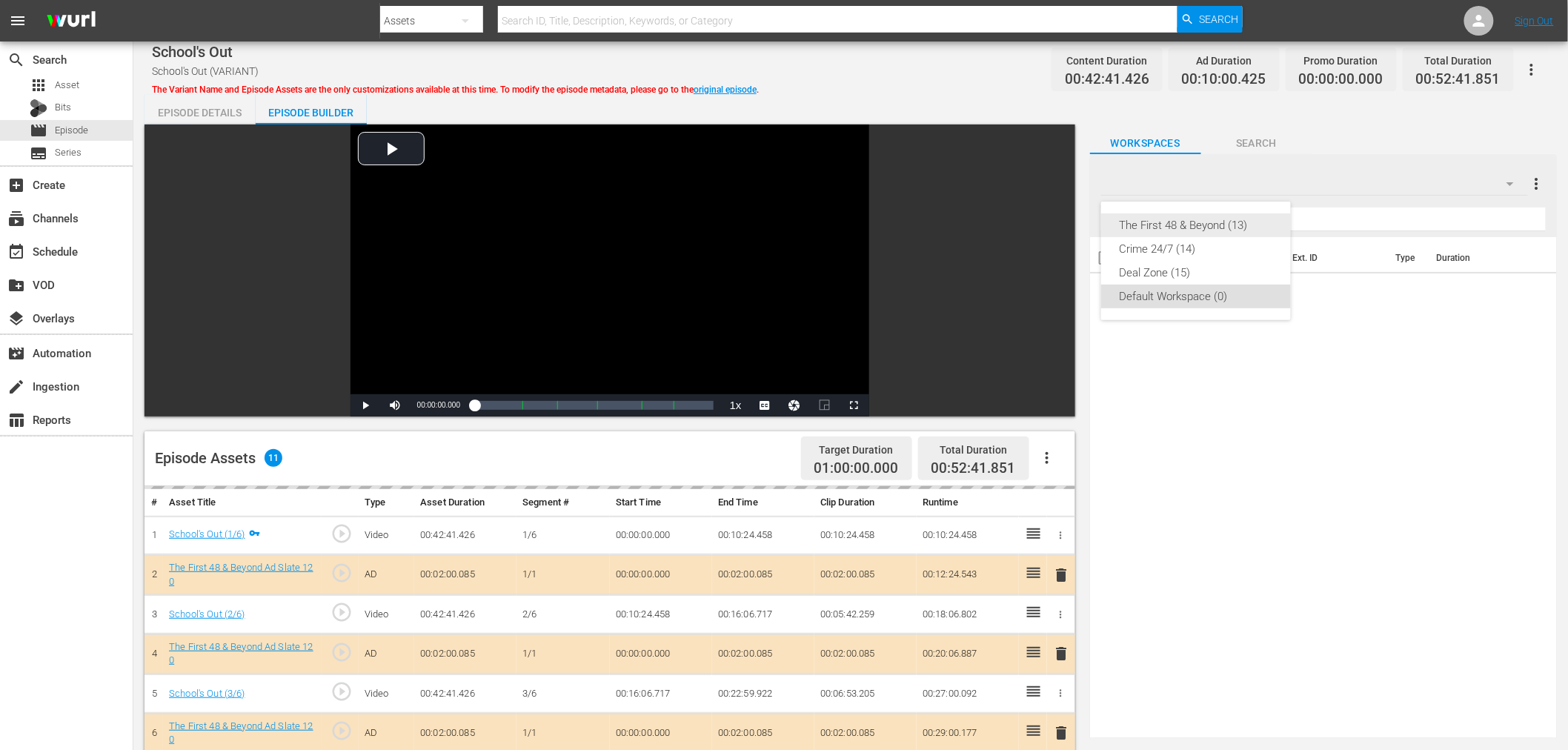
click at [1189, 231] on div "The First 48 & Beyond (13)" at bounding box center [1196, 225] width 154 height 24
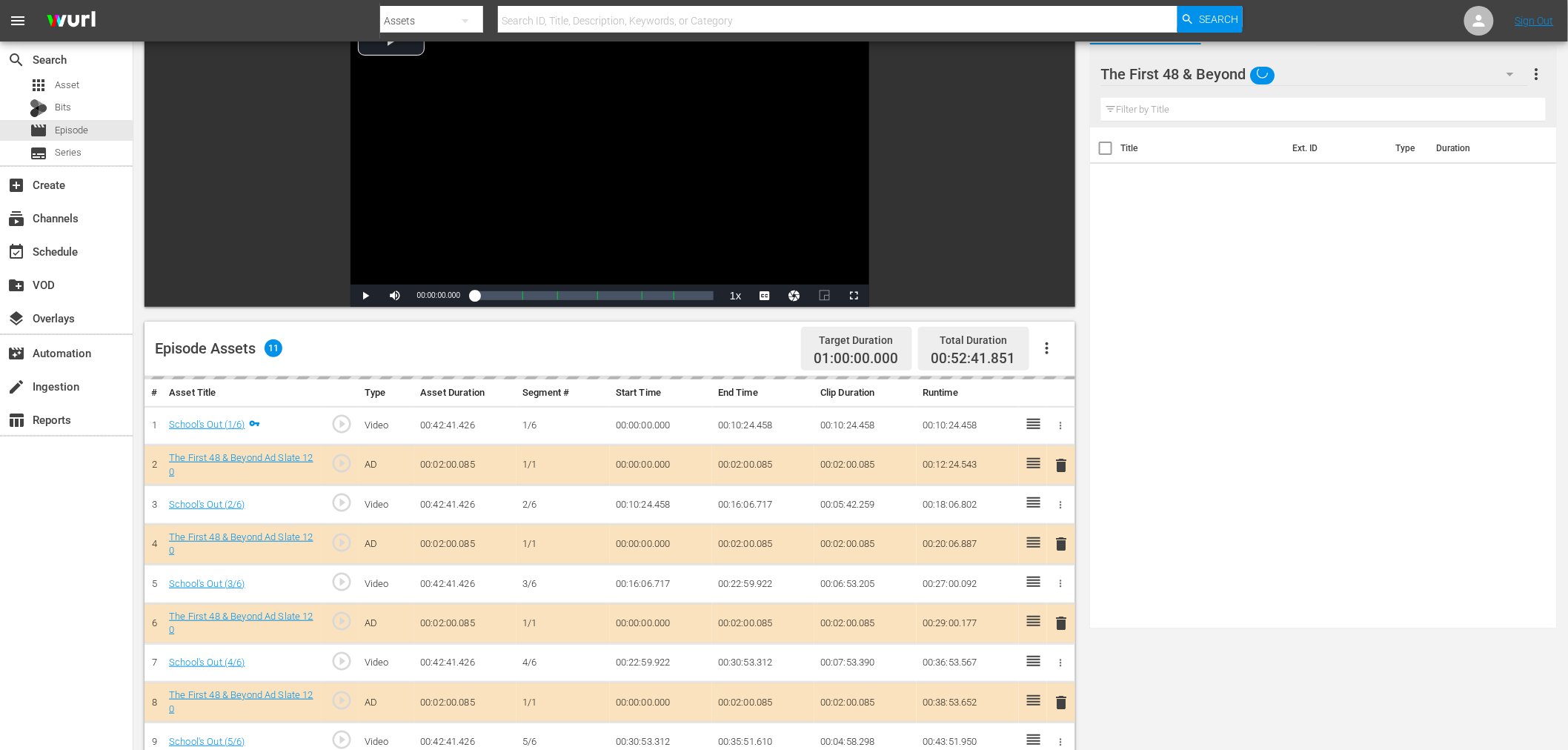
scroll to position [385, 0]
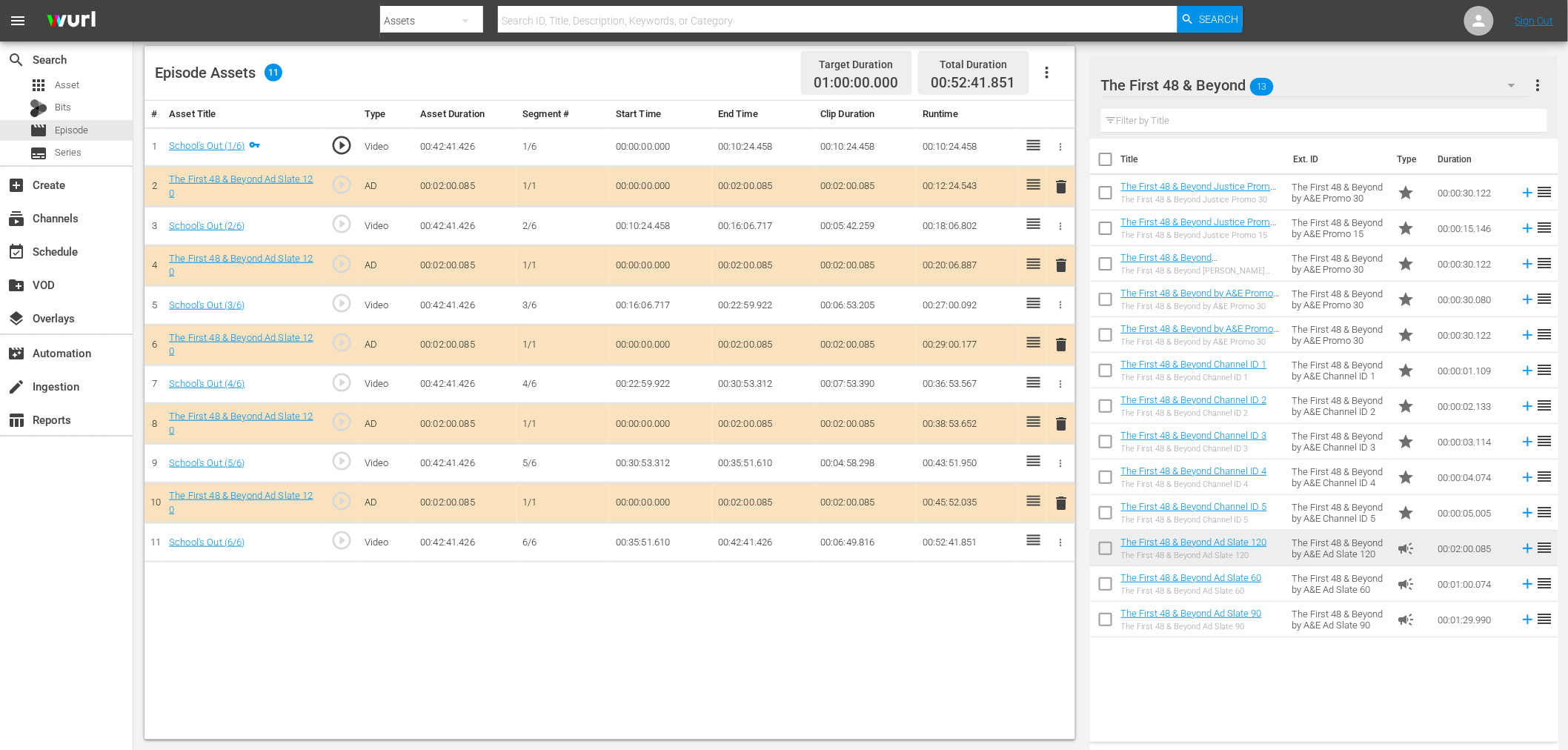
click at [1065, 273] on span "delete" at bounding box center [1062, 265] width 18 height 18
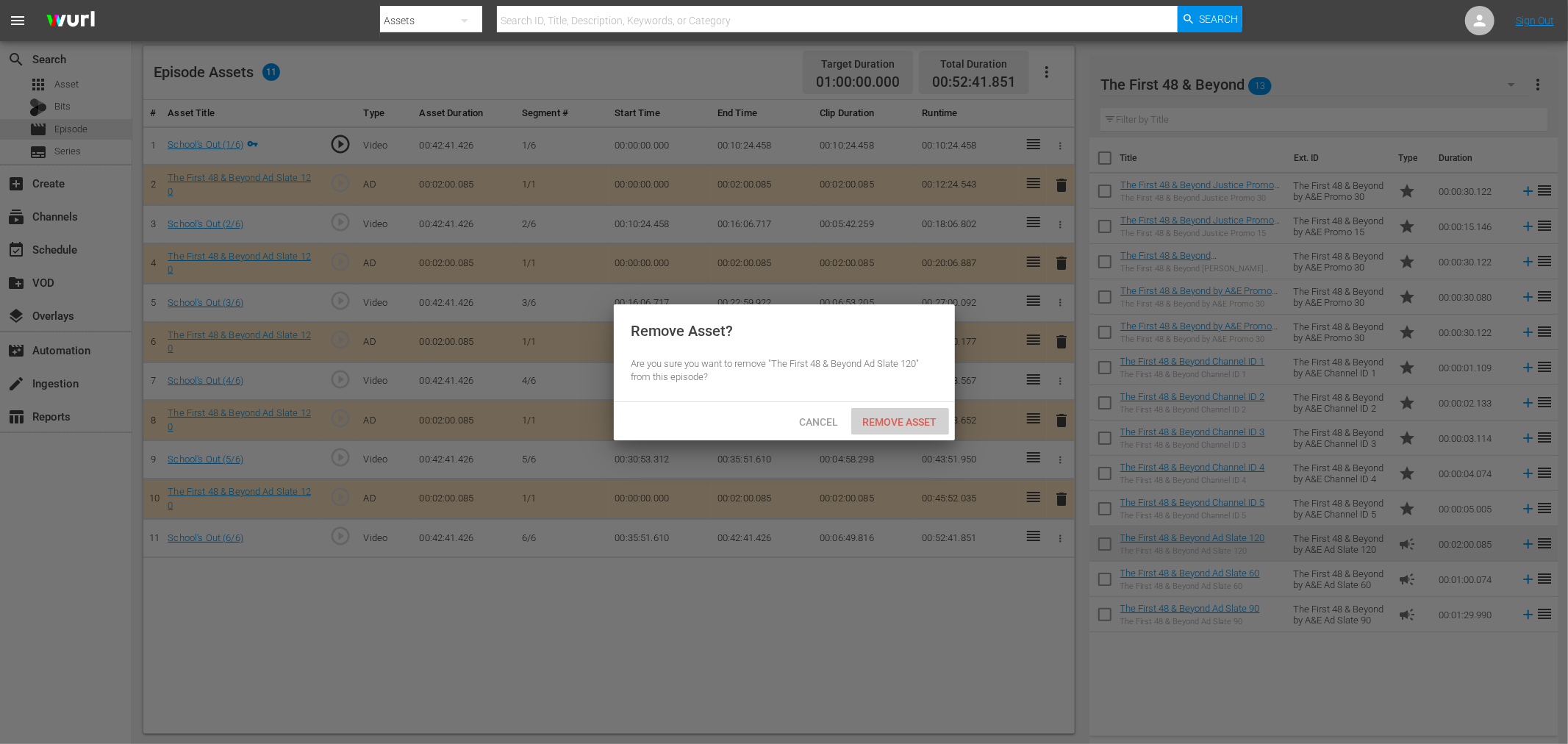
click at [907, 416] on span "Remove Asset" at bounding box center [900, 422] width 98 height 12
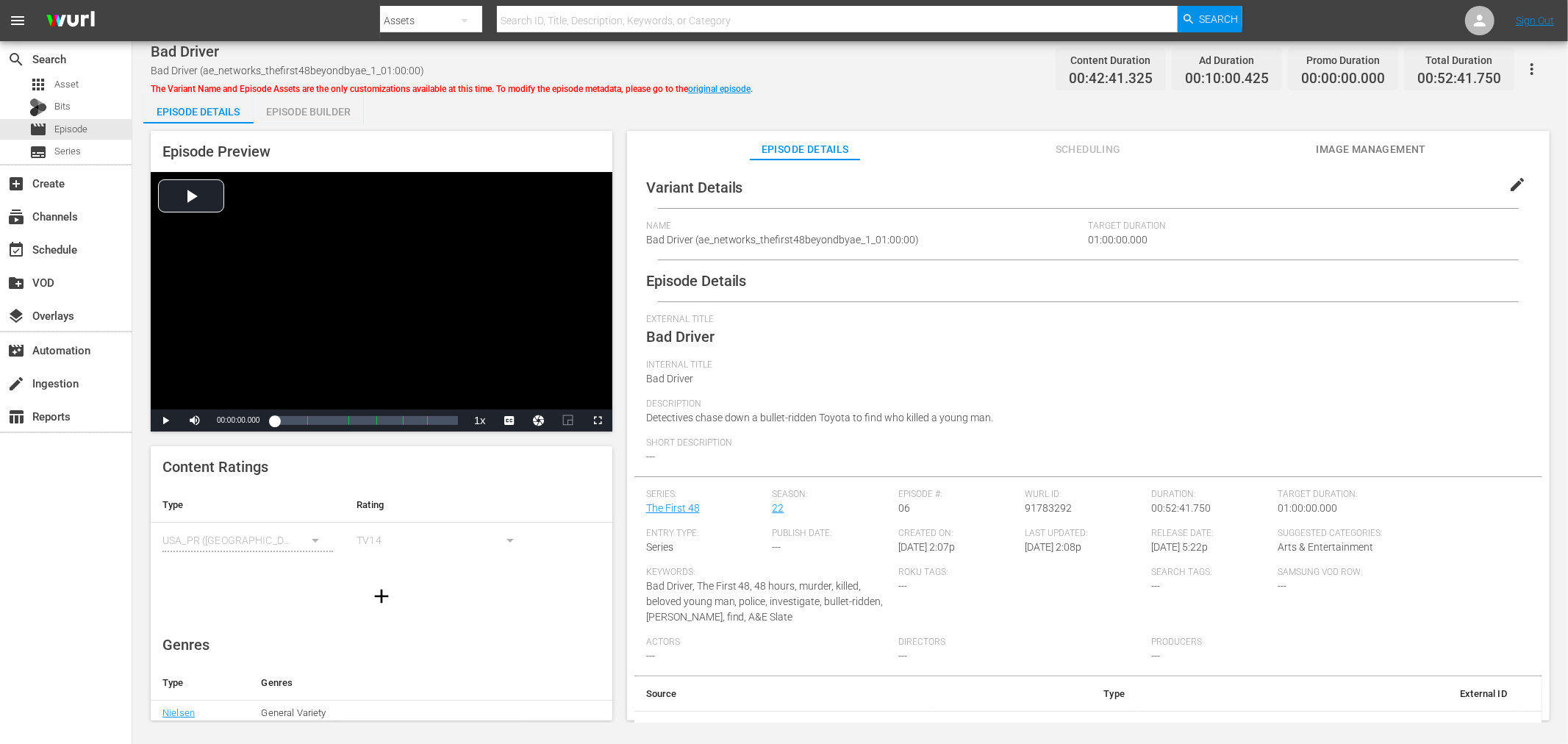
click at [298, 107] on div "Episode Builder" at bounding box center [309, 111] width 110 height 35
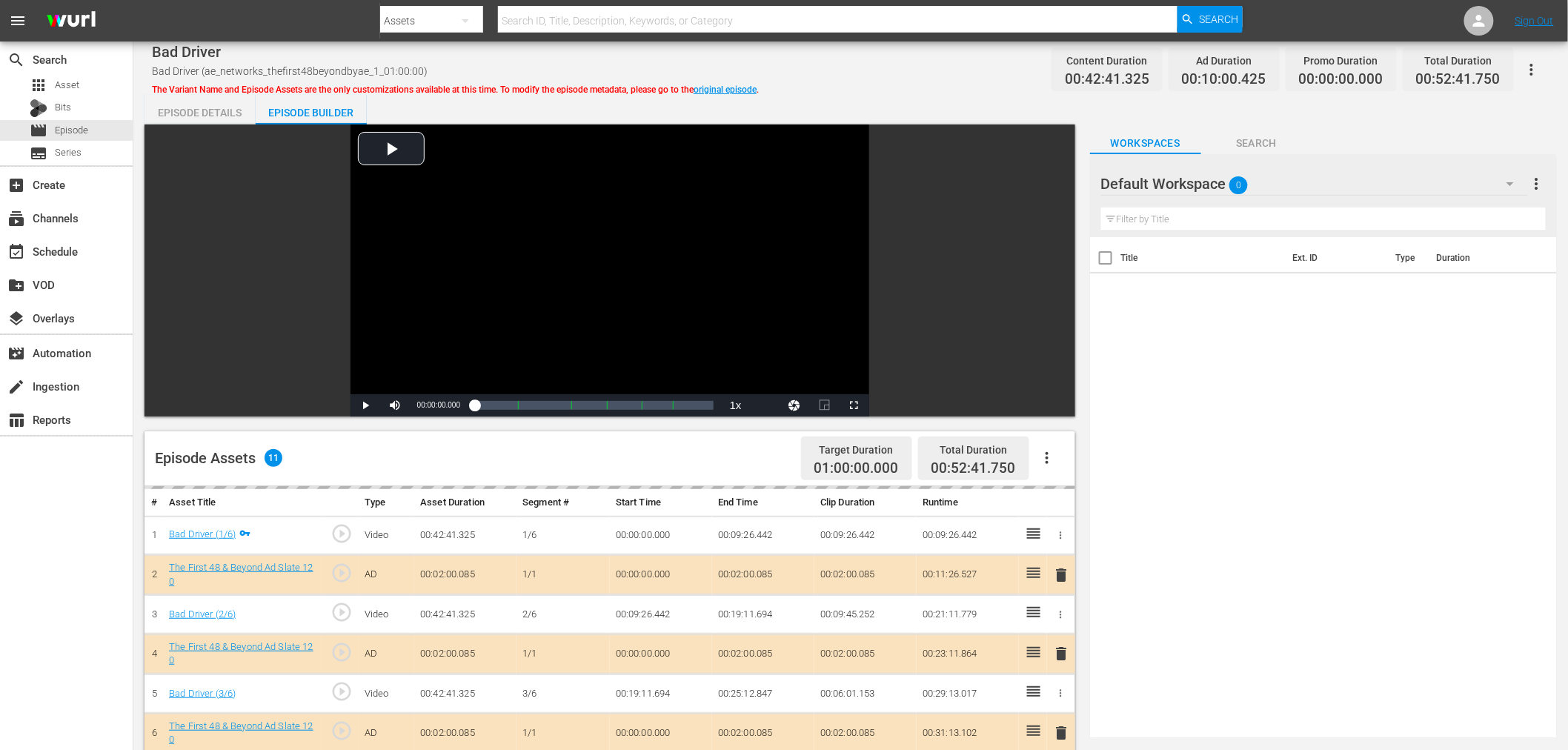
click at [1353, 169] on div "Default Workspace 0" at bounding box center [1314, 184] width 426 height 42
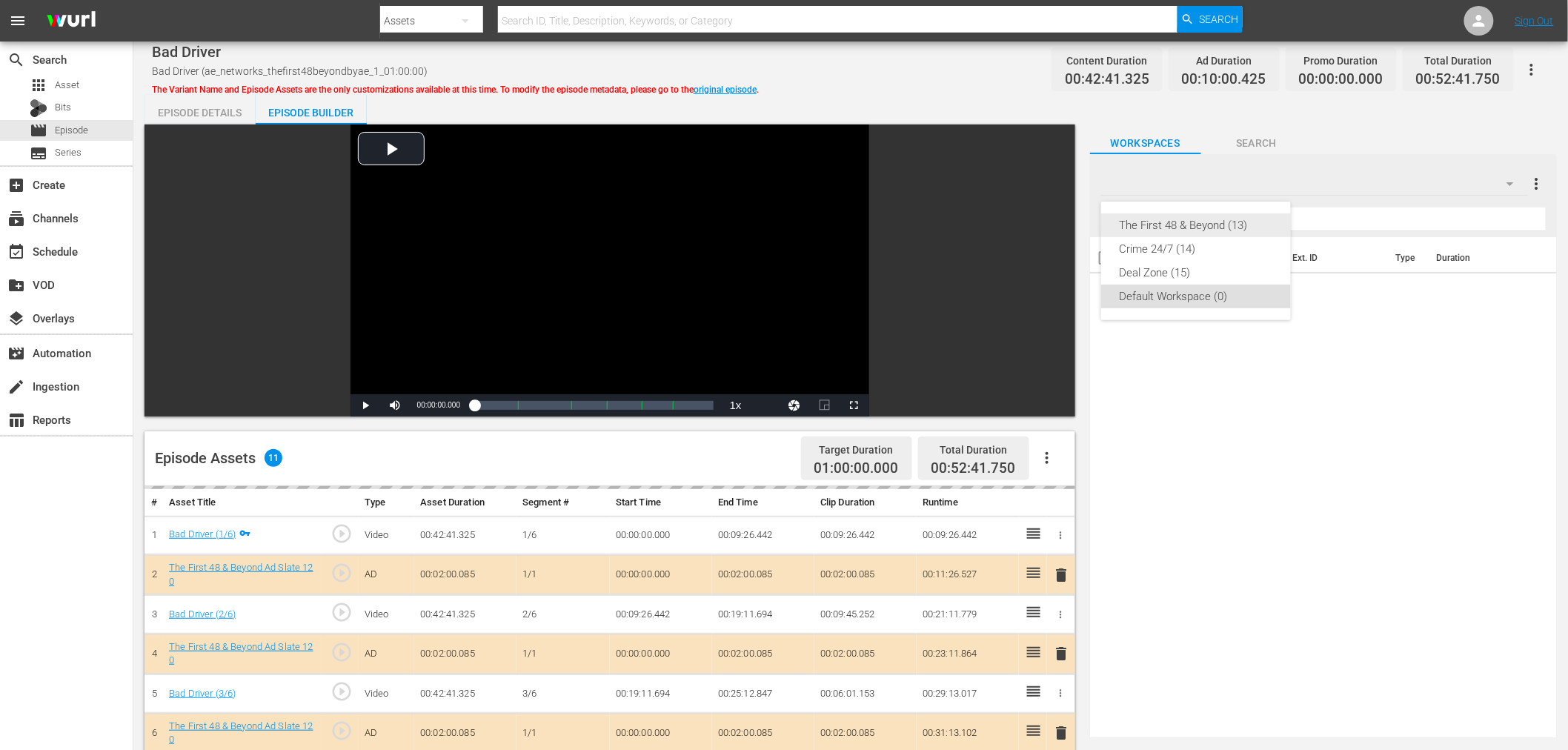
click at [1189, 224] on div "The First 48 & Beyond (13)" at bounding box center [1196, 225] width 154 height 24
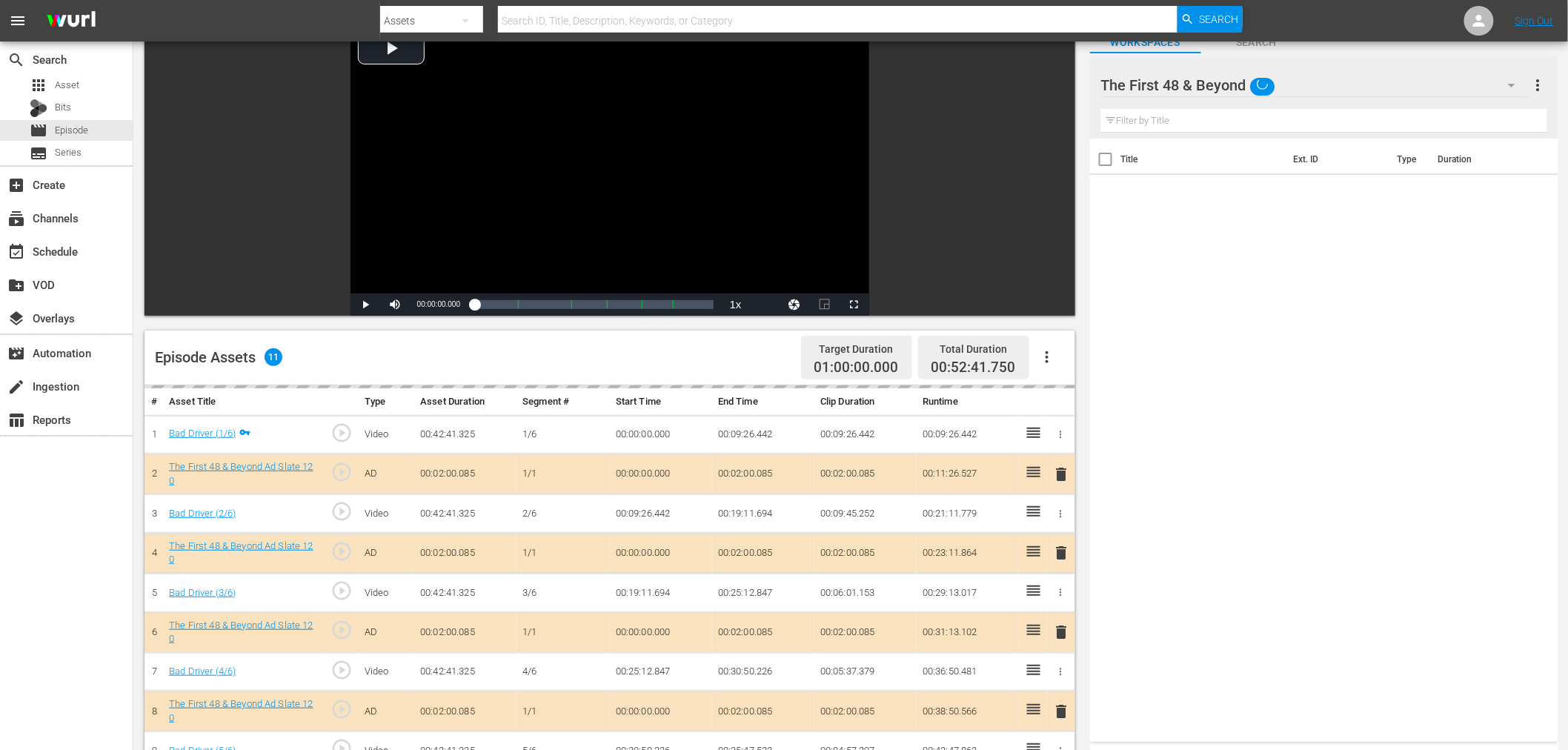
scroll to position [385, 0]
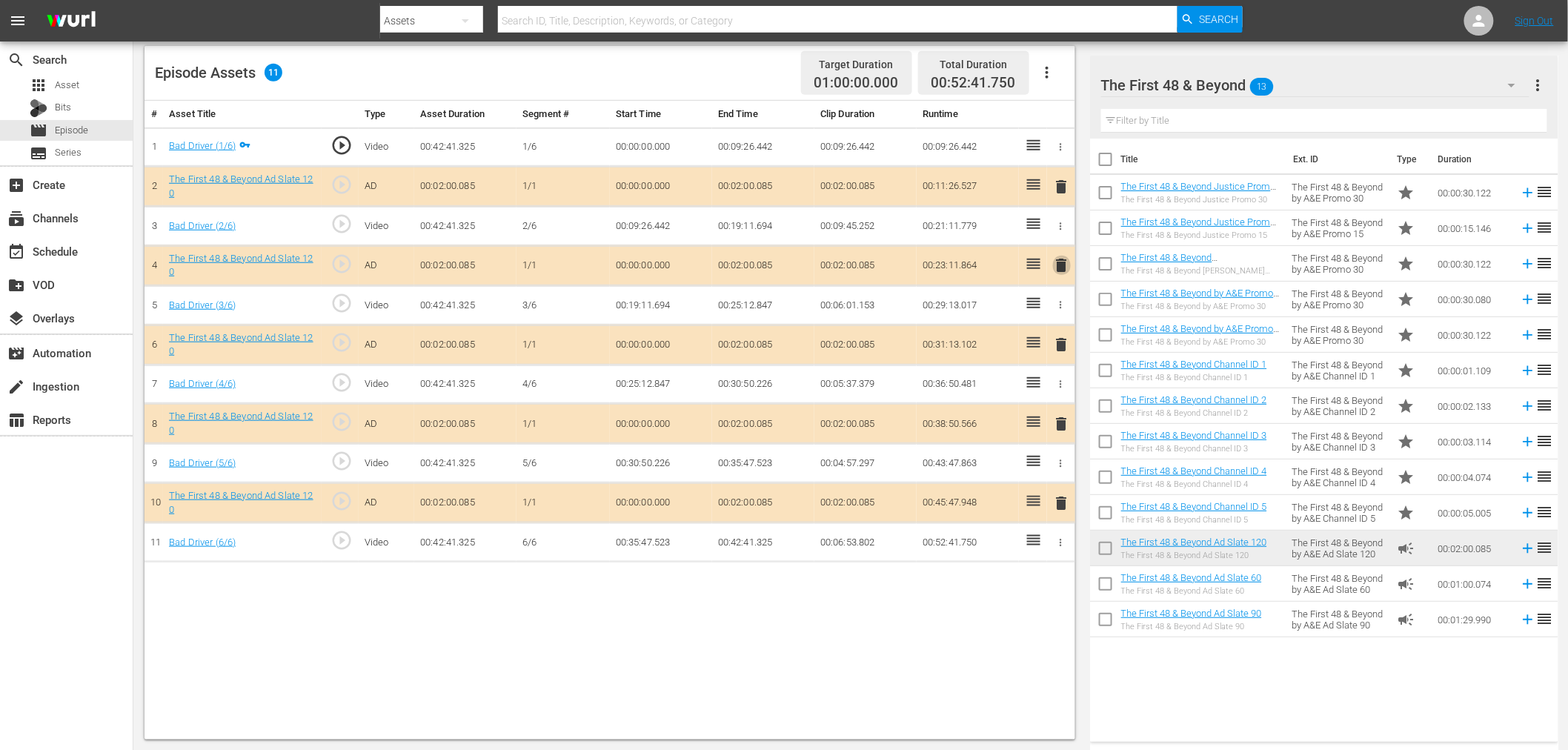
click at [1068, 257] on span "delete" at bounding box center [1062, 265] width 18 height 18
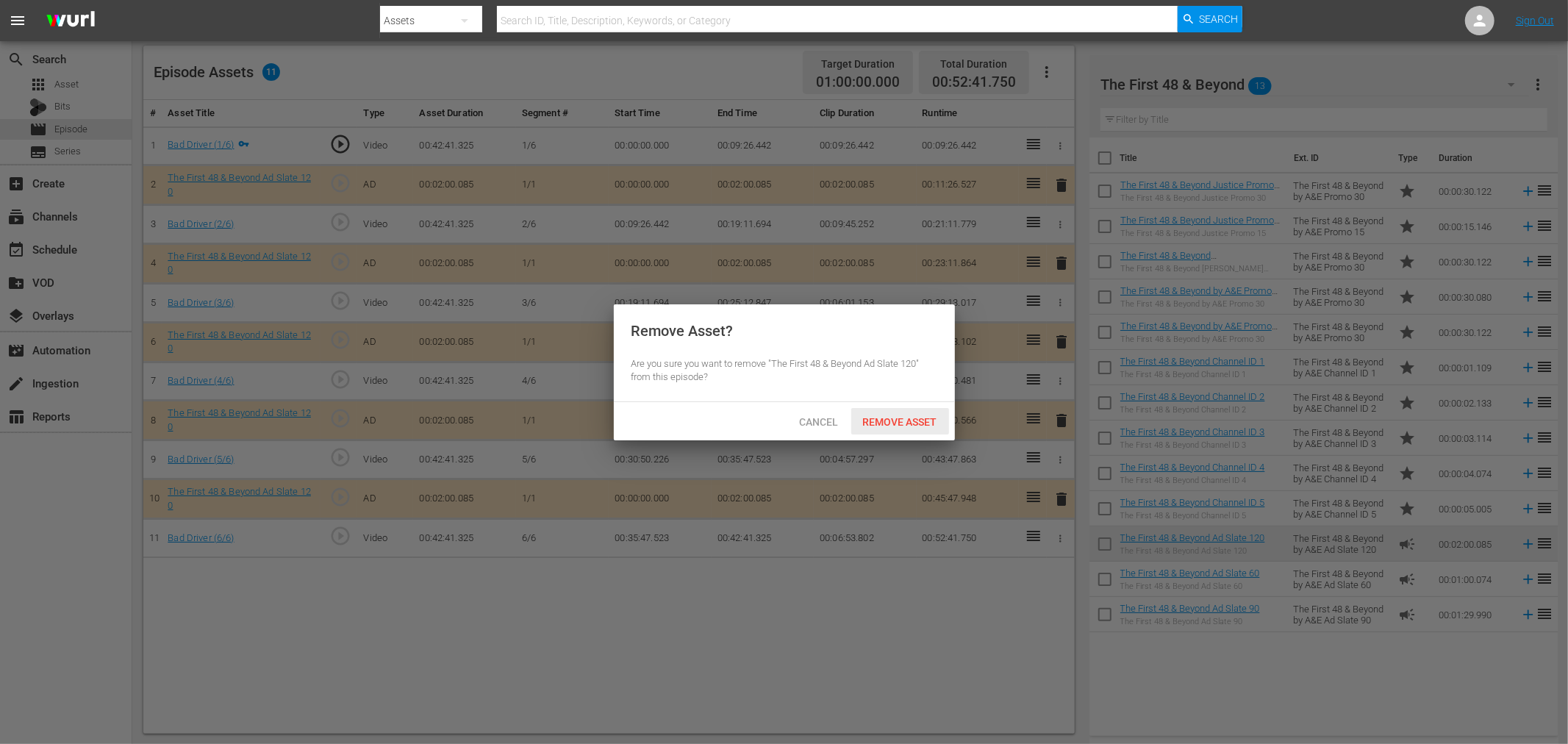
click at [894, 413] on div "Remove Asset" at bounding box center [900, 421] width 98 height 27
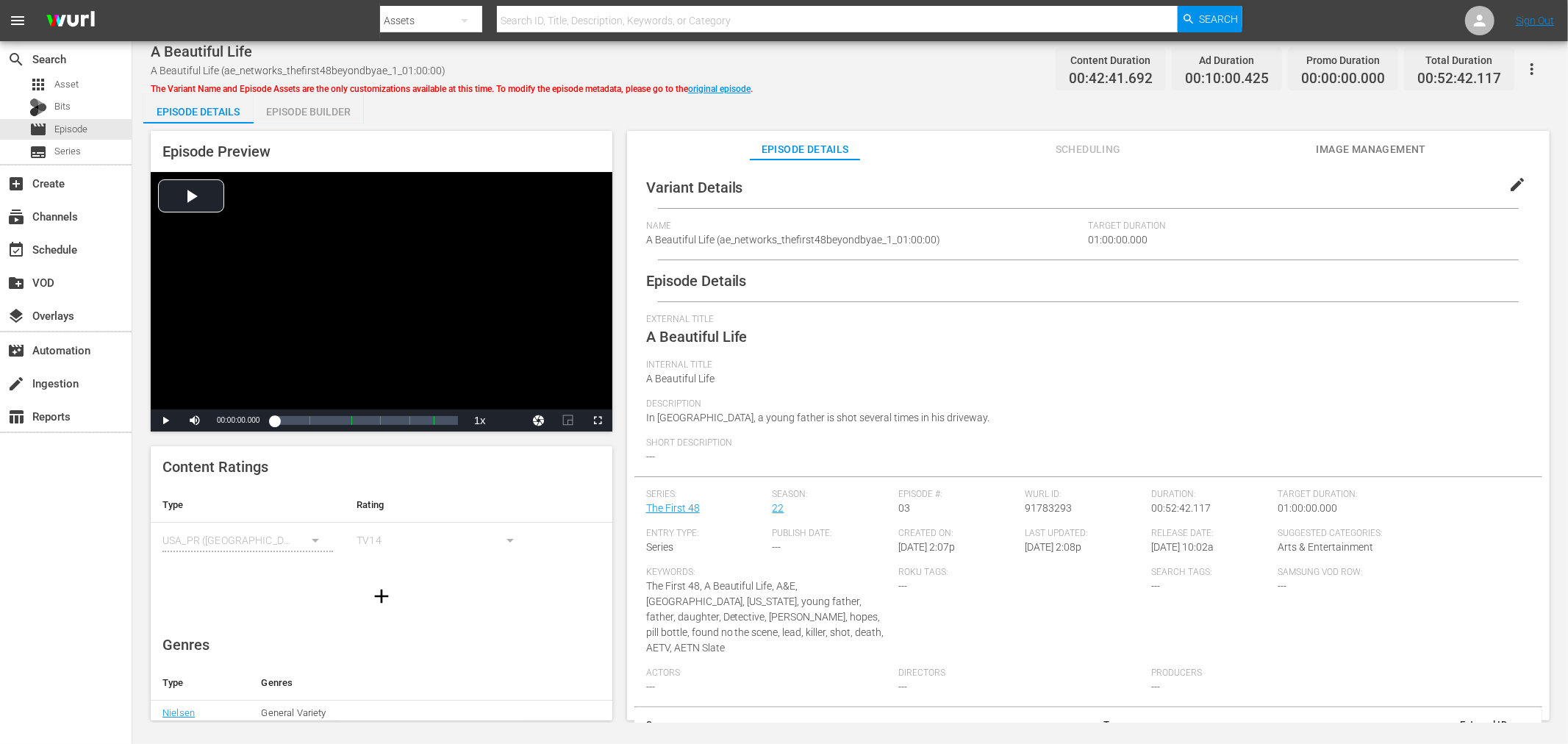
click at [291, 101] on div "Episode Builder" at bounding box center [309, 111] width 110 height 35
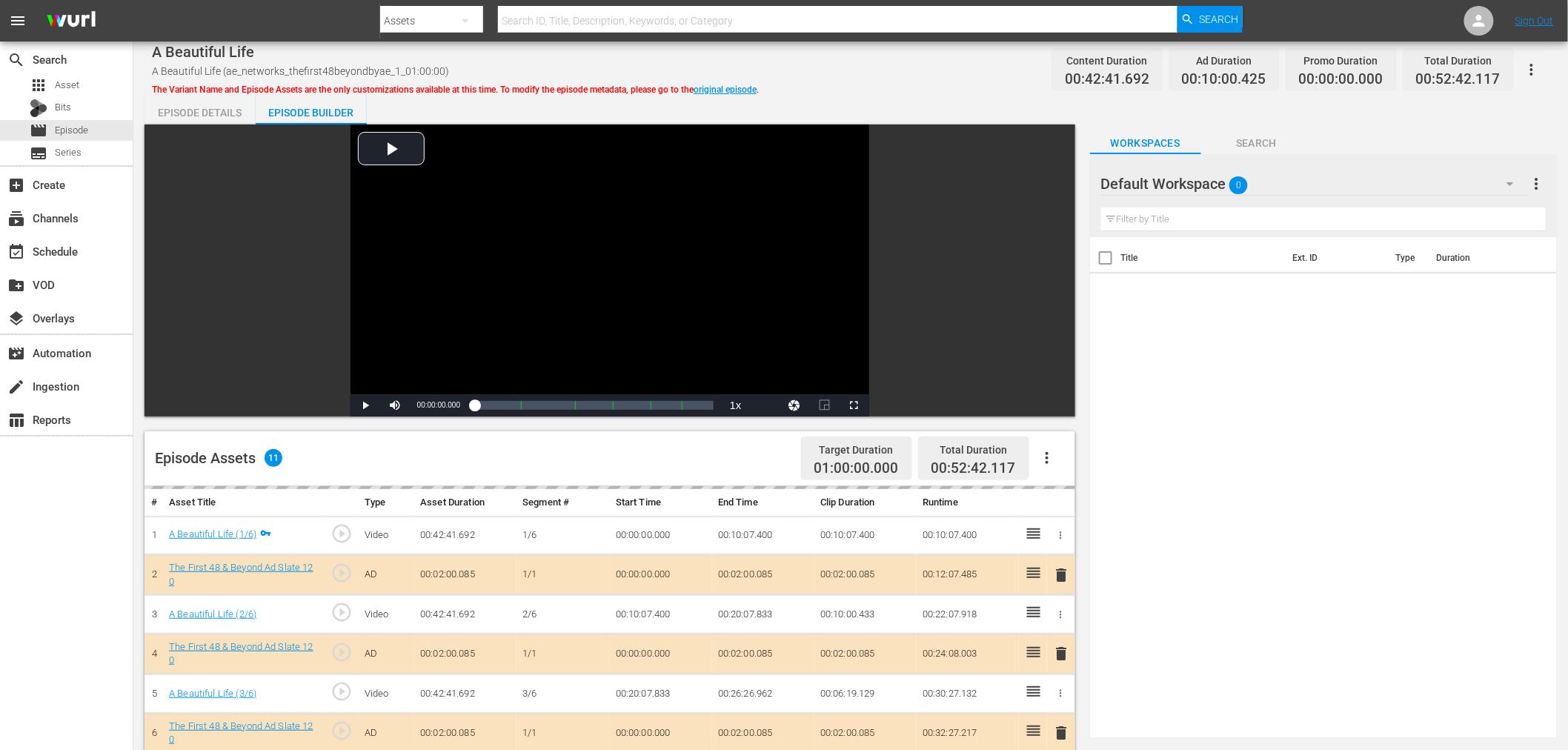
click at [1254, 173] on div "Default Workspace 0" at bounding box center [1314, 184] width 426 height 42
click at [1214, 212] on div "The First 48 & Beyond (13) Crime 24/7 (14) Deal Zone (15) Default Workspace (0)" at bounding box center [1196, 260] width 190 height 118
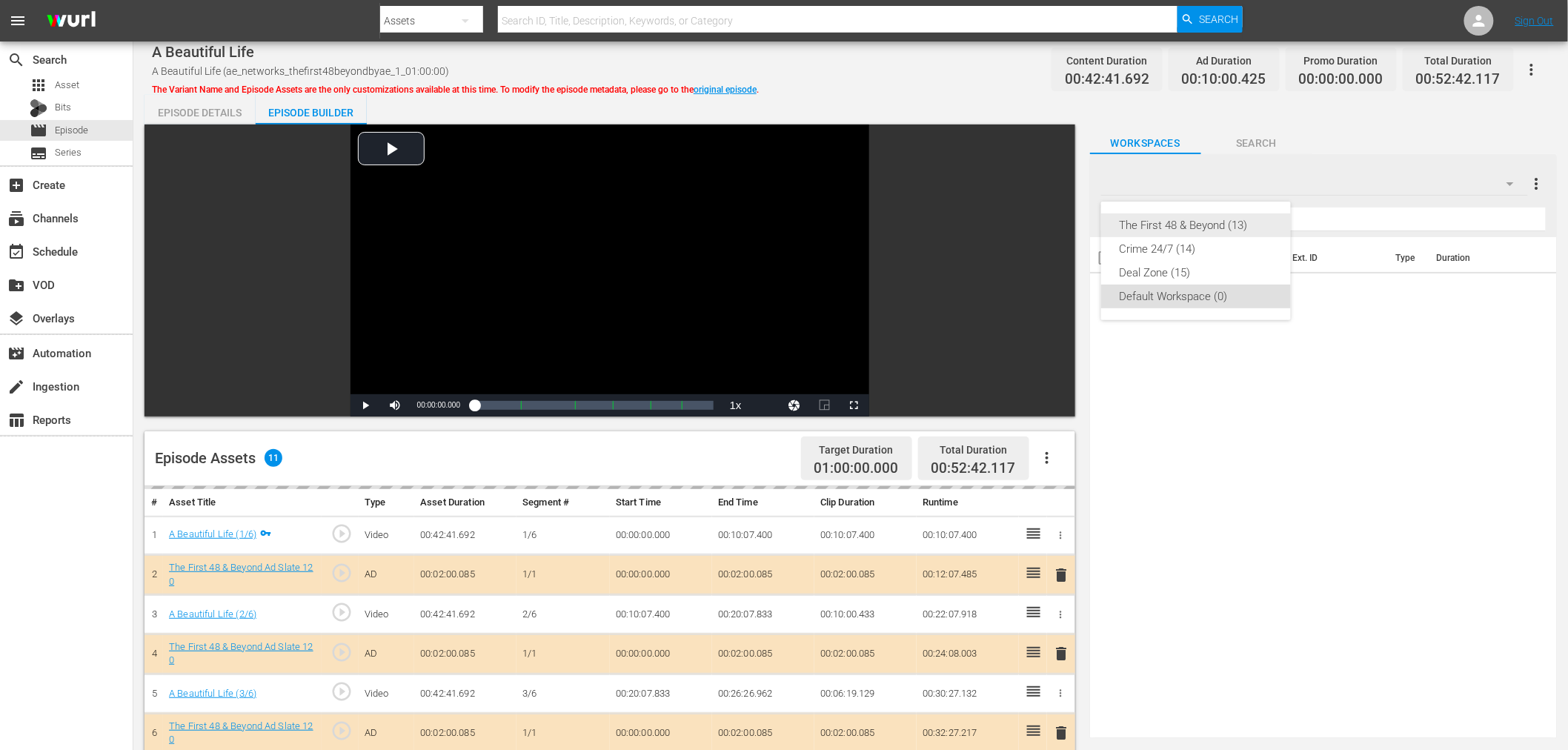
click at [1207, 226] on div "The First 48 & Beyond (13)" at bounding box center [1196, 225] width 154 height 24
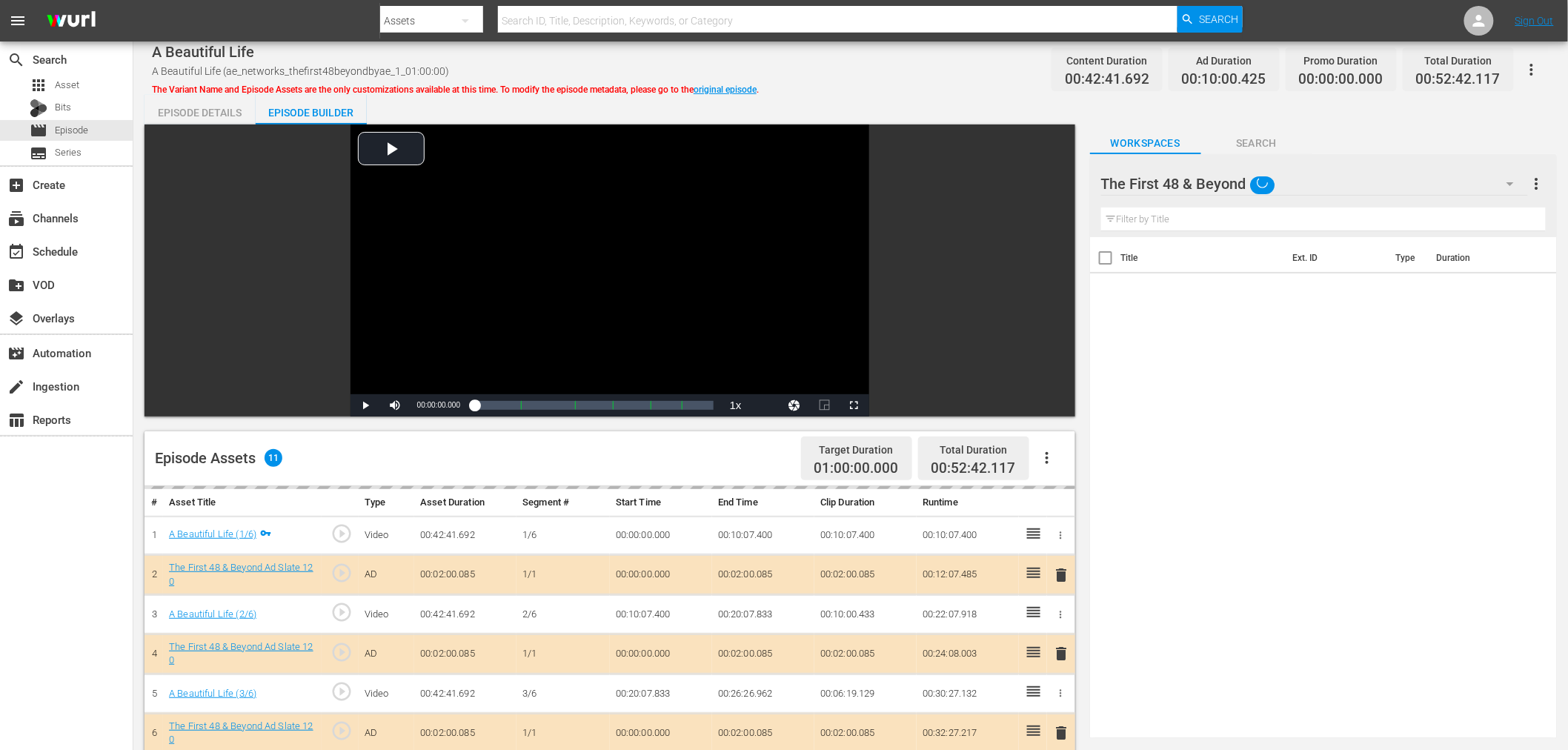
scroll to position [385, 0]
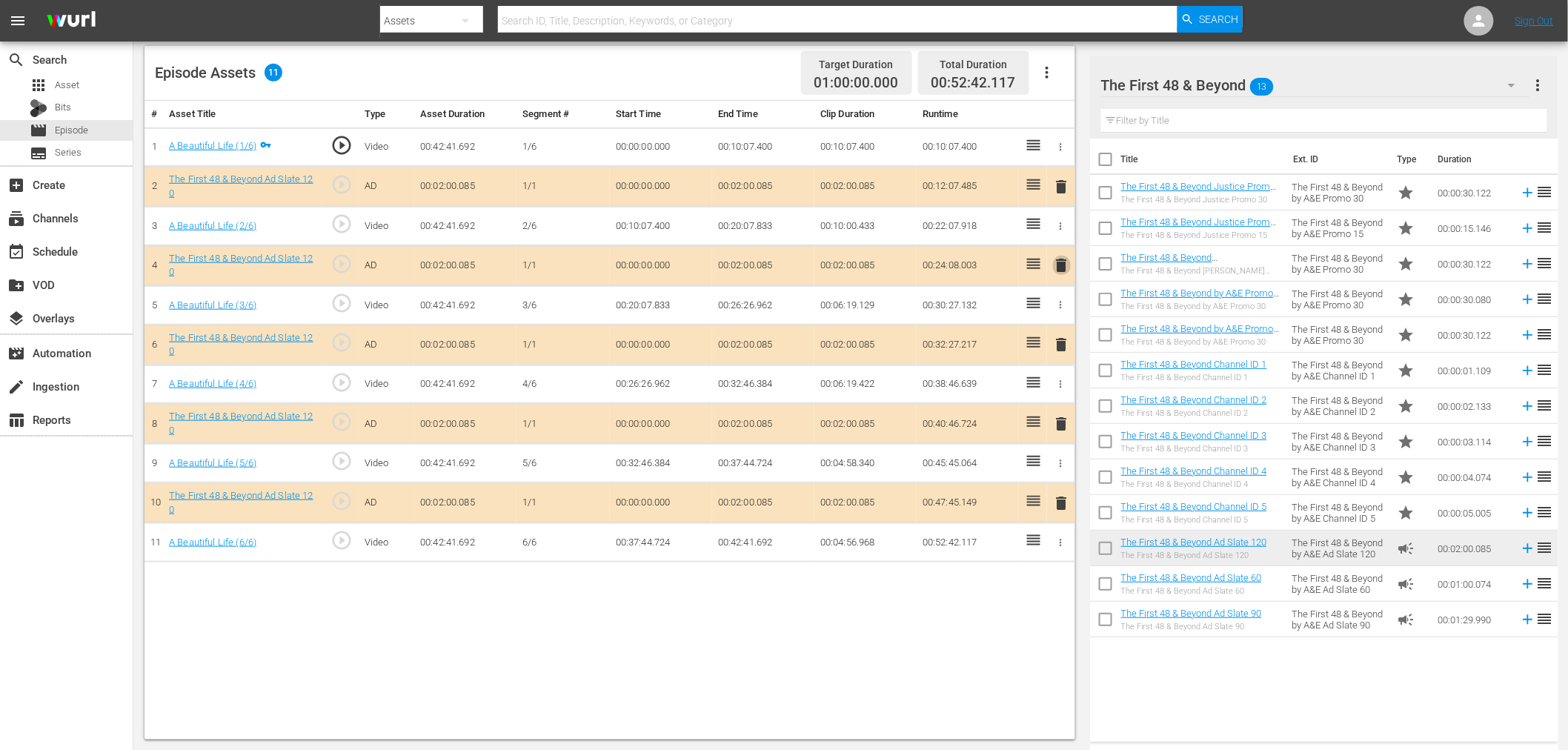
click at [1061, 269] on span "delete" at bounding box center [1062, 265] width 18 height 18
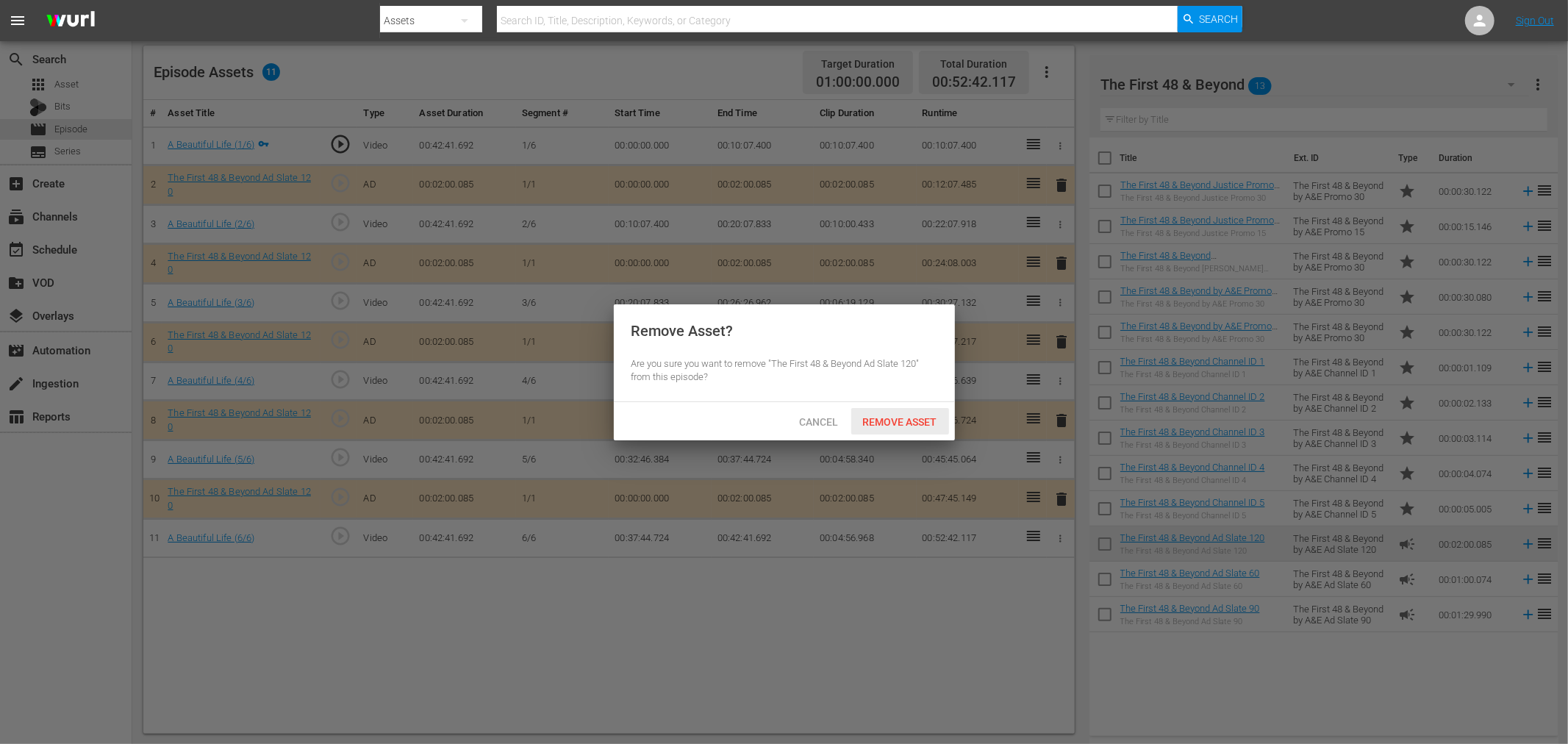
click at [908, 422] on span "Remove Asset" at bounding box center [900, 422] width 98 height 12
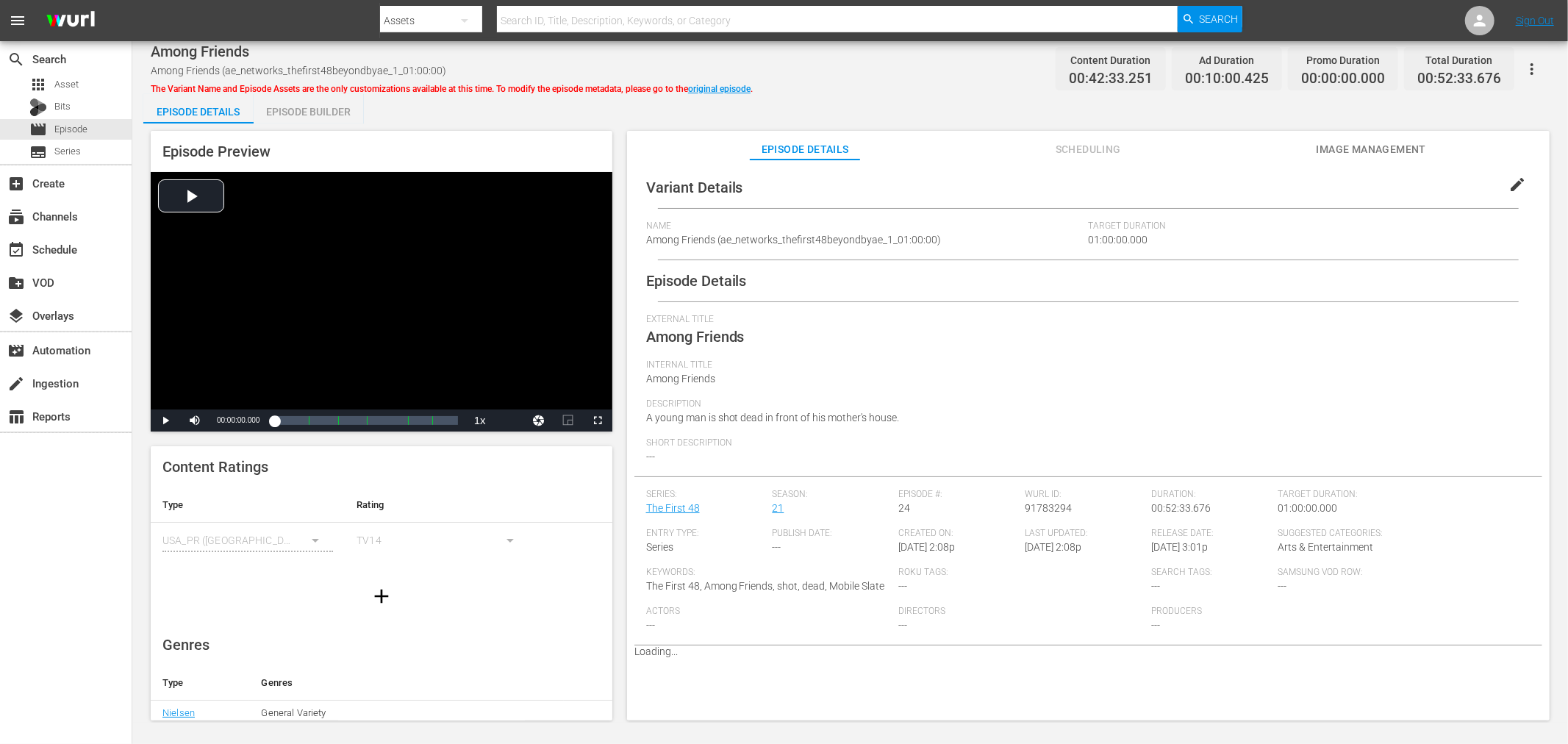
drag, startPoint x: 292, startPoint y: 115, endPoint x: 751, endPoint y: 184, distance: 464.2
click at [292, 114] on div "Episode Builder" at bounding box center [309, 111] width 110 height 35
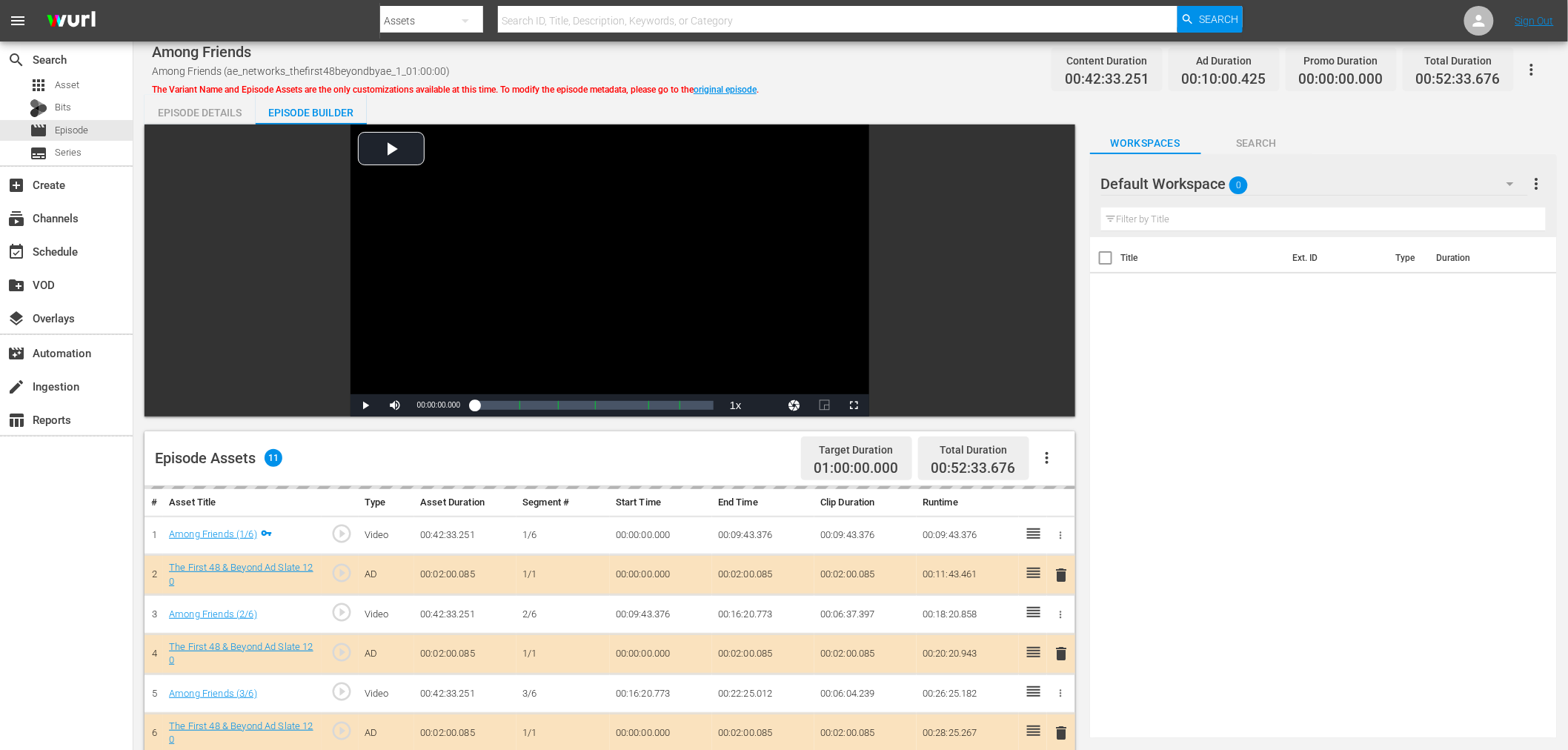
click at [1301, 169] on div "Default Workspace 0" at bounding box center [1314, 184] width 426 height 42
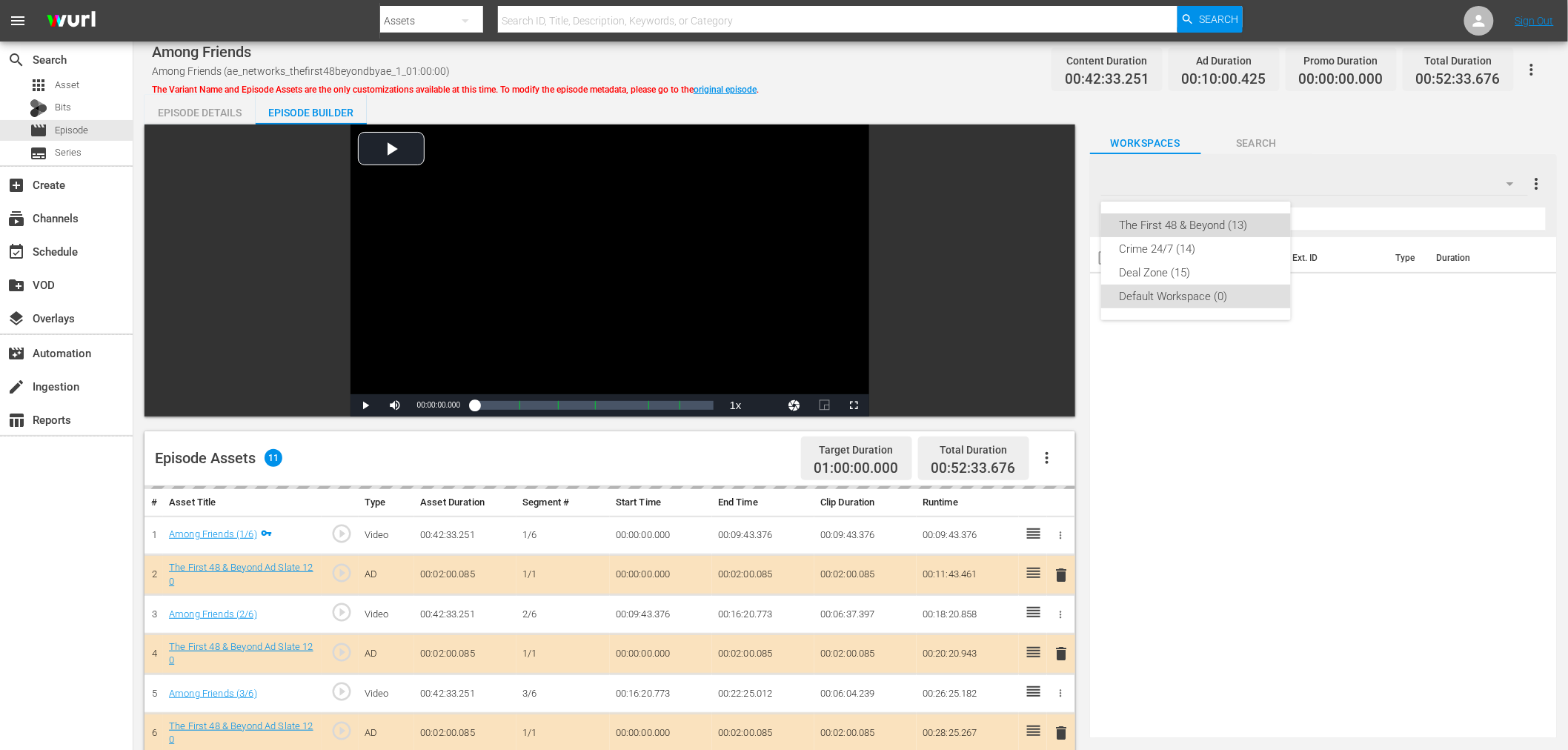
click at [1260, 215] on div "The First 48 & Beyond (13)" at bounding box center [1196, 225] width 154 height 24
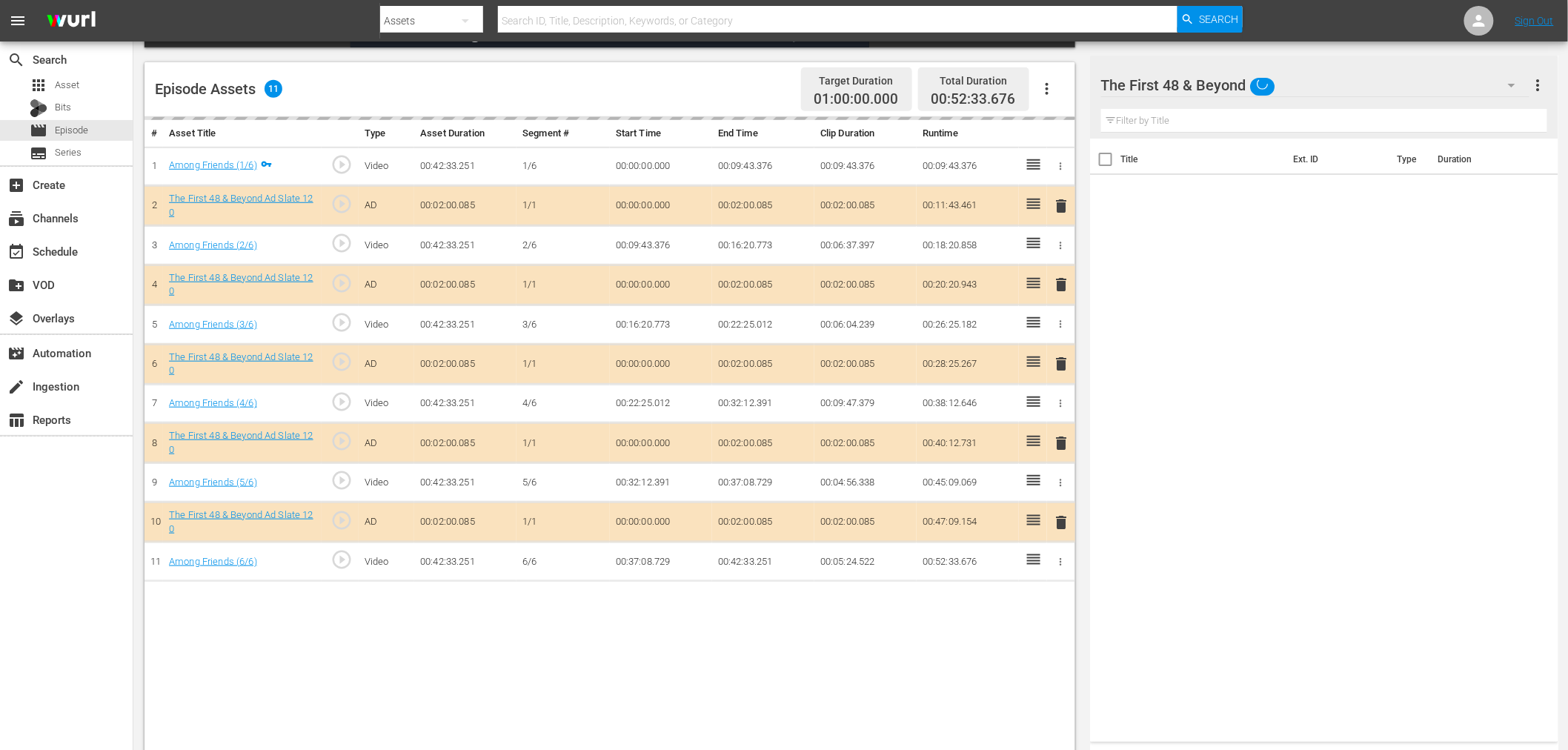
scroll to position [385, 0]
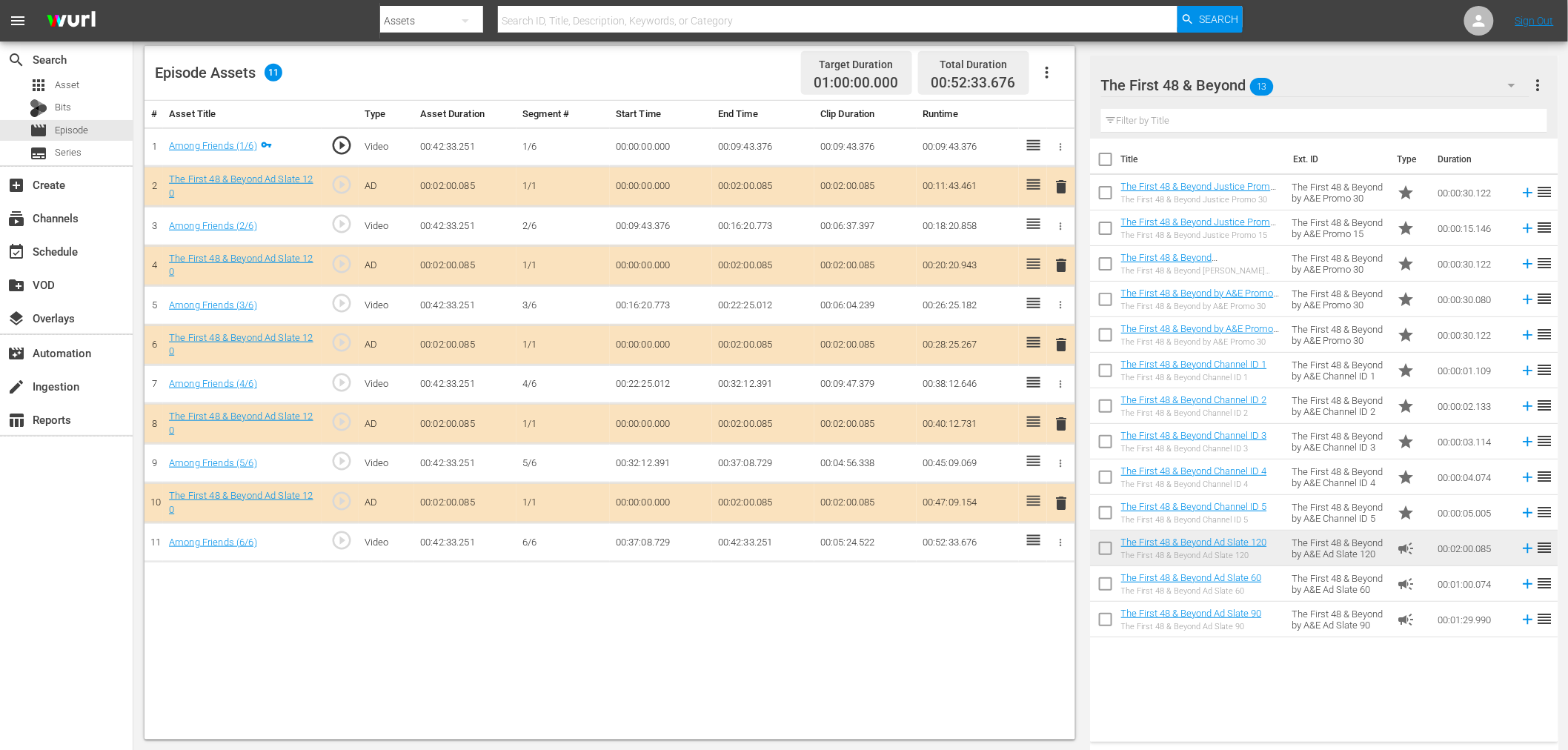
click at [1063, 262] on span "delete" at bounding box center [1062, 265] width 18 height 18
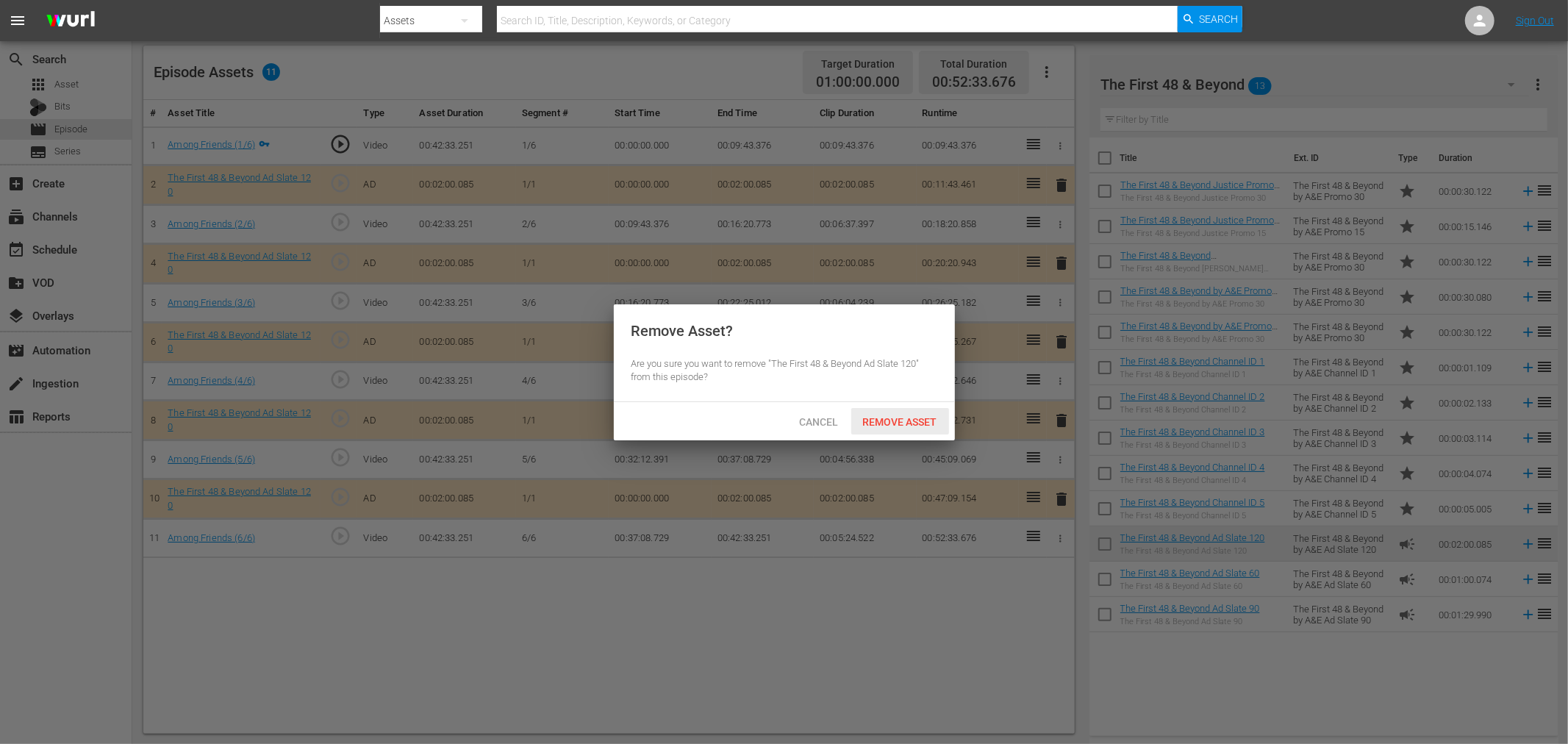
click at [883, 423] on span "Remove Asset" at bounding box center [900, 422] width 98 height 12
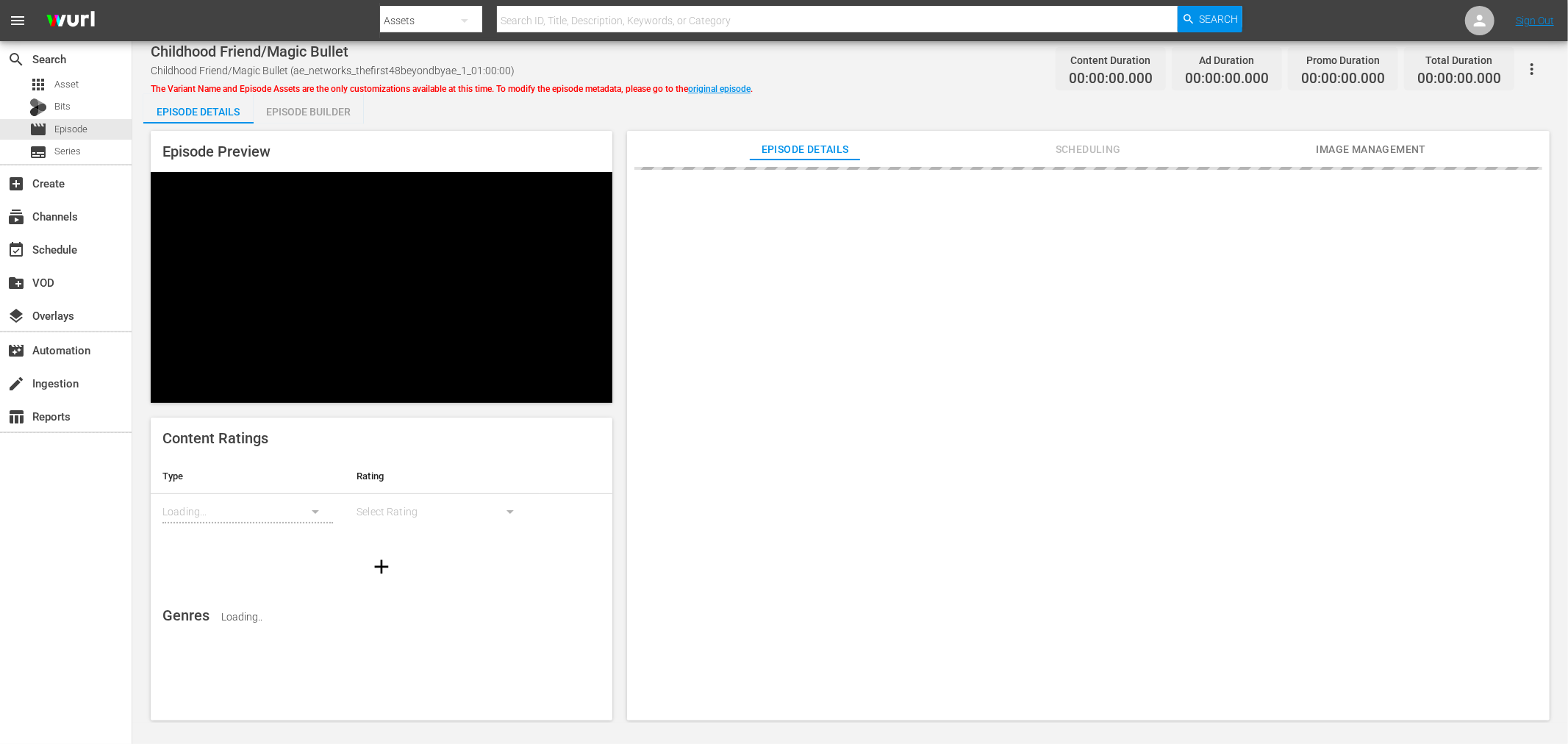
click at [344, 114] on div "Episode Builder" at bounding box center [309, 111] width 110 height 35
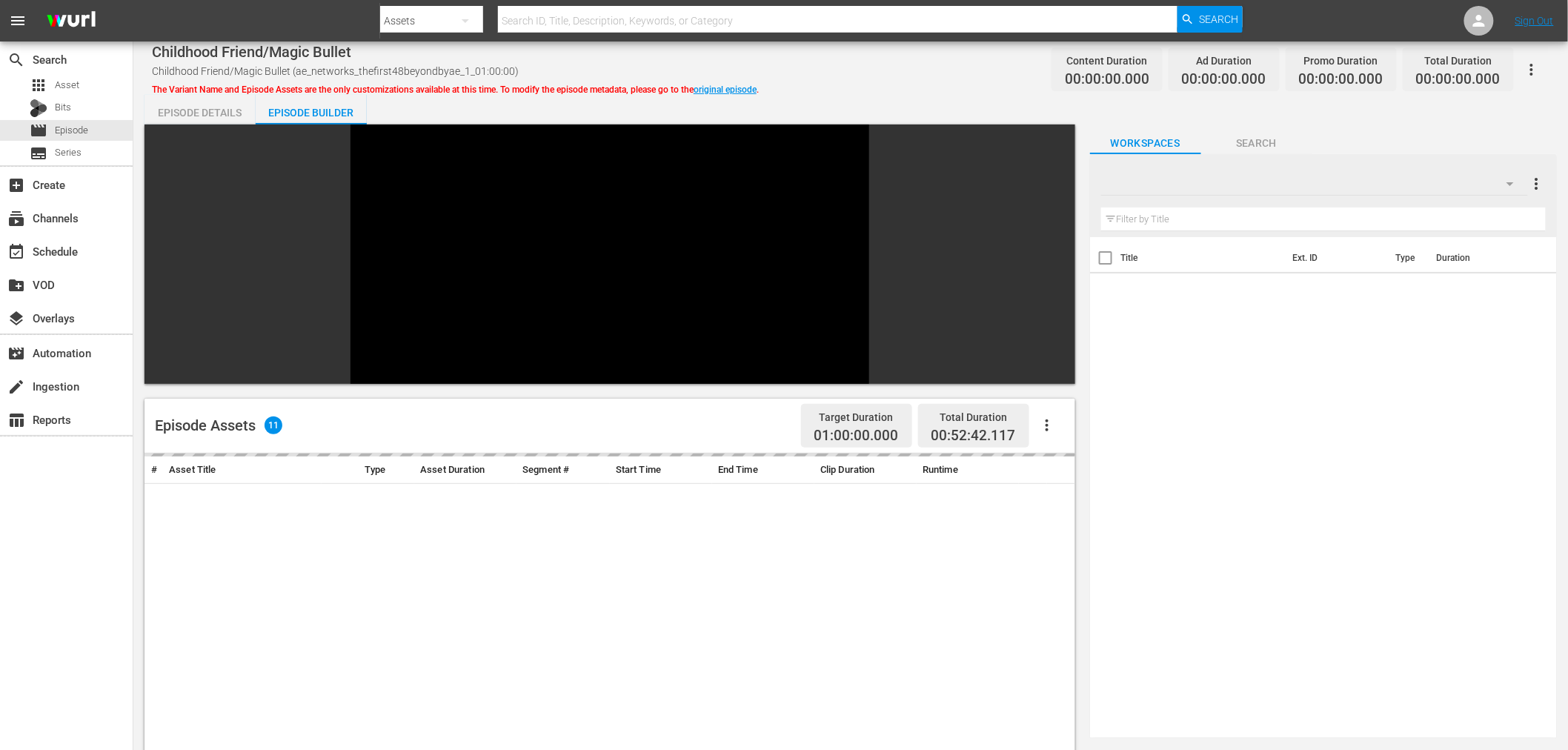
click at [1341, 177] on div at bounding box center [1314, 184] width 426 height 42
click at [1162, 215] on div at bounding box center [1136, 213] width 71 height 24
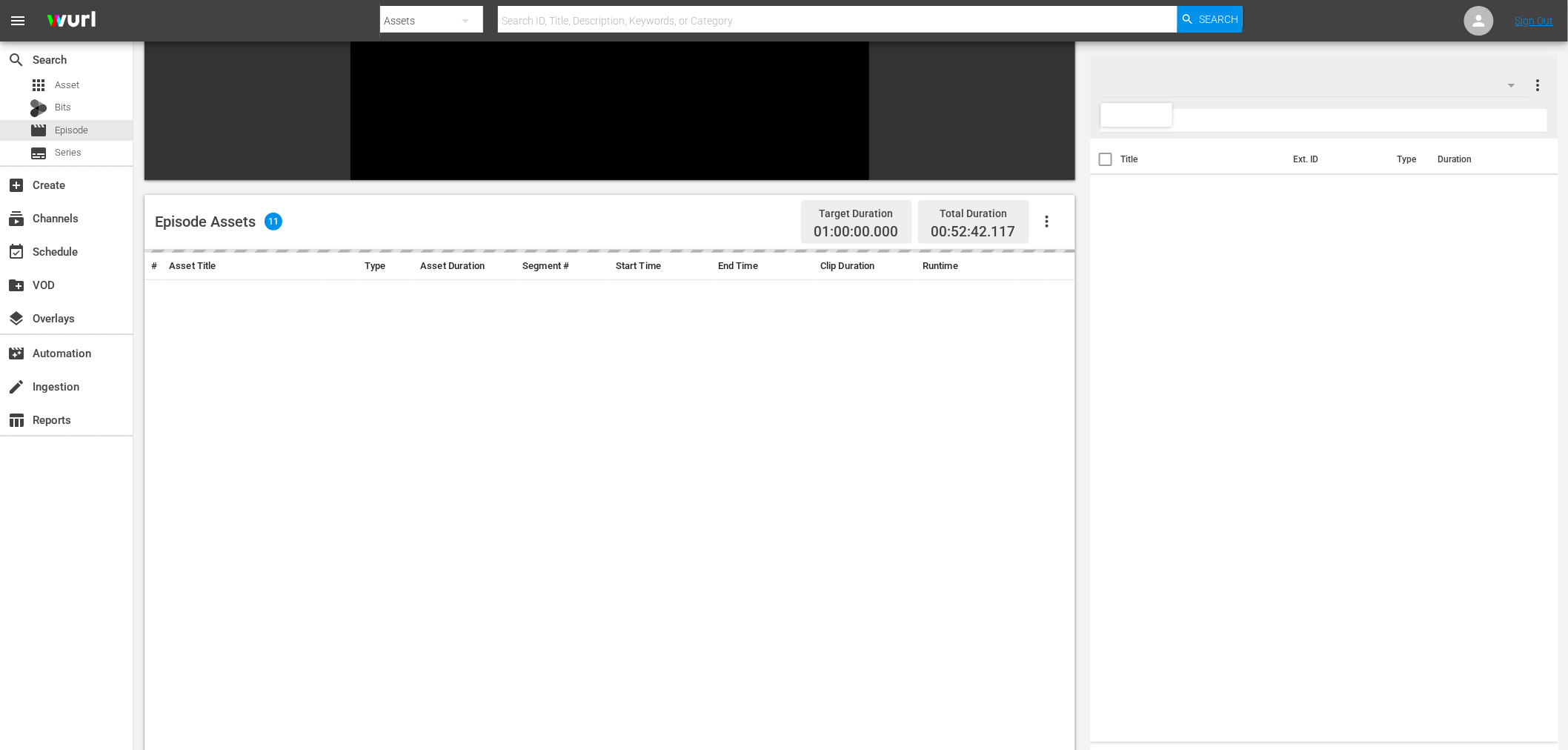
scroll to position [205, 0]
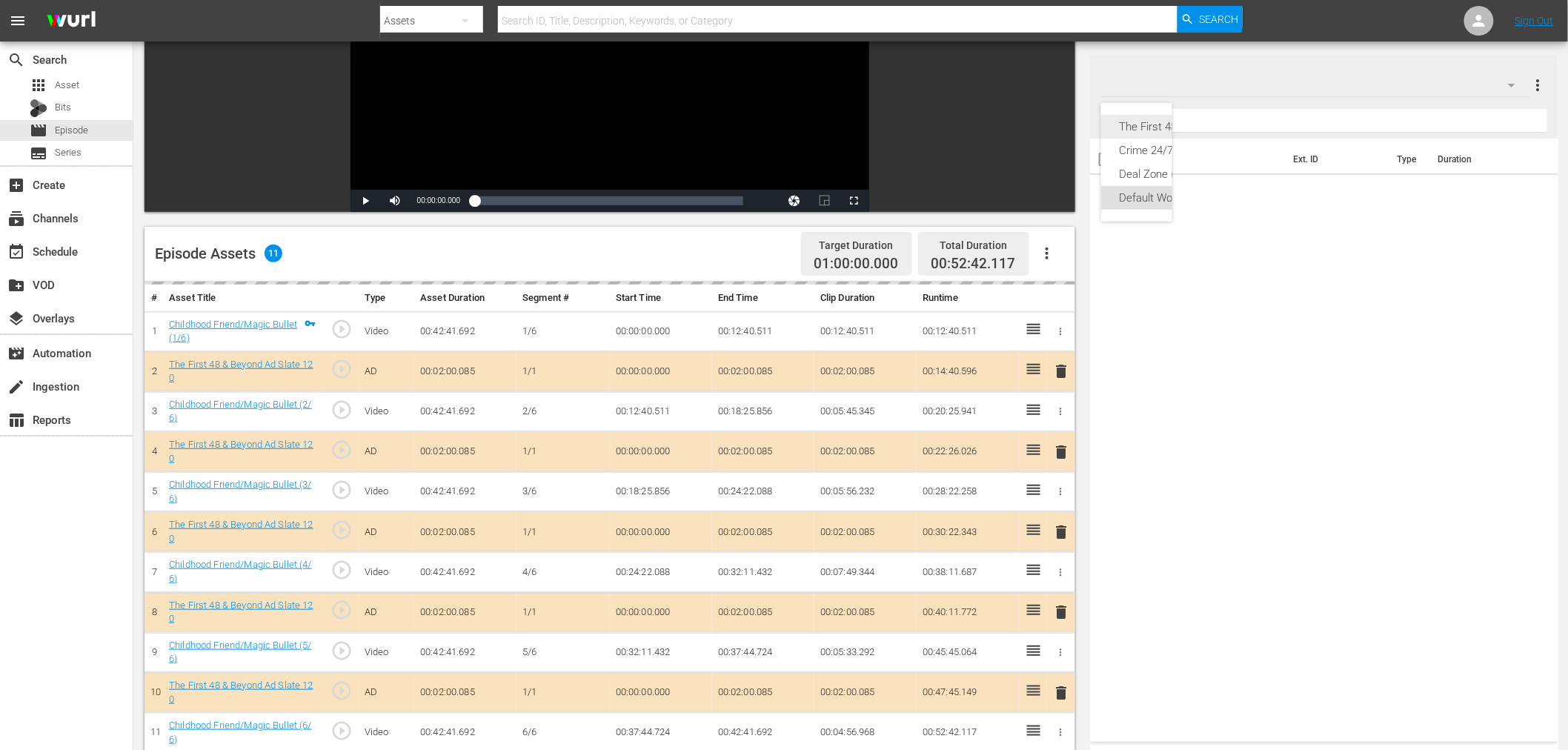
click at [1163, 125] on div "The First 48 & Beyond (13)" at bounding box center [1182, 126] width 128 height 24
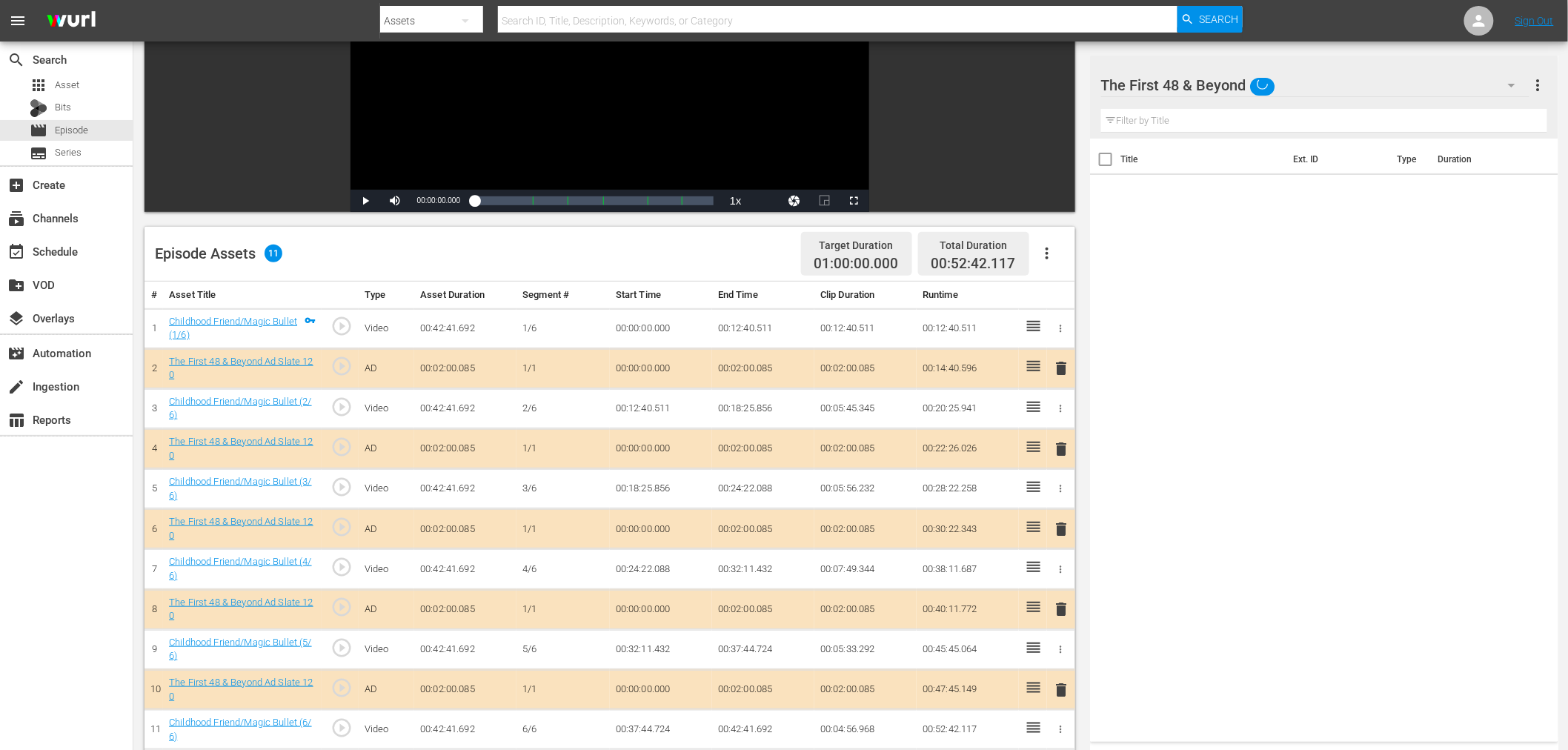
scroll to position [385, 0]
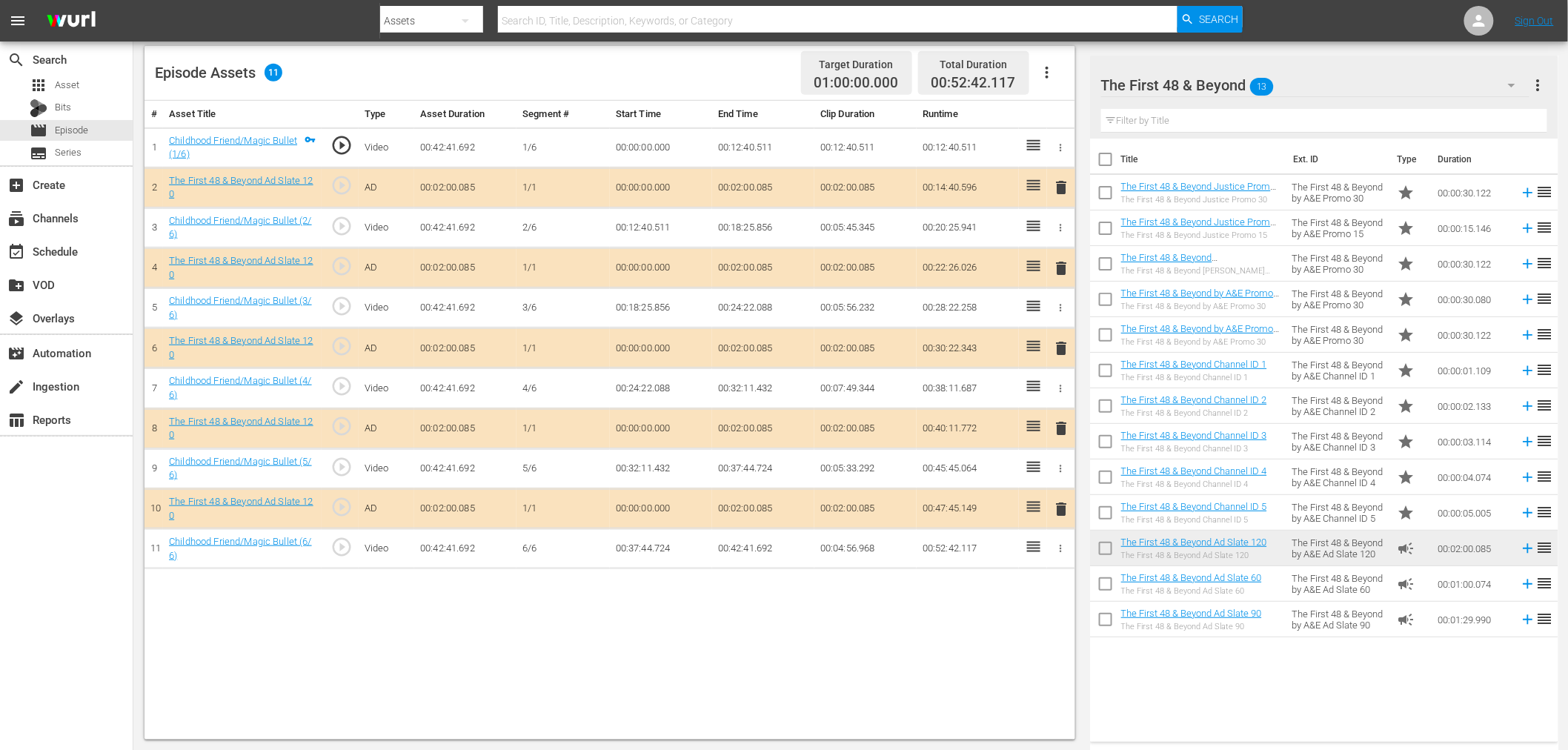
click at [1058, 267] on span "delete" at bounding box center [1062, 268] width 18 height 18
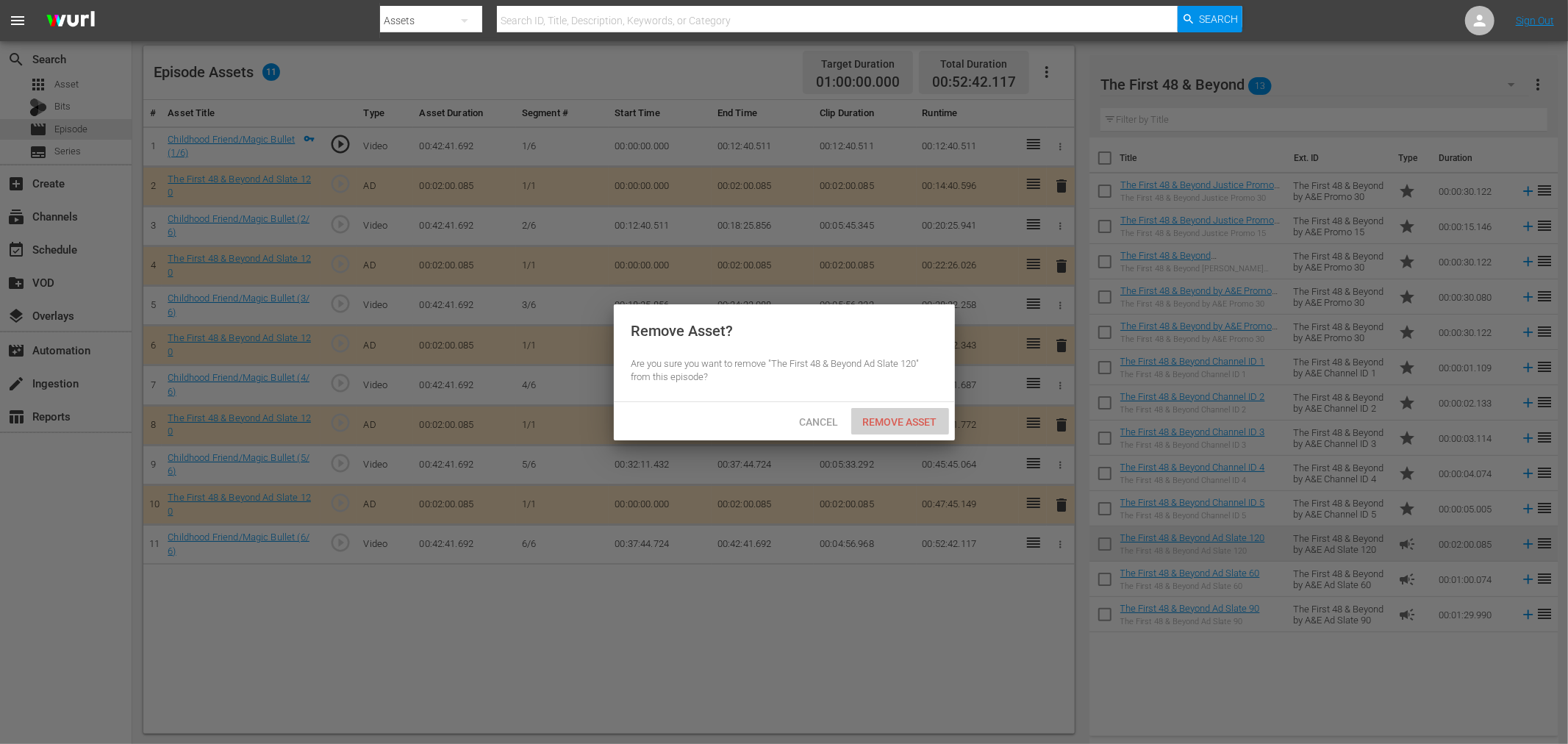
click at [914, 421] on span "Remove Asset" at bounding box center [900, 422] width 98 height 12
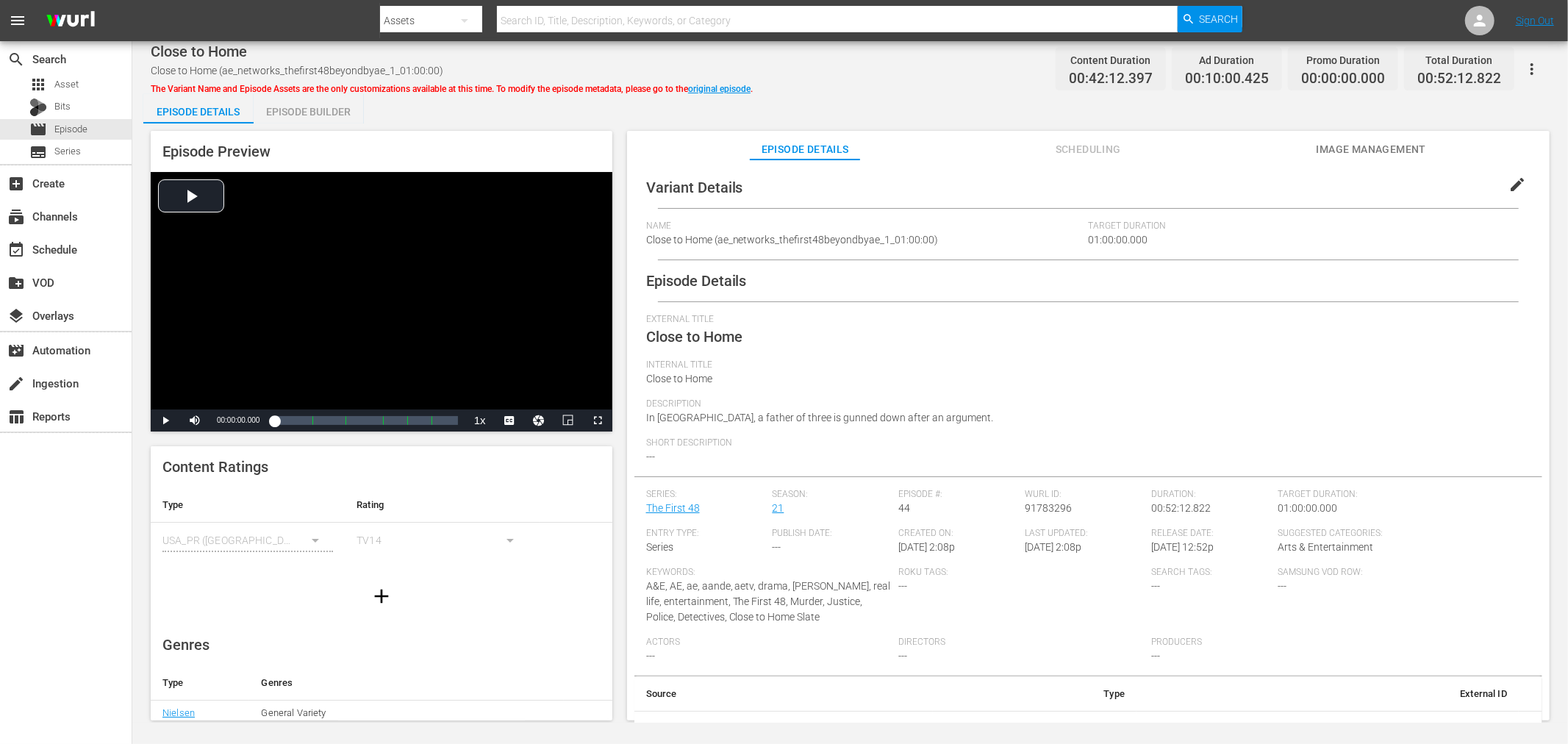
click at [307, 109] on div "Episode Builder" at bounding box center [309, 111] width 110 height 35
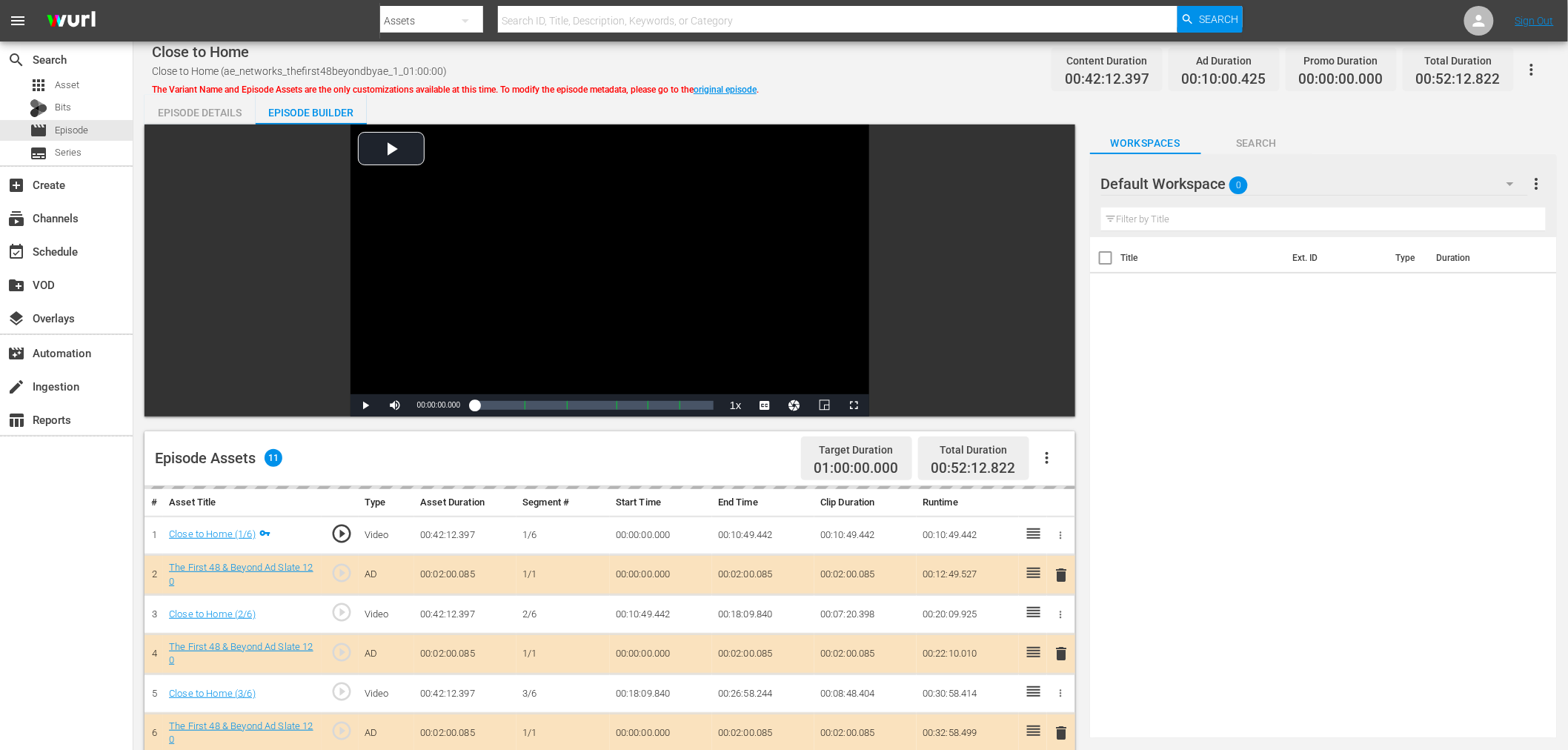
click at [1265, 179] on div "Default Workspace 0" at bounding box center [1314, 184] width 426 height 42
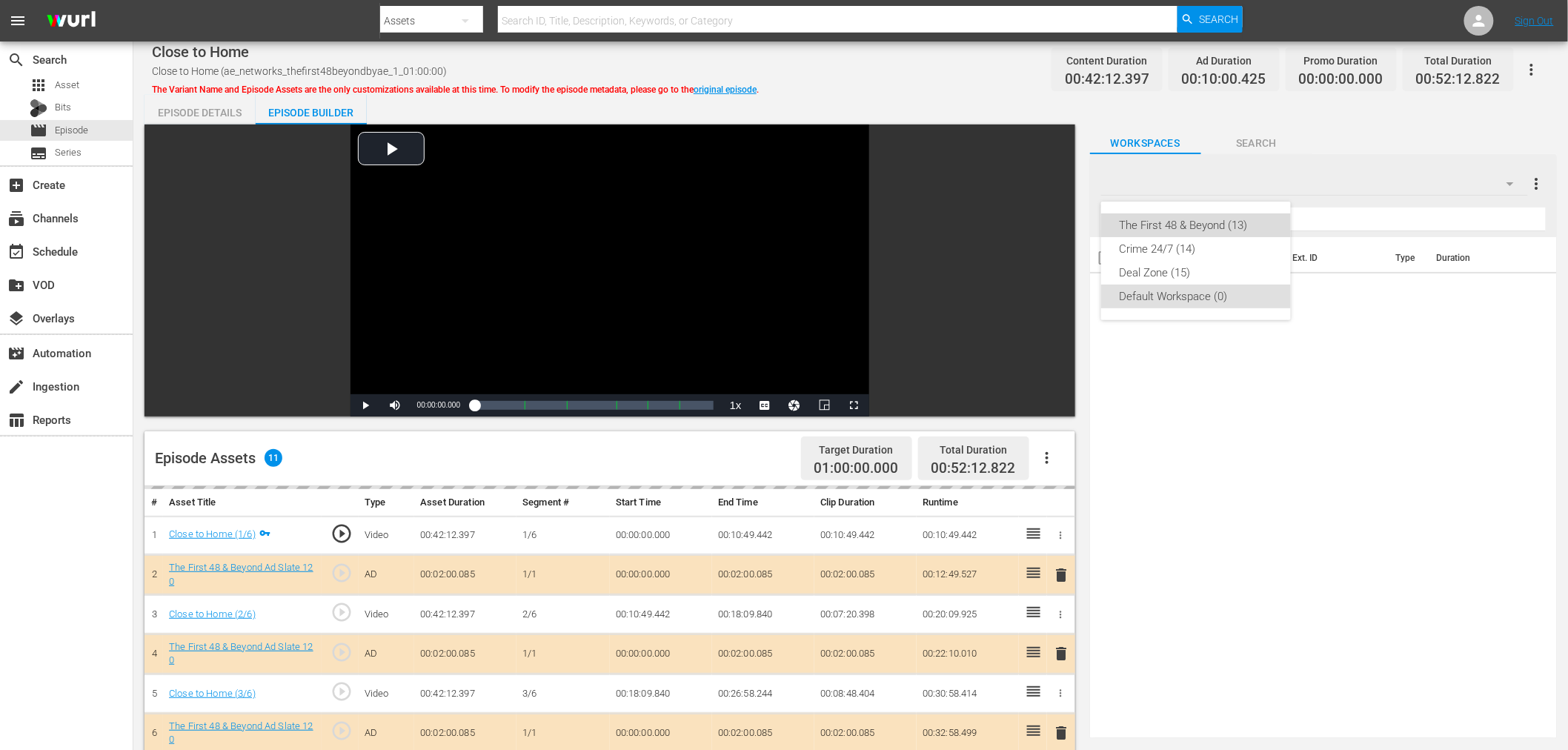
click at [1203, 226] on div "The First 48 & Beyond (13)" at bounding box center [1196, 225] width 154 height 24
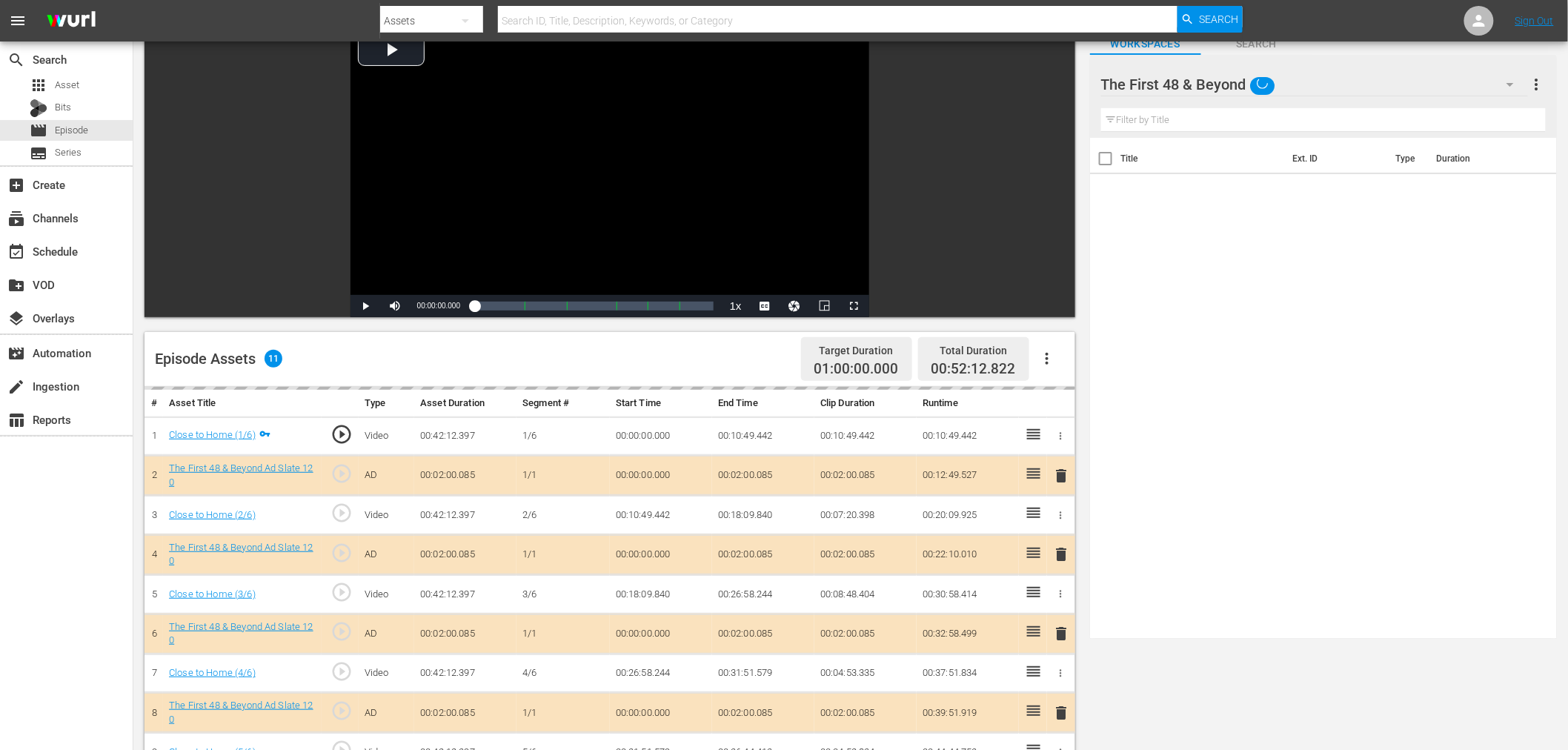
scroll to position [385, 0]
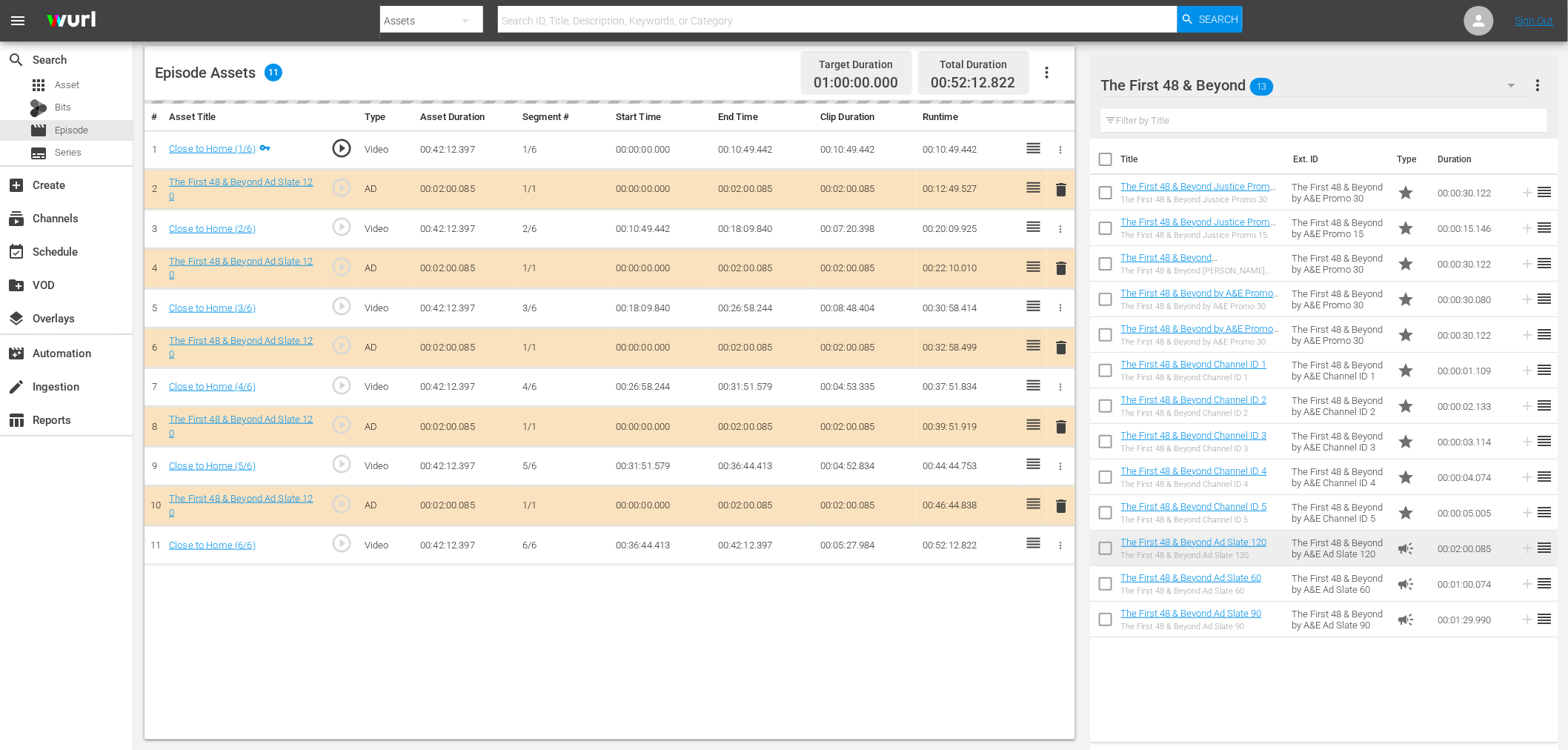
click at [1063, 264] on div "delete" at bounding box center [1061, 268] width 16 height 21
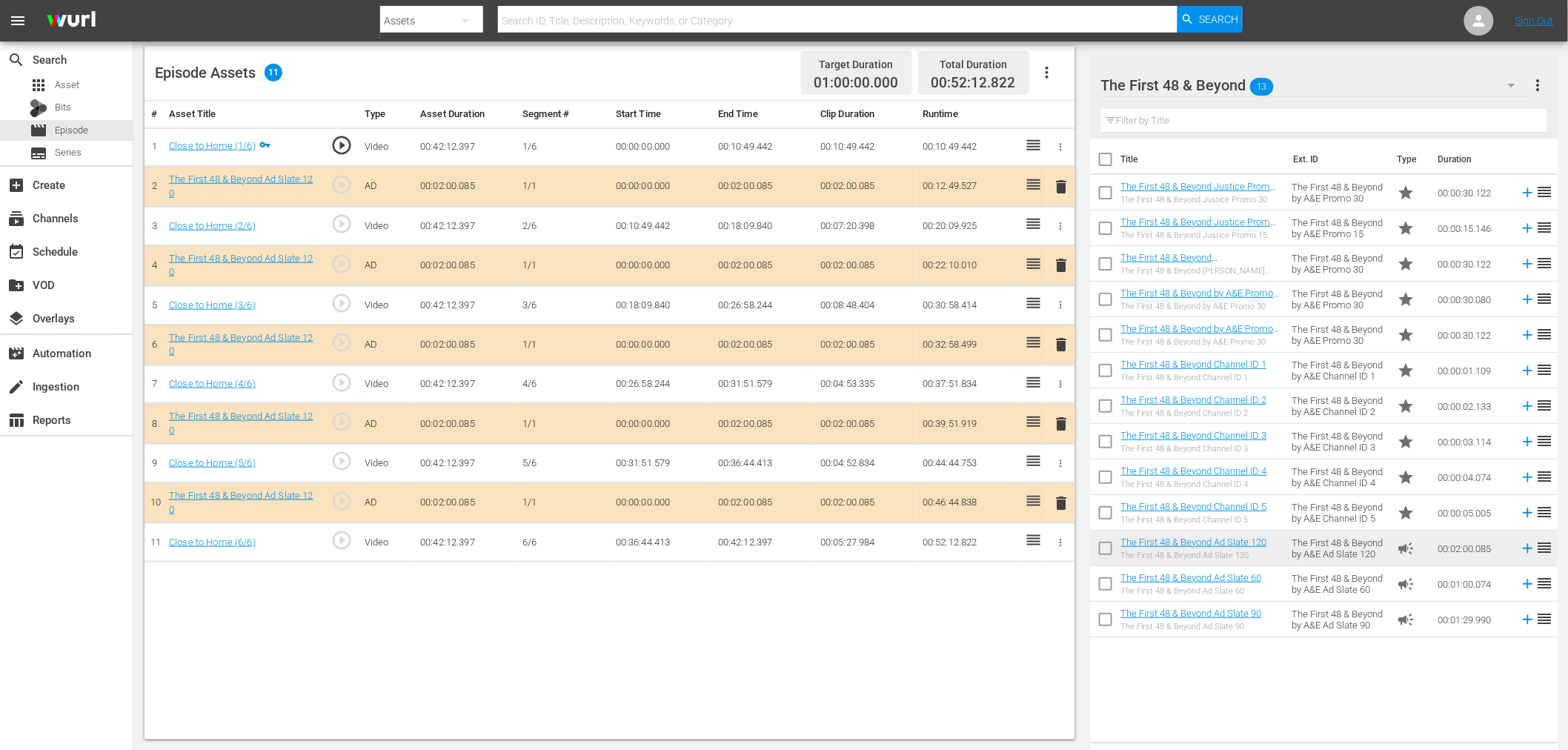
click at [1063, 273] on span "delete" at bounding box center [1062, 265] width 18 height 18
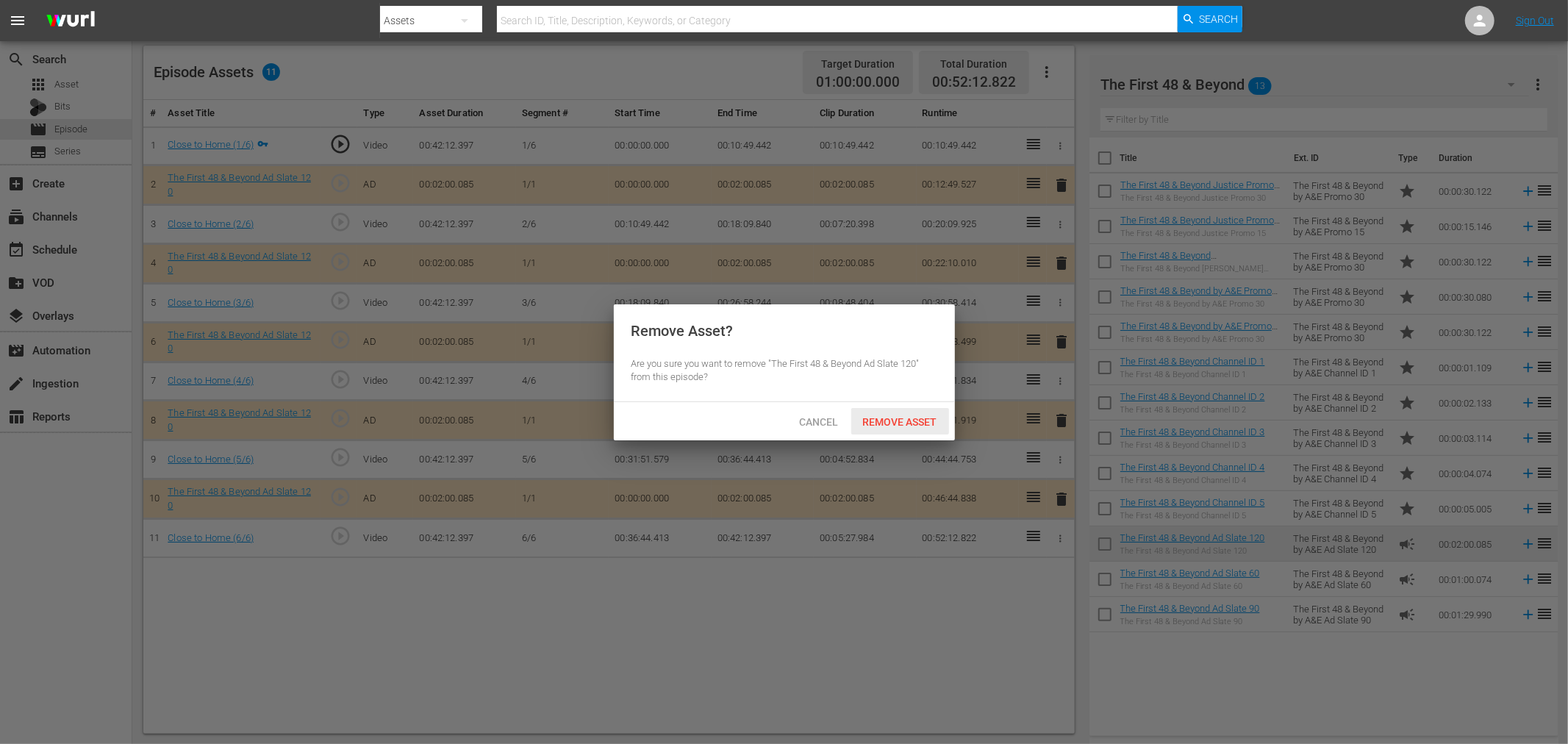
click at [919, 427] on div "Remove Asset" at bounding box center [900, 421] width 98 height 27
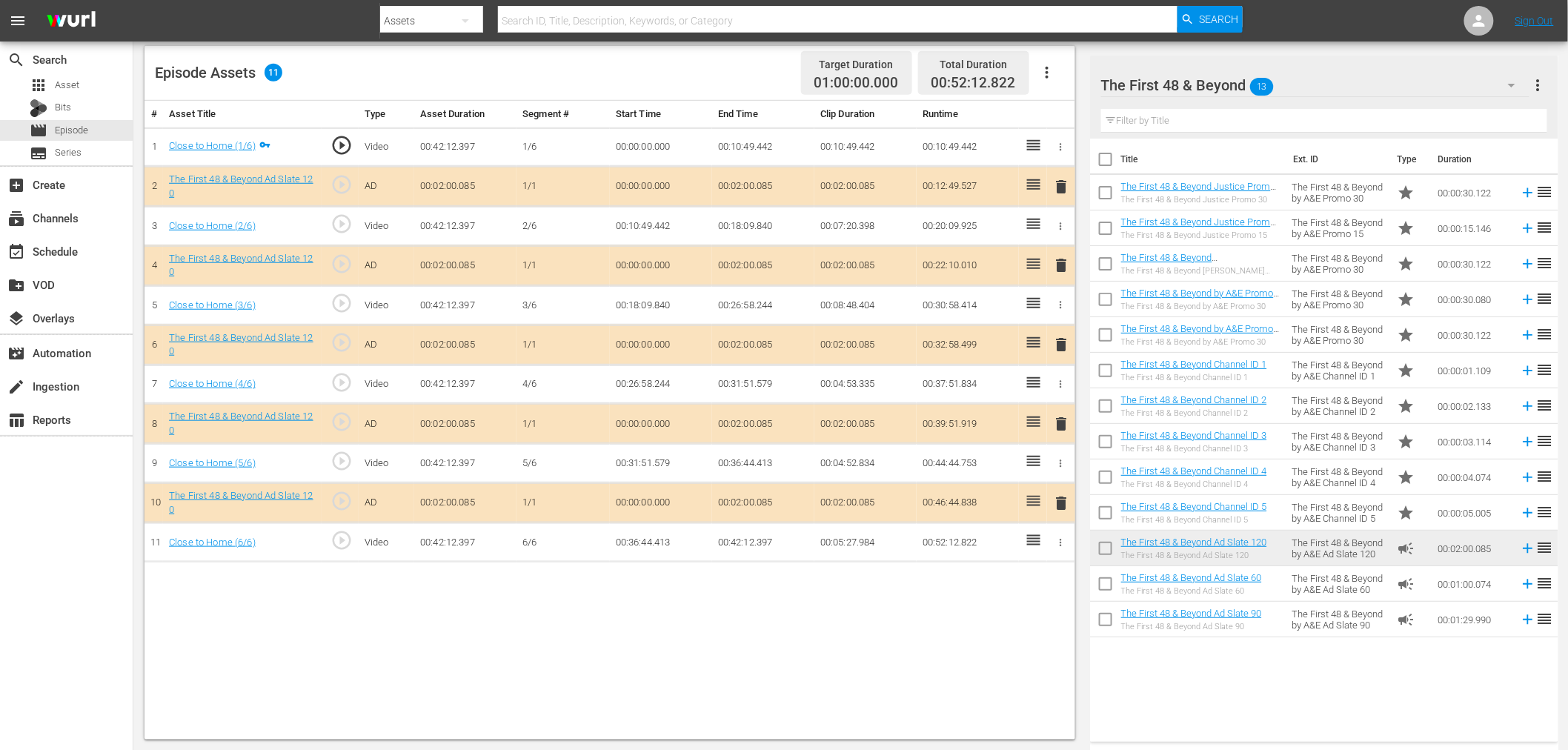
click at [1421, 185] on td "00:00:30.122" at bounding box center [1473, 192] width 82 height 35
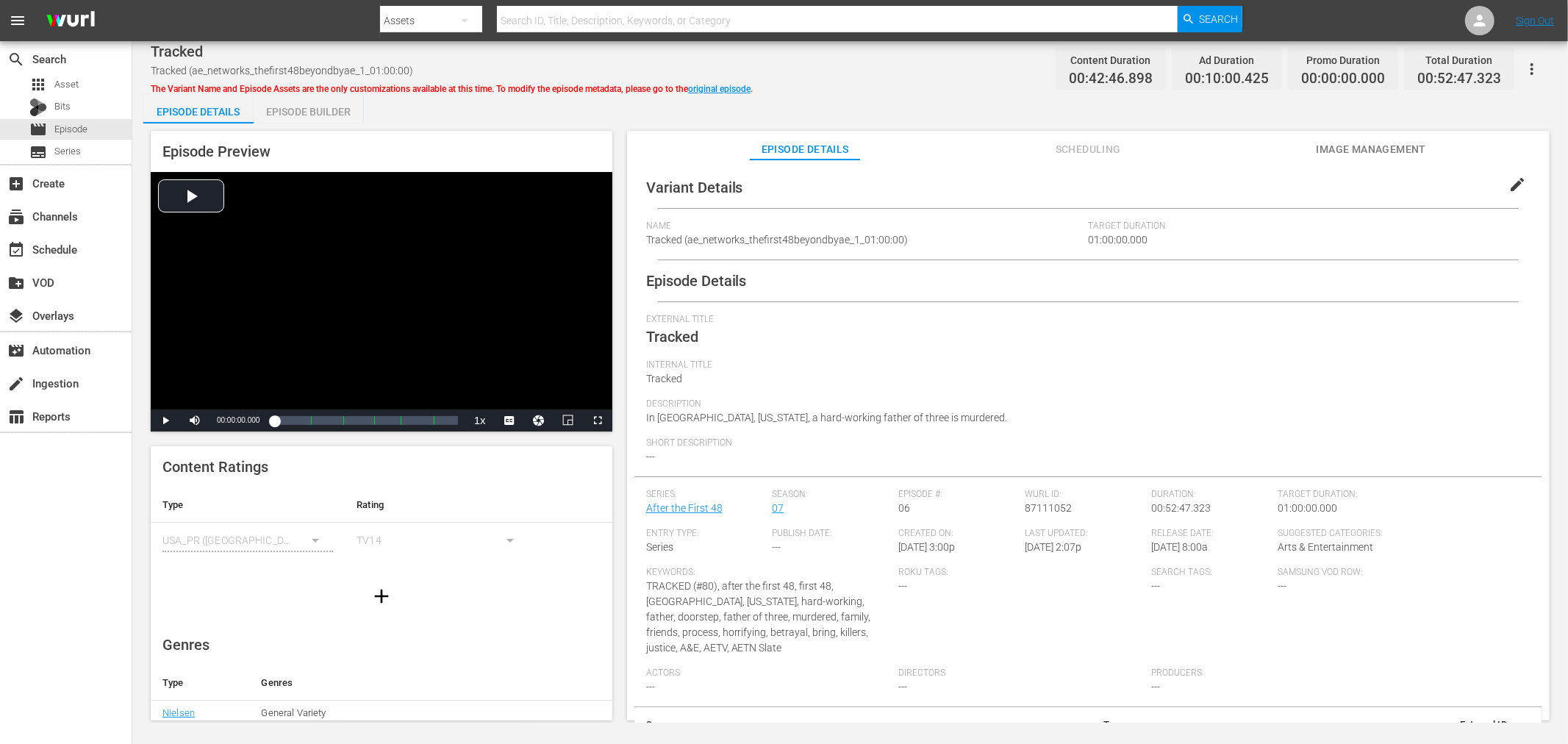
click at [341, 115] on div "Episode Builder" at bounding box center [309, 111] width 110 height 35
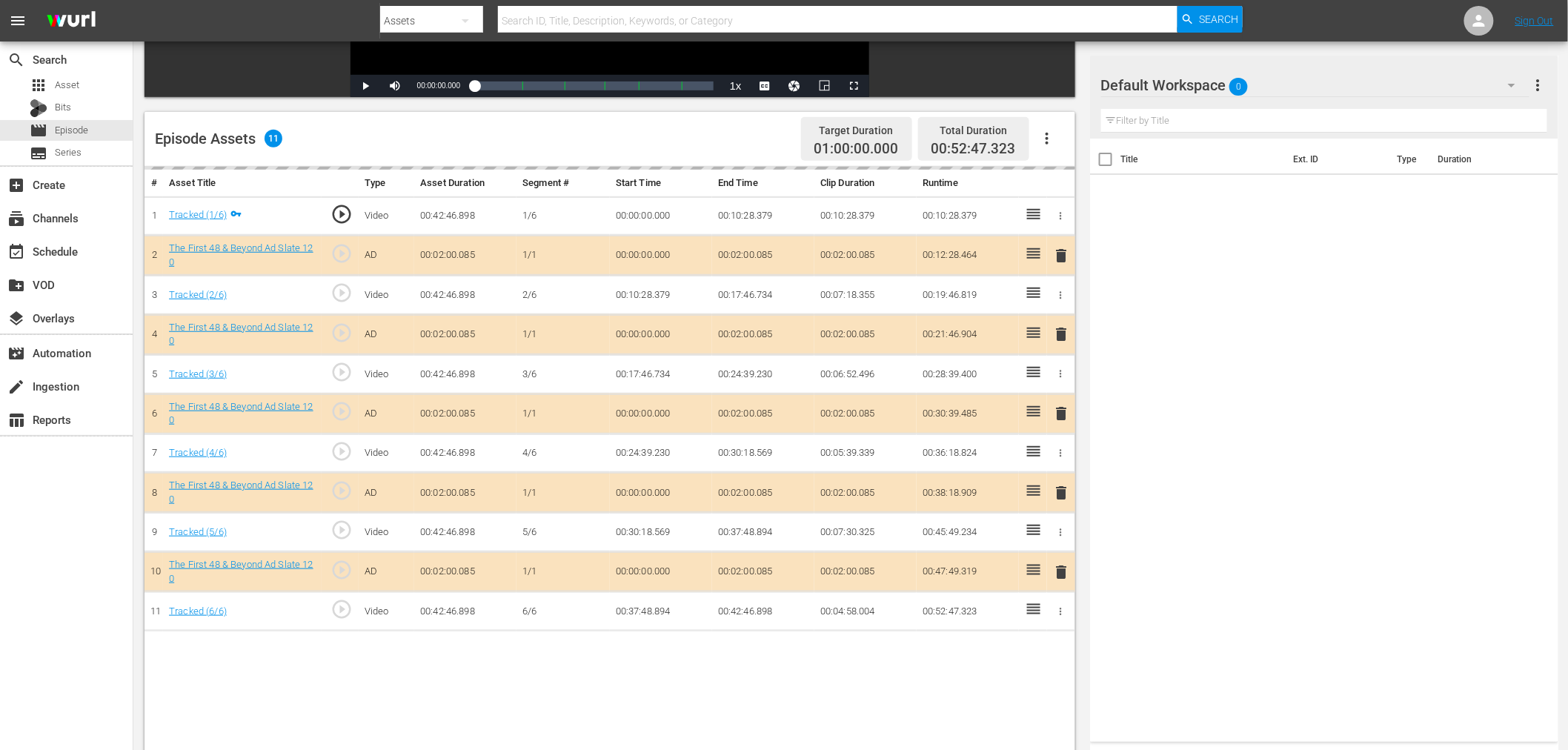
scroll to position [385, 0]
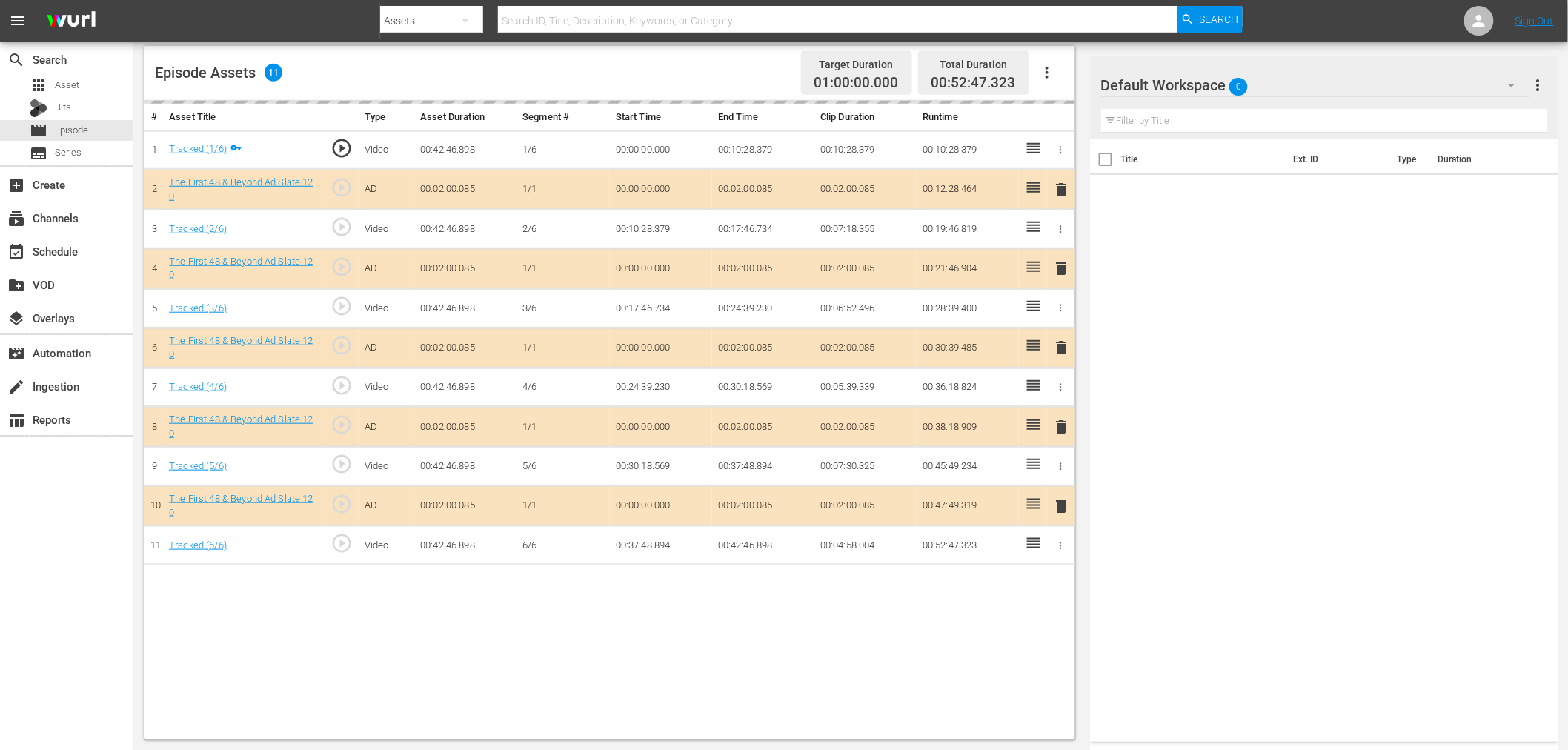
click at [1319, 91] on div "Default Workspace 0" at bounding box center [1315, 85] width 428 height 42
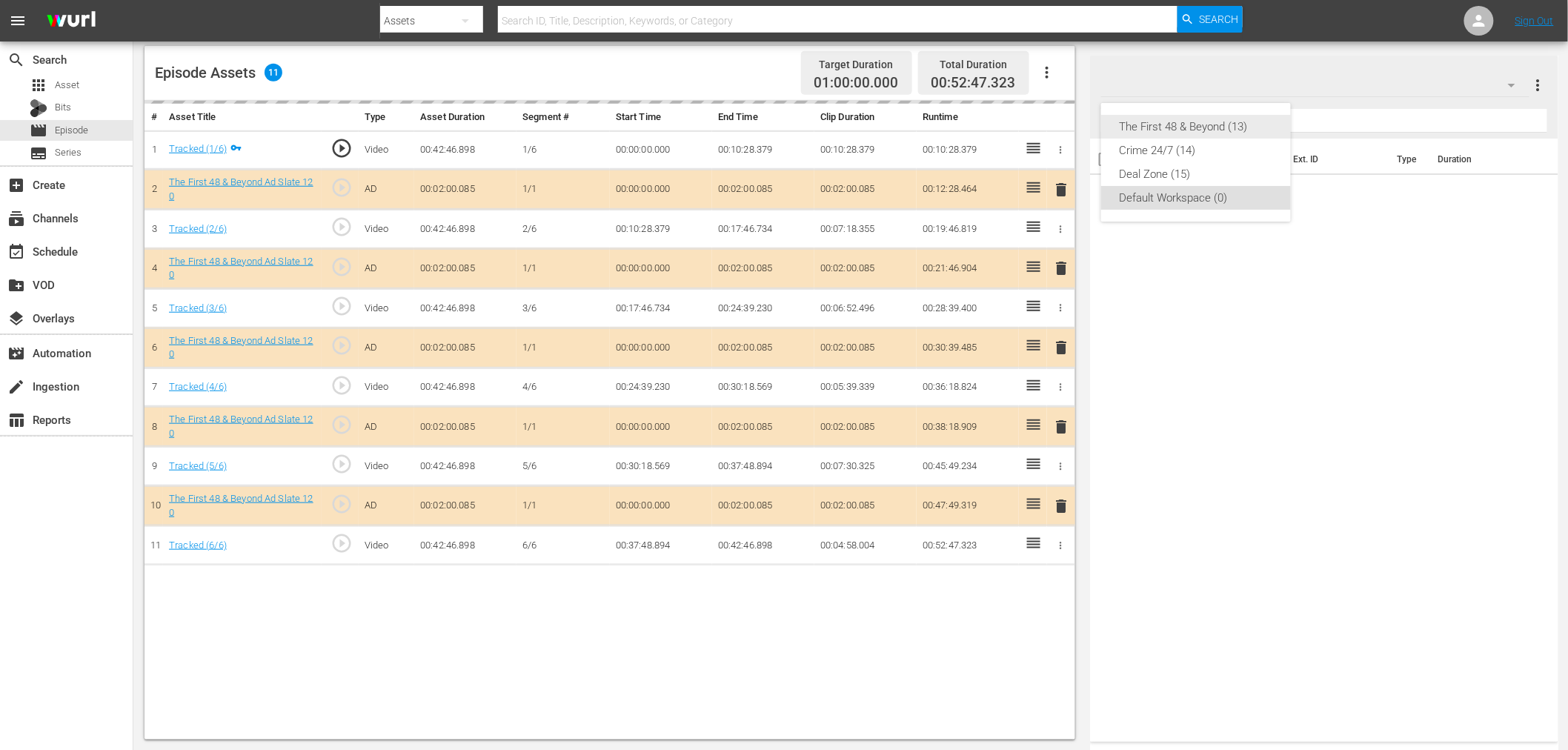
click at [1239, 128] on div "The First 48 & Beyond (13)" at bounding box center [1196, 126] width 154 height 24
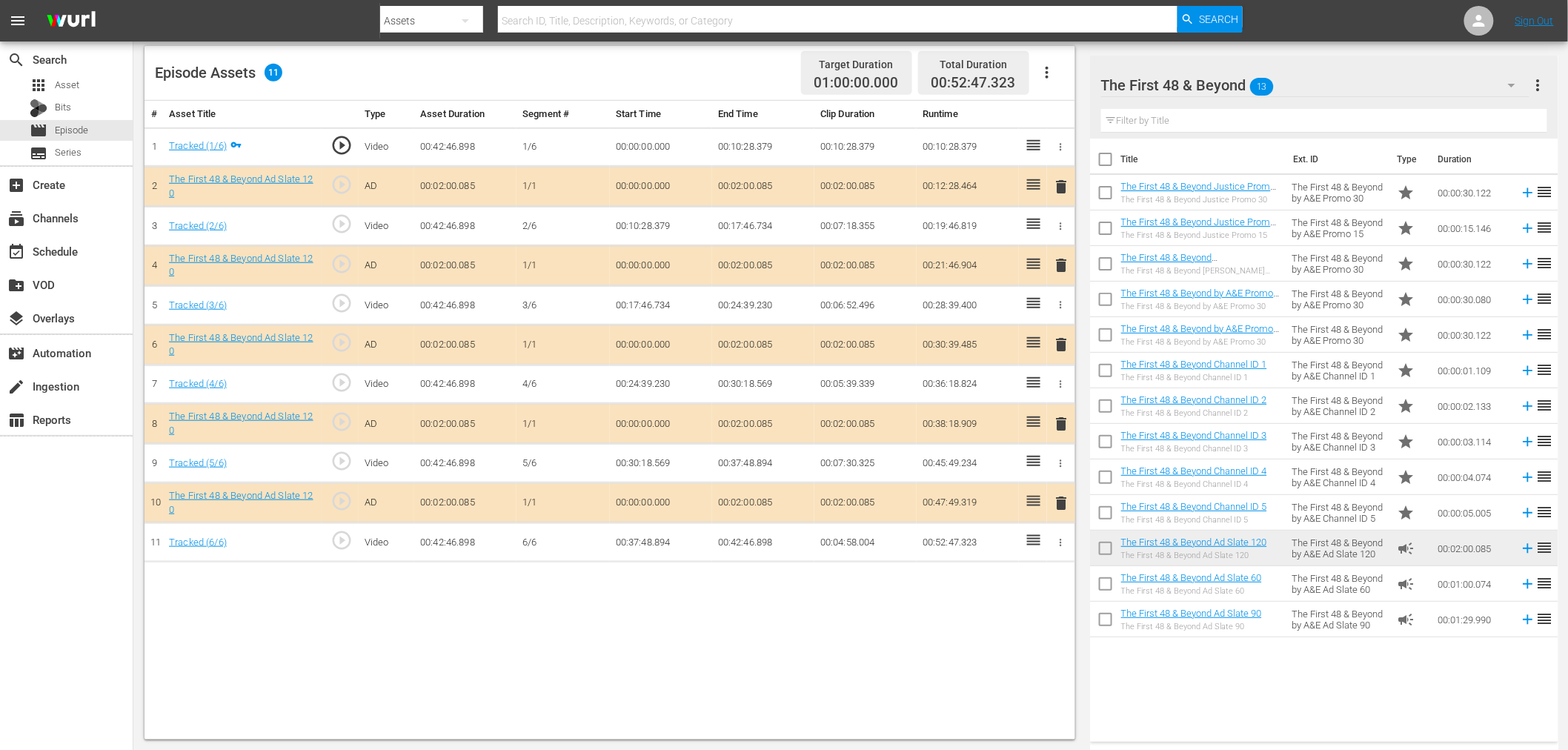
click at [1064, 268] on span "delete" at bounding box center [1062, 265] width 18 height 18
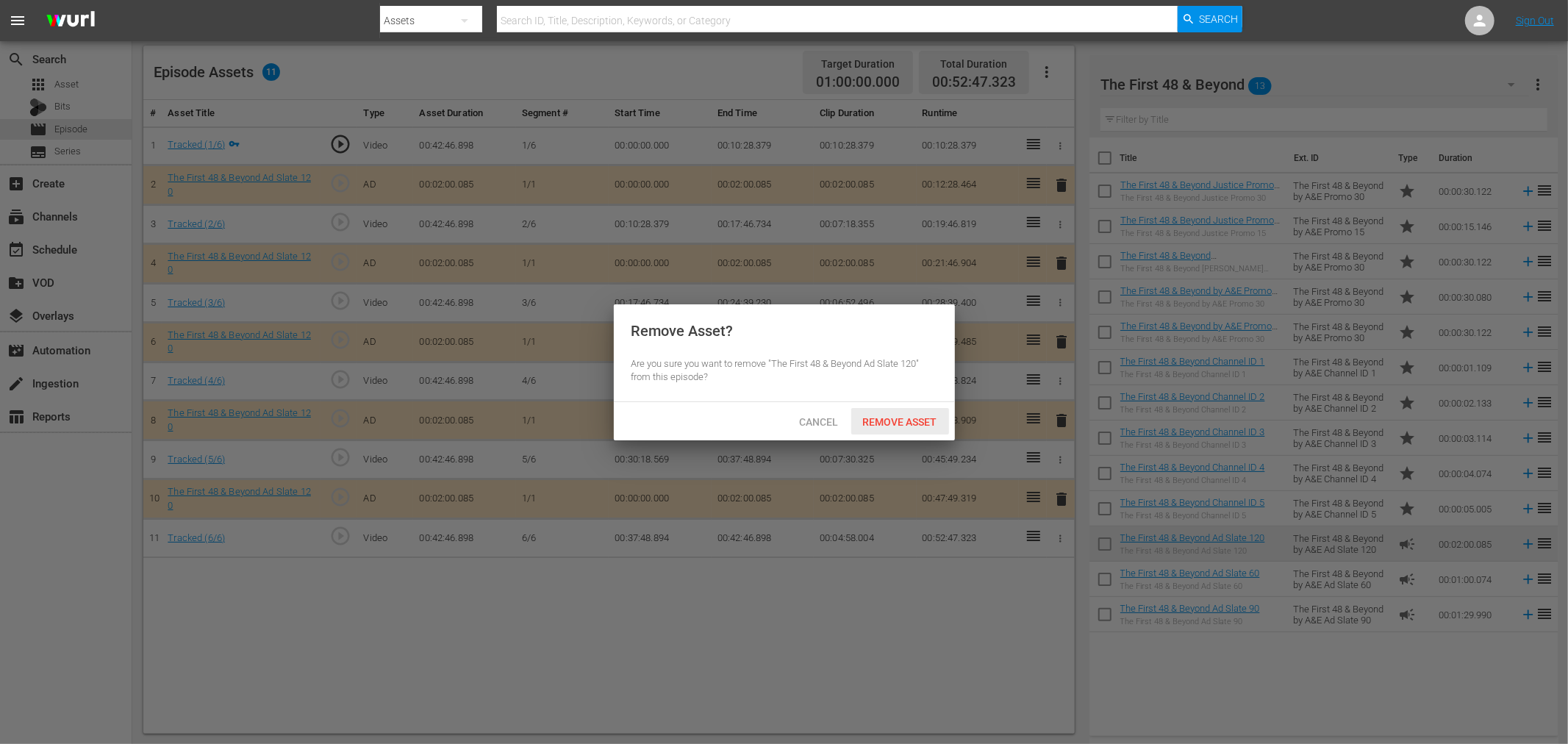
click at [901, 419] on span "Remove Asset" at bounding box center [900, 422] width 98 height 12
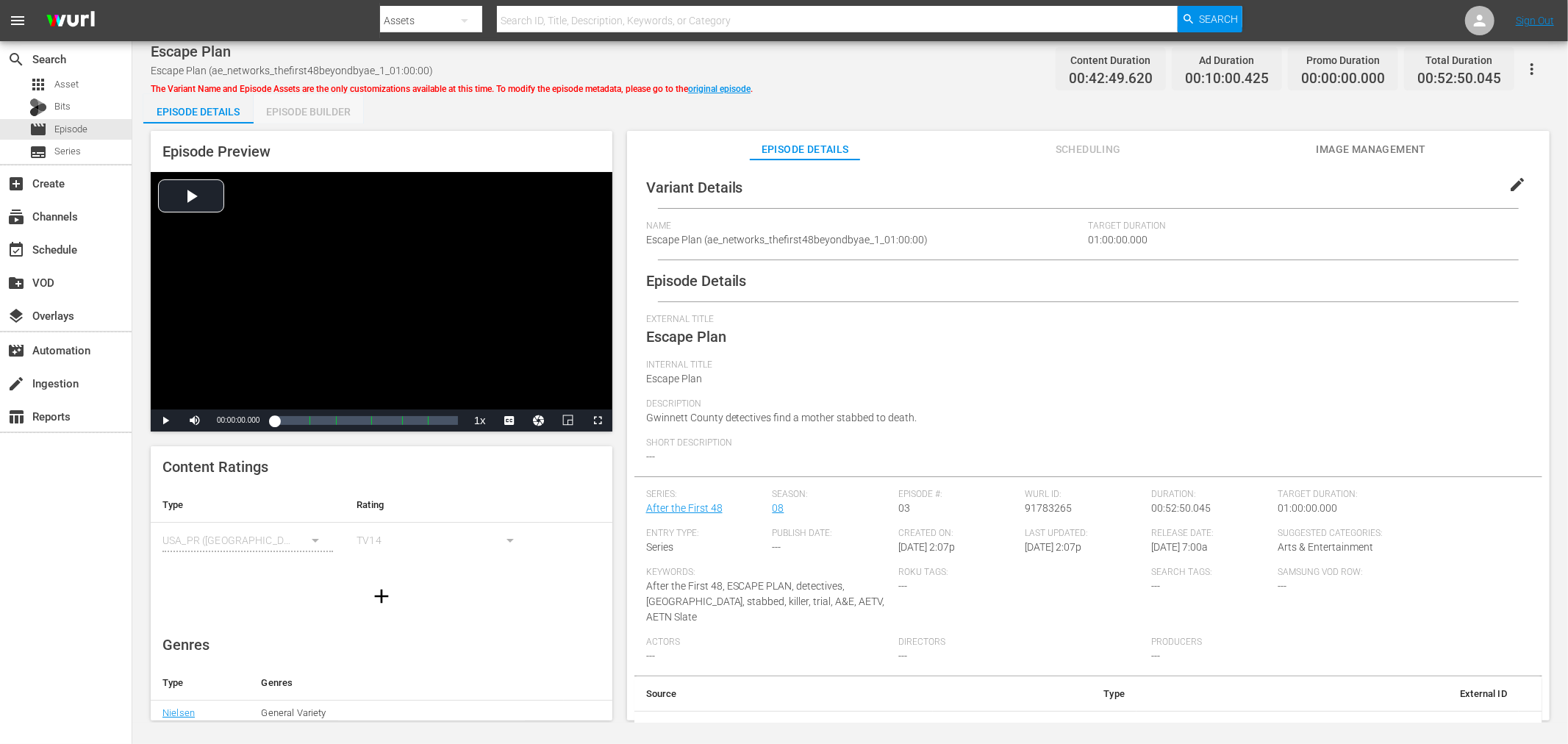
click at [276, 98] on div "Episode Builder" at bounding box center [309, 111] width 110 height 35
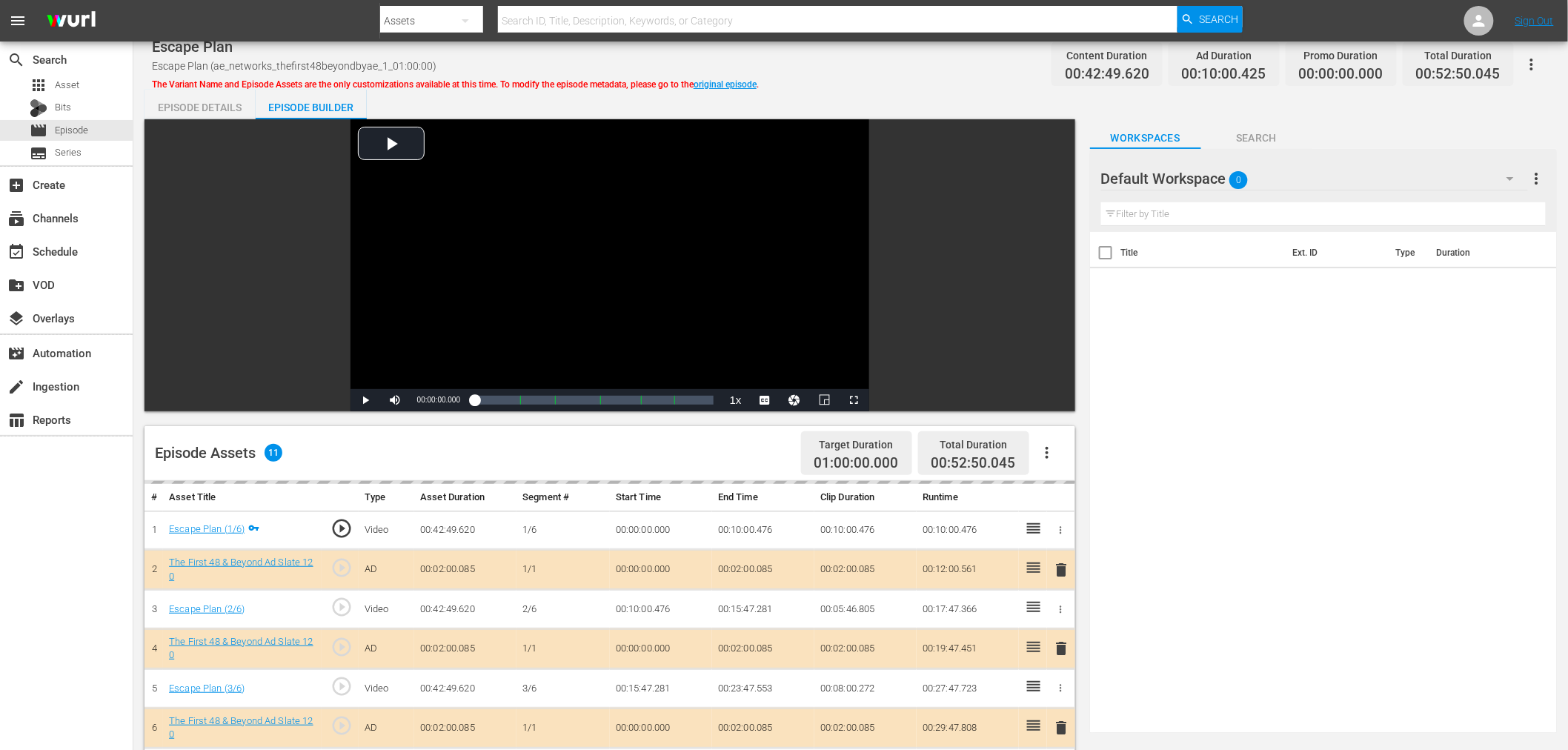
scroll to position [385, 0]
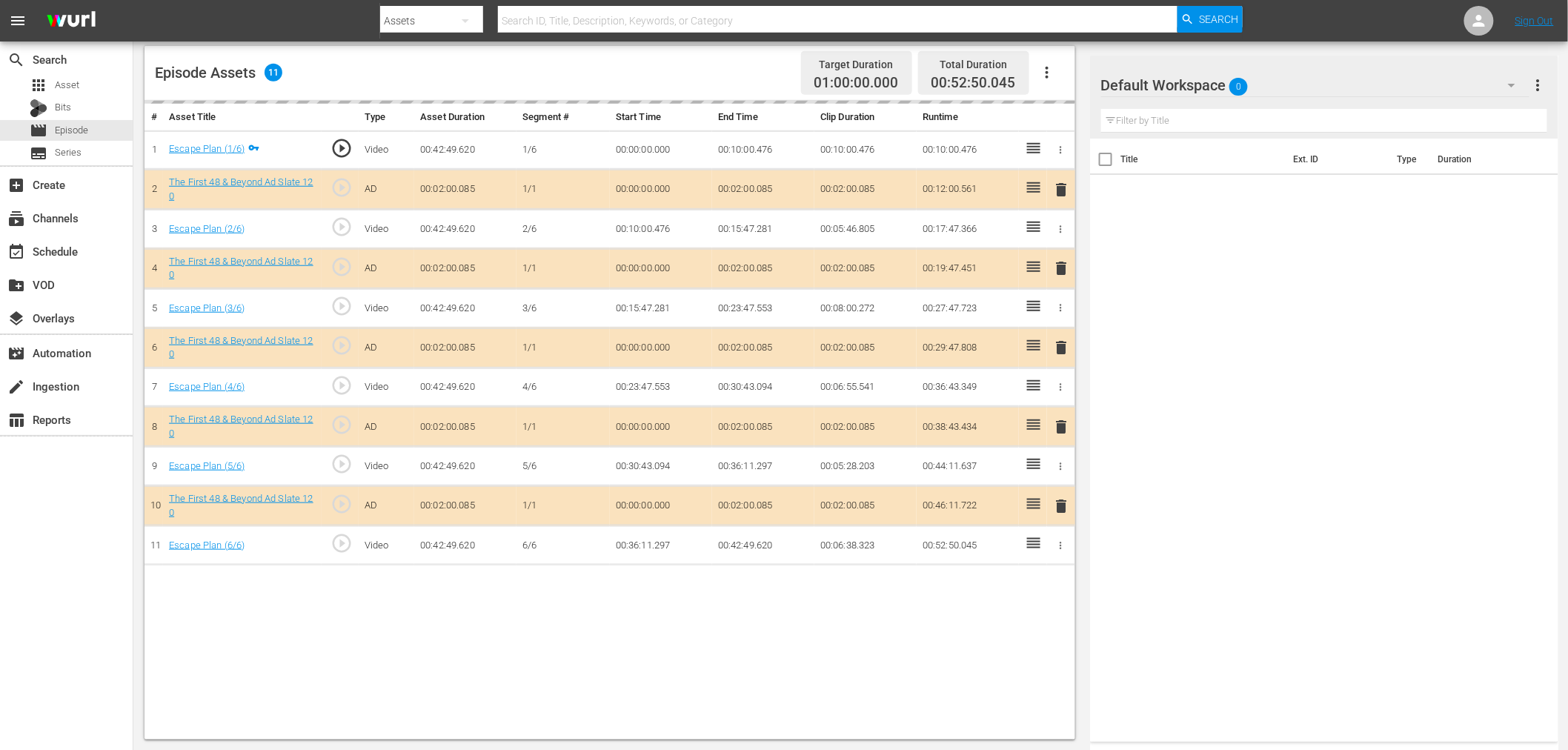
click at [1283, 90] on div "Default Workspace 0" at bounding box center [1315, 85] width 428 height 42
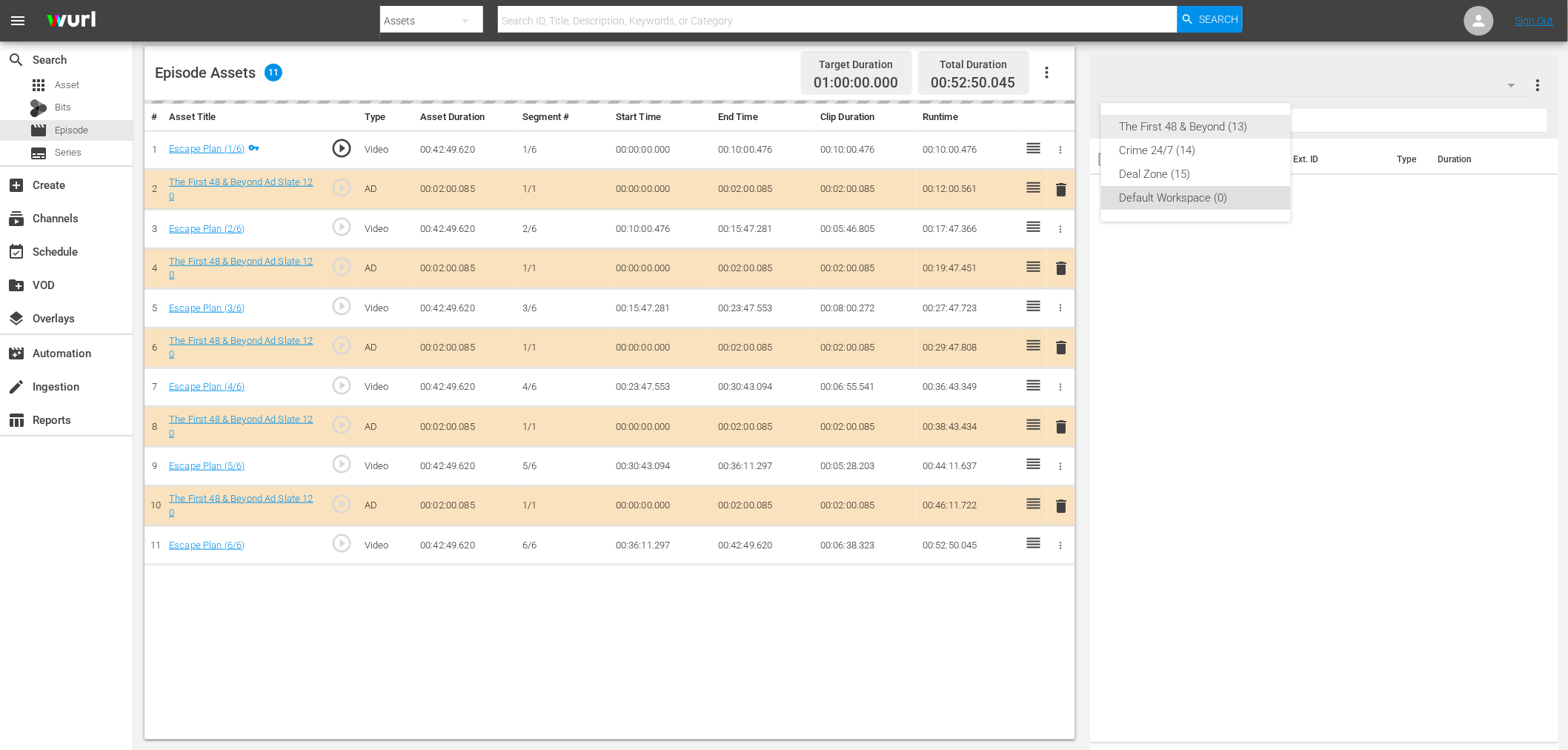
click at [1215, 124] on div "The First 48 & Beyond (13)" at bounding box center [1196, 126] width 154 height 24
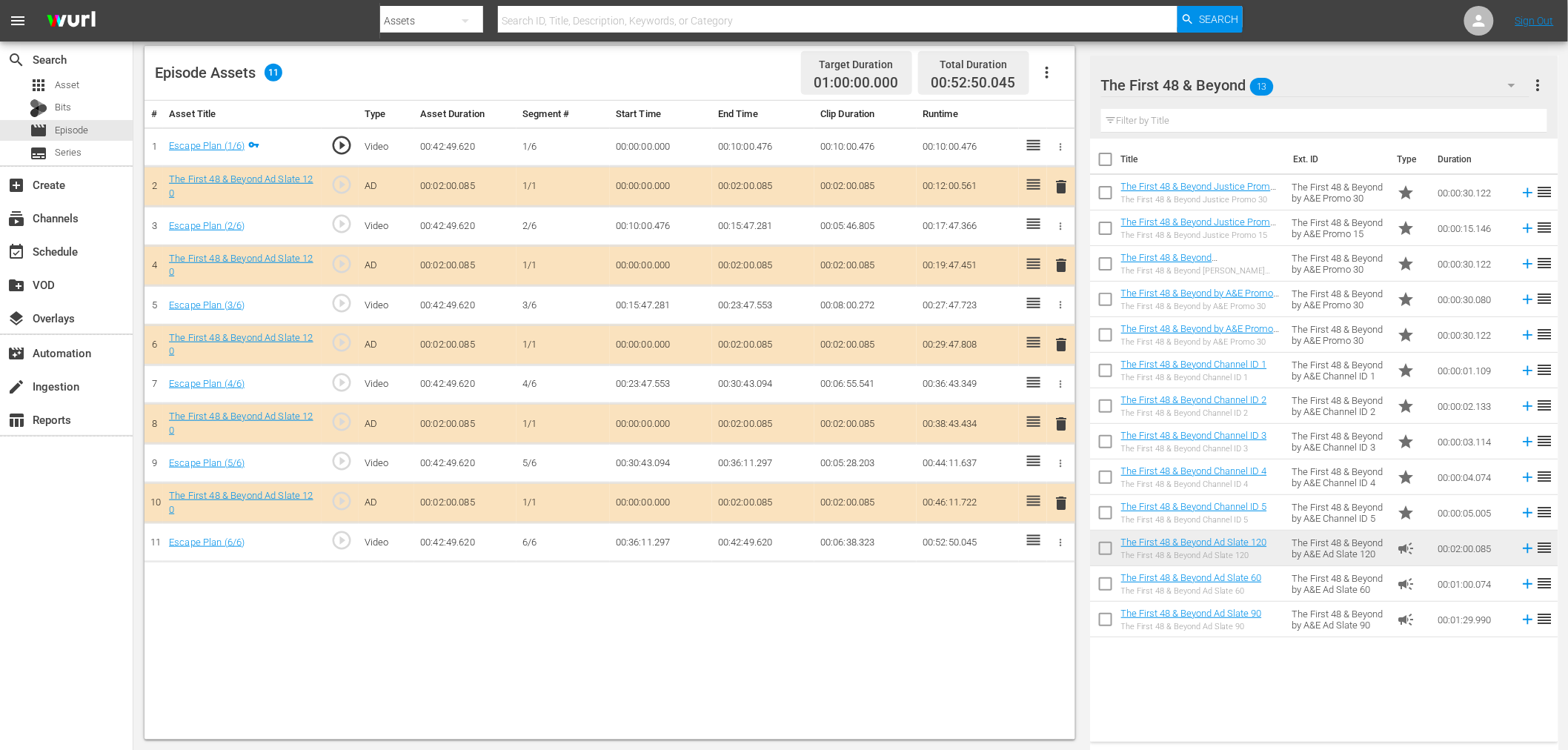
click at [1065, 269] on span "delete" at bounding box center [1062, 265] width 18 height 18
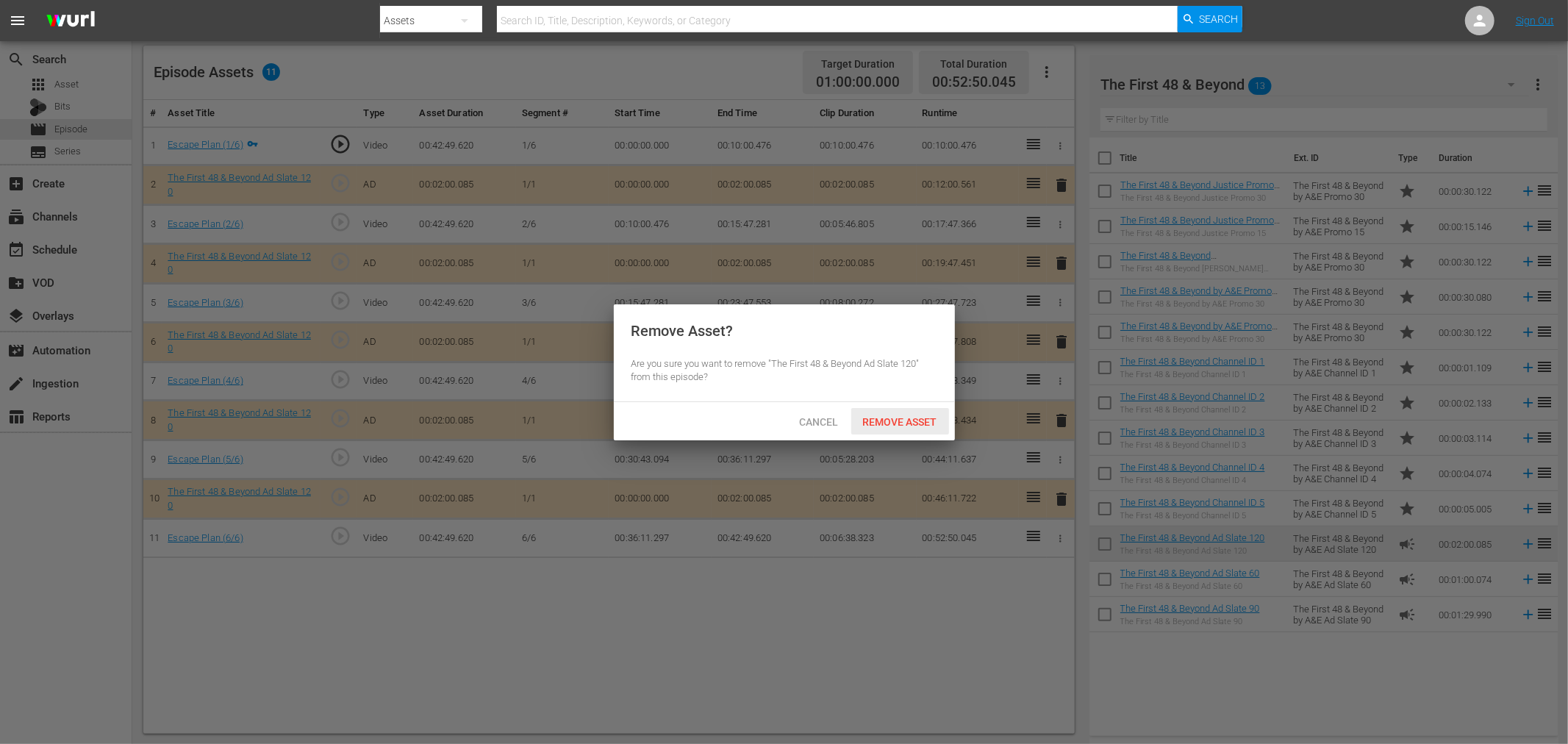
click at [873, 421] on span "Remove Asset" at bounding box center [900, 422] width 98 height 12
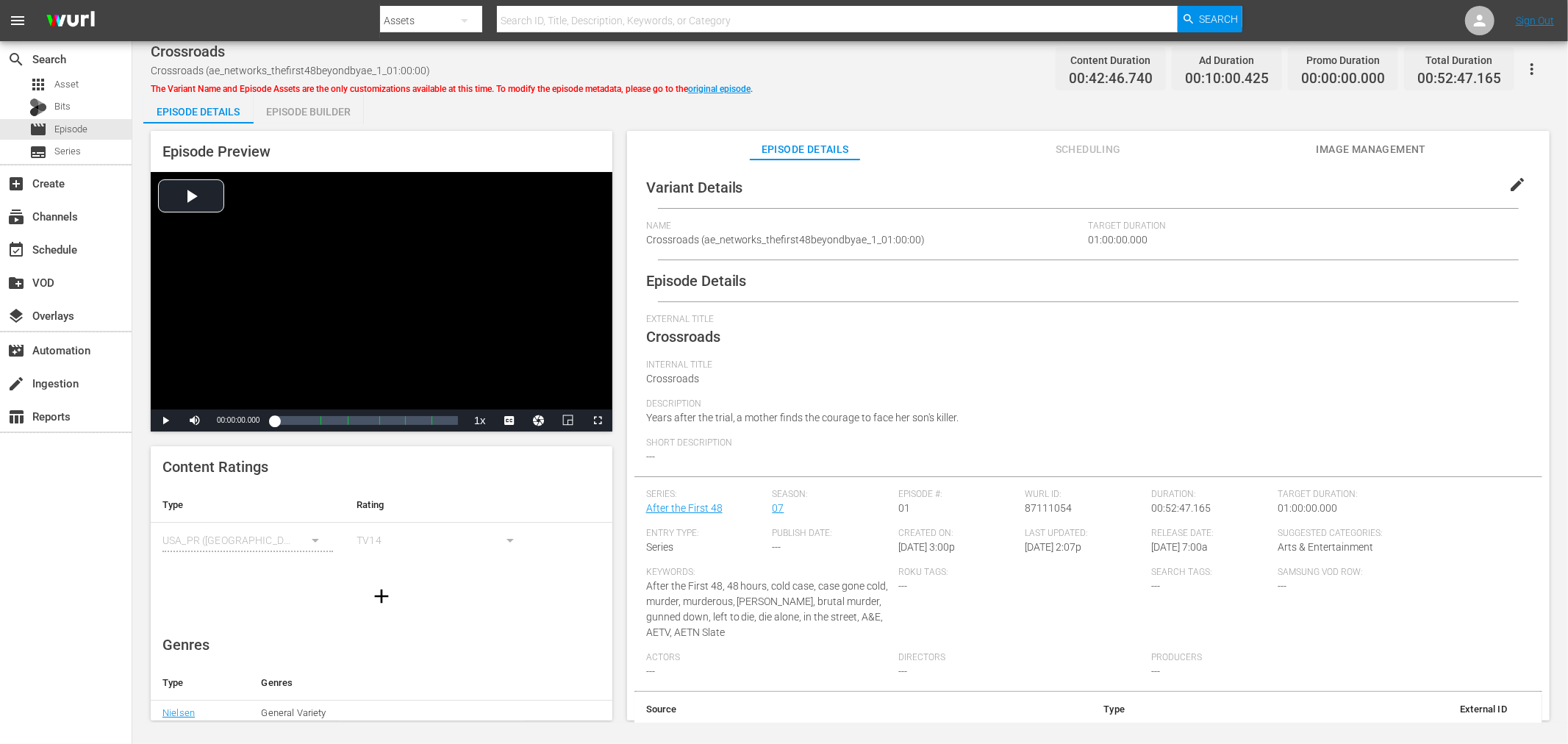
click at [299, 119] on div "Episode Builder" at bounding box center [309, 111] width 110 height 35
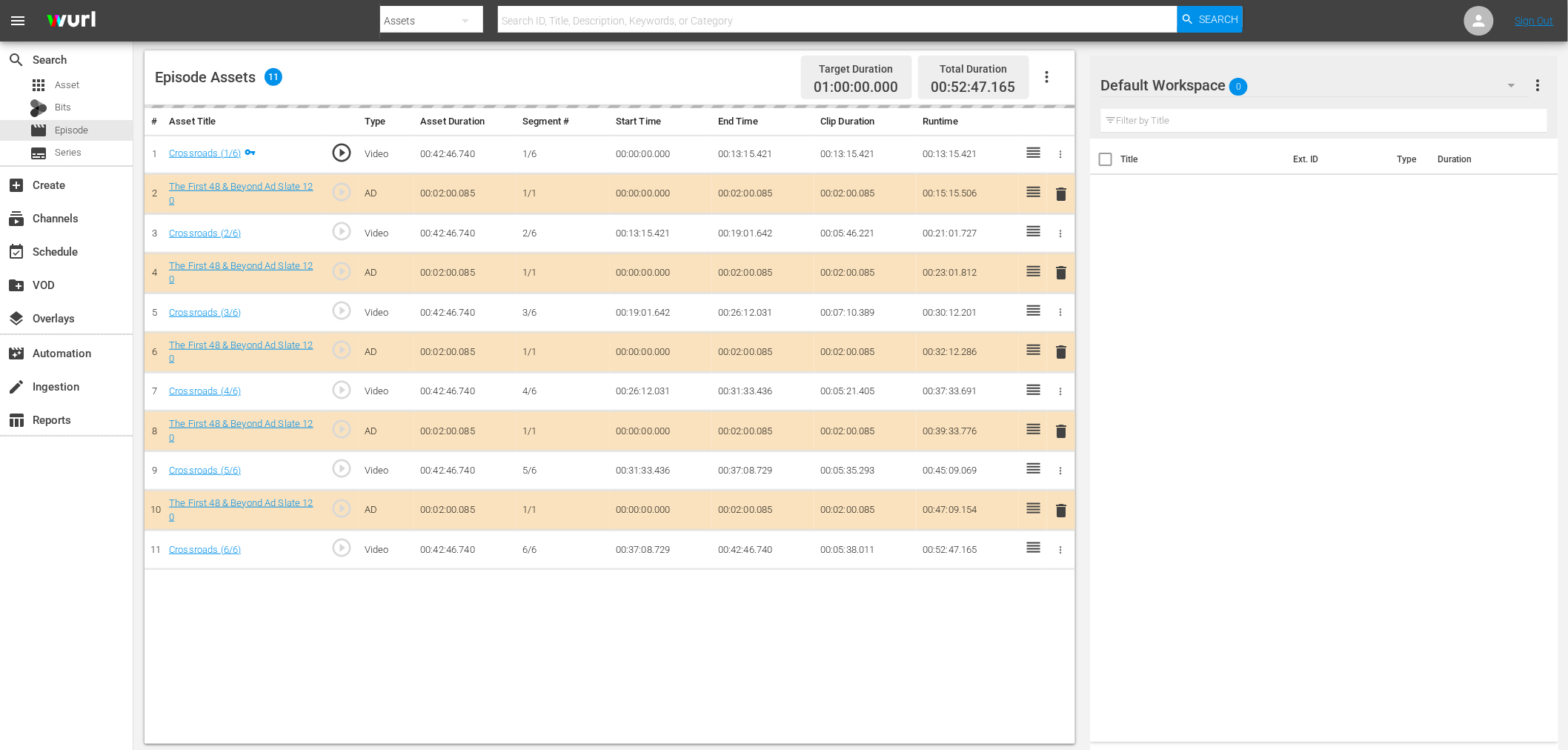
scroll to position [385, 0]
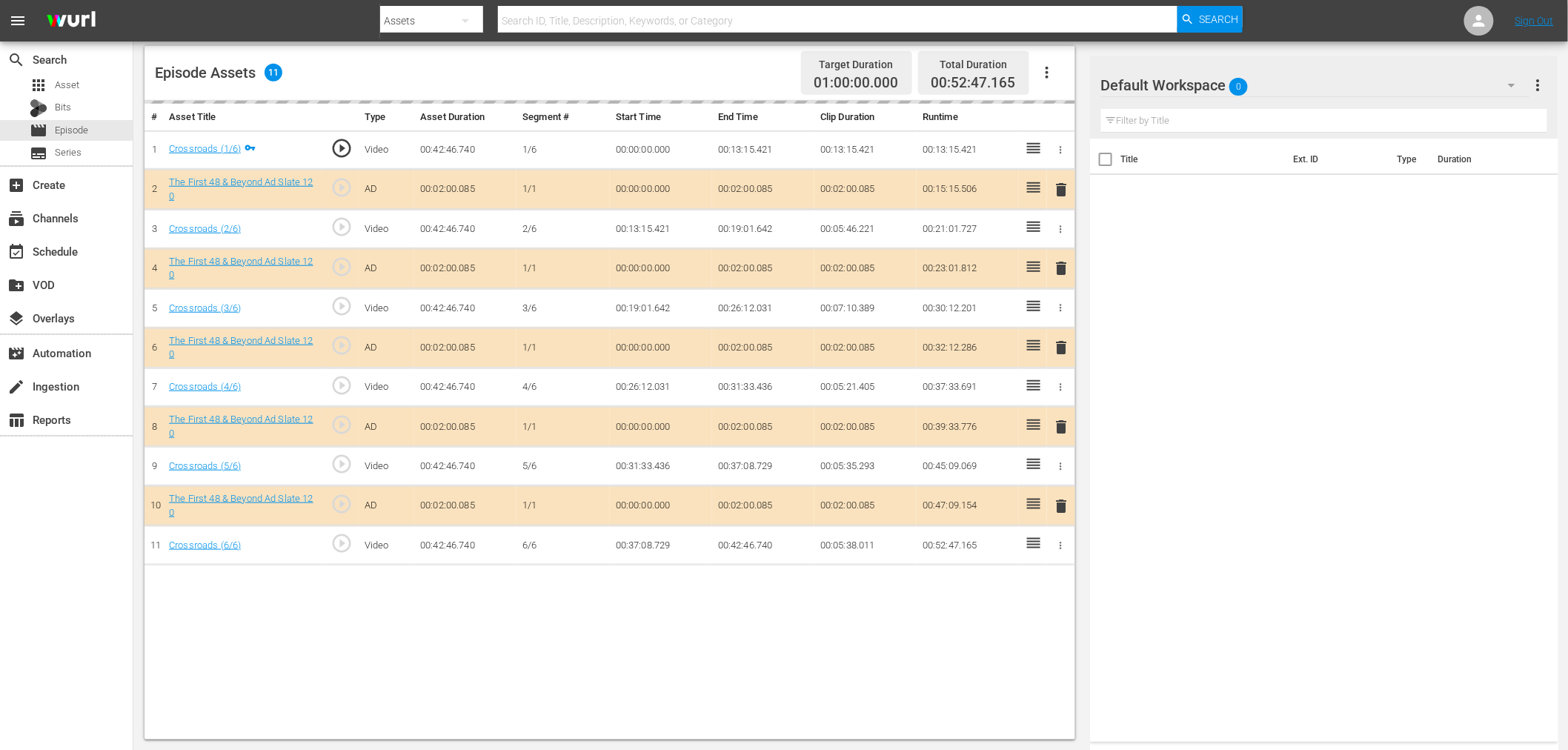
click at [1338, 83] on div "Default Workspace 0" at bounding box center [1315, 85] width 428 height 42
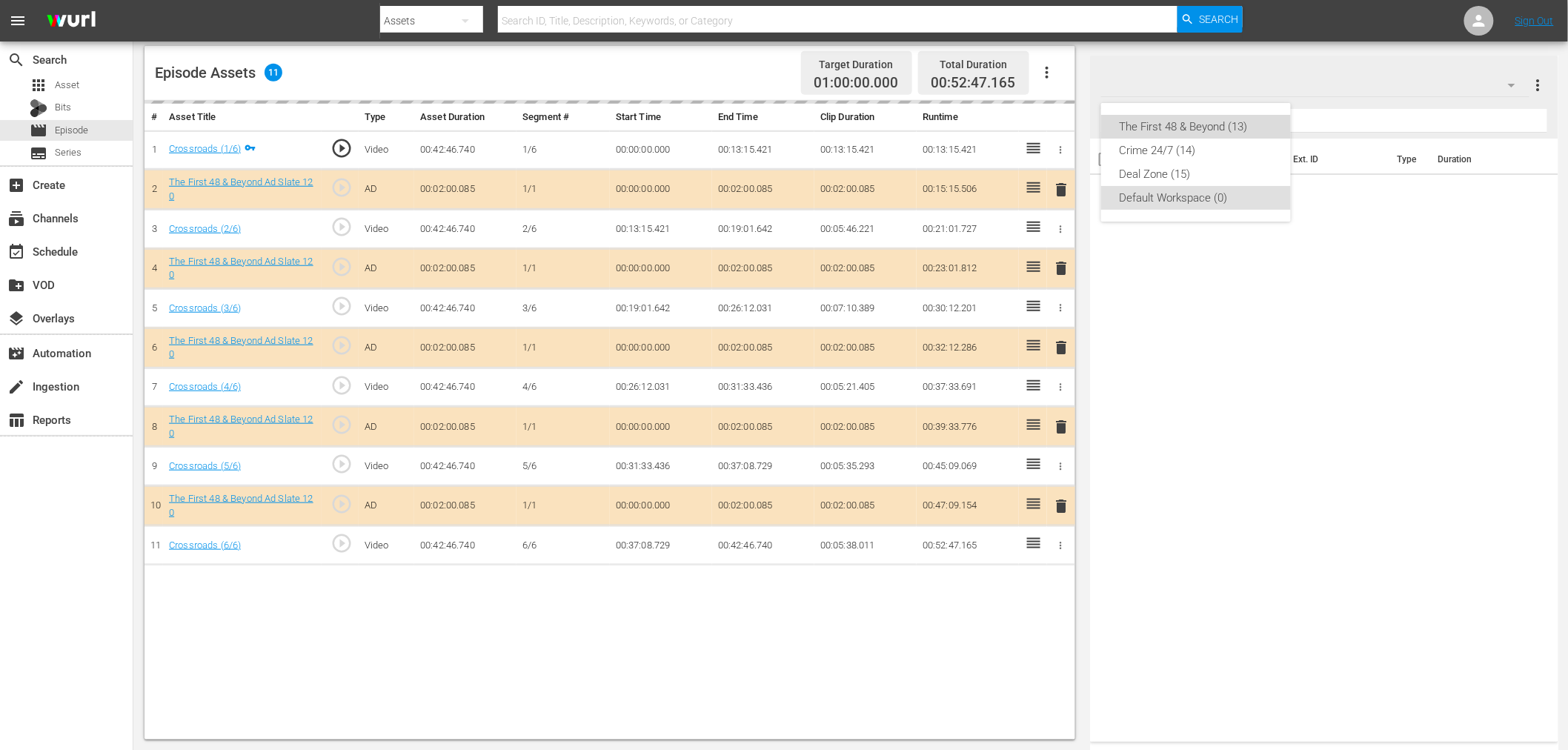
click at [1223, 120] on div "The First 48 & Beyond (13)" at bounding box center [1196, 126] width 154 height 24
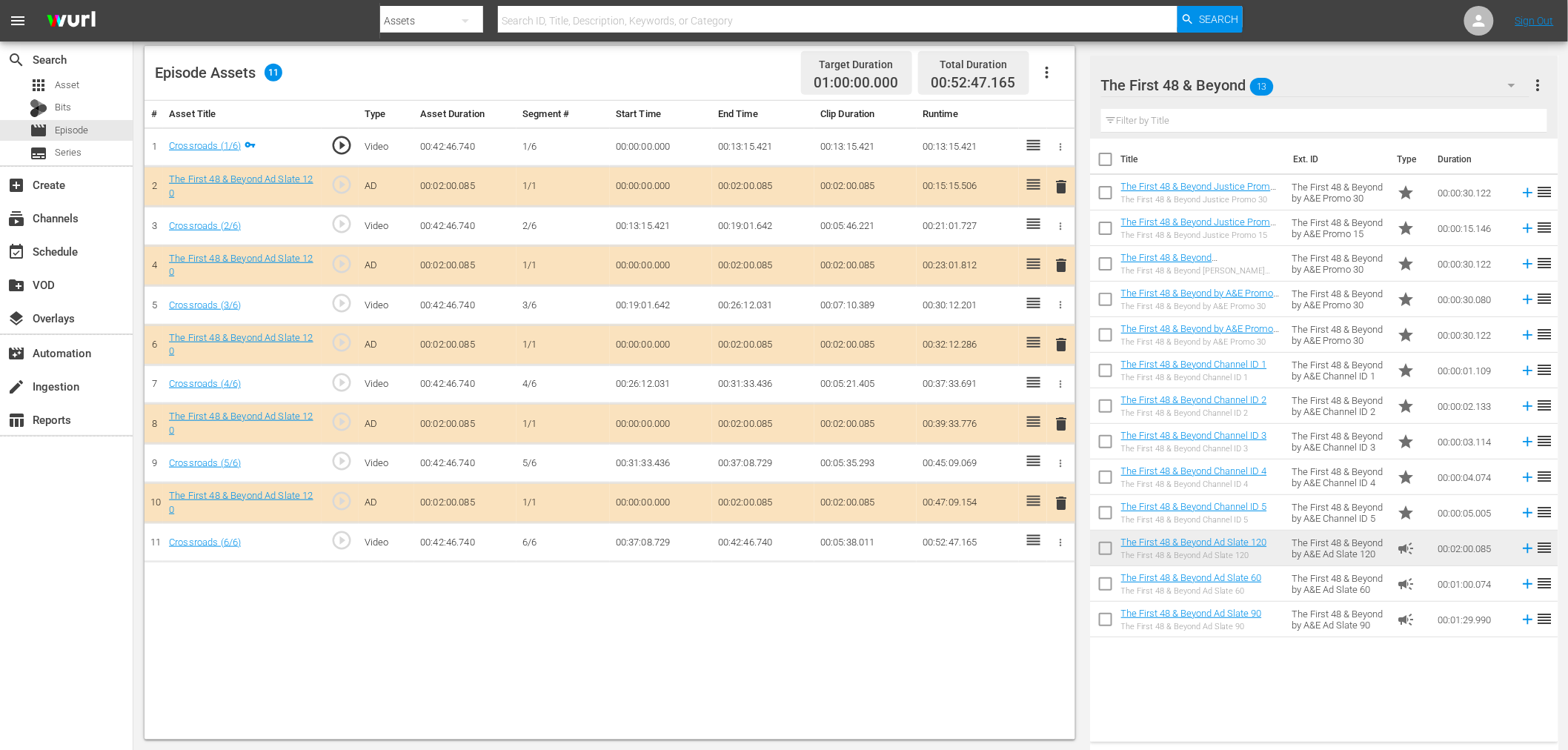
click at [1068, 263] on span "delete" at bounding box center [1062, 265] width 18 height 18
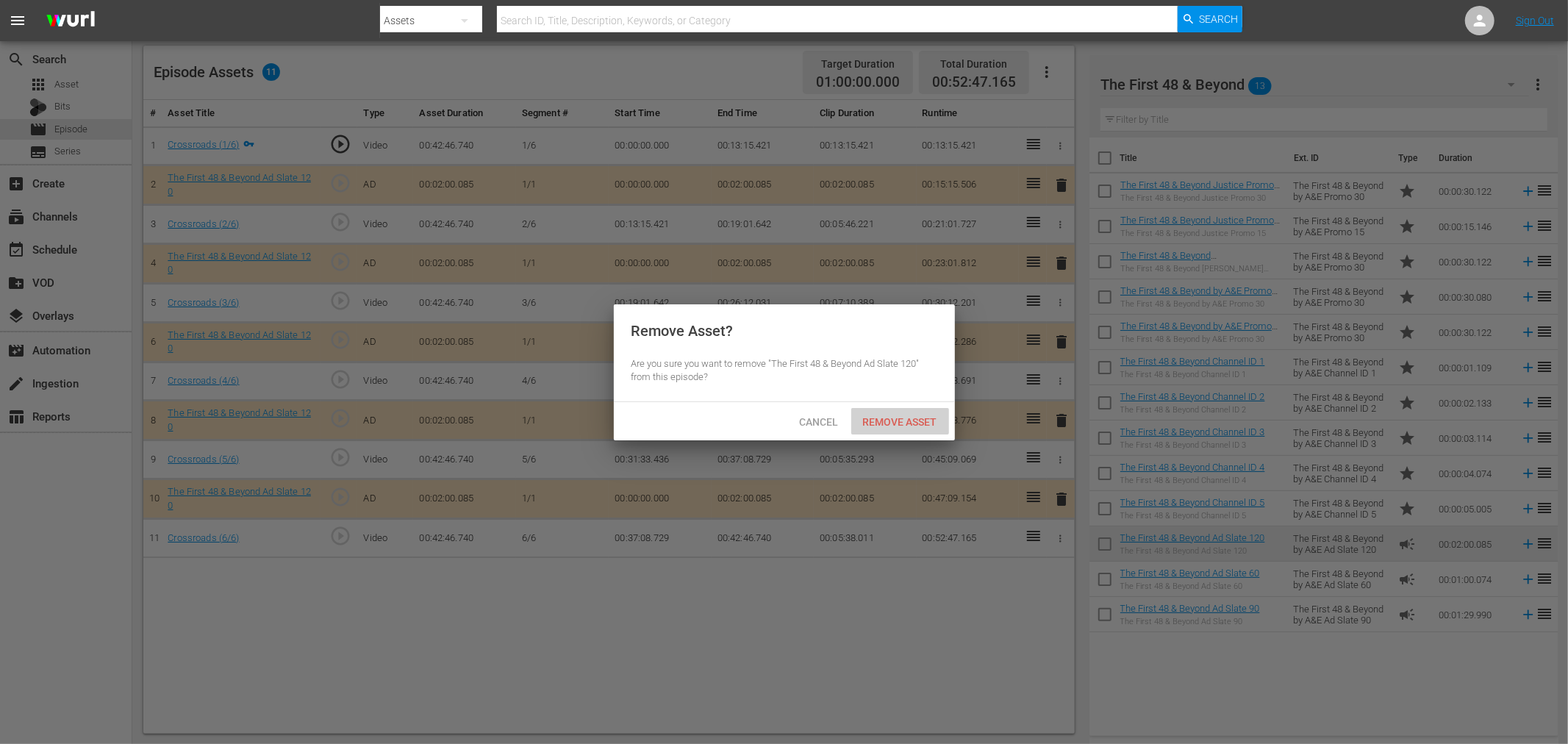
click at [875, 417] on span "Remove Asset" at bounding box center [900, 422] width 98 height 12
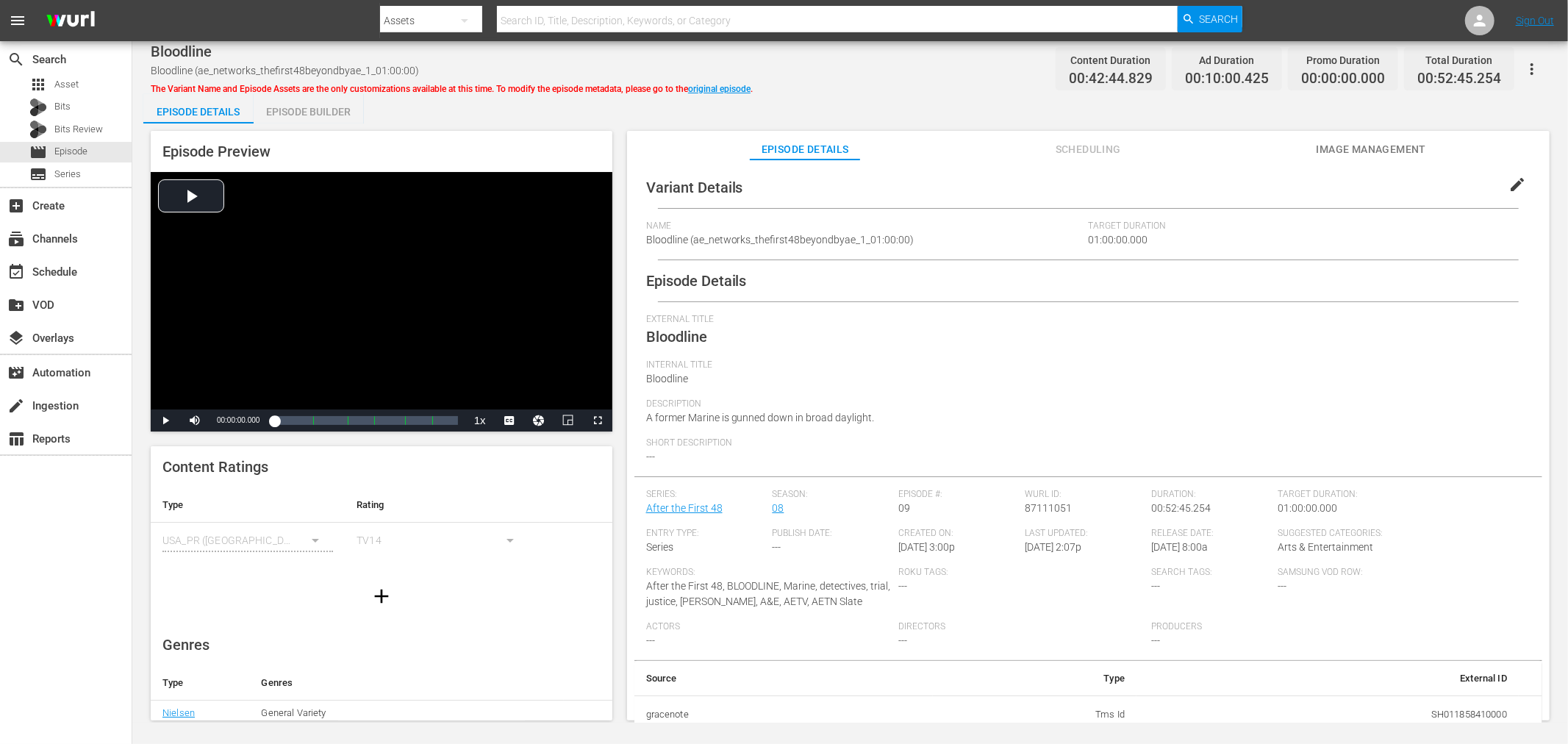
click at [289, 100] on div "Episode Builder" at bounding box center [309, 111] width 110 height 35
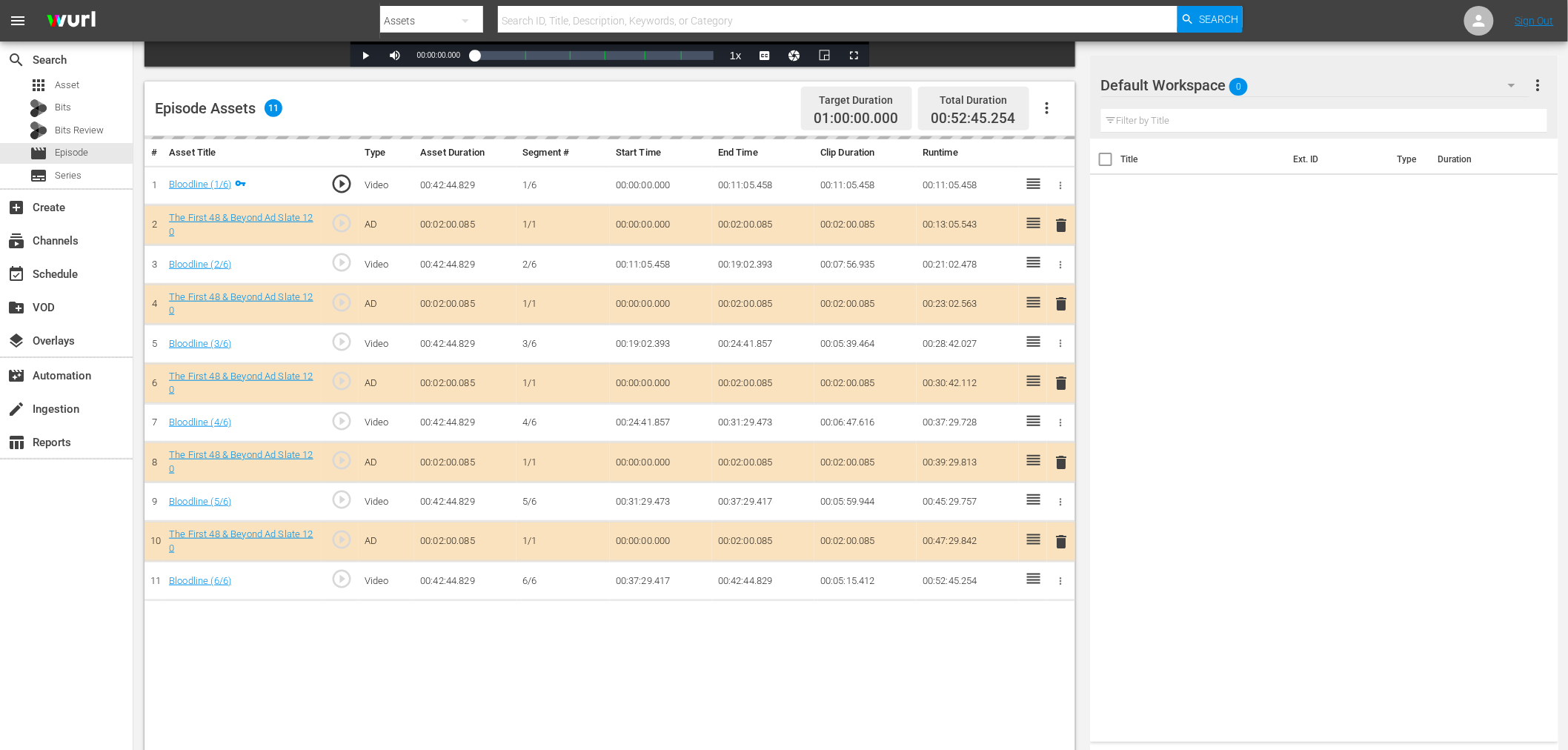
scroll to position [385, 0]
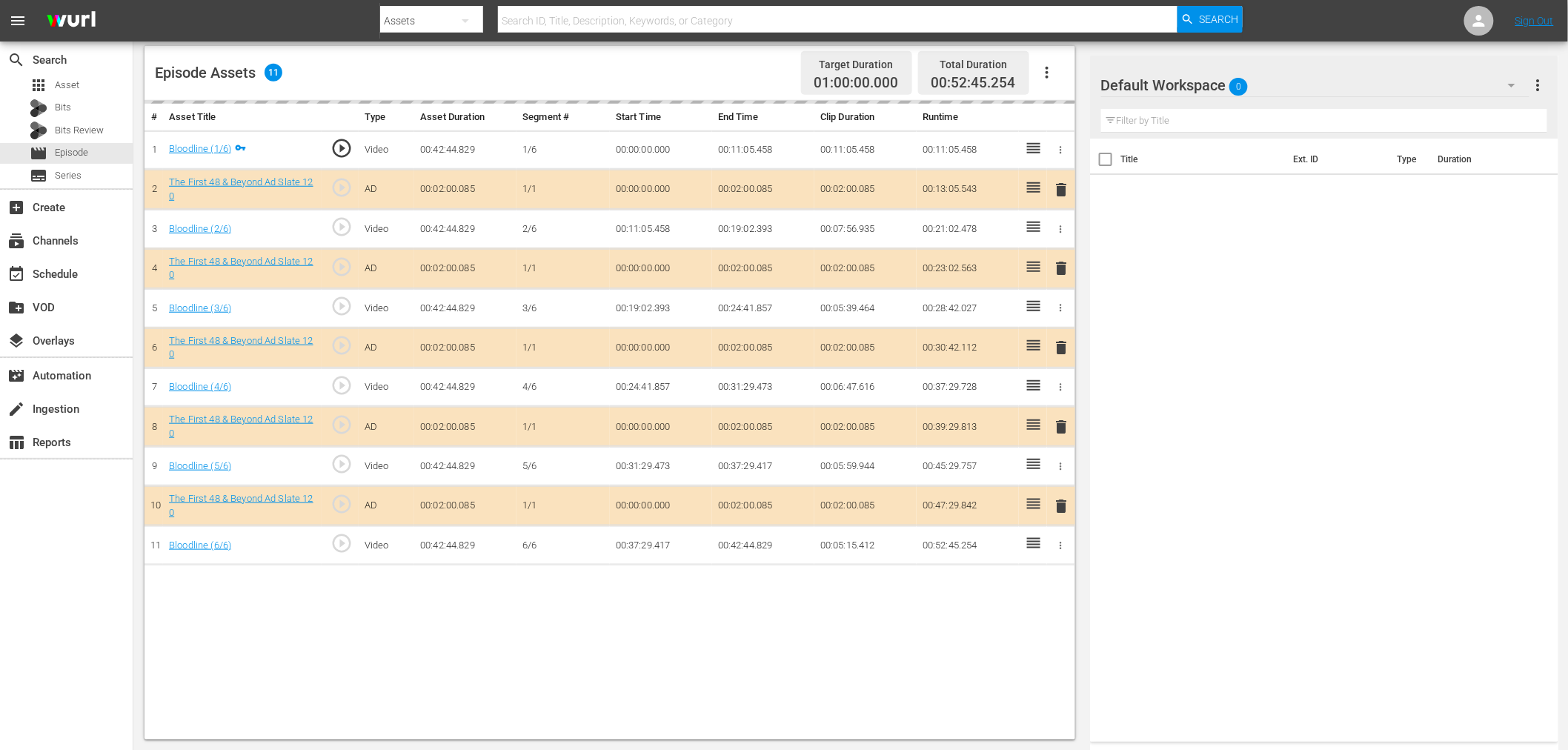
click at [1342, 76] on div "Default Workspace 0" at bounding box center [1315, 85] width 428 height 42
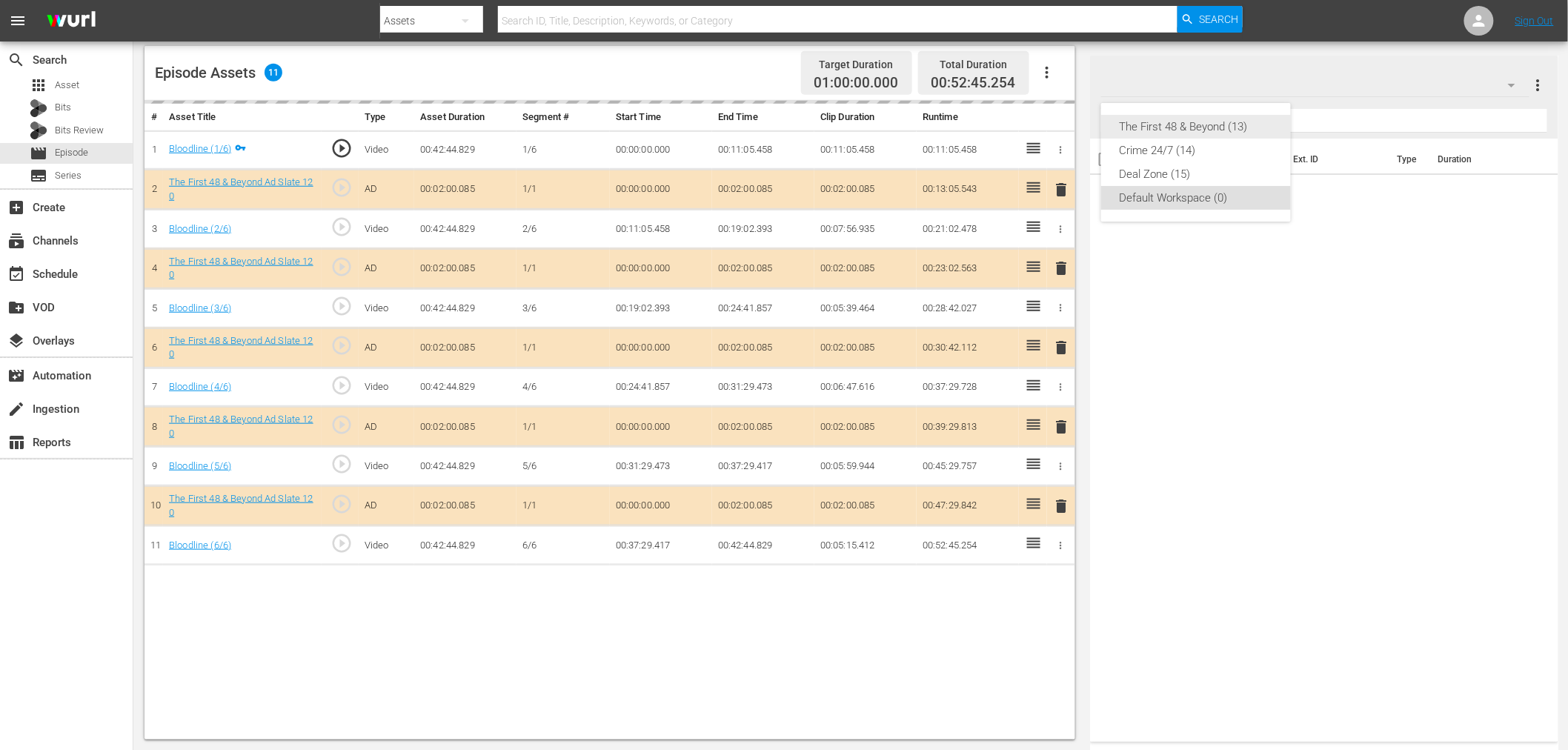
click at [1206, 127] on div "The First 48 & Beyond (13)" at bounding box center [1196, 126] width 154 height 24
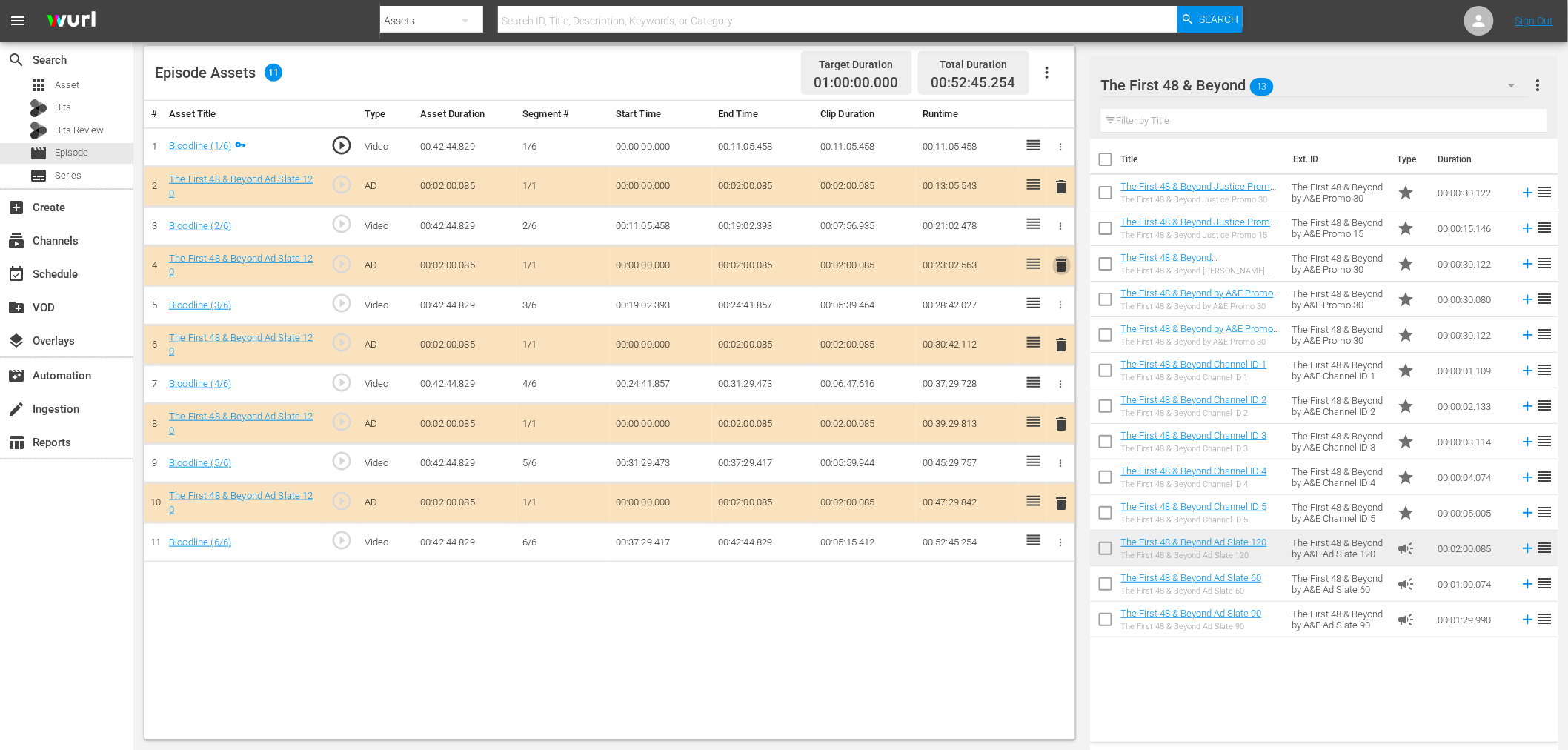
click at [1062, 264] on span "delete" at bounding box center [1062, 265] width 18 height 18
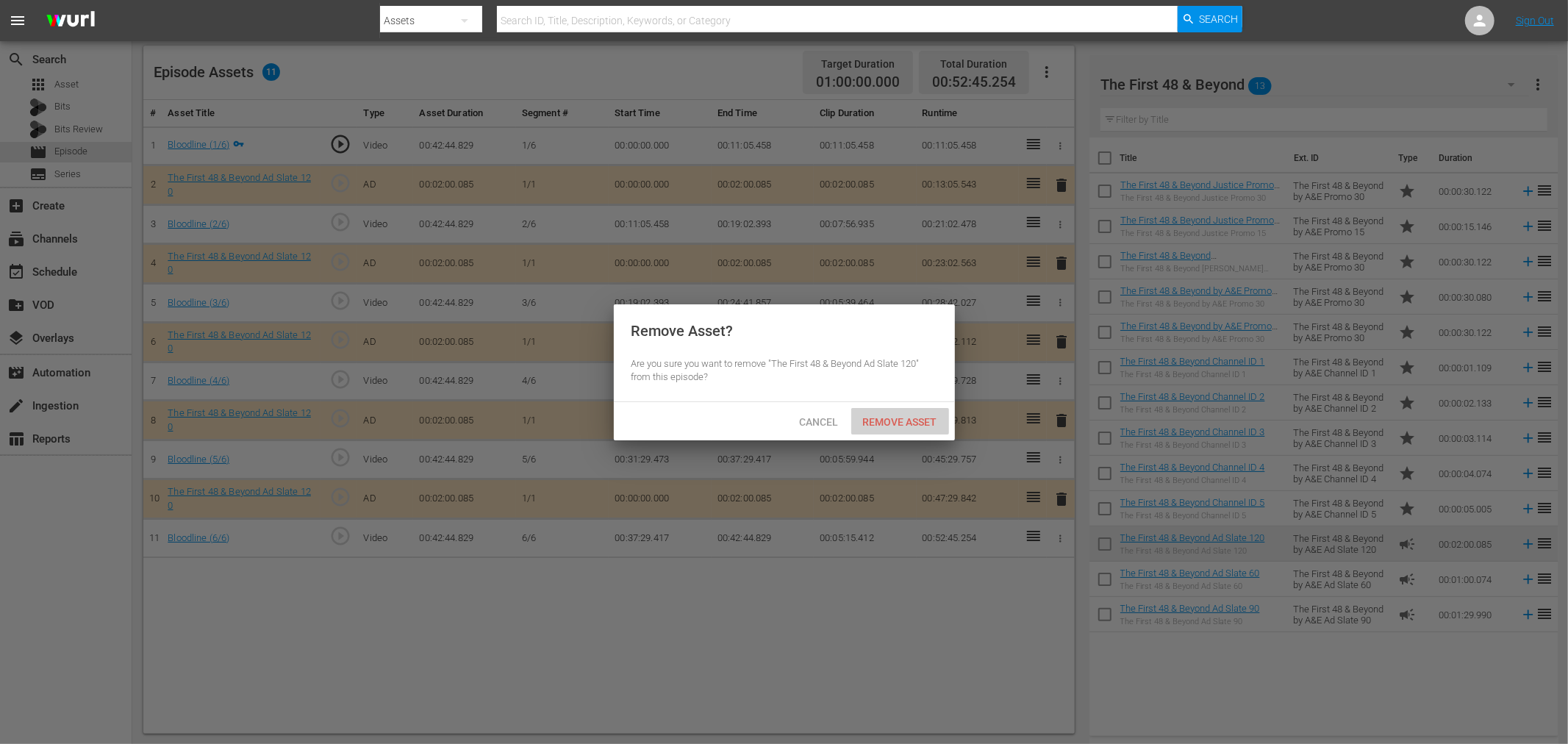
click at [910, 423] on span "Remove Asset" at bounding box center [900, 422] width 98 height 12
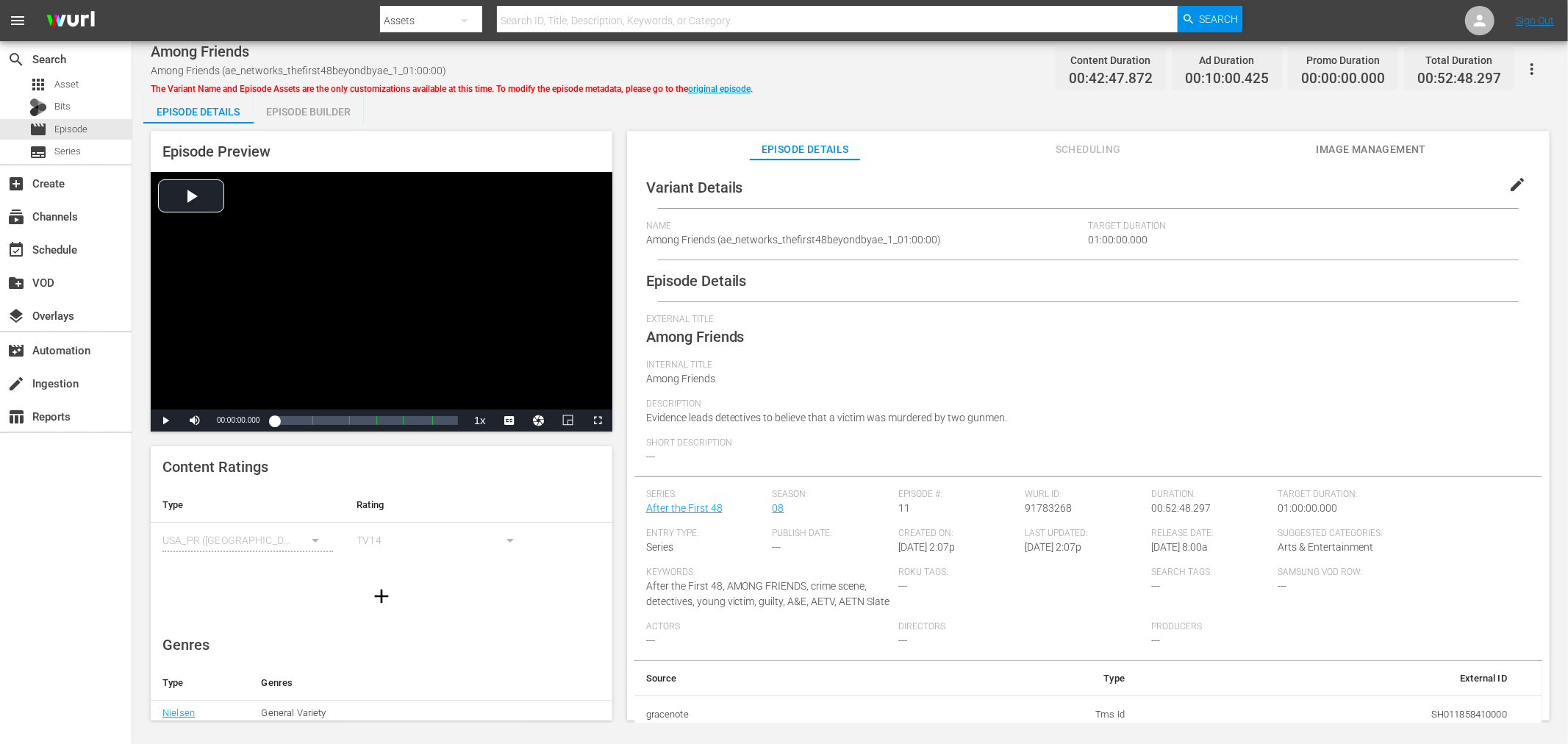
click at [297, 111] on div "Episode Builder" at bounding box center [309, 111] width 110 height 35
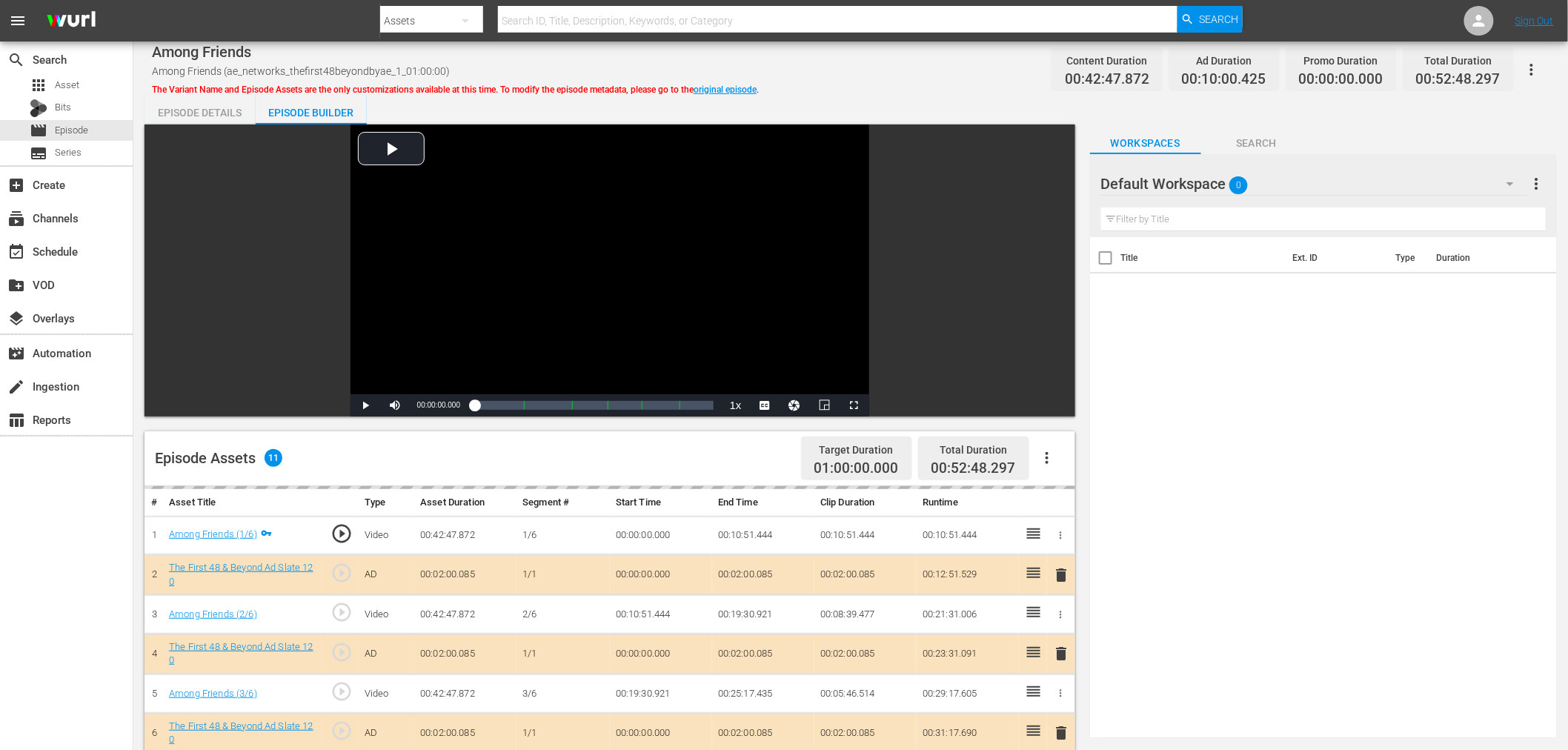
scroll to position [385, 0]
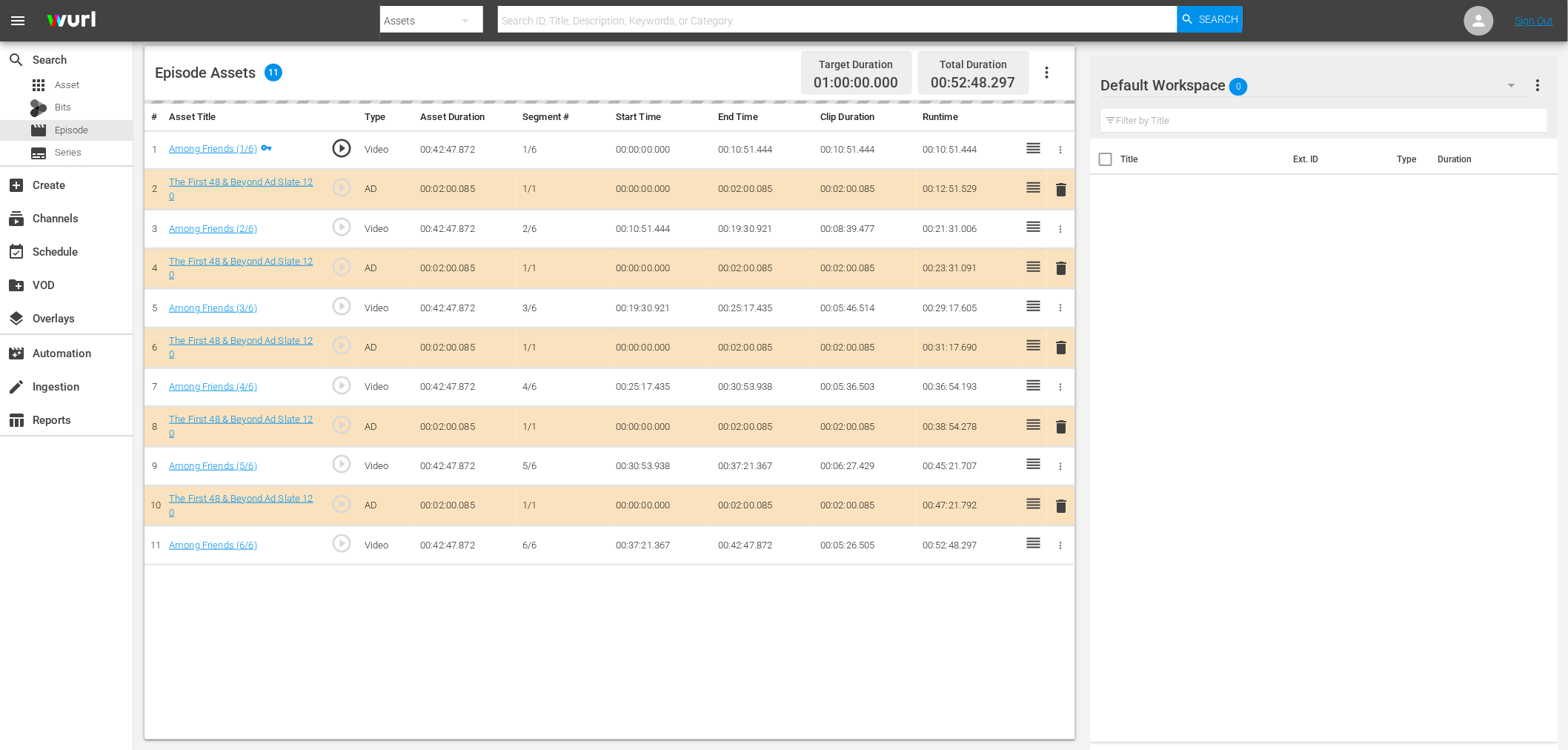
click at [1302, 109] on input "text" at bounding box center [1323, 121] width 446 height 24
click at [1304, 90] on div "Default Workspace 0" at bounding box center [1315, 85] width 428 height 42
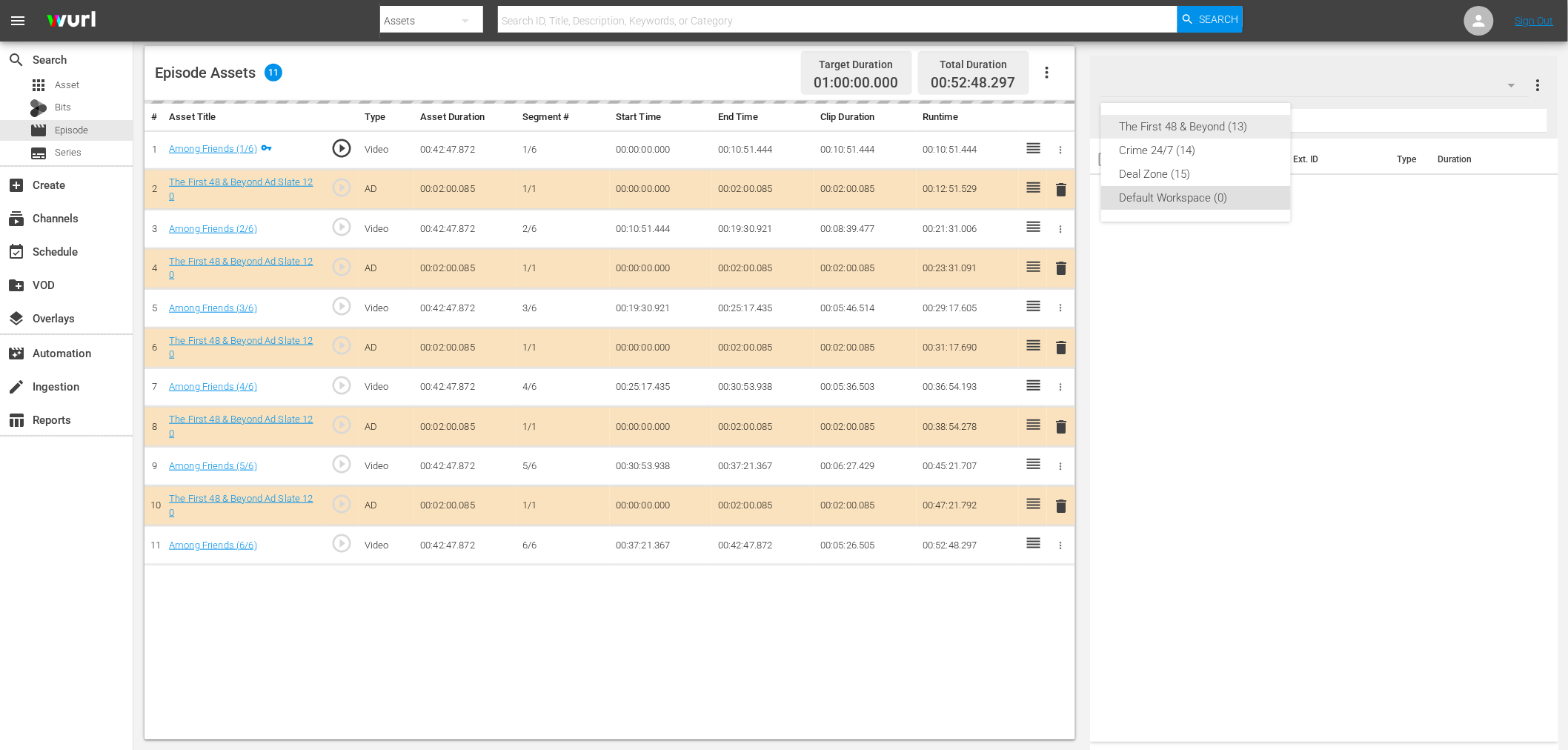
click at [1232, 133] on div "The First 48 & Beyond (13)" at bounding box center [1196, 126] width 154 height 24
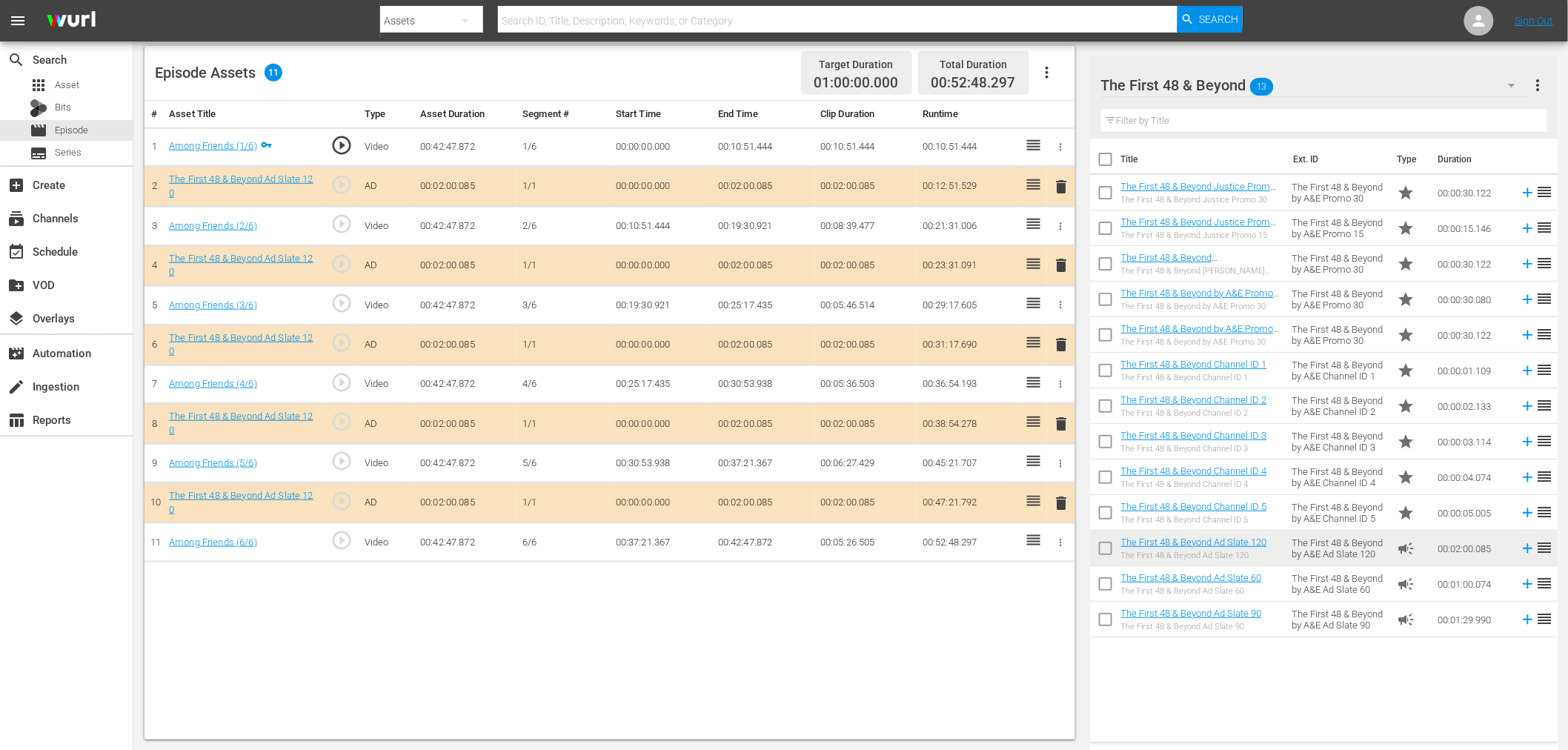
click at [1058, 264] on span "delete" at bounding box center [1062, 265] width 18 height 18
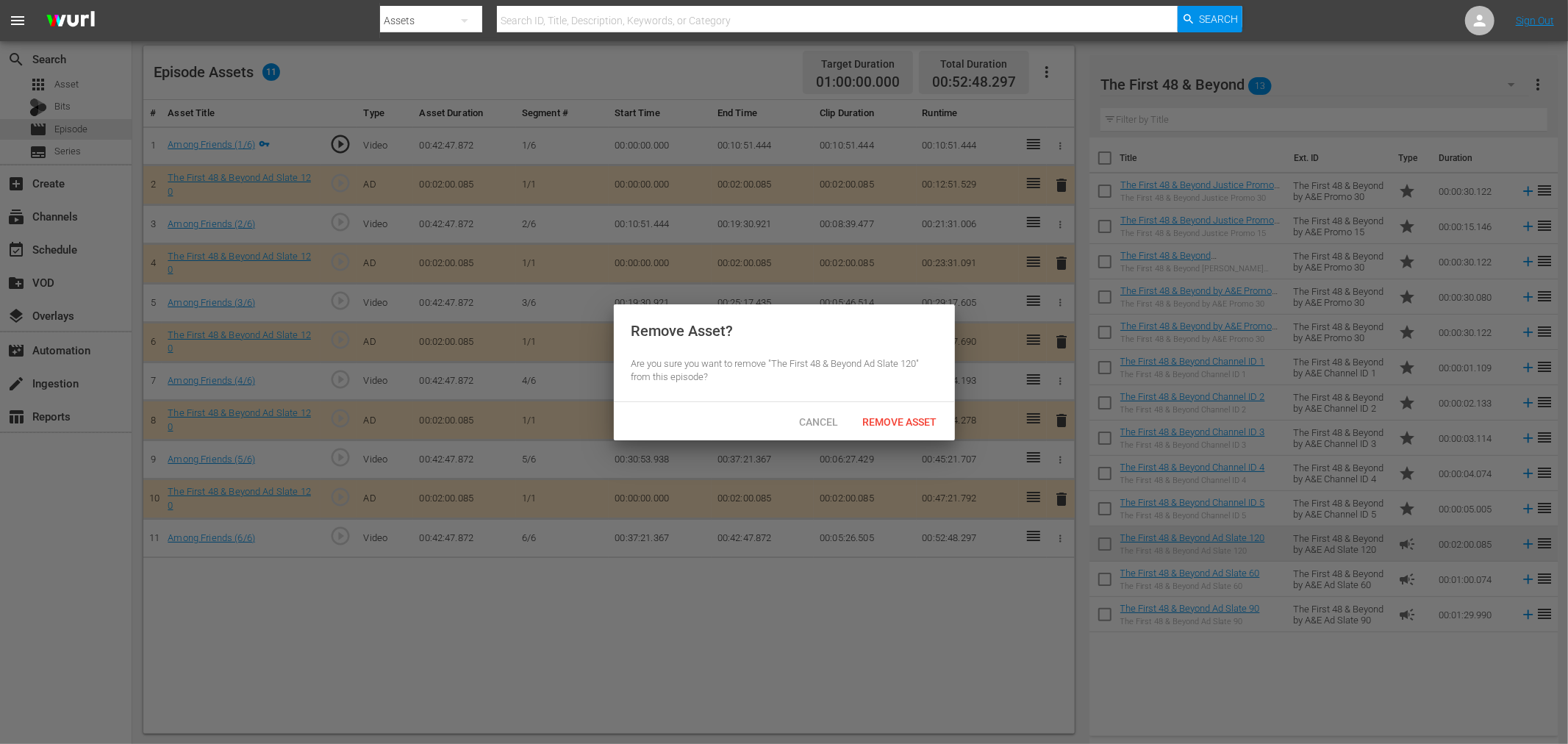
click at [915, 418] on span "Remove Asset" at bounding box center [900, 422] width 98 height 12
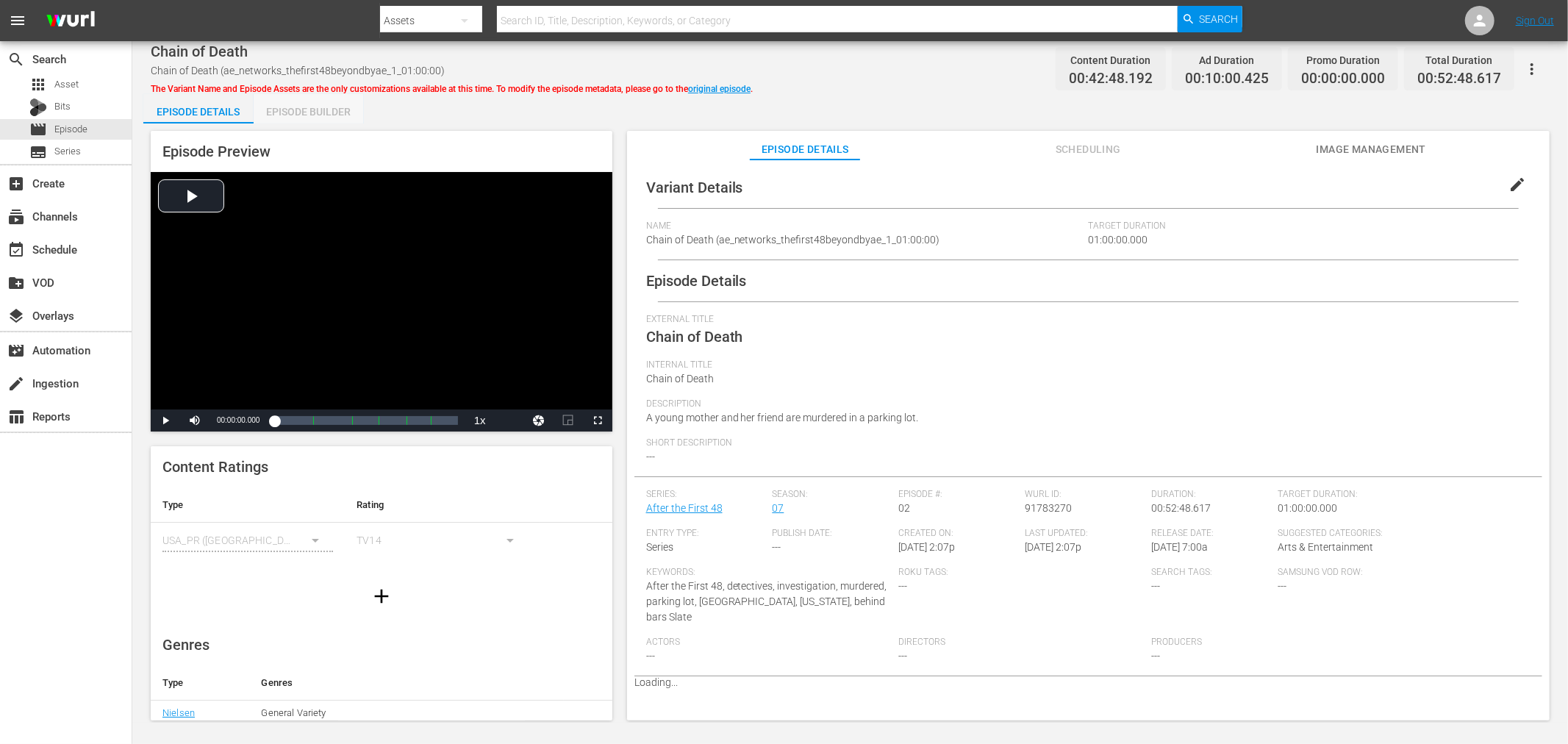
click at [314, 111] on div "Episode Builder" at bounding box center [309, 111] width 110 height 35
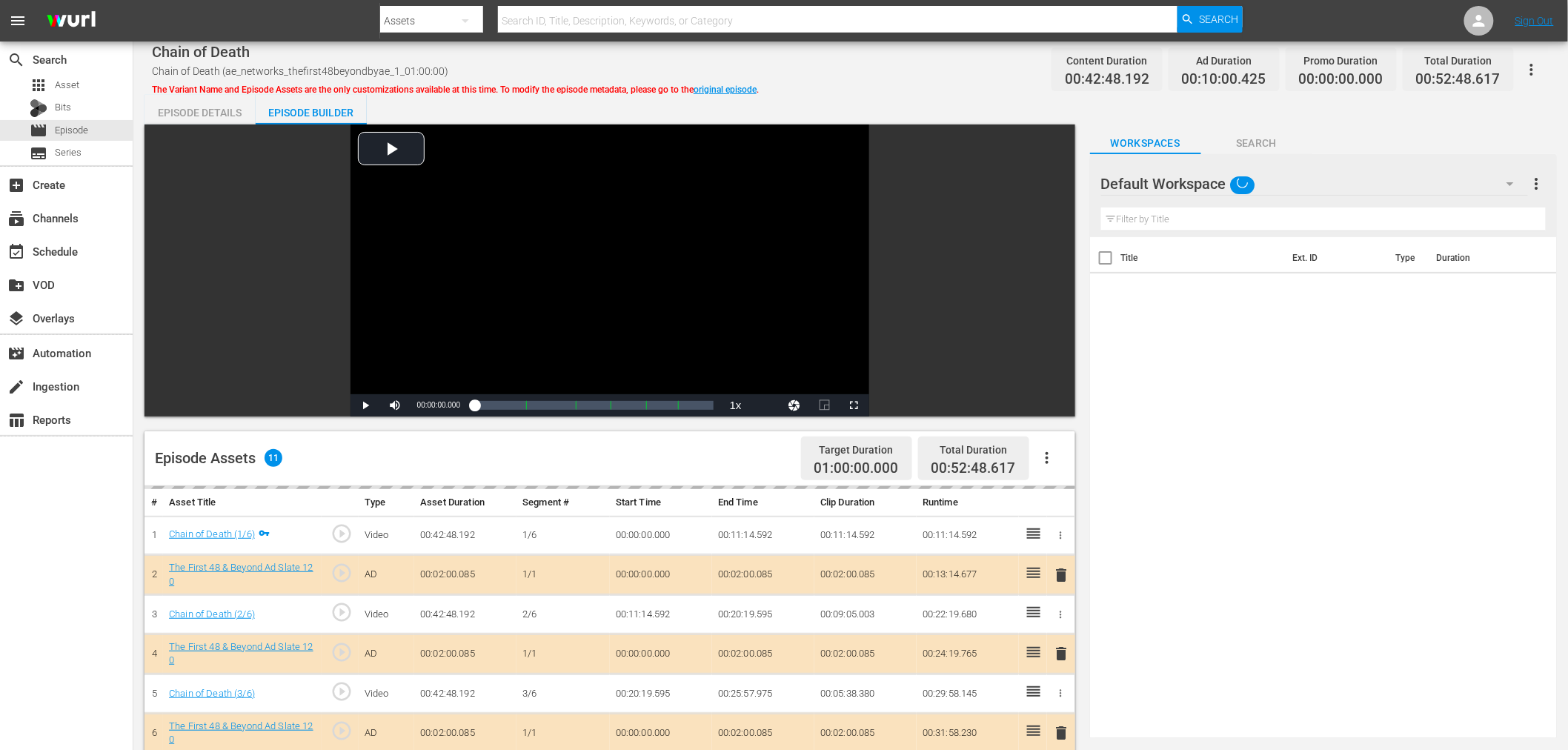
click at [1324, 166] on div "Default Workspace" at bounding box center [1314, 184] width 426 height 42
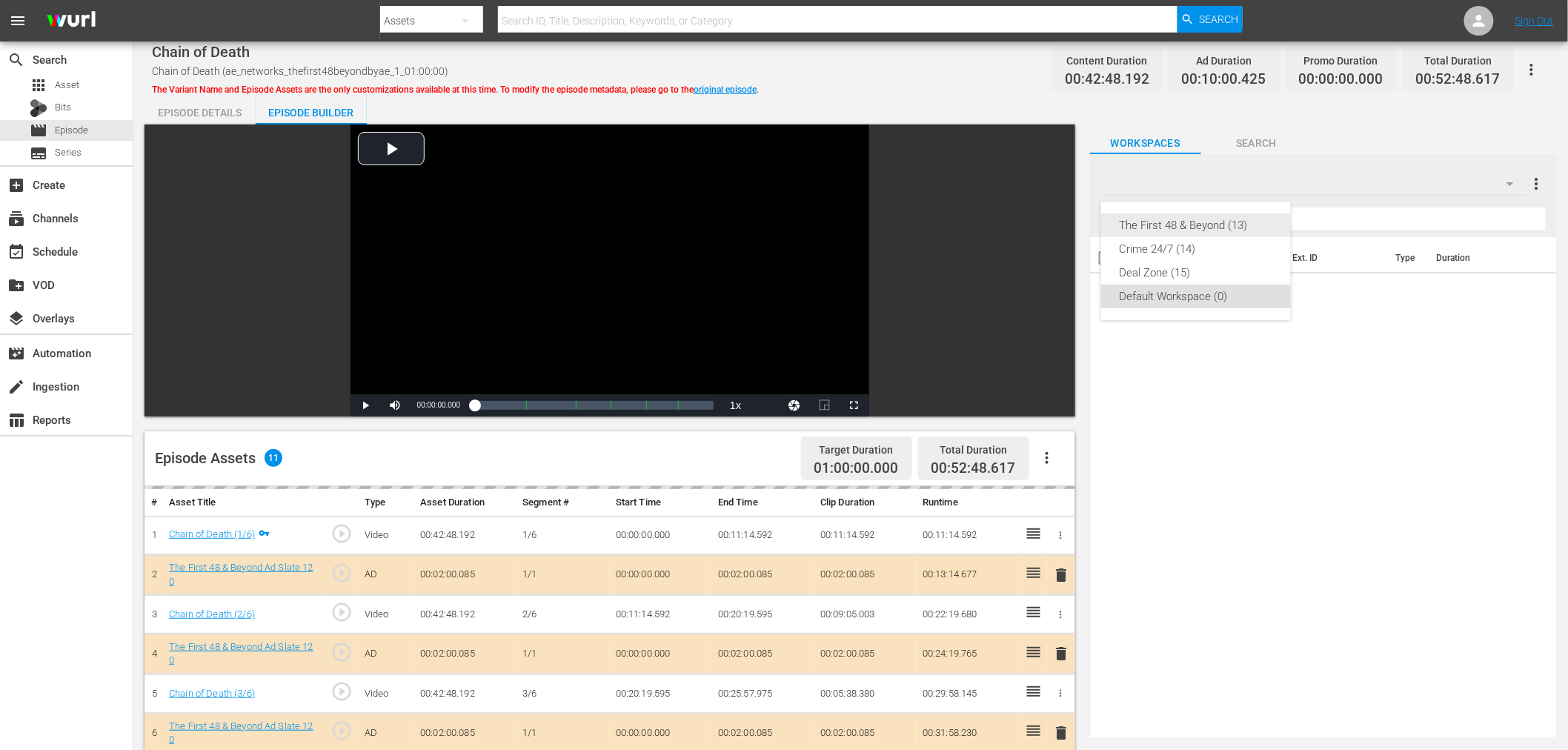
click at [1183, 223] on div "The First 48 & Beyond (13)" at bounding box center [1196, 225] width 154 height 24
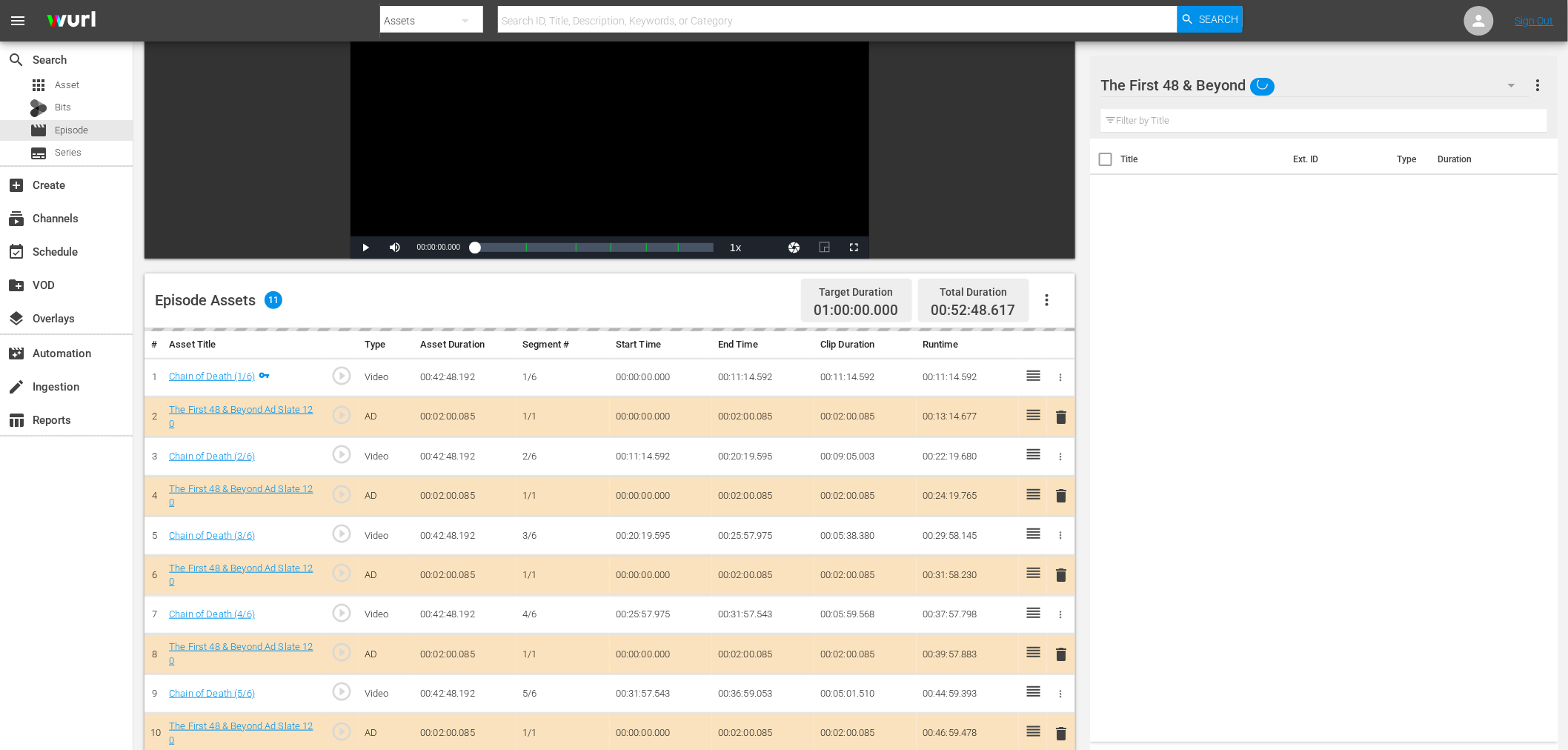
scroll to position [385, 0]
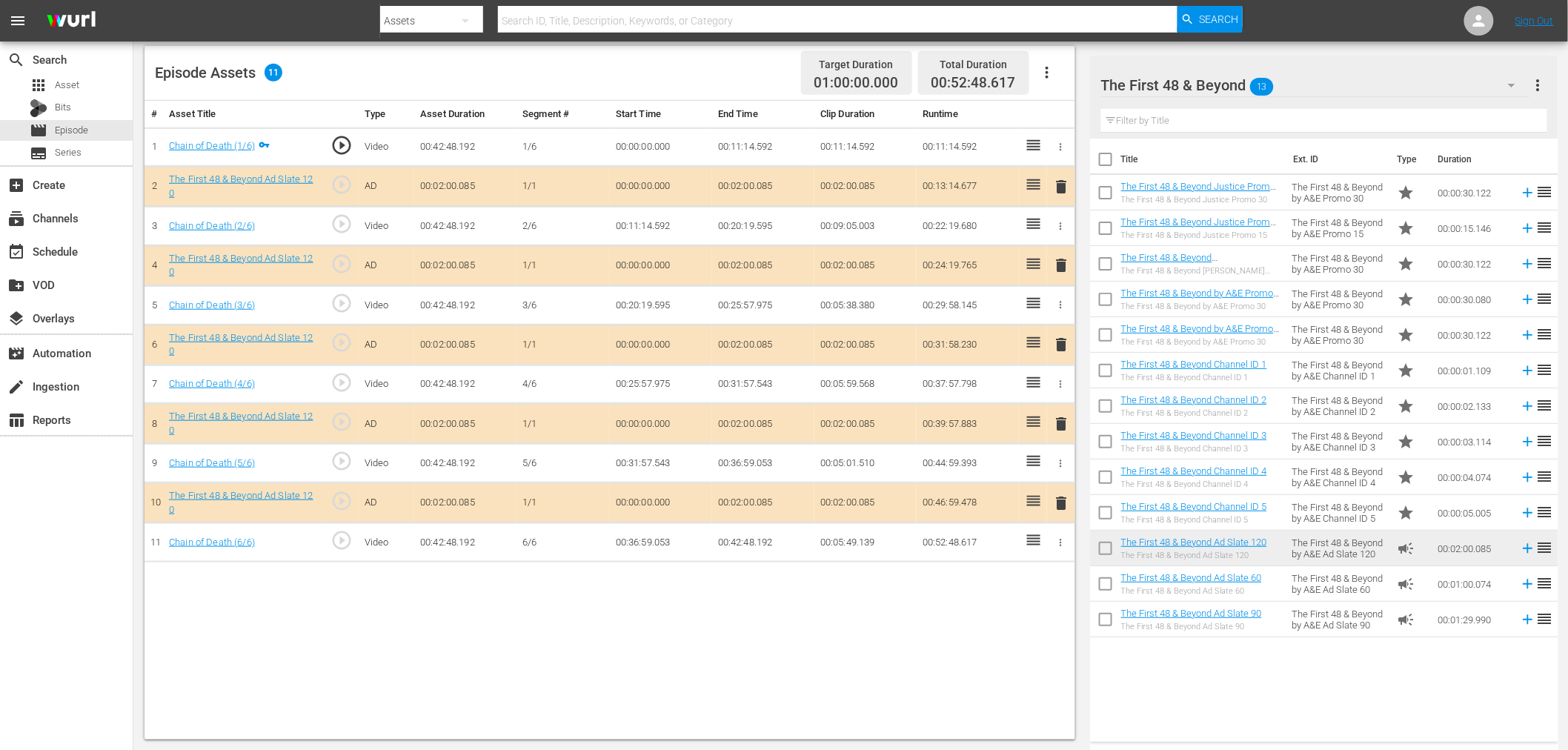
click at [1060, 265] on span "delete" at bounding box center [1062, 265] width 18 height 18
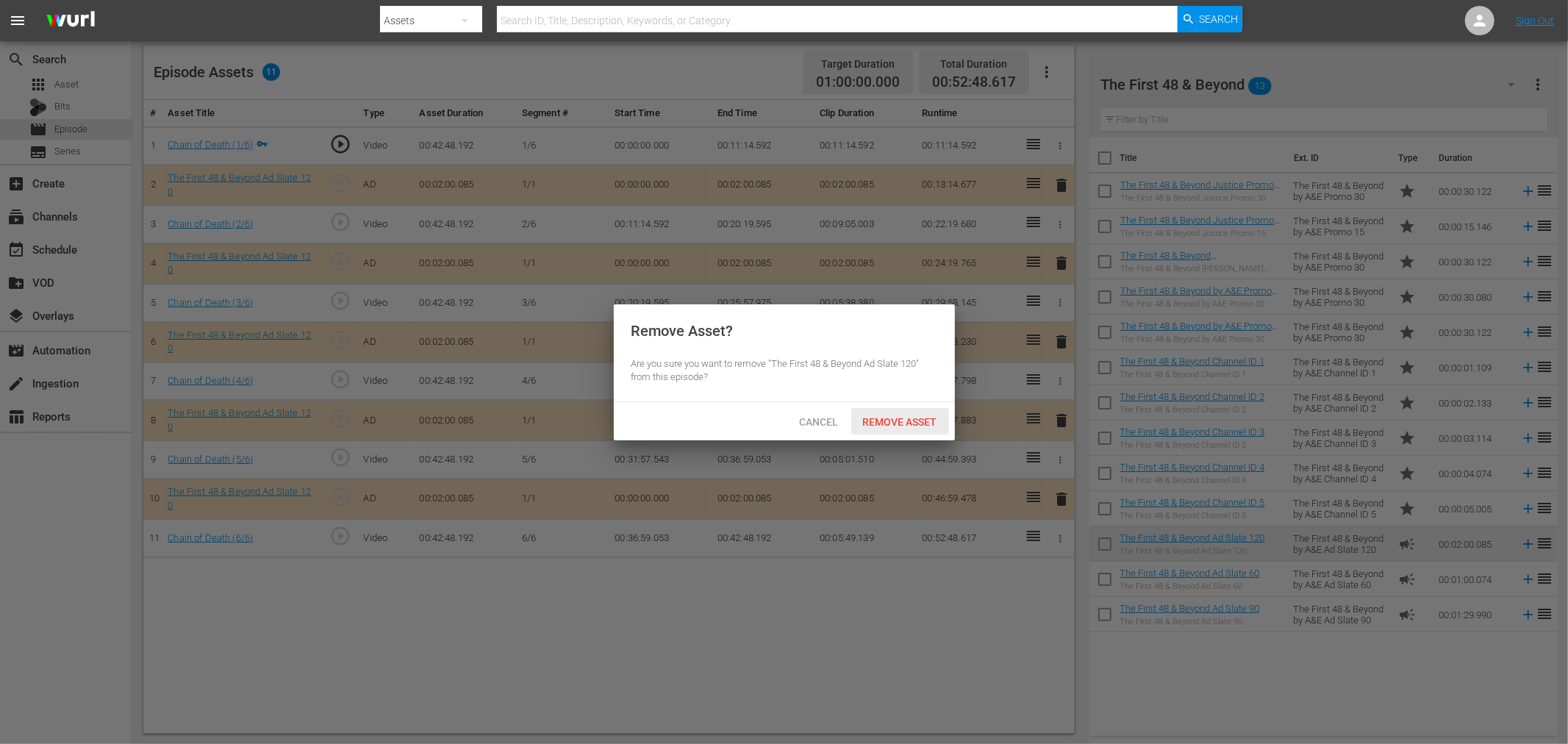
click at [907, 421] on span "Remove Asset" at bounding box center [900, 422] width 98 height 12
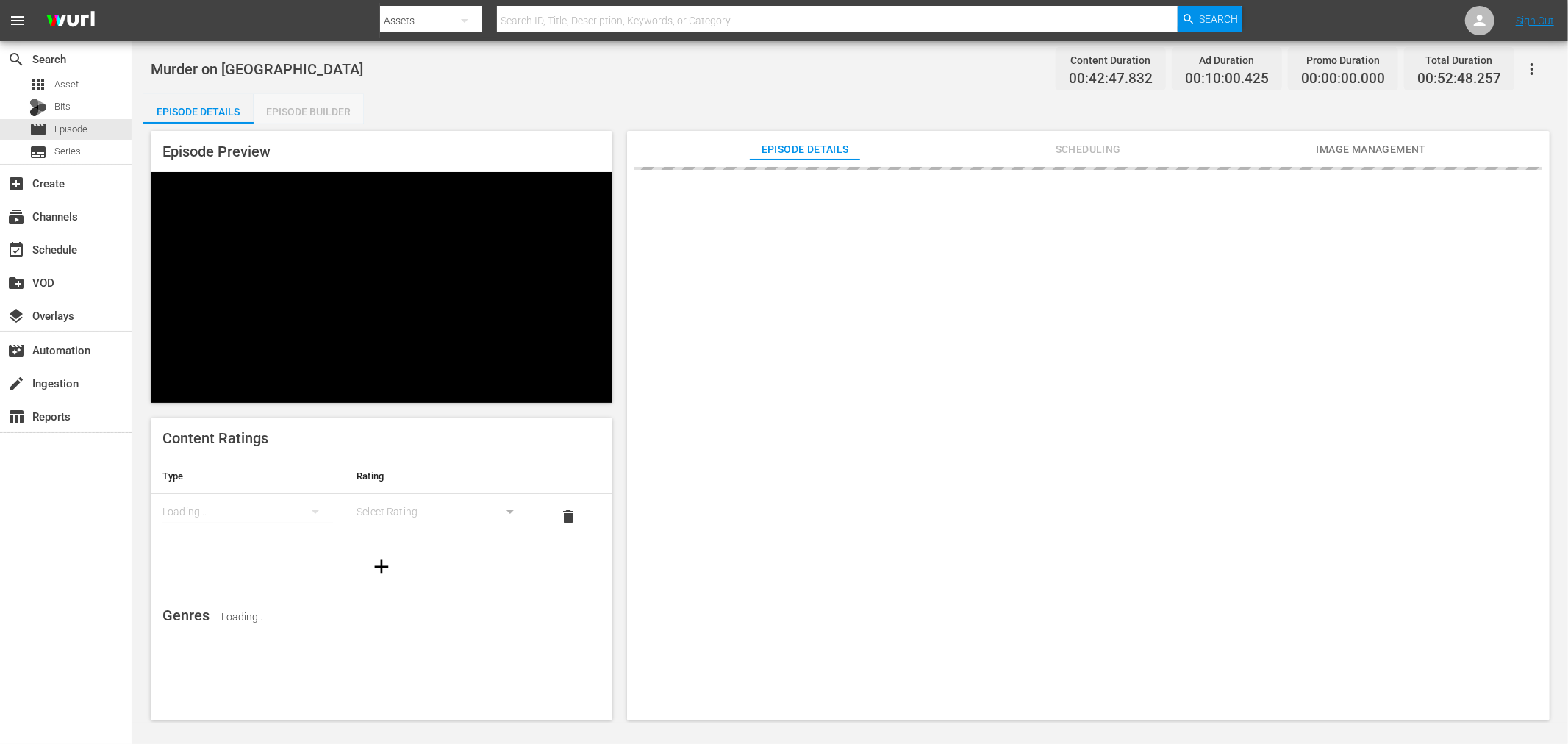
click at [302, 97] on div "Episode Builder" at bounding box center [309, 111] width 110 height 35
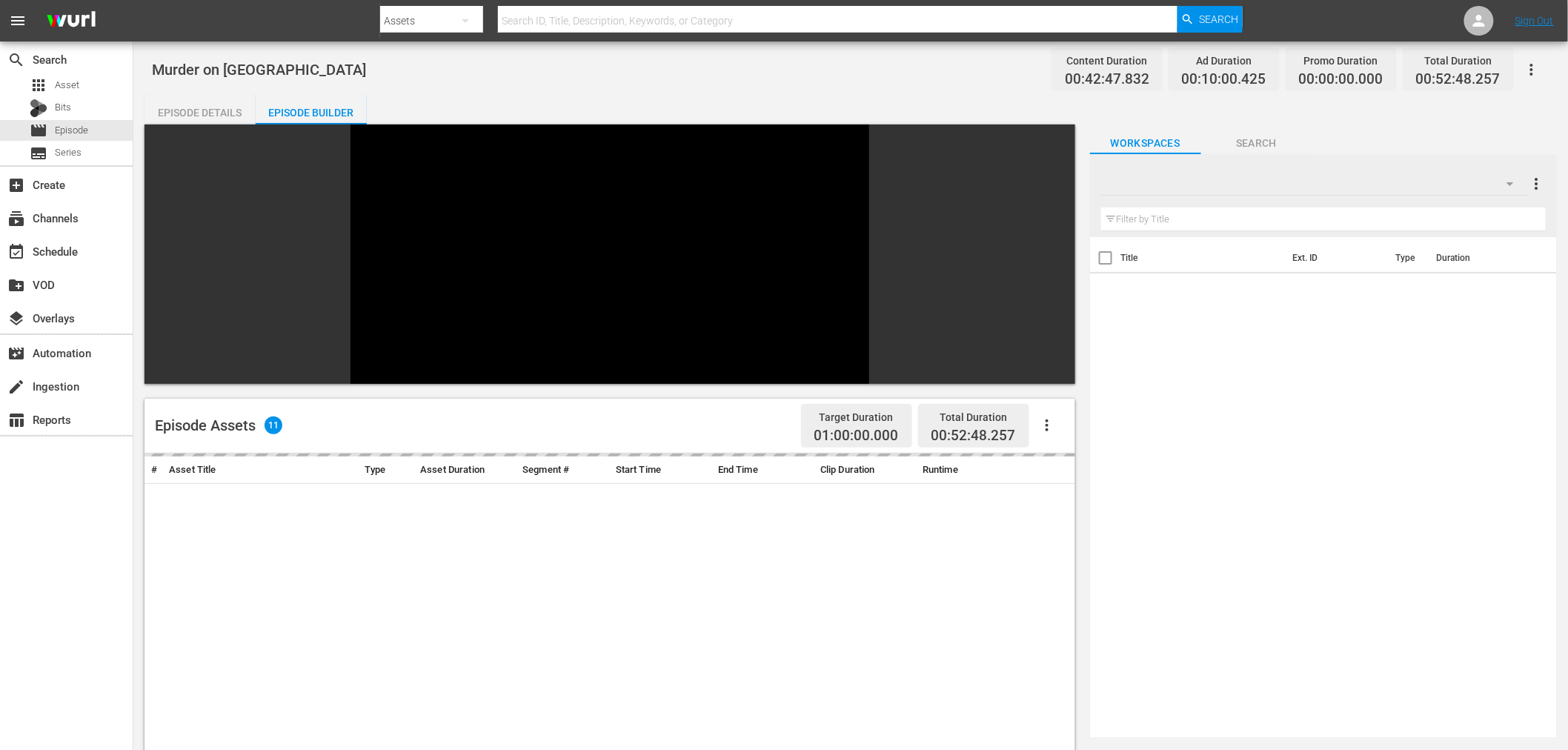
click at [1287, 169] on div at bounding box center [1314, 184] width 426 height 42
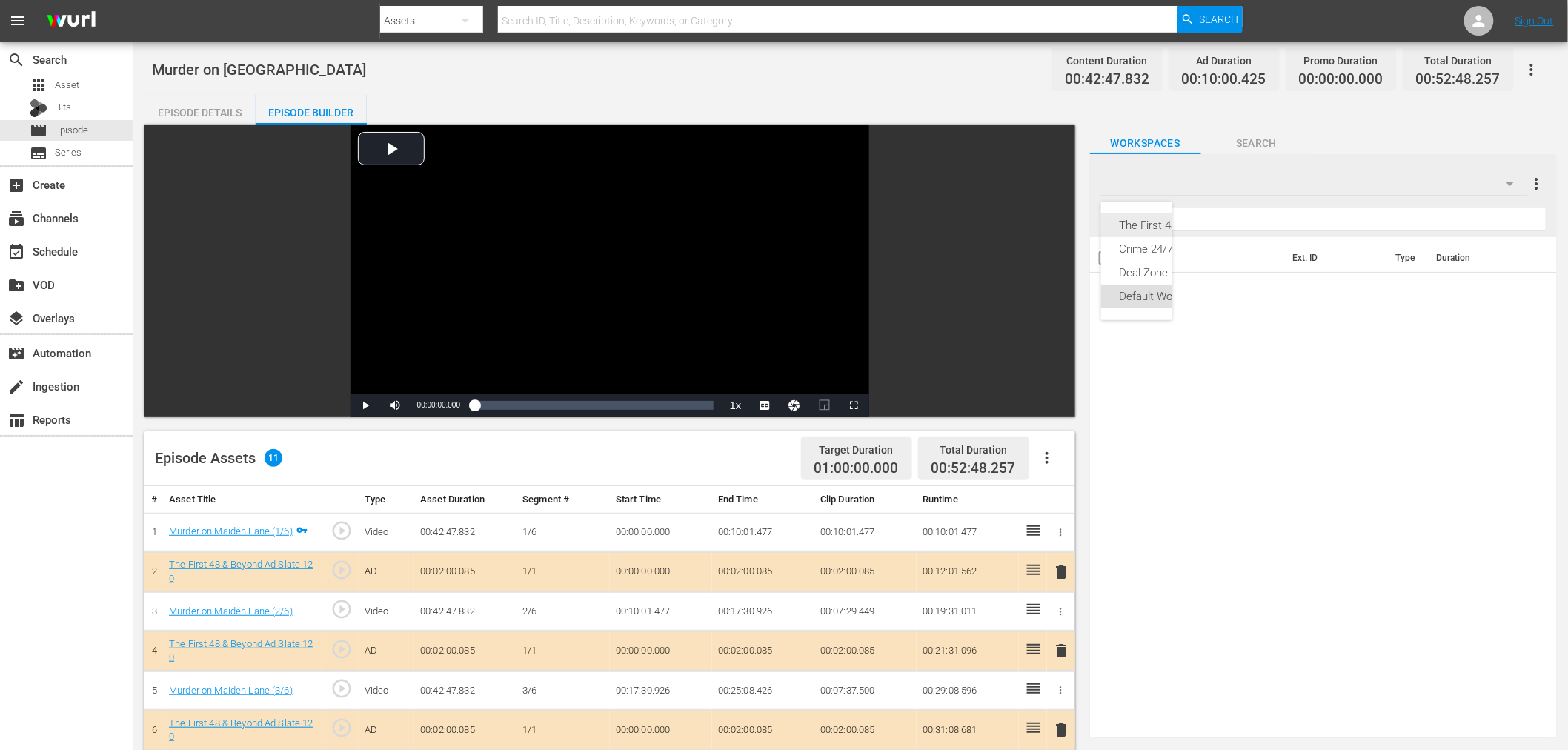
click at [1159, 219] on div "The First 48 & Beyond (13)" at bounding box center [1182, 225] width 128 height 24
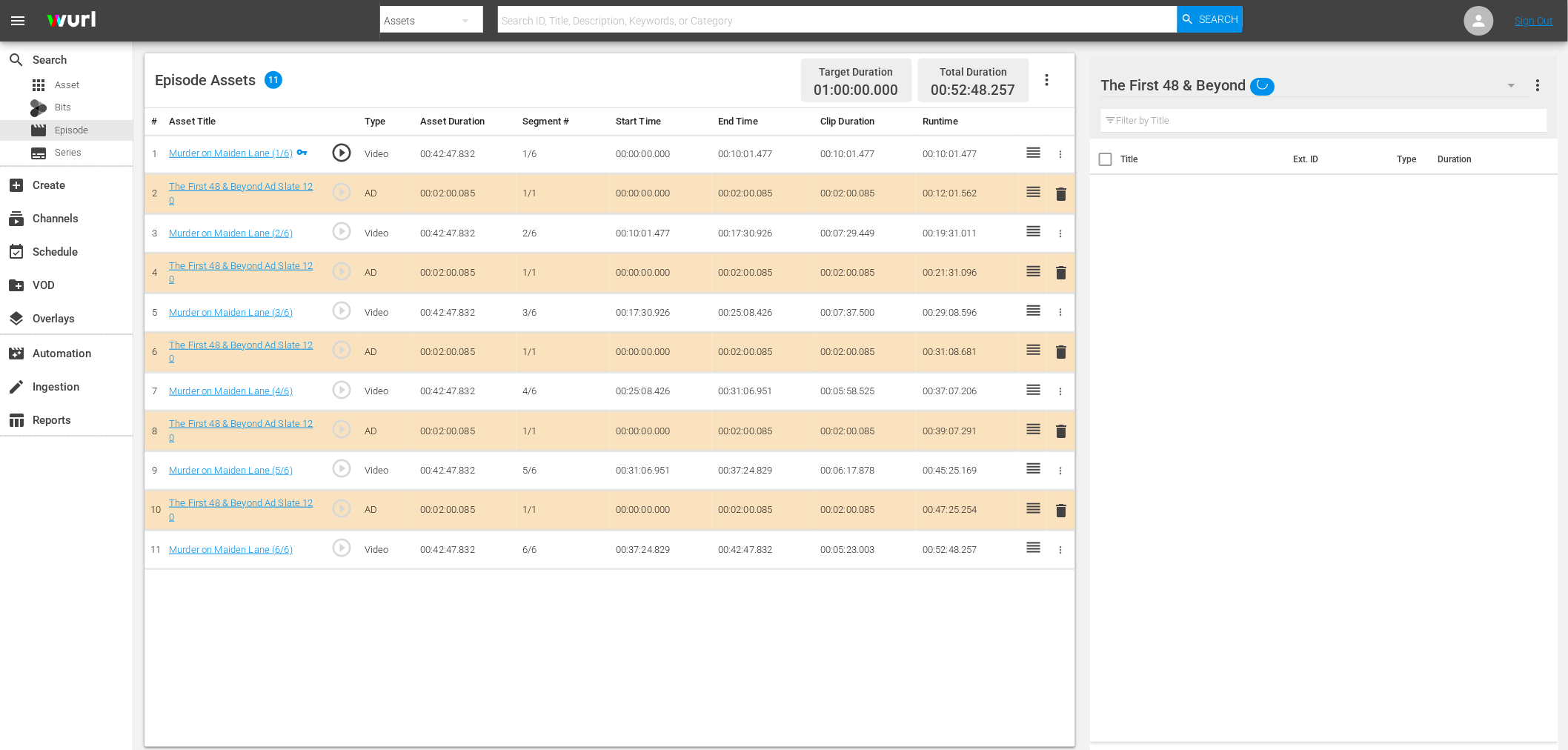
scroll to position [385, 0]
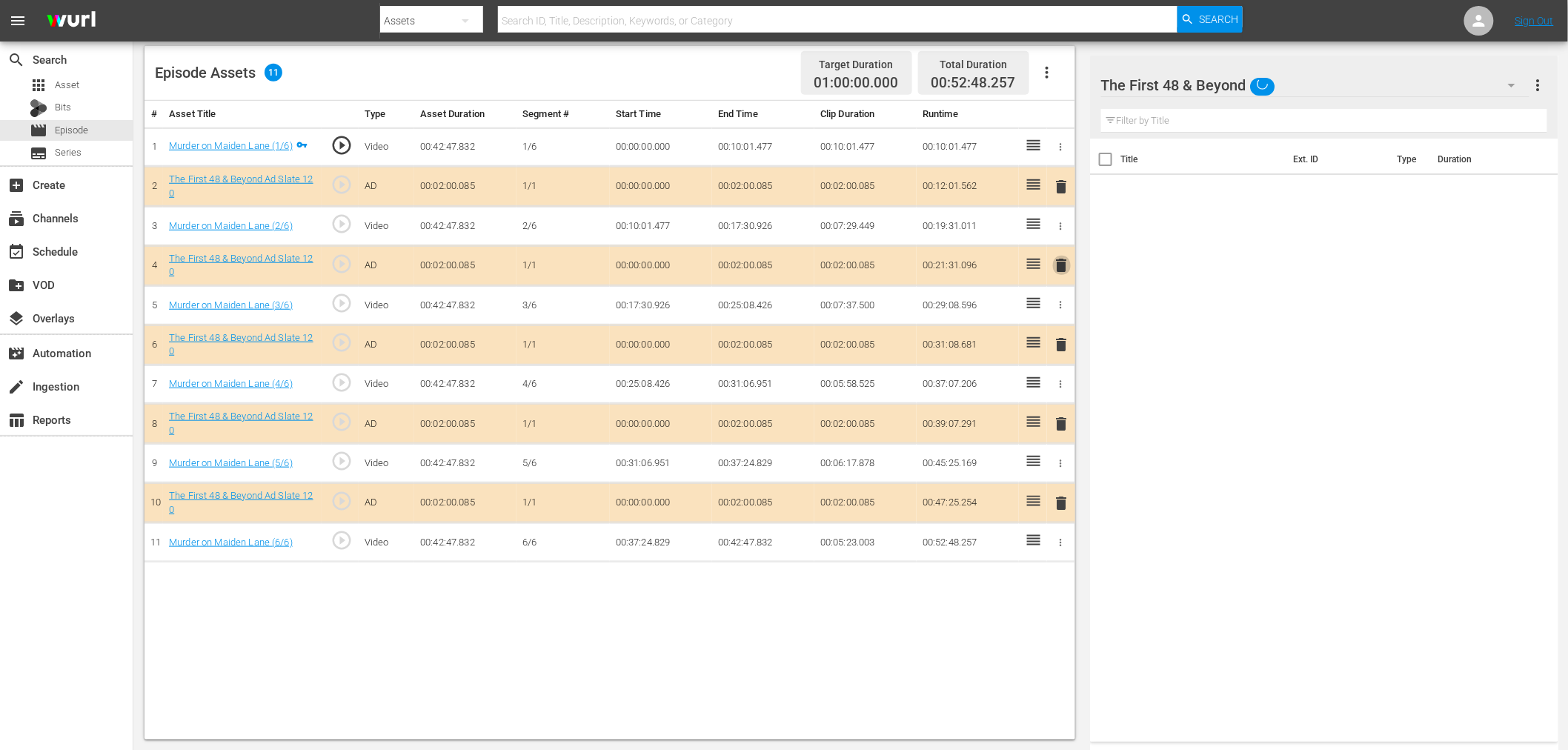
click at [1060, 261] on span "delete" at bounding box center [1062, 265] width 18 height 18
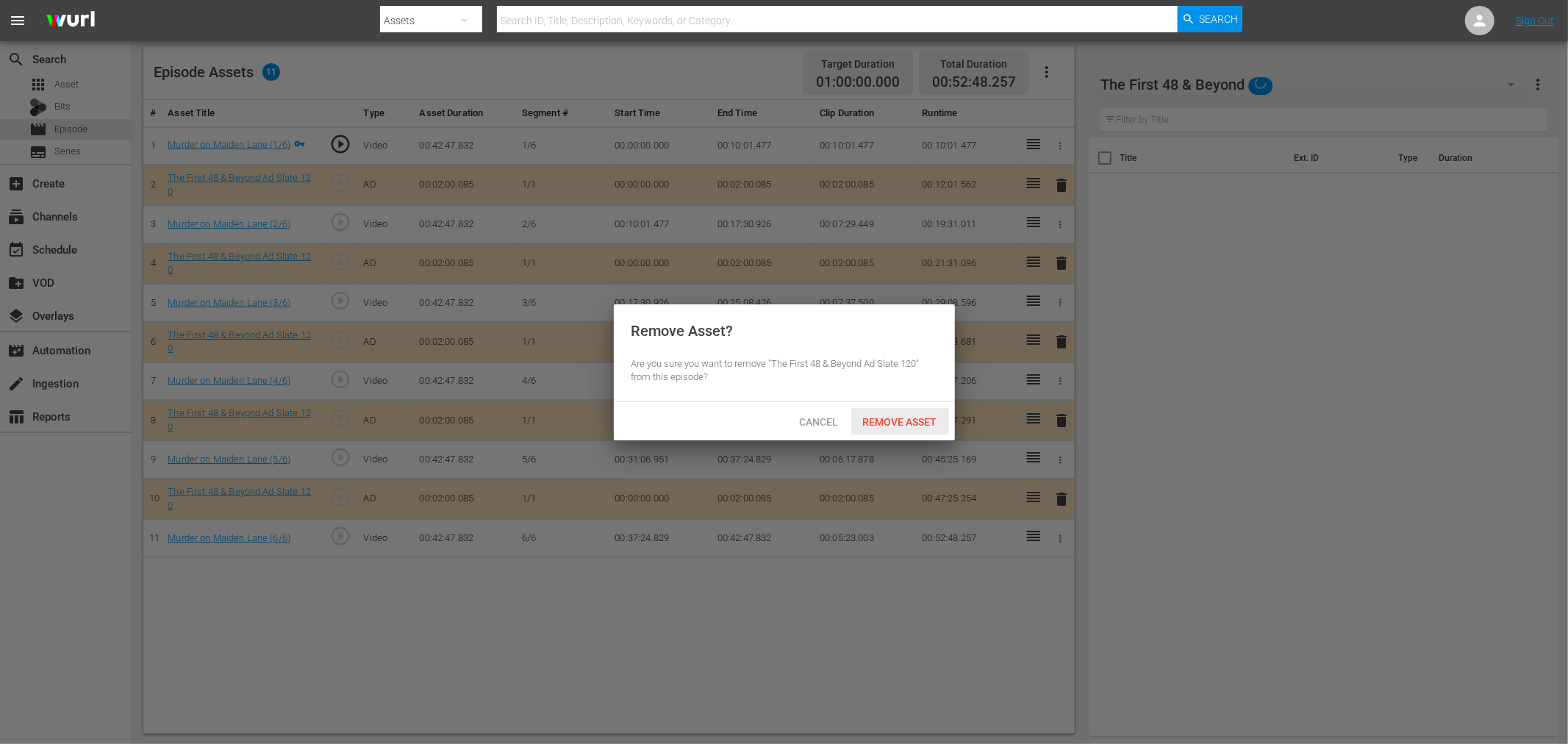
click at [897, 428] on div "Remove Asset" at bounding box center [900, 421] width 98 height 27
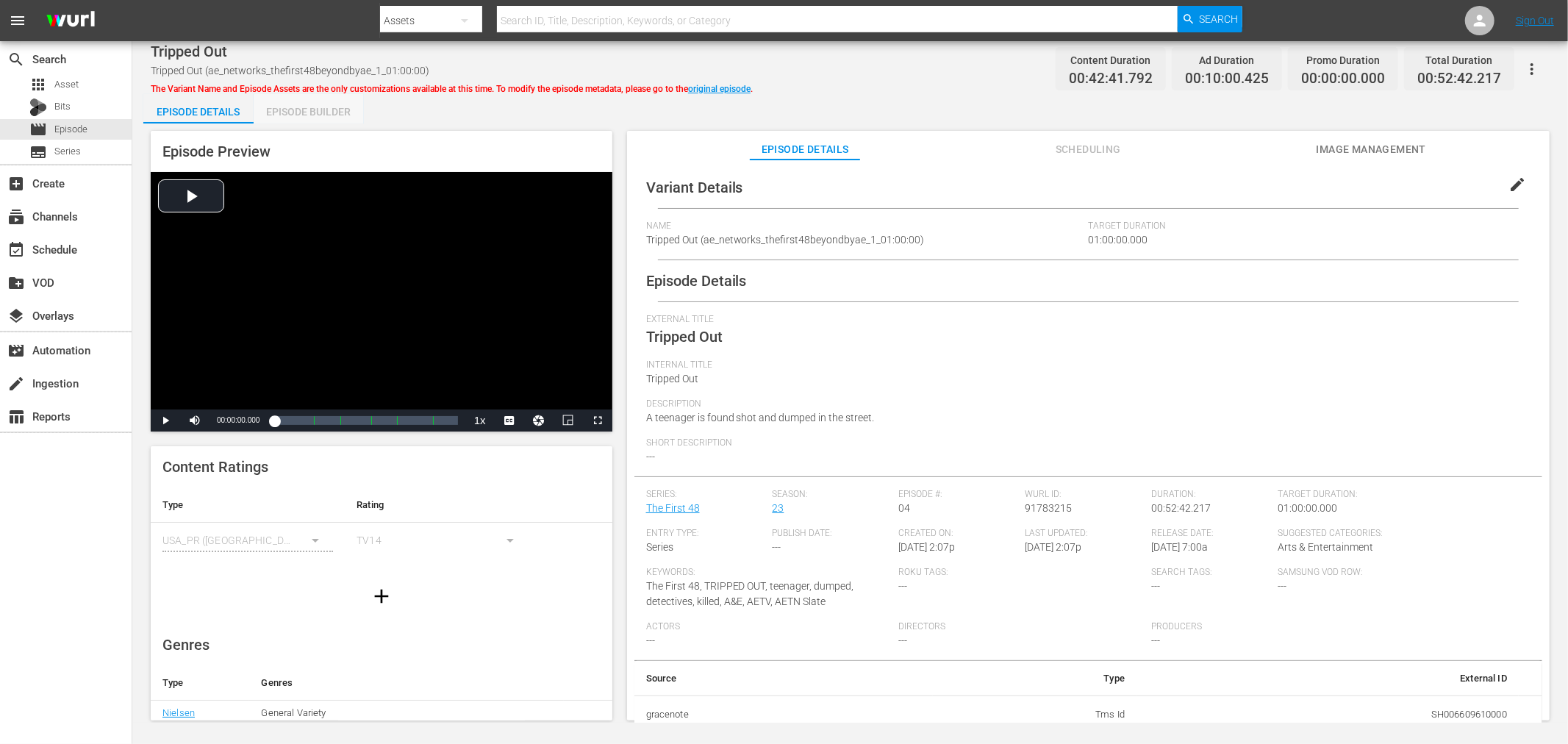
click at [320, 115] on div "Episode Builder" at bounding box center [309, 111] width 110 height 35
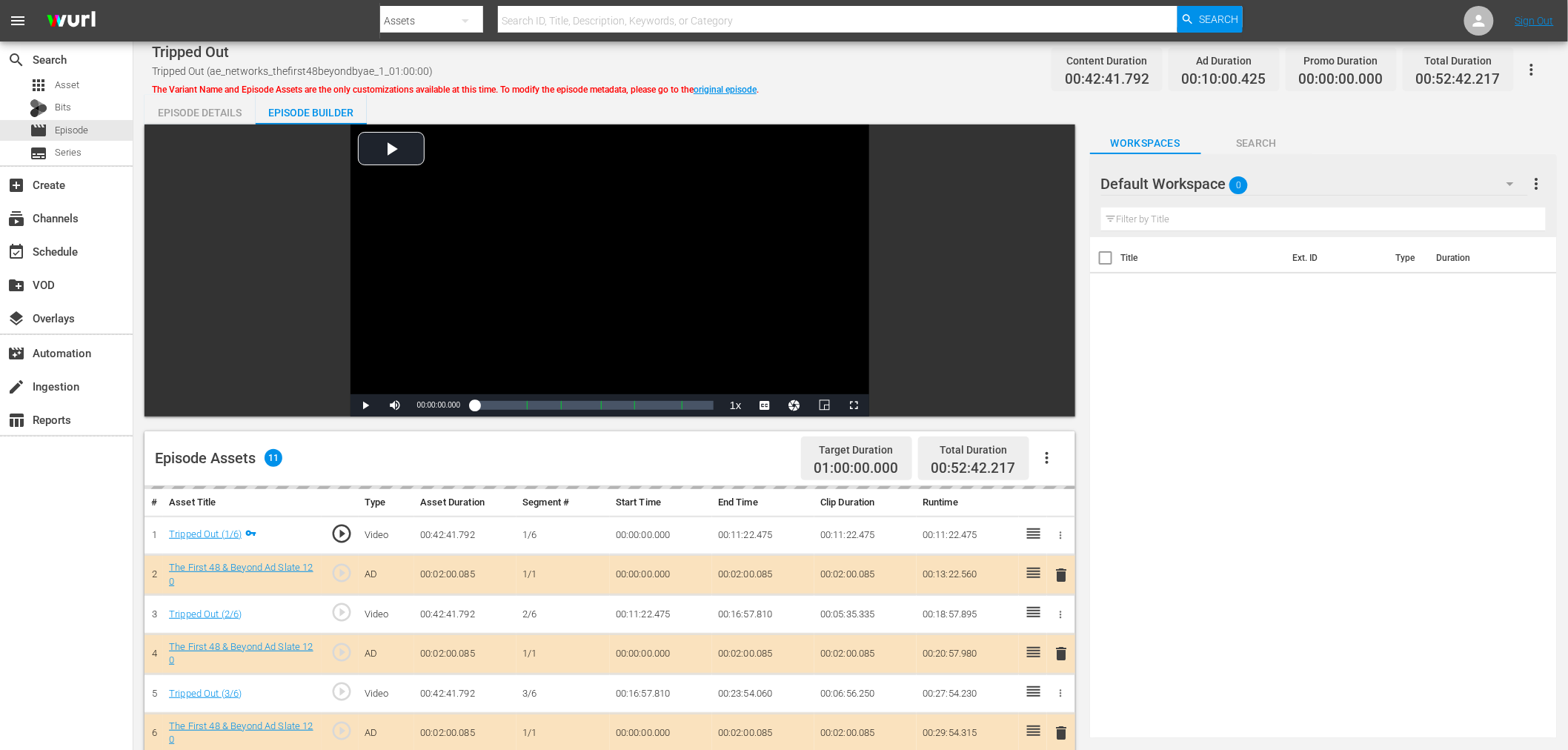
click at [1361, 176] on div "Default Workspace 0" at bounding box center [1314, 184] width 426 height 42
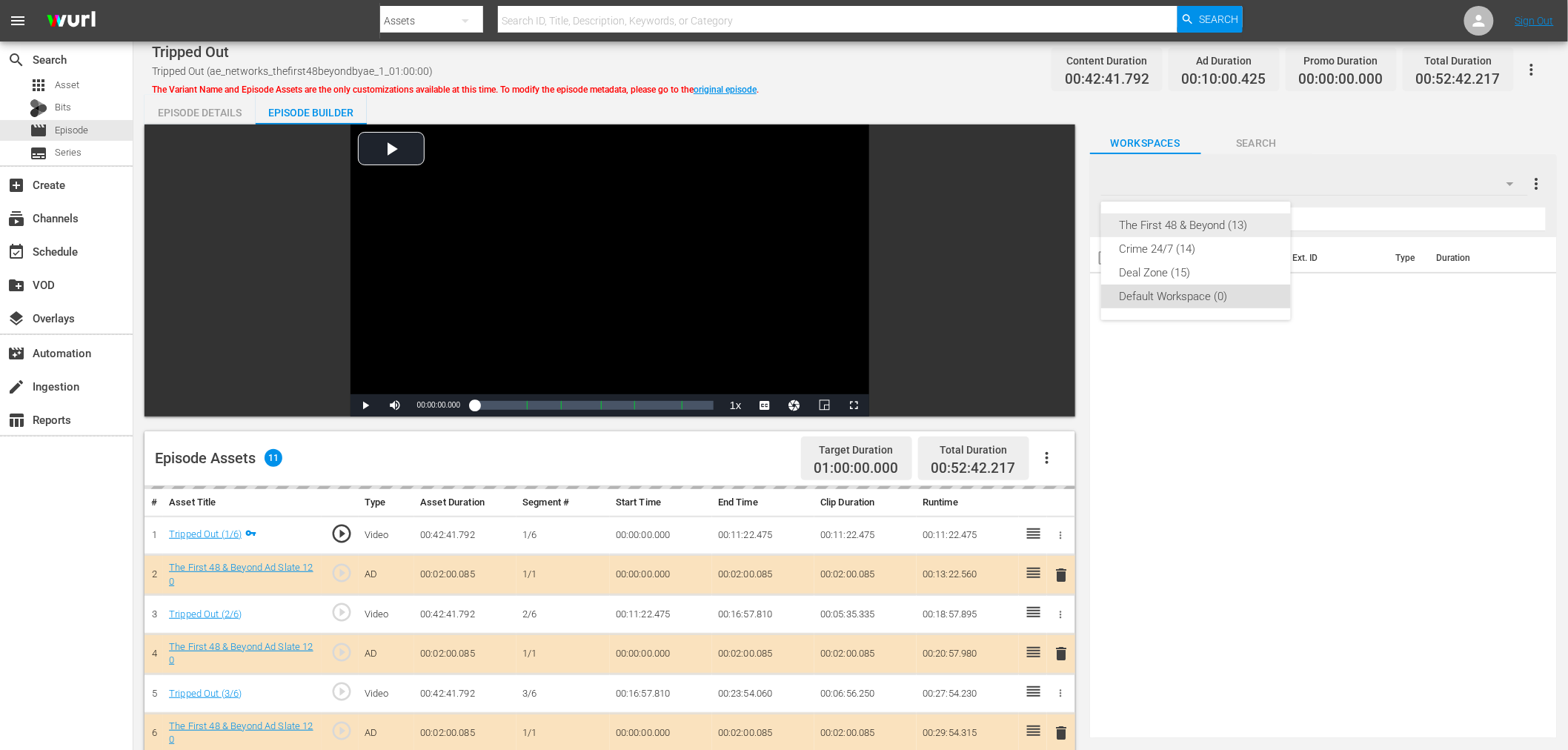
click at [1232, 223] on div "The First 48 & Beyond (13)" at bounding box center [1196, 225] width 154 height 24
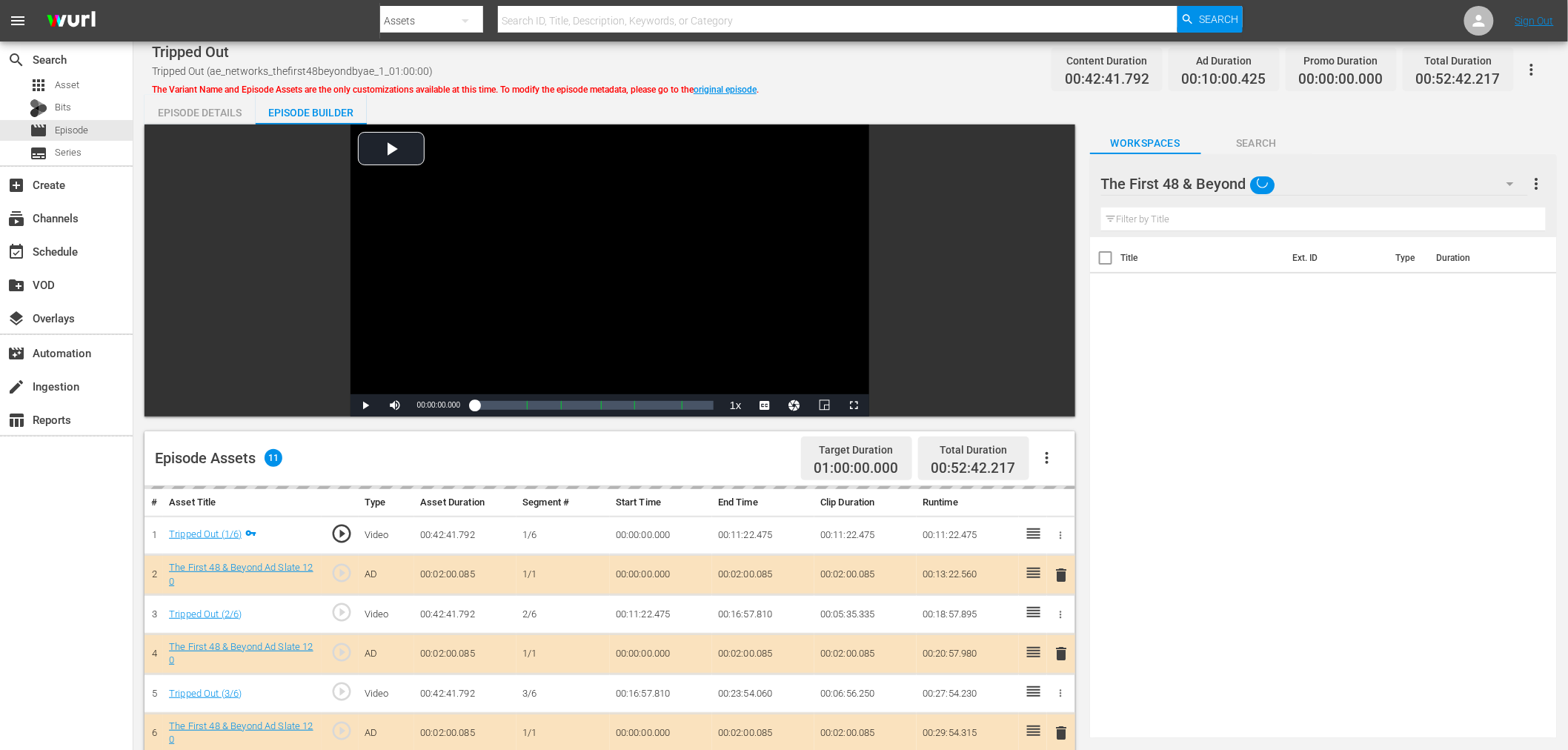
click at [1062, 650] on div "delete" at bounding box center [1061, 654] width 16 height 21
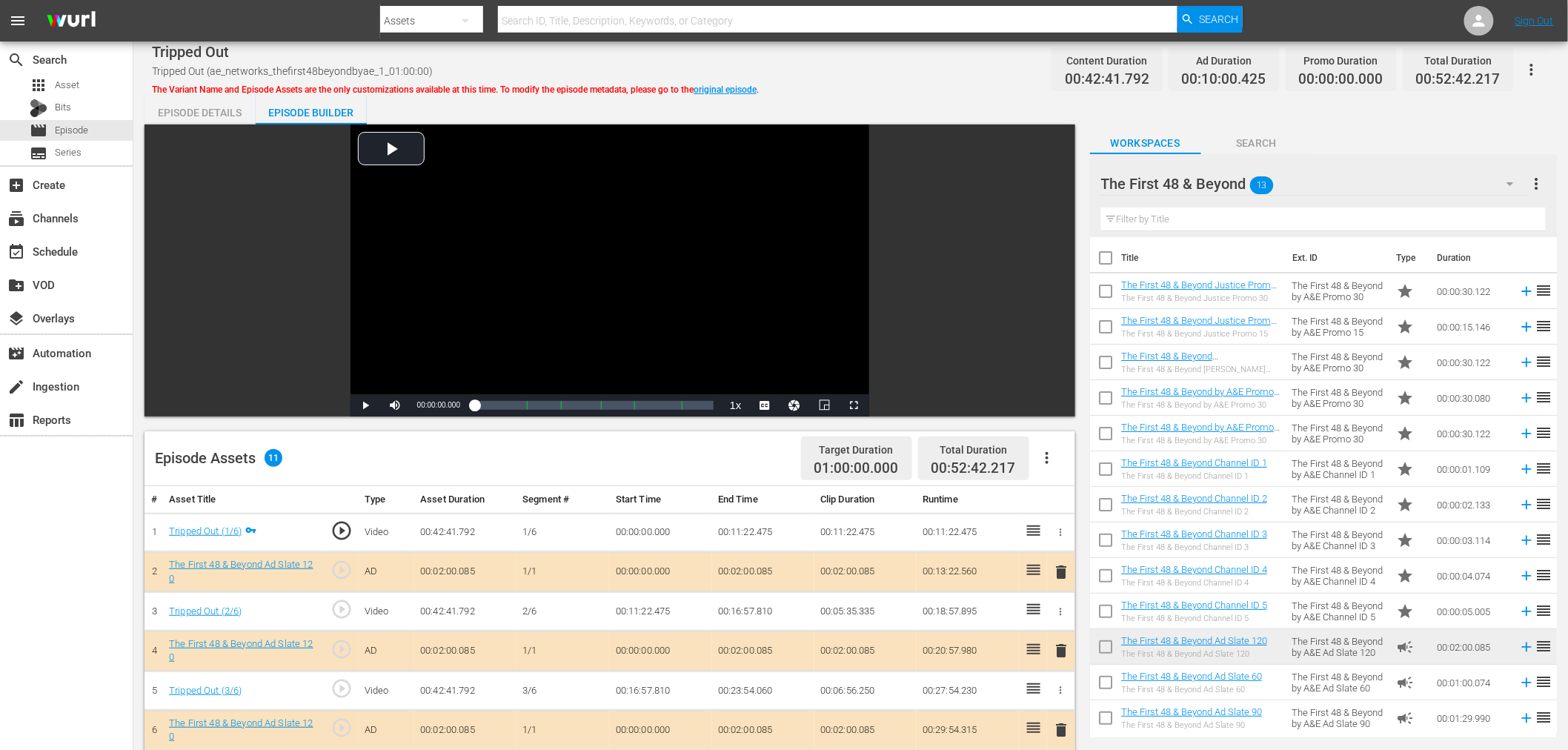
click at [1069, 661] on div "delete" at bounding box center [1061, 650] width 16 height 21
click at [1067, 653] on span "delete" at bounding box center [1062, 650] width 18 height 18
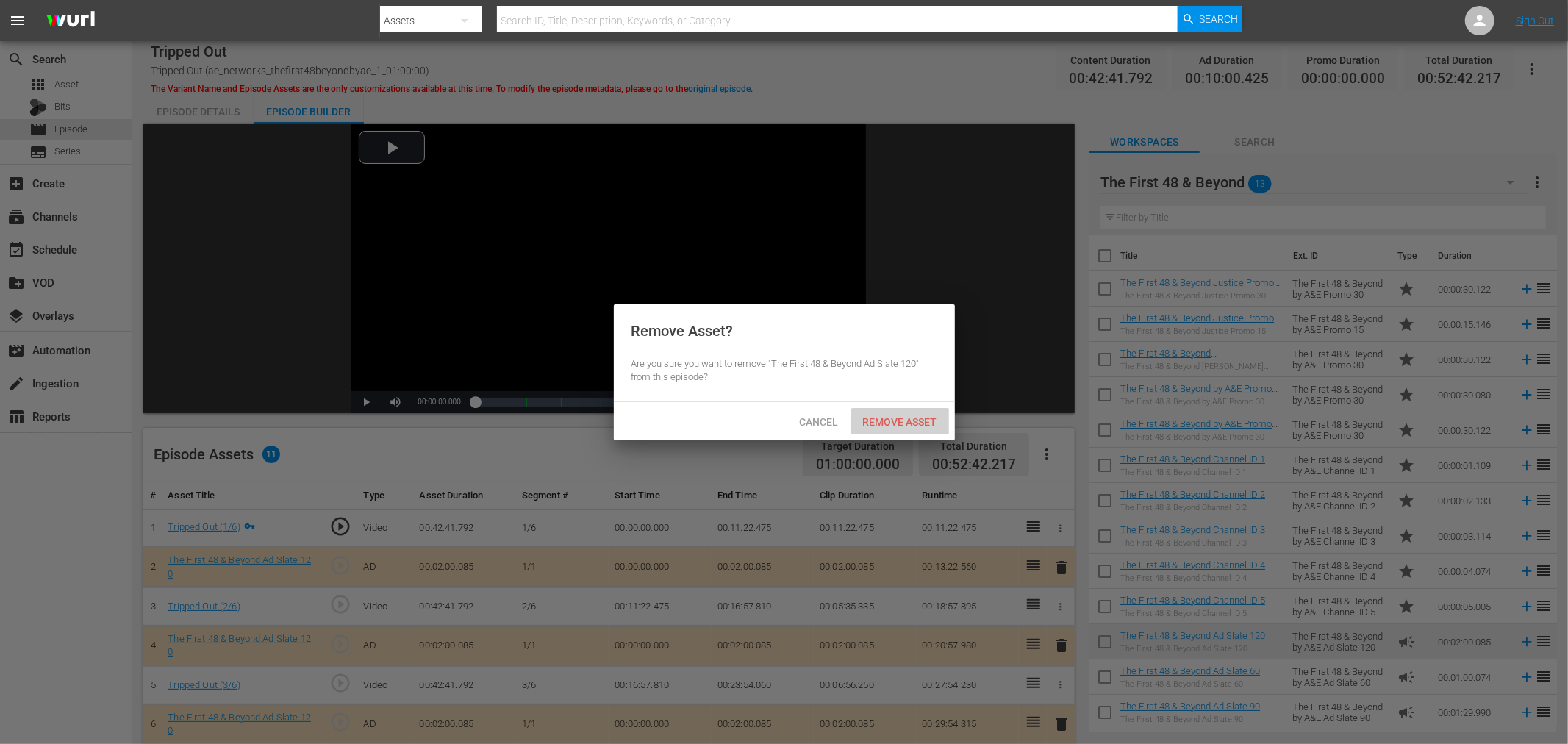
click at [899, 421] on span "Remove Asset" at bounding box center [900, 422] width 98 height 12
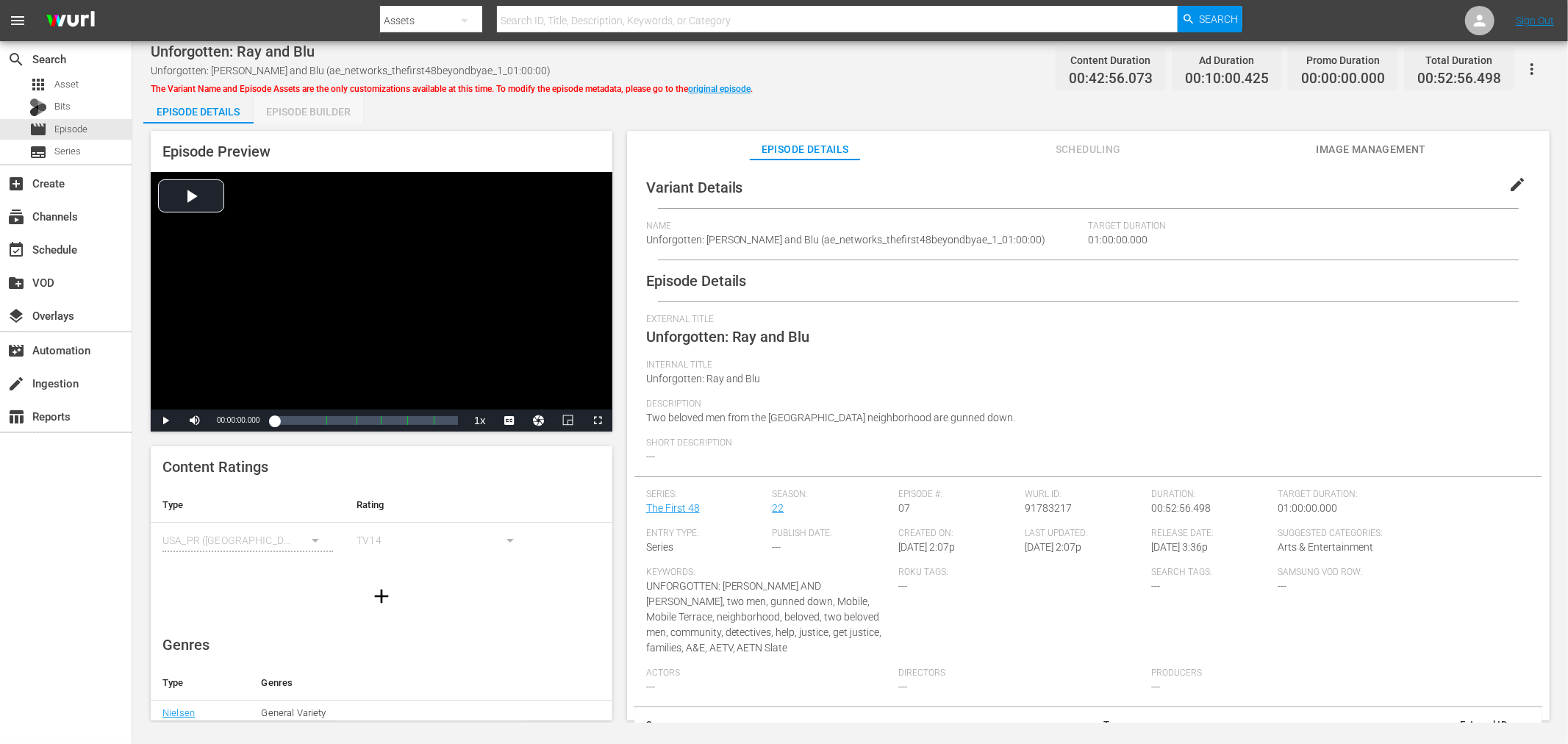
drag, startPoint x: 300, startPoint y: 114, endPoint x: 355, endPoint y: 116, distance: 55.0
click at [302, 114] on div "Episode Builder" at bounding box center [309, 111] width 110 height 35
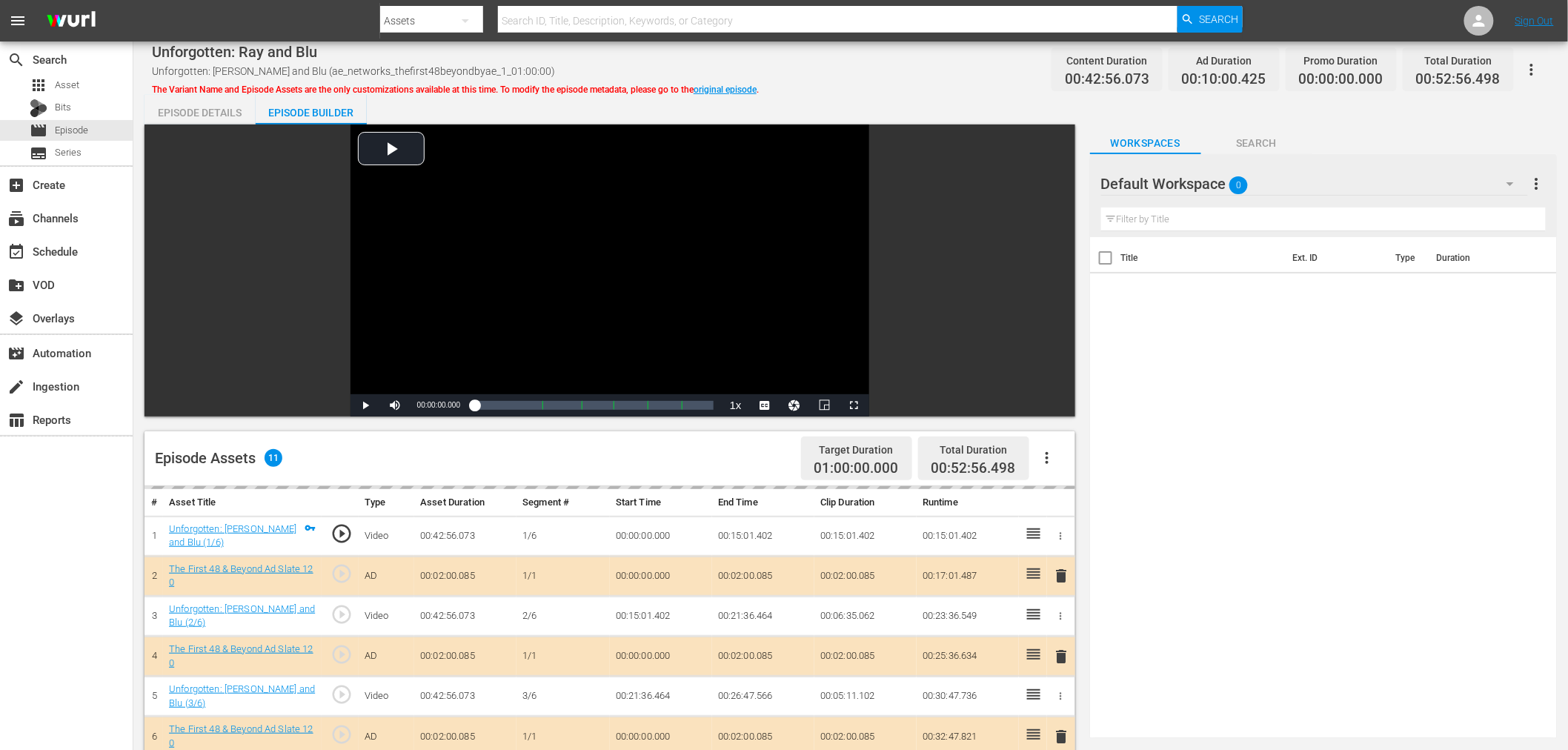
click at [1275, 173] on div "Default Workspace 0" at bounding box center [1314, 184] width 426 height 42
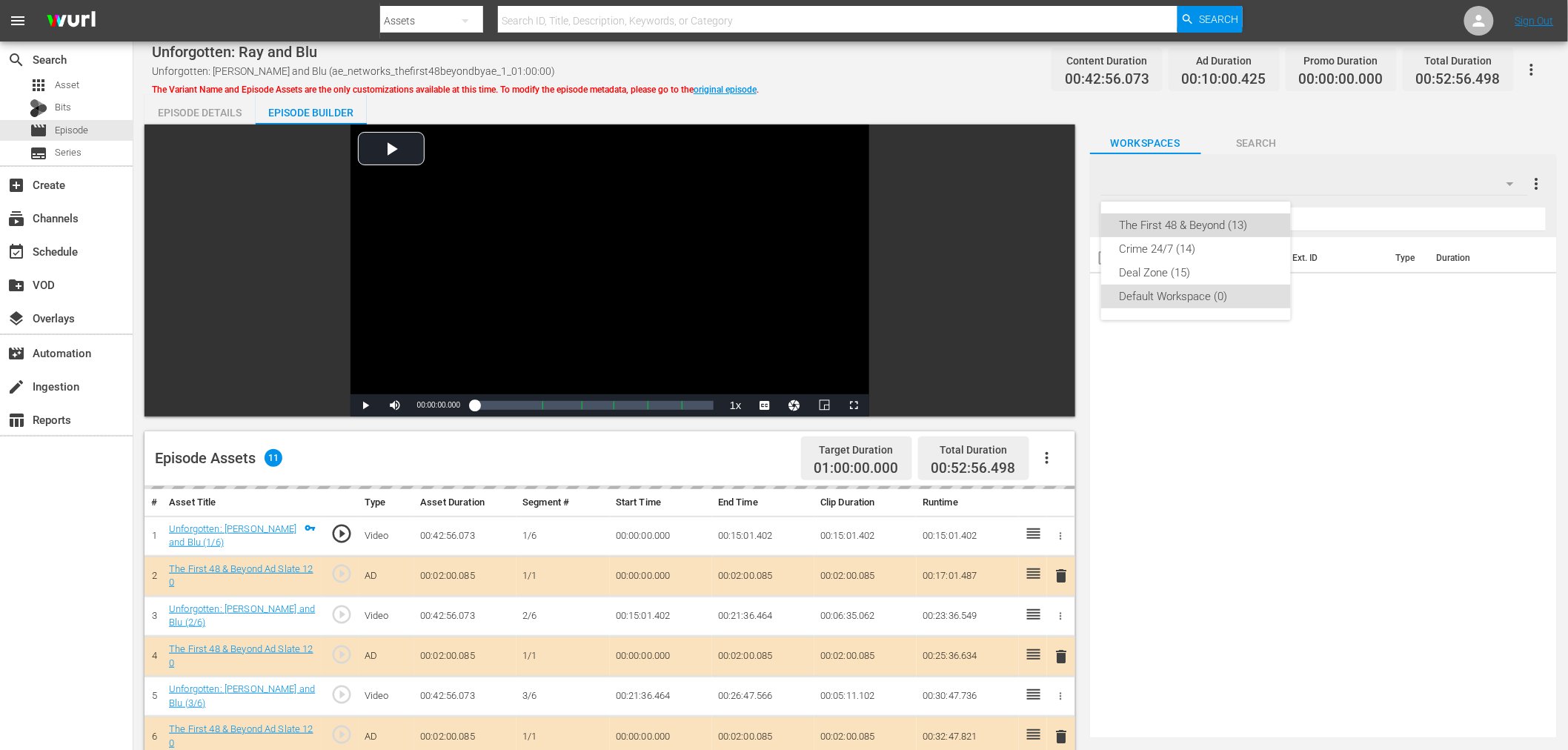
click at [1197, 221] on div "The First 48 & Beyond (13)" at bounding box center [1196, 225] width 154 height 24
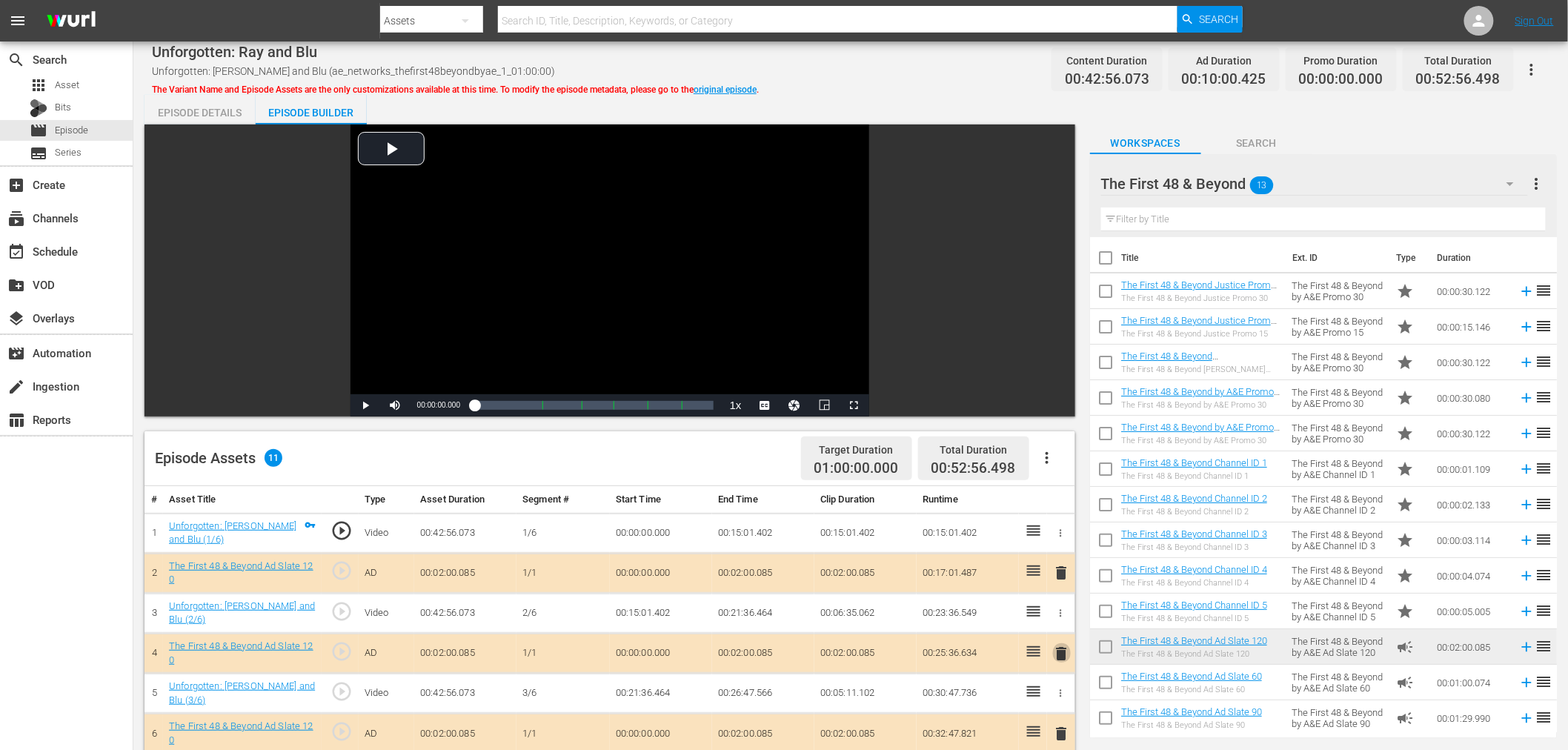
click at [1067, 654] on span "delete" at bounding box center [1062, 654] width 18 height 18
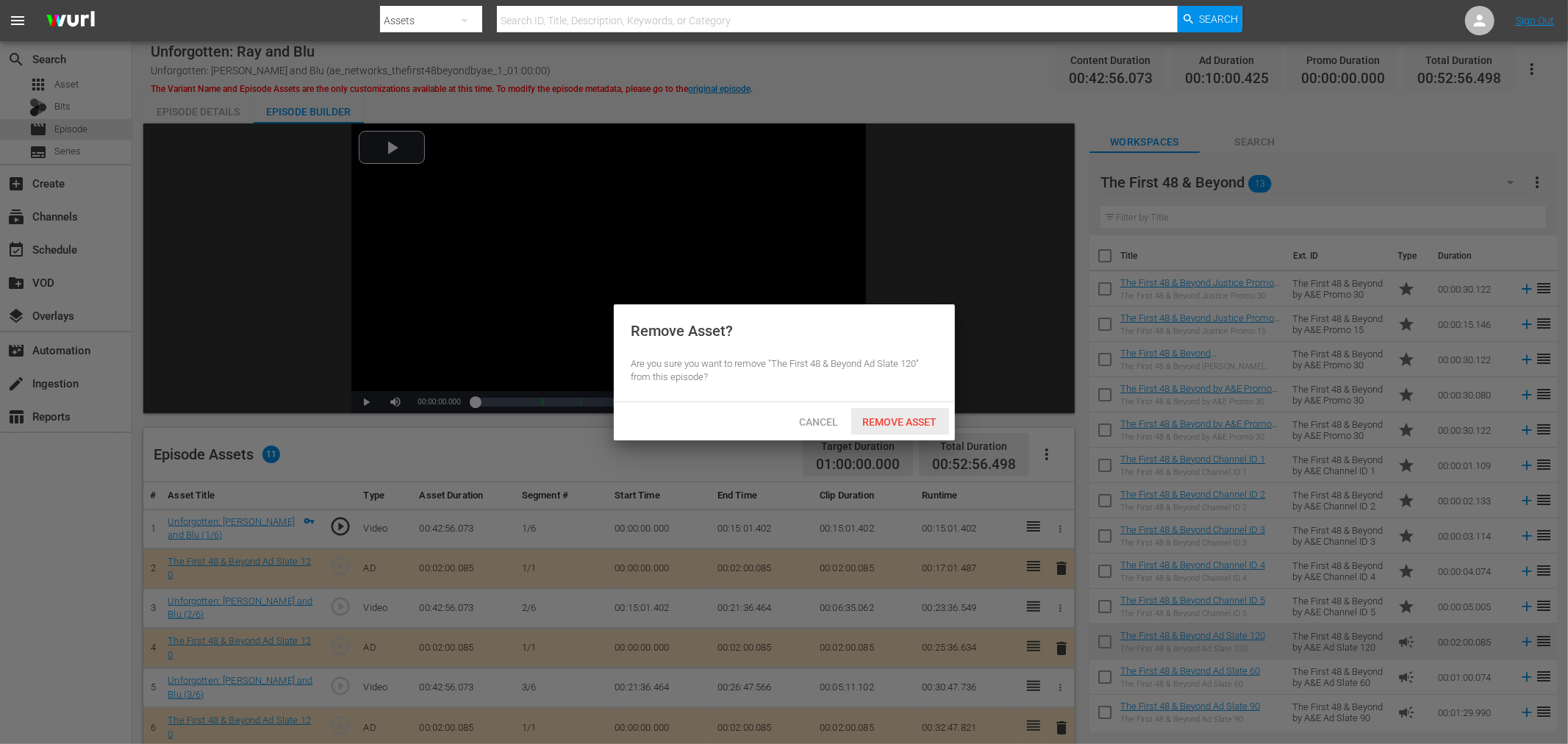
click at [902, 422] on span "Remove Asset" at bounding box center [900, 422] width 98 height 12
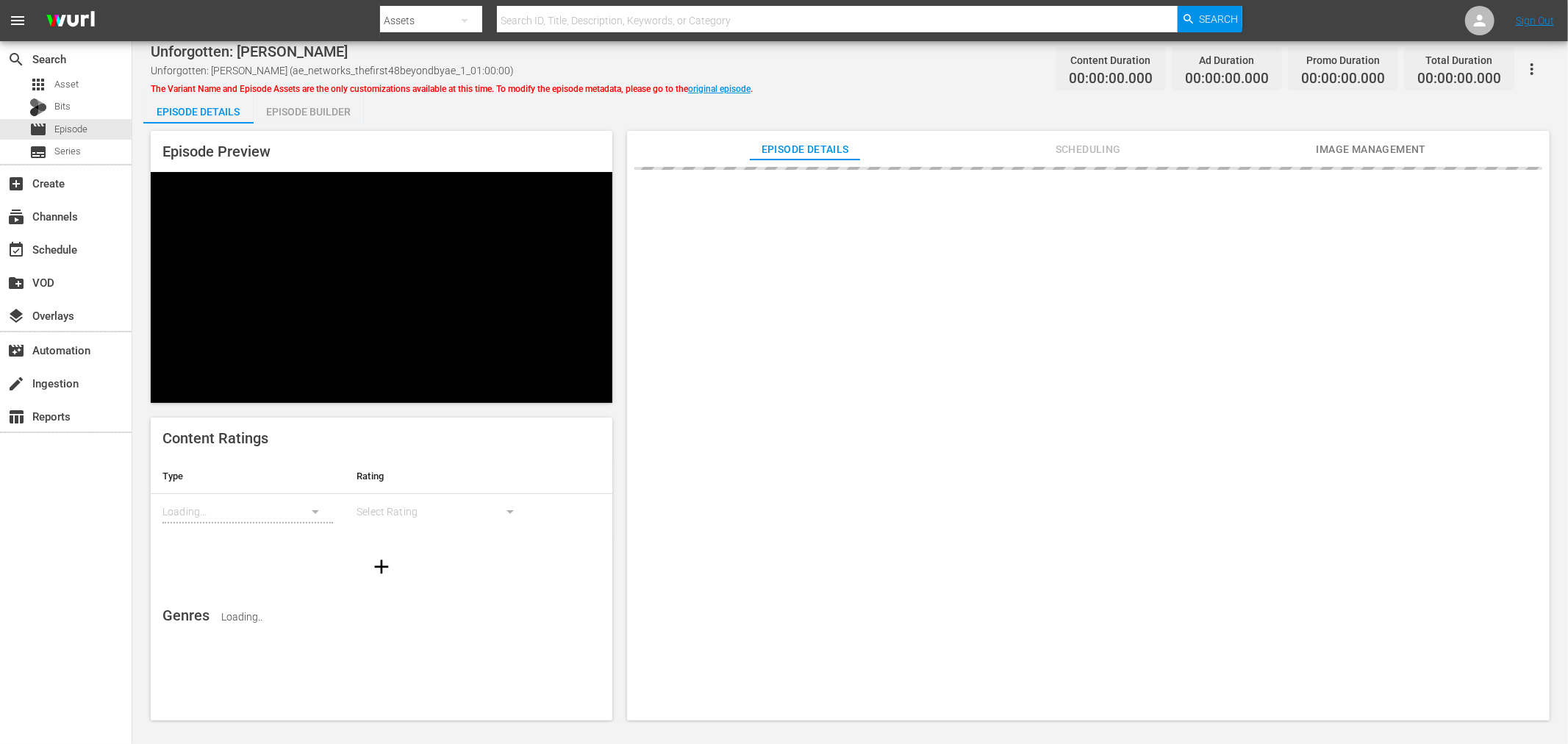
drag, startPoint x: 285, startPoint y: 132, endPoint x: 324, endPoint y: 125, distance: 39.6
click at [285, 132] on div "Episode Preview" at bounding box center [381, 267] width 461 height 272
click at [324, 115] on div "Episode Builder" at bounding box center [309, 111] width 110 height 35
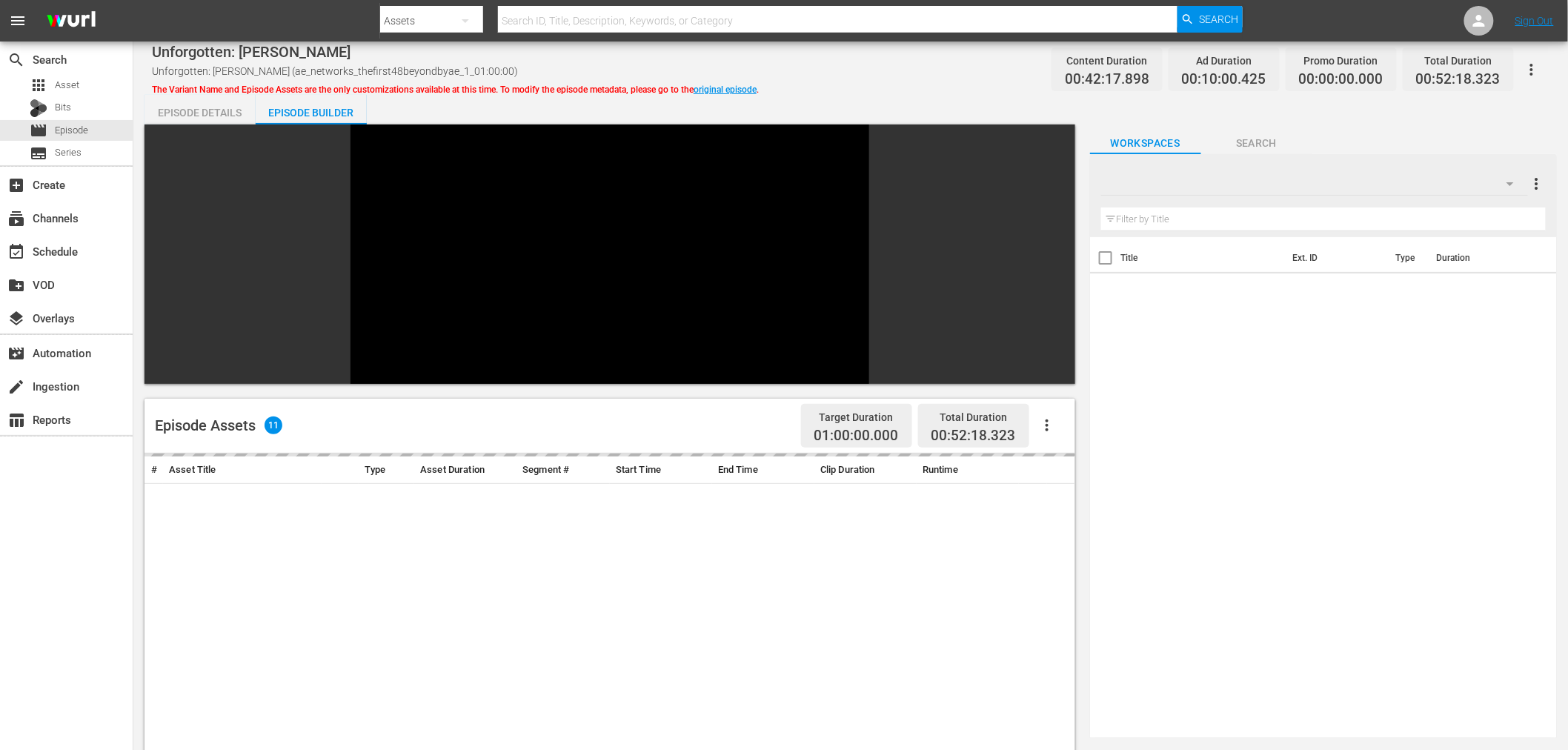
click at [1312, 163] on div at bounding box center [1314, 184] width 426 height 42
click at [1142, 210] on div at bounding box center [1136, 213] width 71 height 24
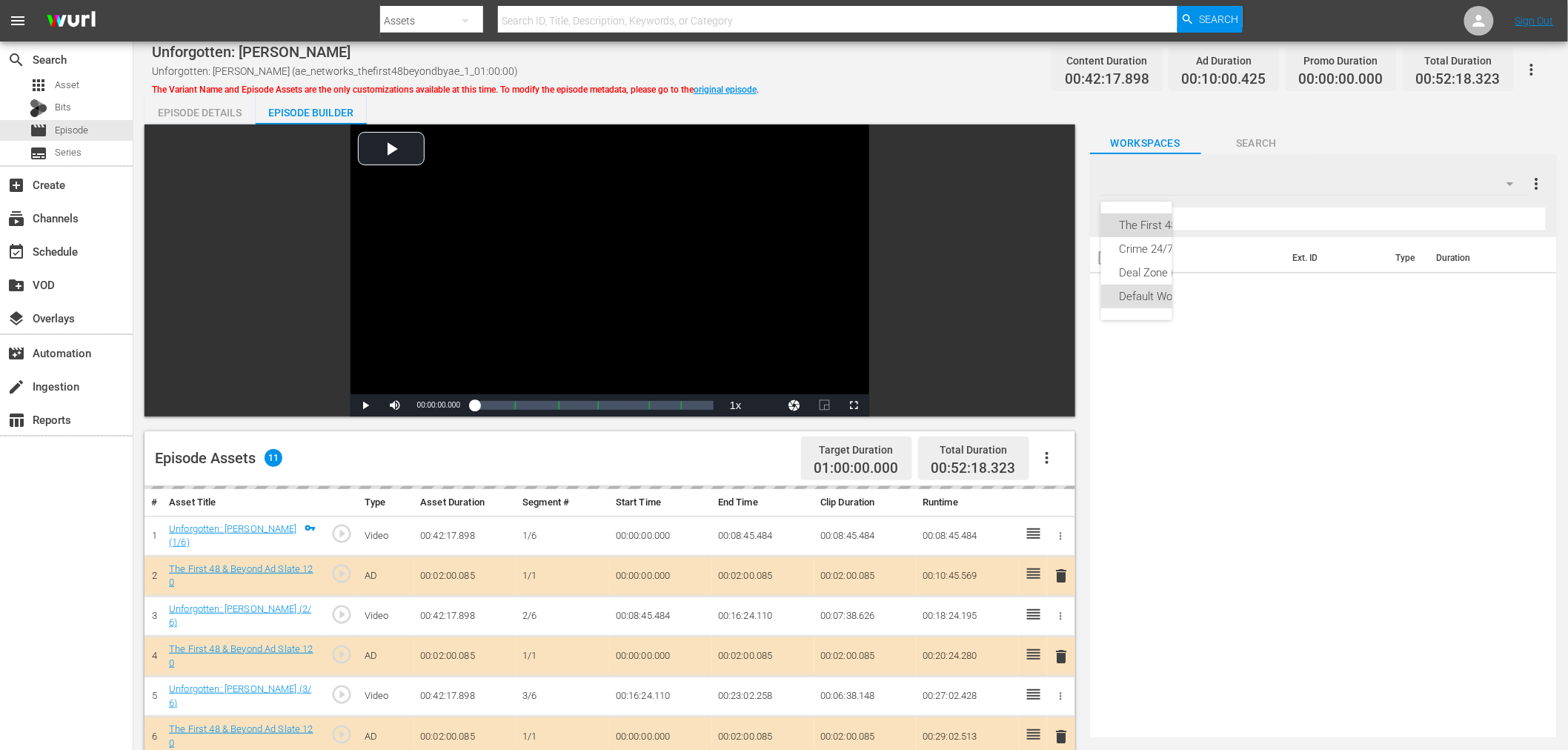
click at [1145, 227] on div "The First 48 & Beyond (13)" at bounding box center [1182, 225] width 128 height 24
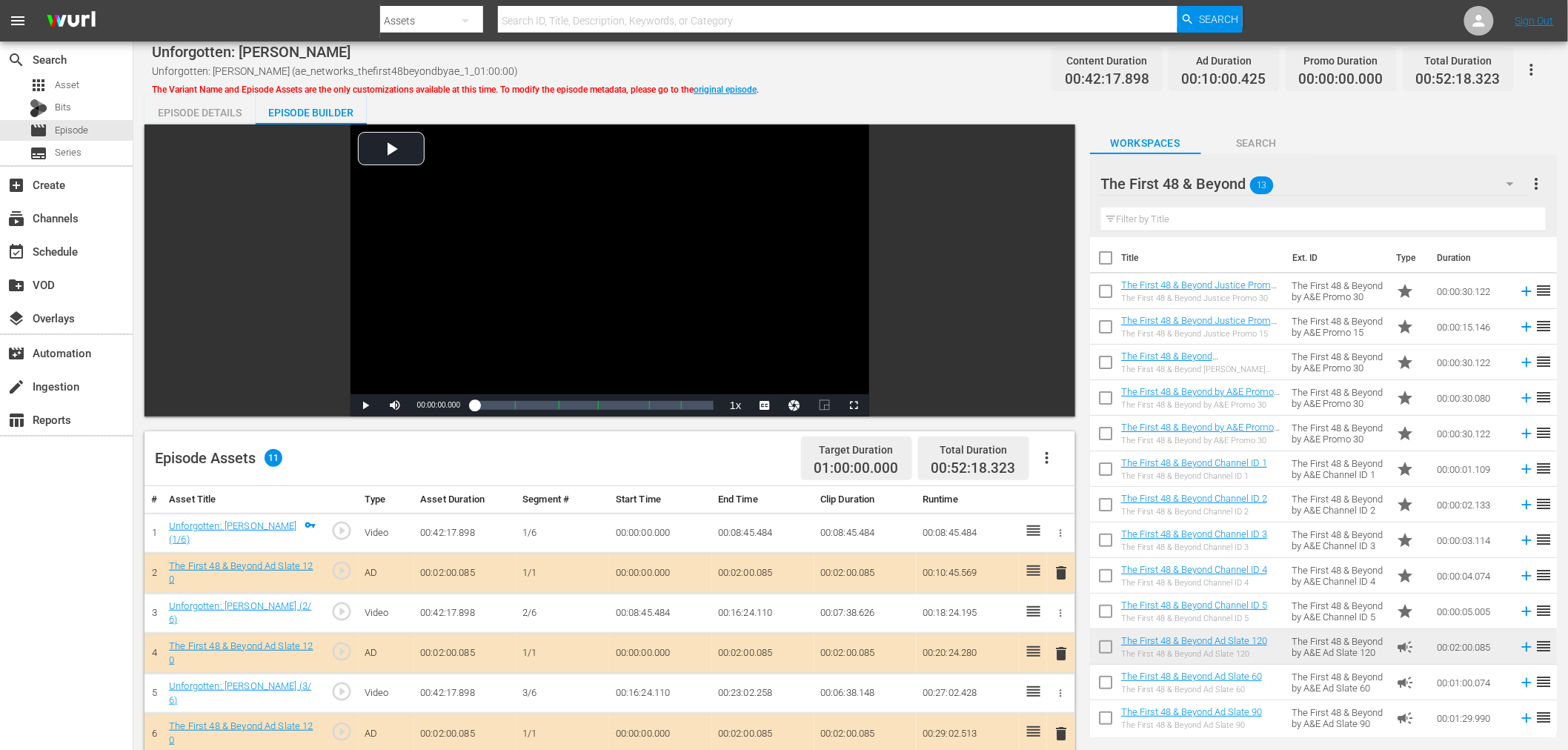
click at [1065, 654] on span "delete" at bounding box center [1062, 654] width 18 height 18
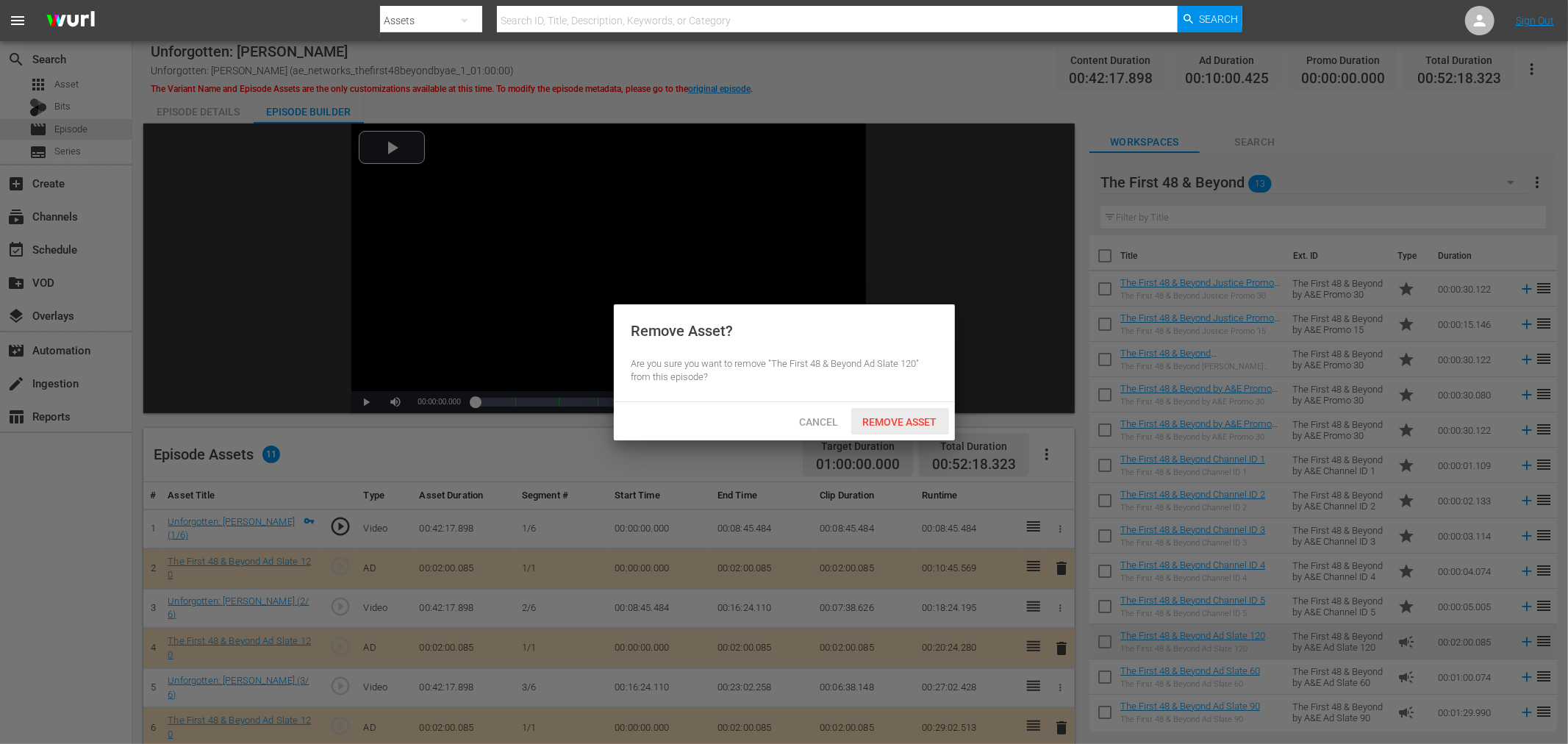
click at [934, 423] on span "Remove Asset" at bounding box center [900, 422] width 98 height 12
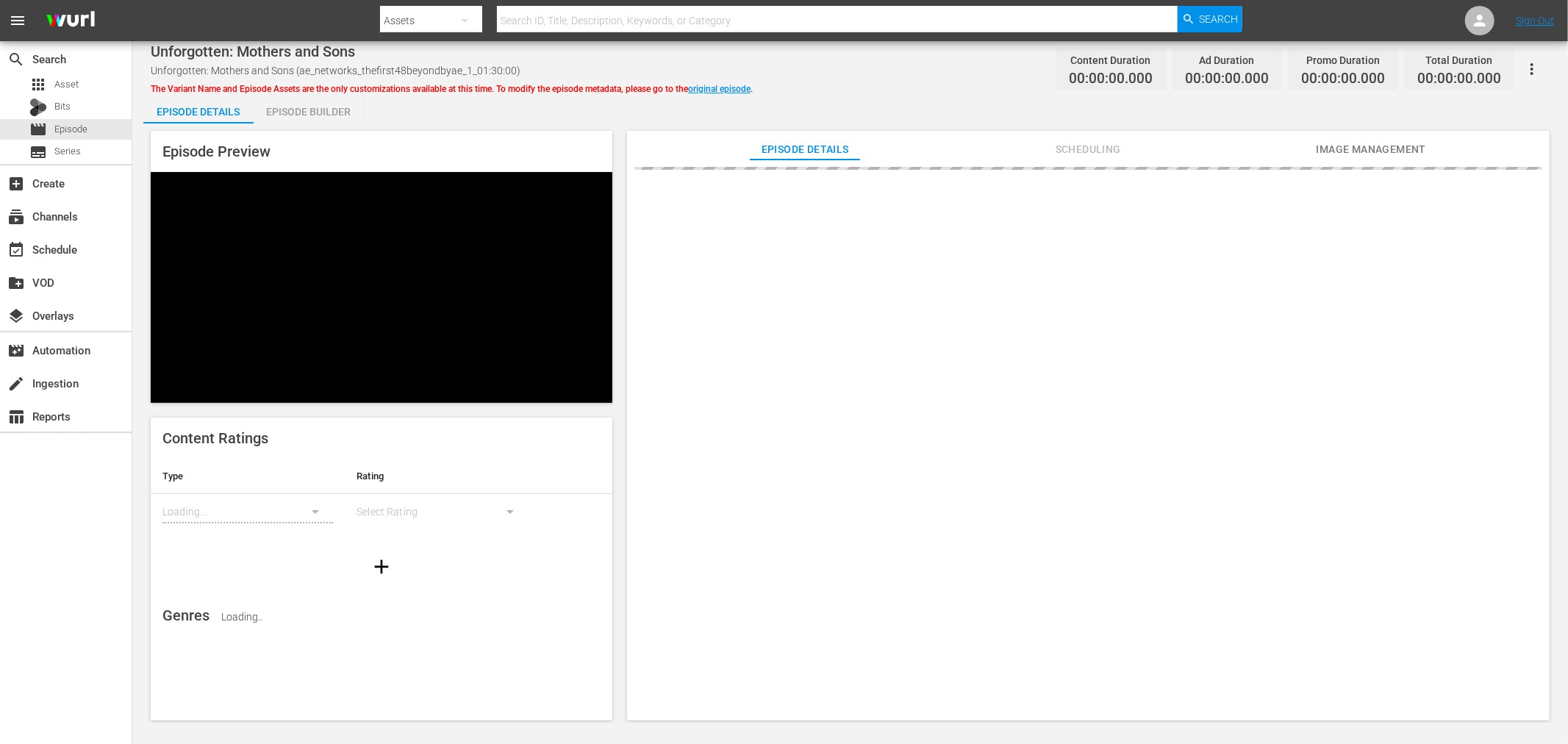
click at [318, 112] on div "Episode Builder" at bounding box center [309, 111] width 110 height 35
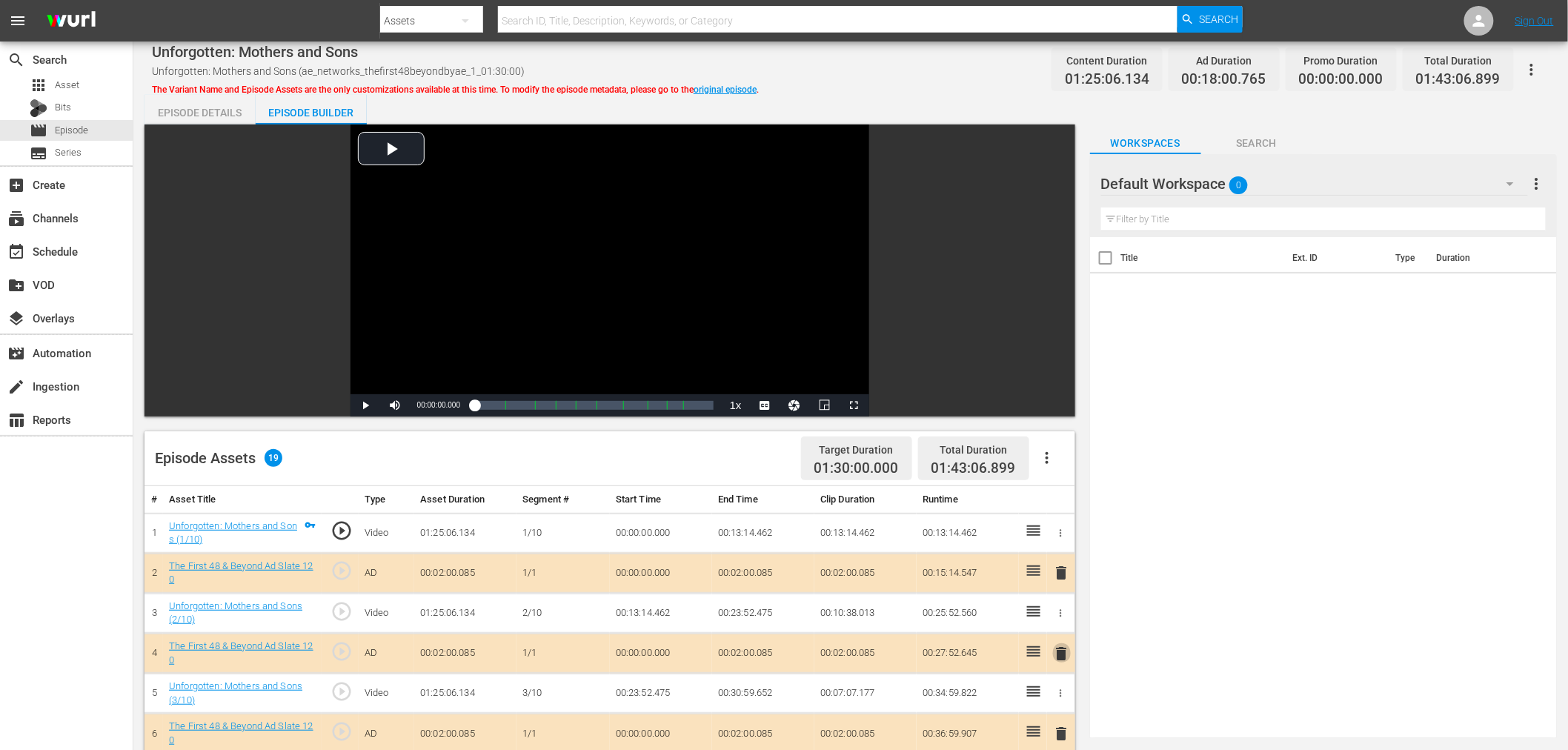
click at [1063, 657] on span "delete" at bounding box center [1062, 654] width 18 height 18
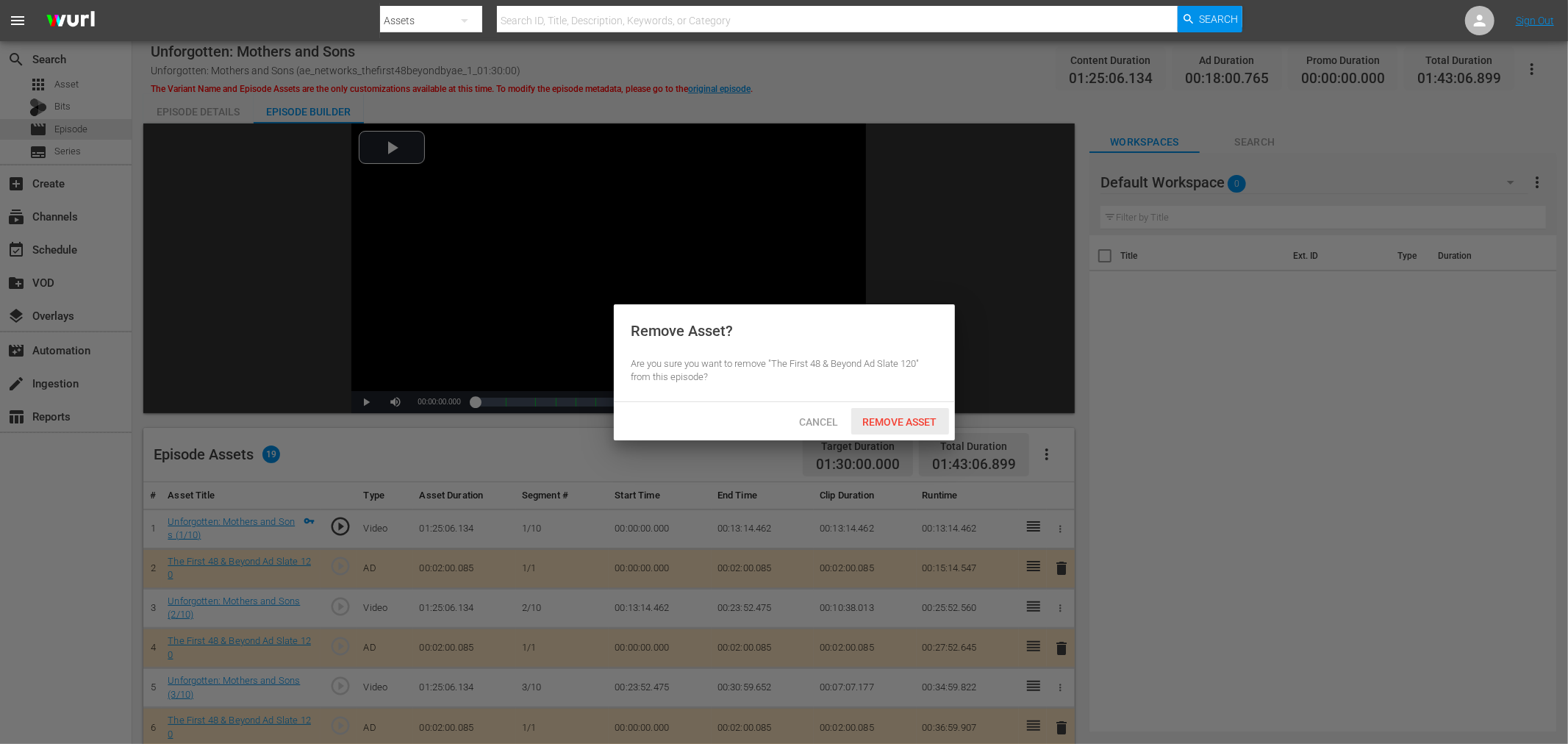
click at [929, 416] on span "Remove Asset" at bounding box center [900, 422] width 98 height 12
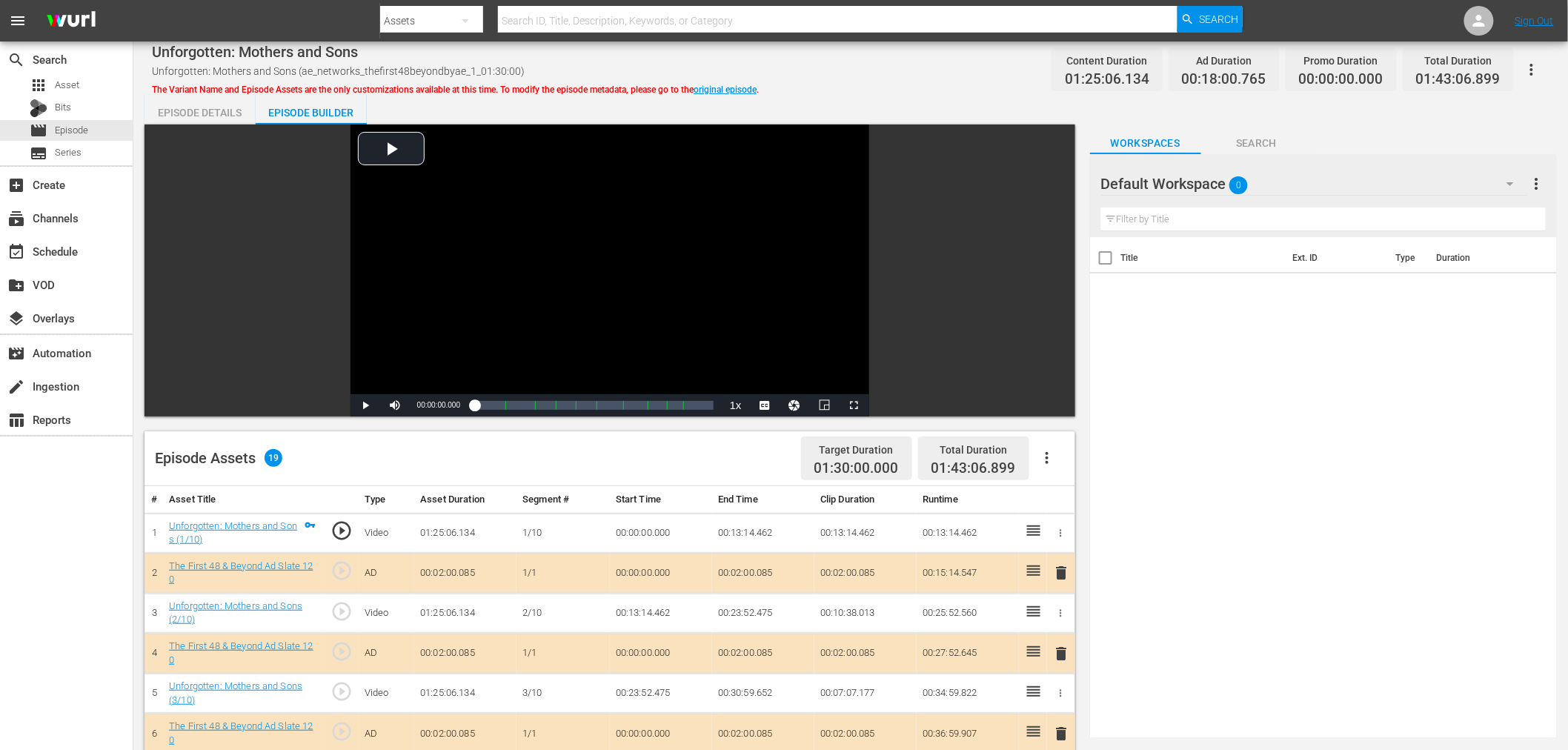
click at [1313, 173] on div "Default Workspace 0" at bounding box center [1314, 184] width 426 height 42
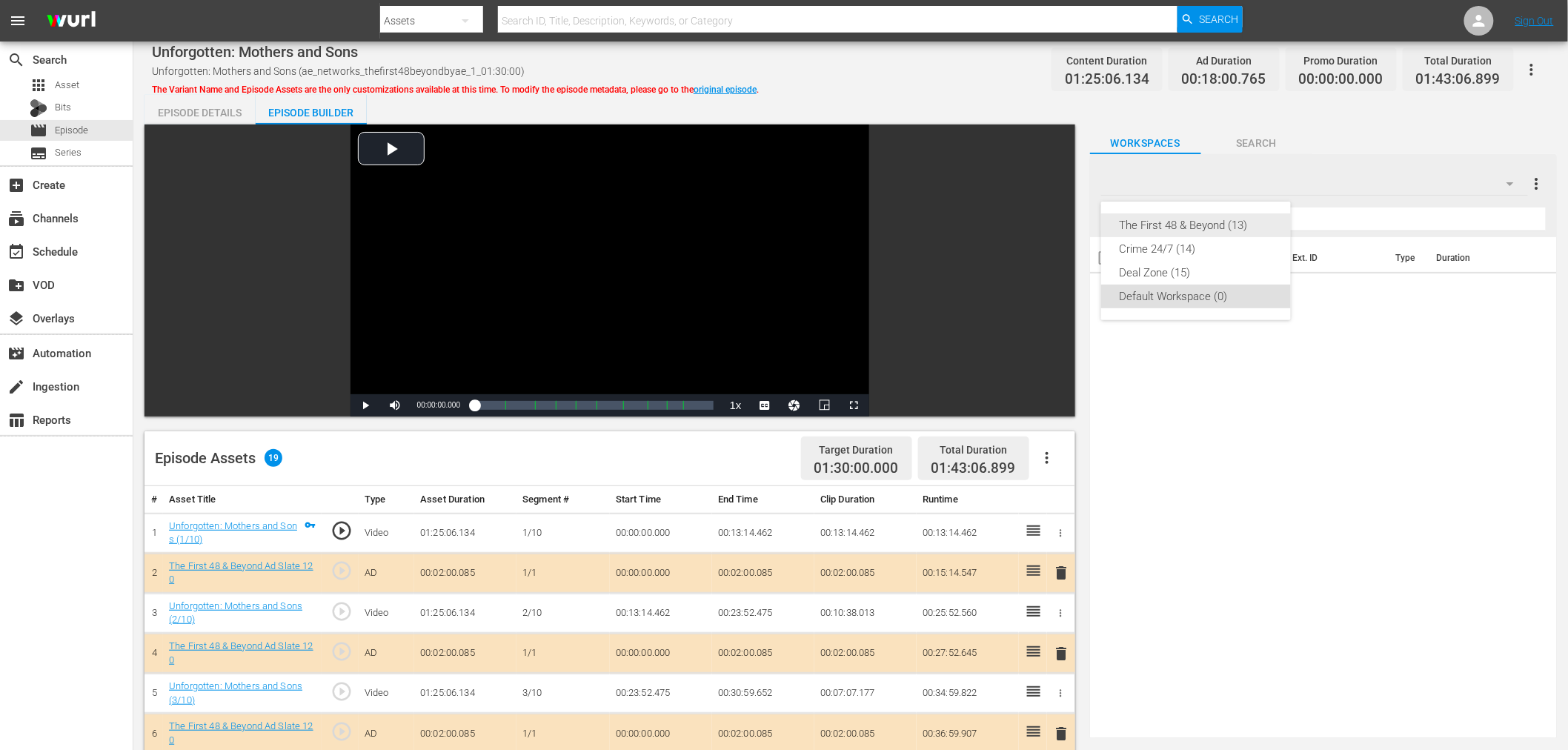
click at [1218, 218] on div "The First 48 & Beyond (13)" at bounding box center [1196, 225] width 154 height 24
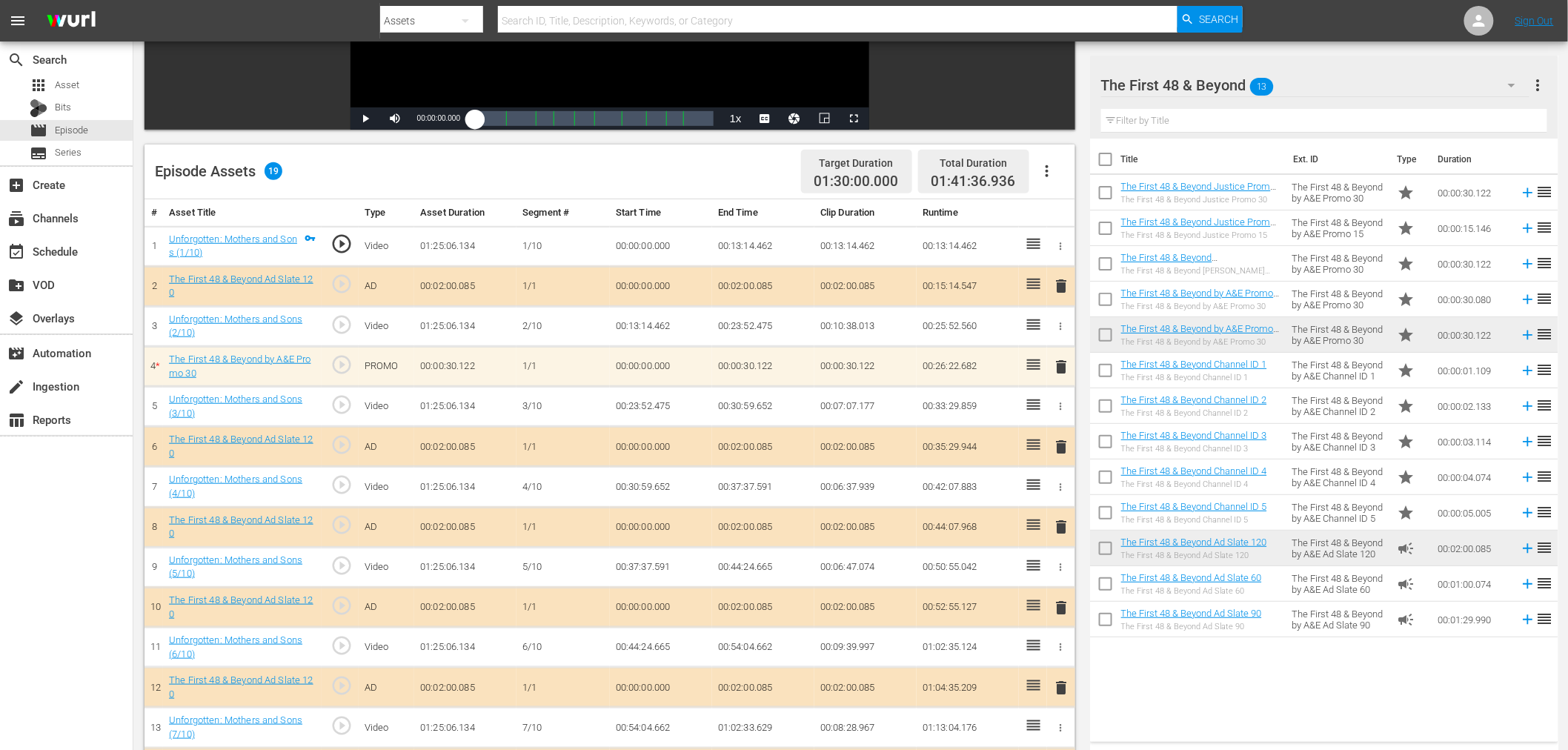
scroll to position [329, 0]
